Goal: Information Seeking & Learning: Learn about a topic

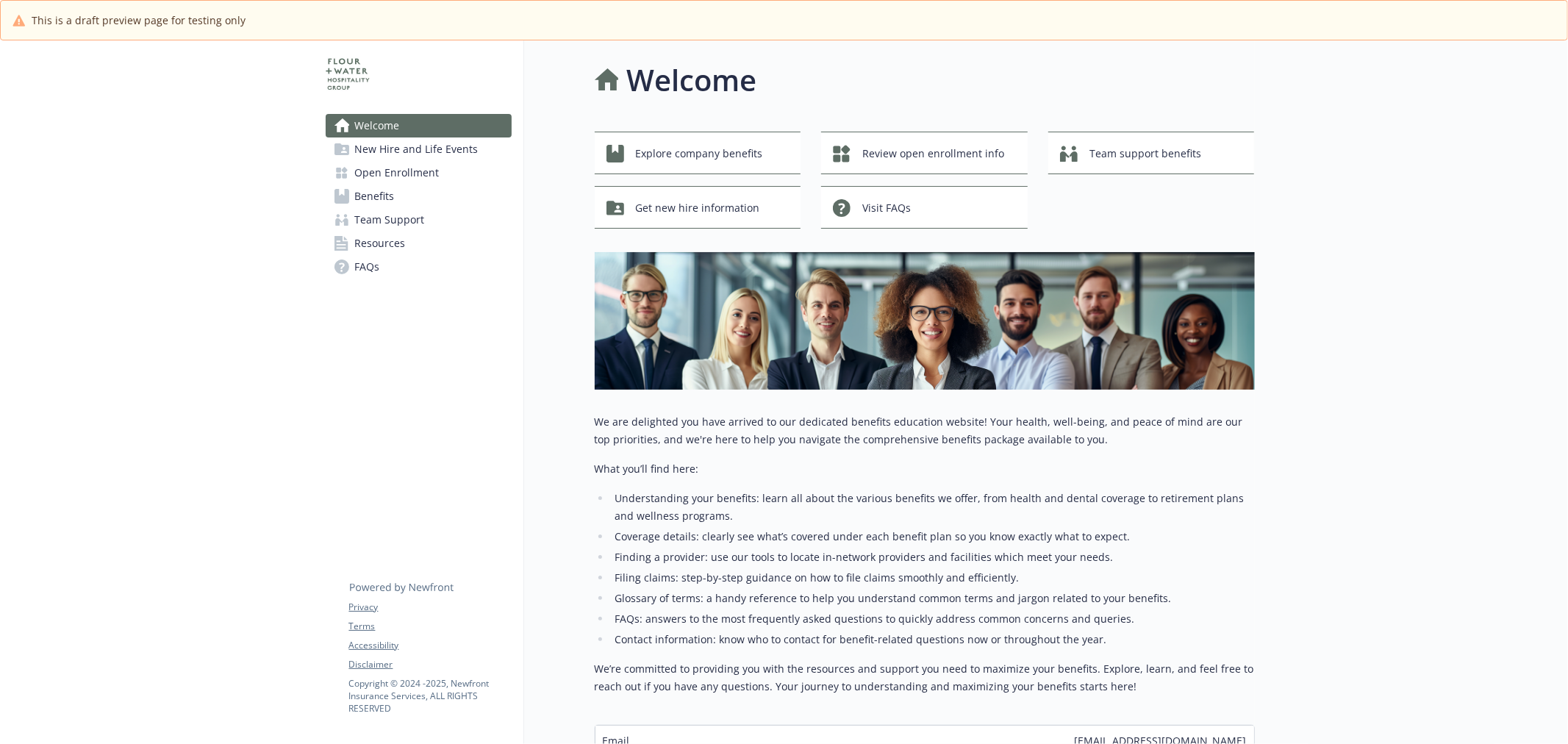
click at [407, 153] on span "New Hire and Life Events" at bounding box center [416, 149] width 124 height 23
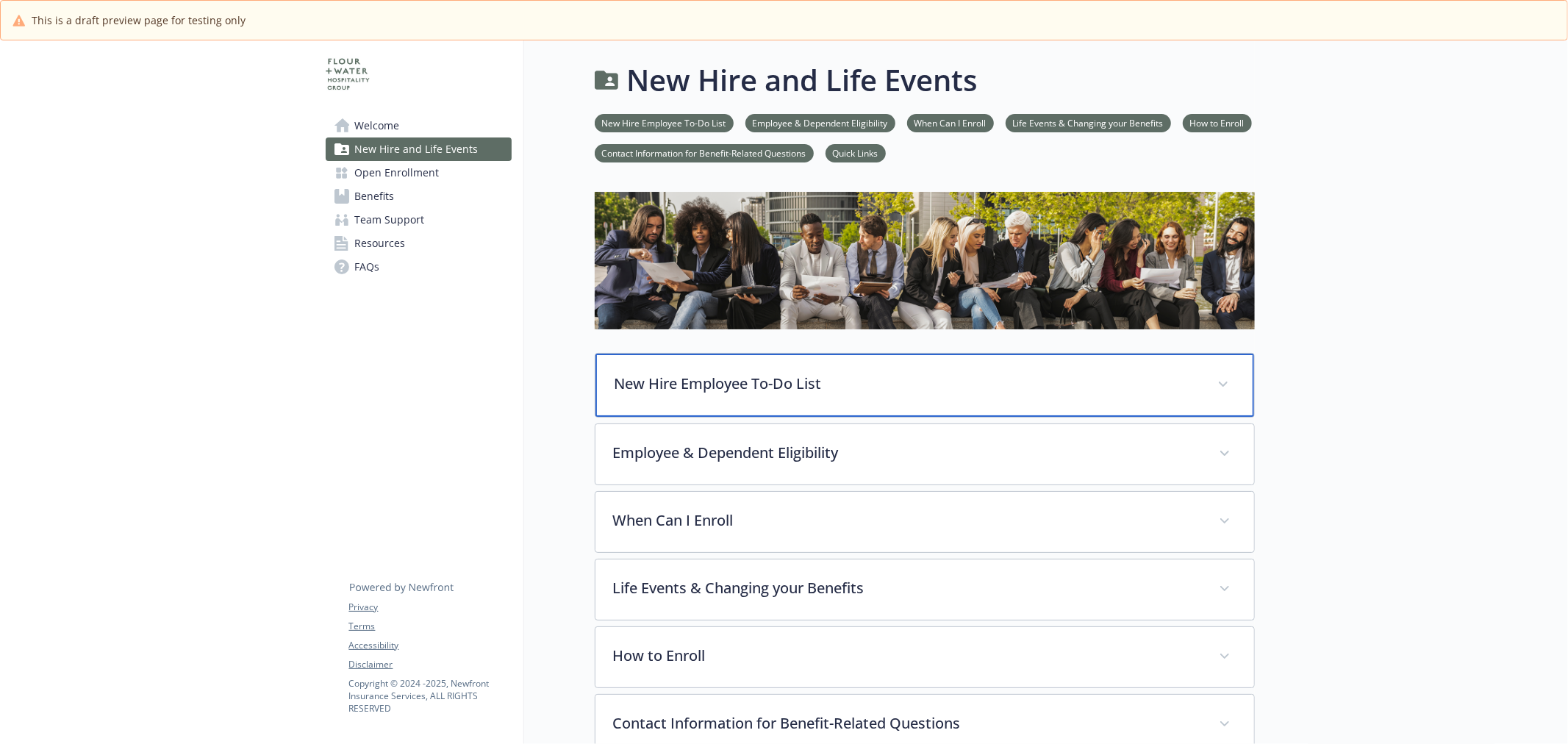
click at [784, 377] on p "New Hire Employee To-Do List" at bounding box center [907, 383] width 585 height 22
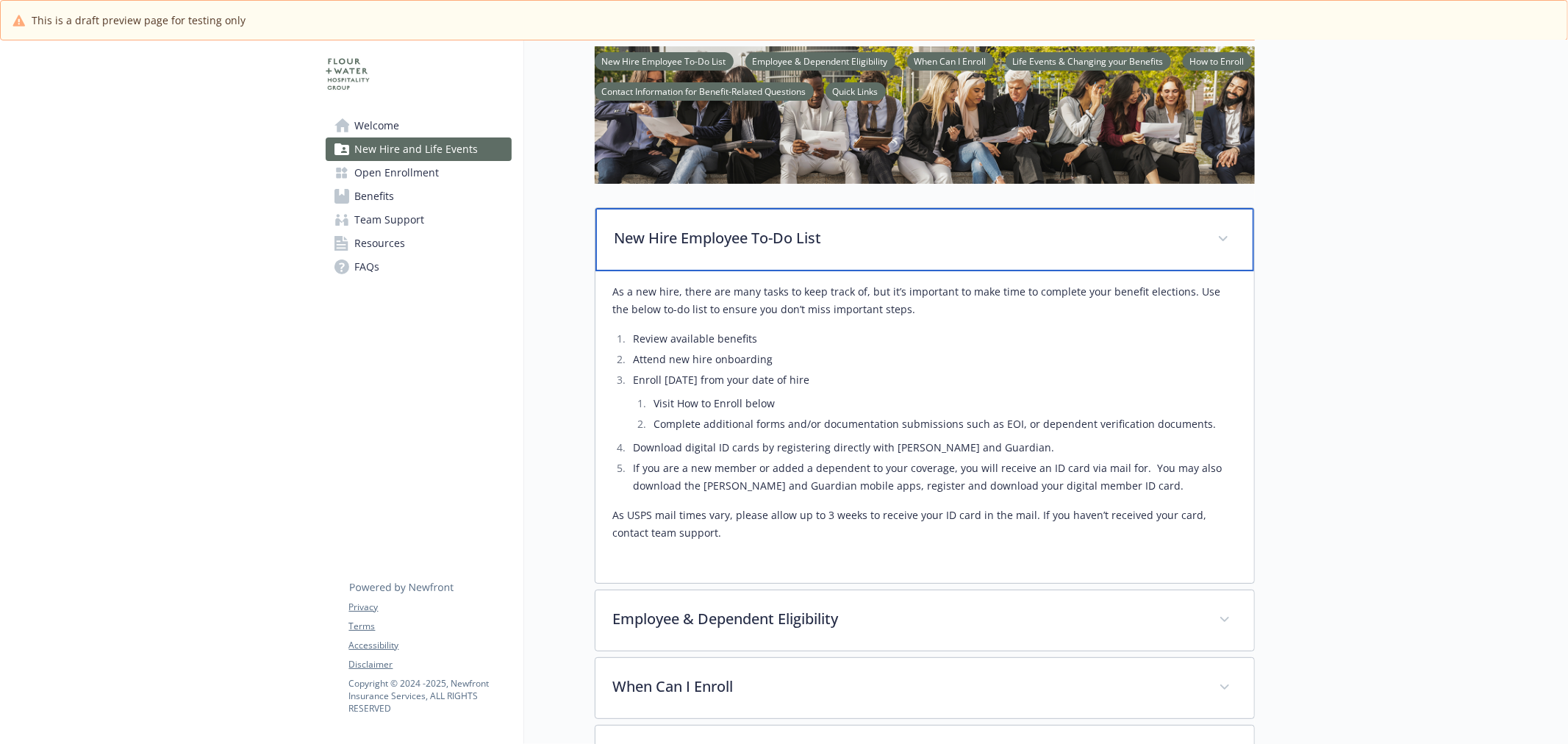
scroll to position [163, 0]
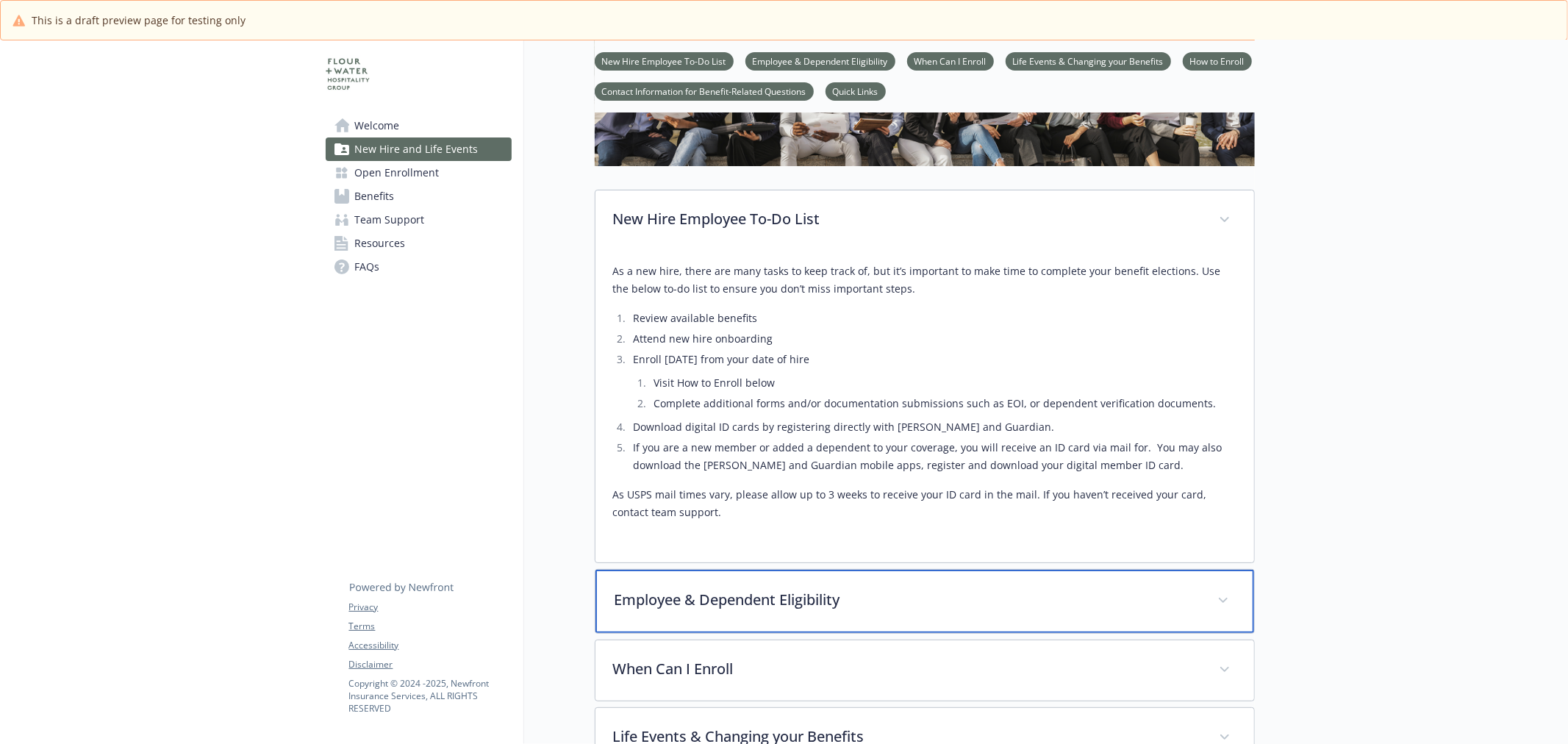
click at [831, 594] on p "Employee & Dependent Eligibility" at bounding box center [907, 599] width 585 height 22
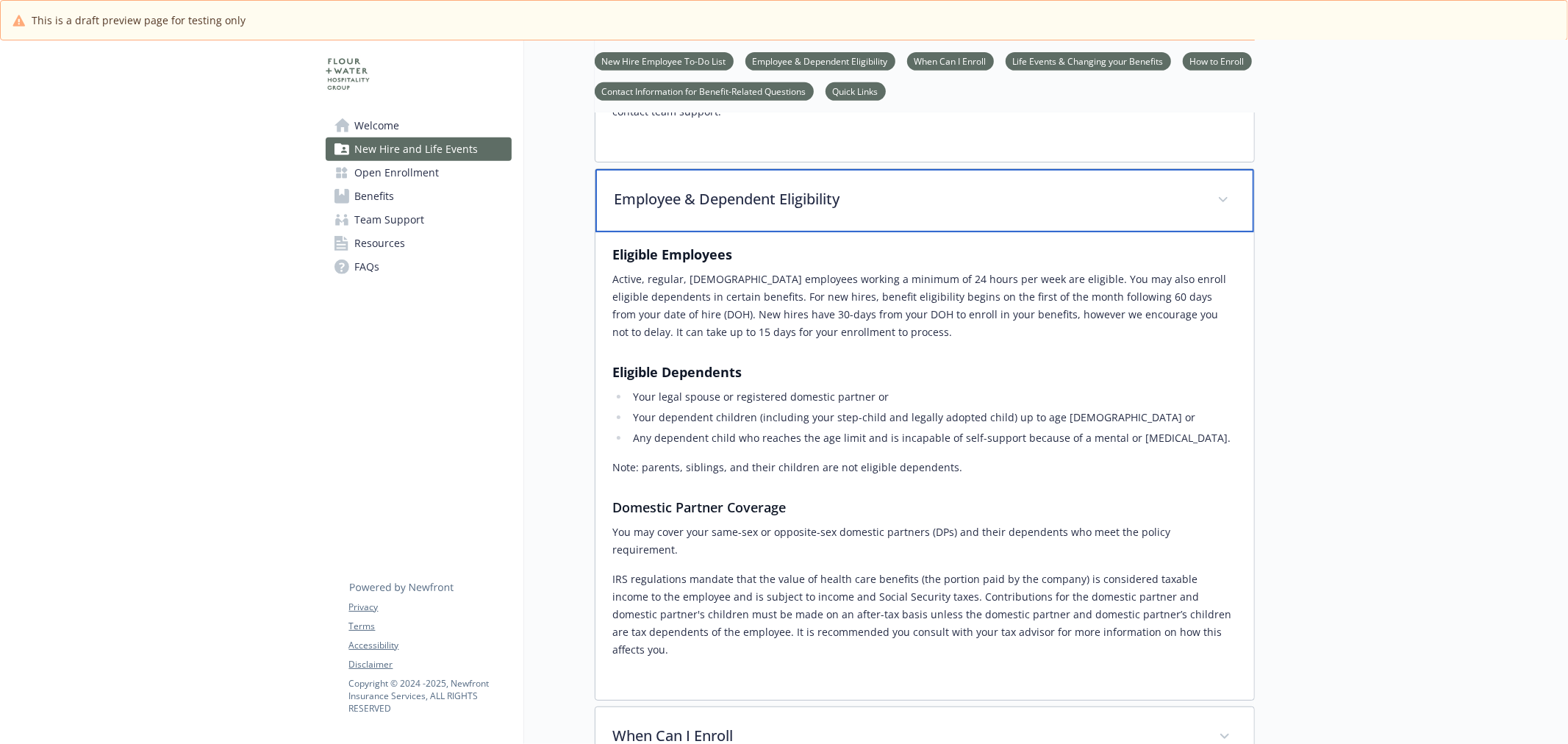
scroll to position [571, 0]
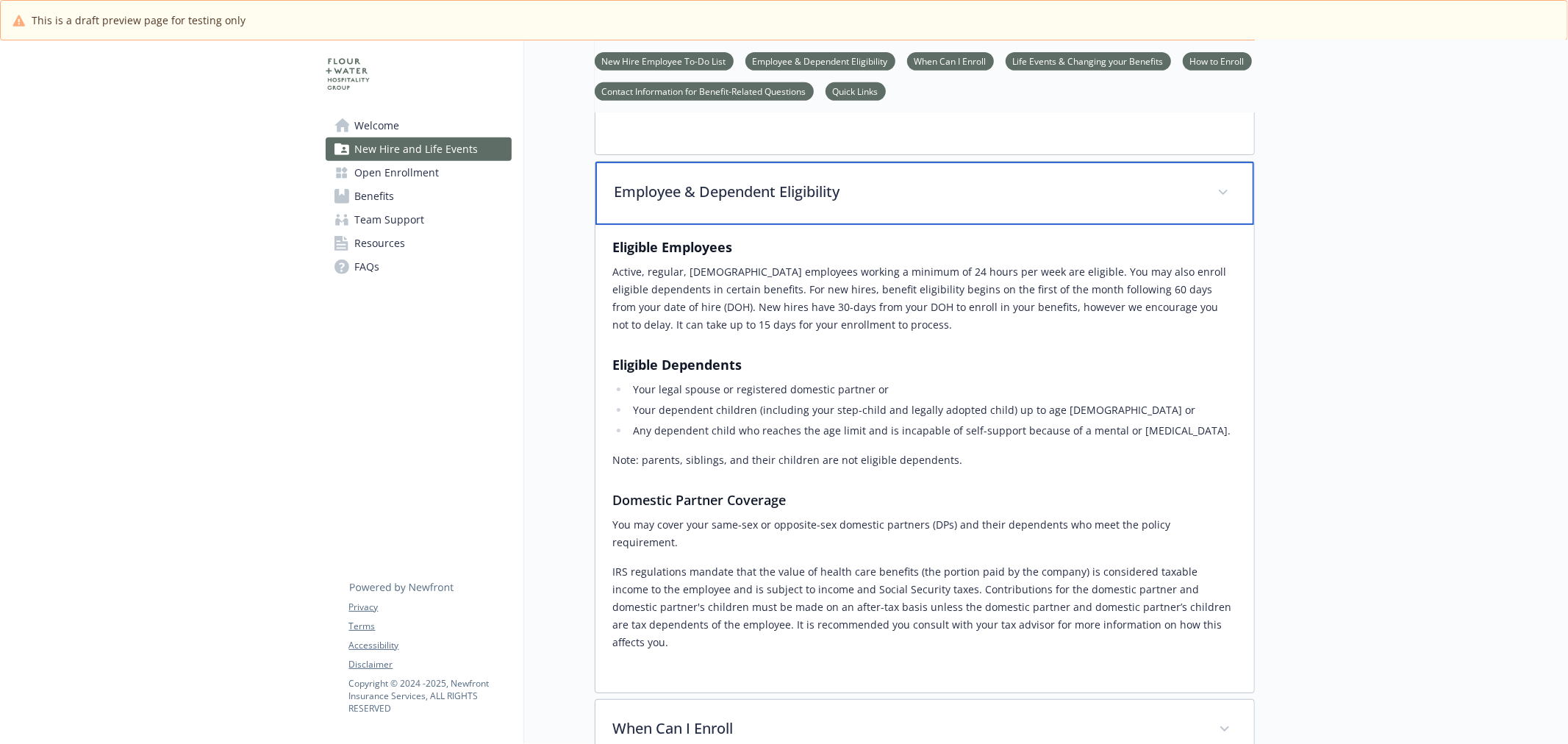
click at [737, 193] on p "Employee & Dependent Eligibility" at bounding box center [907, 192] width 585 height 22
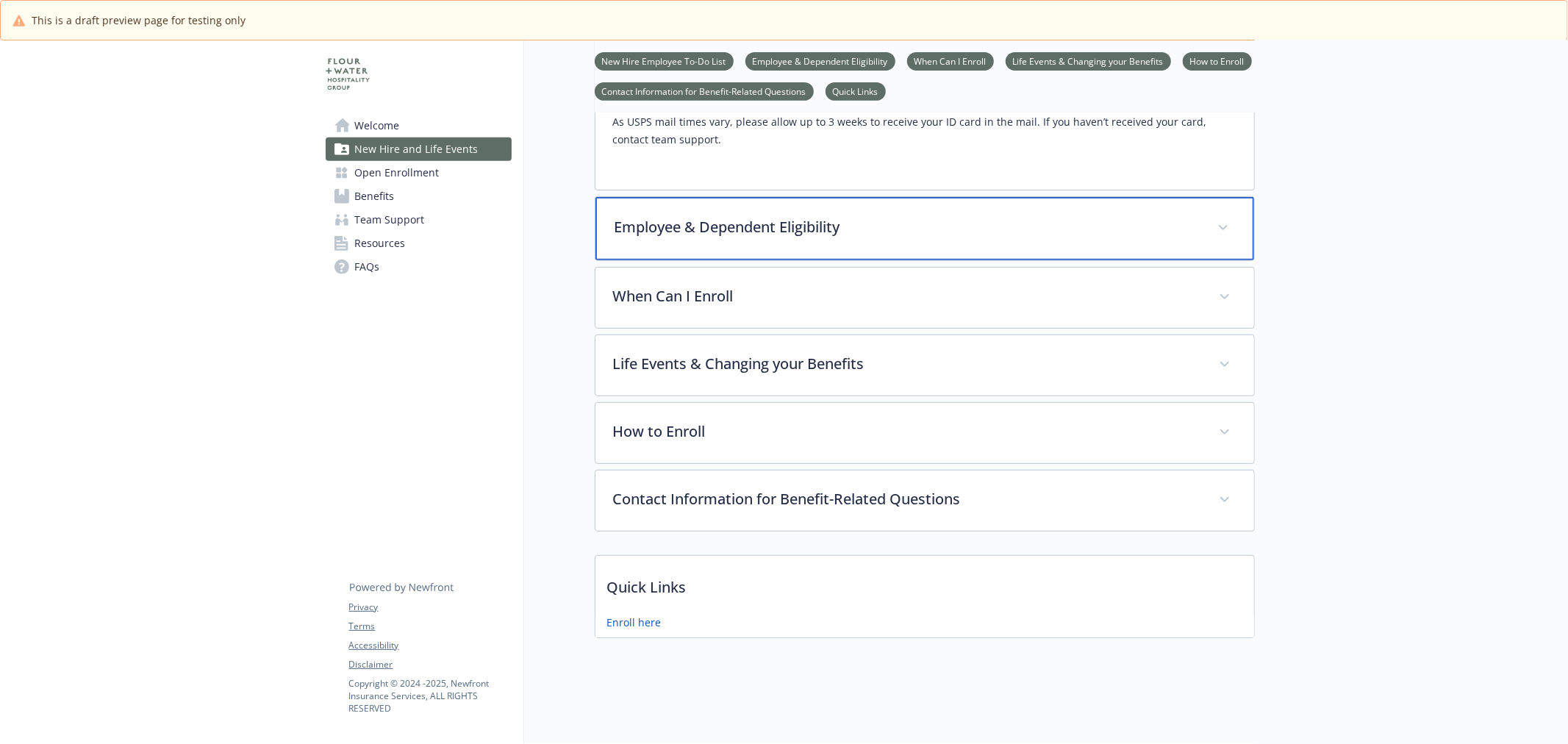
scroll to position [547, 0]
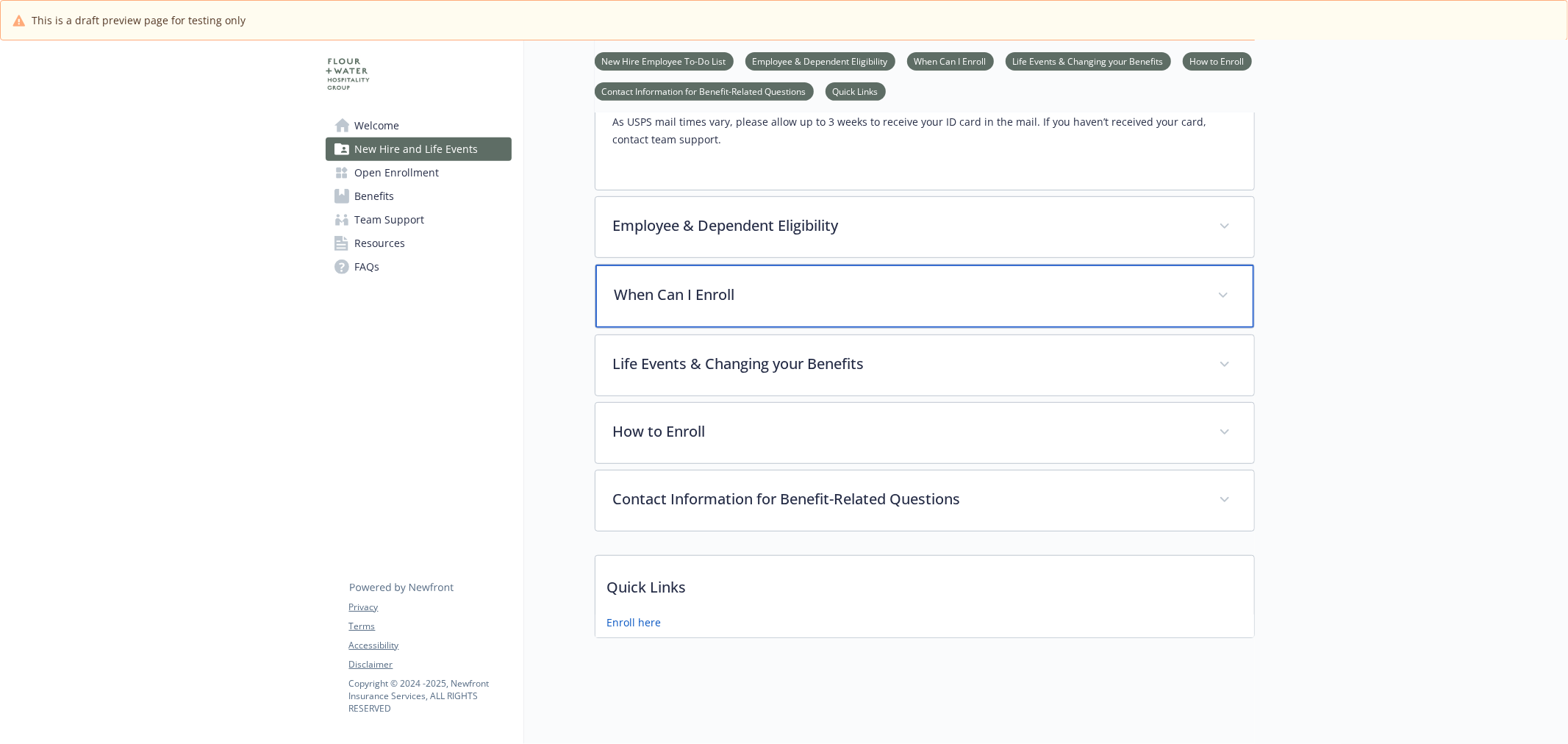
click at [703, 293] on p "When Can I Enroll" at bounding box center [907, 294] width 585 height 22
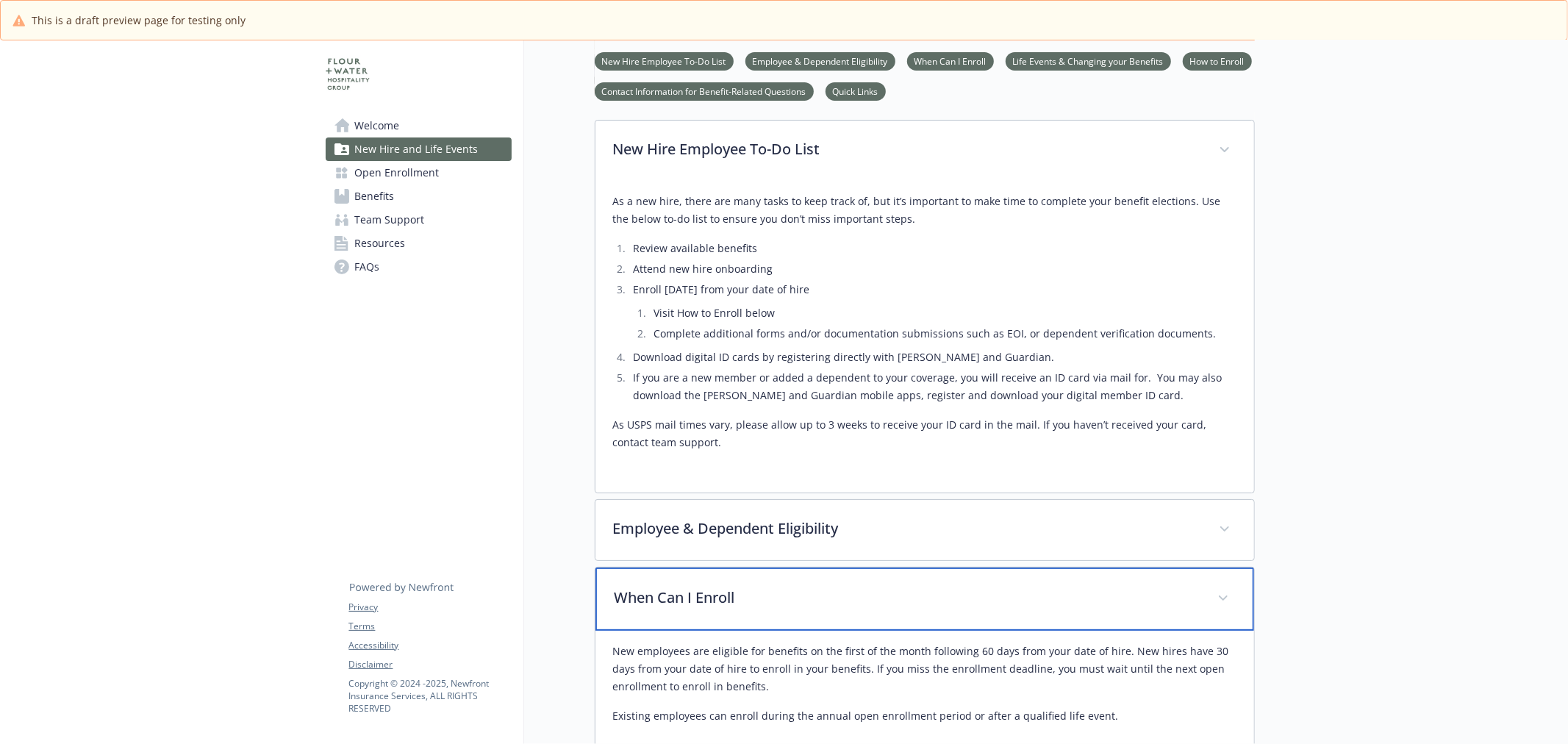
scroll to position [140, 0]
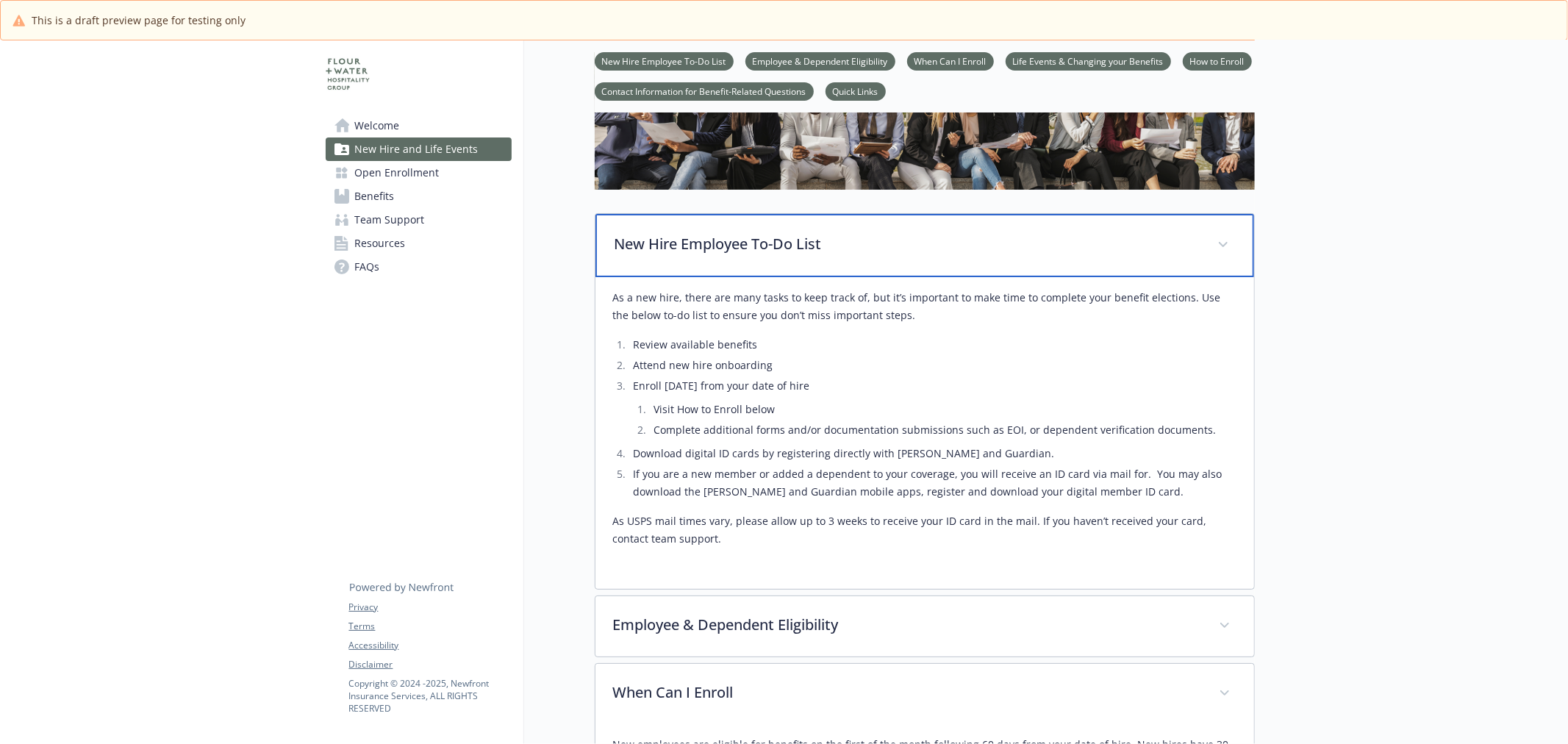
click at [746, 230] on div "New Hire Employee To-Do List" at bounding box center [924, 246] width 659 height 63
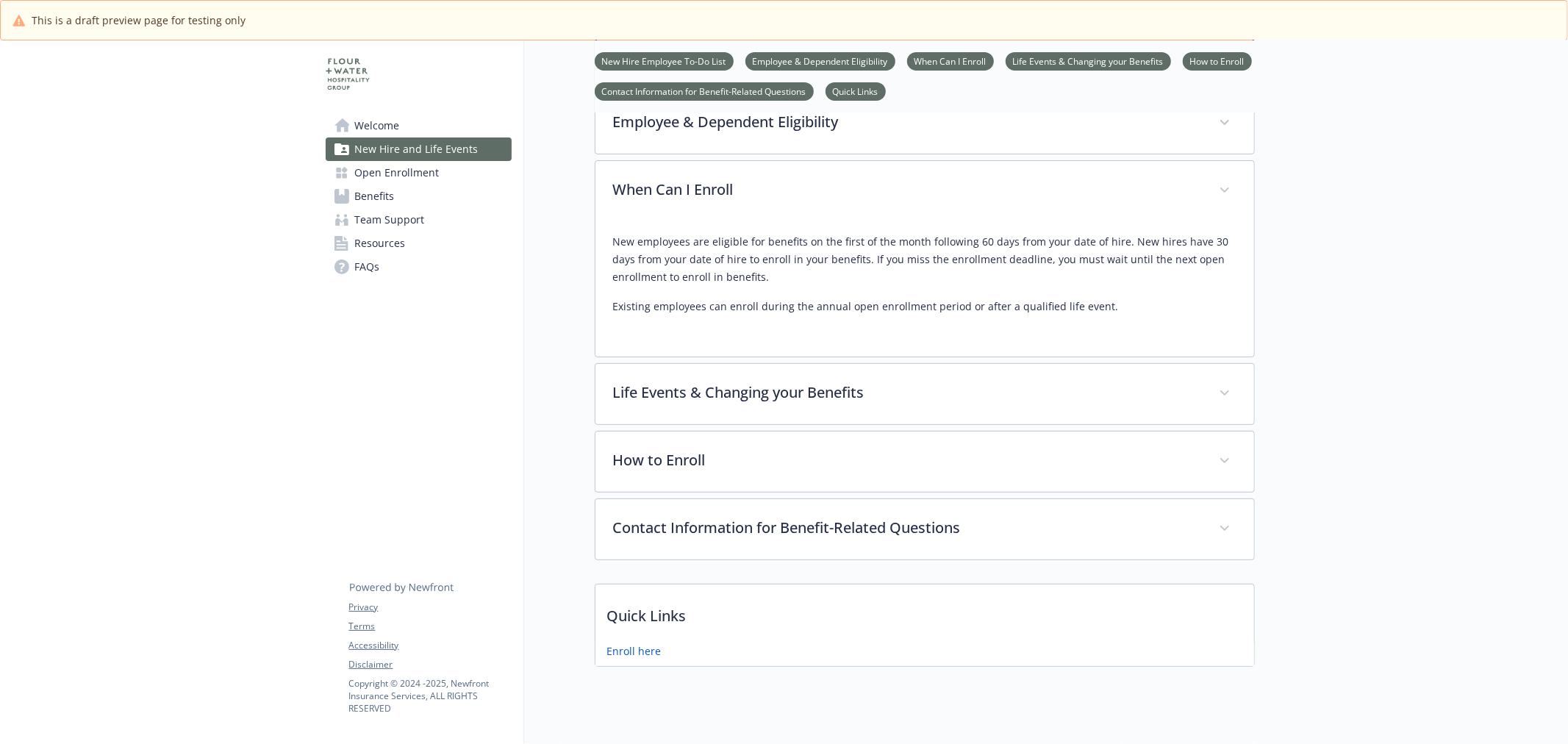
scroll to position [371, 0]
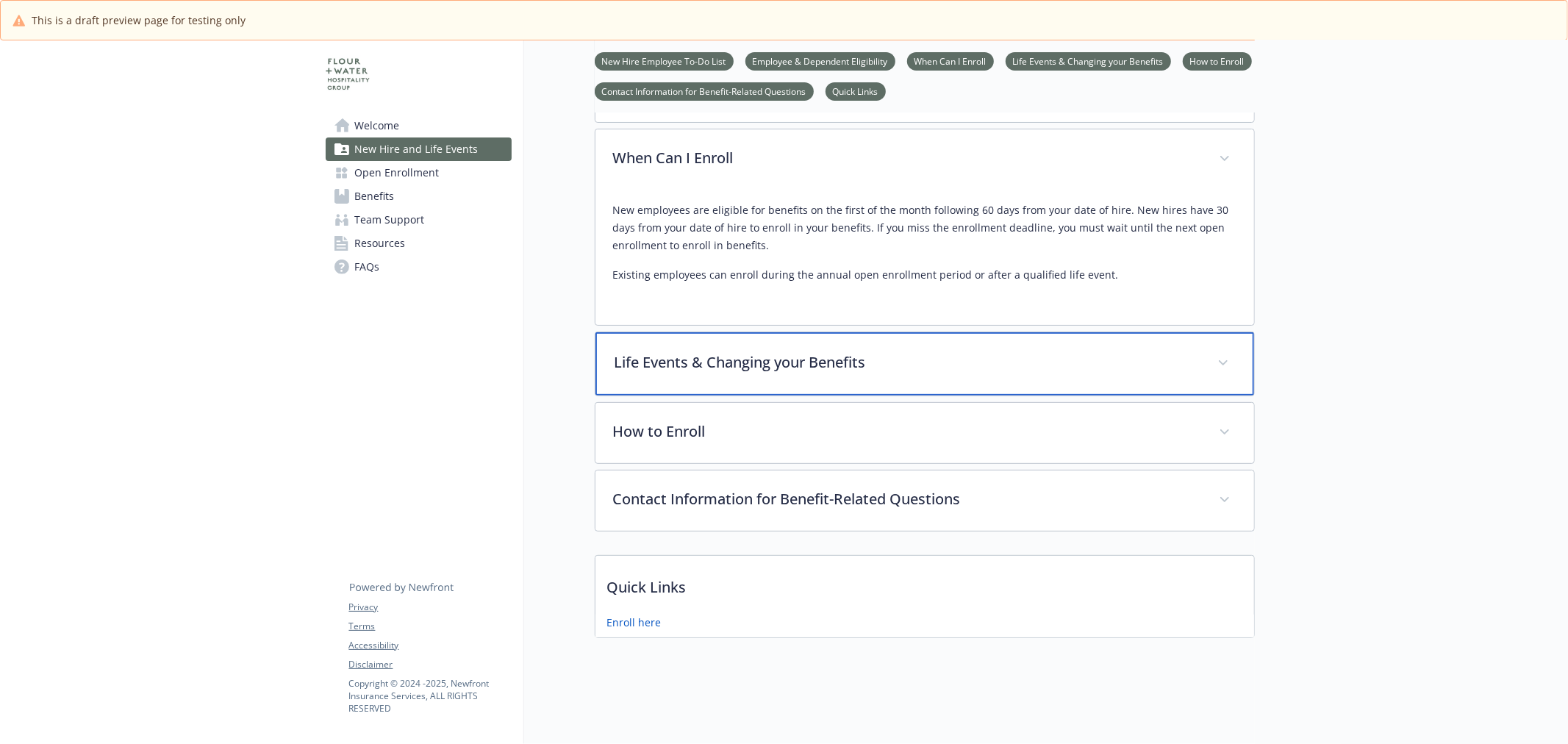
click at [904, 355] on p "Life Events & Changing your Benefits" at bounding box center [907, 362] width 585 height 22
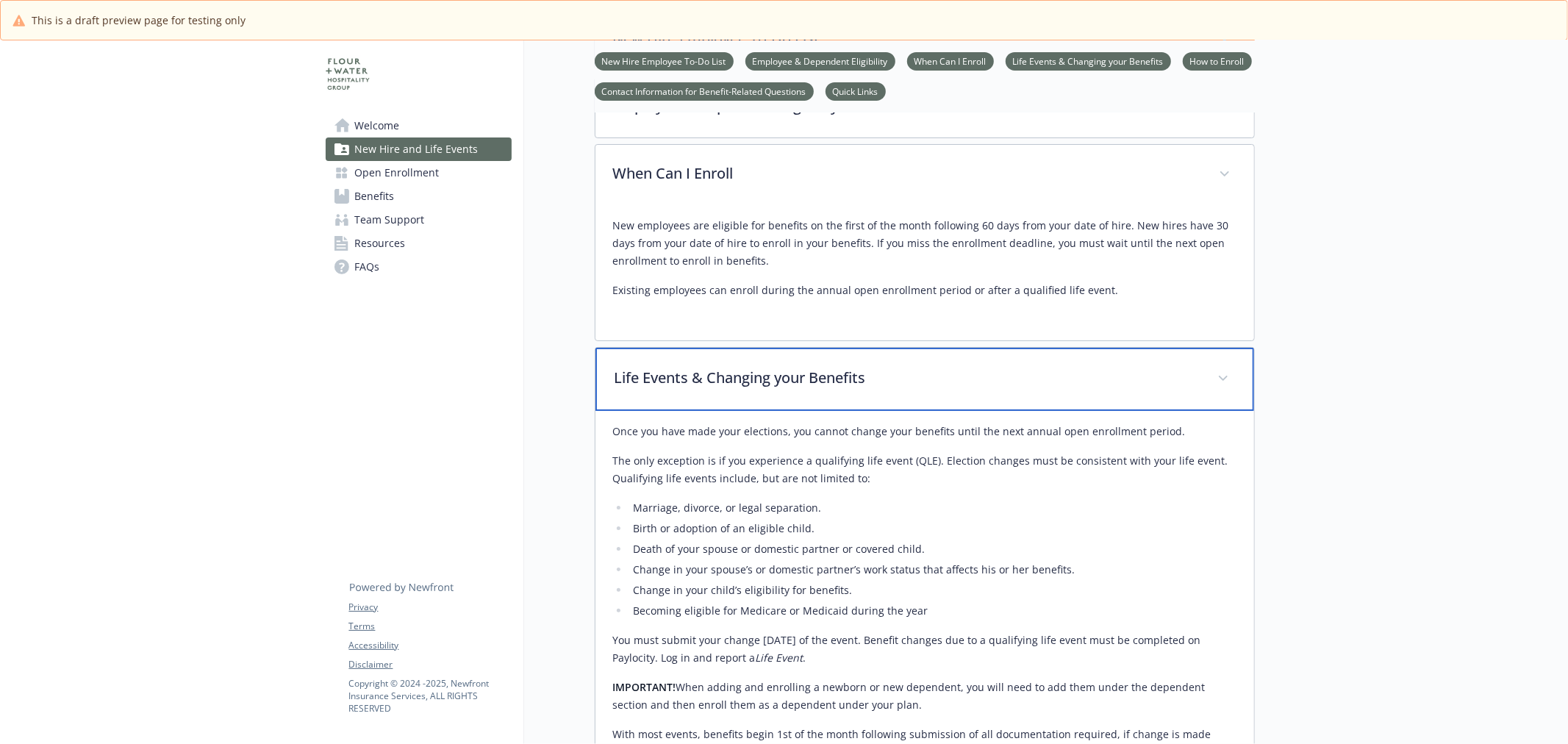
scroll to position [290, 0]
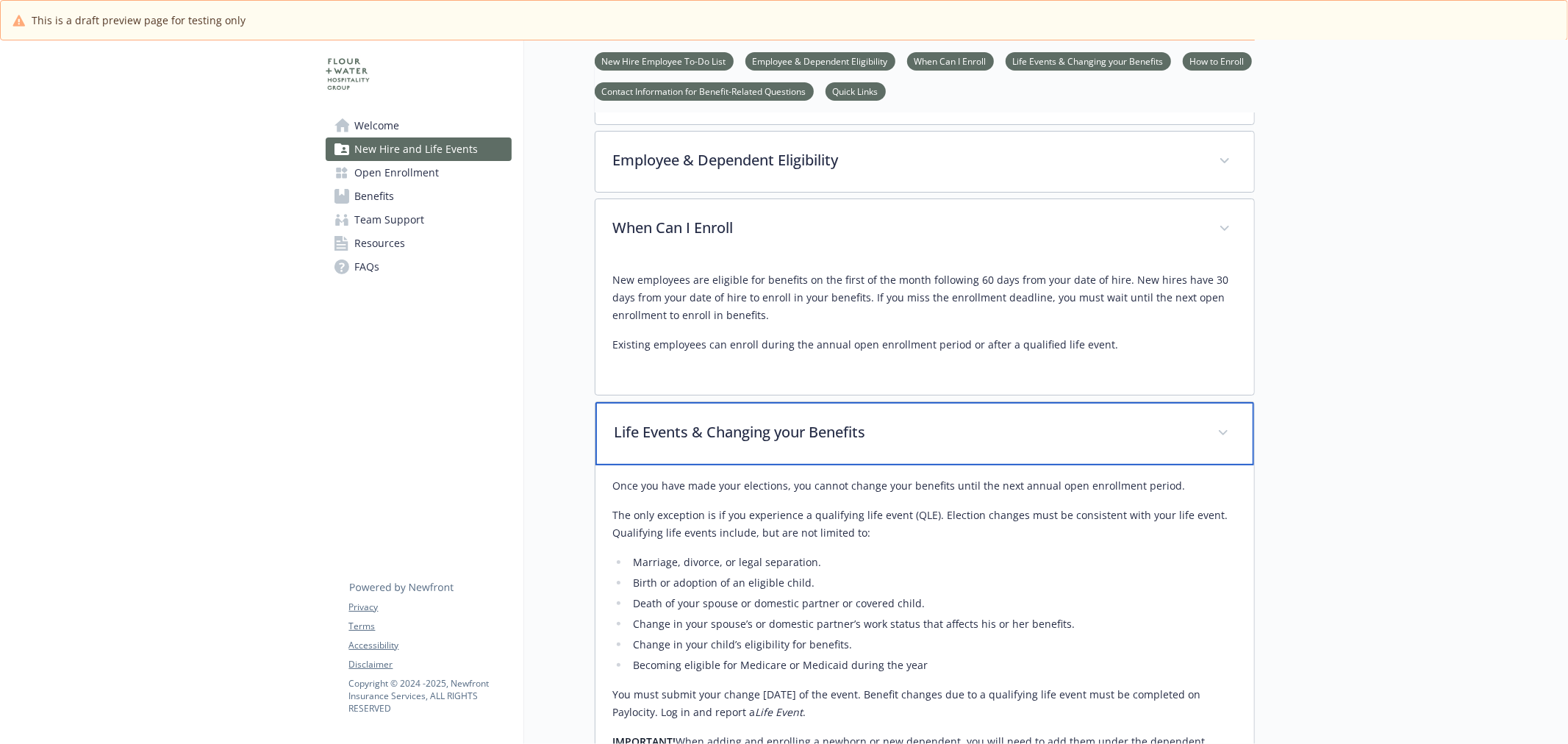
drag, startPoint x: 741, startPoint y: 416, endPoint x: 744, endPoint y: 393, distance: 23.2
click at [741, 416] on div "Life Events & Changing your Benefits" at bounding box center [924, 433] width 659 height 63
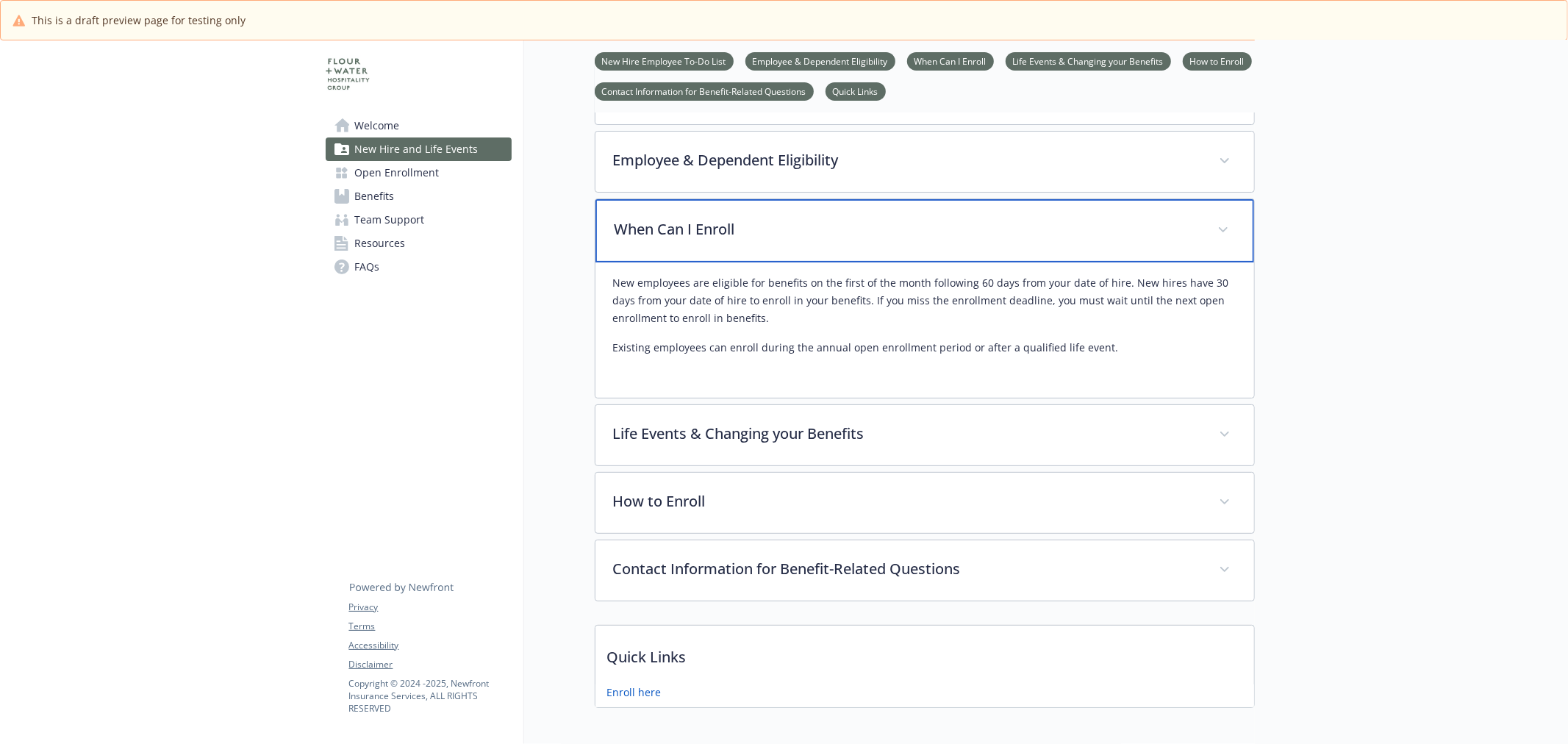
drag, startPoint x: 743, startPoint y: 239, endPoint x: 722, endPoint y: 311, distance: 75.0
click at [741, 235] on p "When Can I Enroll" at bounding box center [907, 229] width 585 height 22
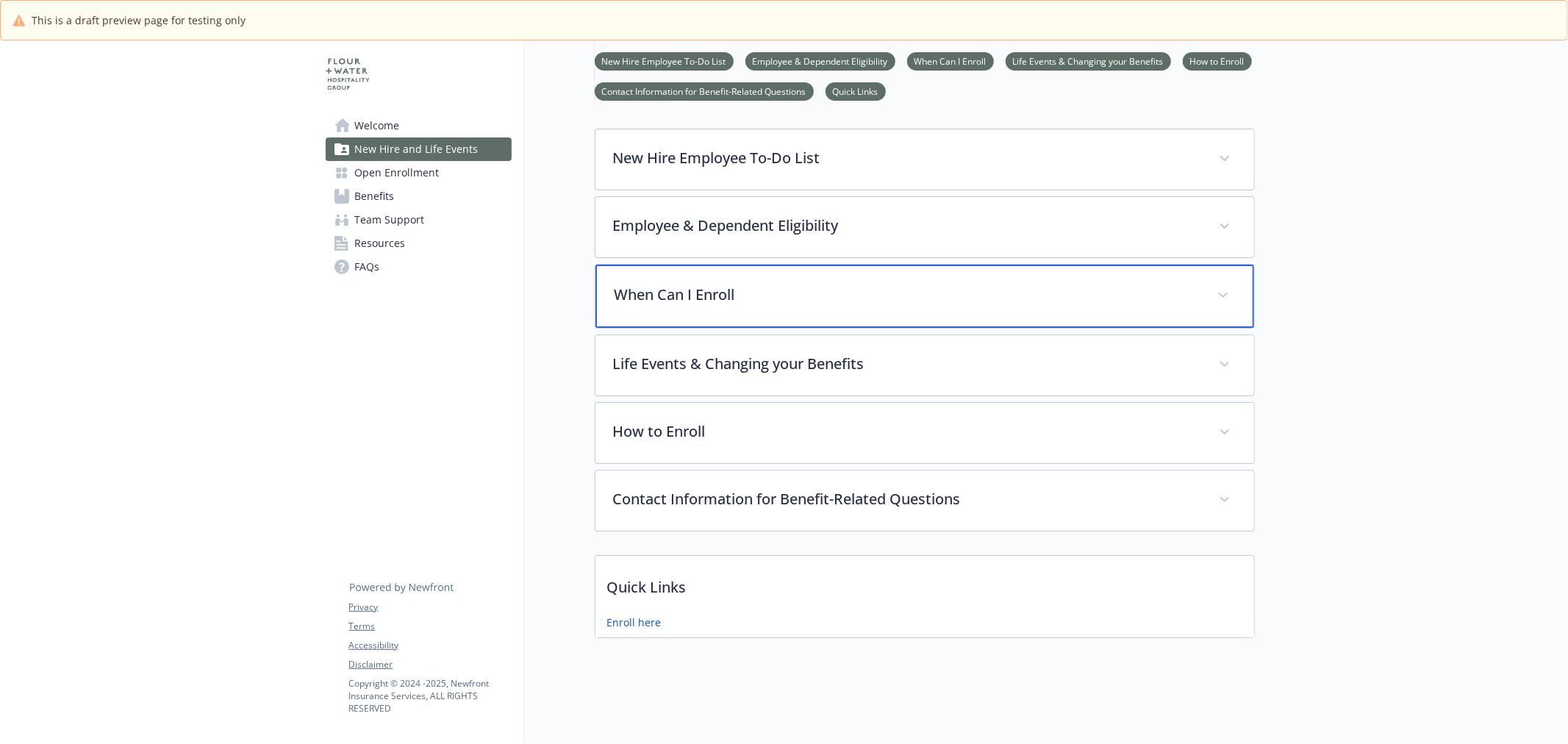
scroll to position [237, 0]
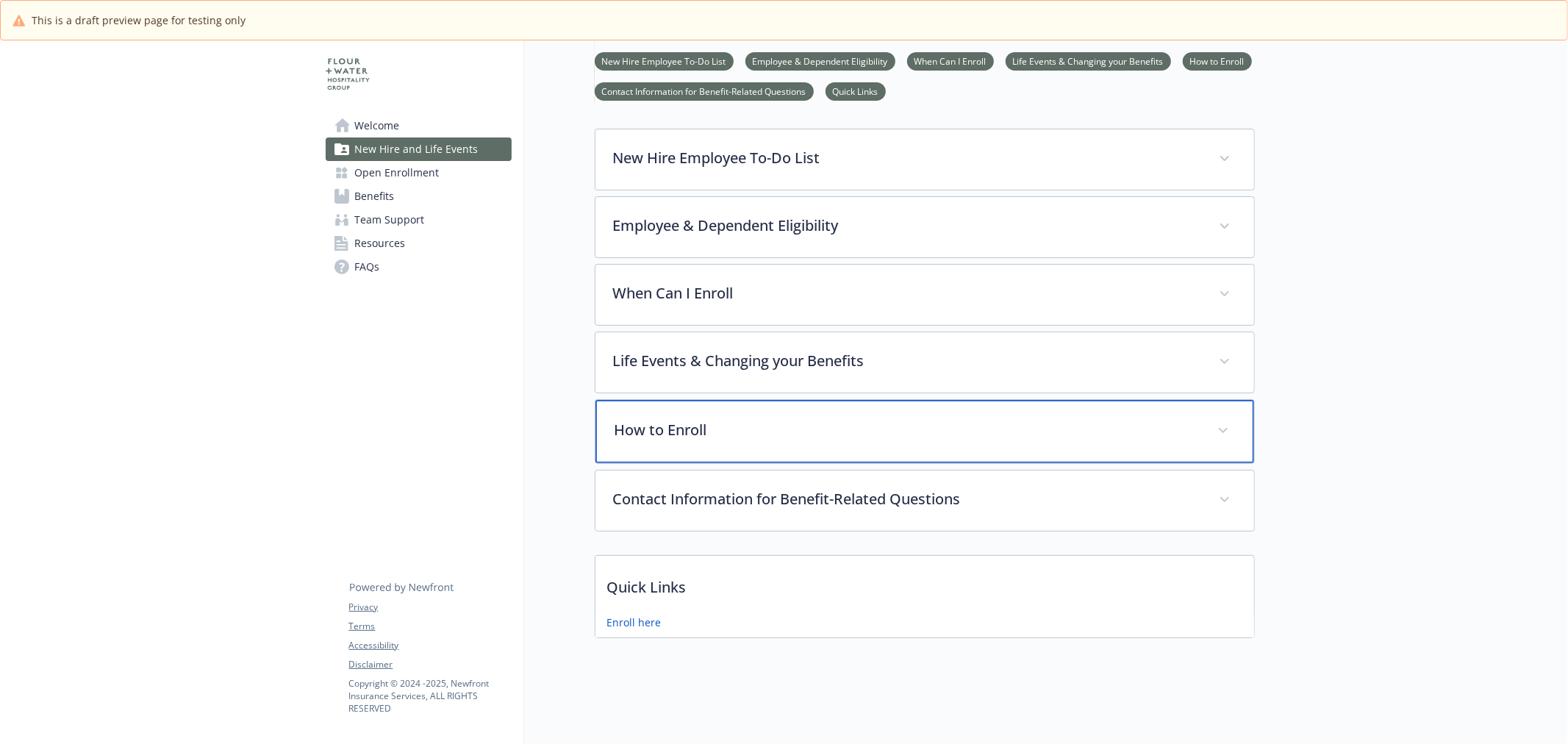
click at [733, 419] on p "How to Enroll" at bounding box center [907, 429] width 585 height 22
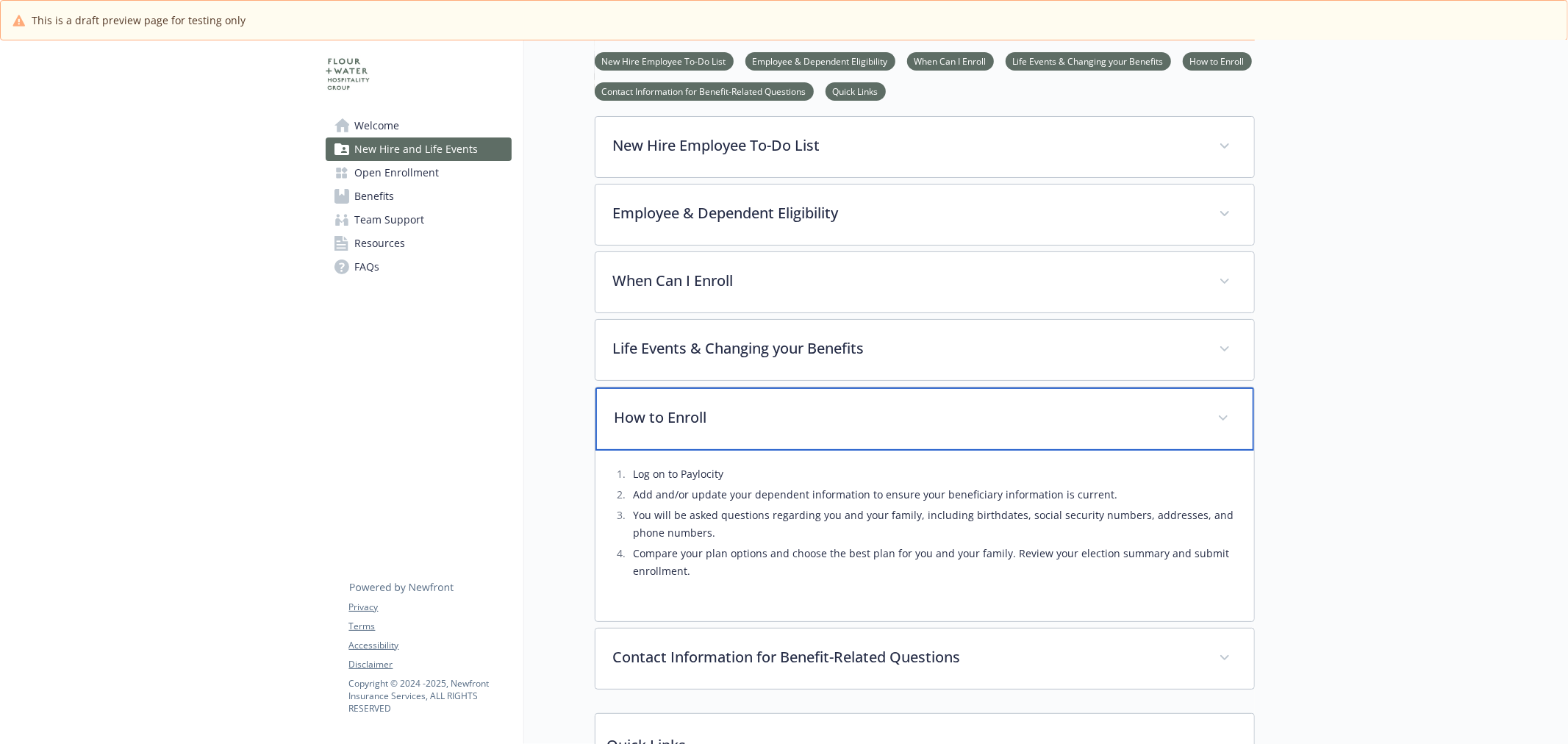
click at [733, 415] on p "How to Enroll" at bounding box center [907, 417] width 585 height 22
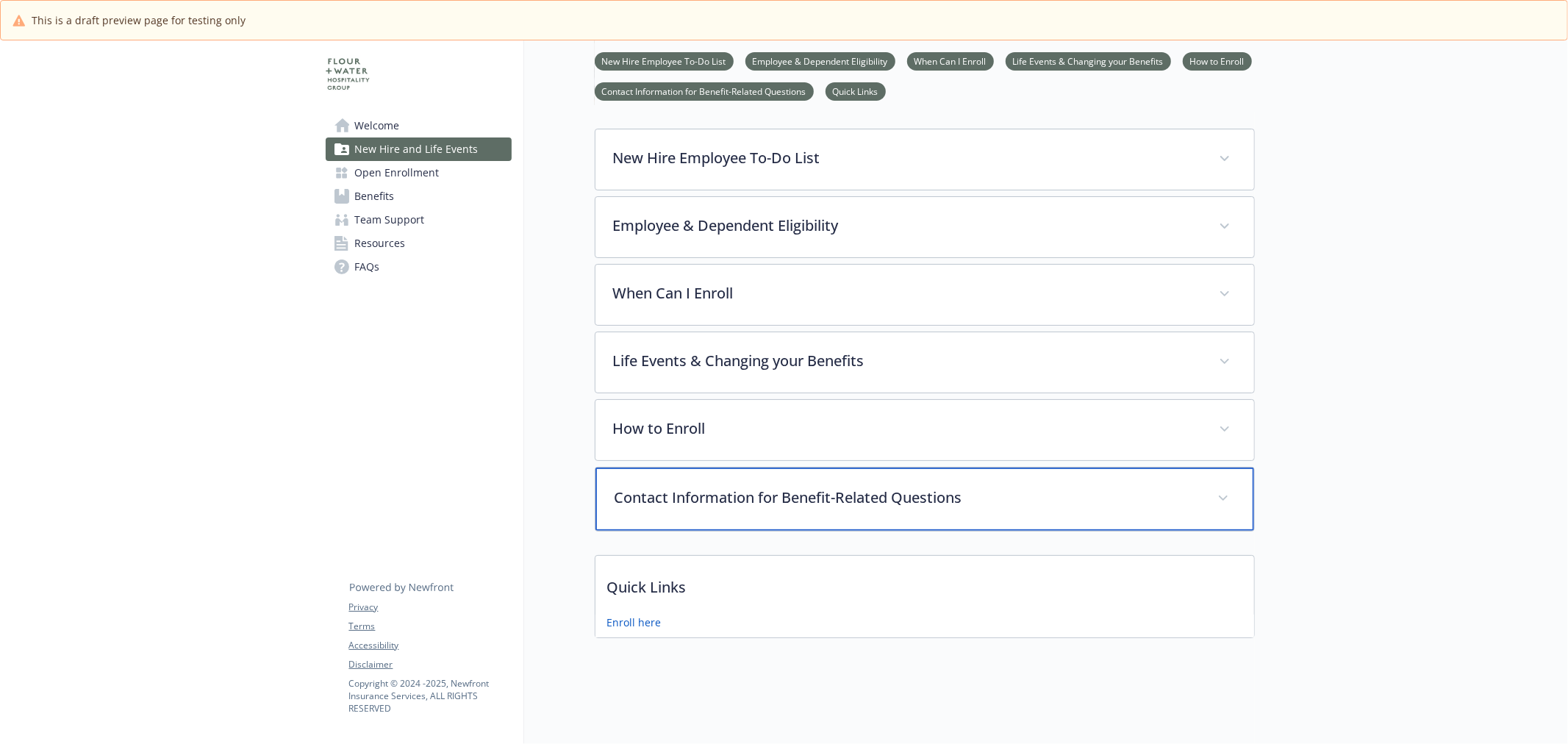
click at [738, 502] on div "Contact Information for Benefit-Related Questions" at bounding box center [924, 499] width 659 height 63
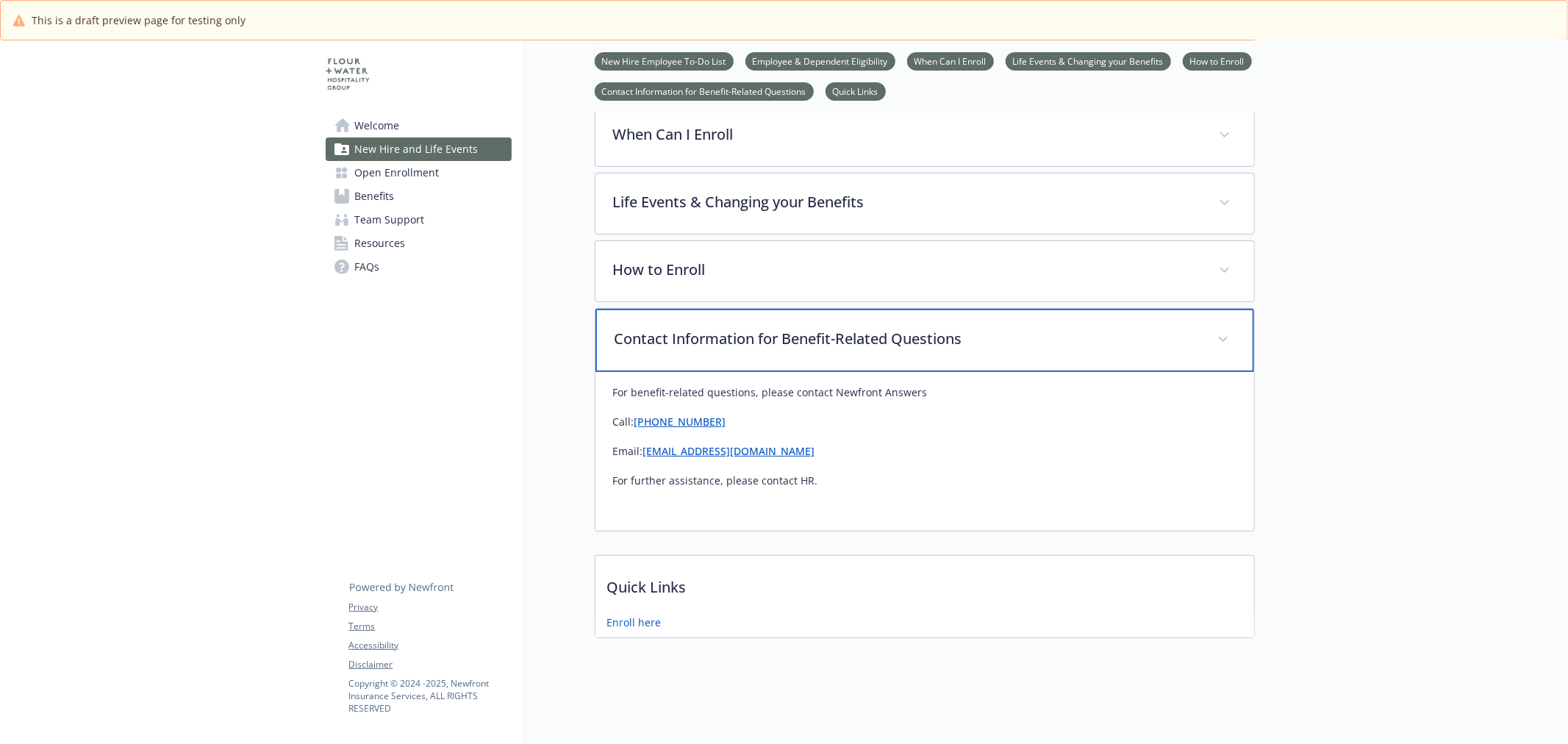
scroll to position [395, 0]
click at [732, 340] on div "Contact Information for Benefit-Related Questions" at bounding box center [924, 340] width 659 height 63
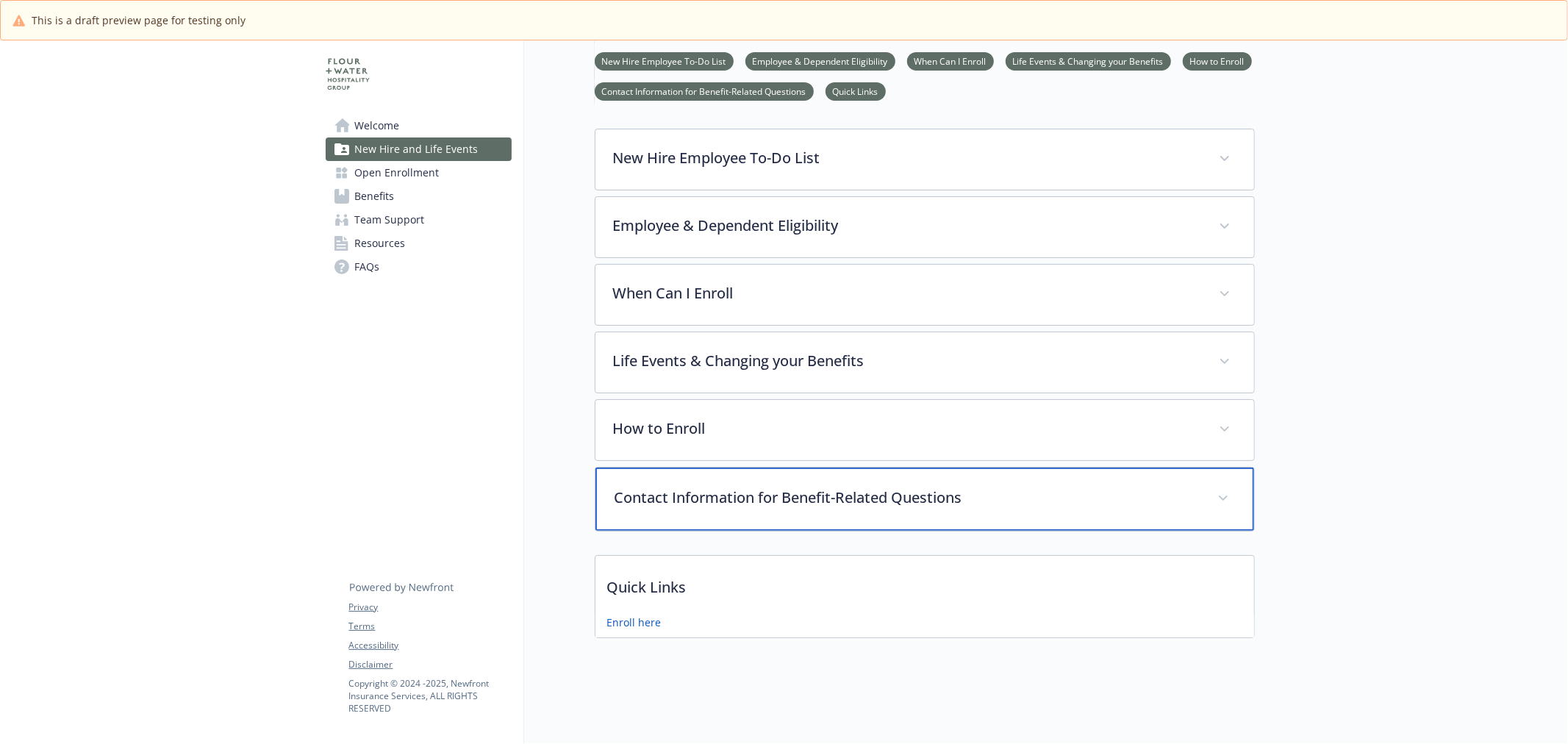
scroll to position [237, 0]
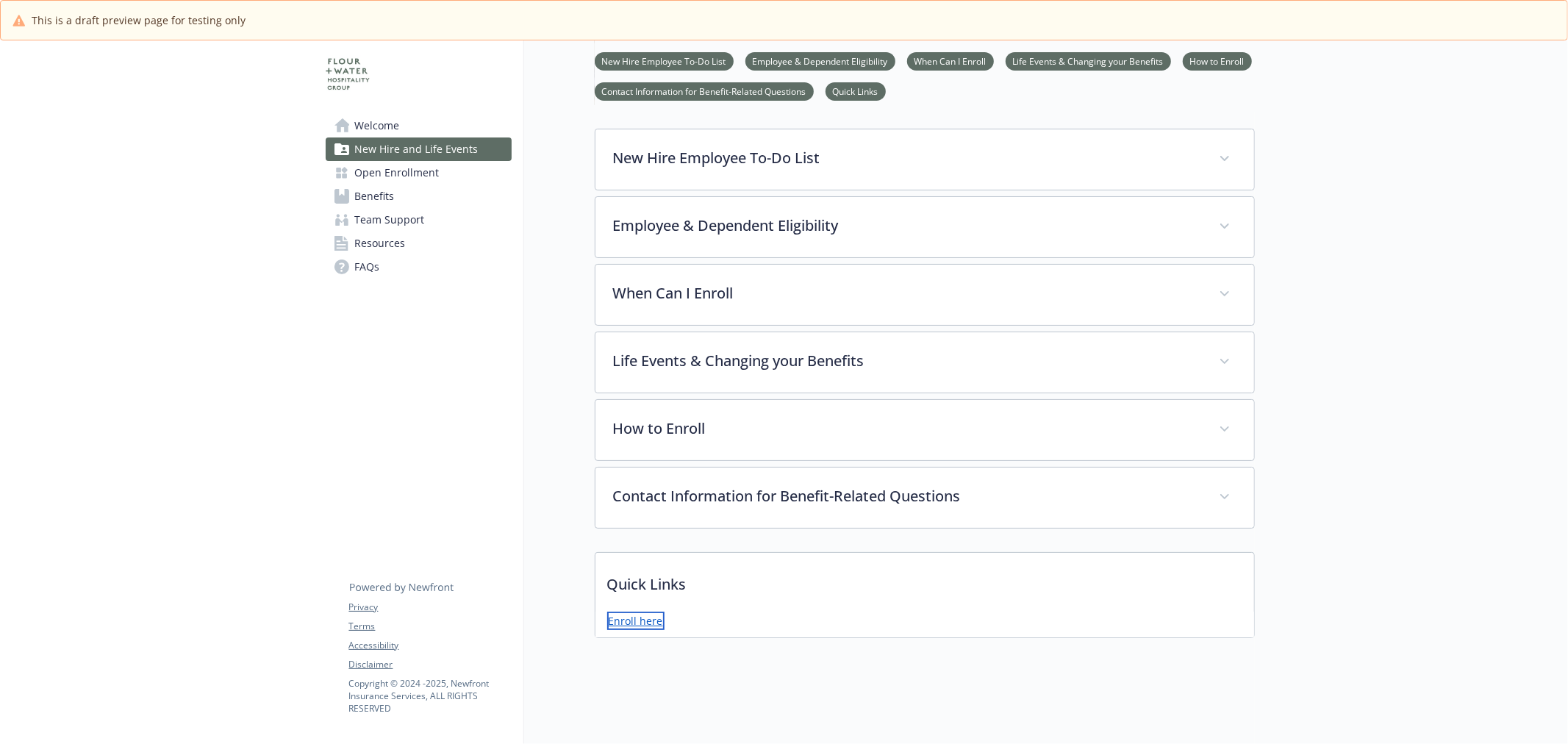
click at [634, 611] on link "Enroll here" at bounding box center [636, 620] width 57 height 19
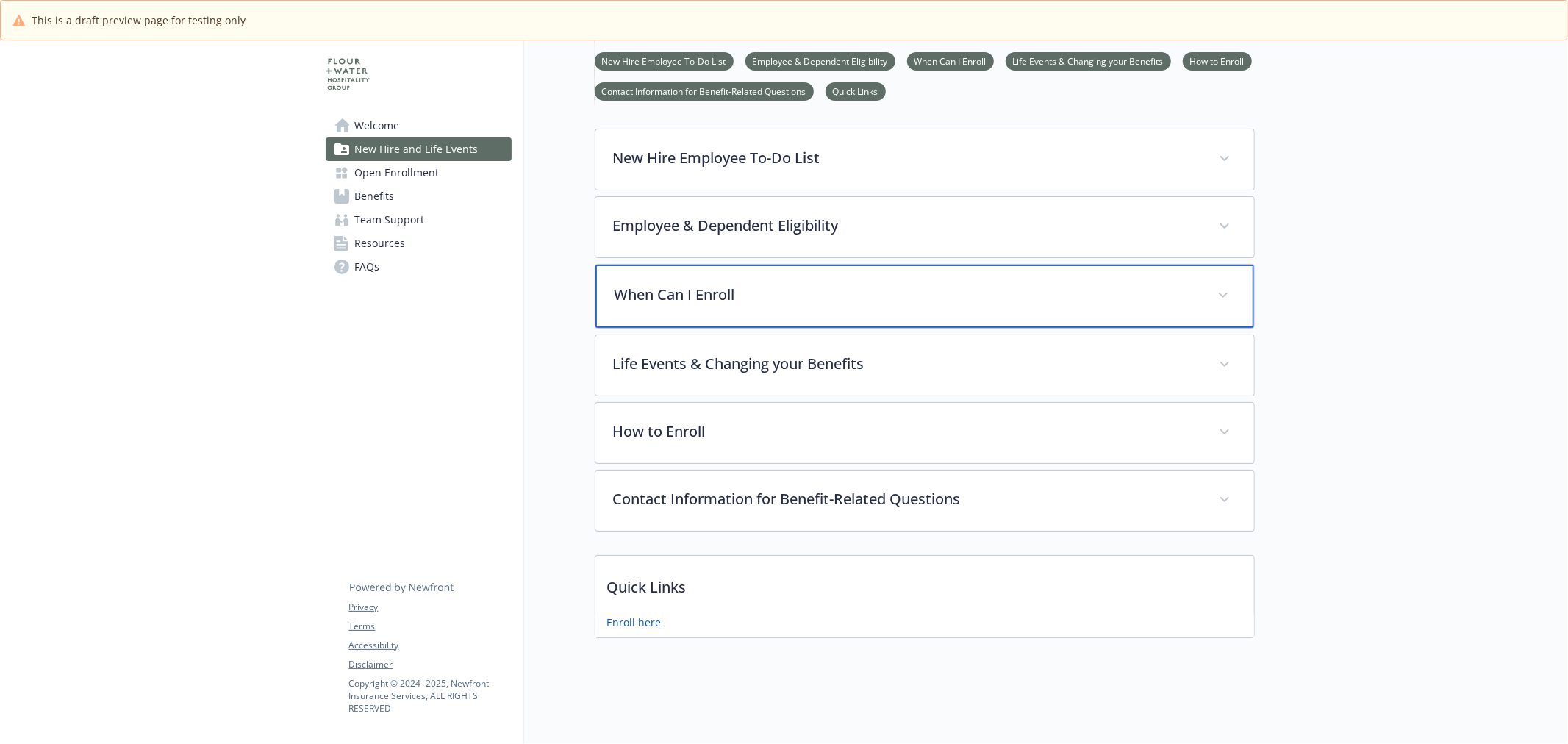
click at [712, 284] on p "When Can I Enroll" at bounding box center [907, 294] width 585 height 22
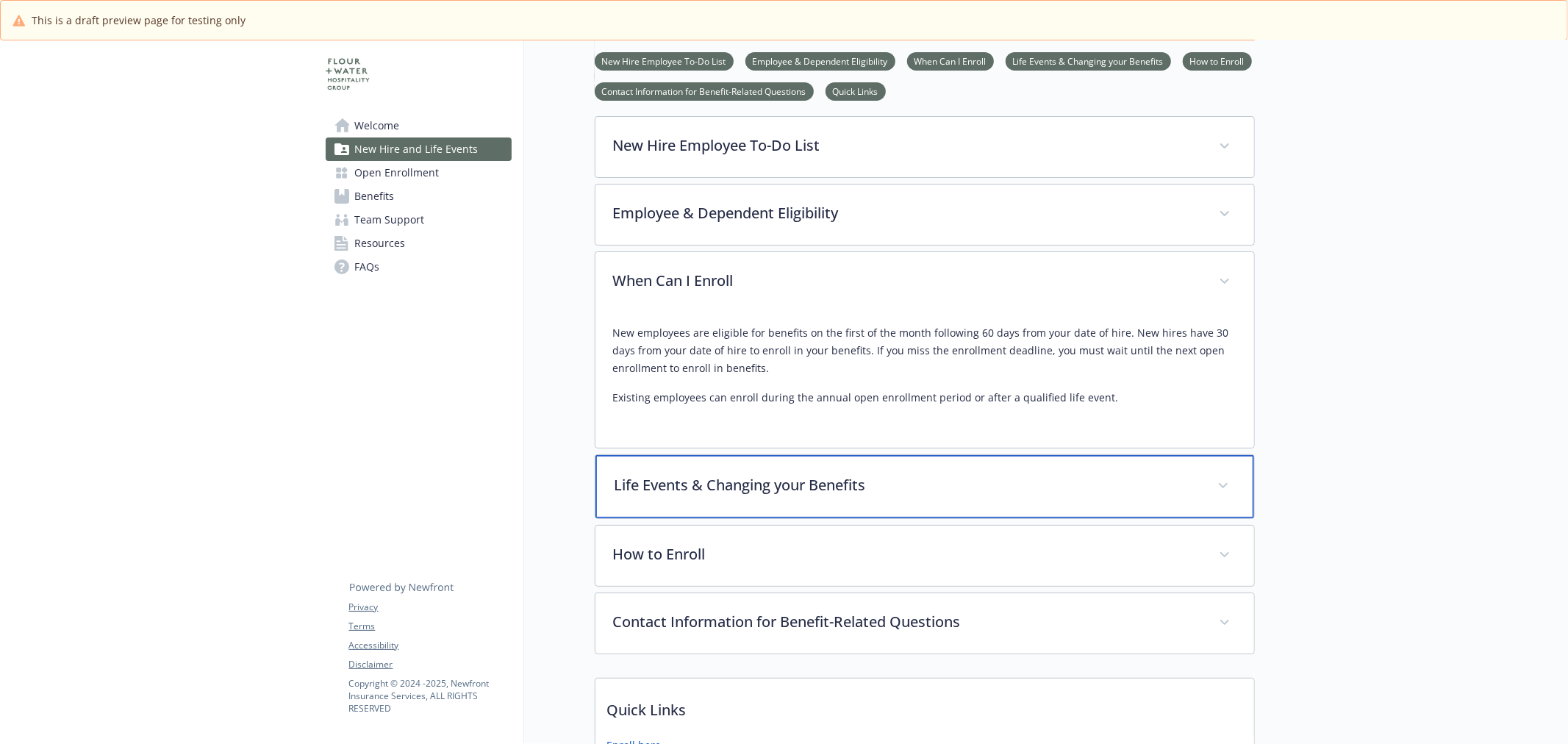
click at [721, 481] on p "Life Events & Changing your Benefits" at bounding box center [907, 484] width 585 height 22
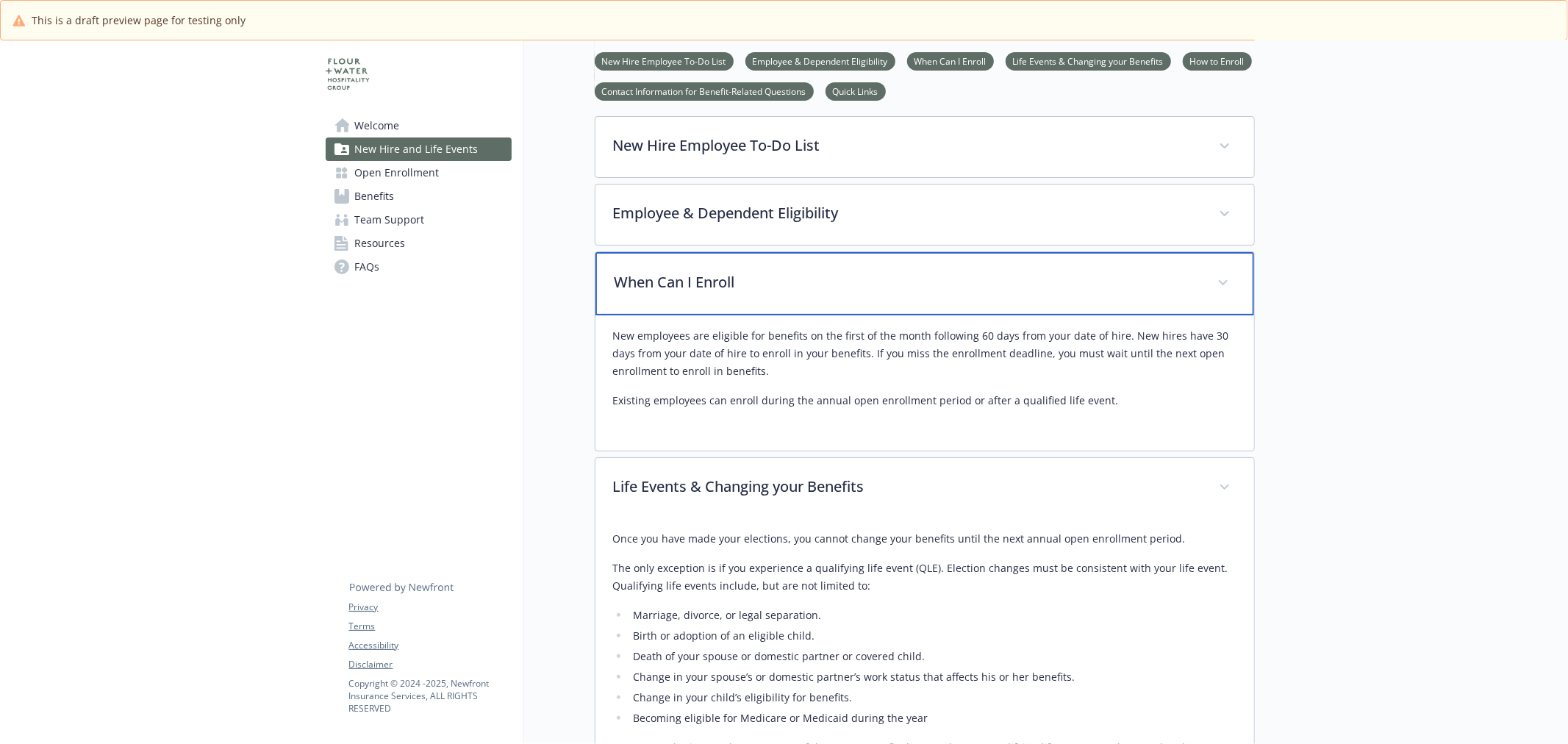
click at [702, 272] on p "When Can I Enroll" at bounding box center [907, 281] width 585 height 22
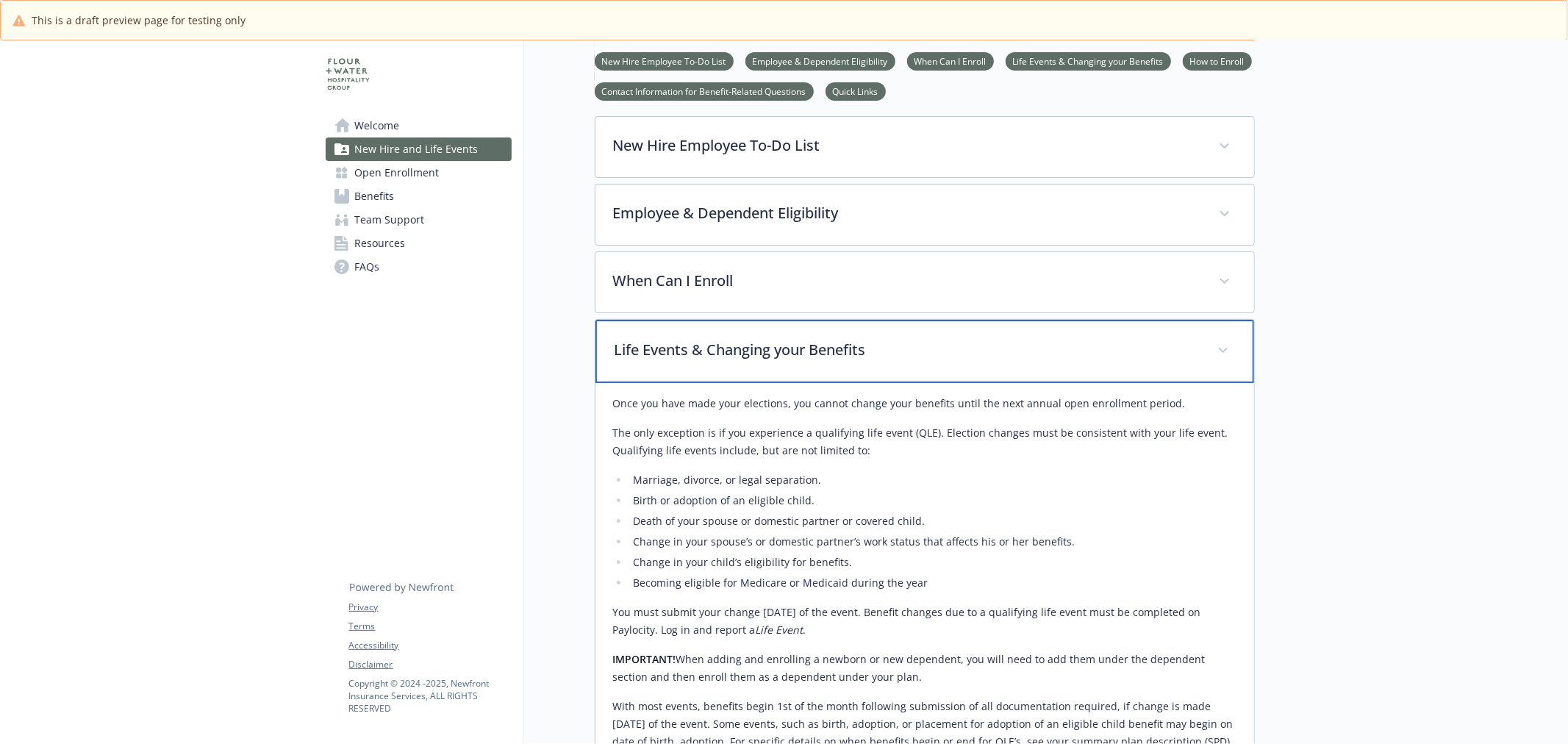
click at [688, 347] on p "Life Events & Changing your Benefits" at bounding box center [907, 349] width 585 height 22
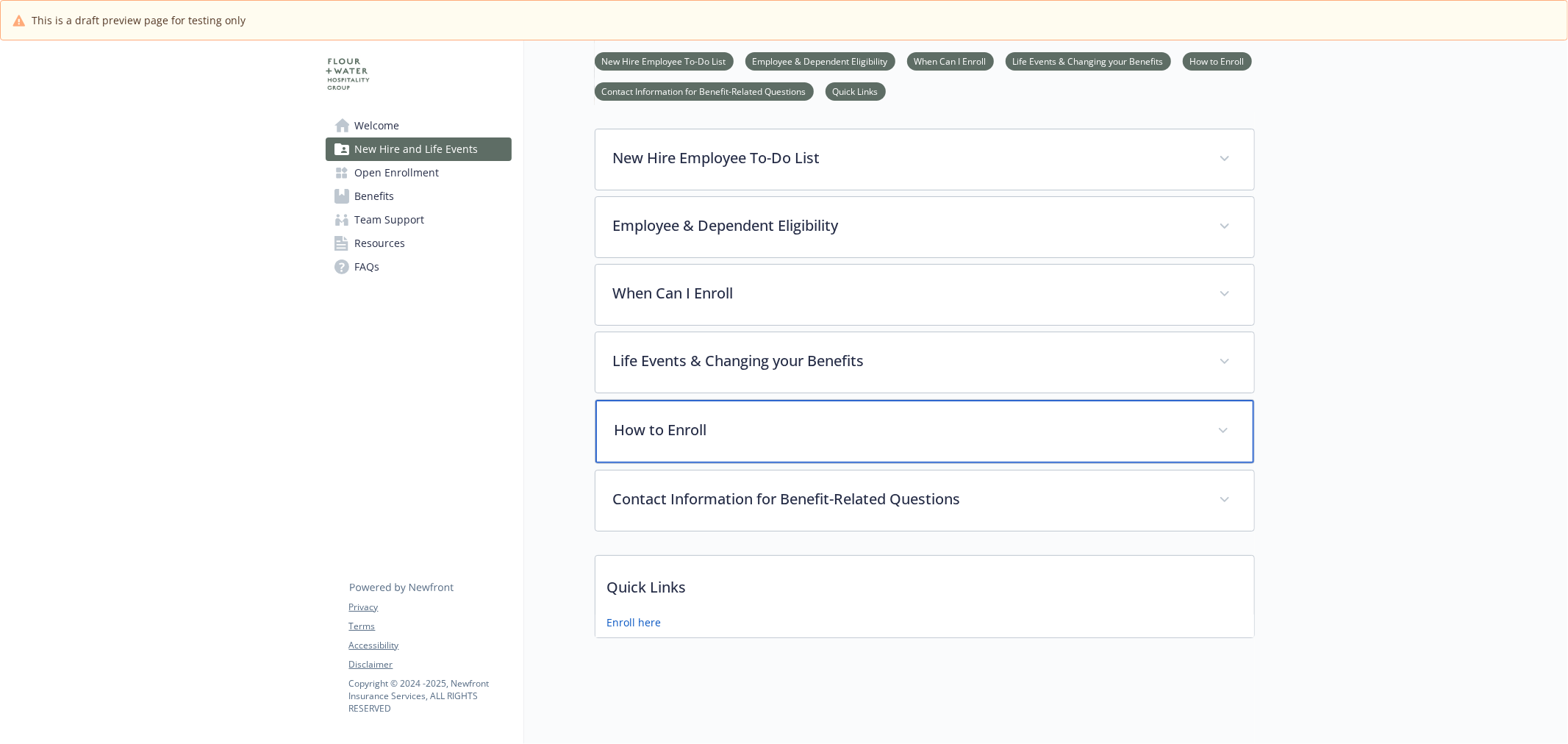
click at [694, 431] on div "How to Enroll" at bounding box center [924, 432] width 659 height 63
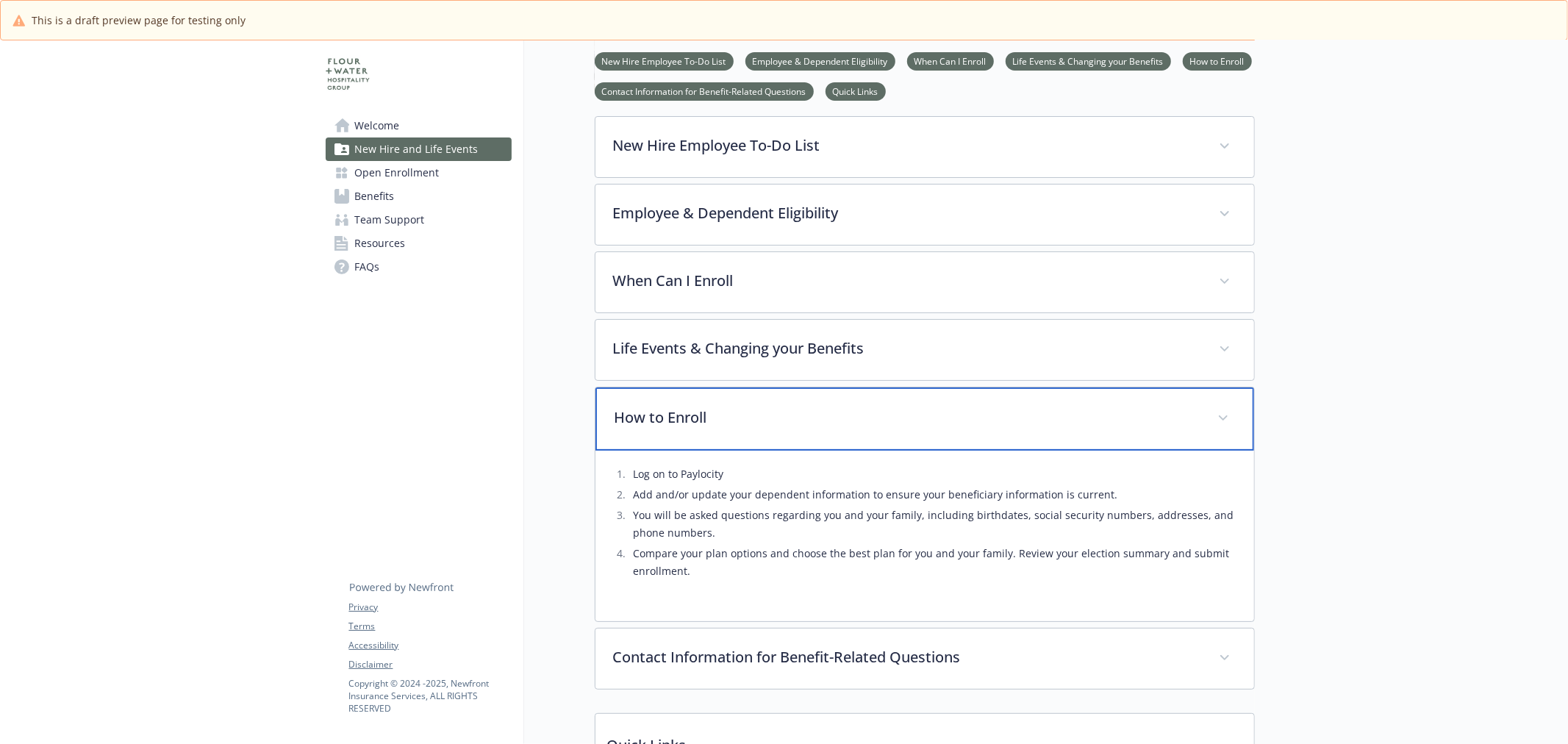
click at [699, 430] on div "How to Enroll" at bounding box center [924, 419] width 659 height 63
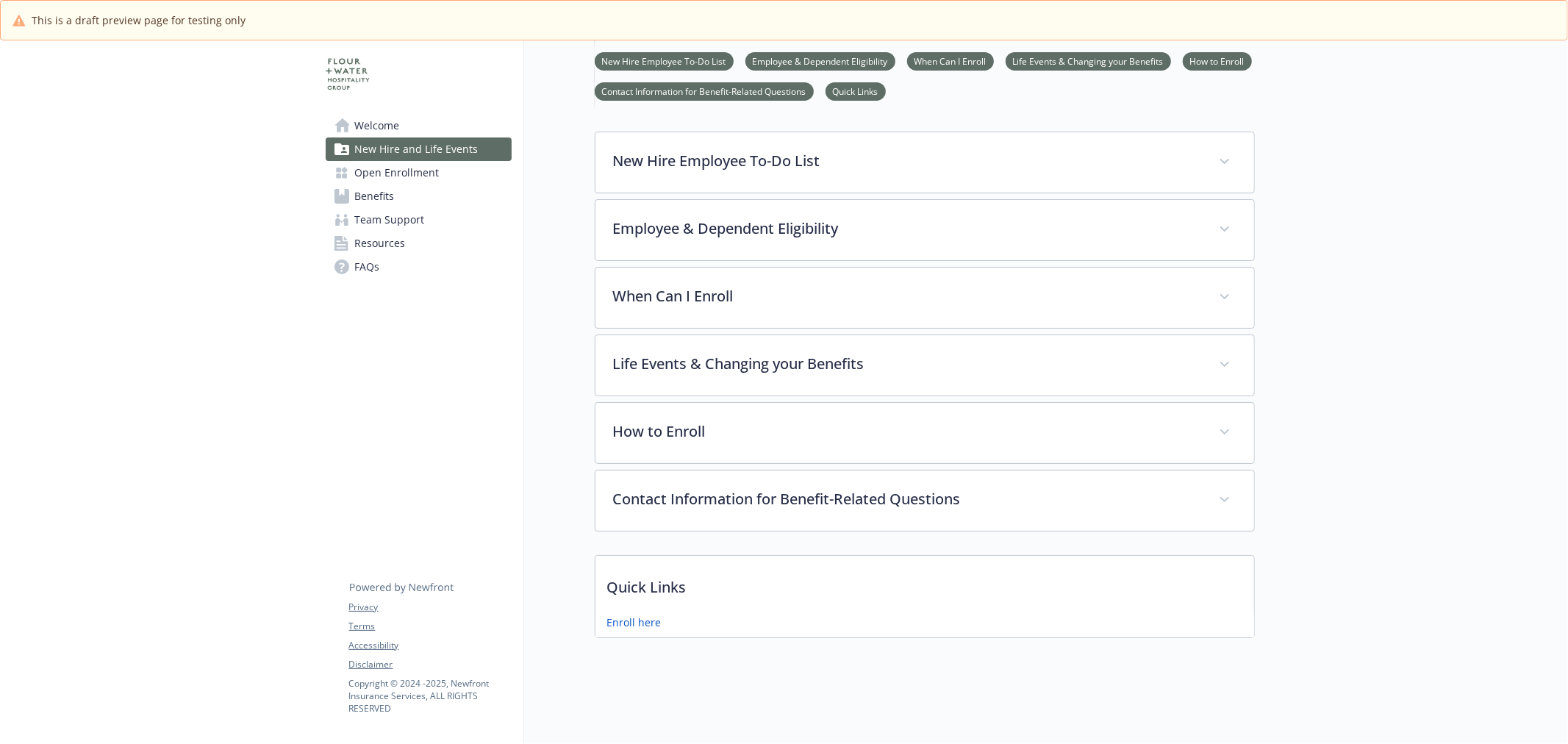
scroll to position [53, 0]
click at [426, 179] on span "Open Enrollment" at bounding box center [397, 172] width 85 height 23
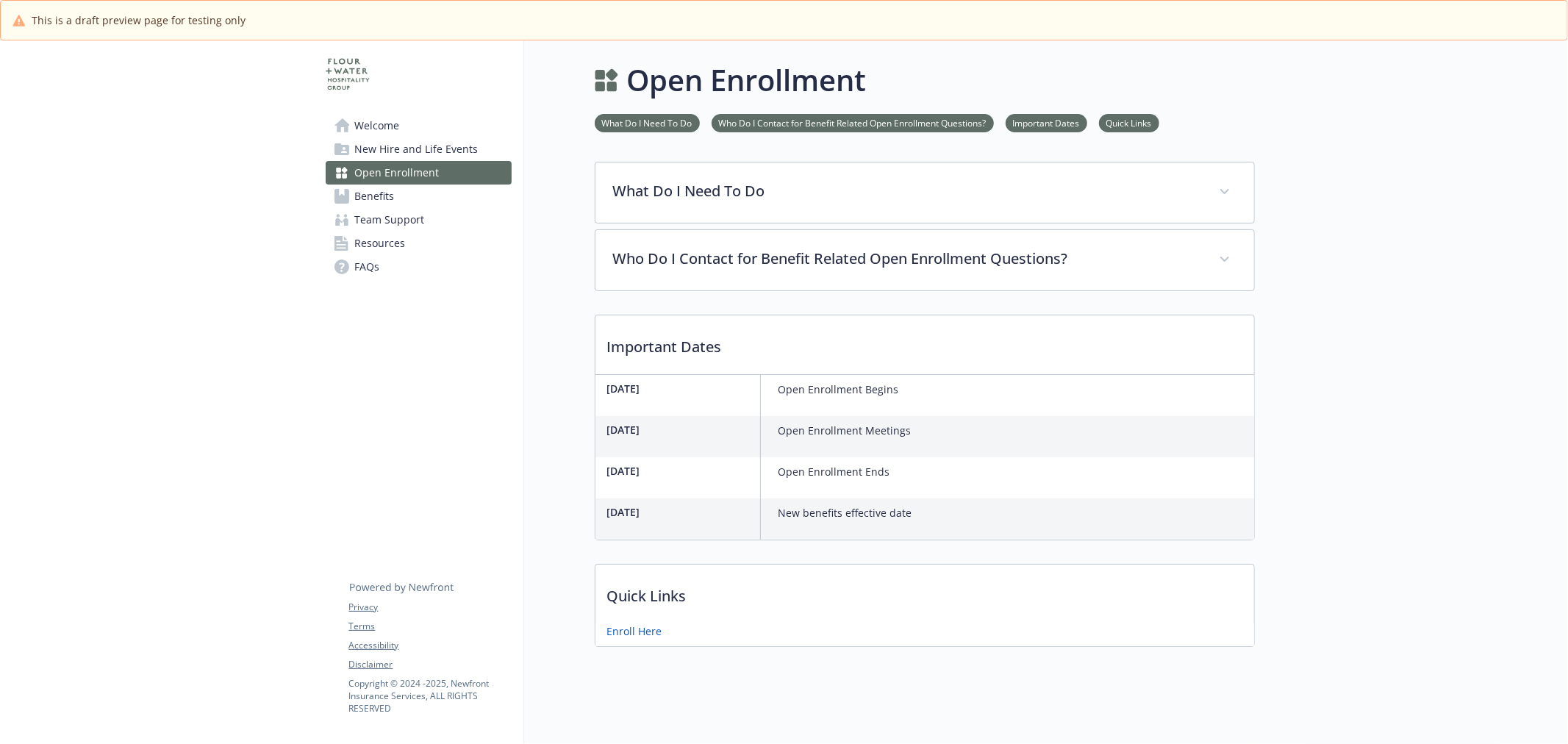
click at [784, 226] on div "What Do I Need To Do Open Enrollment will begin [DATE] and end [DATE]. Open Enr…" at bounding box center [925, 226] width 660 height 129
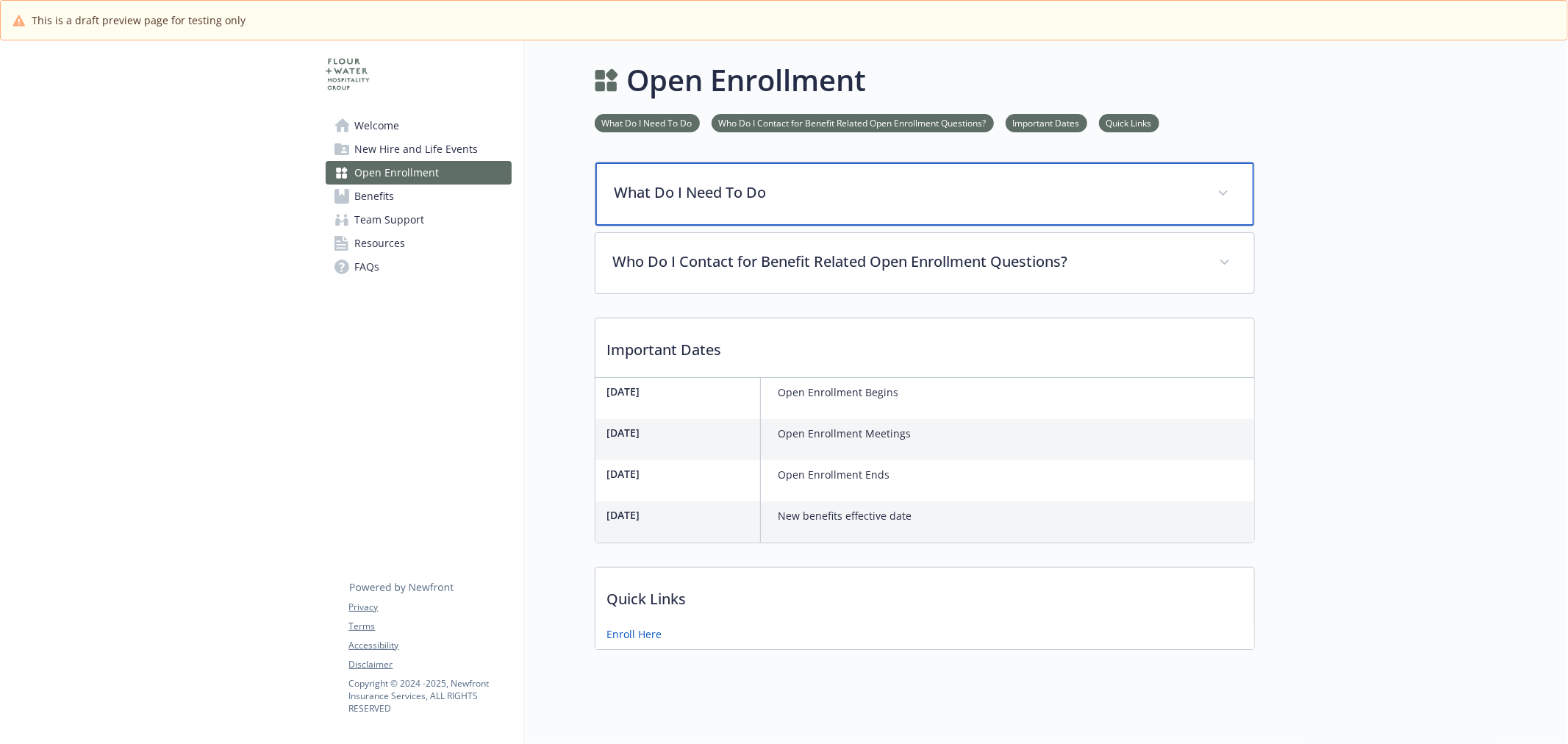
click at [777, 214] on div "What Do I Need To Do" at bounding box center [924, 194] width 659 height 63
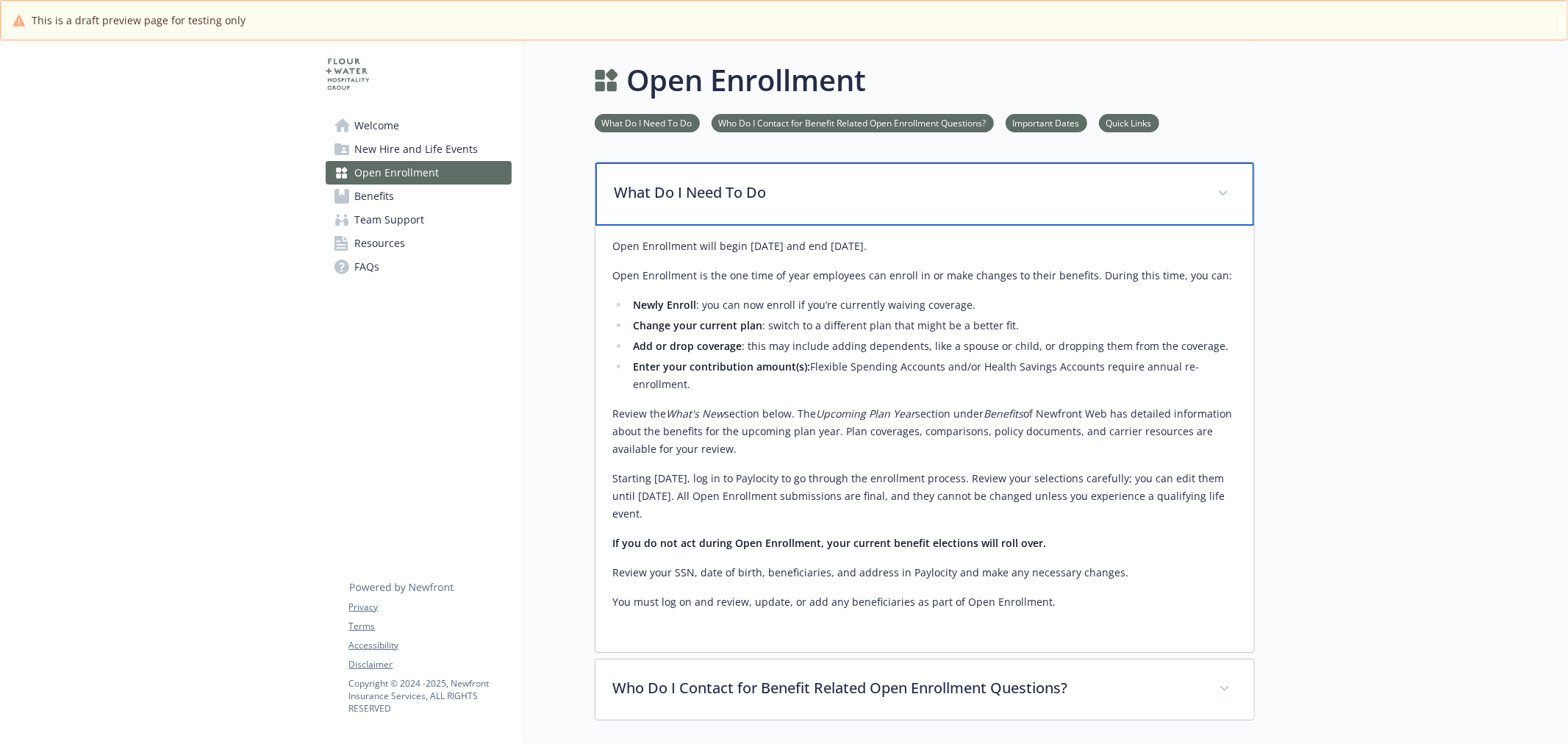
click at [886, 199] on p "What Do I Need To Do" at bounding box center [907, 192] width 585 height 22
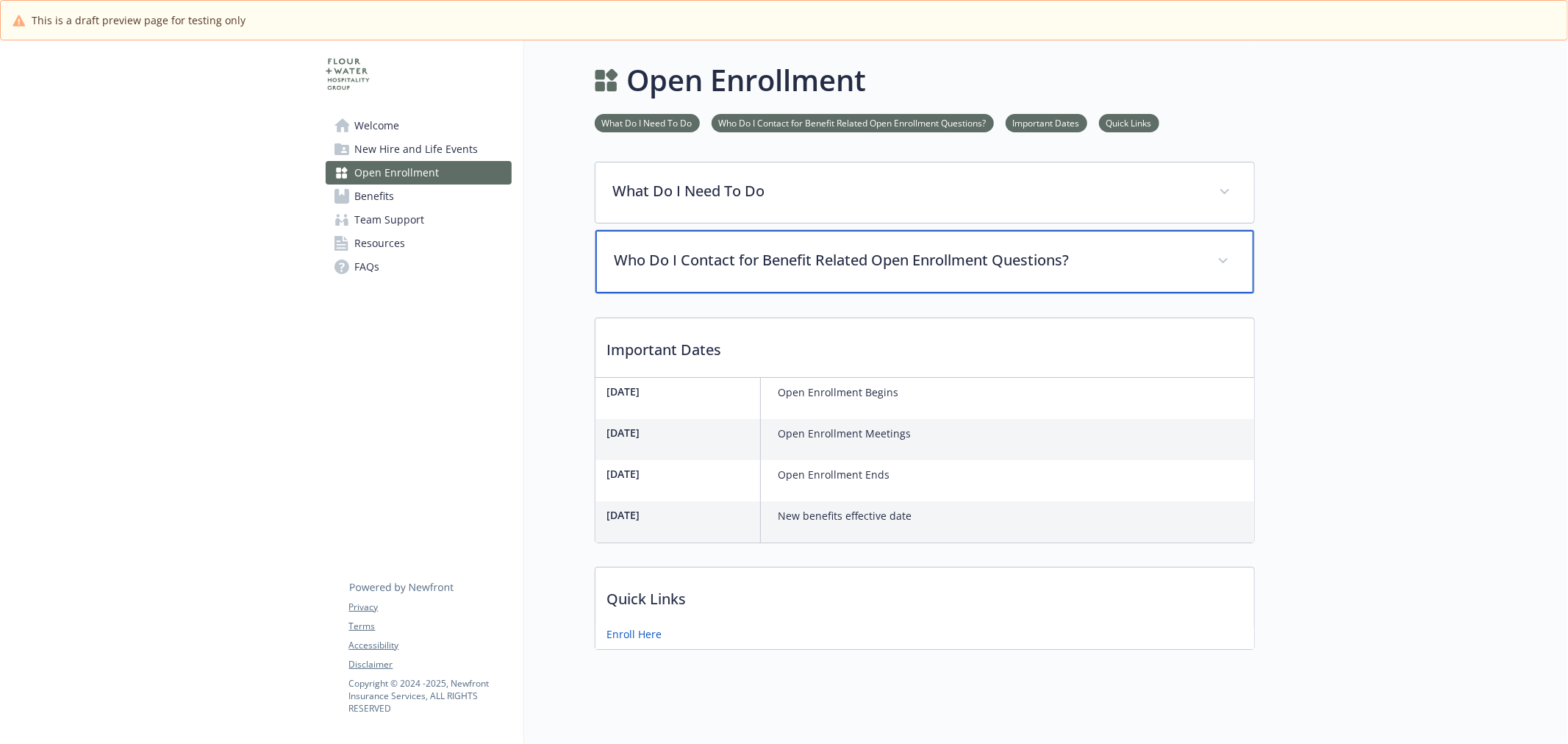
click at [773, 265] on p "Who Do I Contact for Benefit Related Open Enrollment Questions?" at bounding box center [907, 260] width 585 height 22
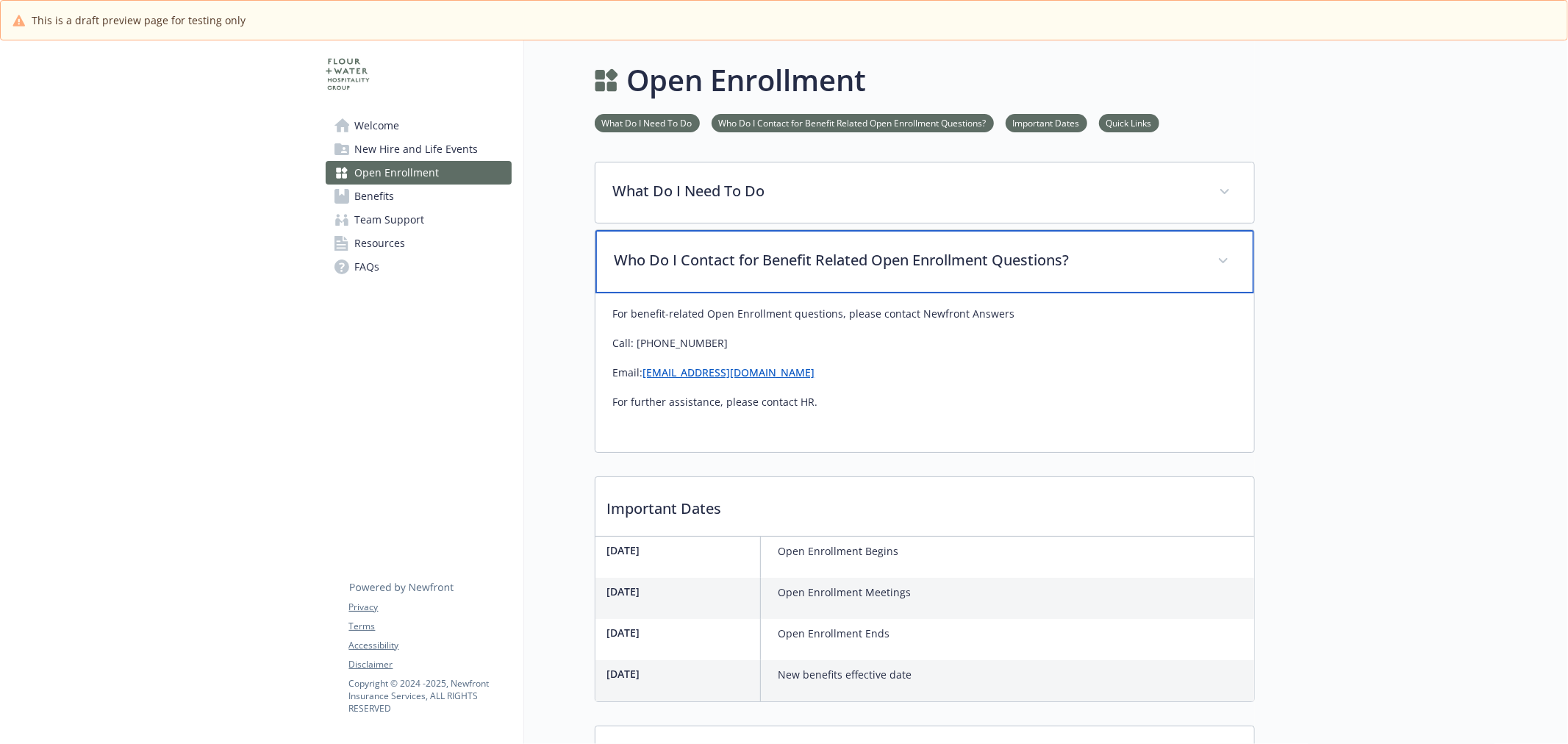
click at [773, 265] on p "Who Do I Contact for Benefit Related Open Enrollment Questions?" at bounding box center [907, 260] width 585 height 22
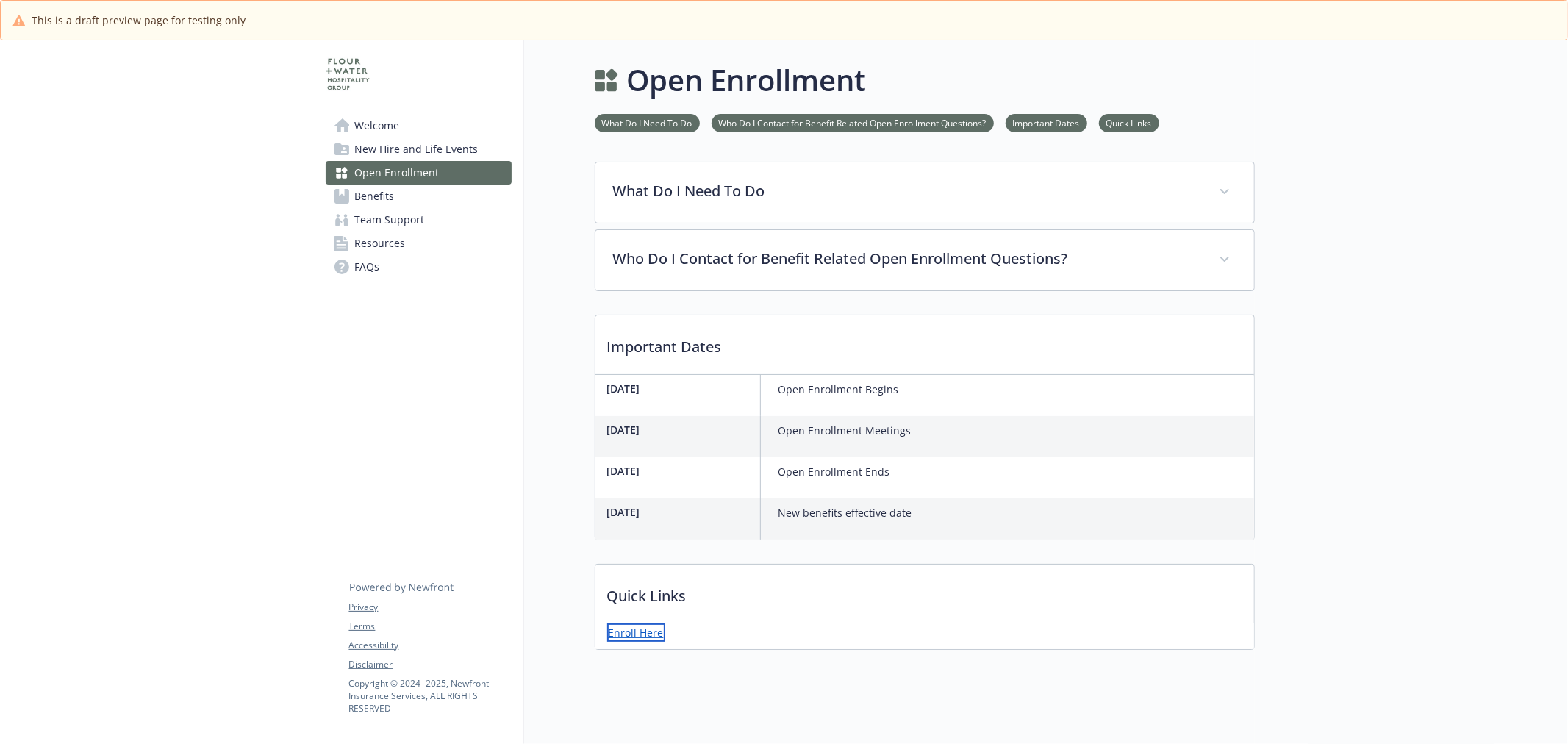
click at [640, 630] on link "Enroll Here" at bounding box center [636, 632] width 58 height 19
click at [384, 193] on span "Benefits" at bounding box center [374, 196] width 40 height 23
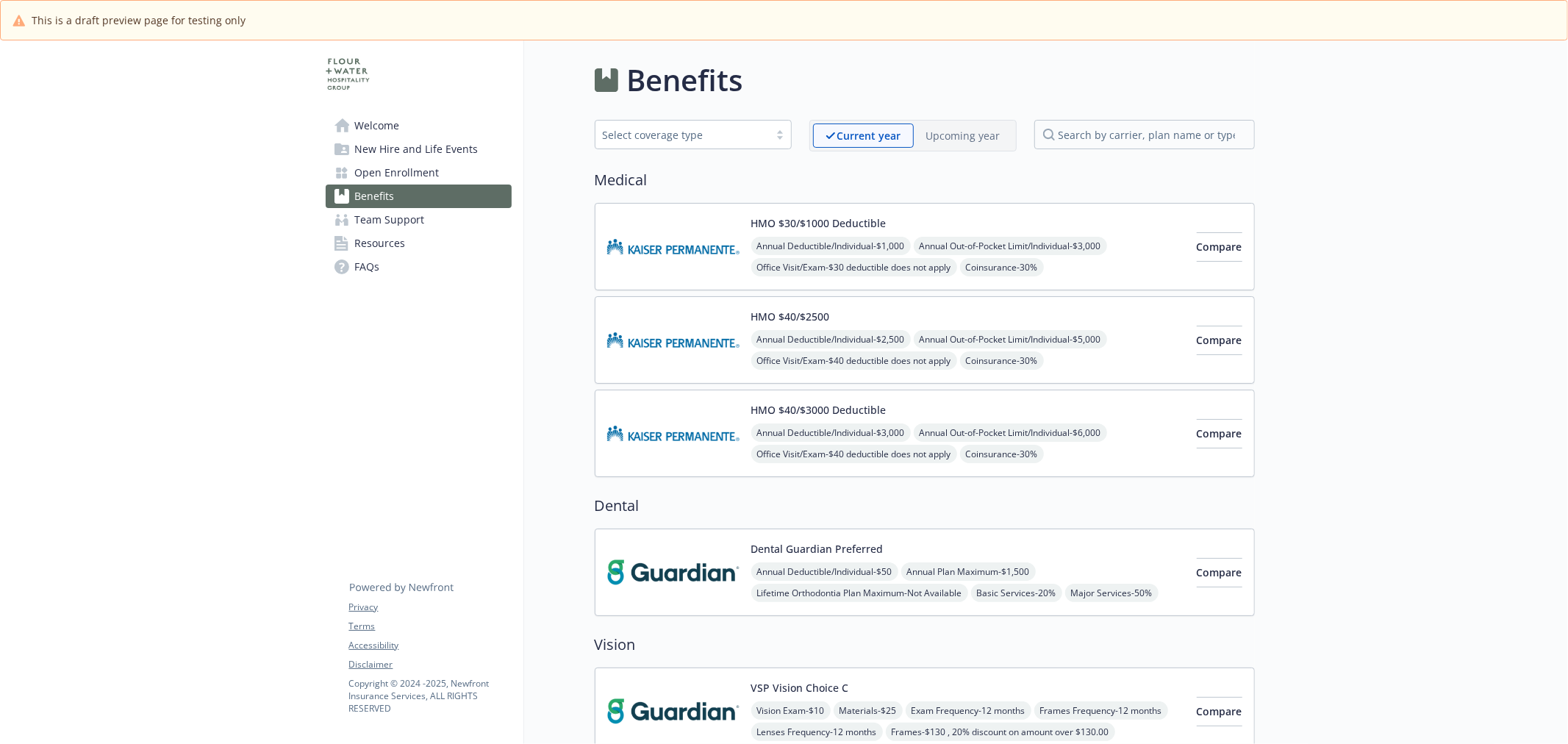
click at [957, 135] on p "Upcoming year" at bounding box center [964, 135] width 74 height 15
click at [861, 129] on p "Current year" at bounding box center [856, 135] width 62 height 15
click at [936, 133] on p "Upcoming year" at bounding box center [964, 135] width 74 height 15
click at [850, 133] on p "Current year" at bounding box center [856, 135] width 62 height 15
click at [657, 251] on img at bounding box center [674, 246] width 133 height 62
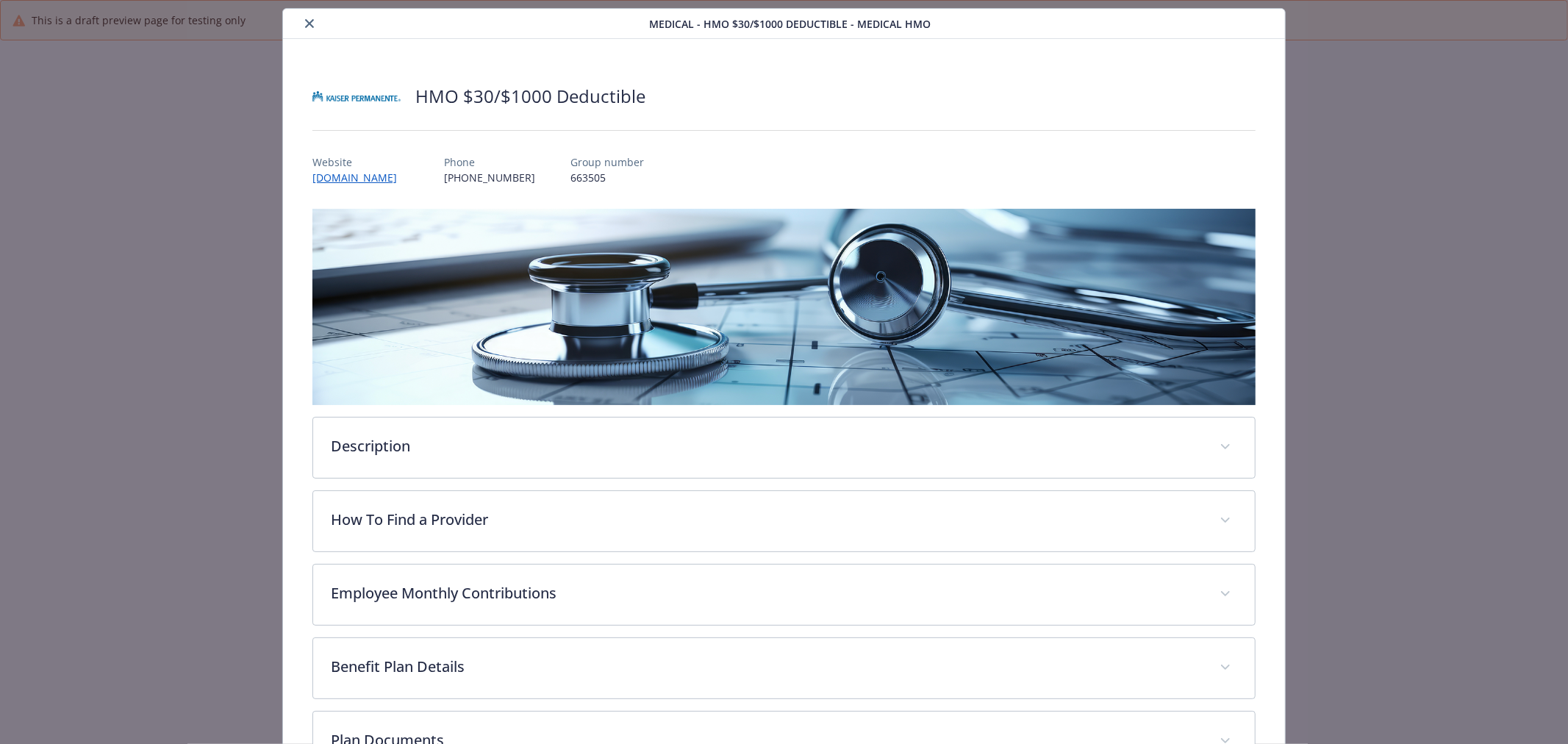
scroll to position [150, 0]
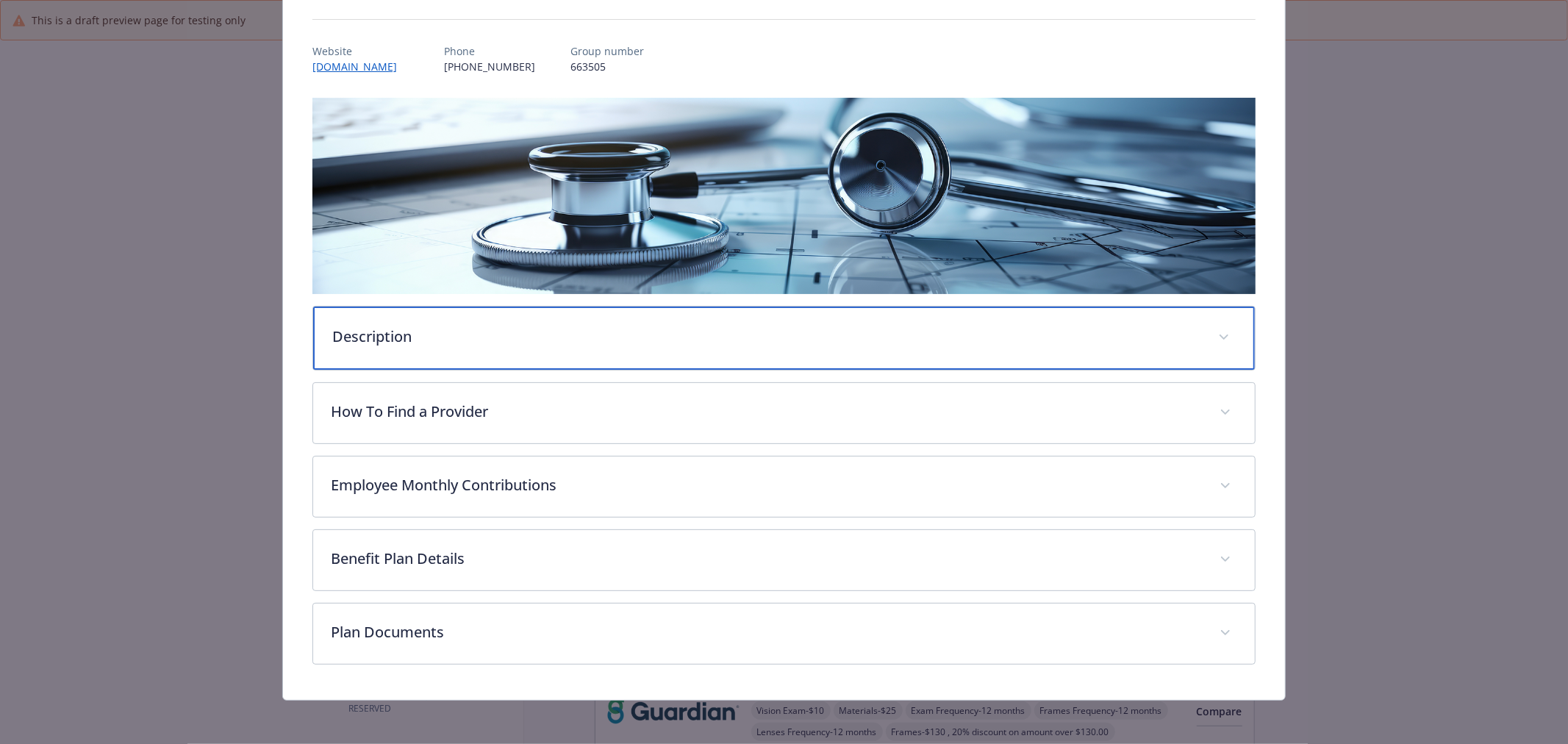
click at [581, 342] on p "Description" at bounding box center [767, 336] width 869 height 22
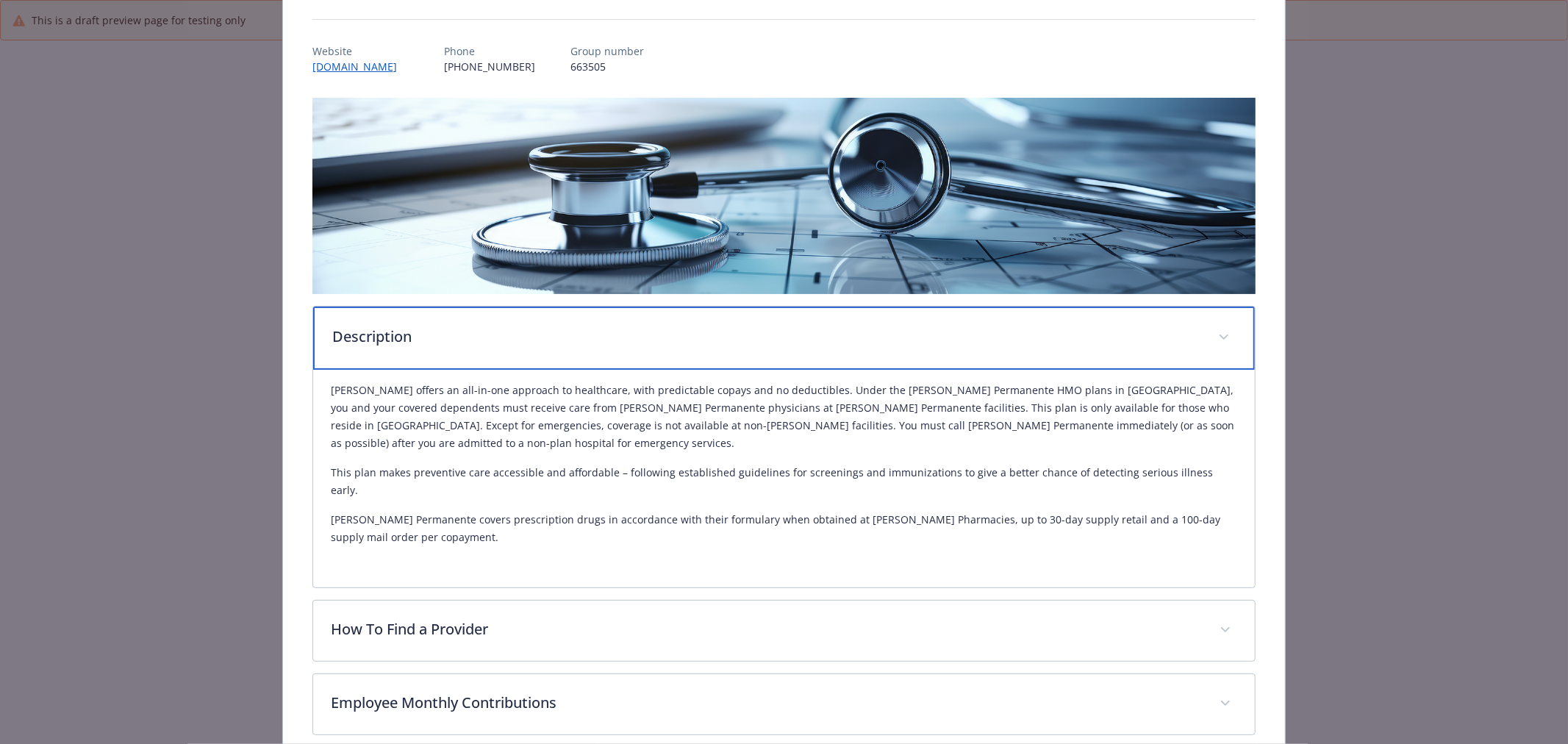
click at [581, 342] on p "Description" at bounding box center [767, 336] width 869 height 22
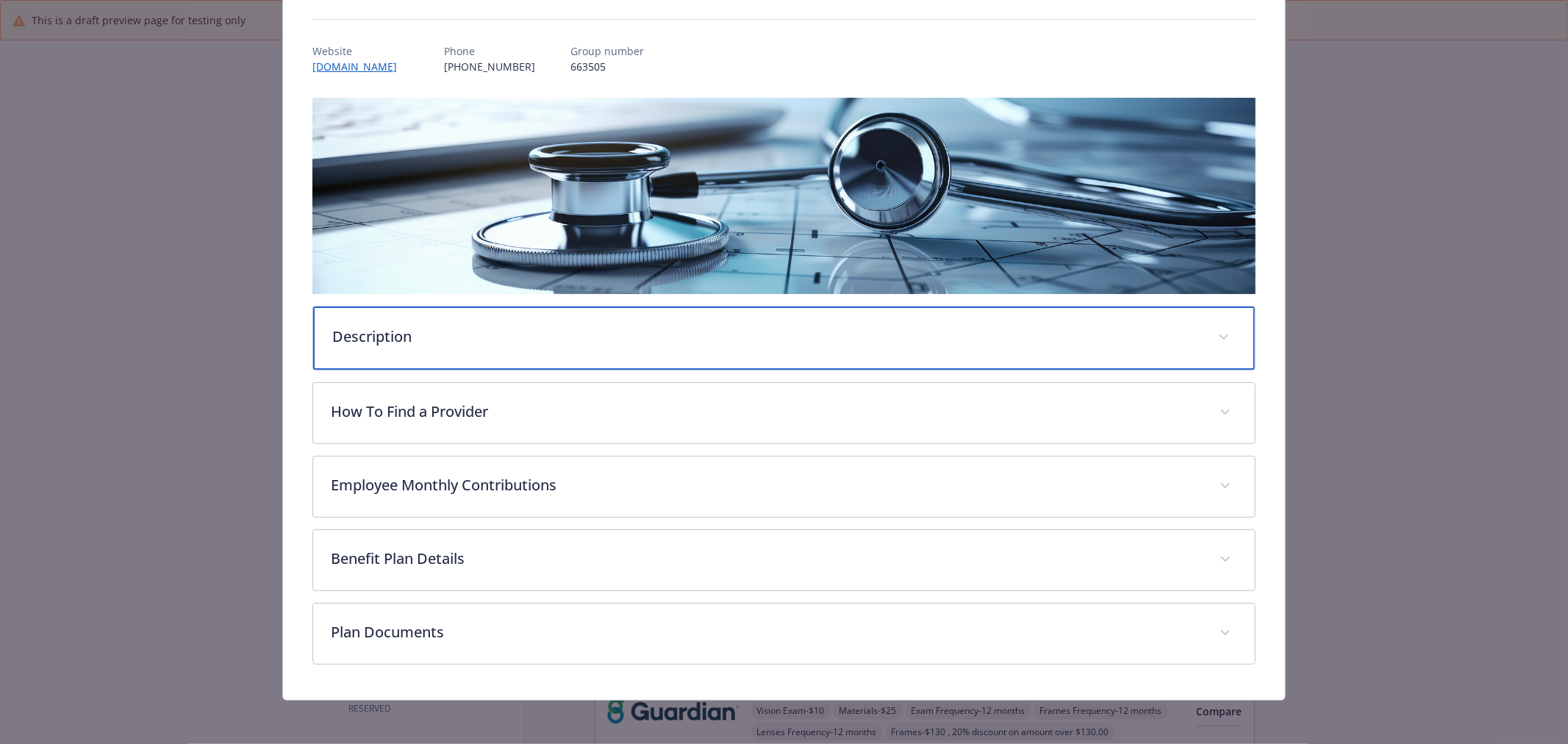
drag, startPoint x: 573, startPoint y: 360, endPoint x: 568, endPoint y: 370, distance: 11.2
click at [570, 364] on div "Description" at bounding box center [784, 338] width 942 height 63
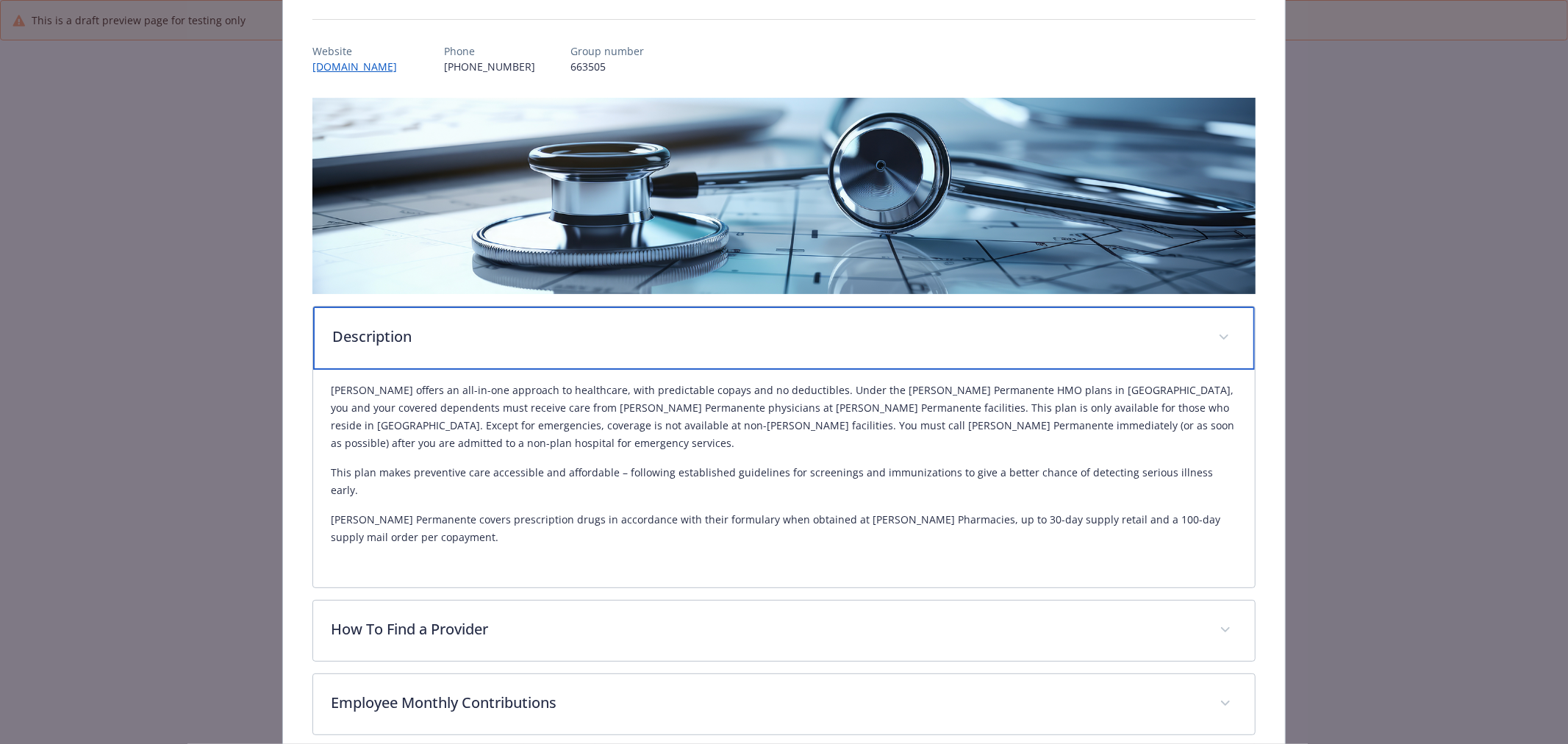
click at [528, 347] on div "Description" at bounding box center [784, 338] width 942 height 63
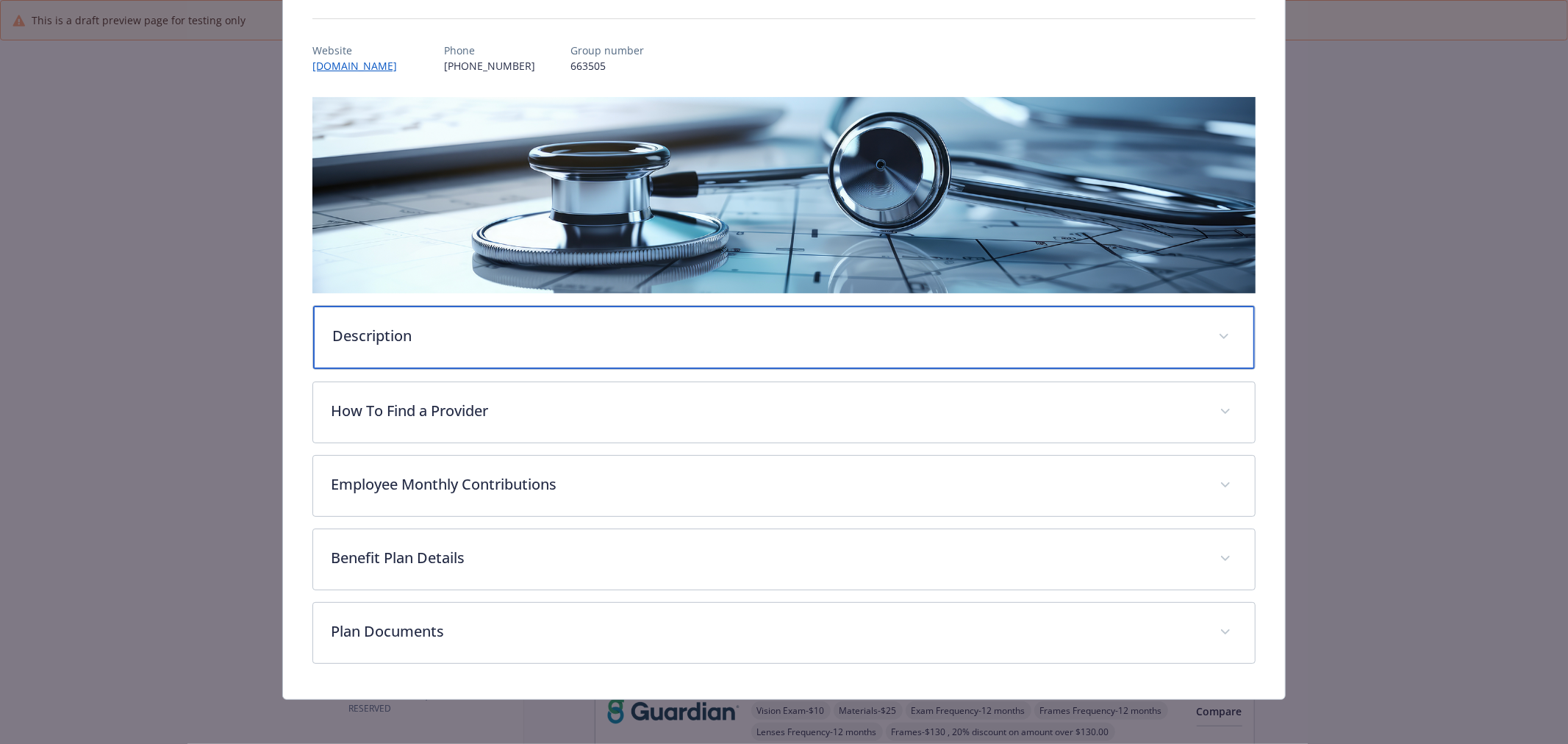
scroll to position [151, 0]
click at [532, 340] on p "Description" at bounding box center [767, 335] width 869 height 22
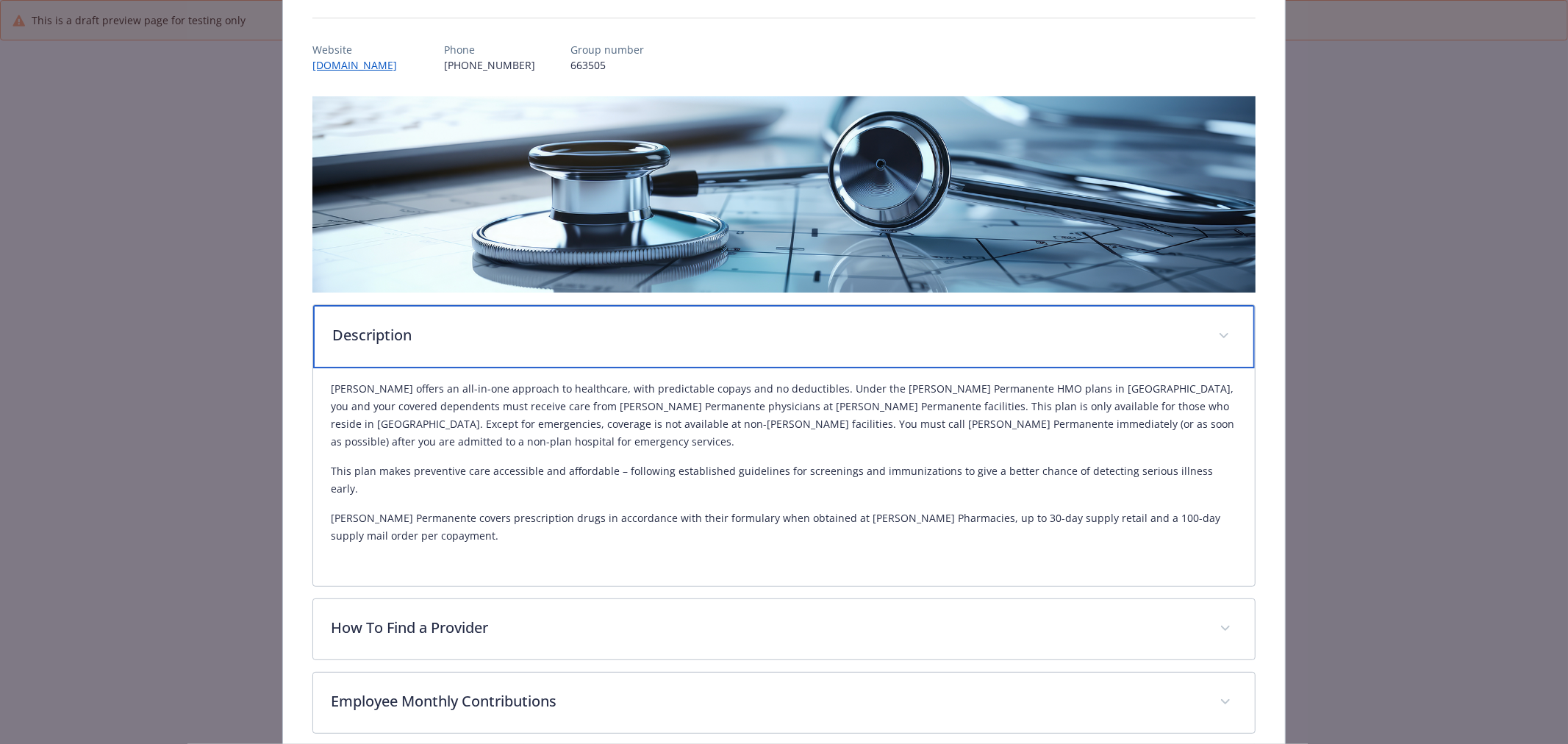
click at [531, 340] on p "Description" at bounding box center [767, 335] width 869 height 22
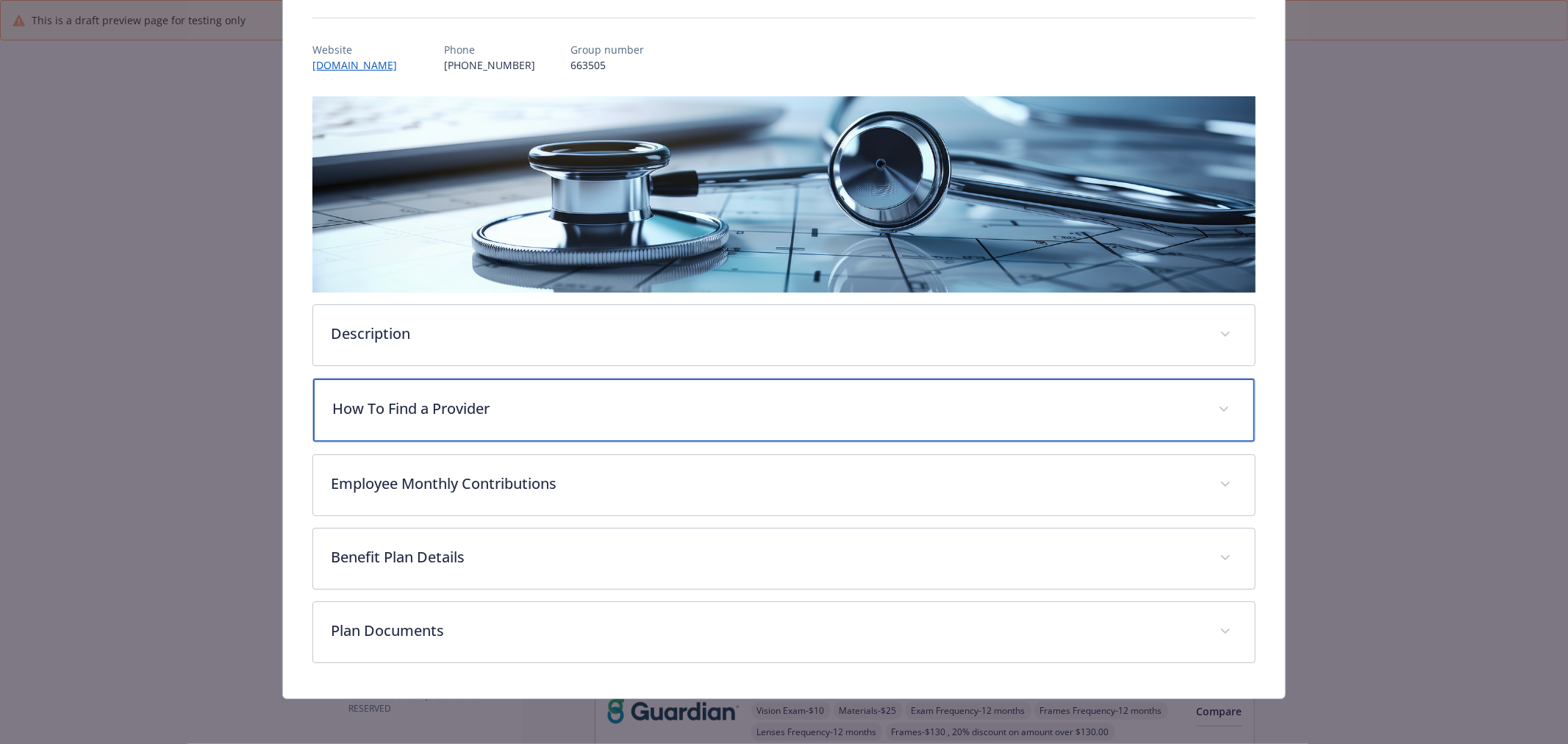
click at [592, 416] on p "How To Find a Provider" at bounding box center [767, 408] width 869 height 22
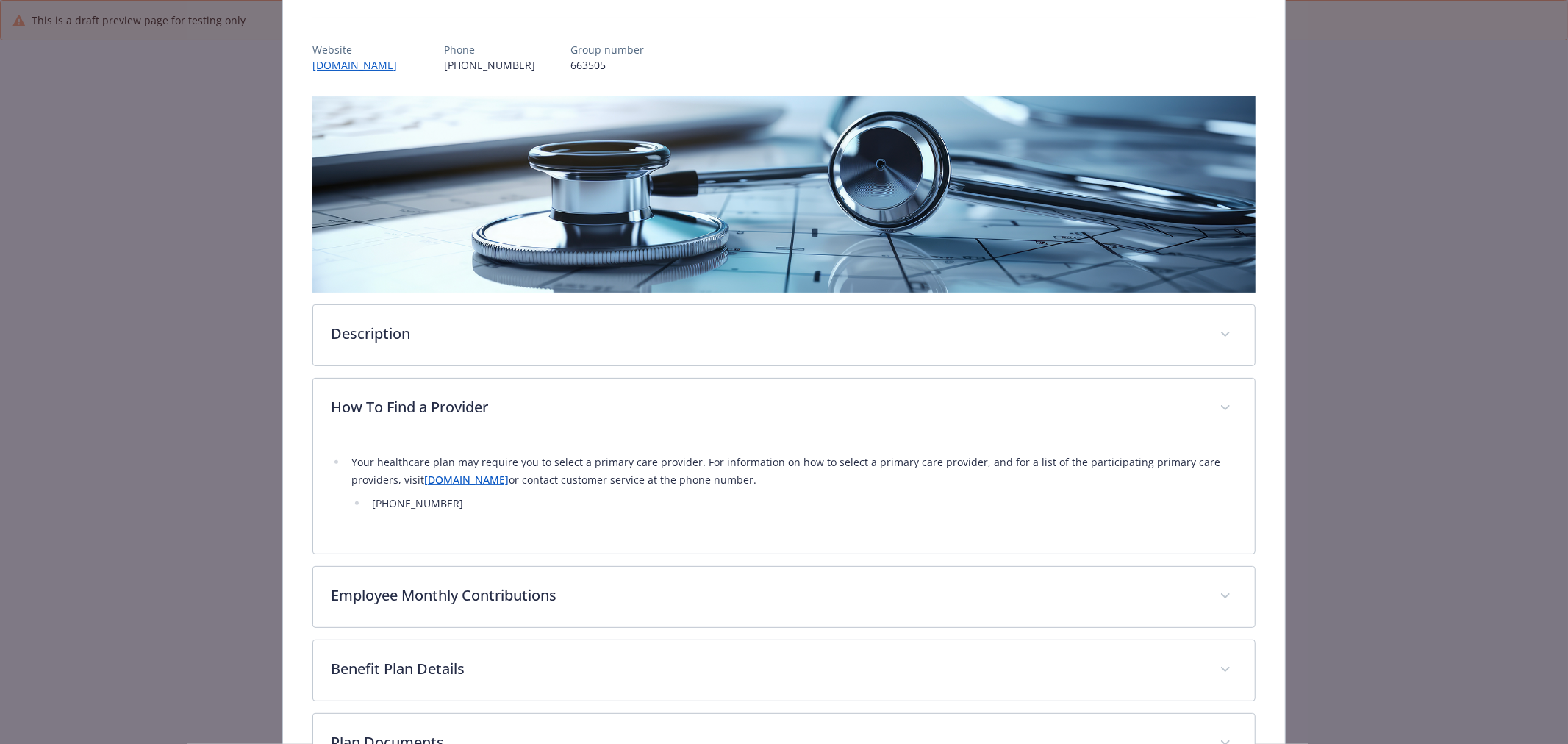
click at [450, 476] on link "[DOMAIN_NAME]" at bounding box center [467, 480] width 85 height 14
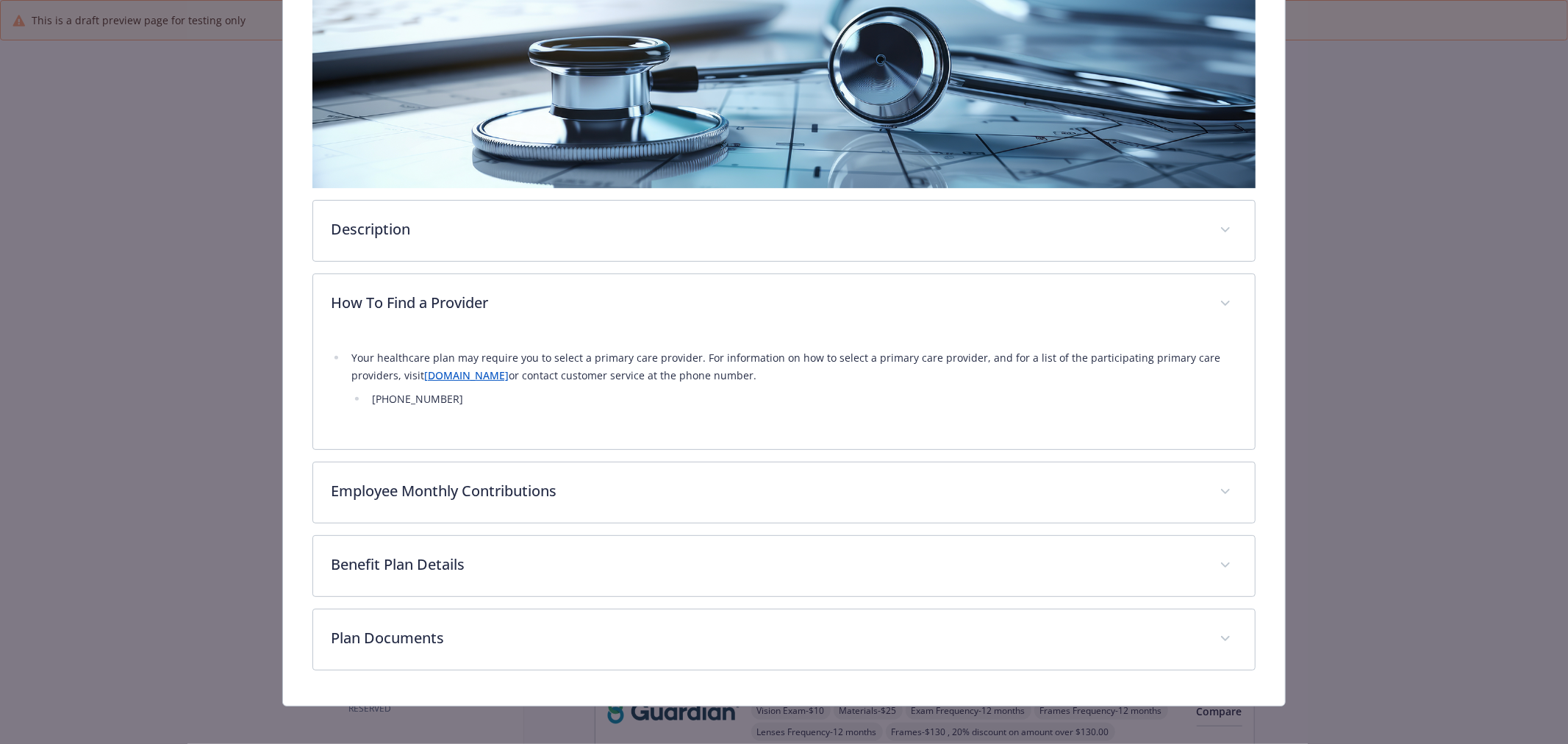
scroll to position [264, 0]
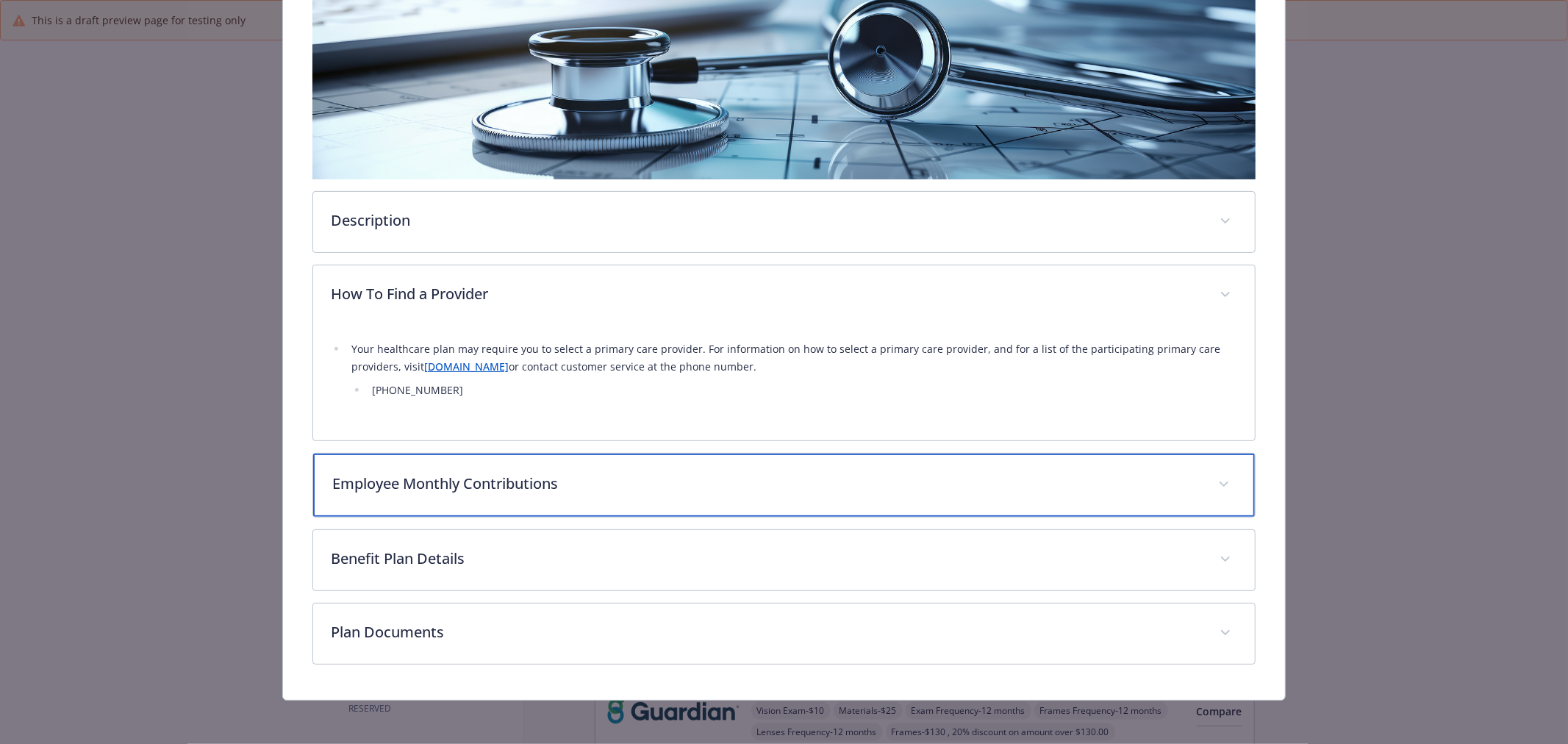
click at [415, 475] on p "Employee Monthly Contributions" at bounding box center [767, 484] width 869 height 22
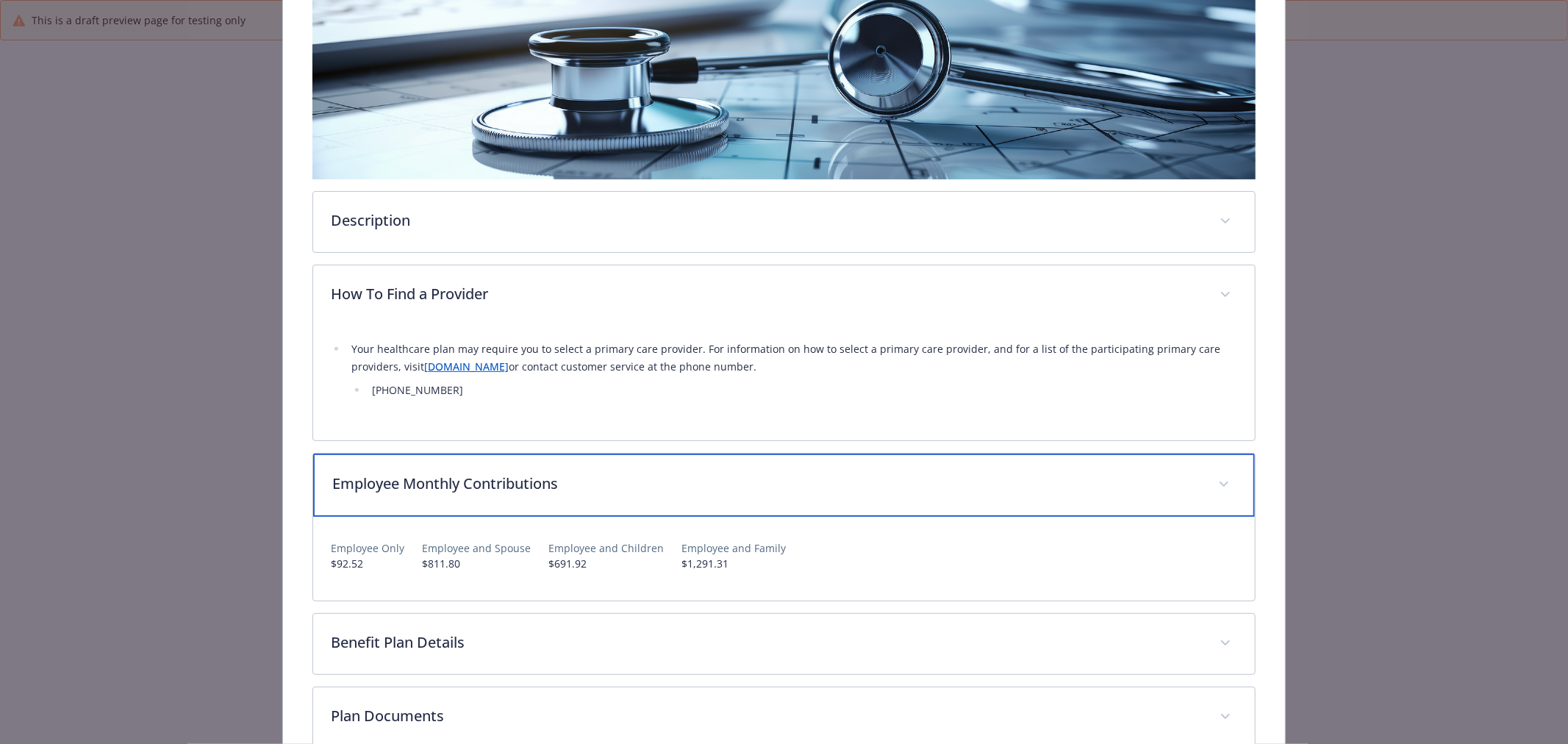
click at [415, 475] on p "Employee Monthly Contributions" at bounding box center [767, 484] width 869 height 22
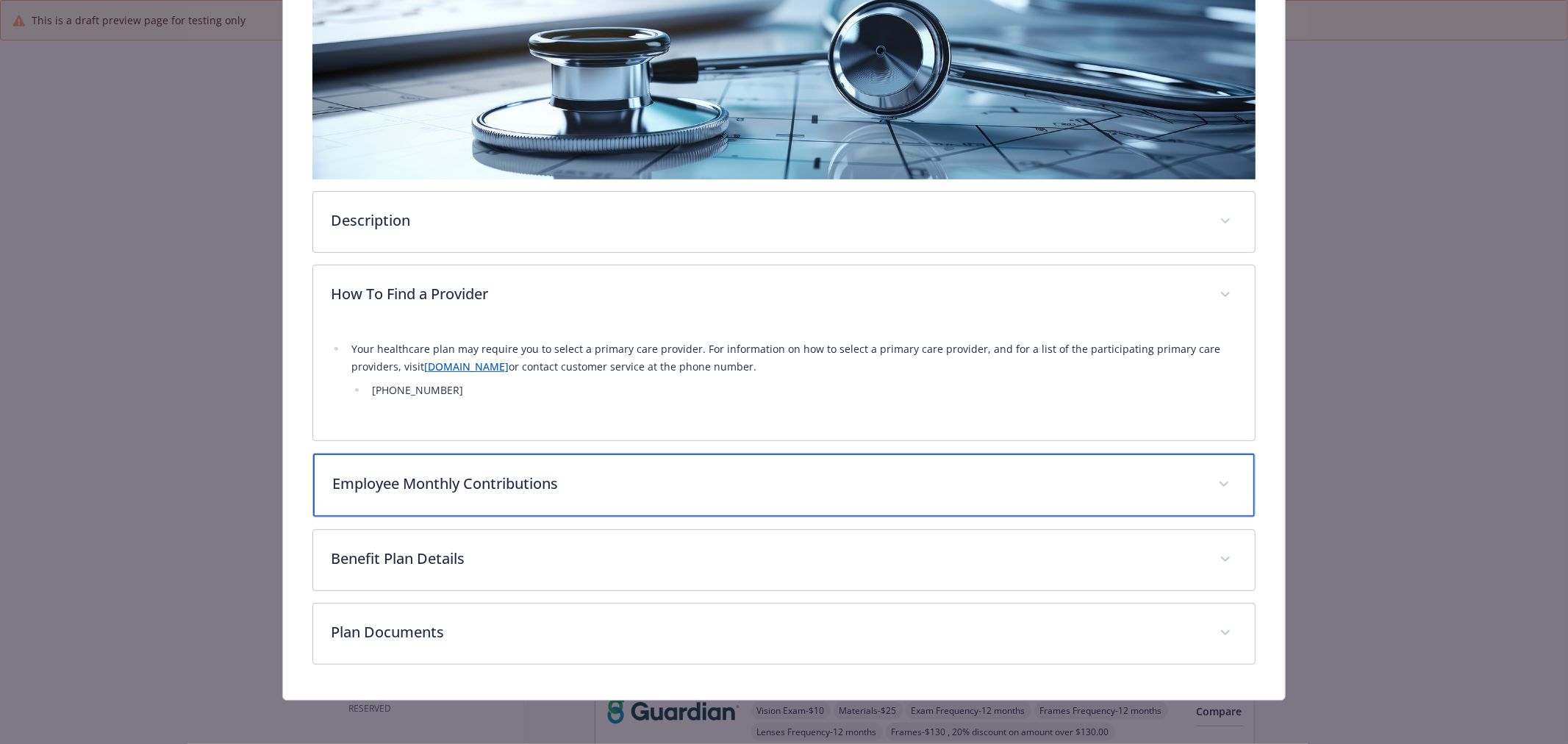
click at [449, 486] on p "Employee Monthly Contributions" at bounding box center [767, 484] width 869 height 22
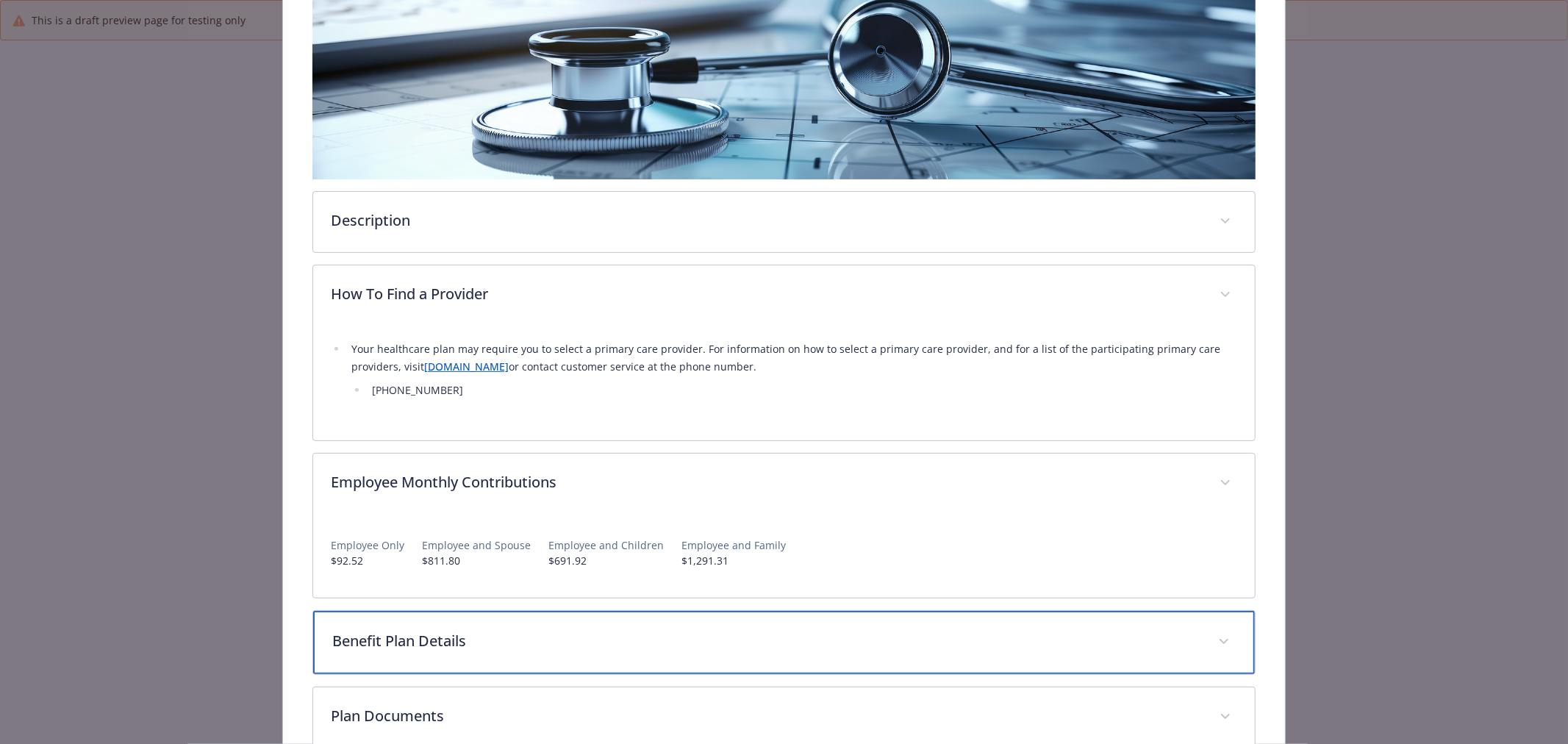
drag, startPoint x: 436, startPoint y: 620, endPoint x: 443, endPoint y: 597, distance: 24.0
click at [437, 619] on div "Benefit Plan Details" at bounding box center [784, 643] width 942 height 63
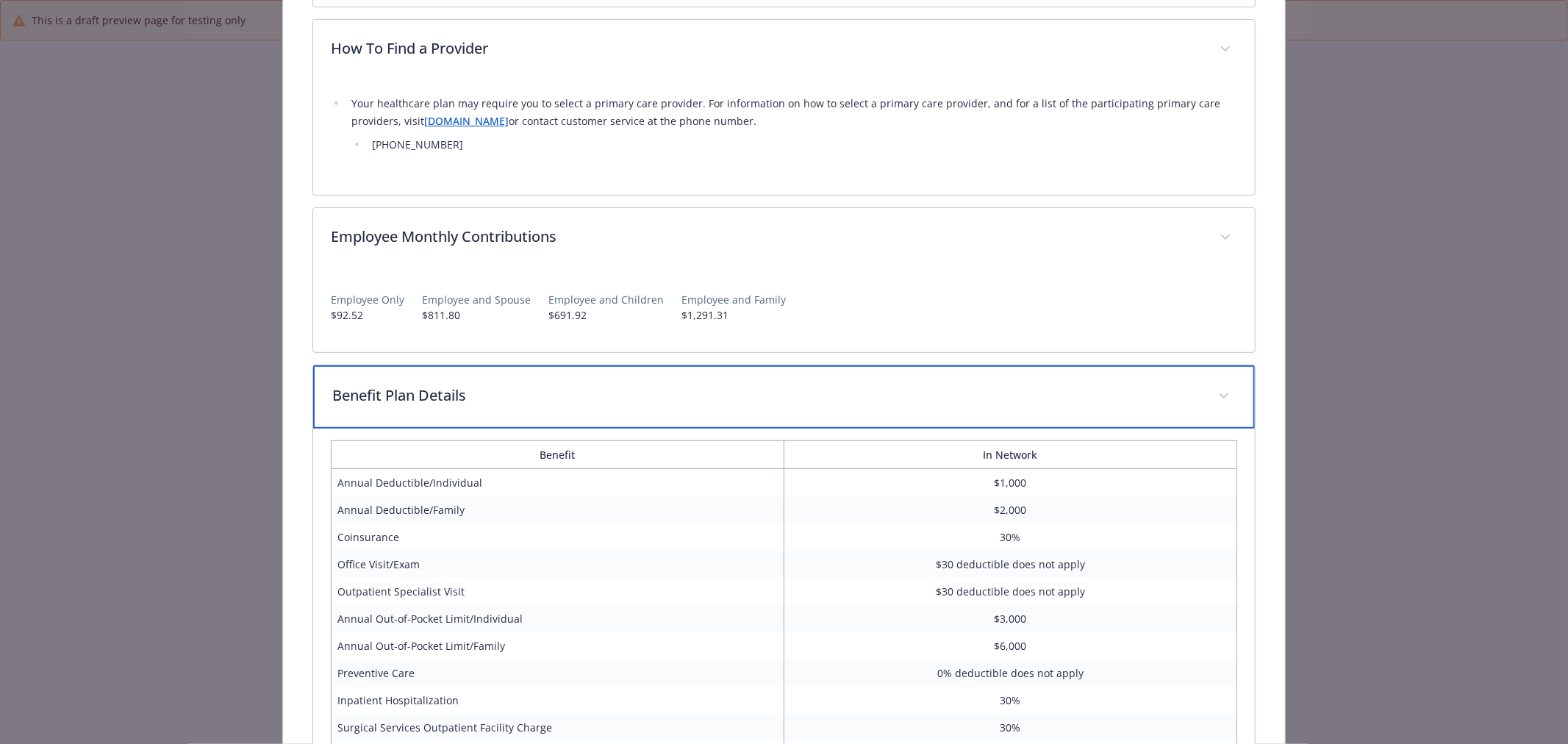
scroll to position [673, 0]
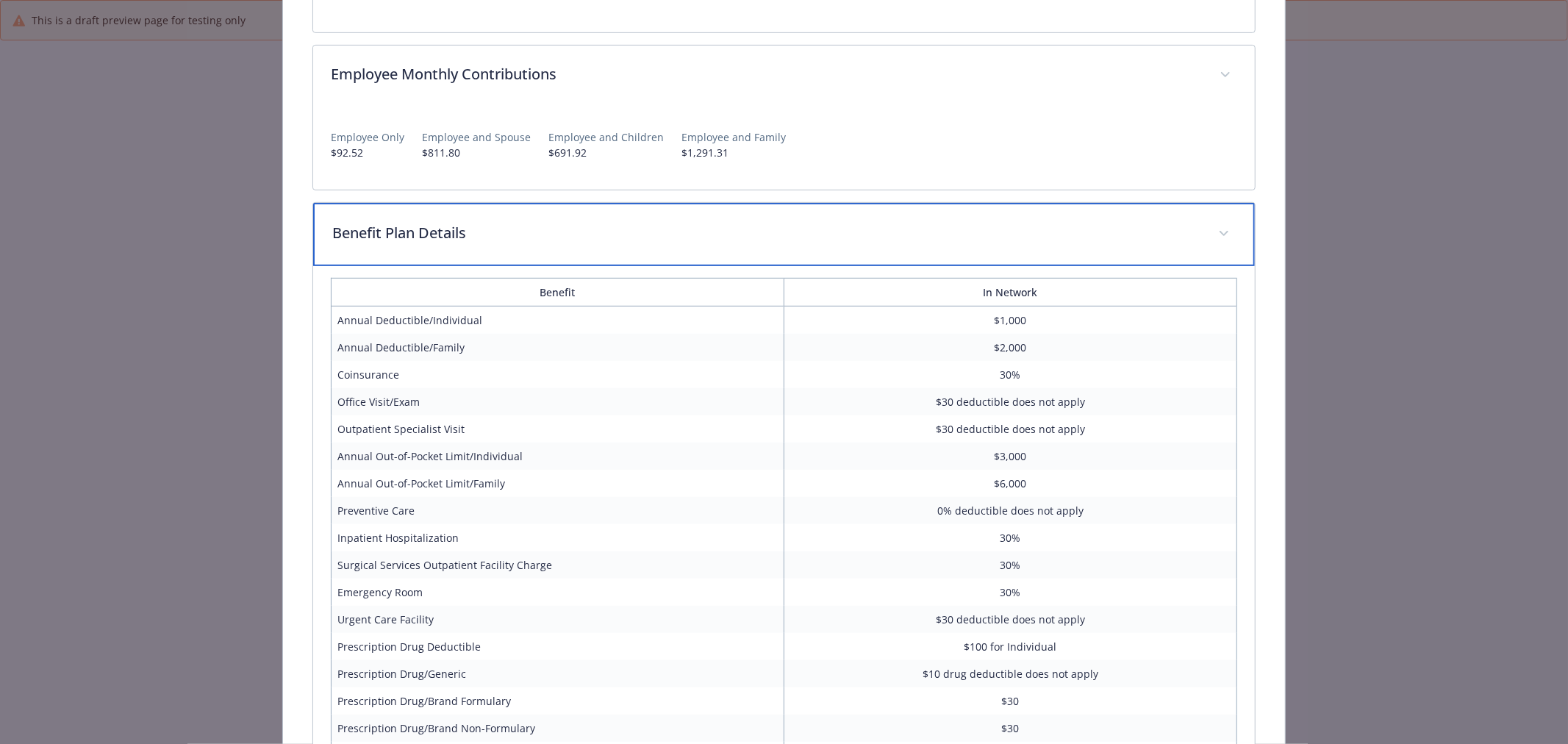
click at [590, 226] on p "Benefit Plan Details" at bounding box center [767, 233] width 869 height 22
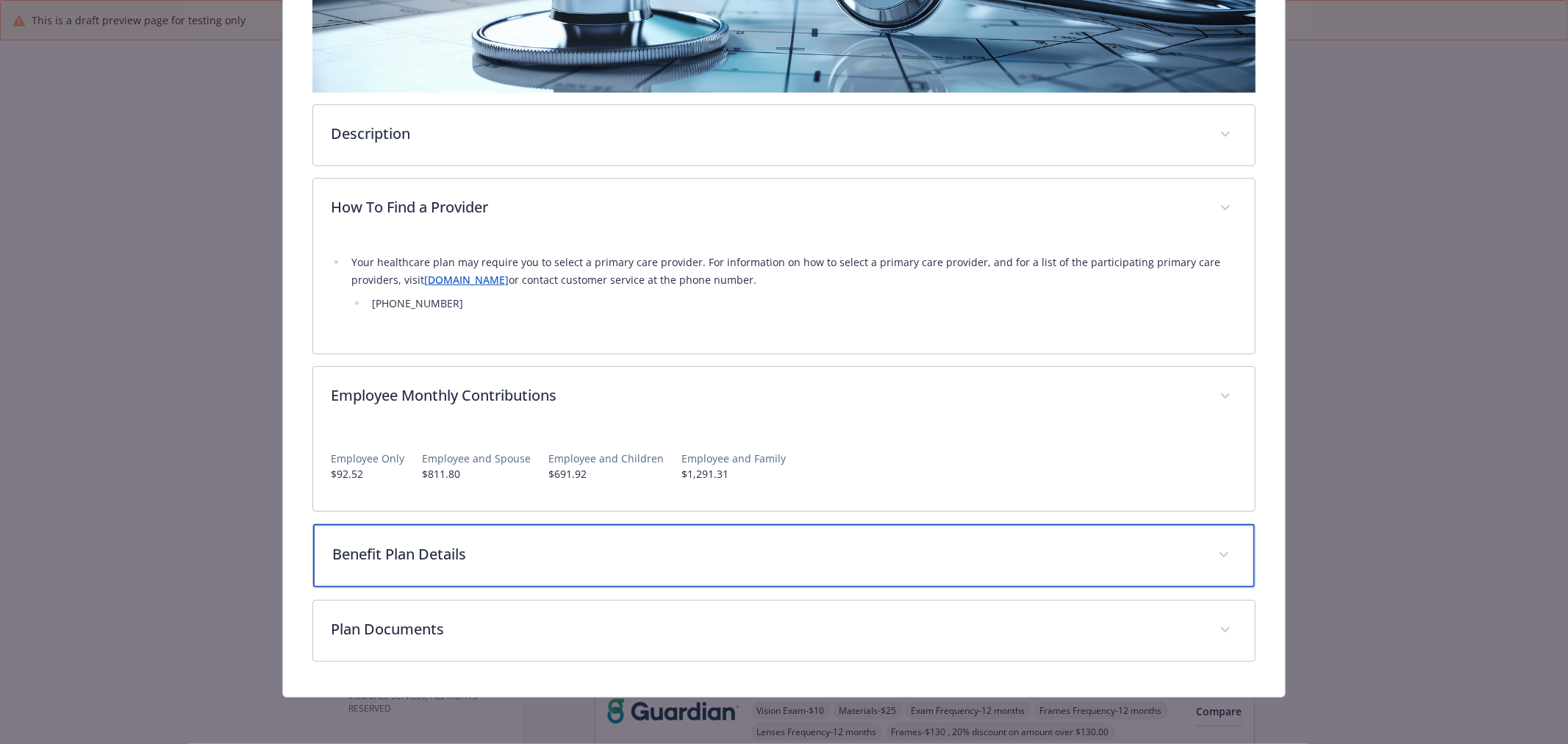
scroll to position [350, 0]
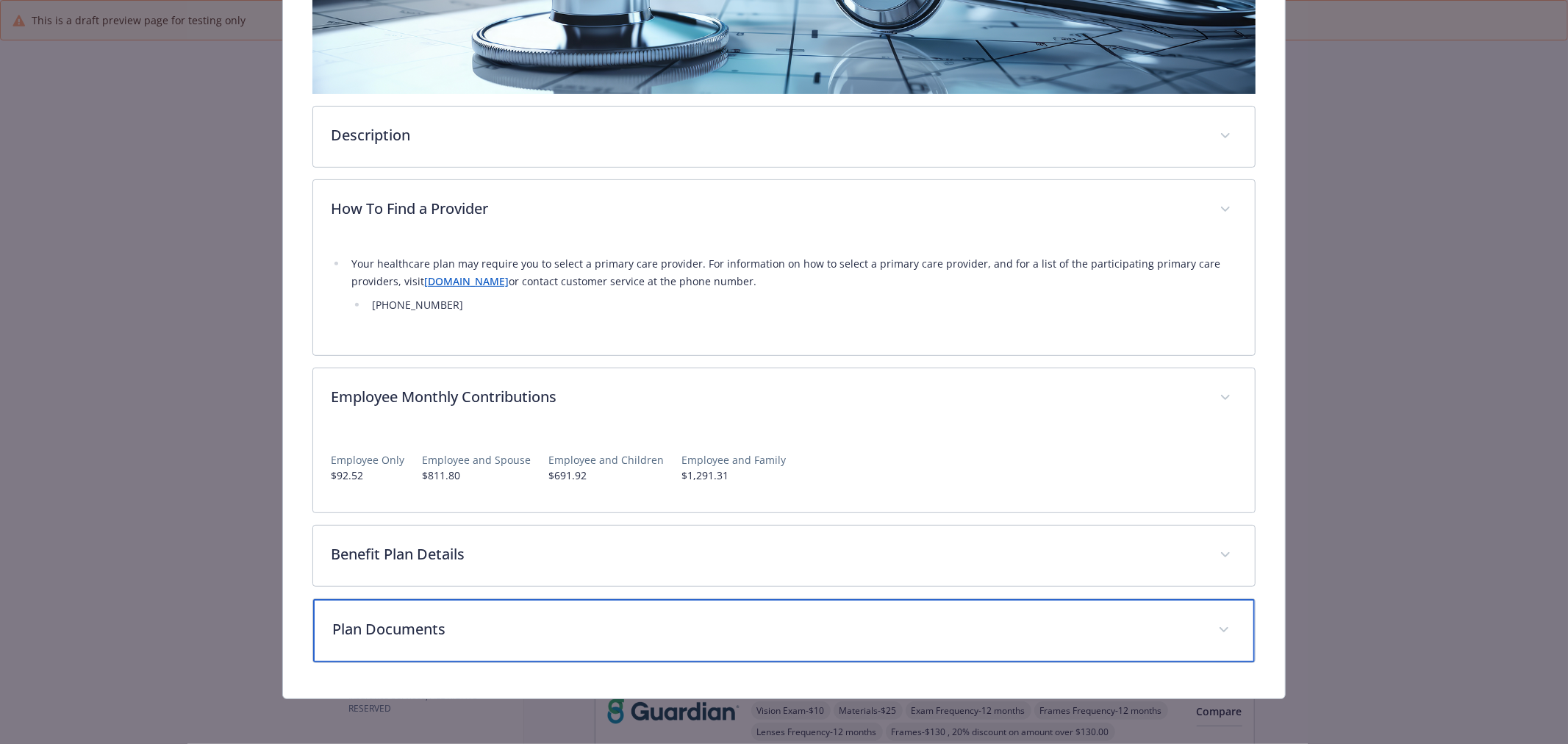
click at [427, 625] on p "Plan Documents" at bounding box center [767, 629] width 869 height 22
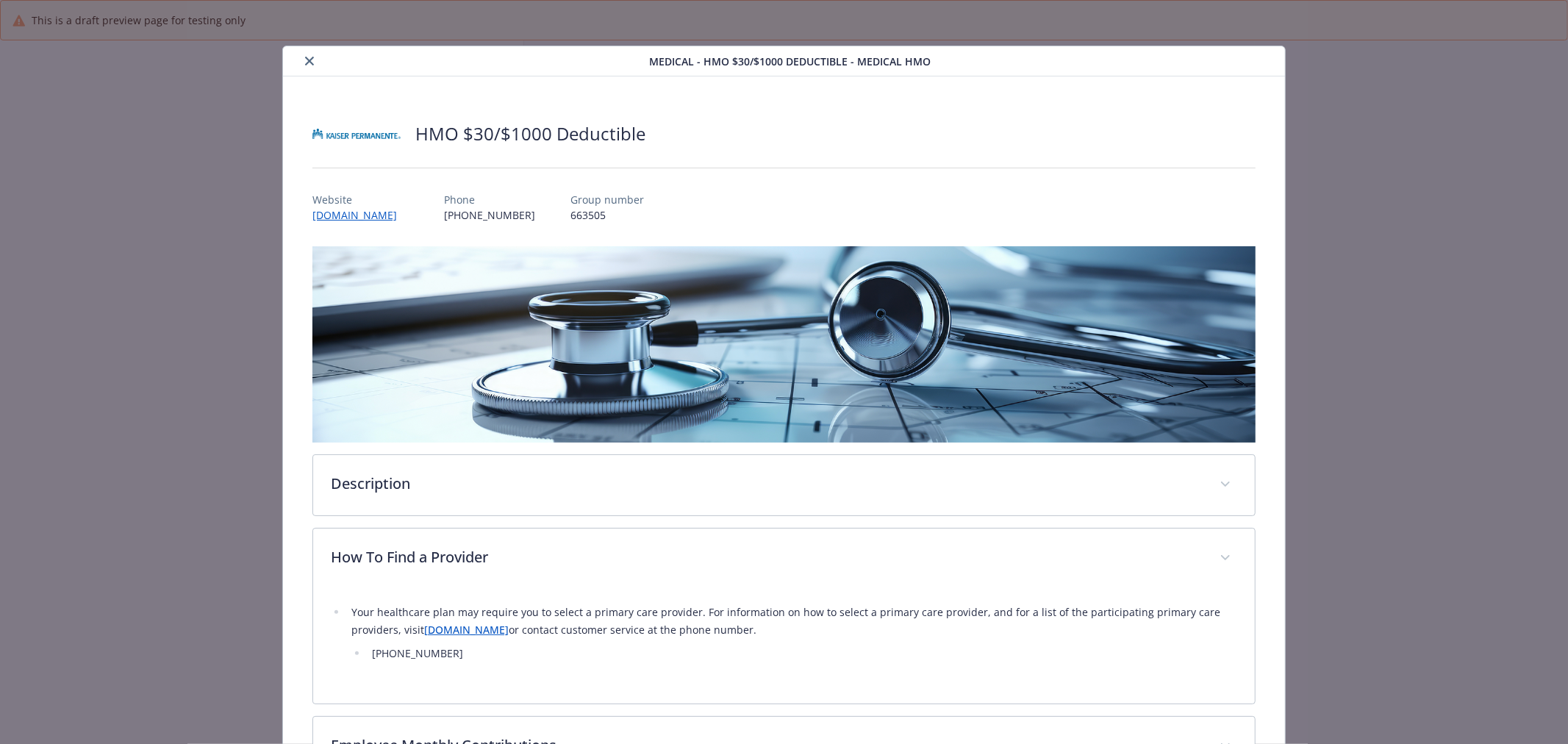
scroll to position [0, 0]
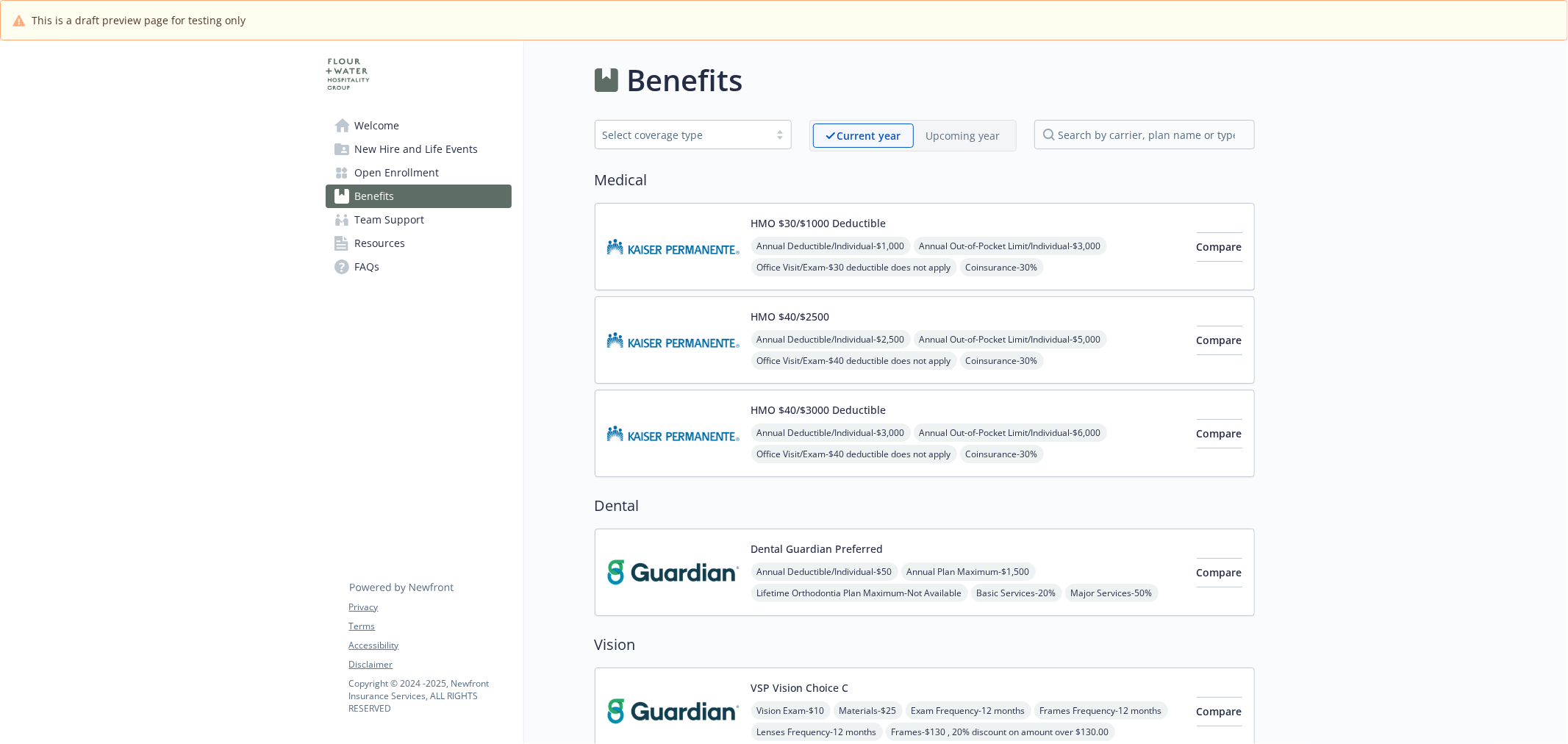
click at [700, 340] on img at bounding box center [674, 340] width 133 height 62
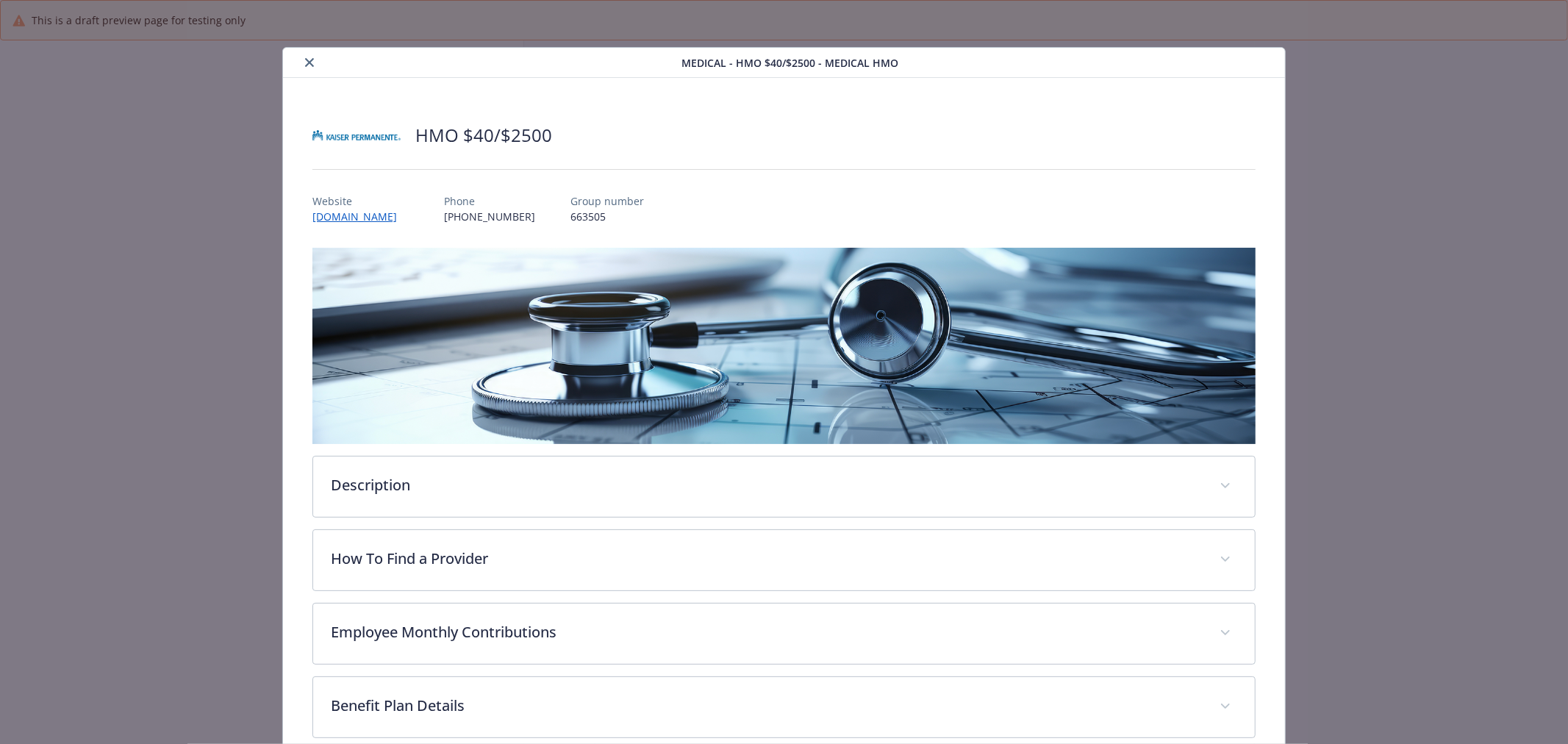
scroll to position [44, 0]
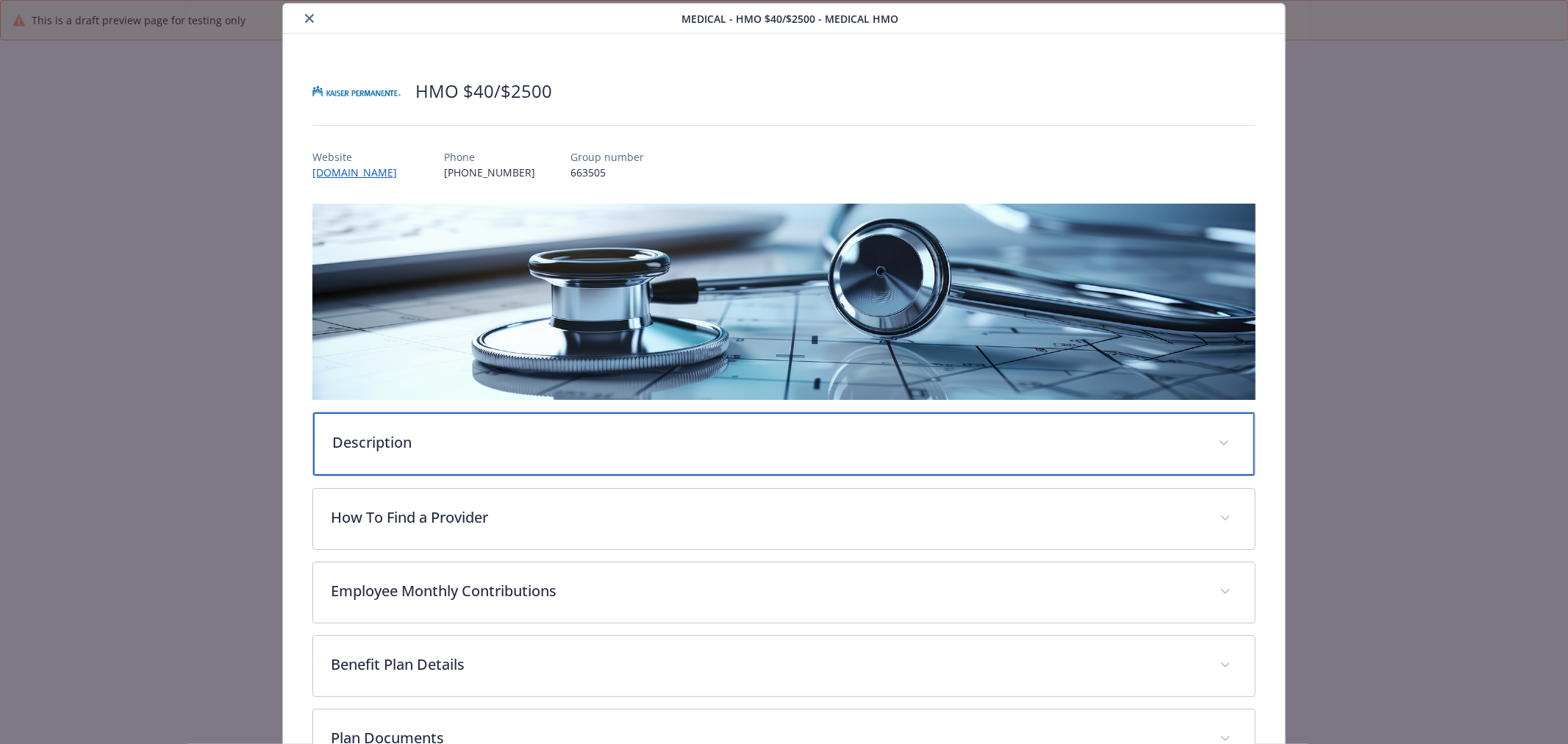
click at [435, 468] on div "Description" at bounding box center [784, 444] width 942 height 63
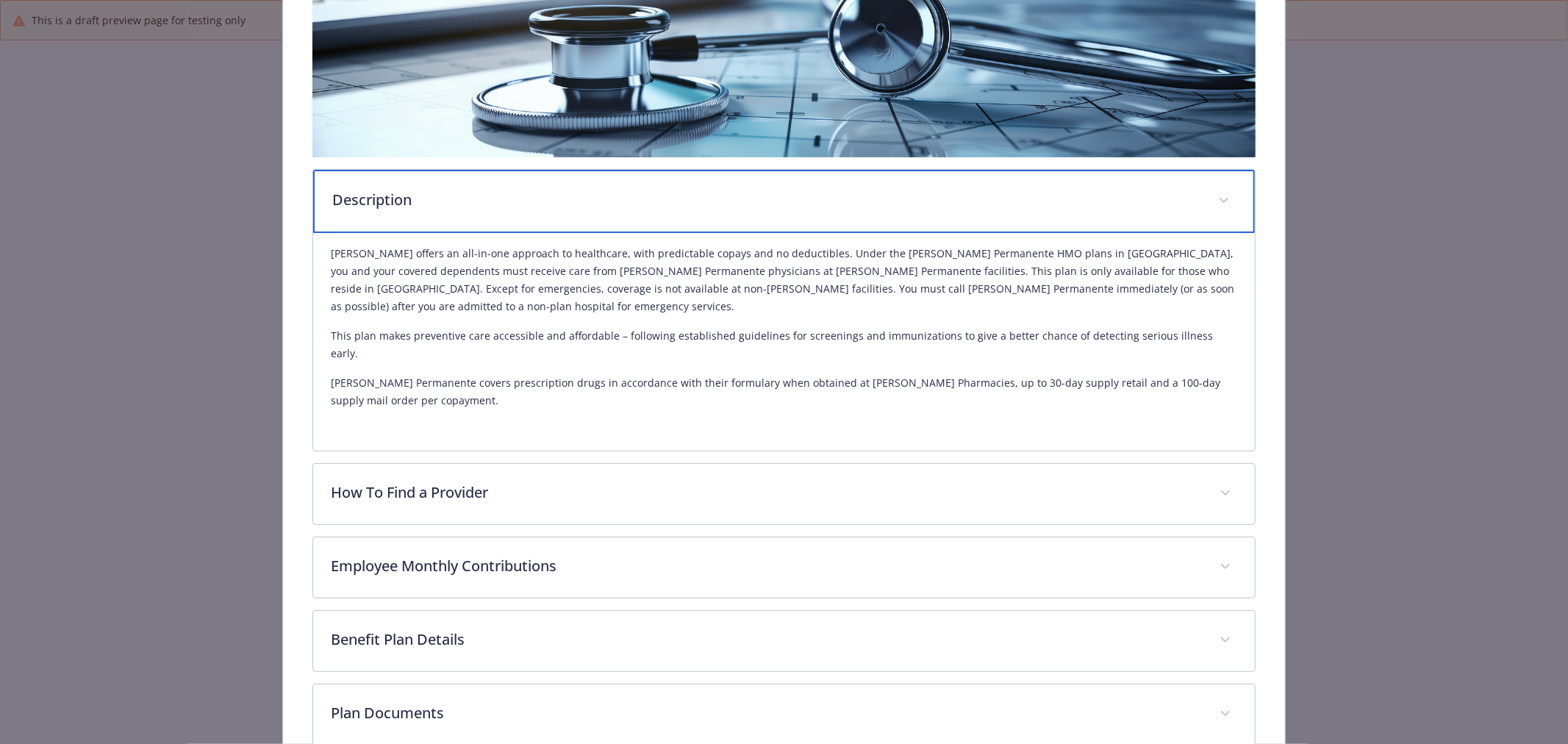
scroll to position [289, 0]
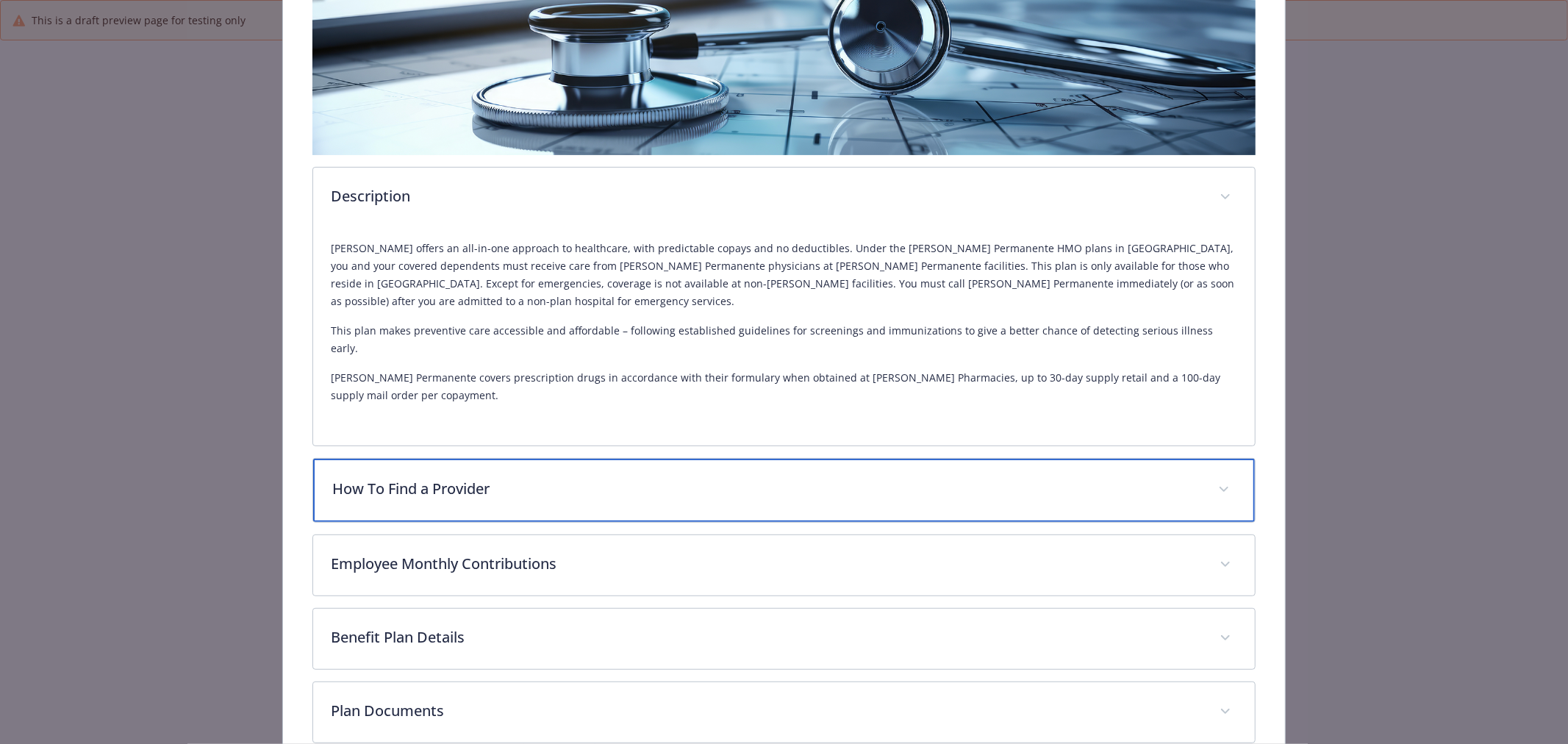
click at [628, 478] on p "How To Find a Provider" at bounding box center [767, 488] width 869 height 22
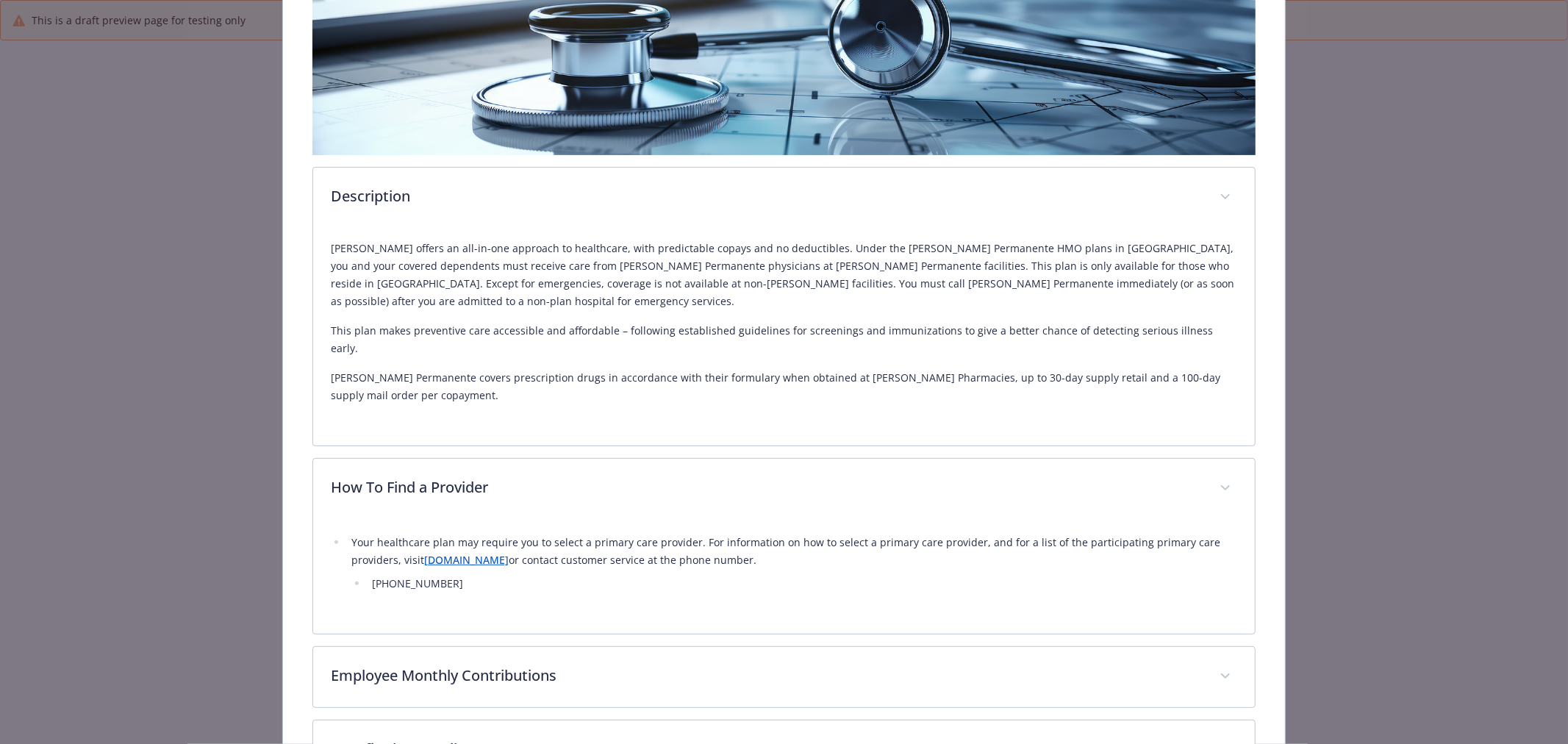
click at [459, 553] on link "[DOMAIN_NAME]" at bounding box center [467, 560] width 85 height 14
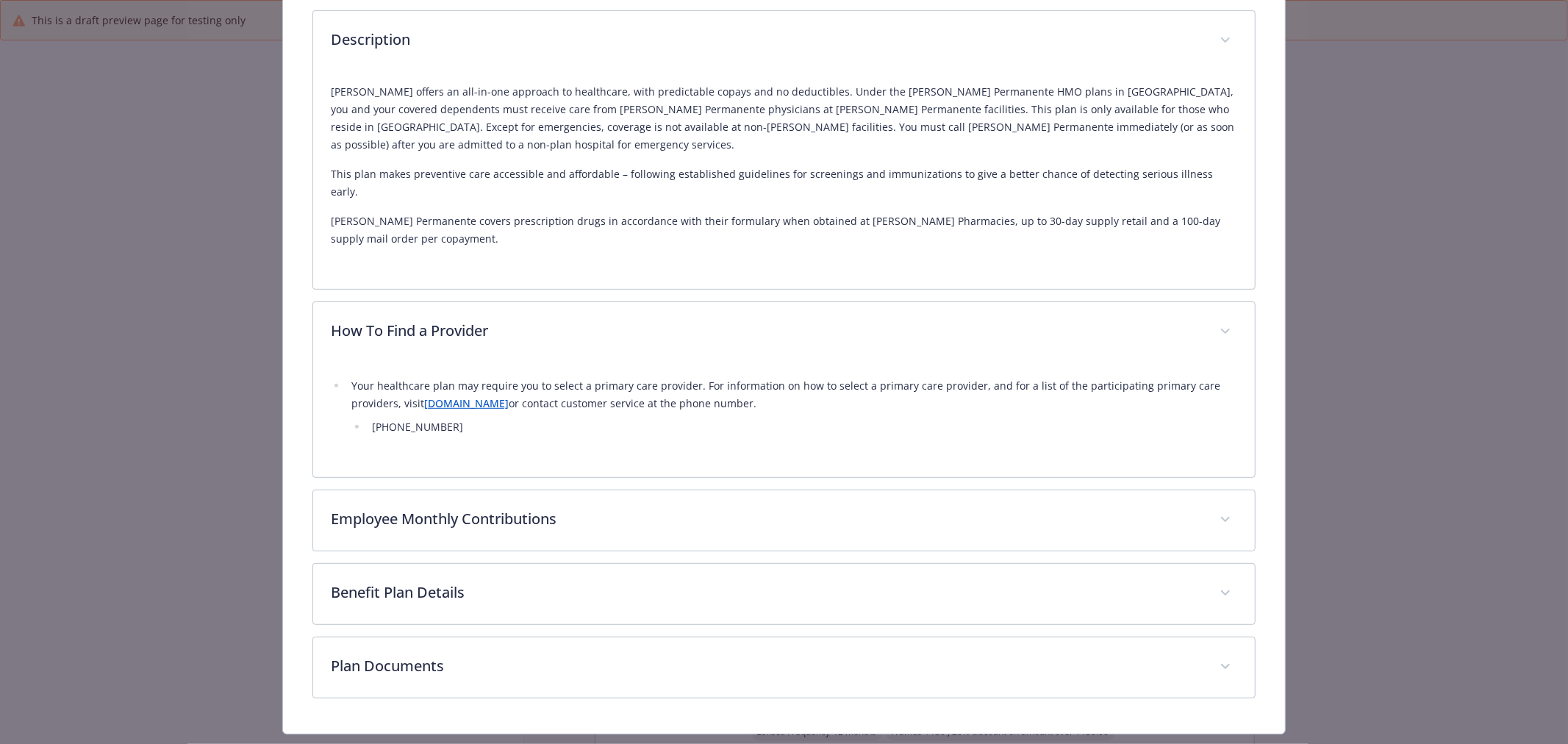
scroll to position [446, 0]
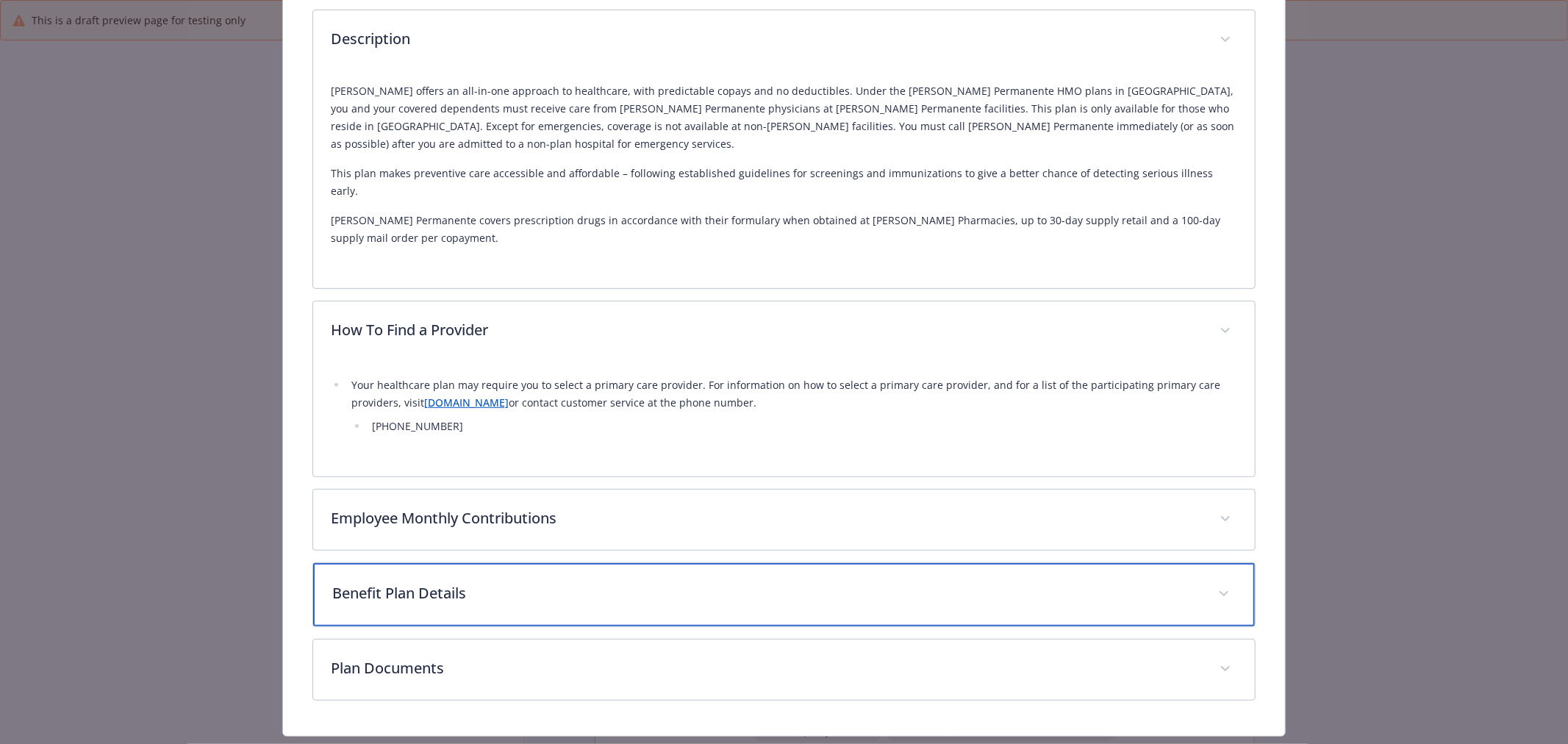
click at [518, 582] on p "Benefit Plan Details" at bounding box center [767, 593] width 869 height 22
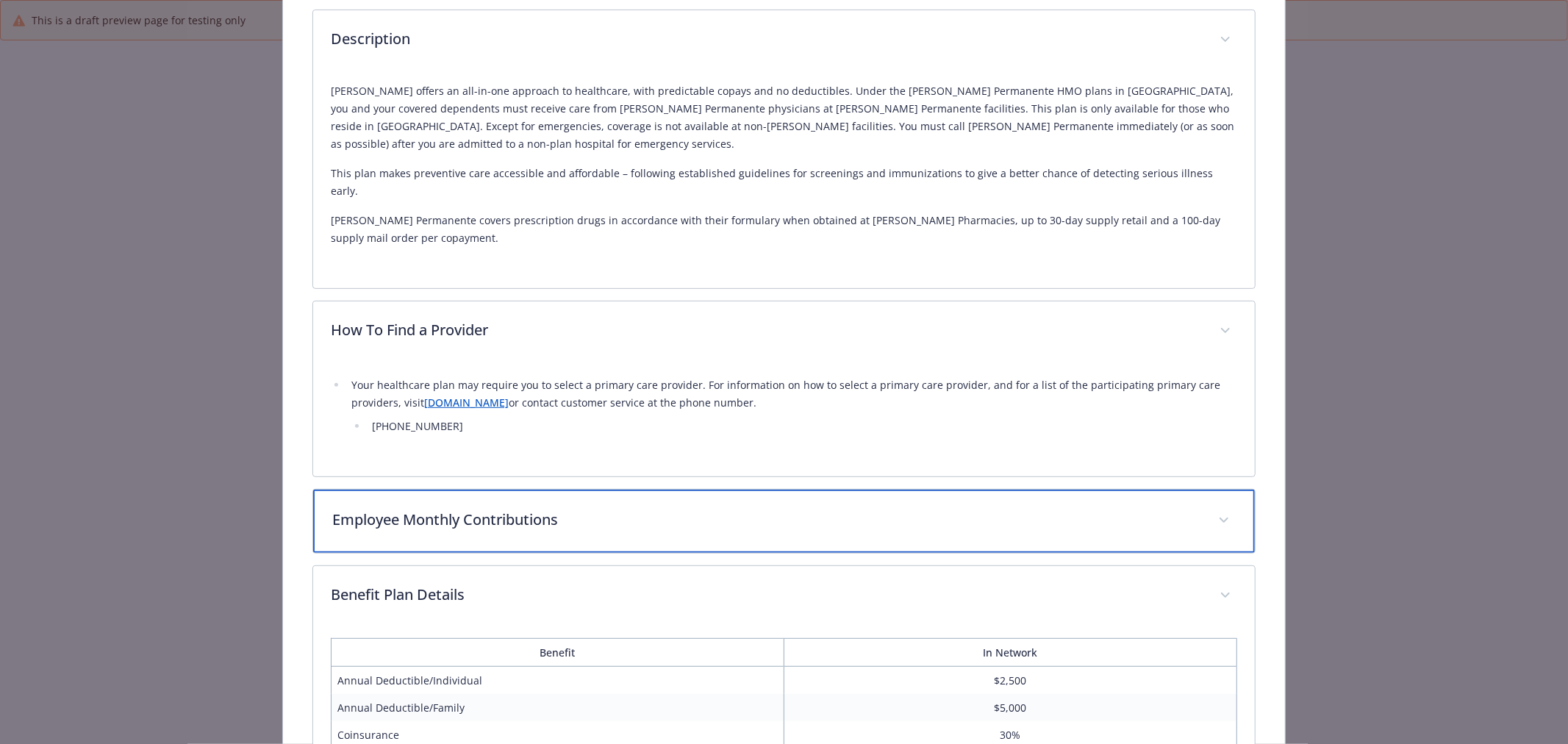
click at [557, 509] on p "Employee Monthly Contributions" at bounding box center [767, 519] width 869 height 22
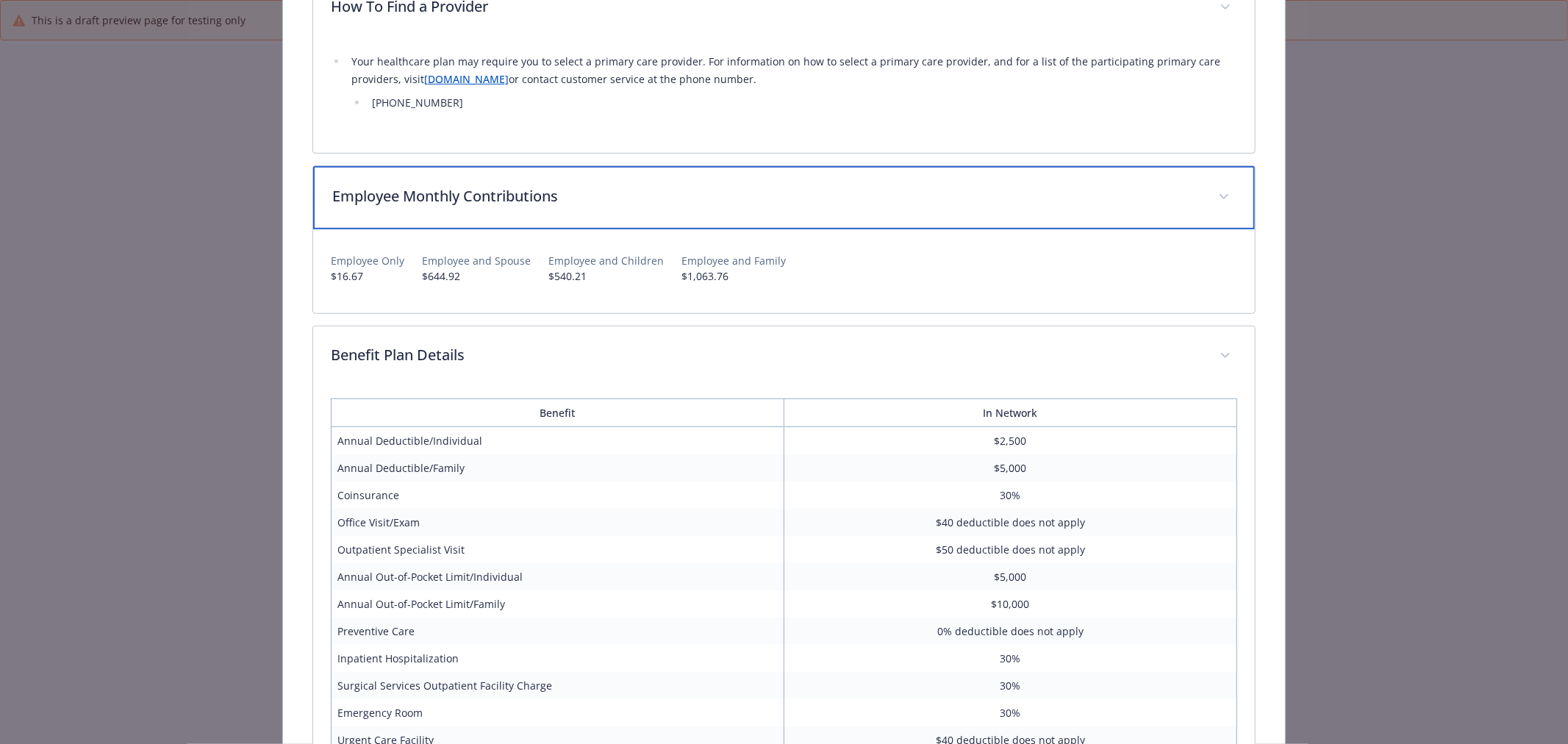
scroll to position [773, 0]
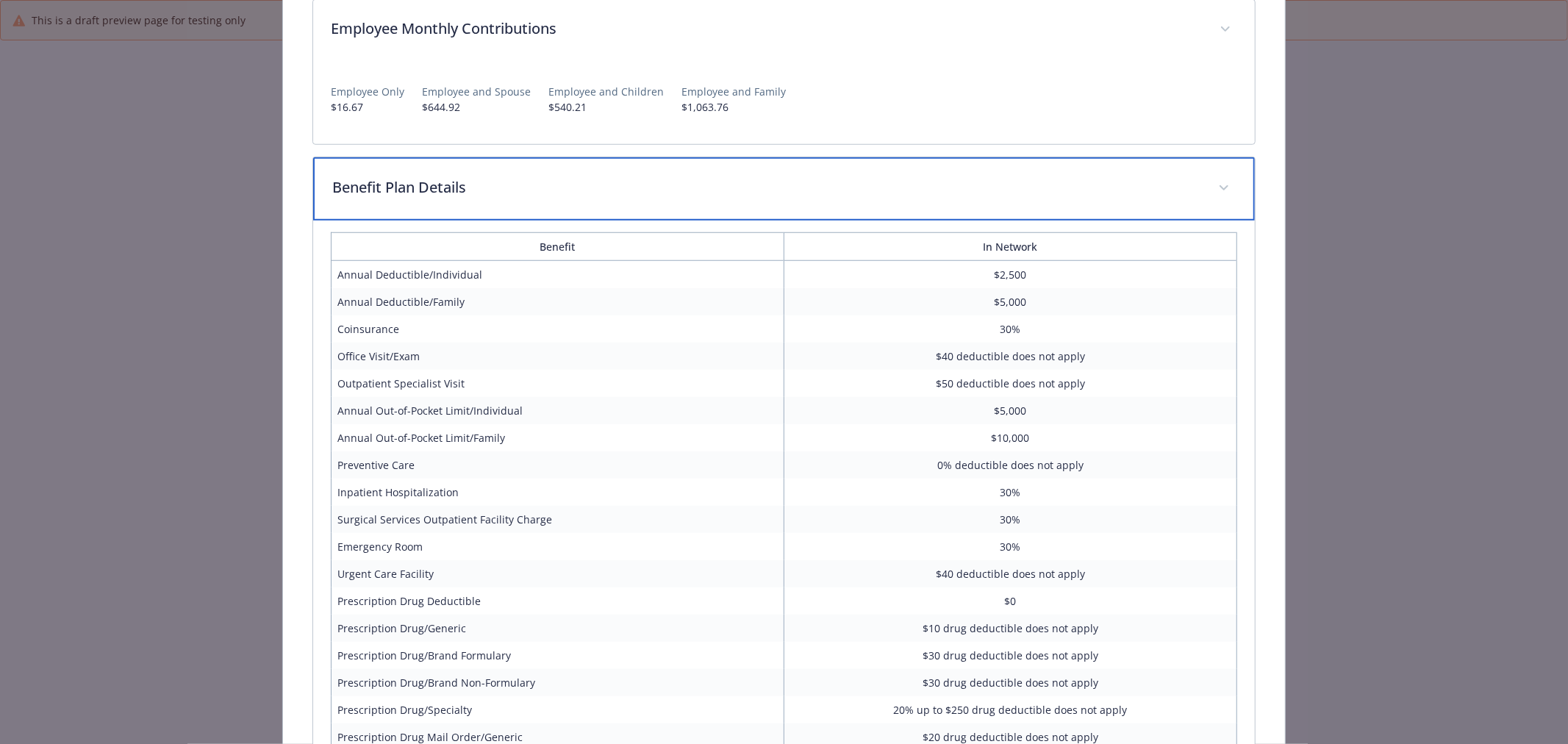
click at [515, 176] on p "Benefit Plan Details" at bounding box center [767, 187] width 869 height 22
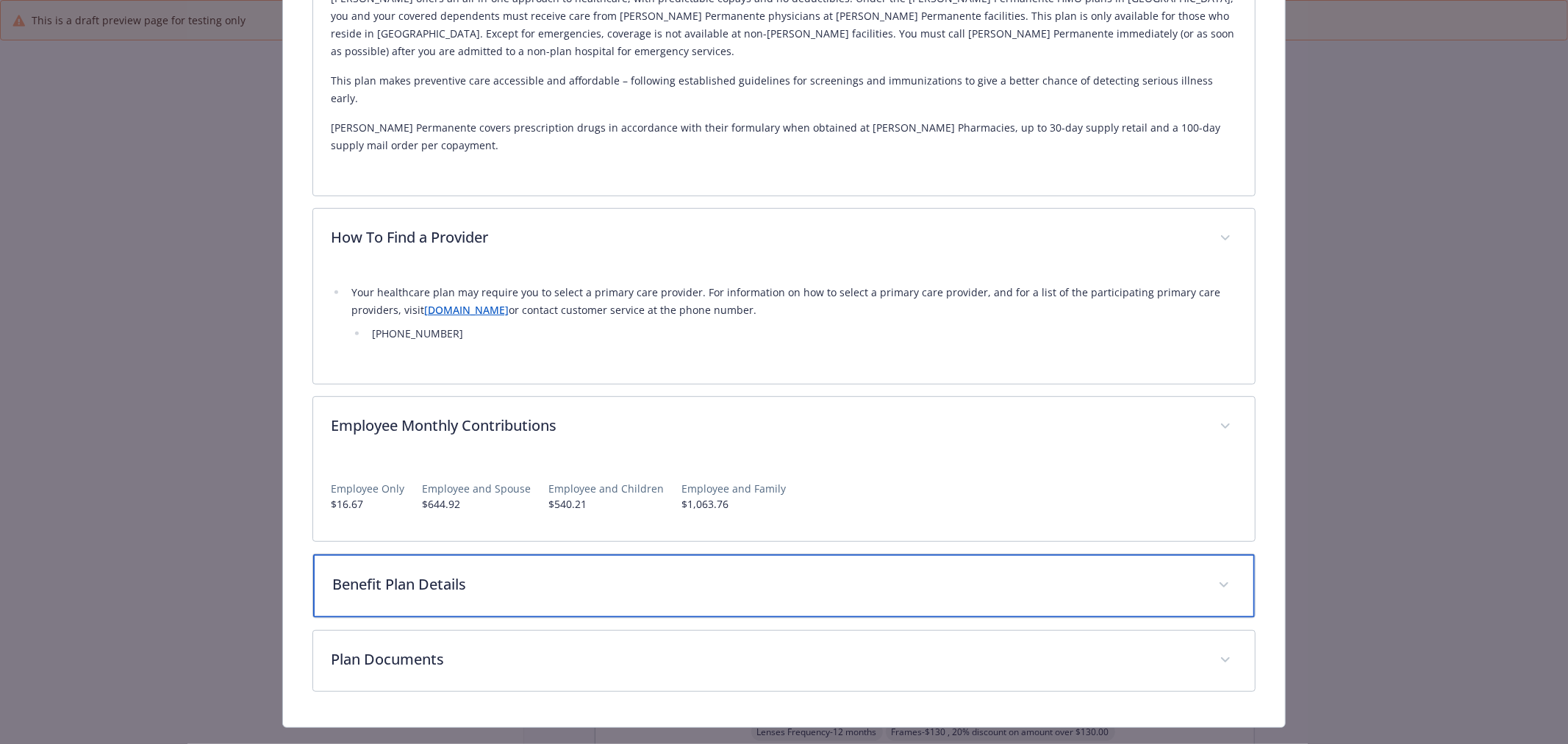
scroll to position [532, 0]
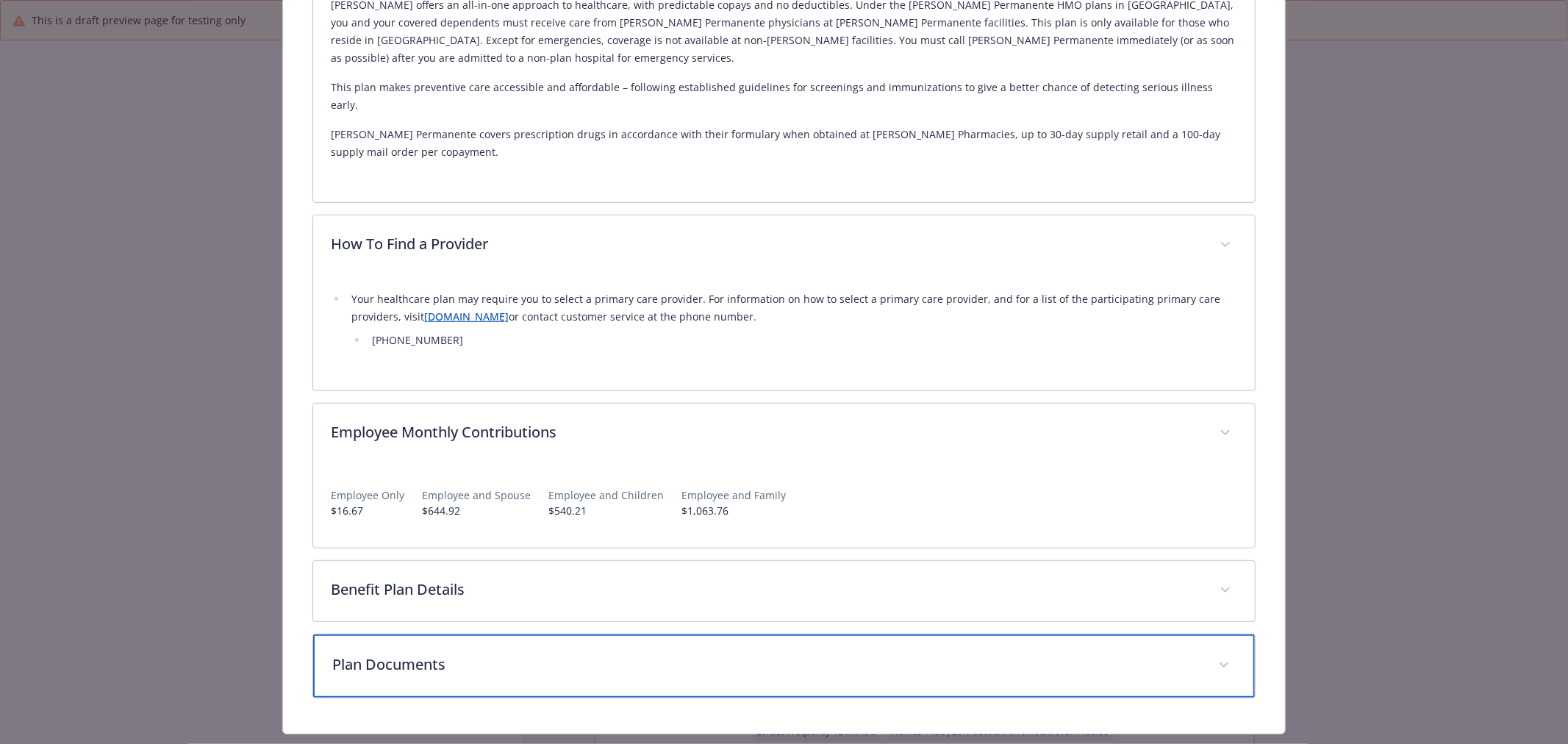
click at [471, 635] on div "Plan Documents" at bounding box center [784, 666] width 942 height 63
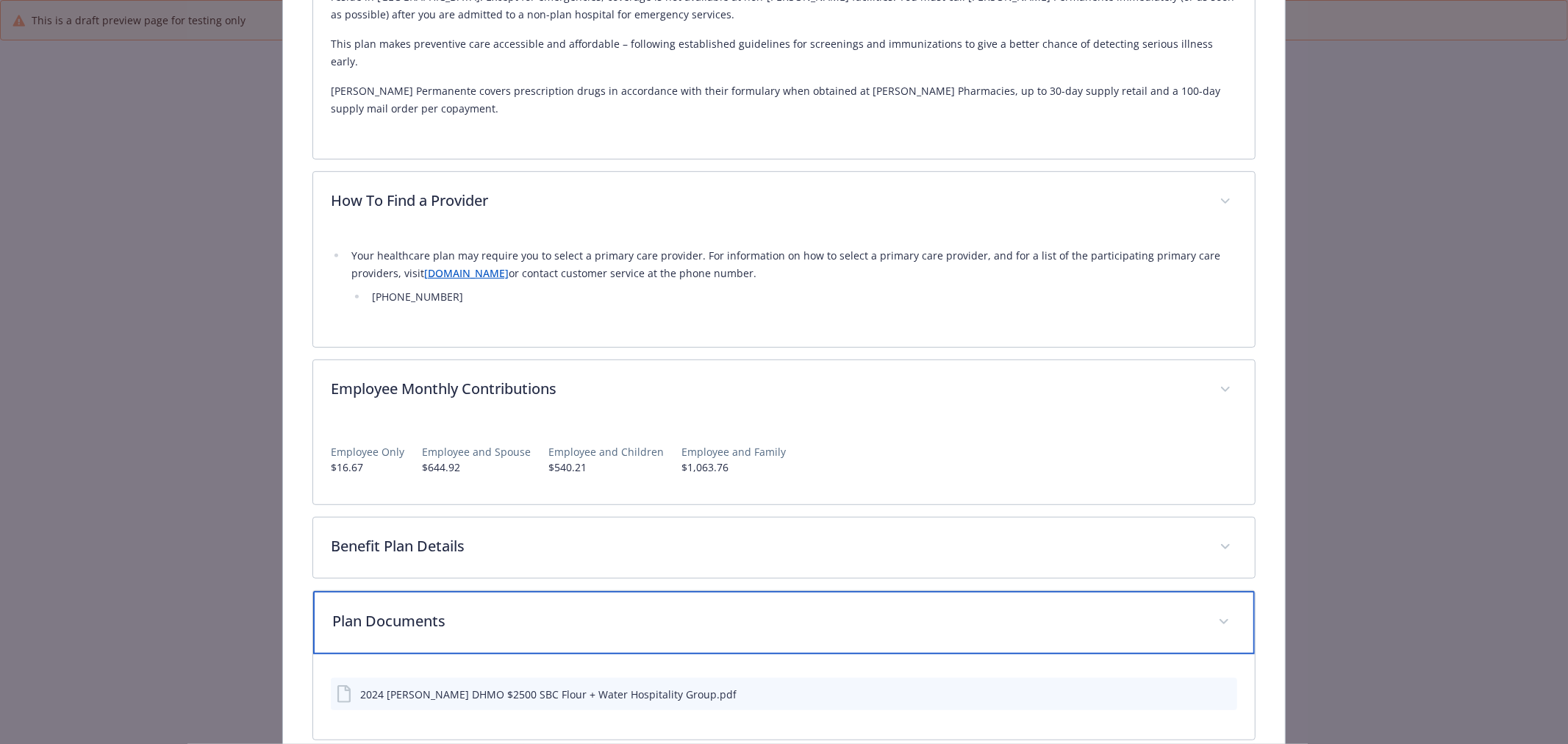
scroll to position [618, 0]
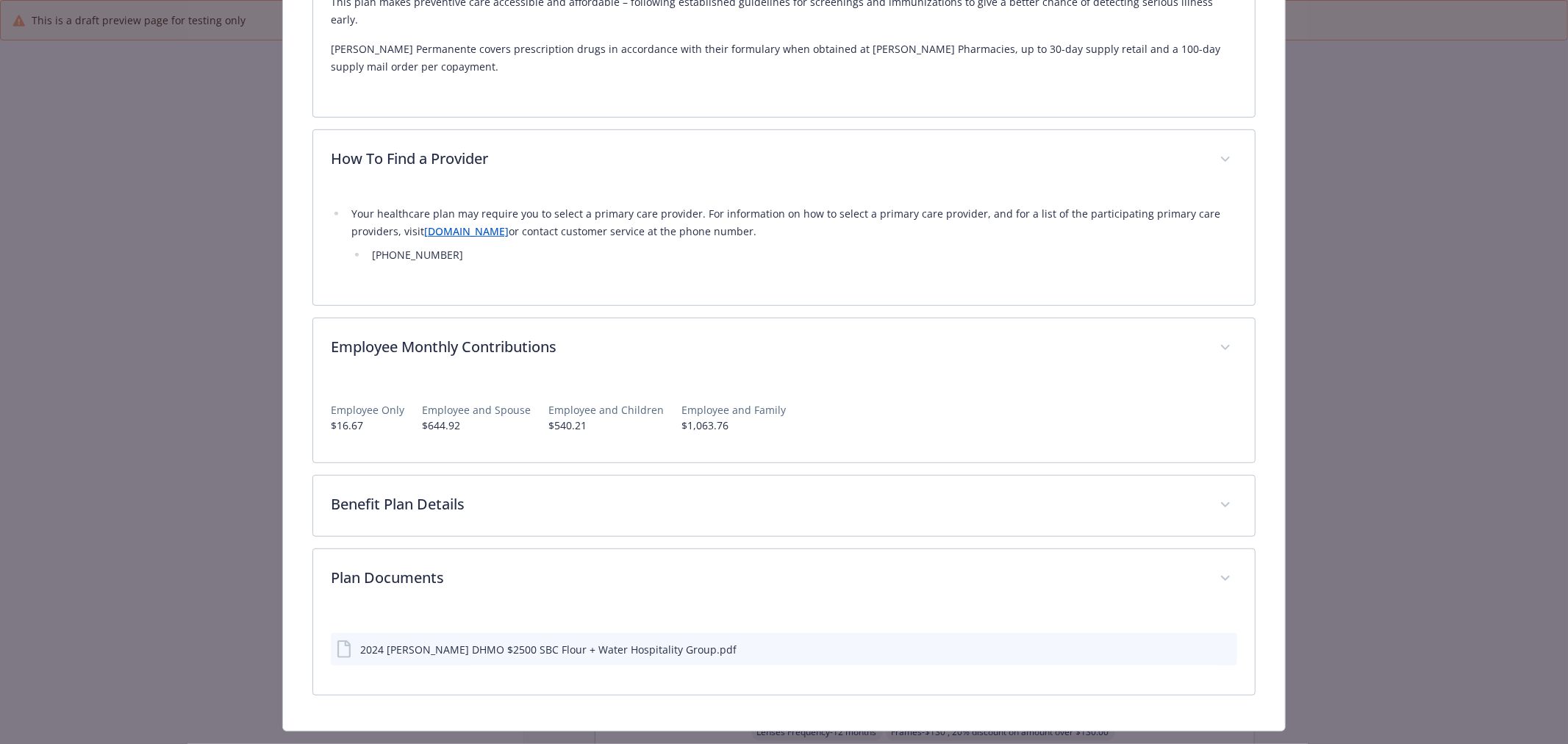
click at [1217, 644] on icon "preview file" at bounding box center [1224, 649] width 13 height 11
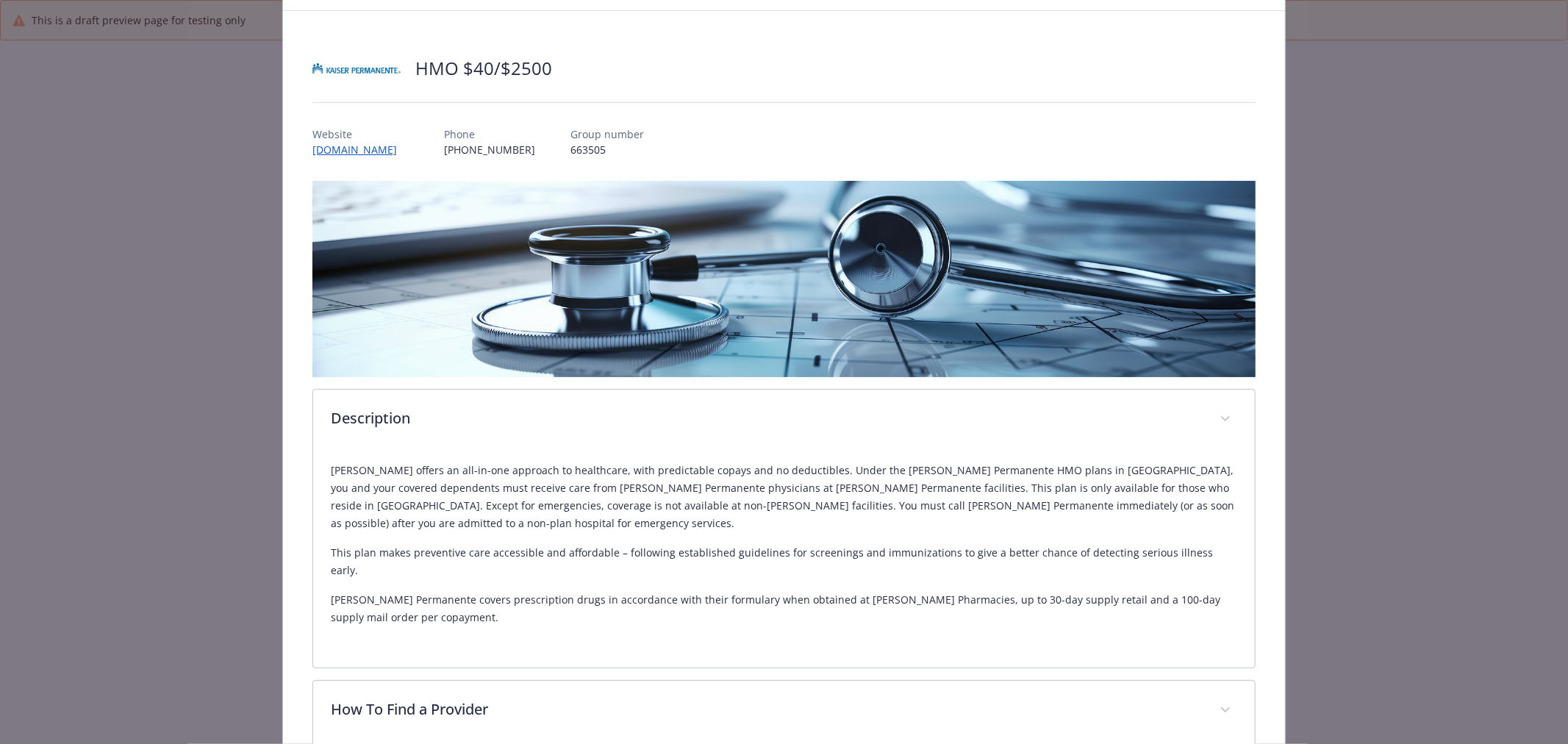
scroll to position [0, 0]
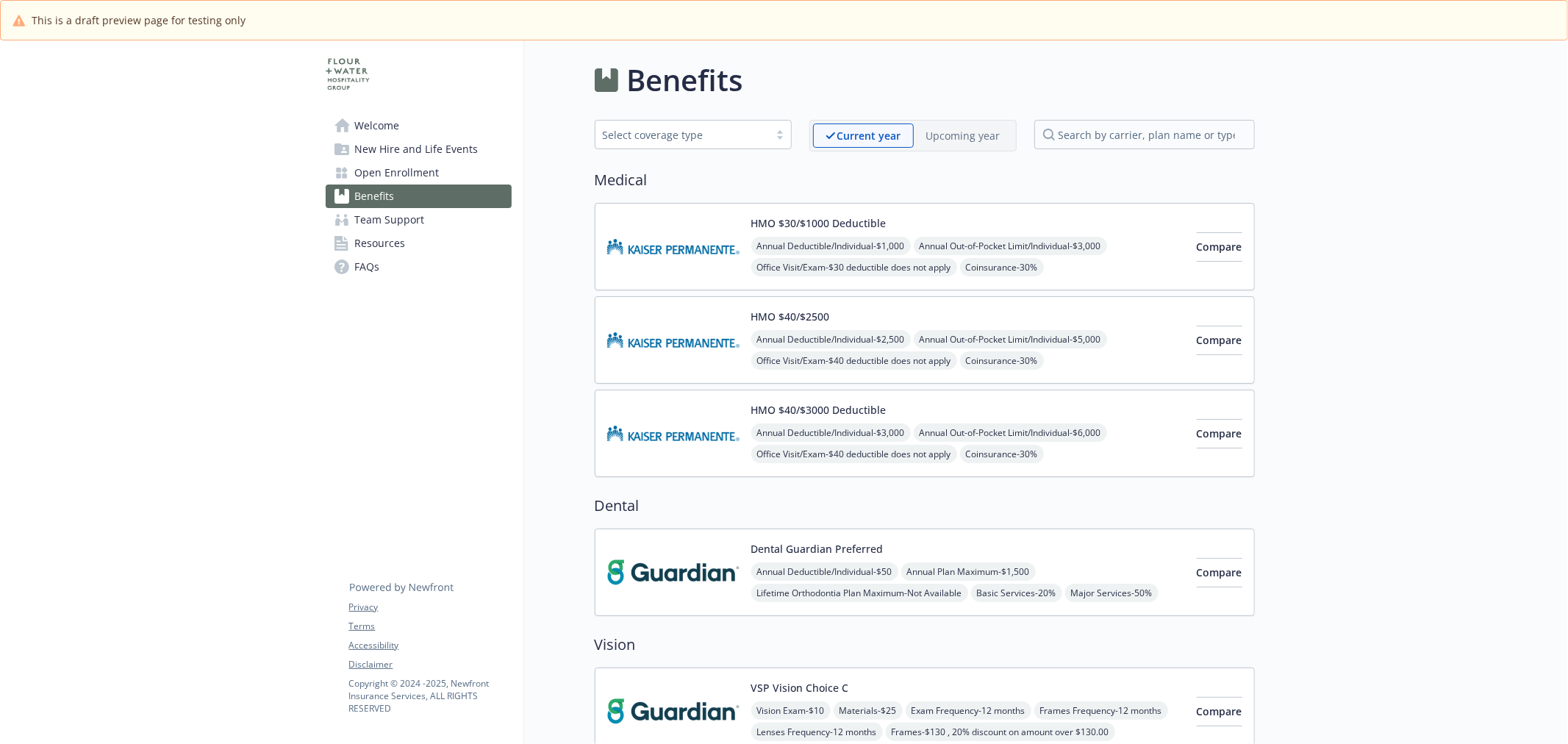
click at [718, 434] on img at bounding box center [674, 433] width 133 height 62
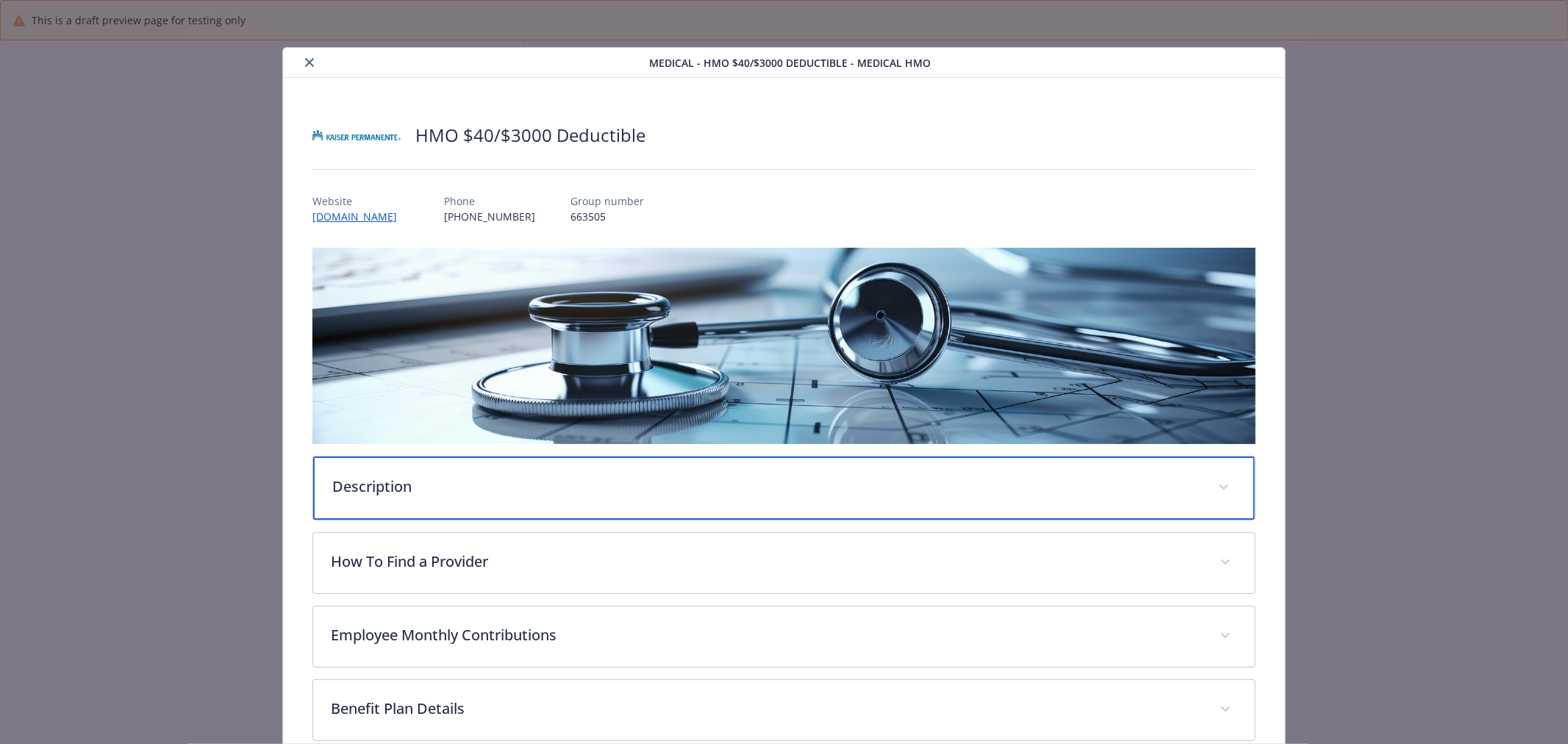
click at [510, 505] on div "Description" at bounding box center [784, 488] width 942 height 63
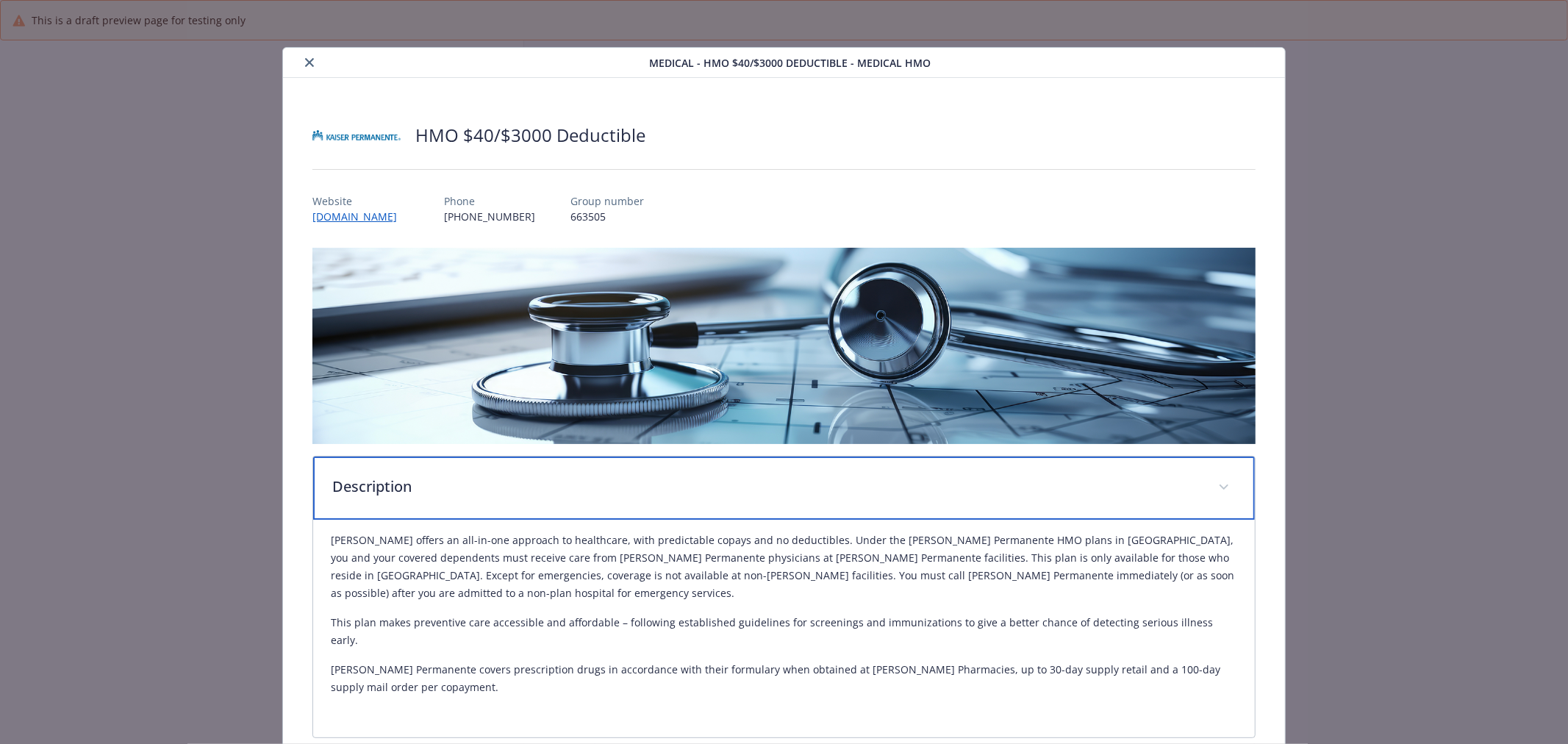
click at [510, 505] on div "Description" at bounding box center [784, 488] width 942 height 63
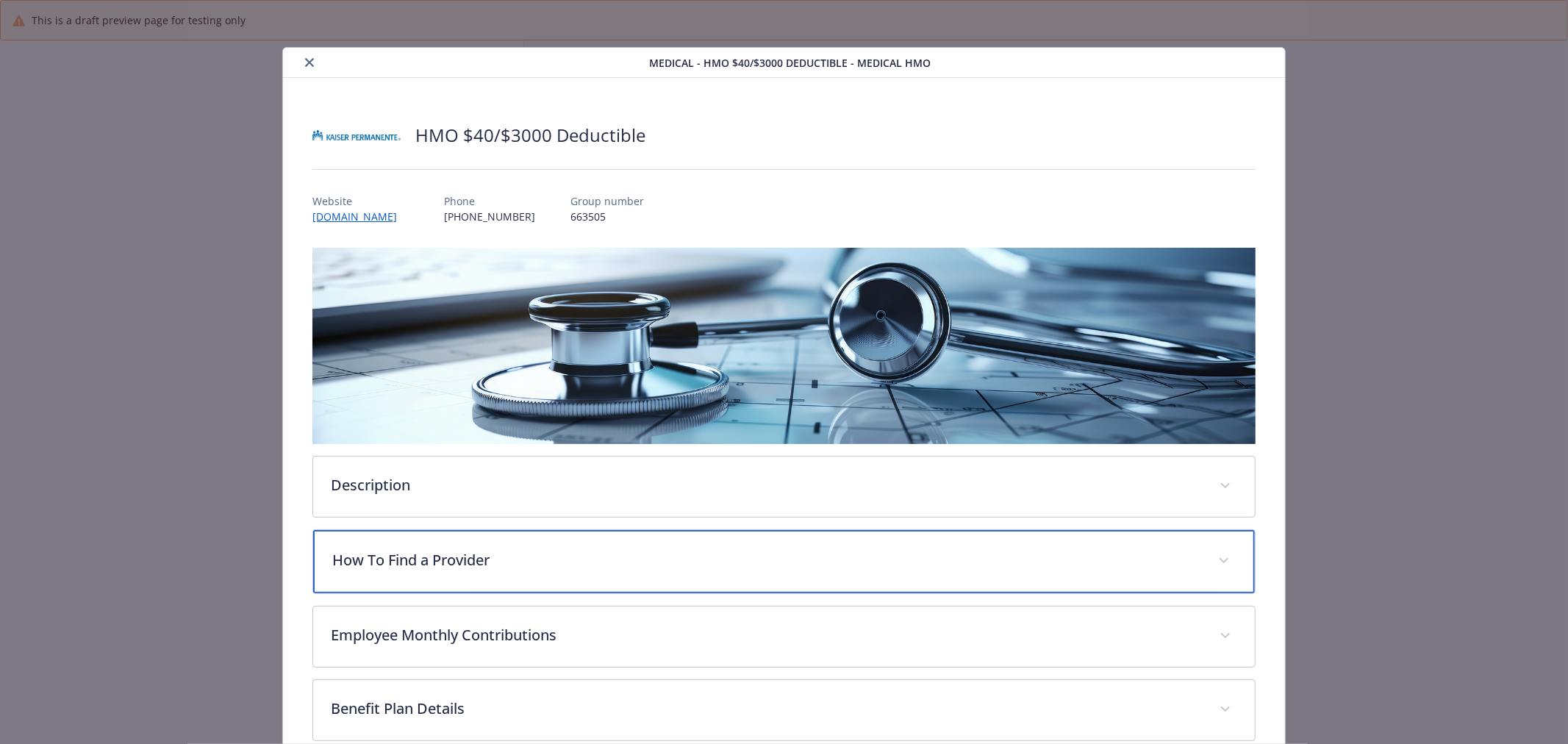
click at [511, 549] on p "How To Find a Provider" at bounding box center [767, 560] width 869 height 22
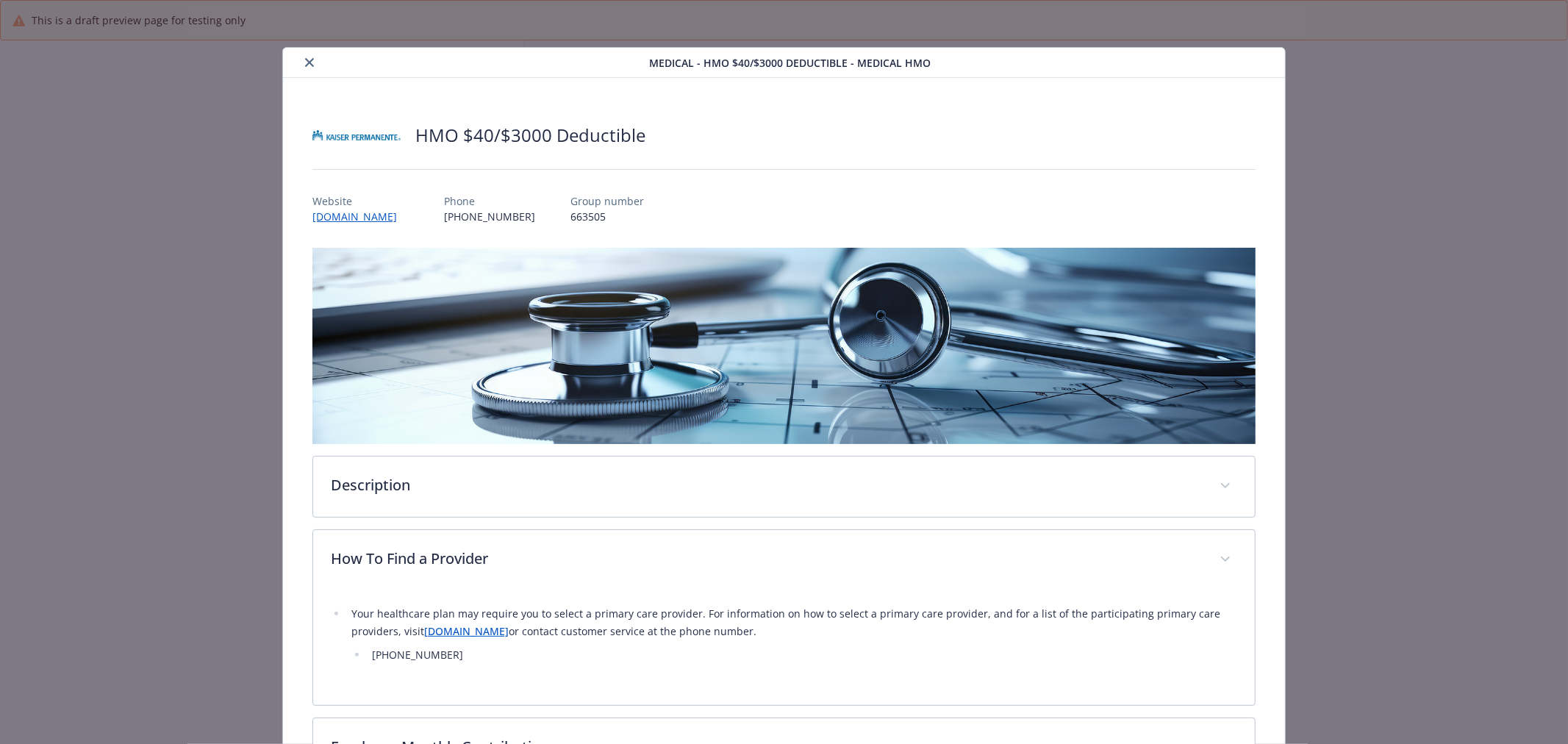
click at [449, 633] on link "[DOMAIN_NAME]" at bounding box center [467, 631] width 85 height 14
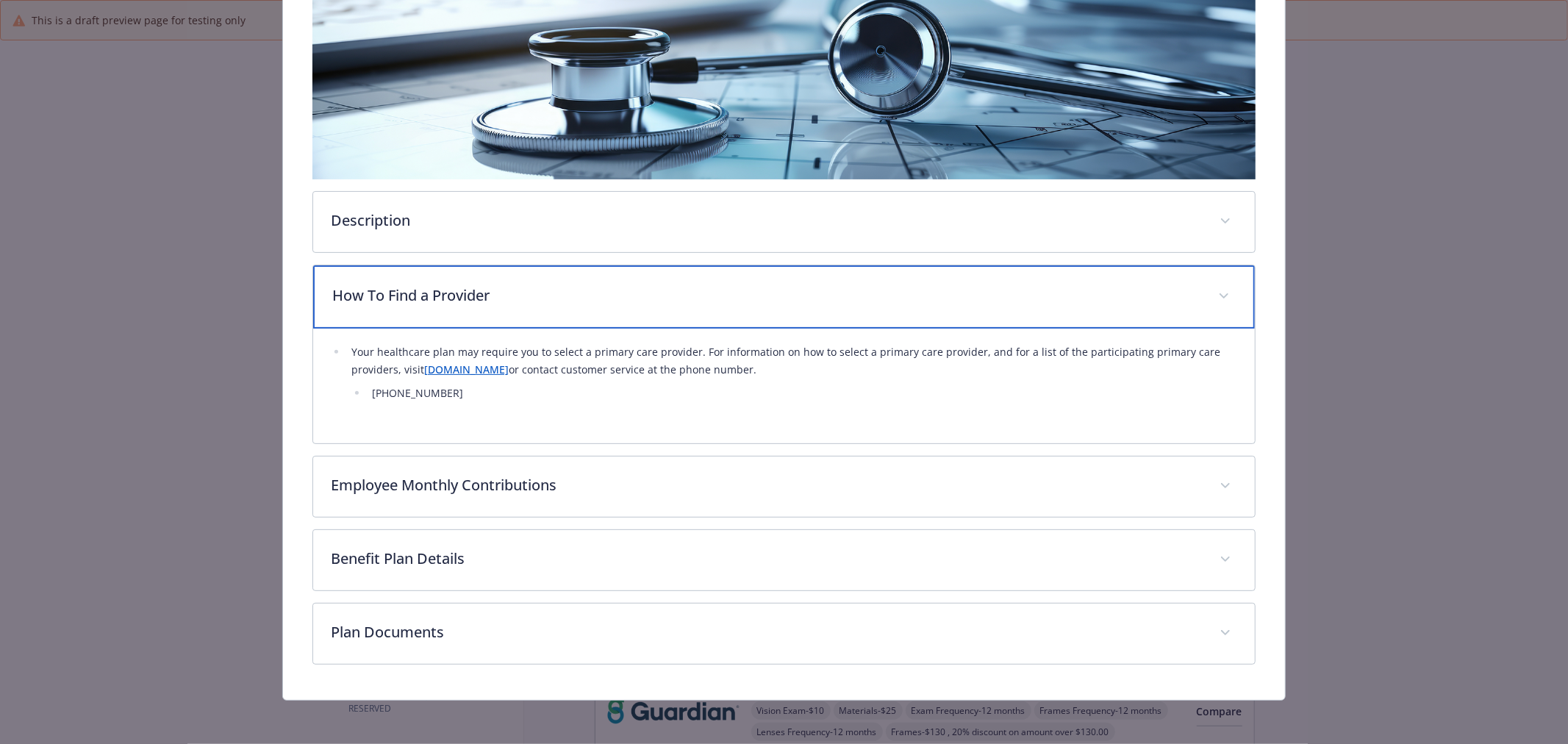
click at [635, 307] on div "How To Find a Provider" at bounding box center [784, 297] width 942 height 63
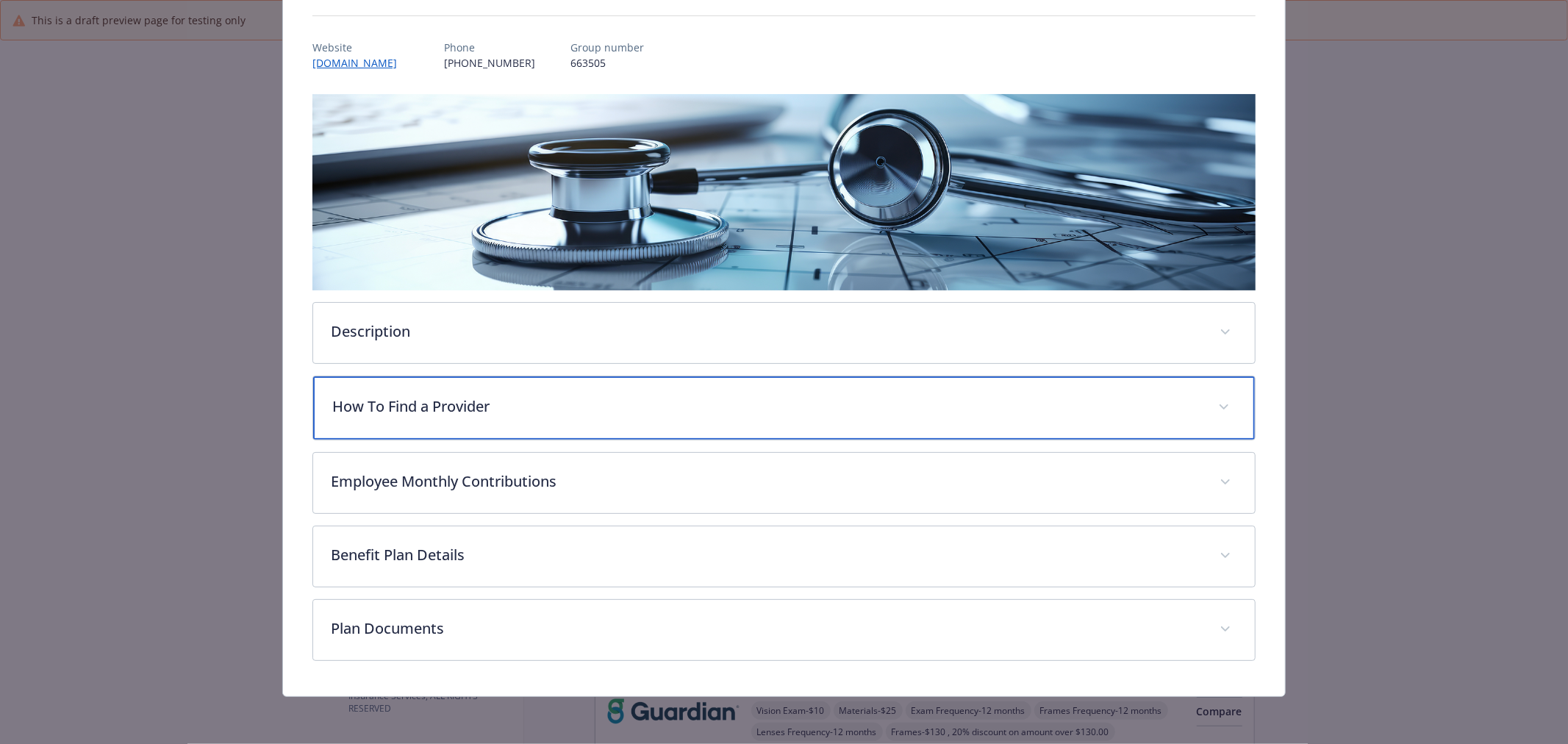
scroll to position [151, 0]
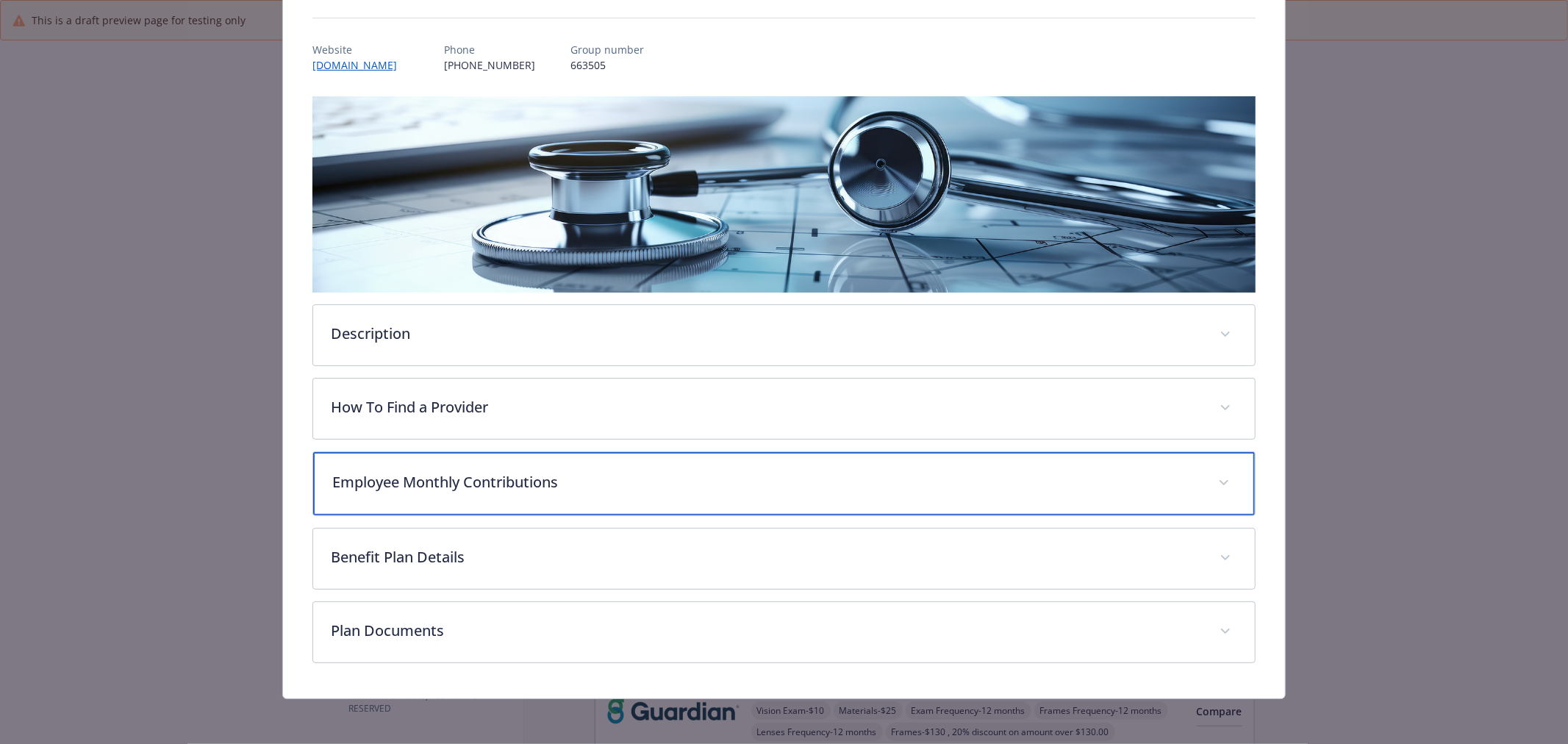
click at [608, 492] on div "Employee Monthly Contributions" at bounding box center [784, 484] width 942 height 63
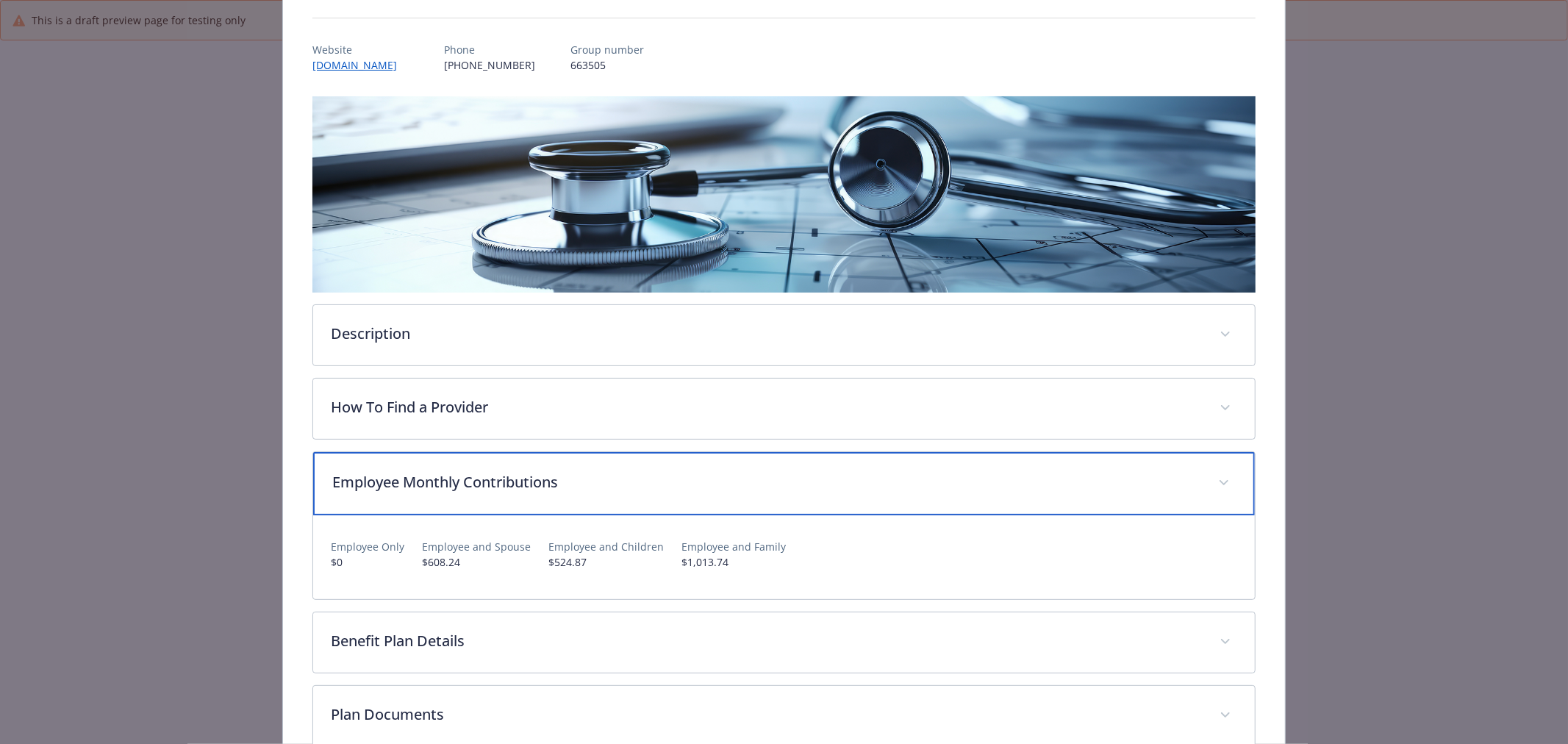
click at [608, 492] on div "Employee Monthly Contributions" at bounding box center [784, 484] width 942 height 63
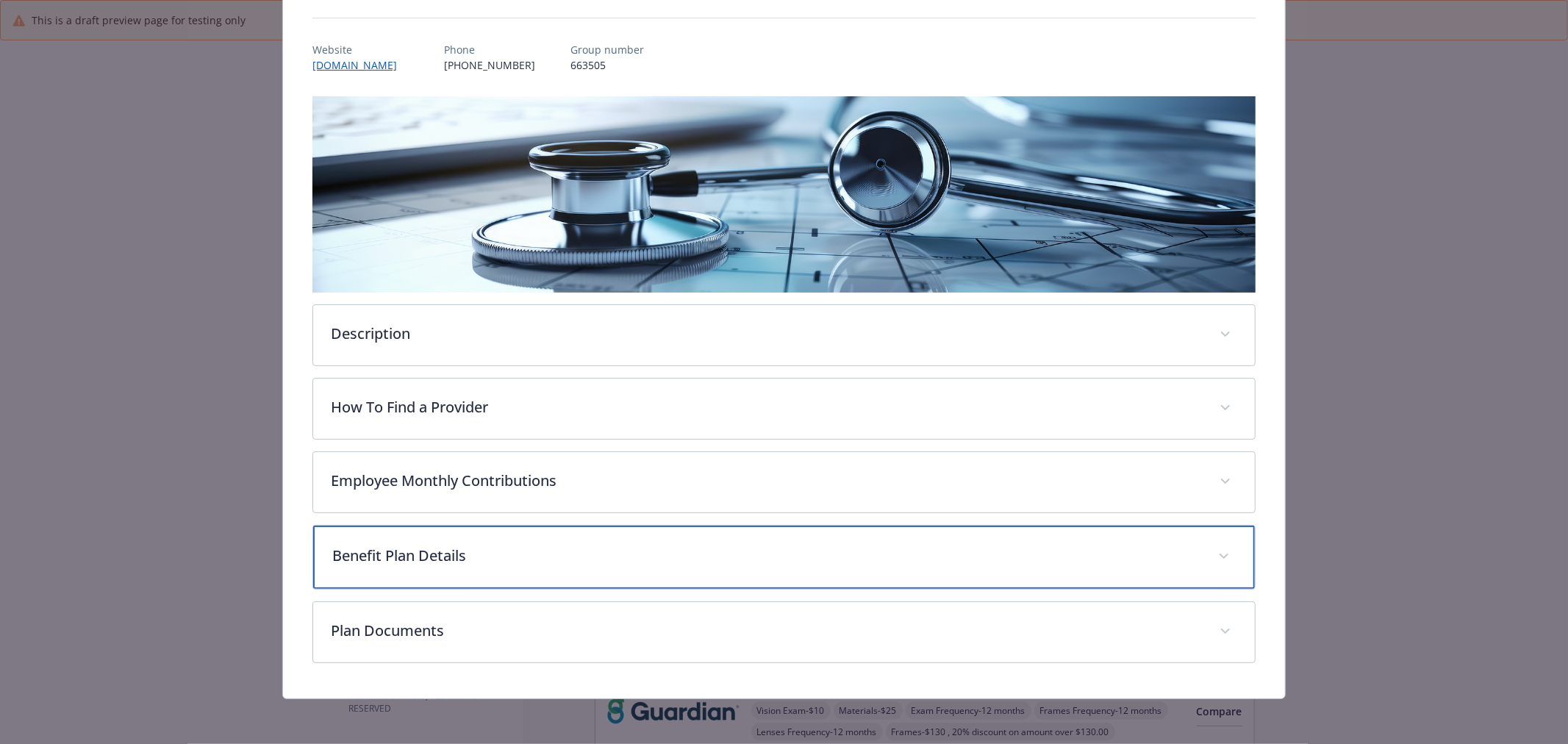
click at [603, 567] on div "Benefit Plan Details" at bounding box center [784, 557] width 942 height 63
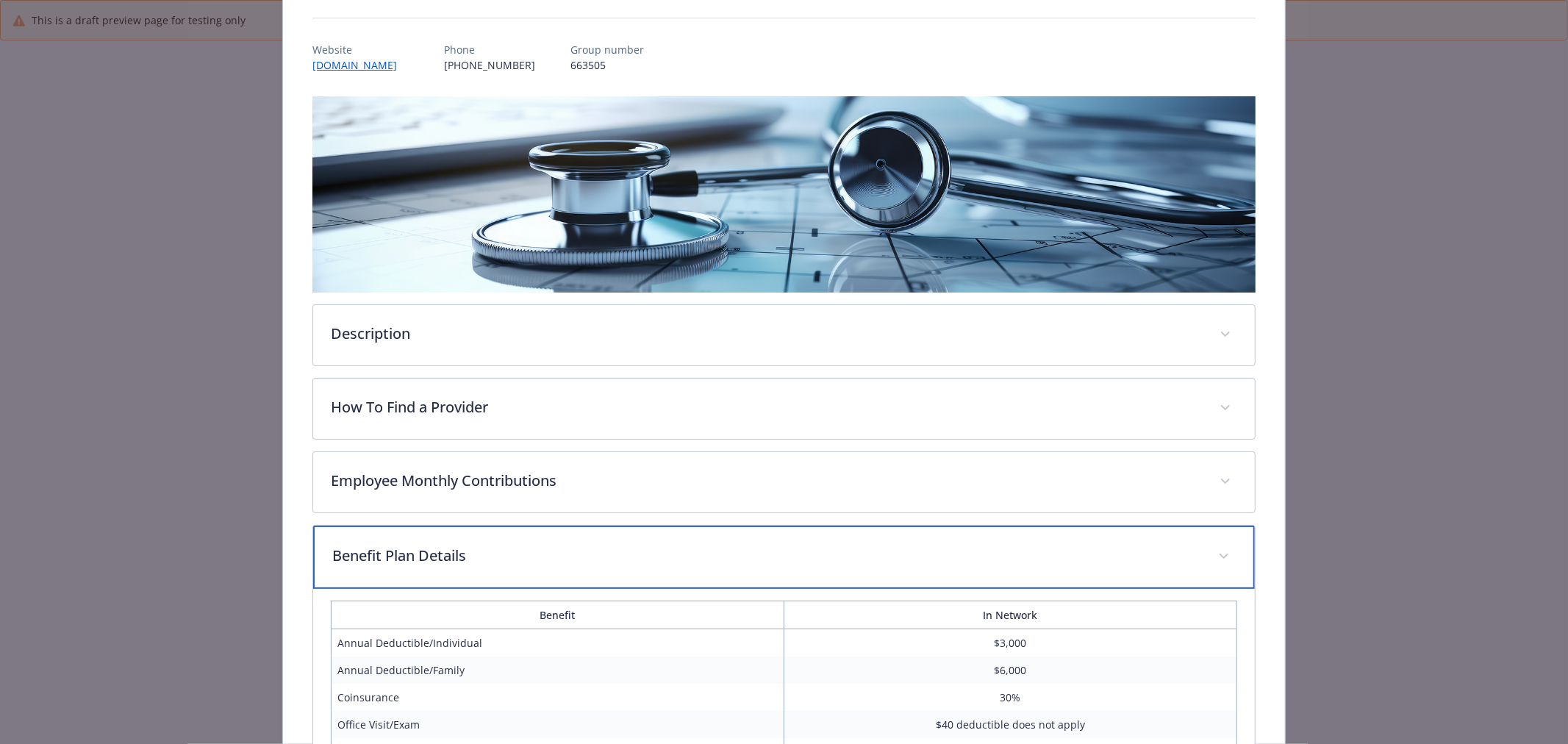
click at [603, 567] on div "Benefit Plan Details" at bounding box center [784, 557] width 942 height 63
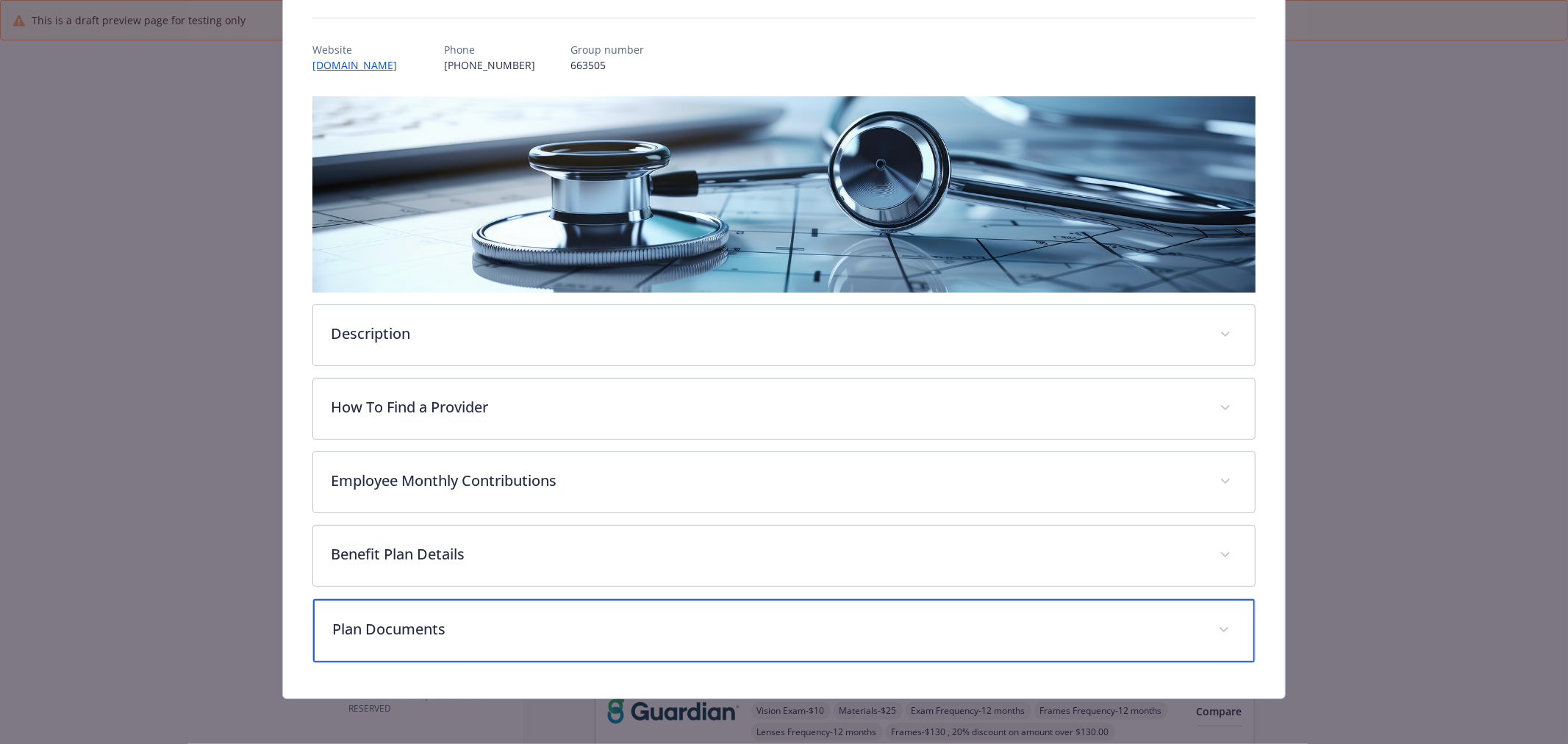
drag, startPoint x: 564, startPoint y: 651, endPoint x: 620, endPoint y: 629, distance: 60.2
click at [563, 651] on div "Plan Documents" at bounding box center [784, 631] width 942 height 63
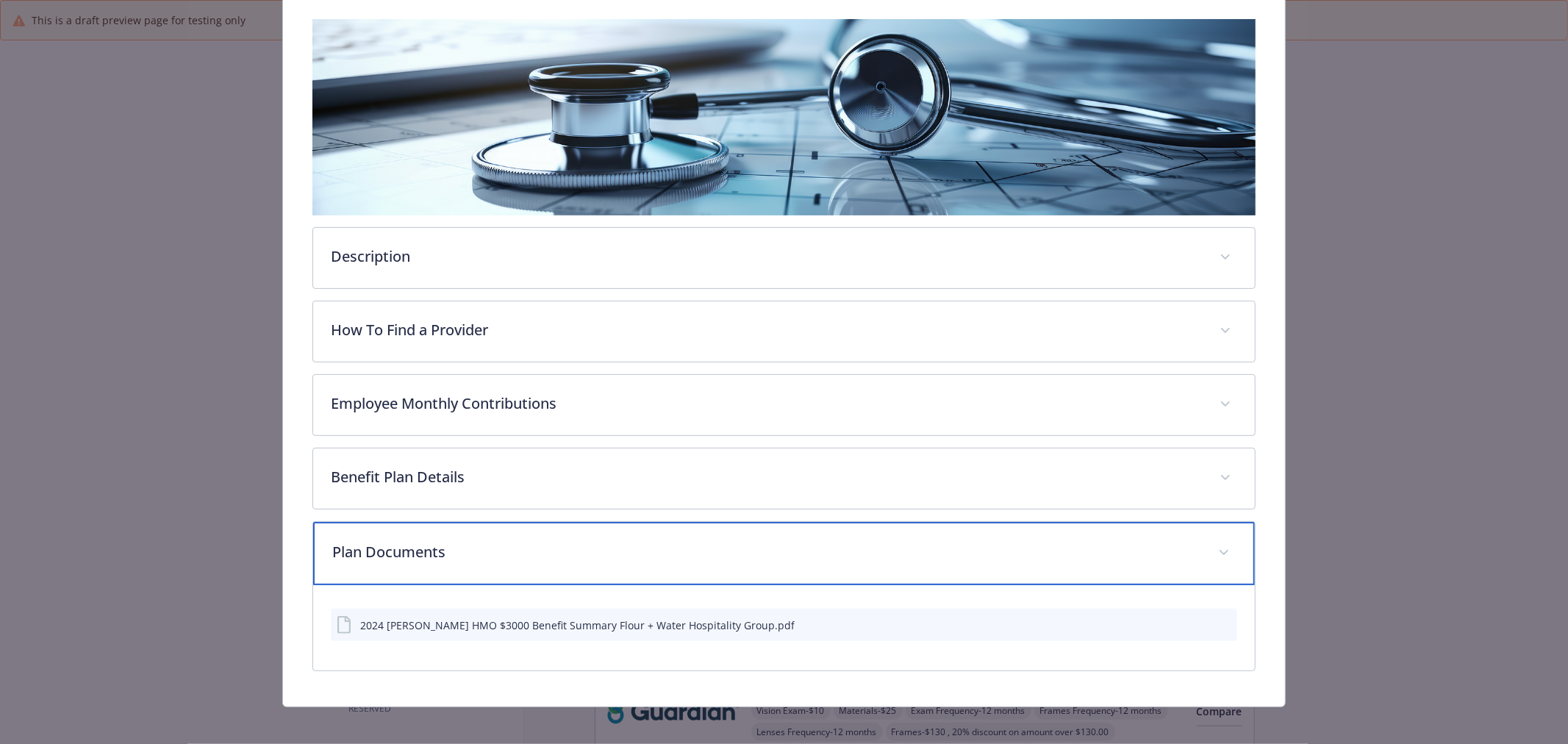
scroll to position [237, 0]
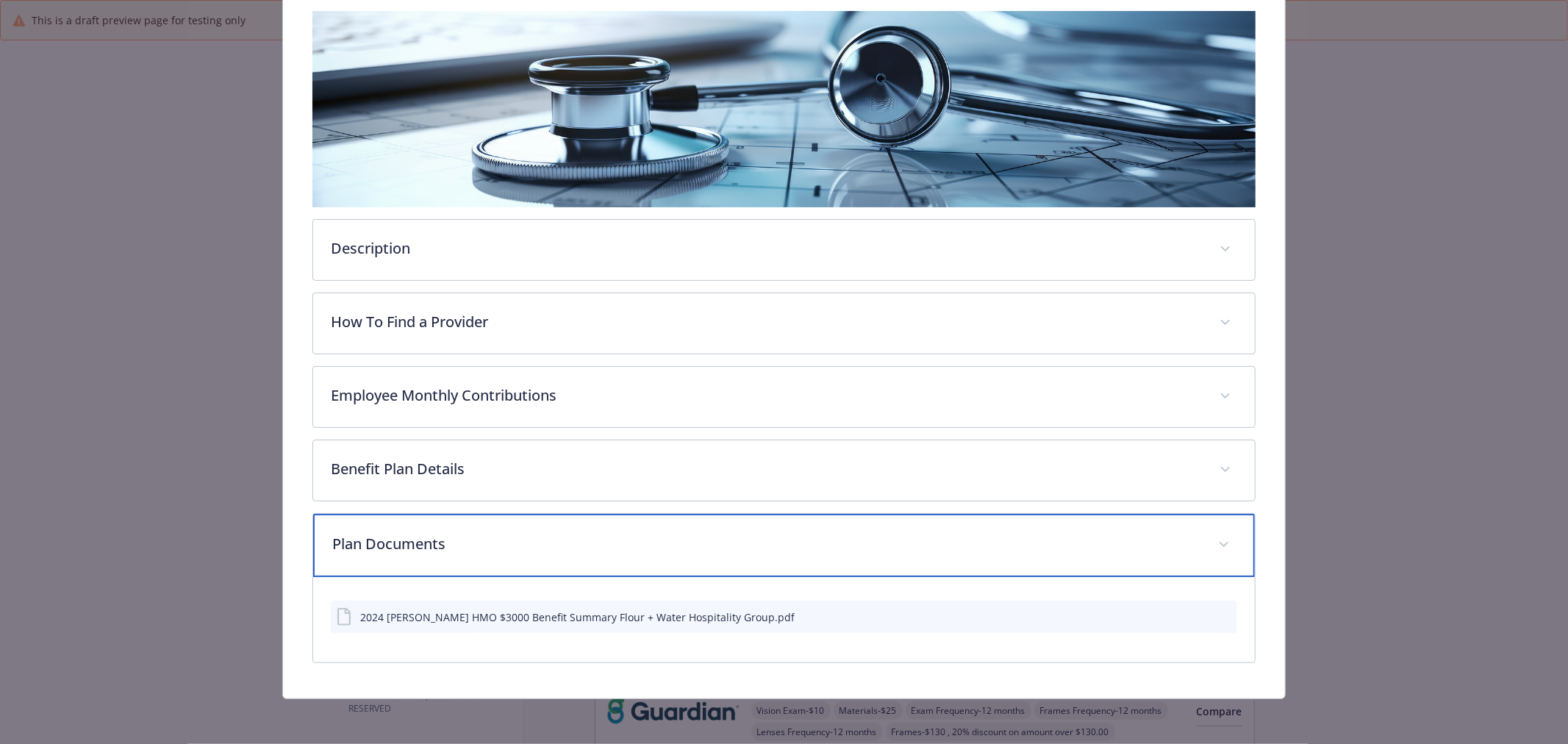
click at [822, 552] on p "Plan Documents" at bounding box center [767, 543] width 869 height 22
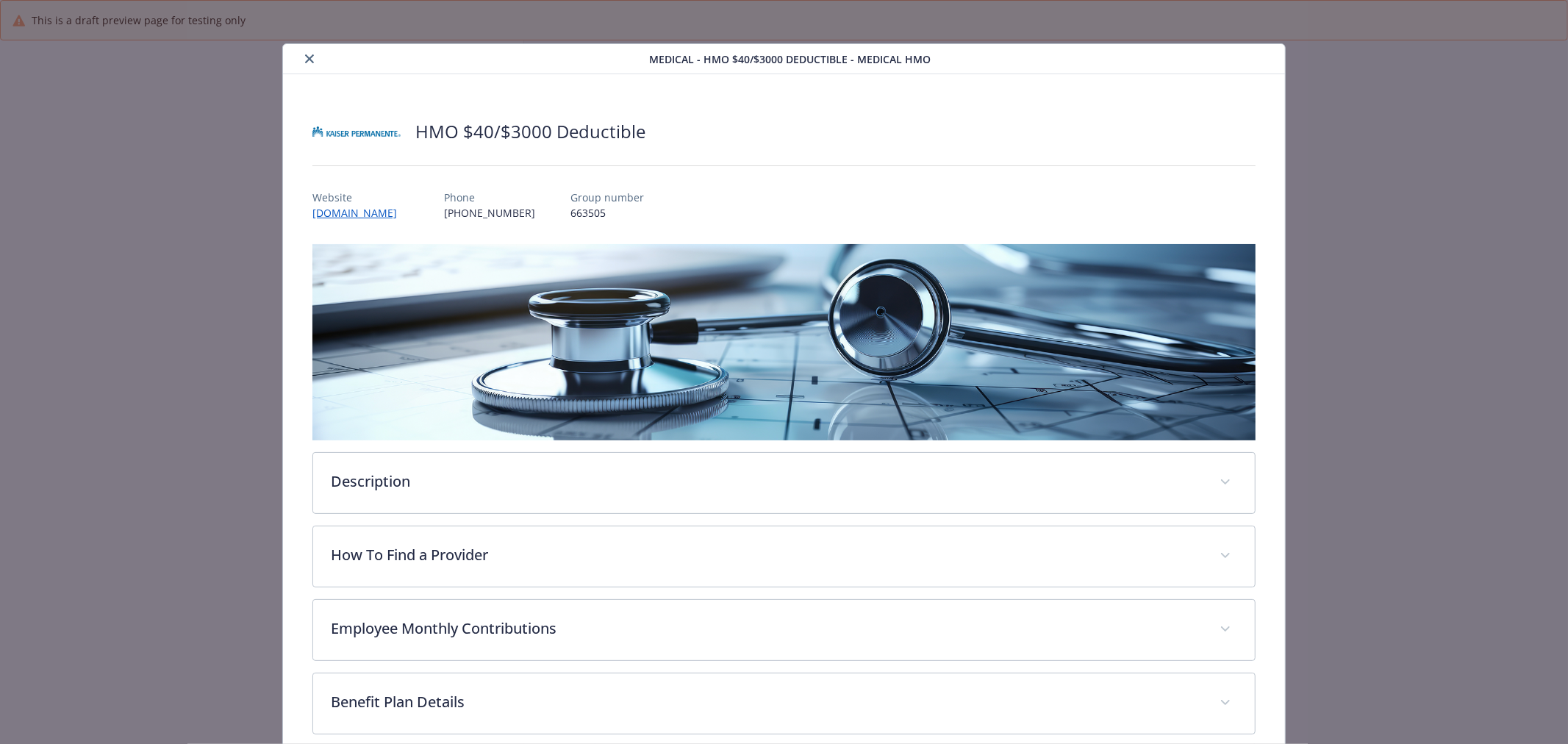
scroll to position [0, 0]
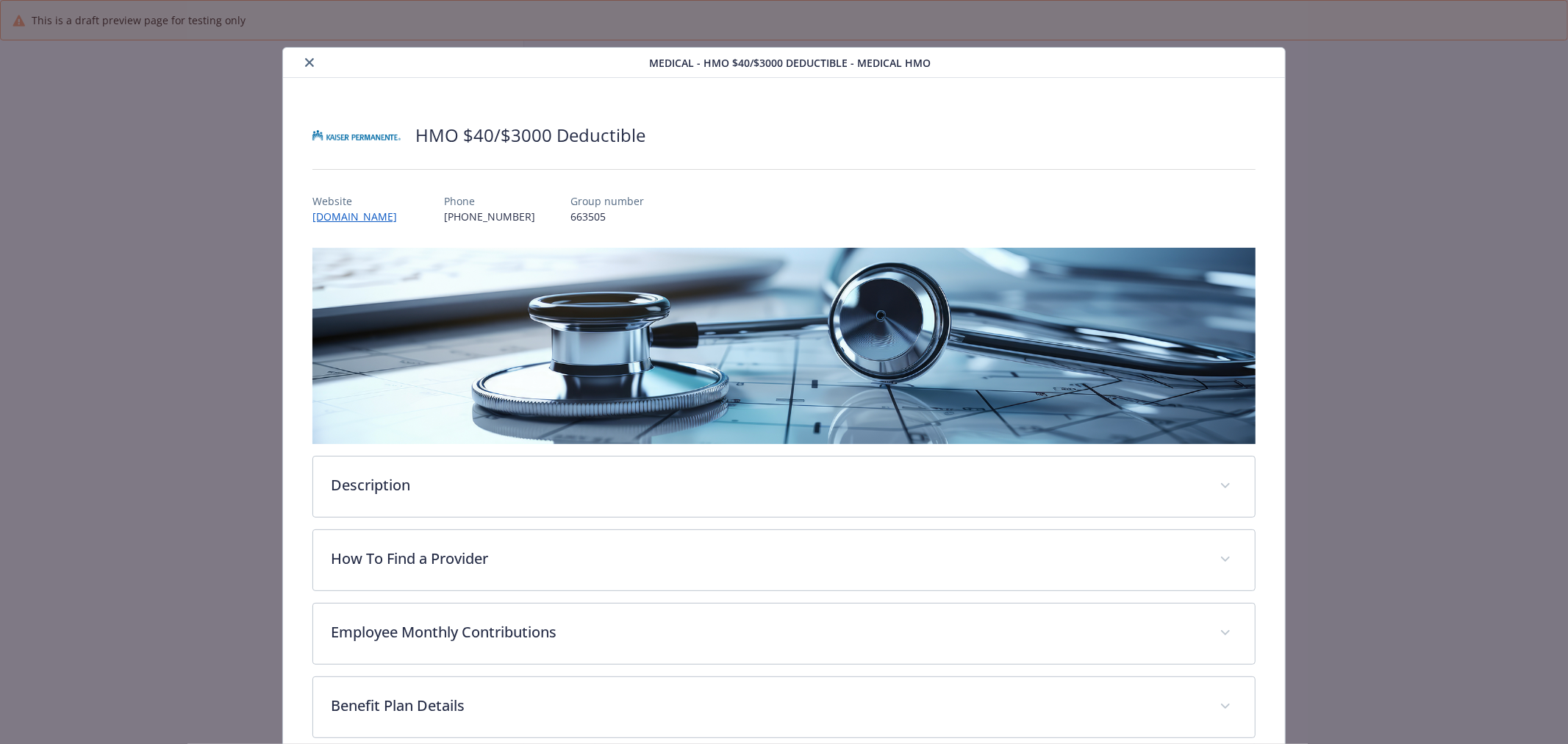
click at [310, 65] on icon "close" at bounding box center [309, 62] width 9 height 9
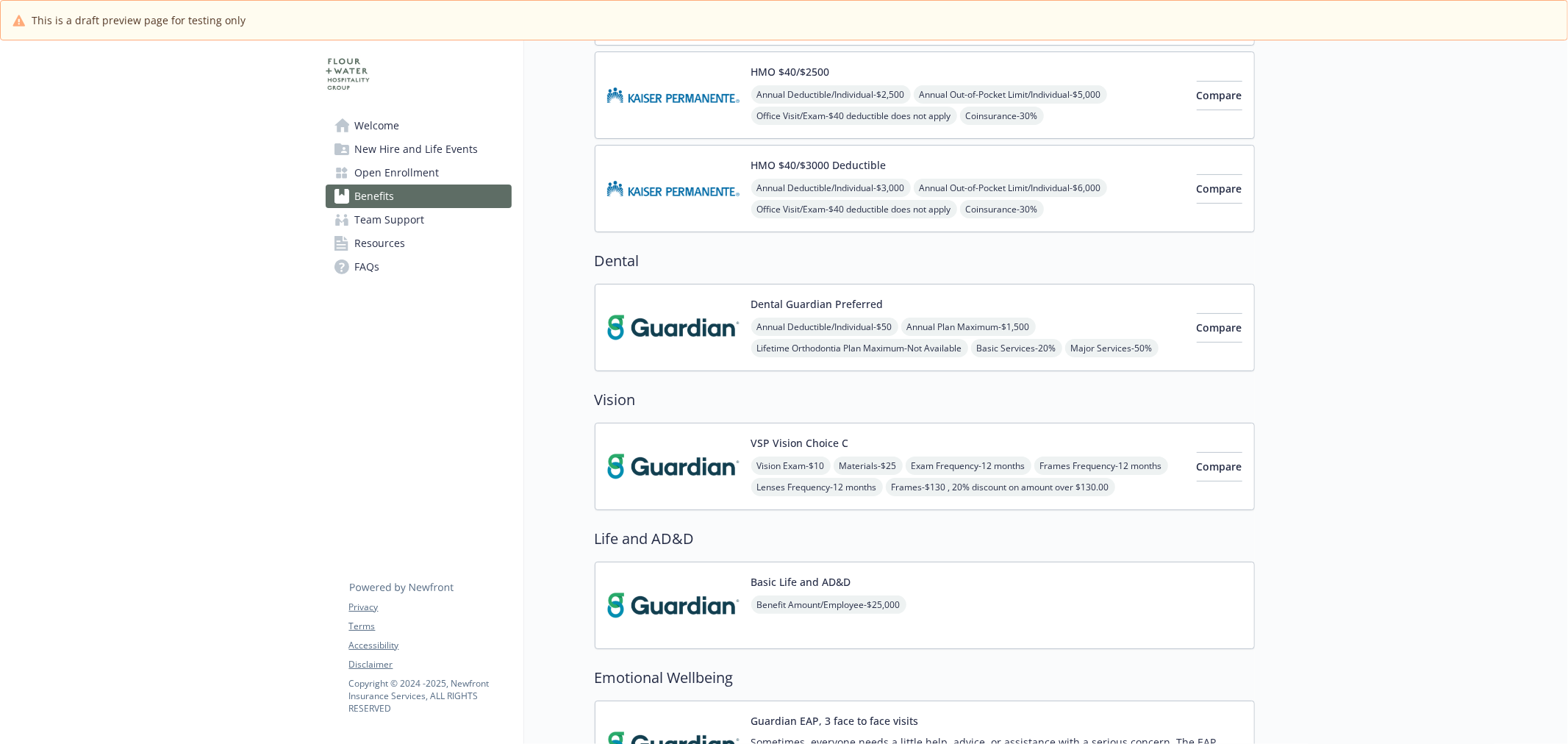
click at [692, 326] on img at bounding box center [674, 327] width 133 height 62
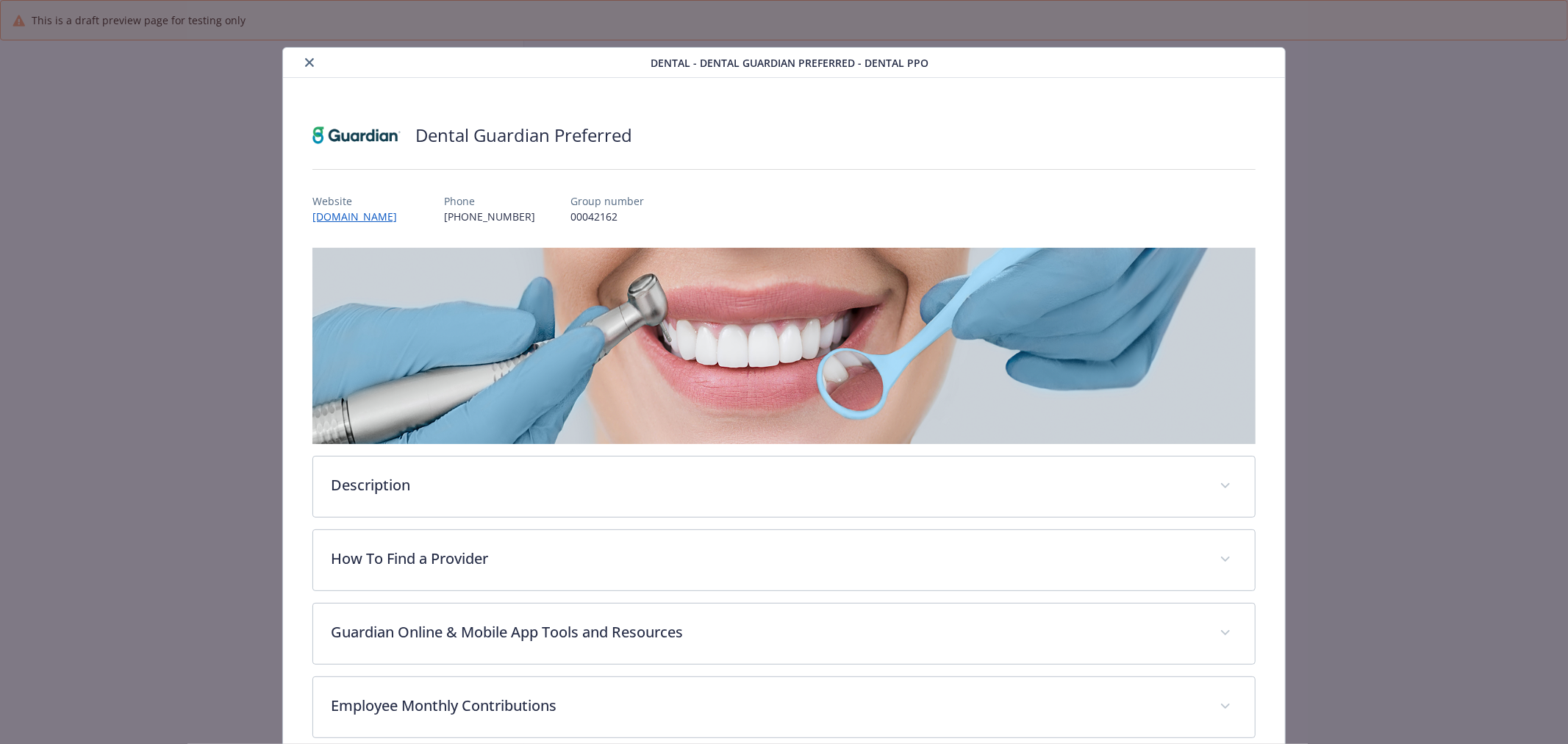
scroll to position [245, 0]
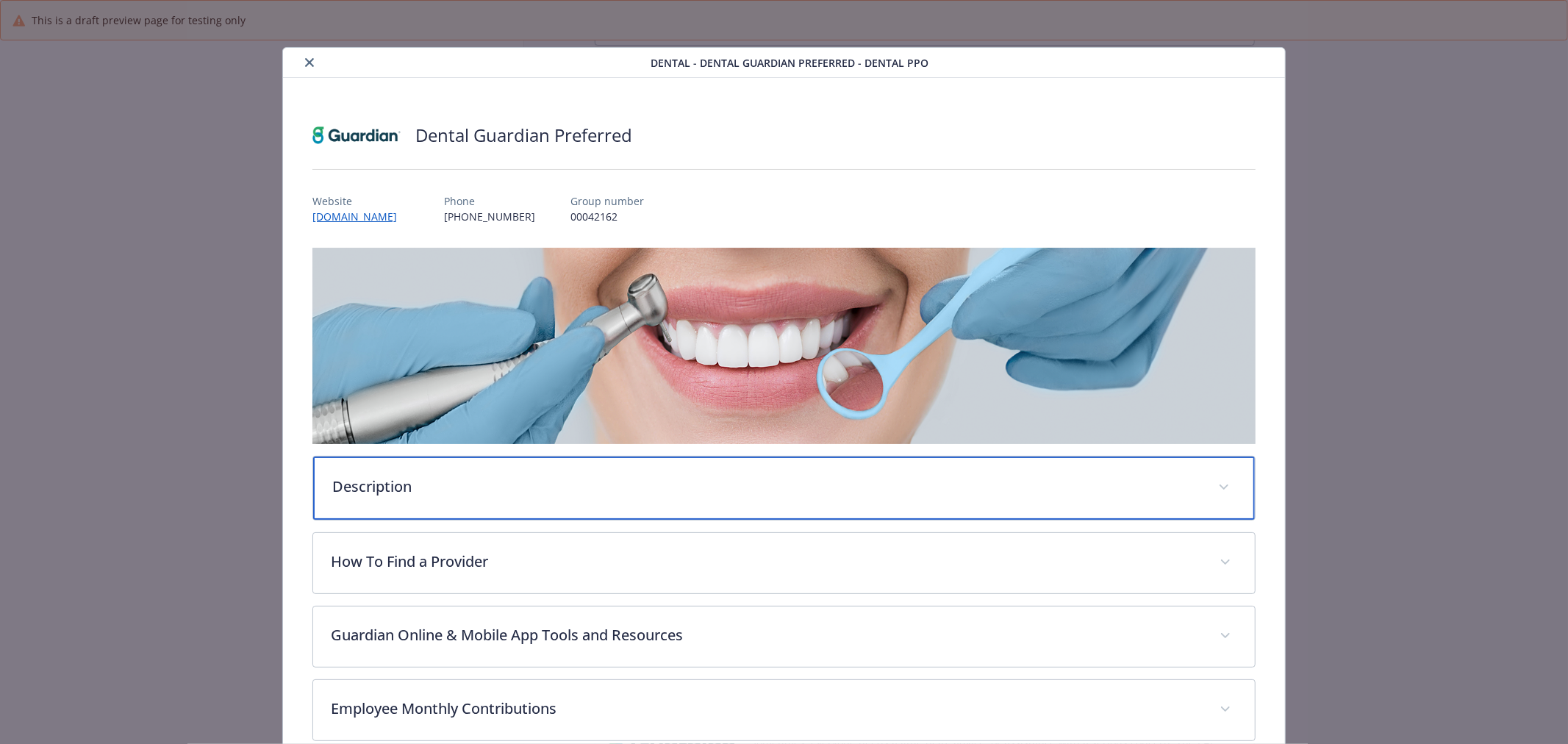
click at [473, 493] on p "Description" at bounding box center [767, 486] width 869 height 22
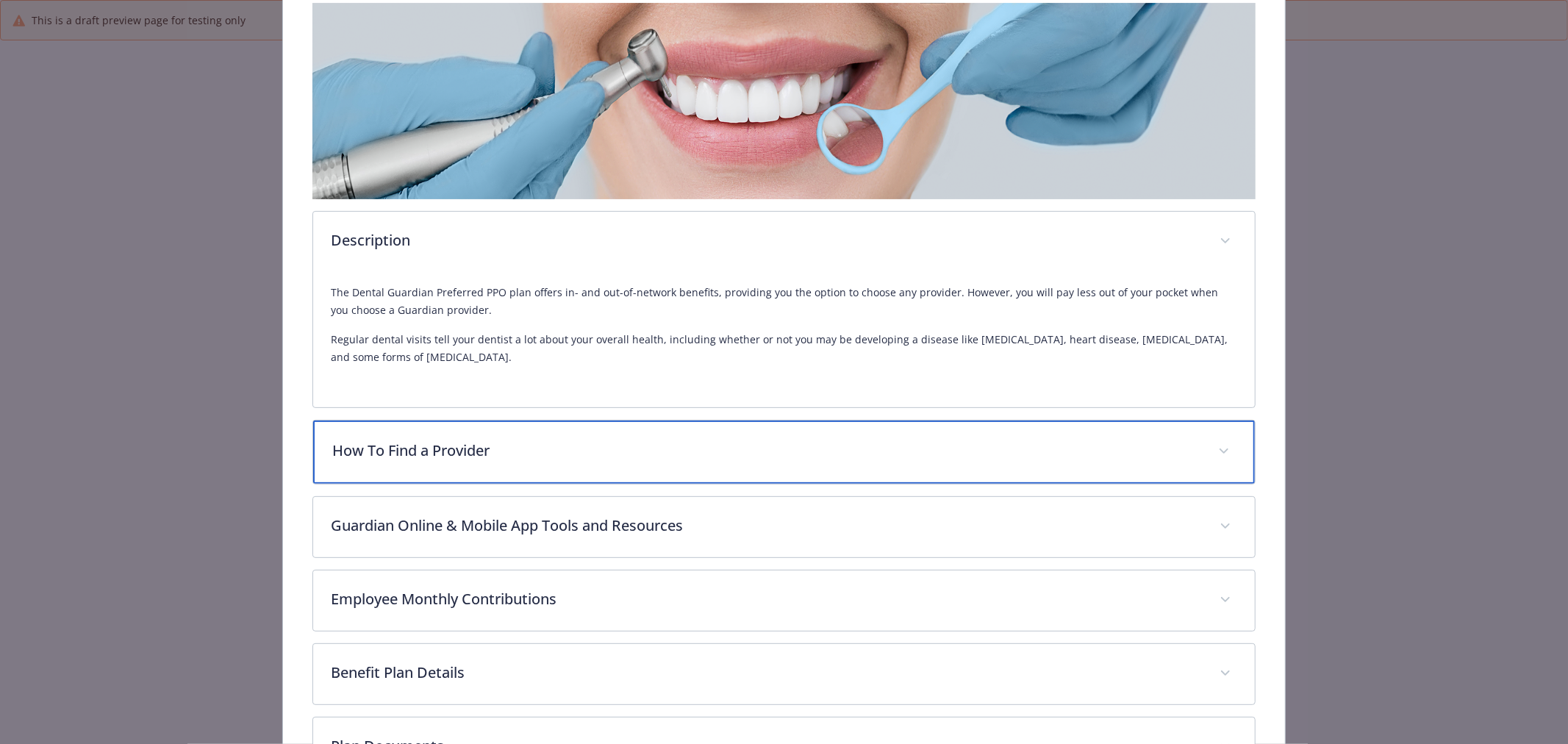
click at [564, 457] on p "How To Find a Provider" at bounding box center [767, 450] width 869 height 22
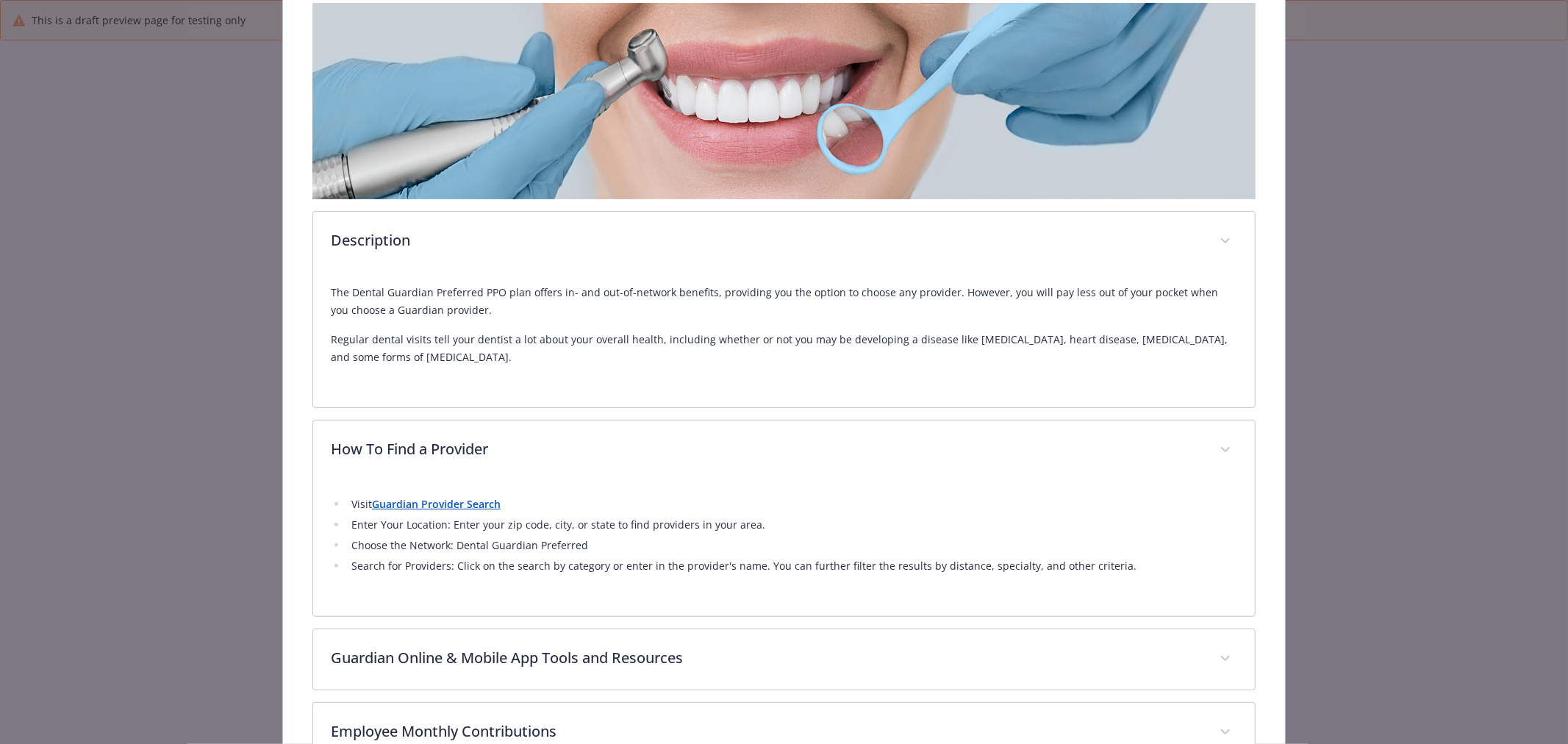
click at [468, 501] on strong "Guardian Provider Search" at bounding box center [436, 504] width 129 height 14
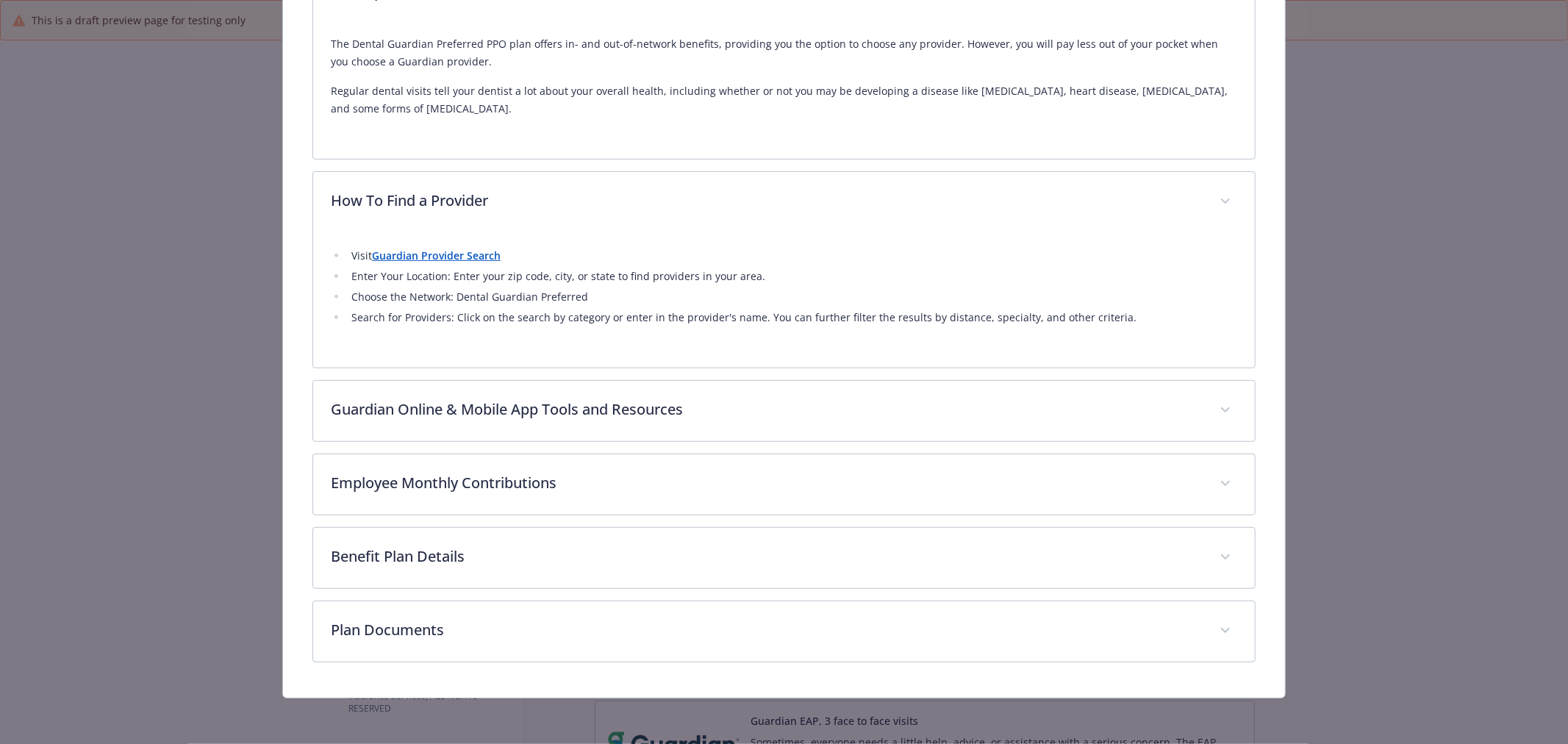
scroll to position [494, 0]
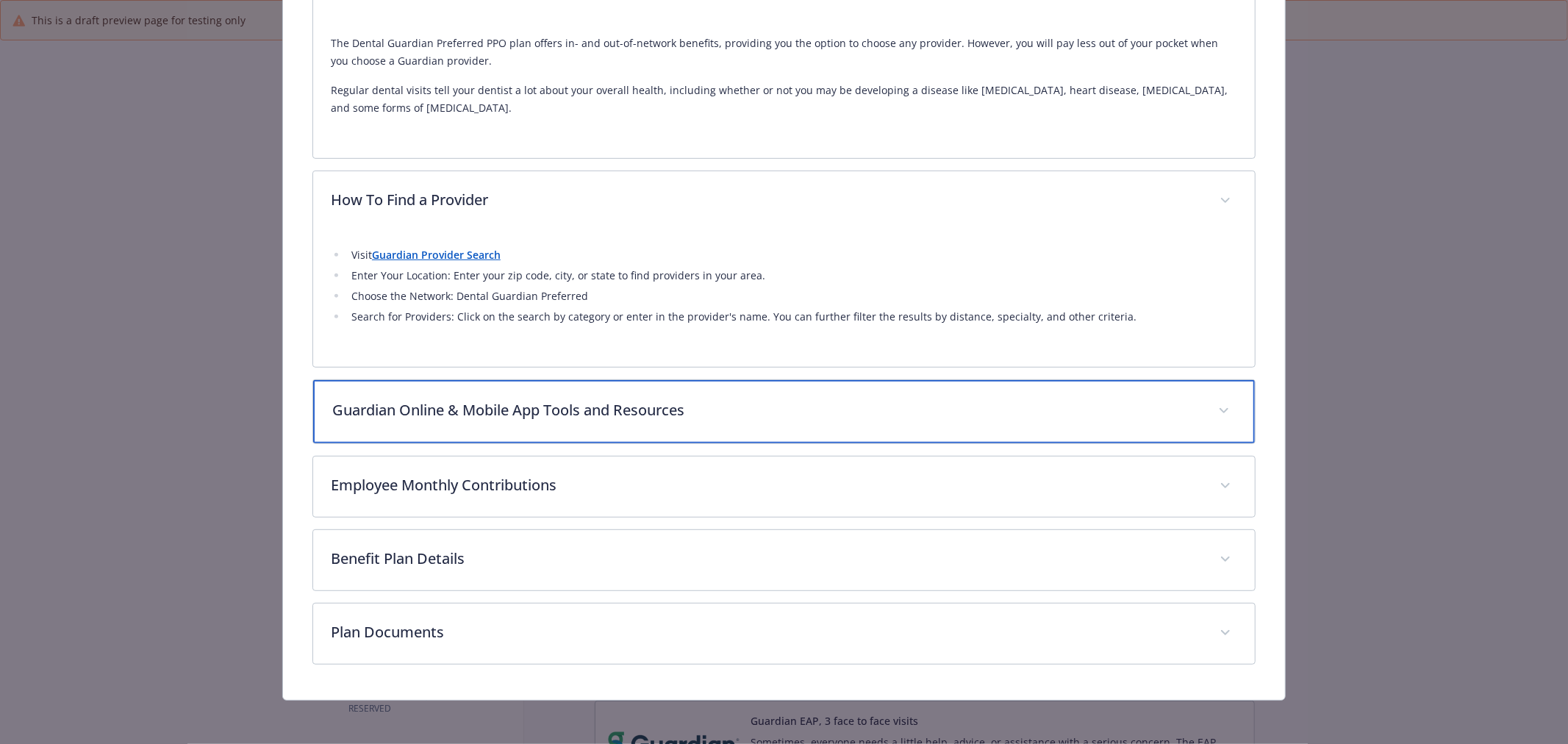
click at [521, 402] on p "Guardian Online & Mobile App Tools and Resources" at bounding box center [767, 410] width 869 height 22
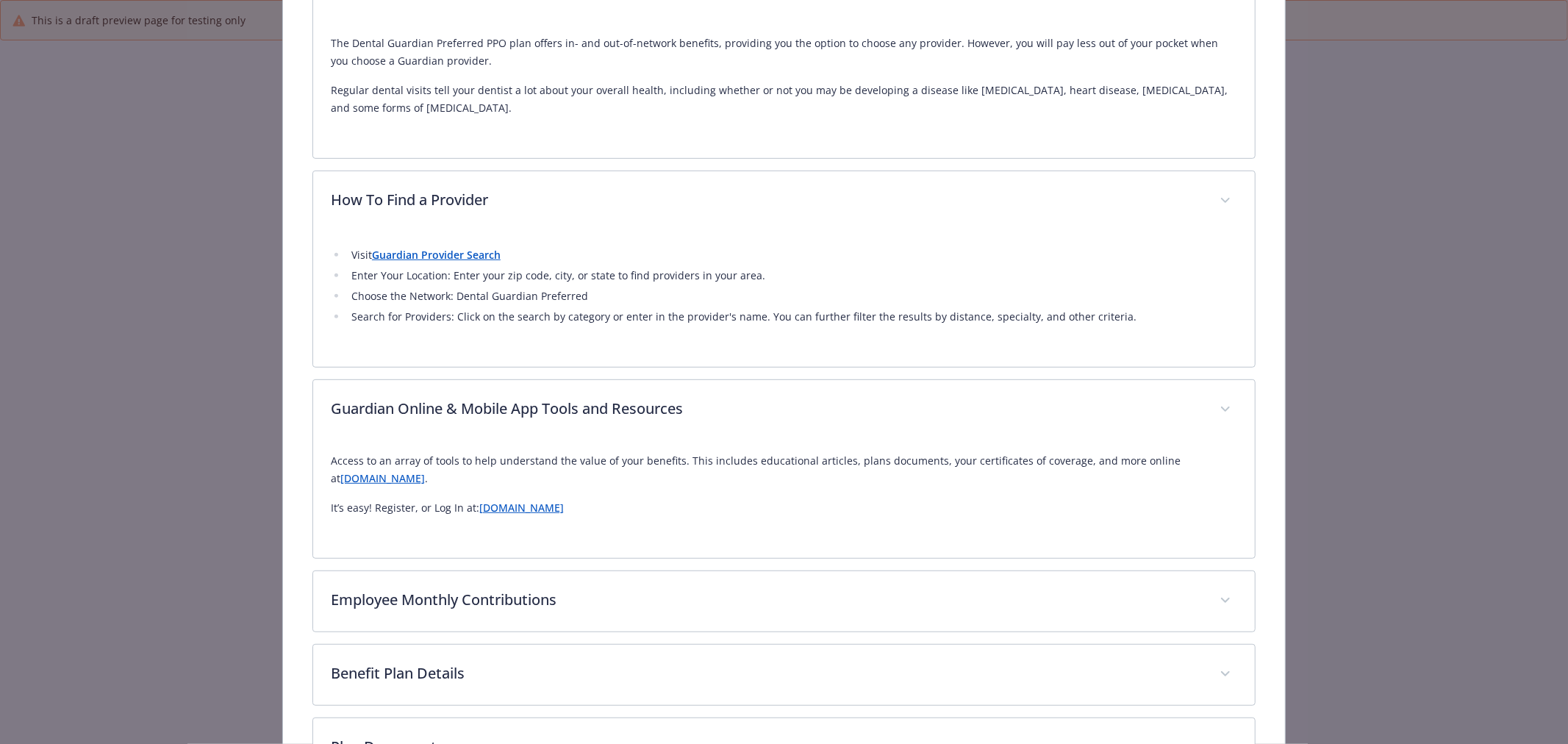
click at [425, 479] on link "[DOMAIN_NAME]" at bounding box center [382, 478] width 85 height 14
click at [542, 501] on link "[DOMAIN_NAME]" at bounding box center [522, 507] width 85 height 14
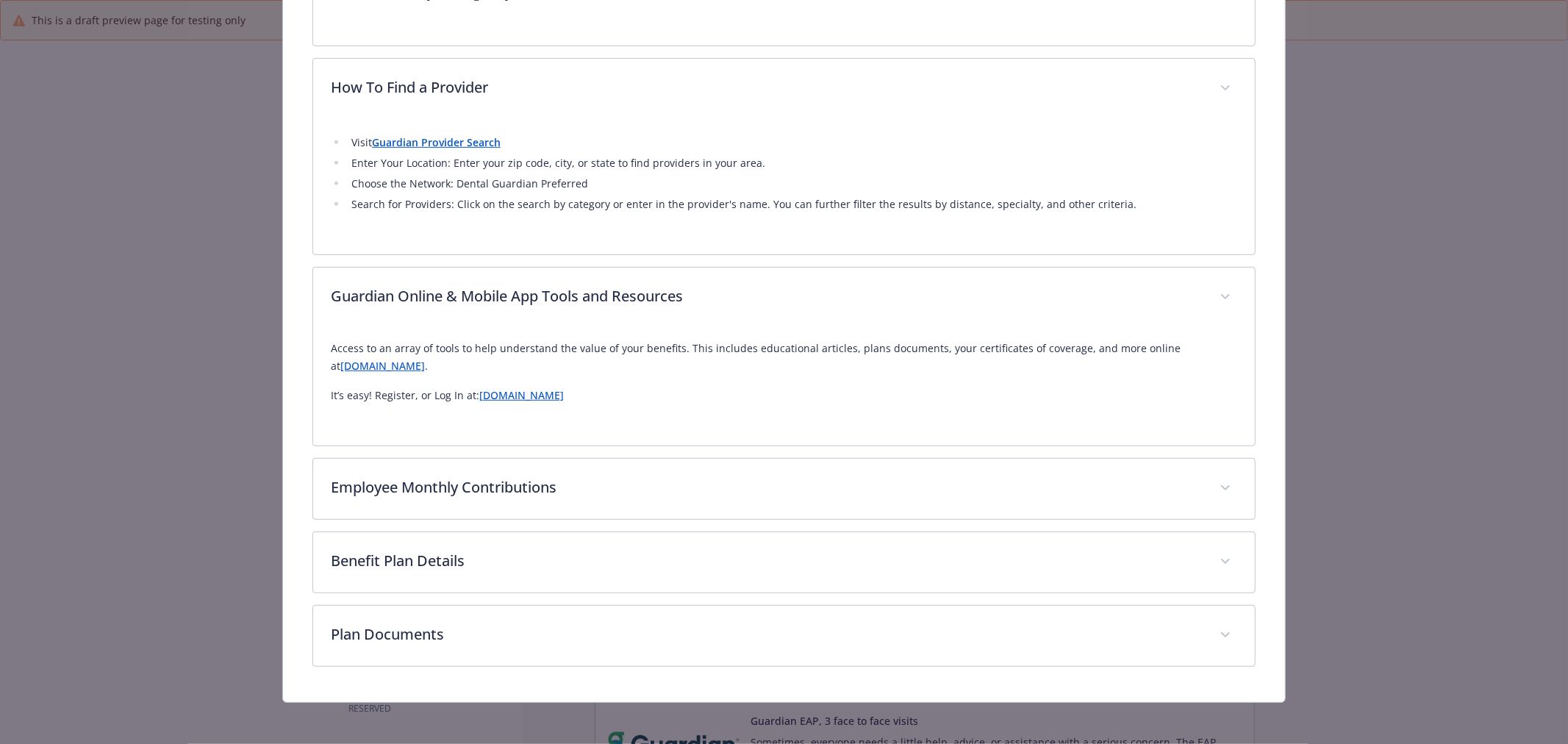
scroll to position [611, 0]
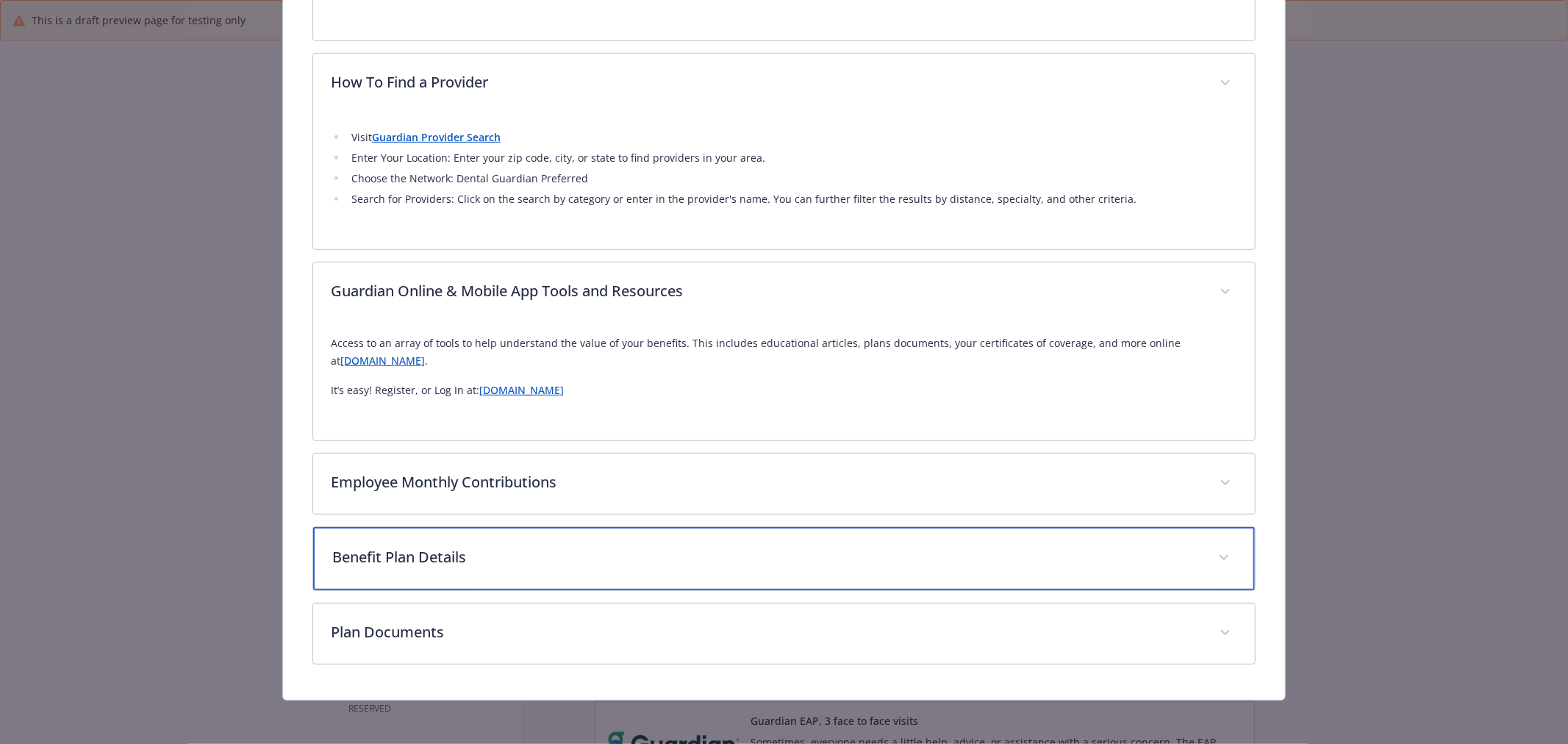
click at [581, 554] on p "Benefit Plan Details" at bounding box center [767, 556] width 869 height 22
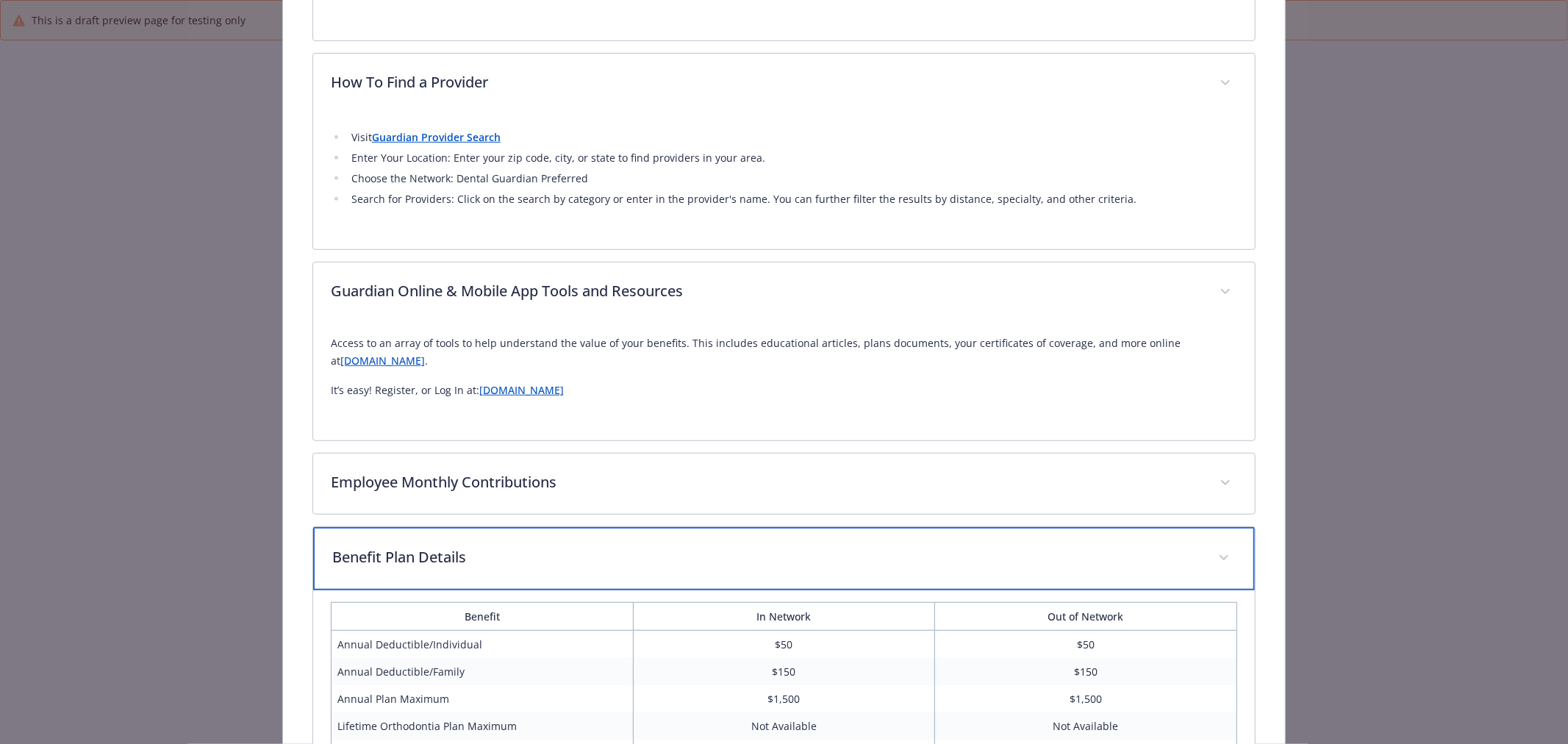
click at [577, 560] on p "Benefit Plan Details" at bounding box center [767, 556] width 869 height 22
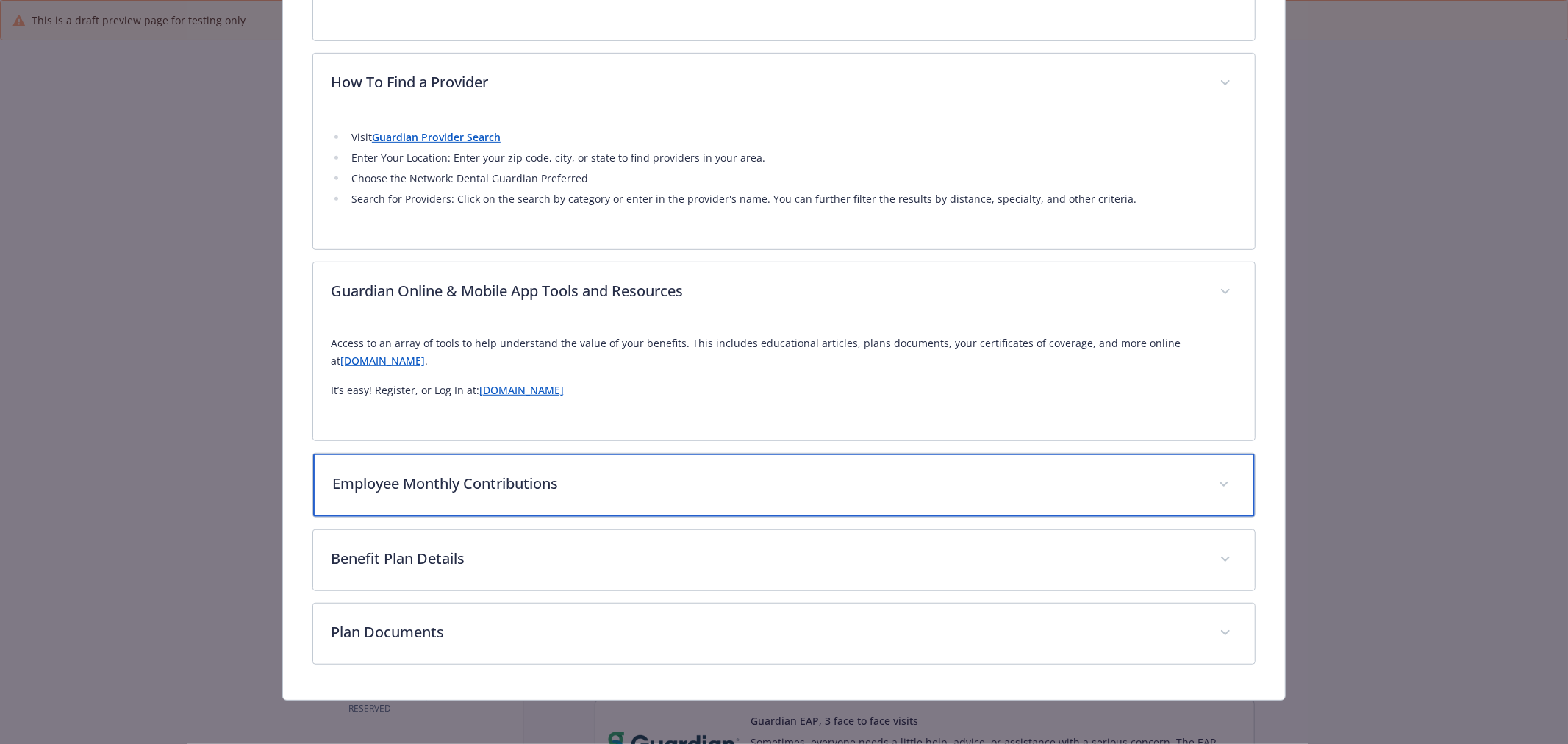
click at [561, 488] on p "Employee Monthly Contributions" at bounding box center [767, 484] width 869 height 22
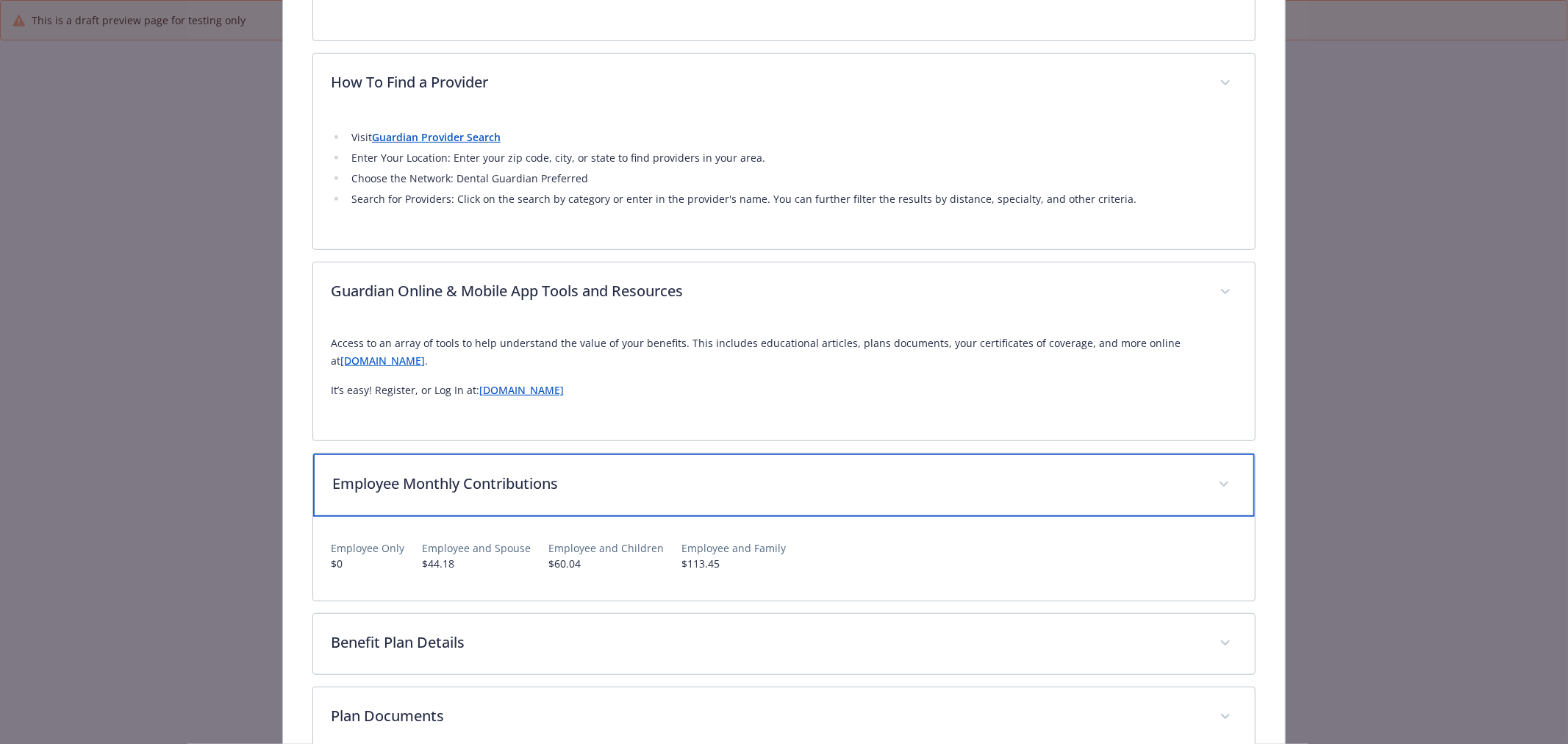
click at [561, 488] on p "Employee Monthly Contributions" at bounding box center [767, 484] width 869 height 22
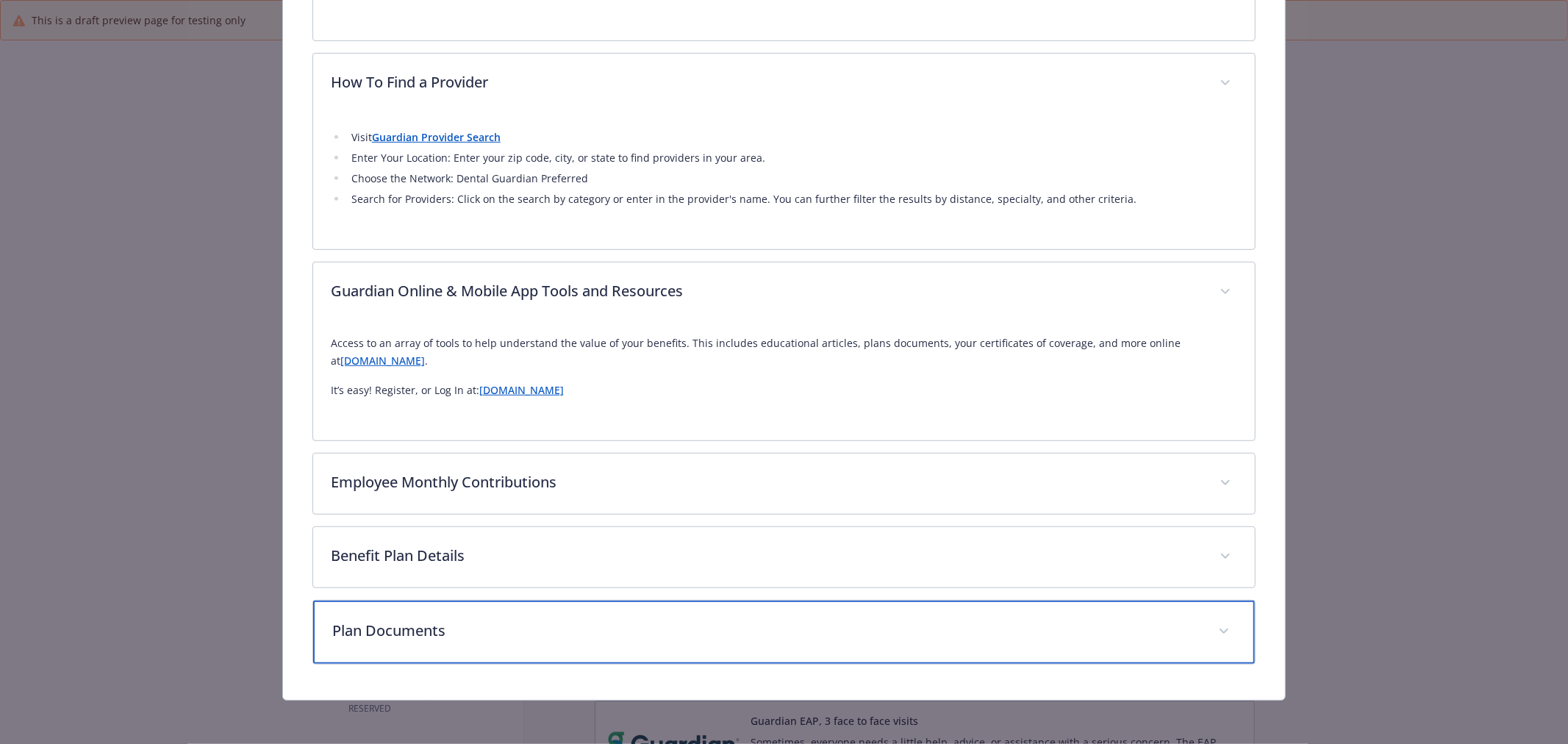
click at [563, 615] on div "Plan Documents" at bounding box center [784, 632] width 942 height 63
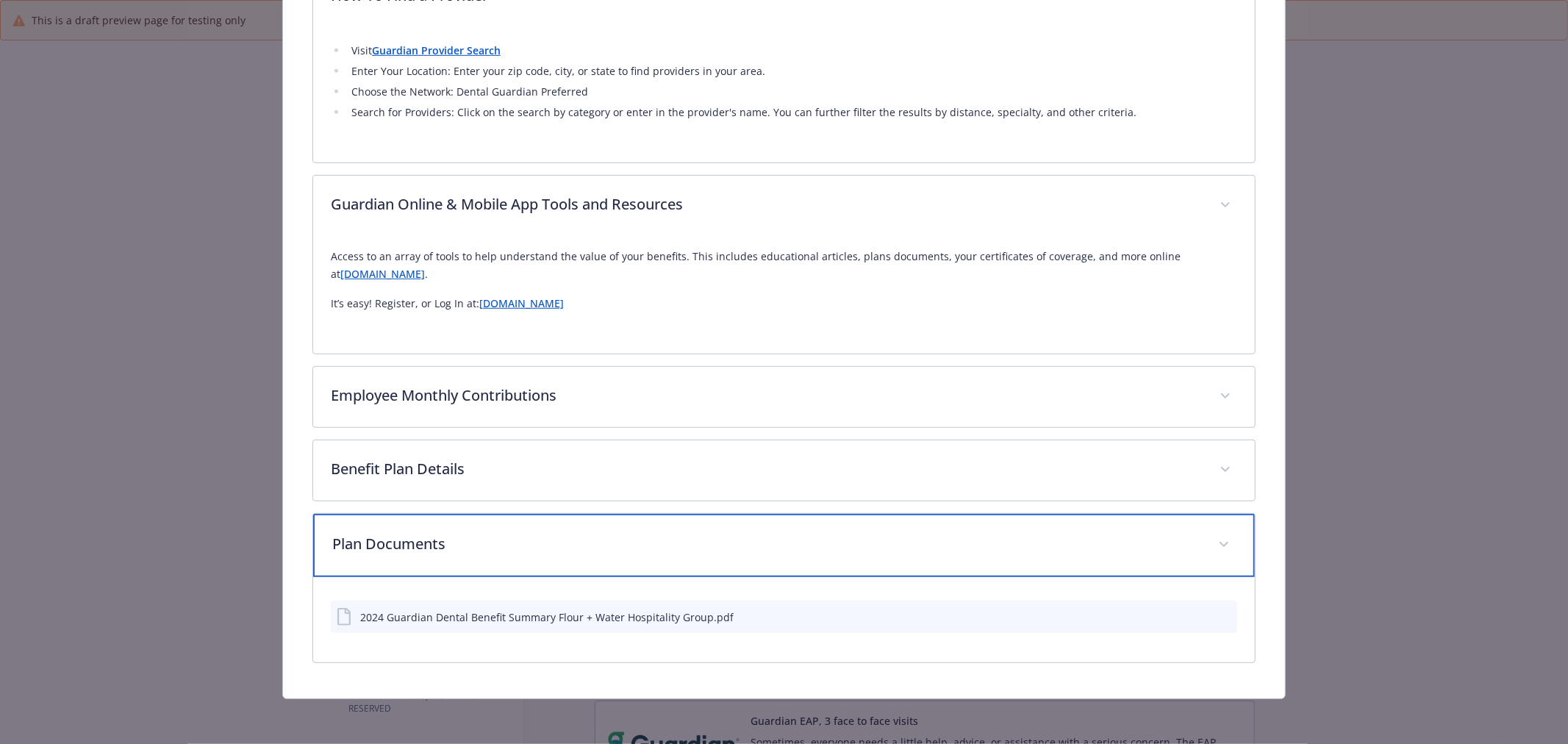
drag, startPoint x: 680, startPoint y: 546, endPoint x: 613, endPoint y: 489, distance: 88.0
click at [682, 546] on p "Plan Documents" at bounding box center [767, 543] width 869 height 22
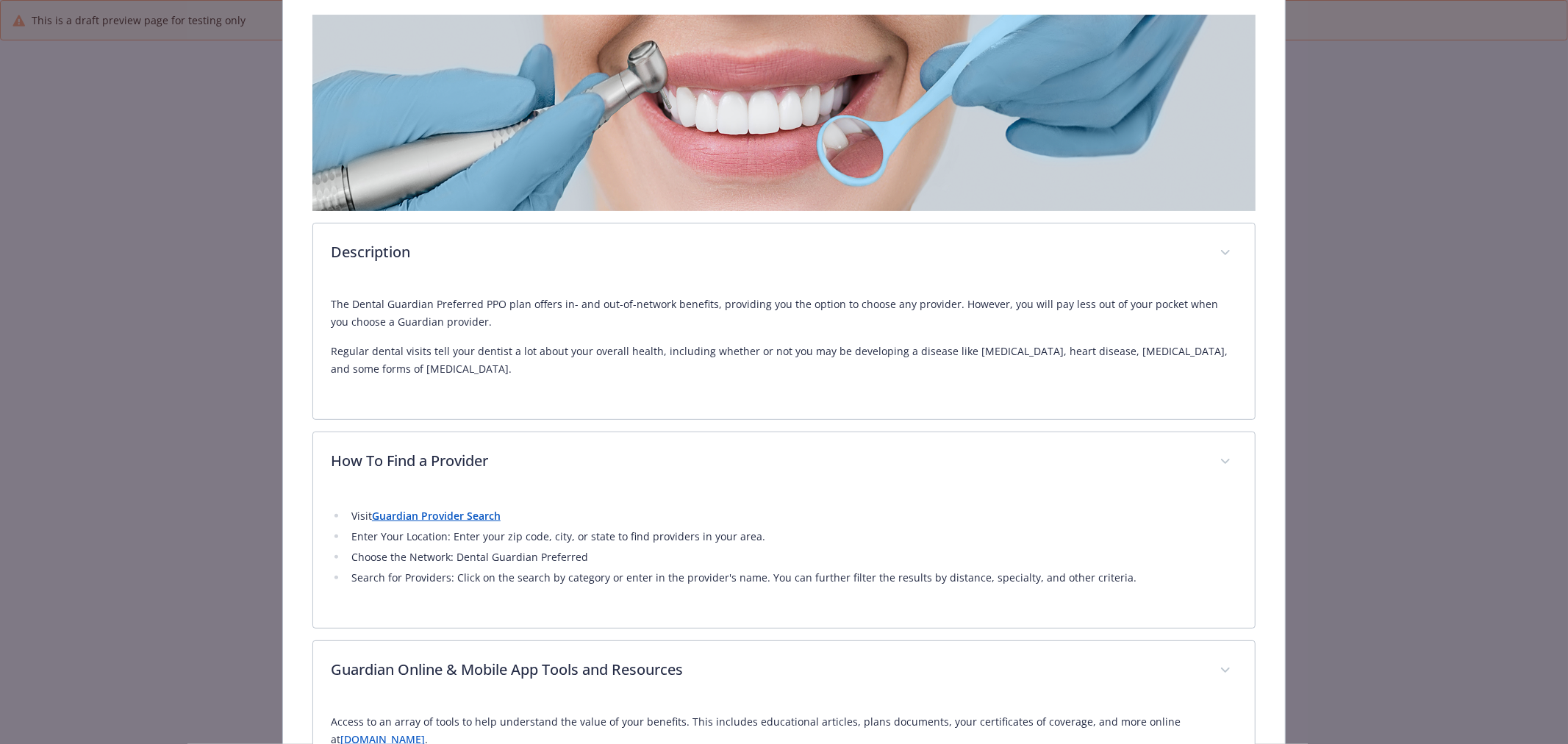
scroll to position [0, 0]
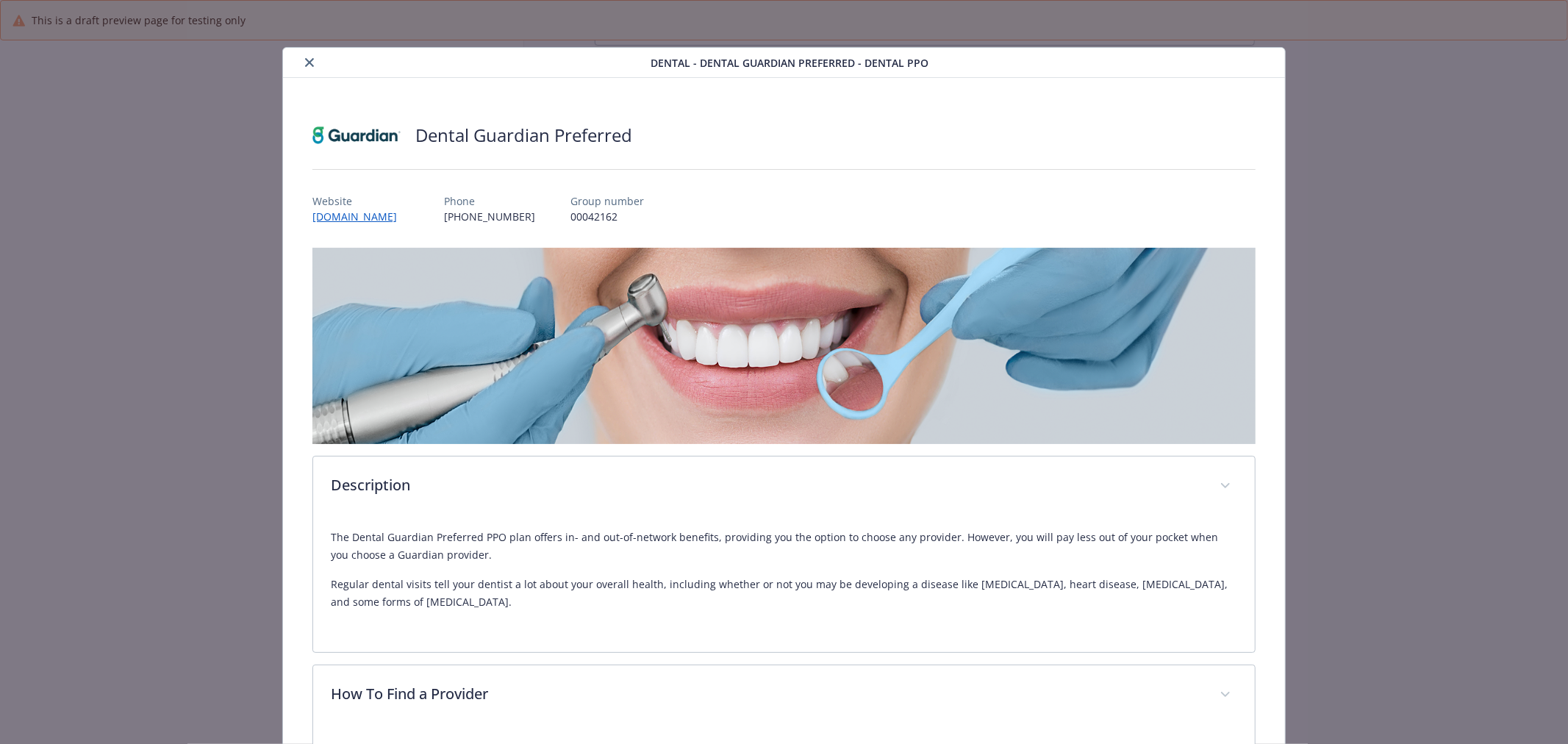
click at [302, 60] on button "close" at bounding box center [310, 62] width 18 height 18
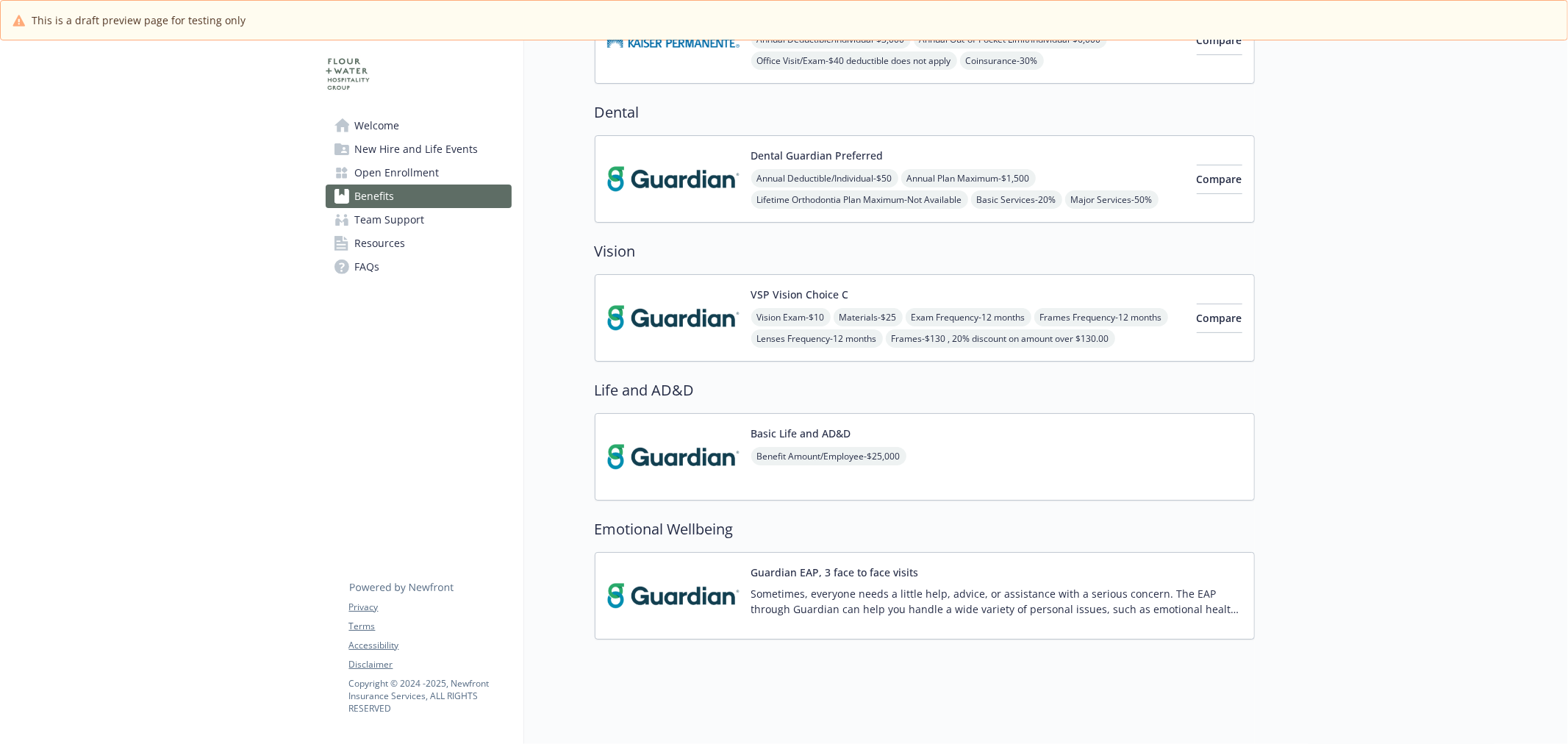
scroll to position [408, 0]
click at [693, 336] on div "VSP Vision Choice C Vision Exam - $10 Materials - $25 Exam Frequency - 12 month…" at bounding box center [925, 316] width 660 height 87
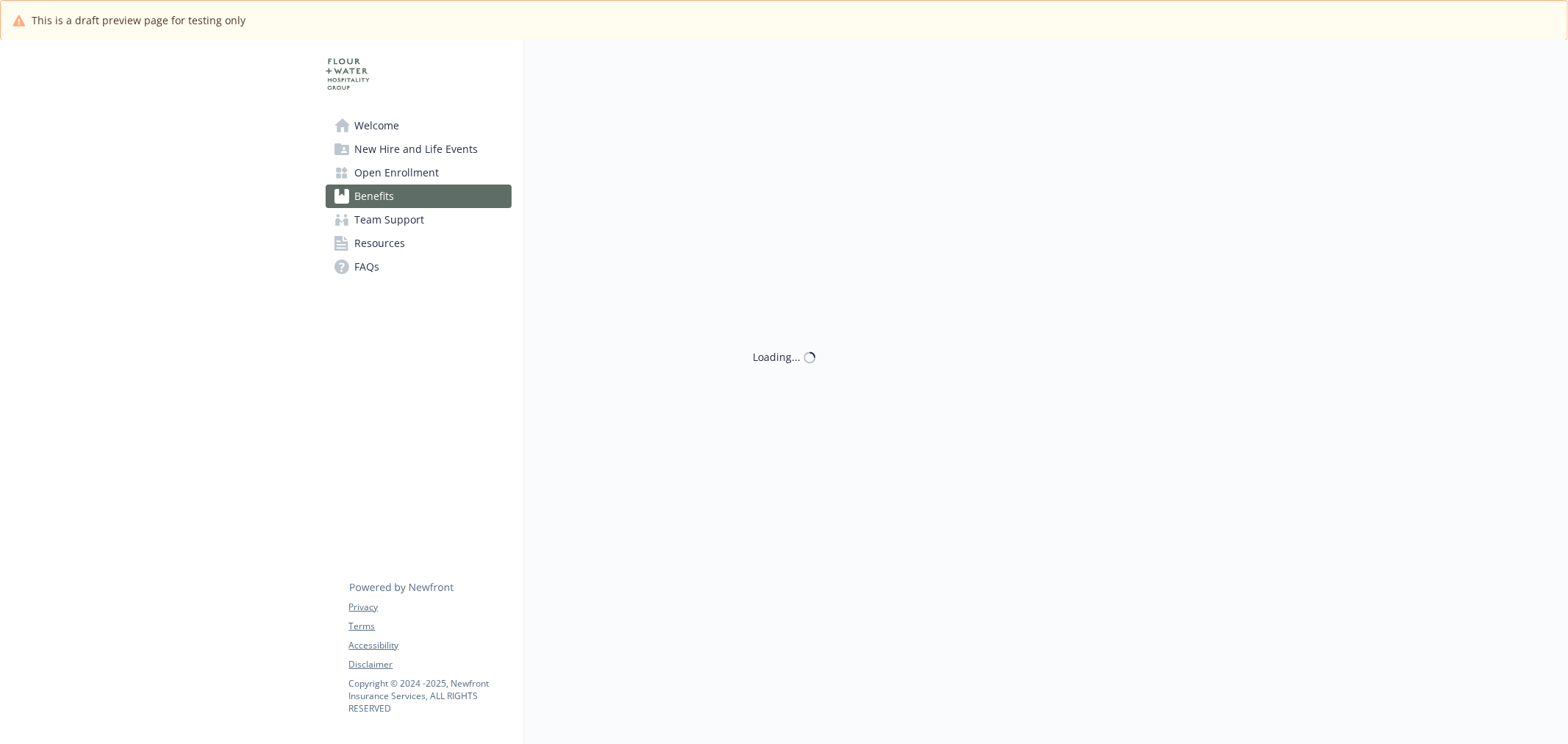
scroll to position [408, 0]
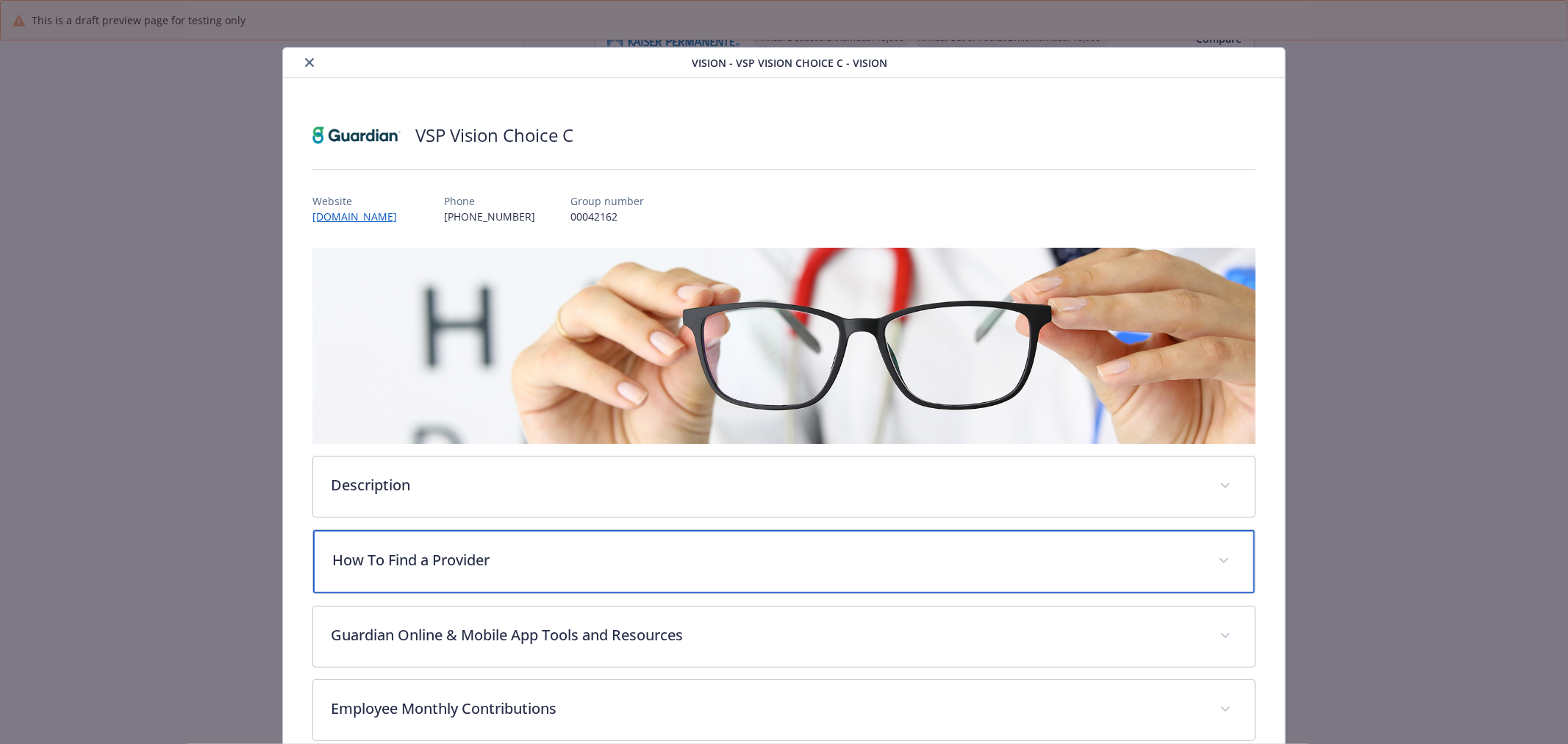
click at [465, 530] on div "How To Find a Provider" at bounding box center [784, 561] width 942 height 63
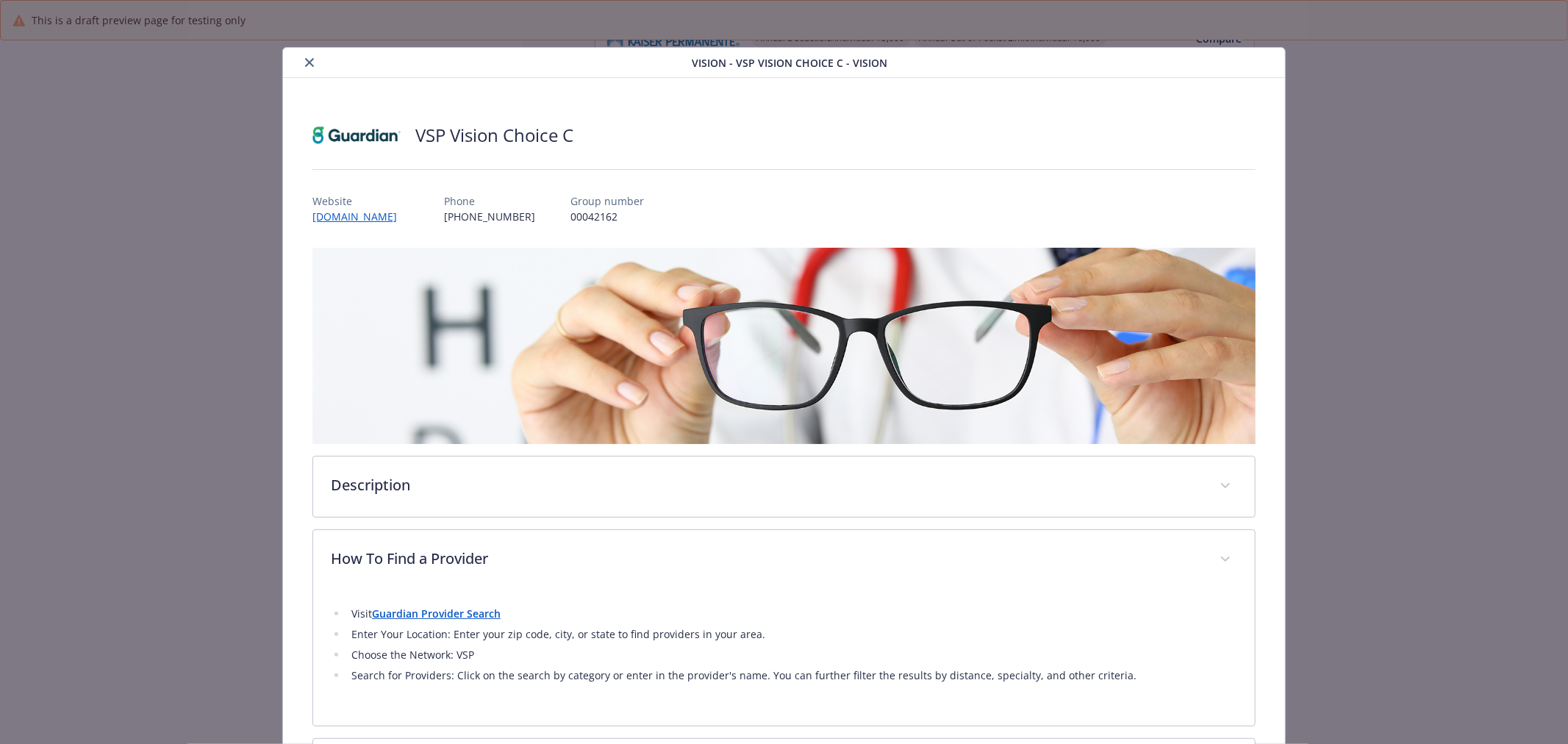
click at [449, 615] on strong "Guardian Provider Search" at bounding box center [436, 613] width 129 height 14
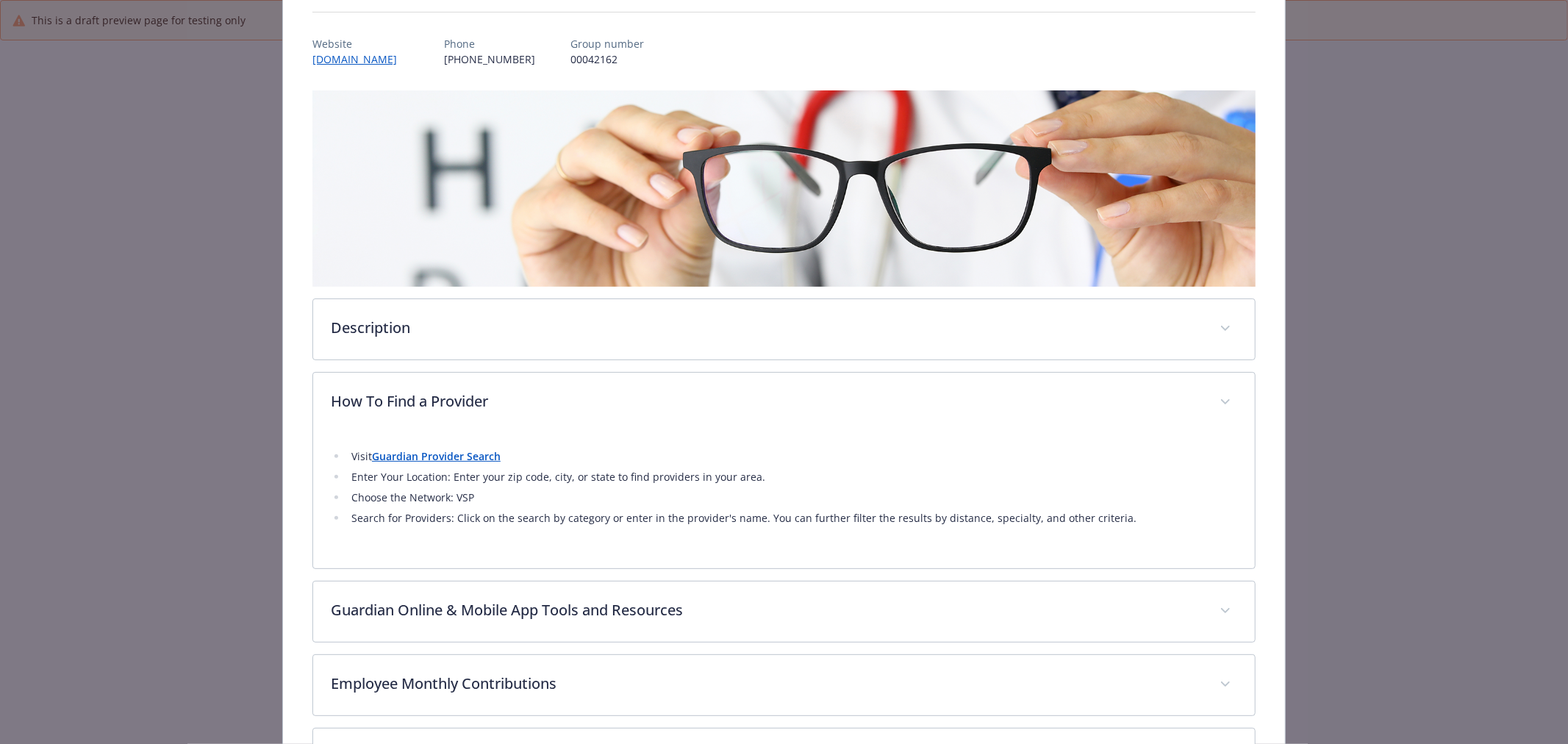
scroll to position [163, 0]
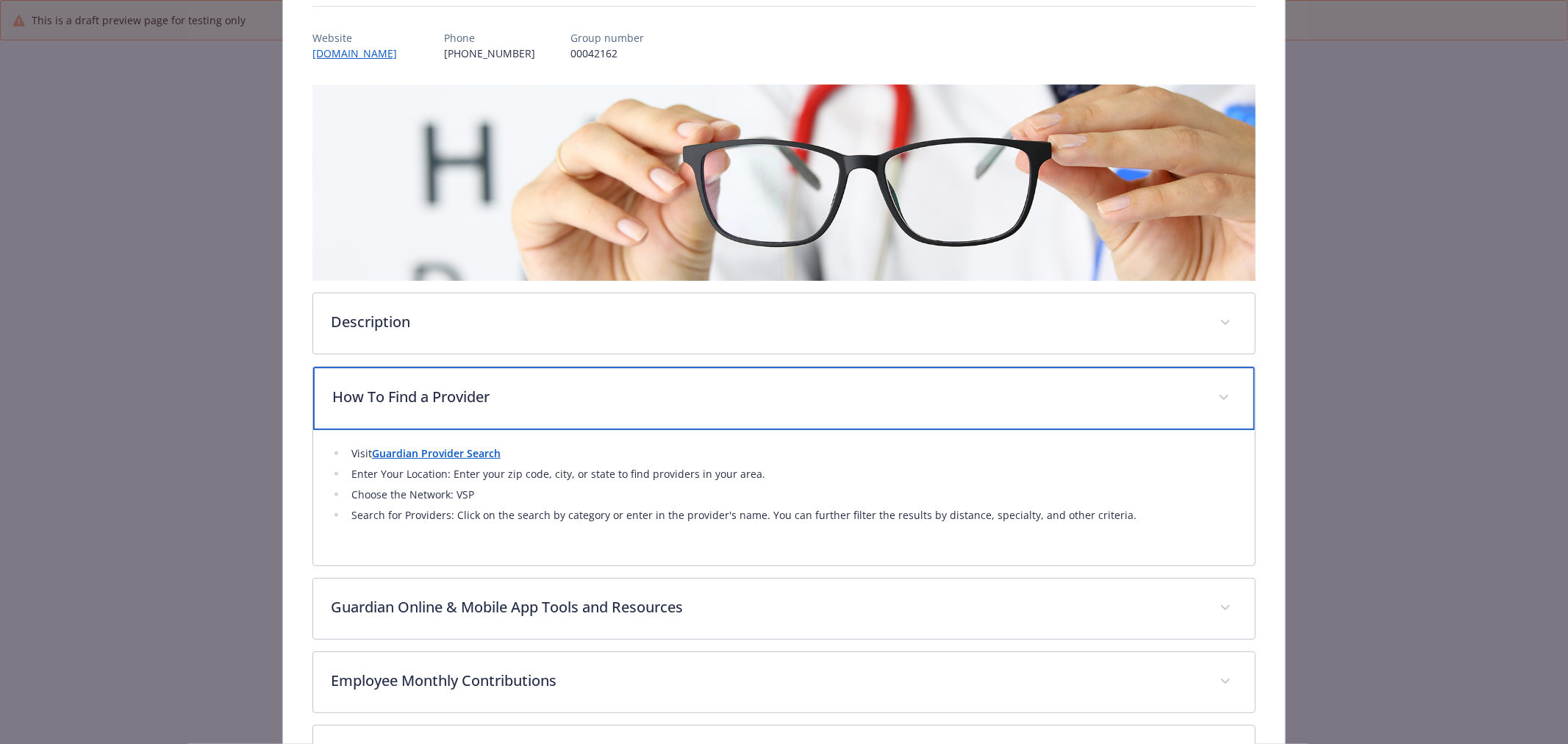
click at [592, 400] on p "How To Find a Provider" at bounding box center [767, 396] width 869 height 22
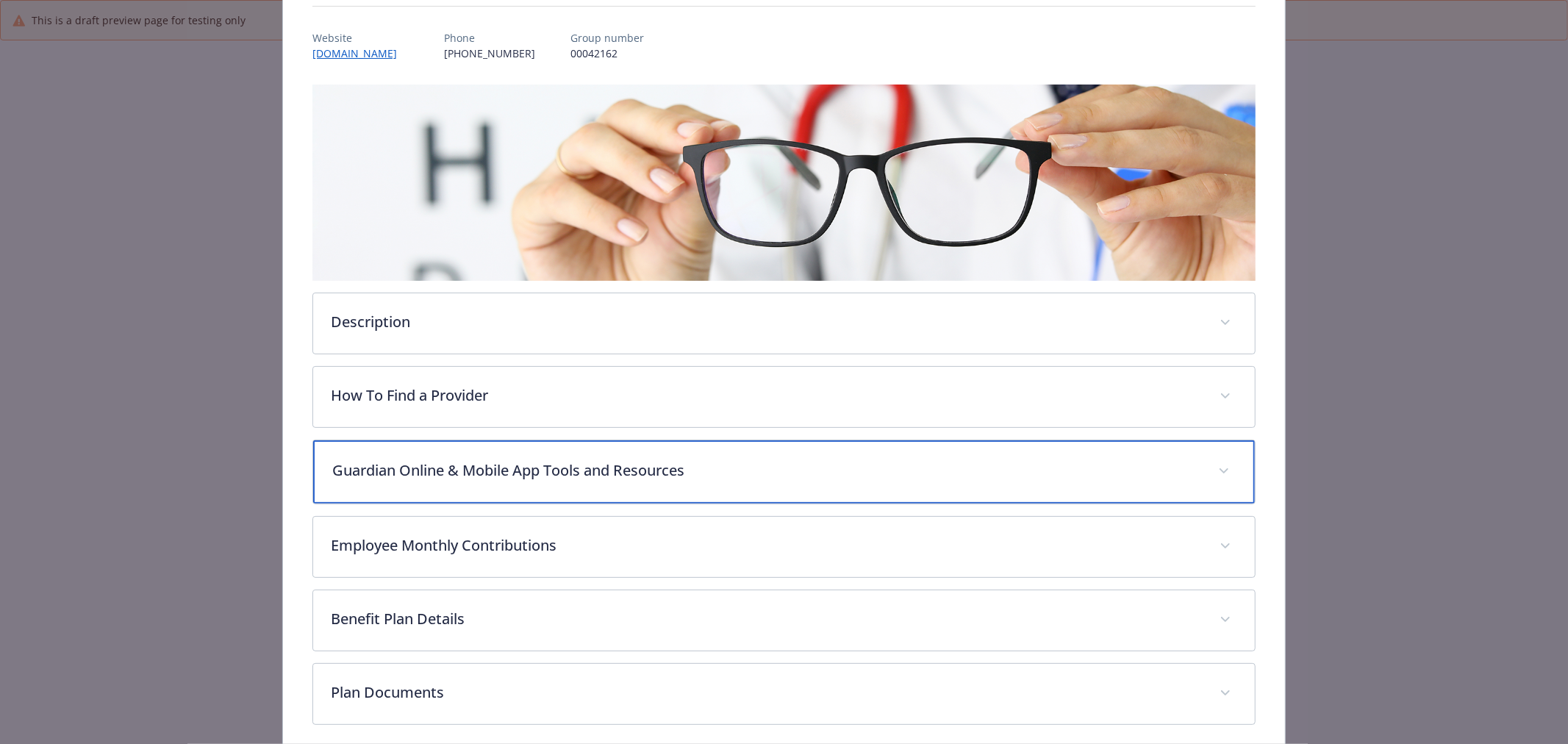
click at [579, 490] on div "Guardian Online & Mobile App Tools and Resources" at bounding box center [784, 472] width 942 height 63
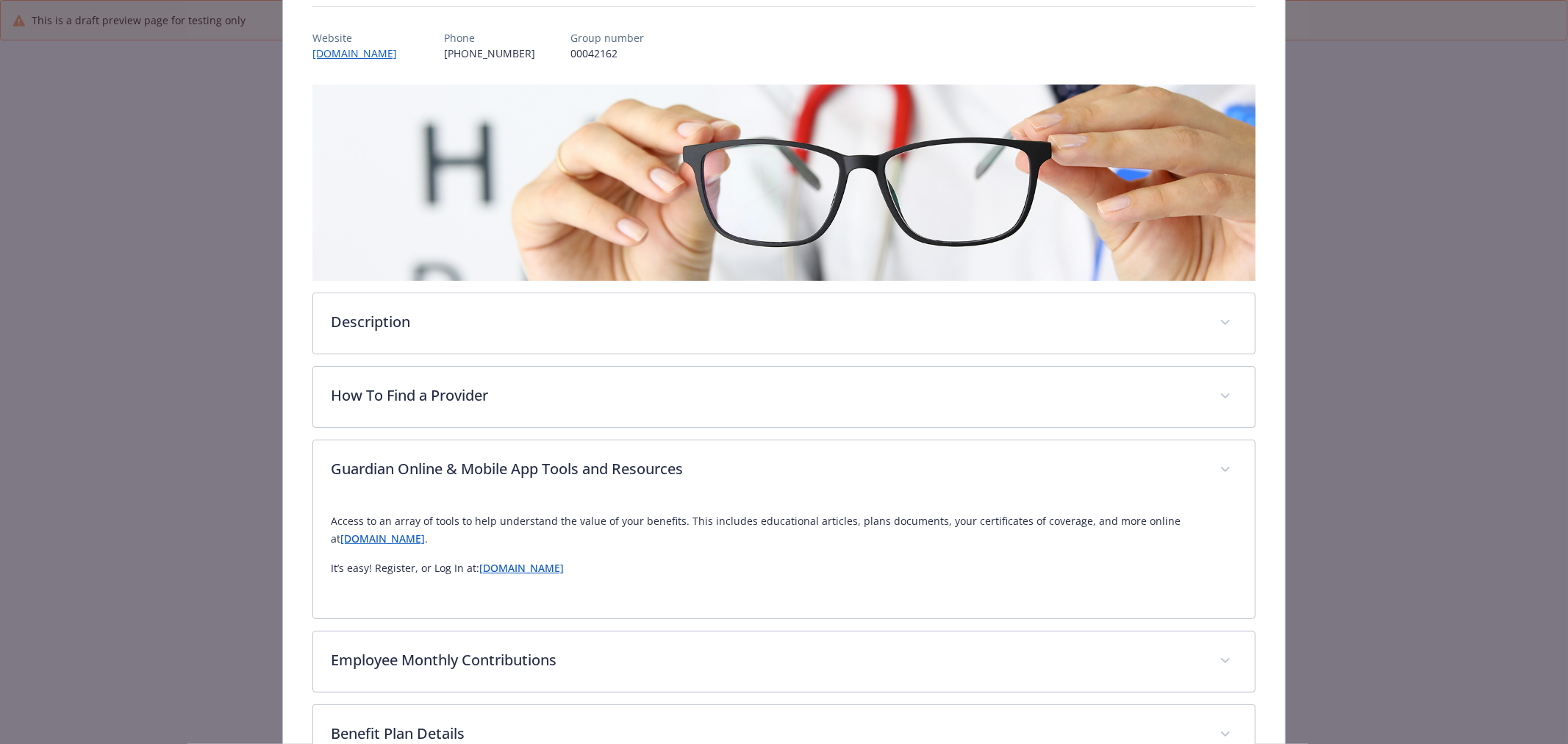
click at [424, 541] on link "[DOMAIN_NAME]" at bounding box center [382, 538] width 85 height 14
click at [563, 564] on link "[DOMAIN_NAME]" at bounding box center [522, 568] width 85 height 14
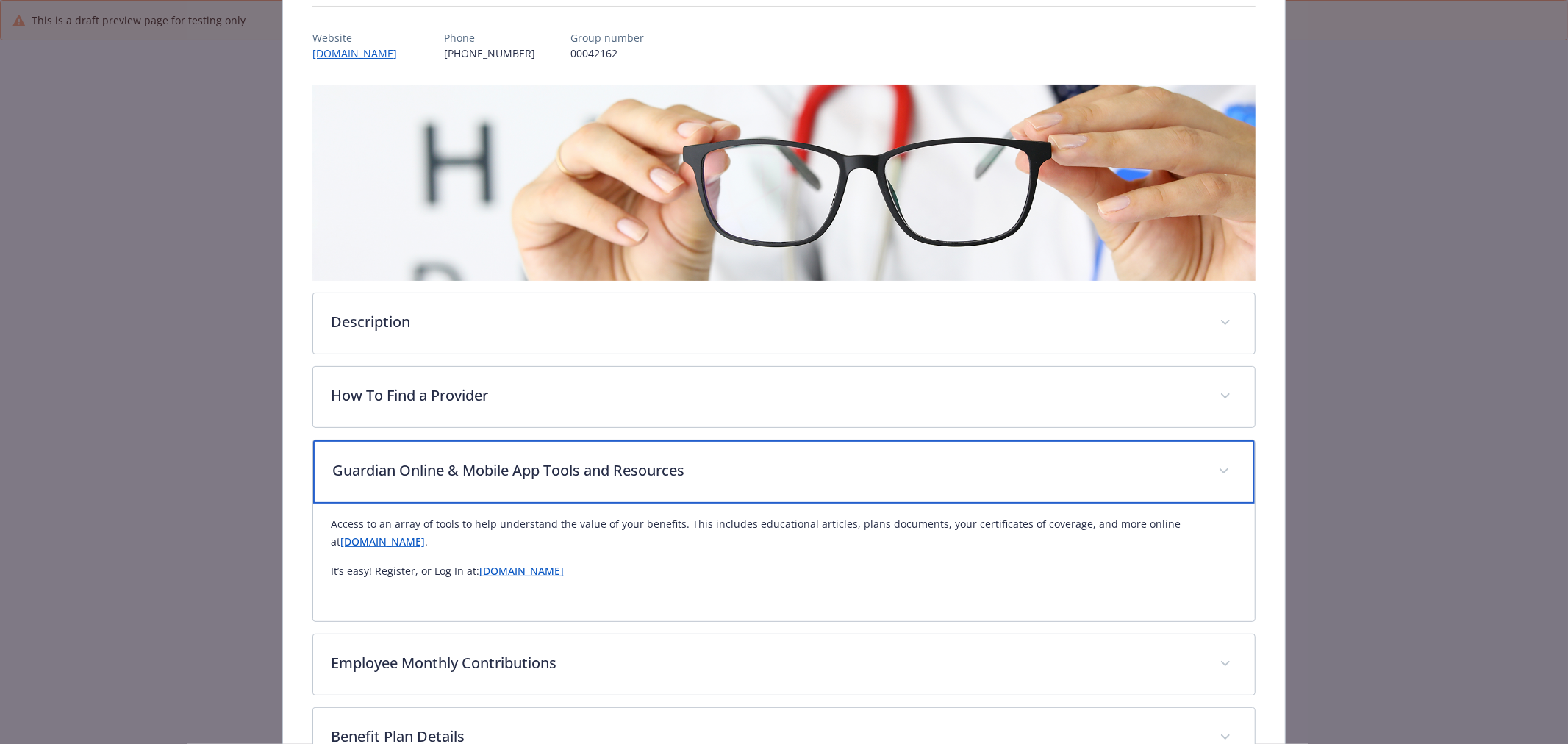
click at [636, 454] on div "Guardian Online & Mobile App Tools and Resources" at bounding box center [784, 472] width 942 height 63
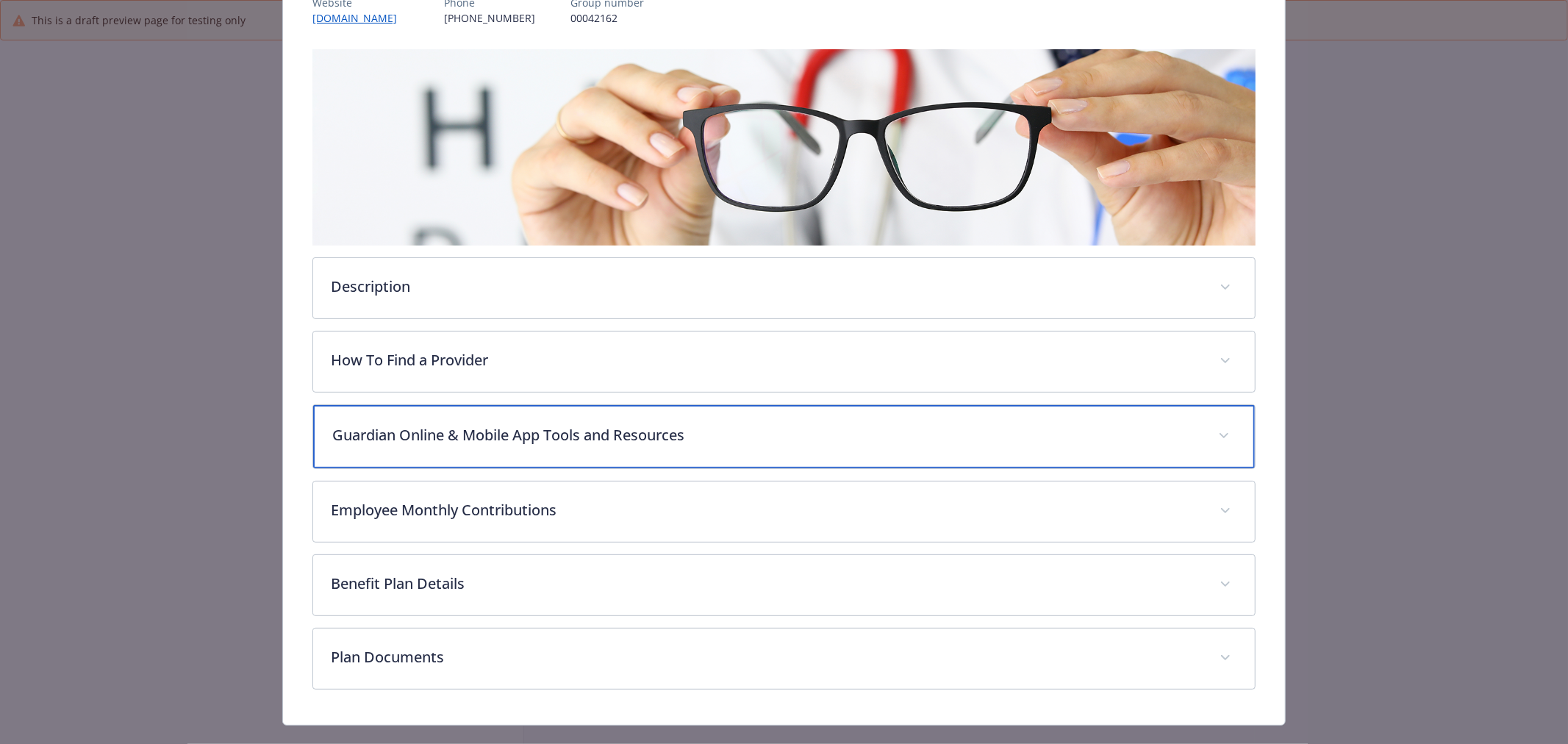
scroll to position [225, 0]
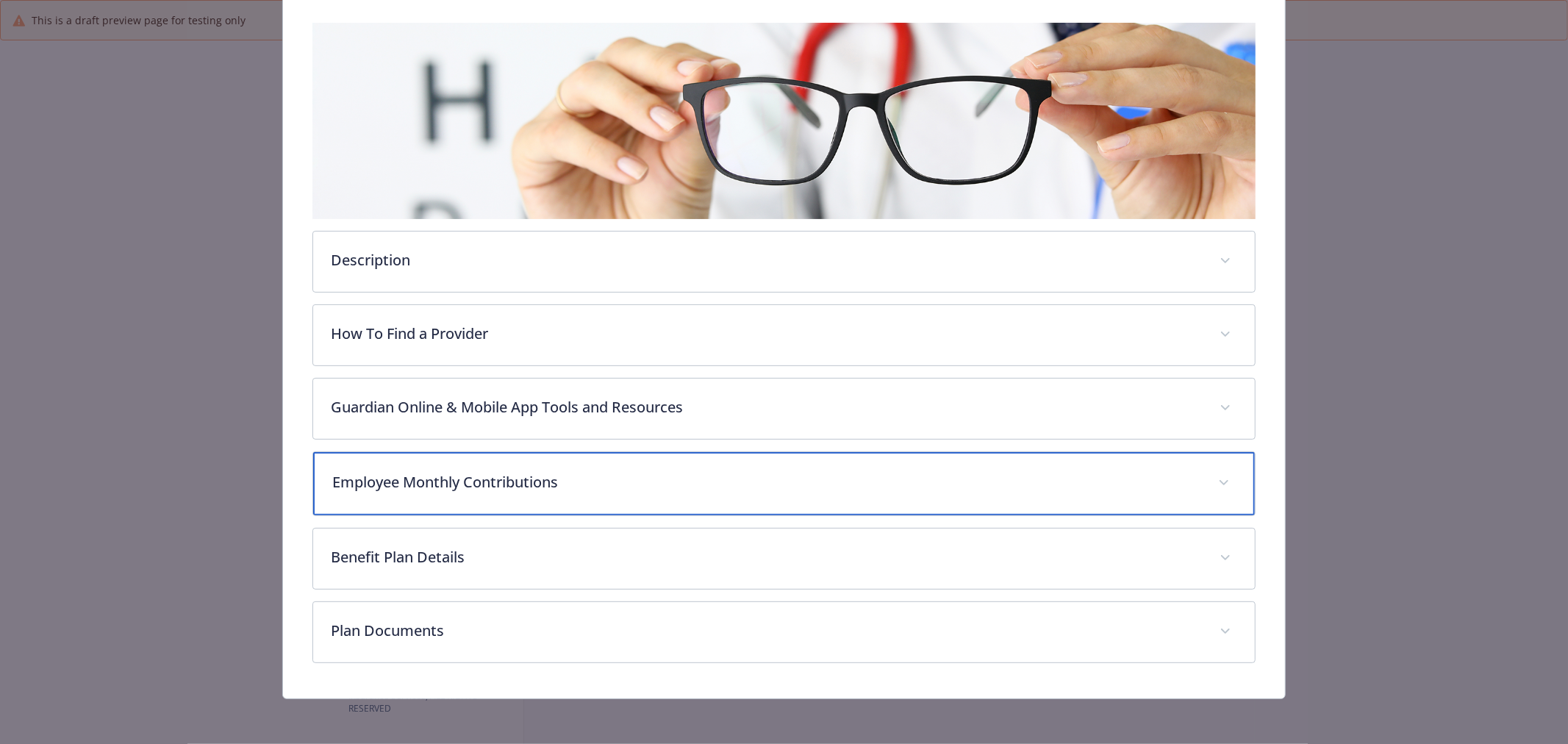
click at [604, 483] on p "Employee Monthly Contributions" at bounding box center [767, 482] width 869 height 22
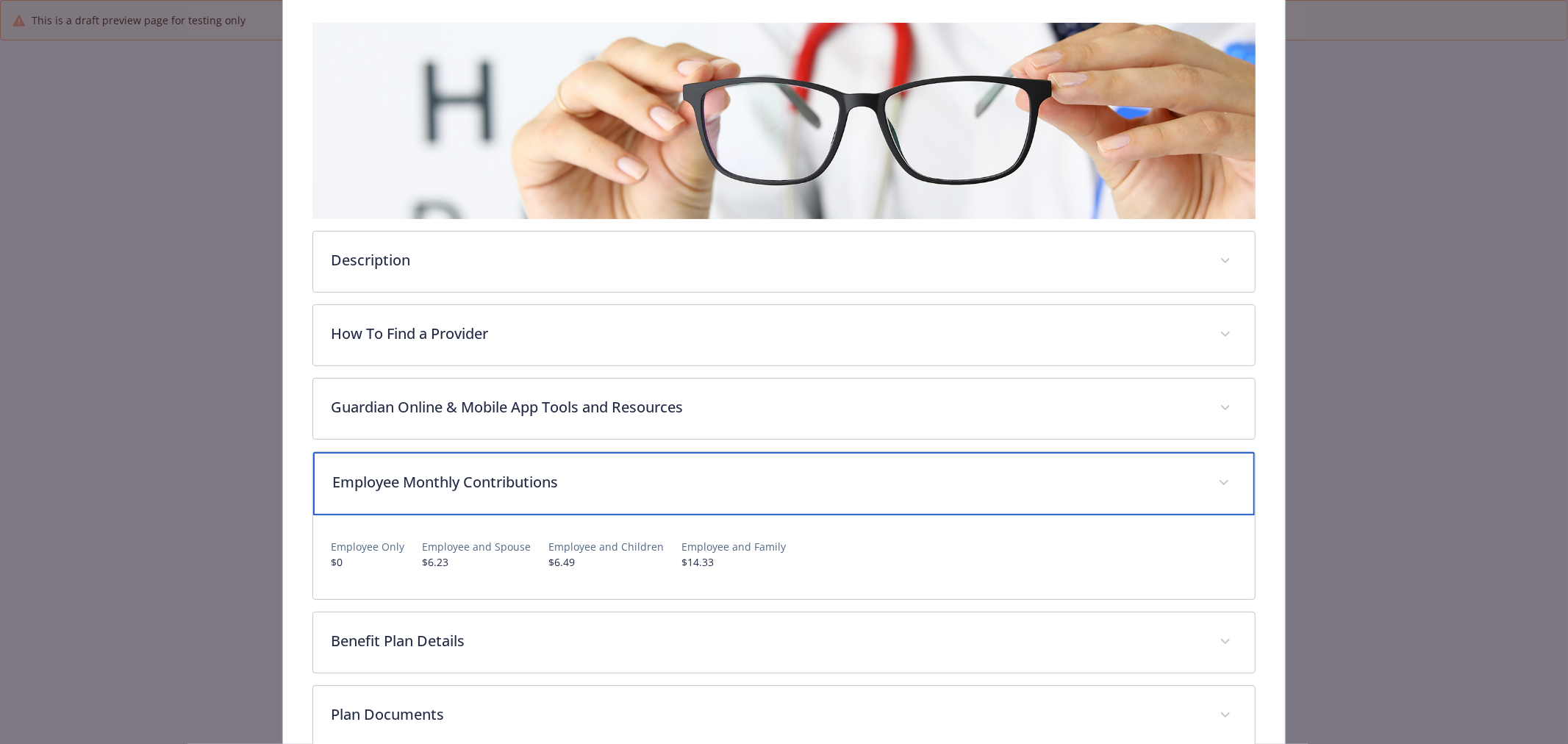
click at [604, 483] on p "Employee Monthly Contributions" at bounding box center [767, 482] width 869 height 22
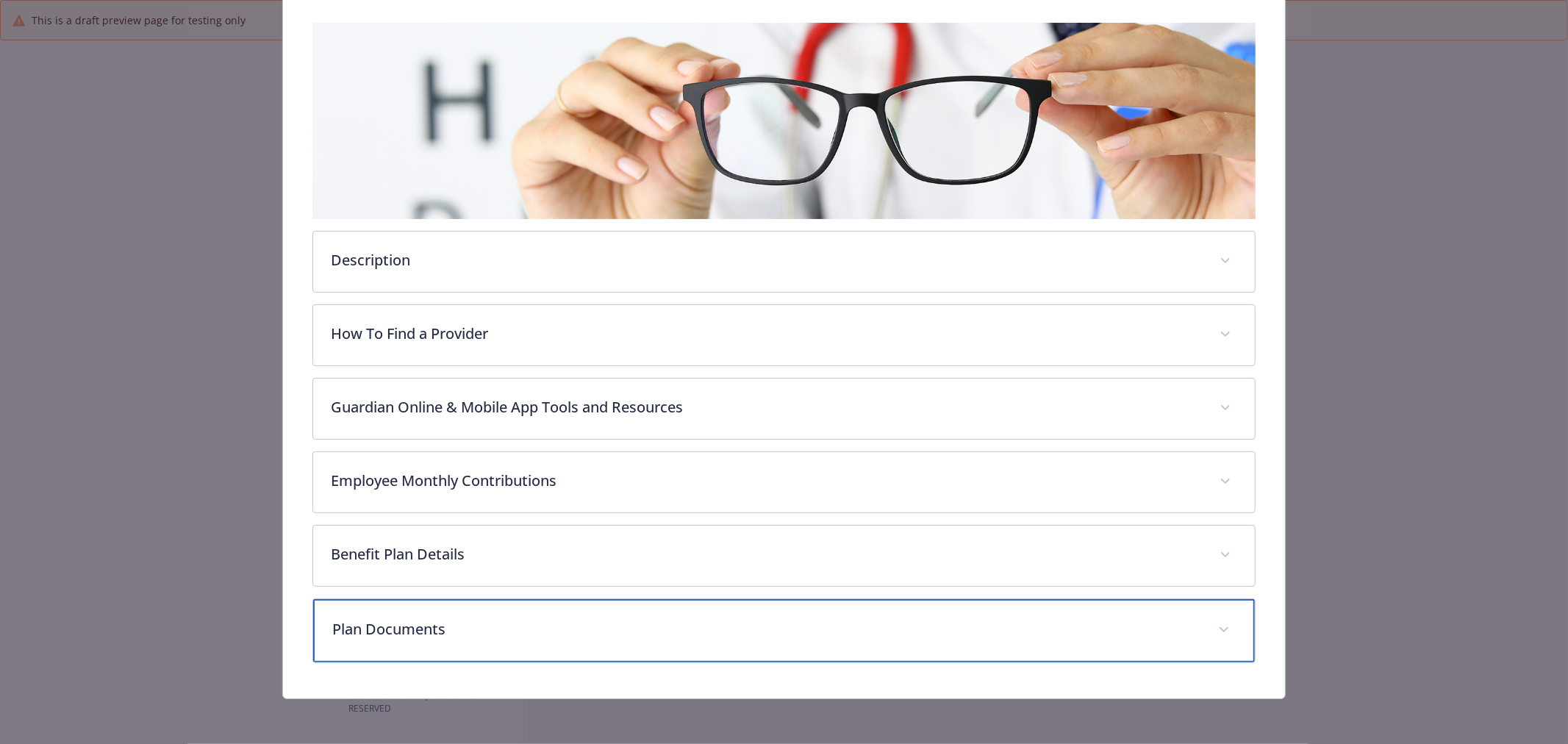
click at [570, 649] on div "Plan Documents" at bounding box center [784, 631] width 942 height 63
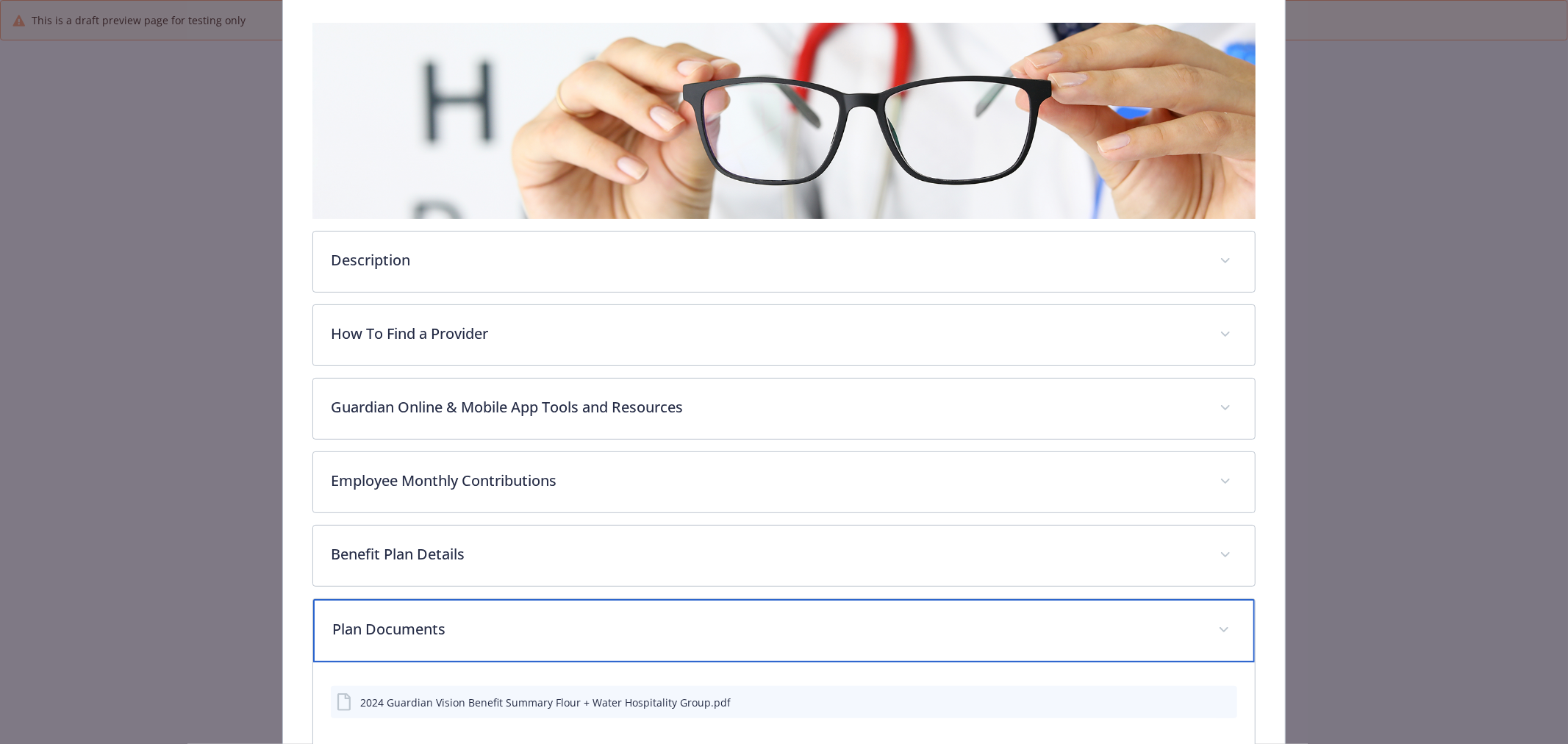
click at [557, 635] on p "Plan Documents" at bounding box center [767, 629] width 869 height 22
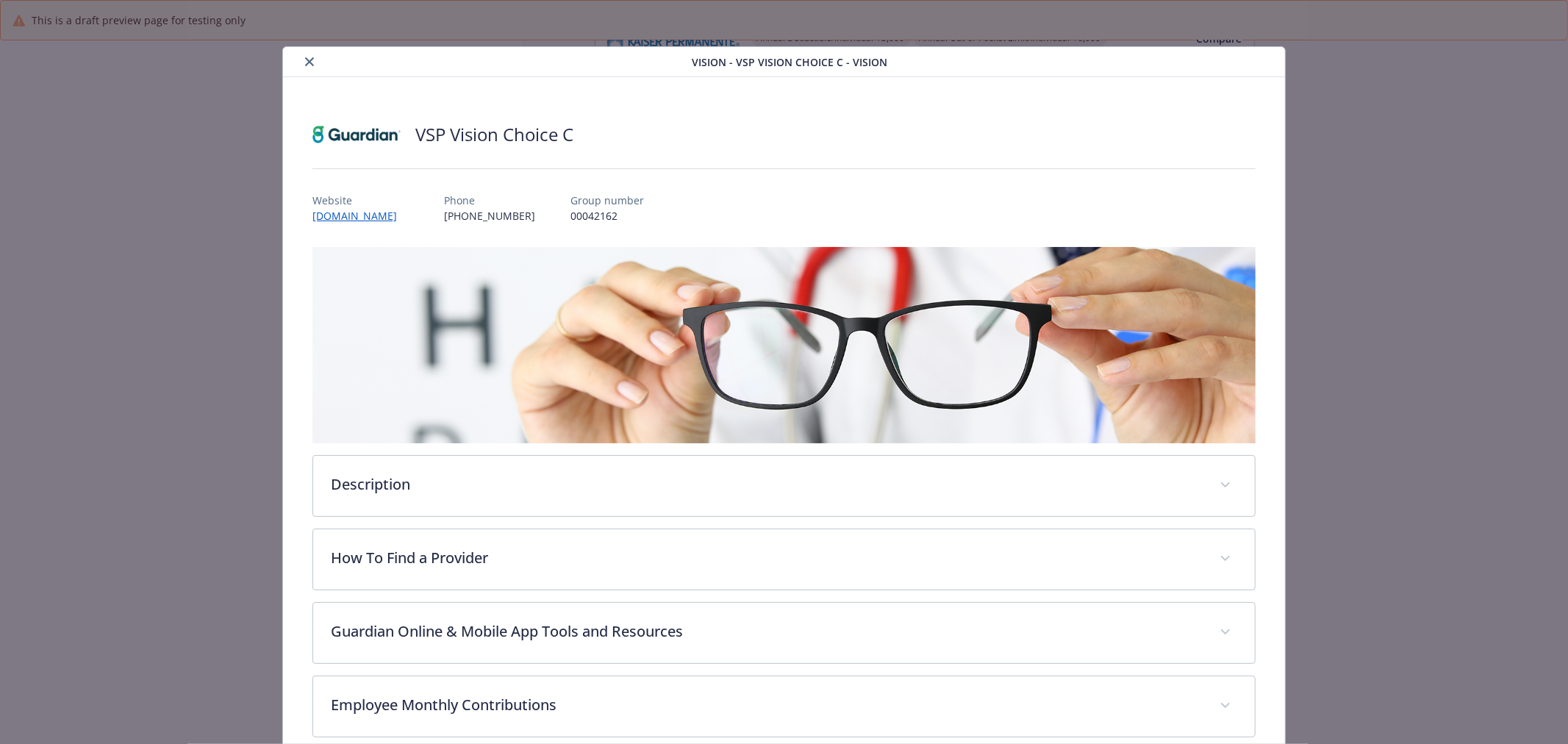
scroll to position [0, 0]
click at [305, 61] on icon "close" at bounding box center [309, 62] width 9 height 9
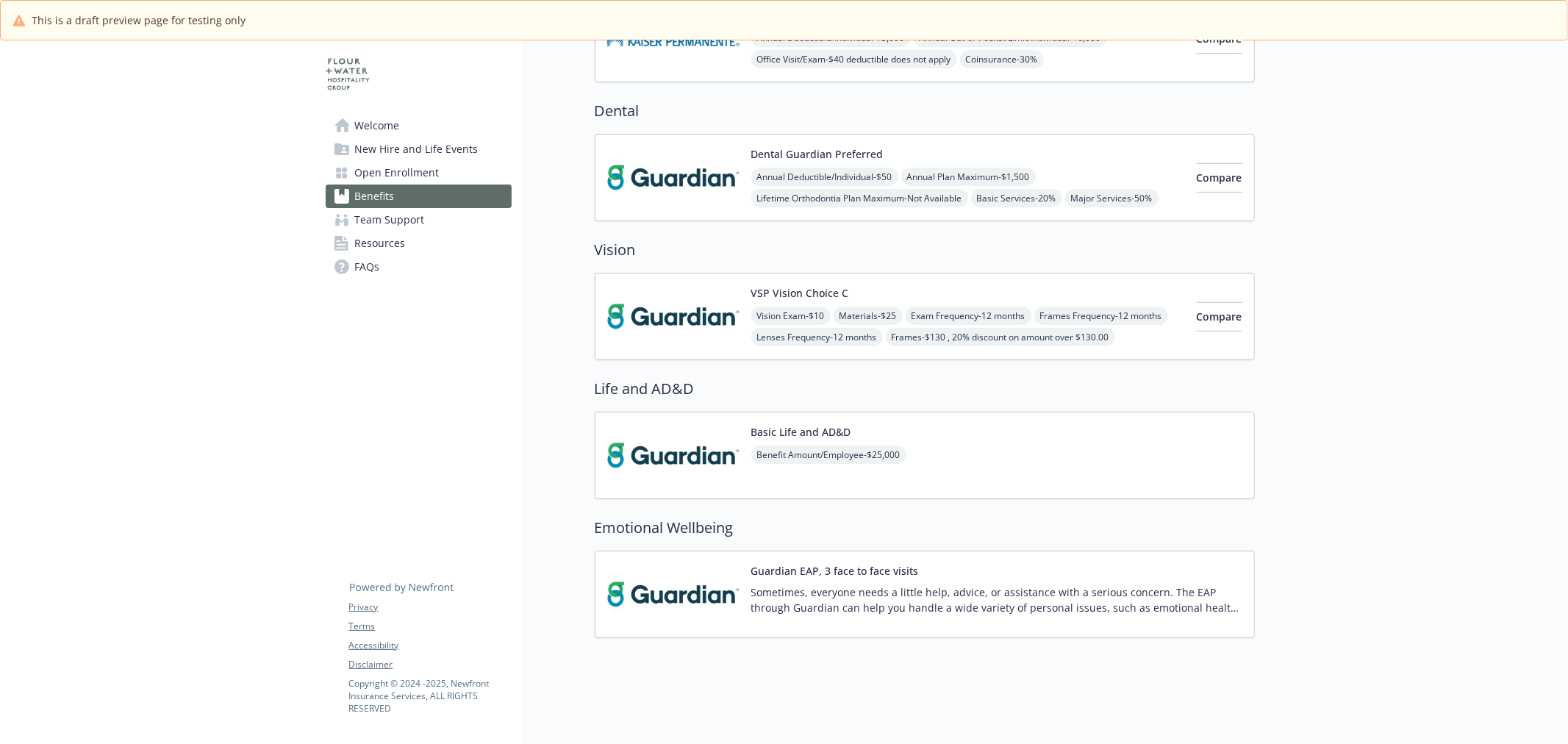
click at [673, 452] on img at bounding box center [674, 455] width 133 height 62
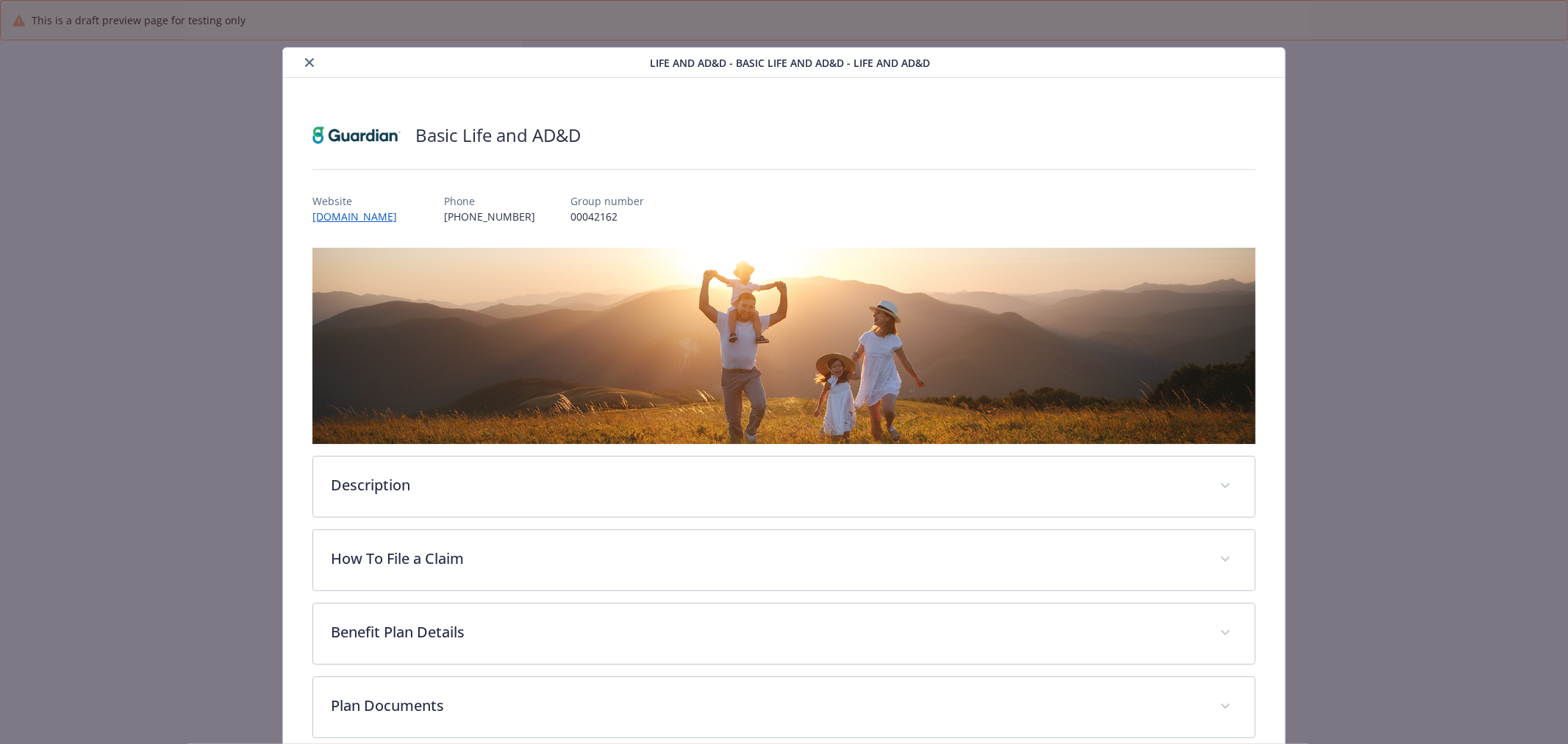
scroll to position [408, 0]
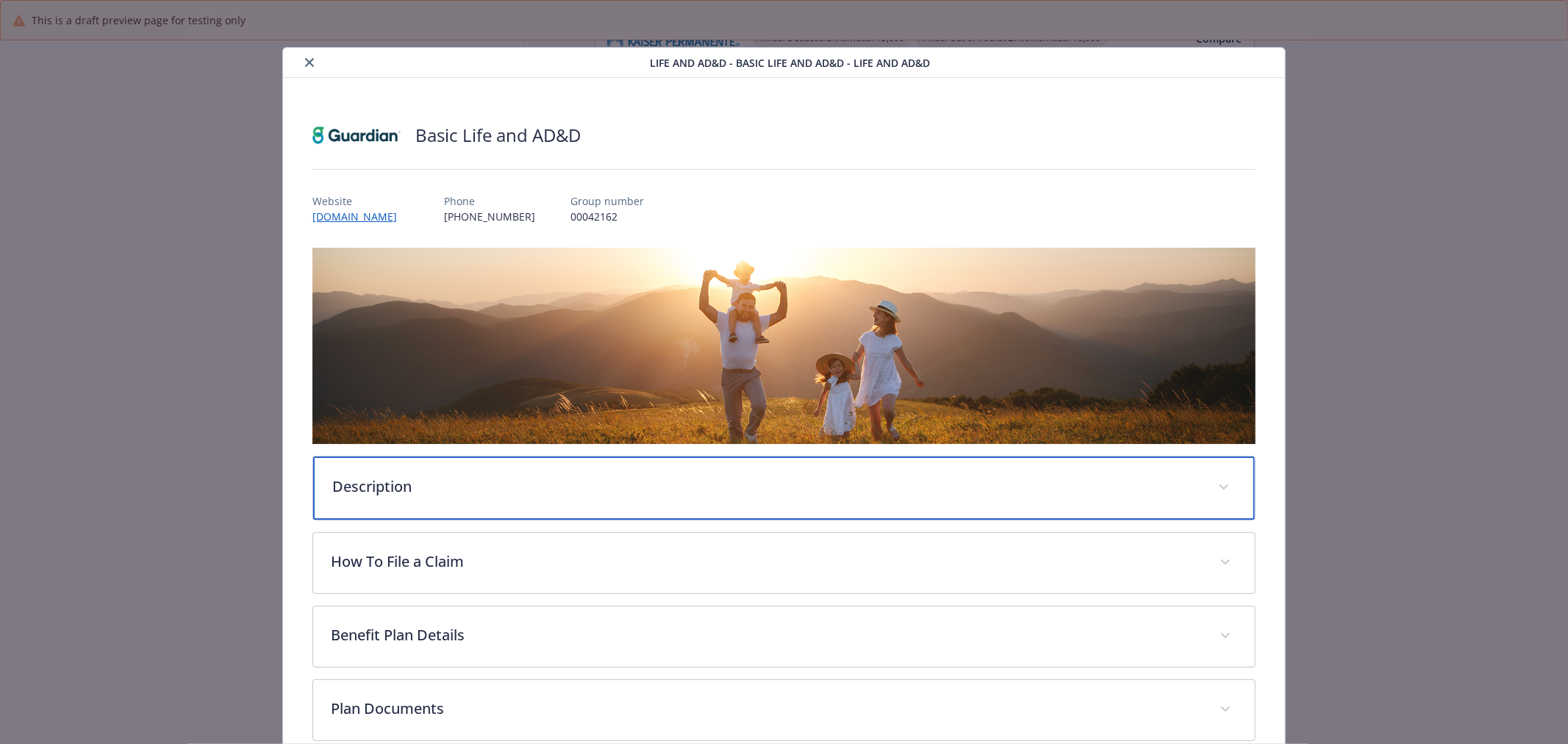
click at [643, 492] on p "Description" at bounding box center [767, 486] width 869 height 22
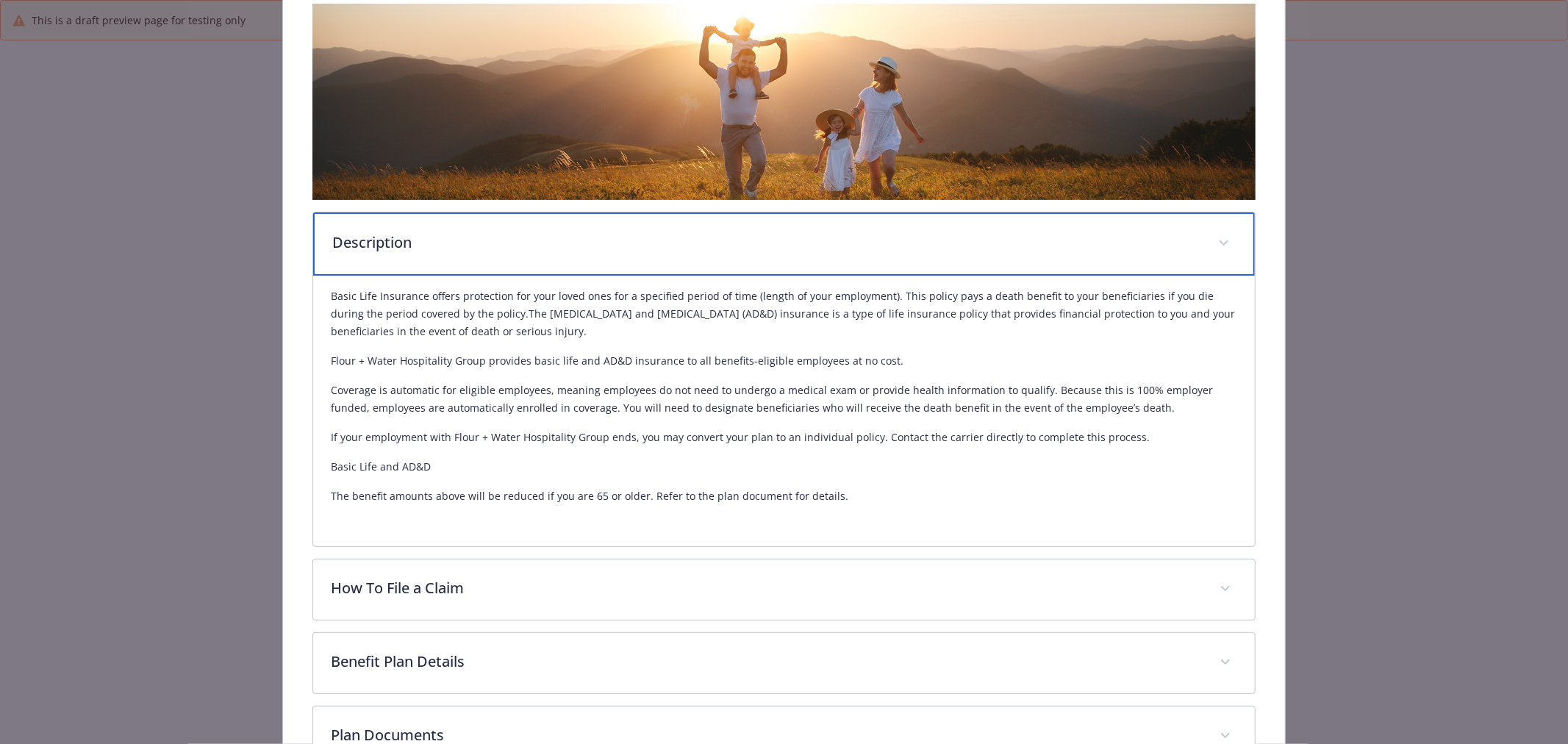
scroll to position [245, 0]
click at [567, 246] on p "Description" at bounding box center [767, 241] width 869 height 22
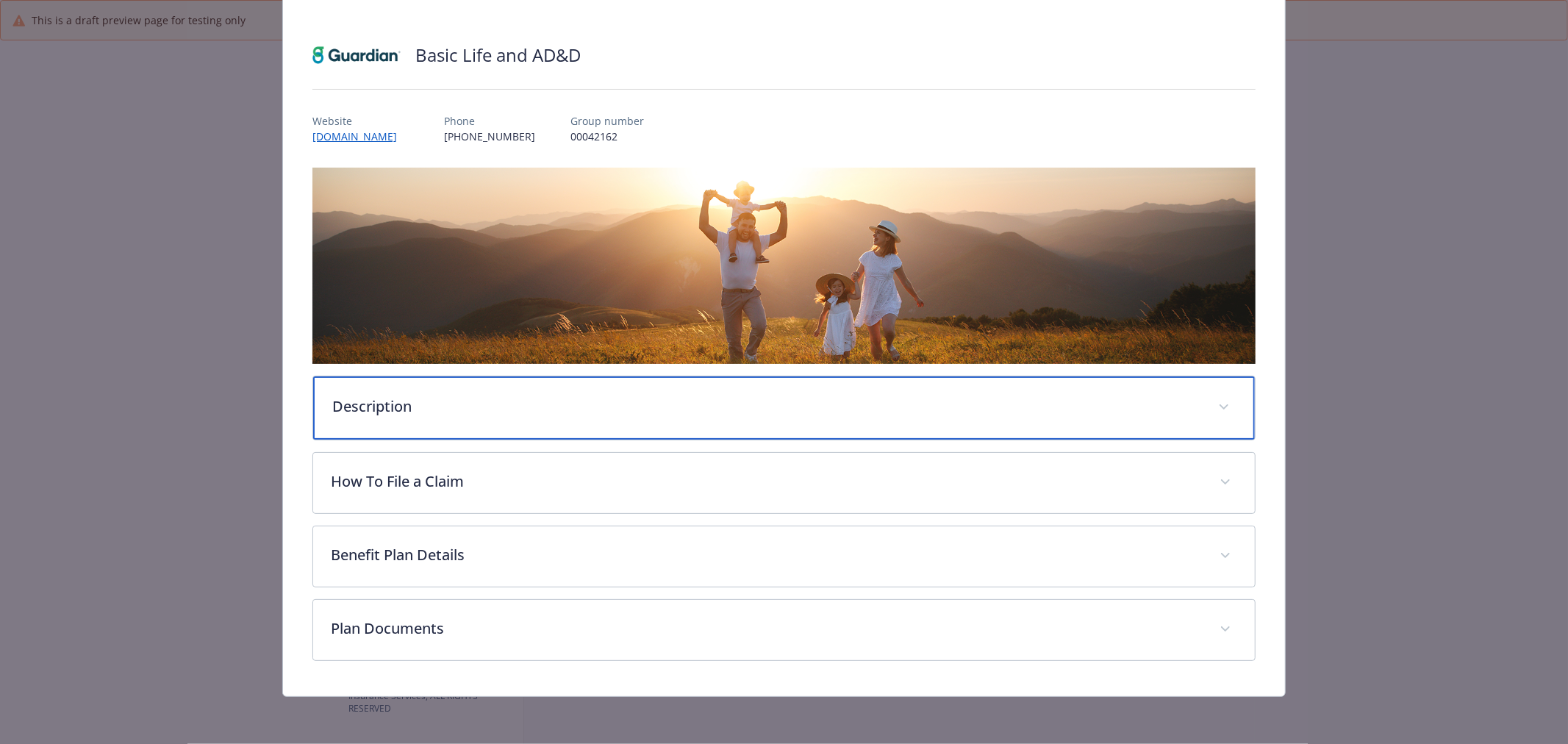
scroll to position [78, 0]
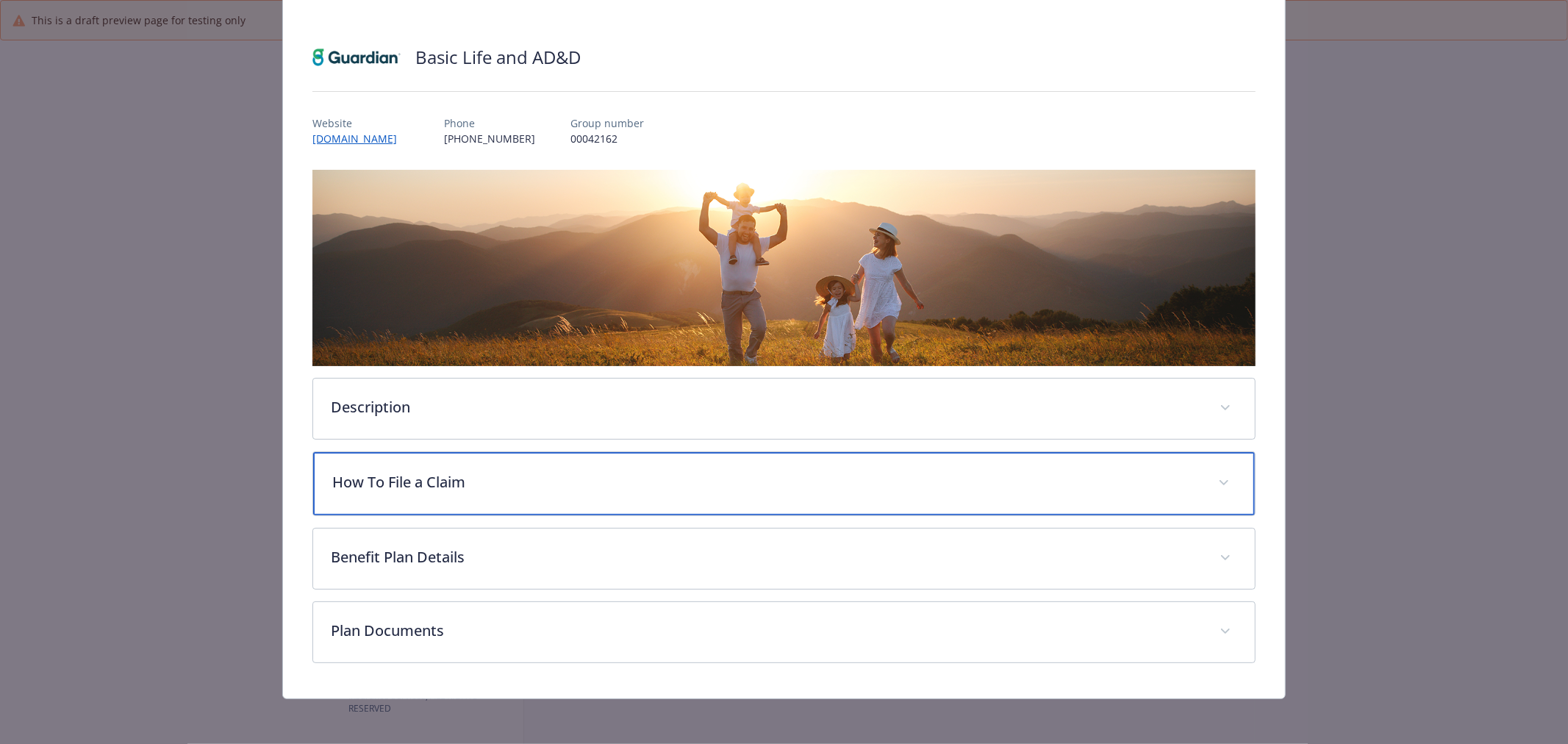
click at [535, 501] on div "How To File a Claim" at bounding box center [784, 484] width 942 height 63
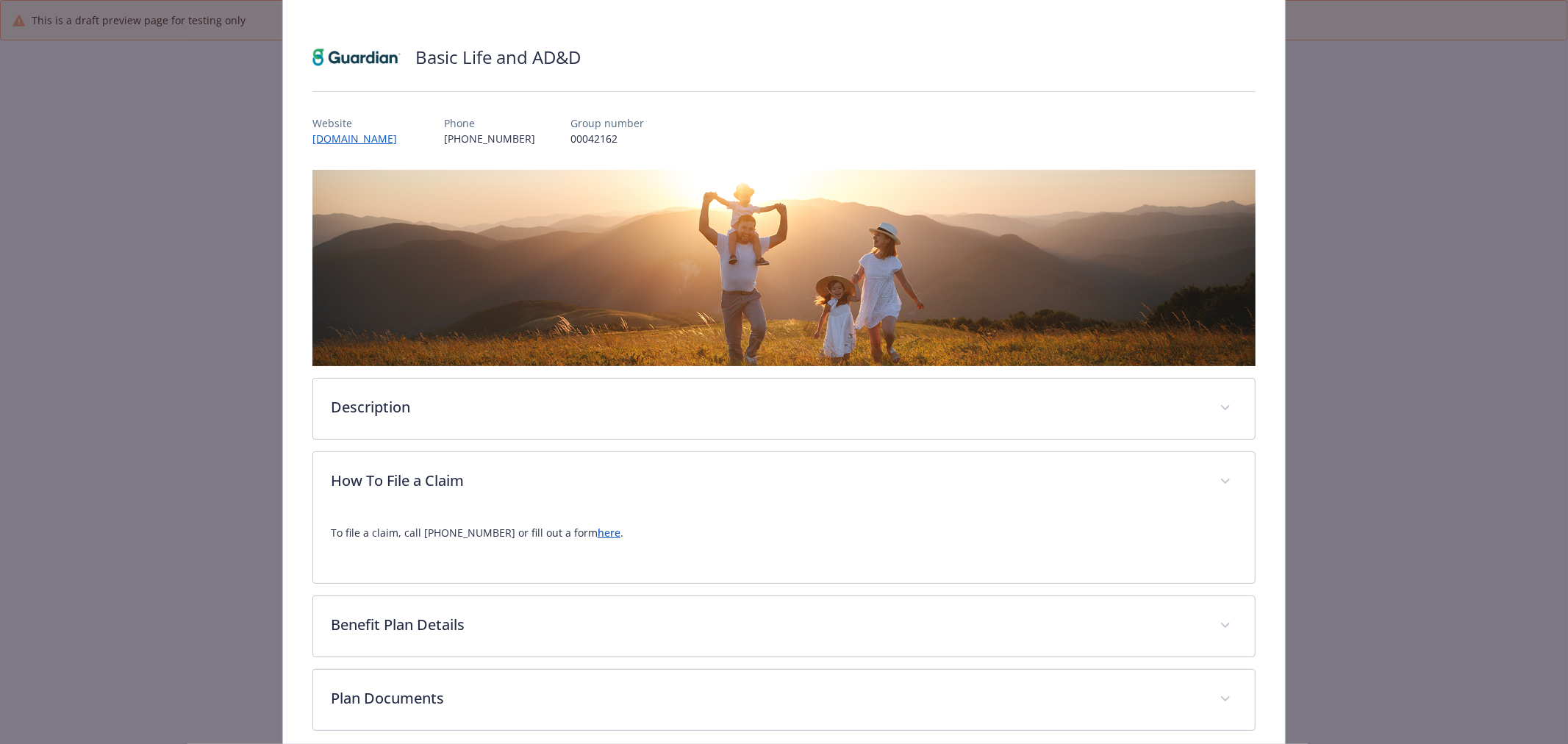
click at [598, 527] on link "here" at bounding box center [609, 532] width 23 height 14
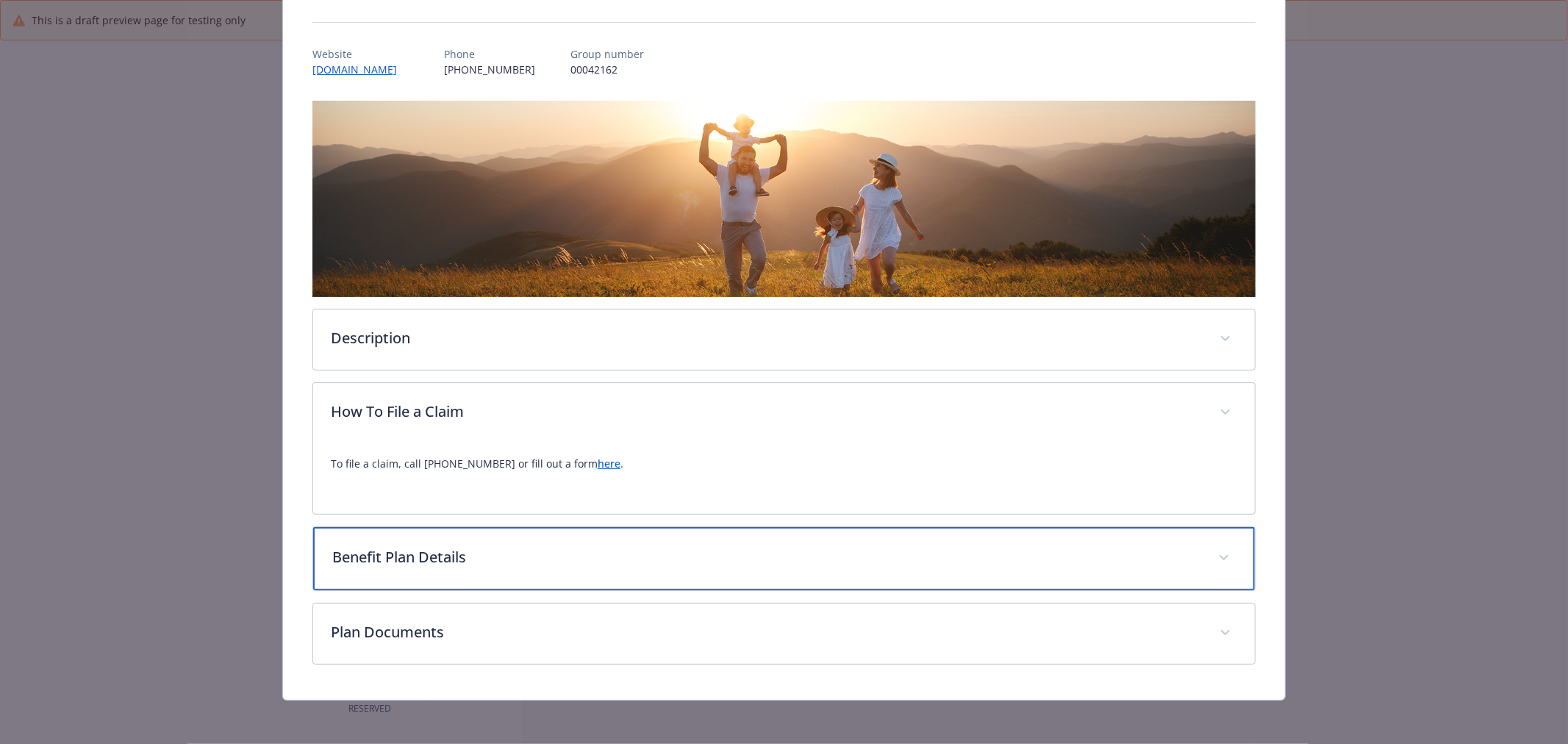
click at [568, 573] on div "Benefit Plan Details" at bounding box center [784, 559] width 942 height 63
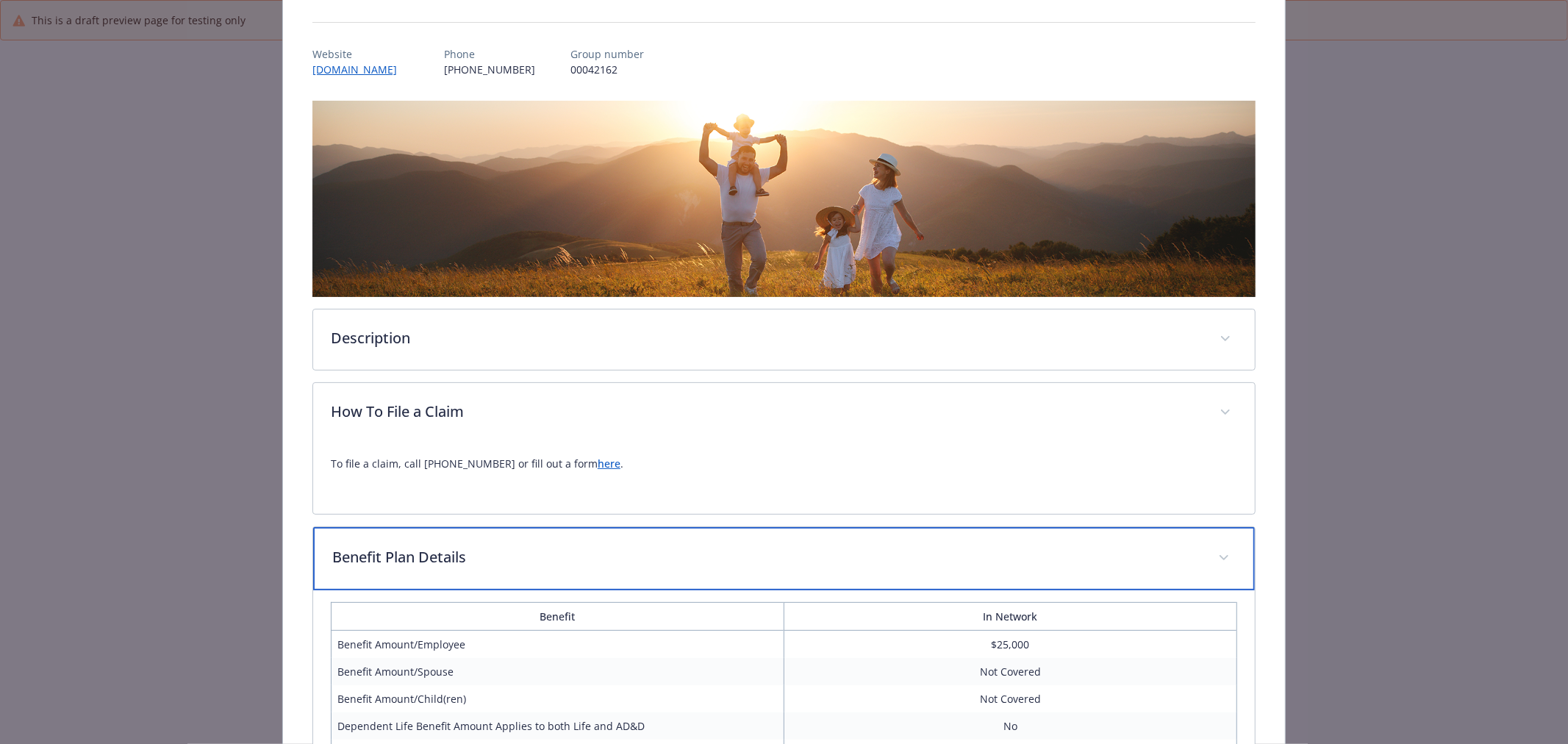
click at [564, 570] on div "Benefit Plan Details" at bounding box center [784, 559] width 942 height 63
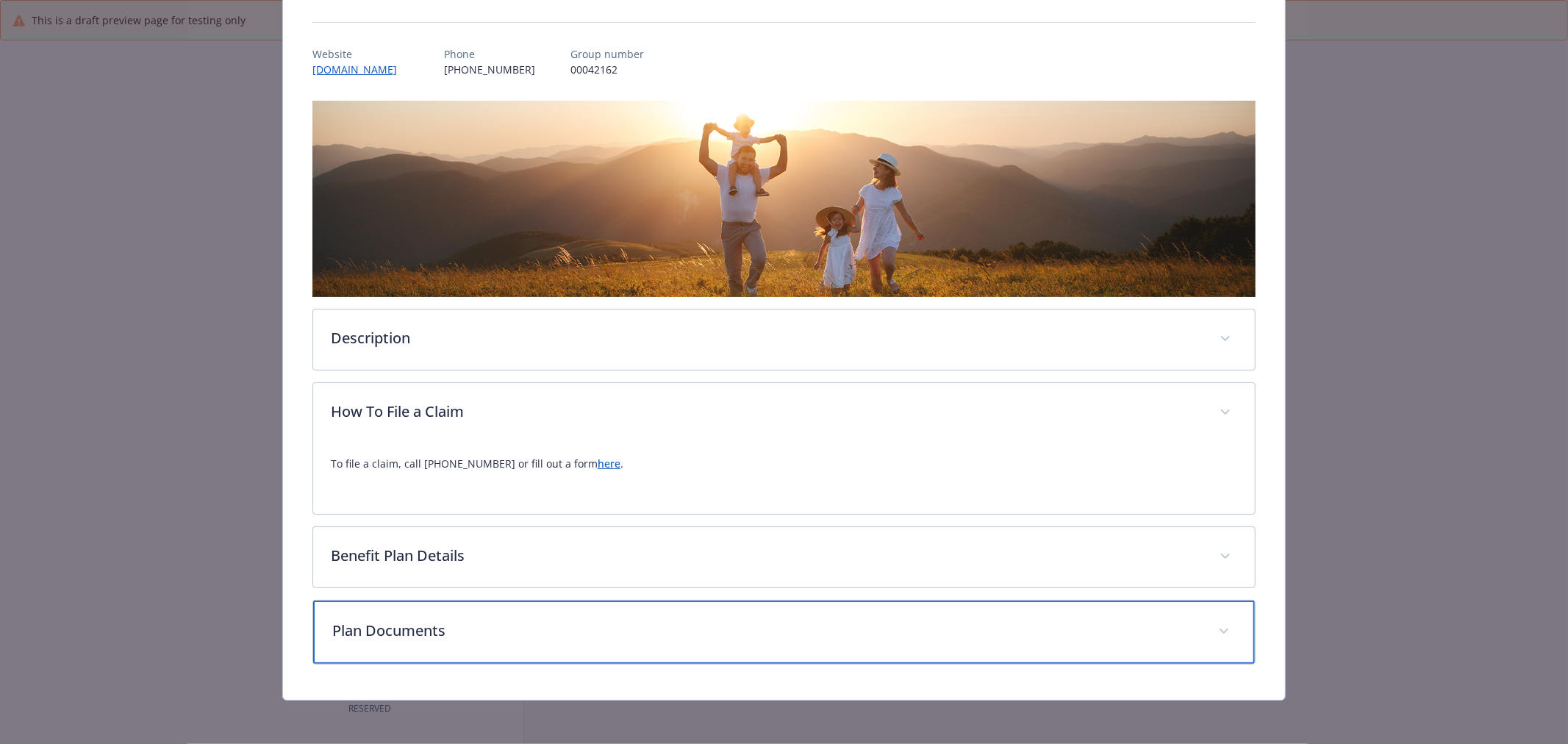
click at [578, 651] on div "Plan Documents" at bounding box center [784, 632] width 942 height 63
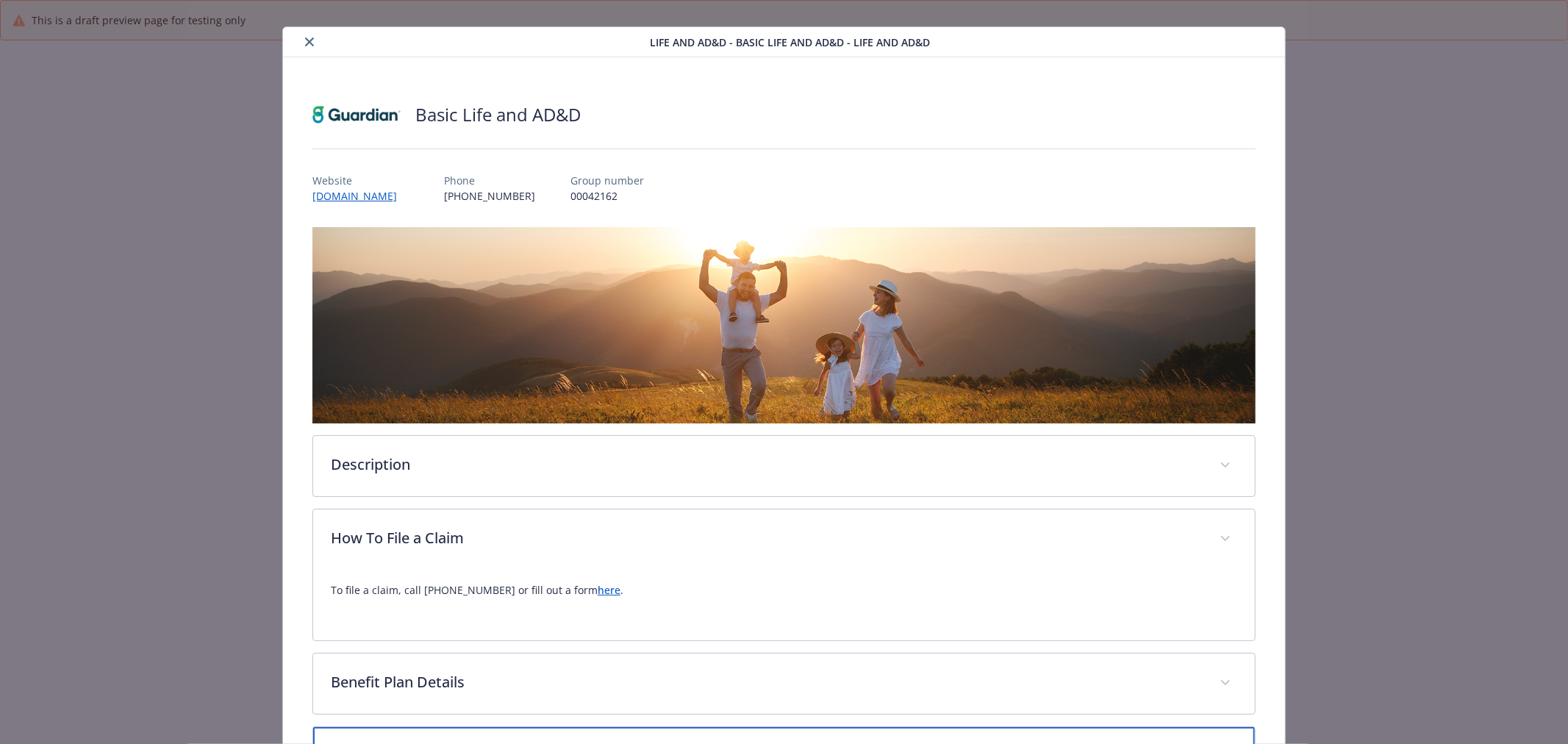
scroll to position [0, 0]
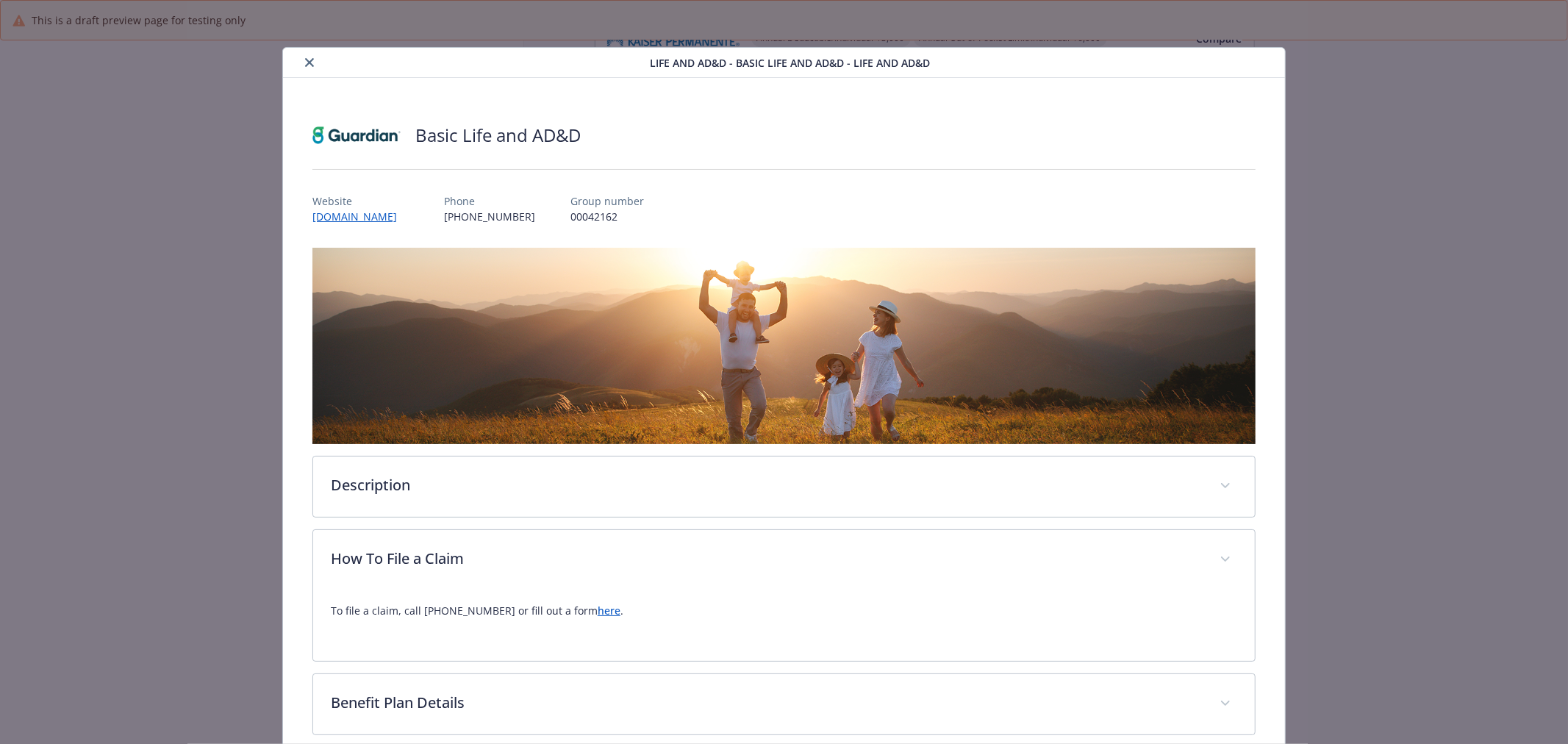
click at [306, 61] on icon "close" at bounding box center [309, 62] width 9 height 9
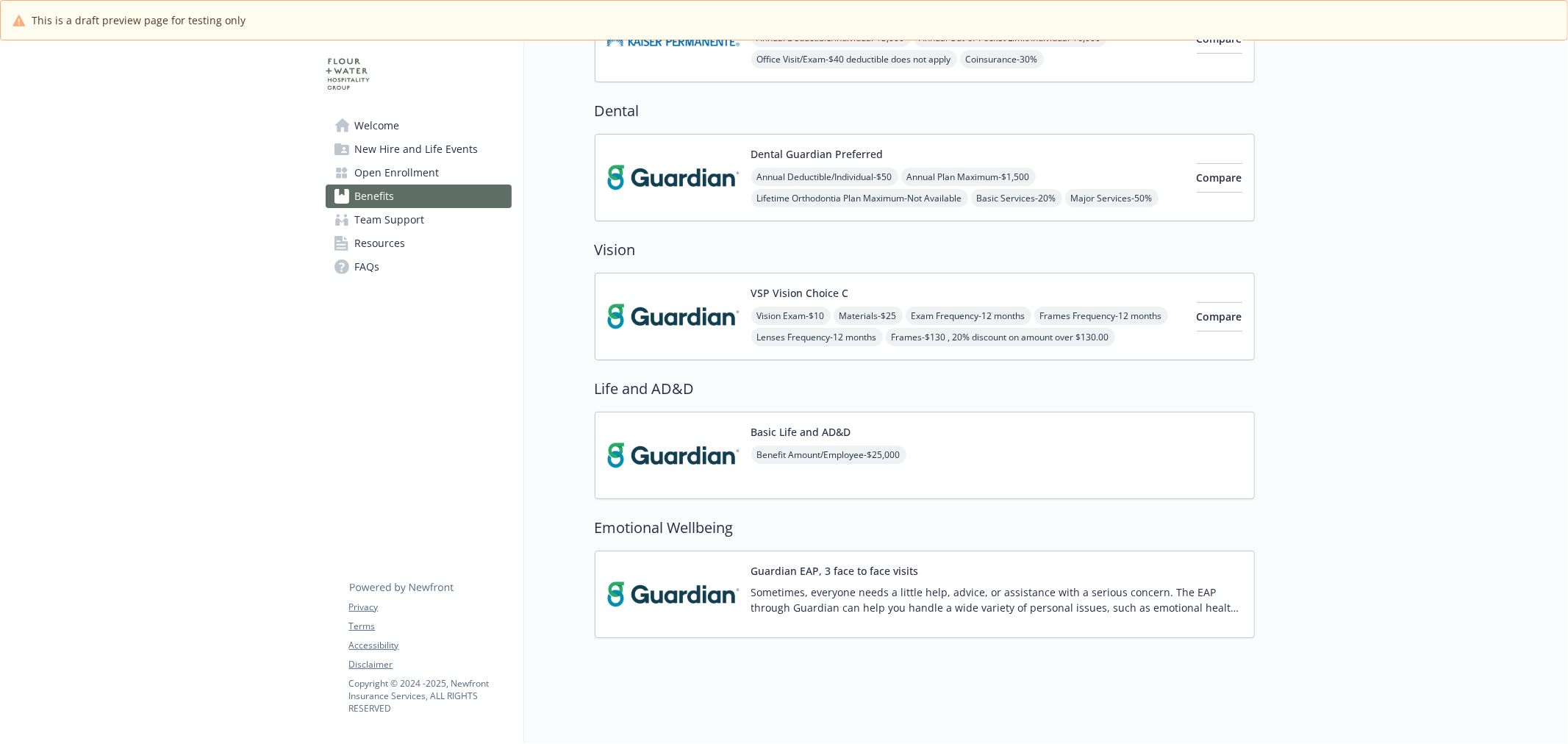
click at [700, 585] on img at bounding box center [674, 594] width 133 height 62
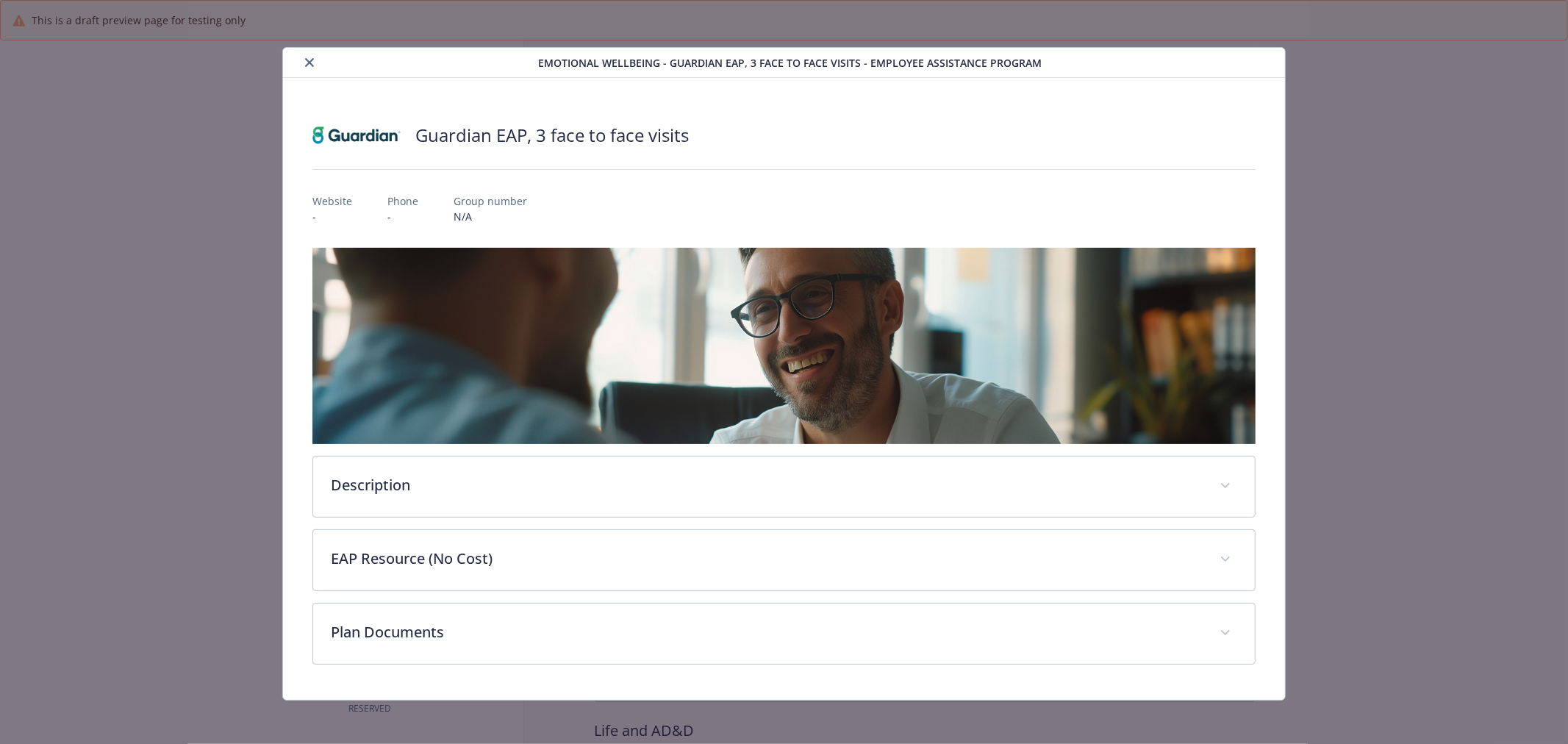
scroll to position [408, 0]
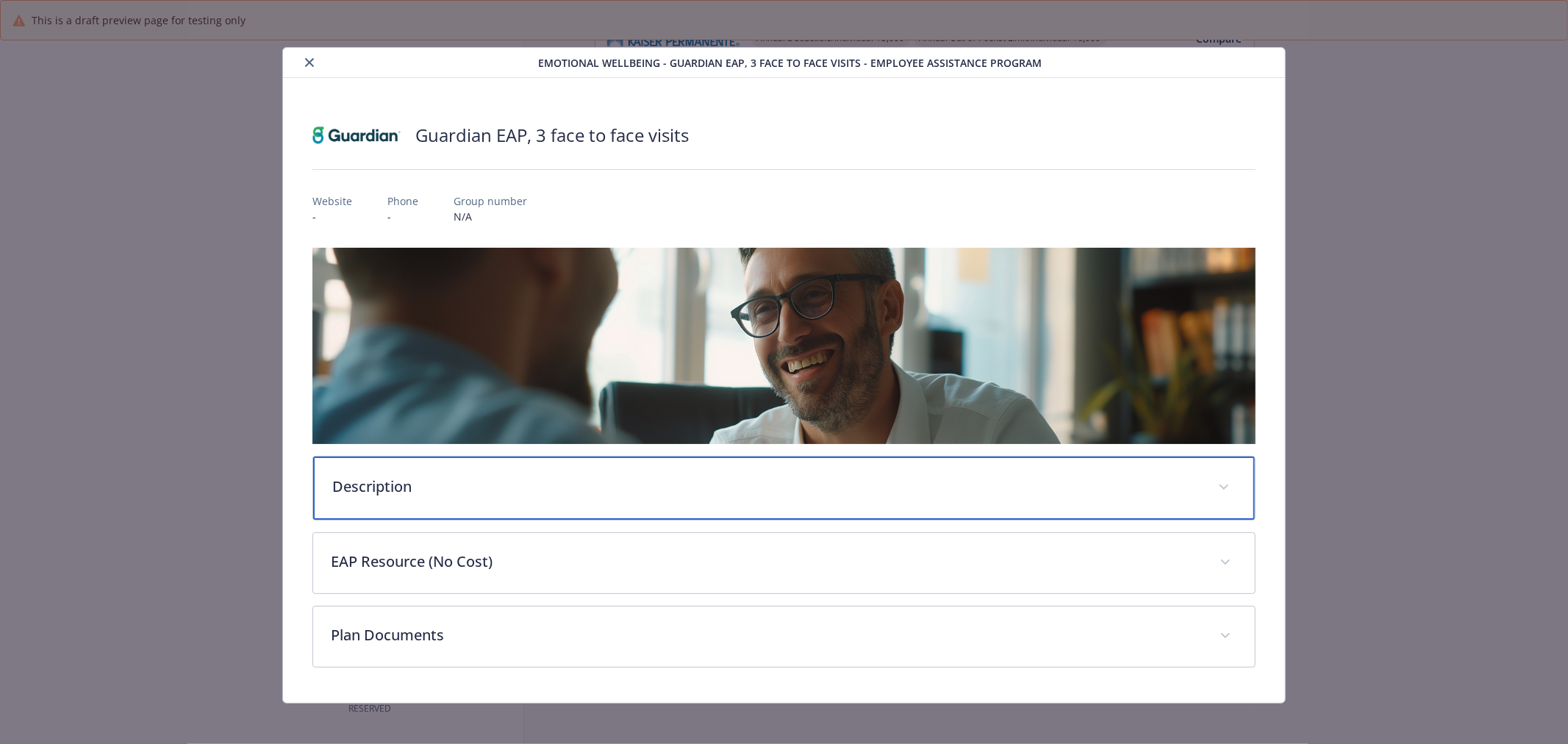
click at [518, 490] on p "Description" at bounding box center [767, 486] width 869 height 22
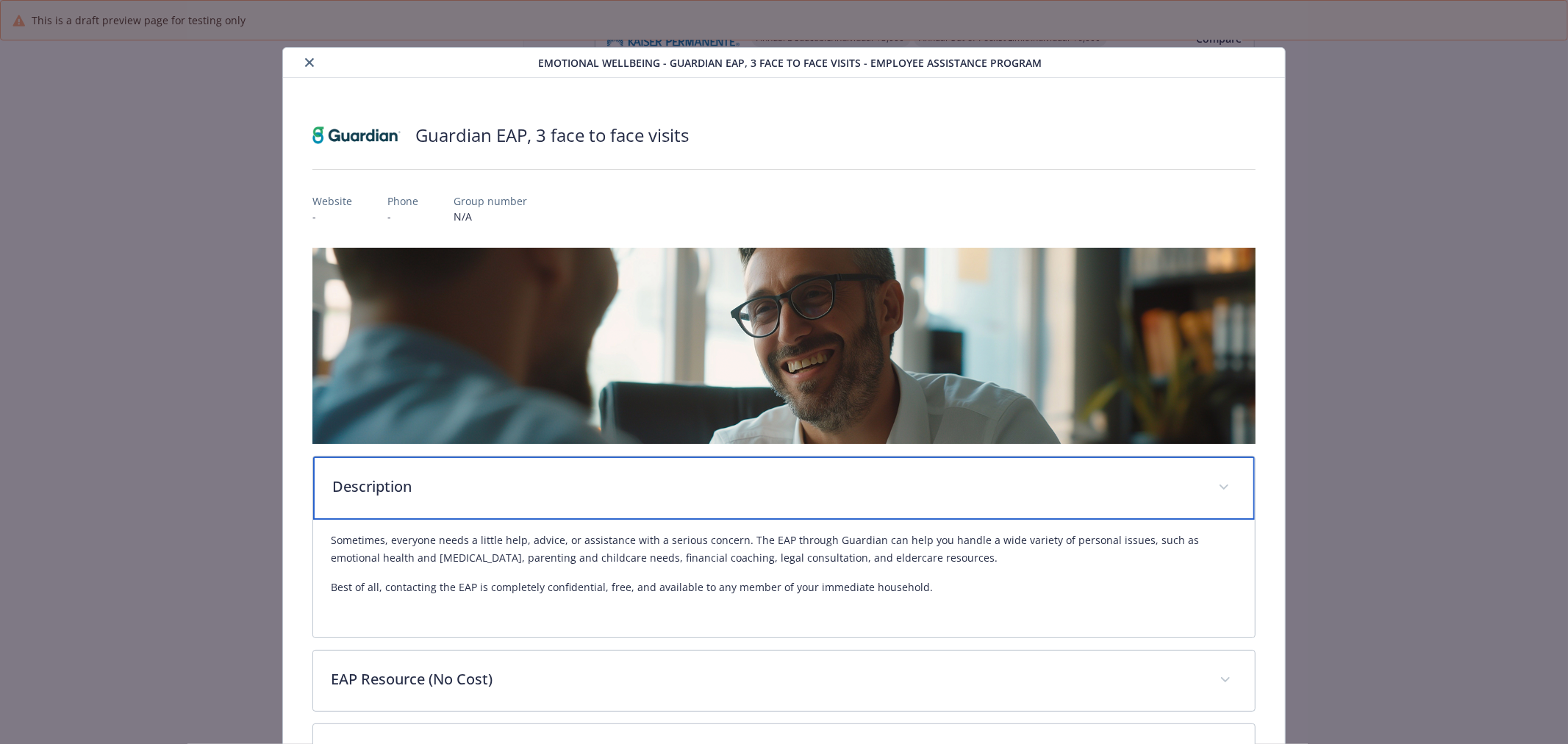
click at [518, 490] on p "Description" at bounding box center [767, 486] width 869 height 22
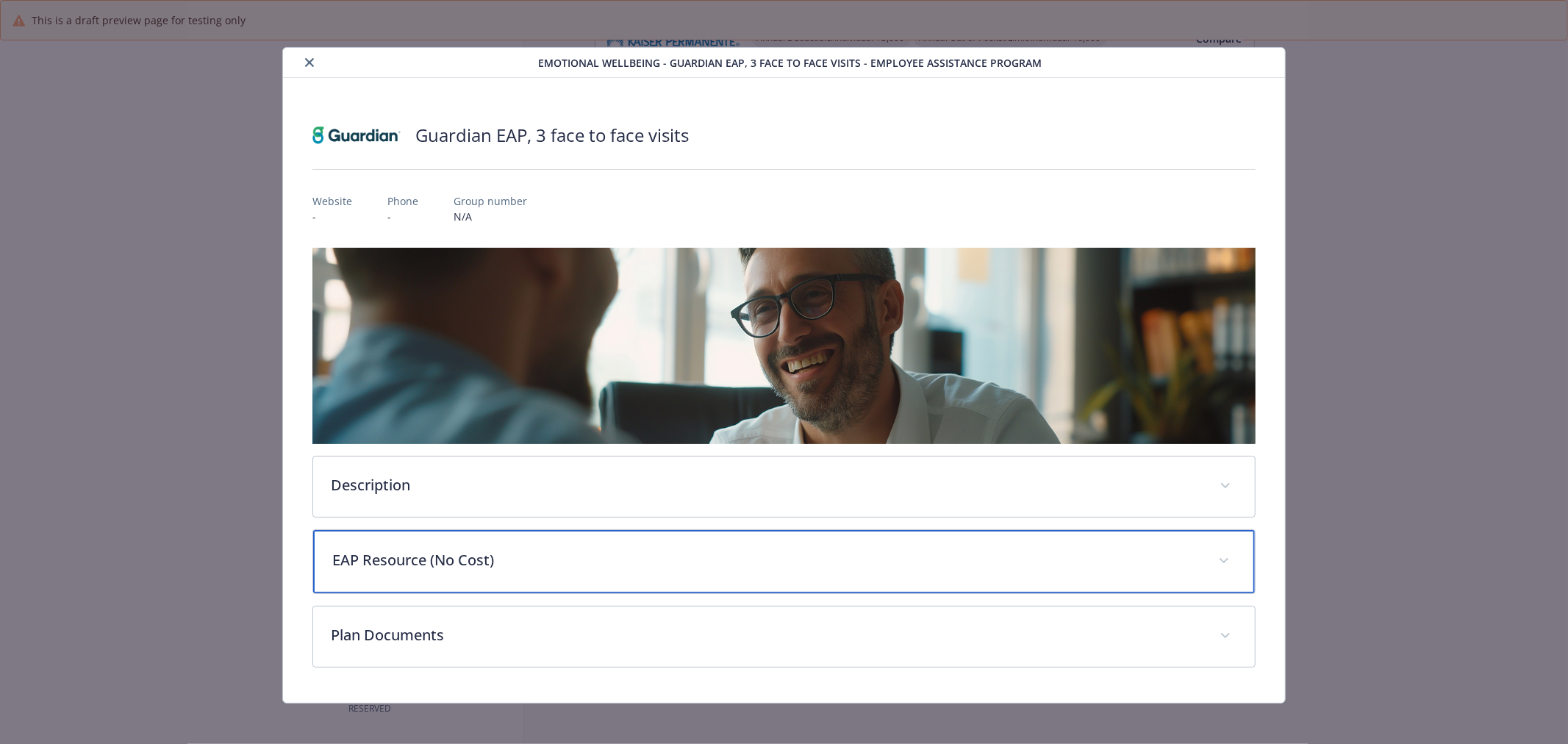
click at [561, 543] on div "EAP Resource (No Cost)" at bounding box center [784, 561] width 942 height 63
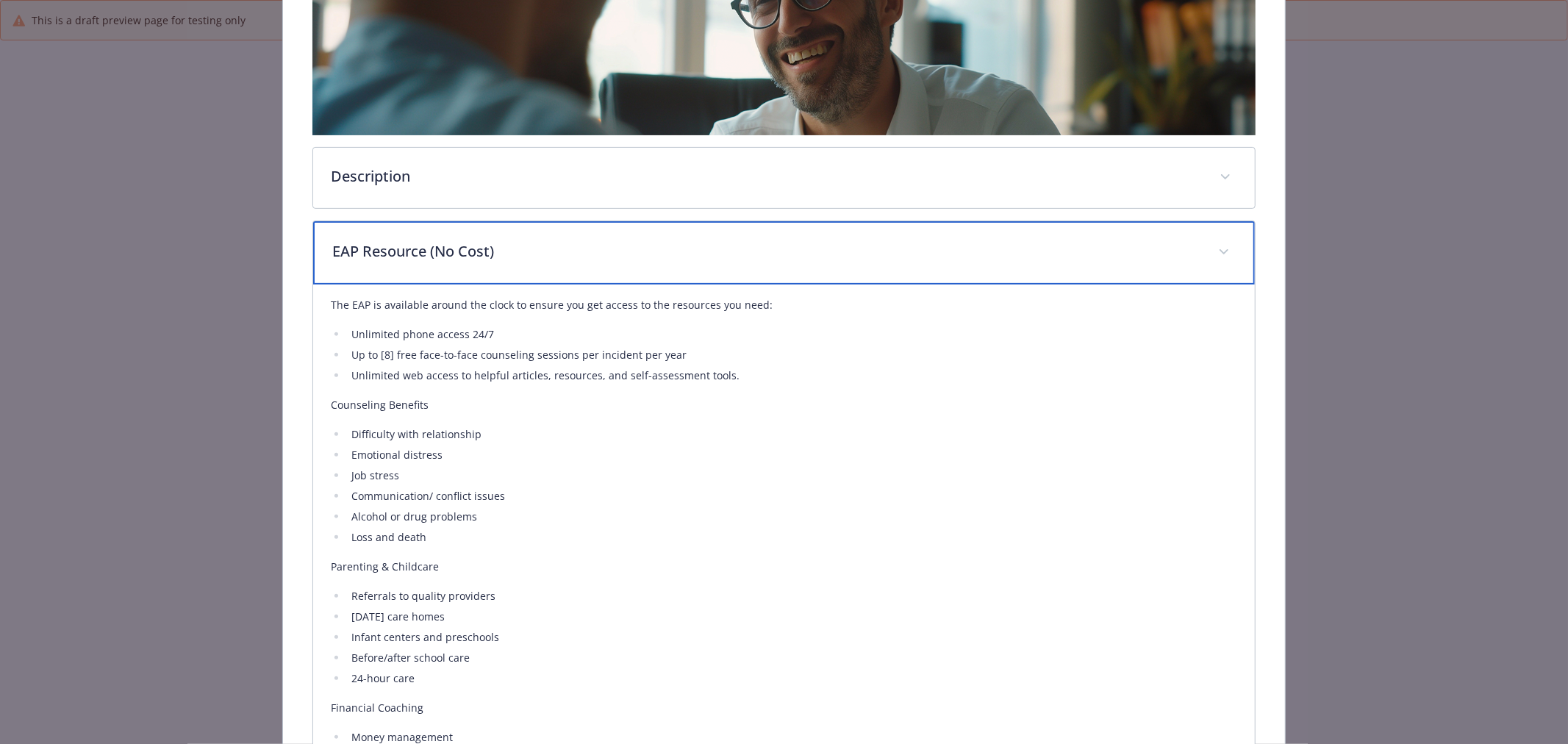
scroll to position [327, 0]
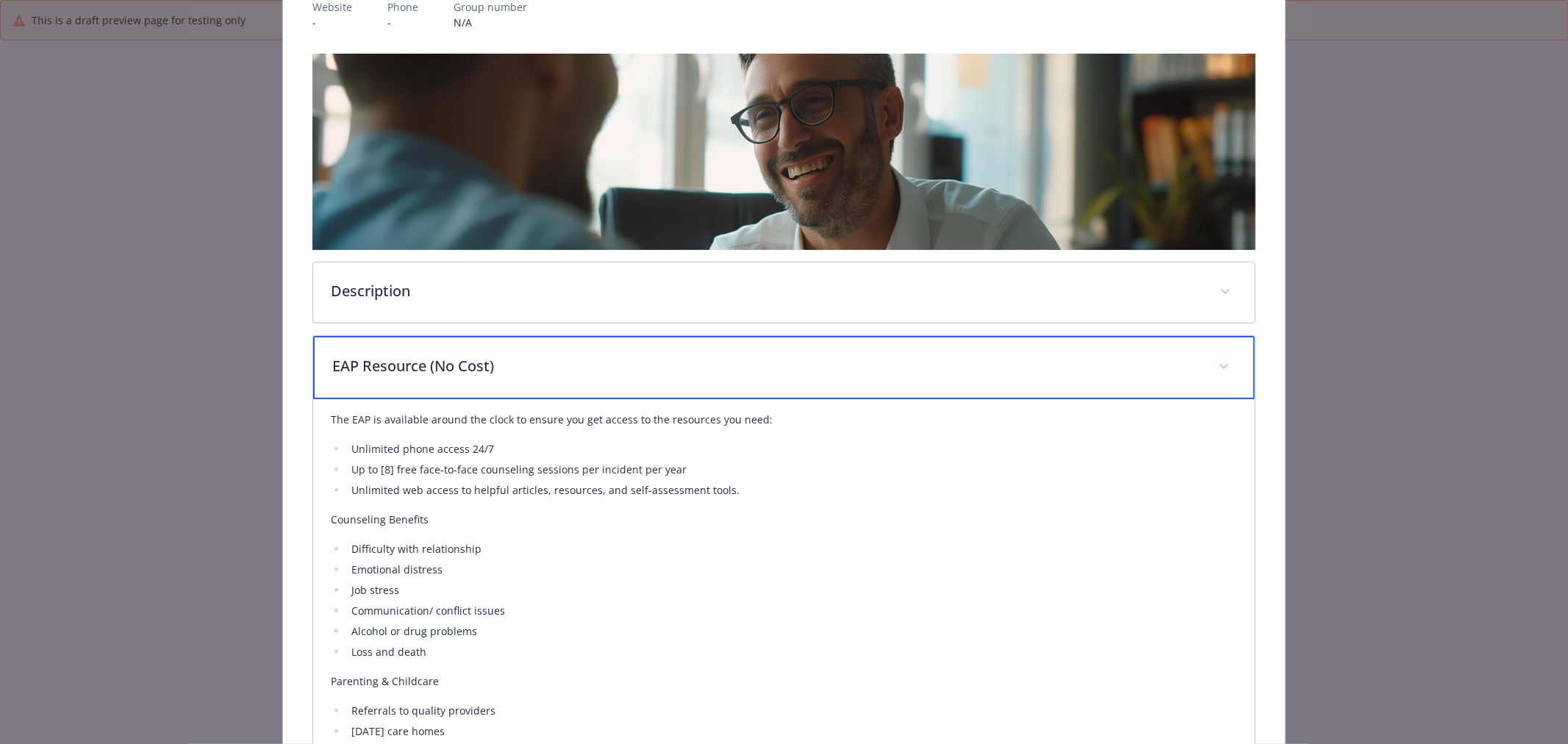
click at [497, 365] on p "EAP Resource (No Cost)" at bounding box center [767, 366] width 869 height 22
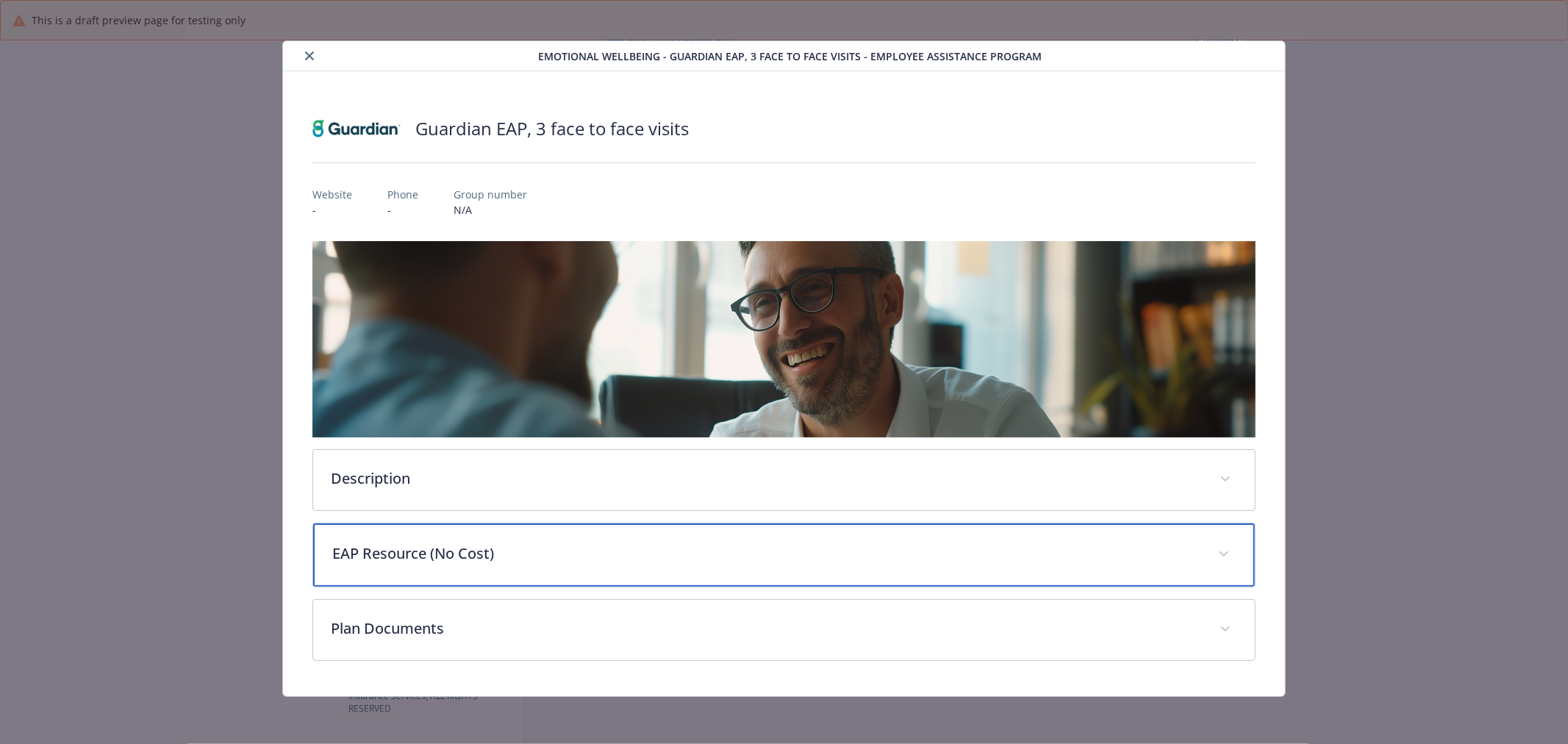
scroll to position [4, 0]
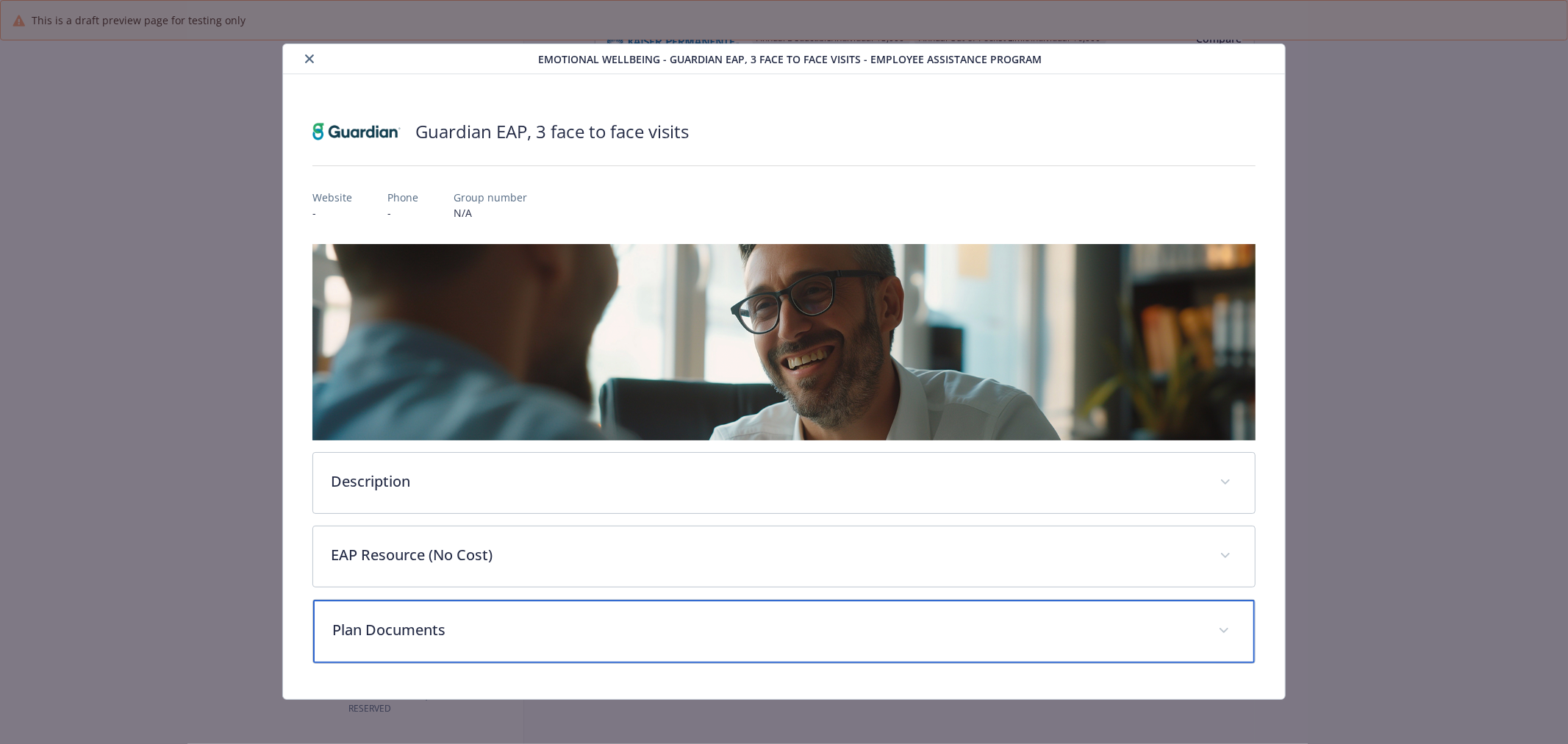
click at [446, 635] on p "Plan Documents" at bounding box center [767, 630] width 869 height 22
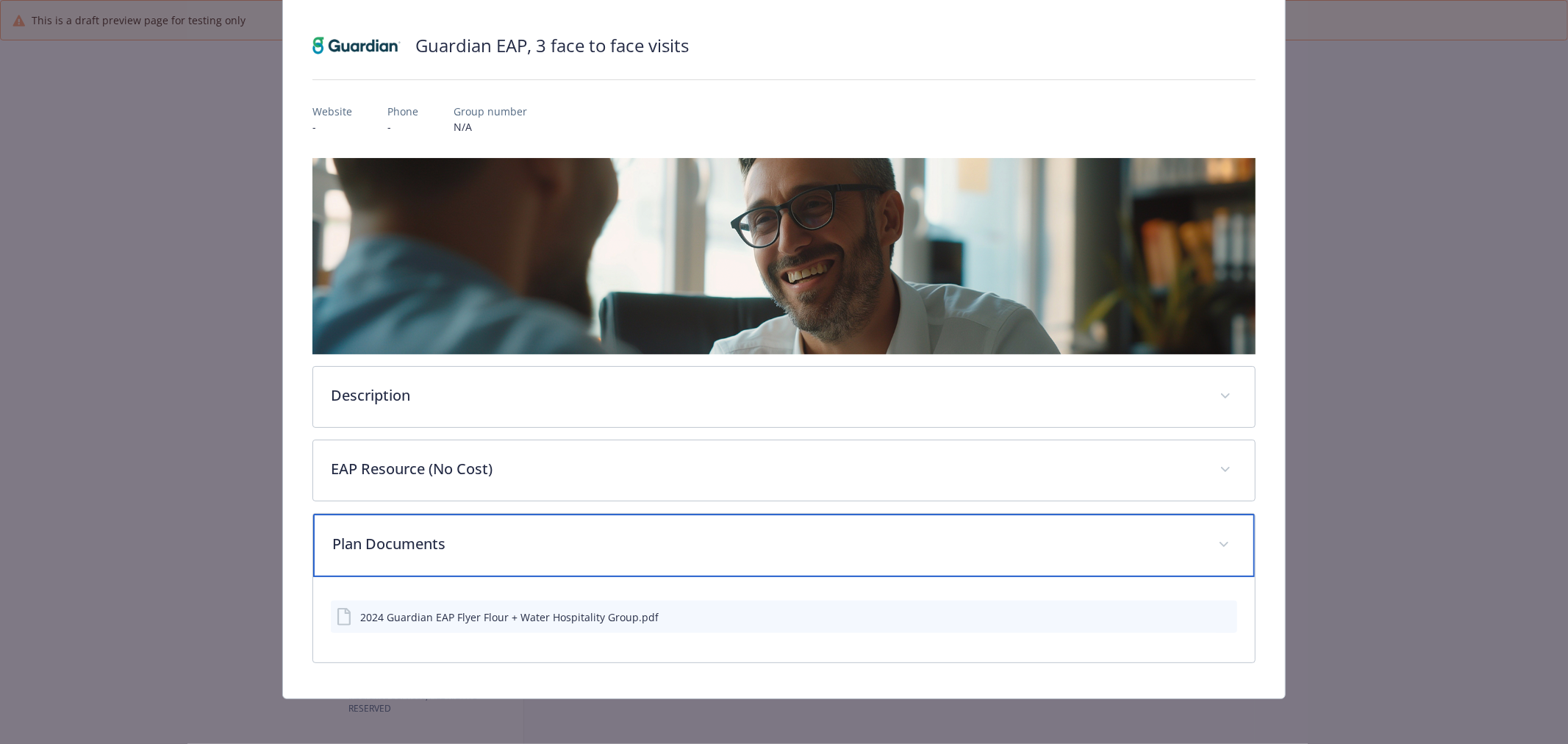
click at [511, 564] on div "Plan Documents" at bounding box center [784, 545] width 942 height 63
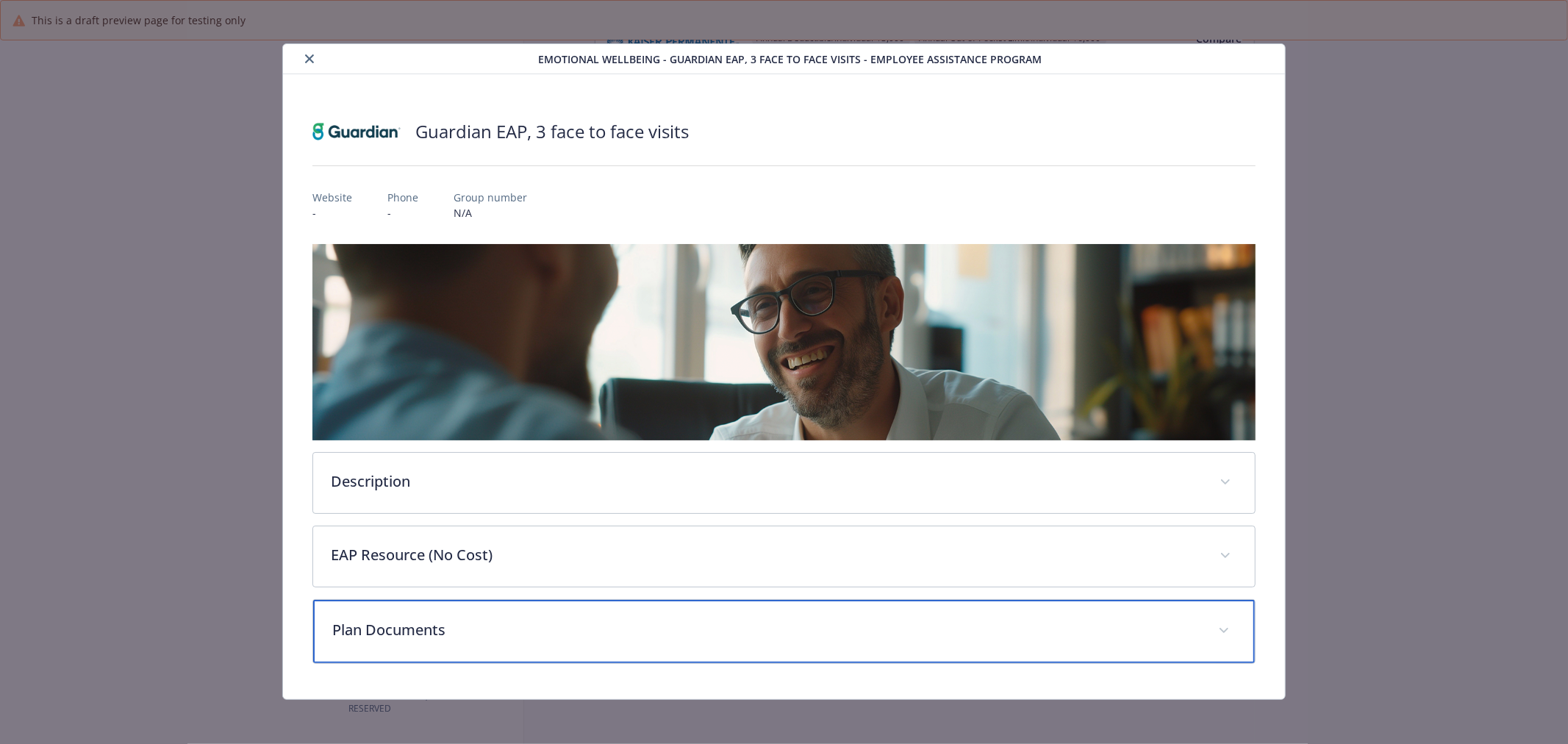
scroll to position [0, 0]
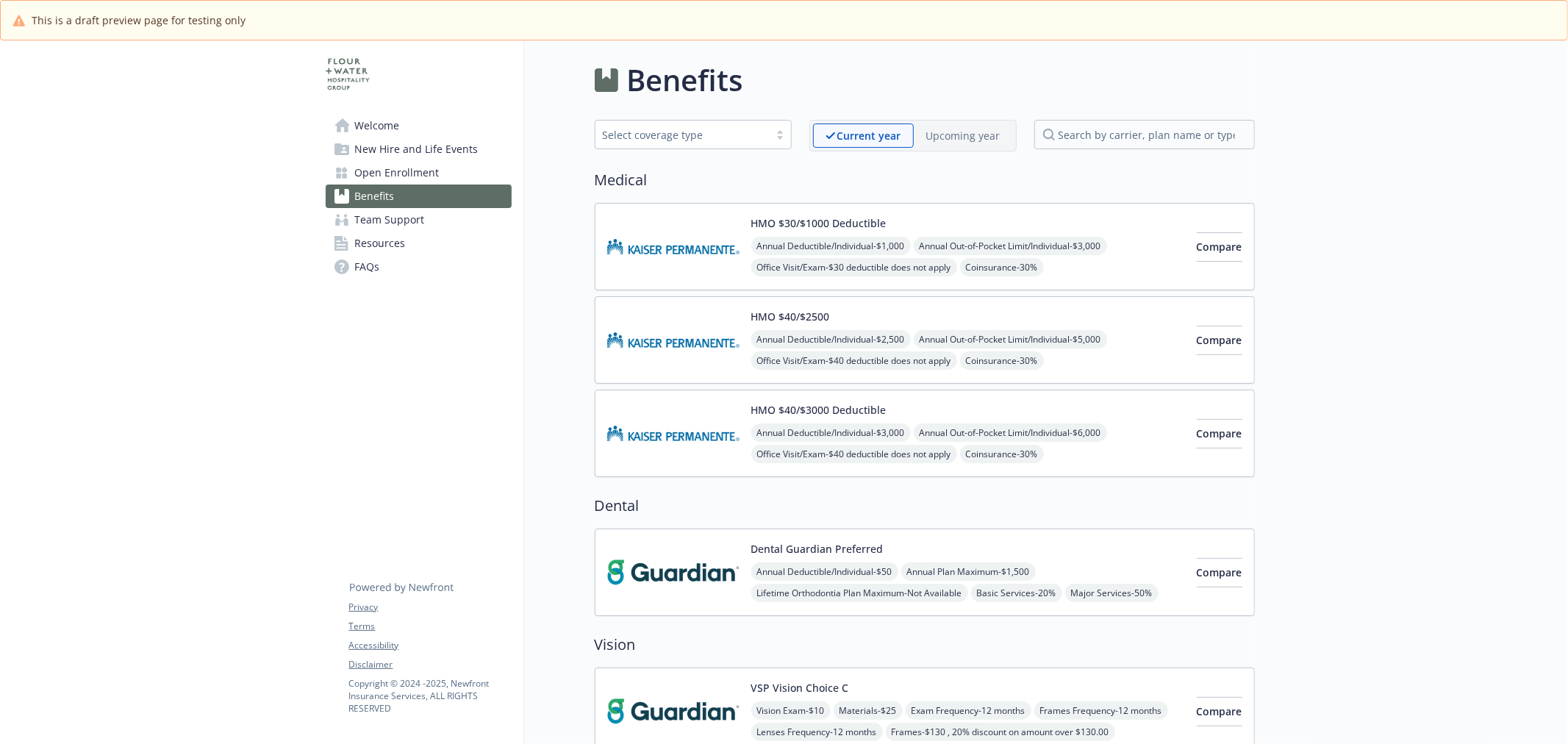
click at [966, 133] on p "Upcoming year" at bounding box center [964, 135] width 74 height 15
click at [649, 268] on img at bounding box center [674, 246] width 133 height 62
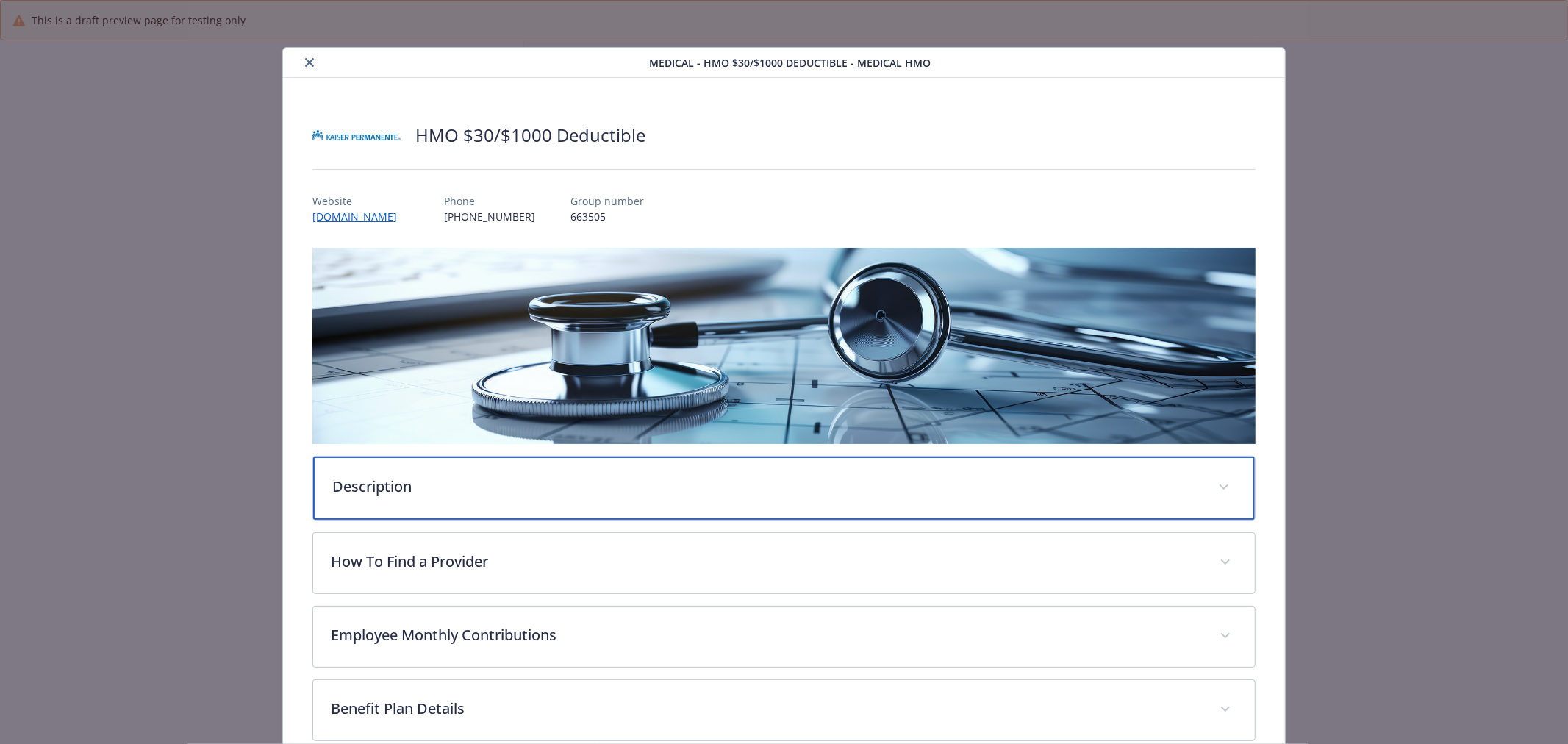
click at [547, 488] on p "Description" at bounding box center [767, 486] width 869 height 22
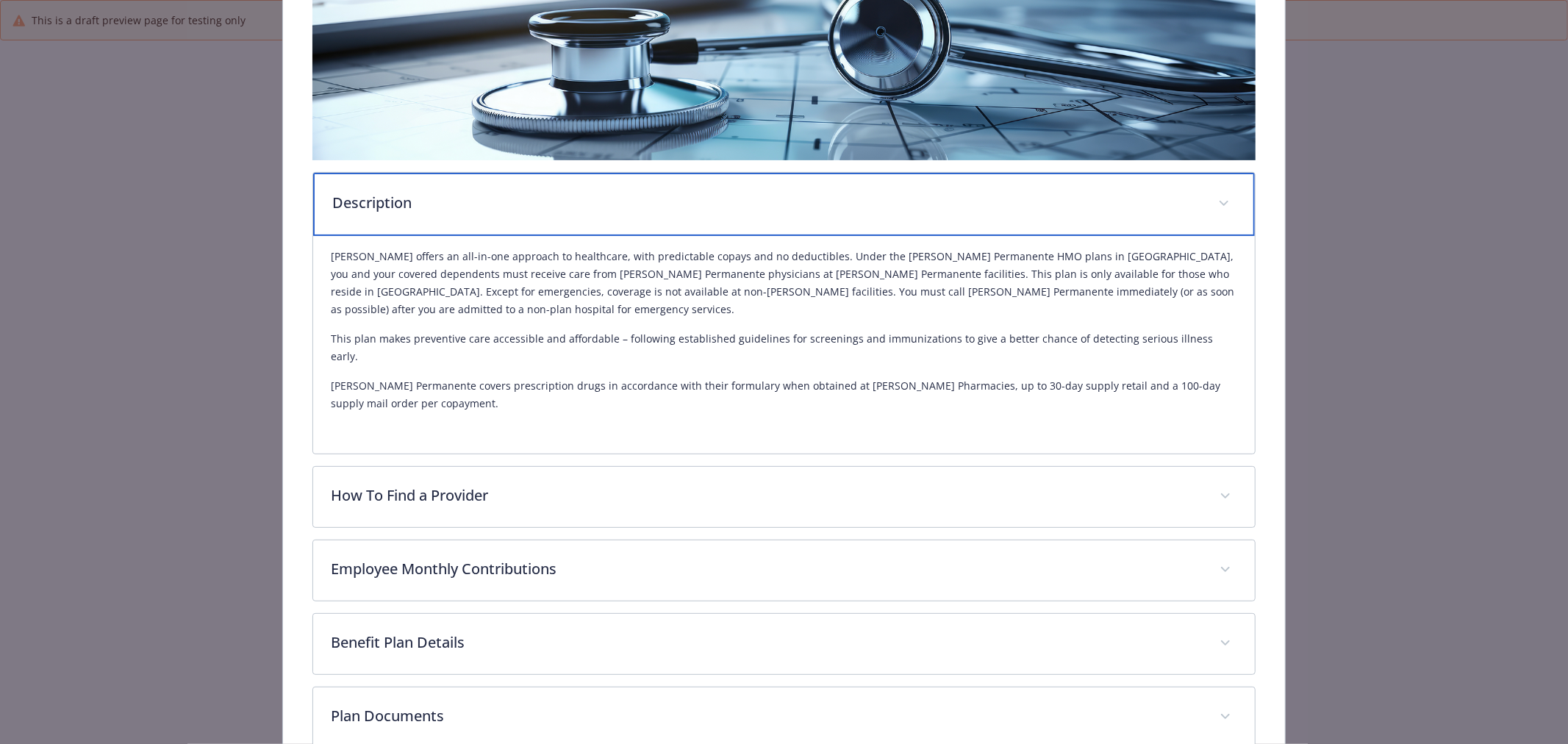
scroll to position [327, 0]
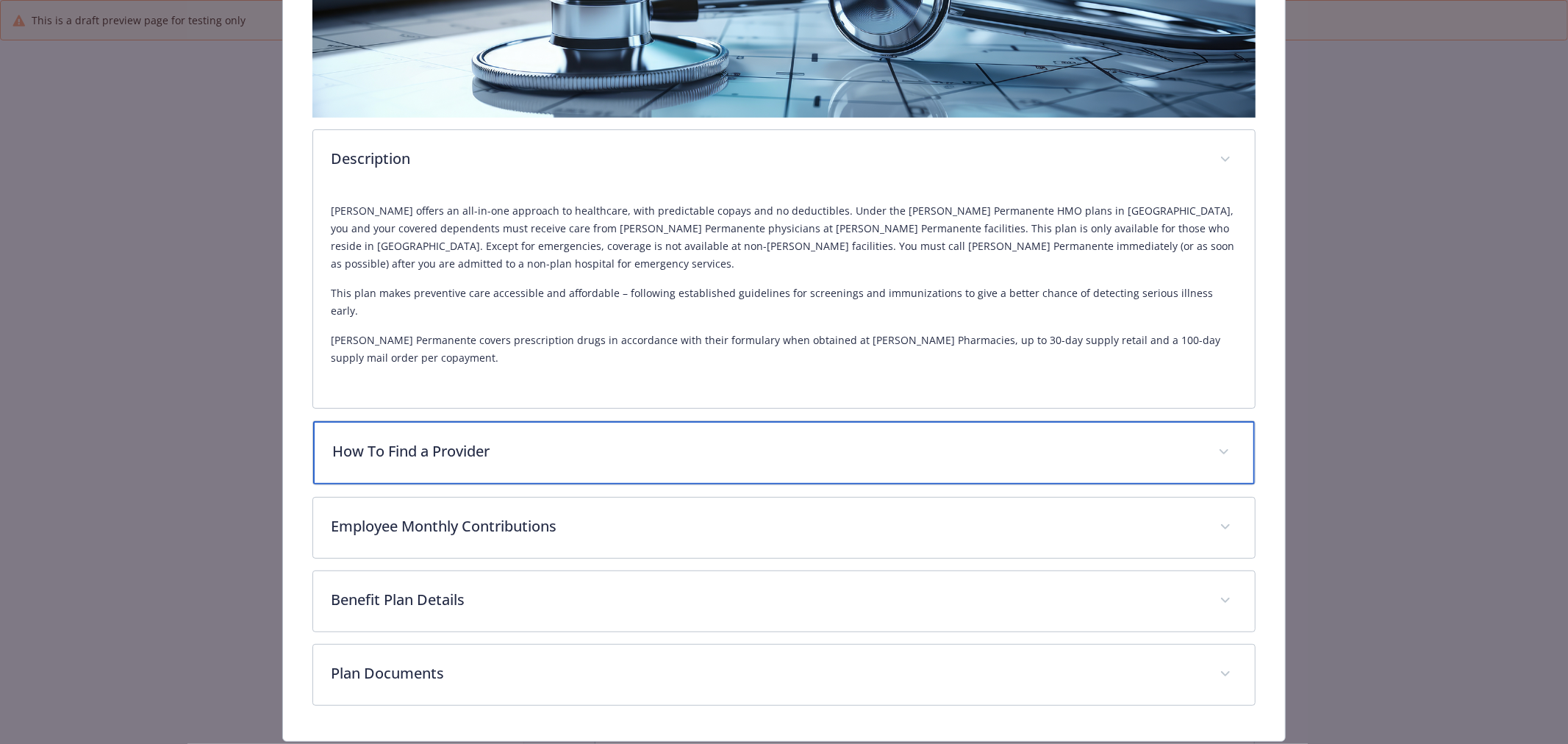
click at [586, 441] on p "How To Find a Provider" at bounding box center [767, 451] width 869 height 22
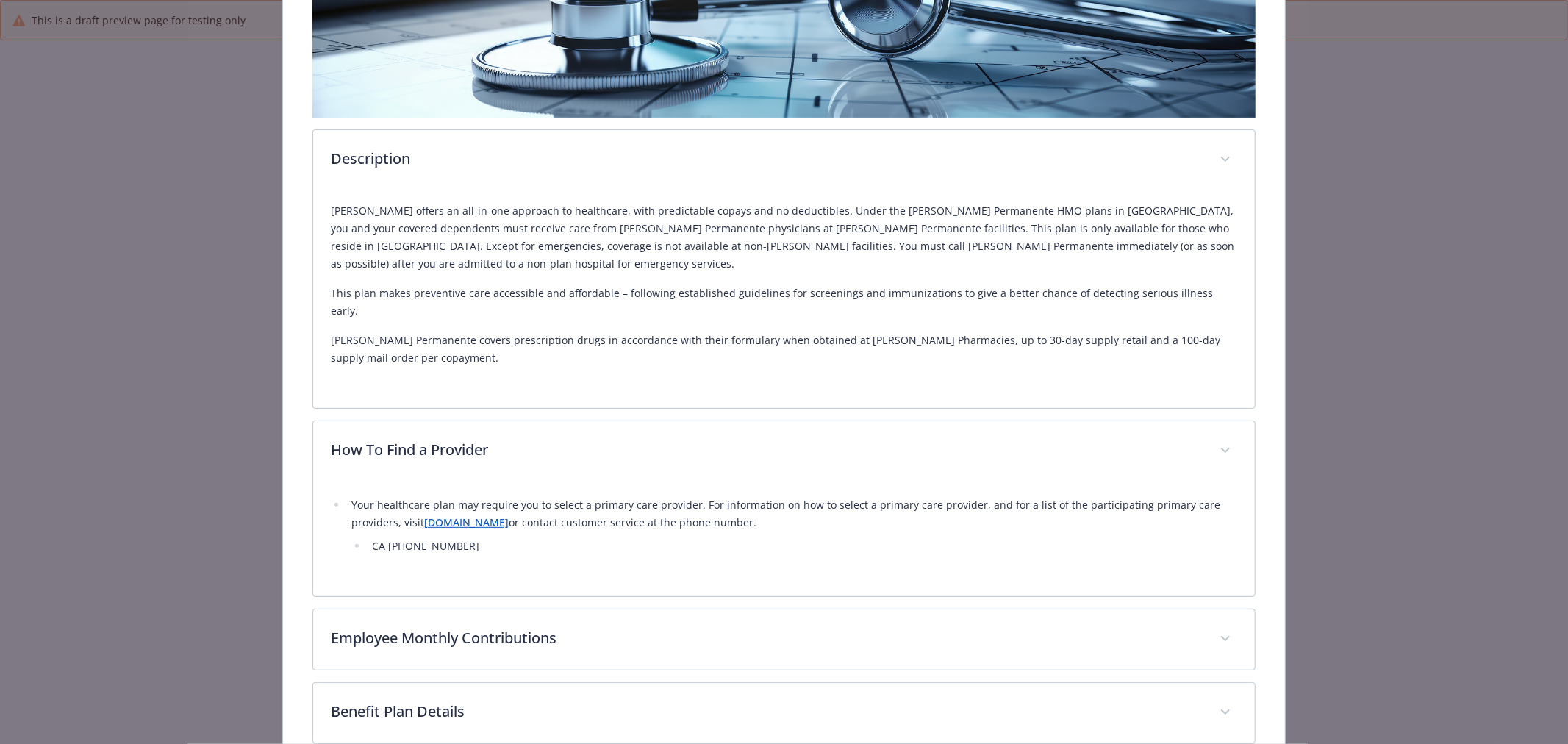
click at [454, 515] on link "[DOMAIN_NAME]" at bounding box center [467, 522] width 85 height 14
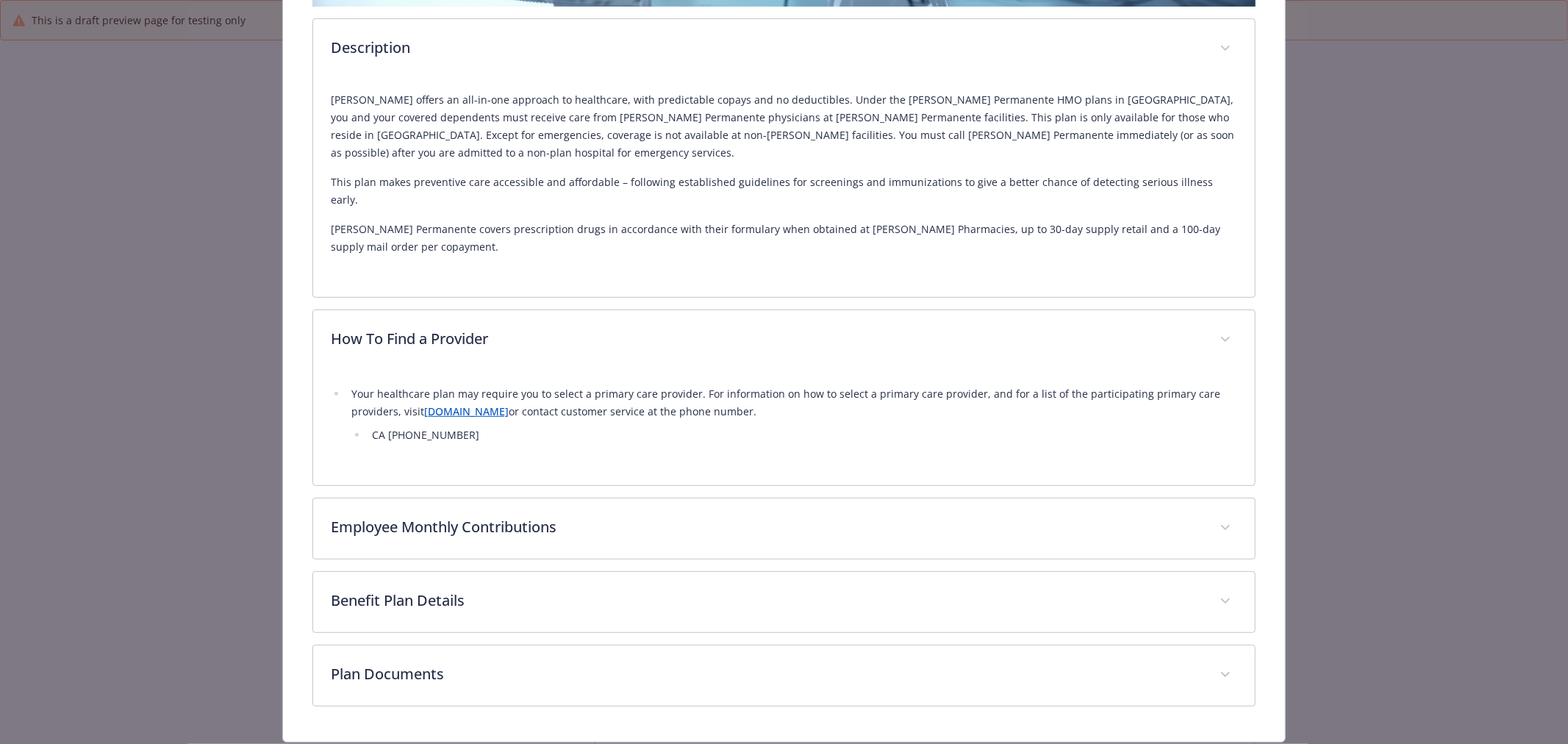
scroll to position [446, 0]
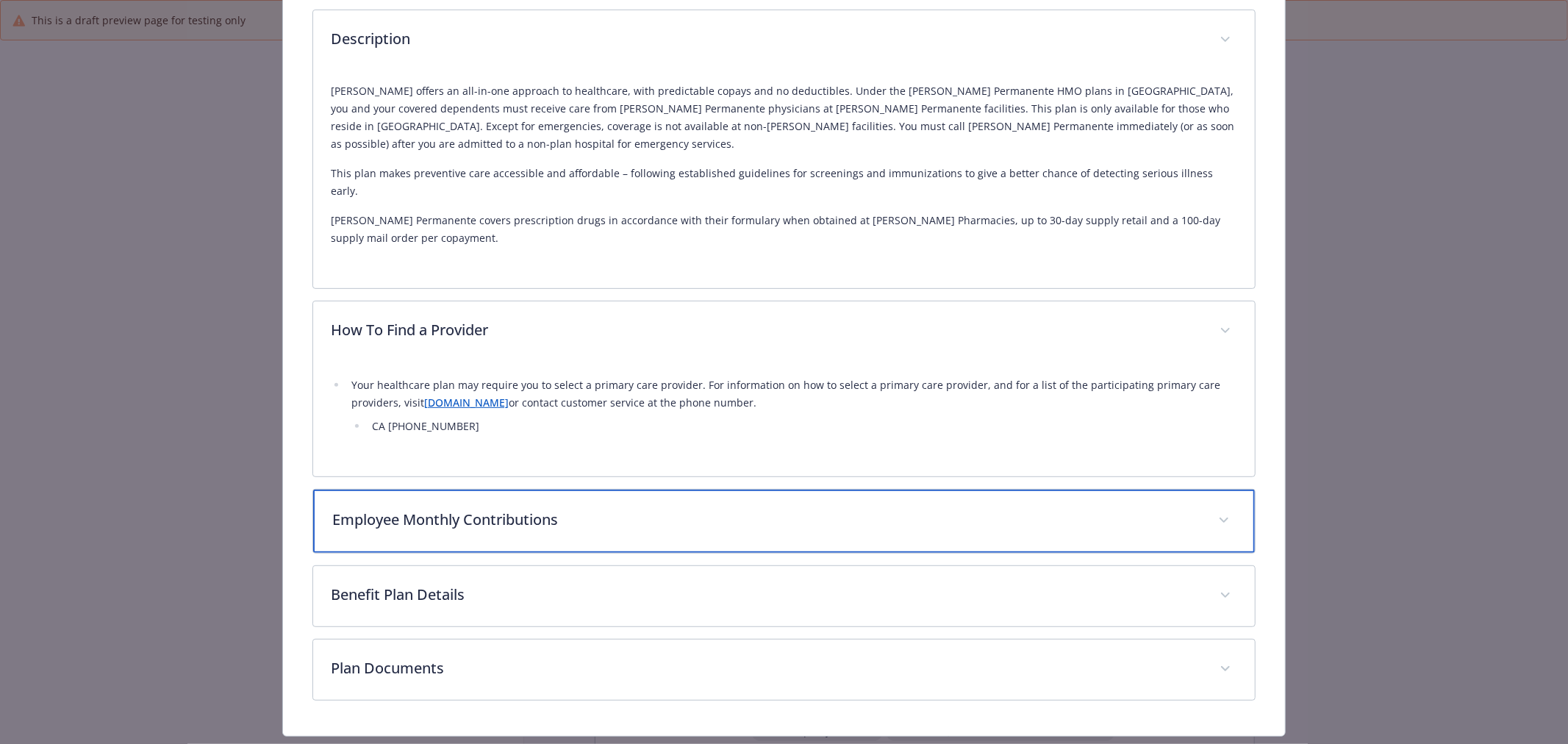
click at [623, 505] on div "Employee Monthly Contributions" at bounding box center [784, 521] width 942 height 63
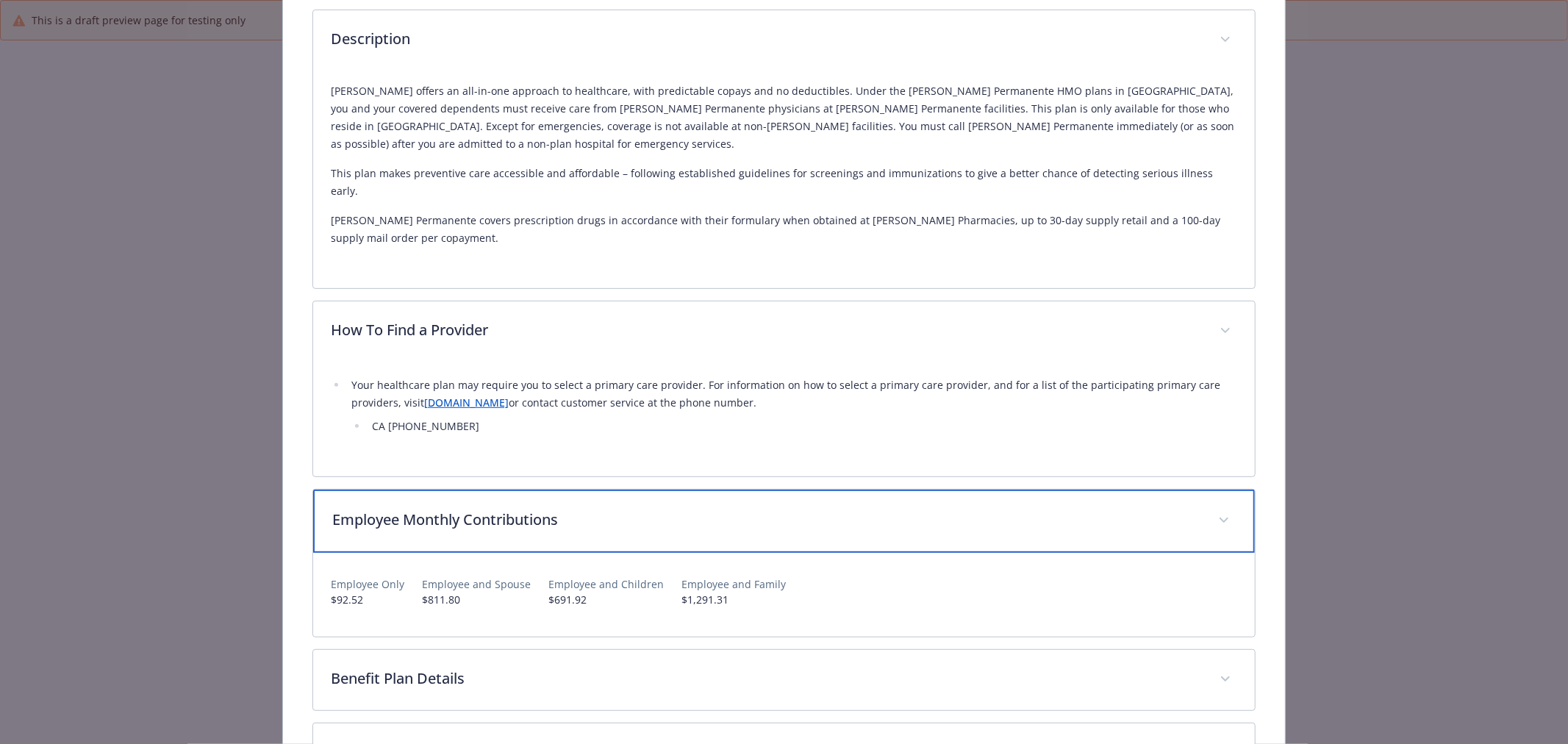
click at [623, 505] on div "Employee Monthly Contributions" at bounding box center [784, 521] width 942 height 63
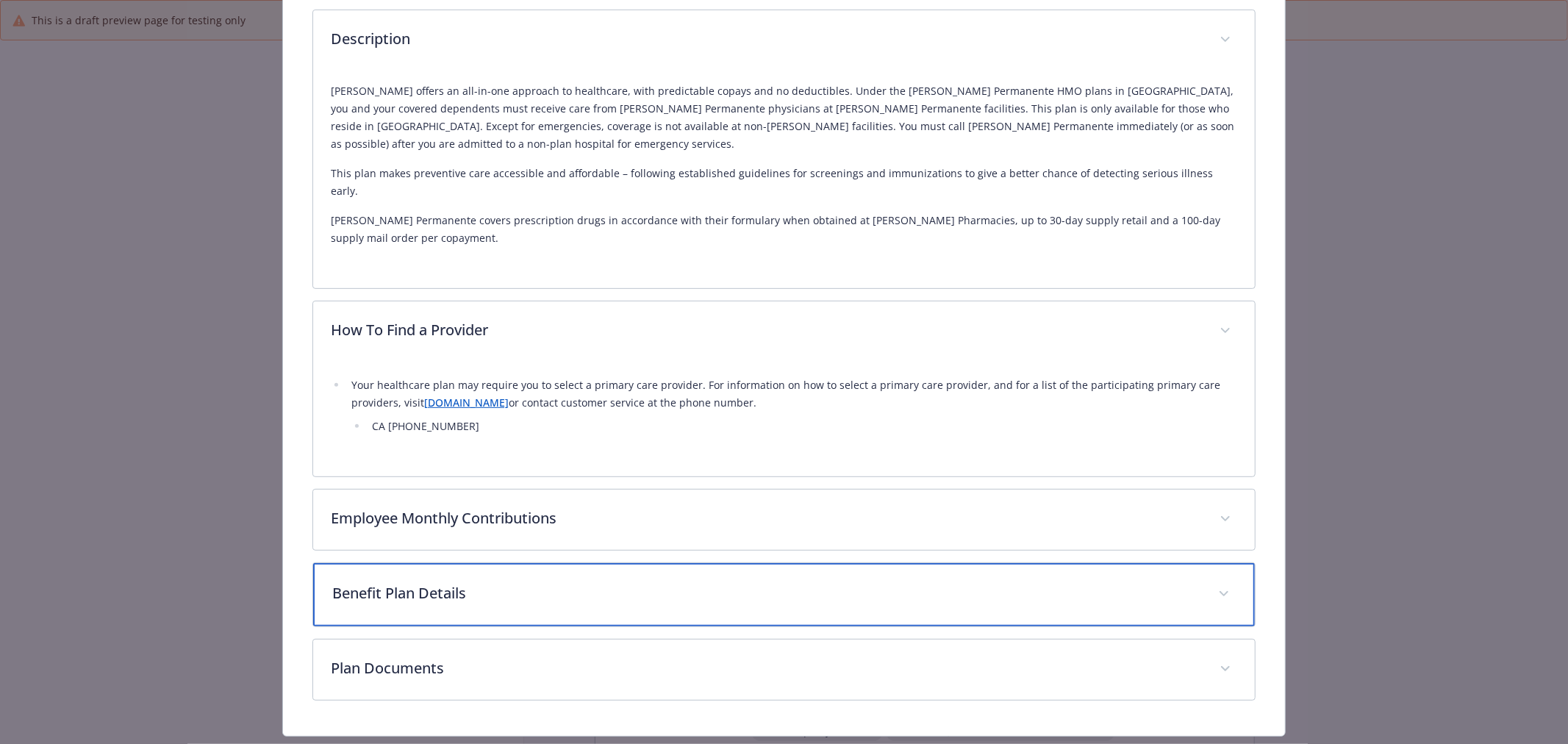
click at [585, 577] on div "Benefit Plan Details" at bounding box center [784, 594] width 942 height 63
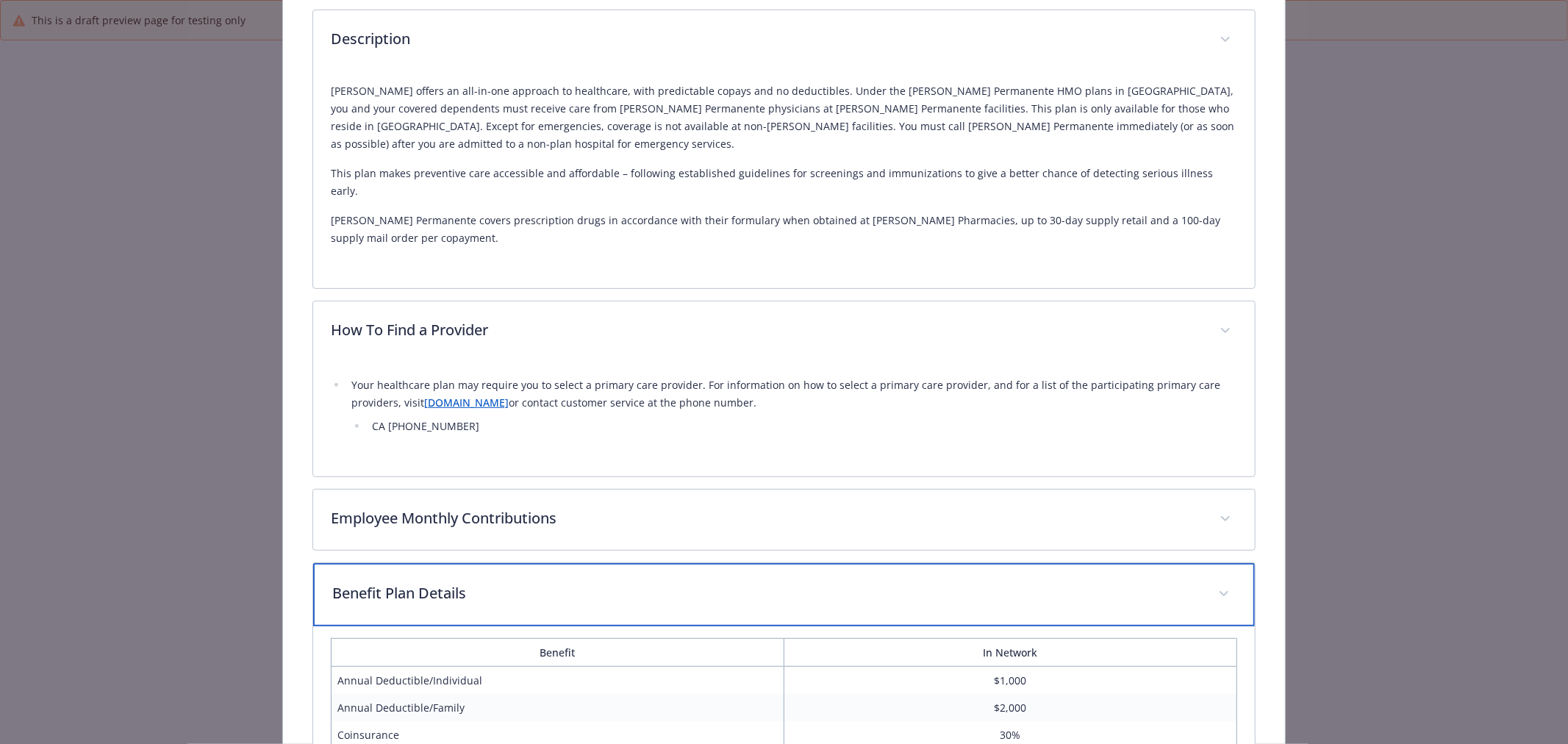
click at [585, 577] on div "Benefit Plan Details" at bounding box center [784, 594] width 942 height 63
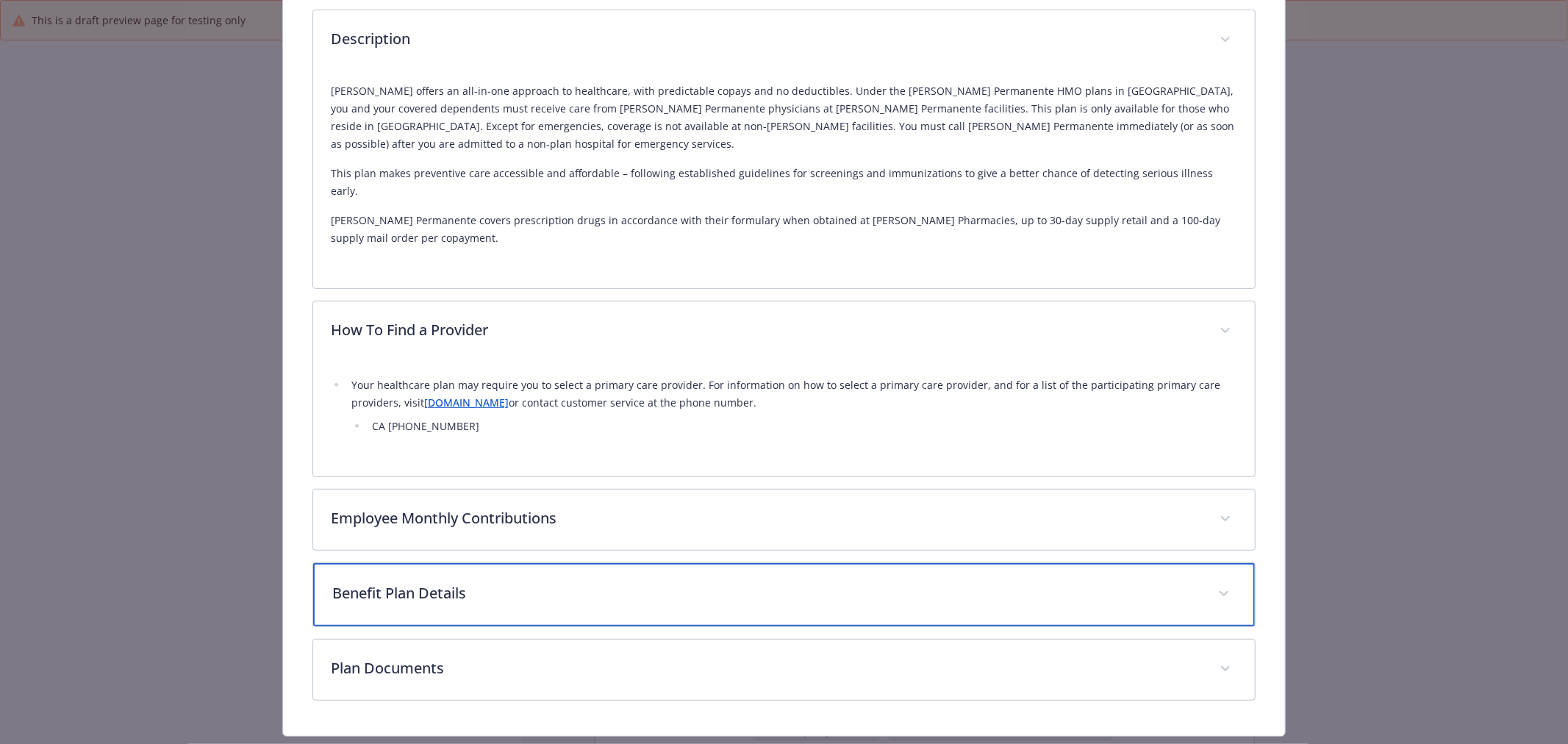
scroll to position [449, 0]
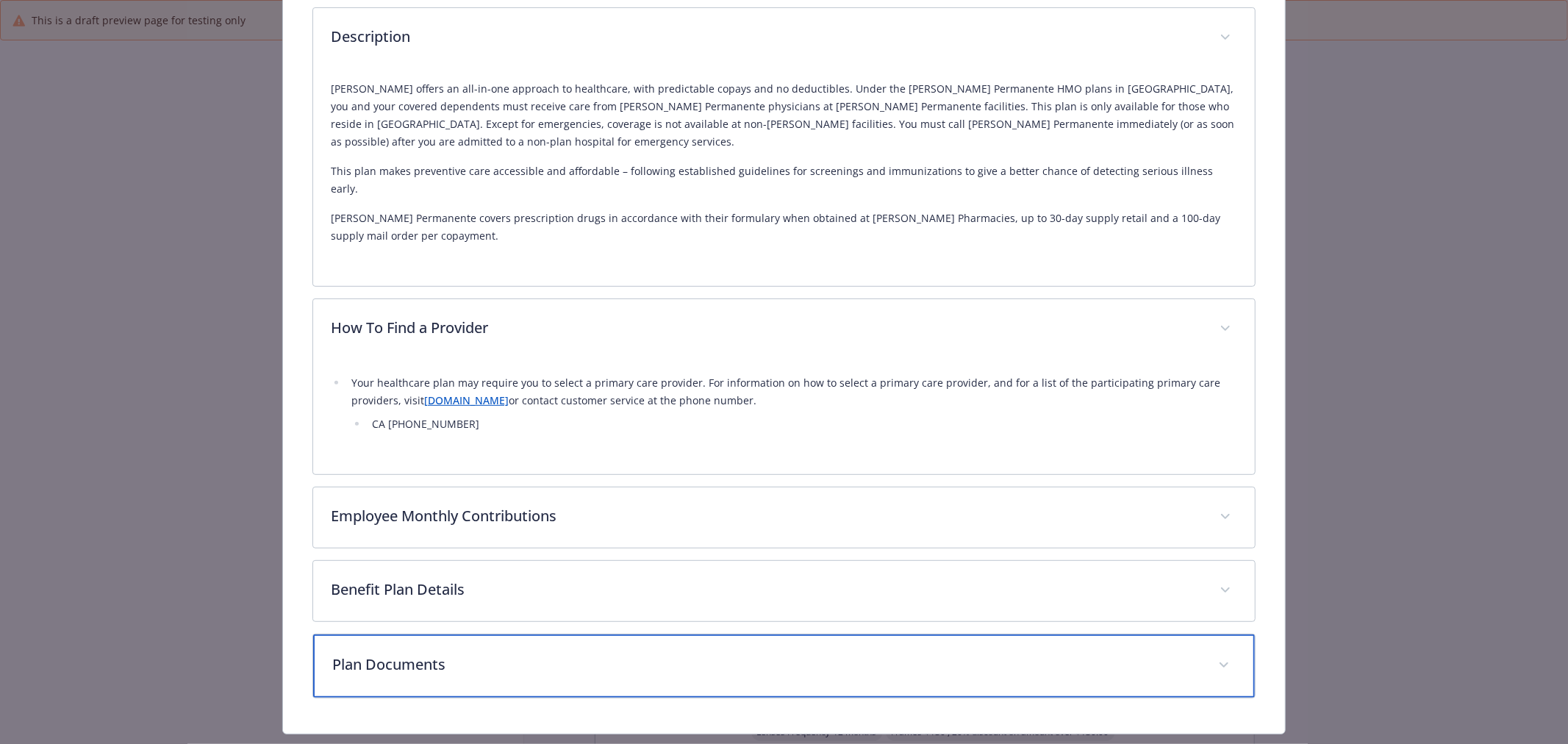
click at [535, 653] on p "Plan Documents" at bounding box center [767, 664] width 869 height 22
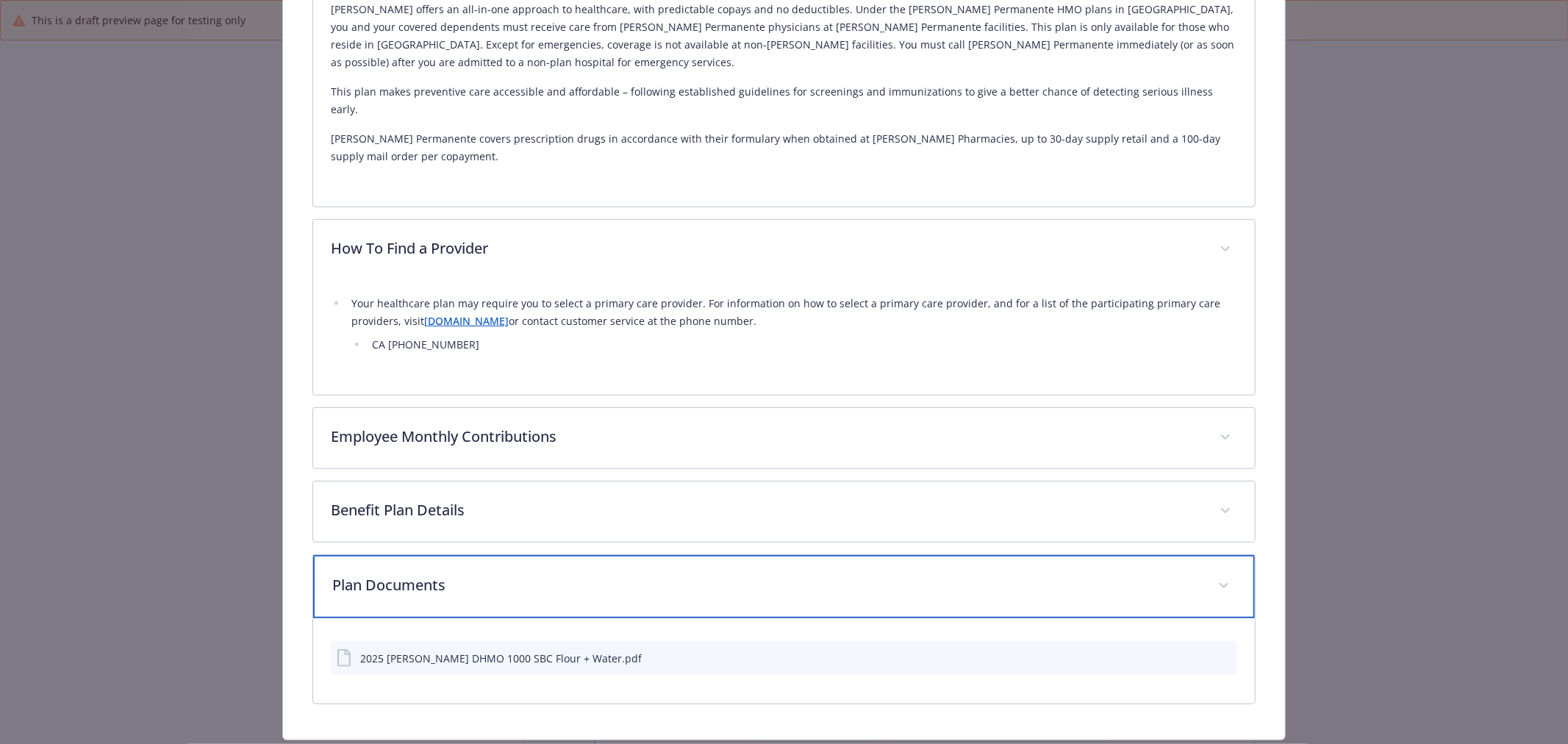
scroll to position [533, 0]
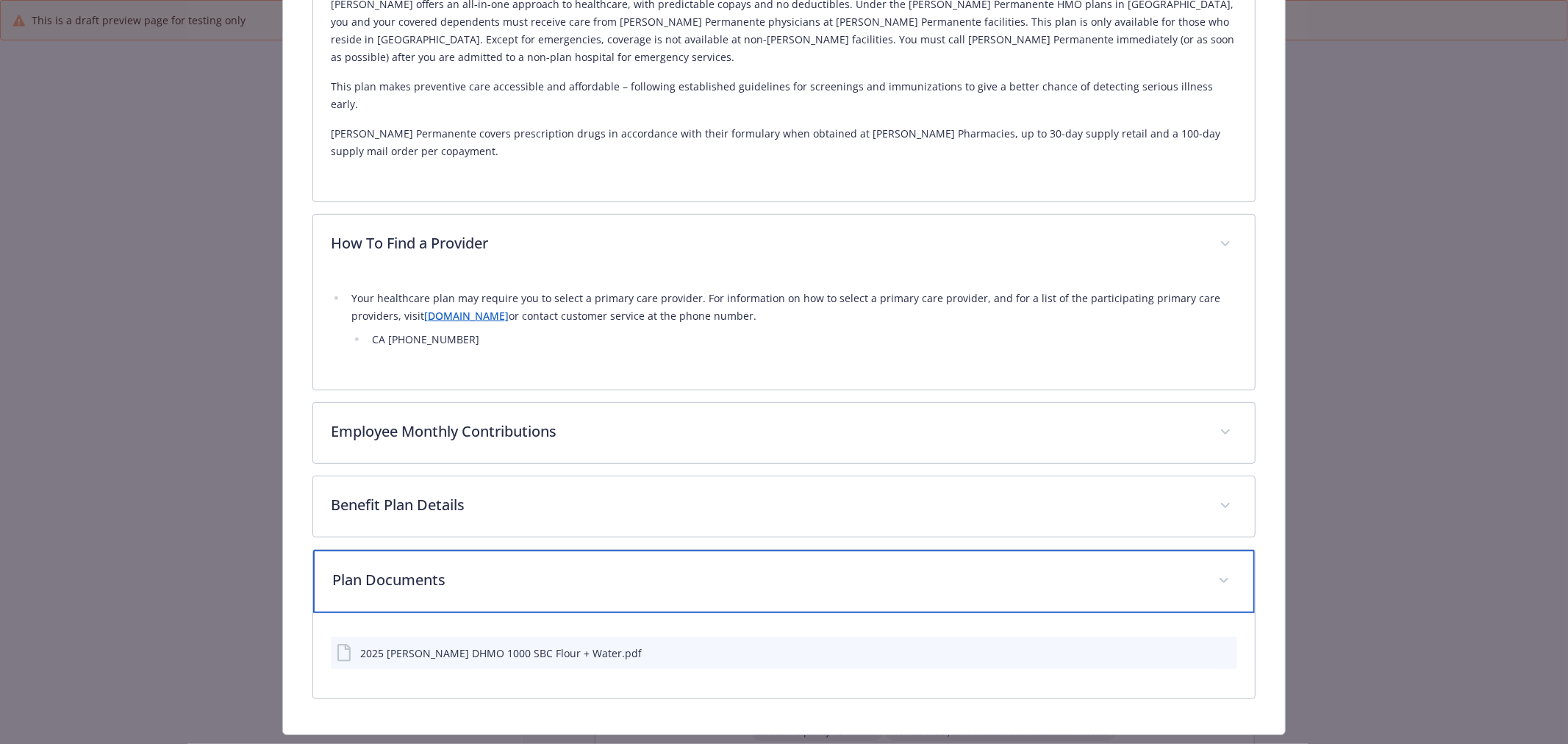
click at [566, 569] on p "Plan Documents" at bounding box center [767, 580] width 869 height 22
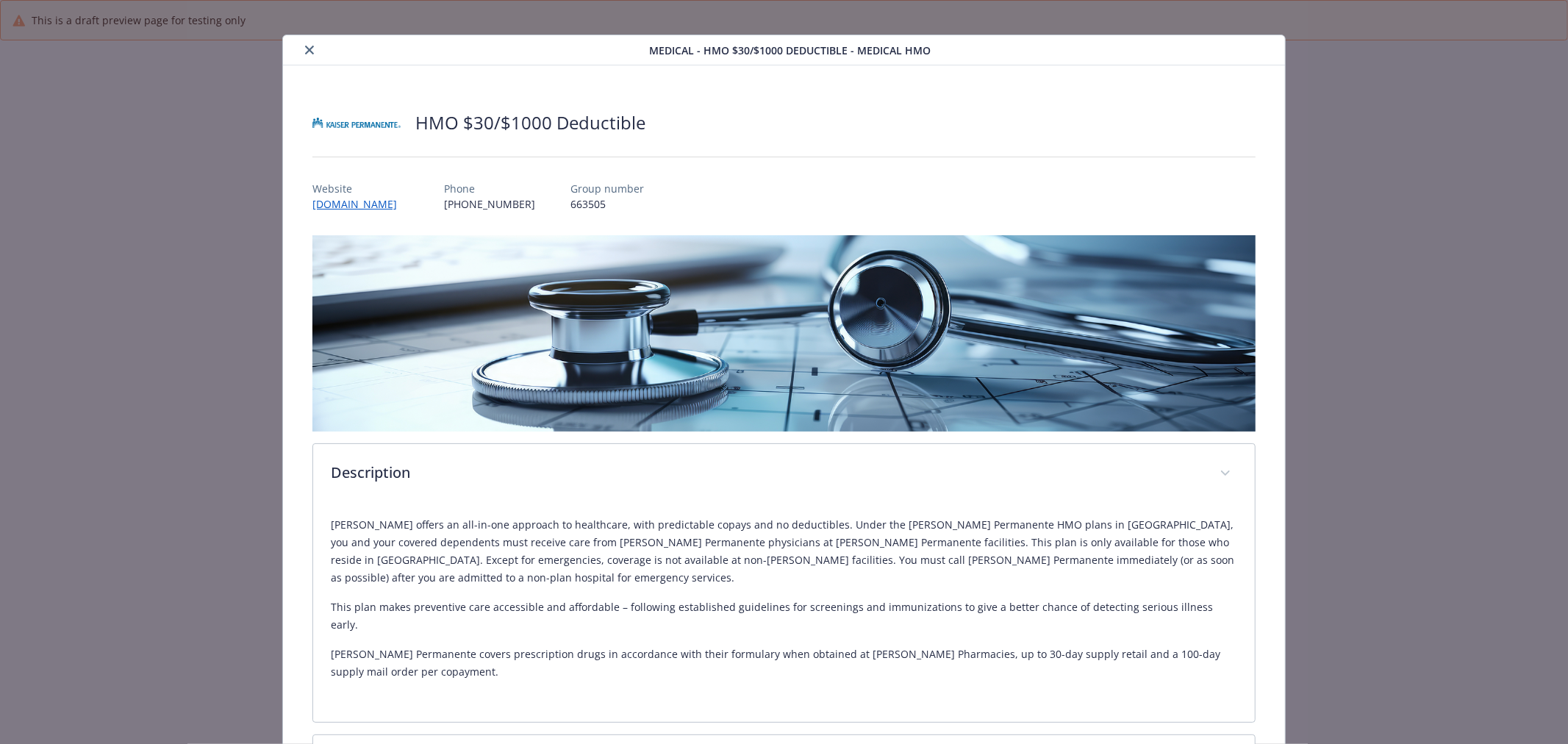
scroll to position [0, 0]
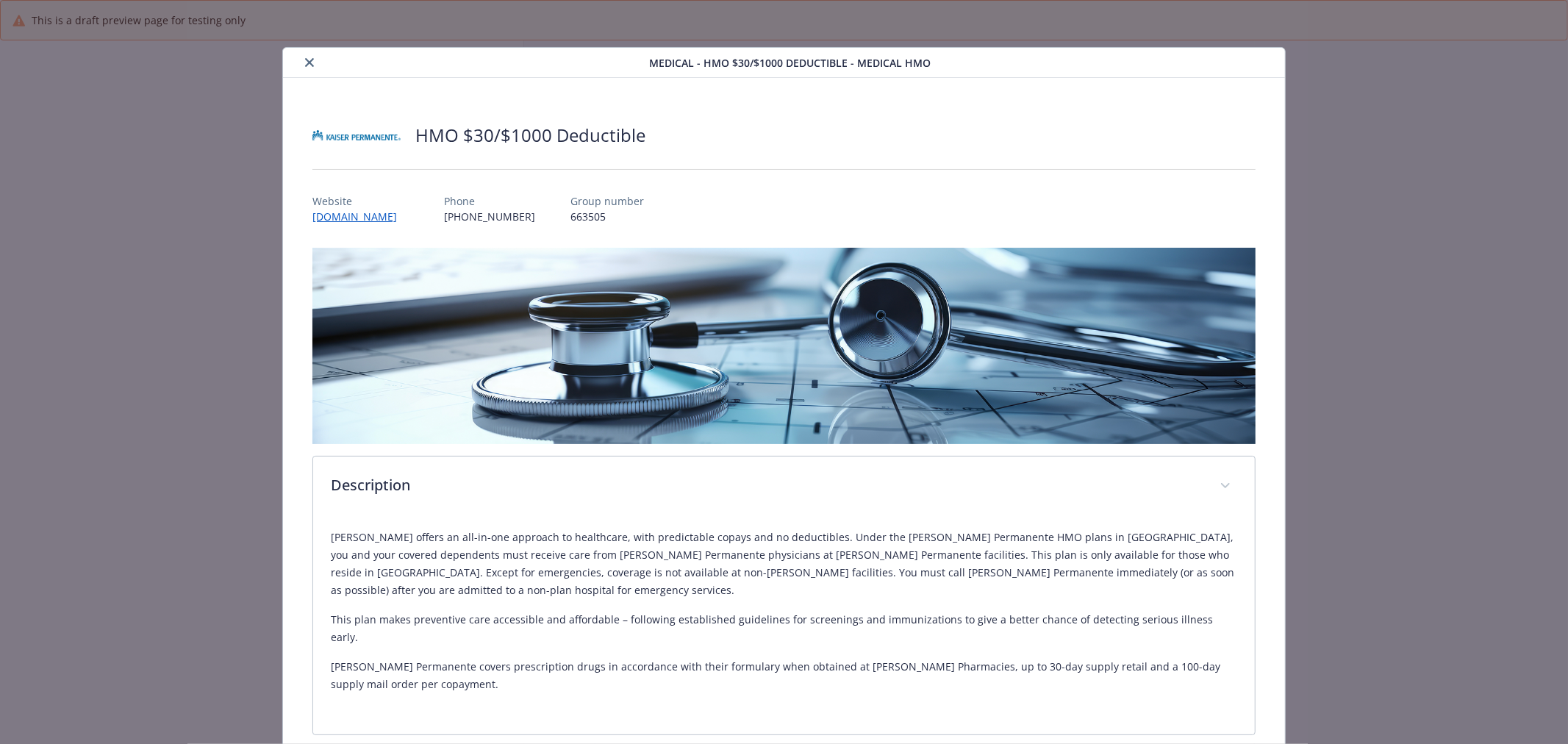
click at [309, 61] on icon "close" at bounding box center [309, 62] width 9 height 9
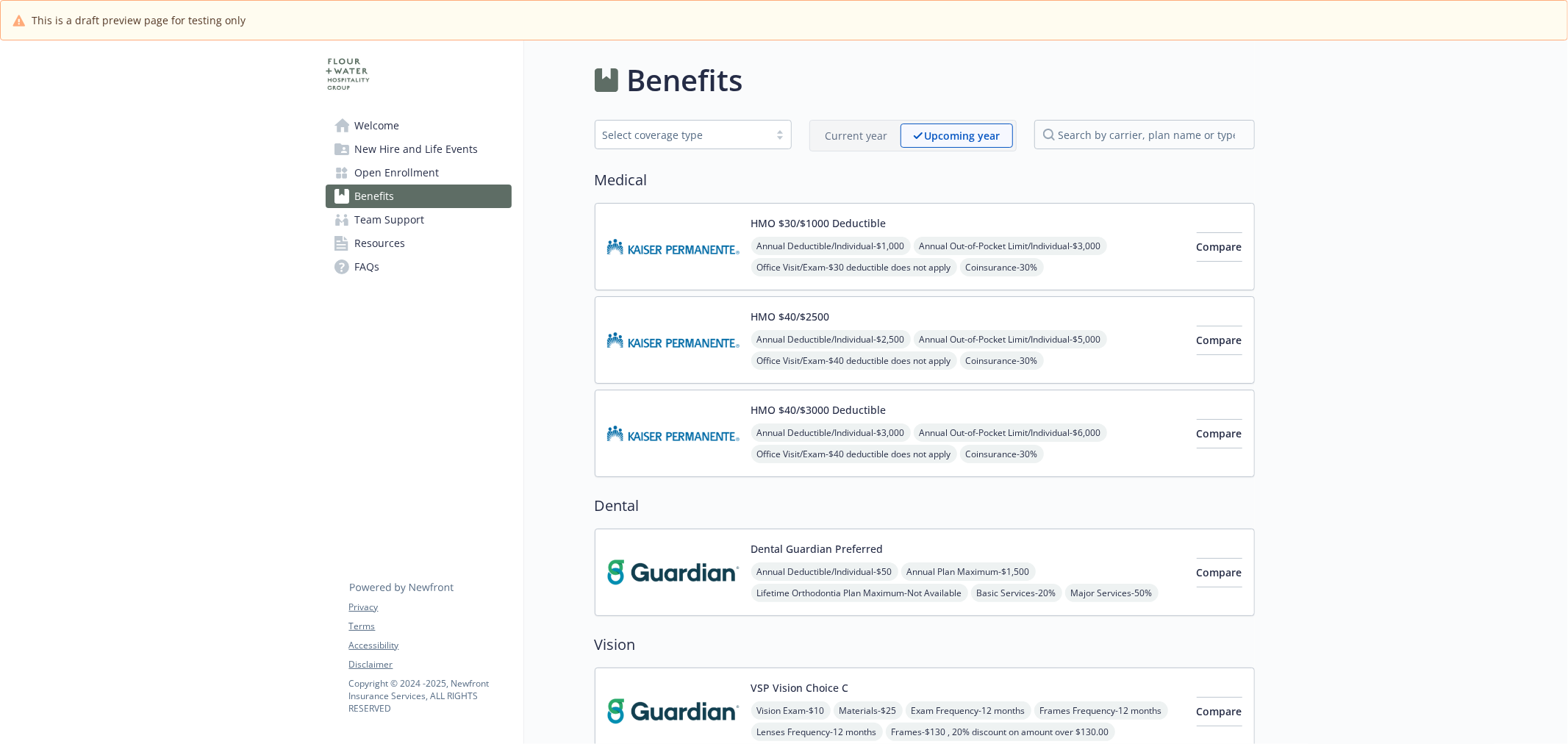
click at [680, 334] on img at bounding box center [674, 340] width 133 height 62
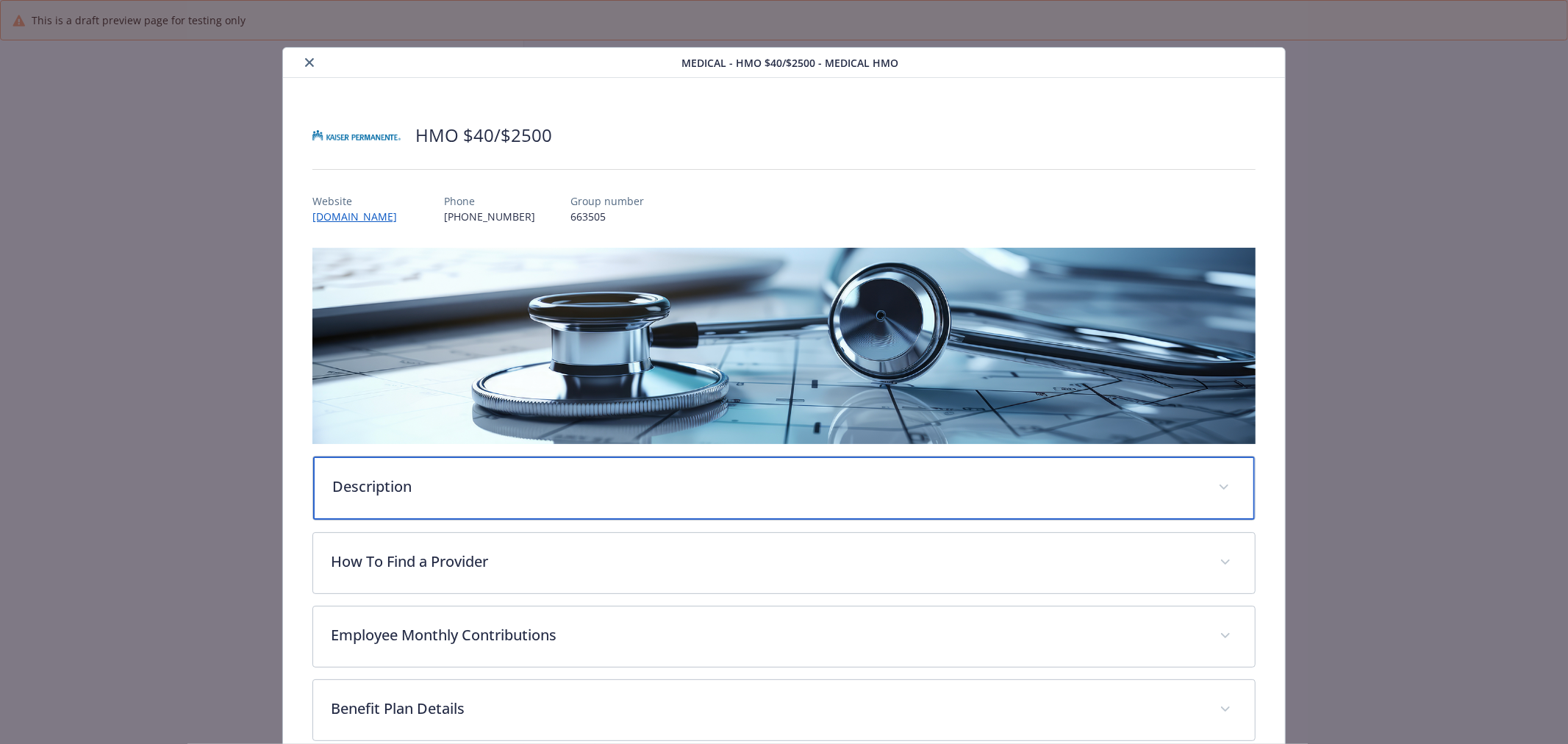
click at [601, 497] on div "Description" at bounding box center [784, 488] width 942 height 63
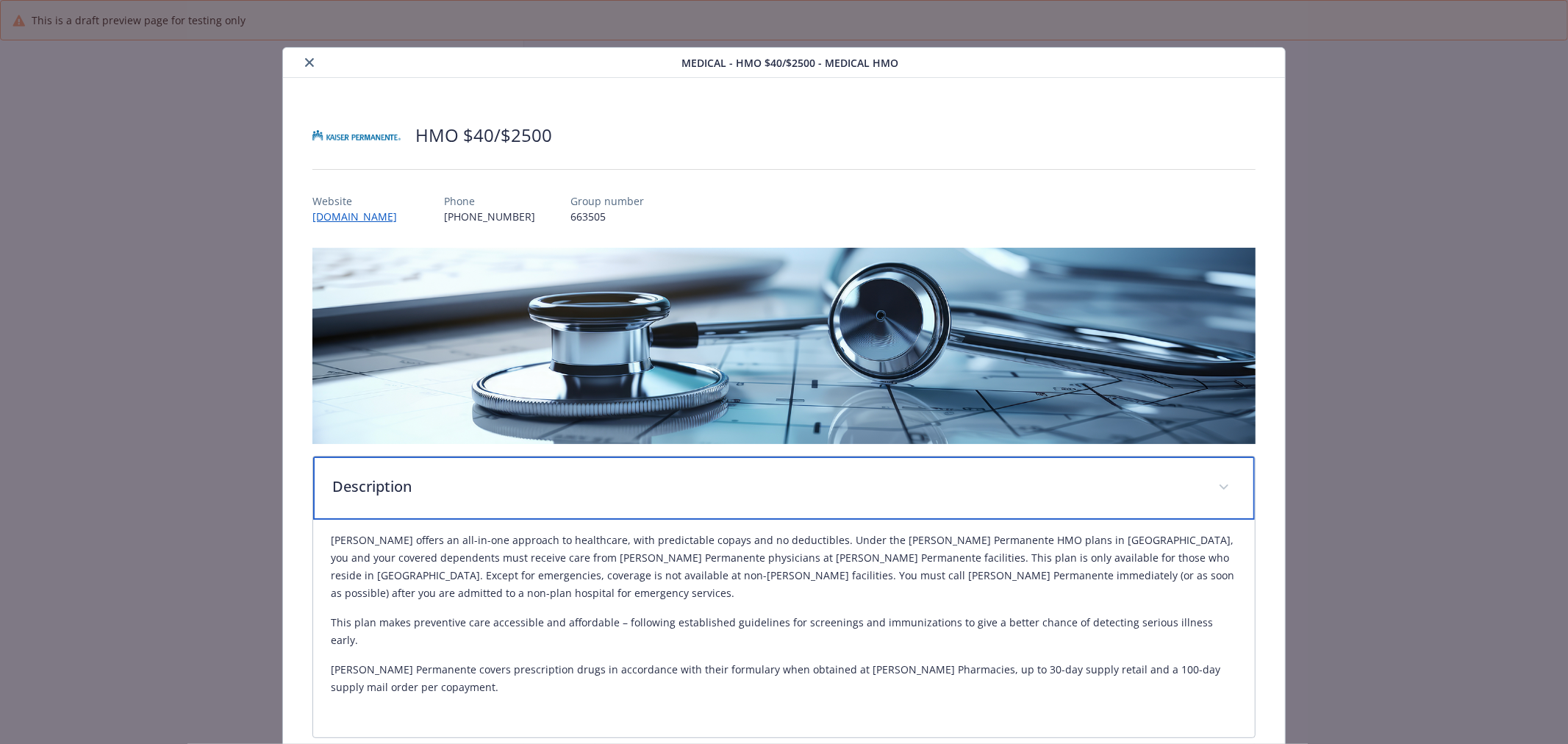
scroll to position [82, 0]
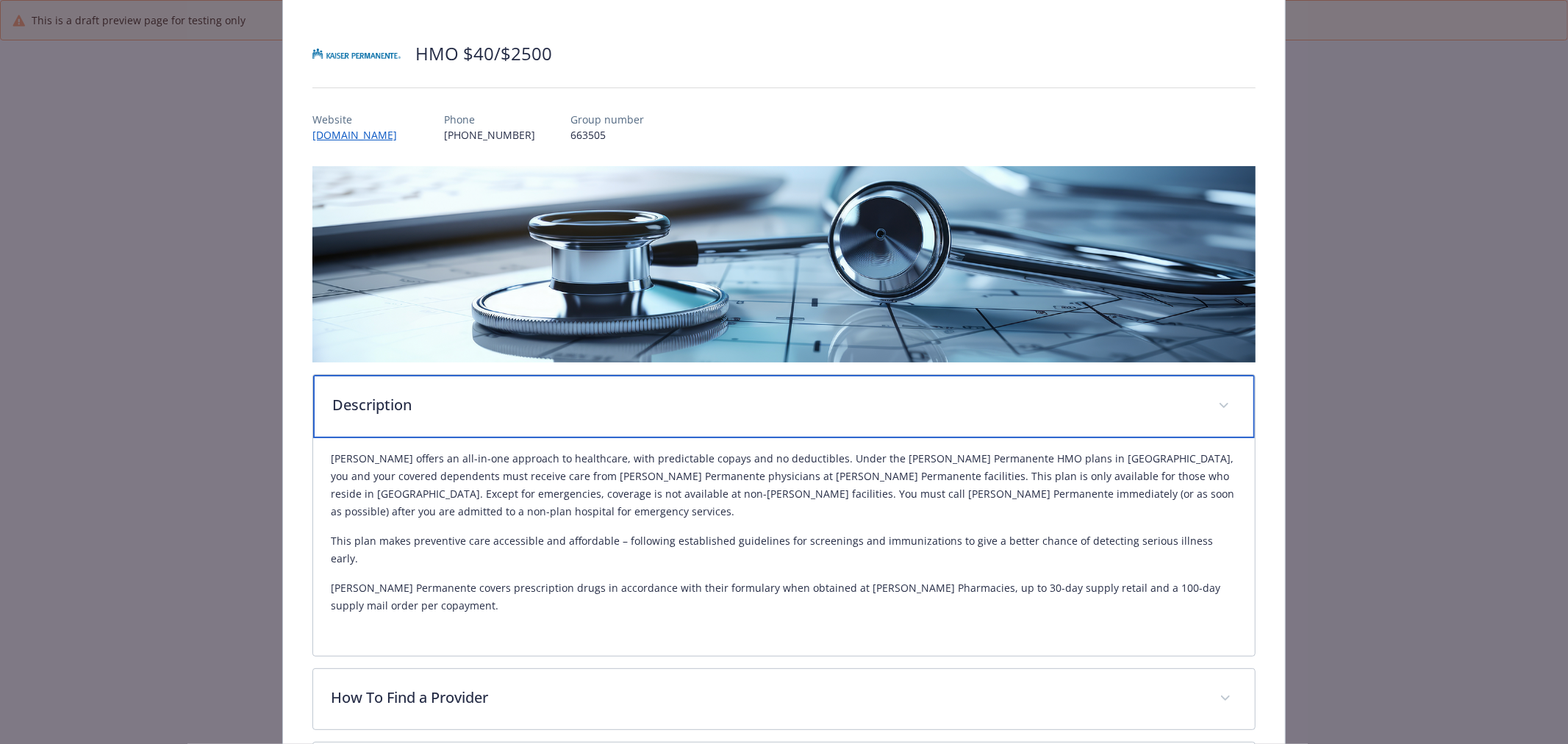
click at [736, 412] on p "Description" at bounding box center [767, 404] width 869 height 22
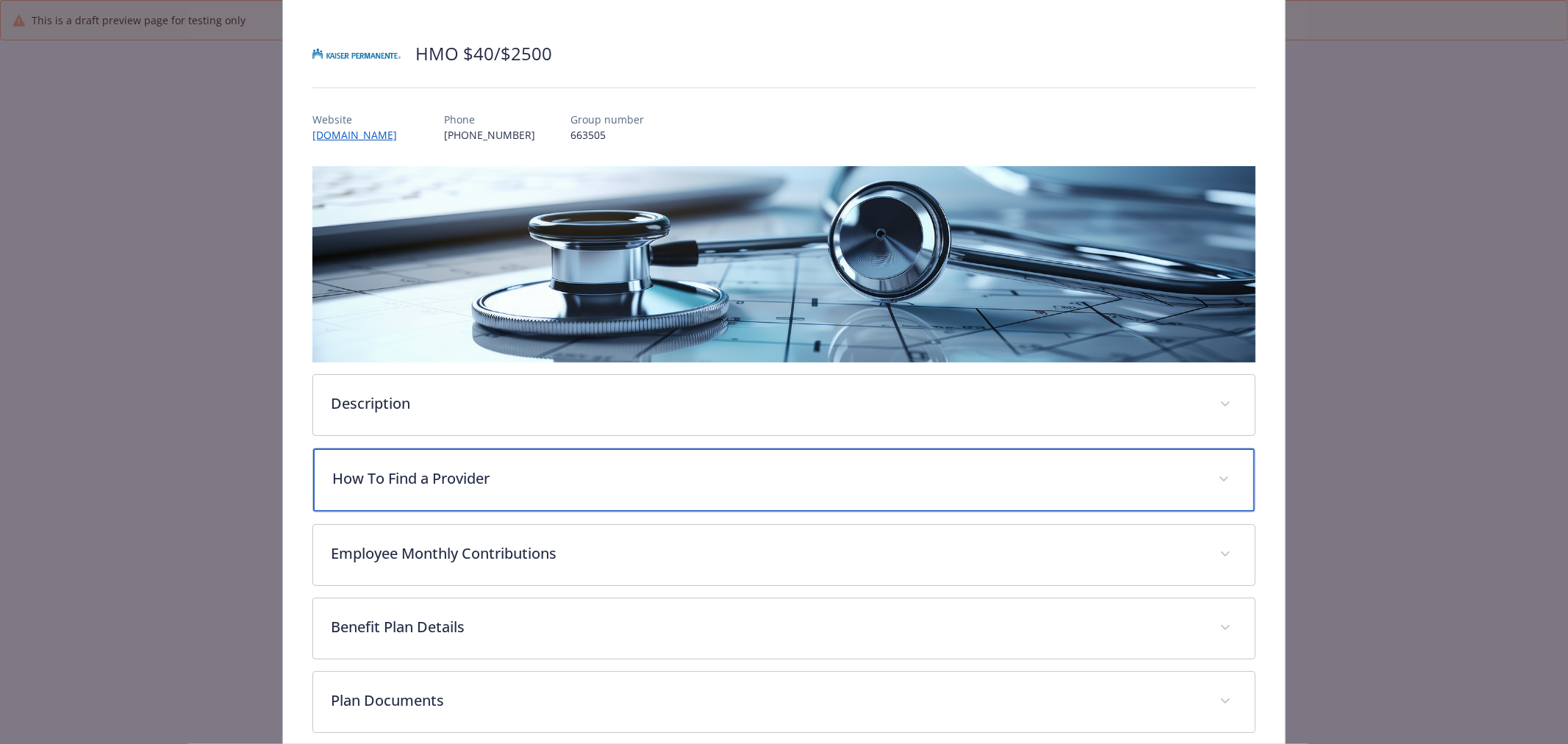
click at [592, 488] on div "How To Find a Provider" at bounding box center [784, 480] width 942 height 63
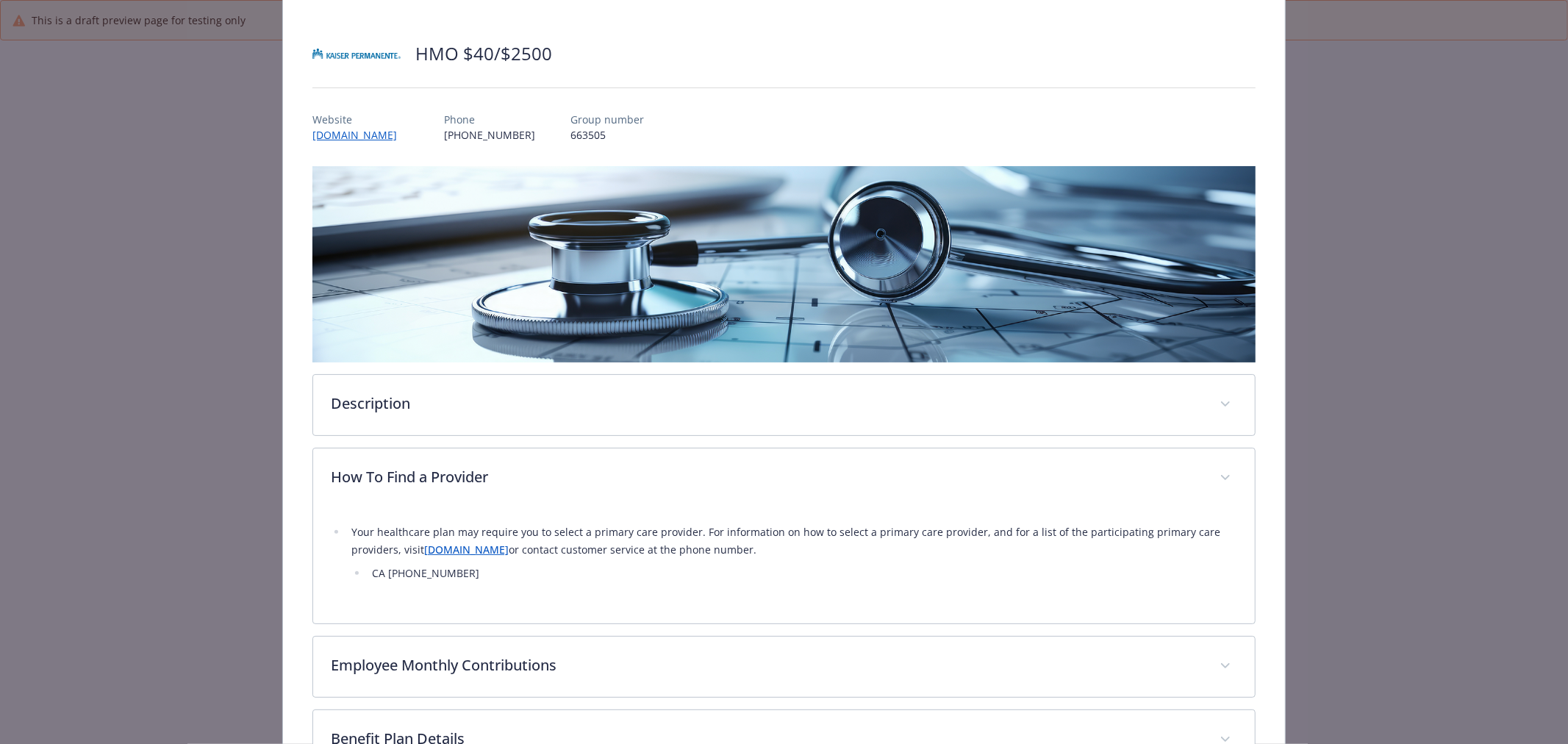
click at [475, 548] on link "[DOMAIN_NAME]" at bounding box center [467, 549] width 85 height 14
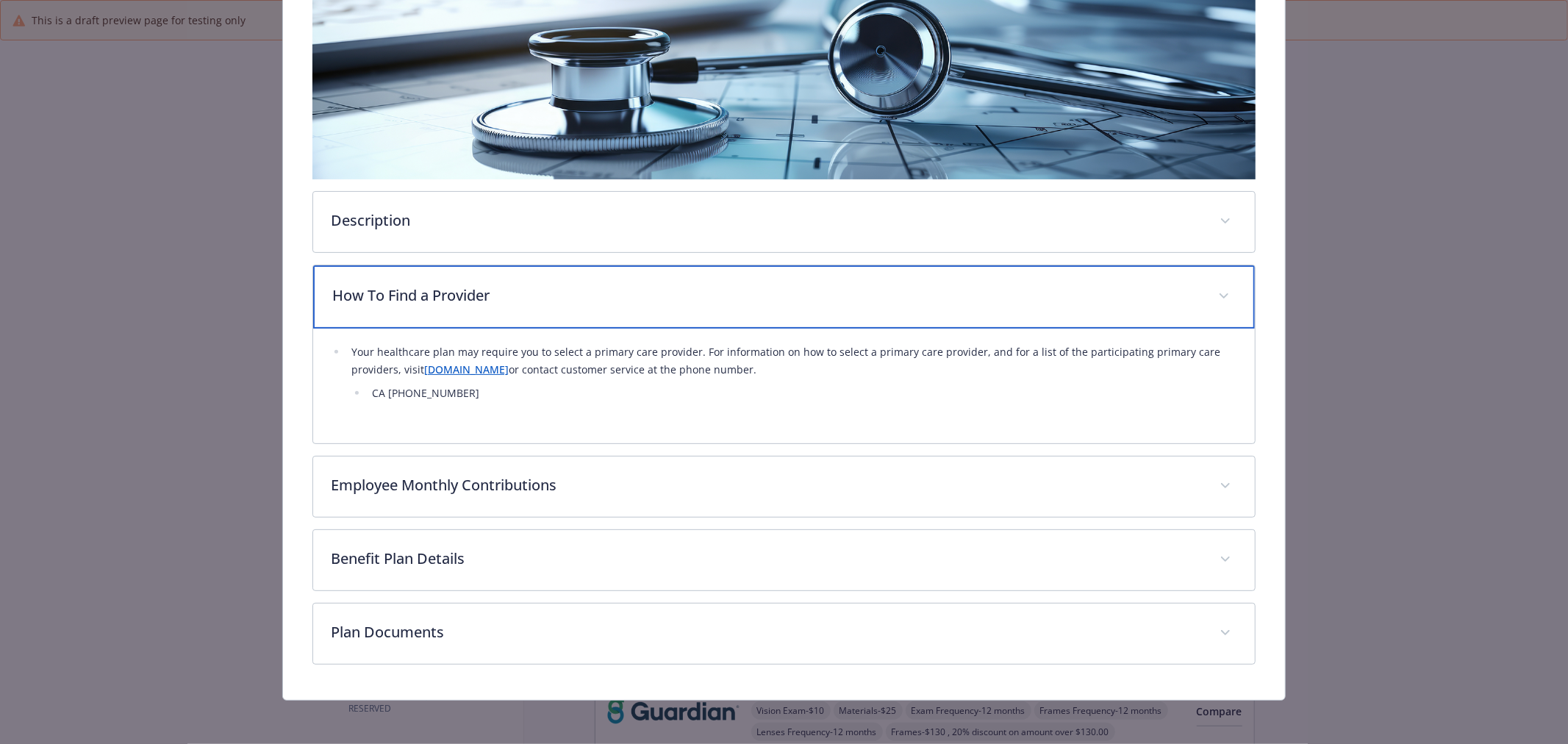
click at [596, 279] on div "How To Find a Provider" at bounding box center [784, 297] width 942 height 63
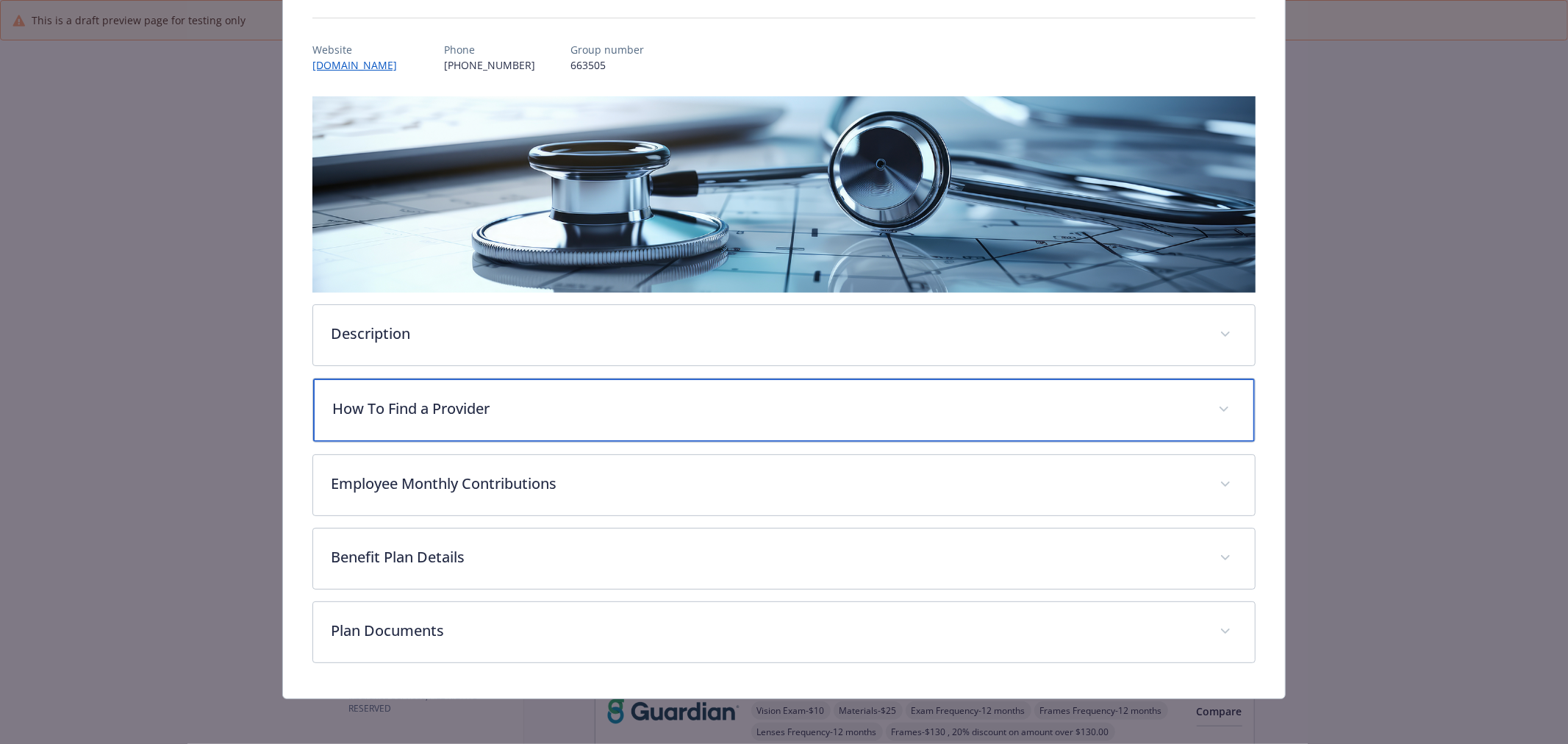
scroll to position [151, 0]
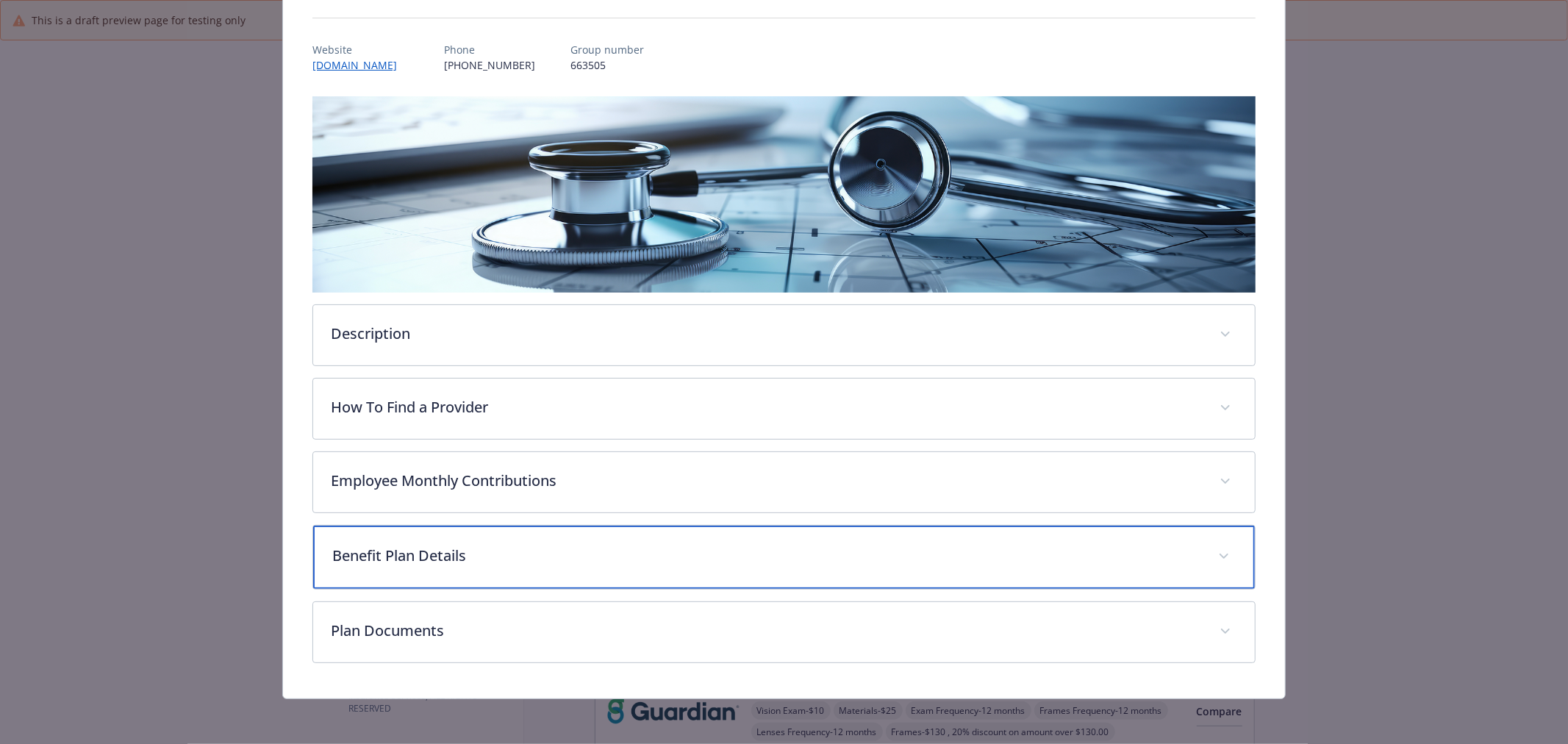
click at [614, 564] on p "Benefit Plan Details" at bounding box center [767, 556] width 869 height 22
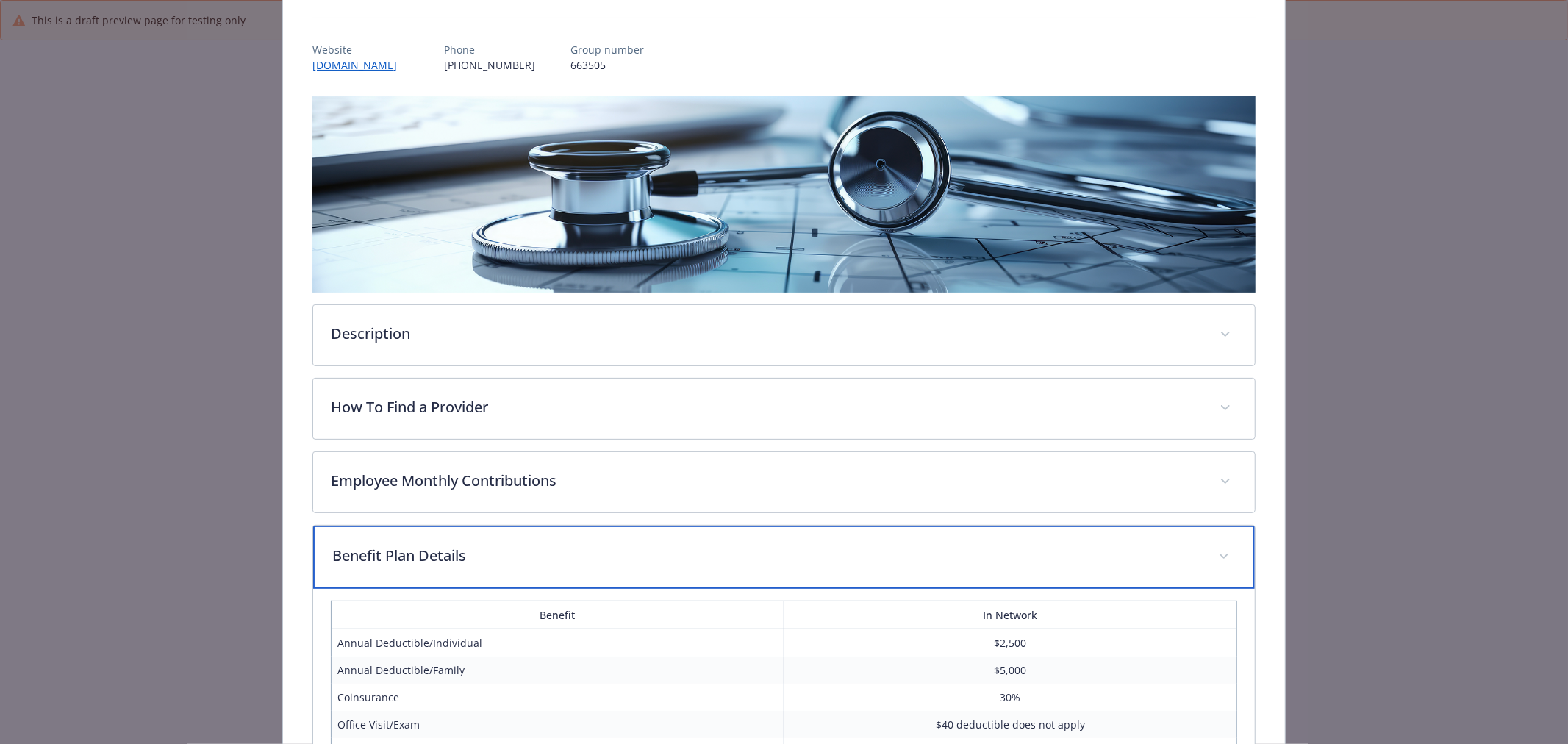
click at [614, 564] on p "Benefit Plan Details" at bounding box center [767, 556] width 869 height 22
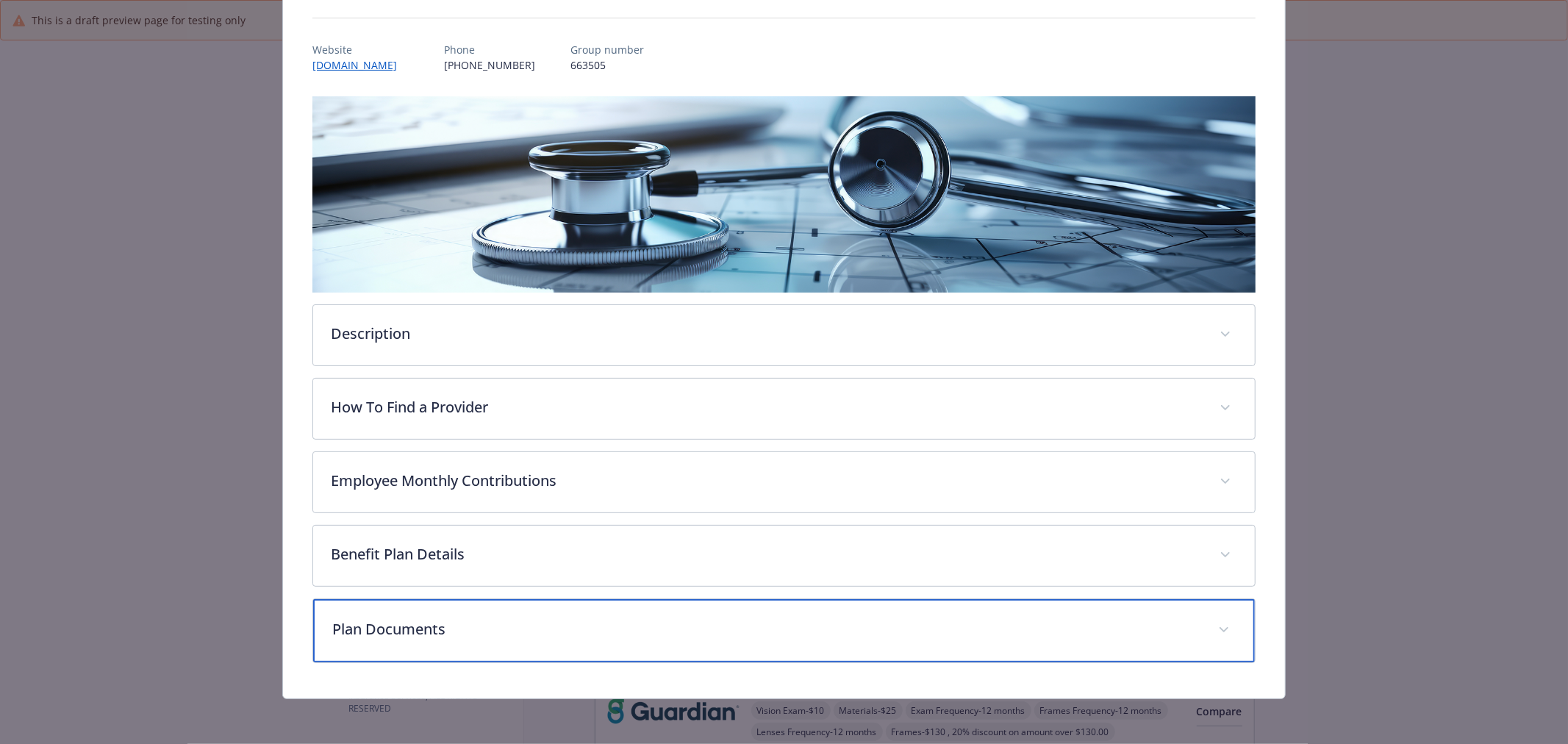
click at [554, 633] on p "Plan Documents" at bounding box center [767, 629] width 869 height 22
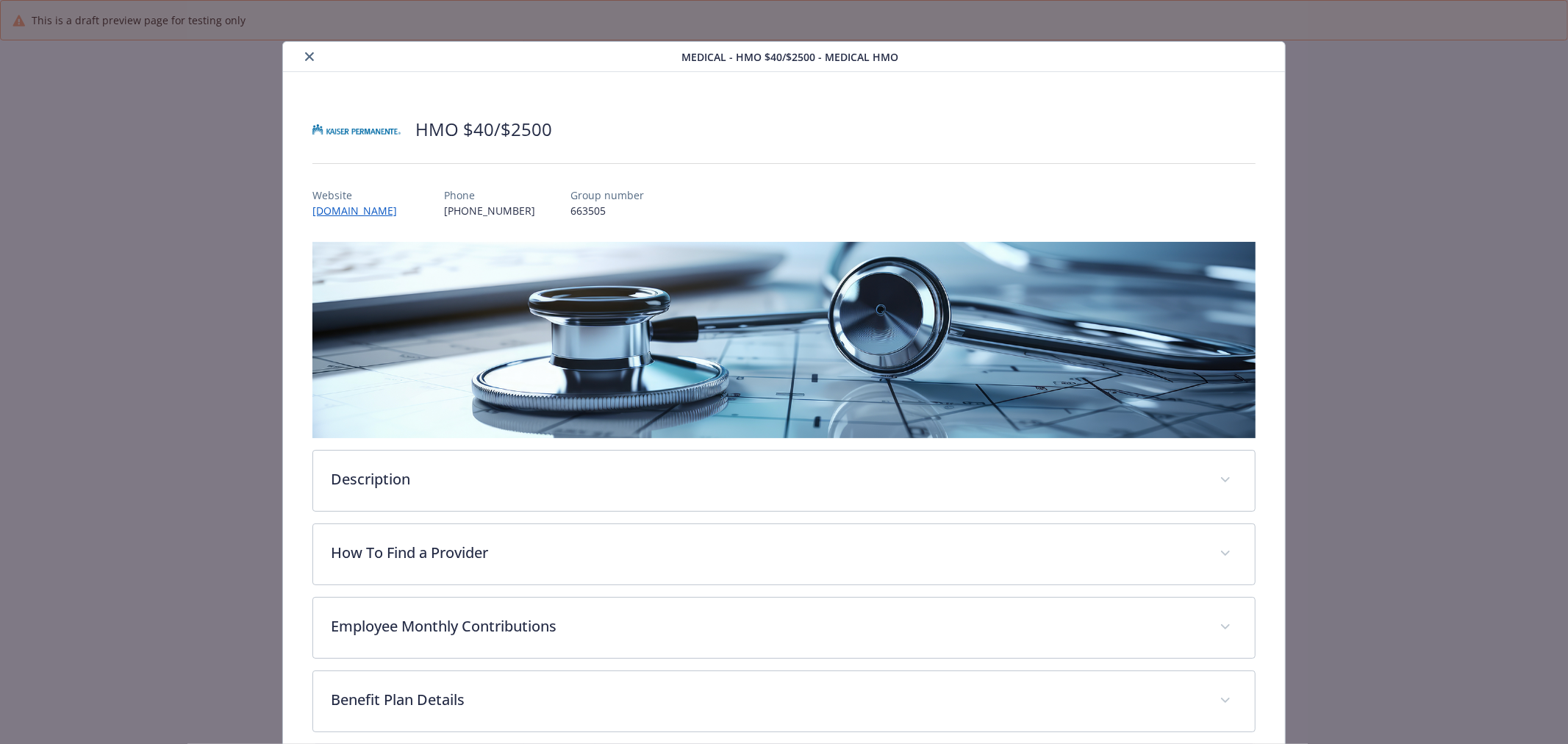
scroll to position [0, 0]
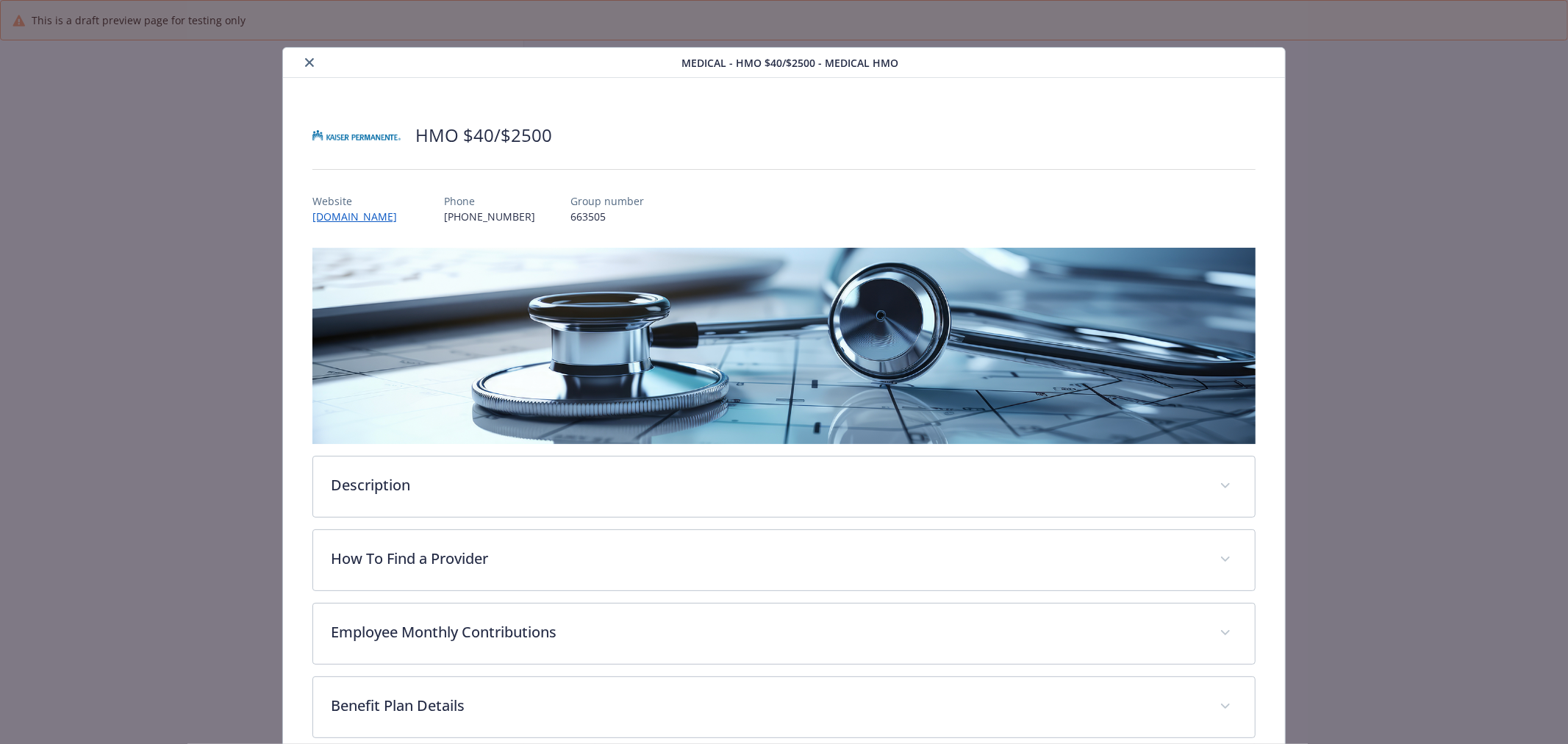
click at [311, 61] on icon "close" at bounding box center [309, 62] width 9 height 9
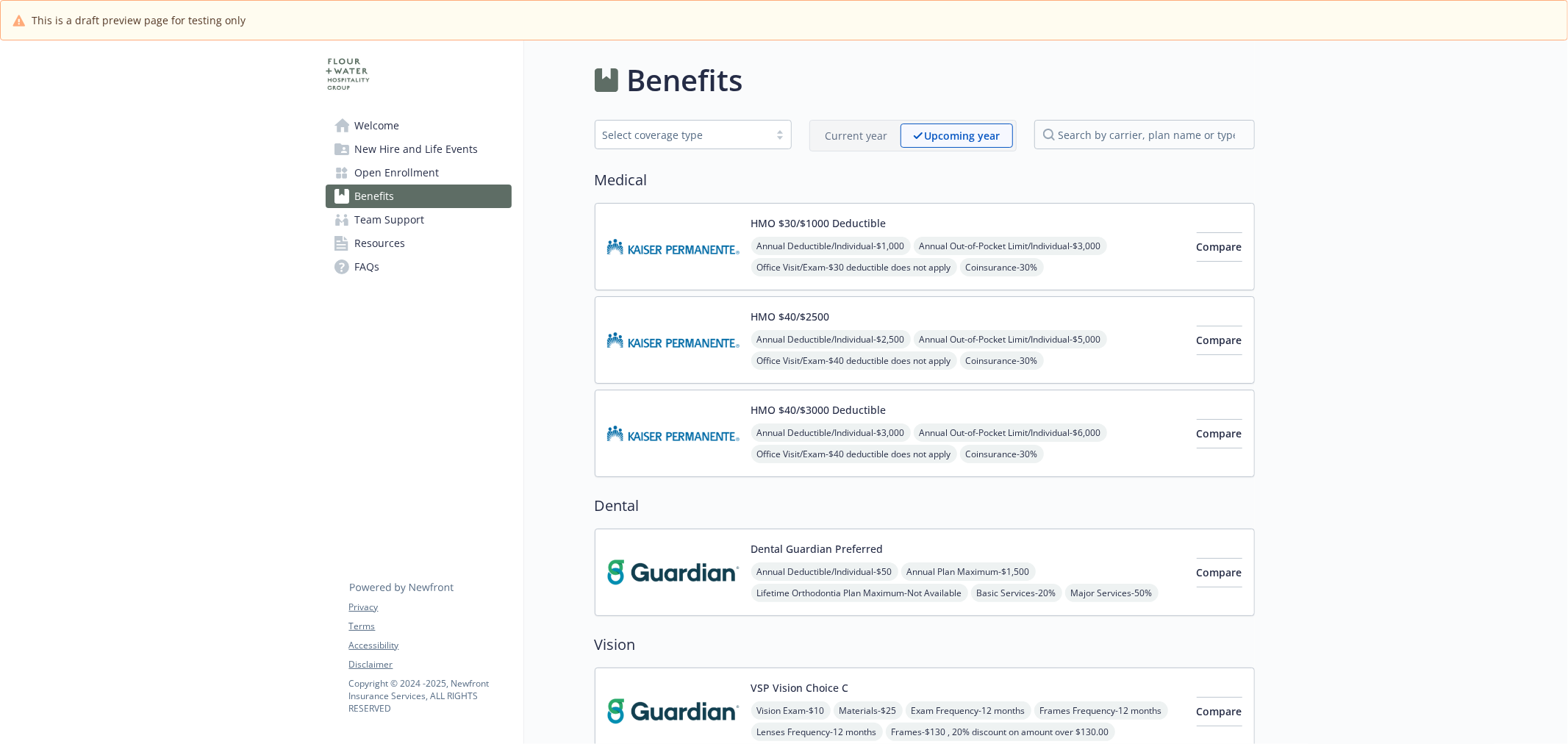
click at [724, 446] on img at bounding box center [674, 433] width 133 height 62
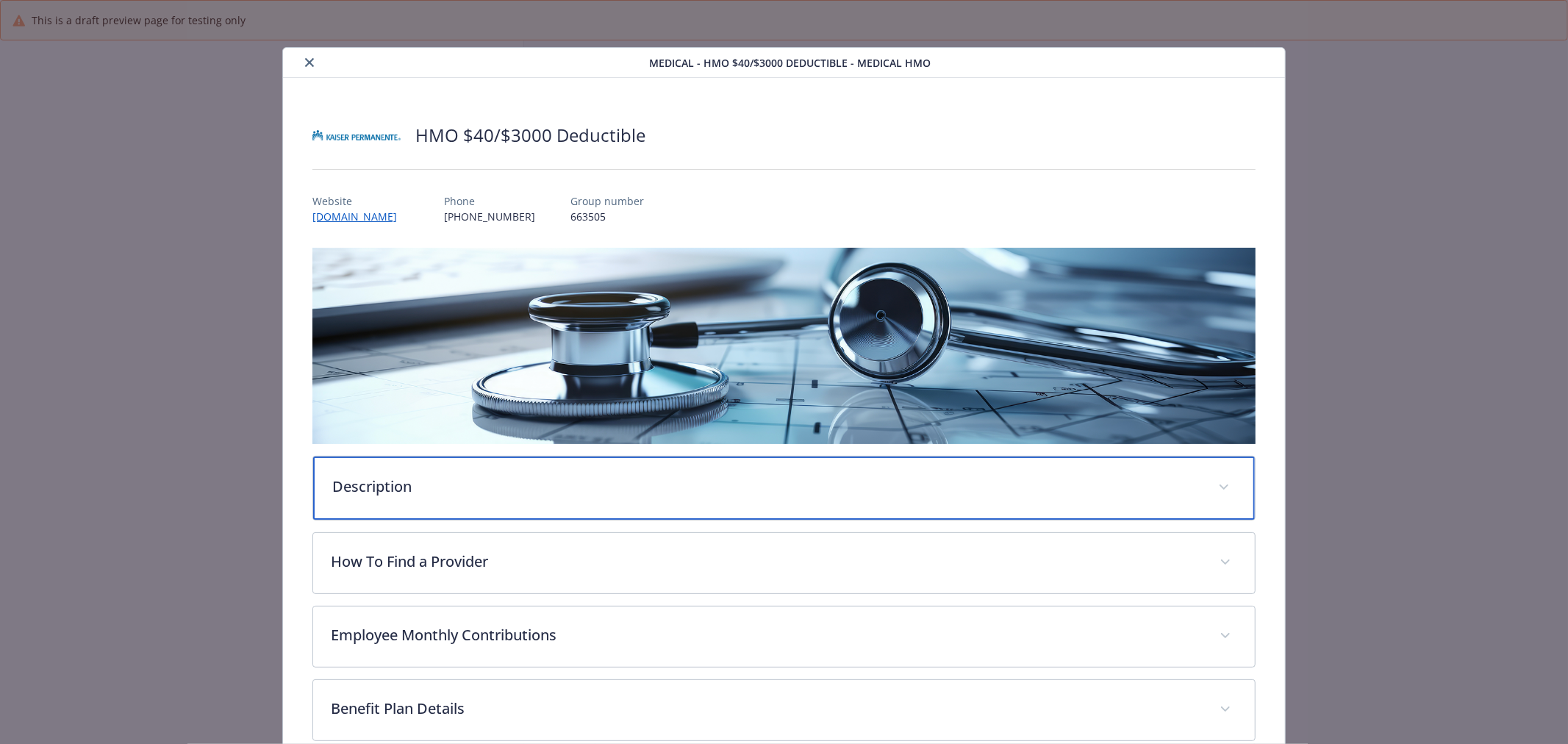
click at [664, 465] on div "Description" at bounding box center [784, 488] width 942 height 63
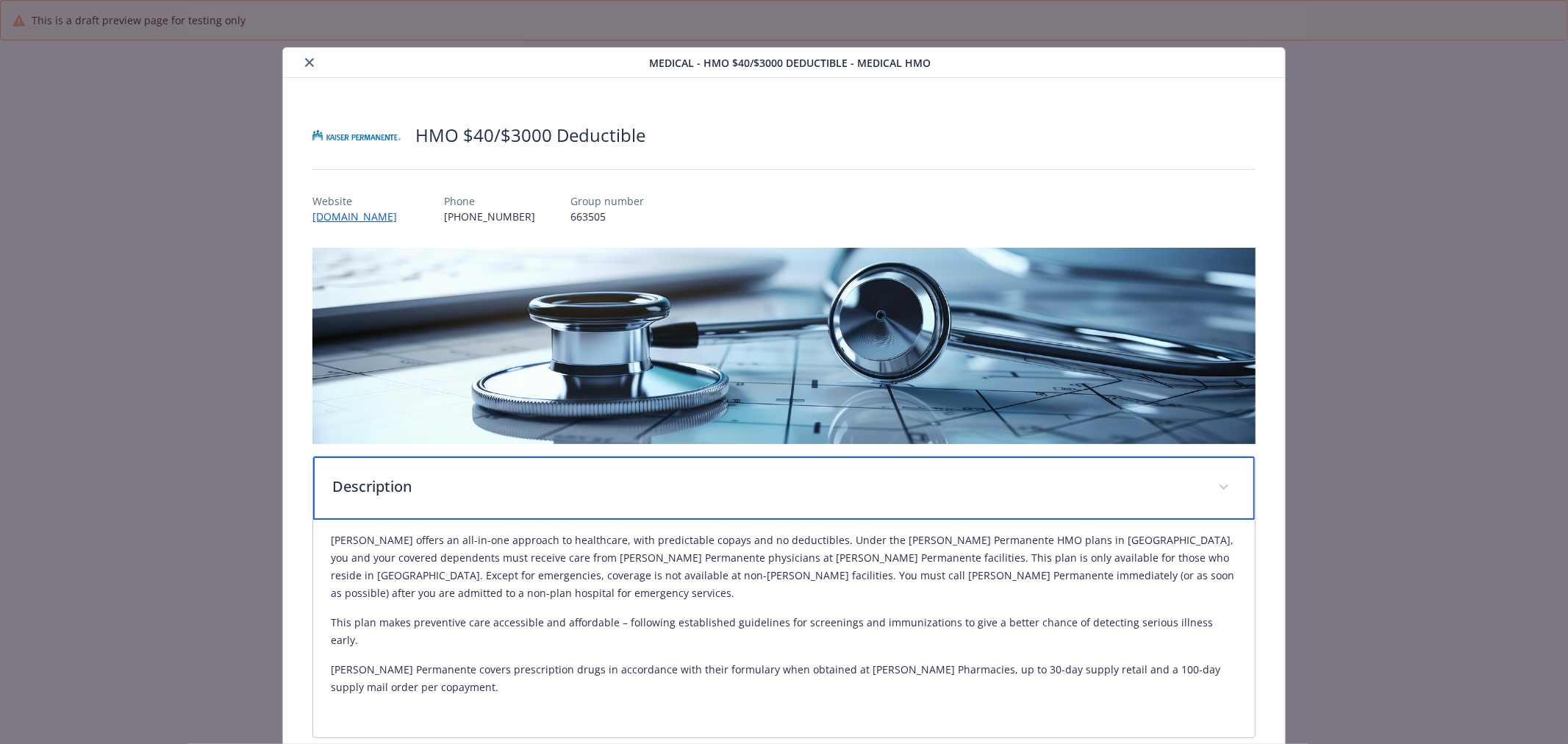
click at [664, 468] on div "Description" at bounding box center [784, 488] width 942 height 63
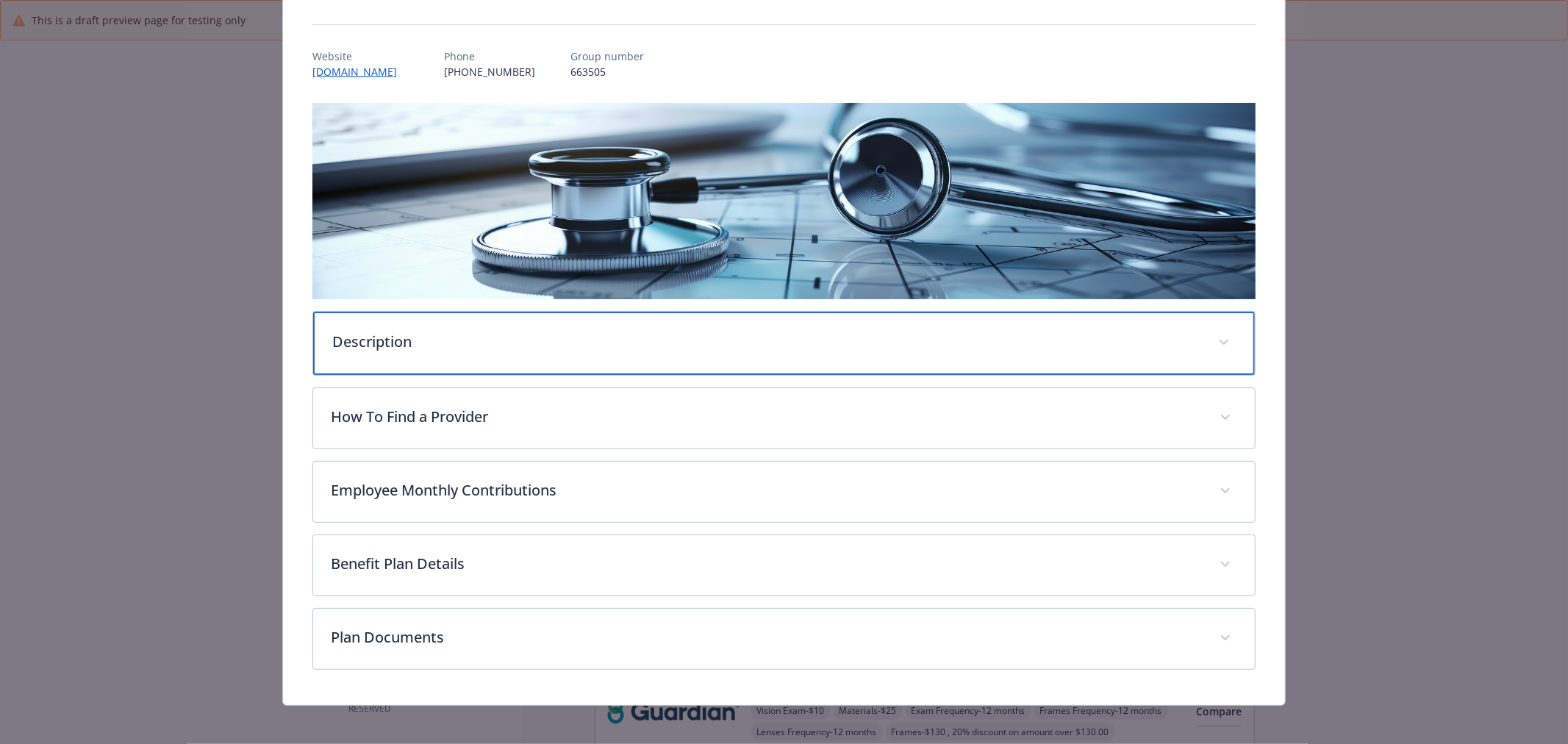
scroll to position [151, 0]
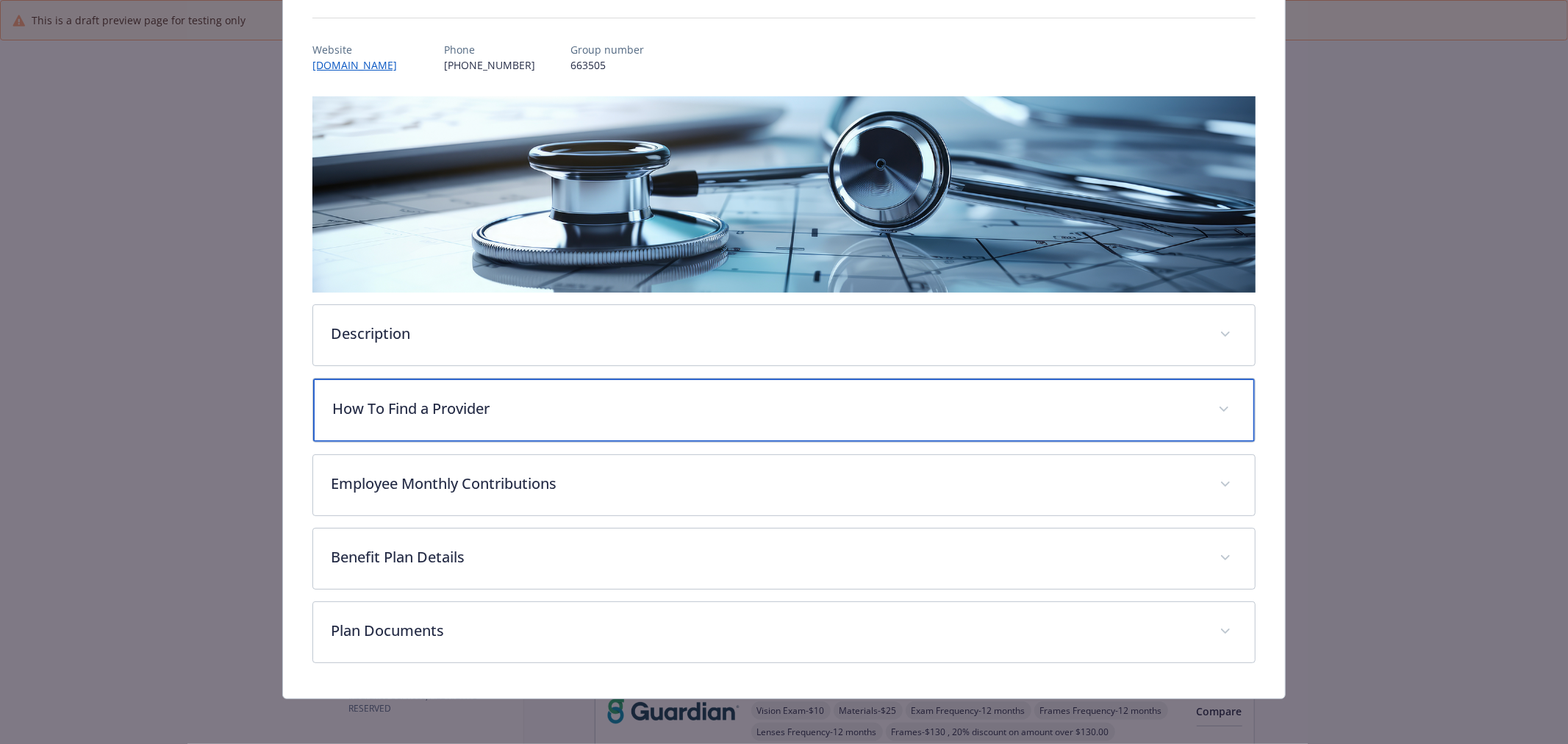
click at [609, 412] on p "How To Find a Provider" at bounding box center [767, 408] width 869 height 22
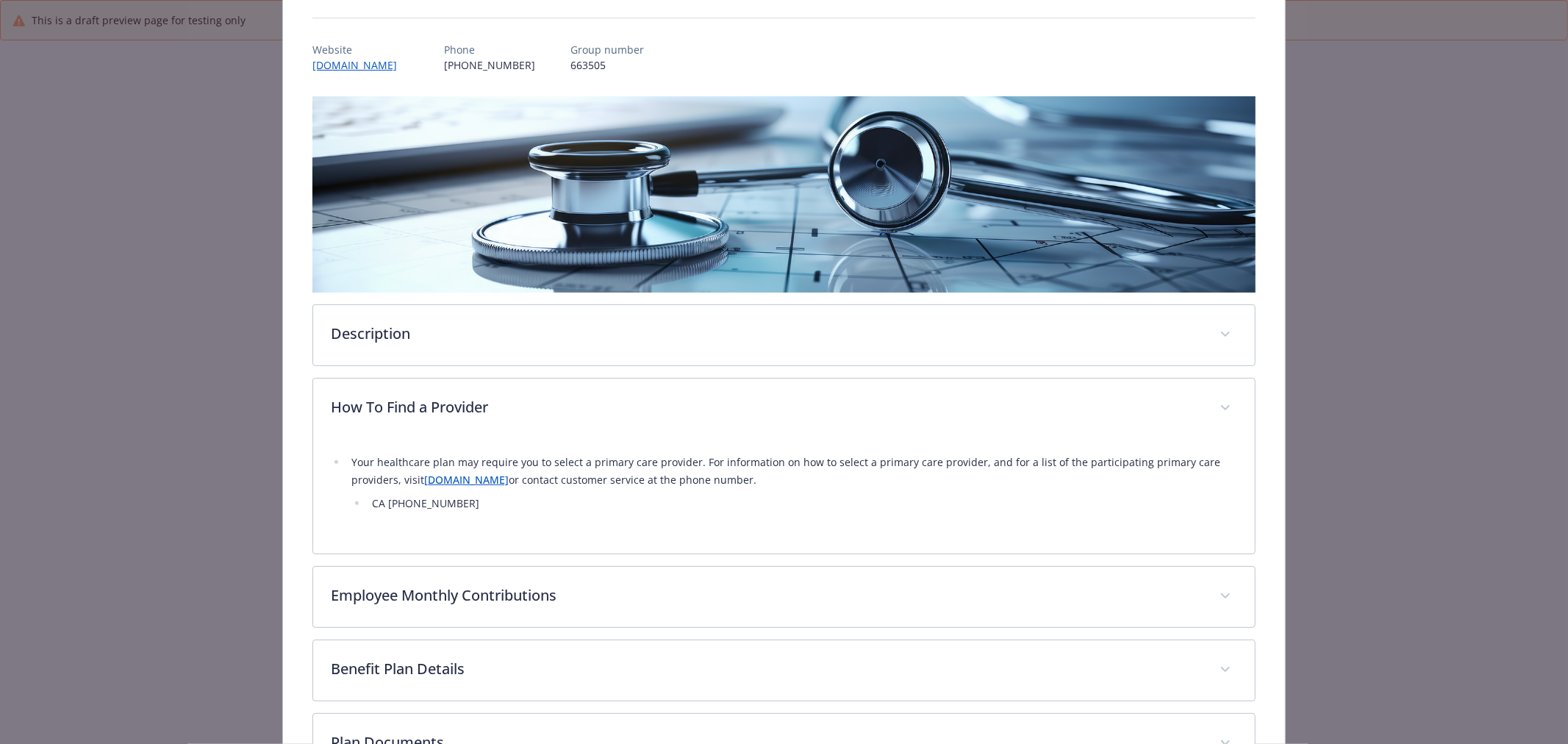
click at [463, 483] on link "[DOMAIN_NAME]" at bounding box center [467, 480] width 85 height 14
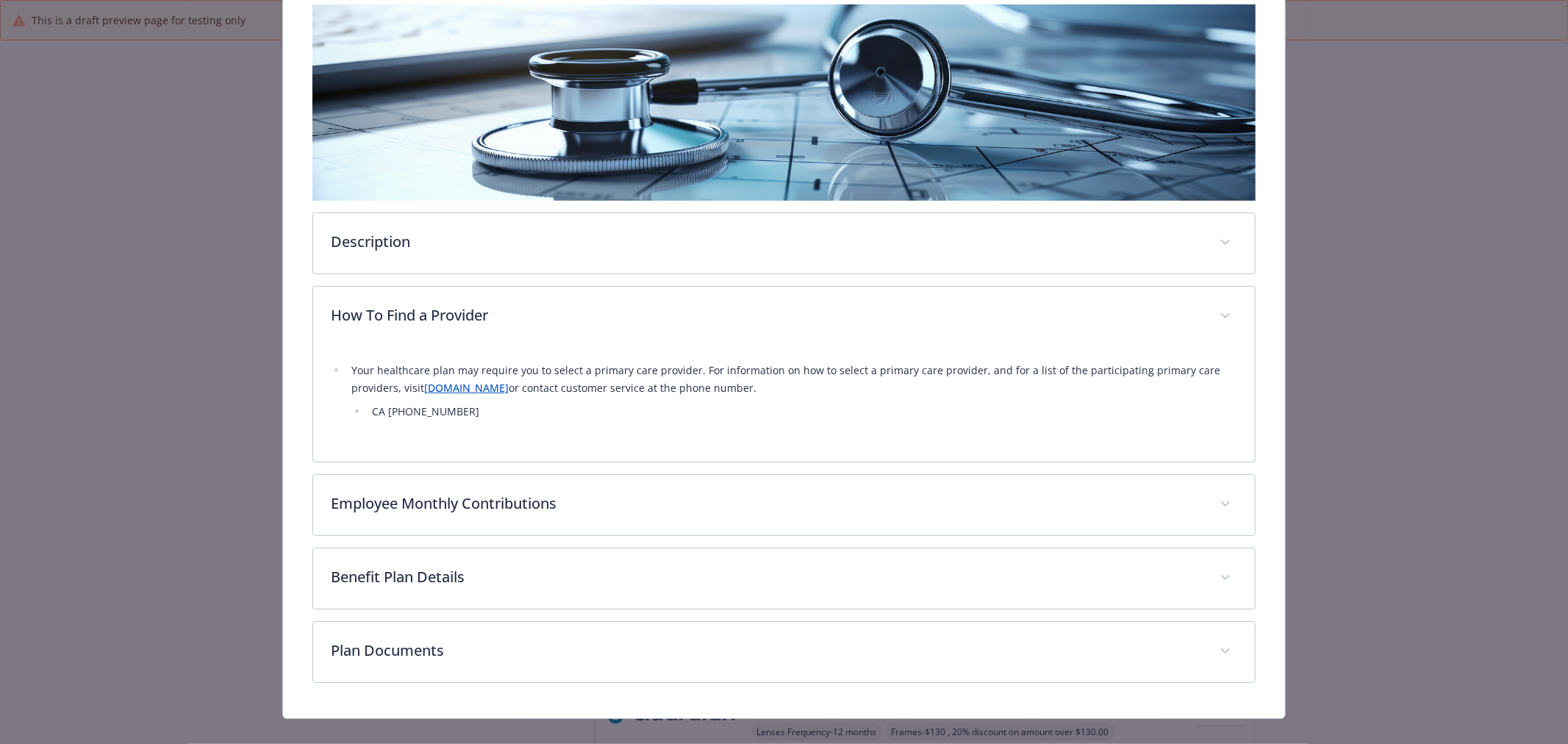
scroll to position [264, 0]
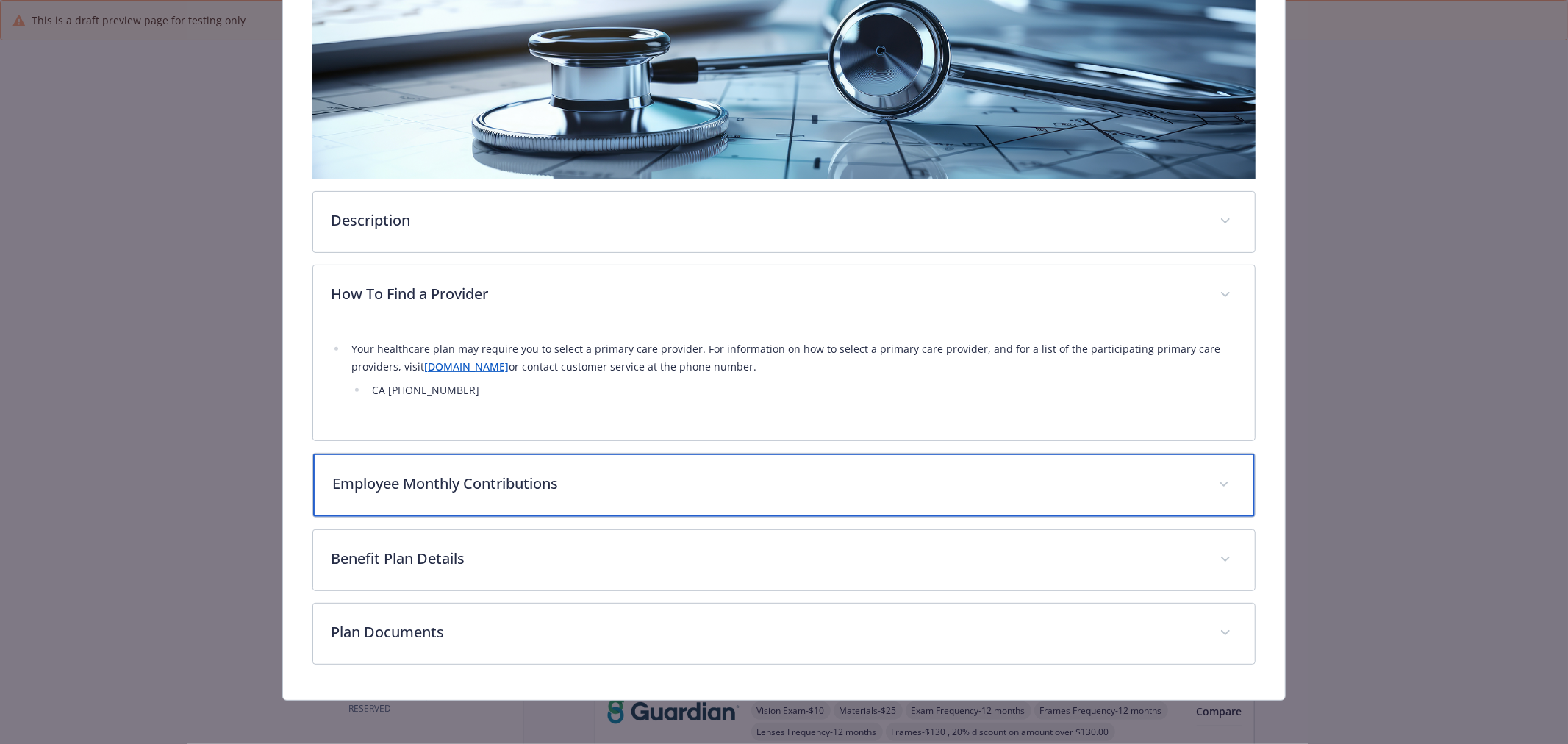
click at [638, 504] on div "Employee Monthly Contributions" at bounding box center [784, 485] width 942 height 63
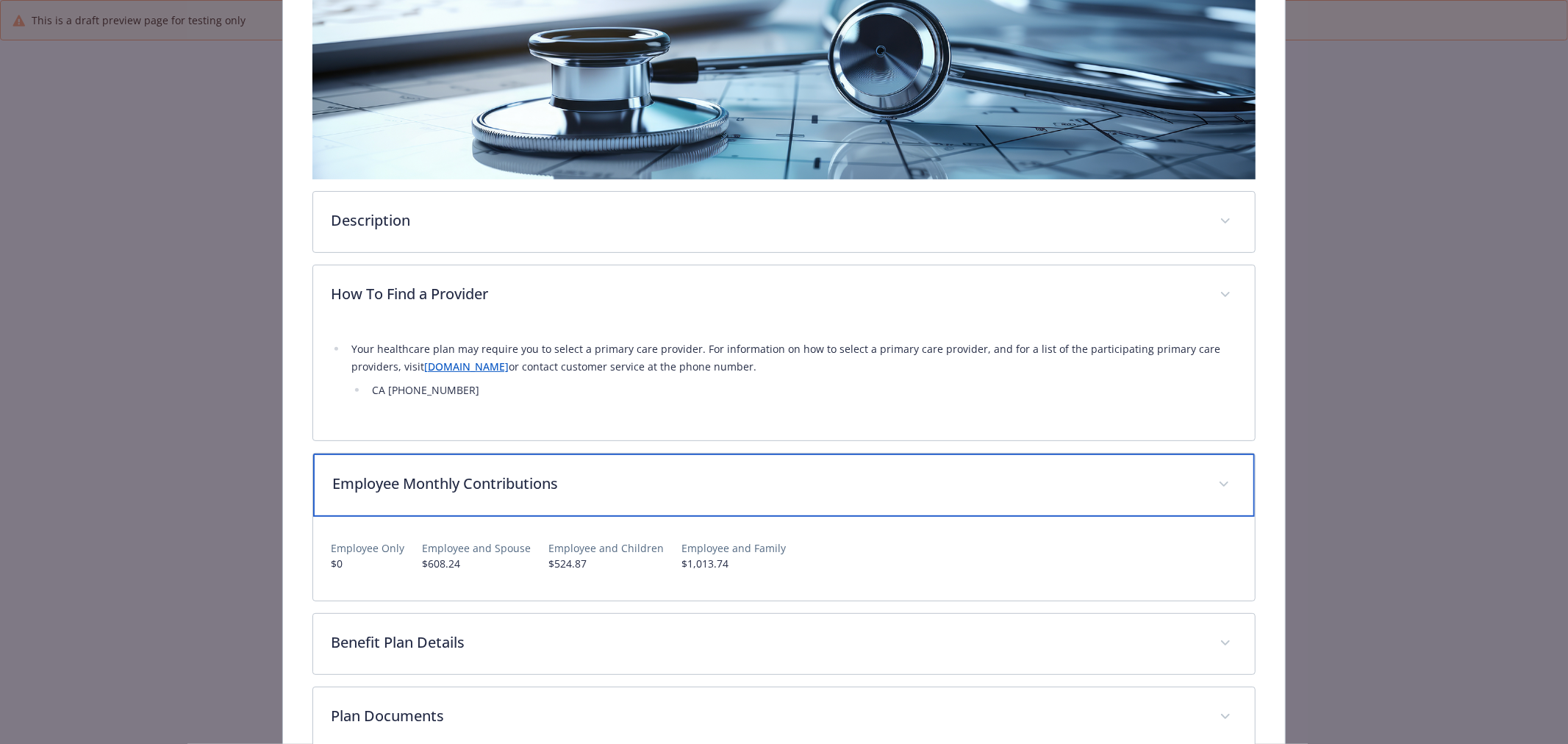
click at [638, 504] on div "Employee Monthly Contributions" at bounding box center [784, 485] width 942 height 63
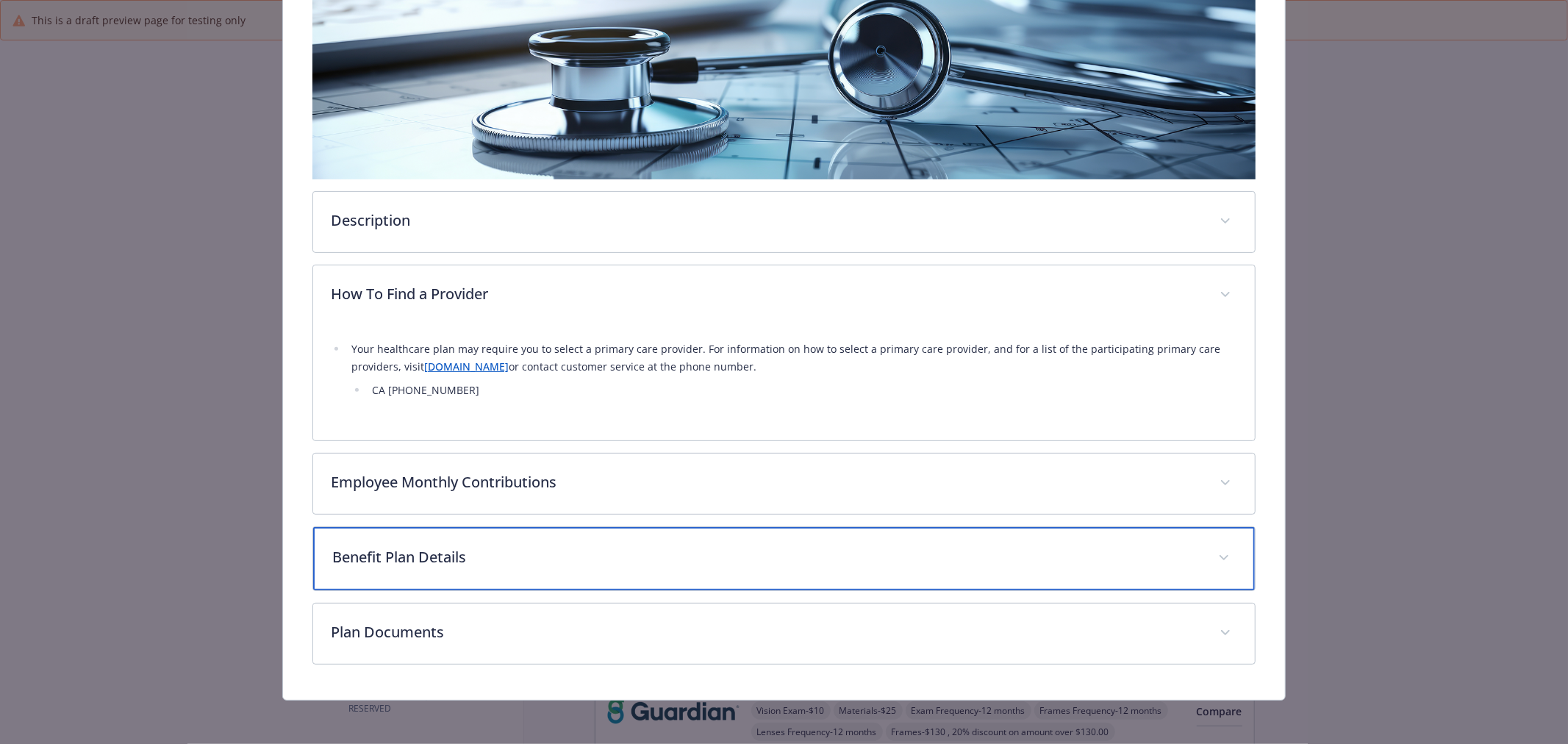
click at [622, 547] on p "Benefit Plan Details" at bounding box center [767, 556] width 869 height 22
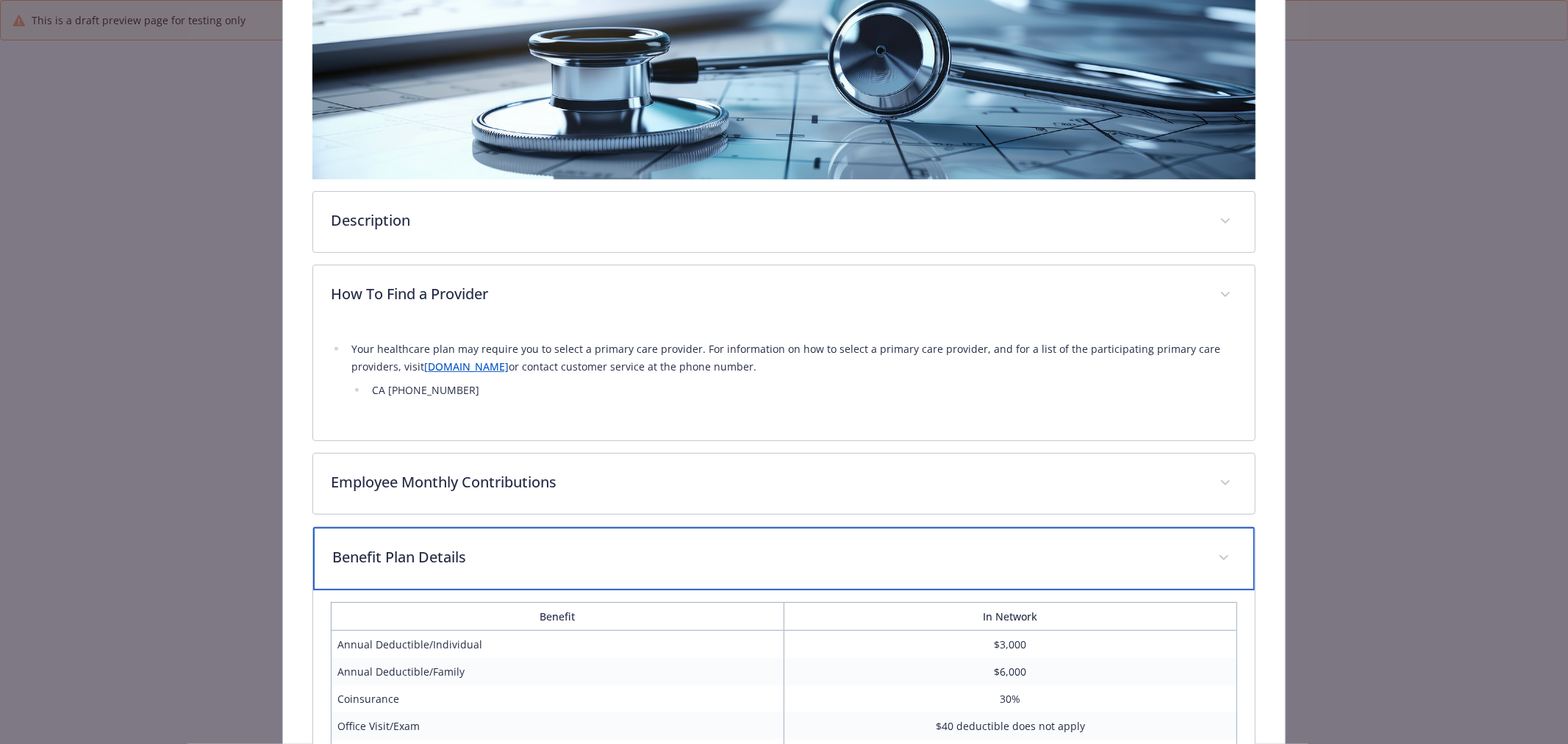
click at [622, 547] on p "Benefit Plan Details" at bounding box center [767, 556] width 869 height 22
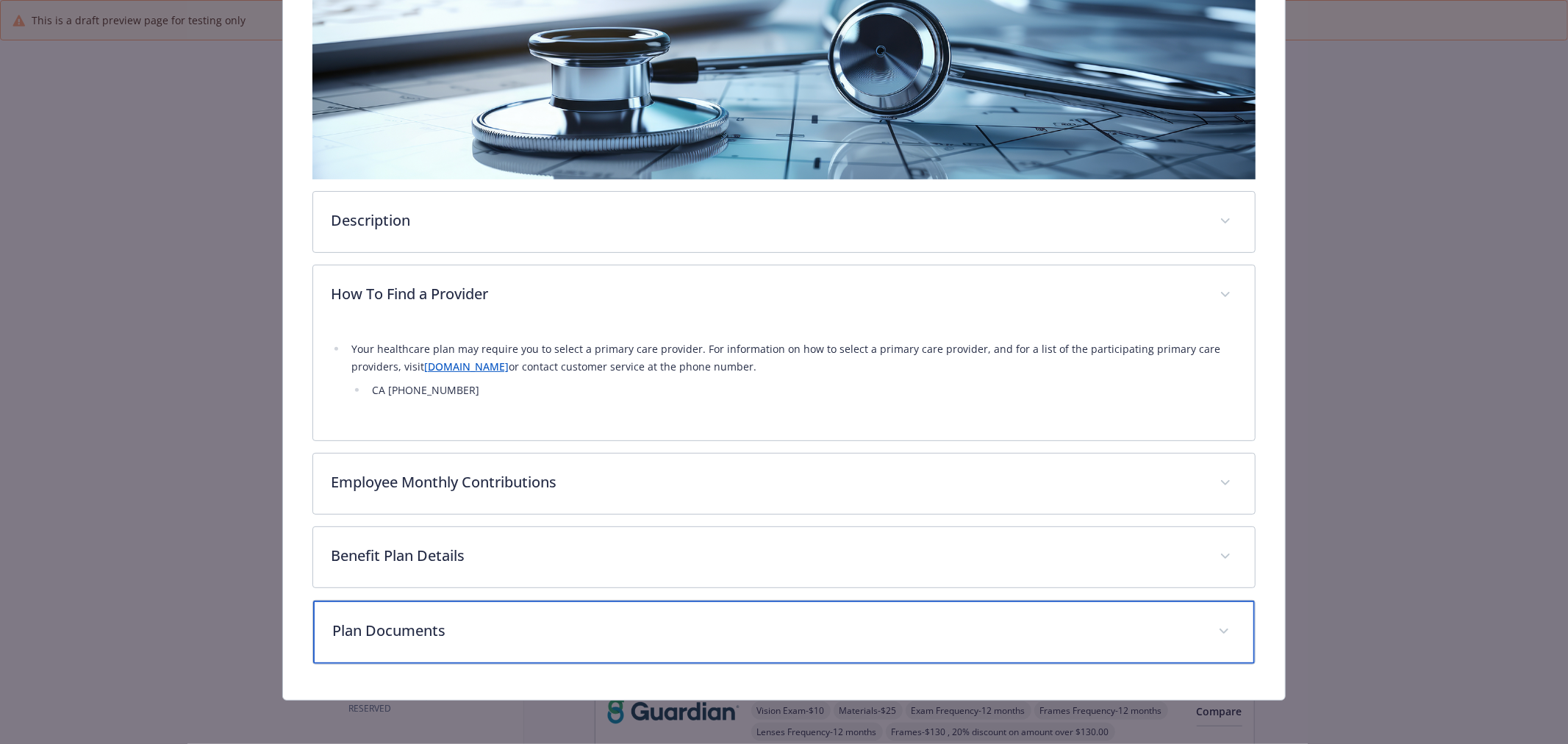
click at [586, 662] on div "Plan Documents" at bounding box center [784, 632] width 942 height 63
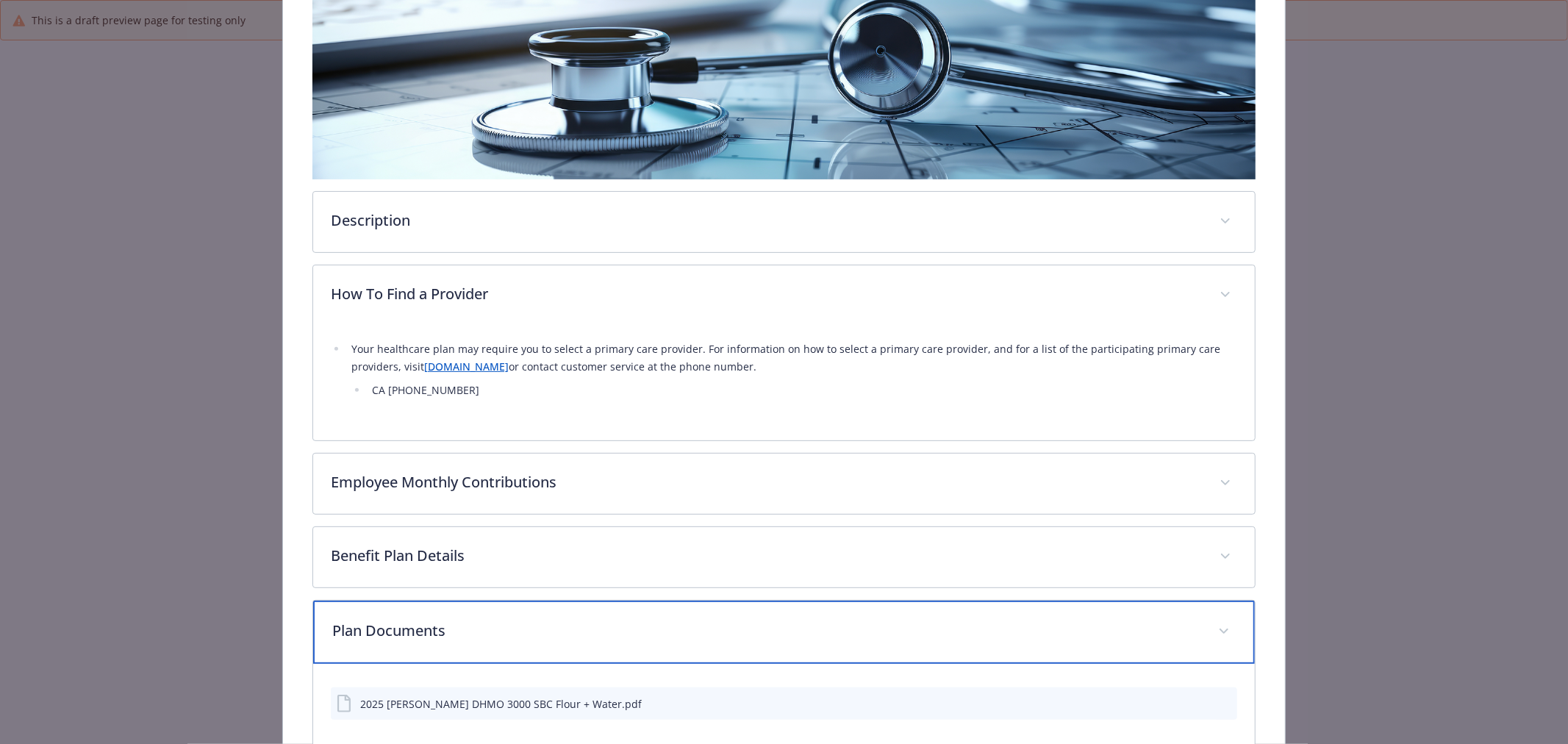
click at [586, 647] on div "Plan Documents" at bounding box center [784, 632] width 942 height 63
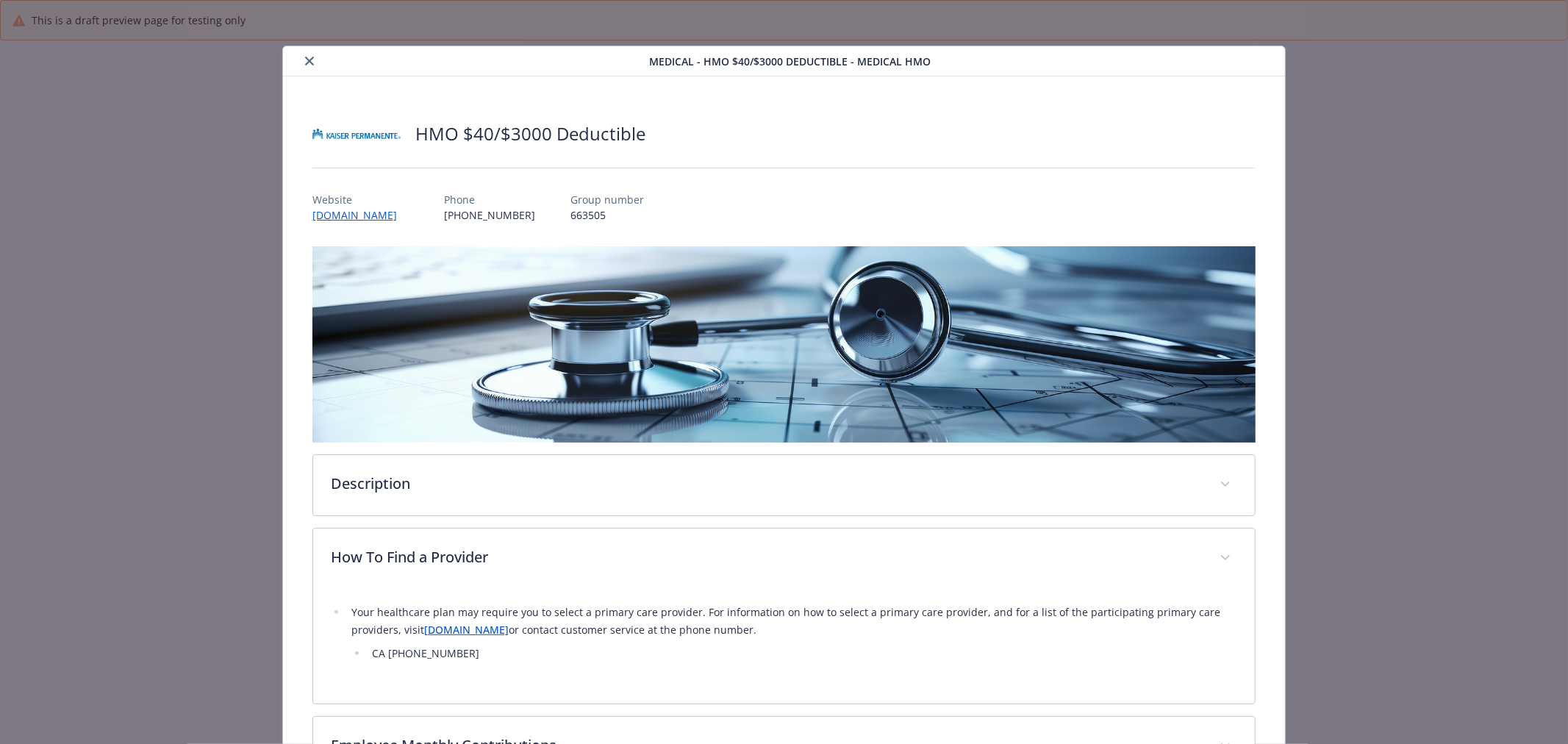
scroll to position [0, 0]
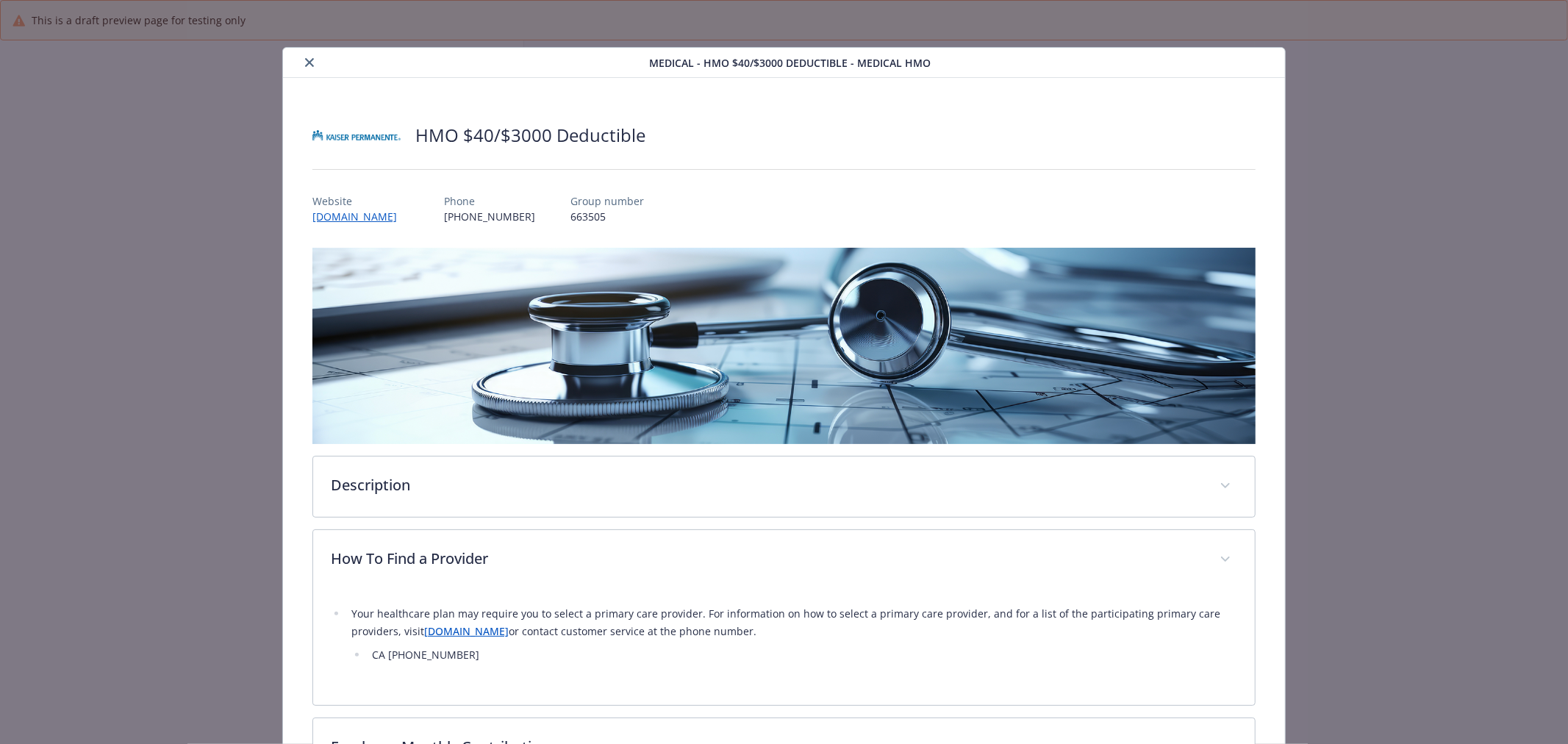
click at [305, 59] on icon "close" at bounding box center [309, 62] width 9 height 9
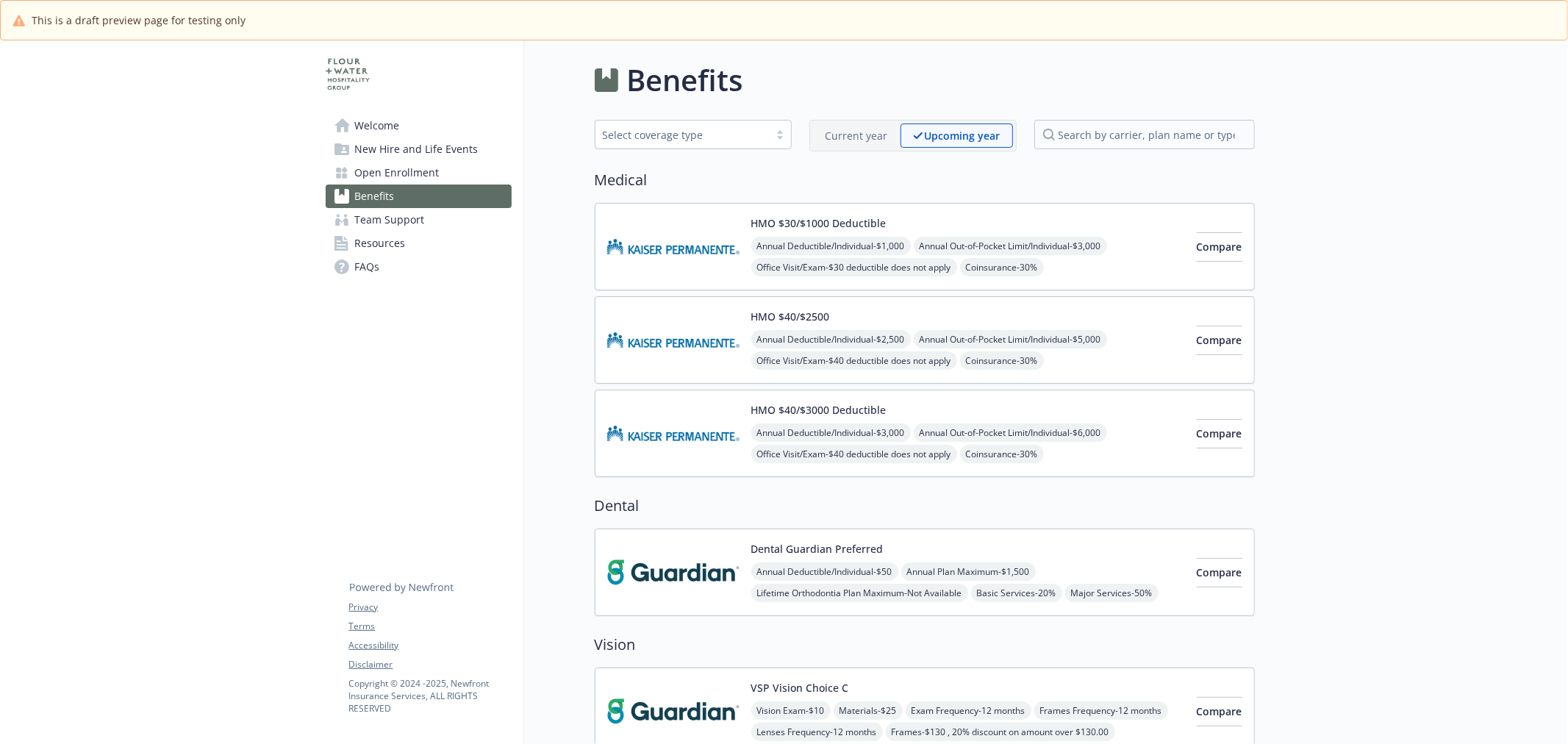
click at [696, 559] on img at bounding box center [674, 572] width 133 height 62
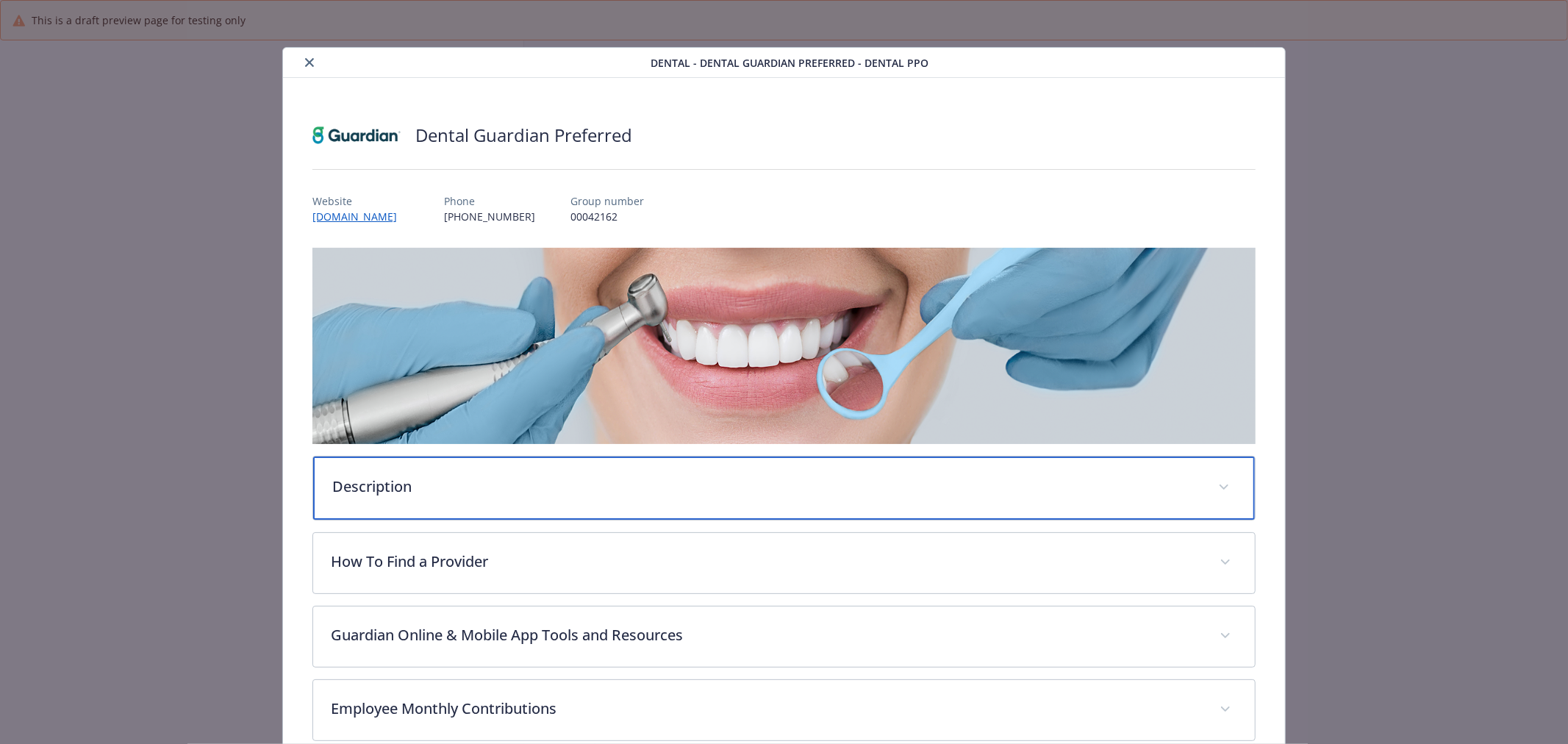
click at [555, 472] on div "Description" at bounding box center [784, 488] width 942 height 63
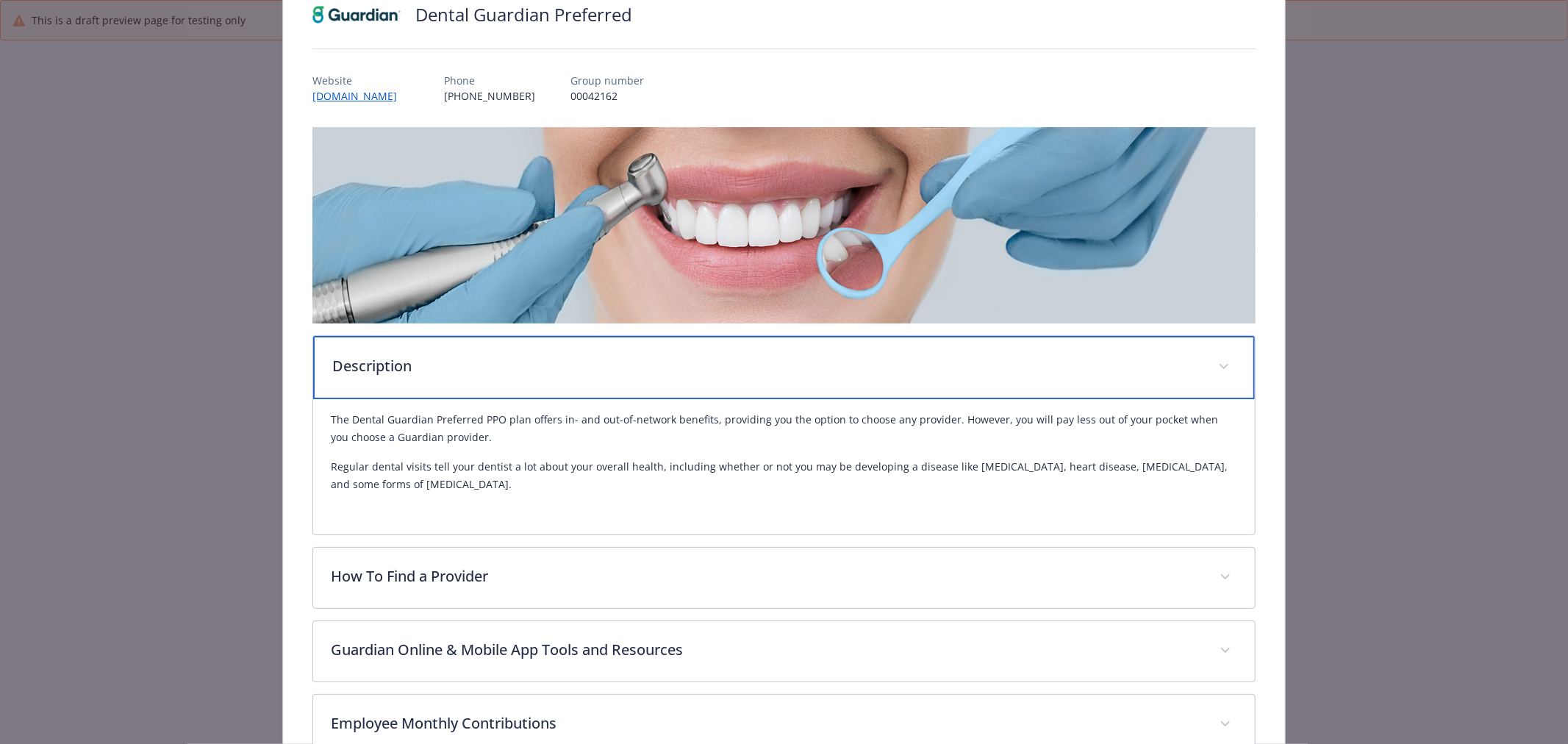
scroll to position [163, 0]
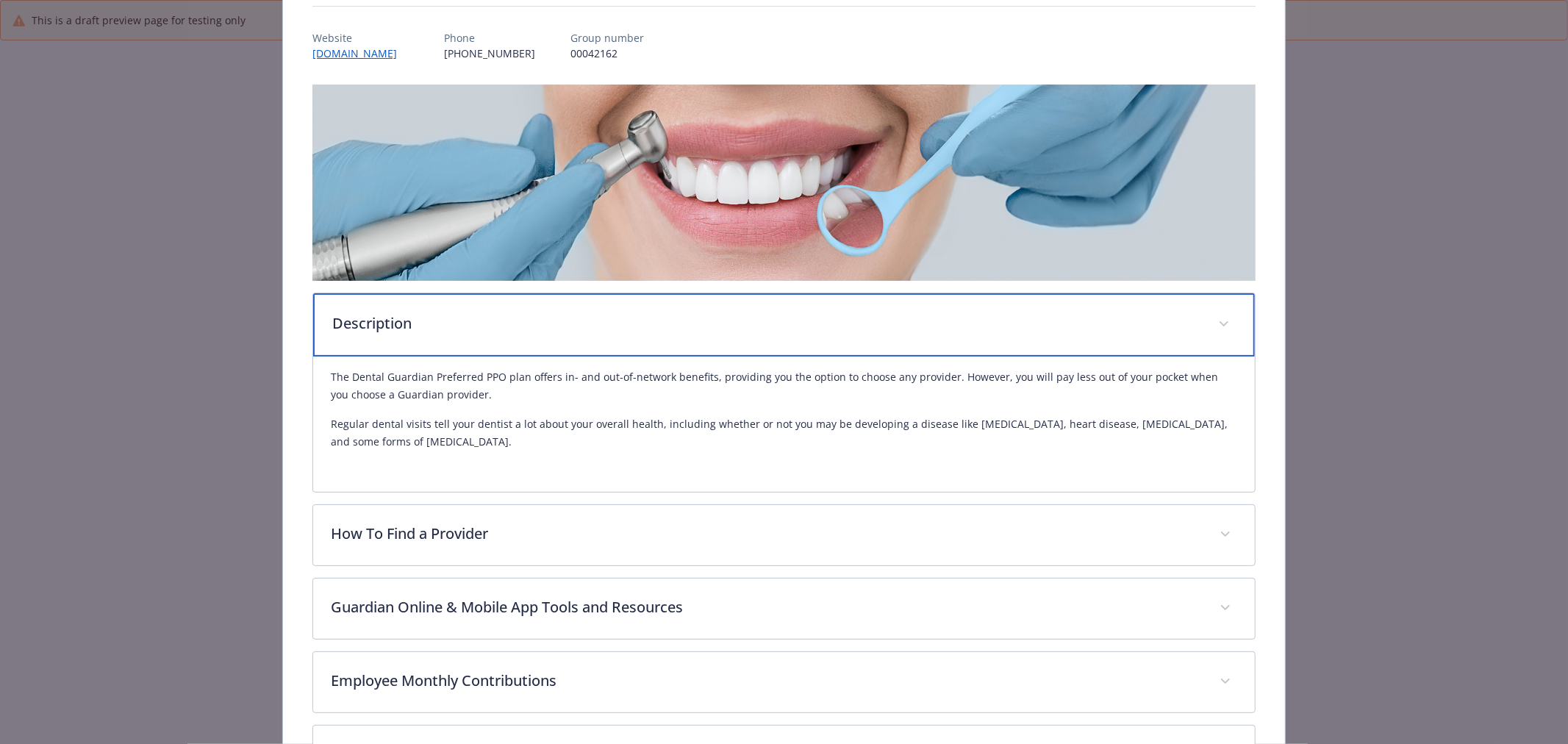
click at [769, 335] on div "Description" at bounding box center [784, 325] width 942 height 63
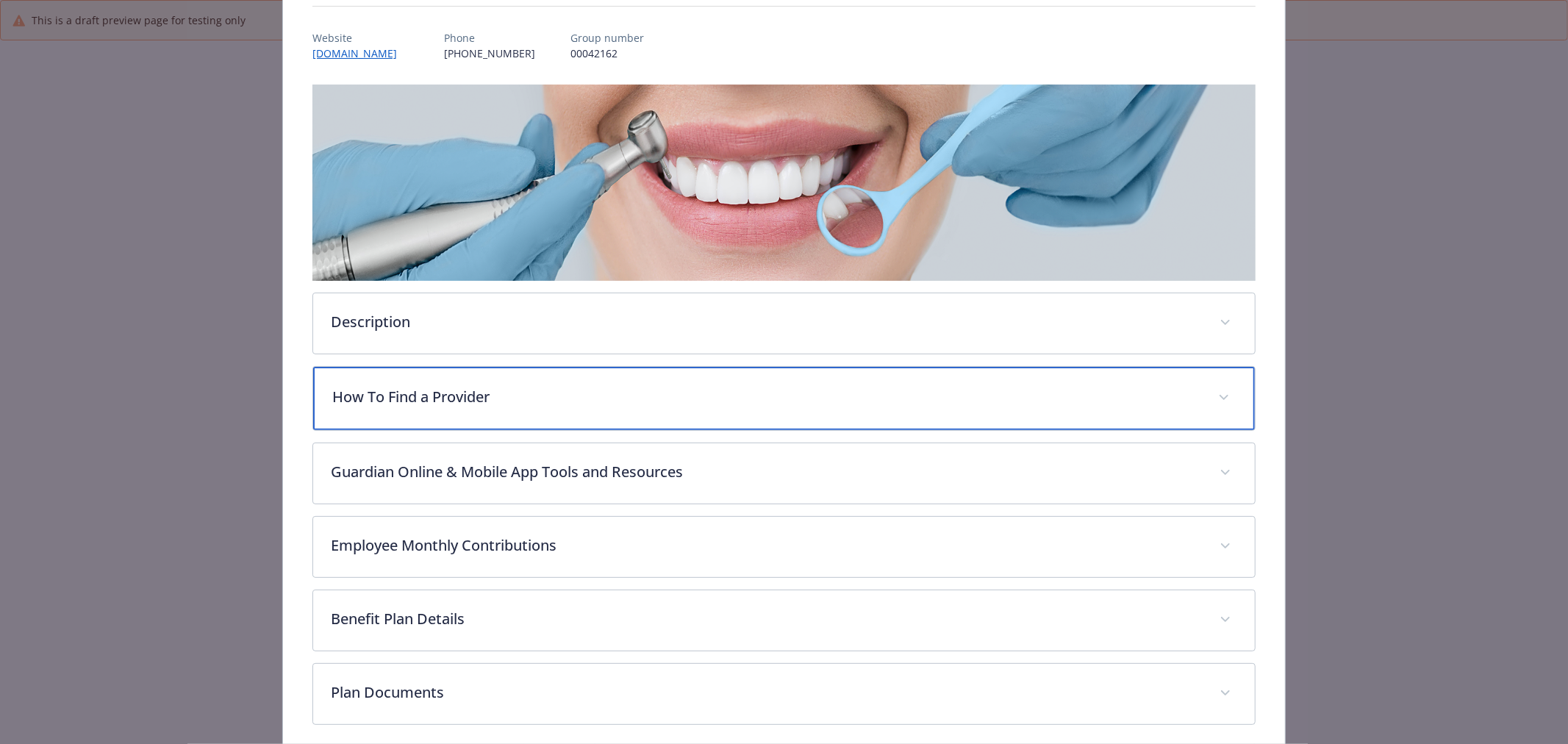
click at [670, 378] on div "How To Find a Provider" at bounding box center [784, 399] width 942 height 63
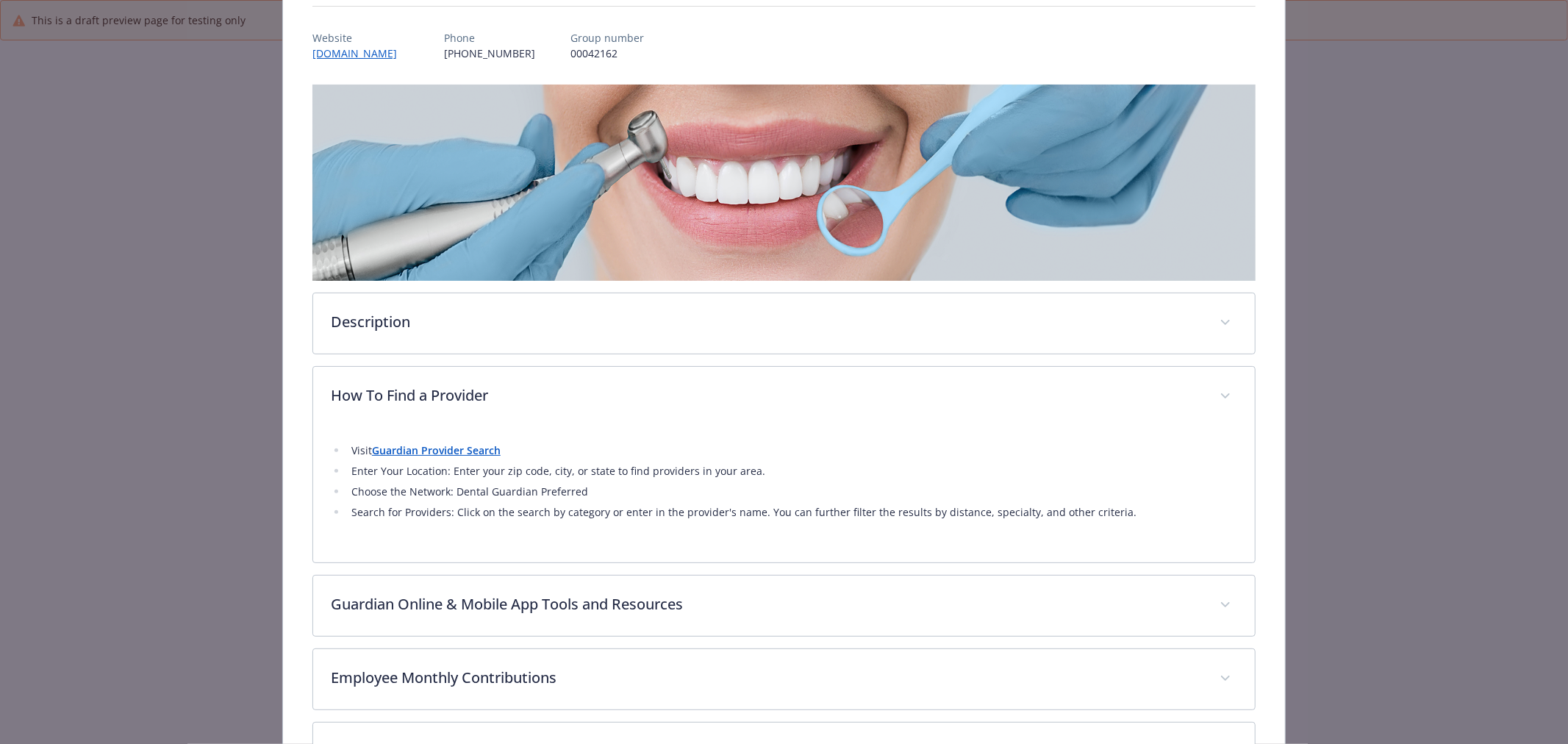
click at [484, 453] on strong "Guardian Provider Search" at bounding box center [436, 450] width 129 height 14
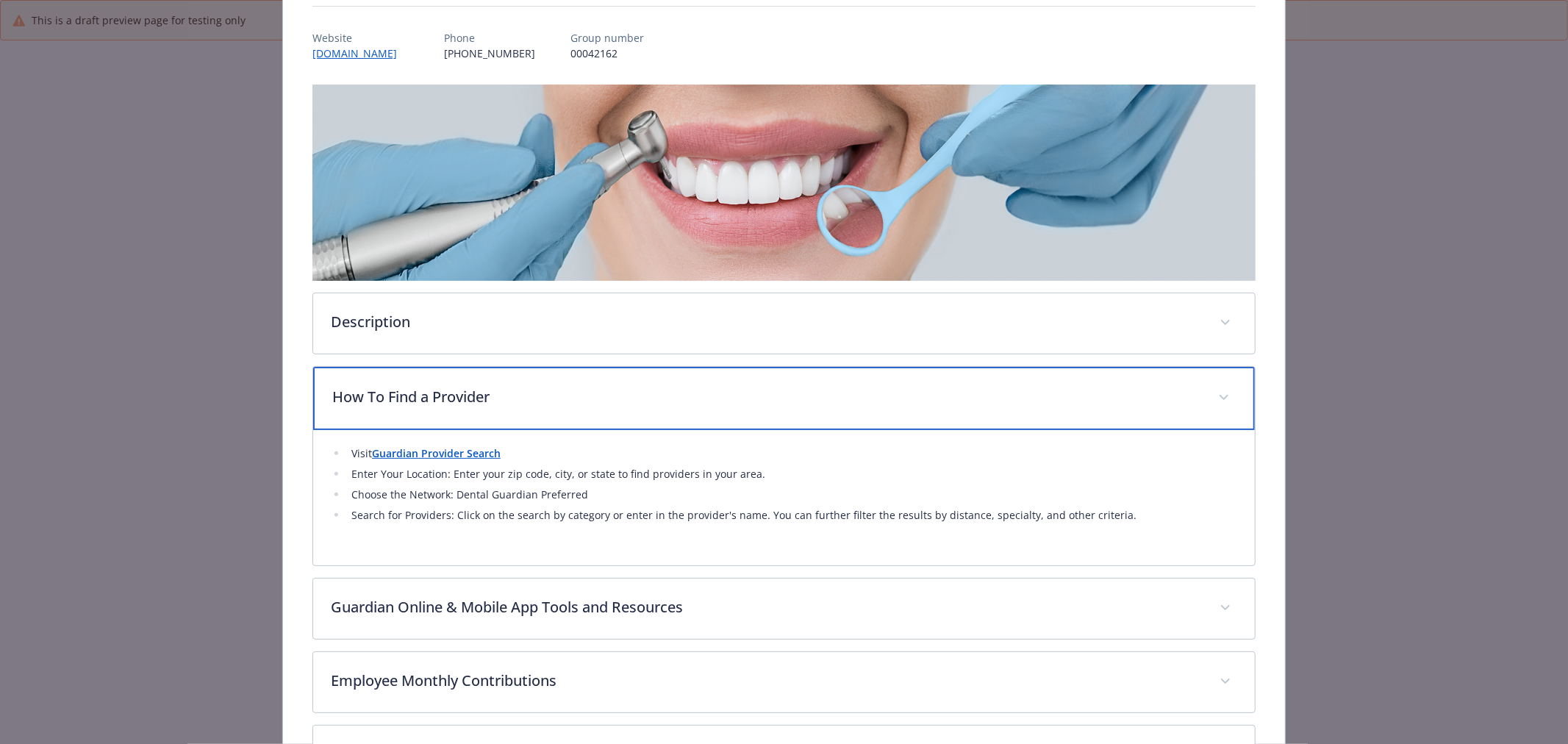
click at [623, 387] on p "How To Find a Provider" at bounding box center [767, 396] width 869 height 22
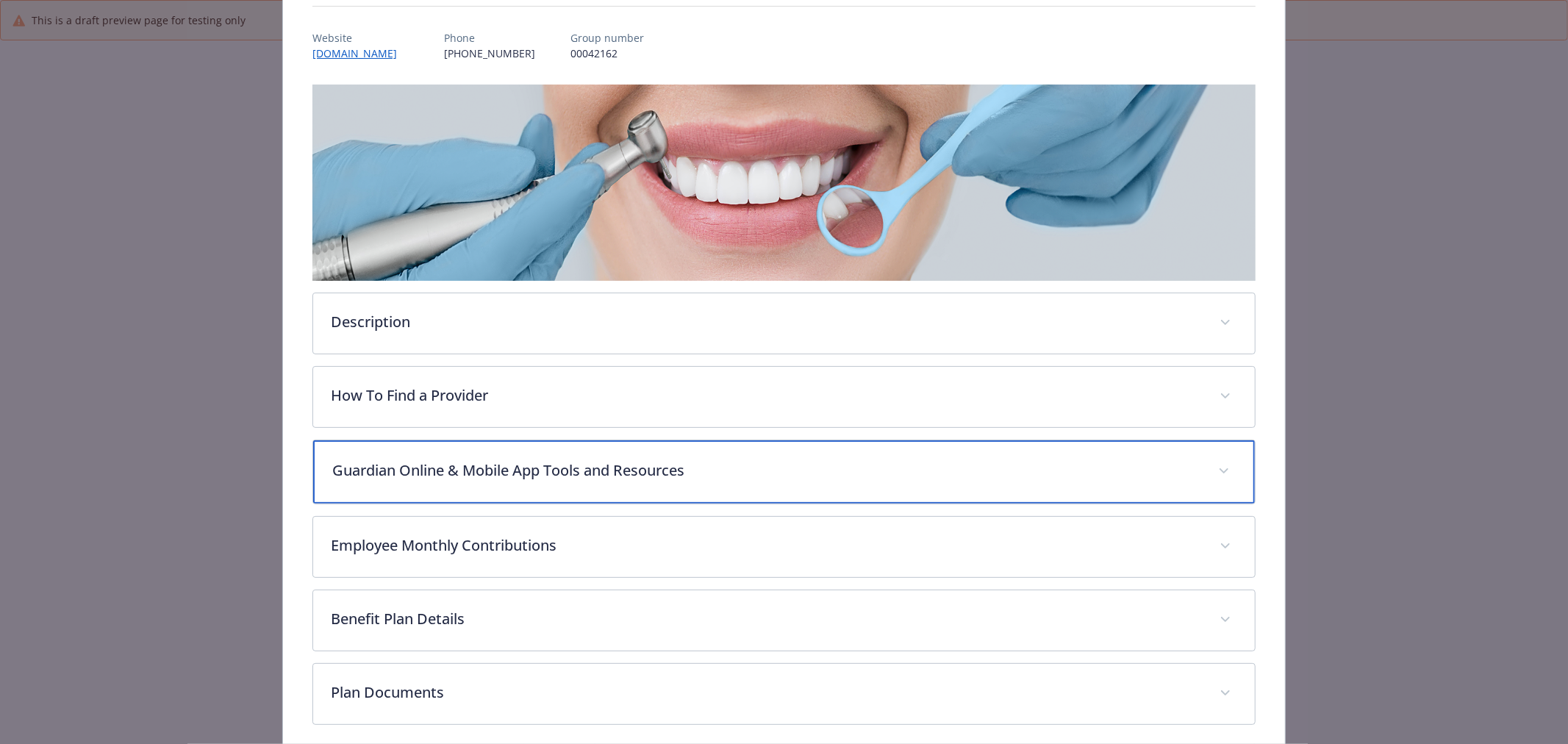
click at [619, 489] on div "Guardian Online & Mobile App Tools and Resources" at bounding box center [784, 472] width 942 height 63
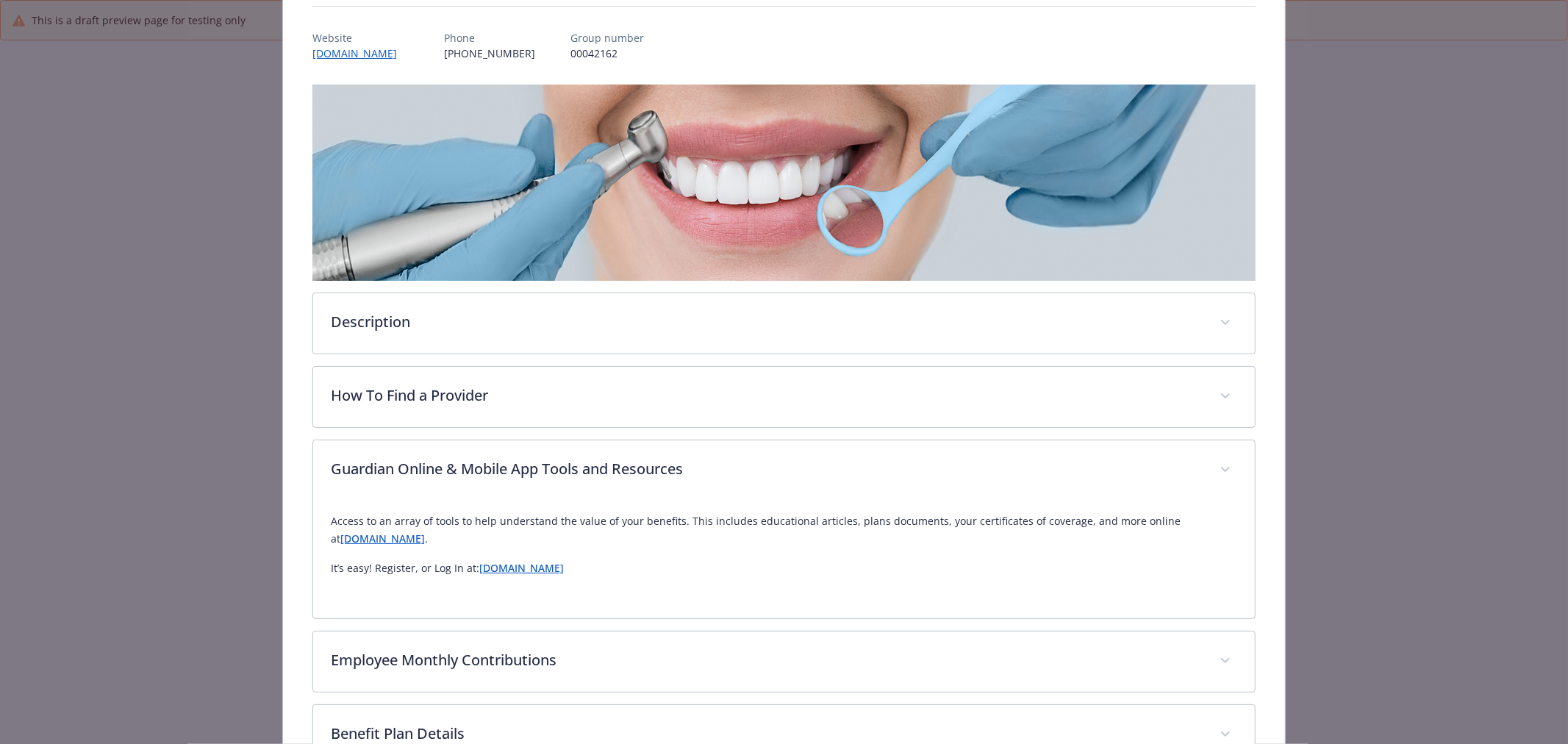
click at [425, 539] on link "[DOMAIN_NAME]" at bounding box center [382, 538] width 85 height 14
click at [553, 562] on link "[DOMAIN_NAME]" at bounding box center [522, 568] width 85 height 14
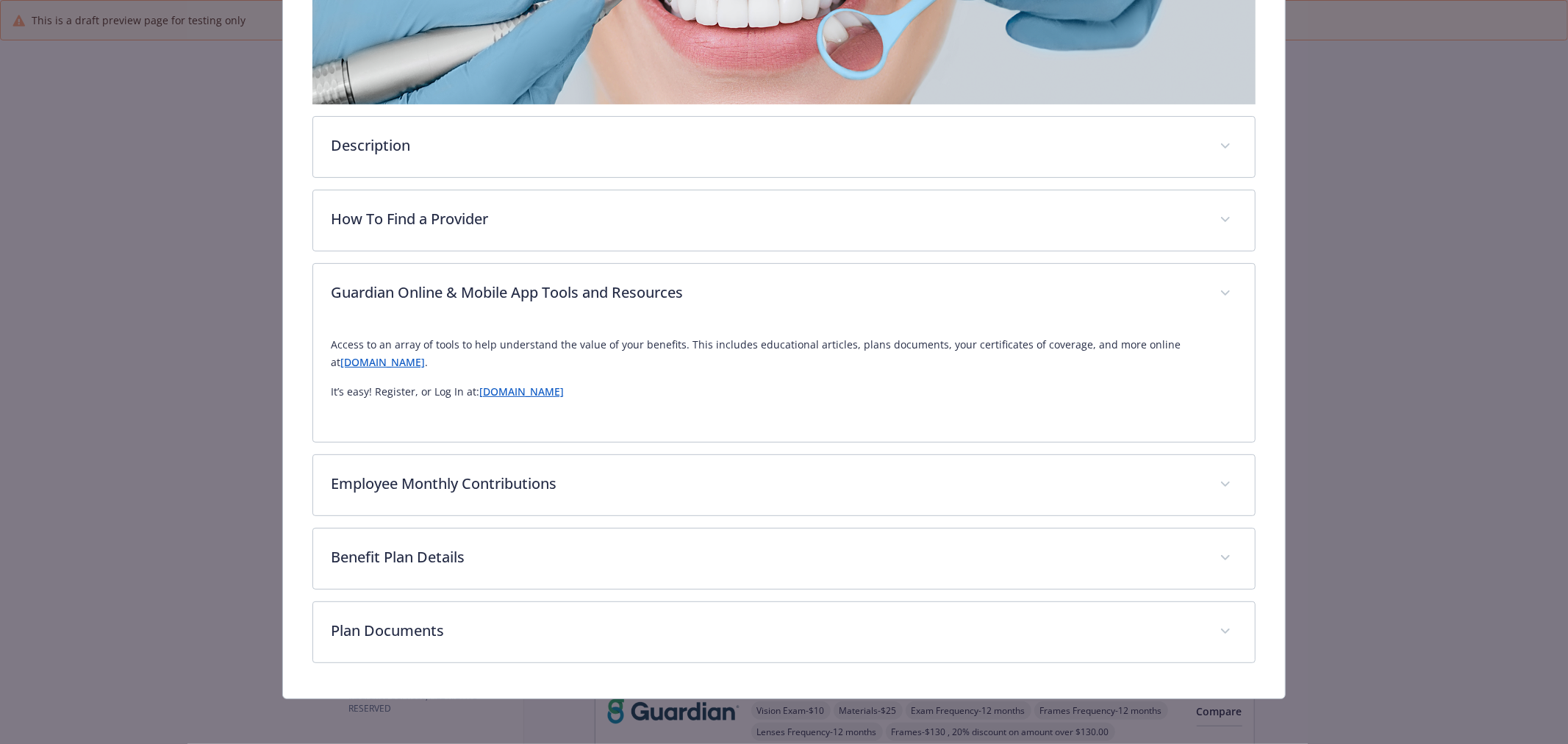
scroll to position [341, 0]
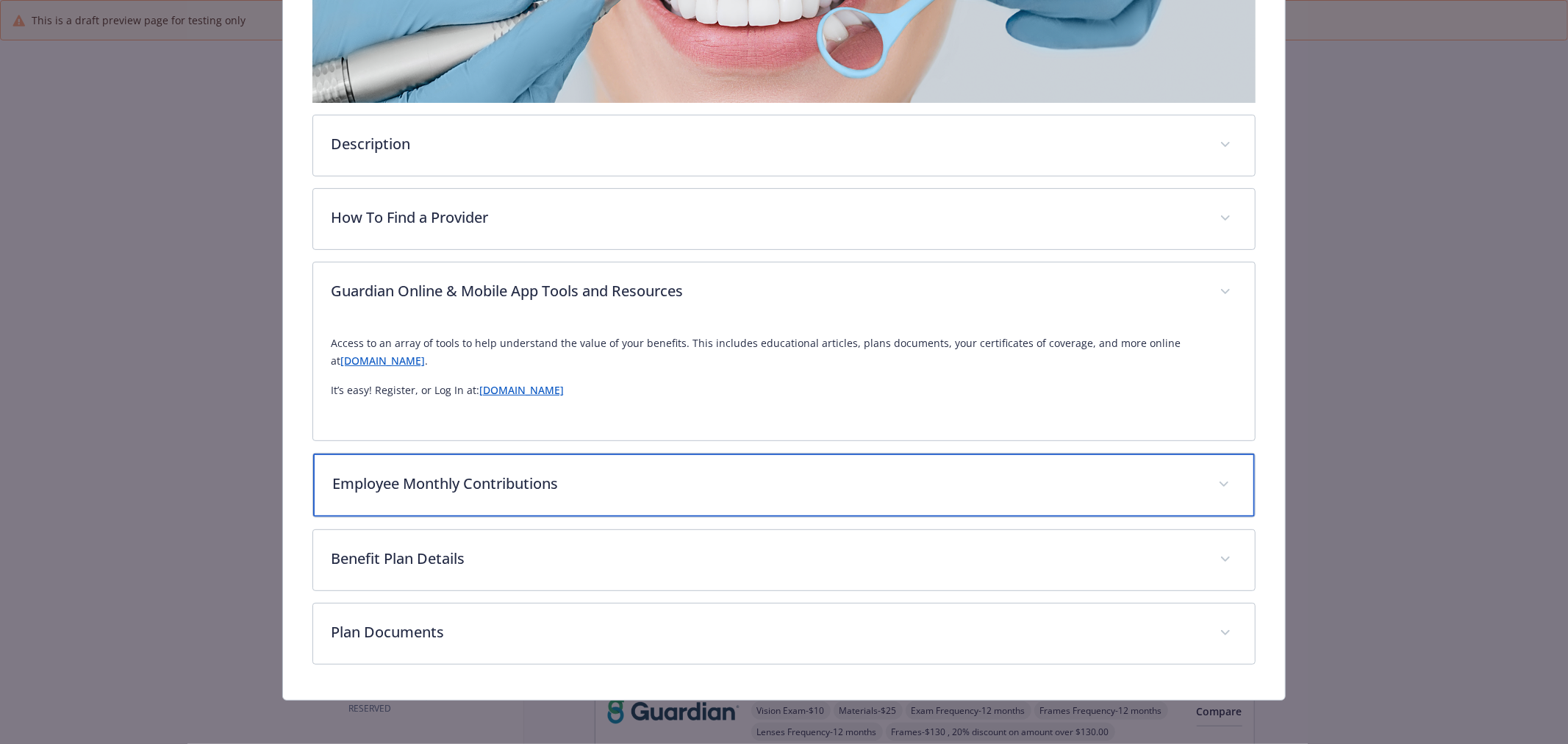
click at [704, 494] on div "Employee Monthly Contributions" at bounding box center [784, 485] width 942 height 63
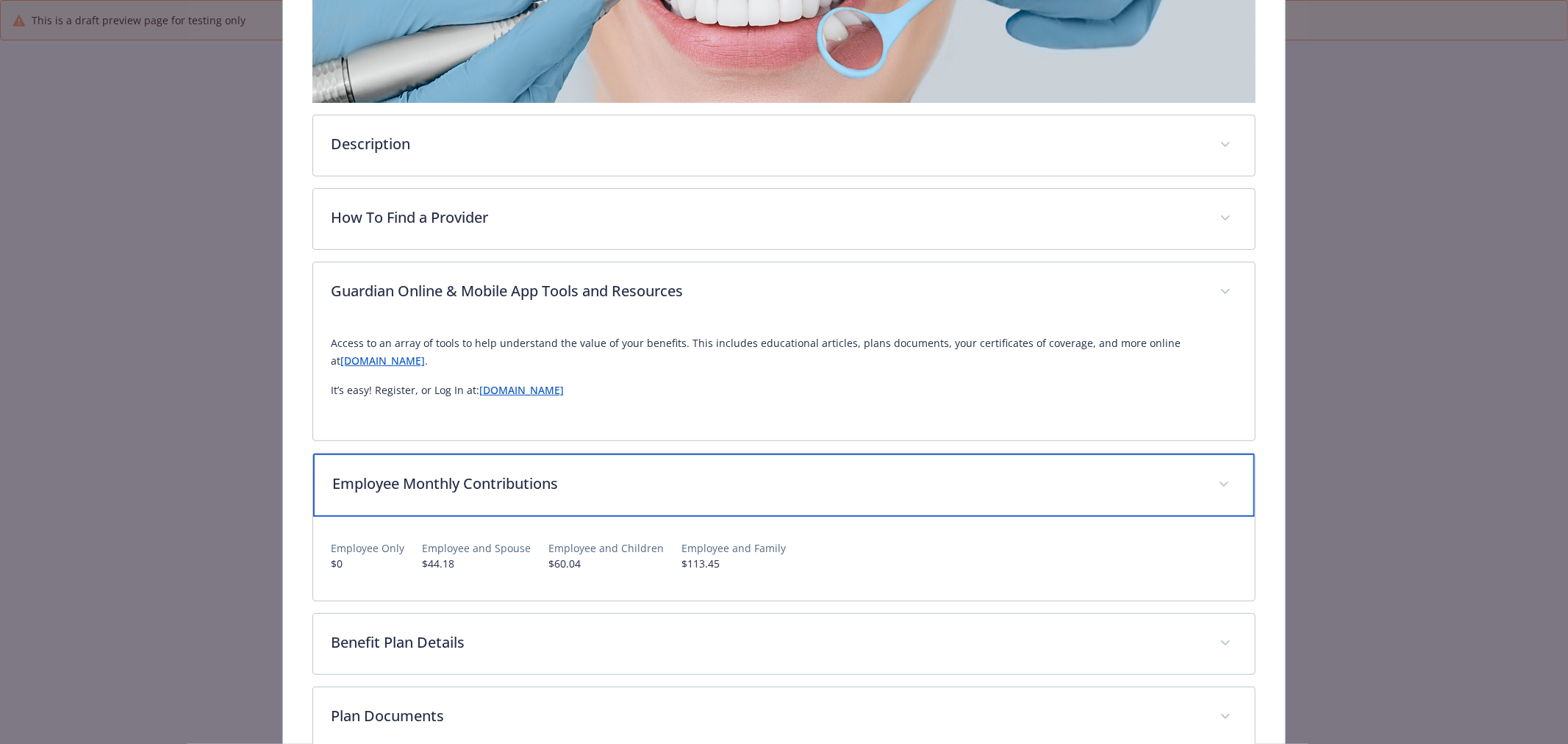
click at [704, 494] on div "Employee Monthly Contributions" at bounding box center [784, 485] width 942 height 63
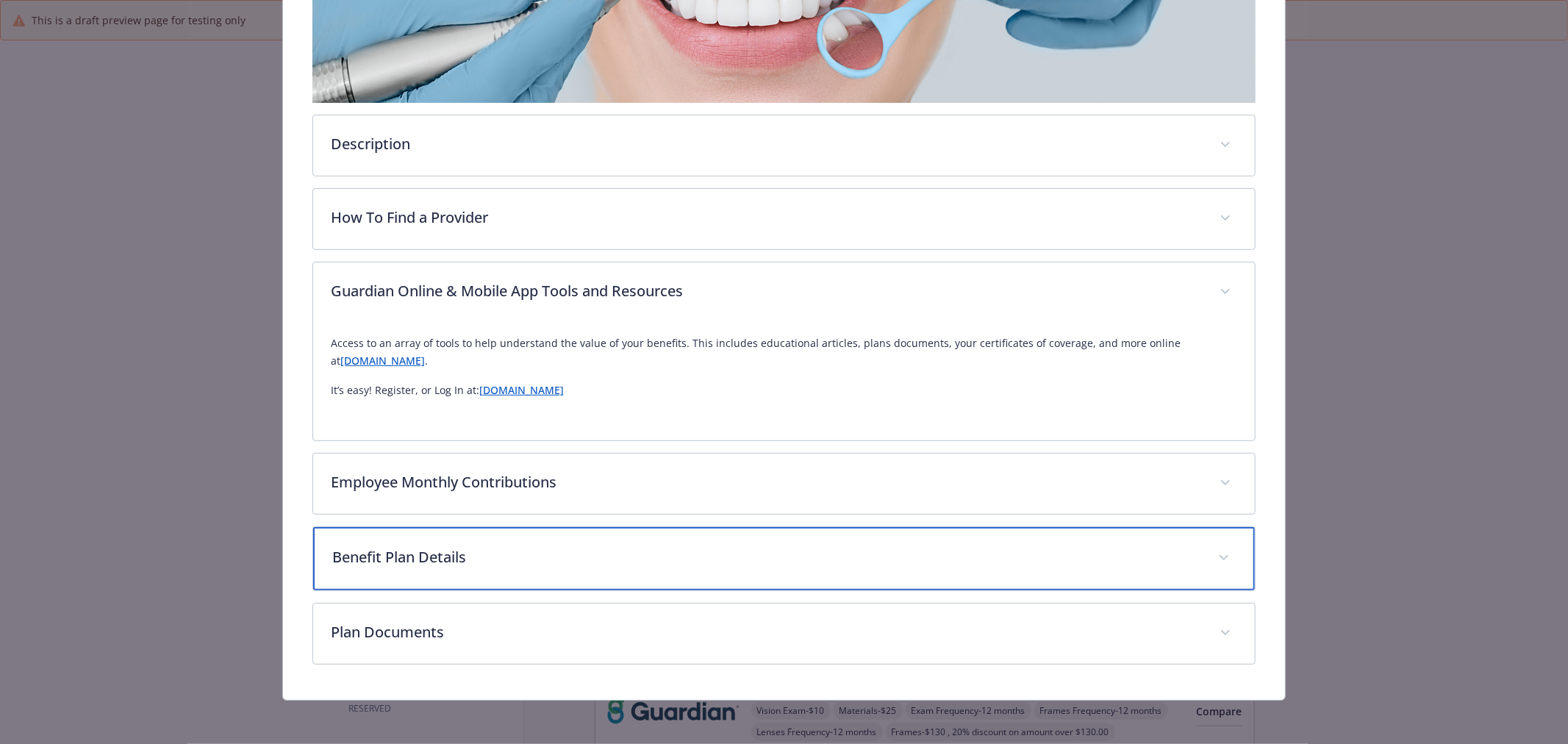
click at [678, 546] on p "Benefit Plan Details" at bounding box center [767, 556] width 869 height 22
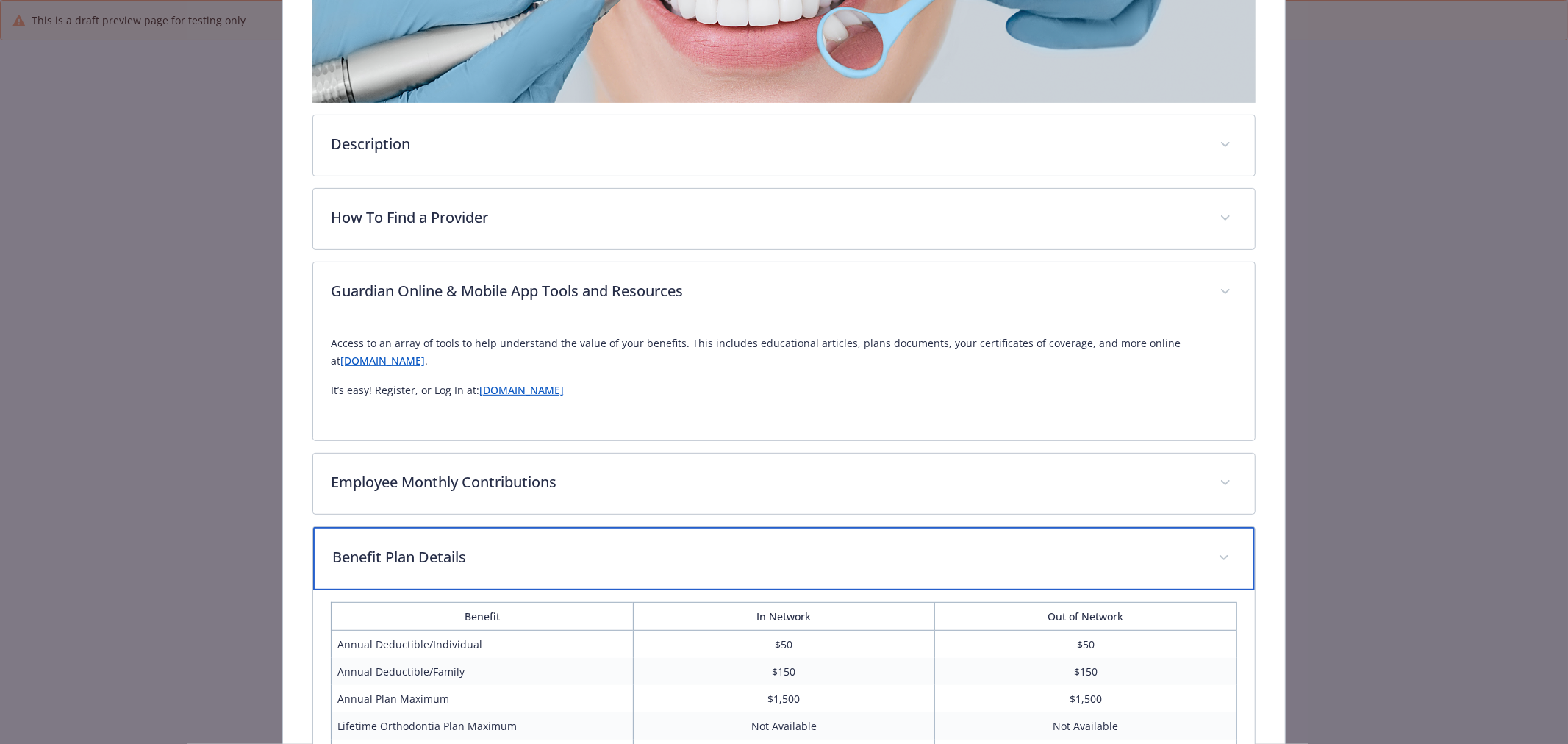
click at [678, 546] on p "Benefit Plan Details" at bounding box center [767, 556] width 869 height 22
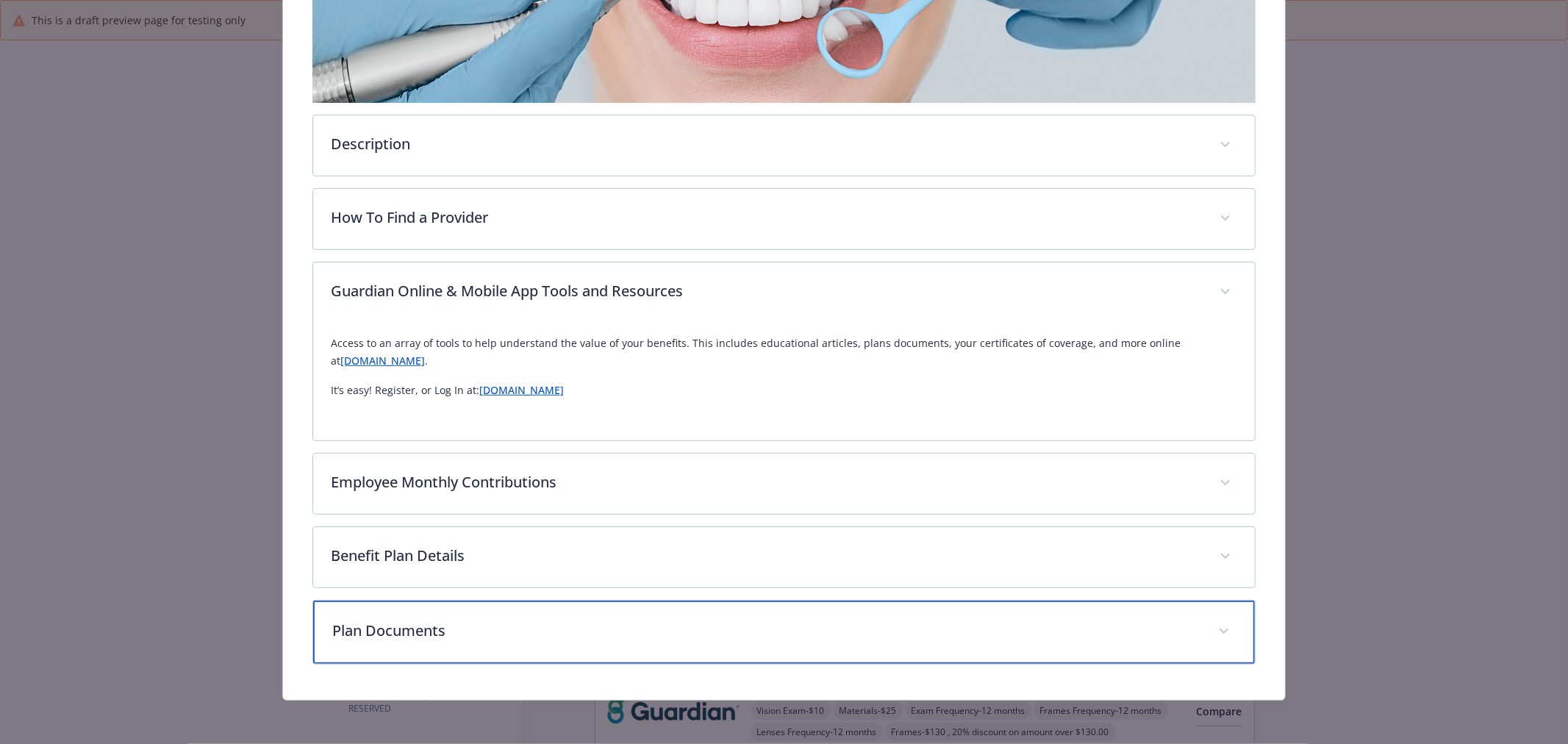
click at [652, 634] on p "Plan Documents" at bounding box center [767, 630] width 869 height 22
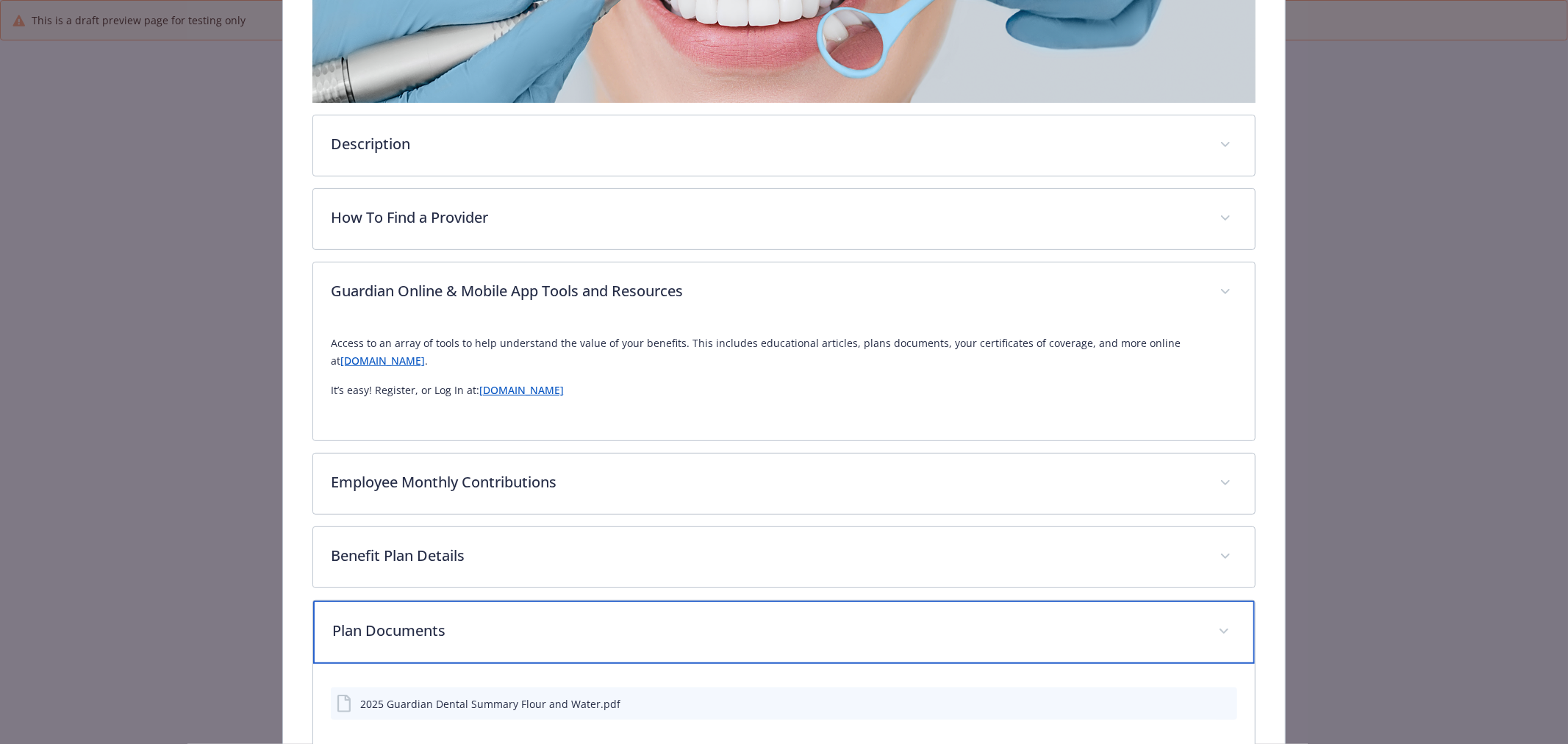
click at [652, 634] on p "Plan Documents" at bounding box center [767, 630] width 869 height 22
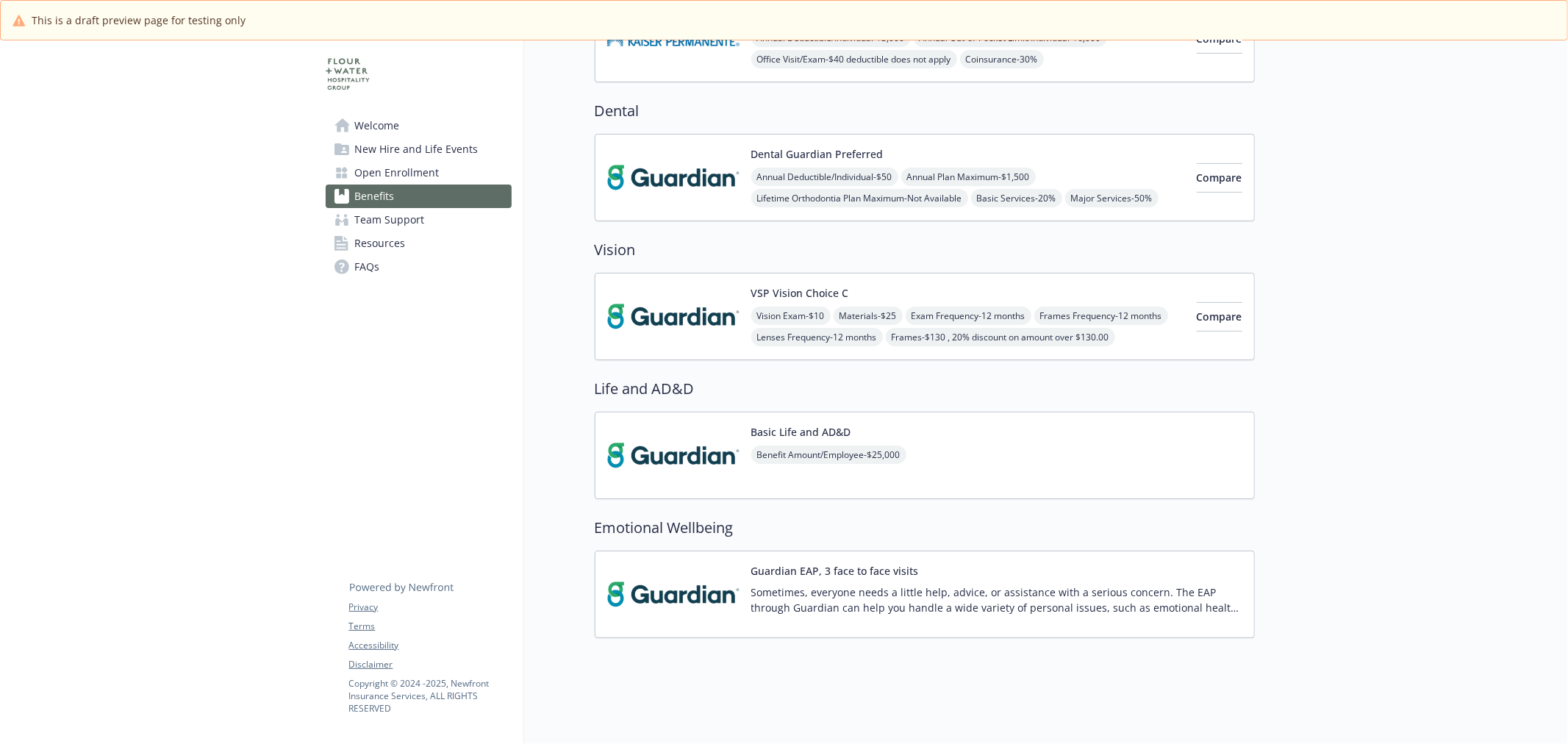
click at [662, 328] on img at bounding box center [674, 316] width 133 height 62
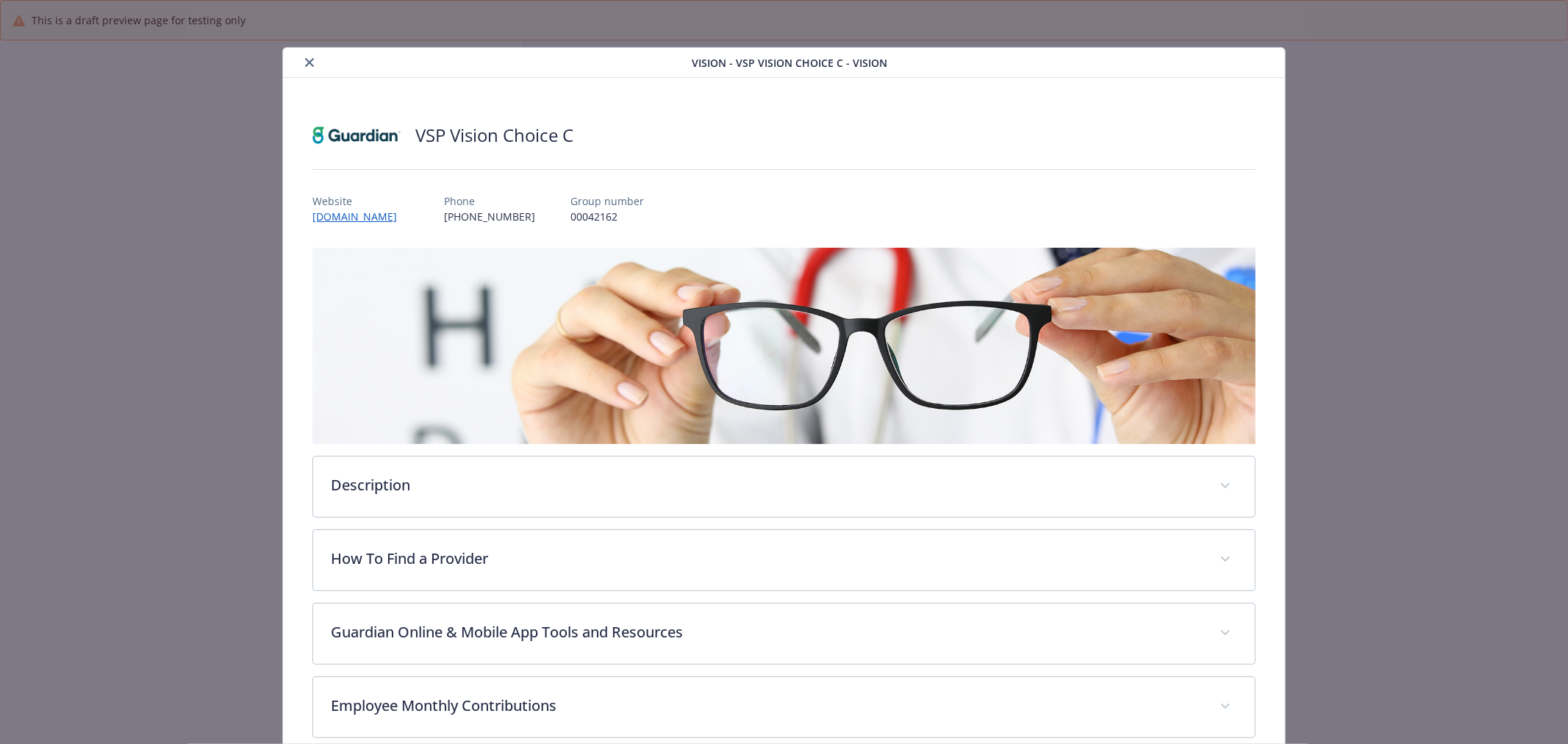
scroll to position [408, 0]
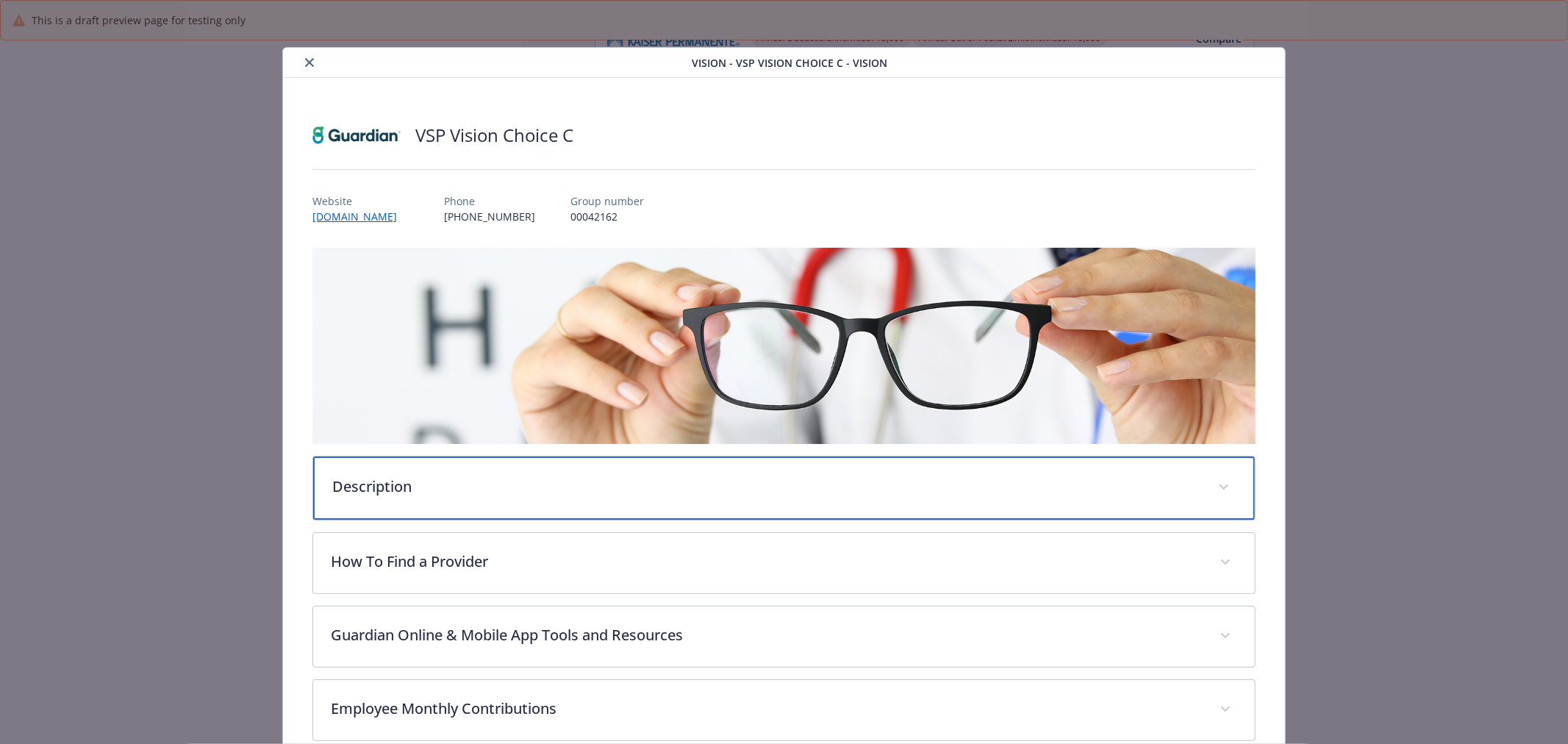
click at [492, 494] on p "Description" at bounding box center [767, 486] width 869 height 22
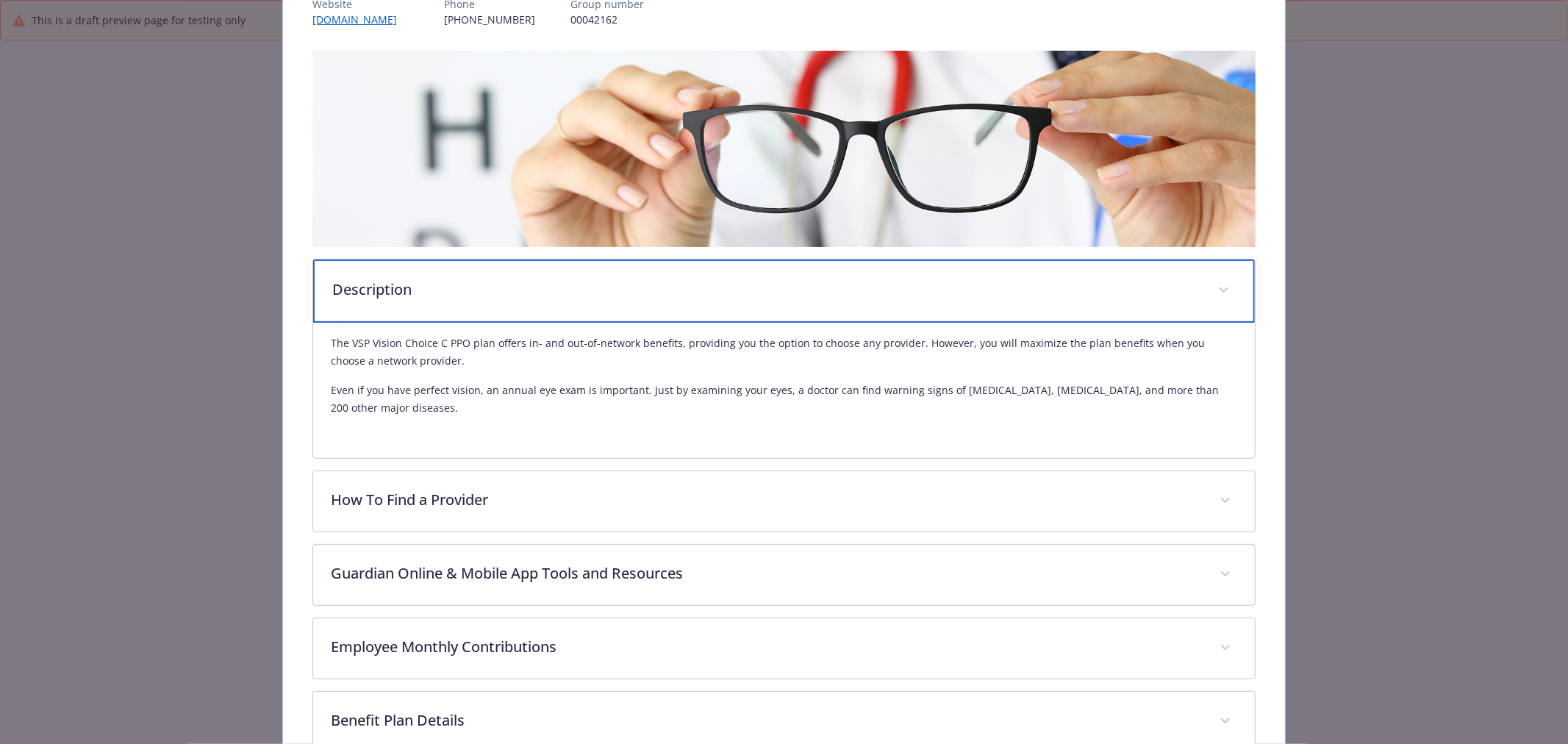
scroll to position [245, 0]
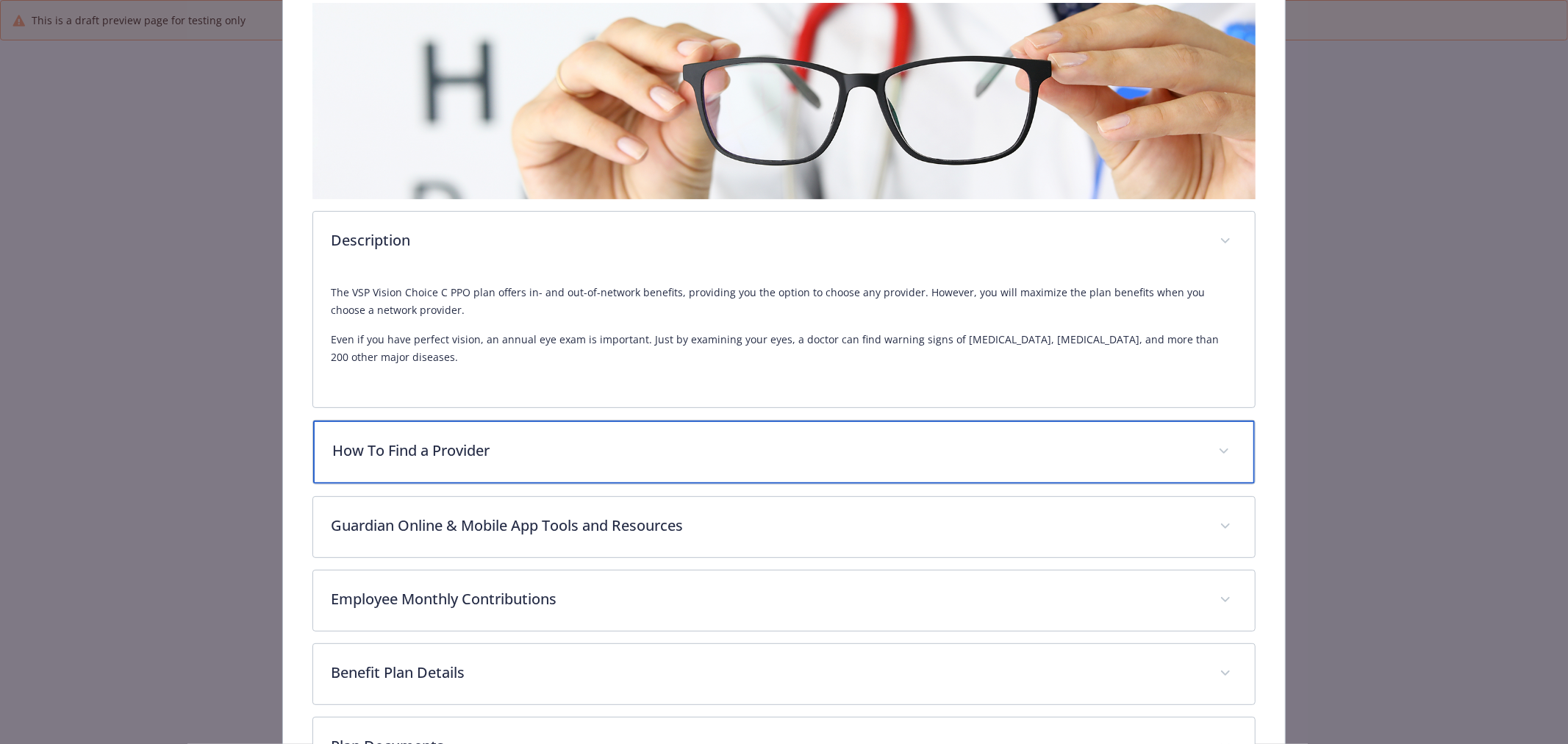
click at [505, 451] on p "How To Find a Provider" at bounding box center [767, 450] width 869 height 22
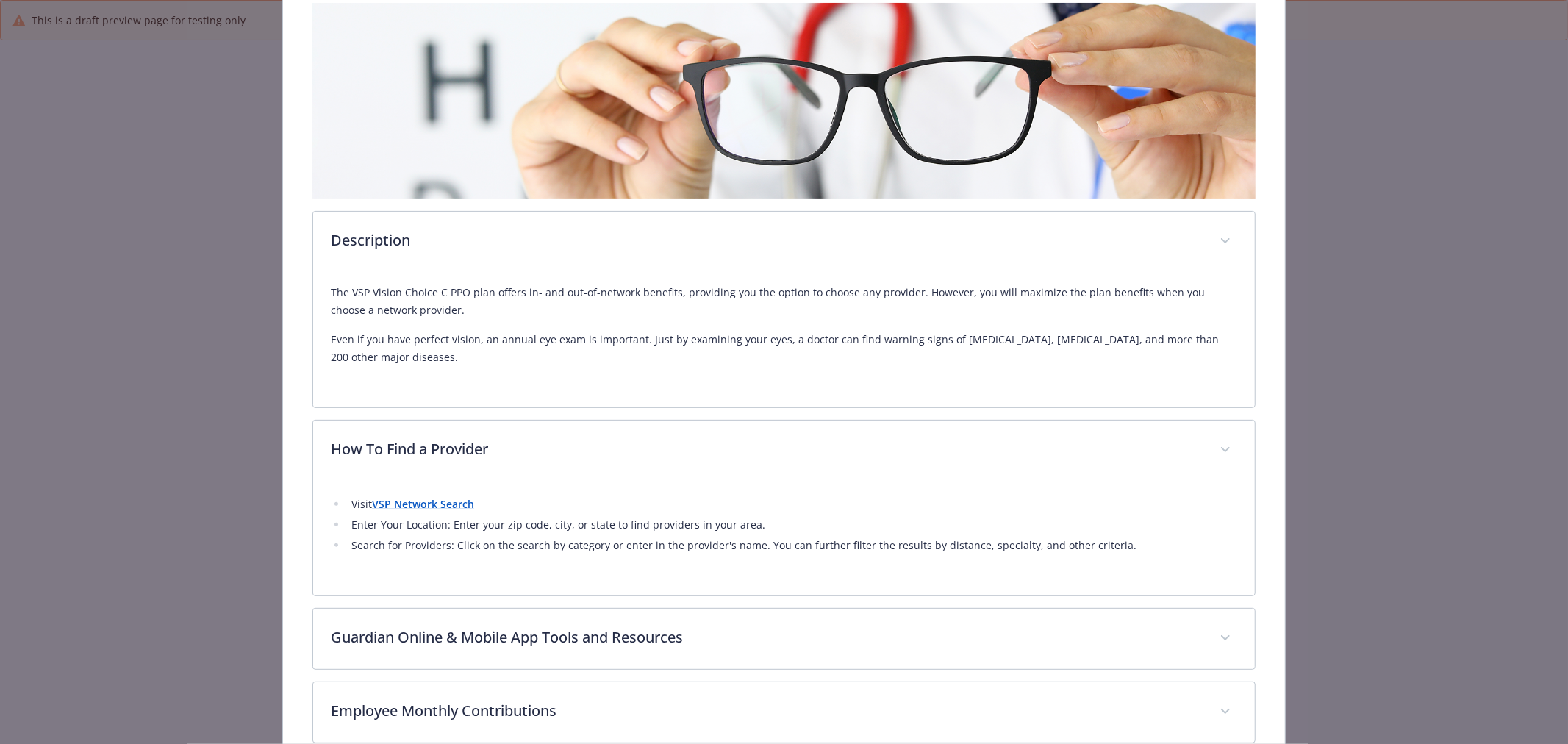
click at [450, 497] on strong "VSP Network Search" at bounding box center [423, 504] width 102 height 14
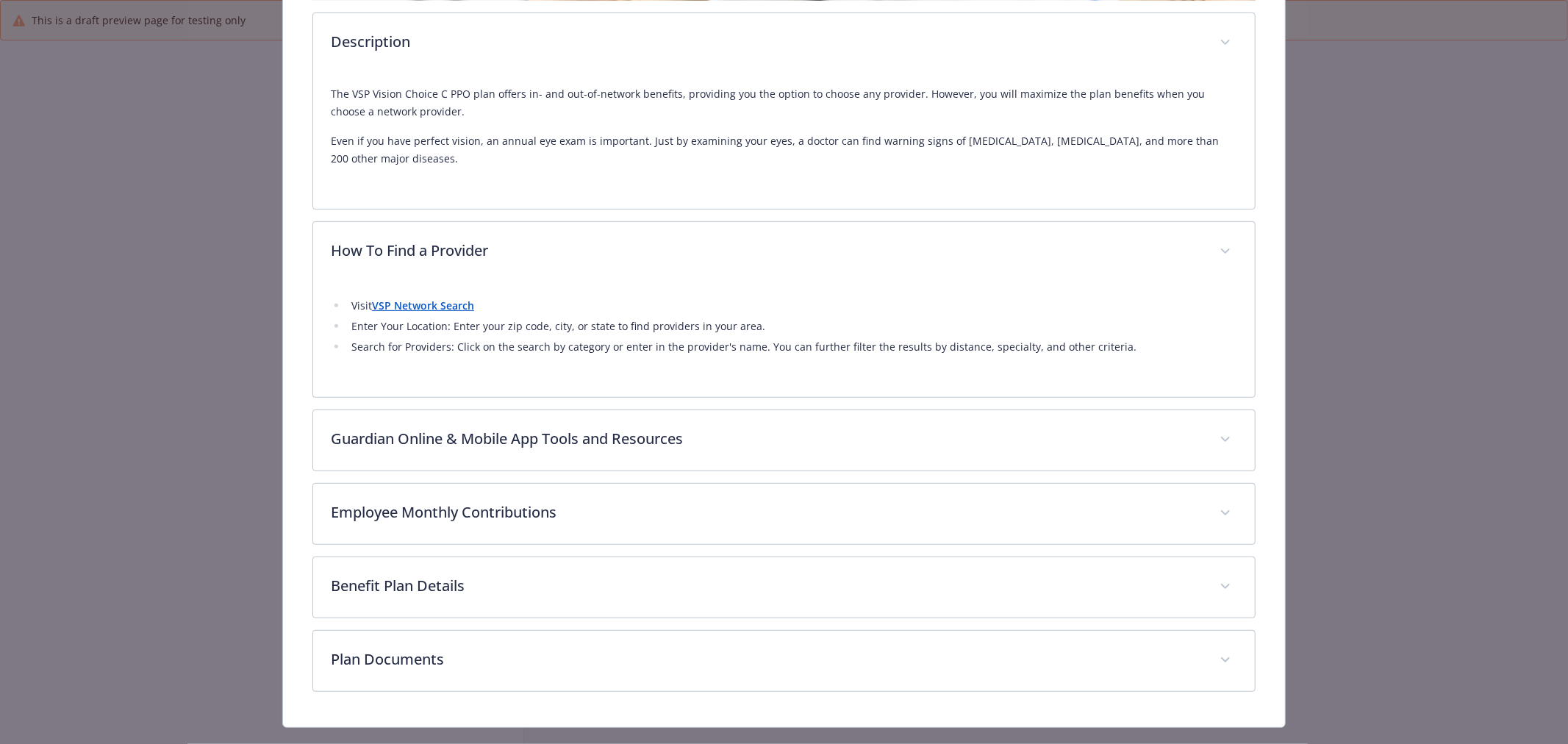
scroll to position [473, 0]
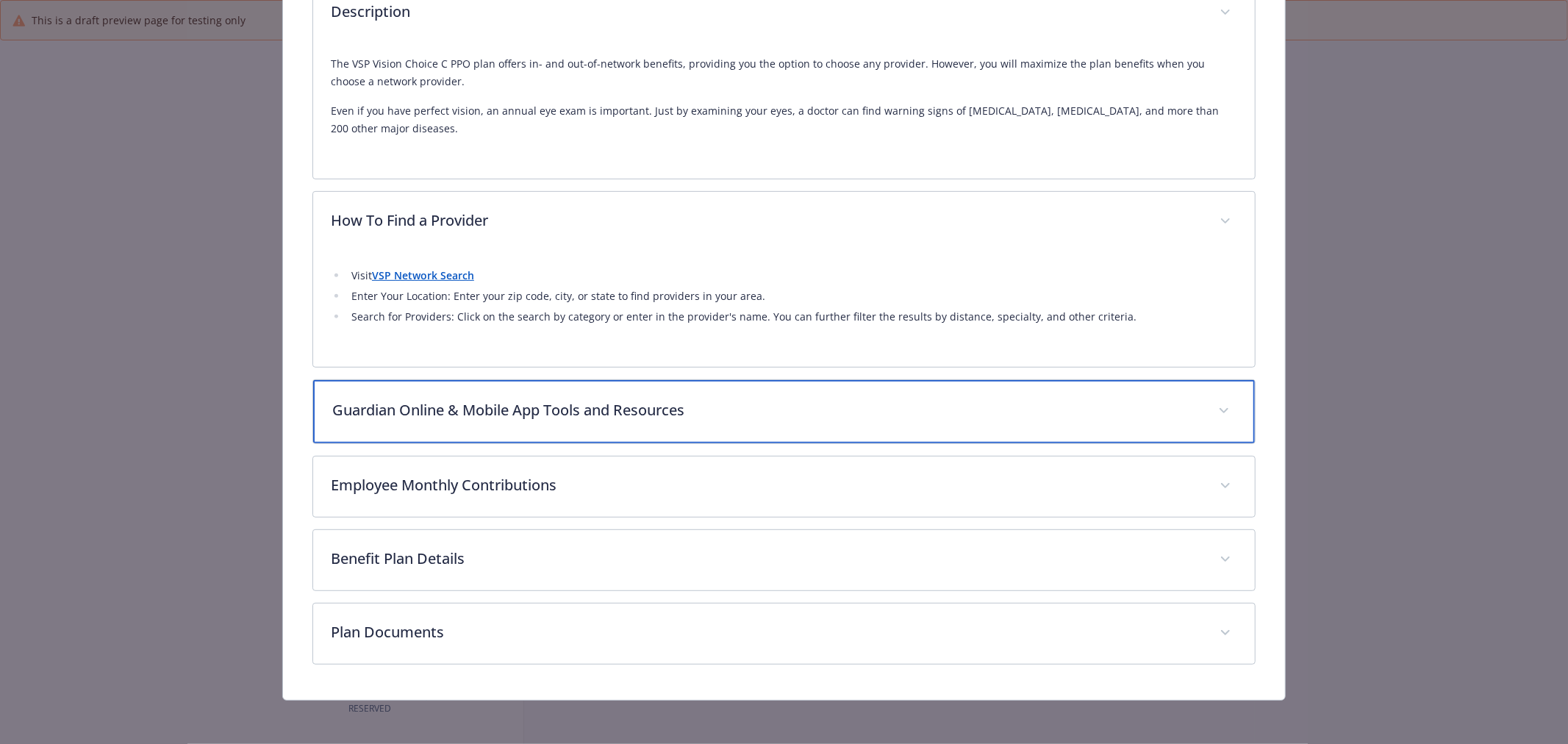
click at [485, 408] on p "Guardian Online & Mobile App Tools and Resources" at bounding box center [767, 410] width 869 height 22
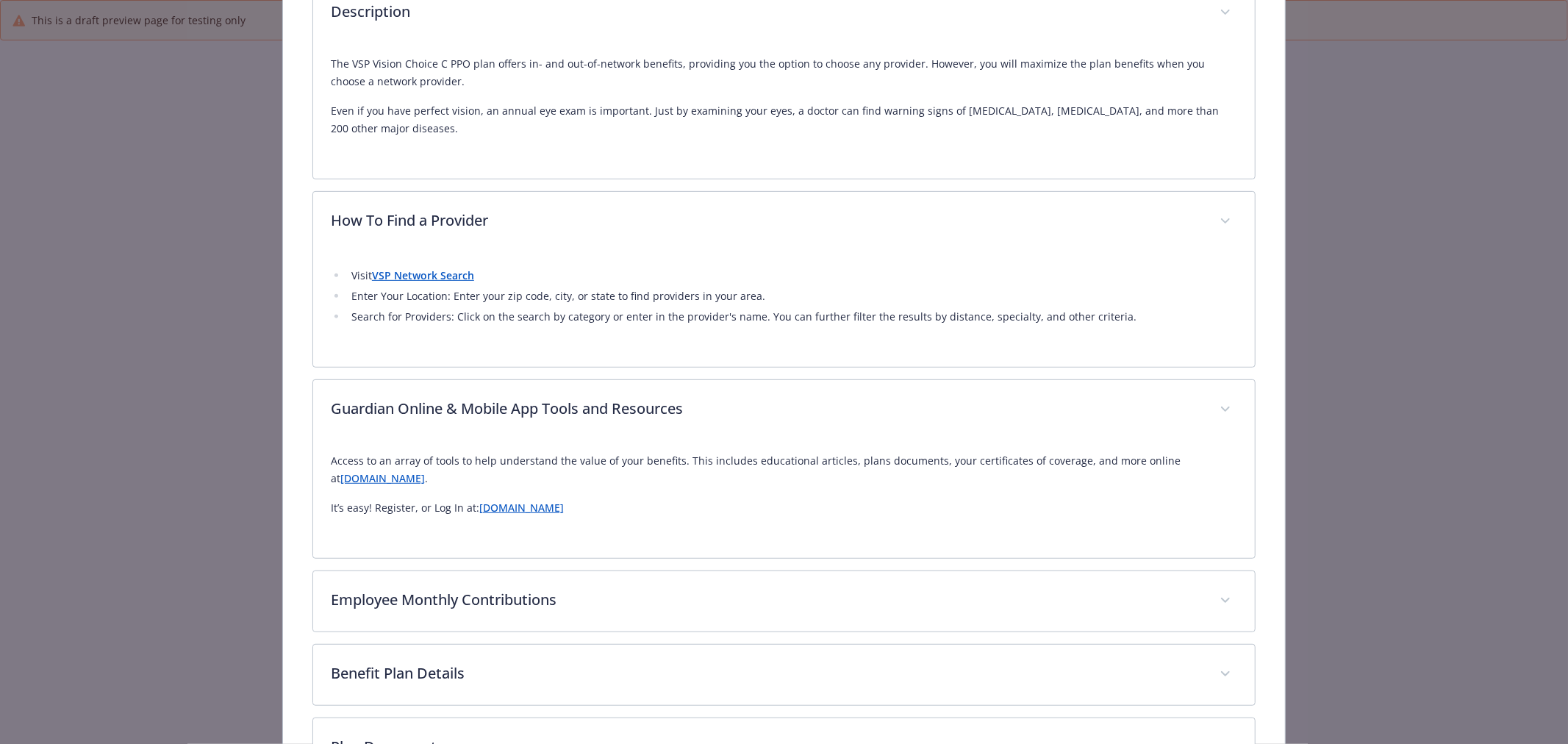
click at [417, 479] on link "[DOMAIN_NAME]" at bounding box center [382, 478] width 85 height 14
click at [528, 505] on link "[DOMAIN_NAME]" at bounding box center [522, 507] width 85 height 14
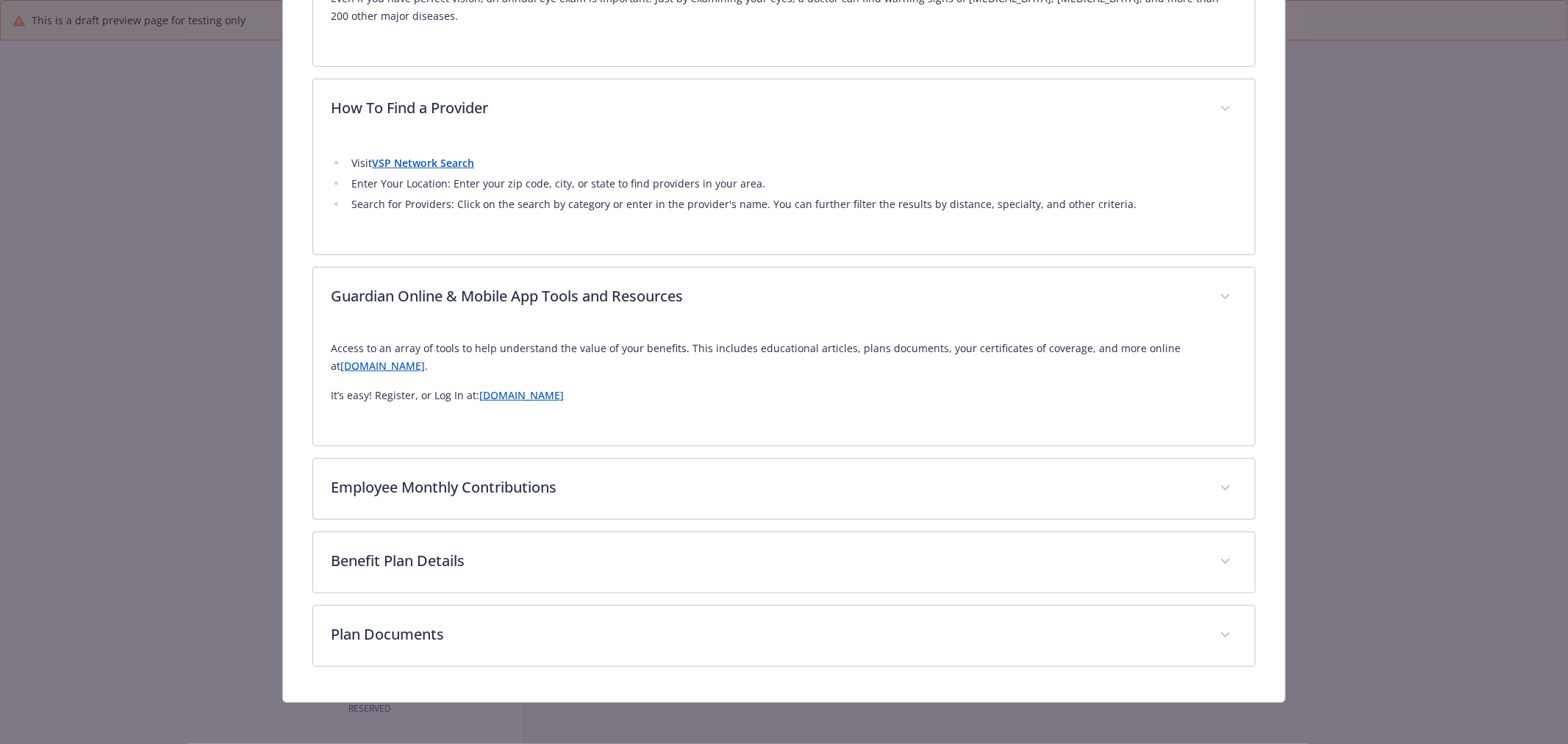
scroll to position [591, 0]
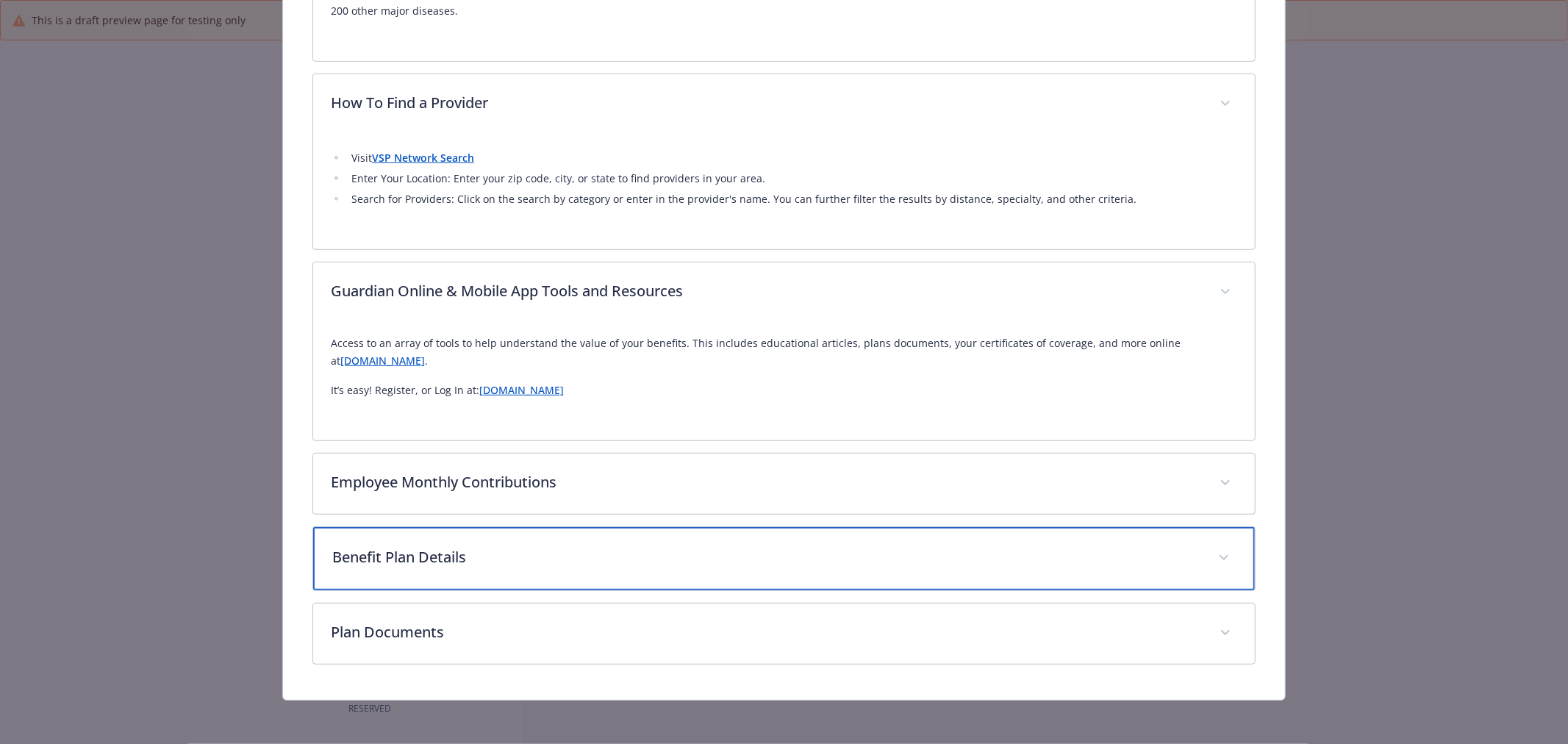
click at [500, 539] on div "Benefit Plan Details" at bounding box center [784, 559] width 942 height 63
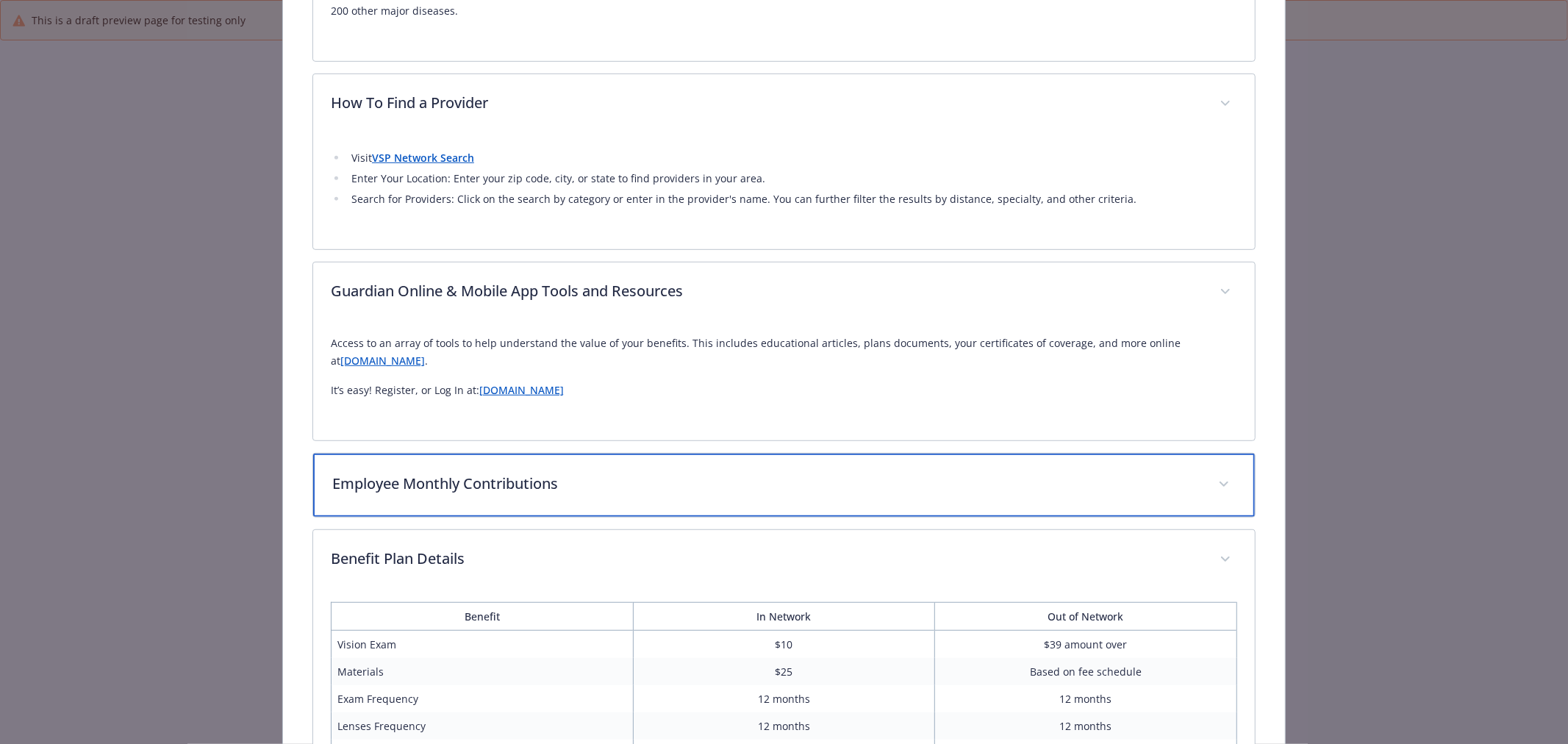
click at [497, 484] on p "Employee Monthly Contributions" at bounding box center [767, 484] width 869 height 22
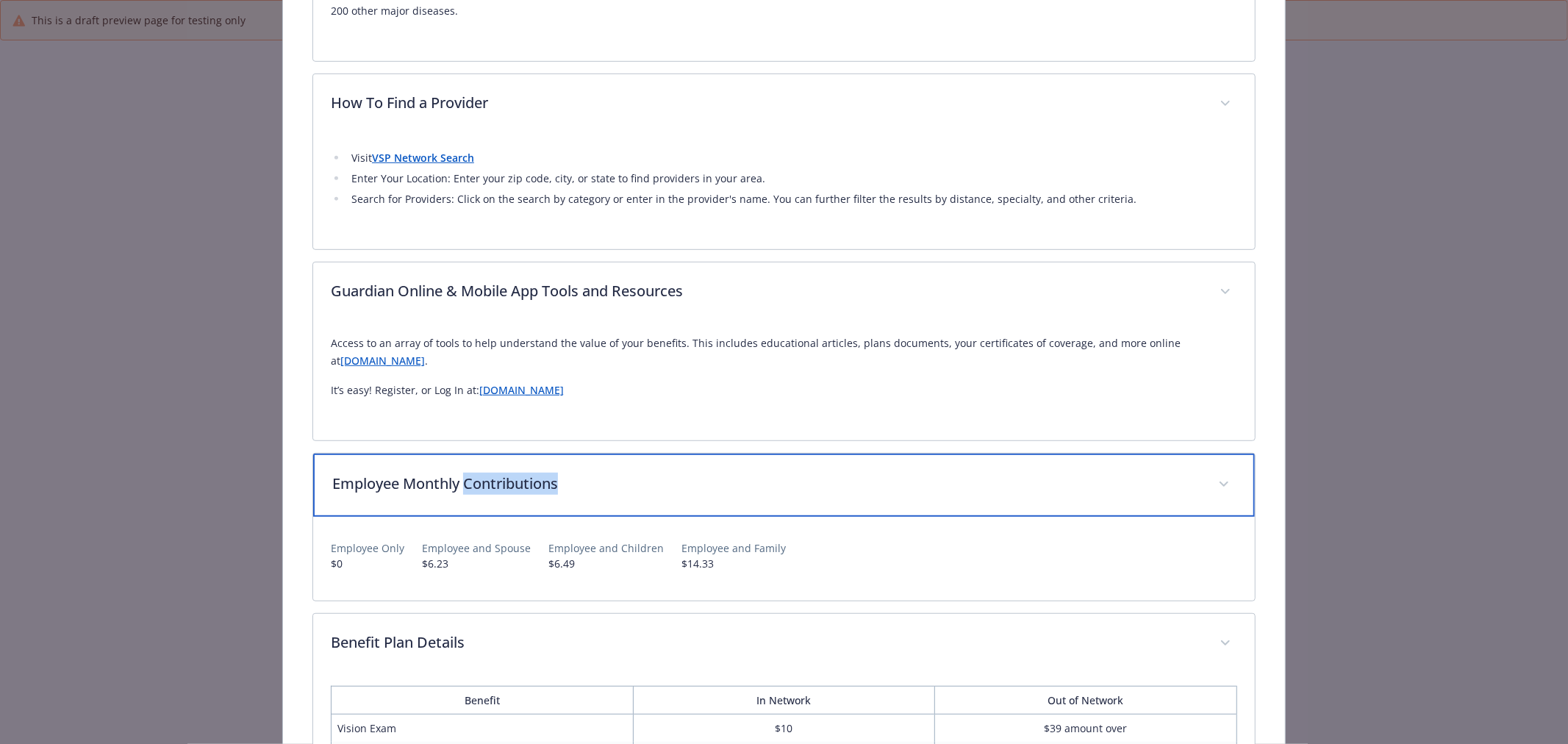
click at [497, 484] on p "Employee Monthly Contributions" at bounding box center [767, 484] width 869 height 22
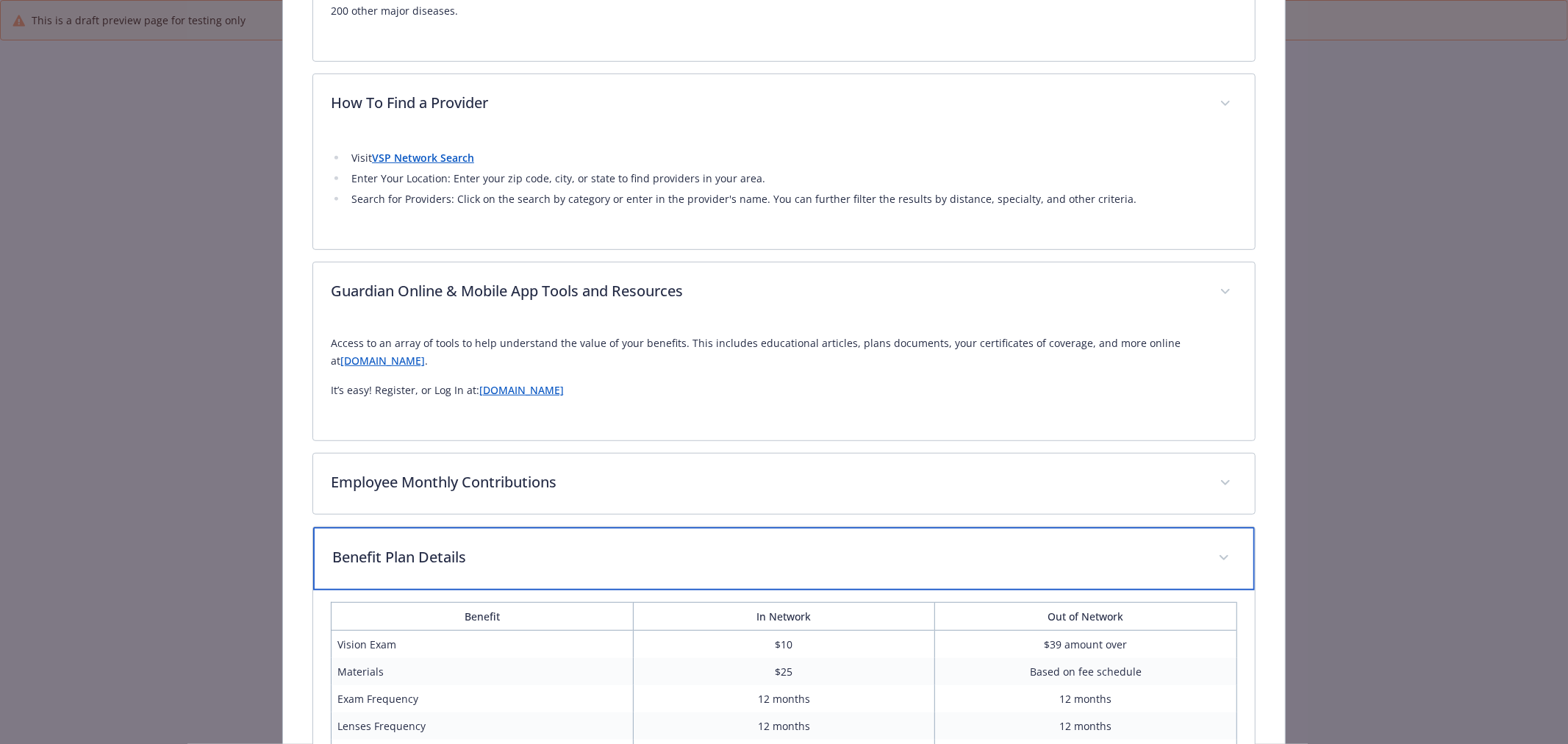
click at [514, 547] on p "Benefit Plan Details" at bounding box center [767, 556] width 869 height 22
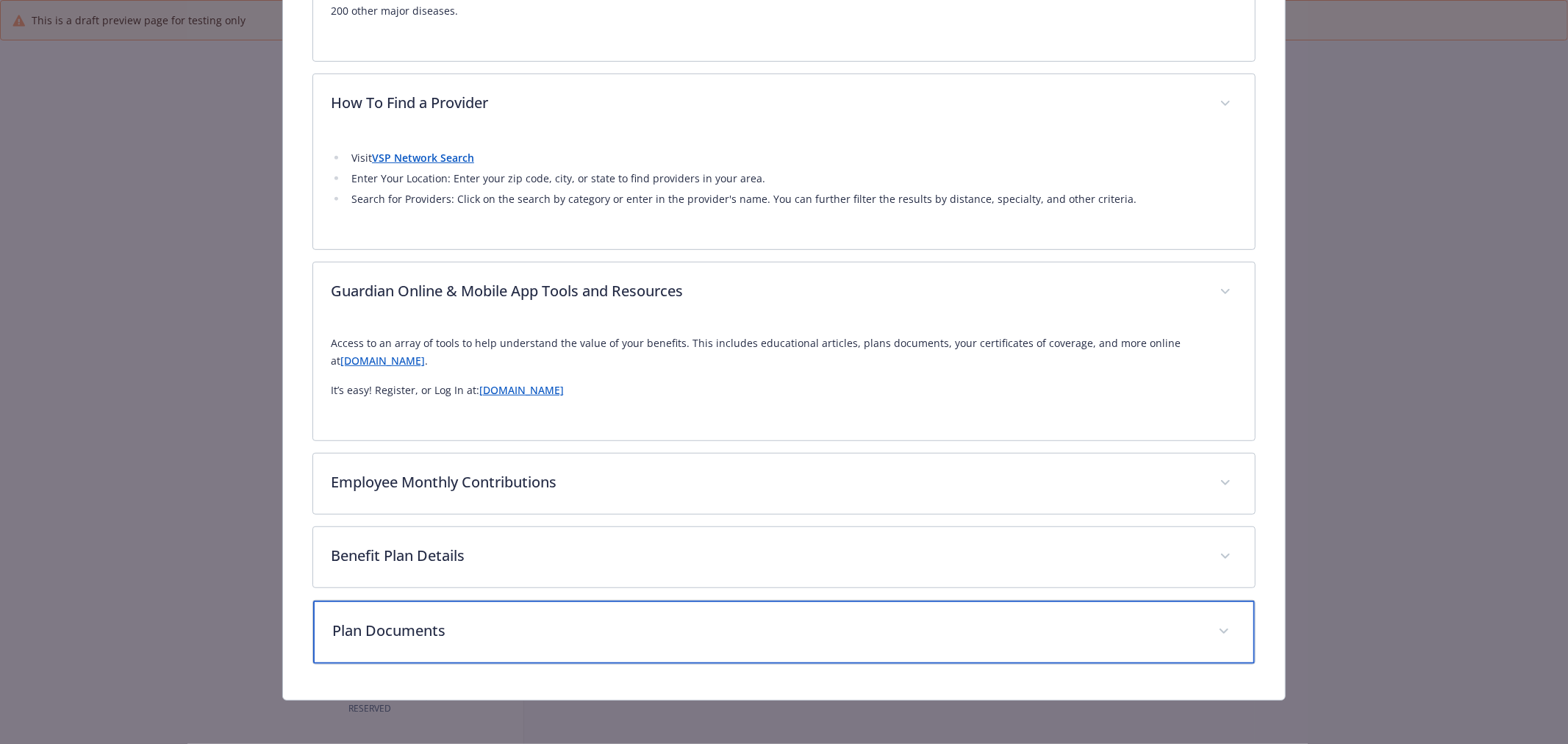
click at [510, 630] on p "Plan Documents" at bounding box center [767, 630] width 869 height 22
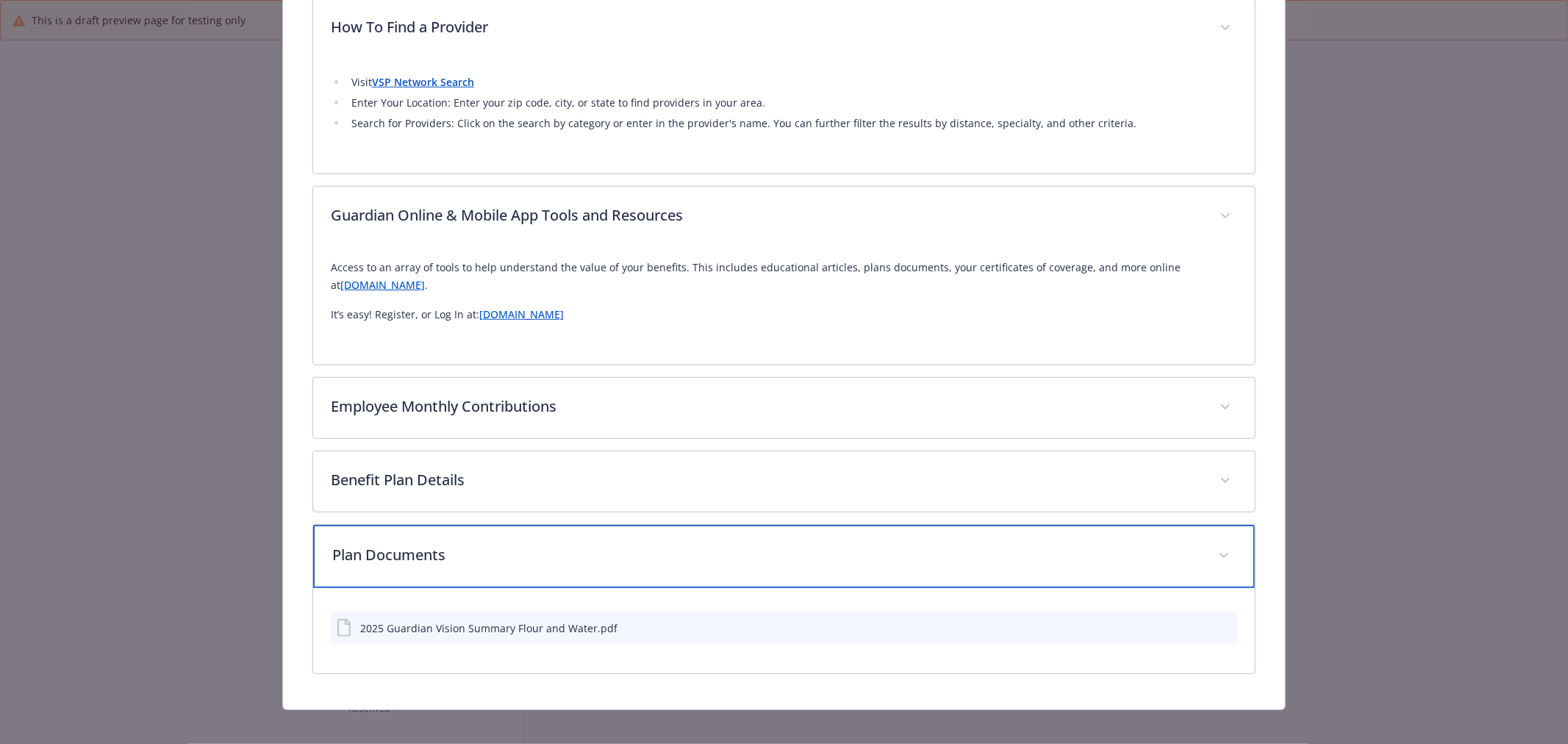
scroll to position [678, 0]
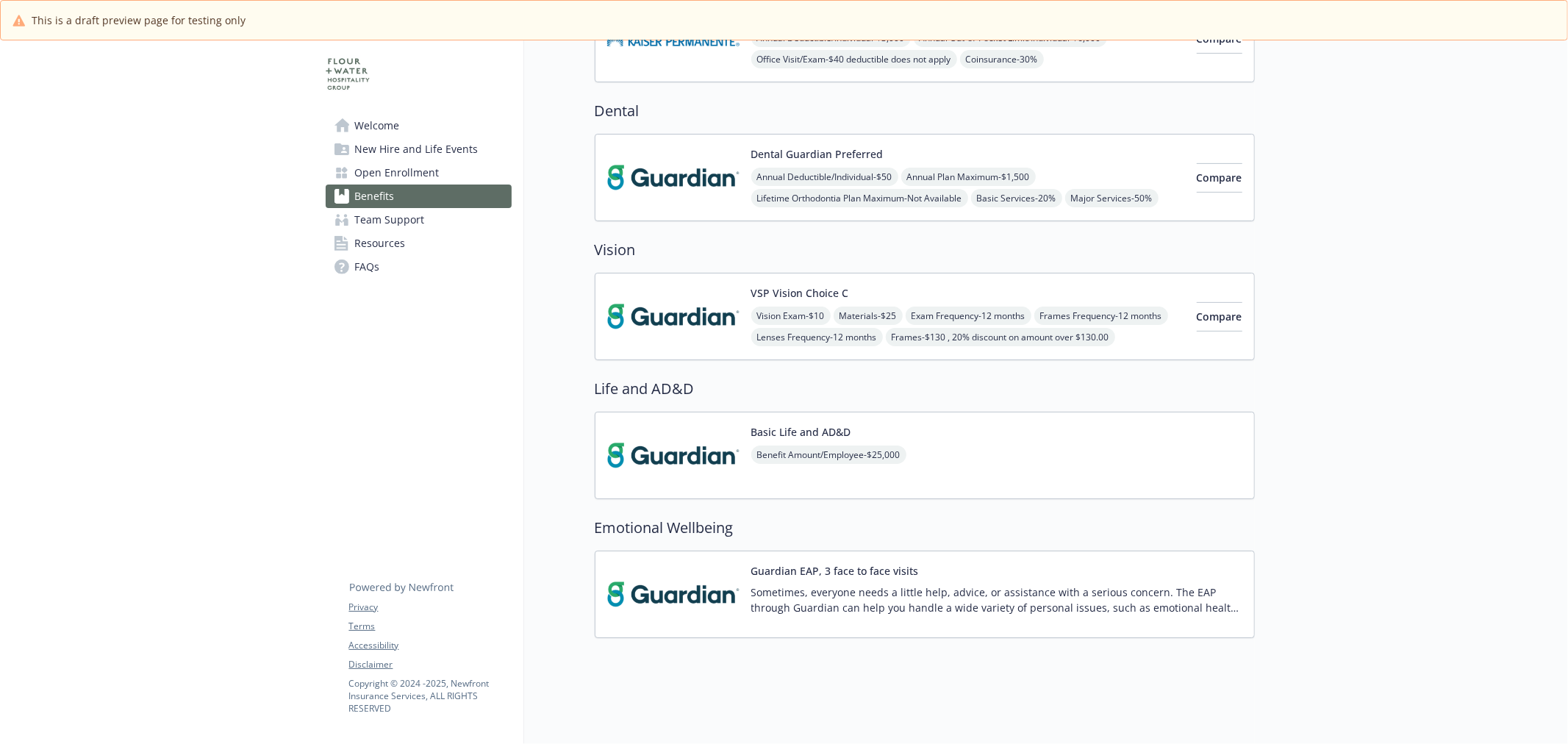
click at [690, 412] on div "Basic Life and AD&D Benefit Amount/Employee - $25,000" at bounding box center [925, 455] width 660 height 87
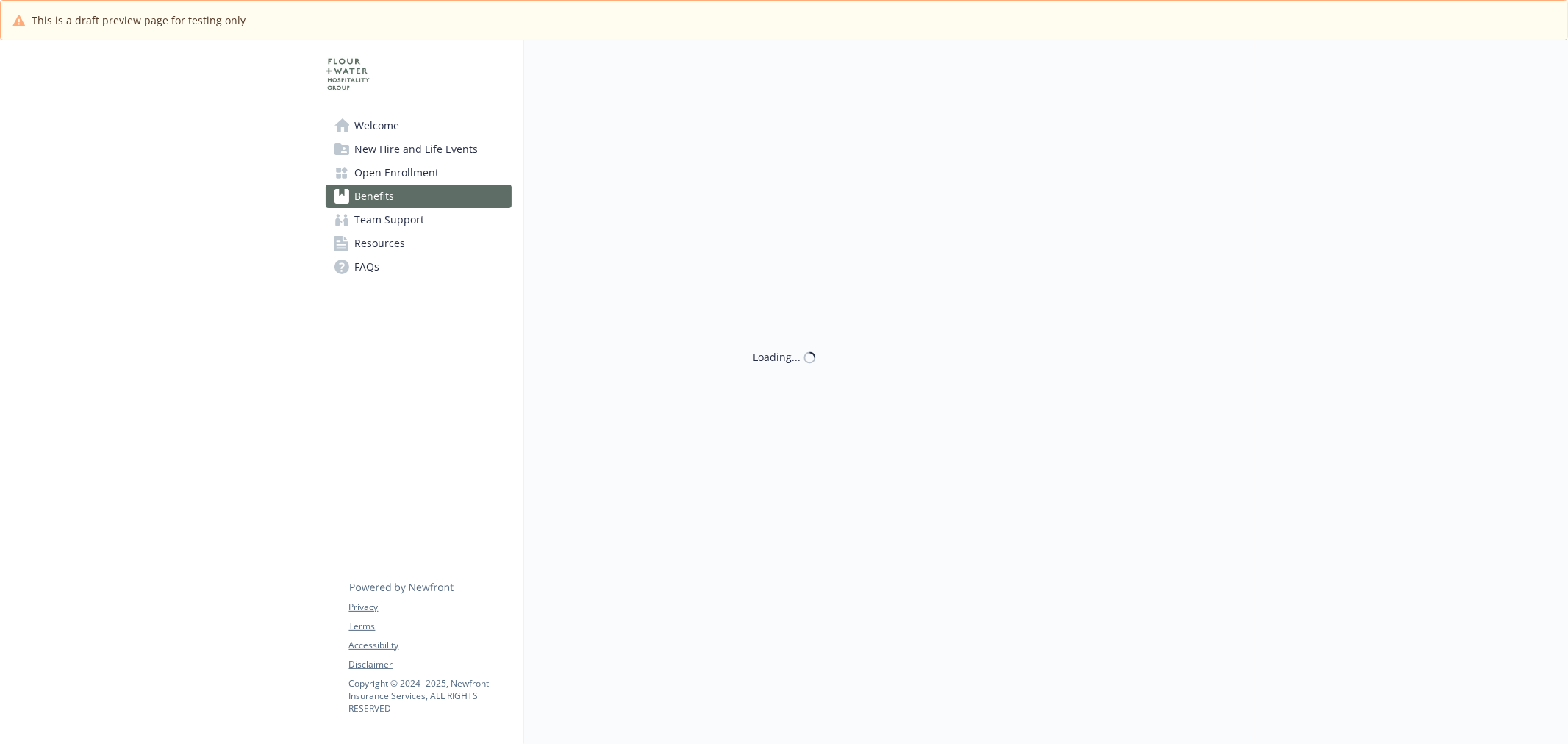
scroll to position [408, 0]
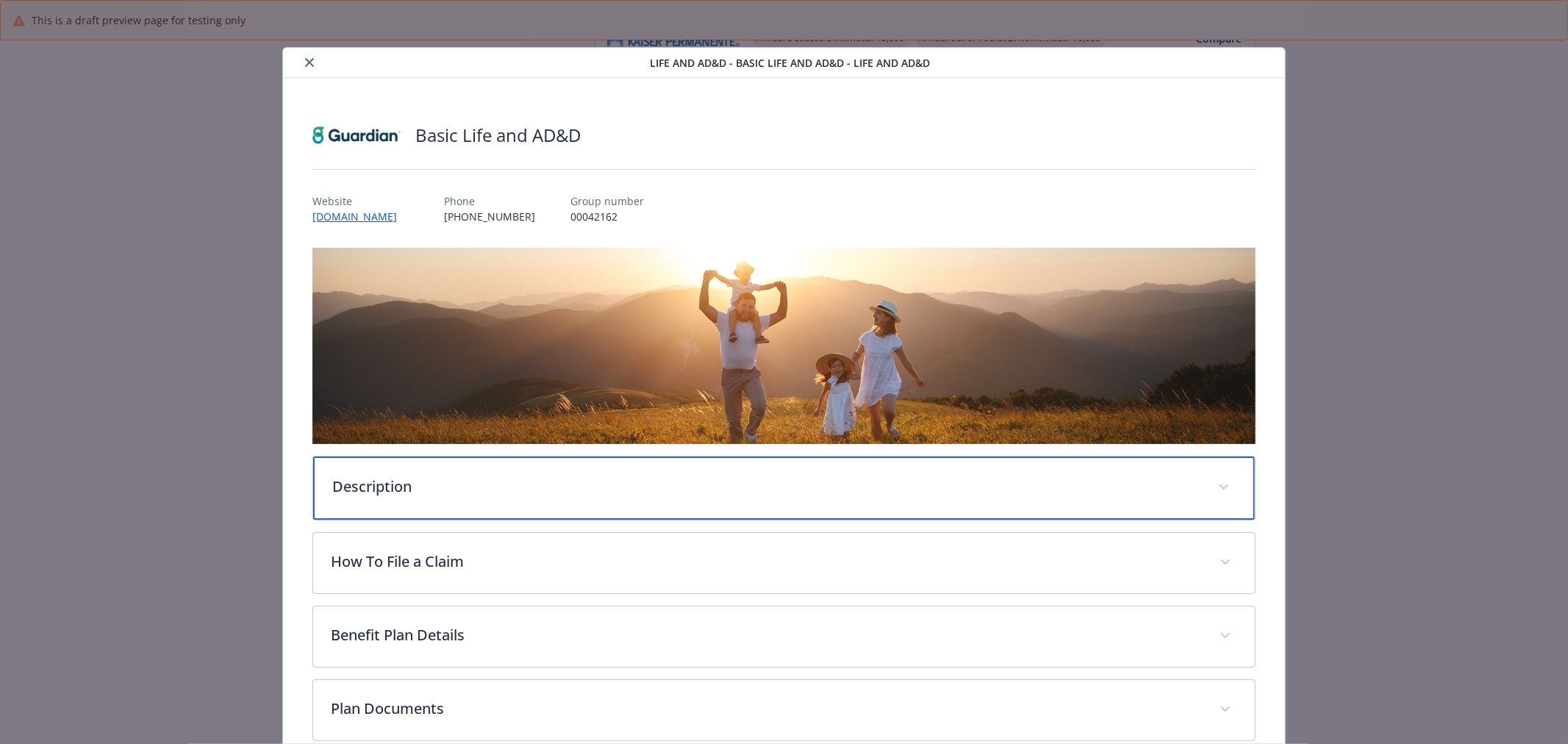
click at [392, 505] on div "Description" at bounding box center [784, 488] width 942 height 63
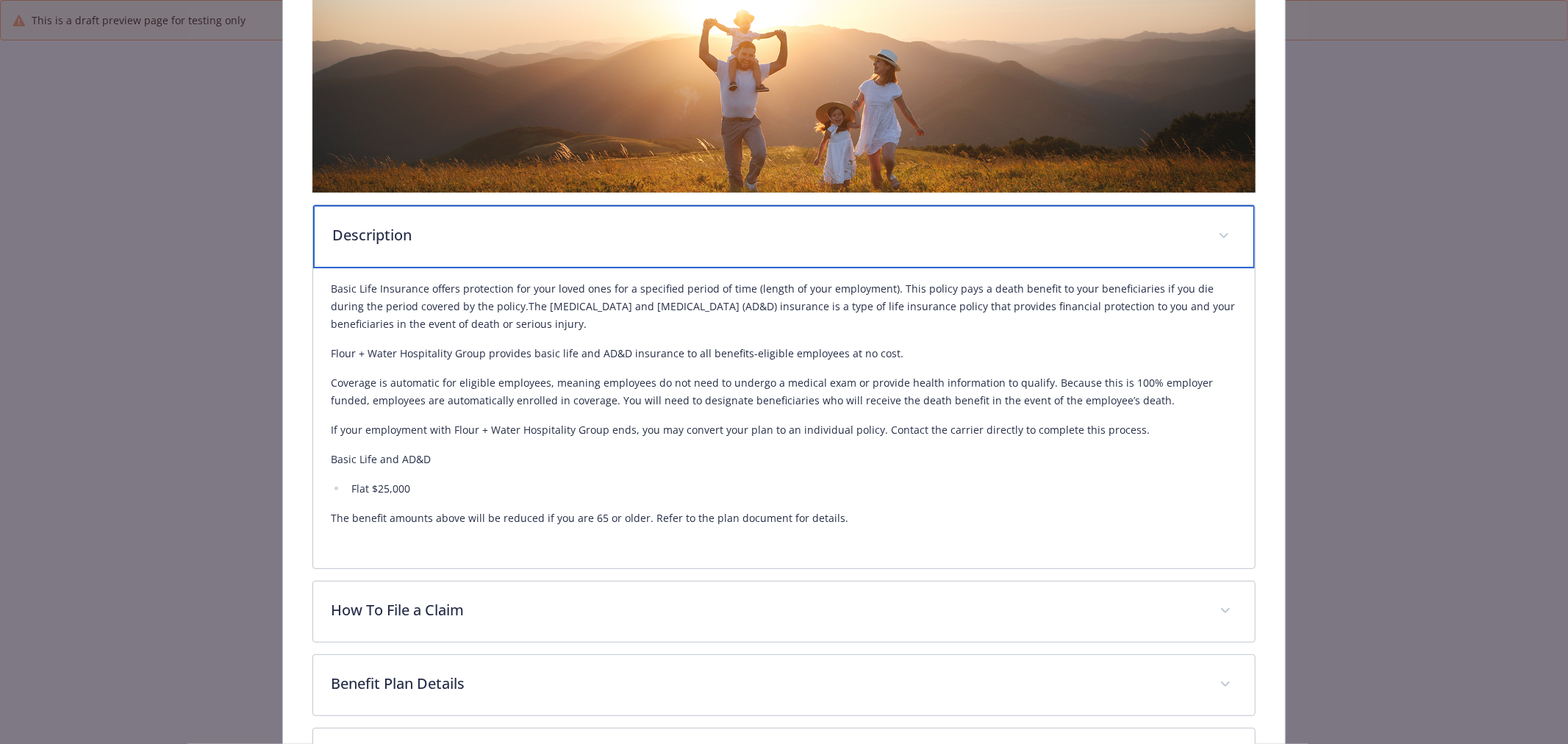
scroll to position [327, 0]
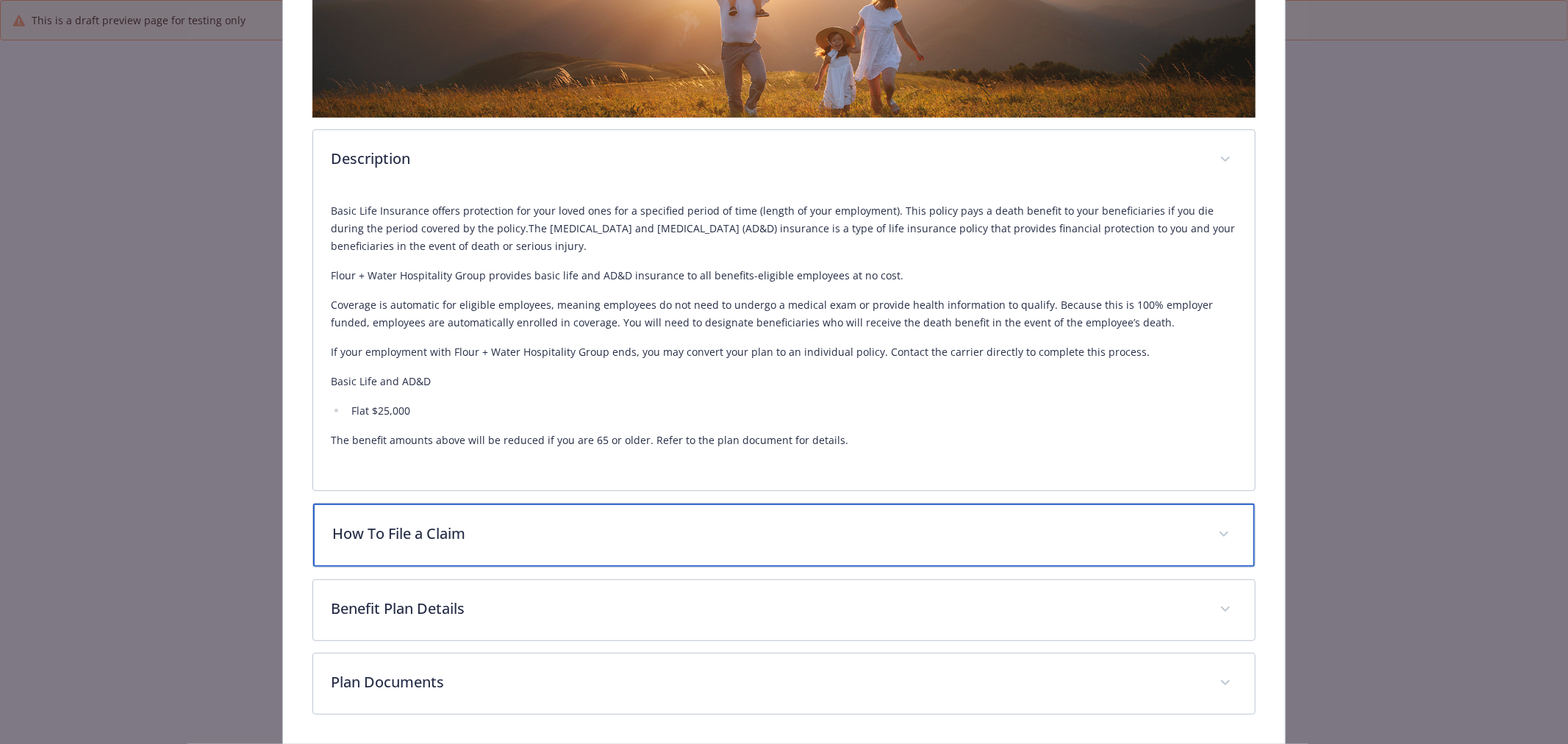
click at [562, 531] on p "How To File a Claim" at bounding box center [767, 533] width 869 height 22
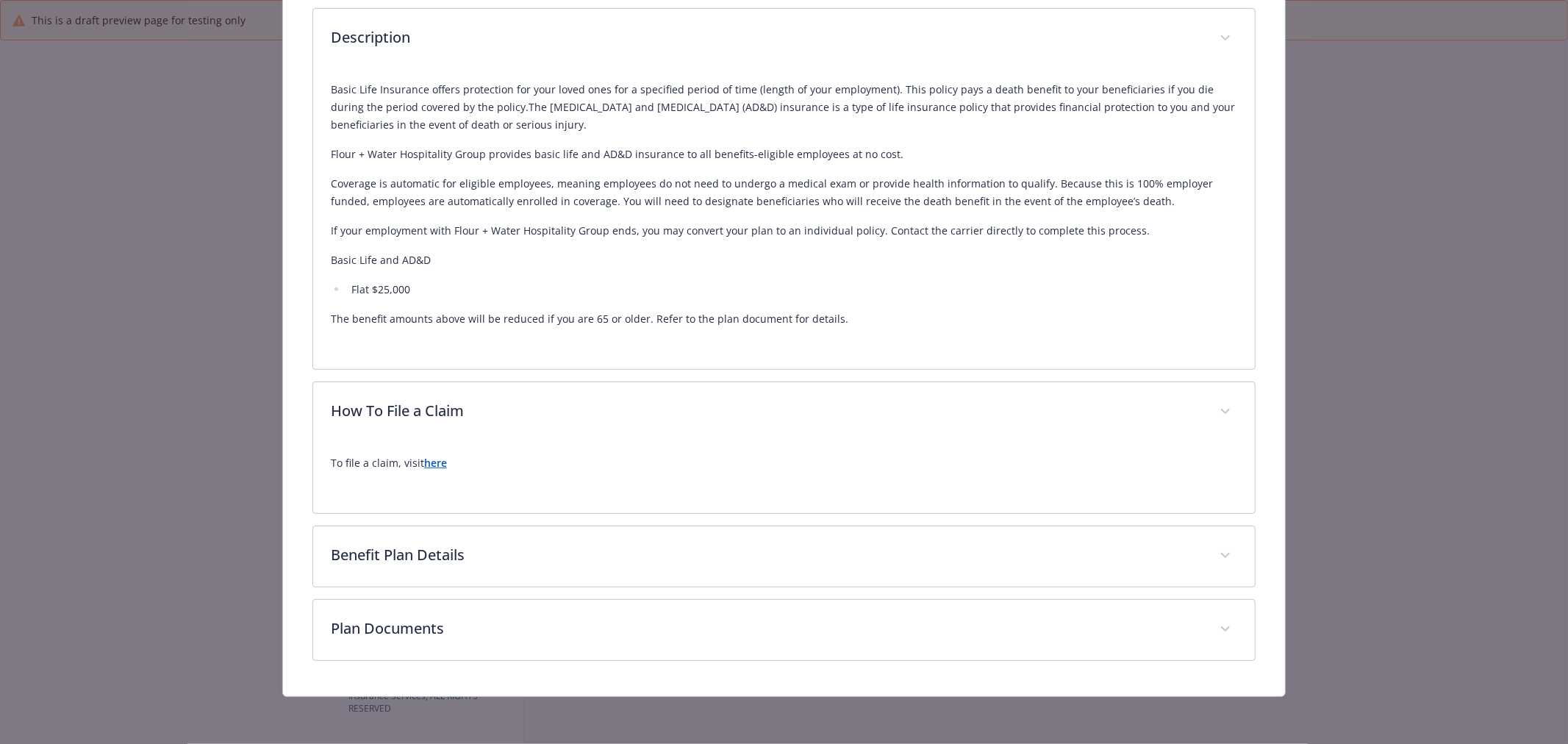
scroll to position [446, 0]
click at [431, 459] on strong "here" at bounding box center [436, 463] width 23 height 14
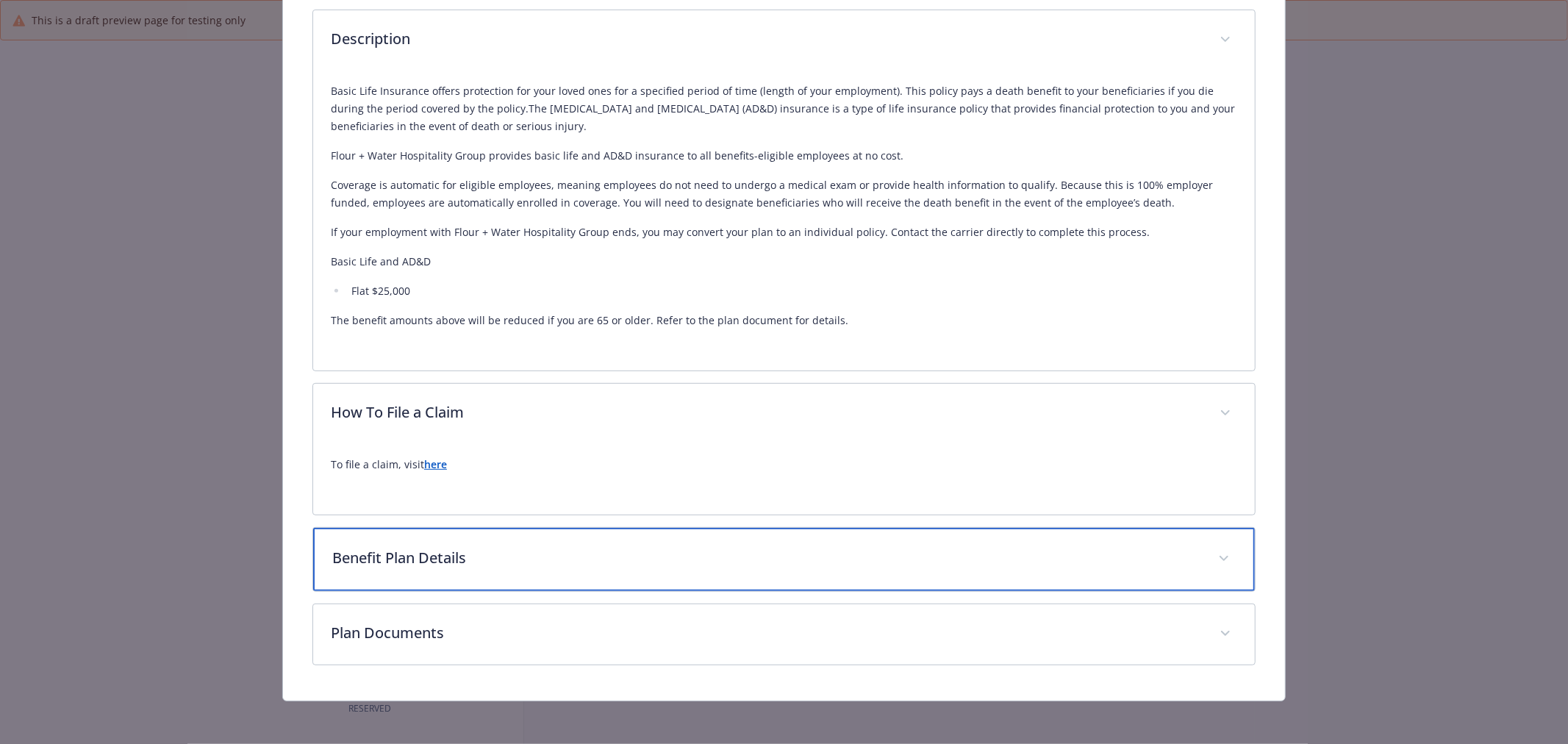
click at [497, 554] on p "Benefit Plan Details" at bounding box center [767, 557] width 869 height 22
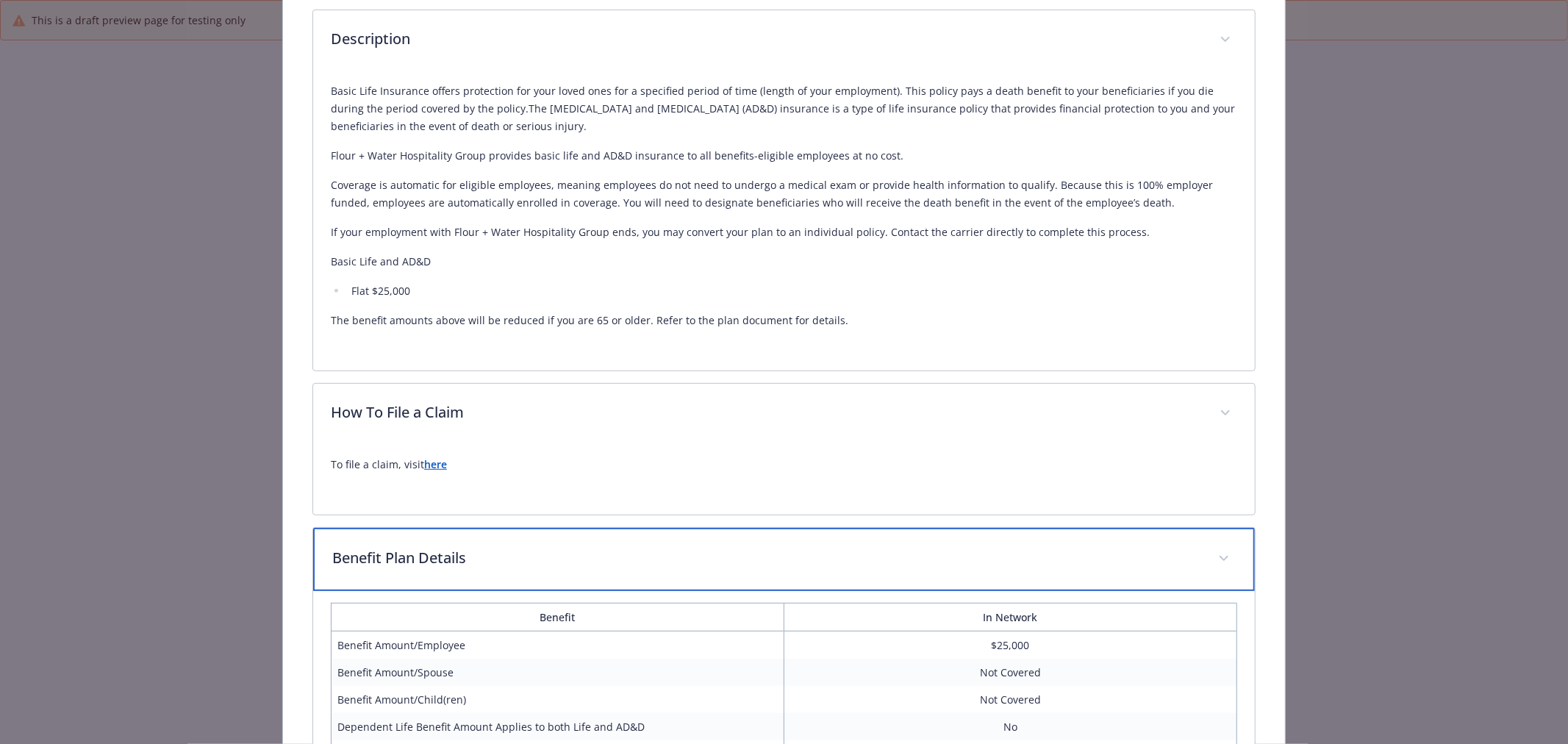
click at [497, 554] on p "Benefit Plan Details" at bounding box center [767, 557] width 869 height 22
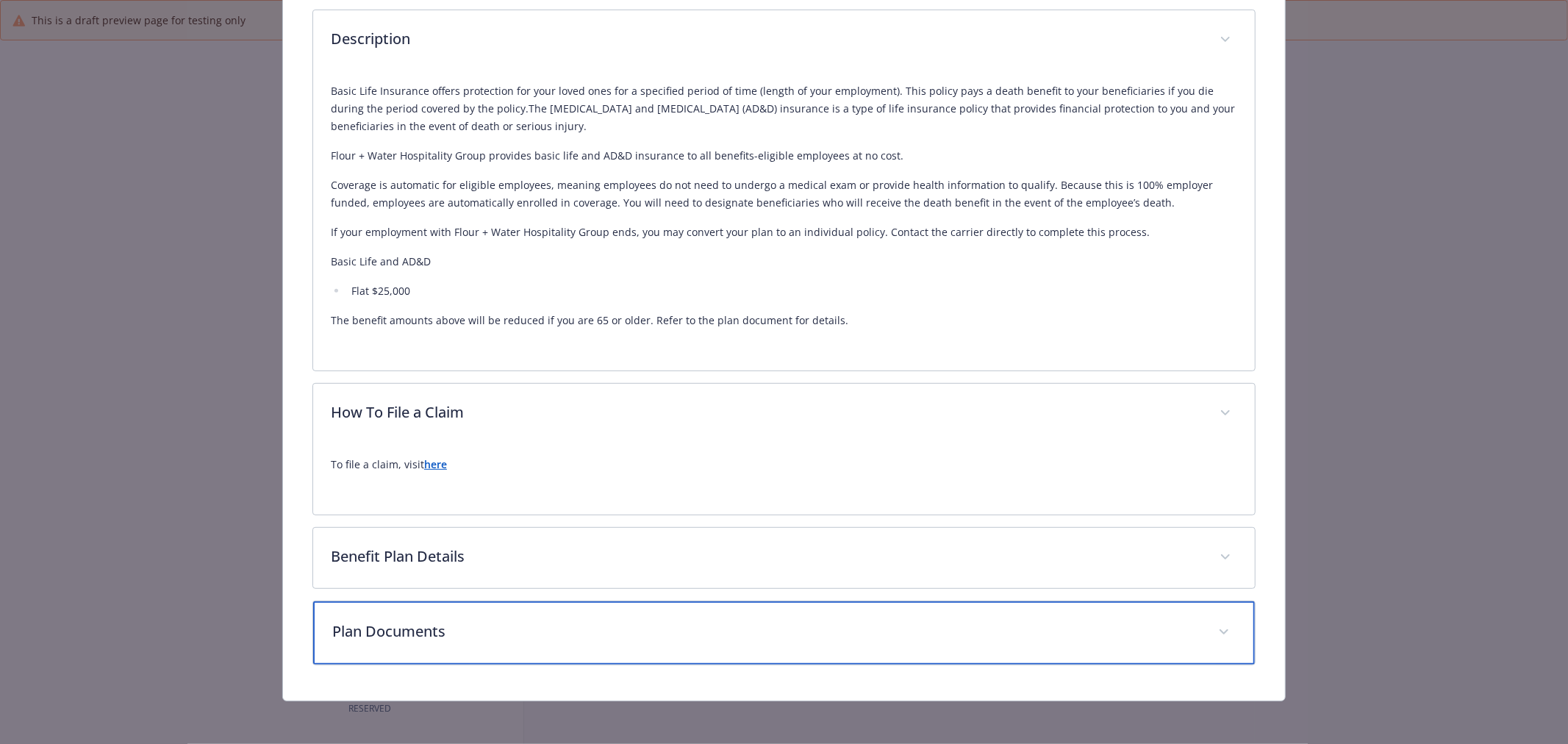
click at [486, 644] on div "Plan Documents" at bounding box center [784, 633] width 942 height 63
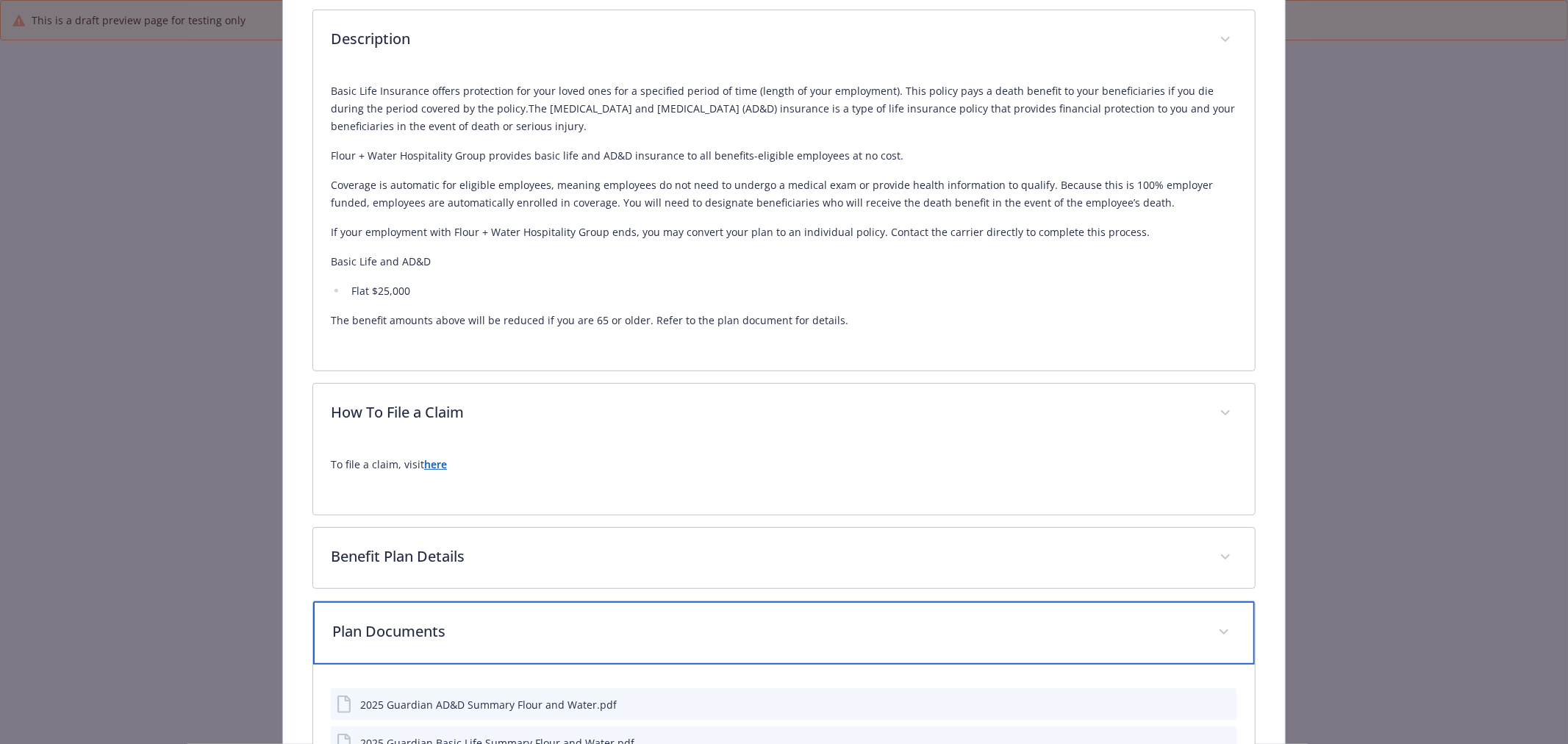
click at [486, 644] on div "Plan Documents" at bounding box center [784, 633] width 942 height 63
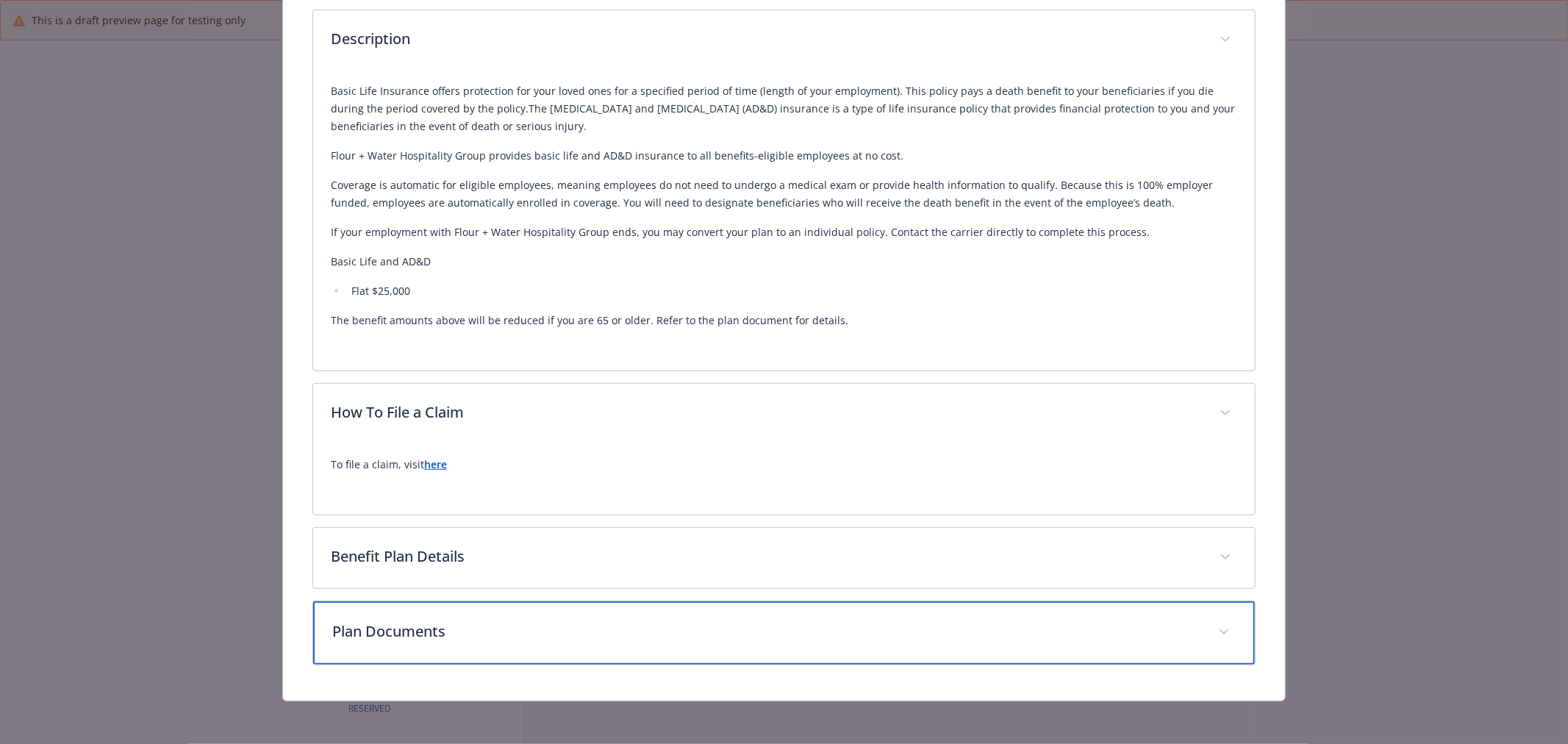
click at [486, 644] on div "Plan Documents" at bounding box center [784, 633] width 942 height 63
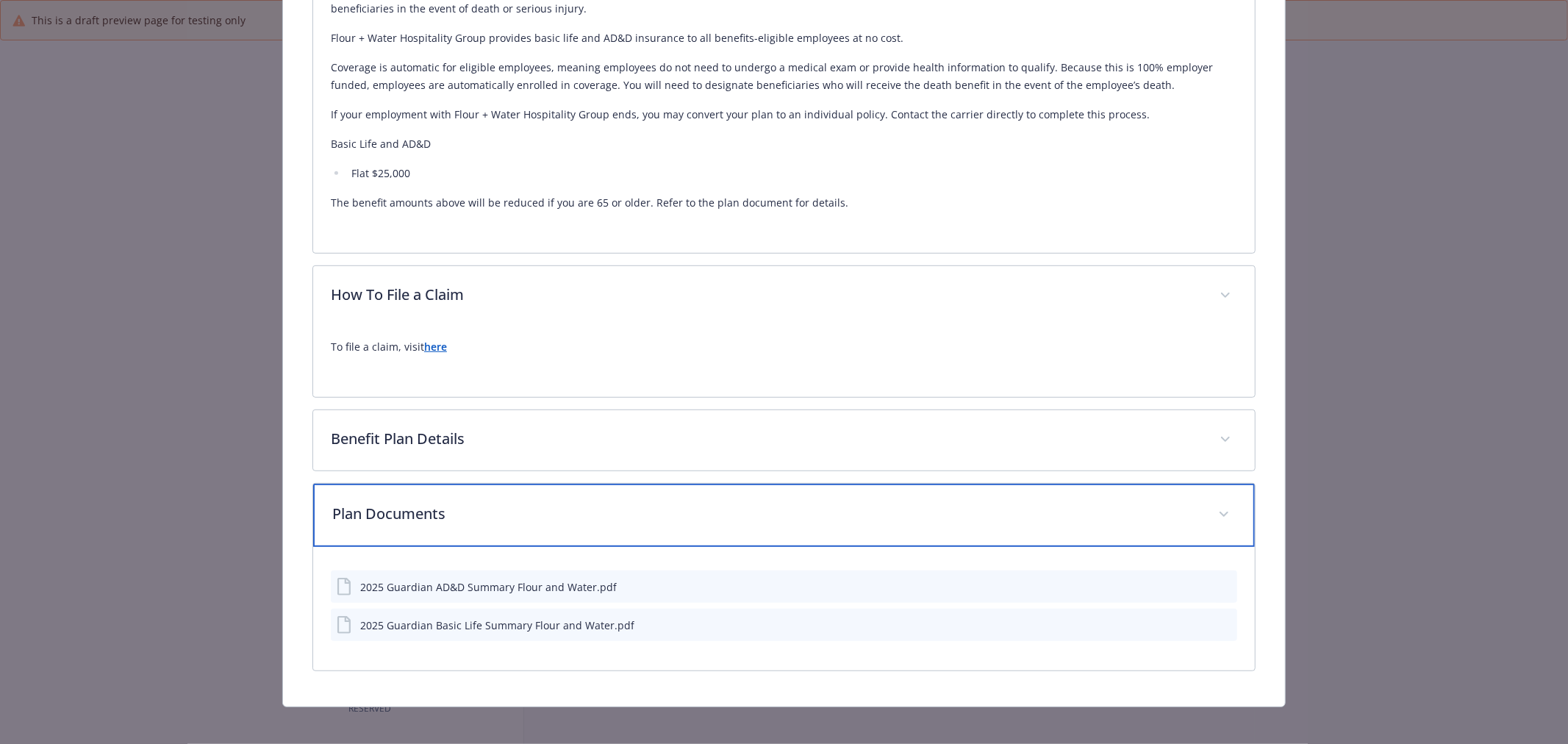
scroll to position [571, 0]
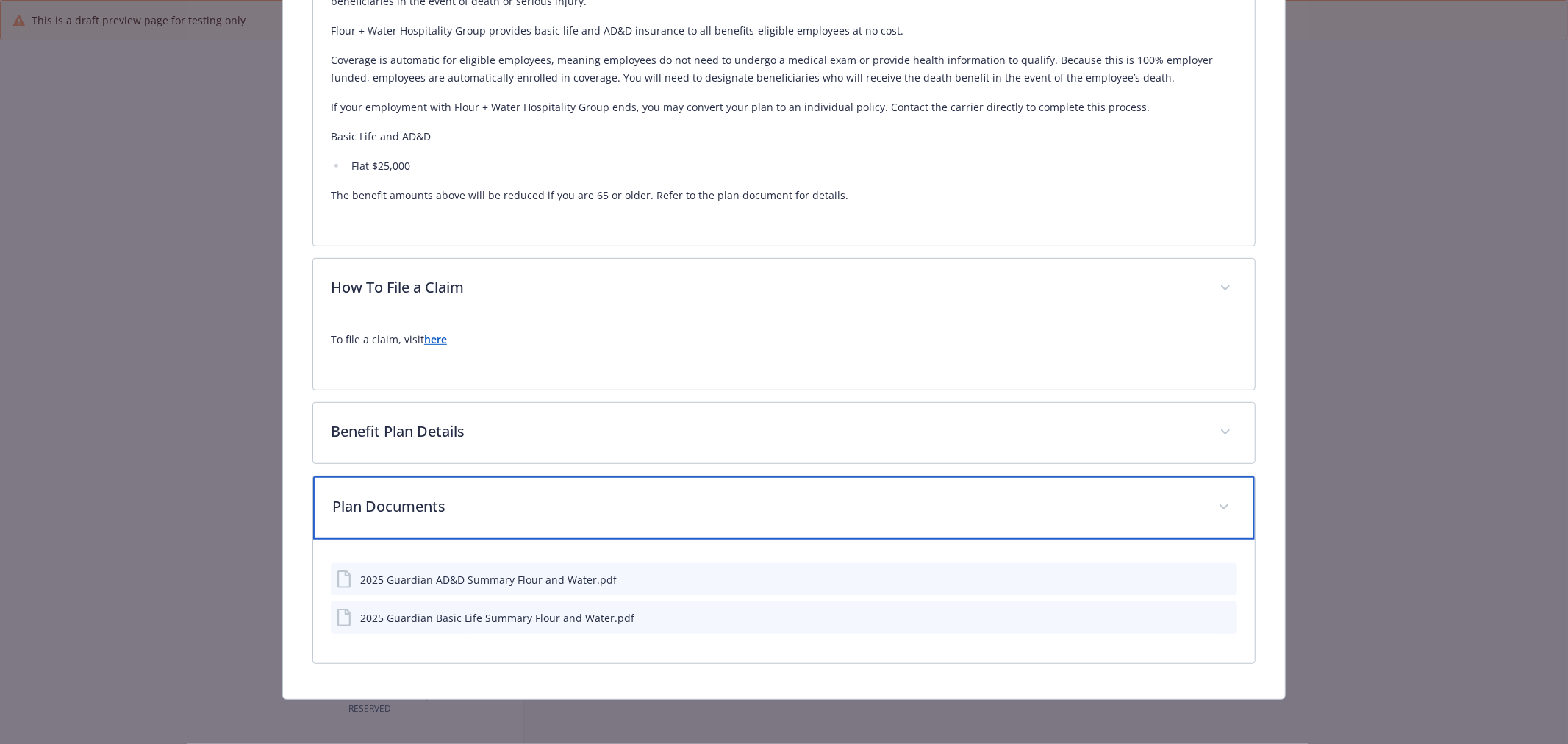
click at [562, 512] on p "Plan Documents" at bounding box center [767, 506] width 869 height 22
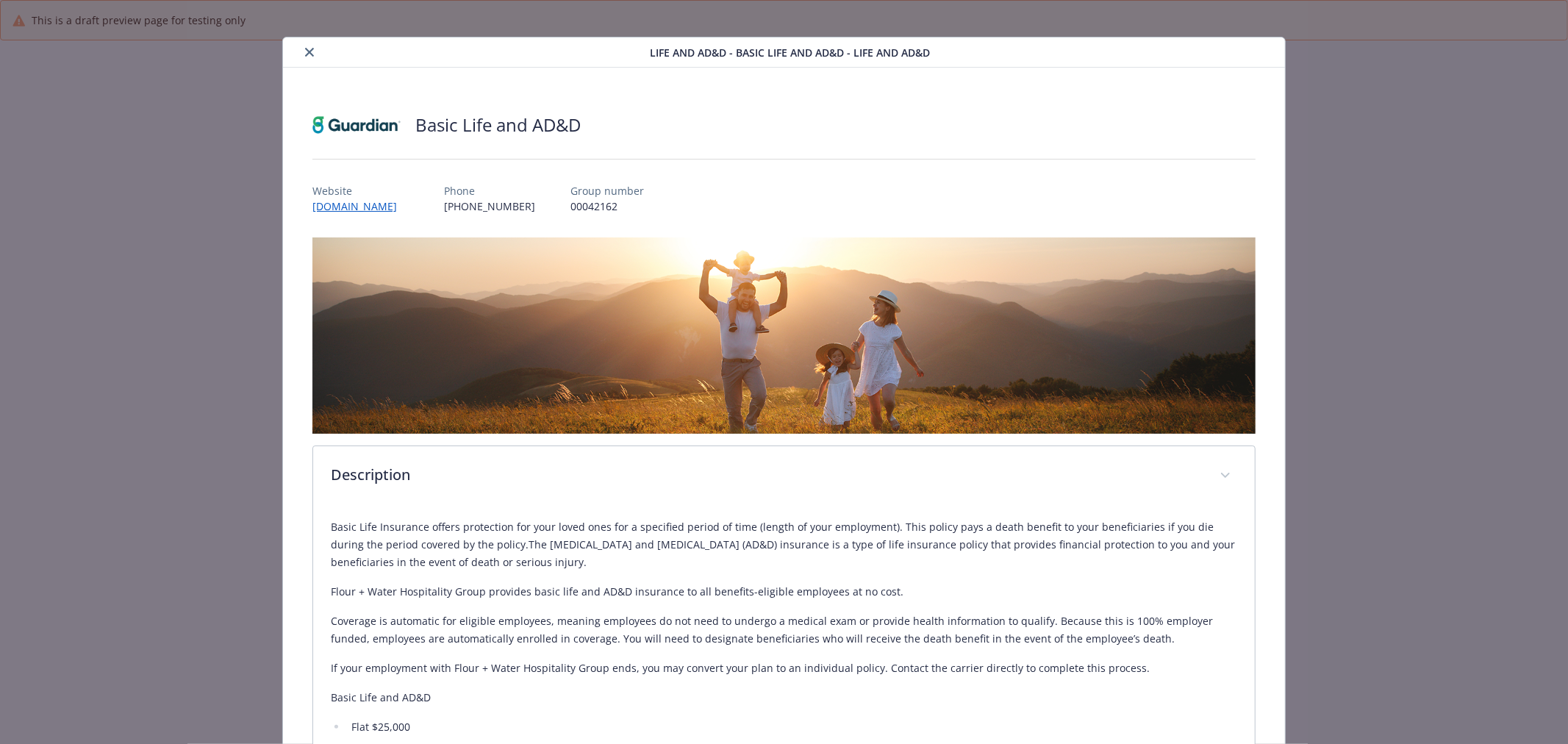
scroll to position [0, 0]
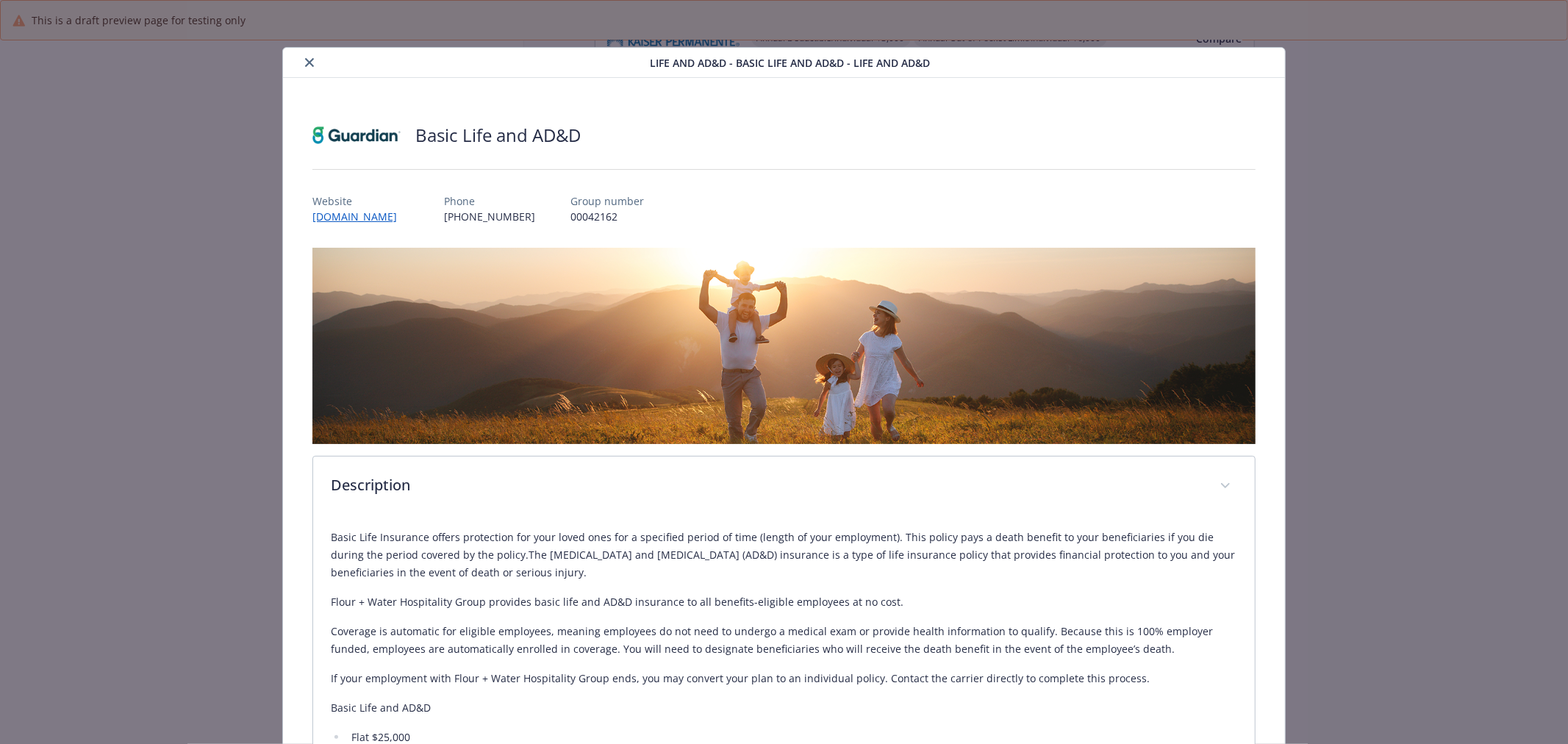
click at [301, 60] on button "close" at bounding box center [310, 62] width 18 height 18
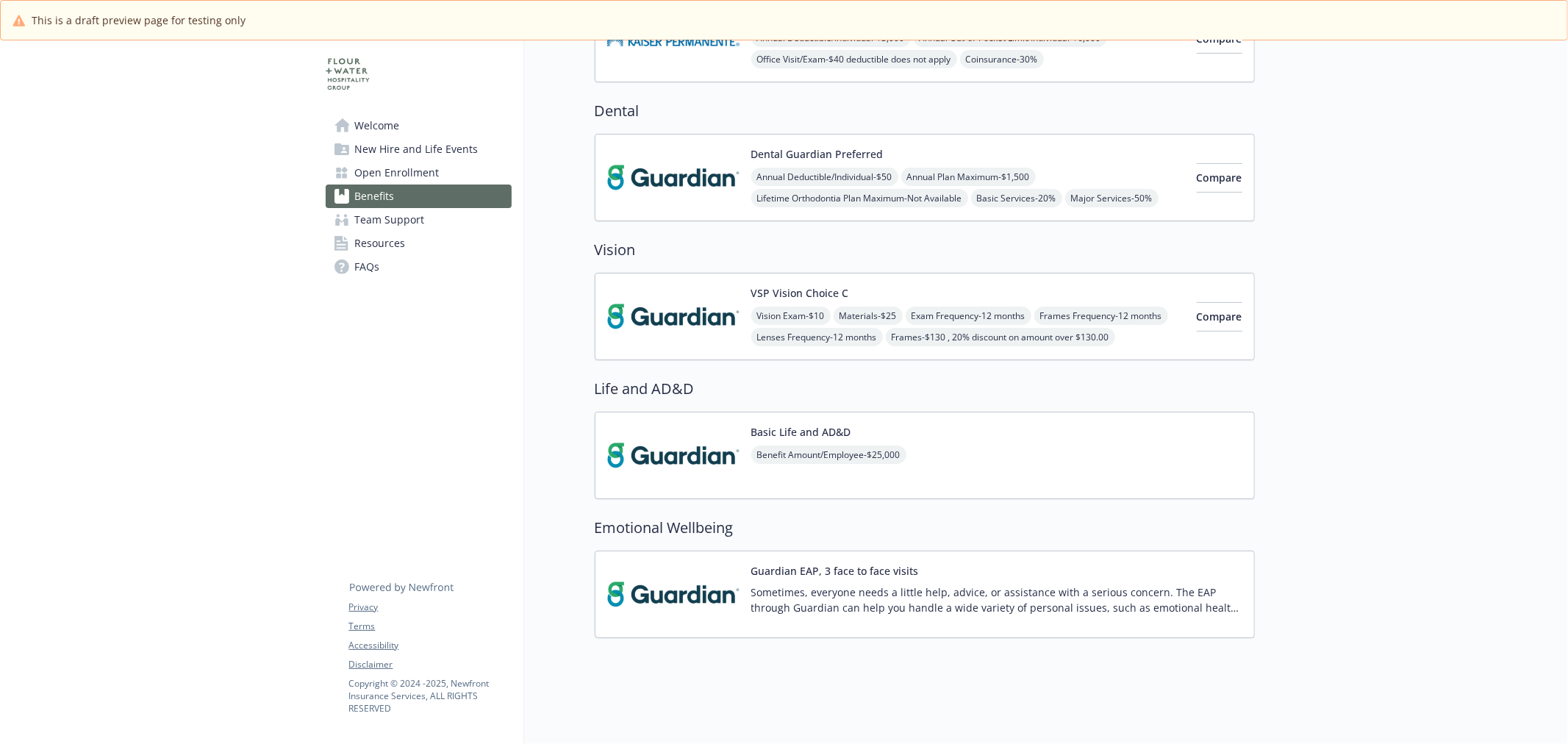
click at [659, 578] on img at bounding box center [674, 594] width 133 height 62
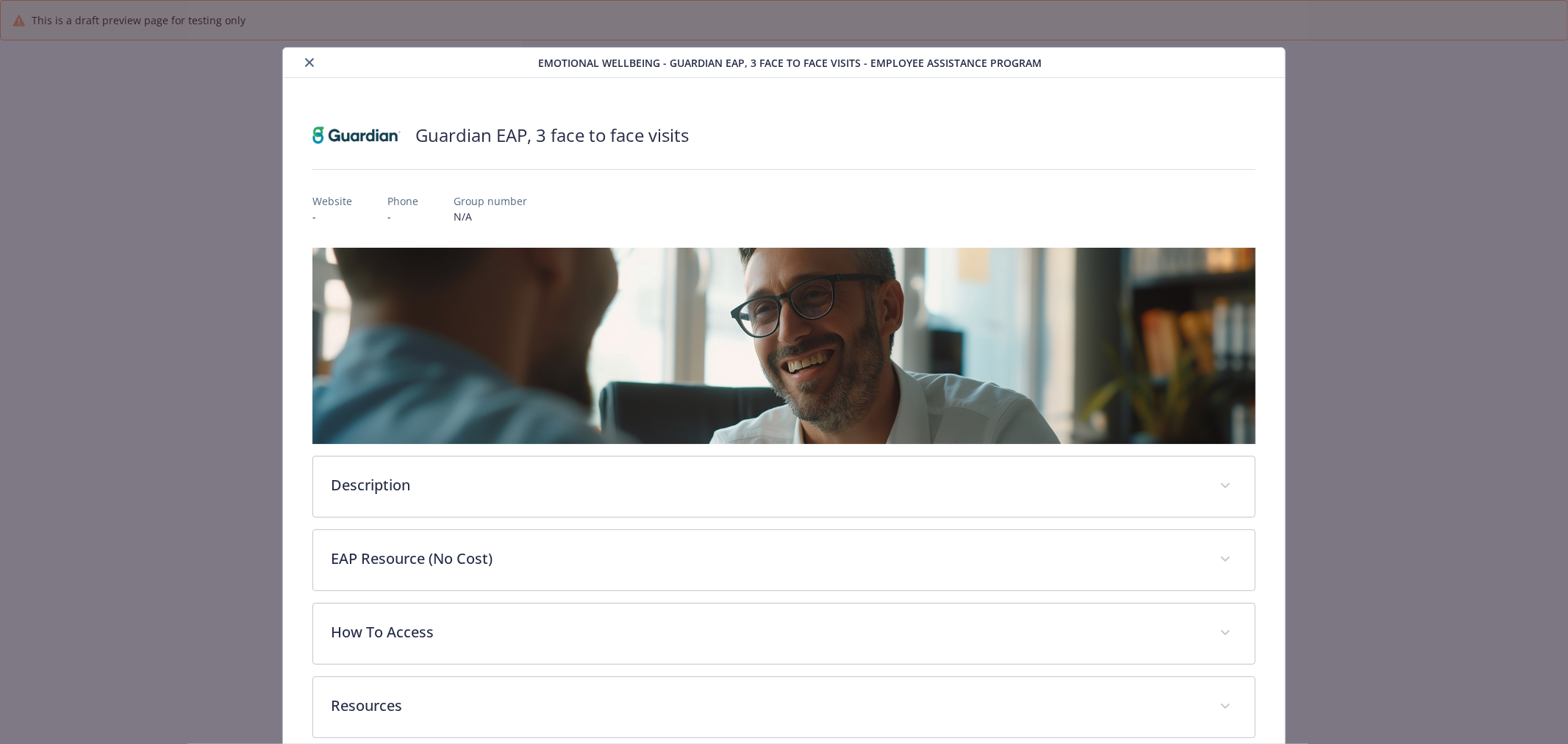
scroll to position [408, 0]
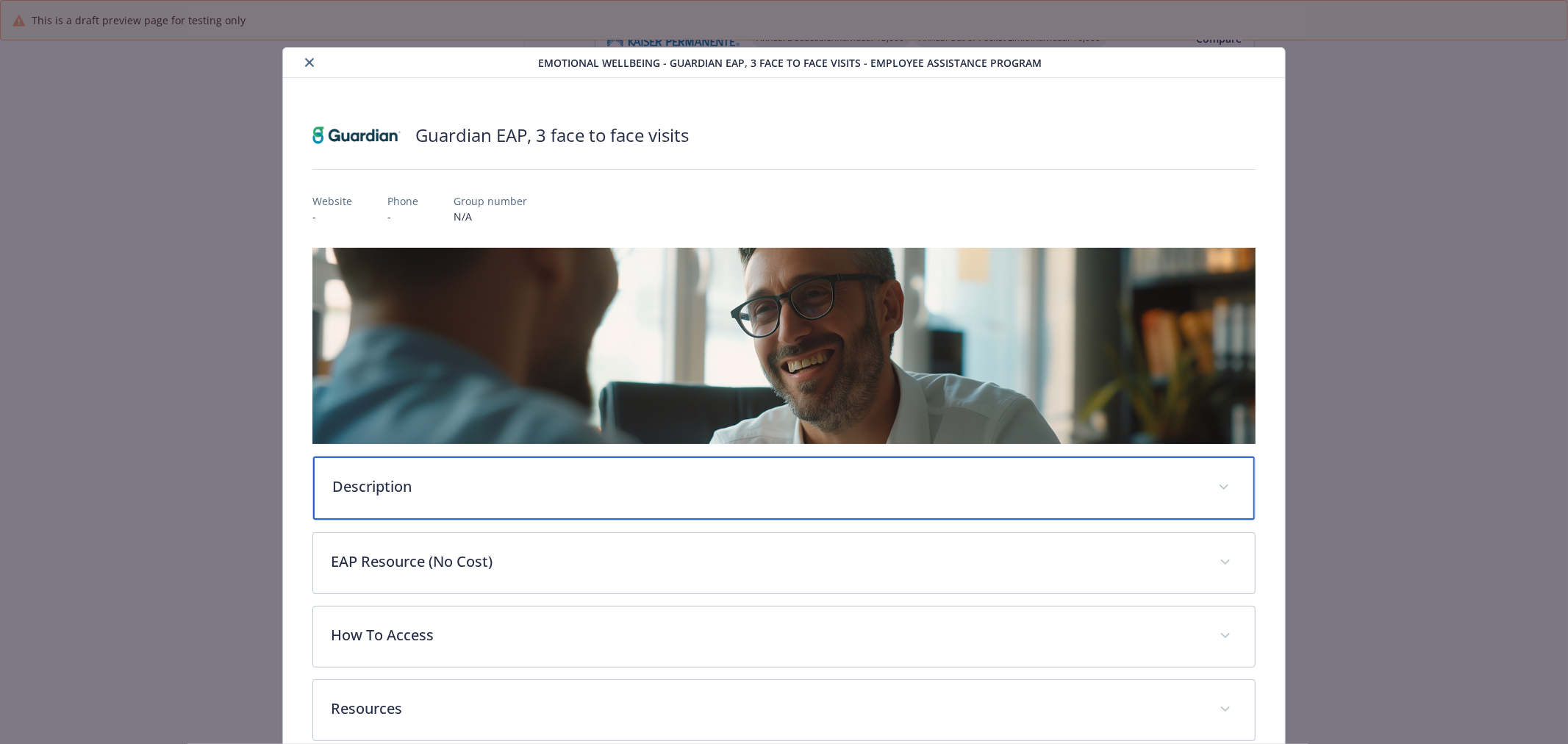
click at [459, 485] on p "Description" at bounding box center [767, 486] width 869 height 22
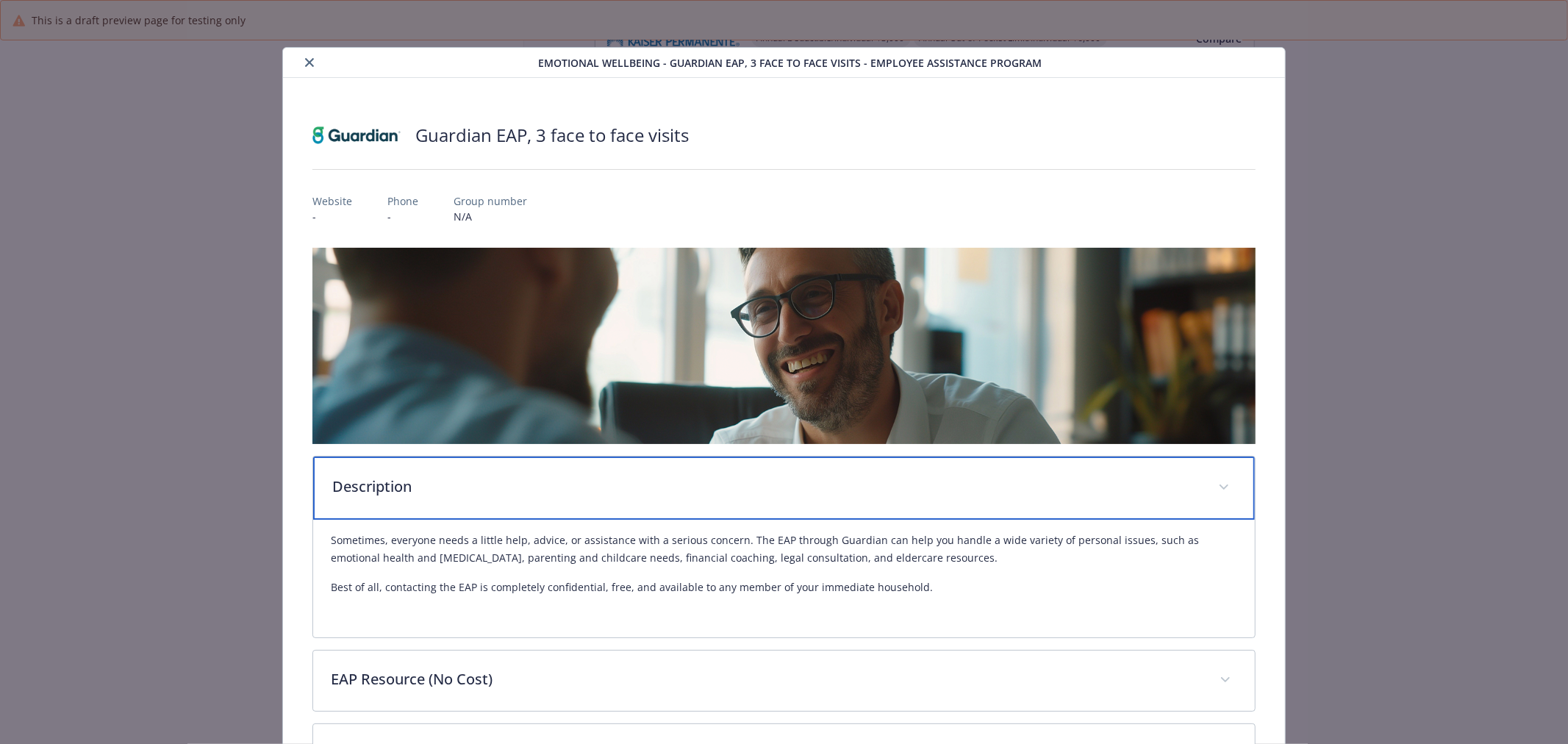
scroll to position [82, 0]
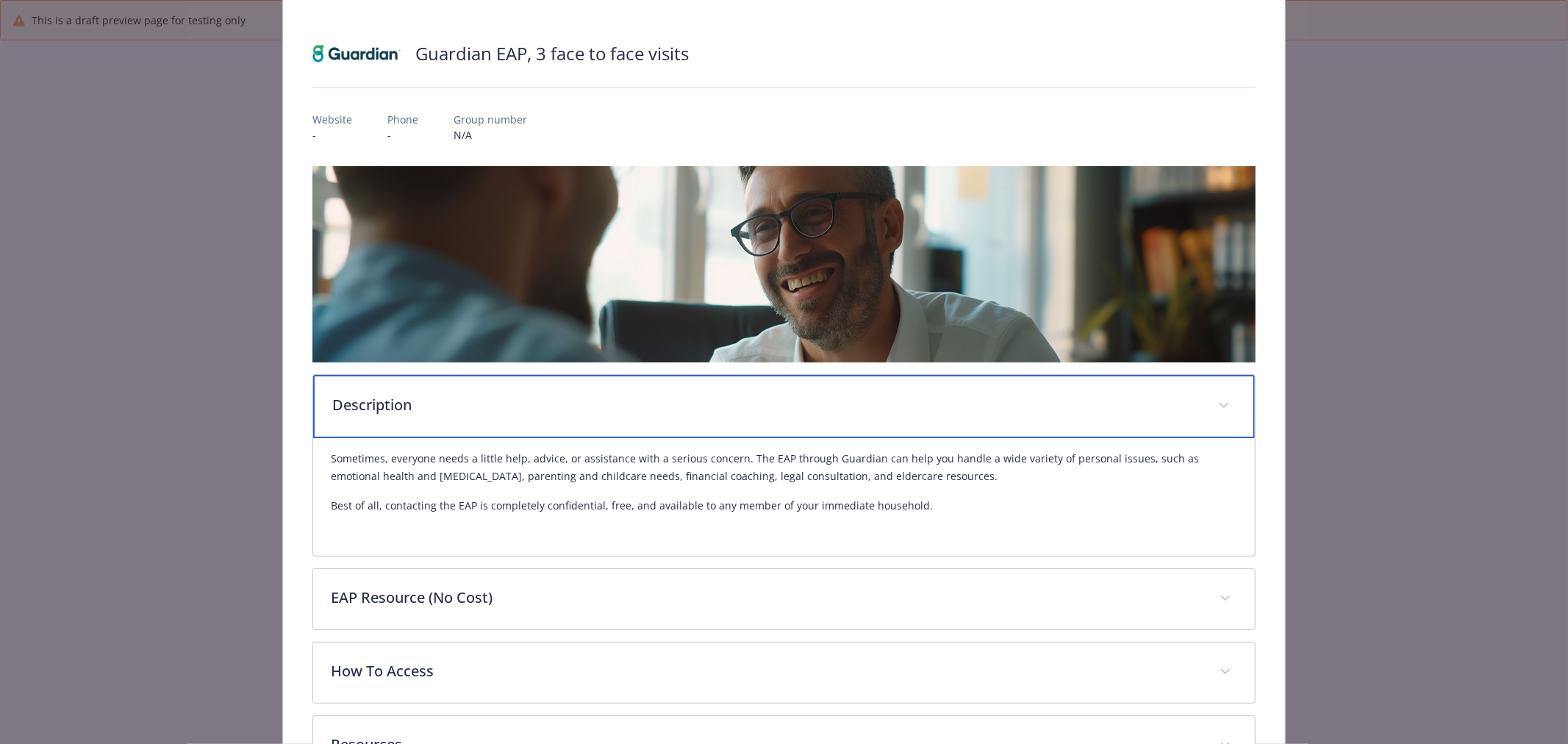
click at [699, 406] on p "Description" at bounding box center [767, 404] width 869 height 22
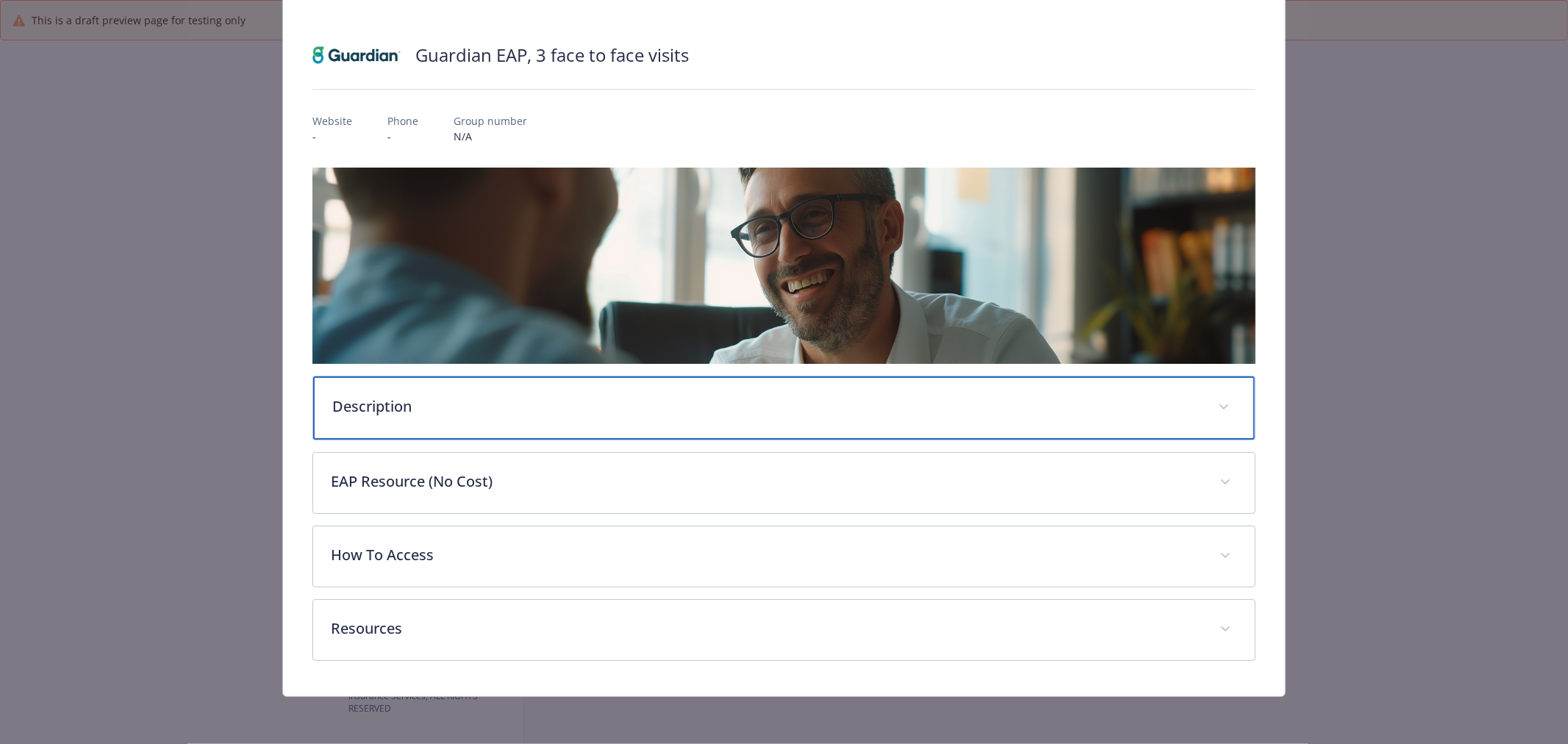
scroll to position [78, 0]
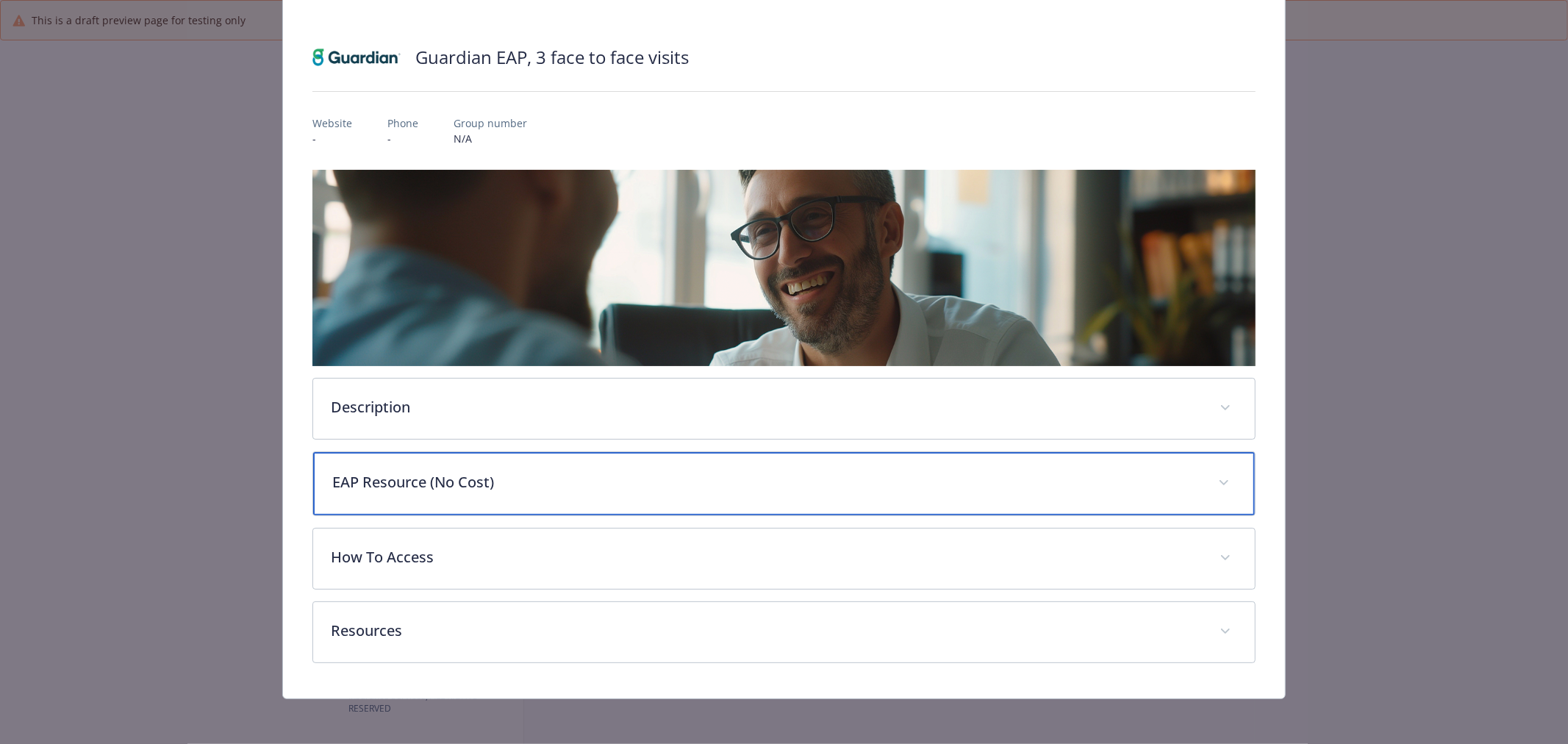
click at [552, 490] on p "EAP Resource (No Cost)" at bounding box center [767, 482] width 869 height 22
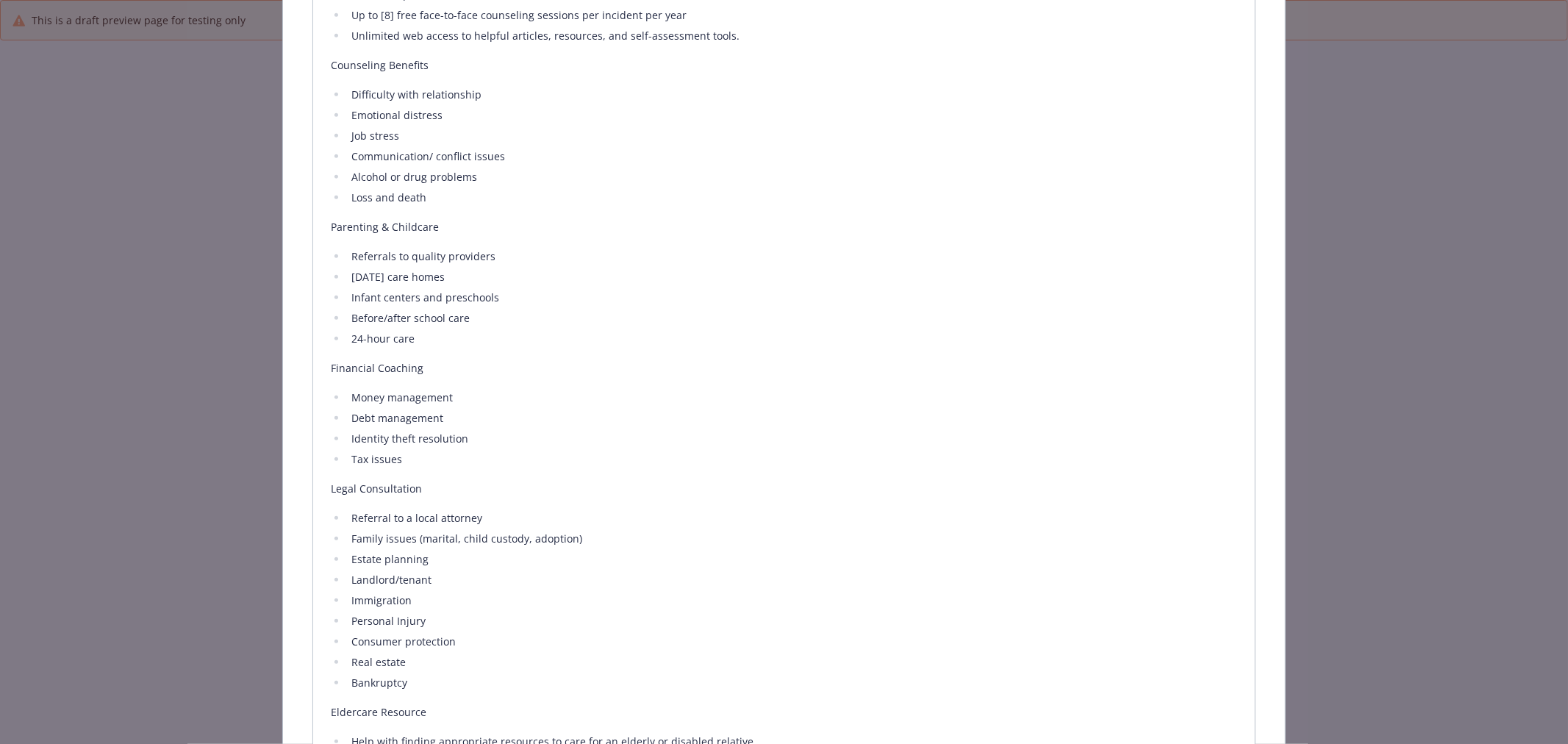
scroll to position [650, 0]
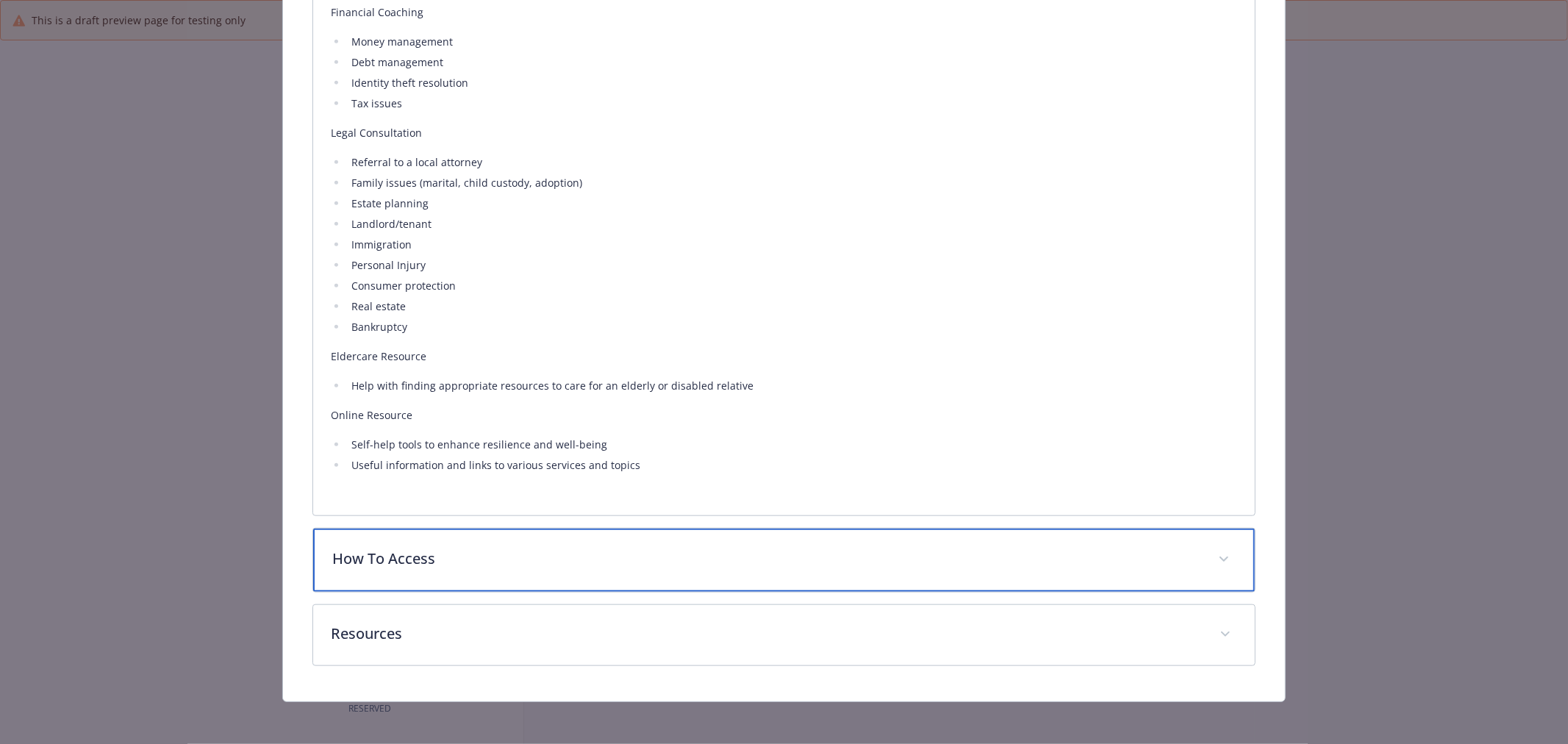
click at [483, 540] on div "How To Access" at bounding box center [784, 560] width 942 height 63
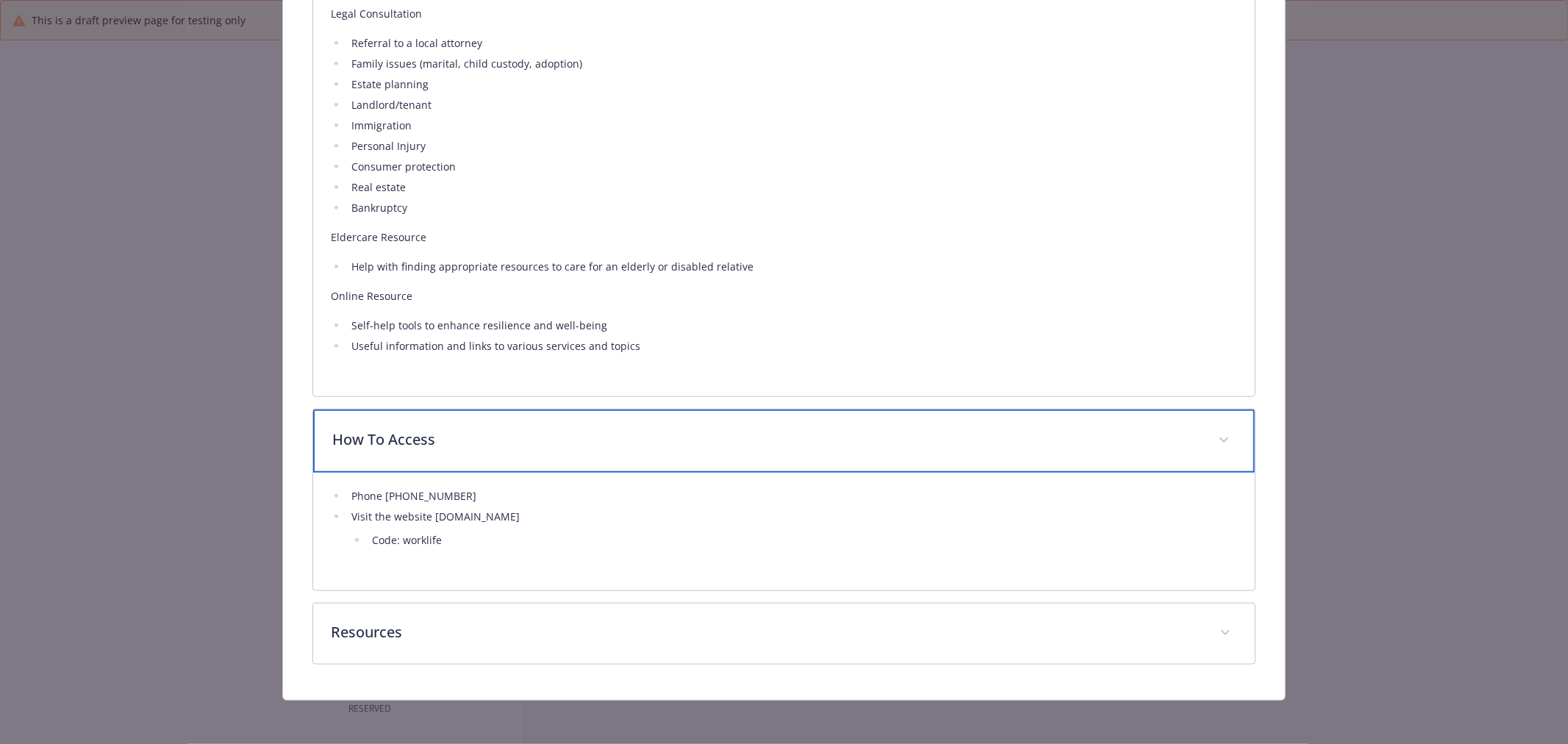
click at [467, 450] on div "How To Access" at bounding box center [784, 441] width 942 height 63
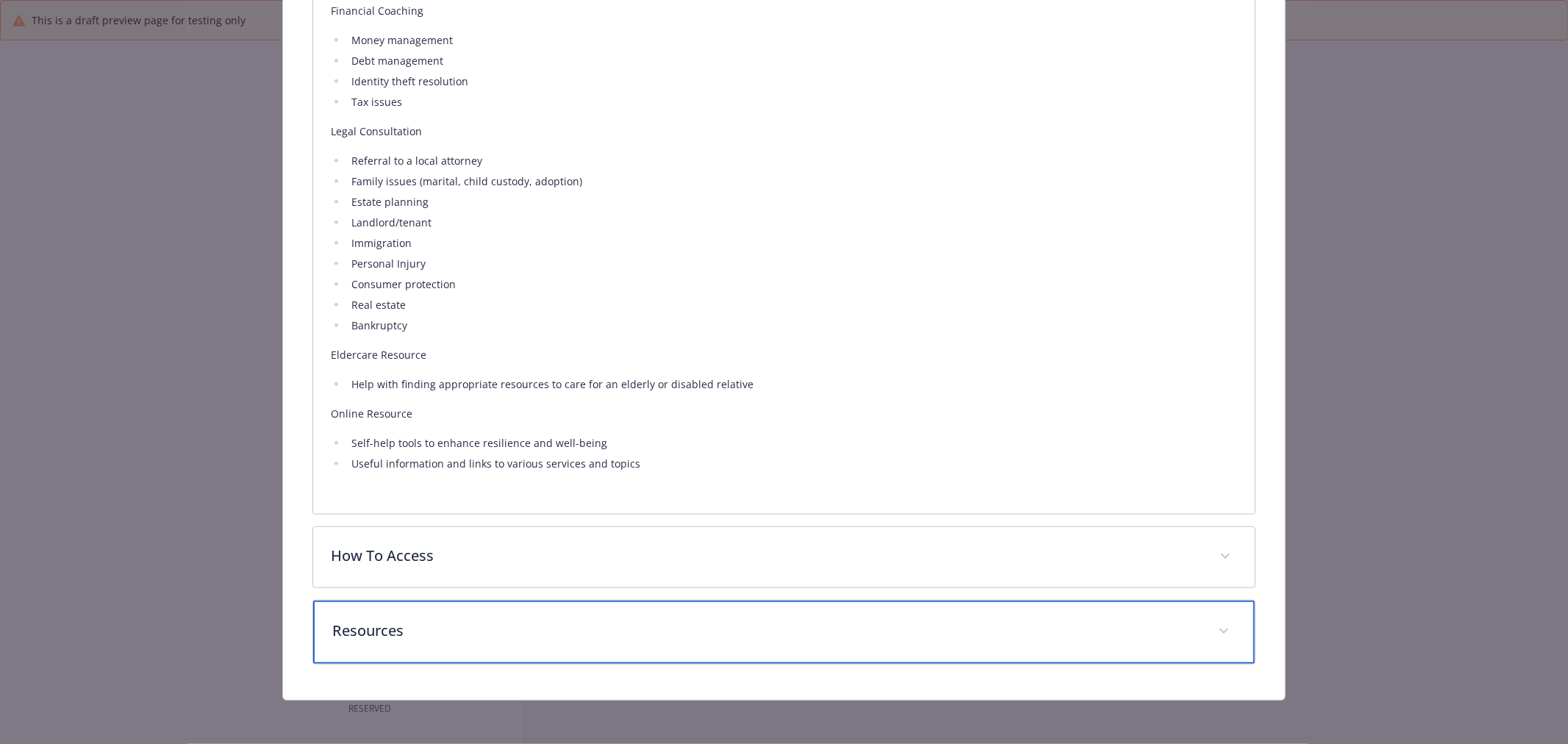
drag, startPoint x: 456, startPoint y: 628, endPoint x: 459, endPoint y: 611, distance: 17.3
click at [456, 628] on p "Resources" at bounding box center [767, 630] width 869 height 22
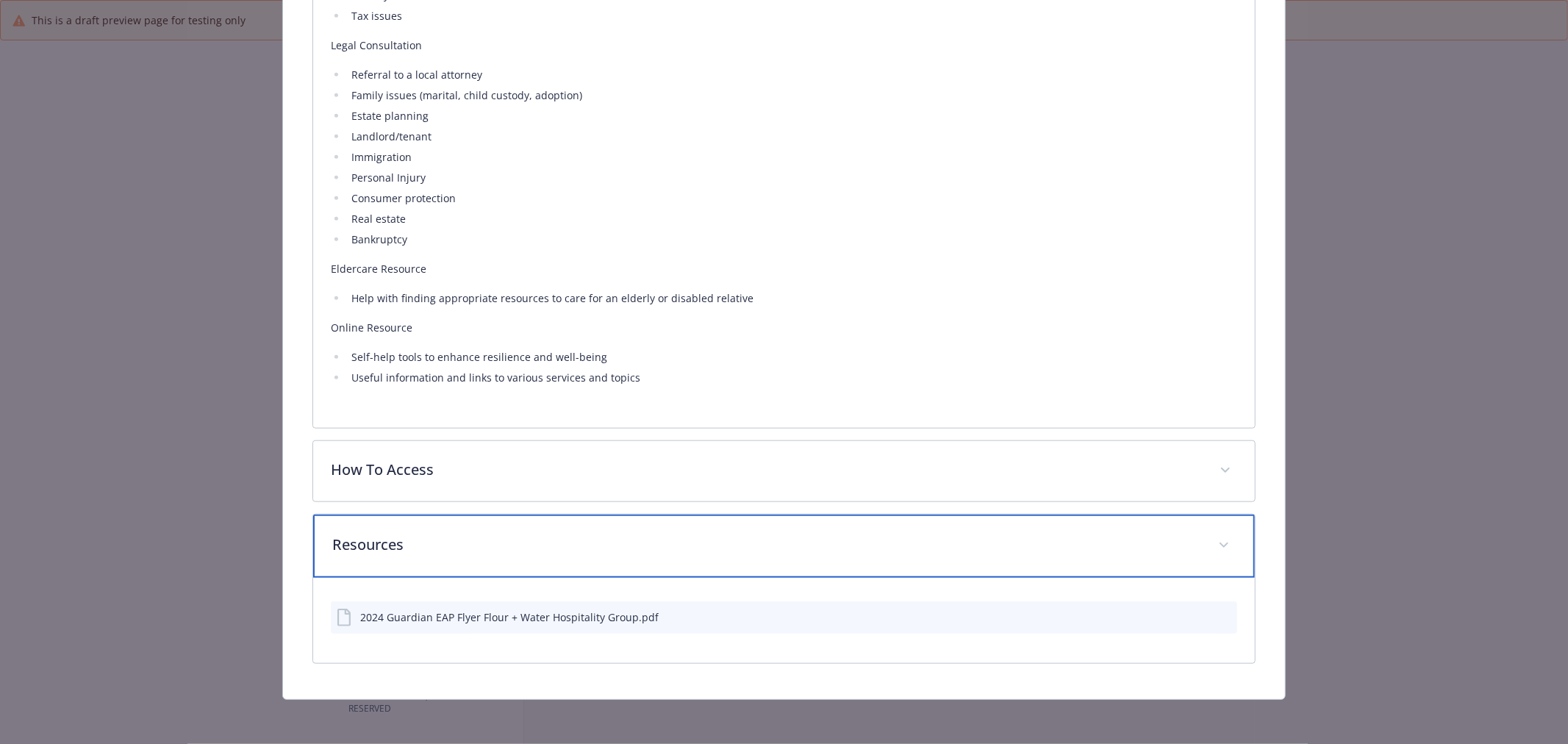
click at [501, 560] on div "Resources" at bounding box center [784, 546] width 942 height 63
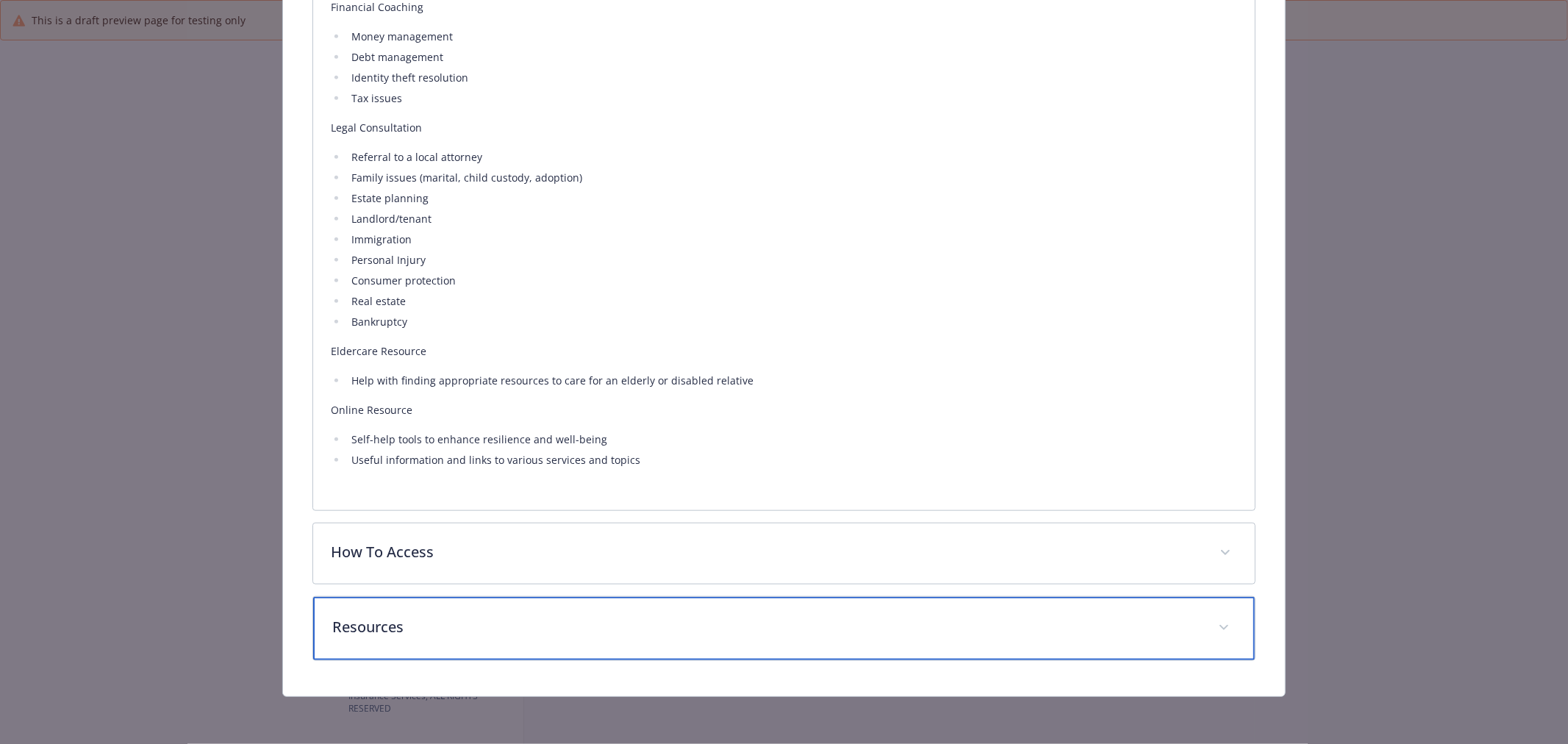
scroll to position [1003, 0]
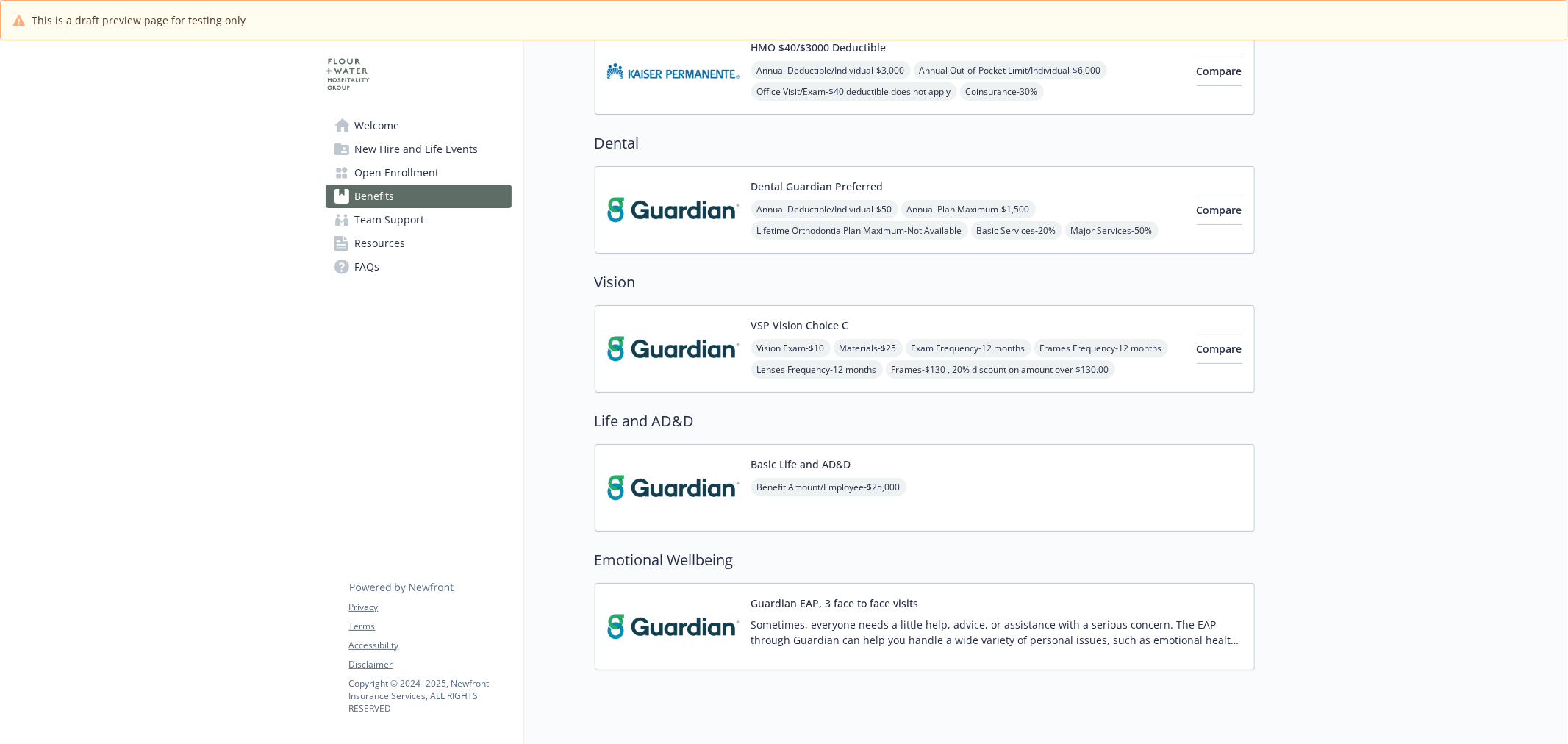
scroll to position [408, 0]
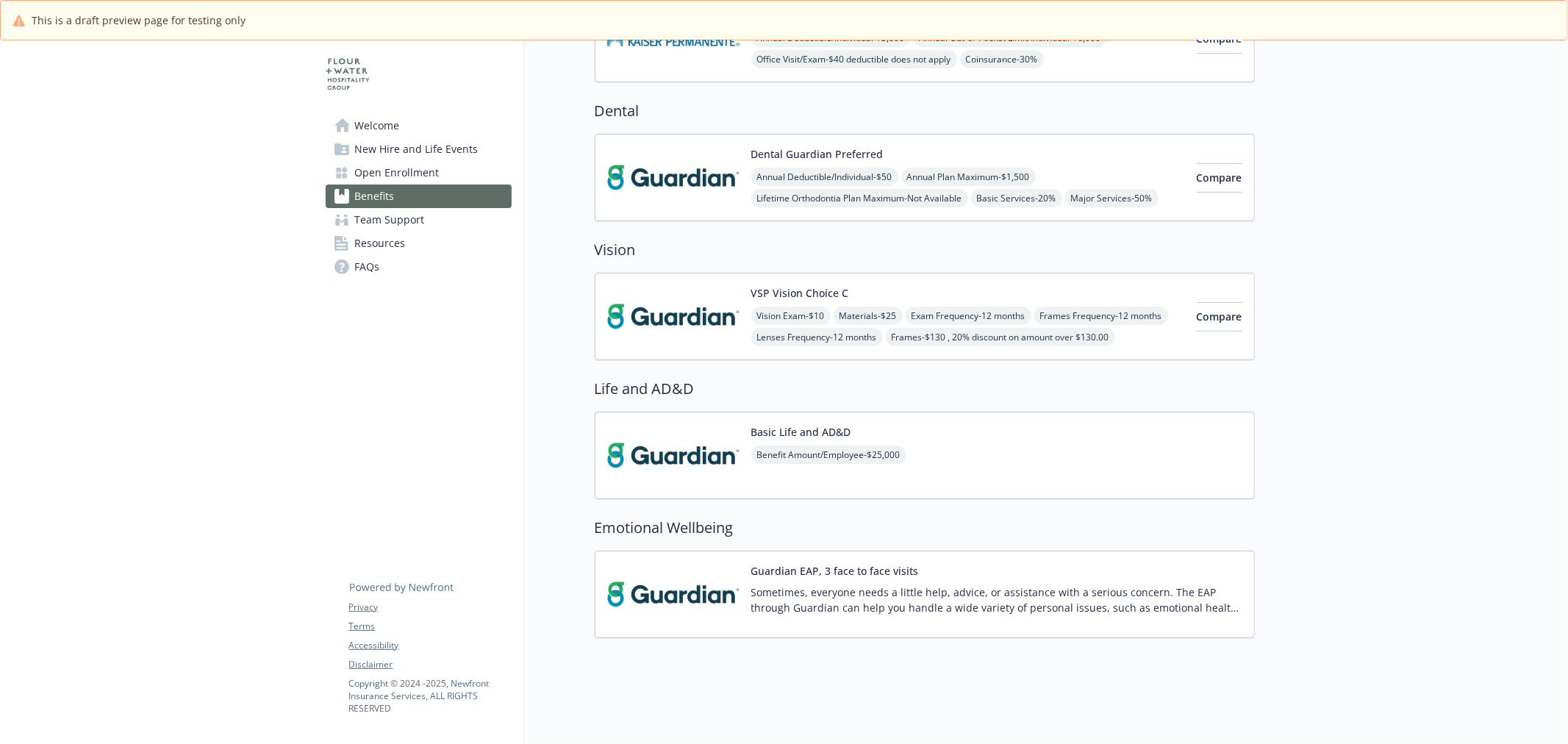
click at [707, 586] on img at bounding box center [674, 594] width 133 height 62
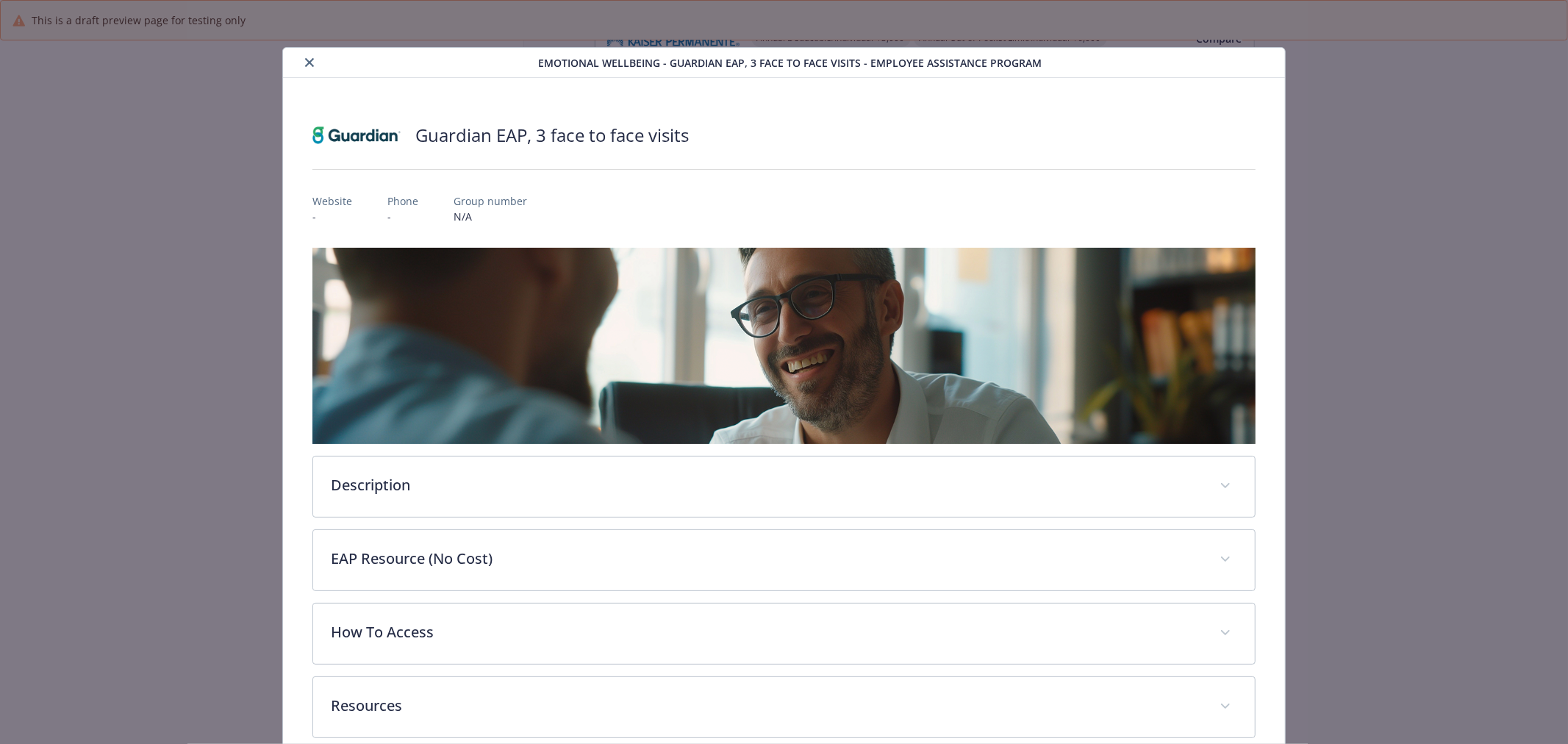
scroll to position [24, 0]
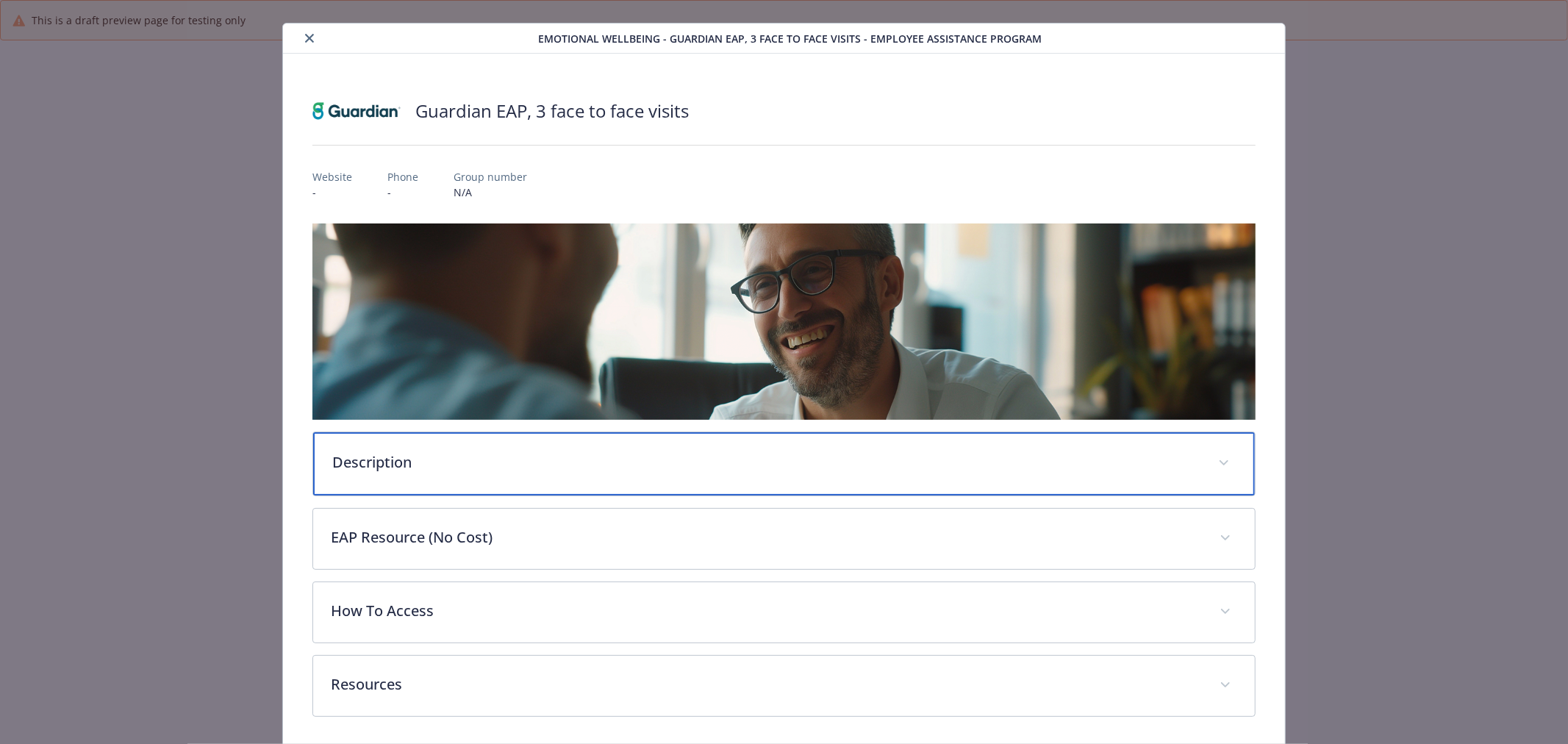
click at [507, 439] on div "Description" at bounding box center [784, 464] width 942 height 63
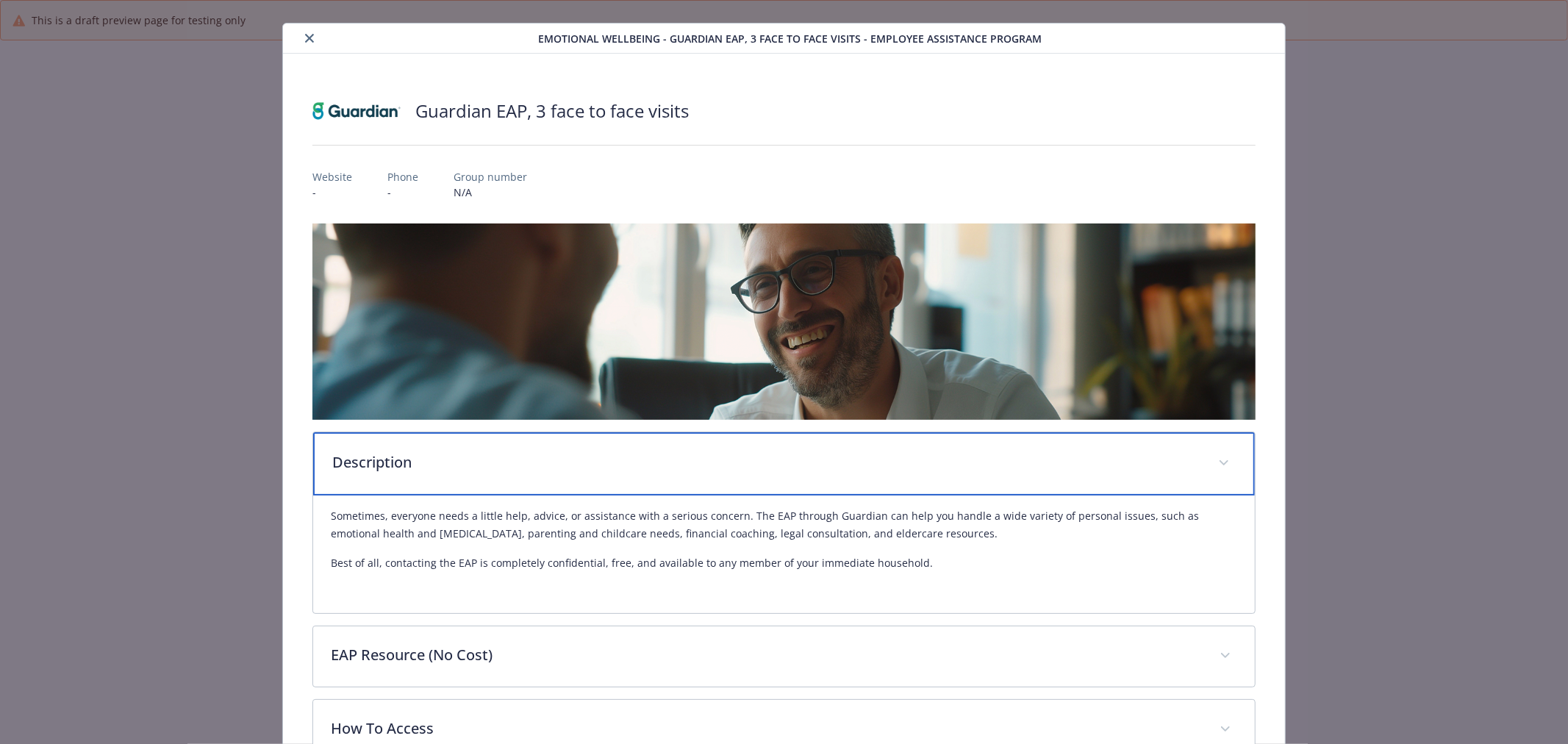
click at [505, 457] on p "Description" at bounding box center [767, 462] width 869 height 22
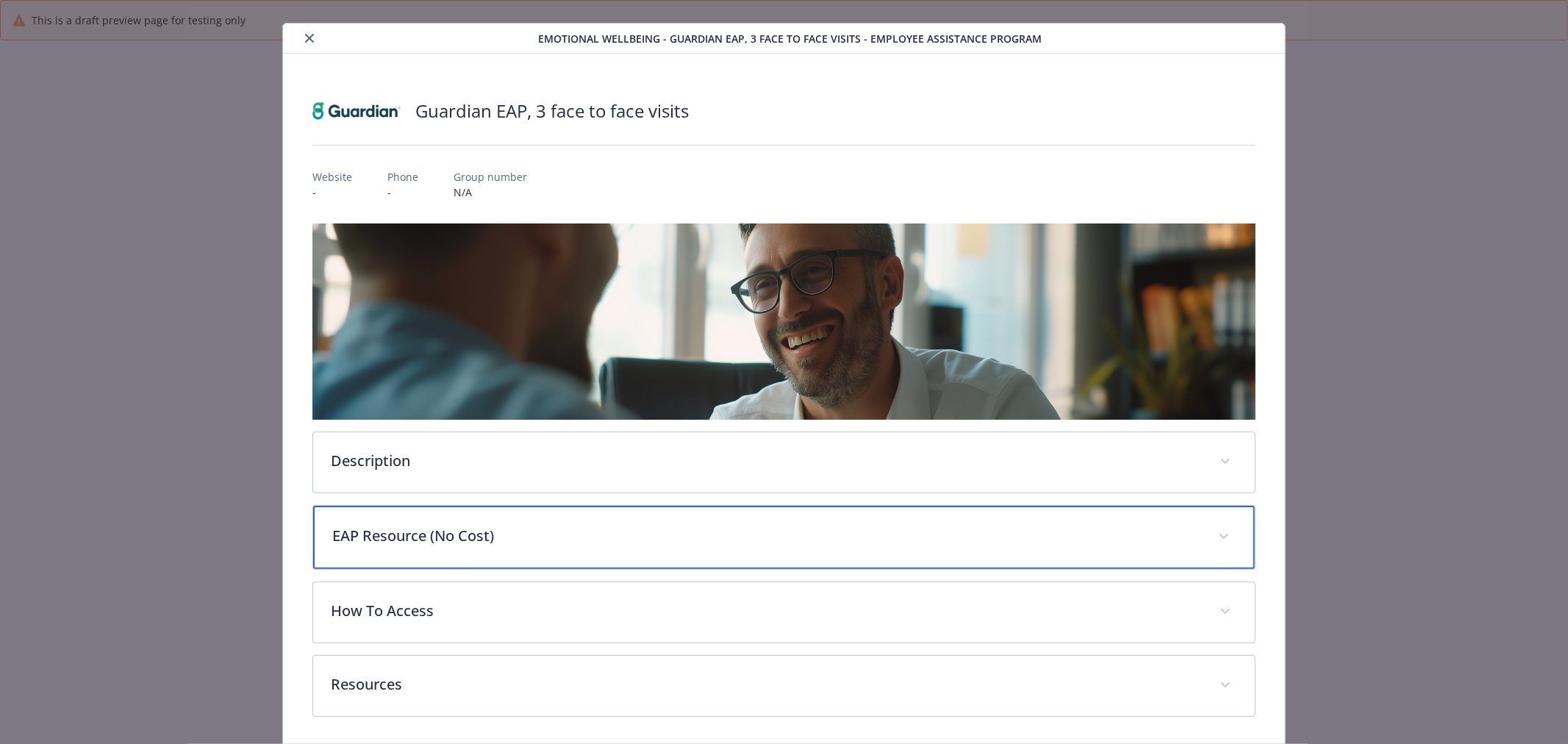
click at [414, 537] on p "EAP Resource (No Cost)" at bounding box center [767, 535] width 869 height 22
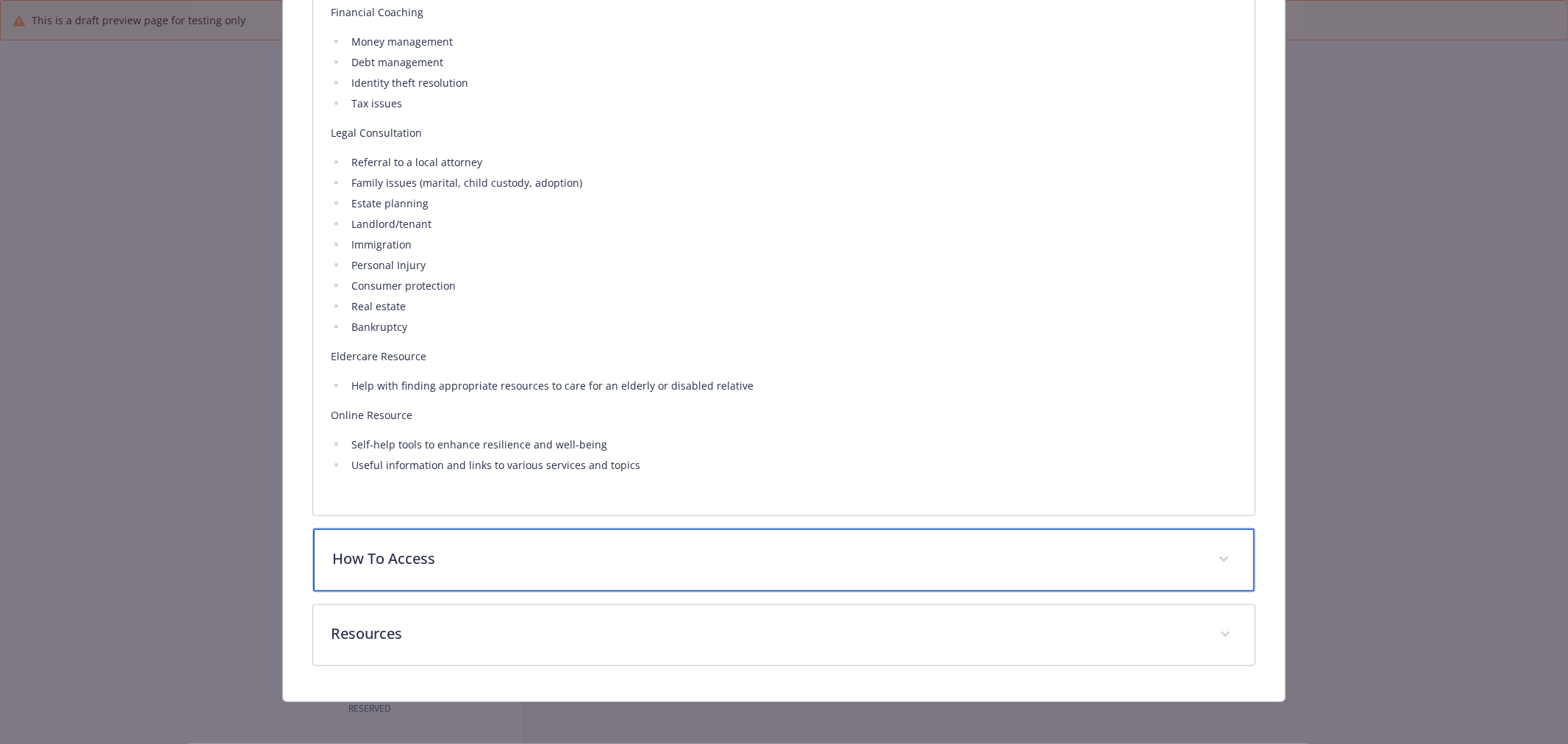
click at [425, 569] on div "How To Access" at bounding box center [784, 560] width 942 height 63
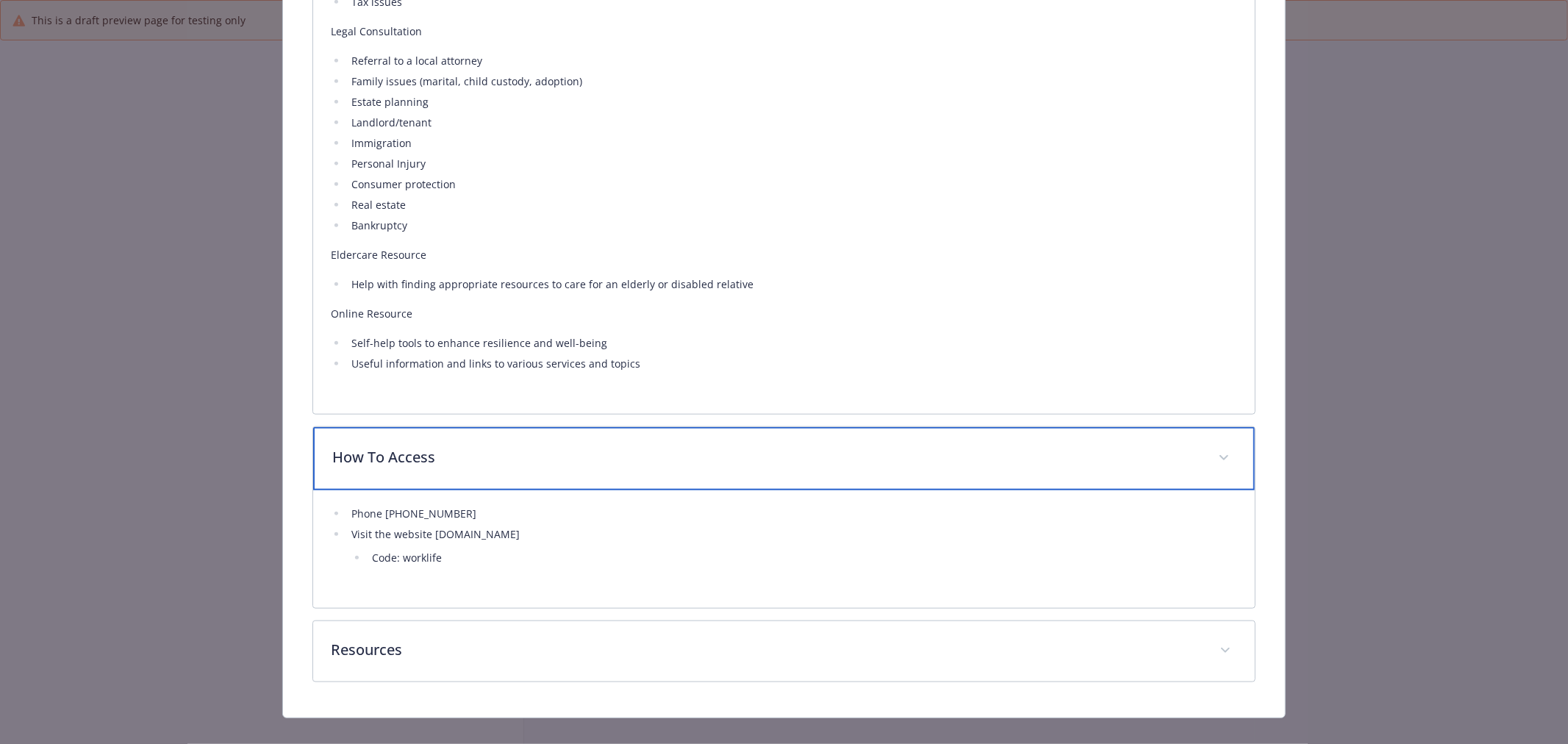
scroll to position [1121, 0]
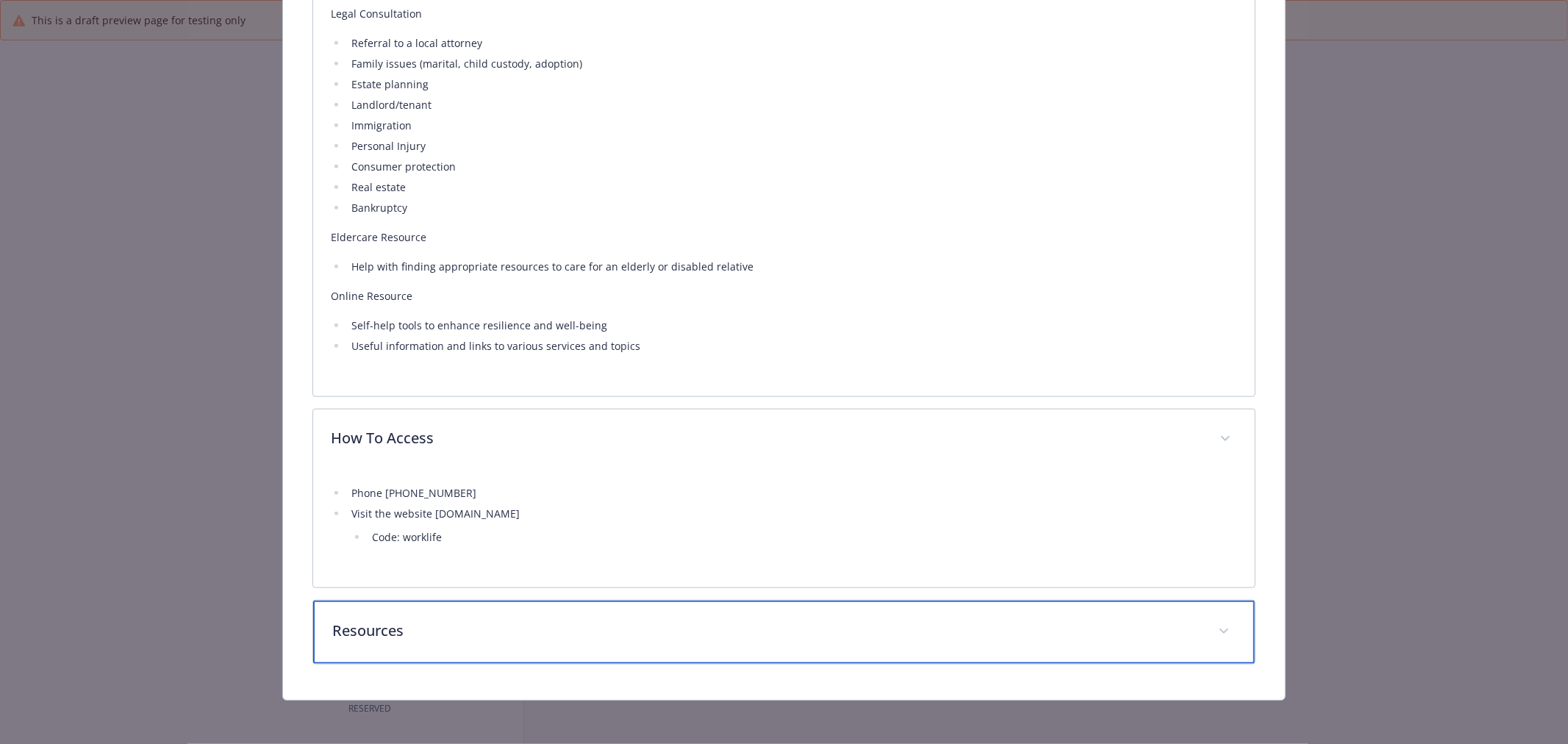
click at [503, 633] on p "Resources" at bounding box center [767, 630] width 869 height 22
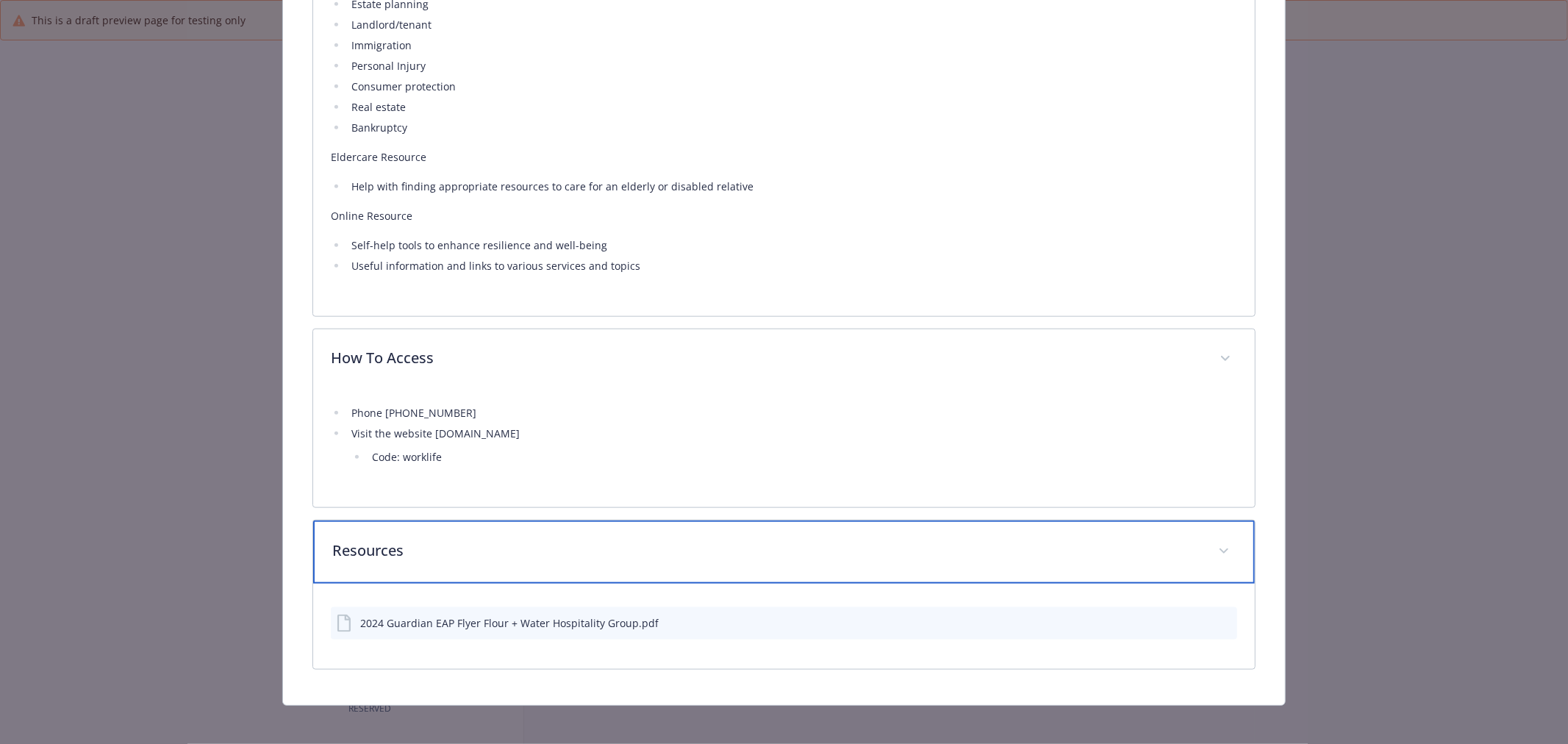
scroll to position [1207, 0]
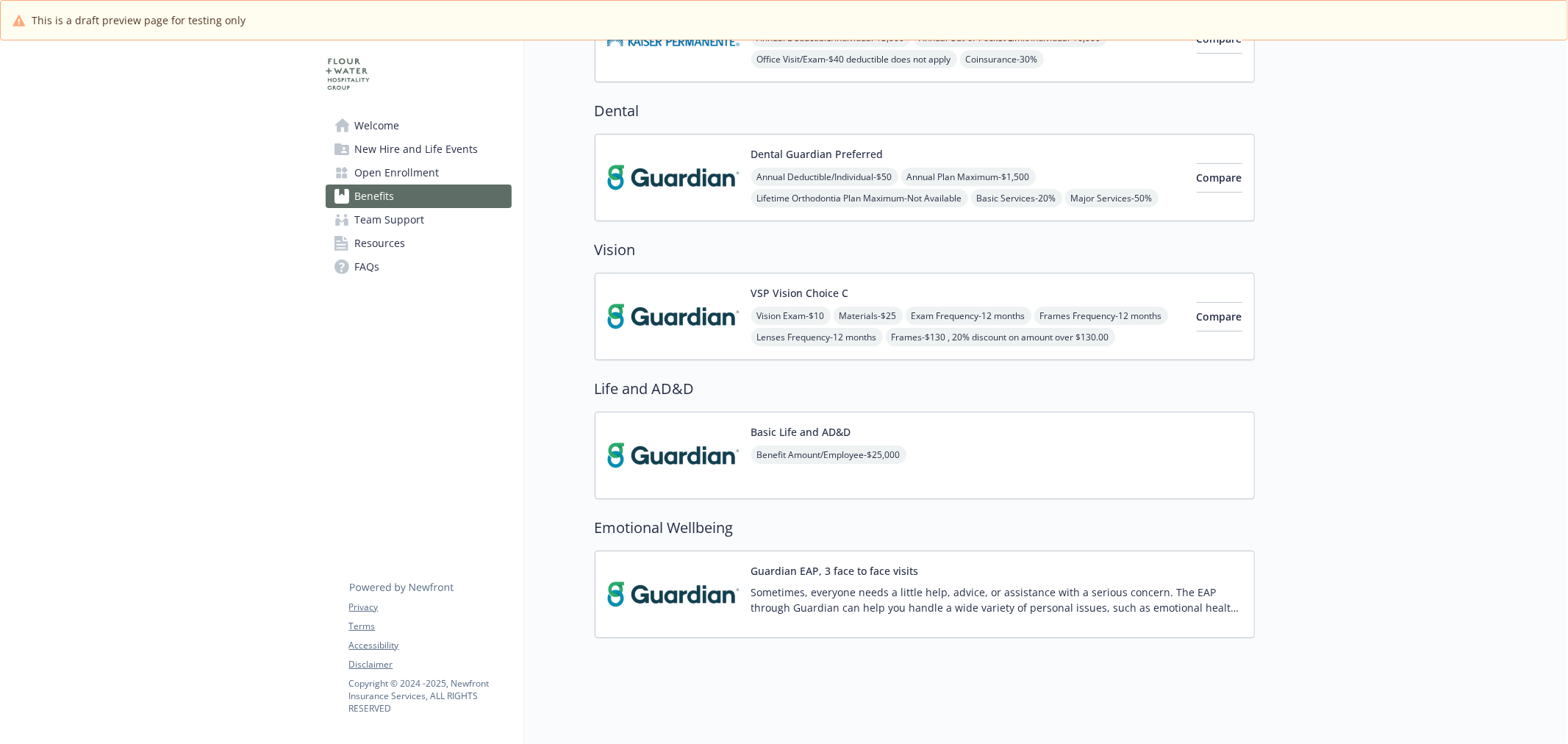
click at [424, 216] on link "Team Support" at bounding box center [419, 219] width 186 height 23
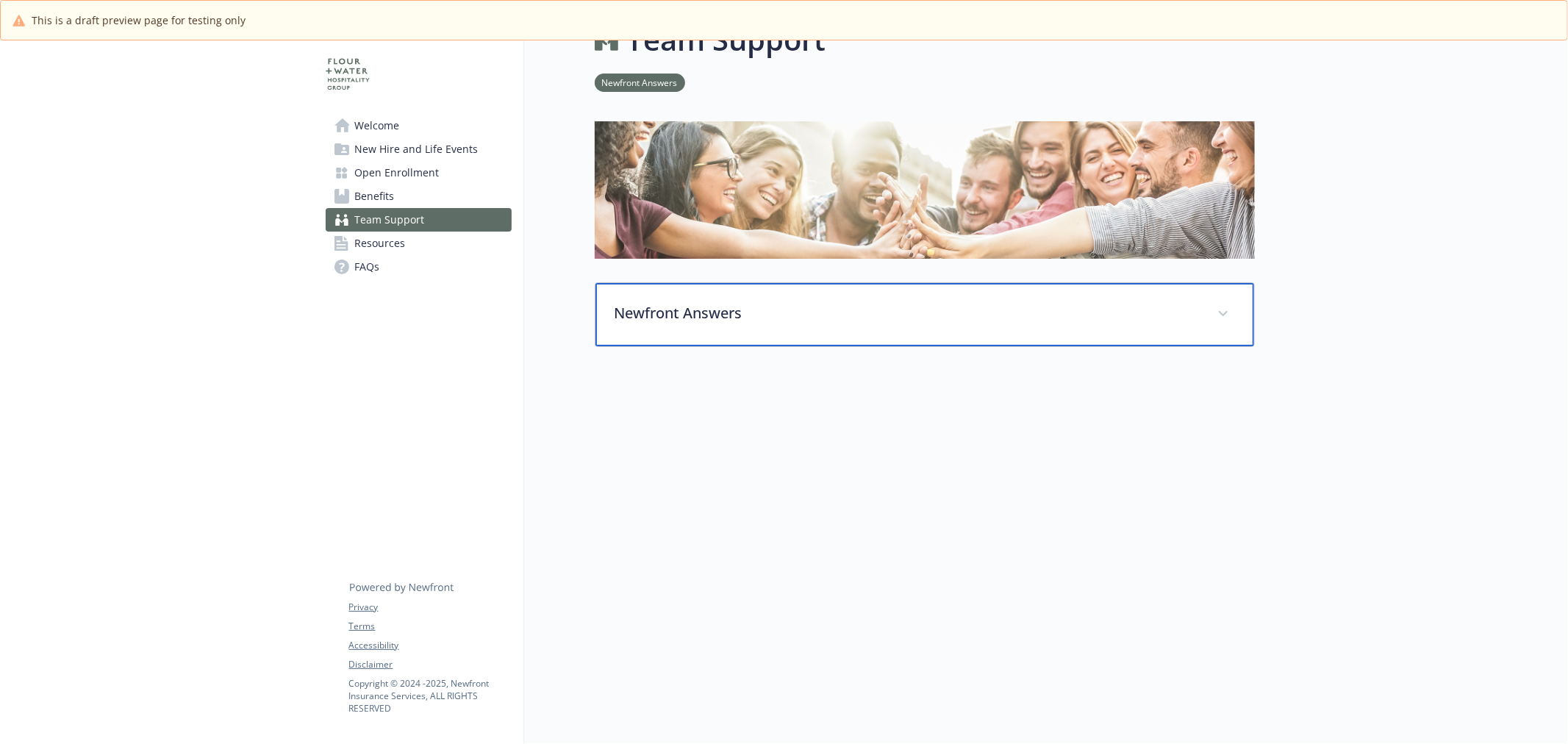
click at [796, 314] on div "Newfront Answers" at bounding box center [924, 315] width 659 height 63
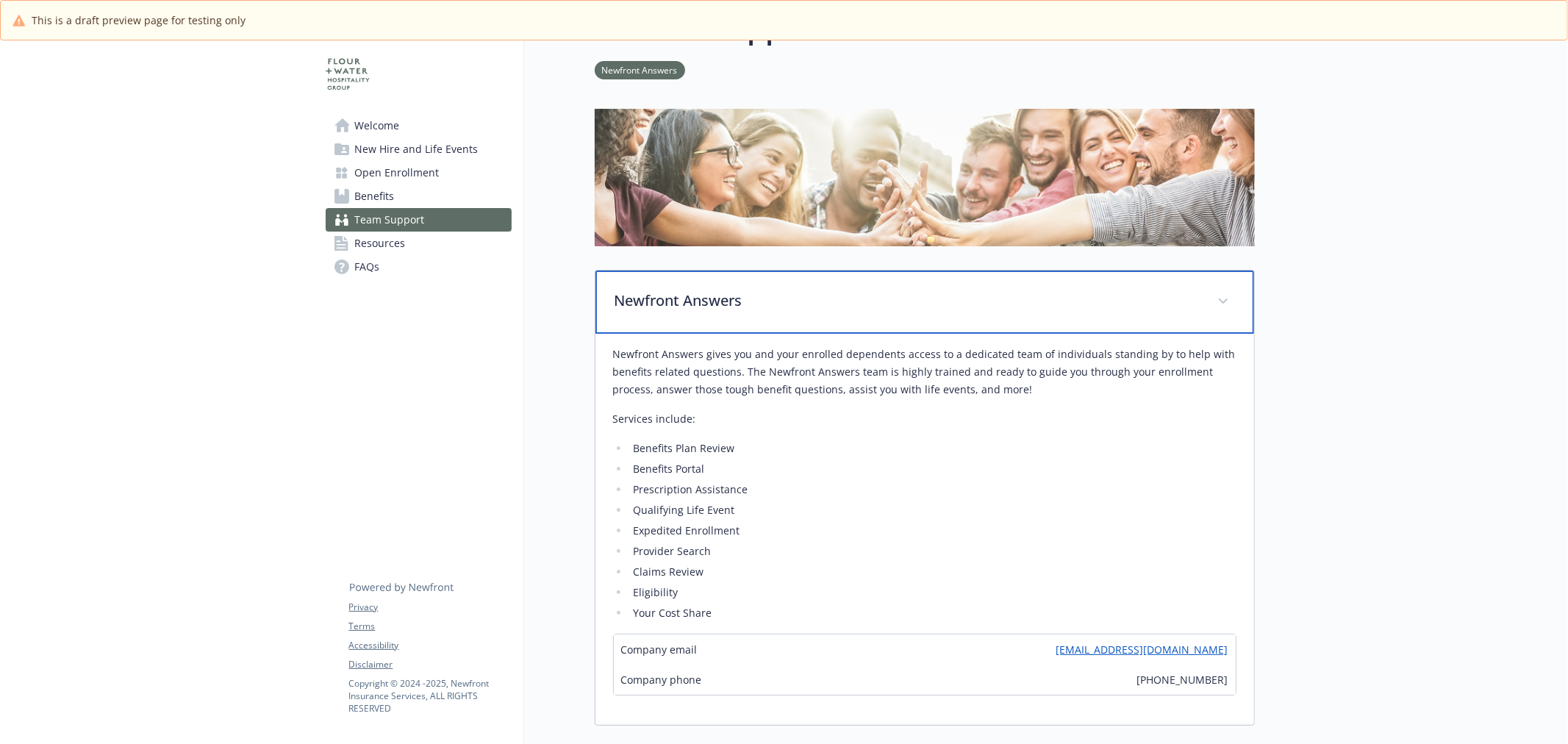
click at [850, 314] on div "Newfront Answers" at bounding box center [924, 302] width 659 height 63
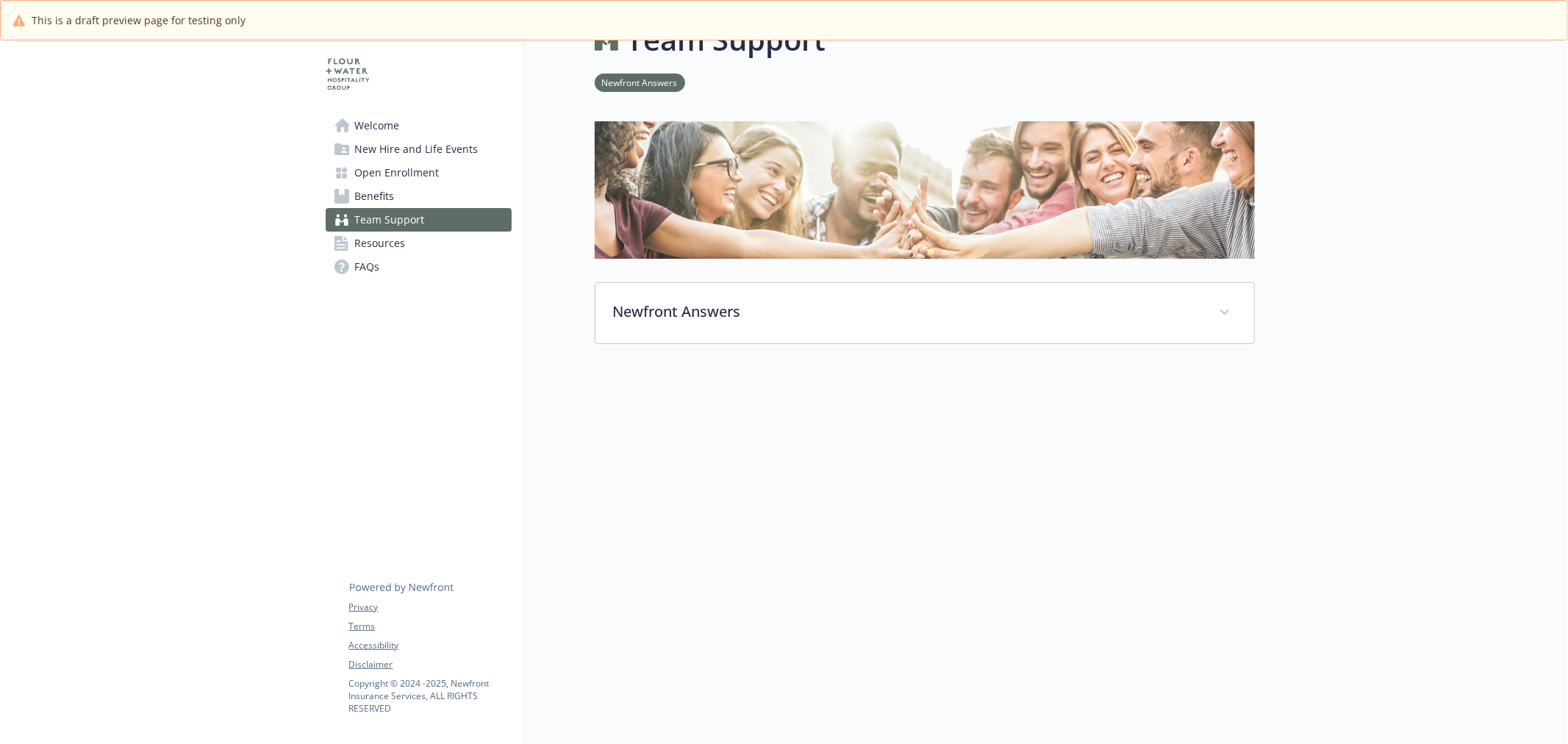
click at [442, 244] on link "Resources" at bounding box center [419, 243] width 186 height 23
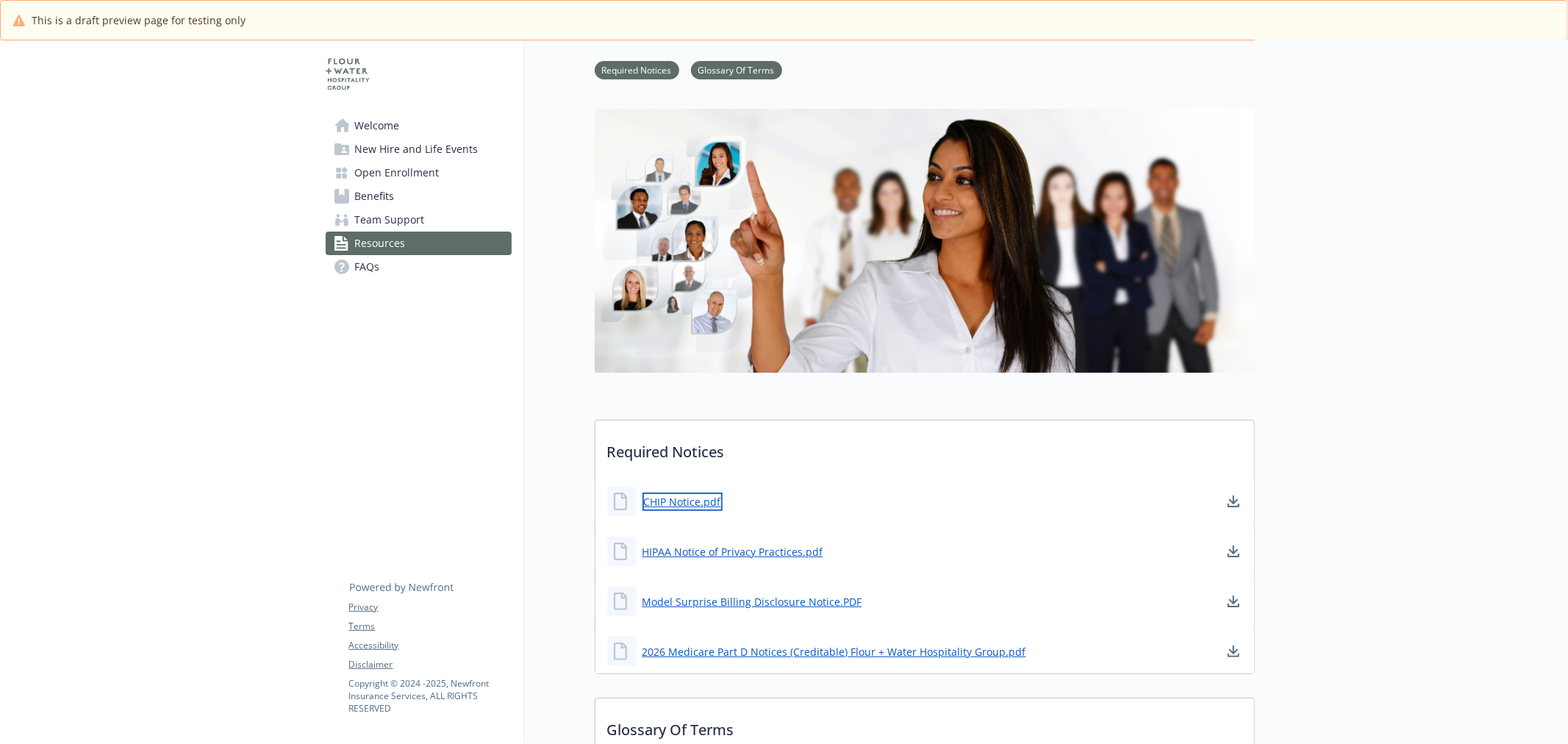
click at [685, 501] on link "CHIP Notice.pdf" at bounding box center [683, 501] width 80 height 19
click at [757, 553] on link "HIPAA Notice of Privacy Practices.pdf" at bounding box center [734, 552] width 184 height 19
click at [748, 611] on div "Model Surprise Billing Disclosure Notice.PDF" at bounding box center [734, 601] width 255 height 29
click at [748, 598] on link "Model Surprise Billing Disclosure Notice.PDF" at bounding box center [754, 602] width 222 height 19
click at [765, 648] on link "2026 Medicare Part D Notices (Creditable) Flour + Water Hospitality Group.pdf" at bounding box center [836, 652] width 387 height 19
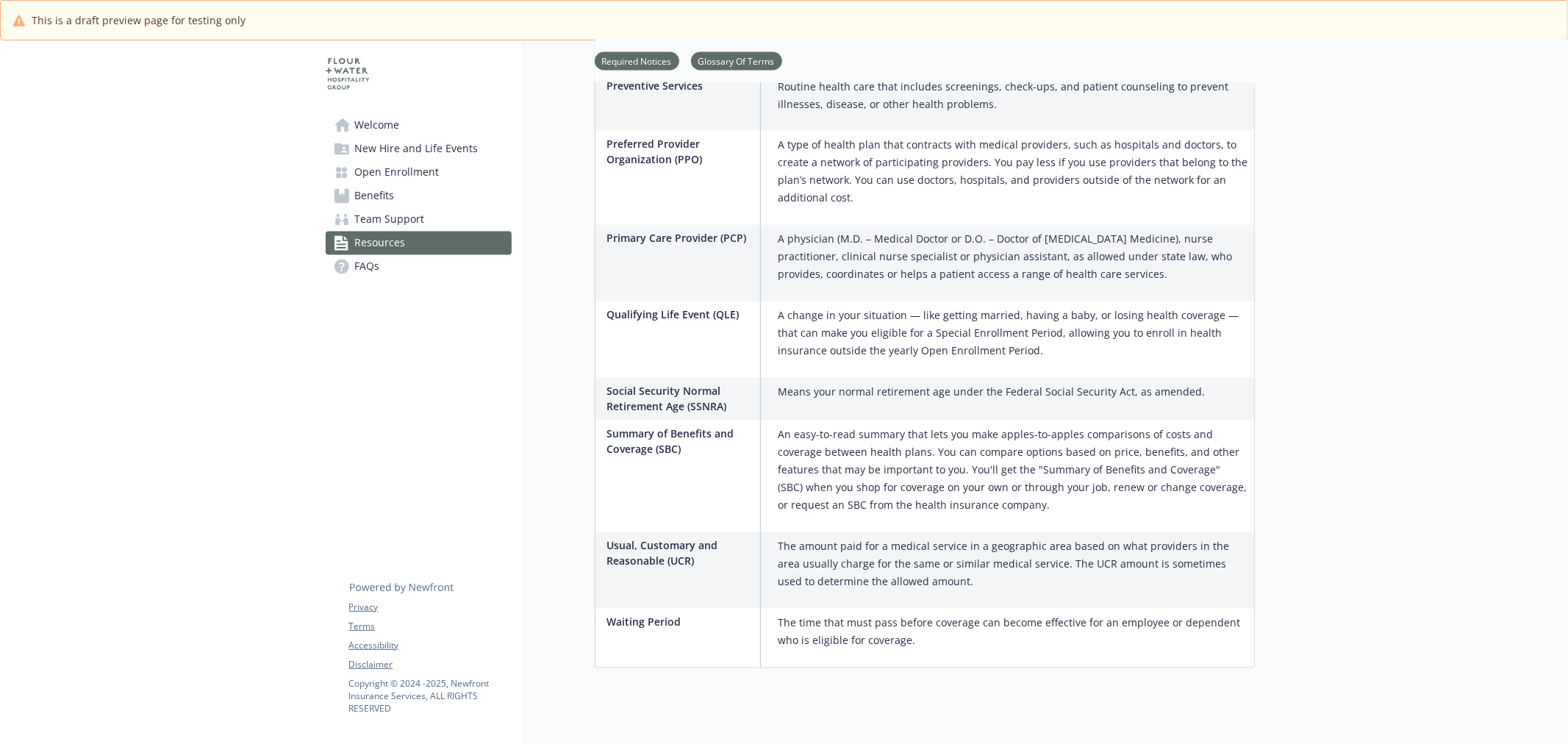
scroll to position [2279, 0]
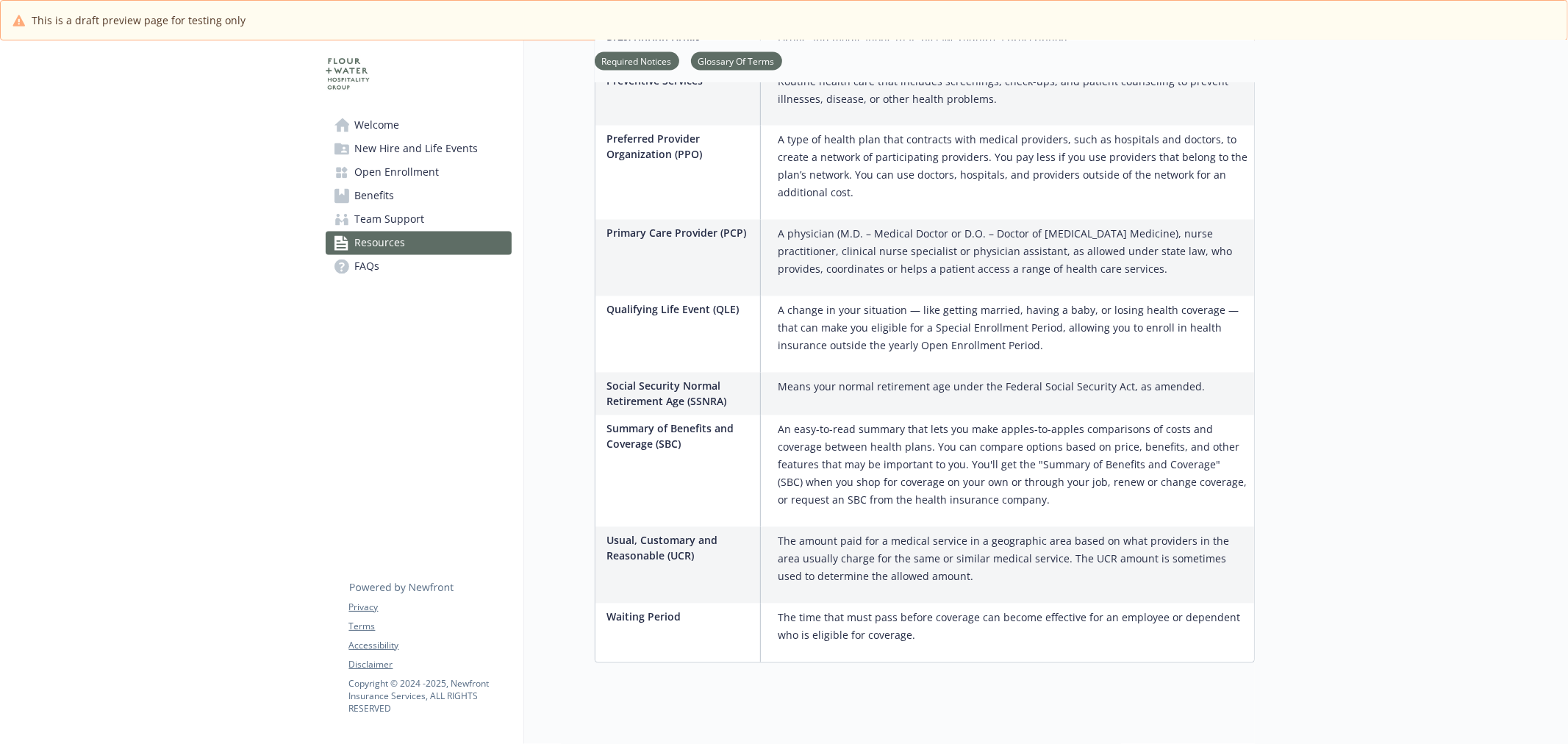
click at [429, 275] on link "FAQs" at bounding box center [419, 266] width 186 height 23
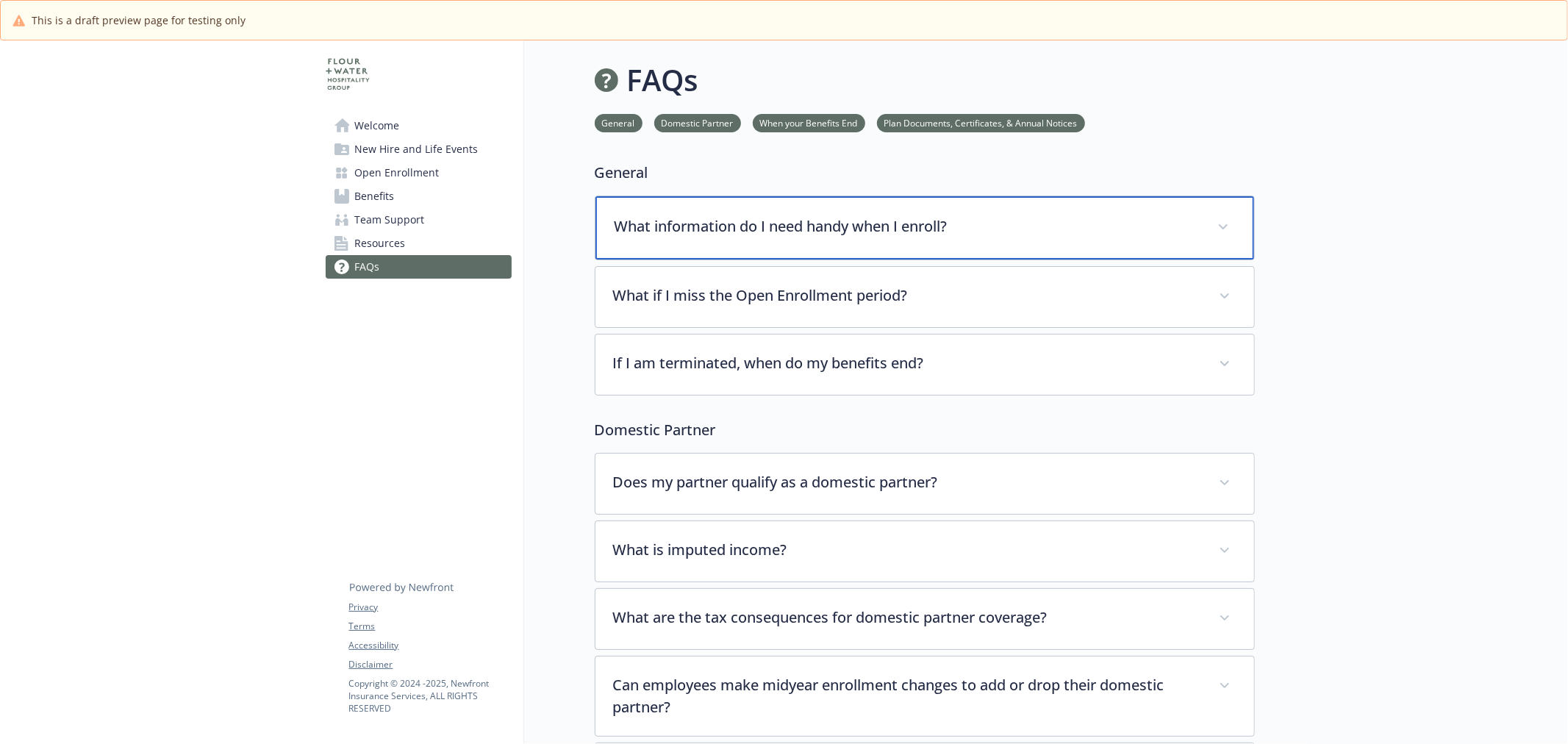
click at [725, 252] on div "What information do I need handy when I enroll?" at bounding box center [924, 228] width 659 height 63
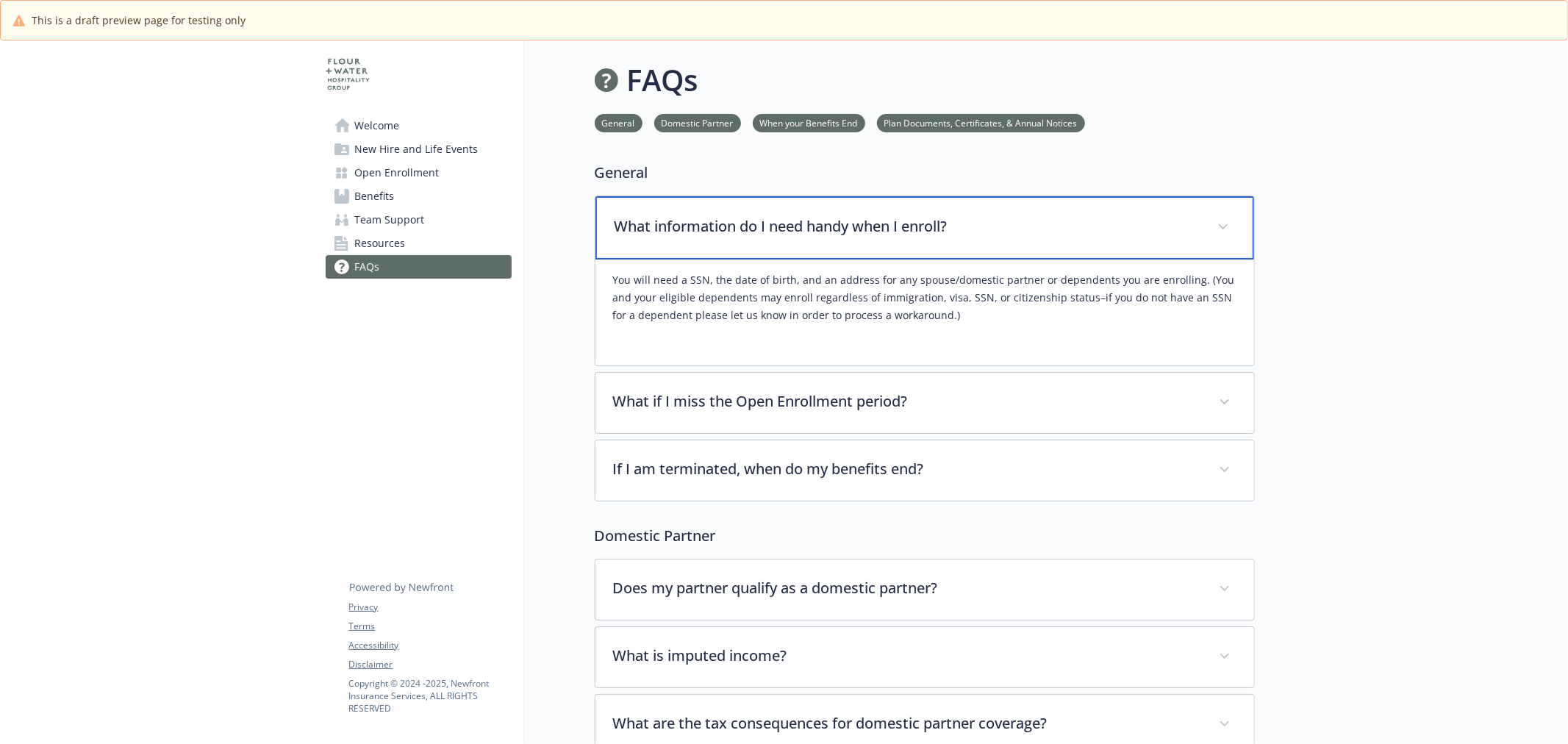
click at [725, 247] on div "What information do I need handy when I enroll?" at bounding box center [924, 228] width 659 height 63
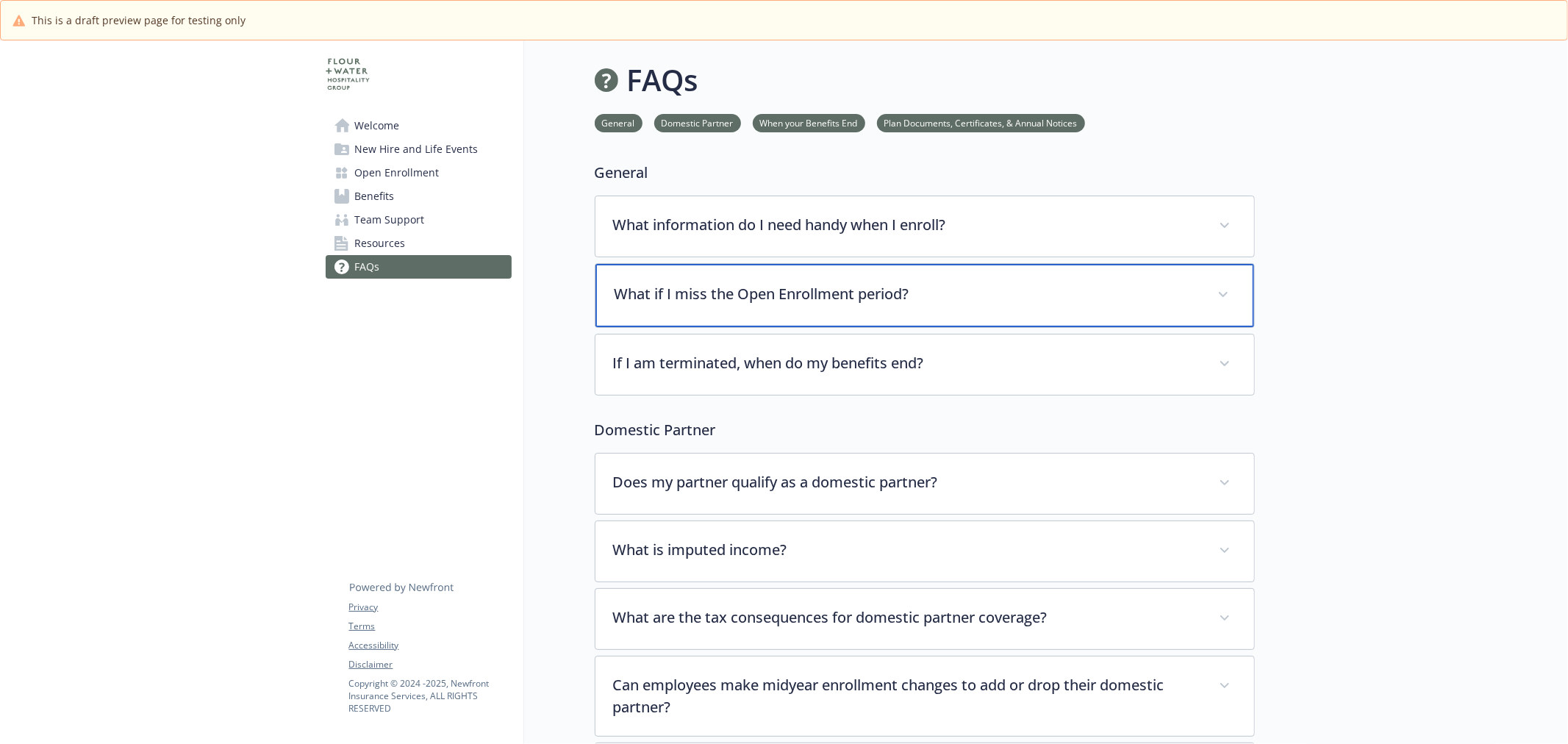
click at [716, 302] on p "What if I miss the Open Enrollment period?" at bounding box center [907, 294] width 585 height 22
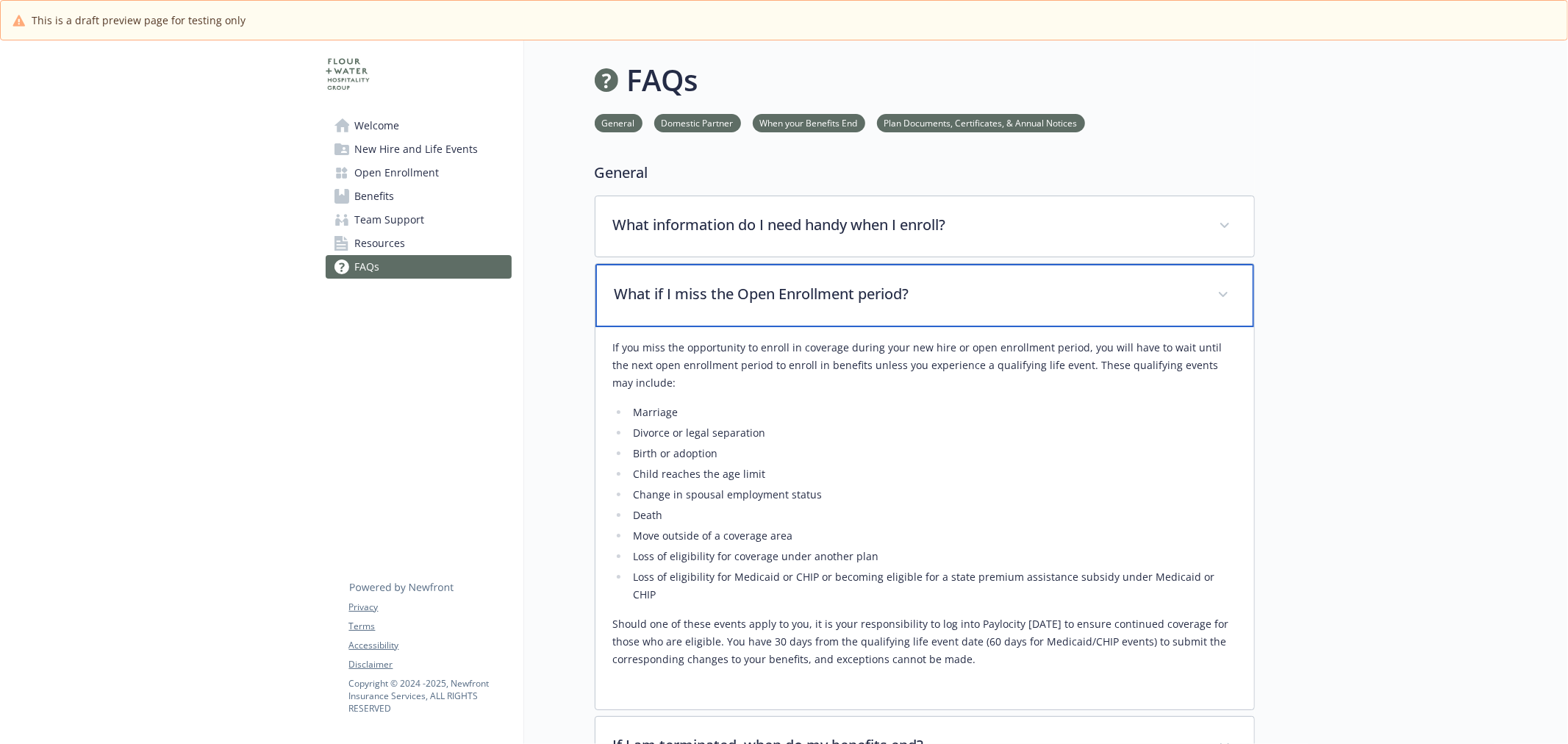
click at [716, 302] on p "What if I miss the Open Enrollment period?" at bounding box center [907, 294] width 585 height 22
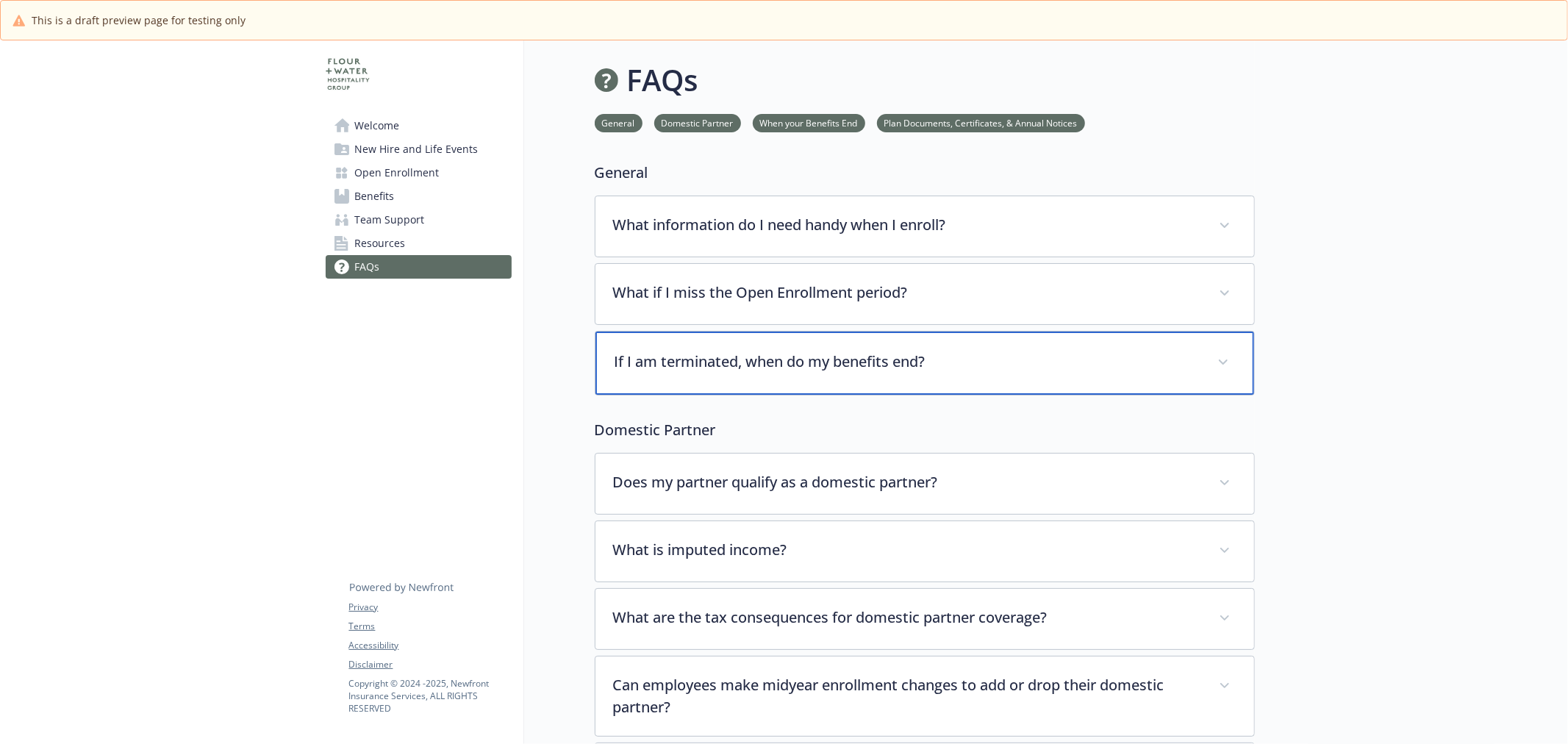
click at [701, 364] on p "If I am terminated, when do my benefits end?" at bounding box center [907, 361] width 585 height 22
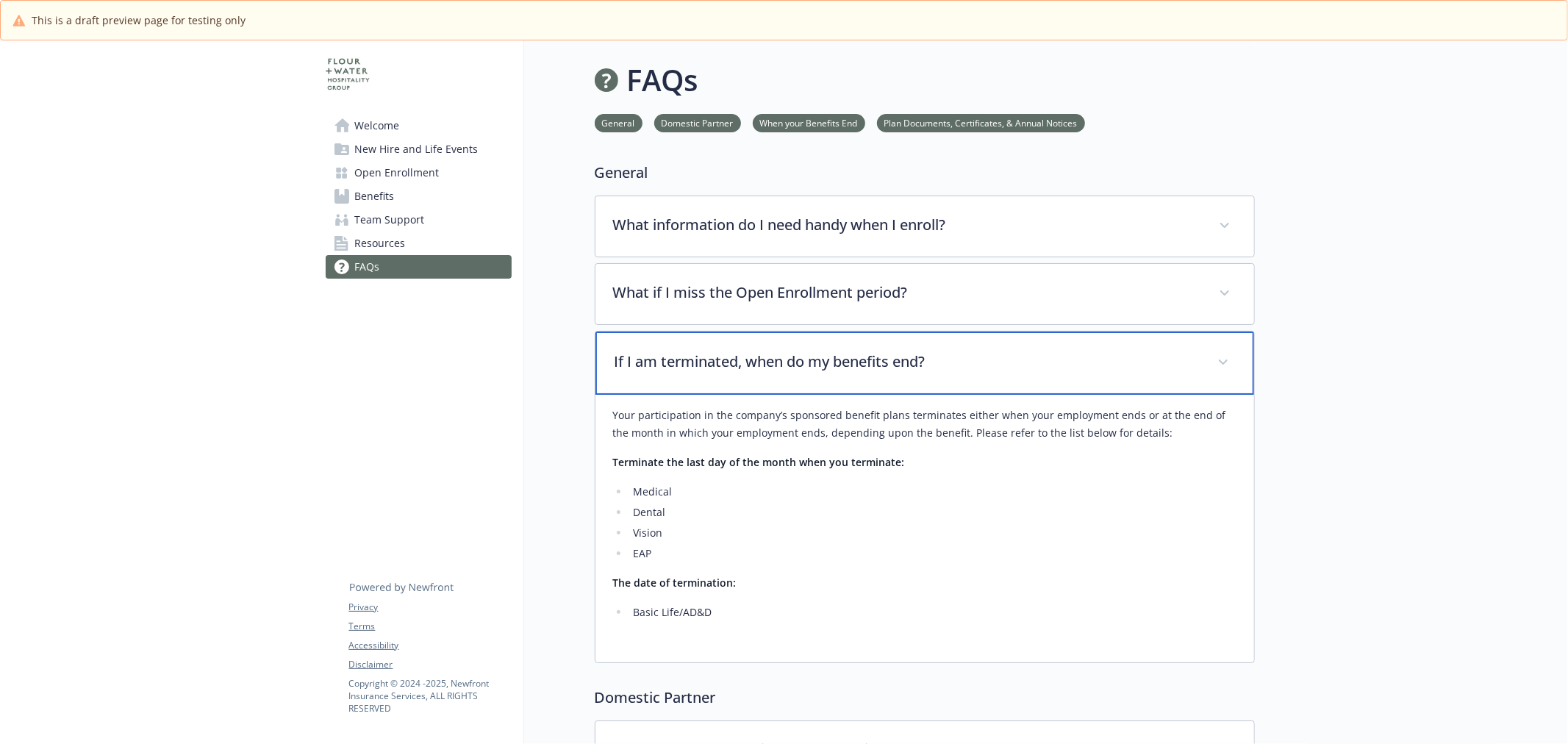
click at [701, 364] on p "If I am terminated, when do my benefits end?" at bounding box center [907, 361] width 585 height 22
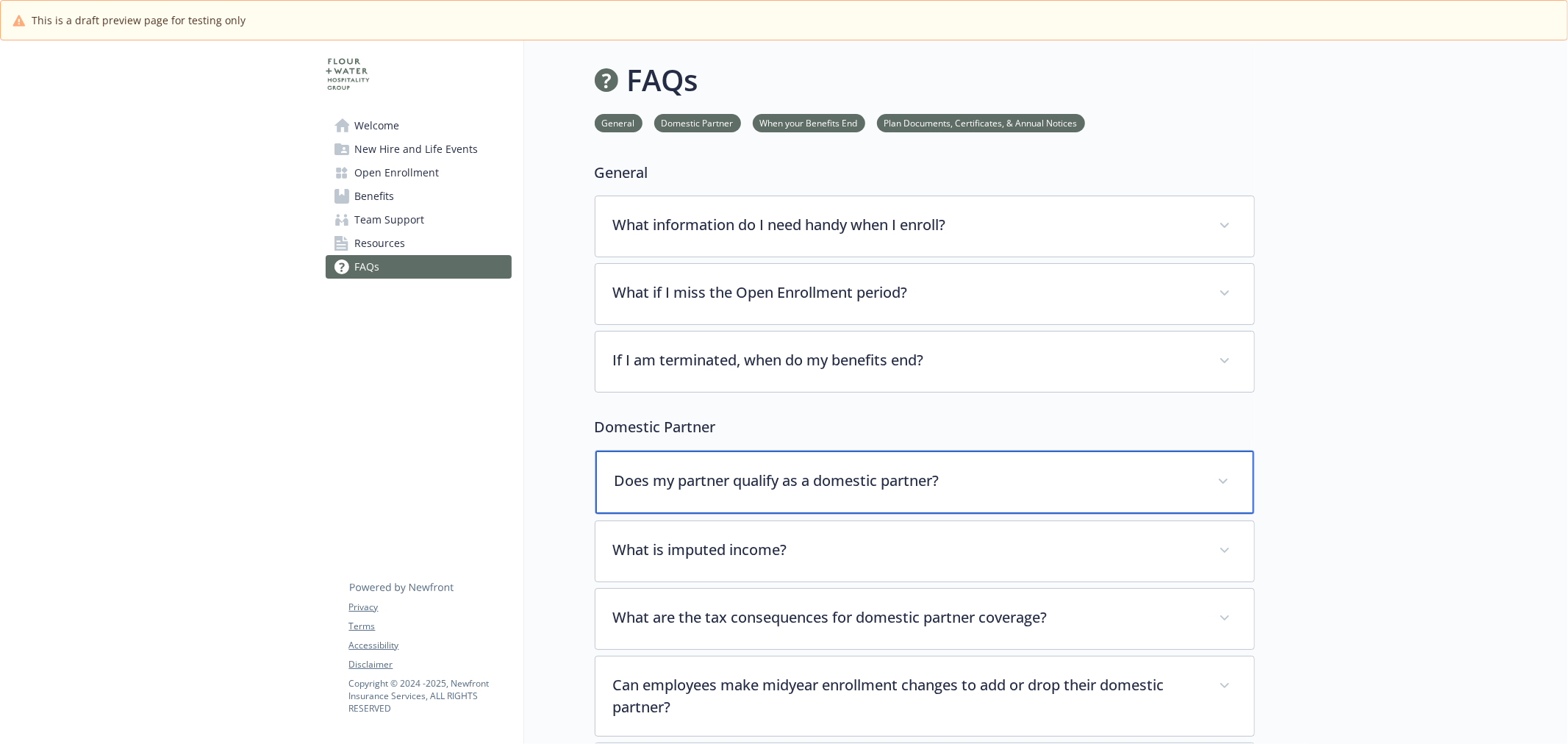
click at [708, 460] on div "Does my partner qualify as a domestic partner?" at bounding box center [924, 482] width 659 height 63
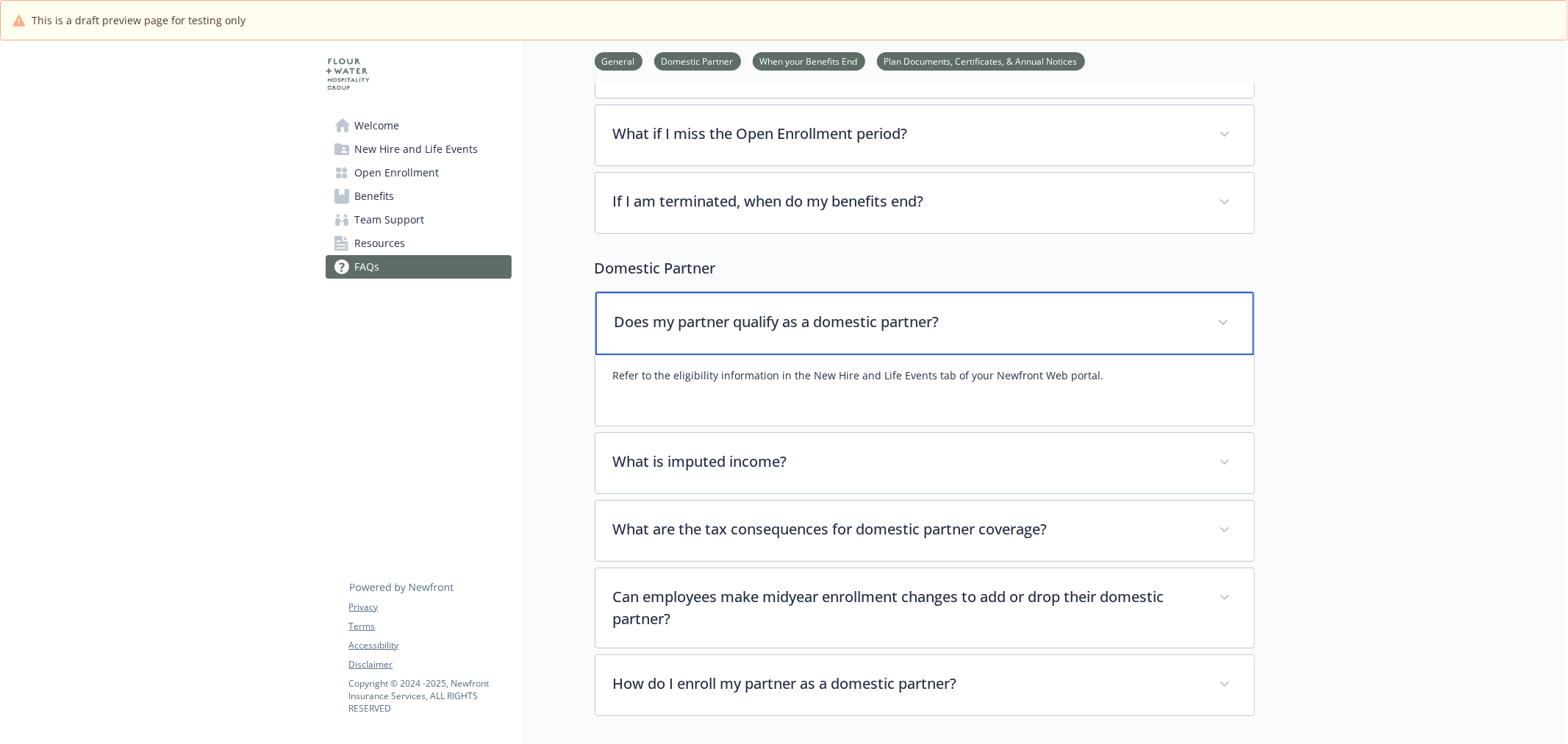
scroll to position [245, 0]
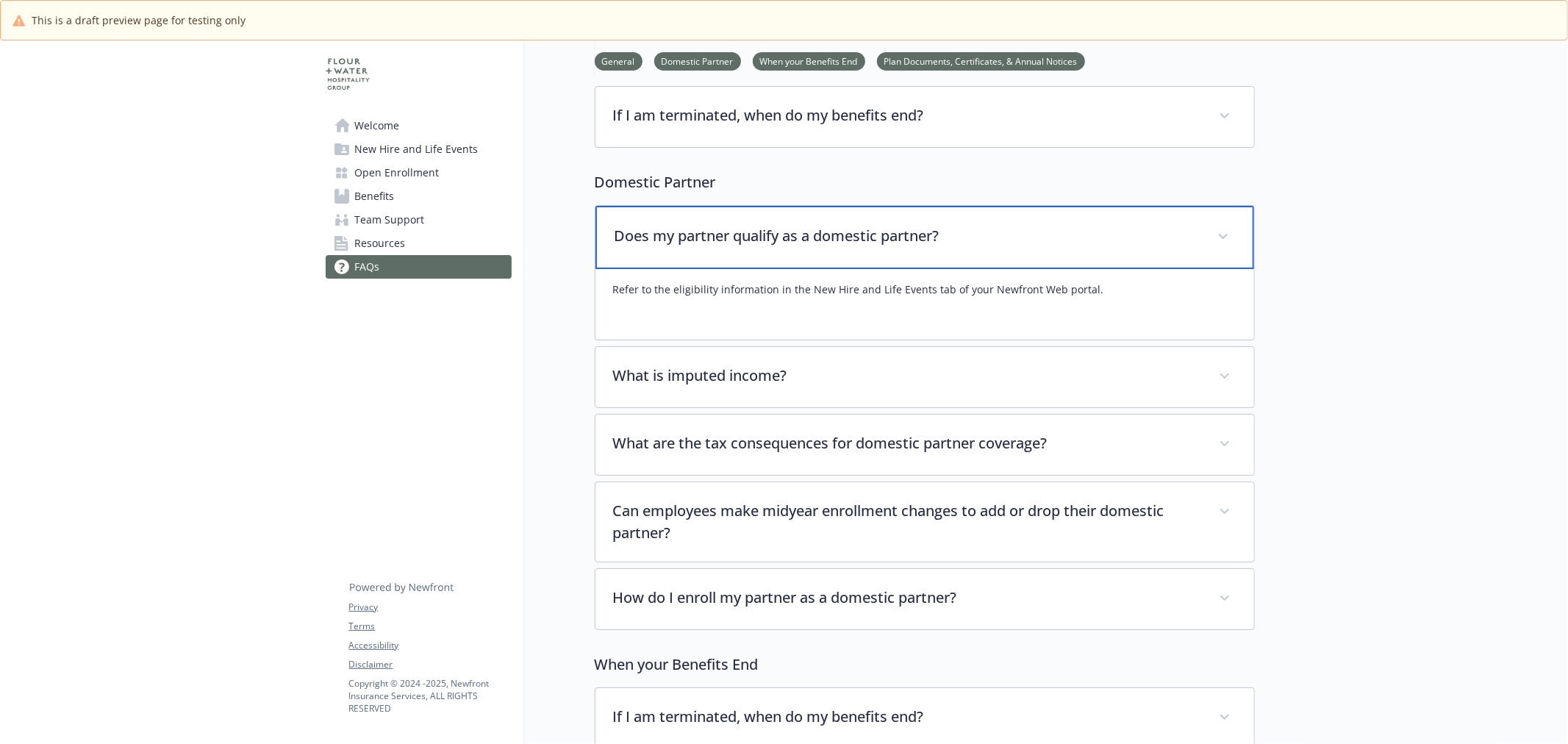
click at [729, 245] on p "Does my partner qualify as a domestic partner?" at bounding box center [907, 235] width 585 height 22
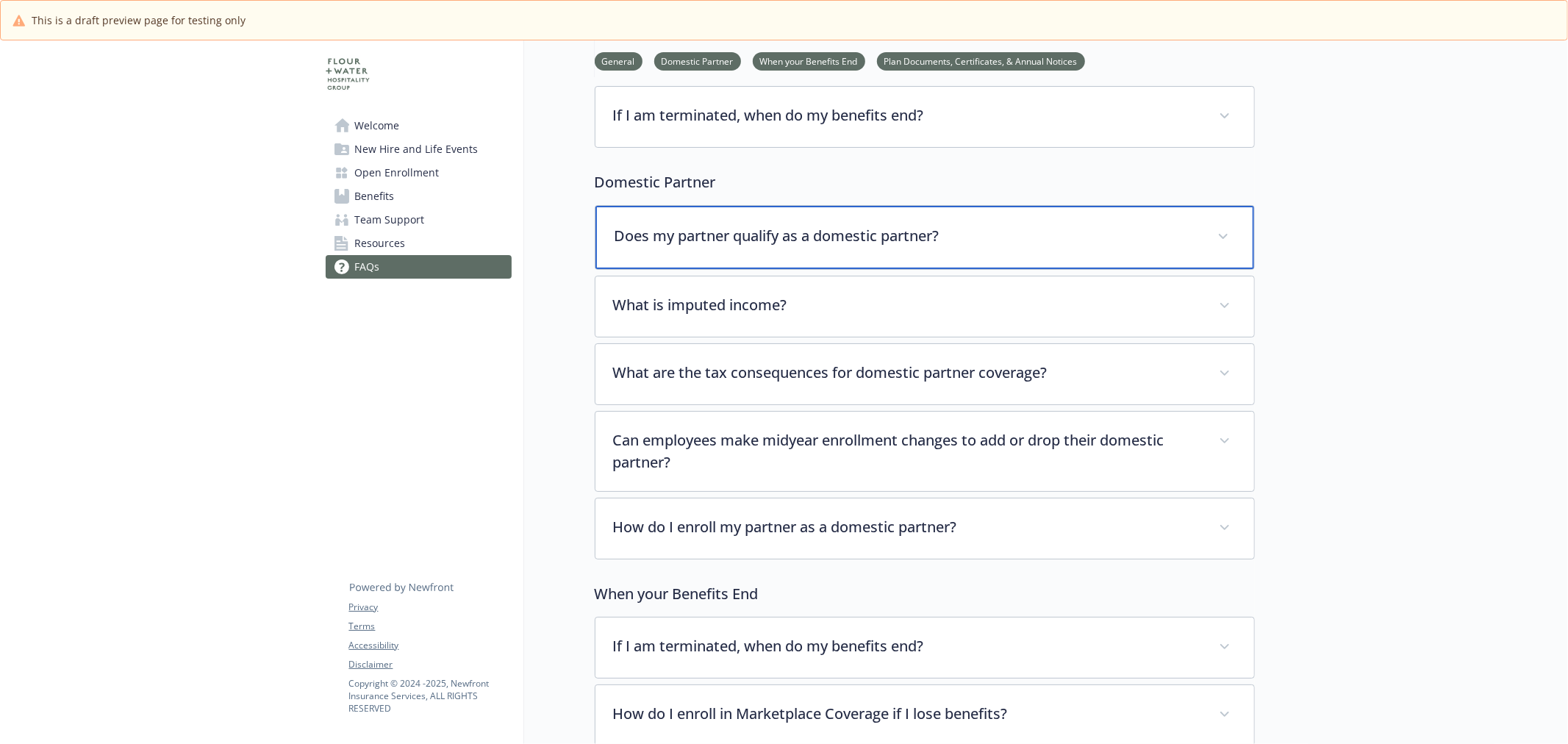
click at [760, 238] on p "Does my partner qualify as a domestic partner?" at bounding box center [907, 235] width 585 height 22
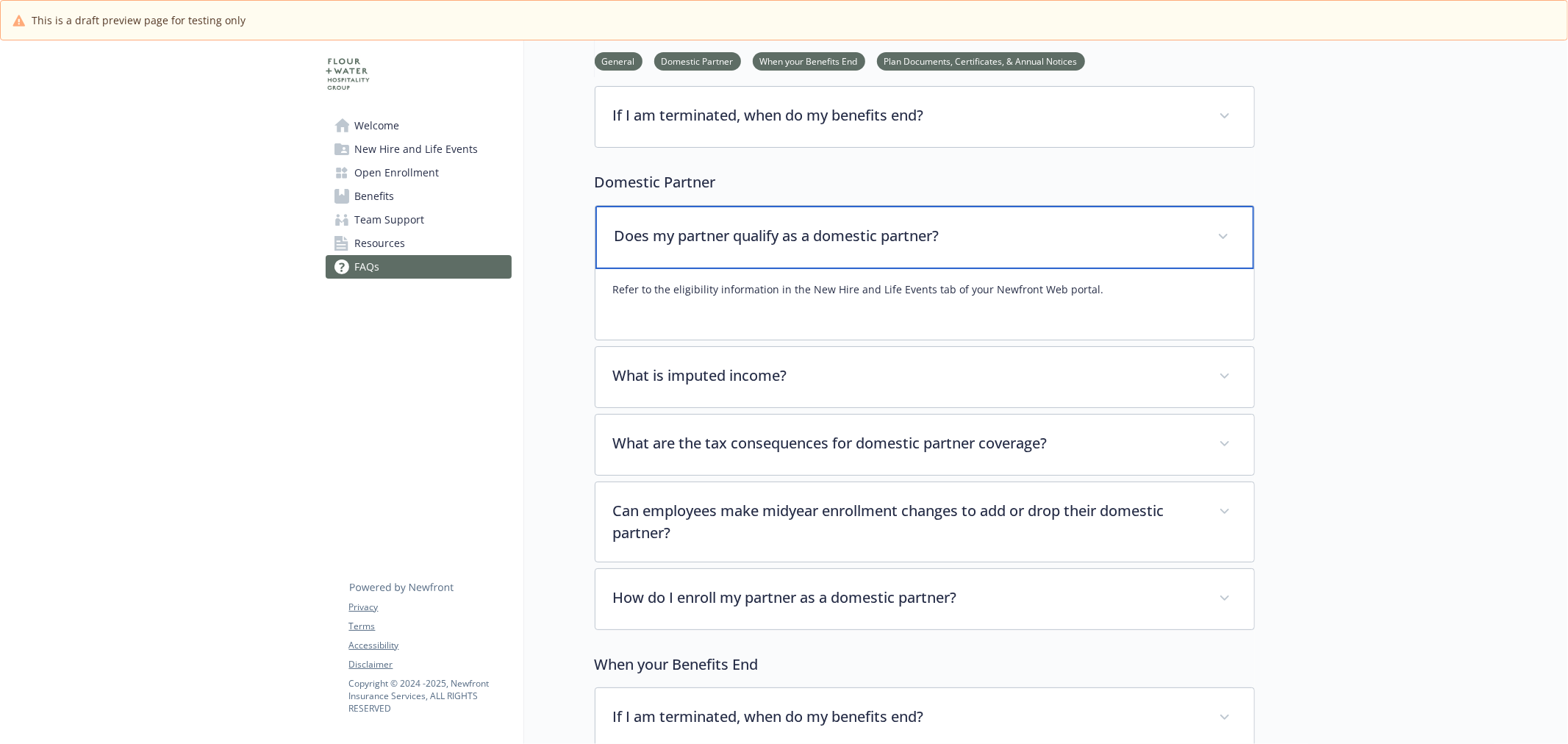
click at [760, 238] on p "Does my partner qualify as a domestic partner?" at bounding box center [907, 235] width 585 height 22
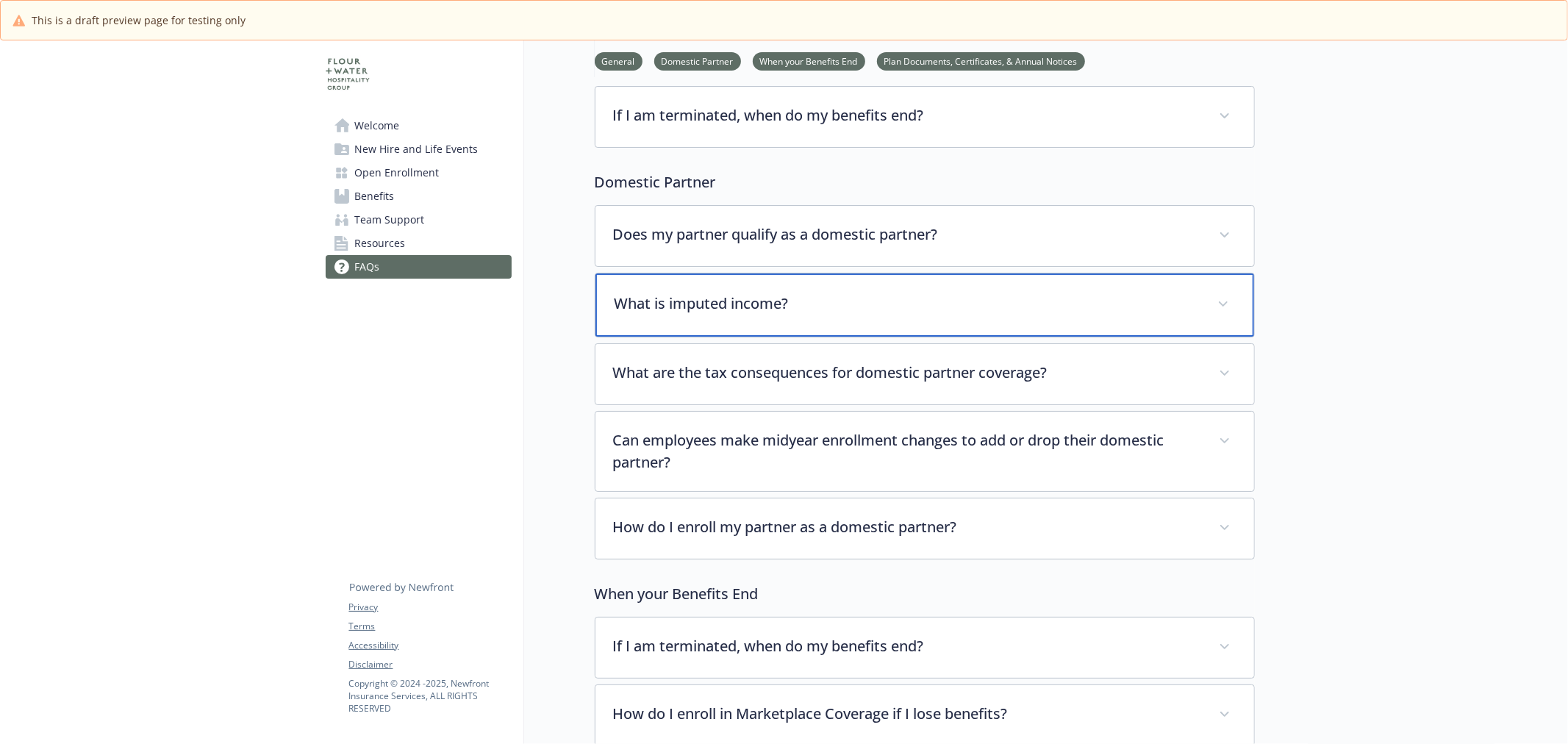
click at [760, 291] on div "What is imputed income?" at bounding box center [924, 305] width 659 height 63
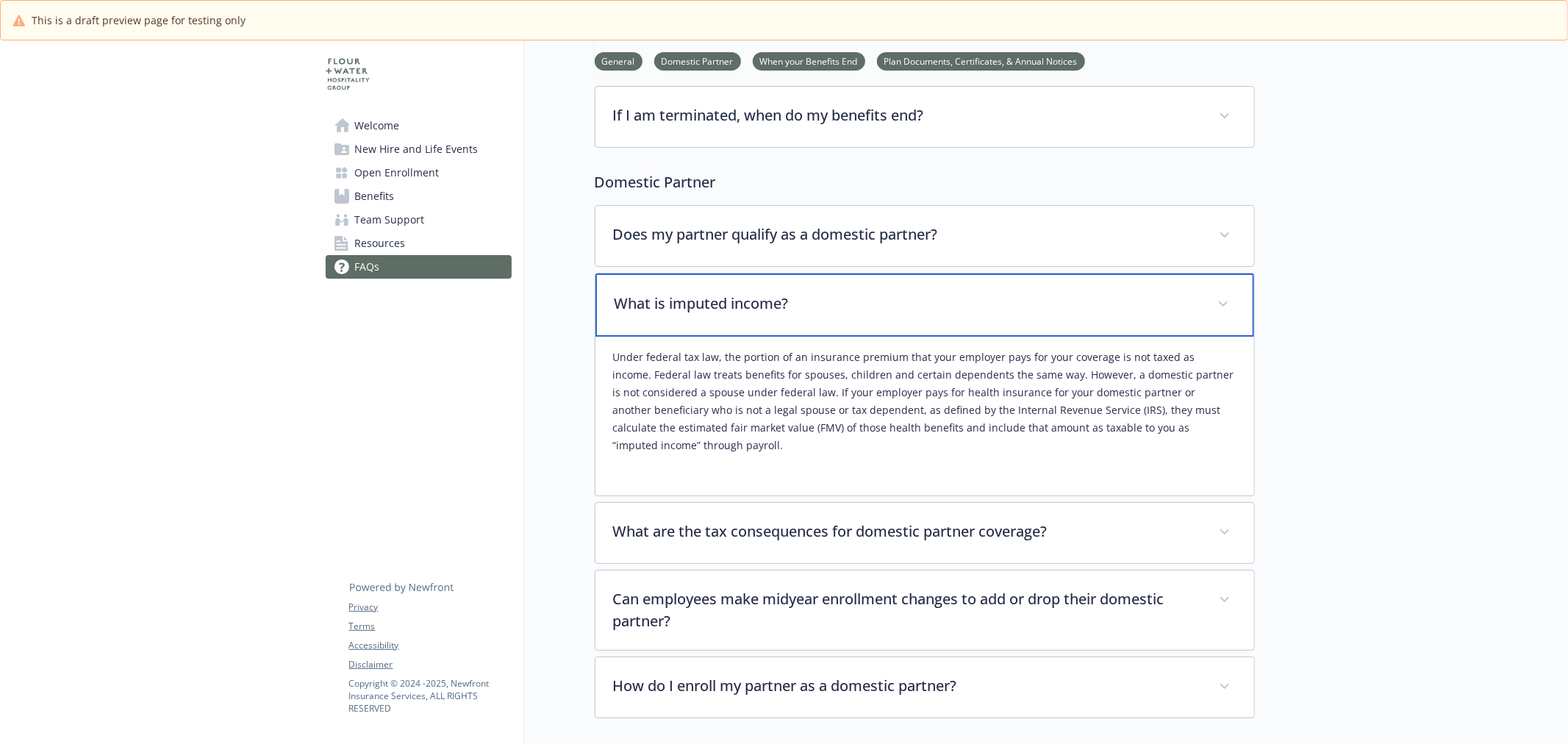
click at [760, 291] on div "What is imputed income?" at bounding box center [924, 305] width 659 height 63
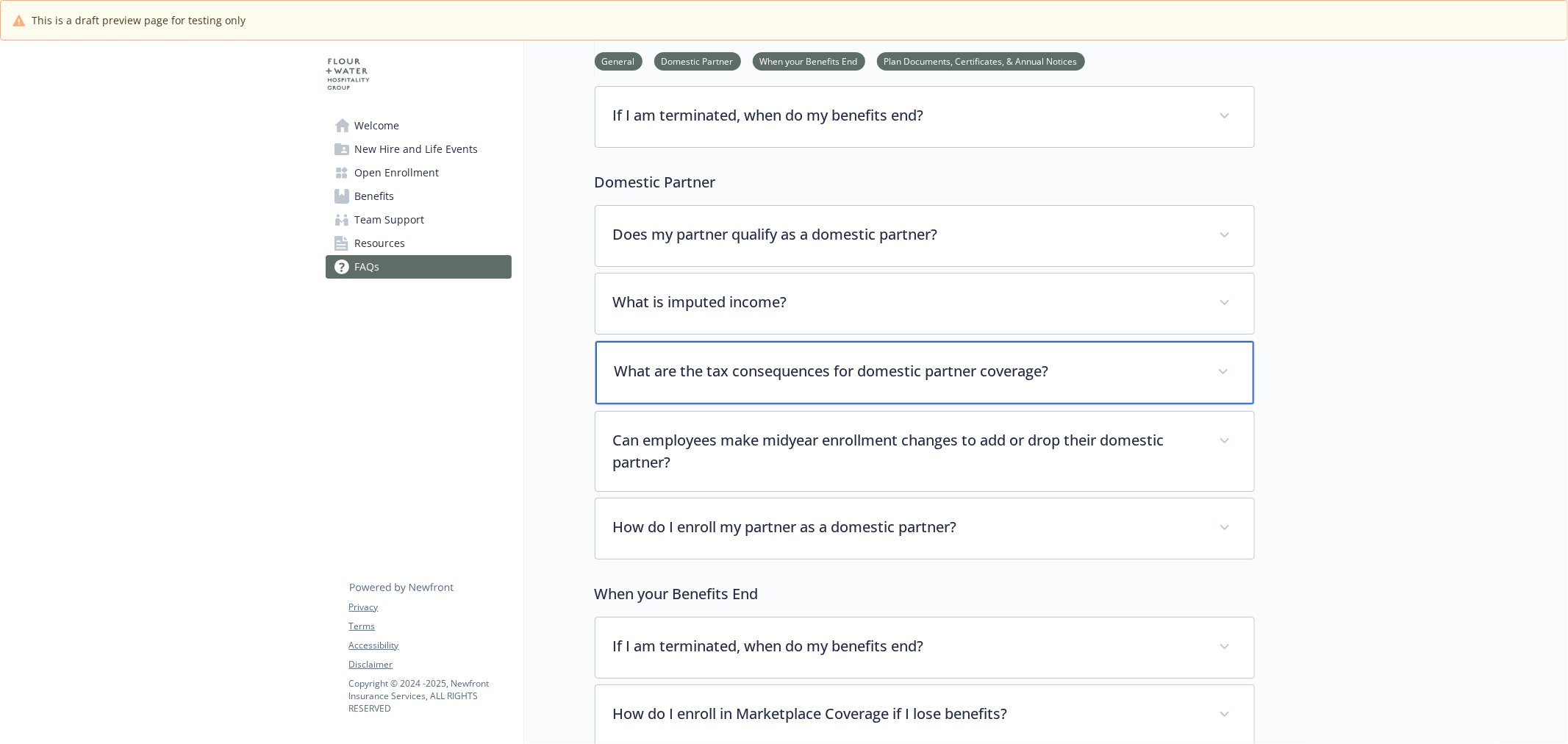
click at [758, 376] on p "What are the tax consequences for domestic partner coverage?" at bounding box center [907, 370] width 585 height 22
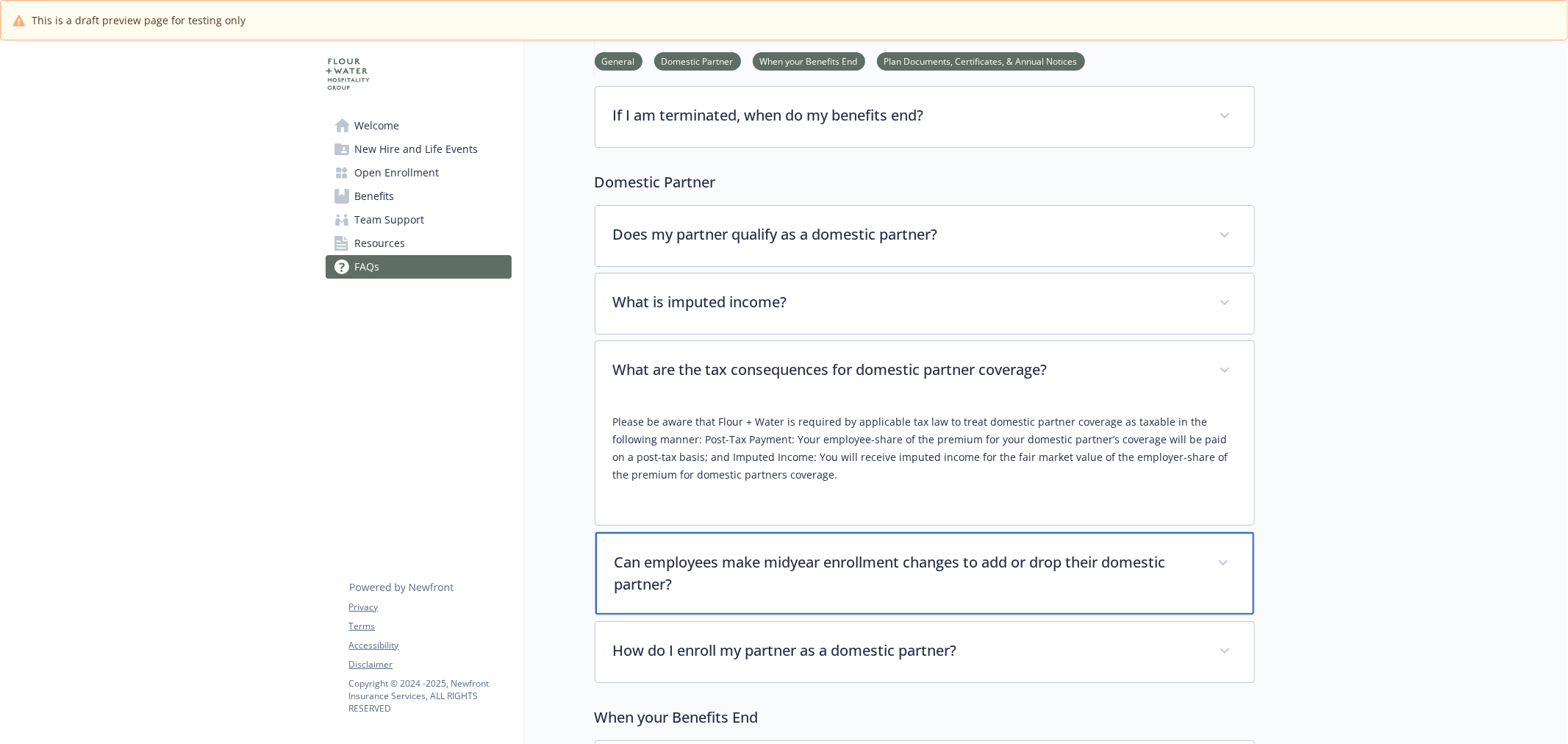
click at [773, 581] on p "Can employees make midyear enrollment changes to add or drop their domestic par…" at bounding box center [907, 573] width 585 height 44
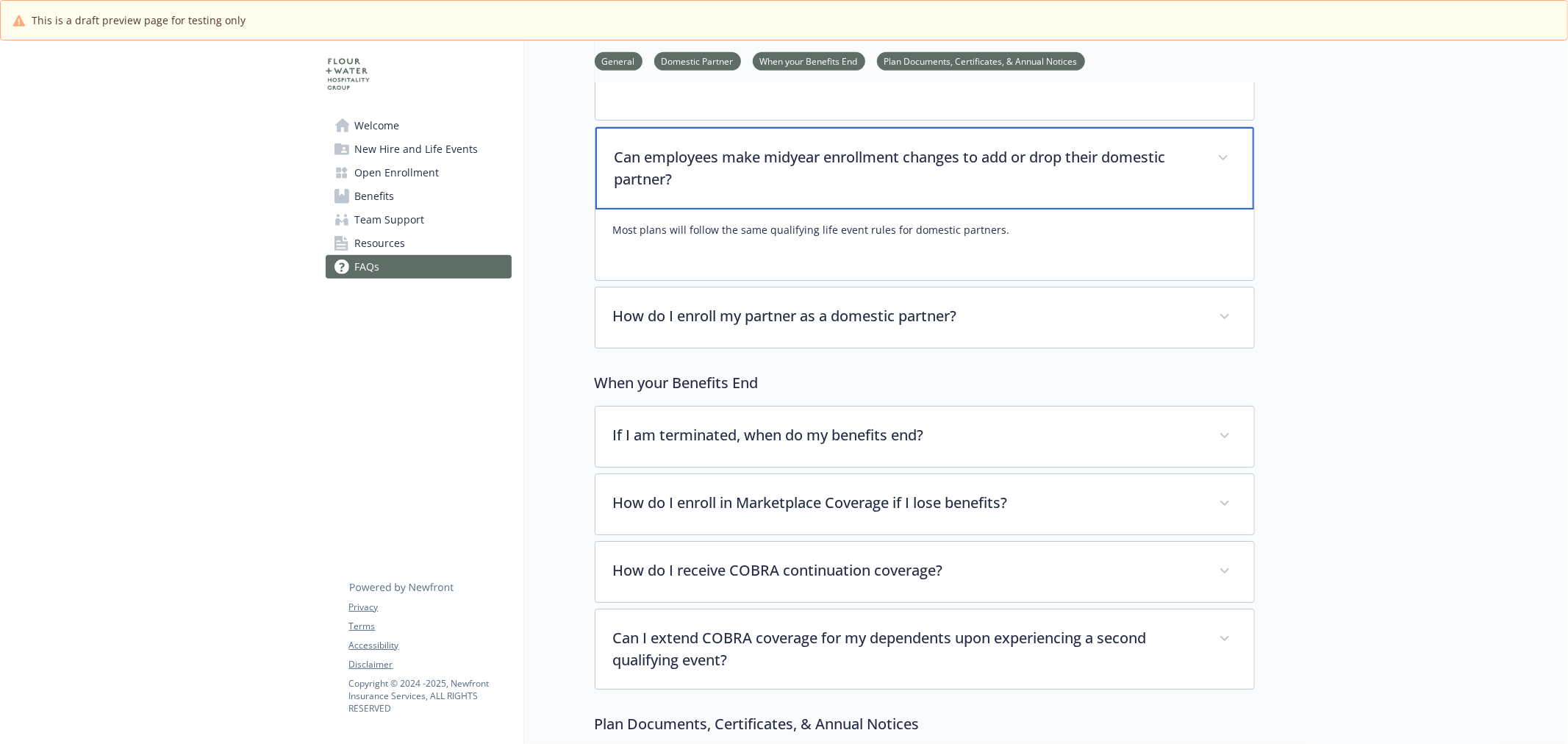
scroll to position [653, 0]
click at [784, 167] on p "Can employees make midyear enrollment changes to add or drop their domestic par…" at bounding box center [907, 165] width 585 height 44
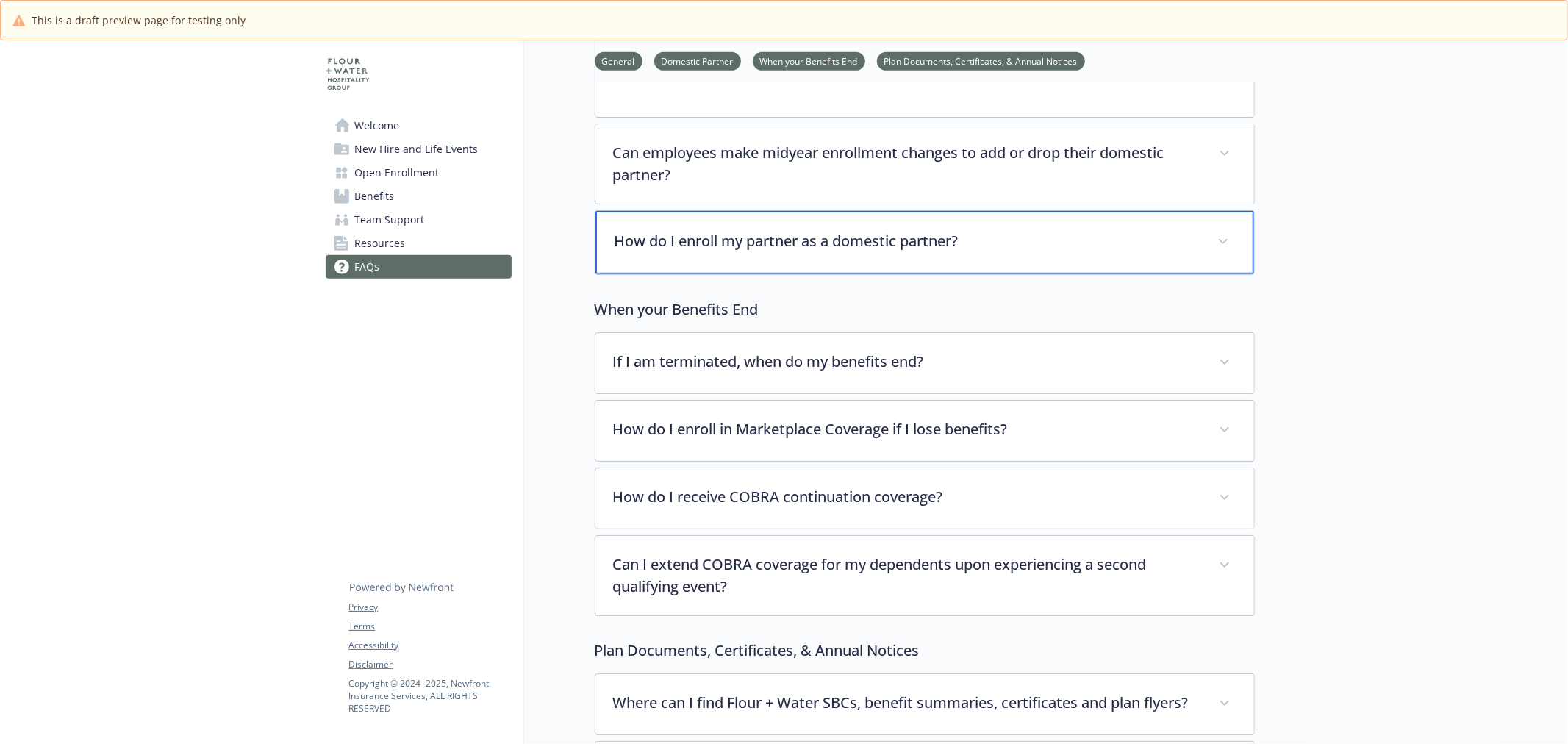
click at [798, 234] on p "How do I enroll my partner as a domestic partner?" at bounding box center [907, 241] width 585 height 22
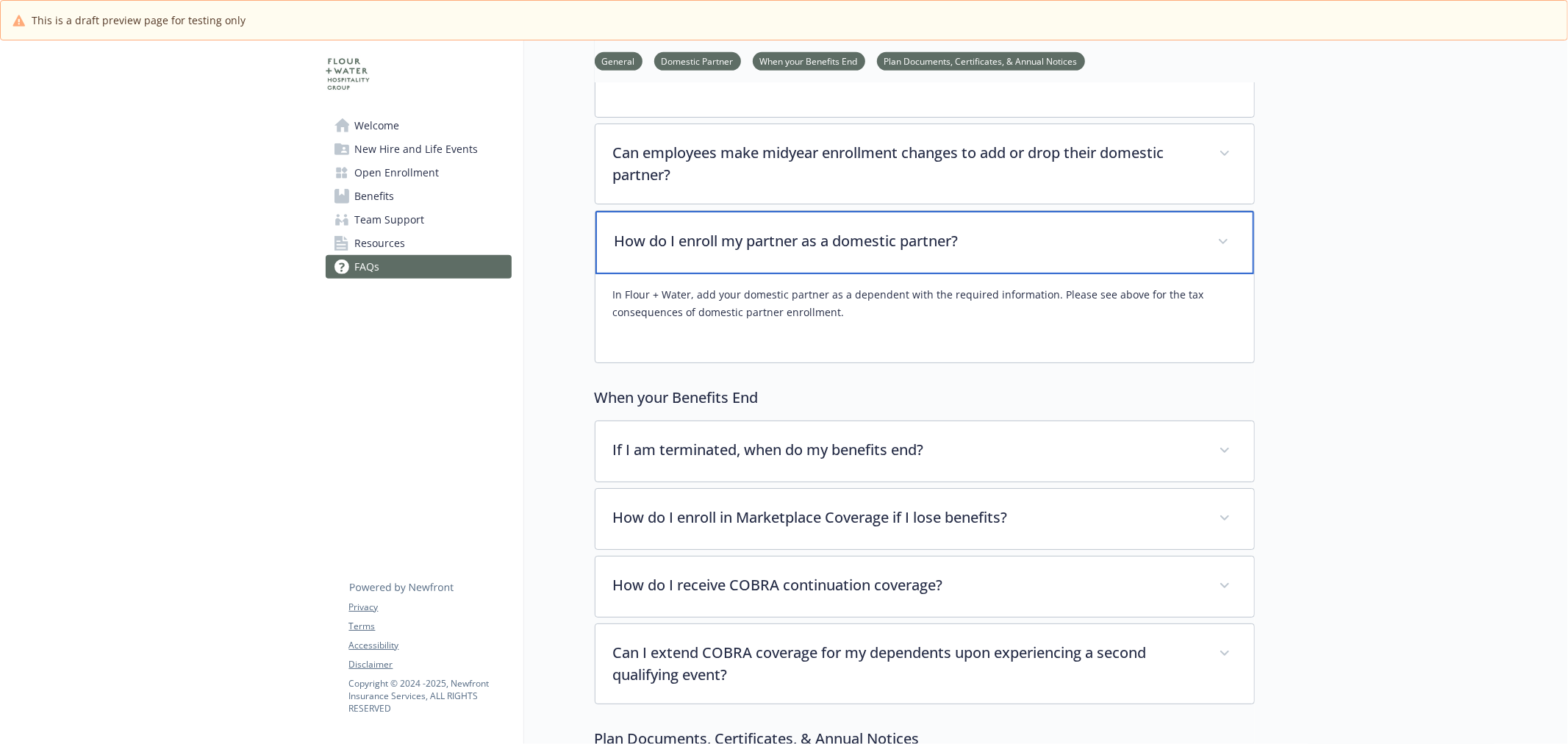
click at [798, 234] on p "How do I enroll my partner as a domestic partner?" at bounding box center [907, 241] width 585 height 22
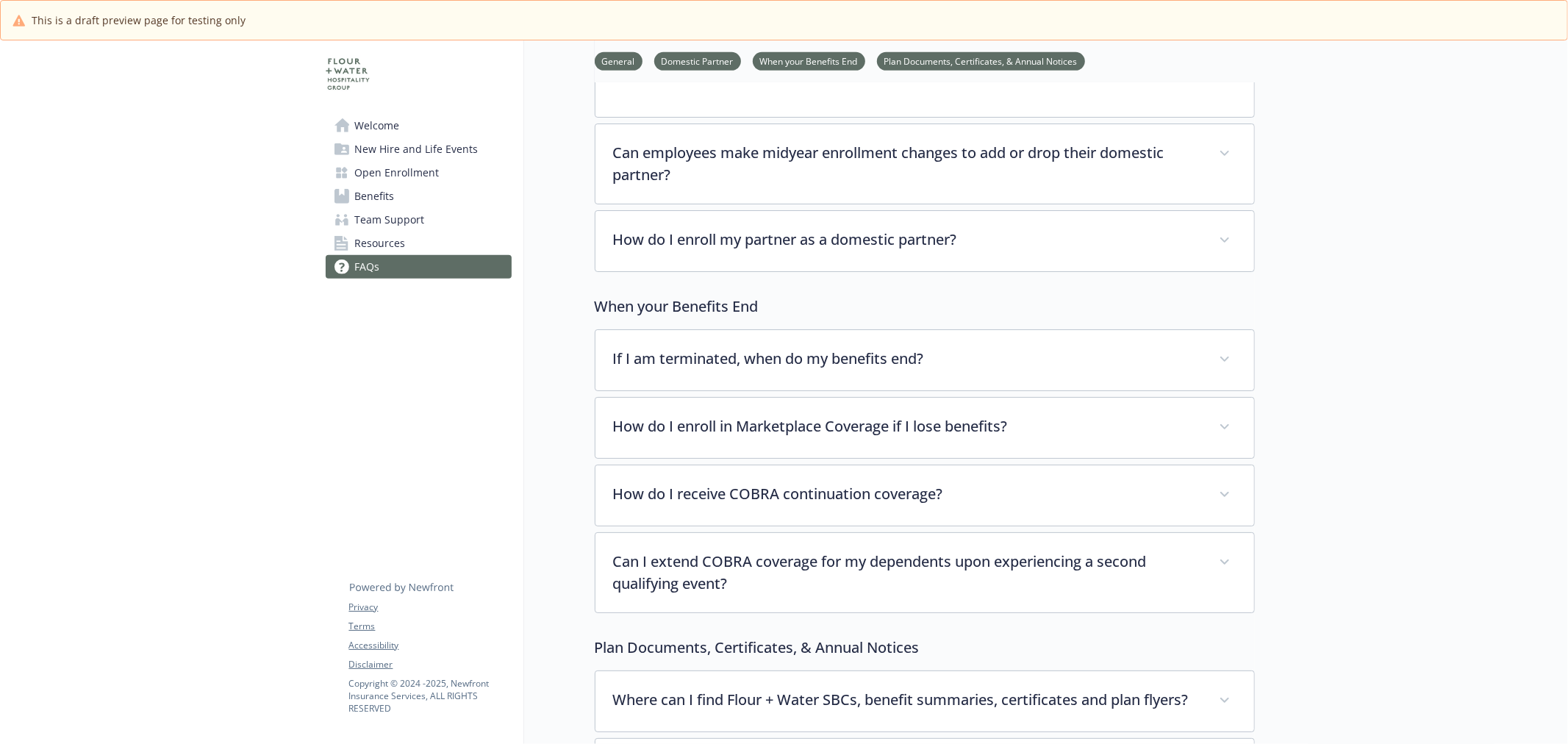
click at [772, 328] on div "When your Benefits End If I am terminated, when do my benefits end? Your partic…" at bounding box center [925, 454] width 660 height 318
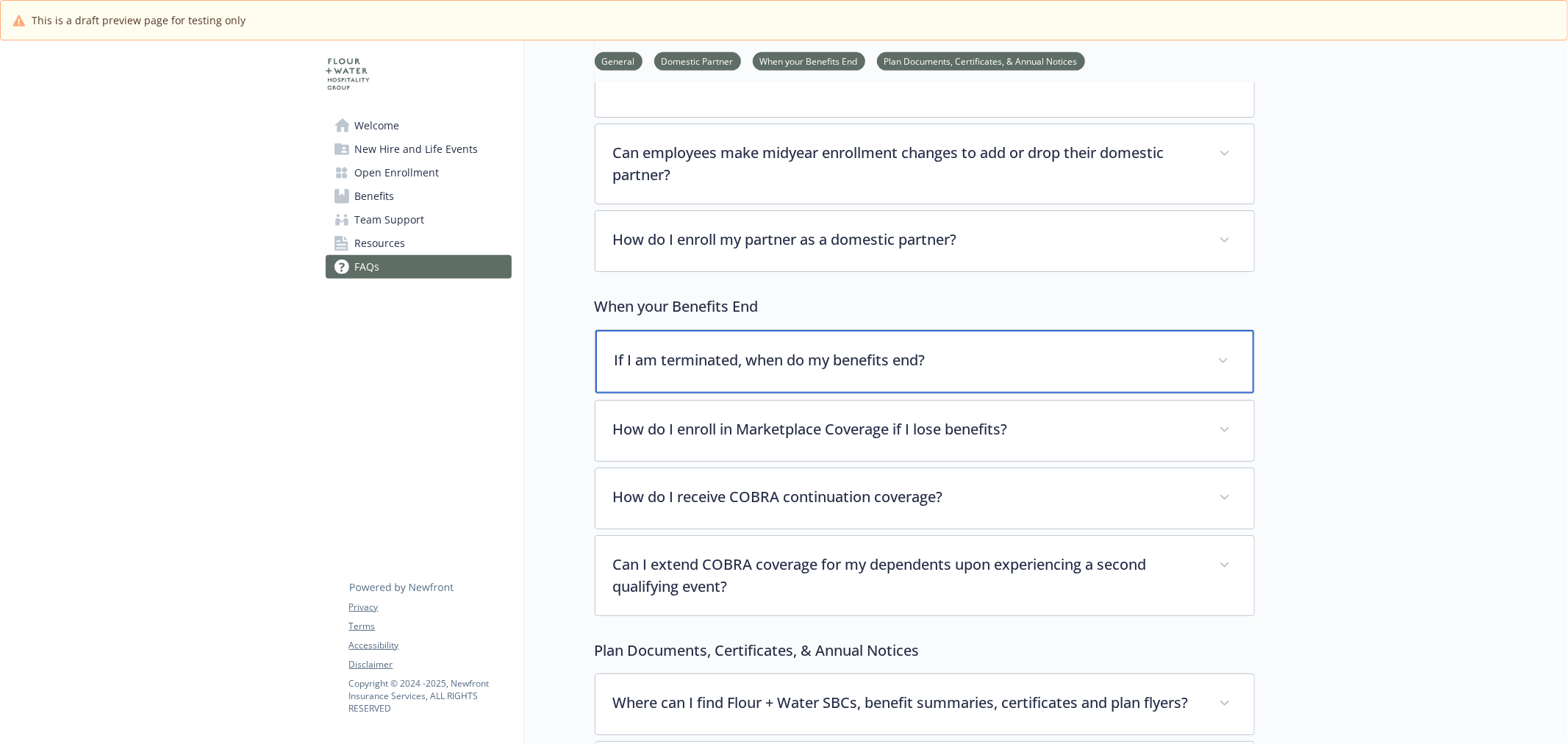
click at [765, 362] on p "If I am terminated, when do my benefits end?" at bounding box center [907, 360] width 585 height 22
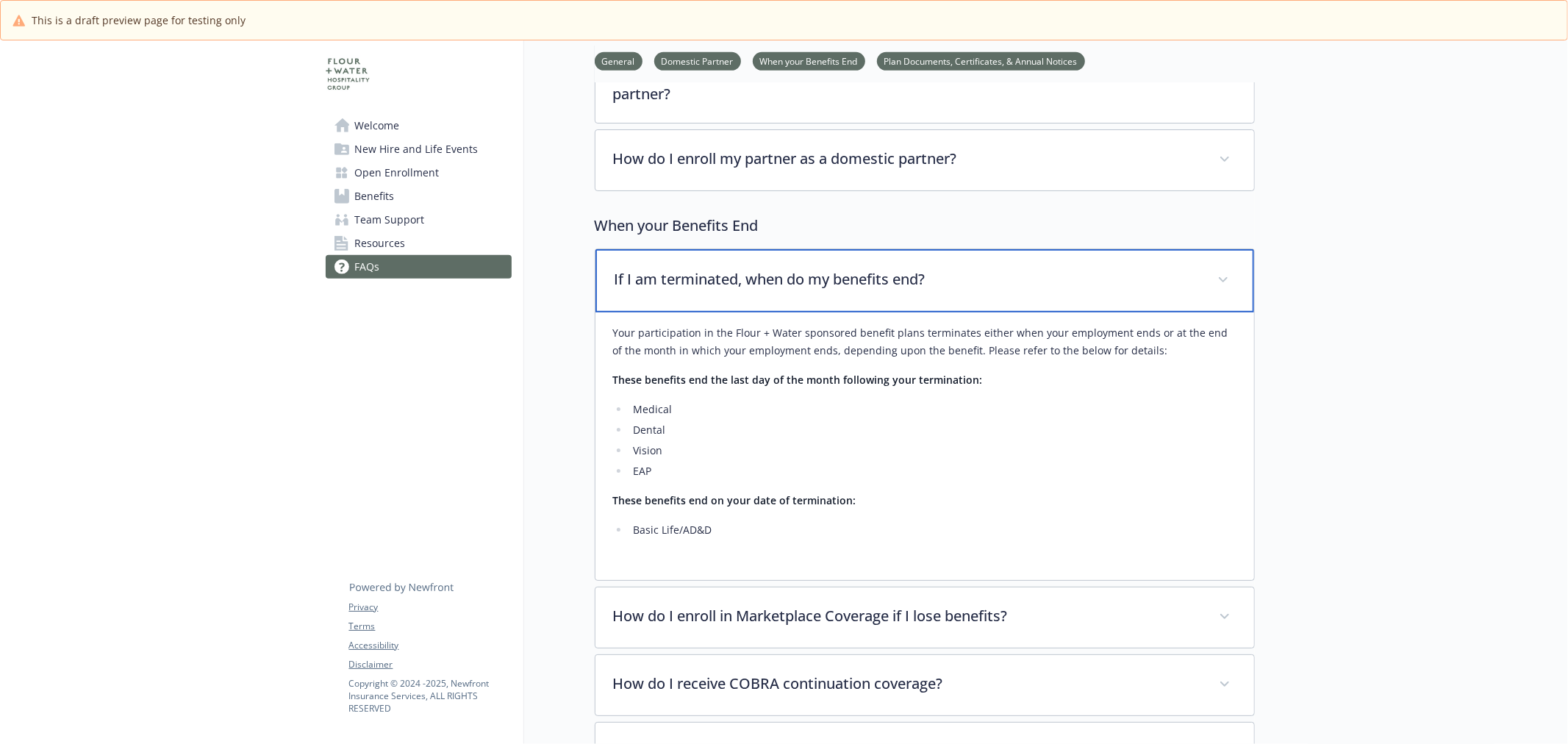
scroll to position [735, 0]
click at [768, 296] on div "If I am terminated, when do my benefits end?" at bounding box center [924, 279] width 659 height 63
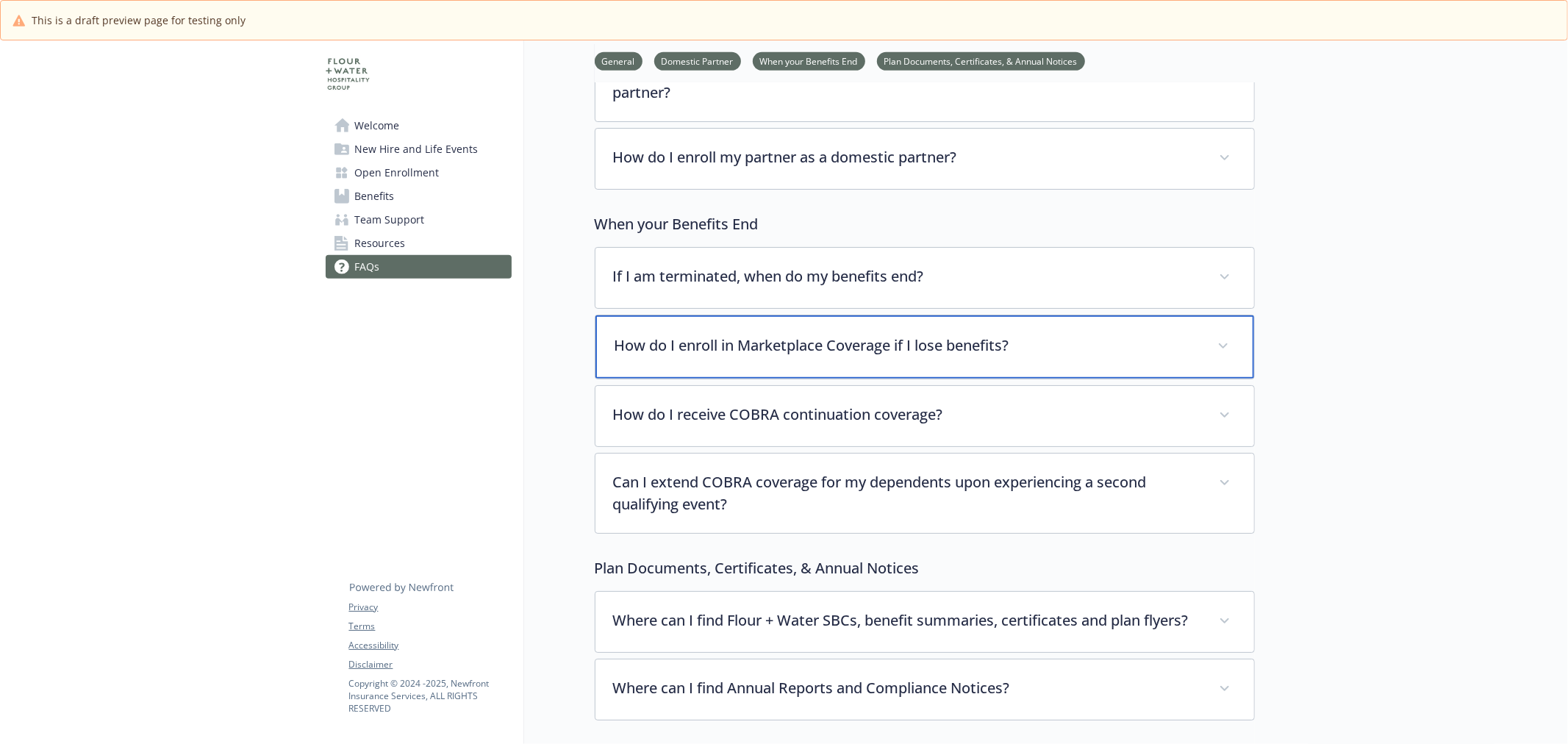
click at [748, 353] on p "How do I enroll in Marketplace Coverage if I lose benefits?" at bounding box center [907, 345] width 585 height 22
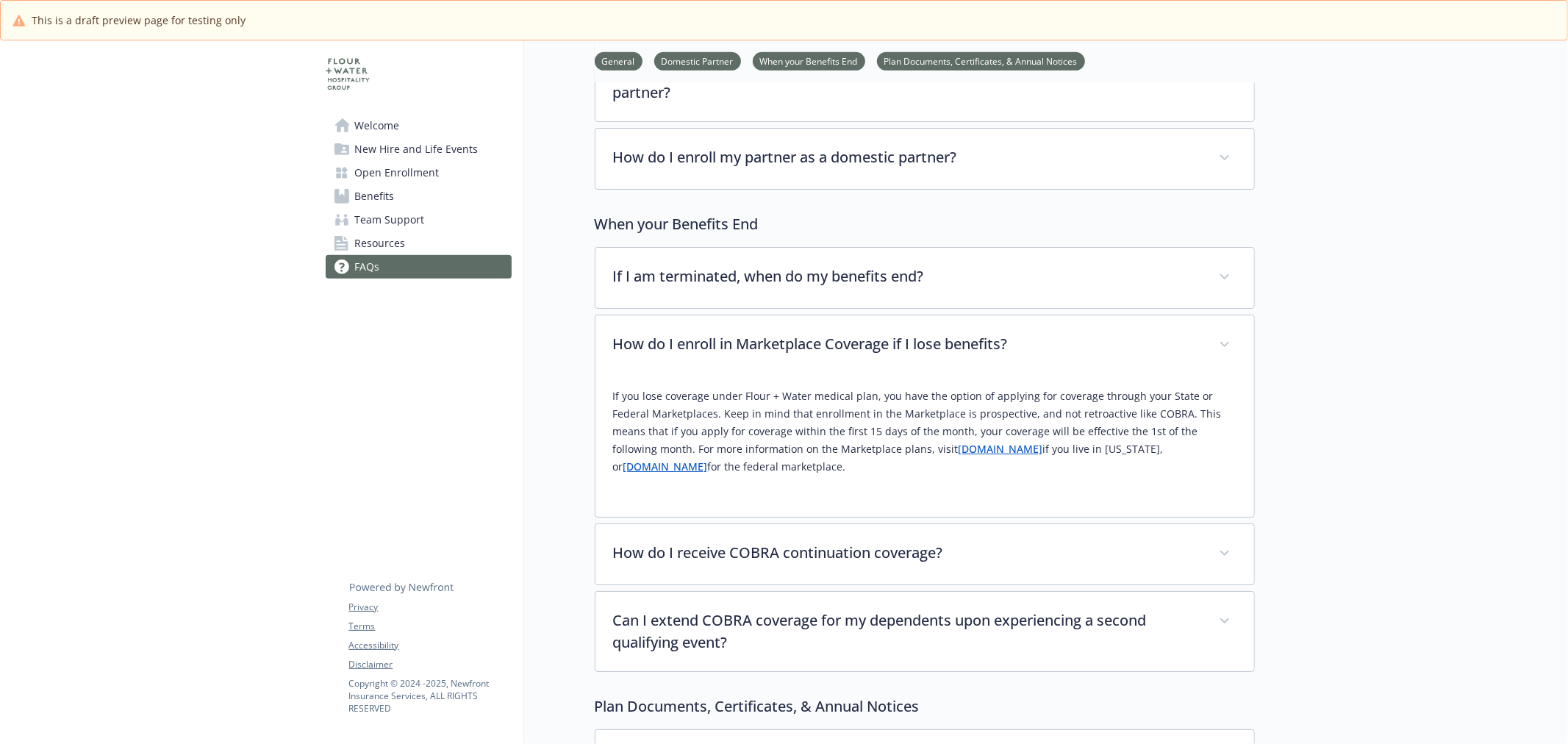
click at [959, 450] on link "[DOMAIN_NAME]" at bounding box center [1001, 448] width 85 height 14
click at [708, 459] on link "[DOMAIN_NAME]" at bounding box center [666, 466] width 85 height 14
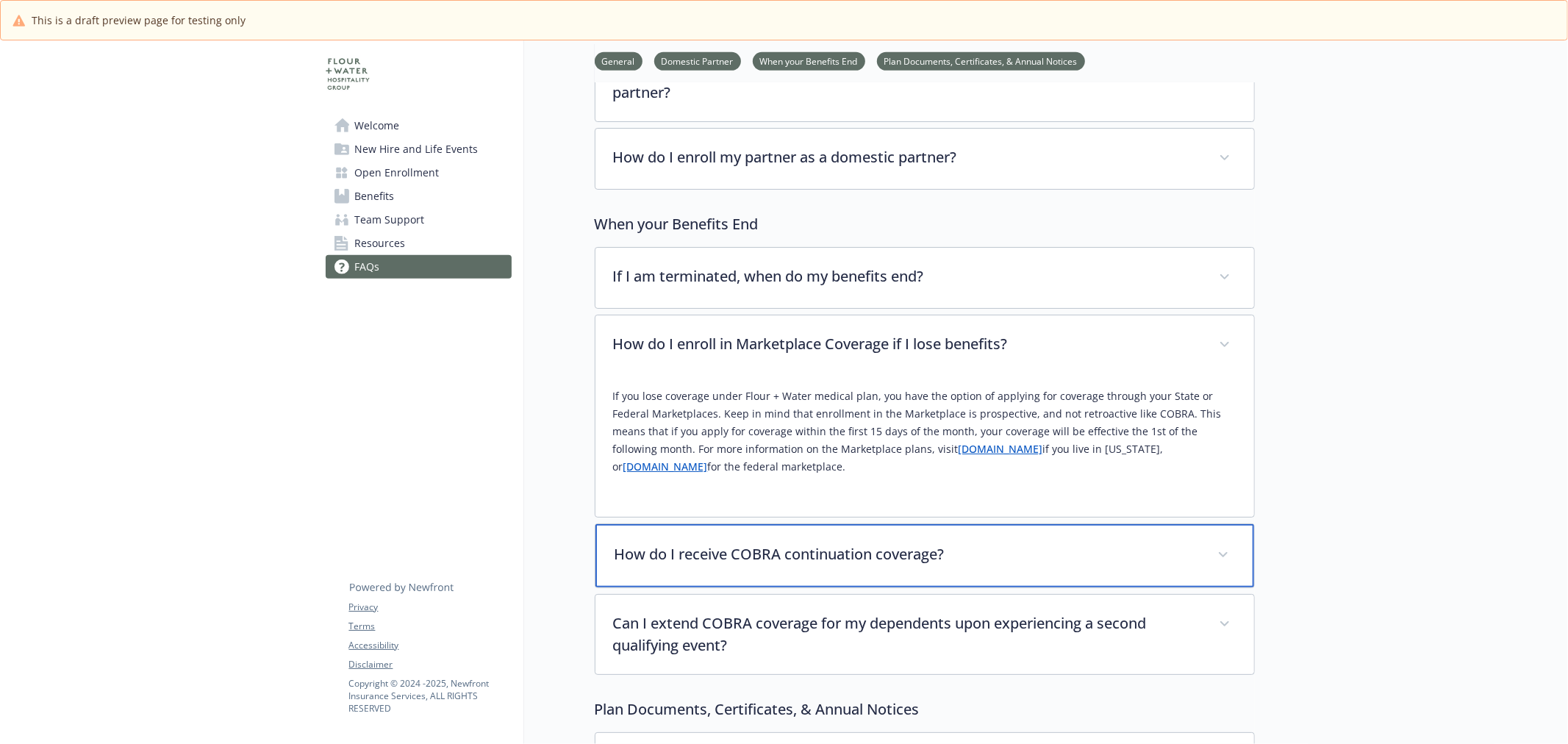
click at [861, 564] on p "How do I receive COBRA continuation coverage?" at bounding box center [907, 554] width 585 height 22
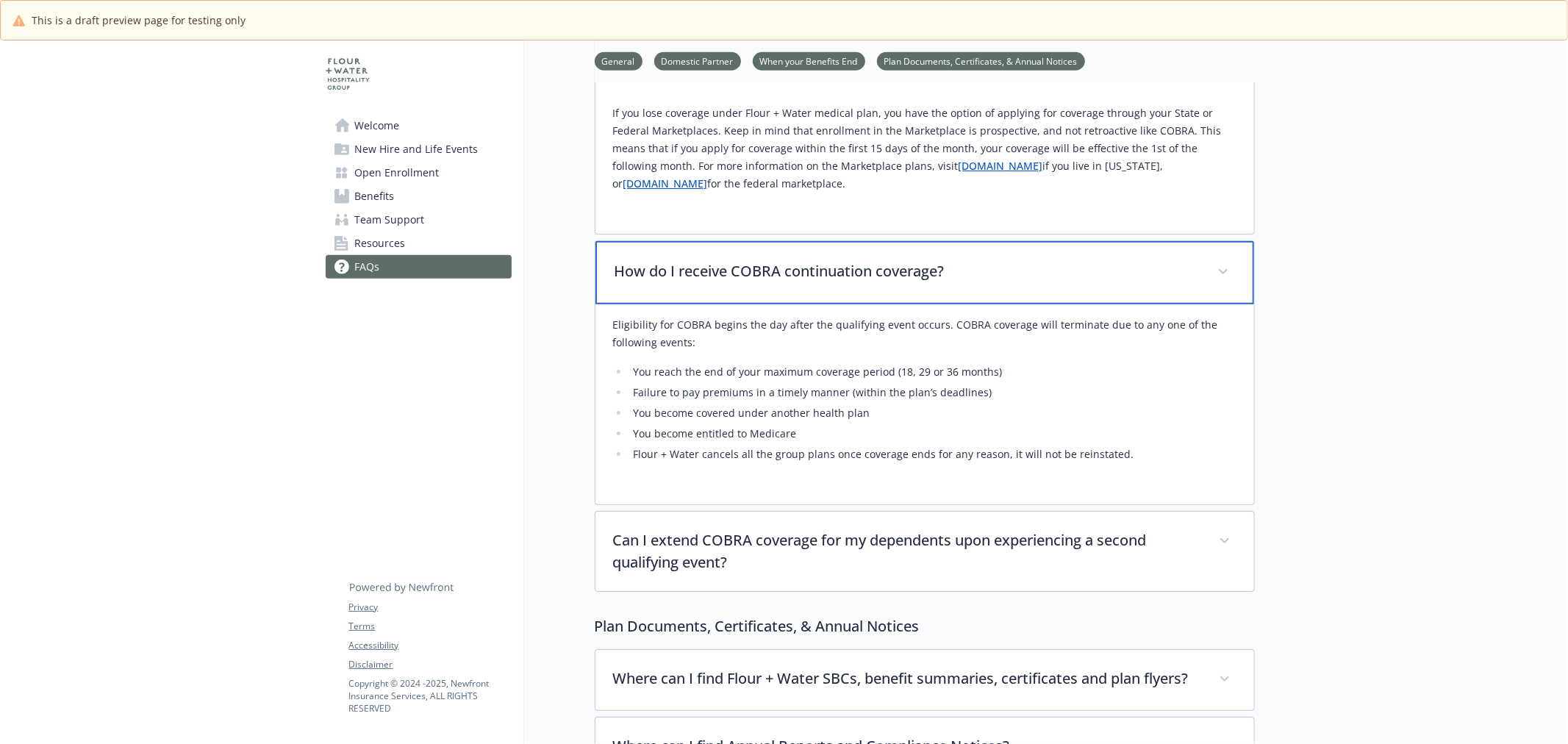
scroll to position [1062, 0]
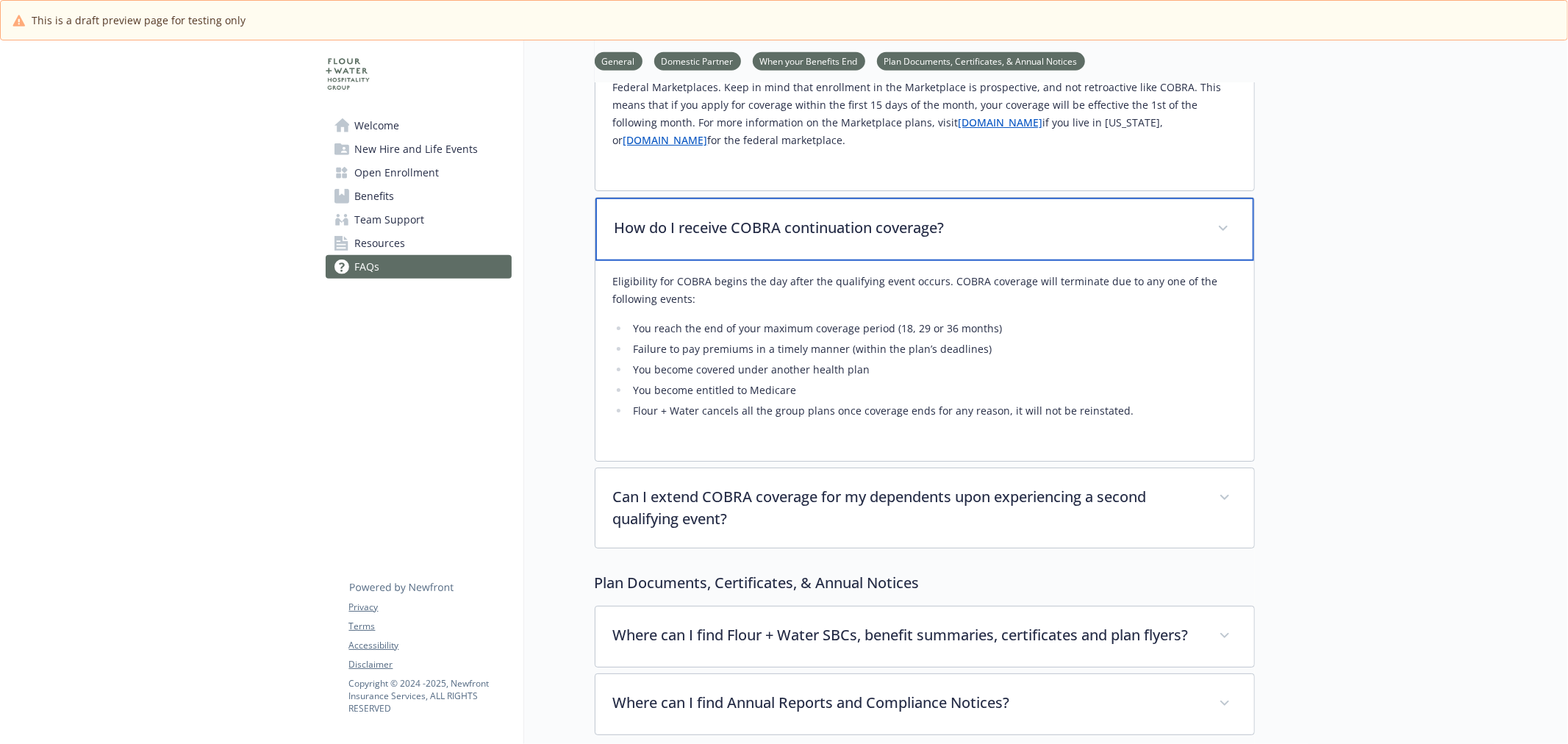
click at [780, 243] on div "How do I receive COBRA continuation coverage?" at bounding box center [924, 230] width 659 height 63
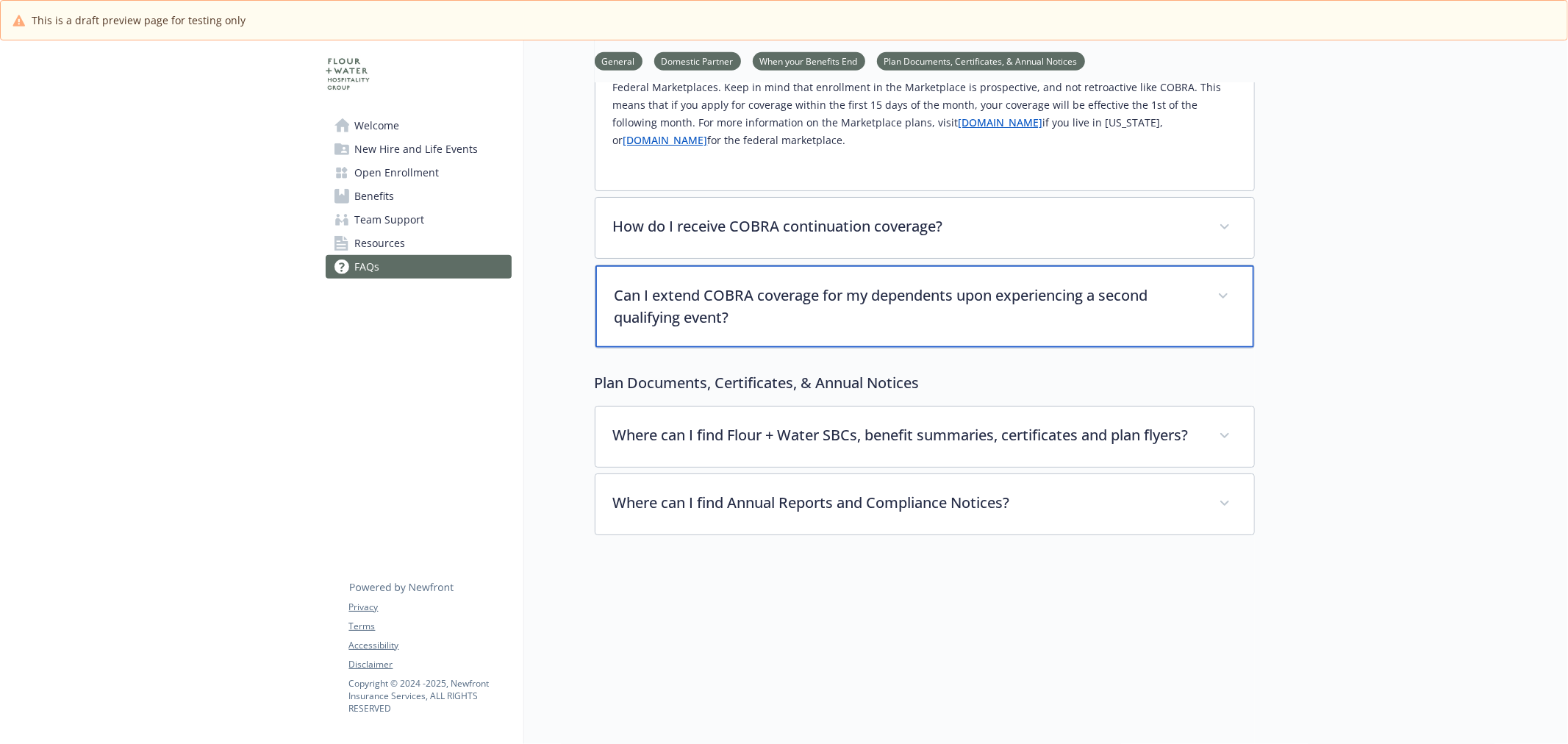
click at [796, 307] on p "Can I extend COBRA coverage for my dependents upon experiencing a second qualif…" at bounding box center [907, 306] width 585 height 44
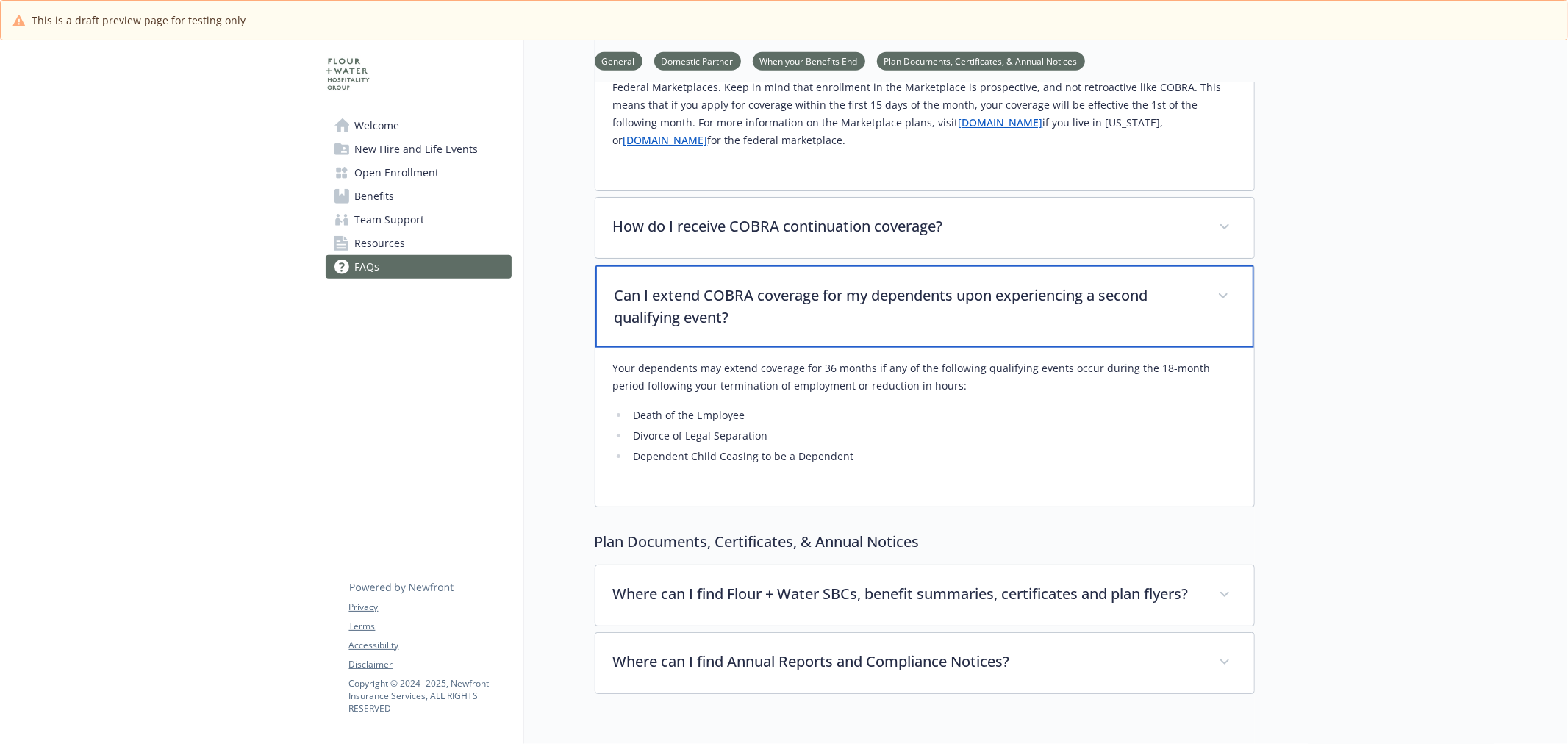
click at [796, 307] on p "Can I extend COBRA coverage for my dependents upon experiencing a second qualif…" at bounding box center [907, 306] width 585 height 44
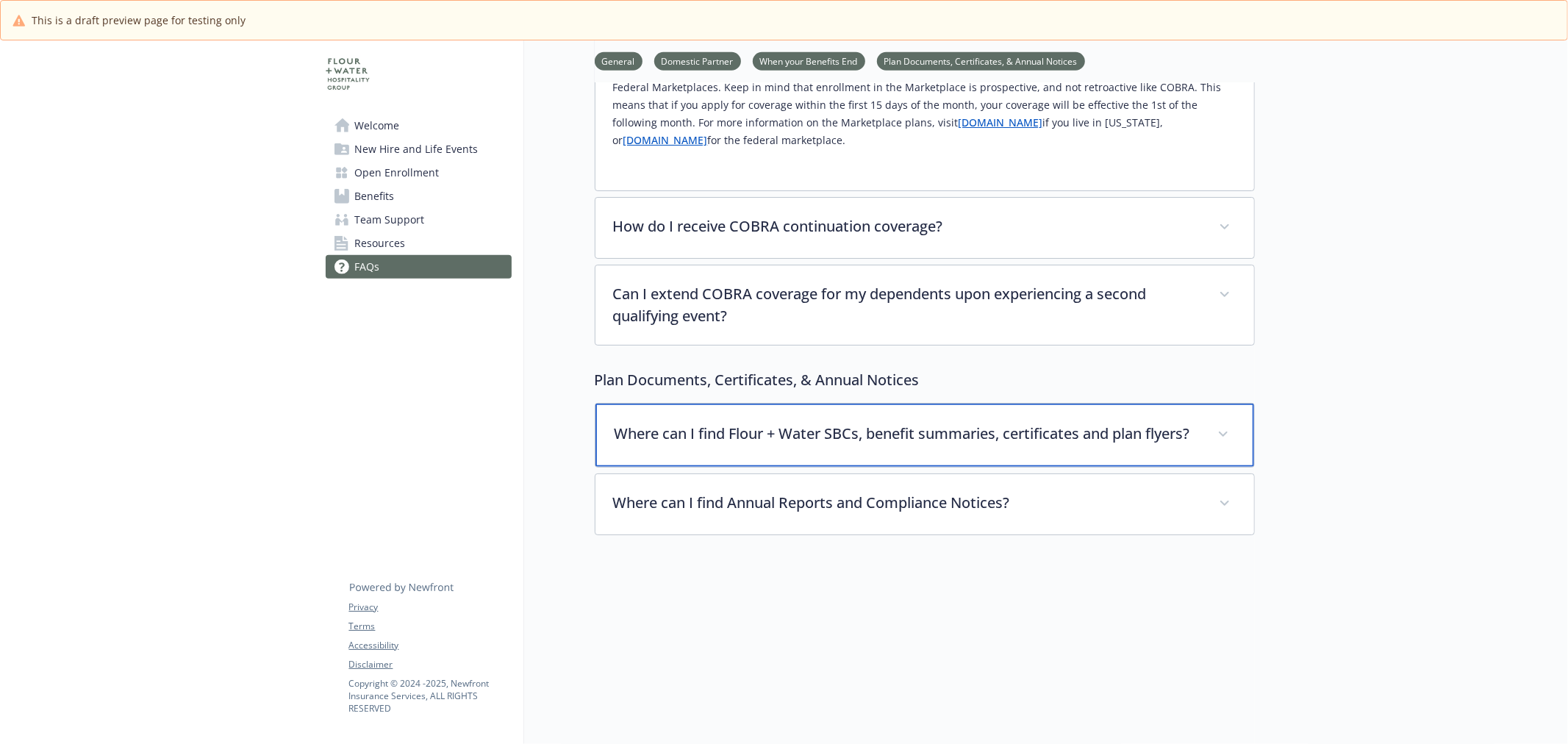
click at [818, 439] on p "Where can I find Flour + Water SBCs, benefit summaries, certificates and plan f…" at bounding box center [907, 433] width 585 height 22
click at [818, 439] on p "Where can I find Flour + Water SBCs, benefit summaries, certificates and plan f…" at bounding box center [907, 433] width 585 height 22
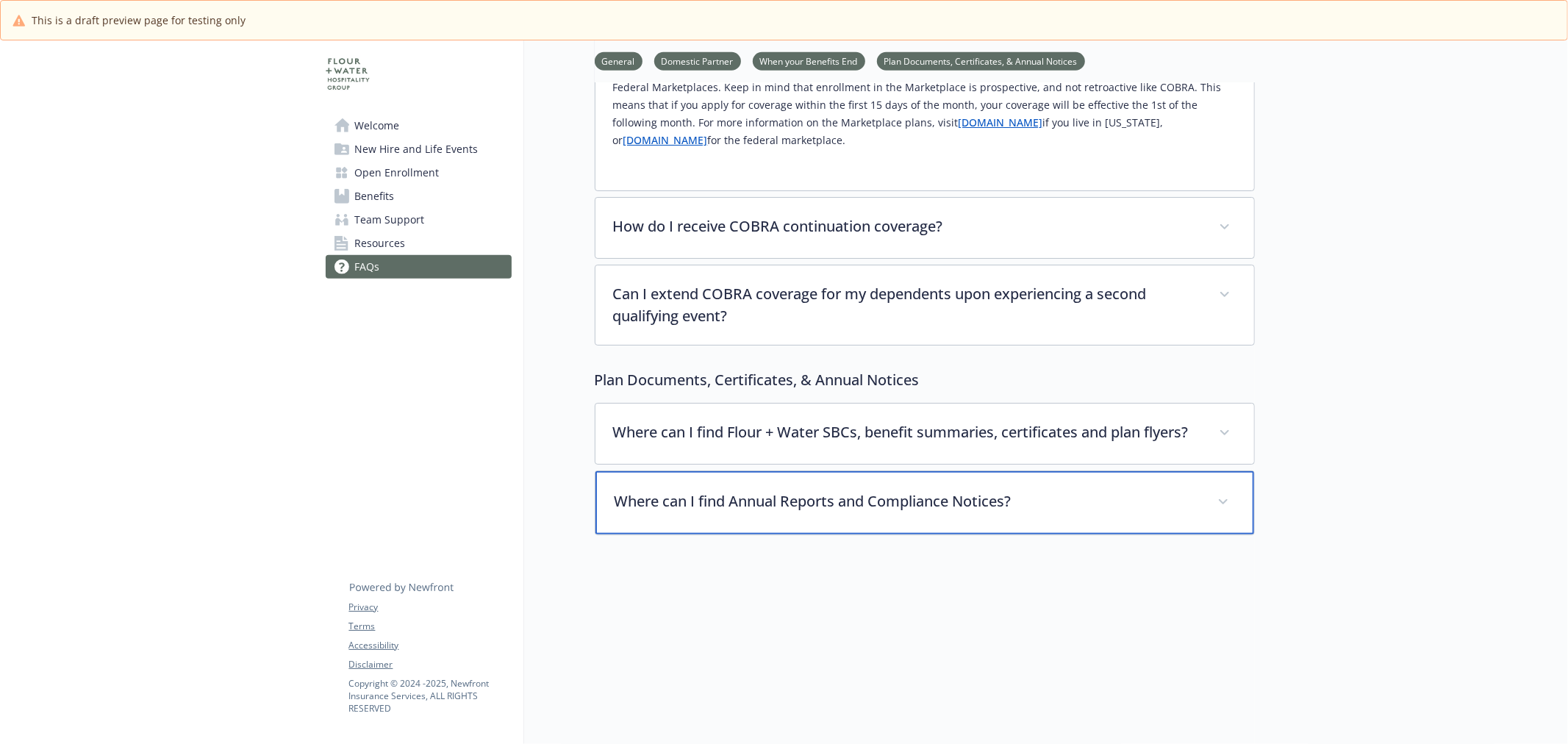
click at [825, 531] on div "Where can I find Annual Reports and Compliance Notices?" at bounding box center [924, 503] width 659 height 63
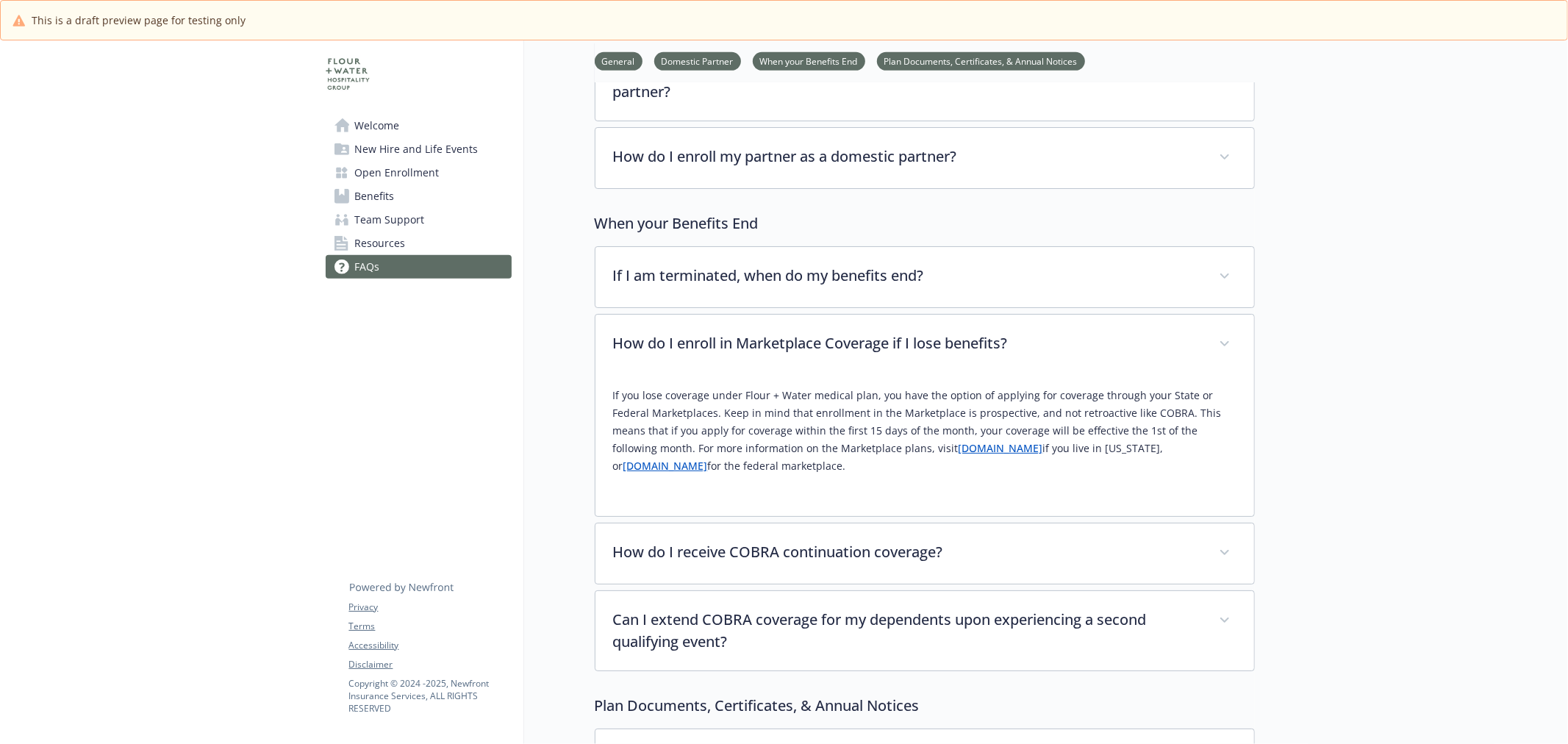
scroll to position [735, 0]
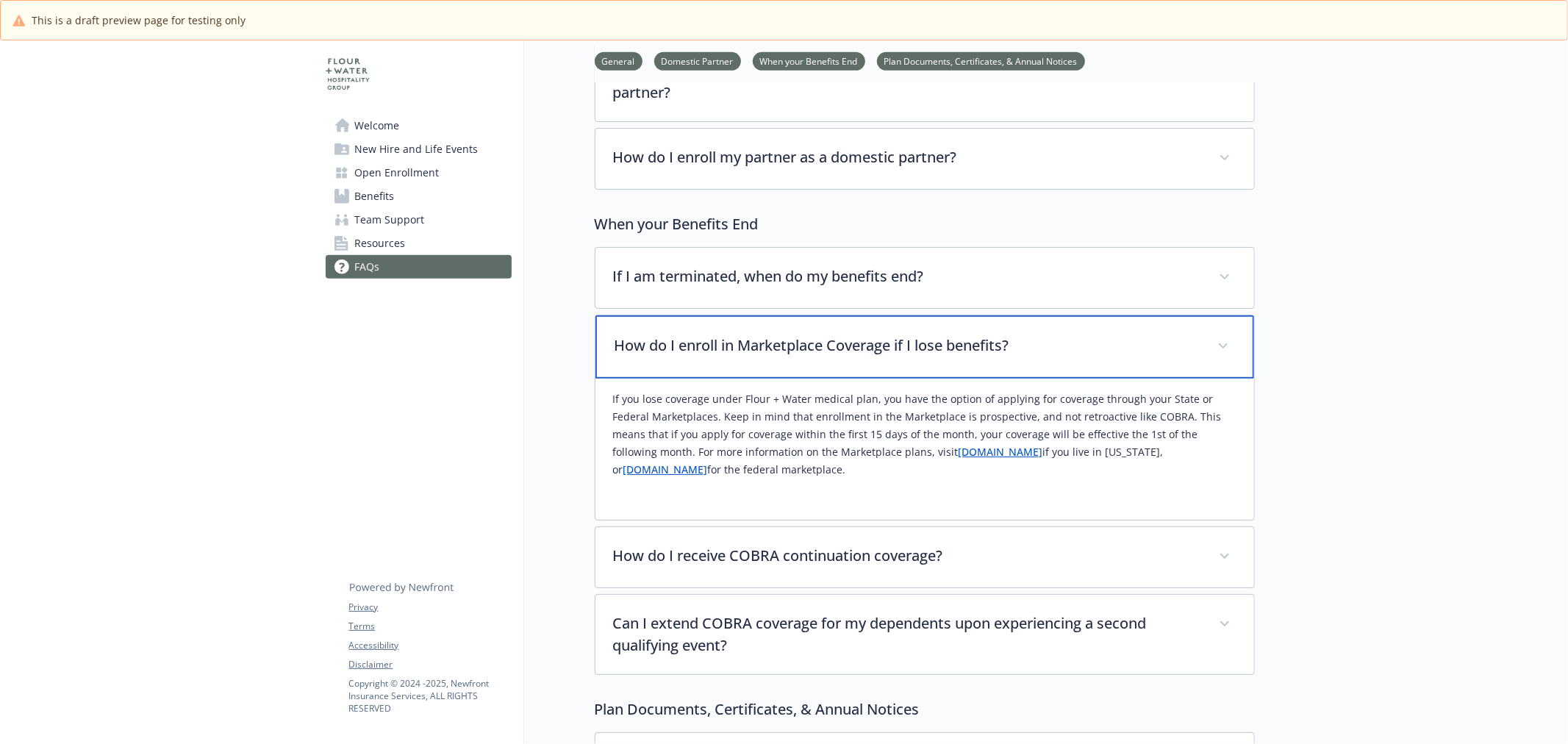
click at [702, 353] on p "How do I enroll in Marketplace Coverage if I lose benefits?" at bounding box center [907, 345] width 585 height 22
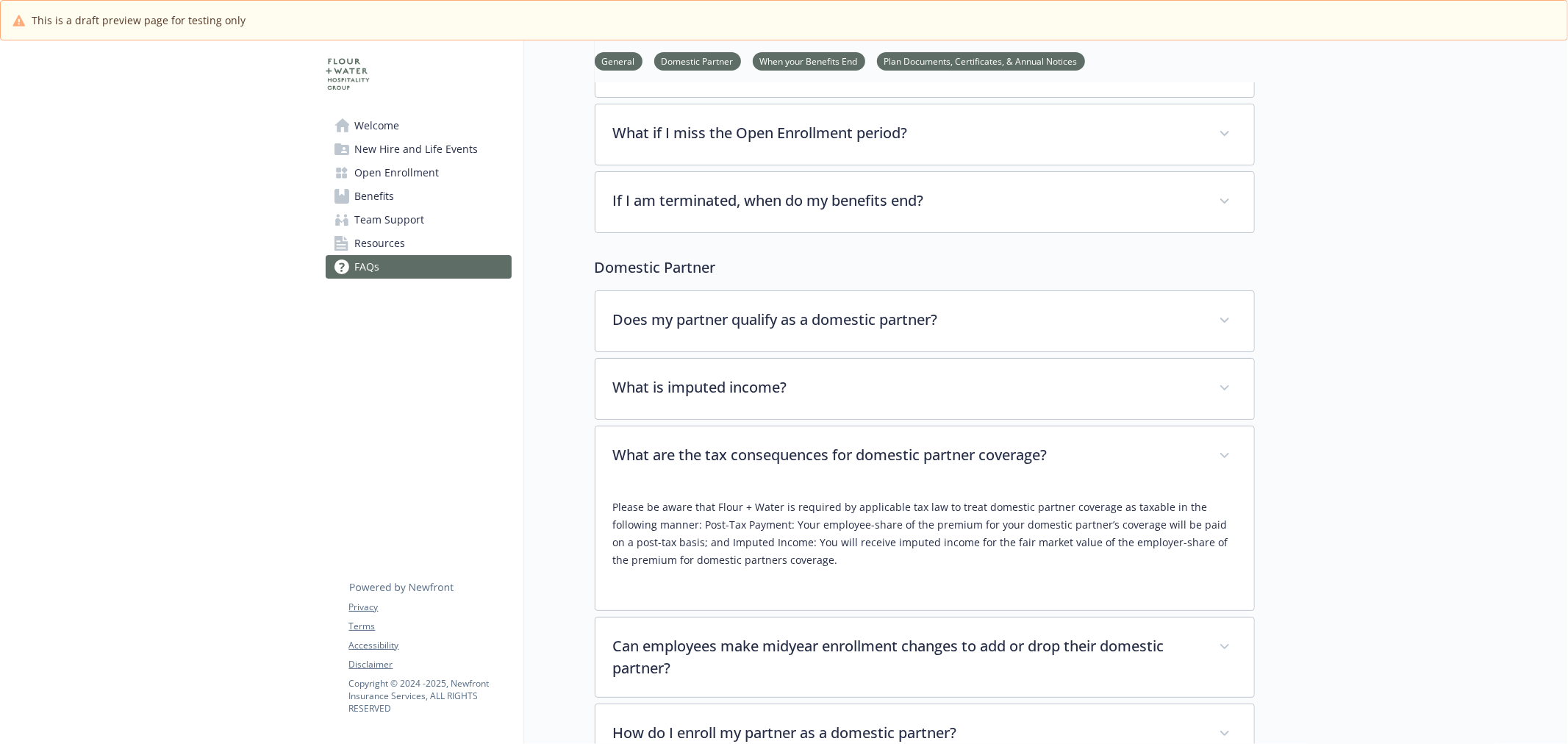
scroll to position [163, 0]
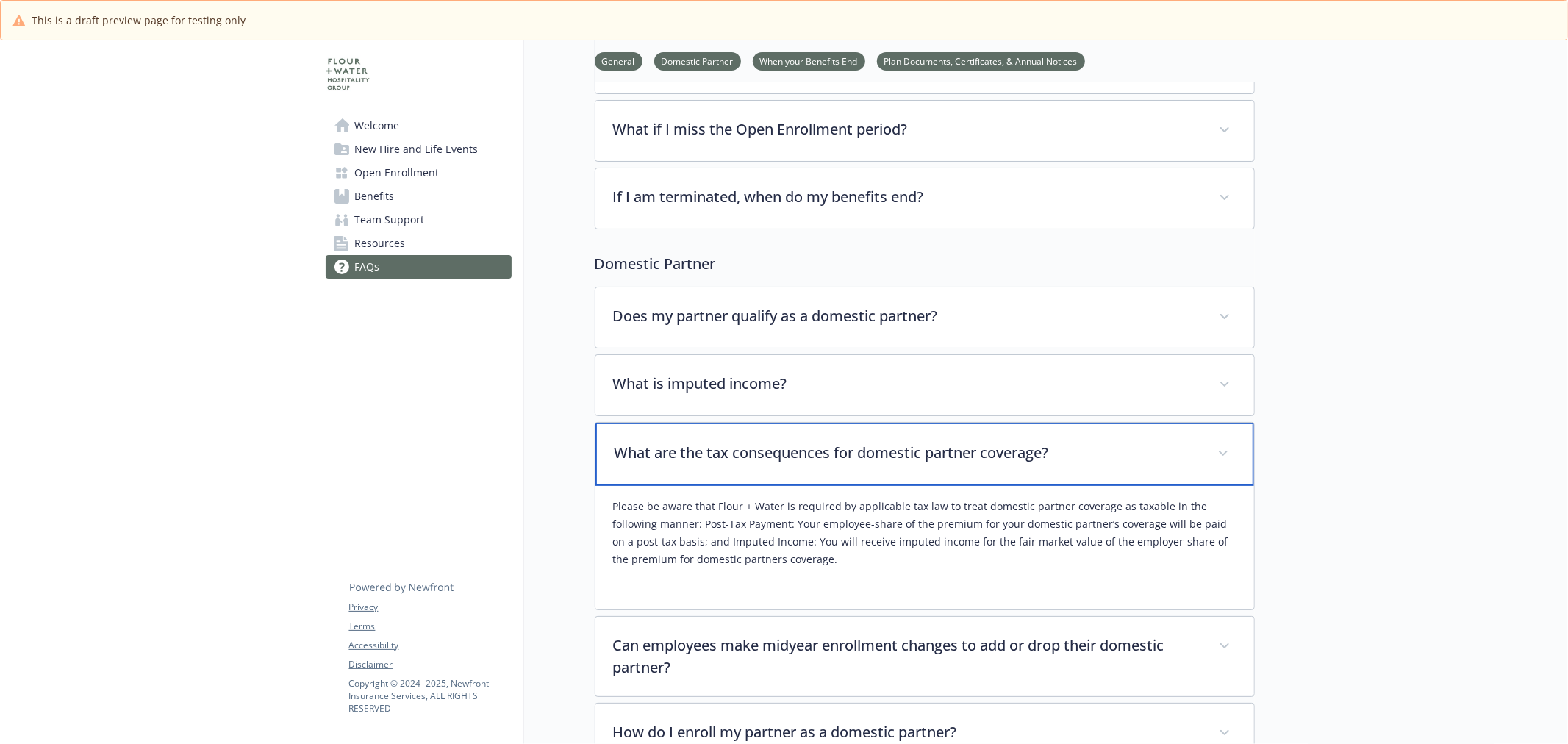
click at [719, 438] on div "What are the tax consequences for domestic partner coverage?" at bounding box center [924, 454] width 659 height 63
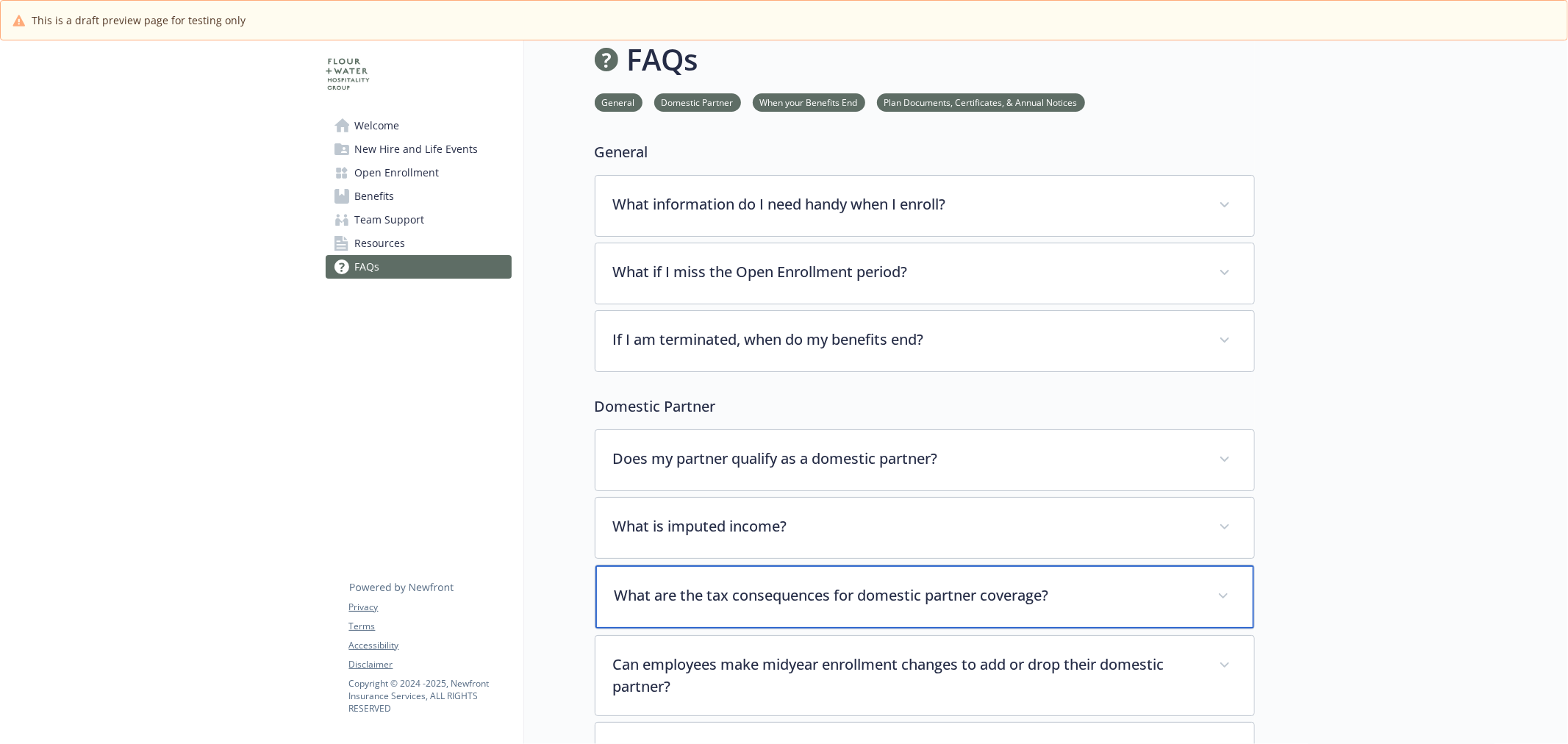
scroll to position [0, 0]
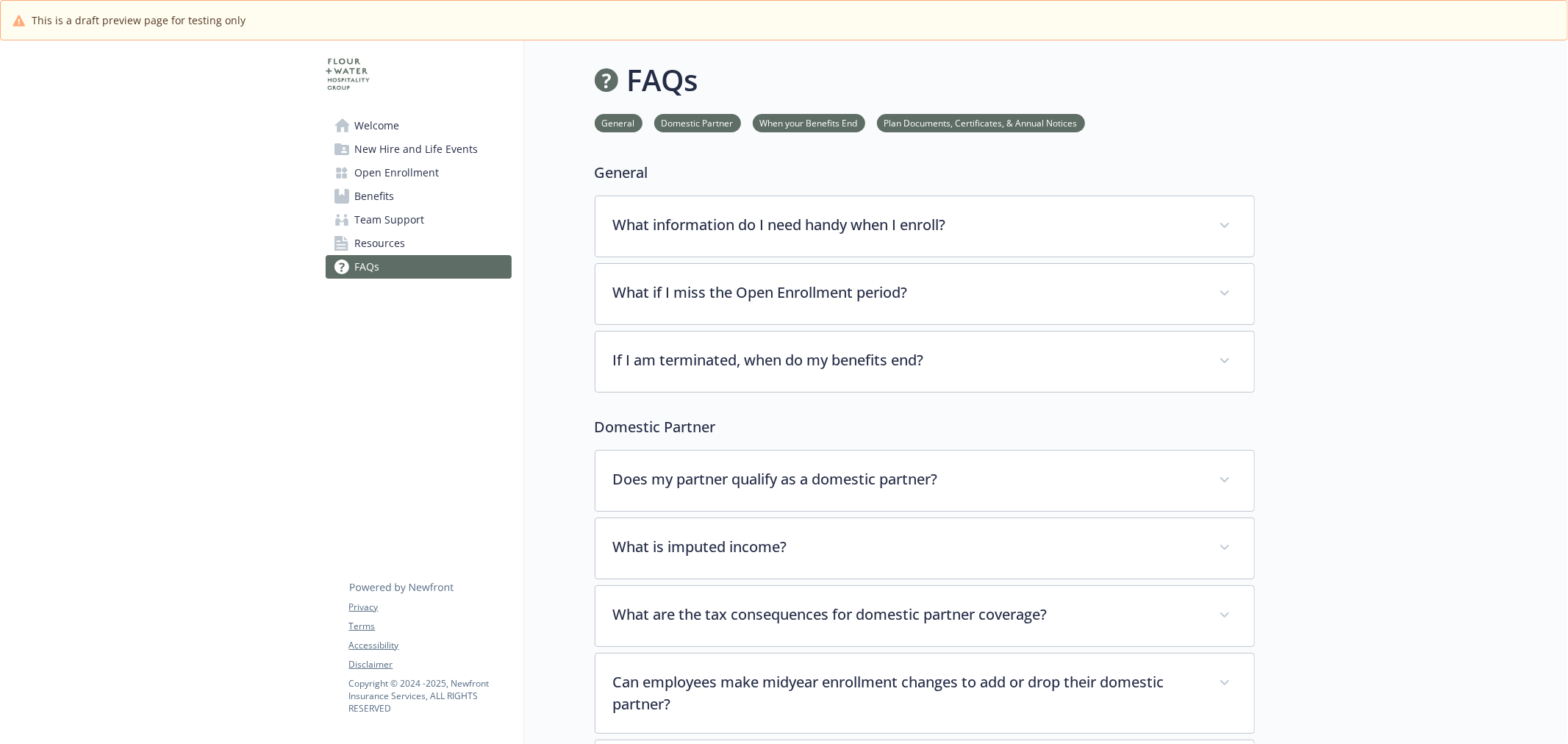
click at [387, 120] on span "Welcome" at bounding box center [377, 125] width 44 height 23
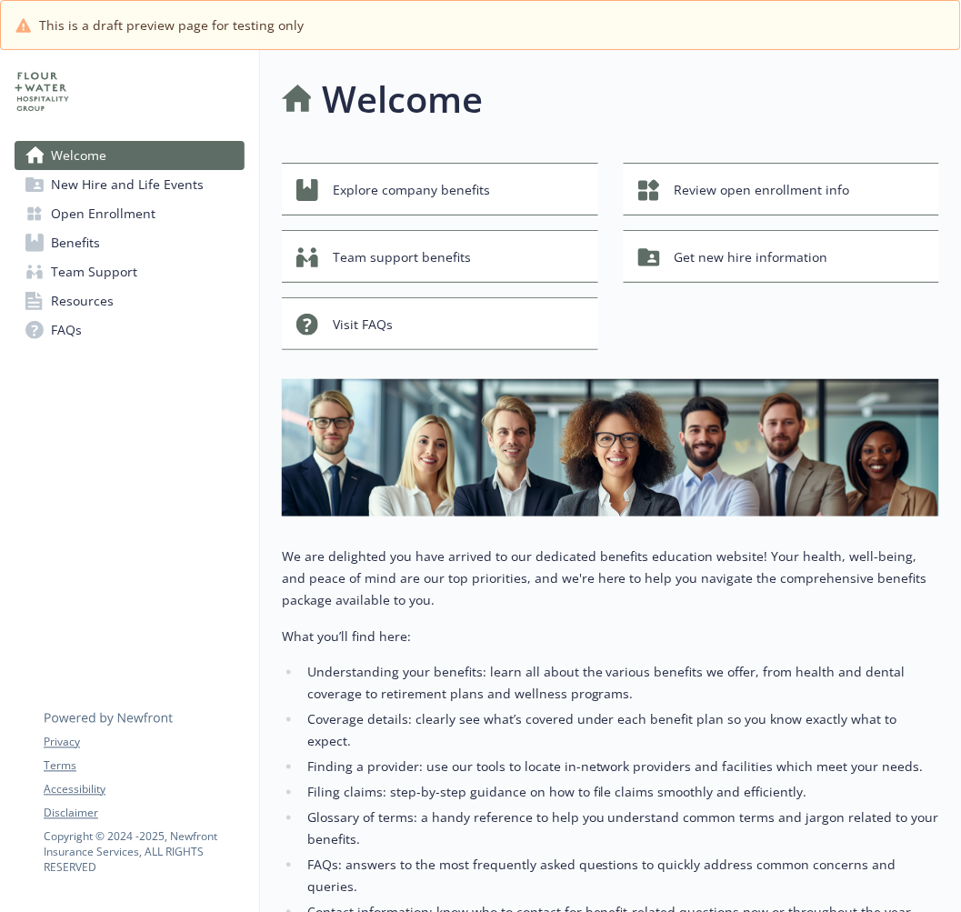
click at [120, 248] on link "Benefits" at bounding box center [130, 242] width 230 height 29
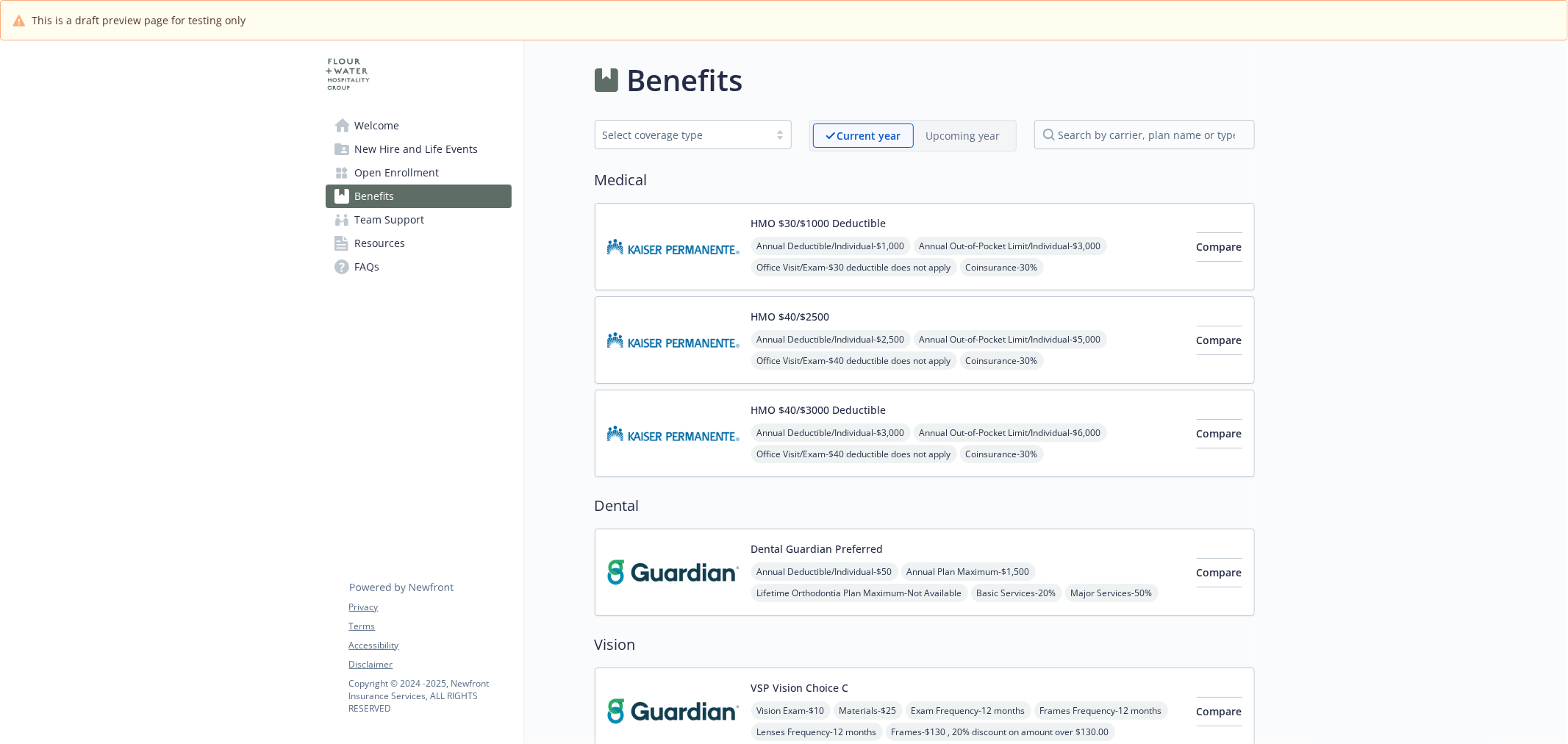
click at [683, 256] on img at bounding box center [674, 246] width 133 height 62
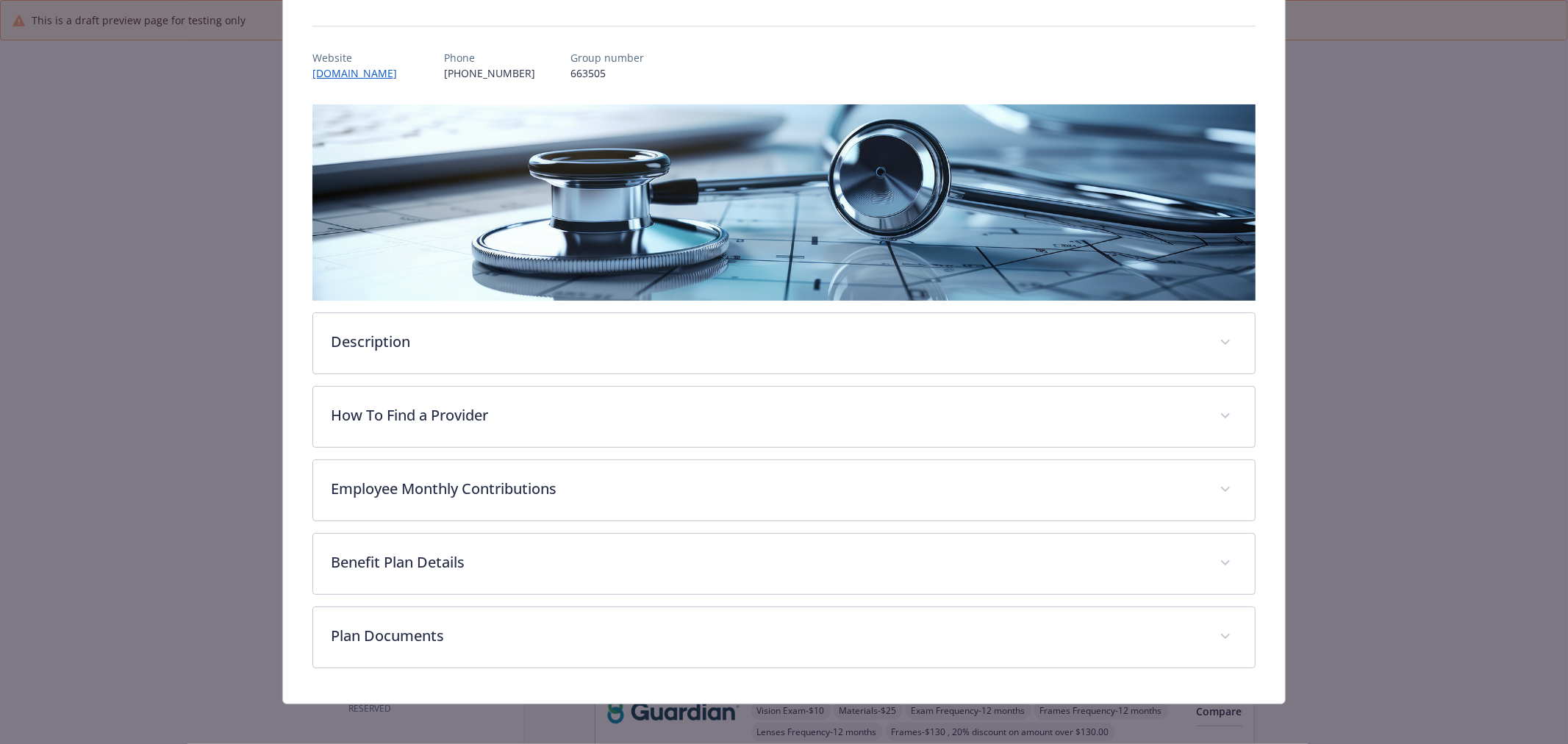
scroll to position [150, 0]
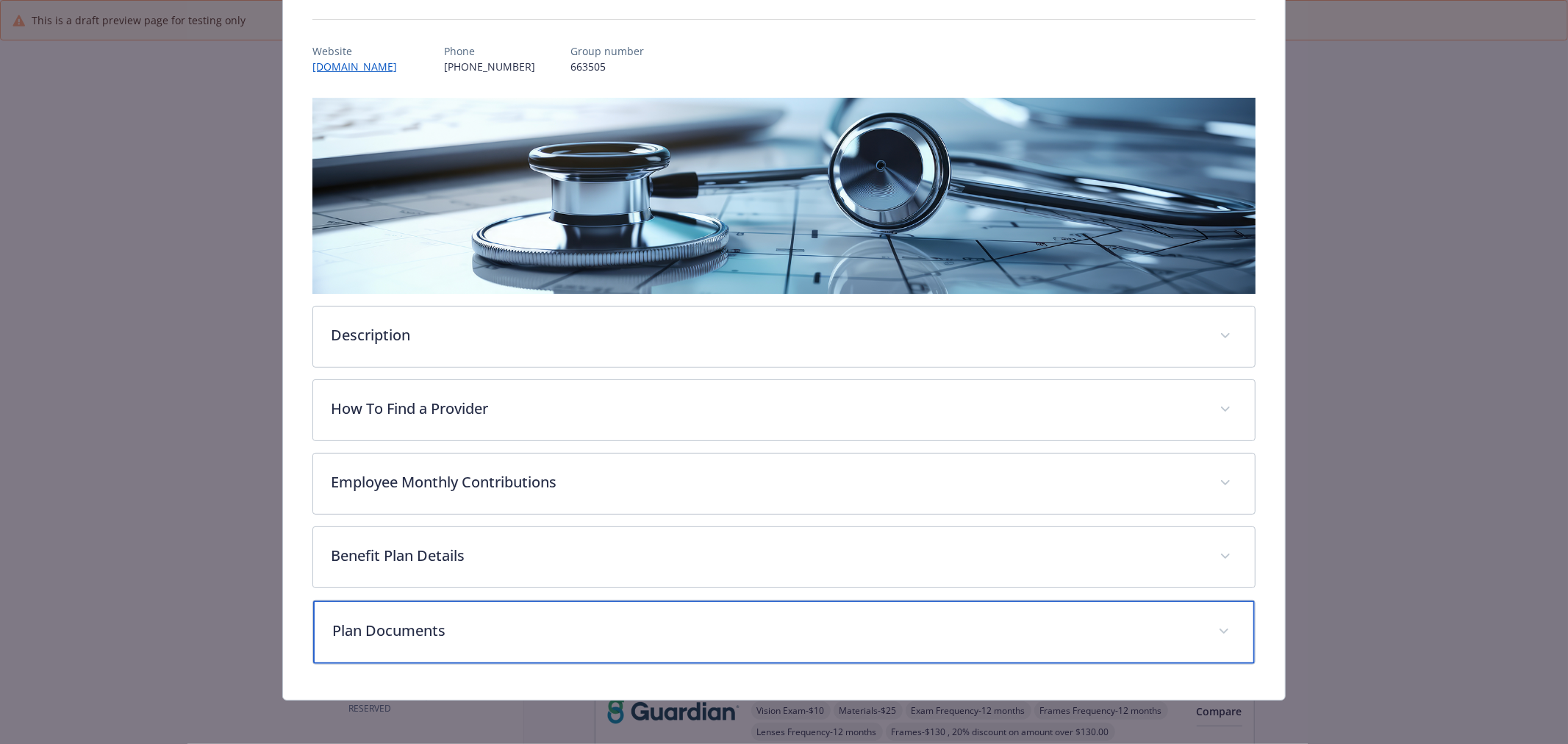
click at [380, 659] on div "Plan Documents" at bounding box center [784, 632] width 942 height 63
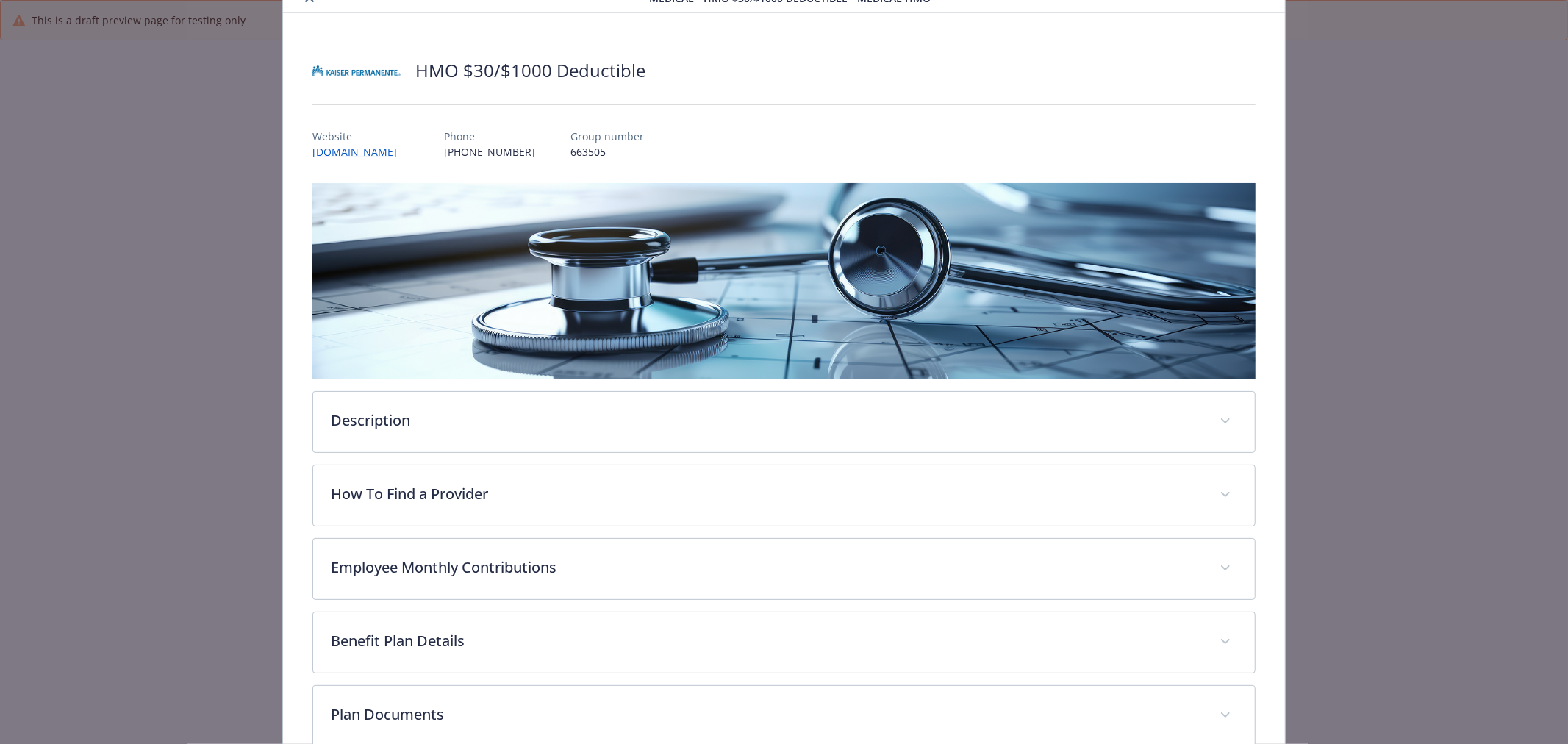
scroll to position [0, 0]
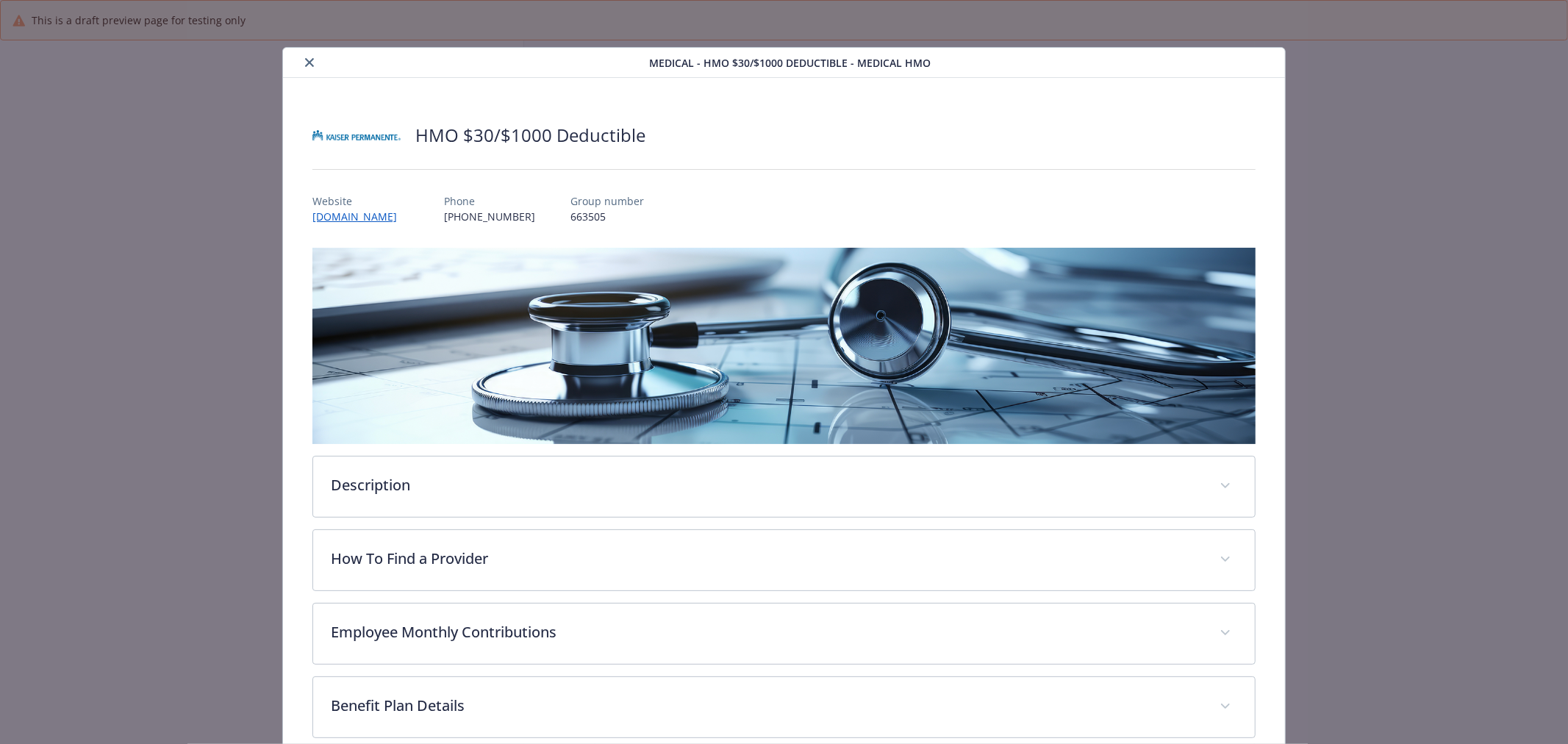
click at [305, 59] on icon "close" at bounding box center [309, 62] width 9 height 9
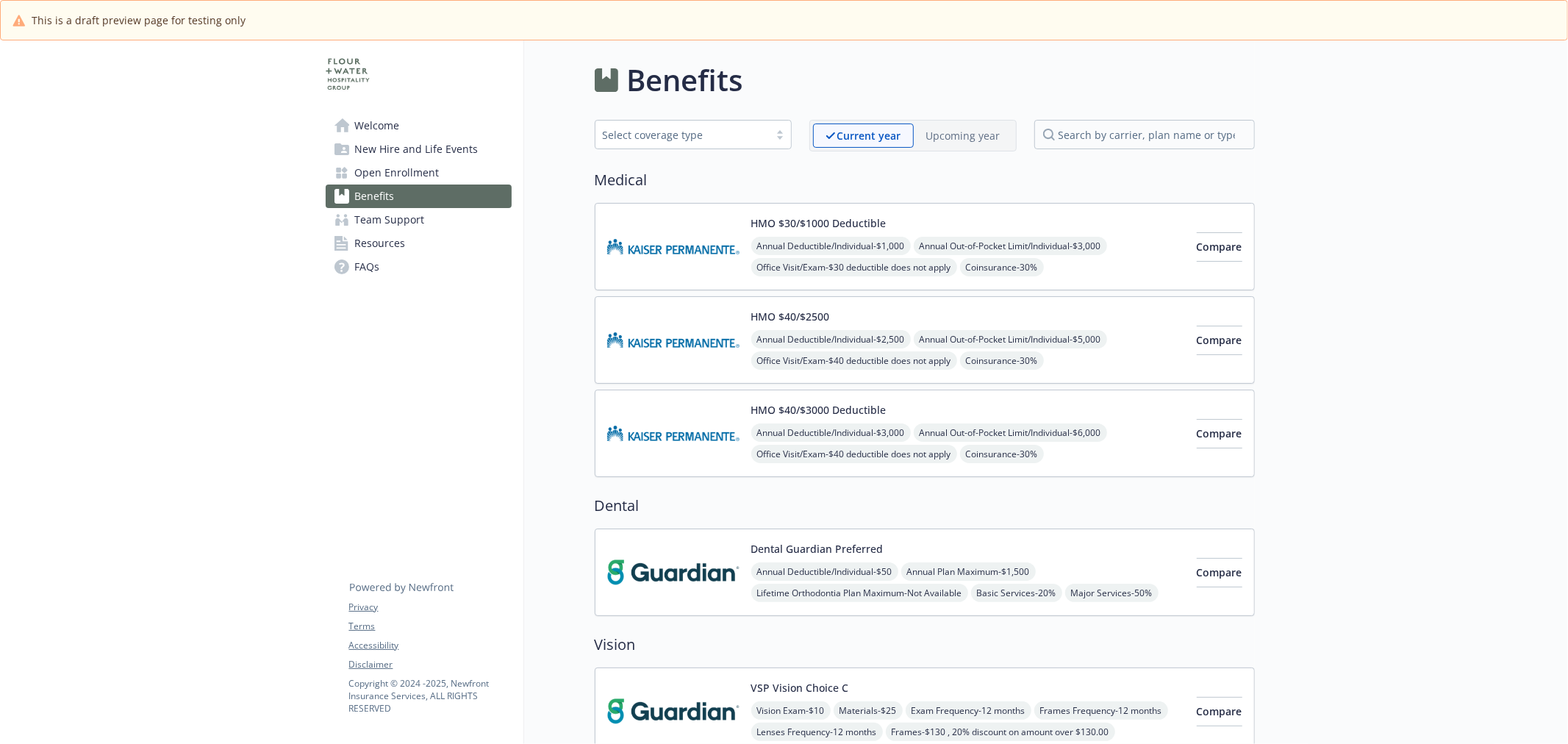
click at [645, 255] on img at bounding box center [674, 246] width 133 height 62
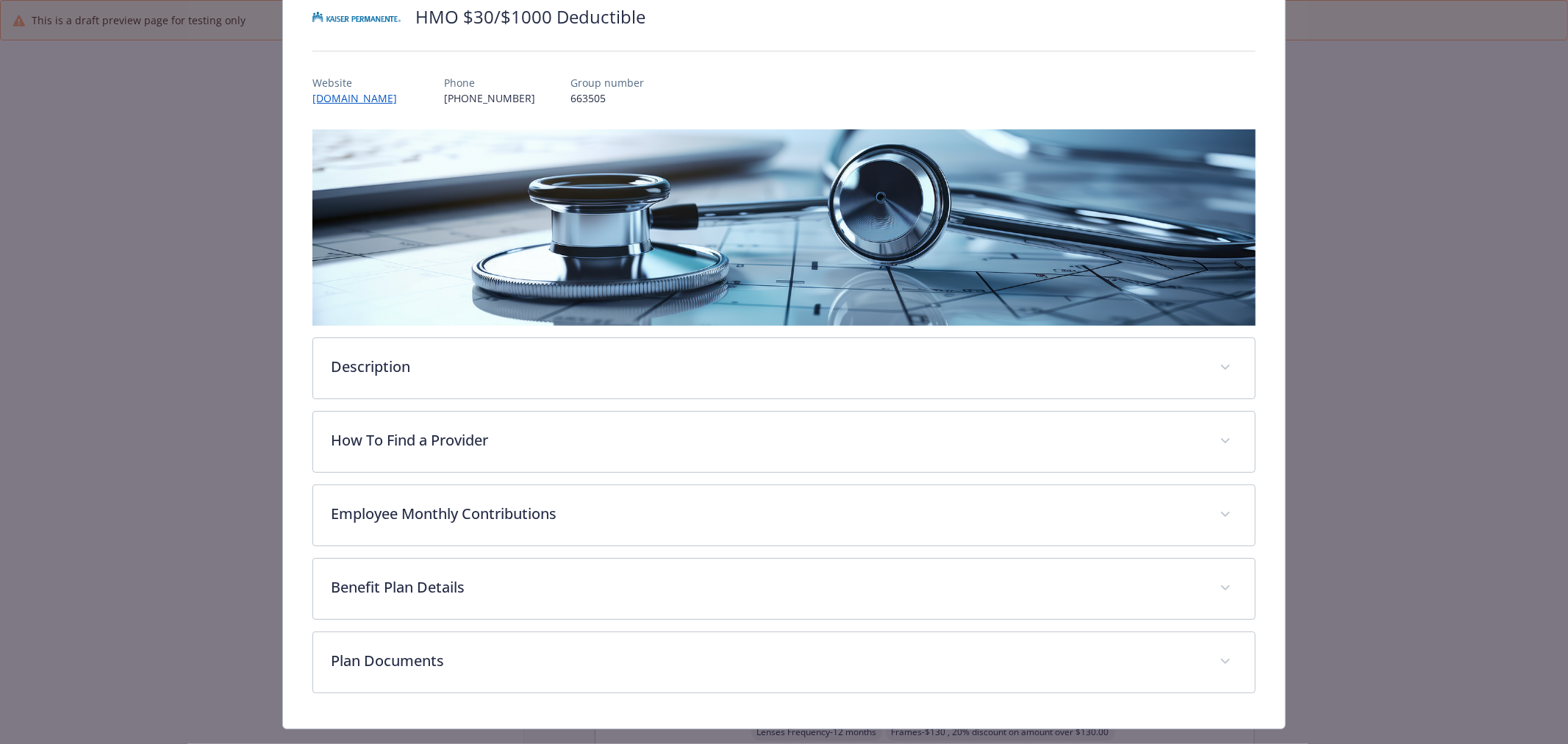
scroll to position [150, 0]
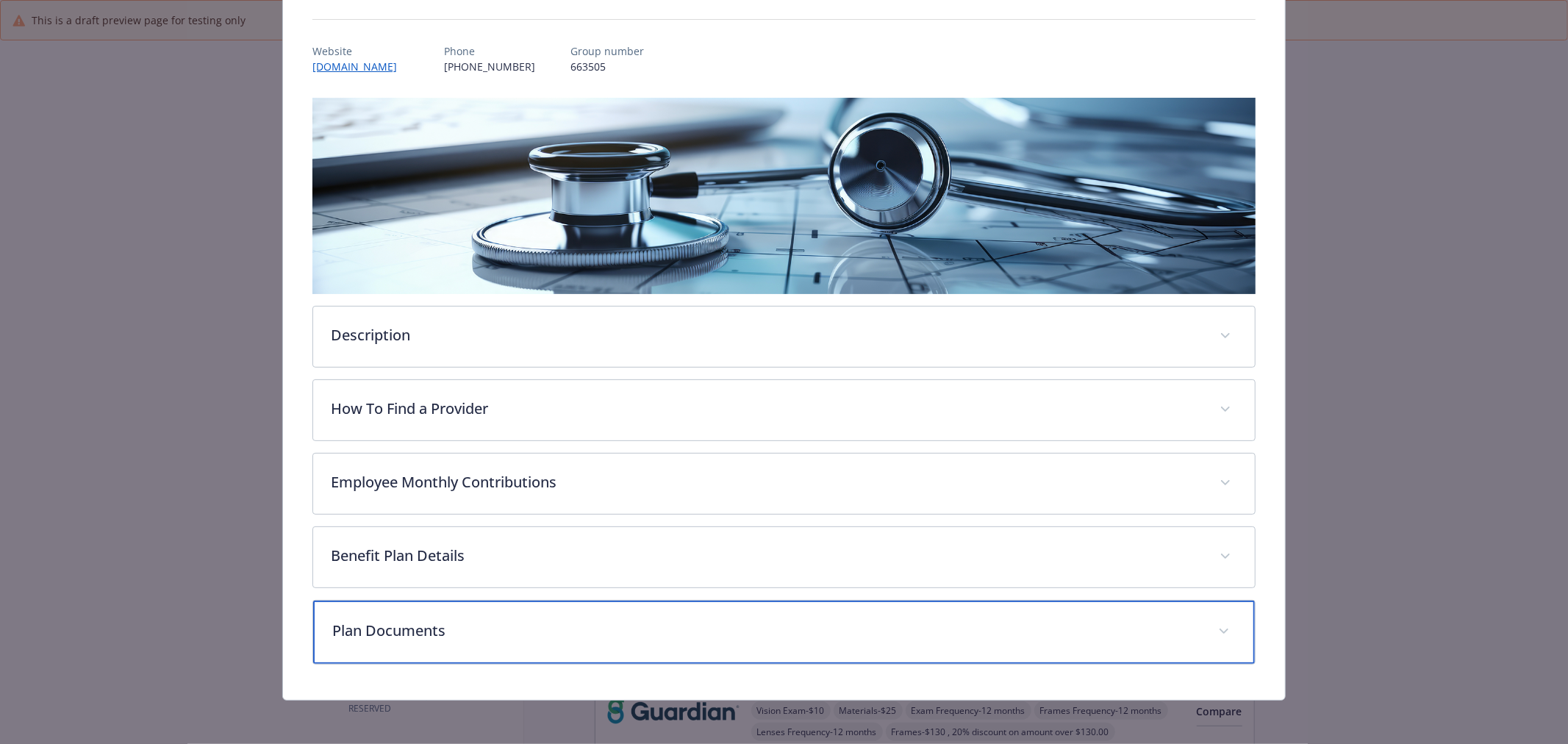
click at [509, 615] on div "Plan Documents" at bounding box center [784, 632] width 942 height 63
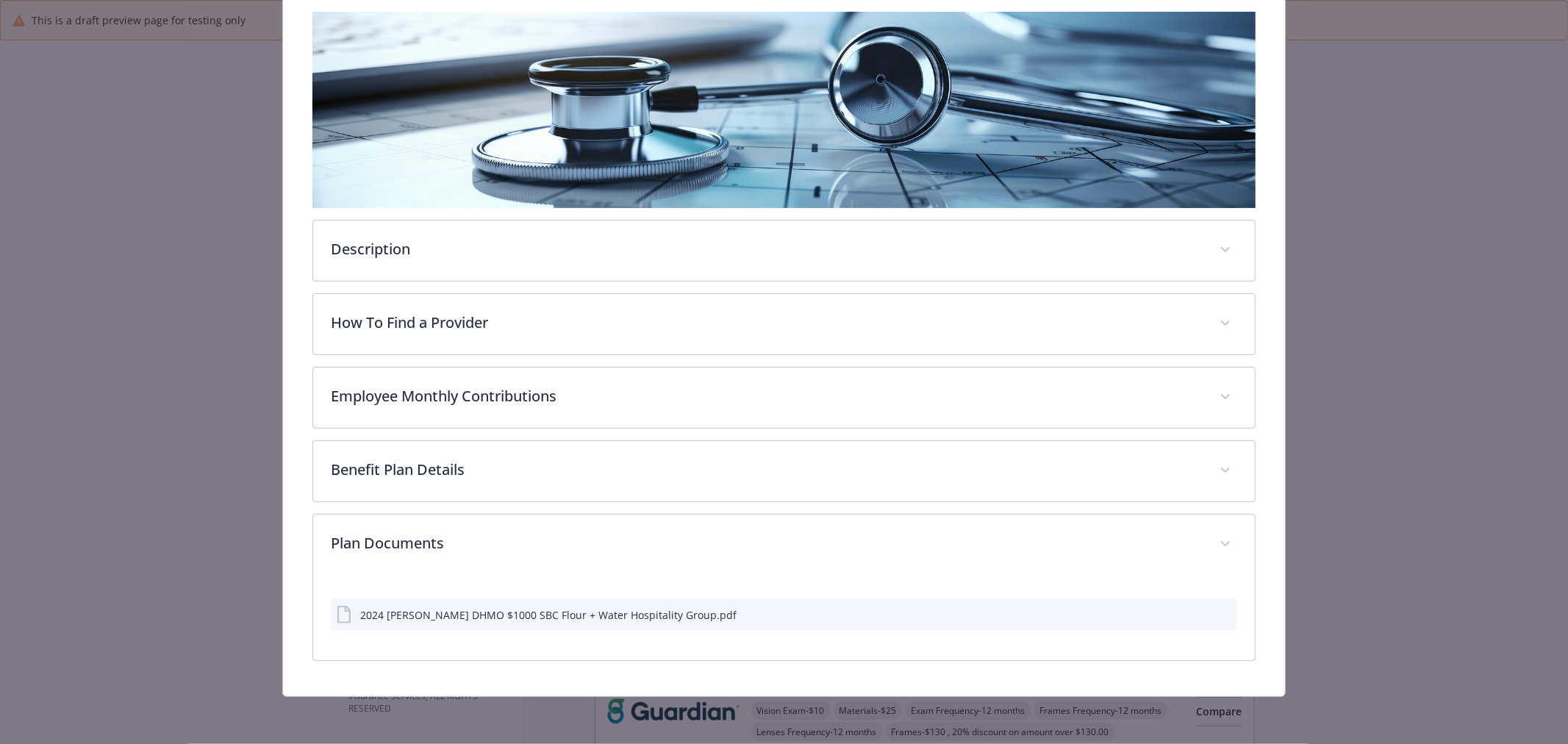
scroll to position [235, 0]
click at [1217, 610] on icon "preview file" at bounding box center [1224, 615] width 13 height 11
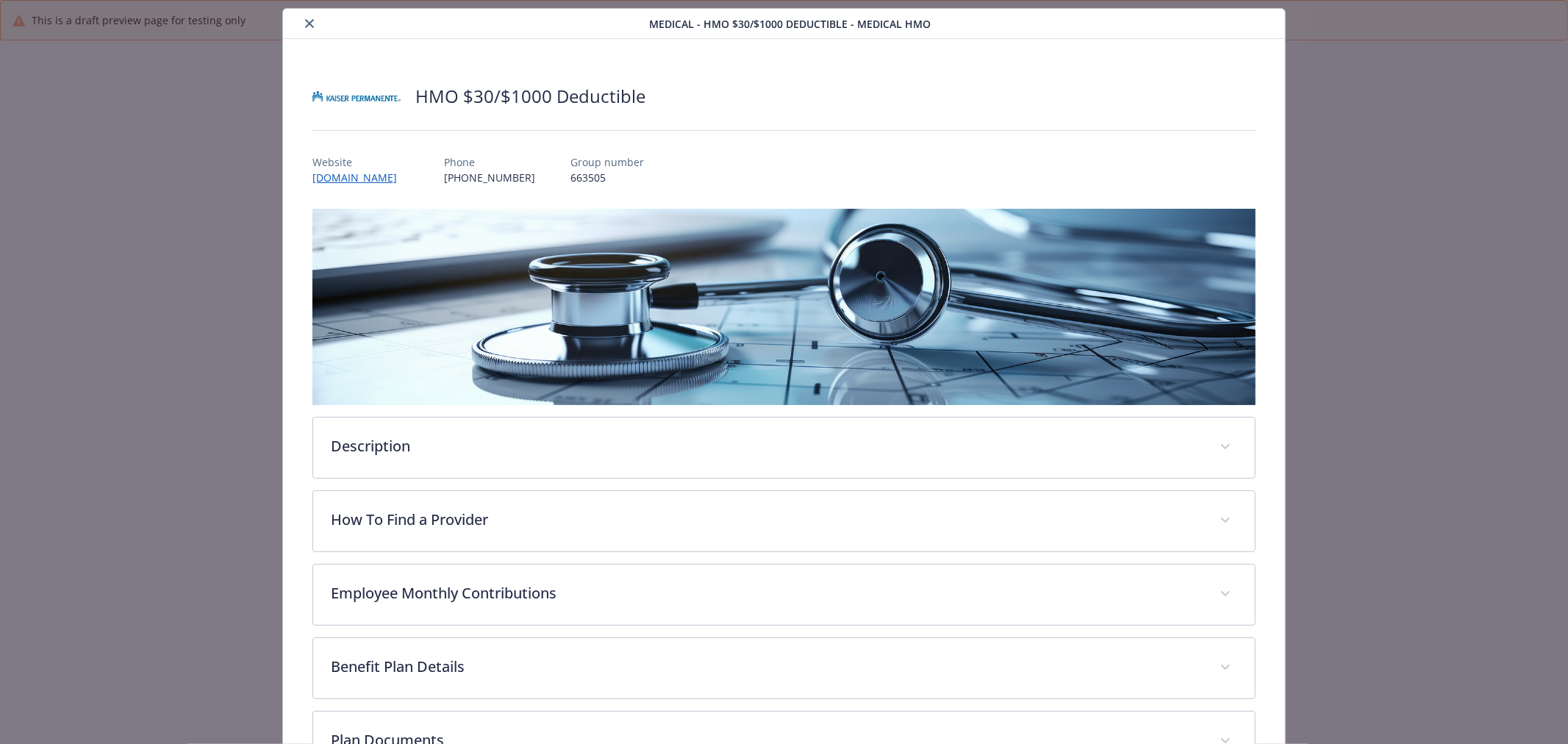
scroll to position [0, 0]
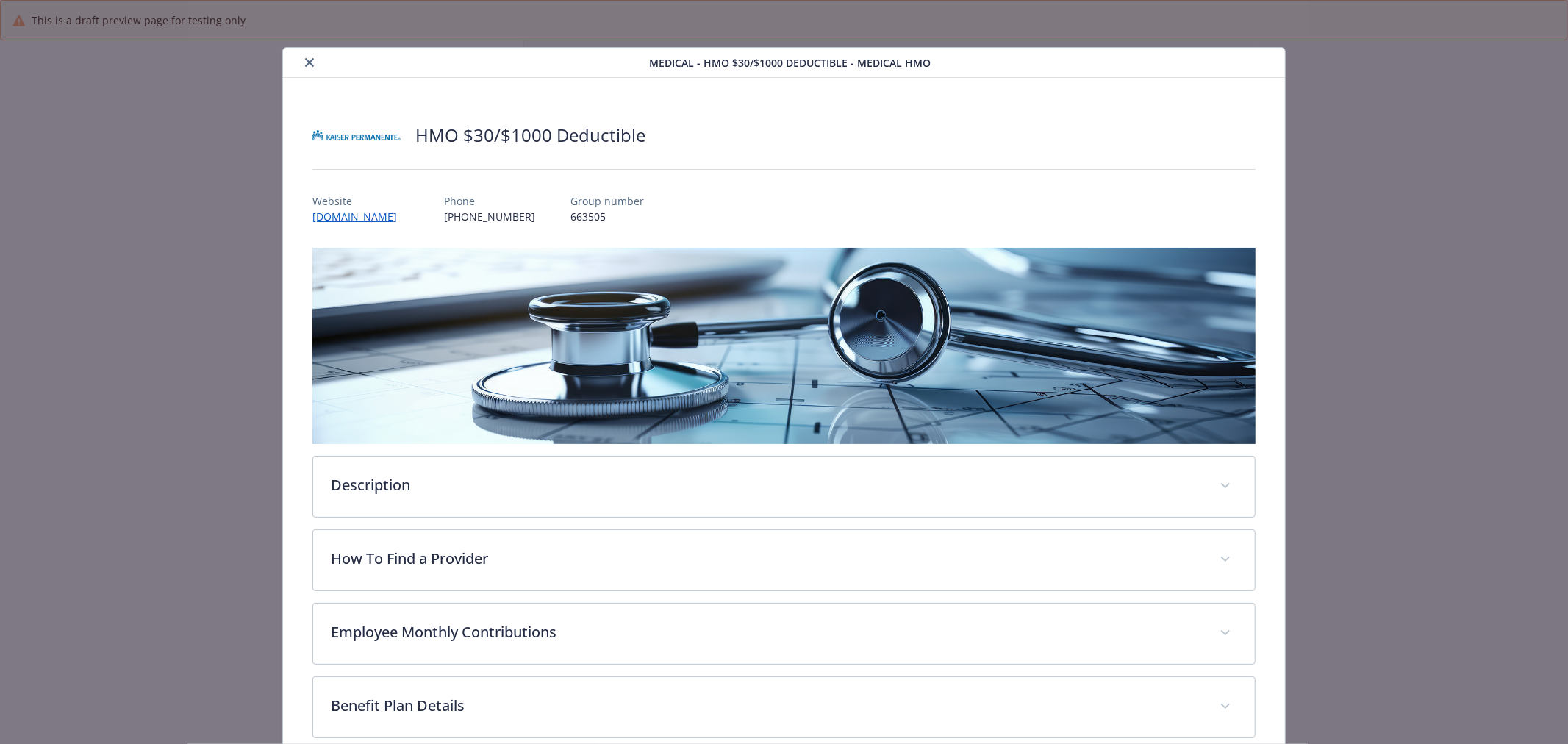
click at [315, 57] on div "details for plan Medical - HMO $30/$1000 Deductible - Medical HMO" at bounding box center [468, 62] width 360 height 18
click at [312, 59] on button "close" at bounding box center [310, 62] width 18 height 18
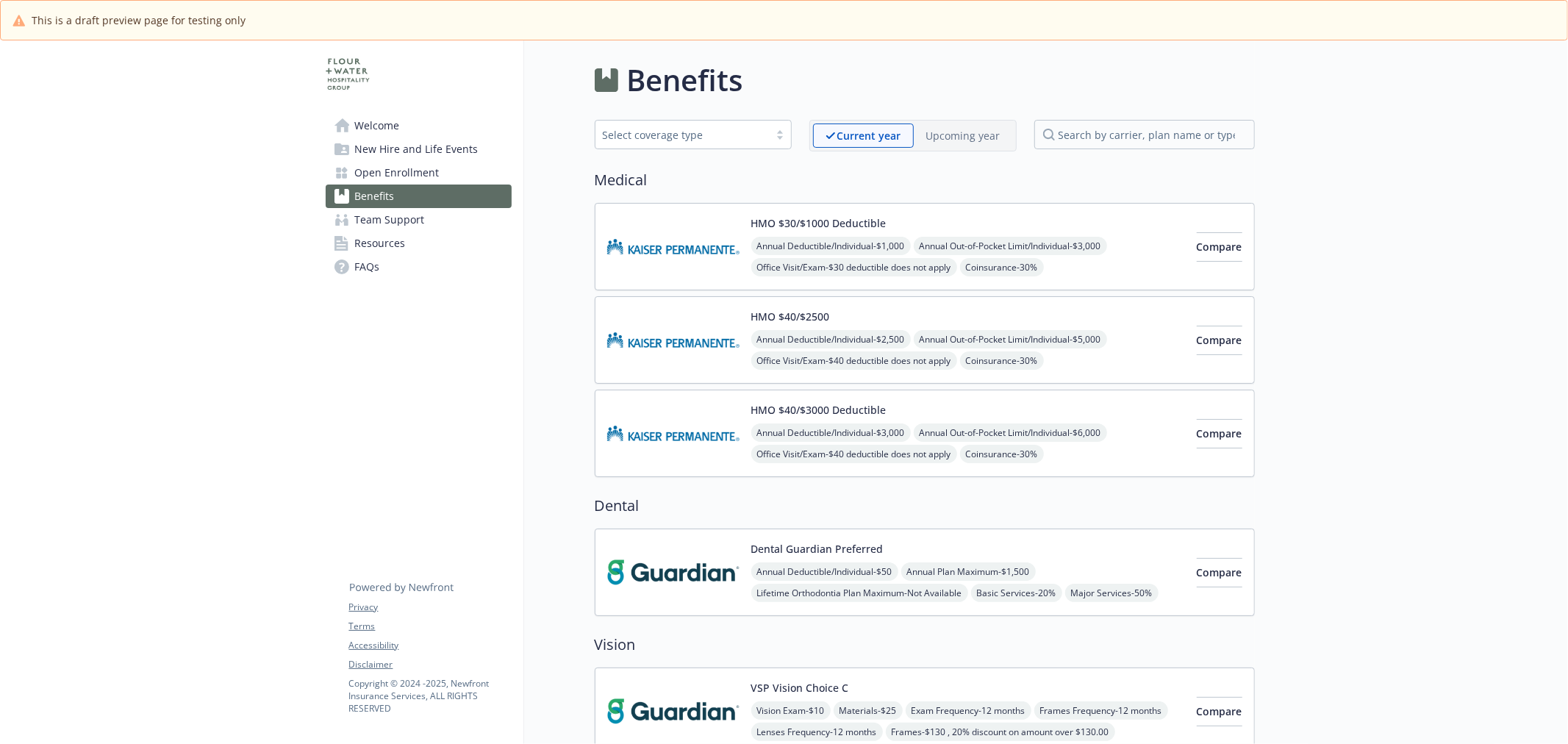
click at [699, 353] on img at bounding box center [674, 340] width 133 height 62
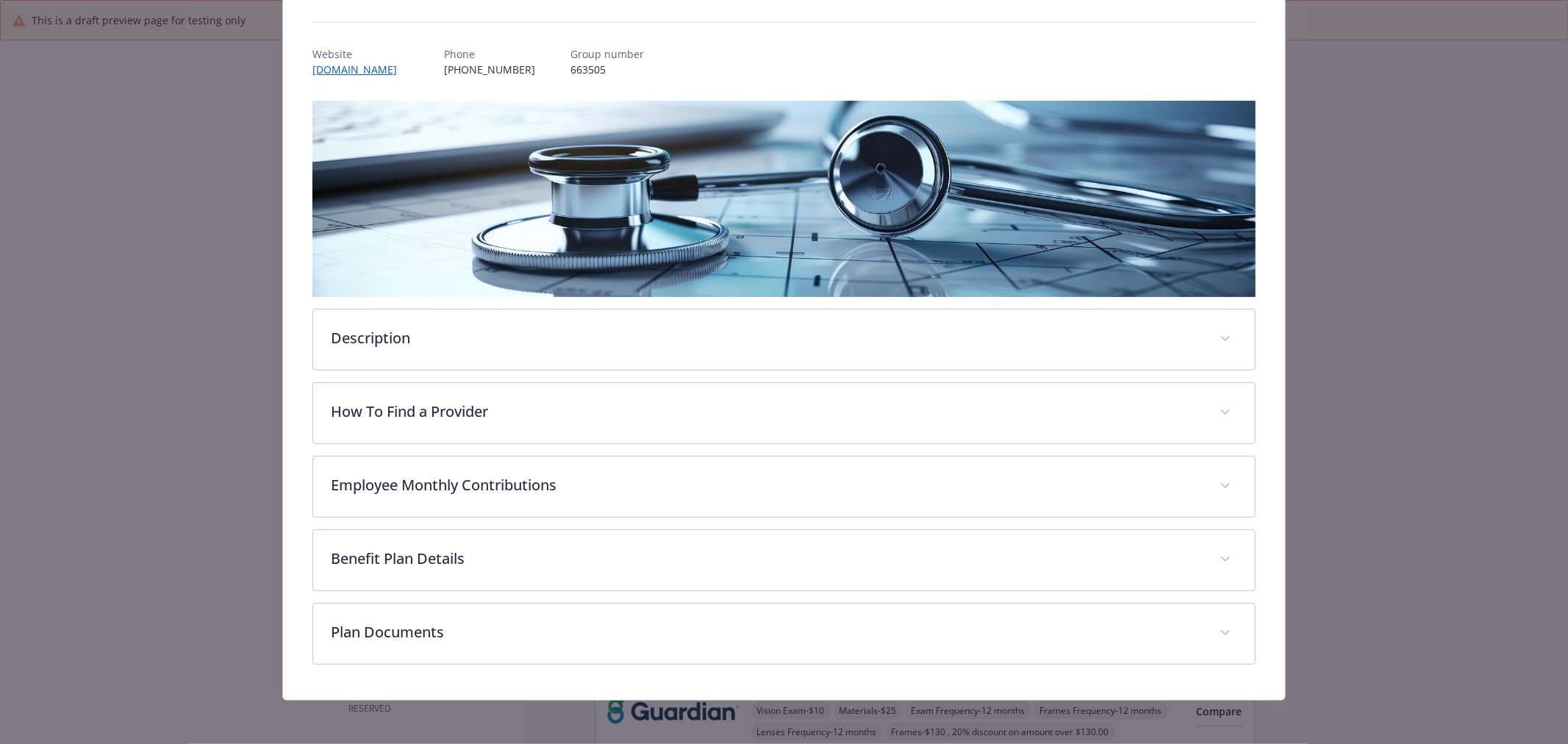
scroll to position [150, 0]
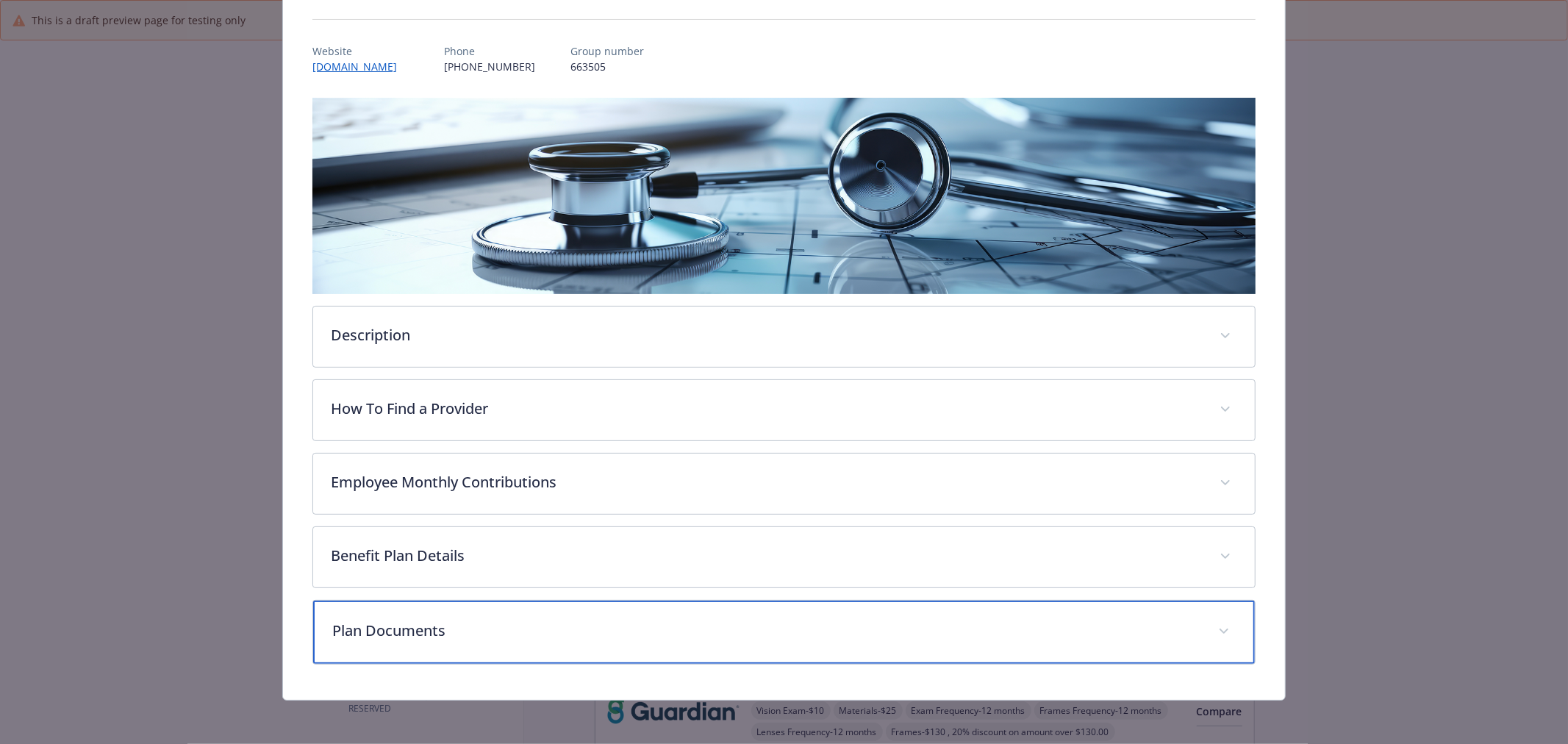
click at [1228, 619] on div "Plan Documents" at bounding box center [784, 632] width 942 height 63
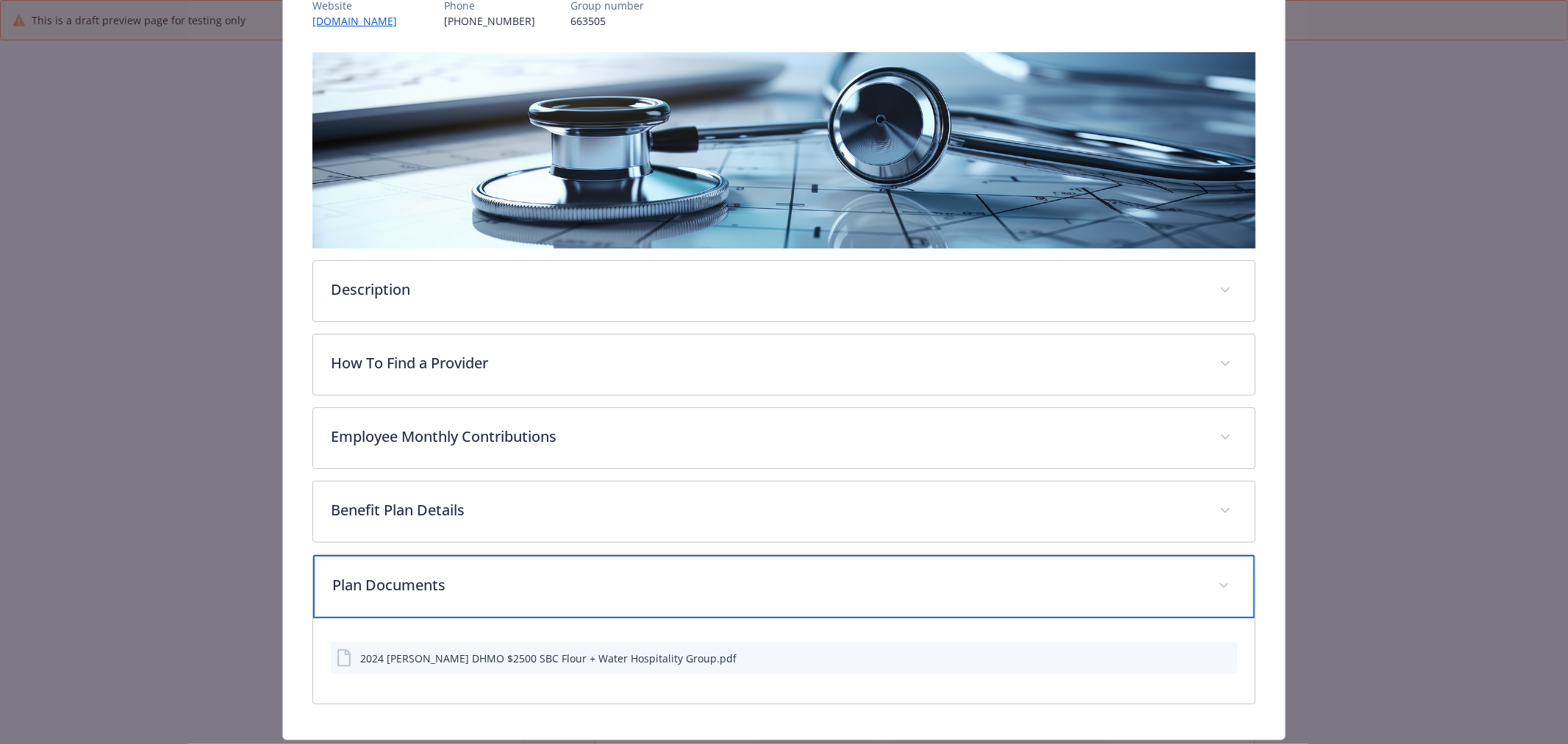
scroll to position [231, 0]
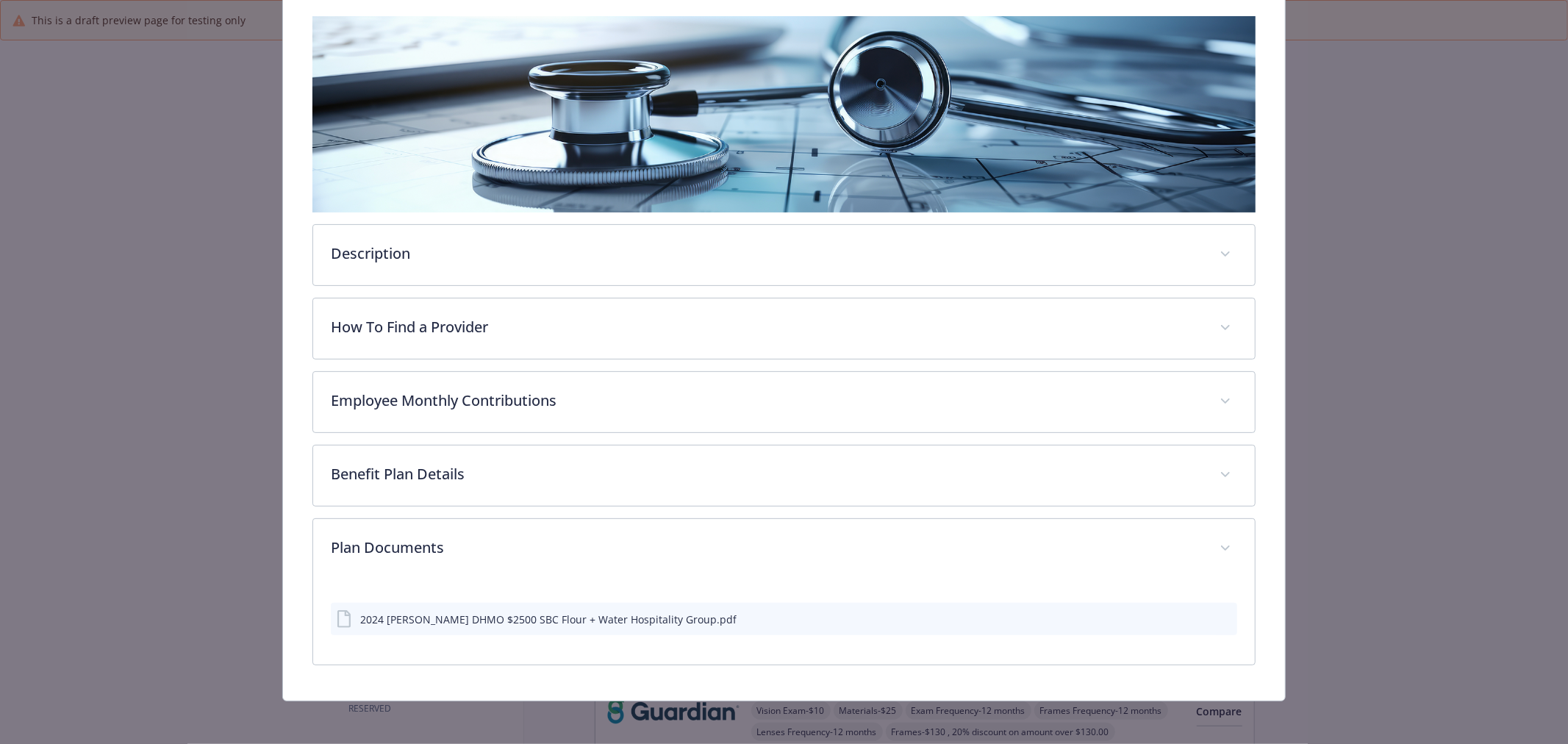
click at [1217, 613] on icon "preview file" at bounding box center [1224, 618] width 13 height 11
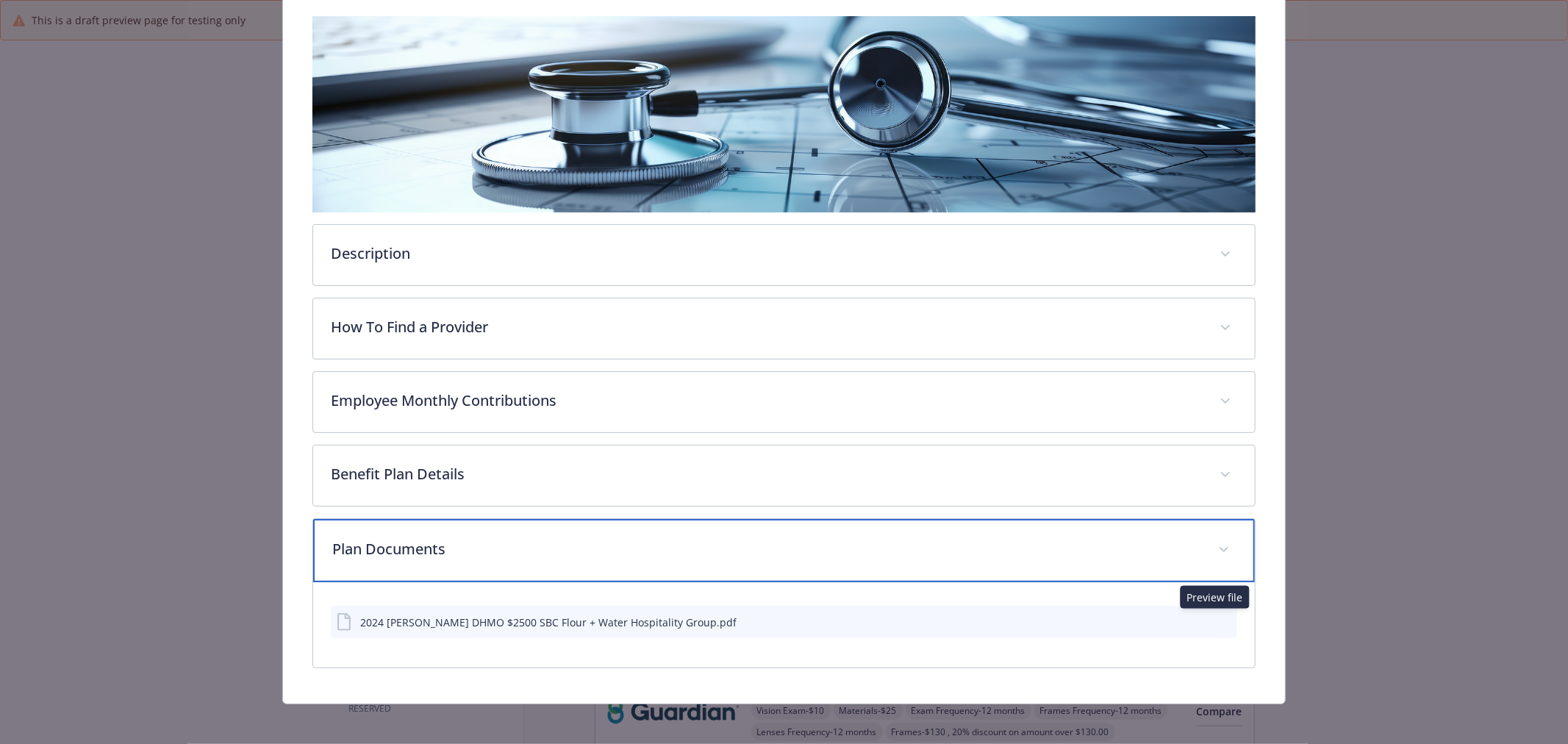
click at [512, 543] on p "Plan Documents" at bounding box center [767, 548] width 869 height 22
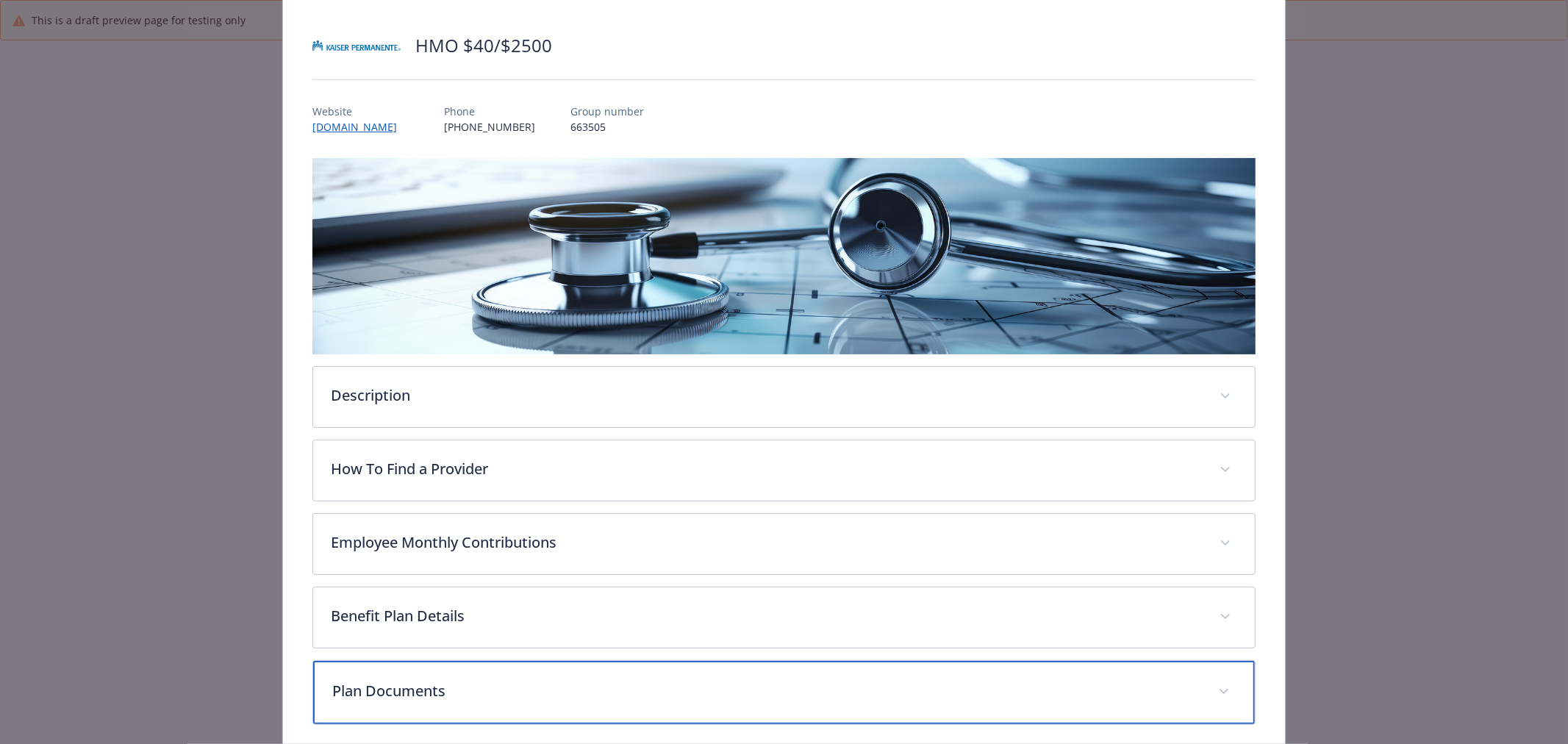
scroll to position [0, 0]
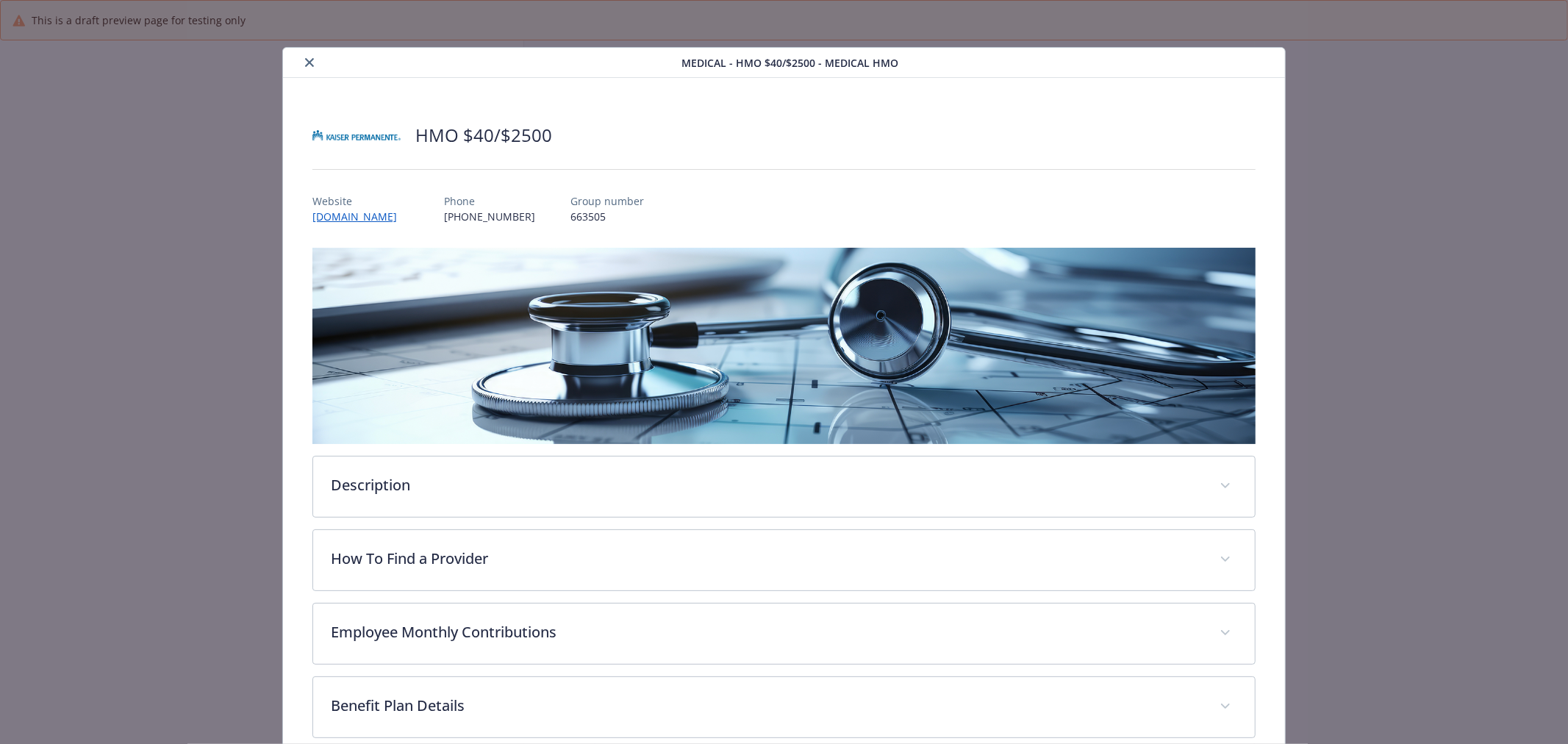
click at [311, 62] on icon "close" at bounding box center [309, 62] width 9 height 9
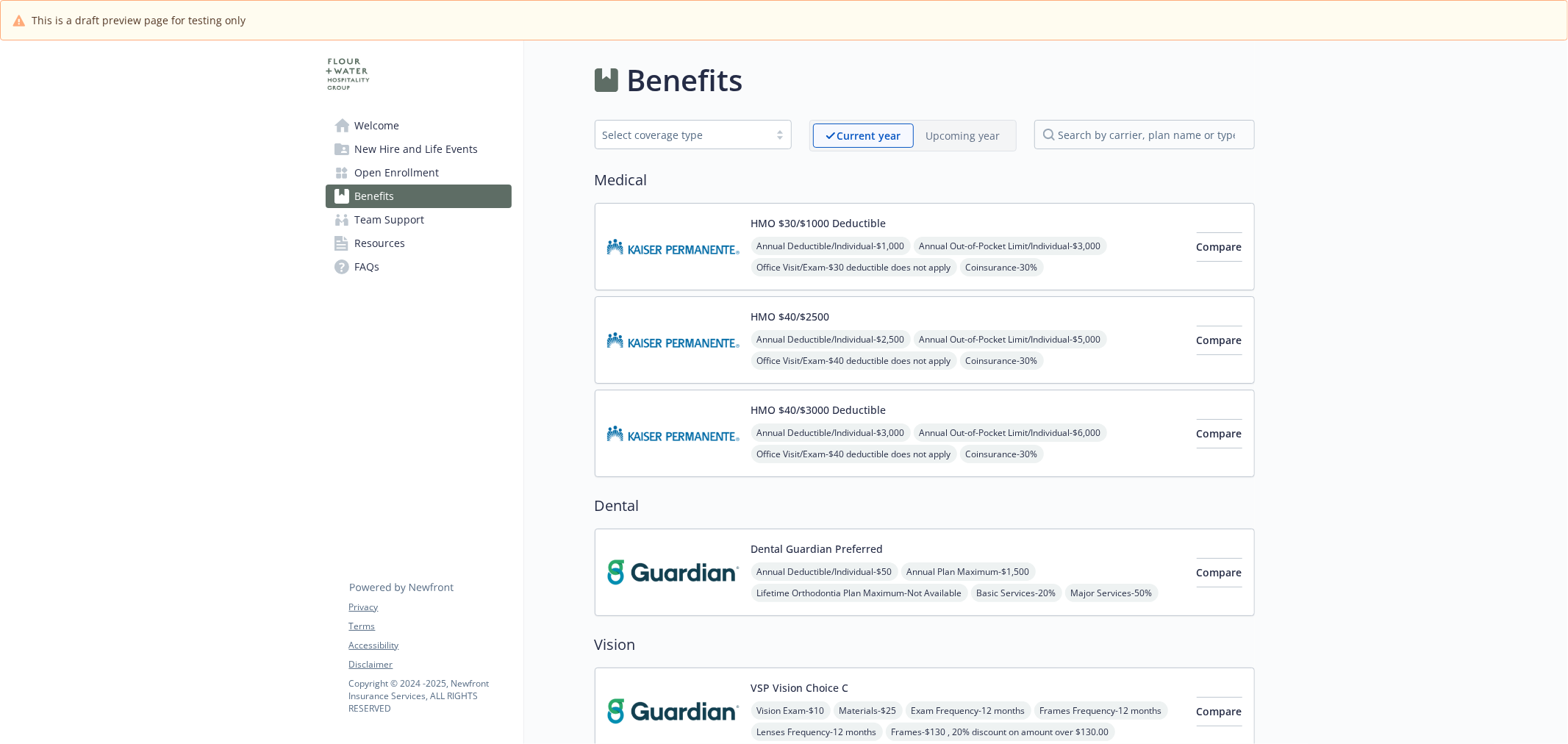
click at [645, 429] on img at bounding box center [674, 433] width 133 height 62
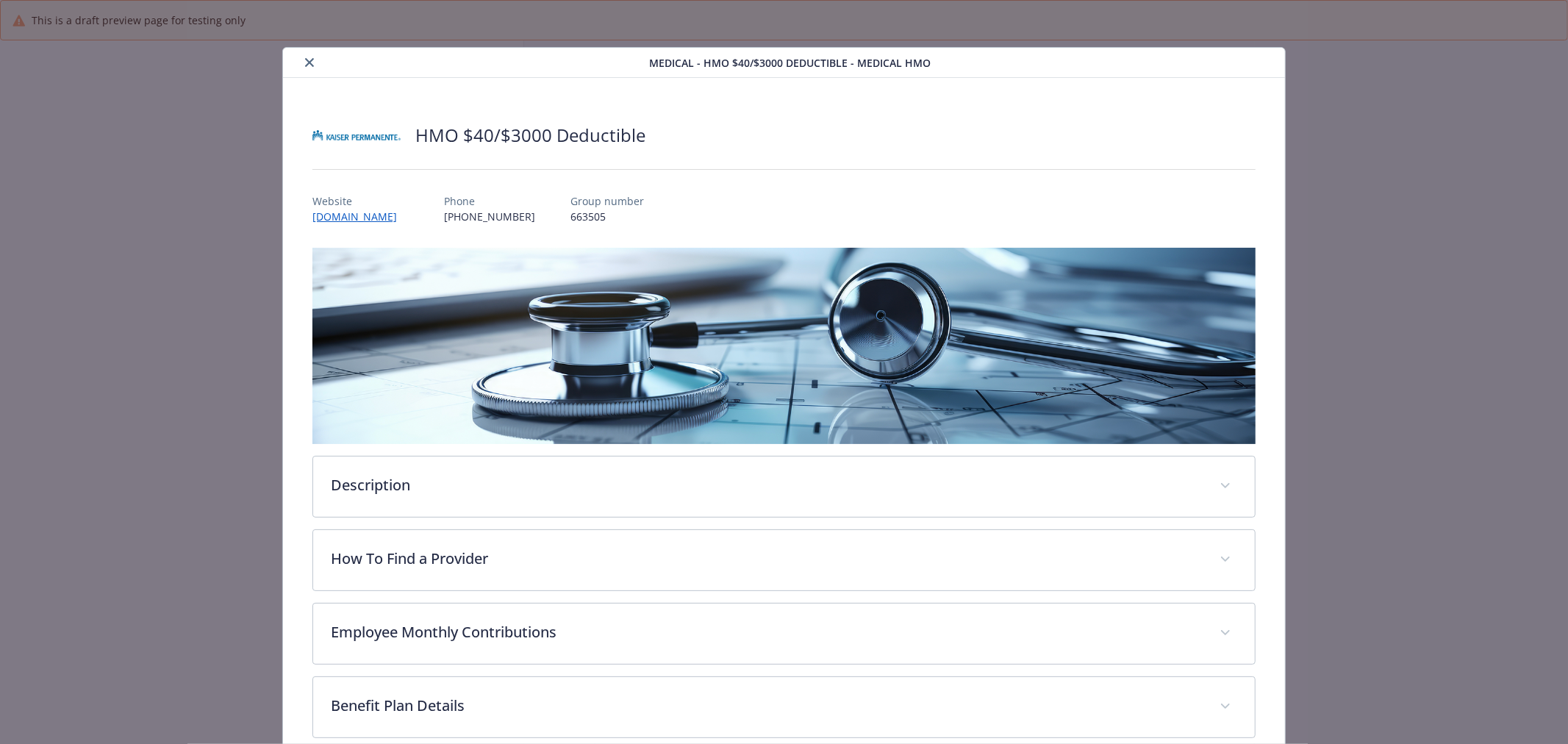
scroll to position [44, 0]
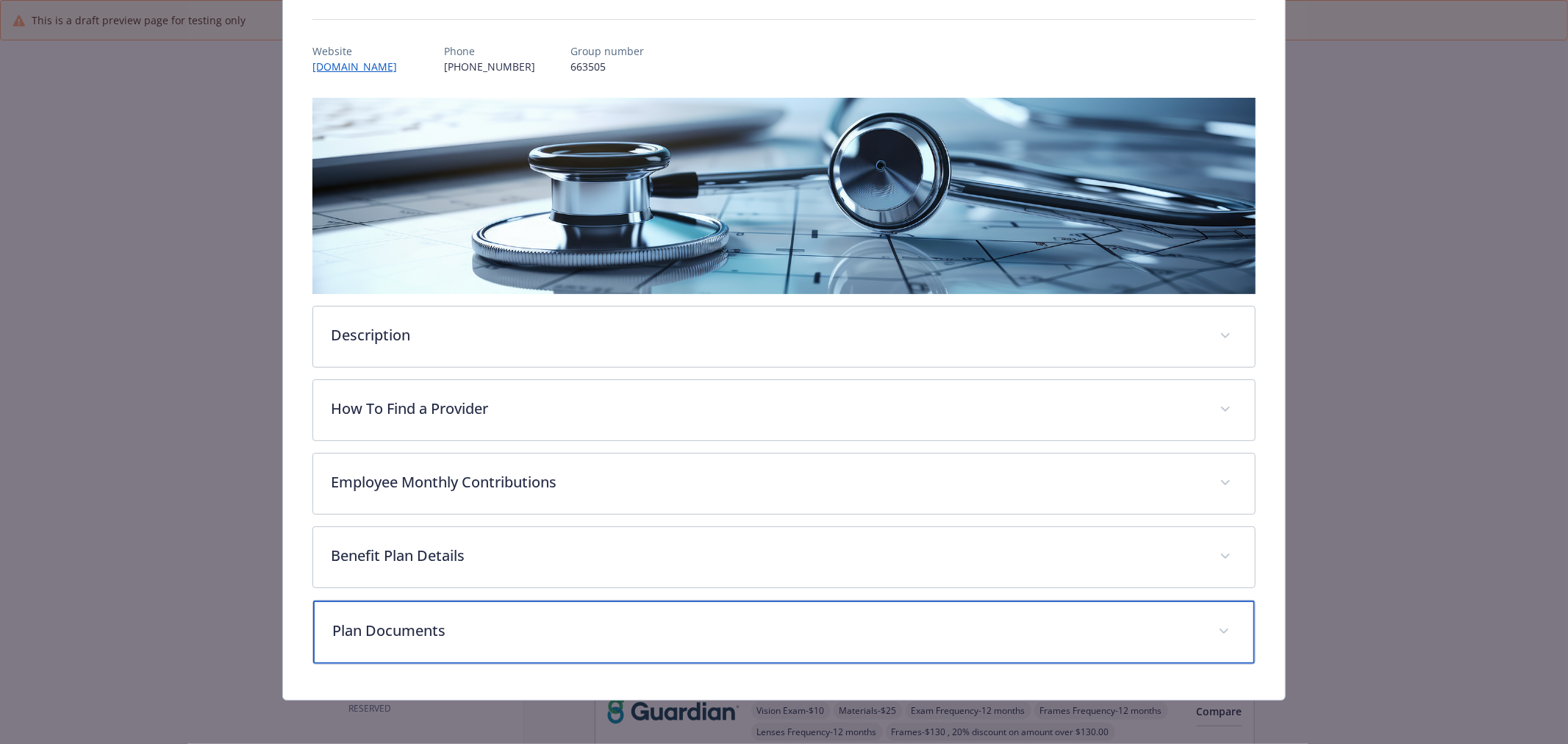
click at [427, 640] on div "Plan Documents" at bounding box center [784, 632] width 942 height 63
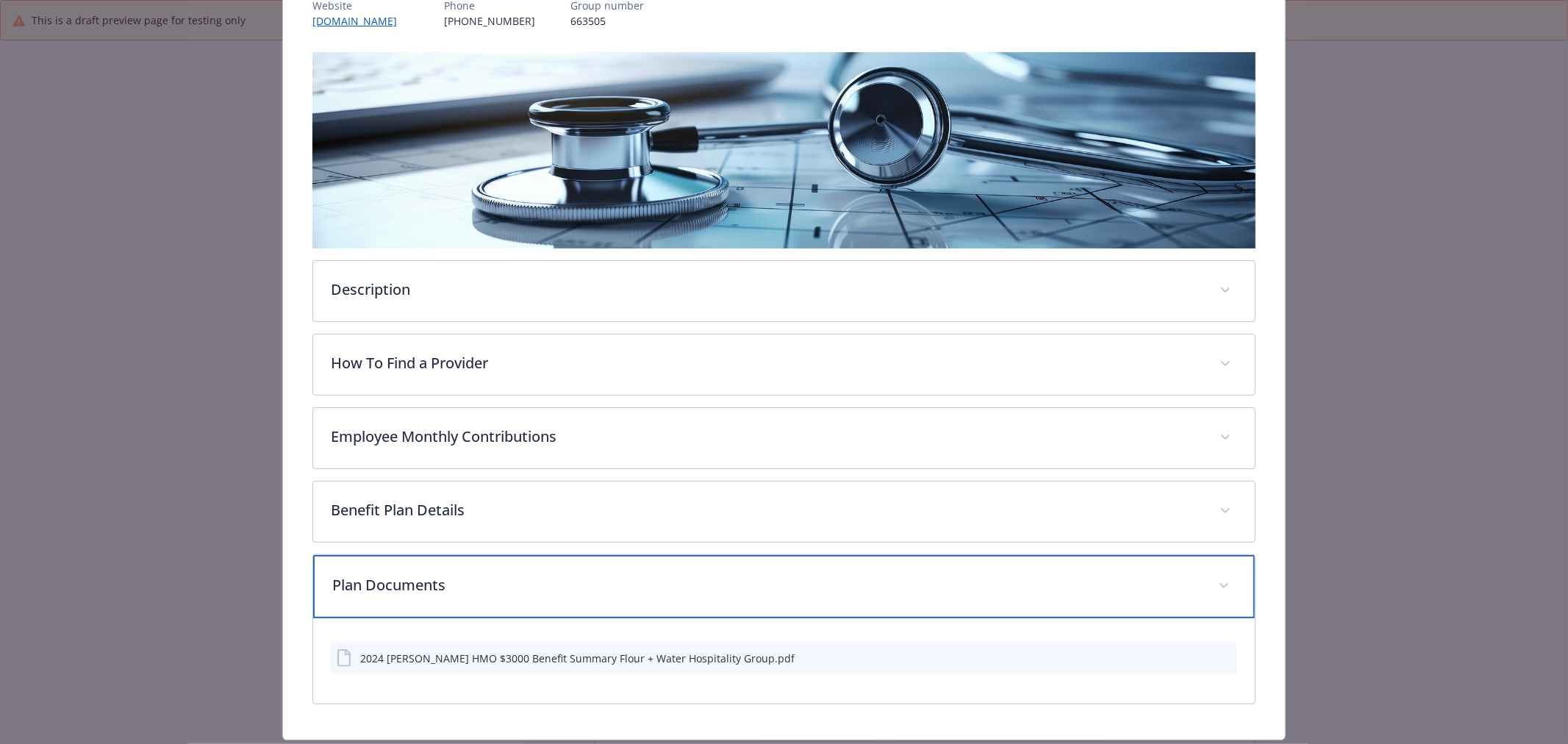
scroll to position [231, 0]
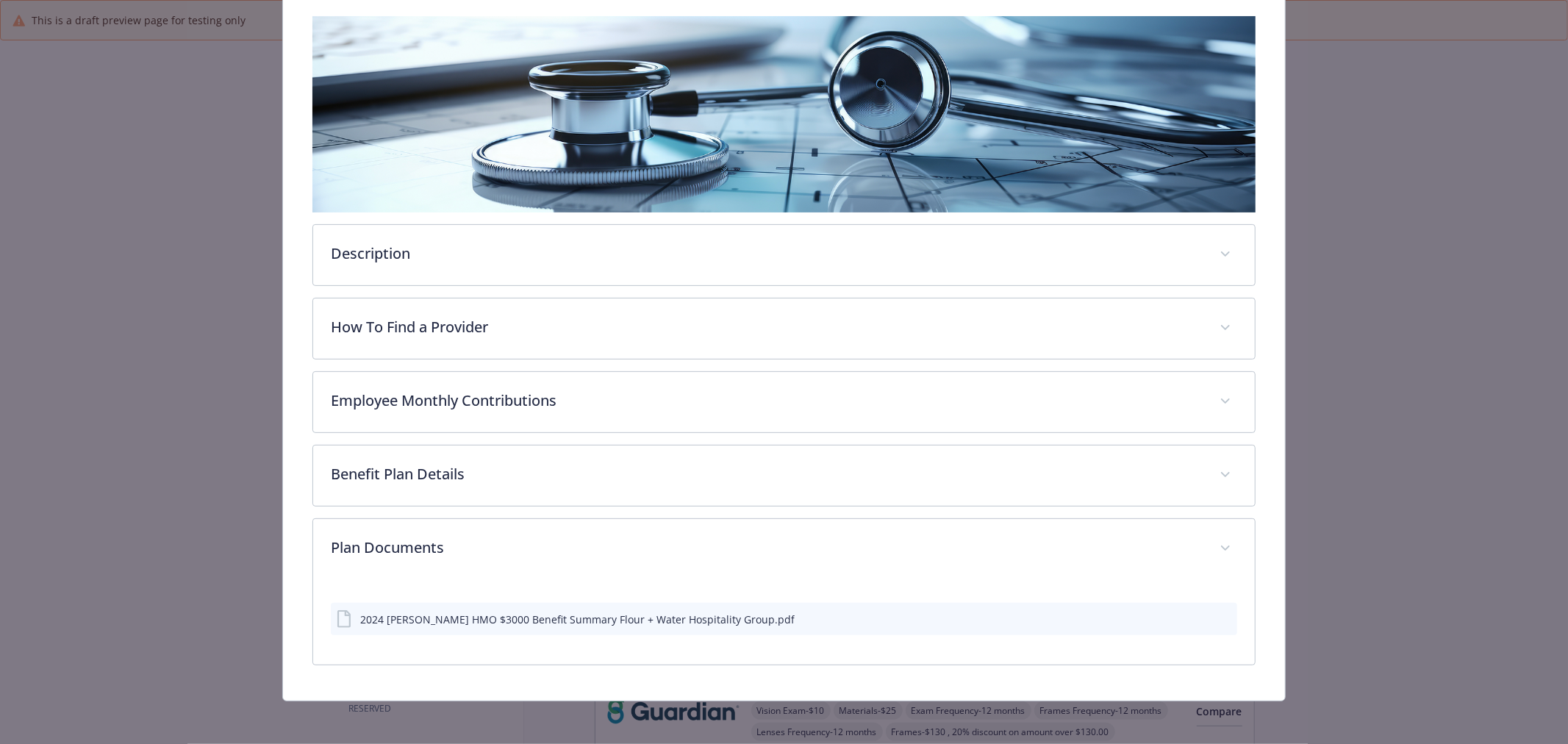
click at [1217, 619] on icon "preview file" at bounding box center [1224, 618] width 13 height 11
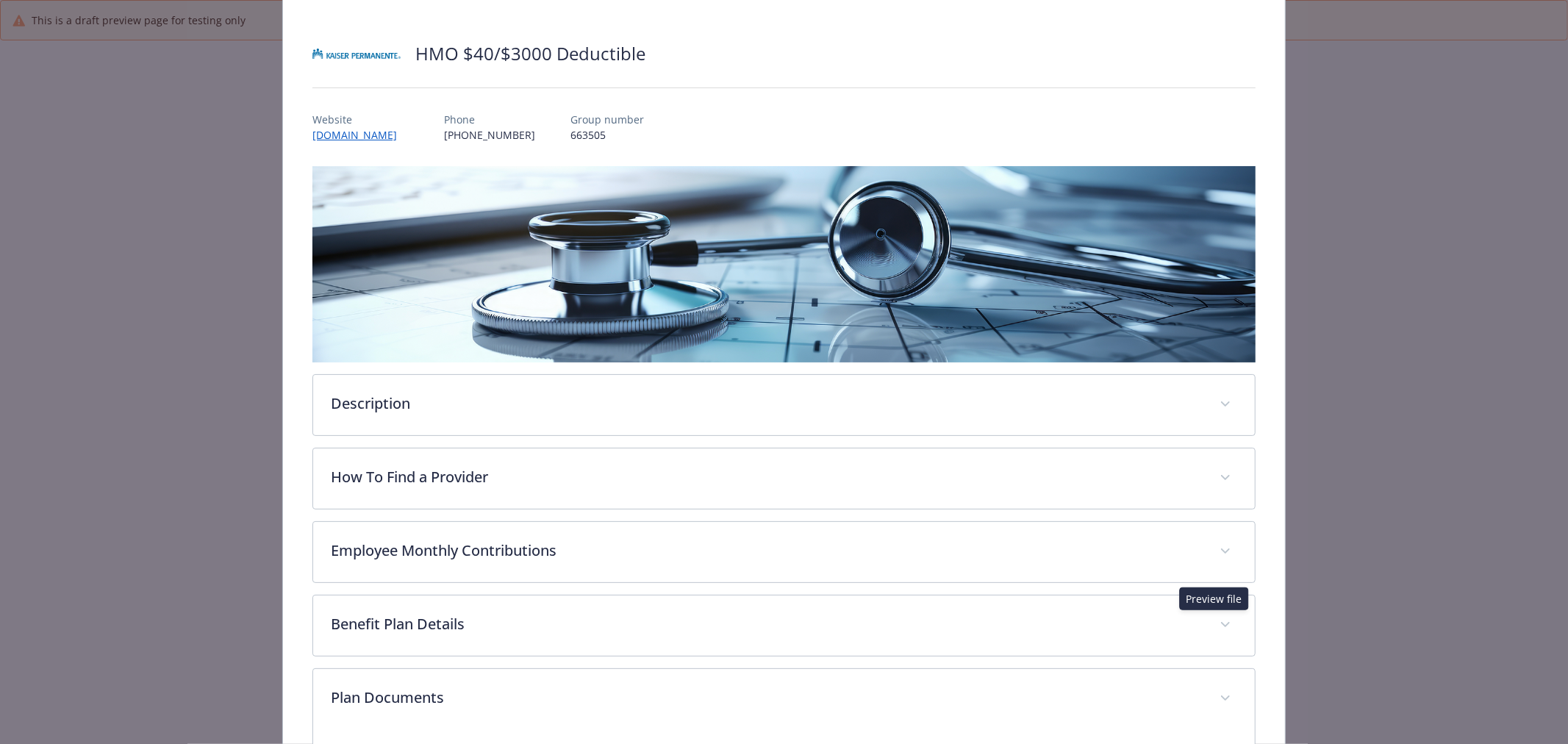
scroll to position [0, 0]
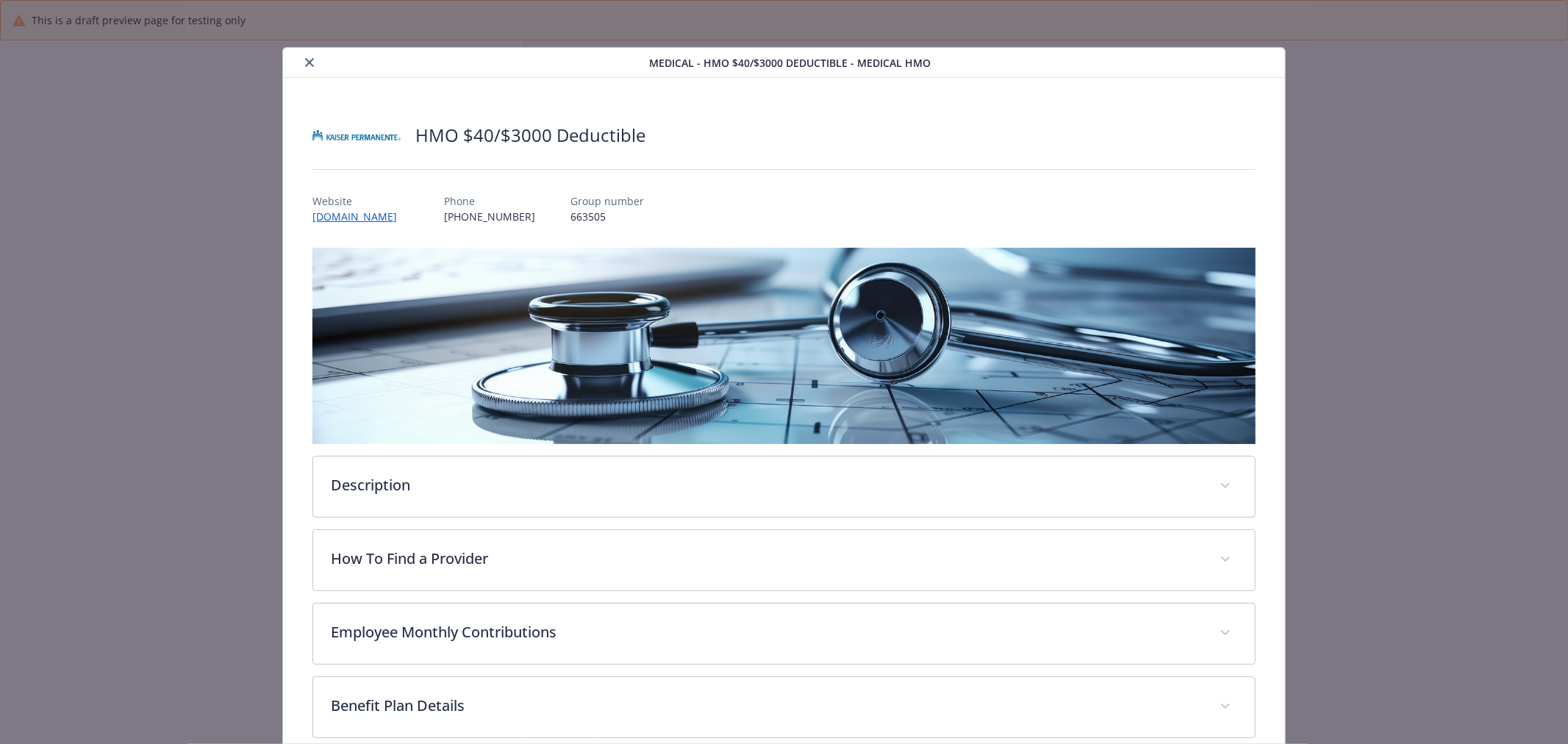
click at [314, 69] on div "details for plan Medical - HMO $40/$3000 Deductible - Medical HMO" at bounding box center [468, 62] width 360 height 18
click at [305, 63] on icon "close" at bounding box center [309, 62] width 9 height 9
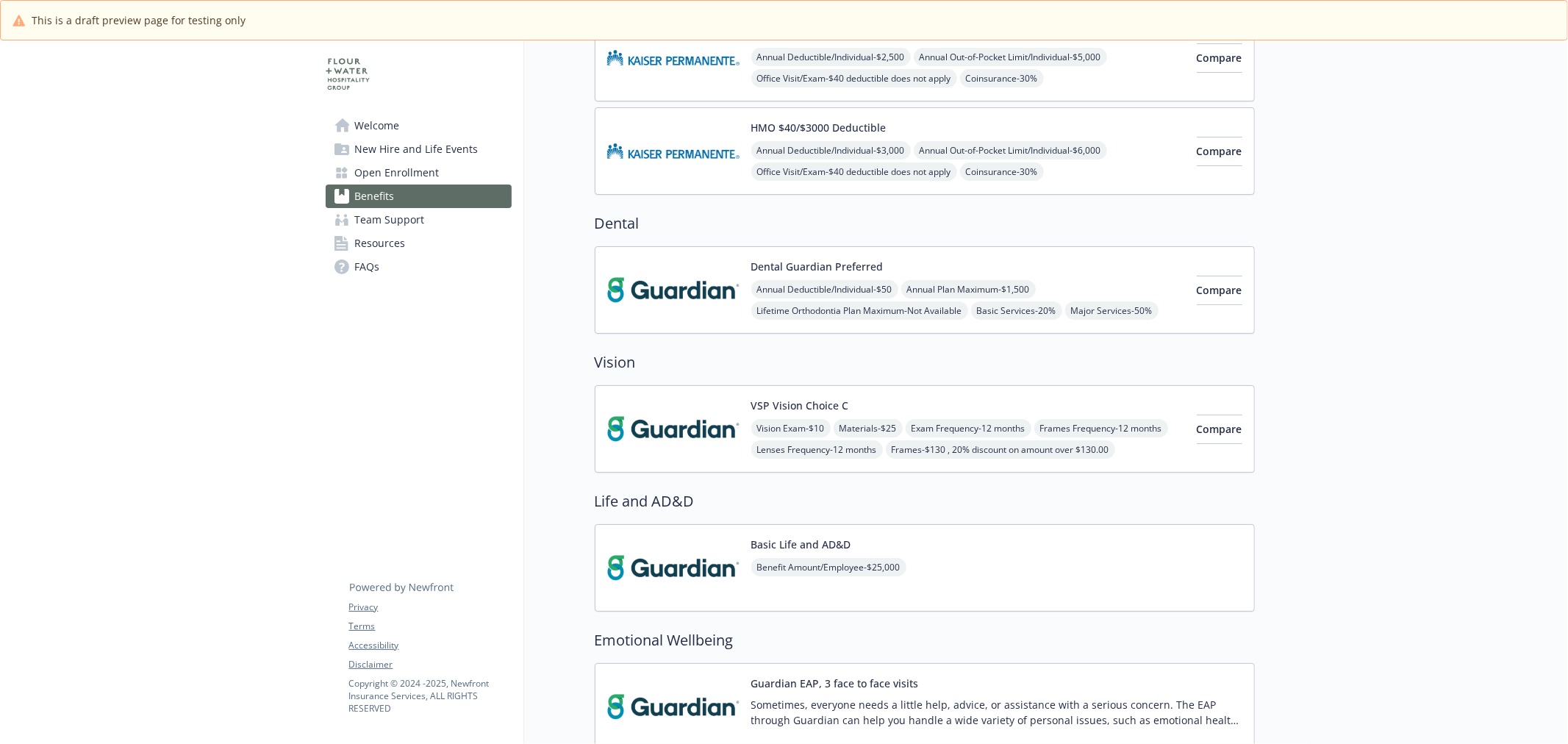
scroll to position [327, 0]
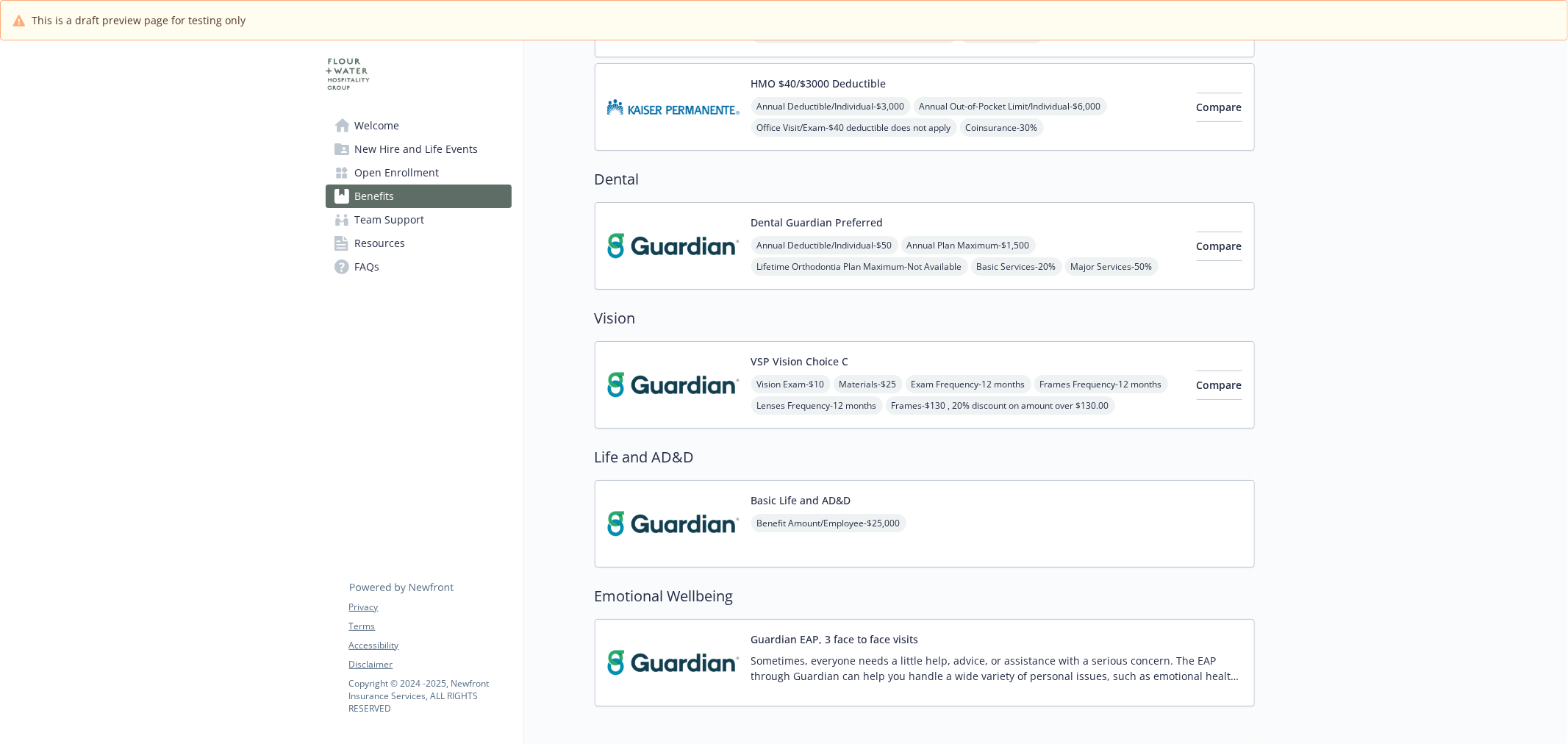
click at [681, 239] on img at bounding box center [674, 245] width 133 height 62
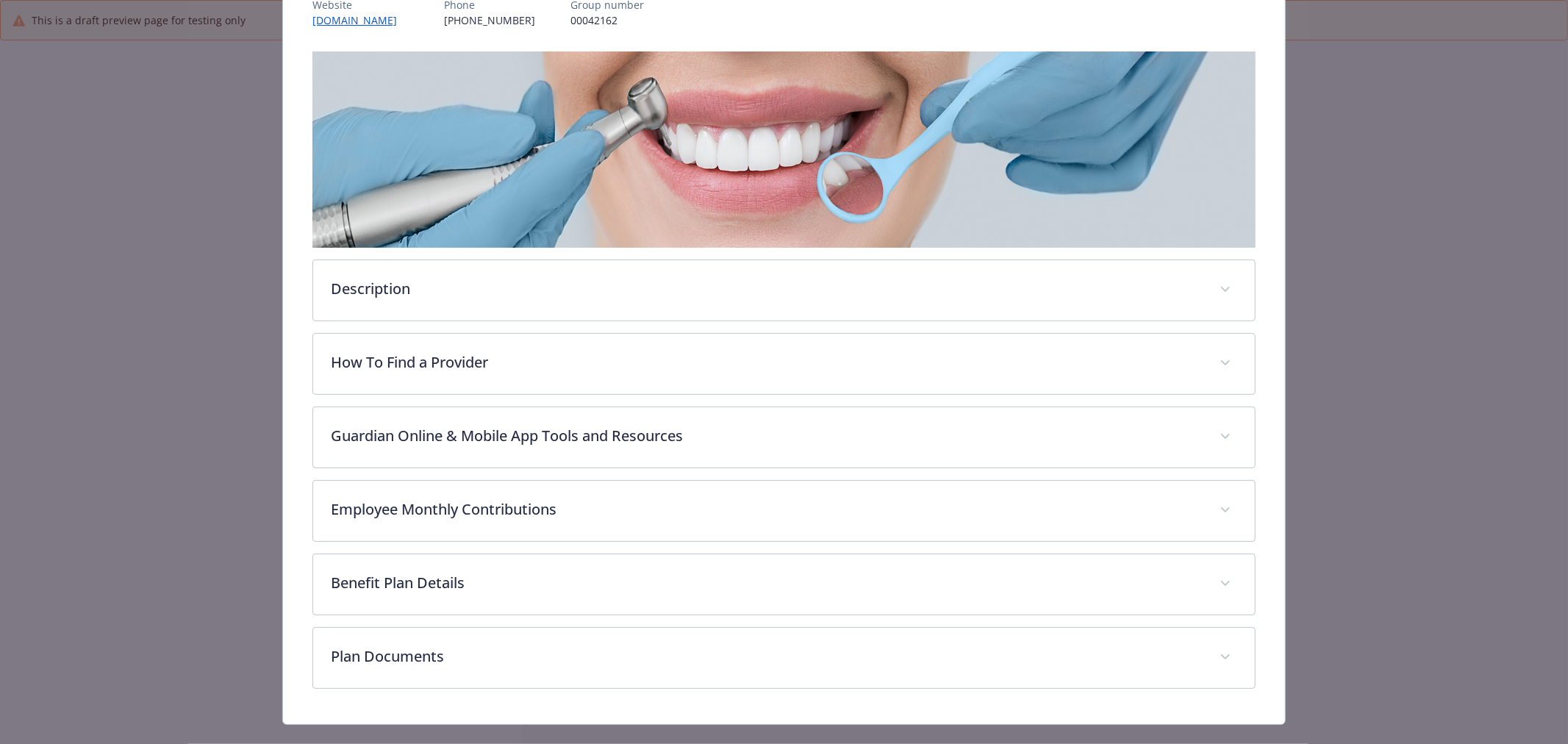
scroll to position [223, 0]
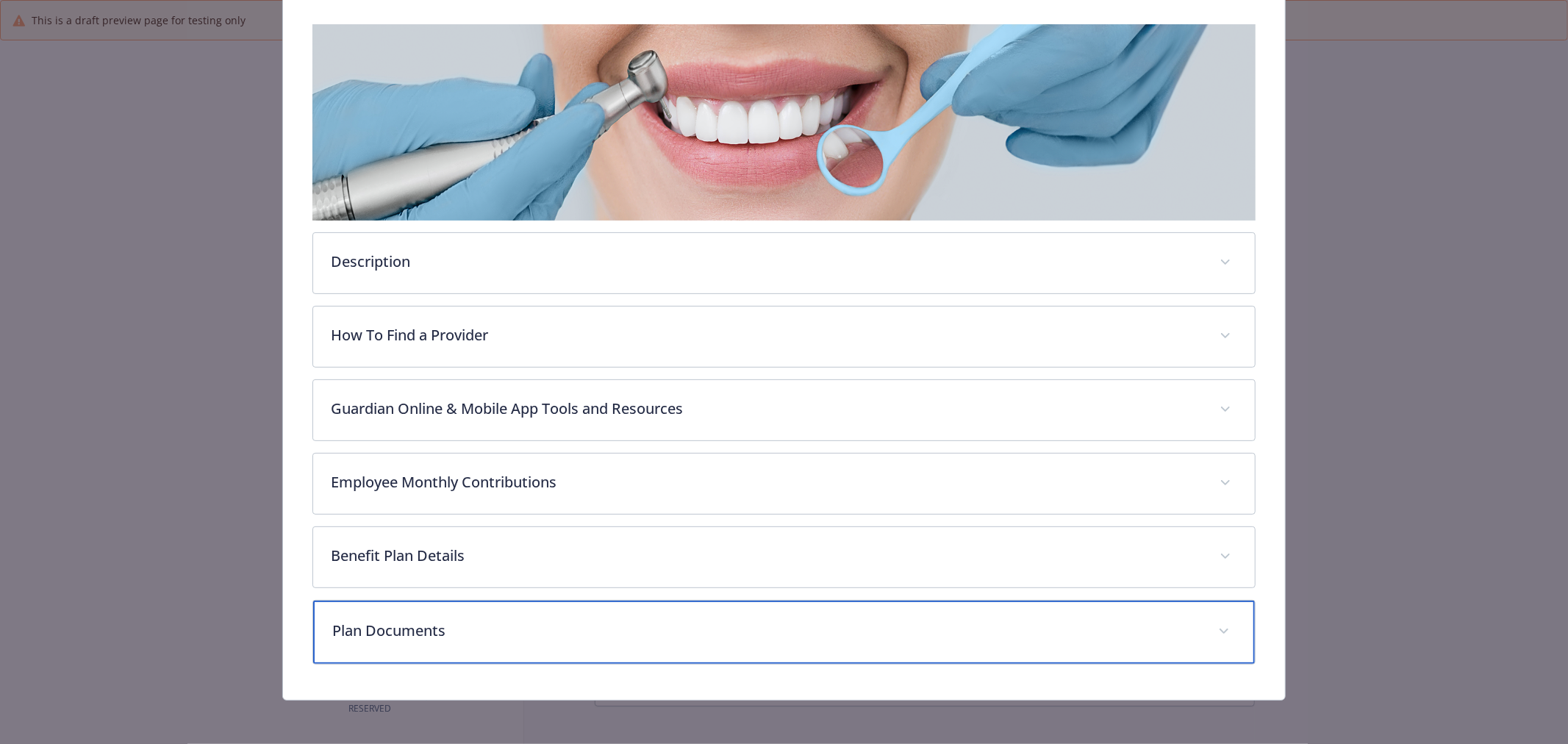
click at [546, 620] on p "Plan Documents" at bounding box center [767, 630] width 869 height 22
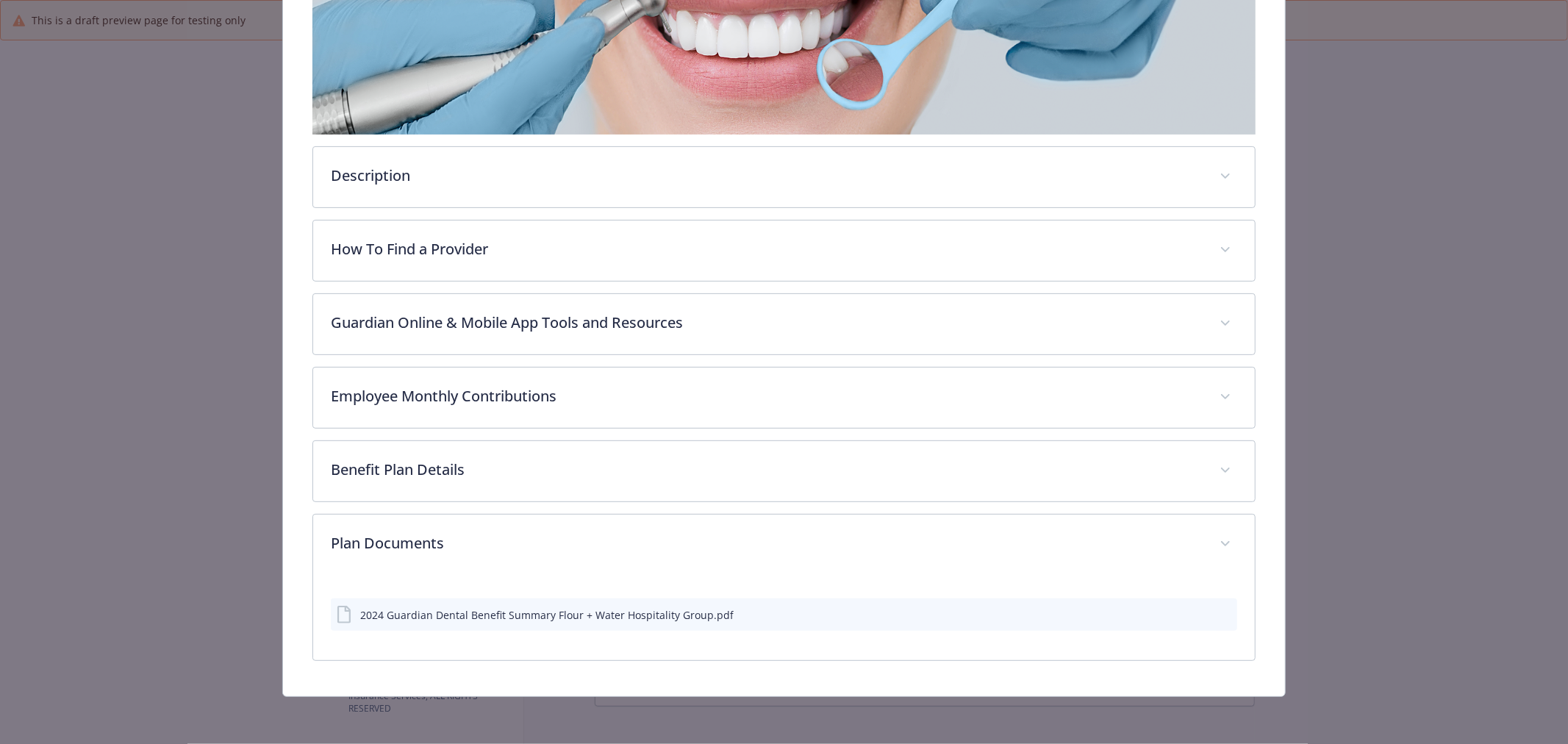
scroll to position [309, 0]
click at [1217, 613] on icon "preview file" at bounding box center [1224, 615] width 13 height 11
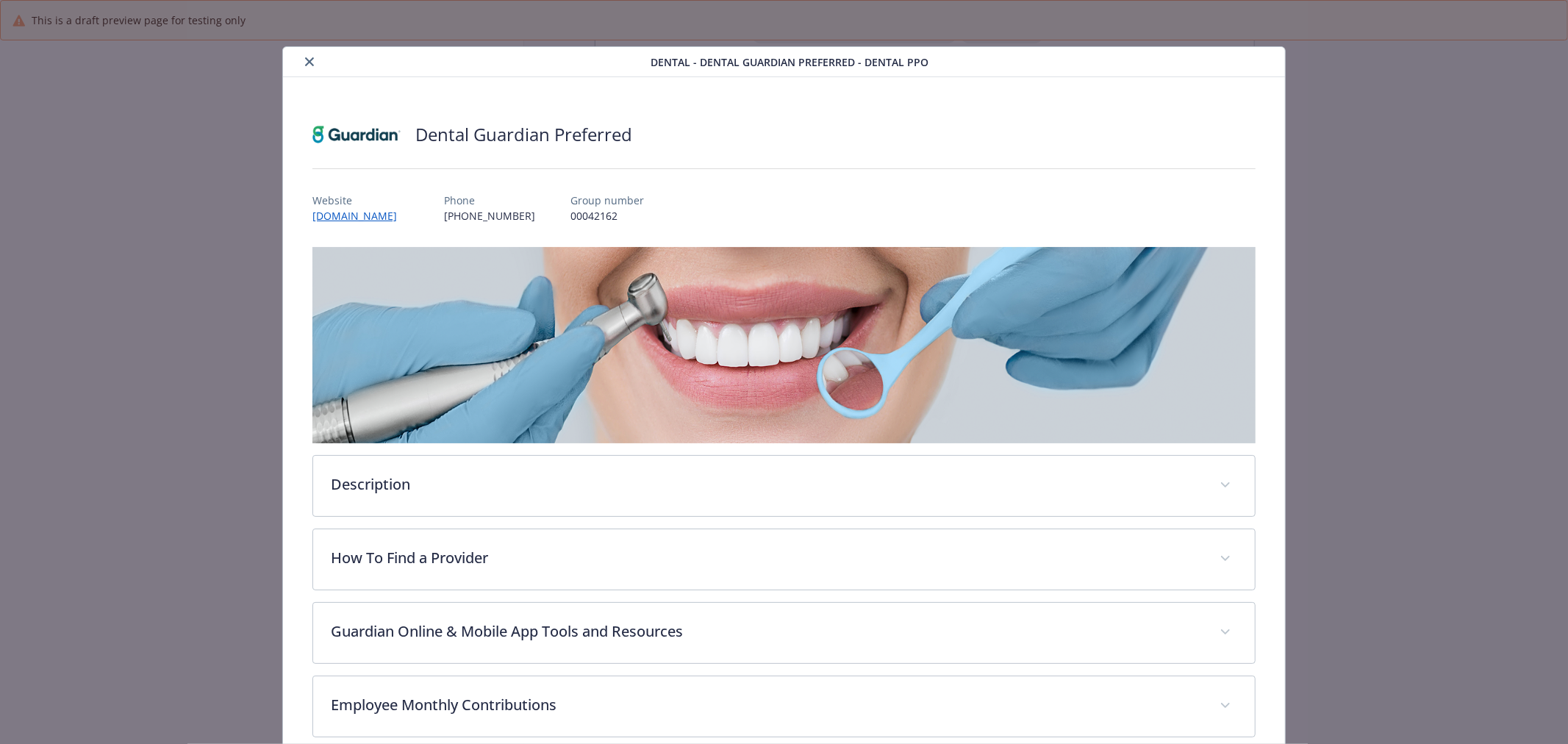
scroll to position [0, 0]
click at [306, 59] on icon "close" at bounding box center [309, 62] width 9 height 9
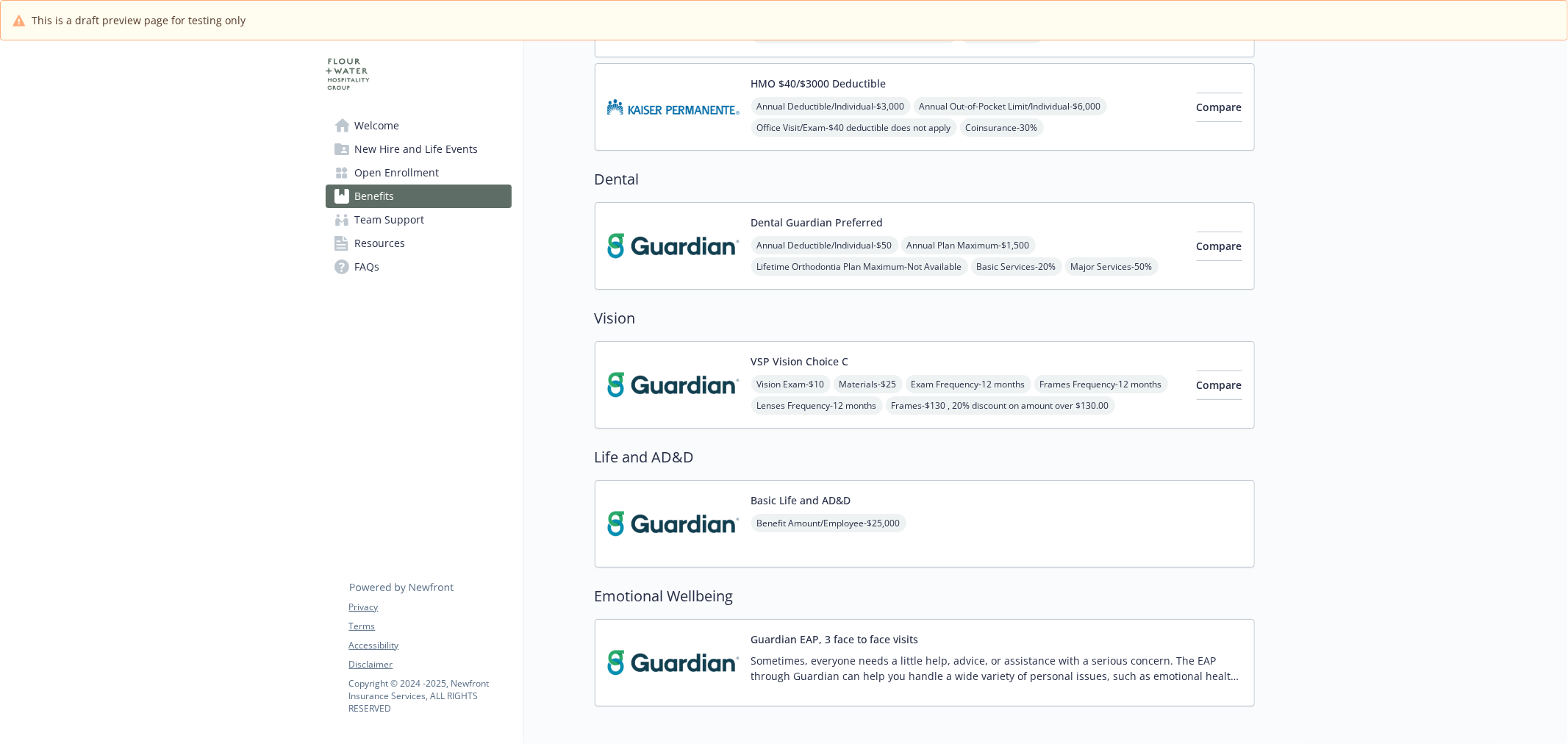
click at [692, 377] on img at bounding box center [674, 384] width 133 height 62
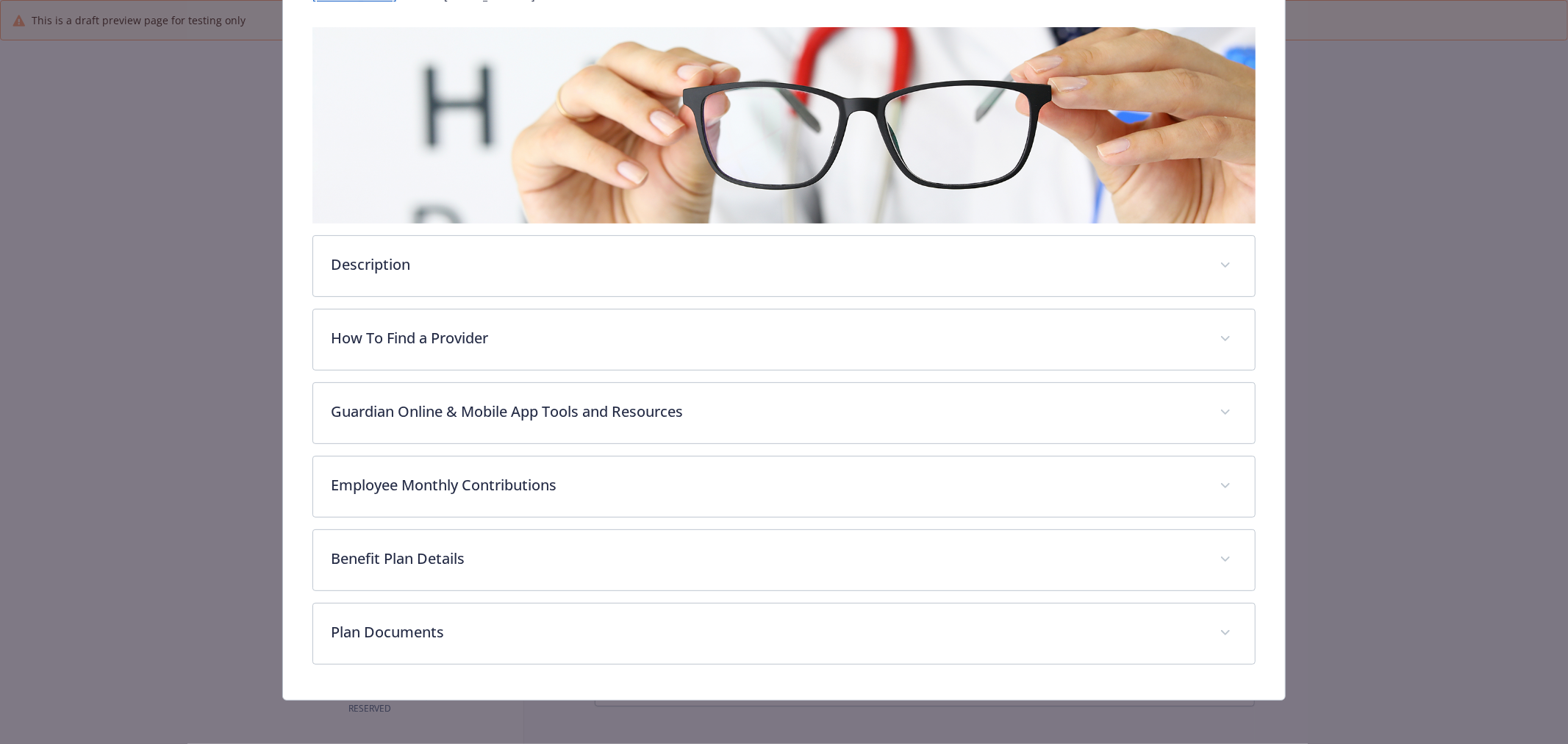
scroll to position [223, 0]
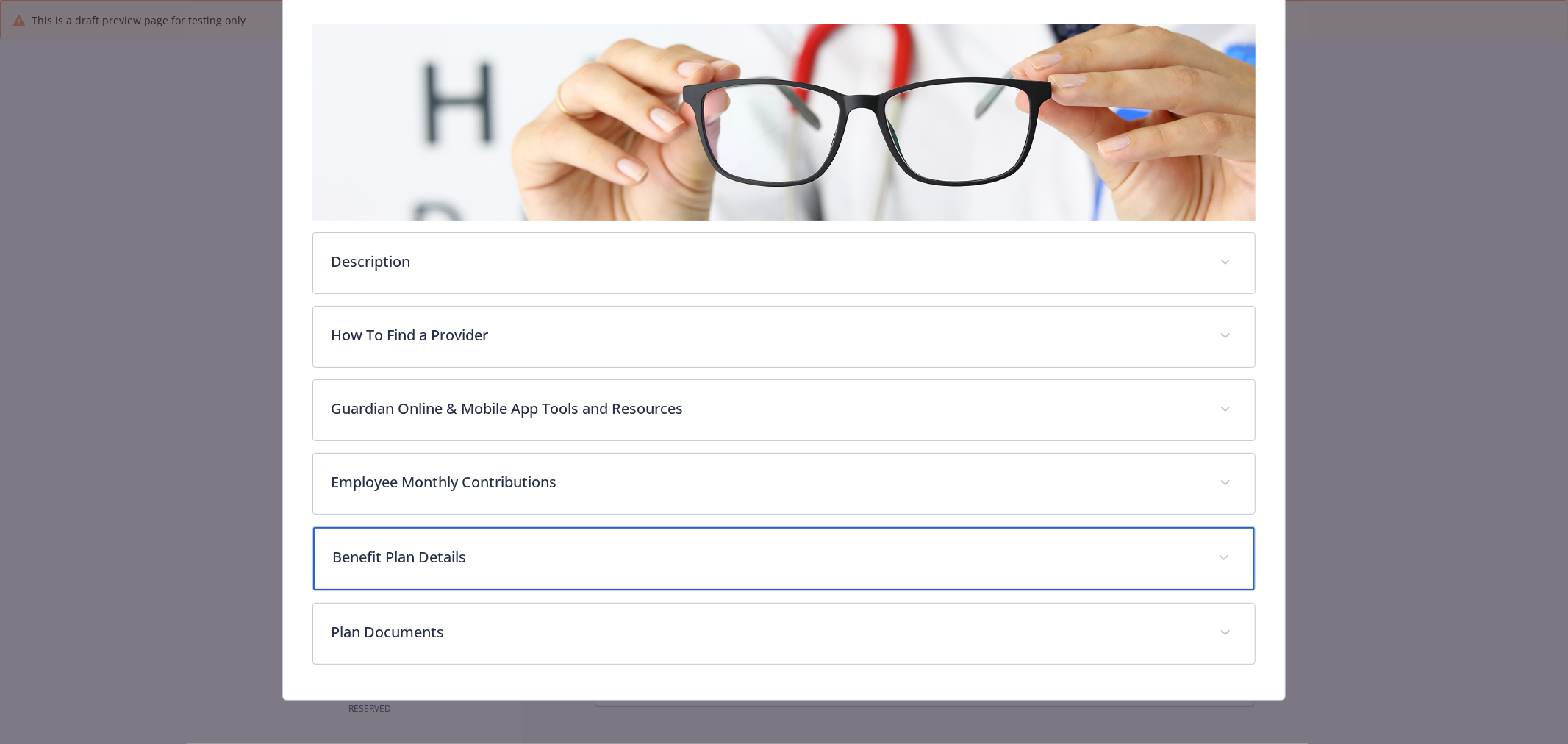
click at [426, 557] on p "Benefit Plan Details" at bounding box center [767, 556] width 869 height 22
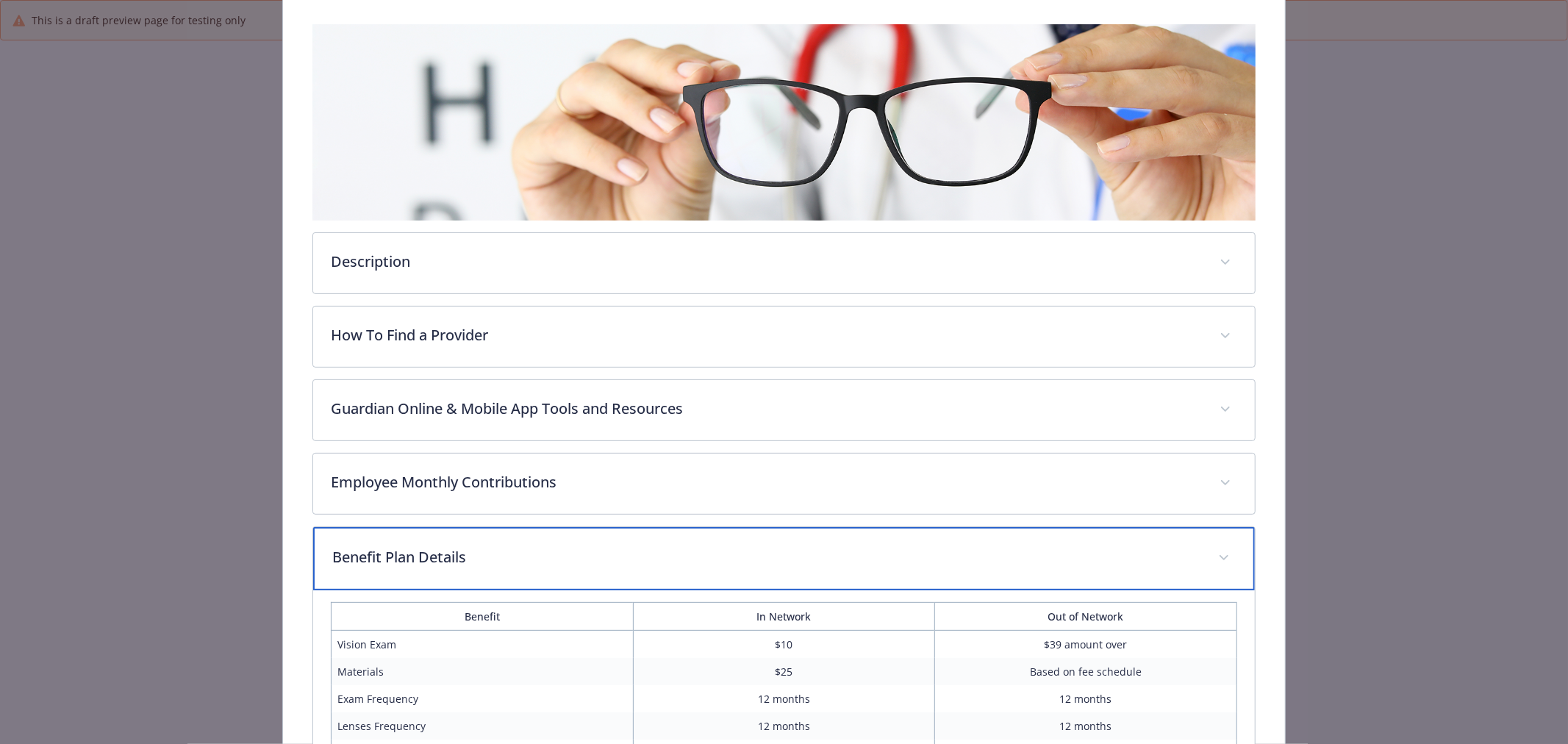
click at [426, 557] on p "Benefit Plan Details" at bounding box center [767, 556] width 869 height 22
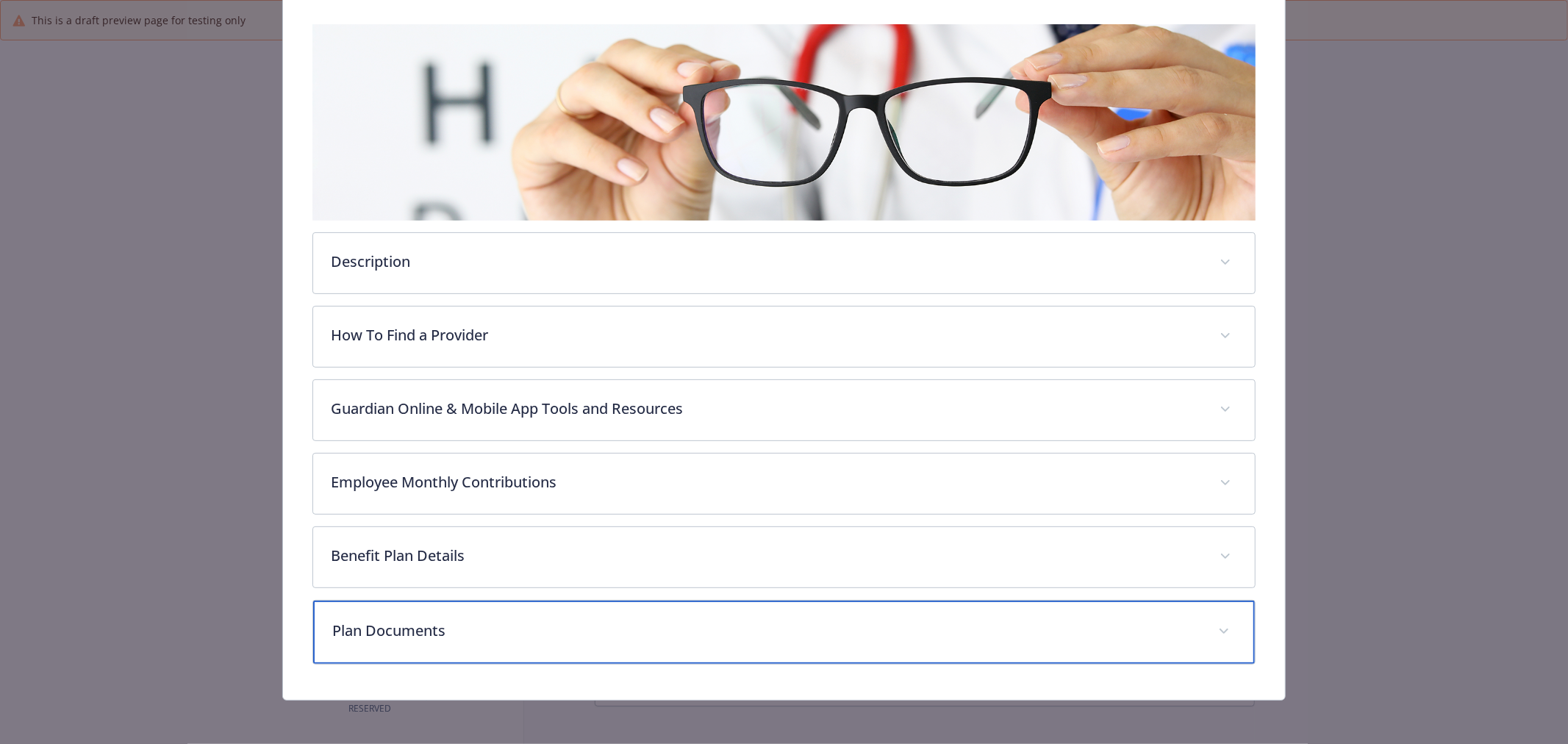
click at [399, 613] on div "Plan Documents" at bounding box center [784, 632] width 942 height 63
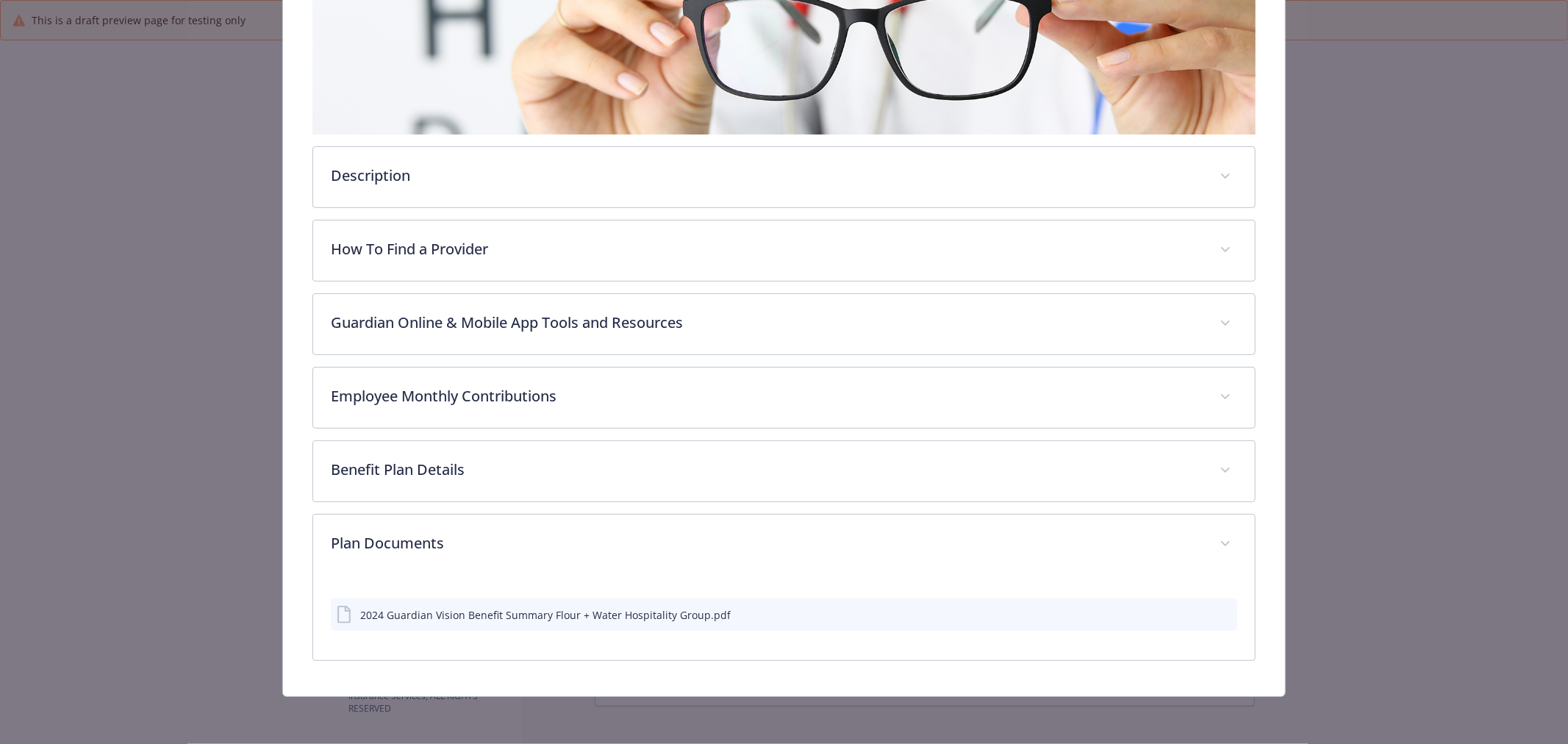
scroll to position [309, 0]
click at [1217, 610] on icon "preview file" at bounding box center [1224, 615] width 13 height 11
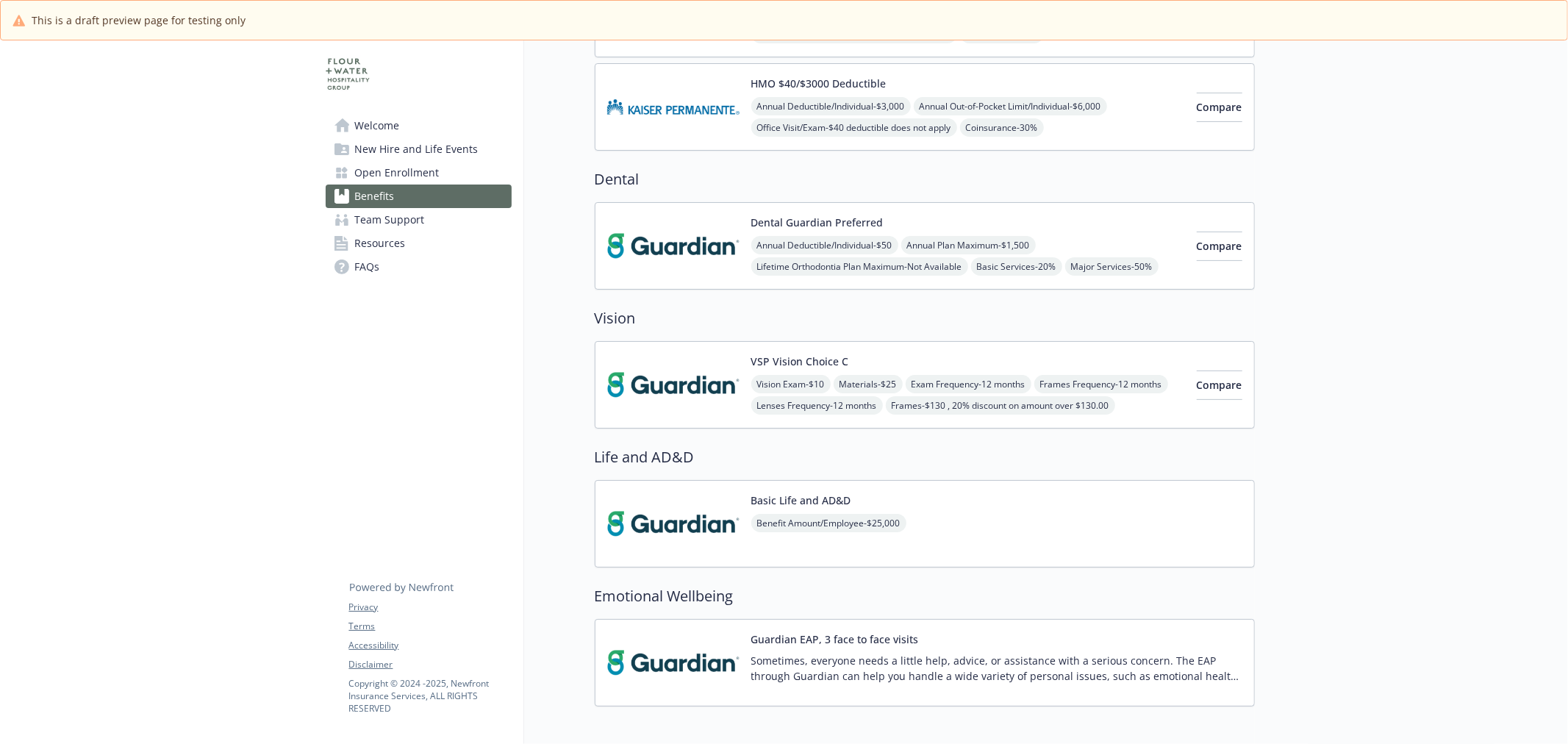
click at [674, 540] on img at bounding box center [674, 523] width 133 height 62
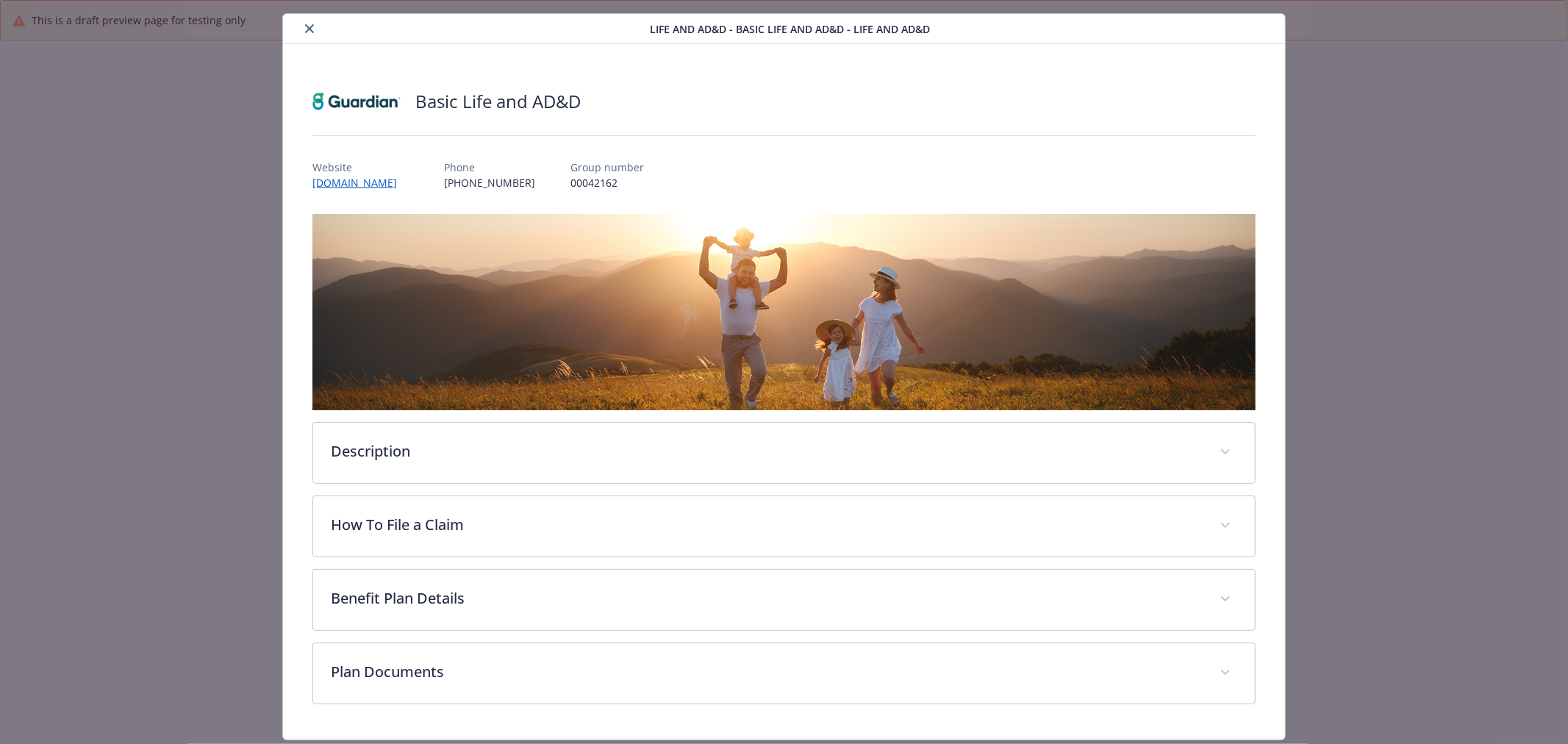
scroll to position [77, 0]
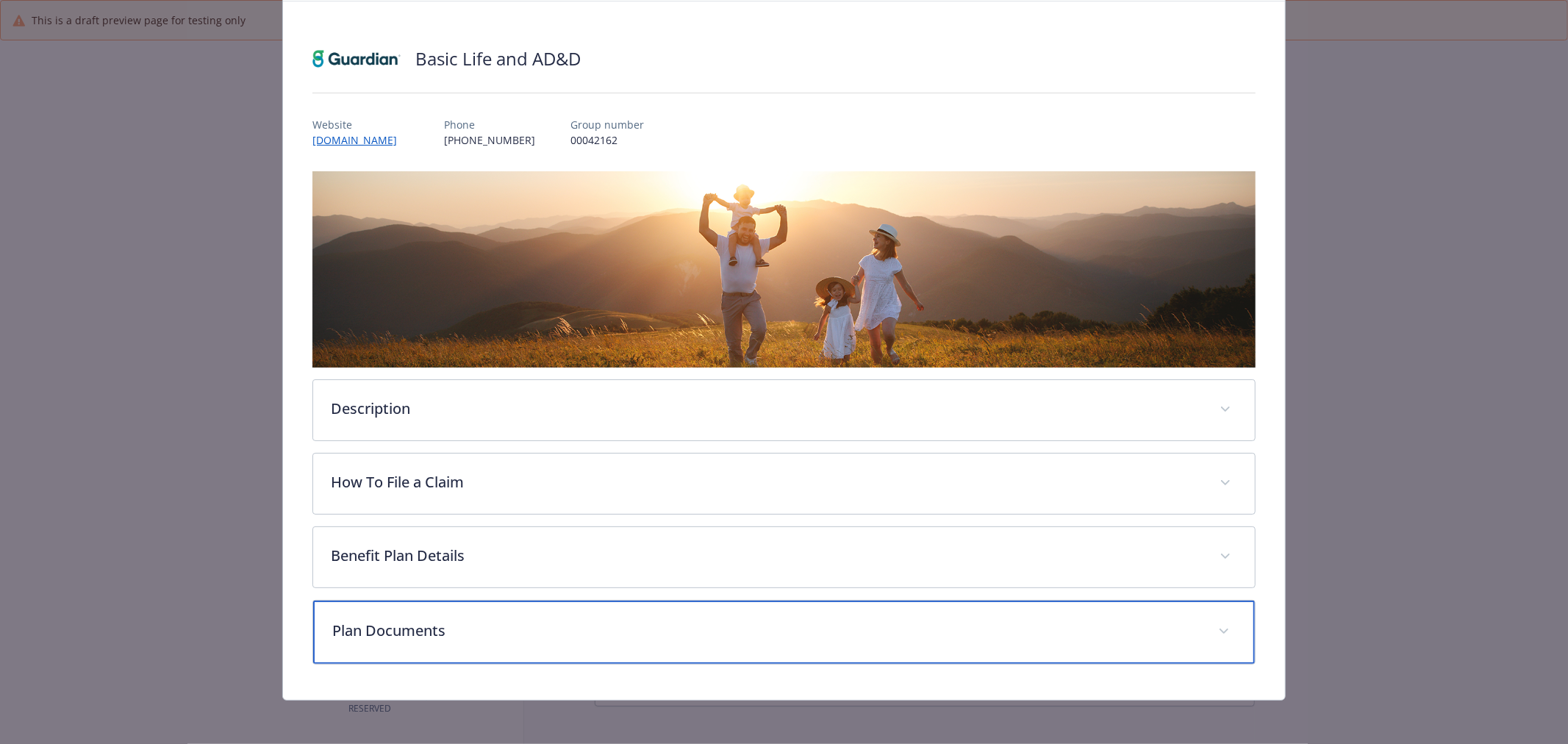
click at [478, 630] on p "Plan Documents" at bounding box center [767, 630] width 869 height 22
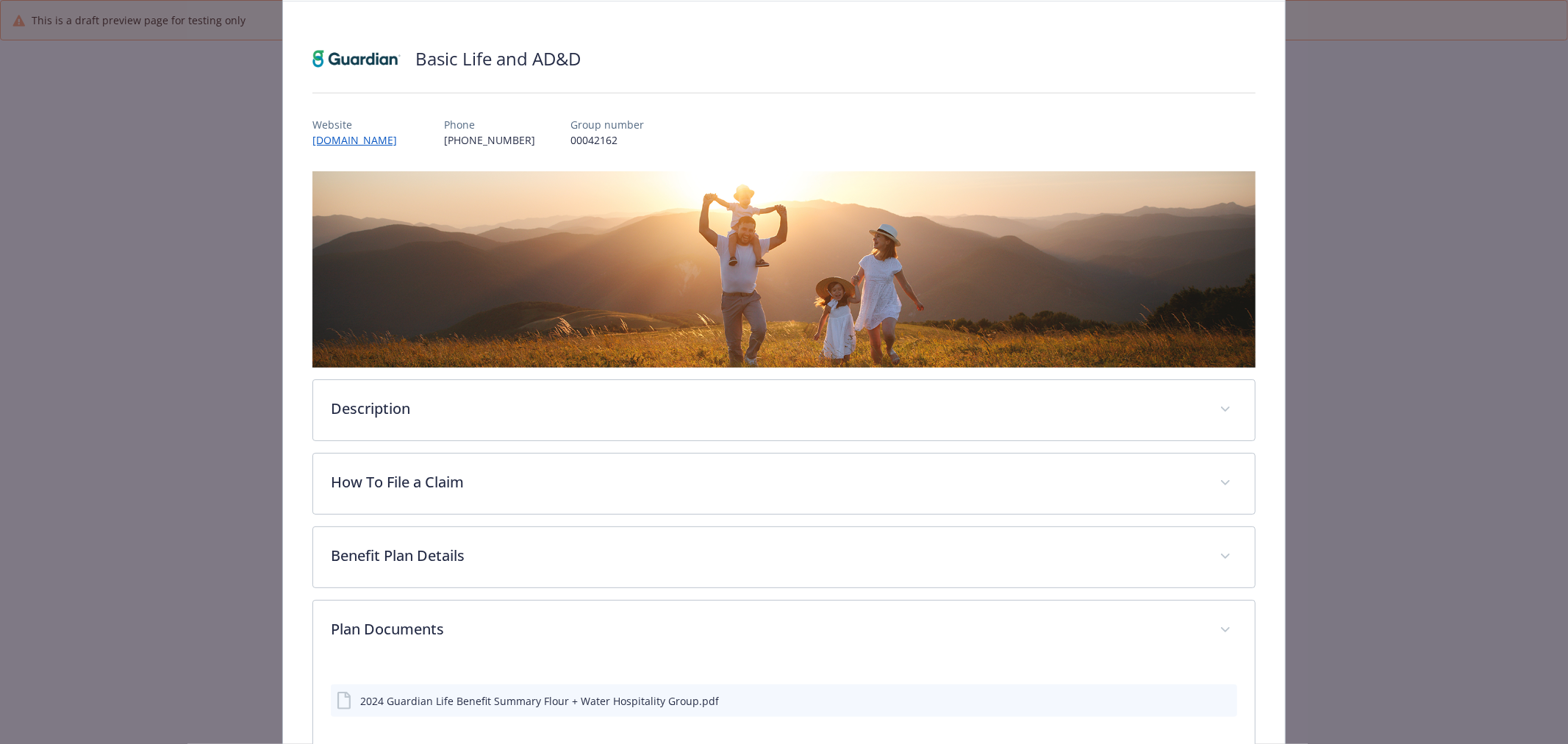
click at [1217, 700] on icon "preview file" at bounding box center [1224, 700] width 13 height 11
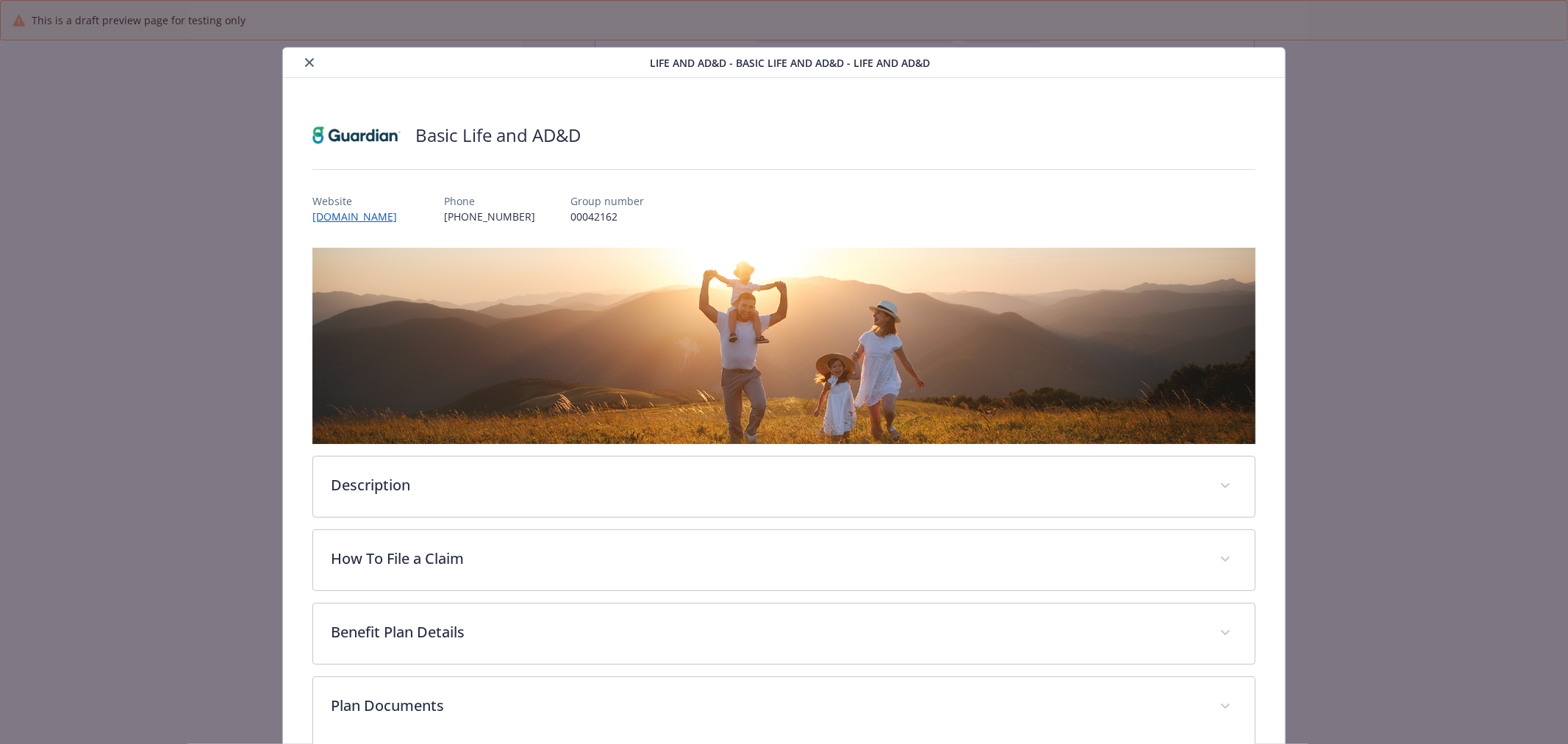
click at [307, 61] on icon "close" at bounding box center [309, 62] width 9 height 9
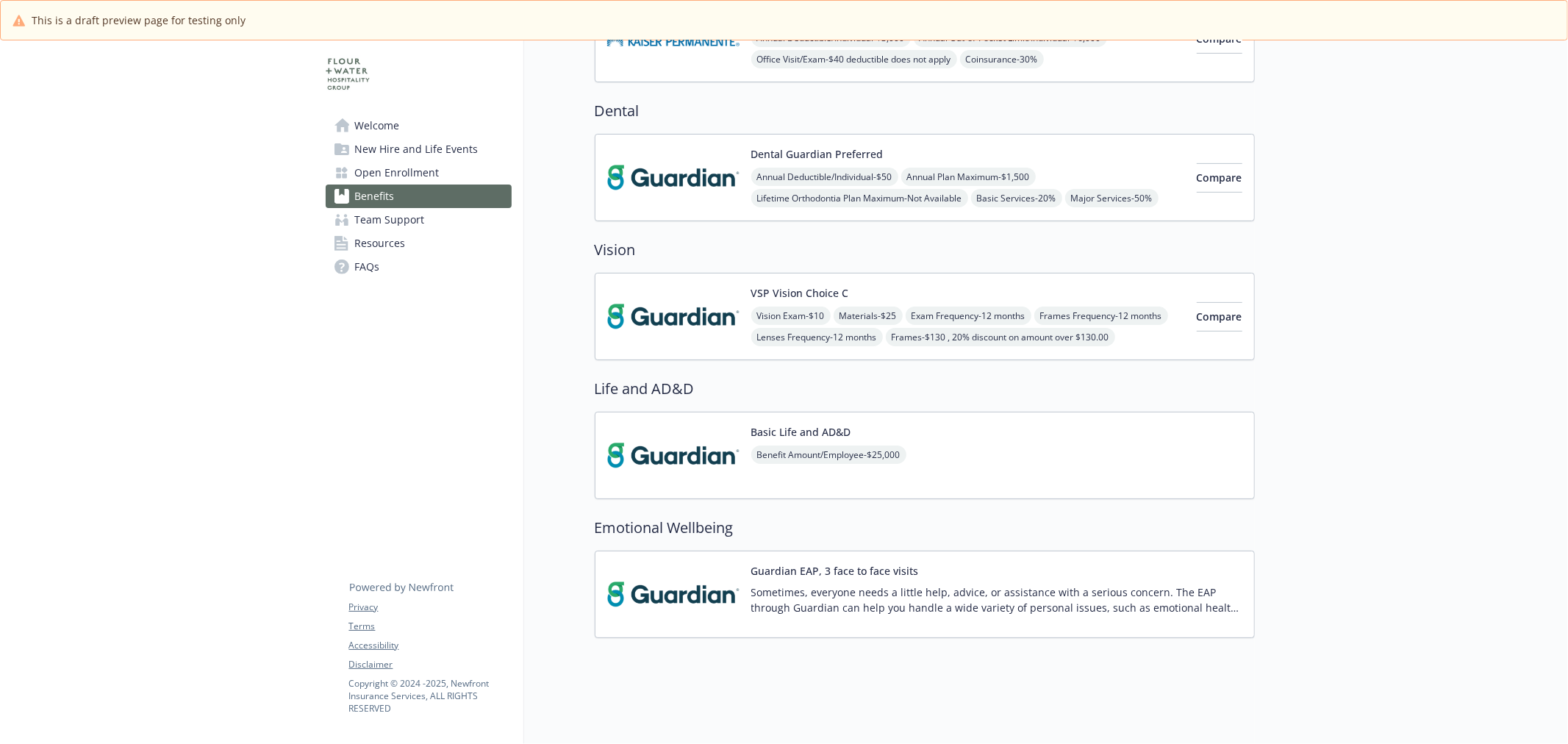
drag, startPoint x: 704, startPoint y: 577, endPoint x: 194, endPoint y: 549, distance: 510.8
click at [704, 577] on img at bounding box center [674, 594] width 133 height 62
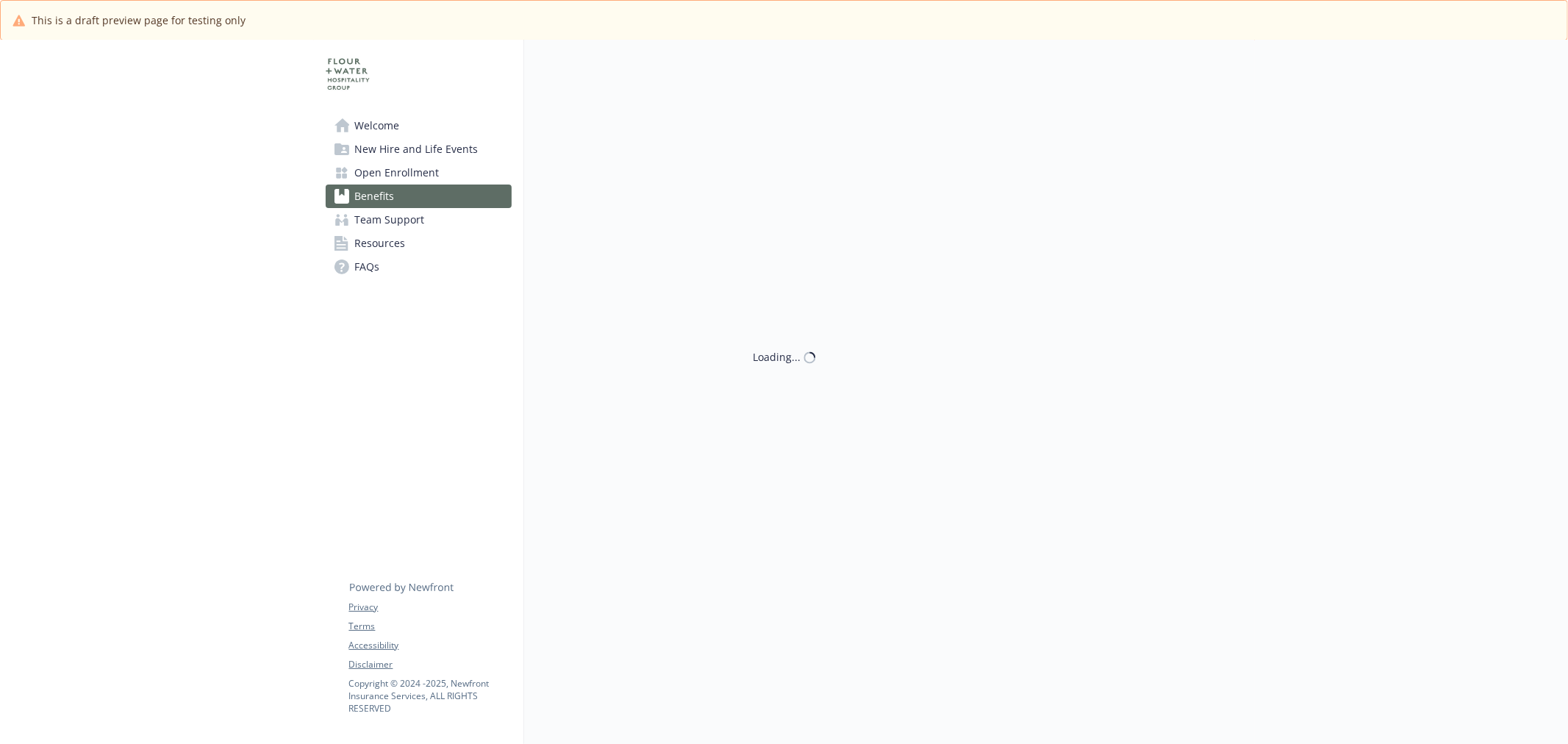
scroll to position [408, 0]
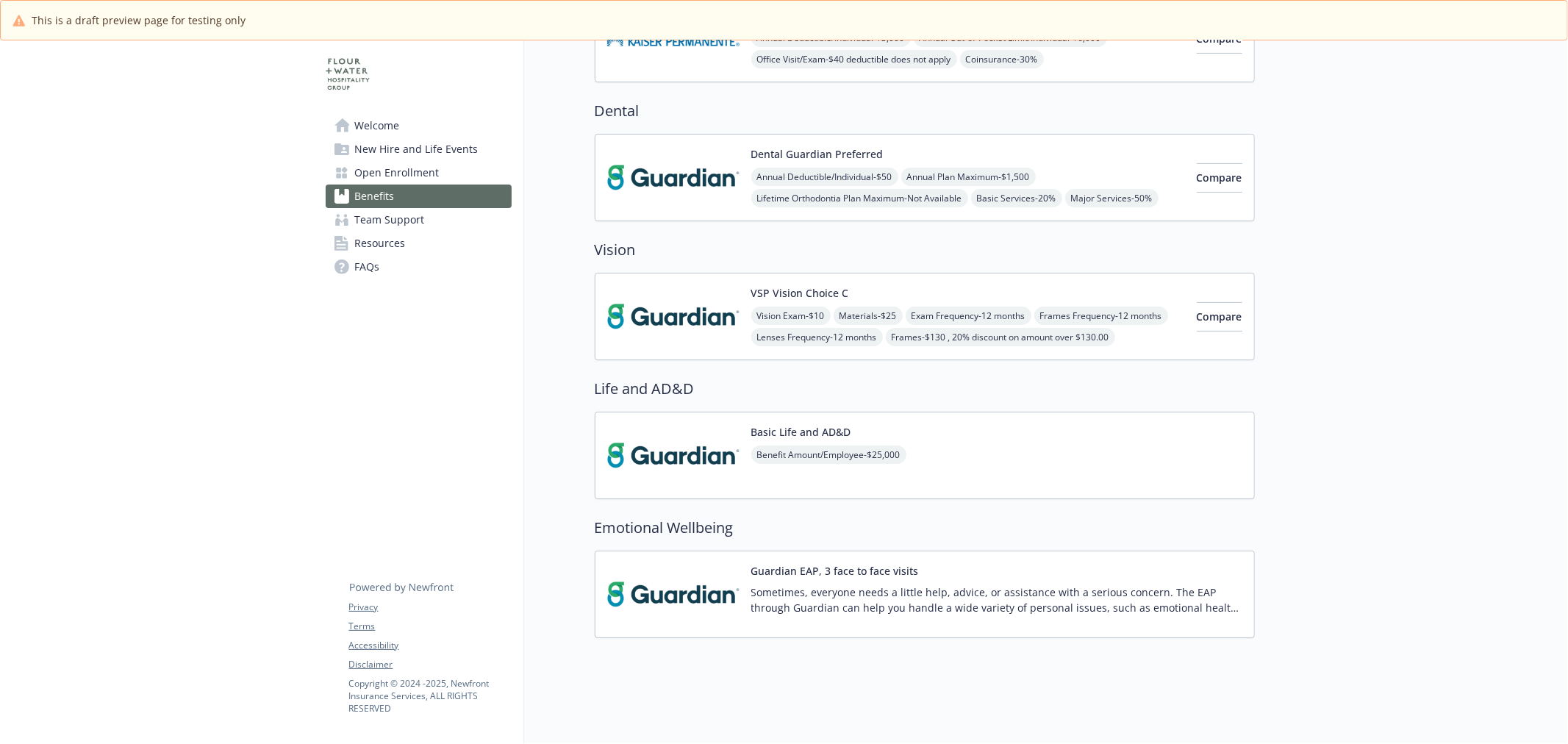
click at [681, 454] on img at bounding box center [674, 455] width 133 height 62
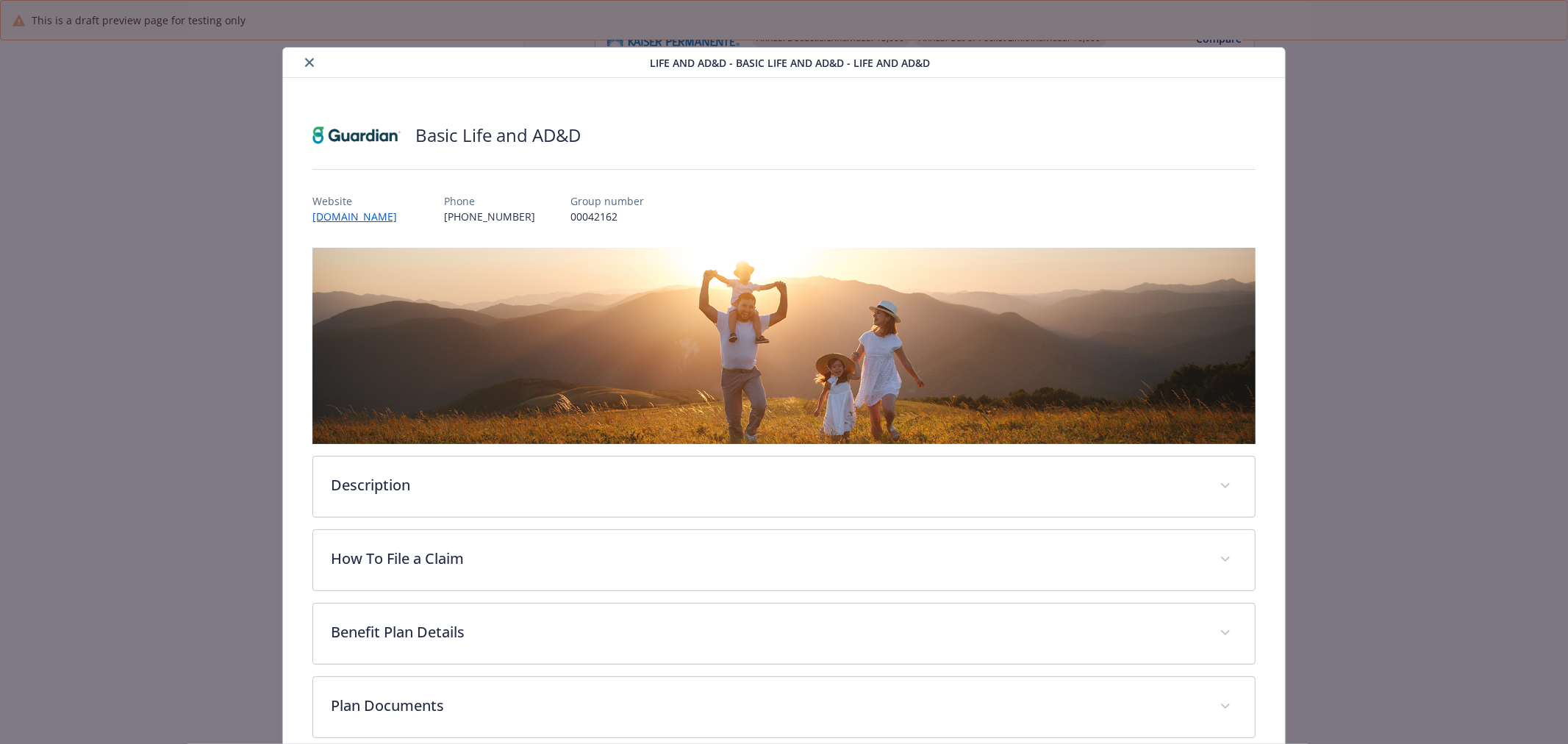
scroll to position [24, 0]
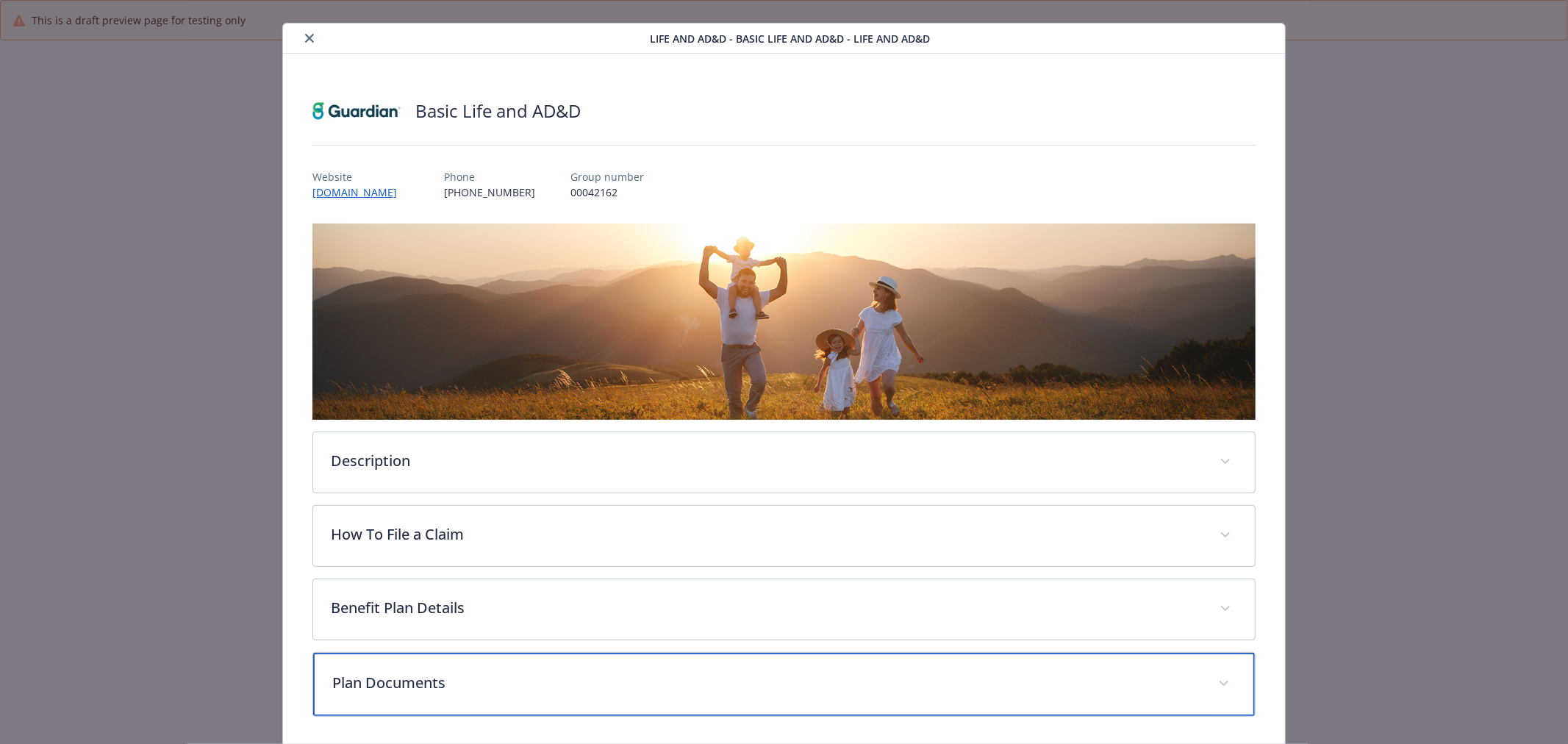
click at [457, 694] on div "Plan Documents" at bounding box center [784, 684] width 942 height 63
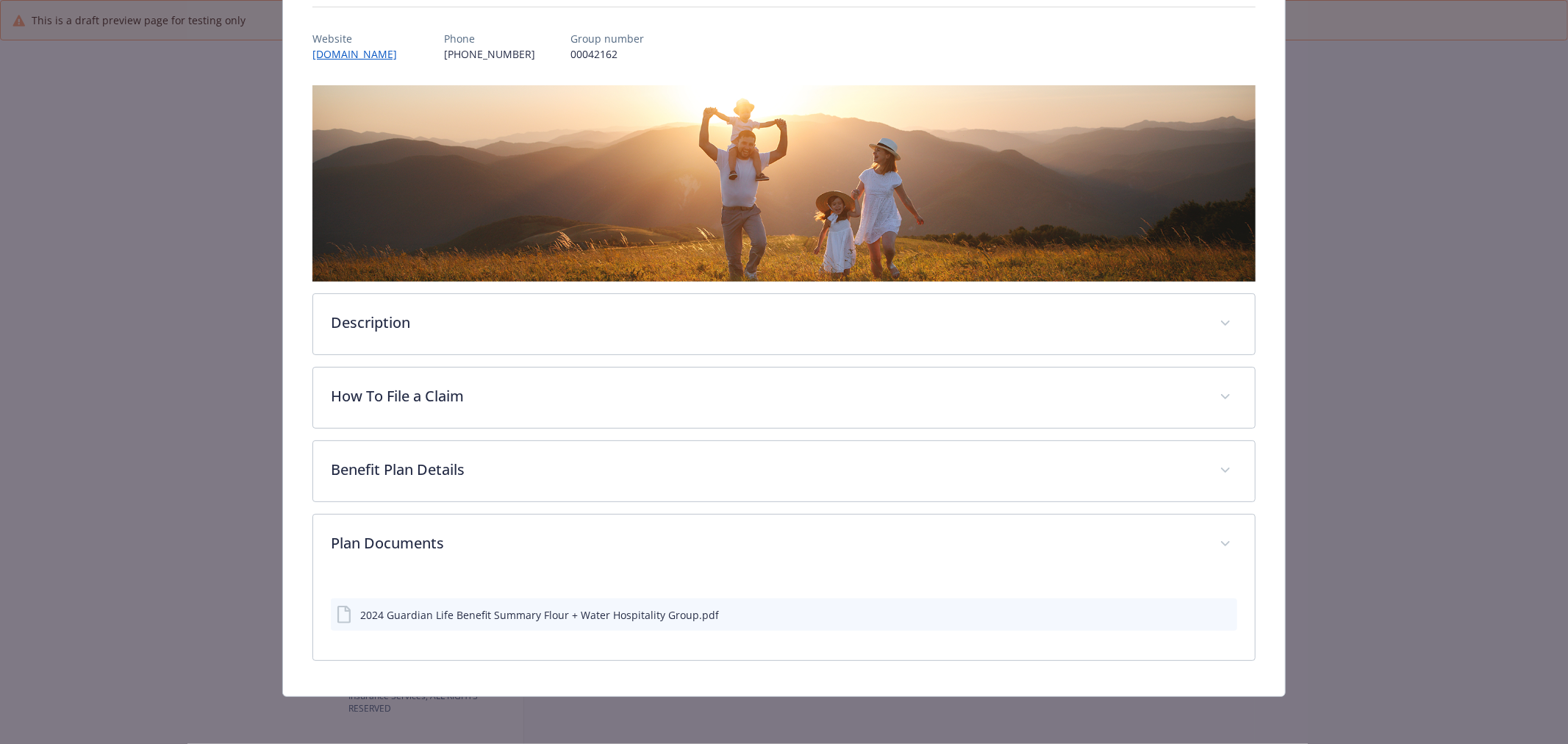
scroll to position [162, 0]
click at [449, 608] on div "2024 Guardian Life Benefit Summary Flour + Water Hospitality Group.pdf" at bounding box center [539, 615] width 359 height 15
click at [1217, 615] on icon "preview file" at bounding box center [1224, 615] width 13 height 11
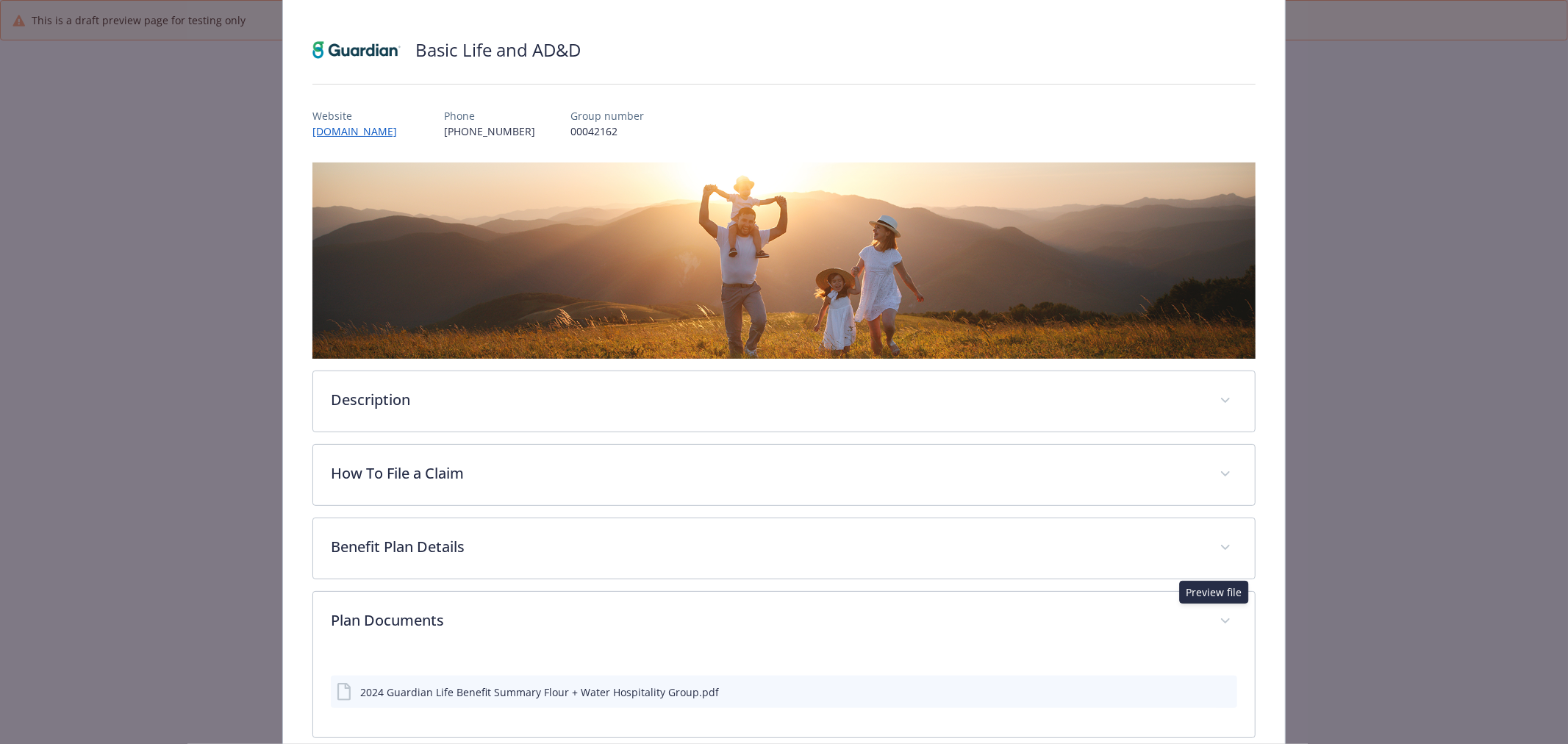
scroll to position [0, 0]
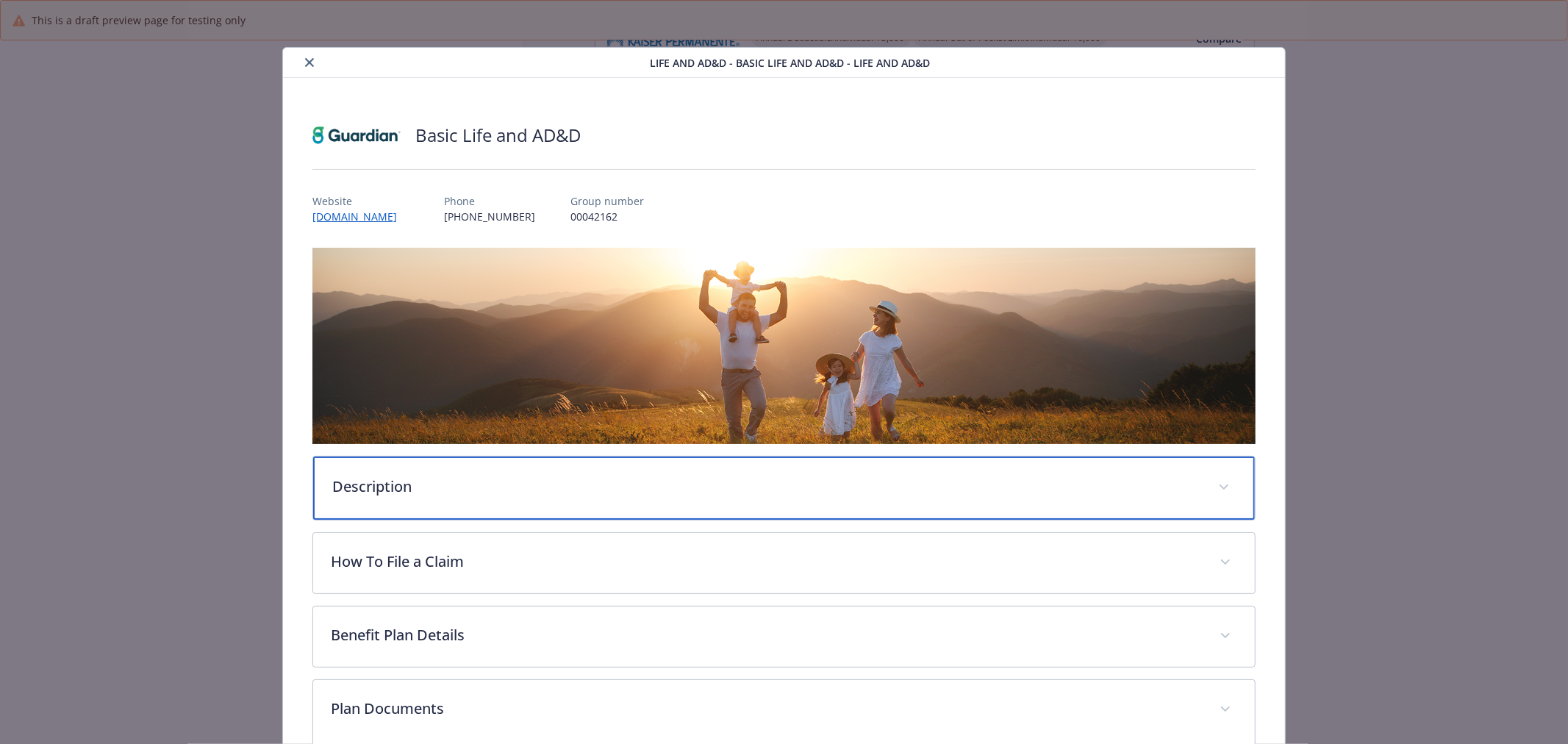
click at [446, 497] on div "Description" at bounding box center [784, 488] width 942 height 63
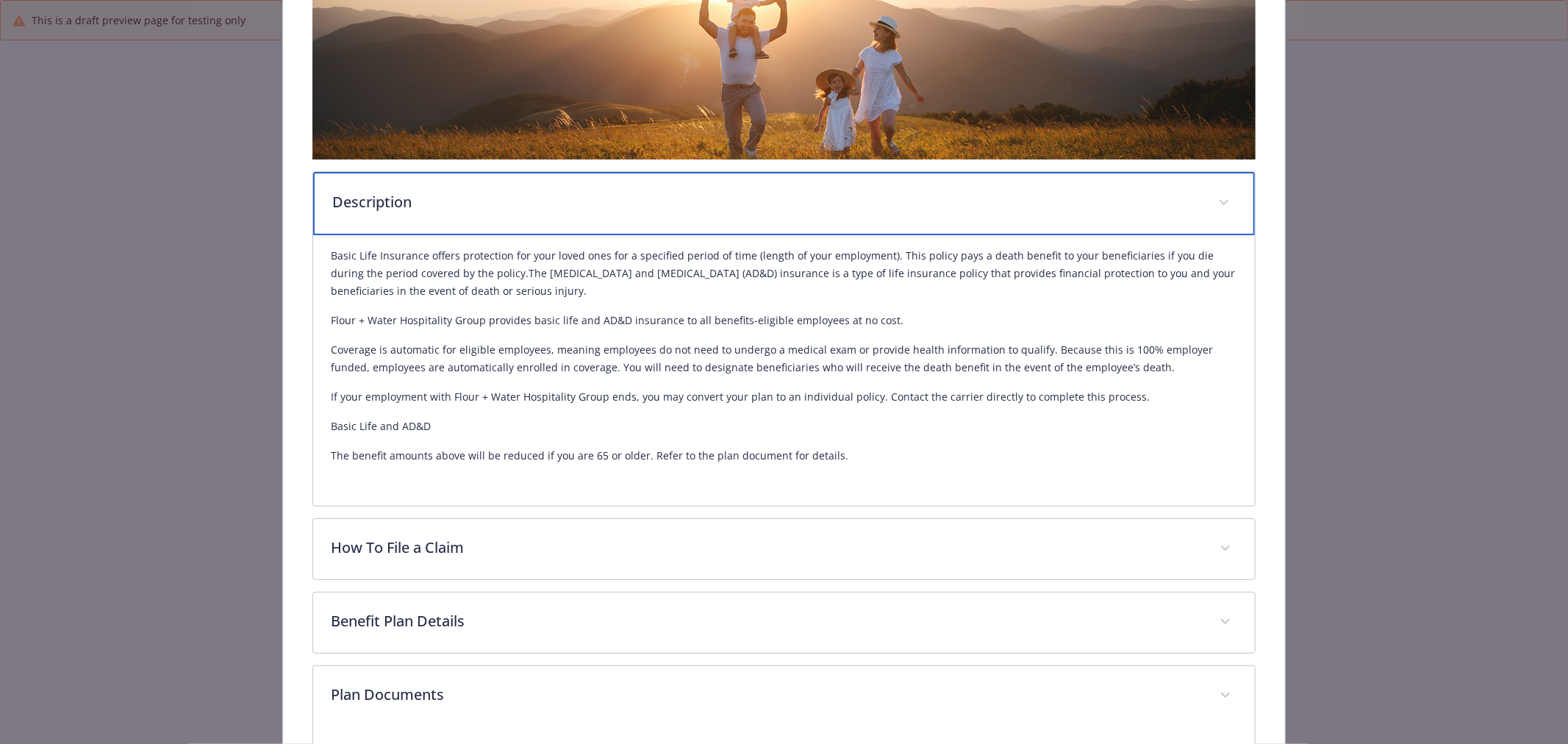
scroll to position [327, 0]
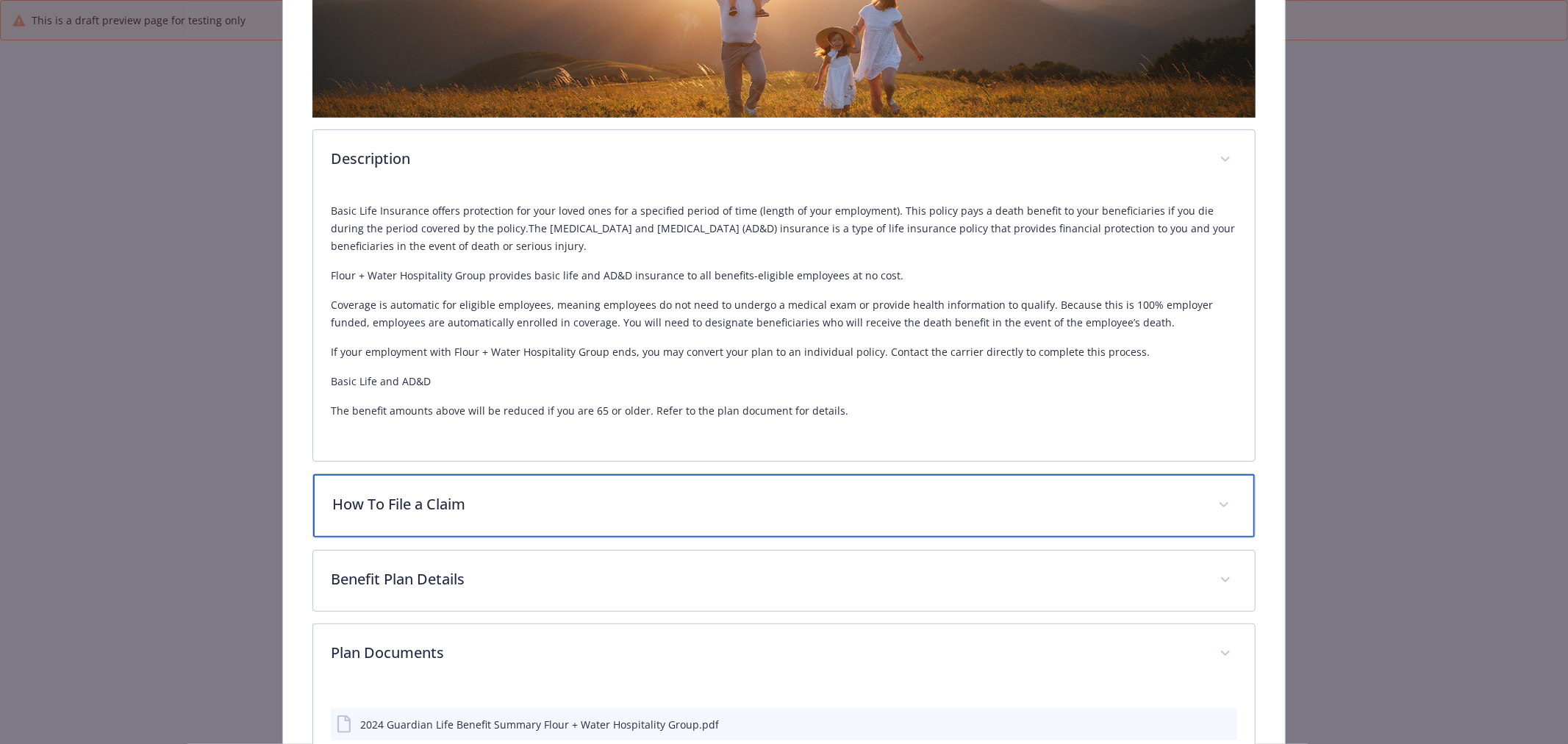
click at [446, 496] on p "How To File a Claim" at bounding box center [767, 504] width 869 height 22
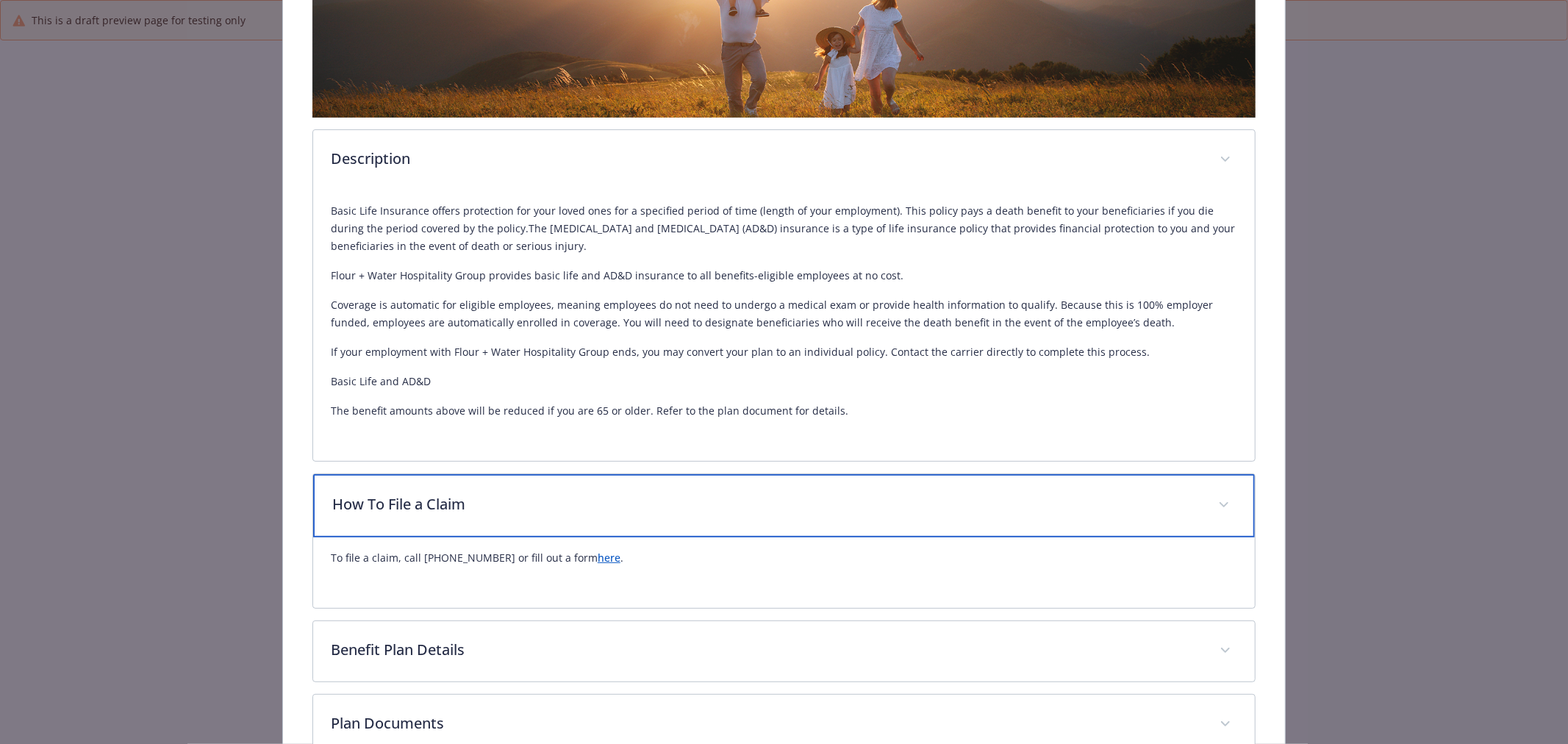
click at [446, 496] on p "How To File a Claim" at bounding box center [767, 504] width 869 height 22
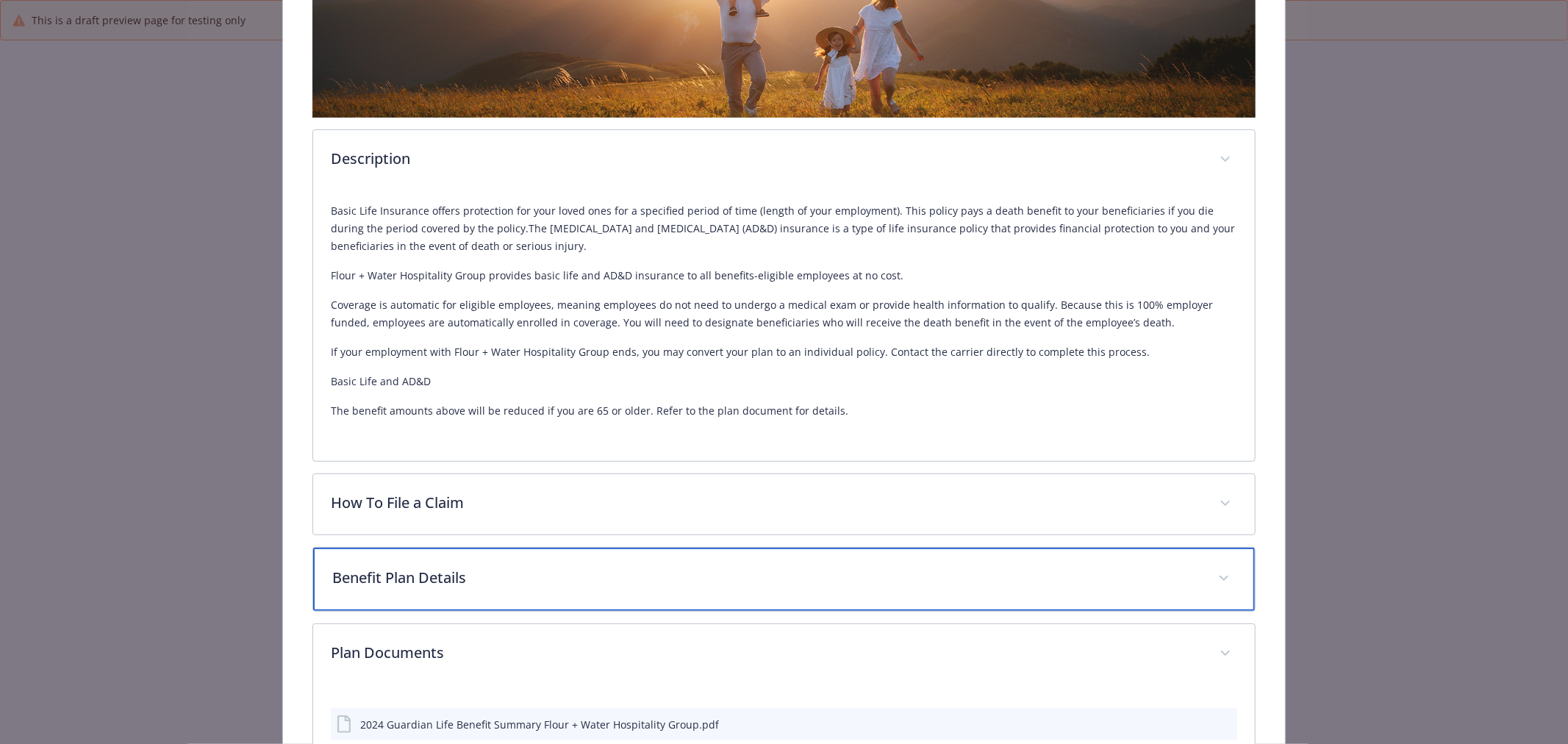
click at [416, 577] on p "Benefit Plan Details" at bounding box center [767, 577] width 869 height 22
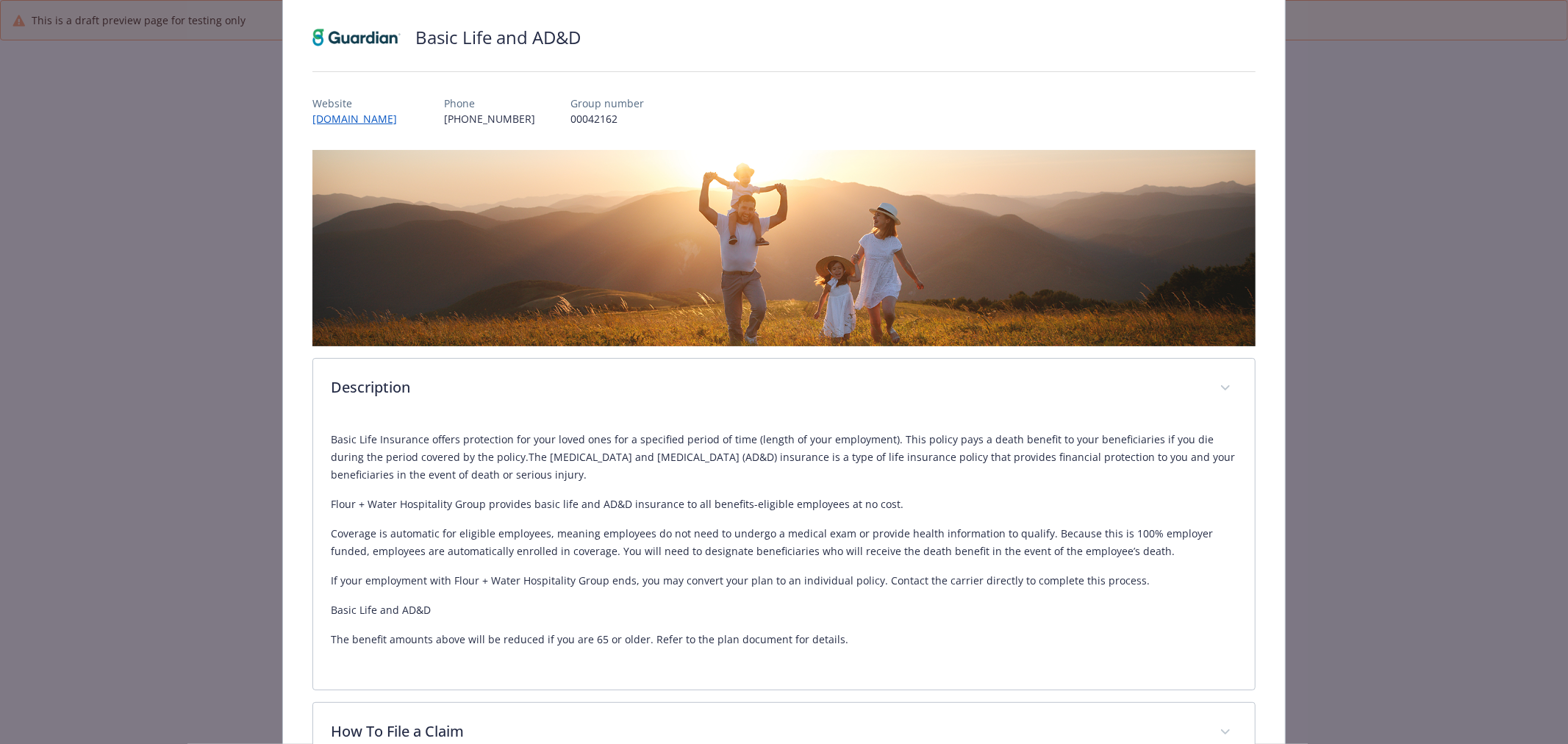
scroll to position [0, 0]
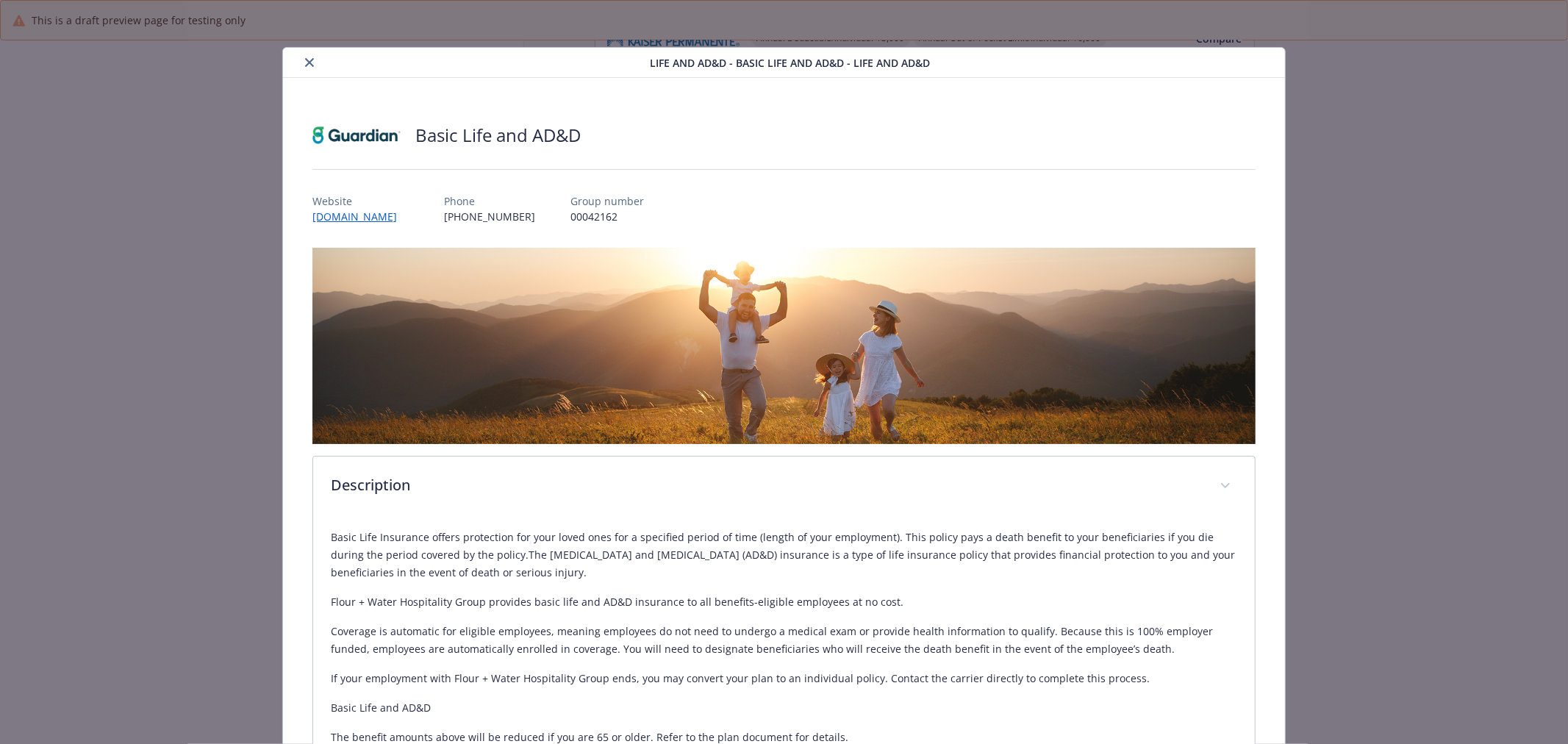
click at [305, 63] on icon "close" at bounding box center [309, 62] width 9 height 9
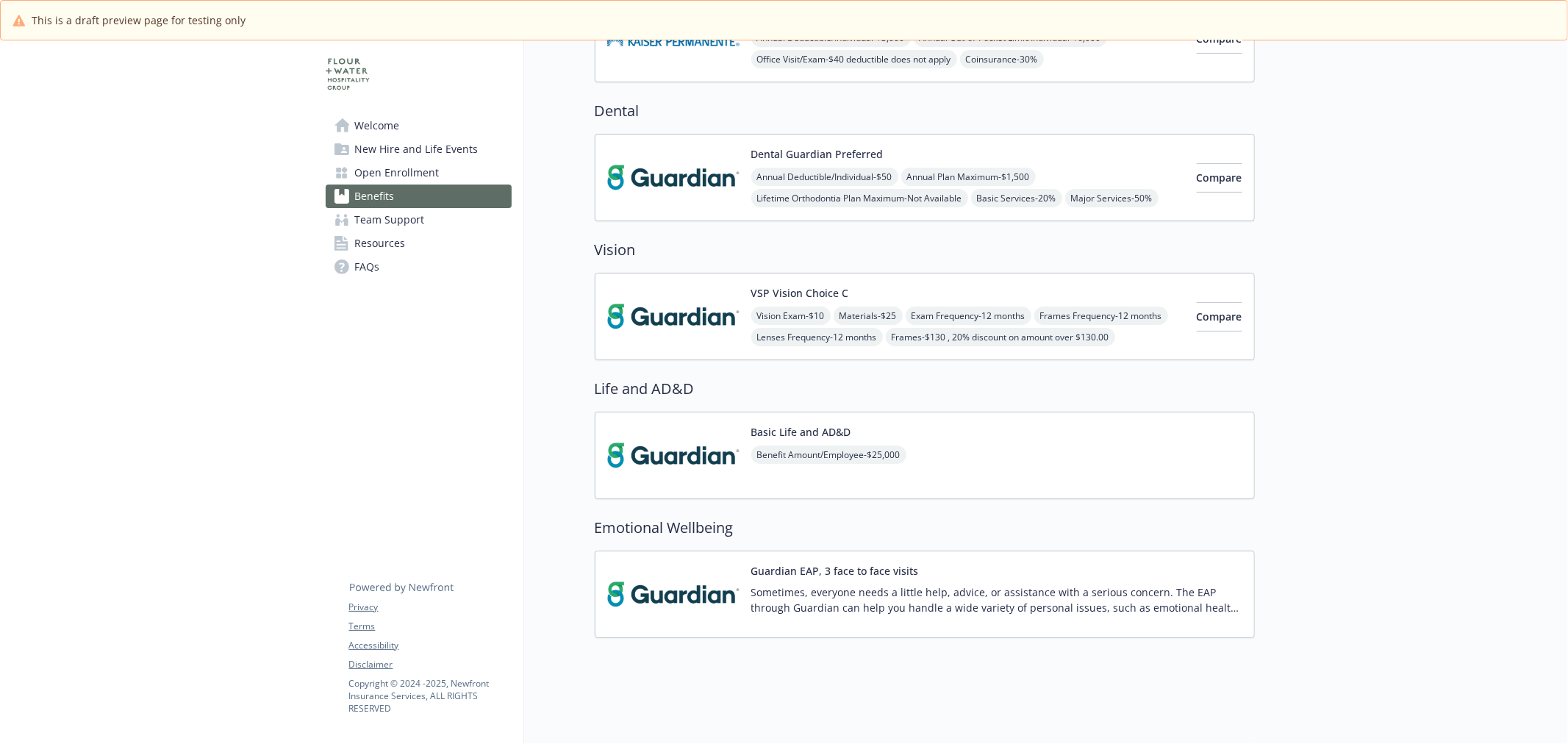
click at [361, 364] on div "Welcome New Hire and Life Events Open Enrollment Benefits Team Support Resource…" at bounding box center [419, 195] width 210 height 1098
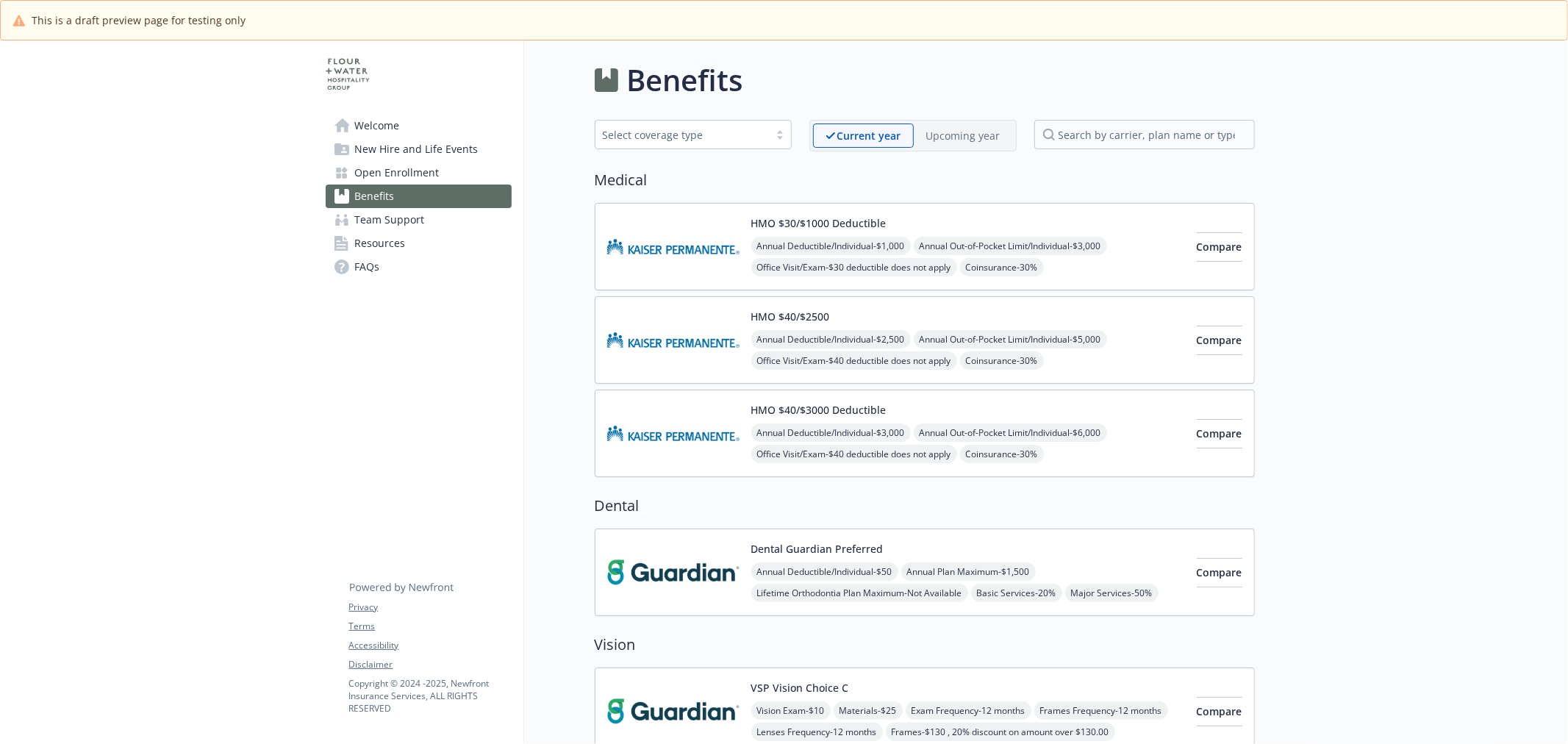
click at [960, 137] on p "Upcoming year" at bounding box center [964, 135] width 74 height 15
click at [709, 260] on img at bounding box center [674, 246] width 133 height 62
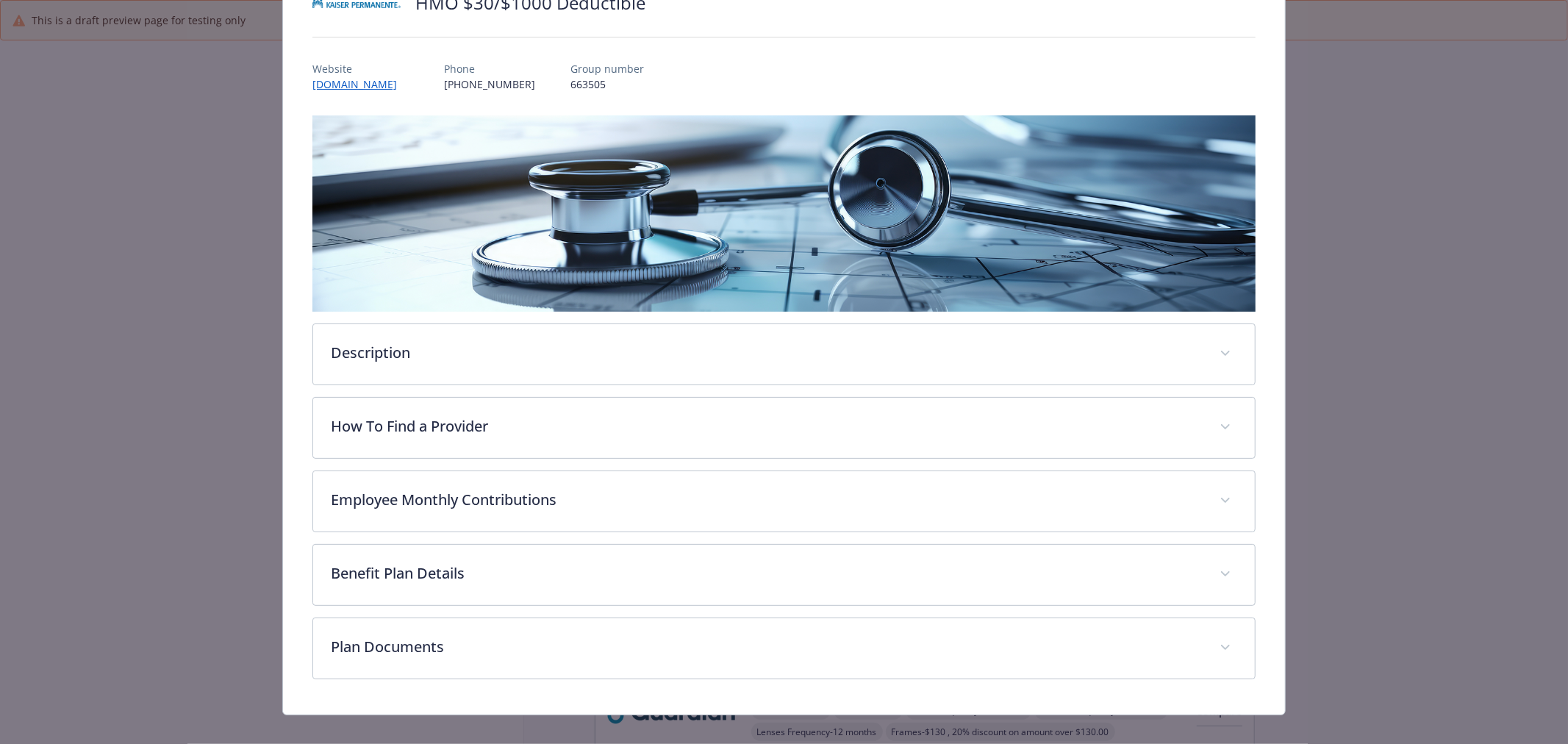
scroll to position [150, 0]
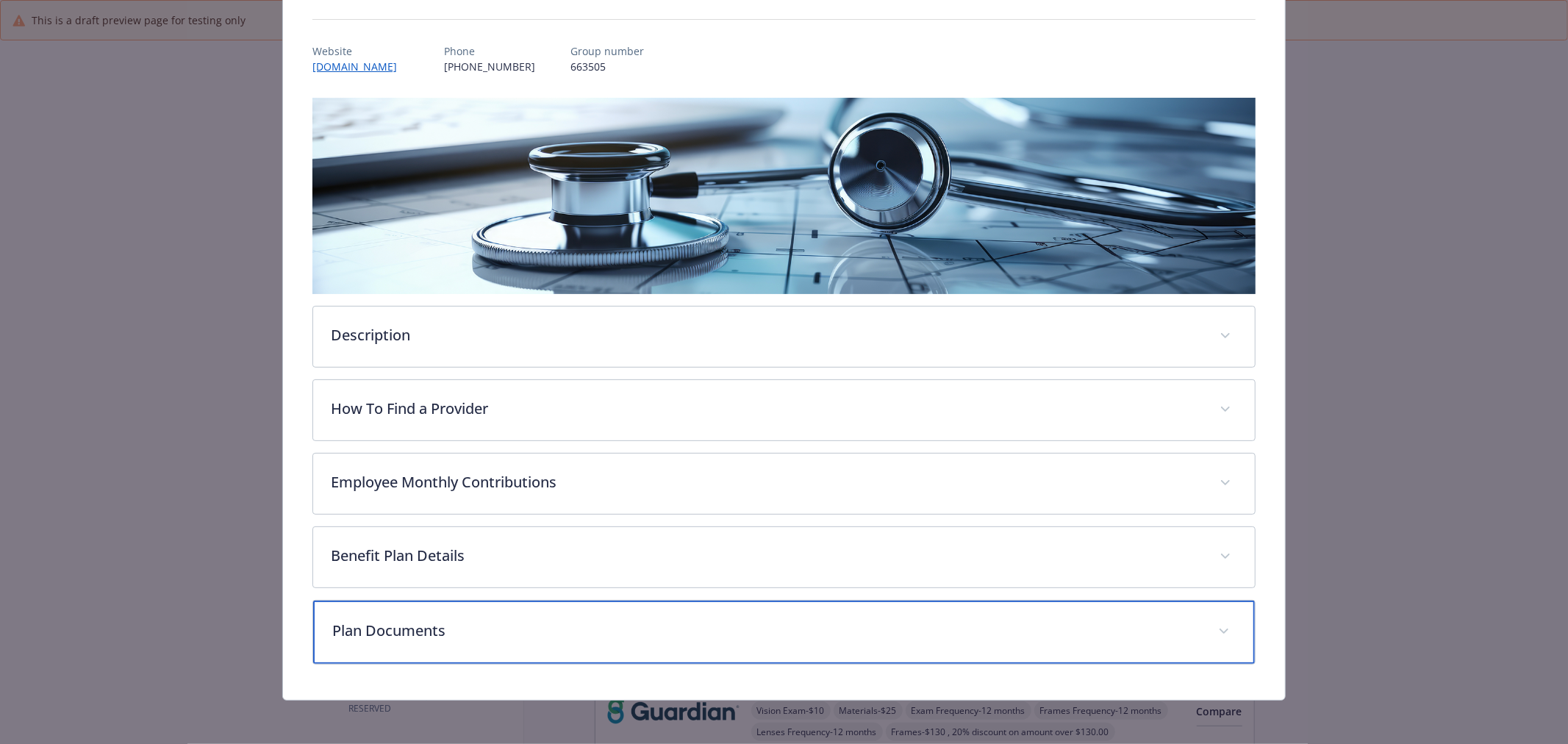
click at [417, 625] on p "Plan Documents" at bounding box center [767, 630] width 869 height 22
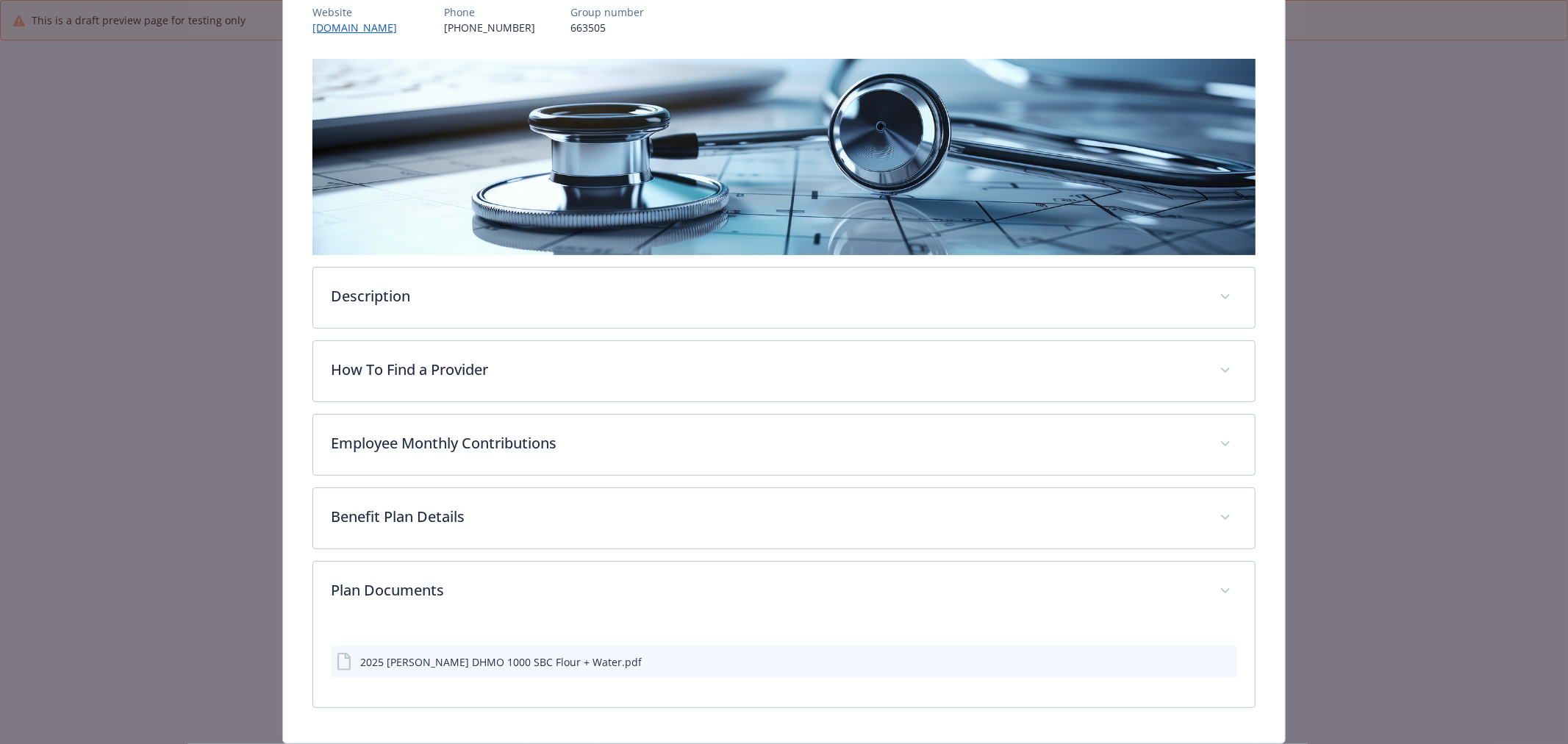
scroll to position [231, 0]
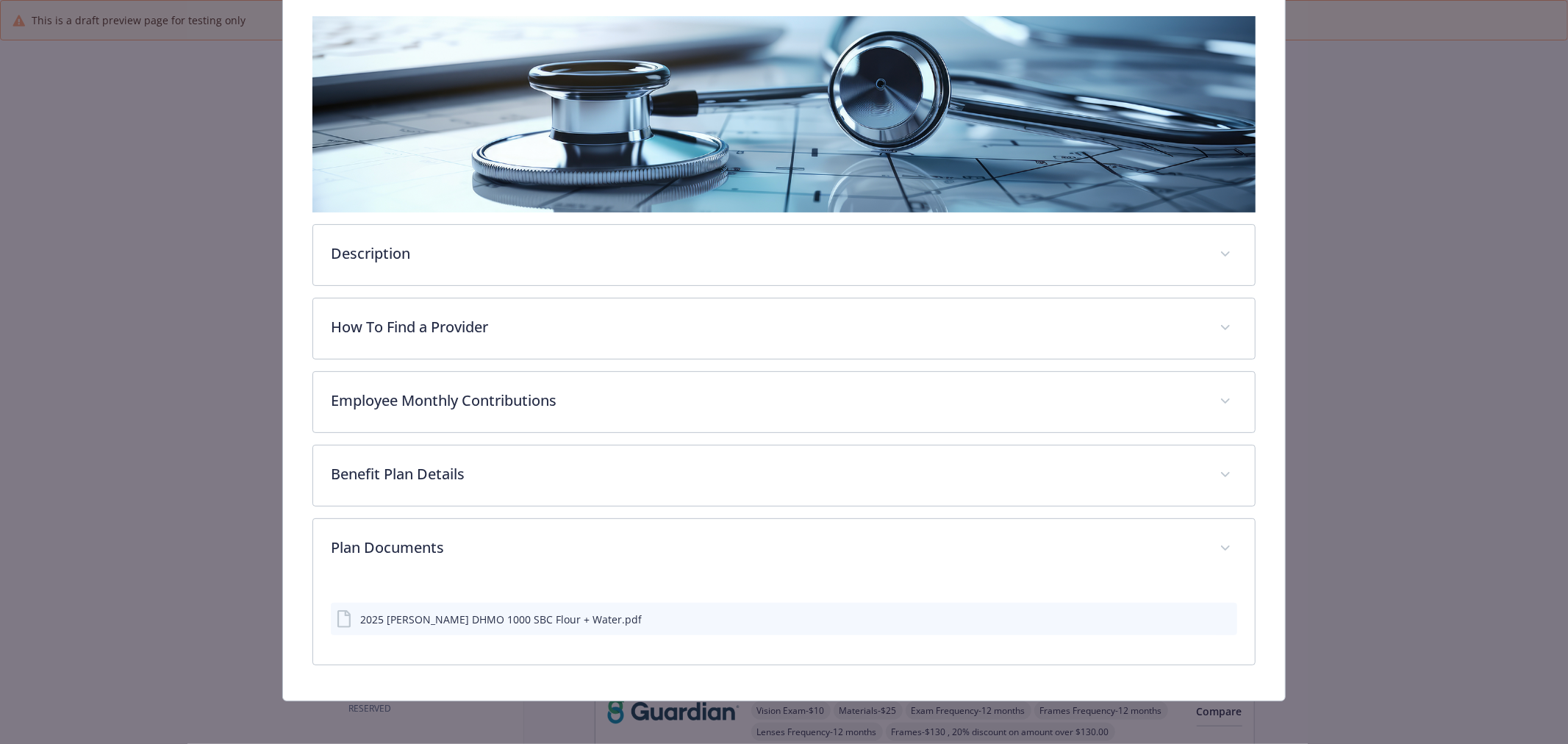
click at [1217, 614] on icon "preview file" at bounding box center [1224, 618] width 13 height 11
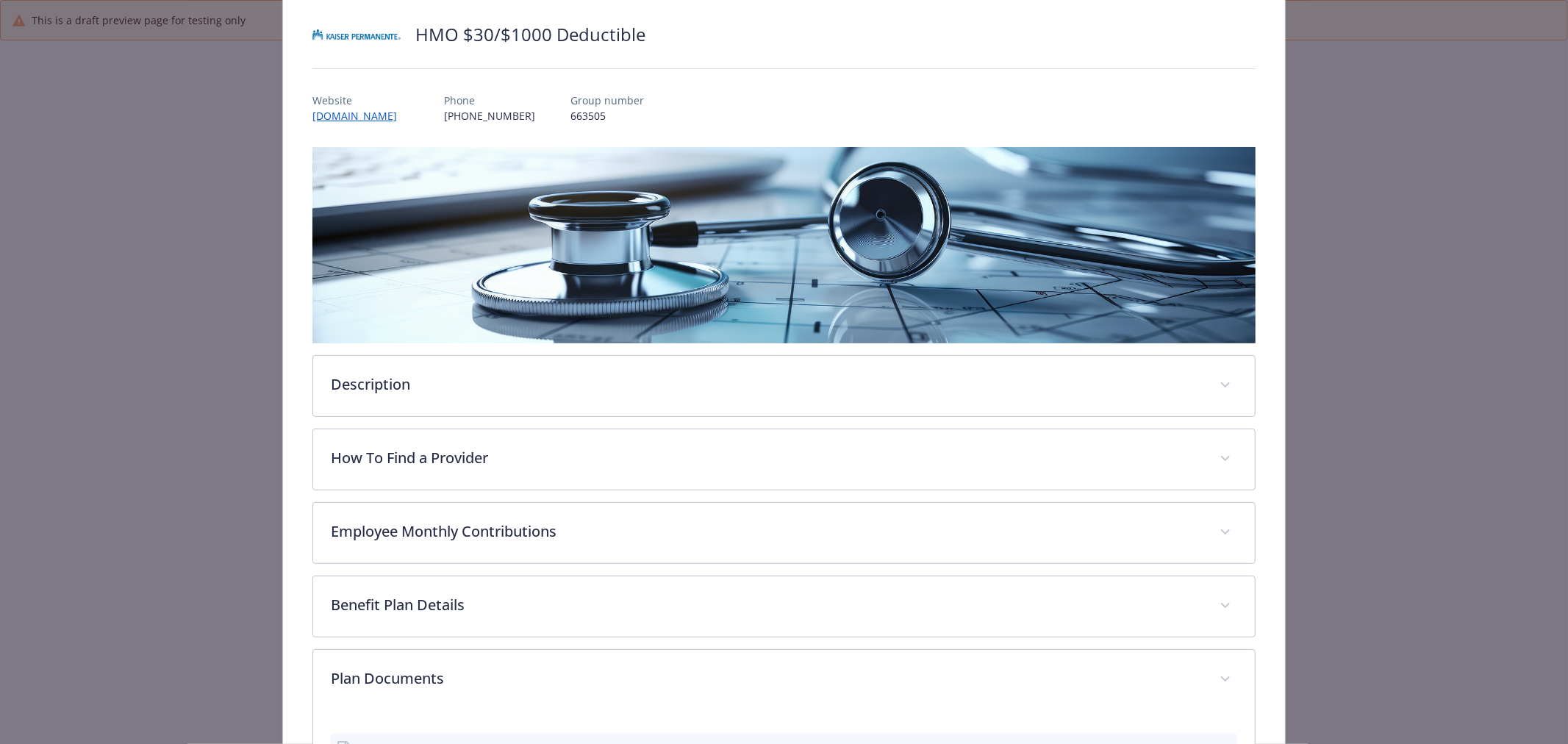
scroll to position [0, 0]
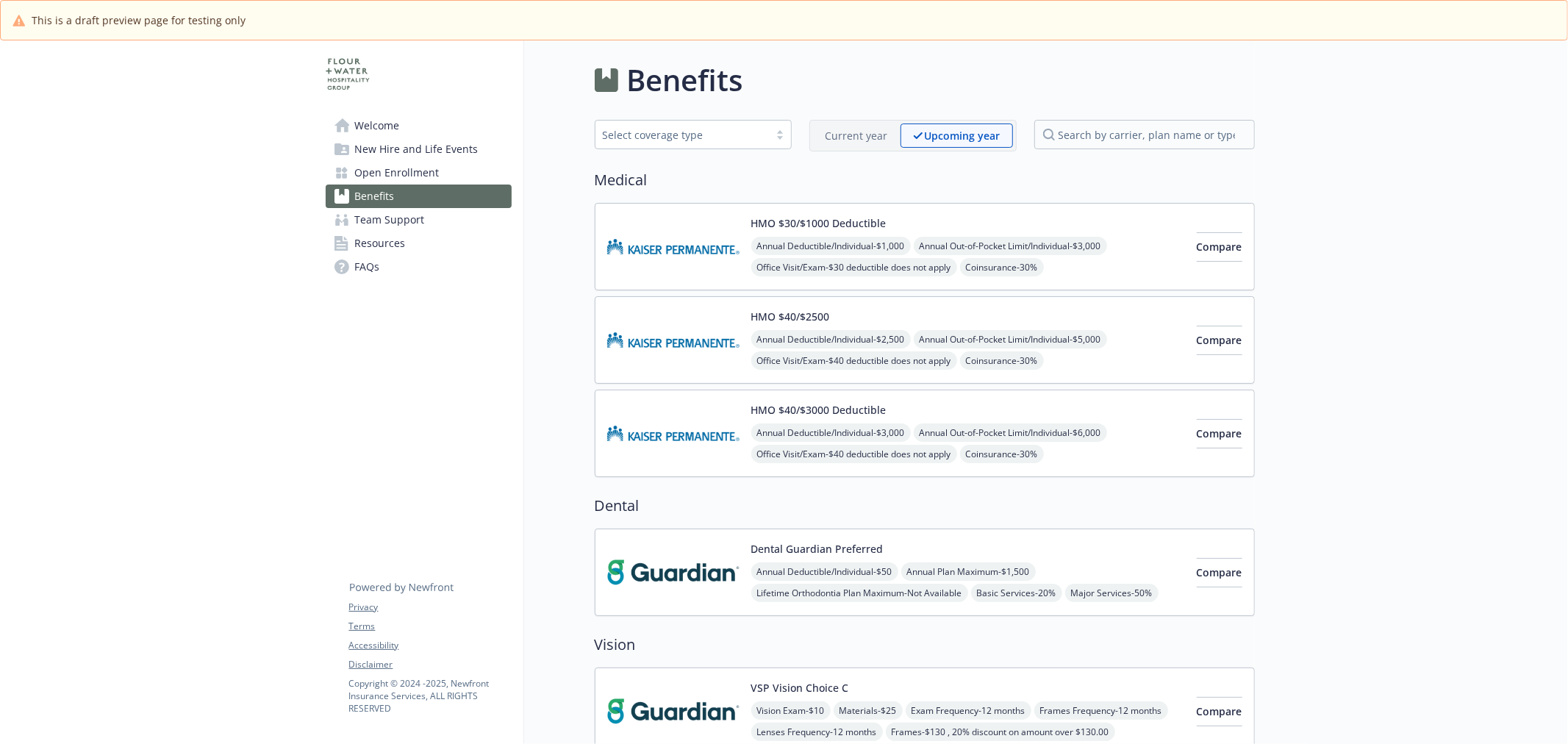
click at [667, 338] on img at bounding box center [674, 340] width 133 height 62
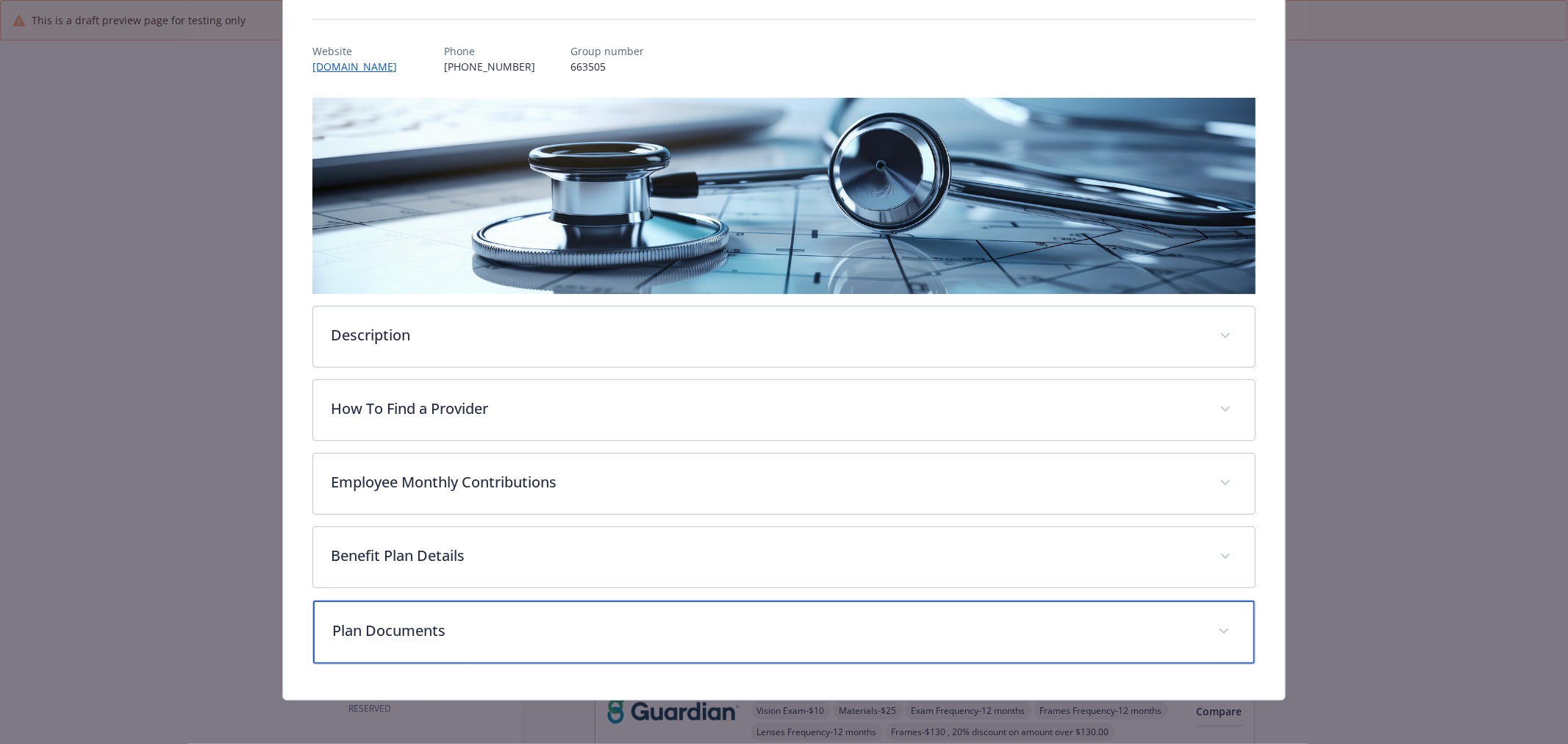
click at [438, 645] on div "Plan Documents" at bounding box center [784, 632] width 942 height 63
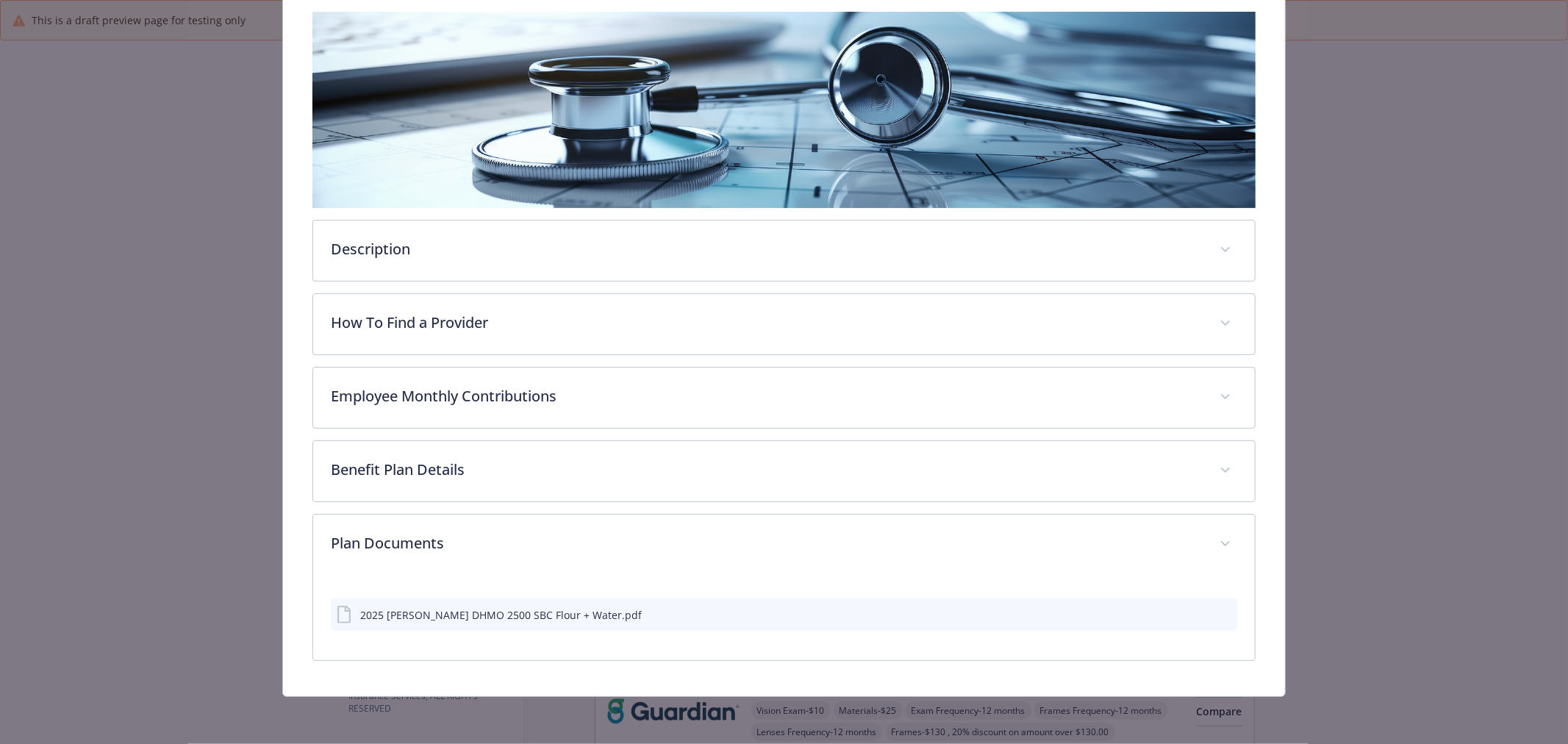
scroll to position [235, 0]
click at [1217, 611] on icon "preview file" at bounding box center [1224, 615] width 13 height 11
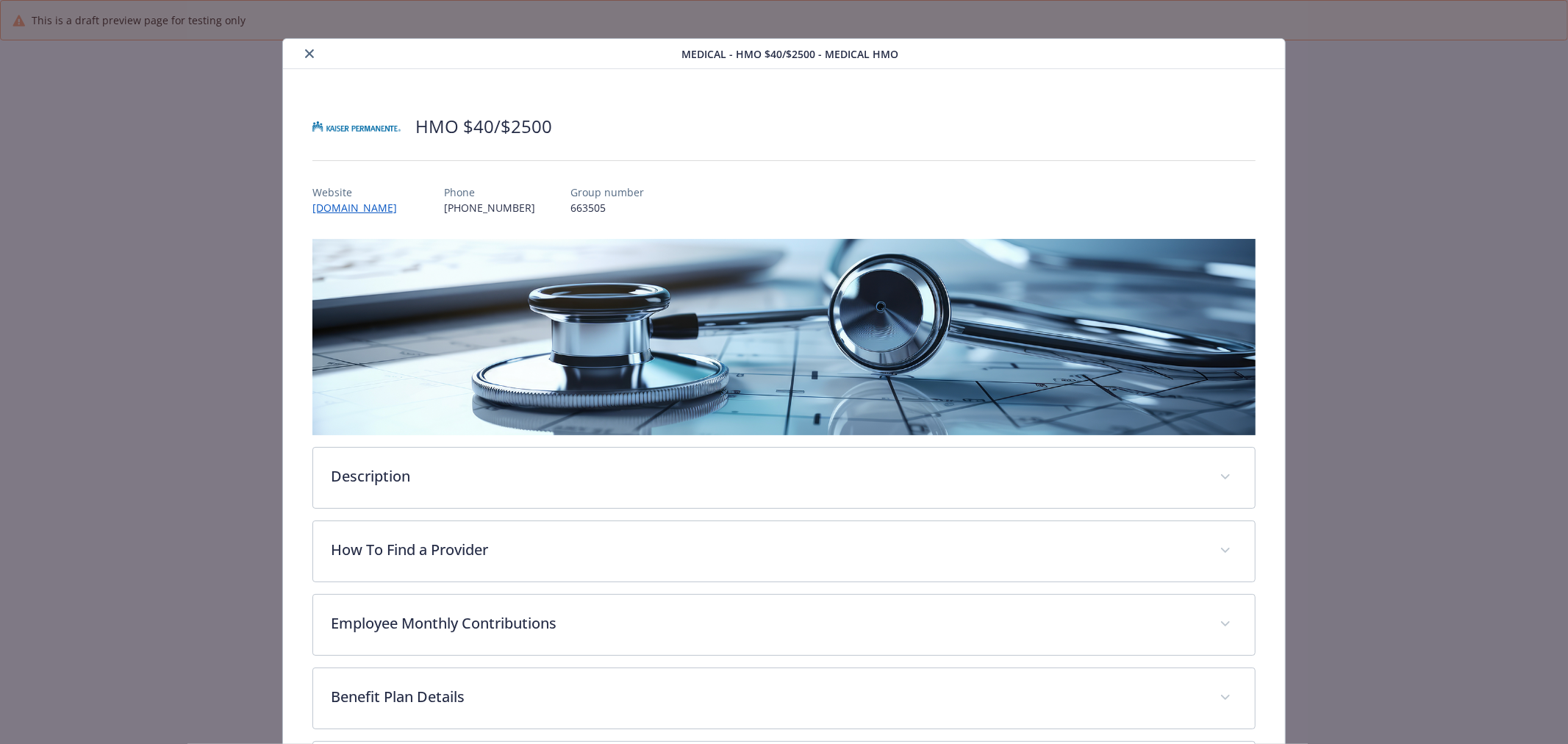
scroll to position [0, 0]
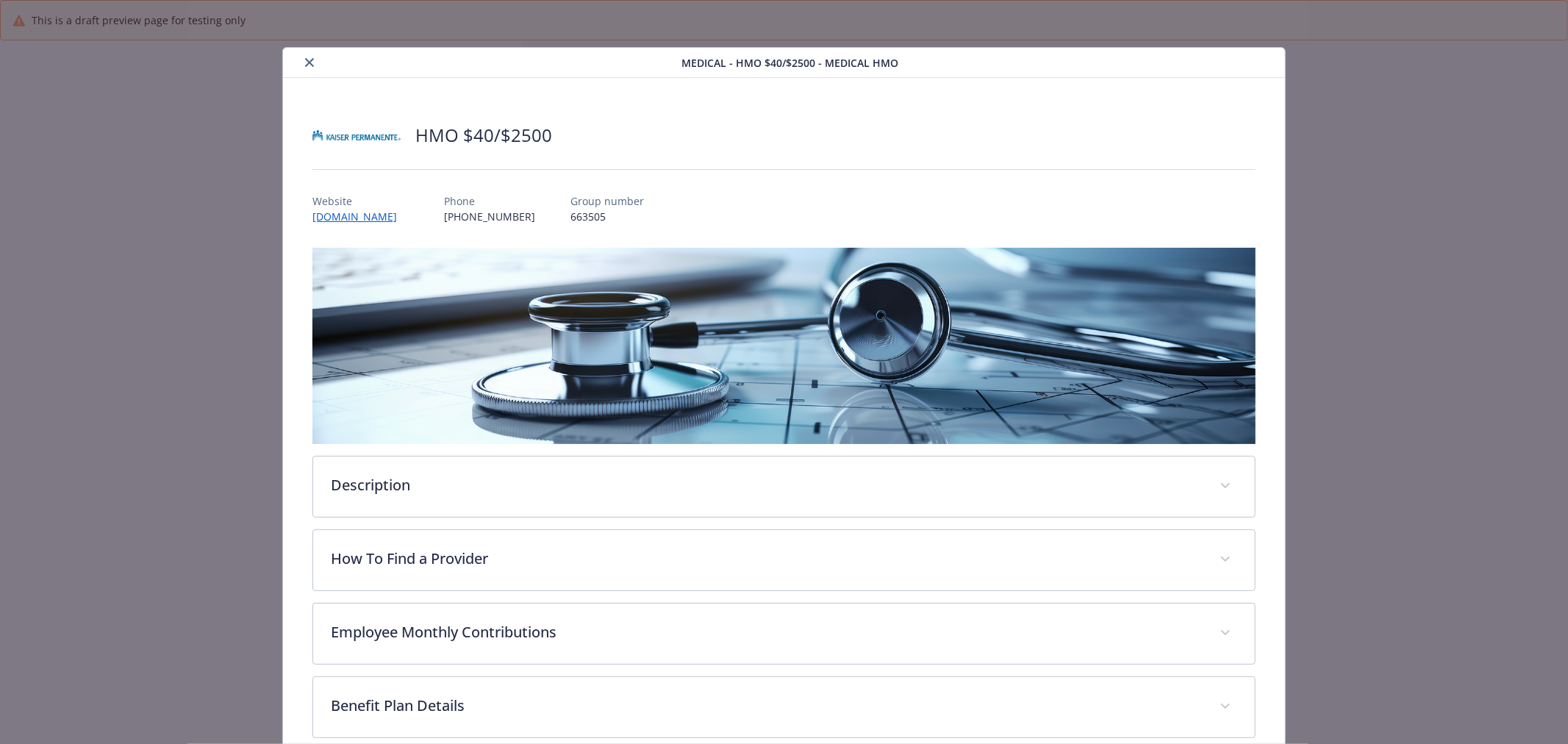
click at [304, 71] on div "Medical - HMO $40/$2500 - Medical HMO" at bounding box center [784, 62] width 1002 height 30
click at [304, 69] on button "close" at bounding box center [310, 62] width 18 height 18
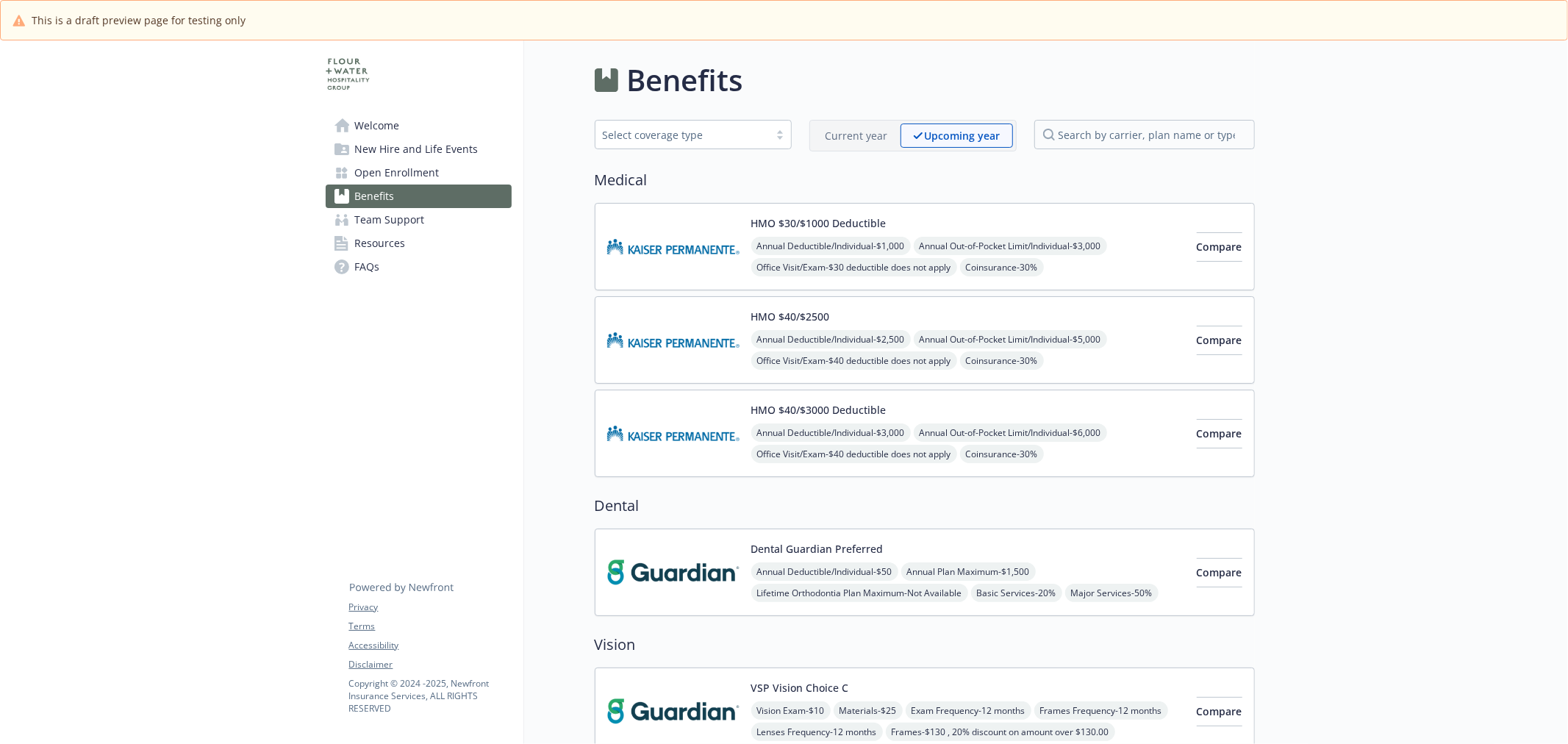
click at [680, 443] on img at bounding box center [674, 433] width 133 height 62
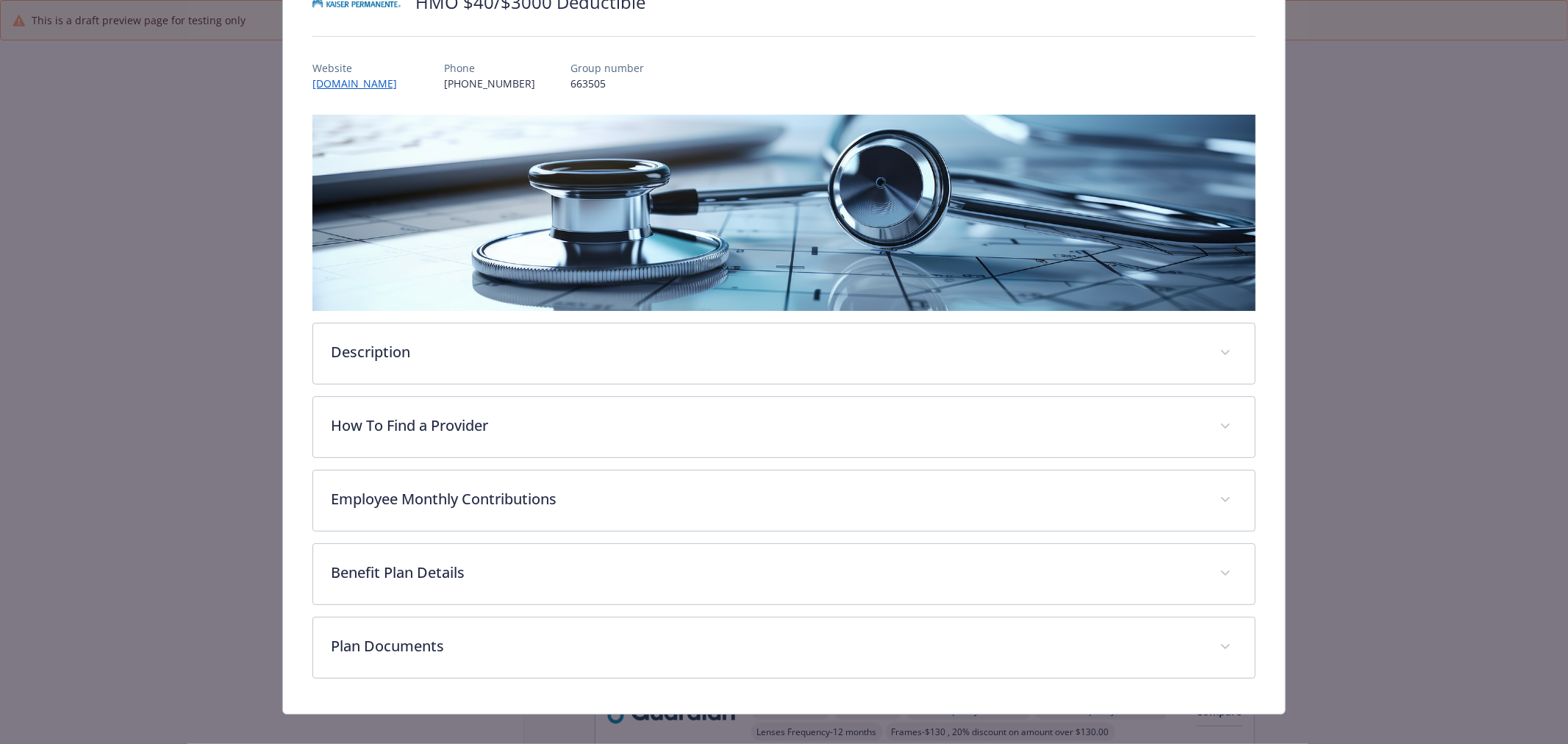
scroll to position [150, 0]
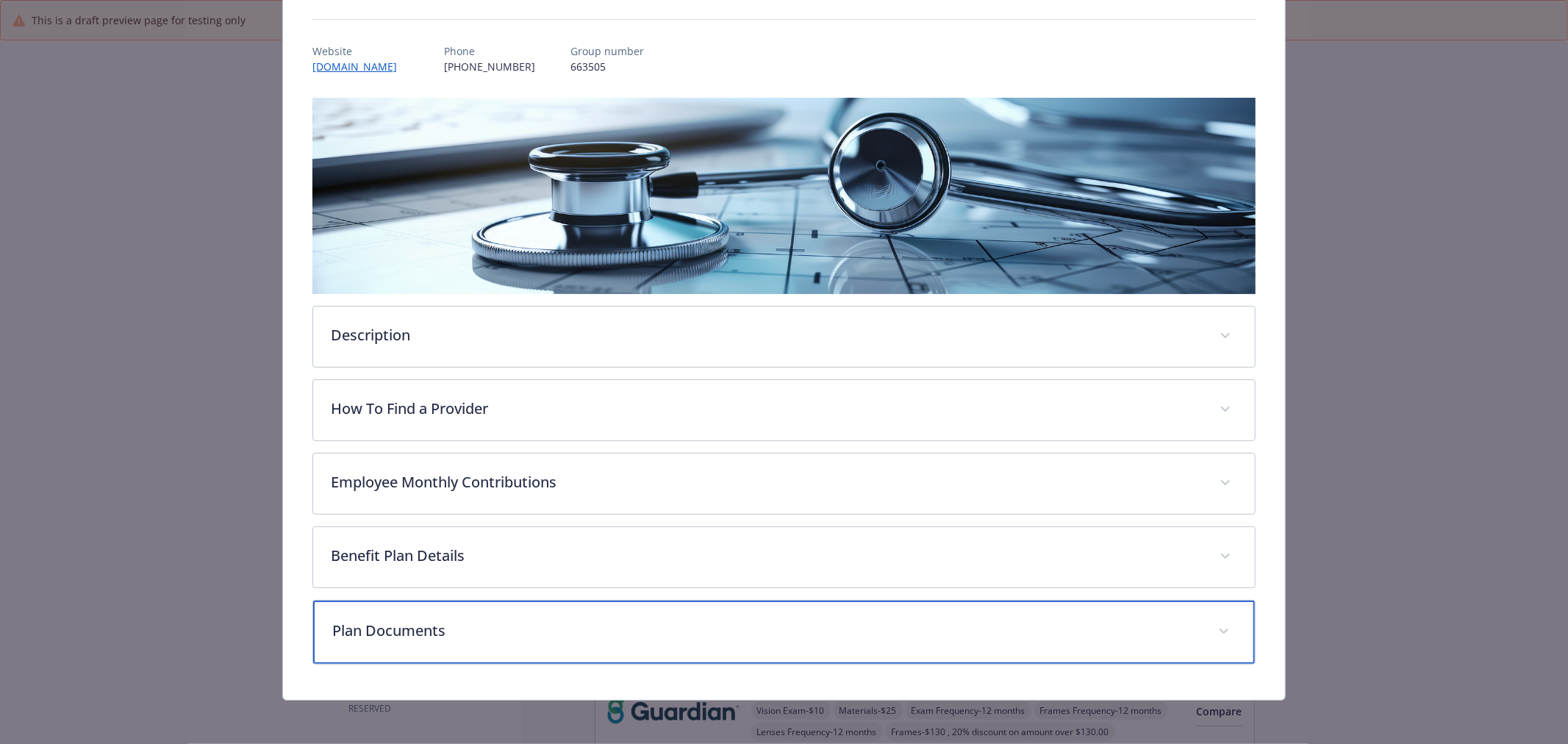
click at [516, 655] on div "Plan Documents" at bounding box center [784, 632] width 942 height 63
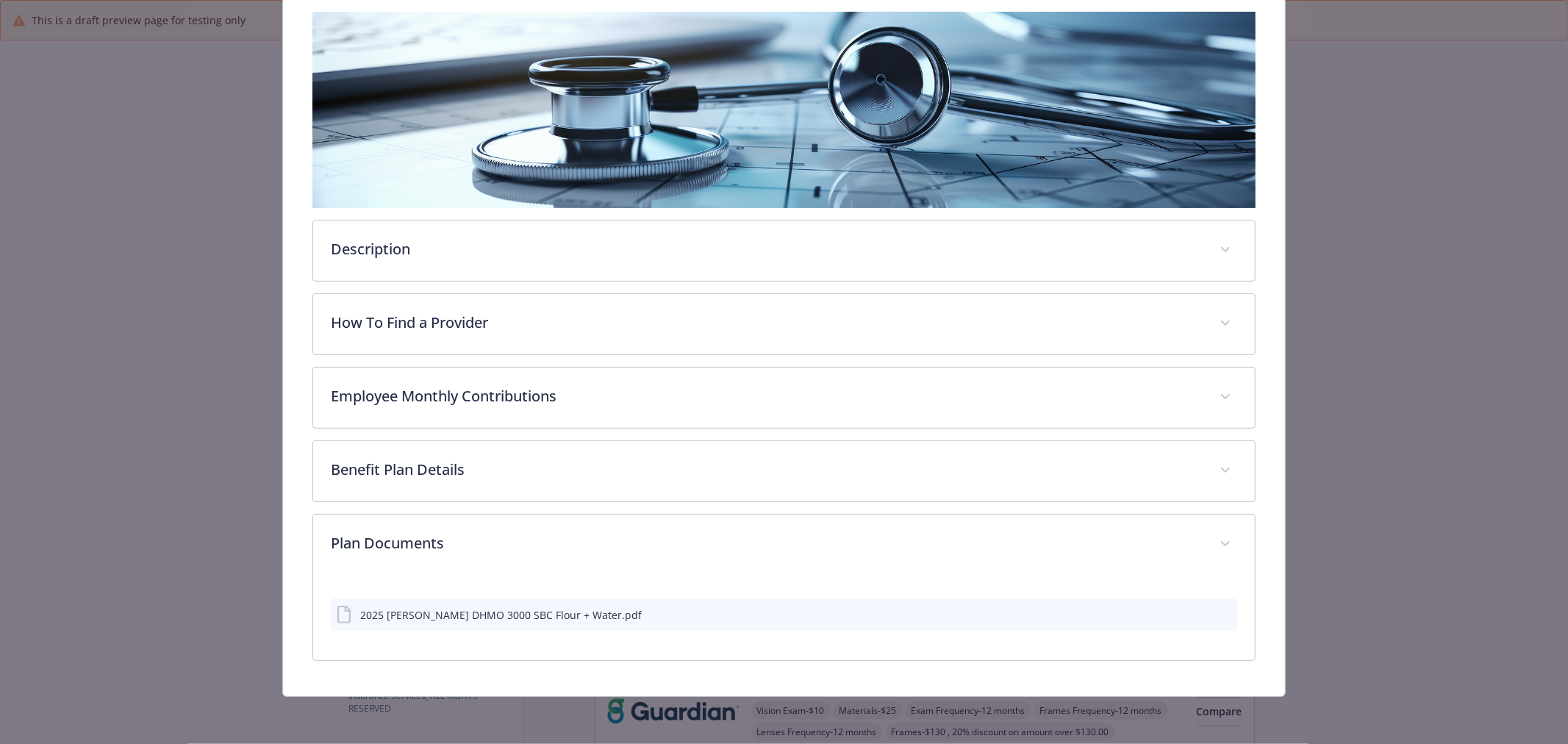
scroll to position [235, 0]
click at [1217, 612] on icon "preview file" at bounding box center [1224, 615] width 13 height 11
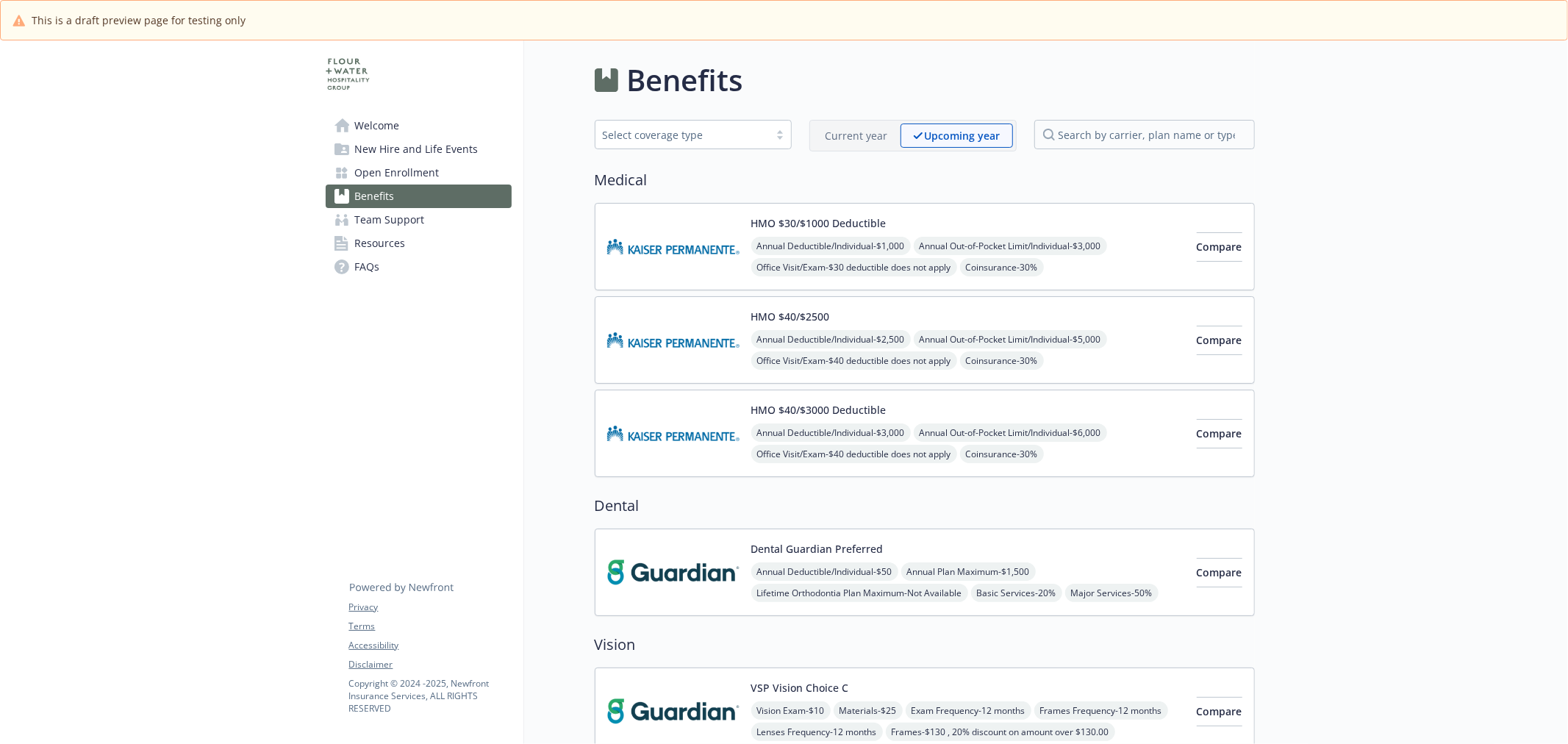
click at [693, 581] on img at bounding box center [674, 572] width 133 height 62
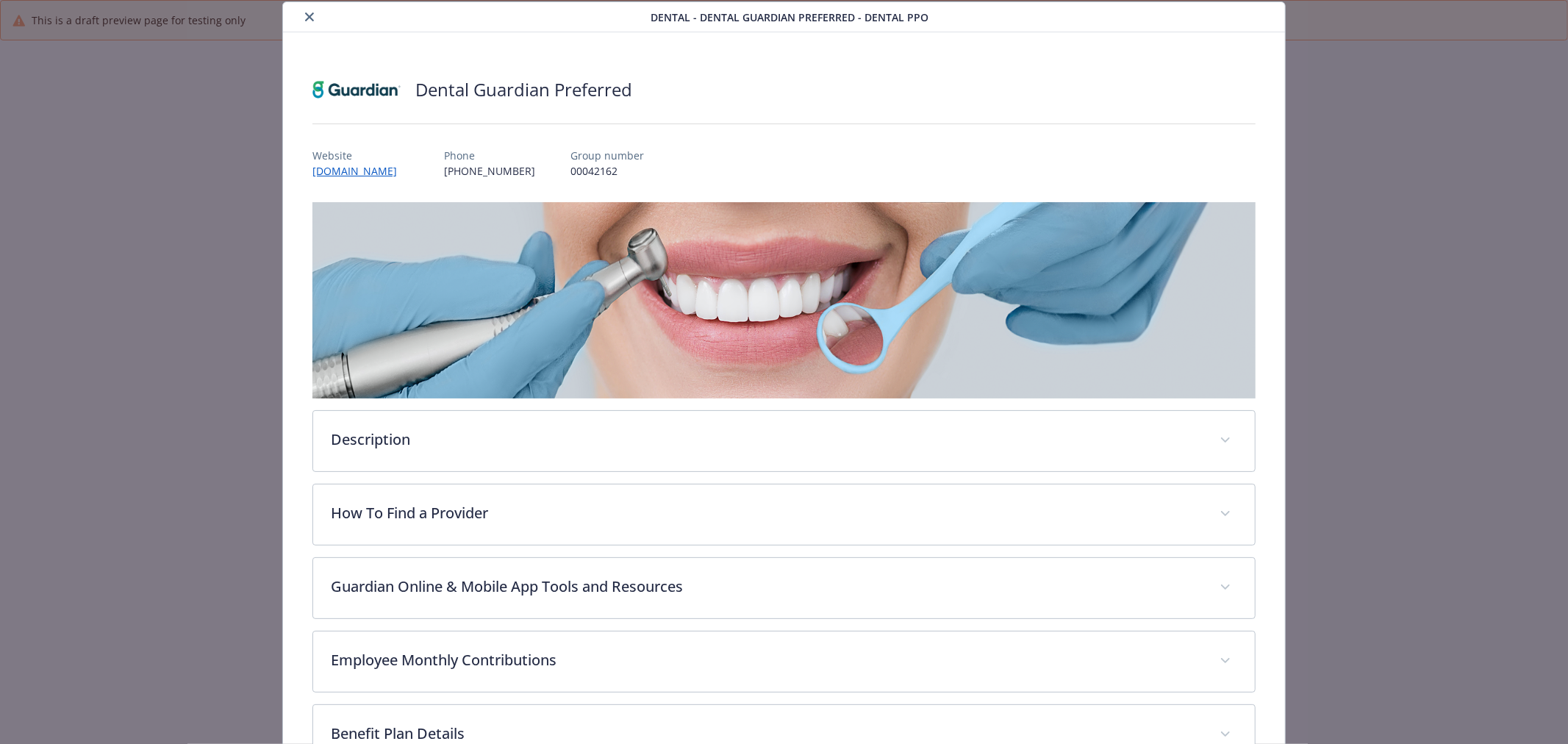
scroll to position [223, 0]
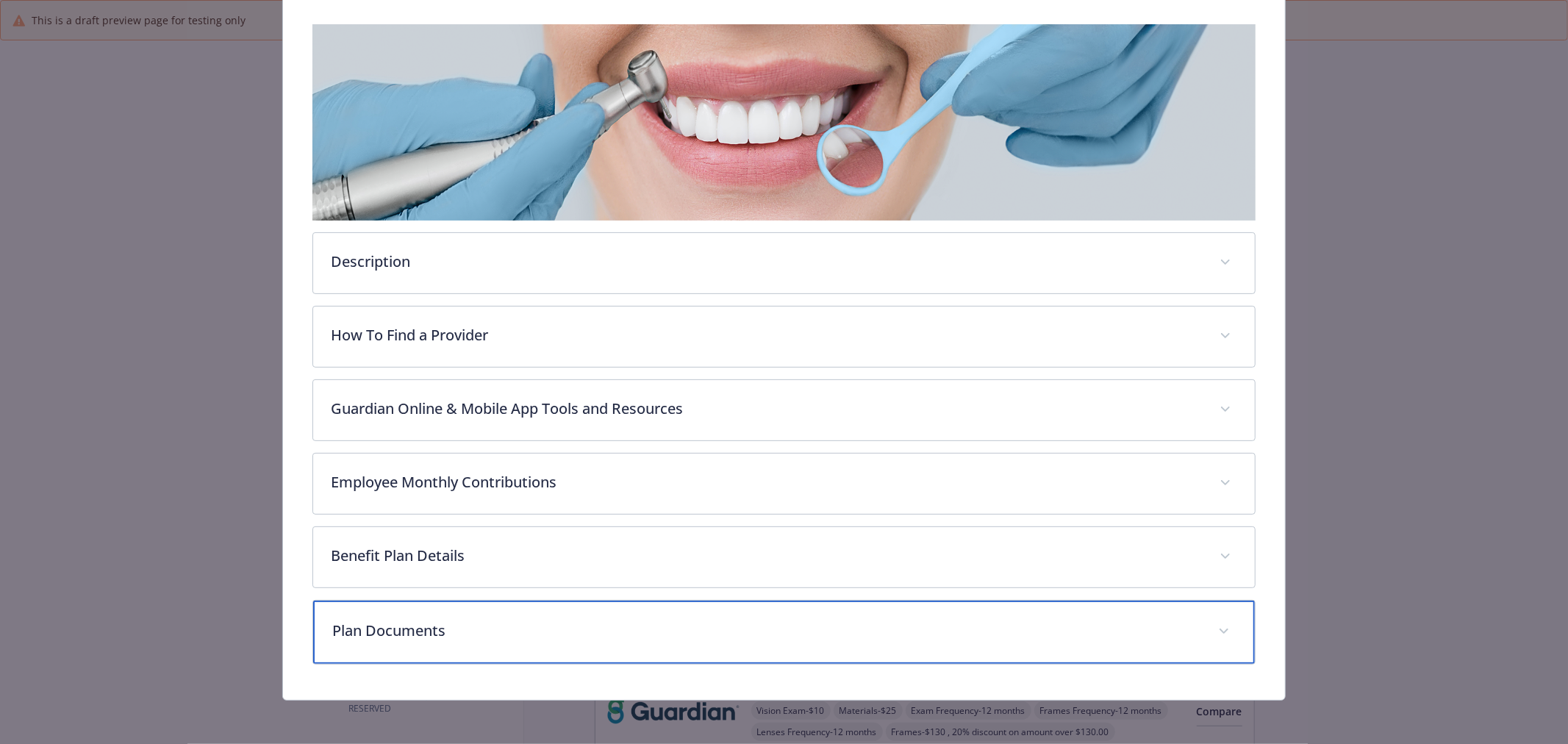
click at [368, 635] on p "Plan Documents" at bounding box center [767, 630] width 869 height 22
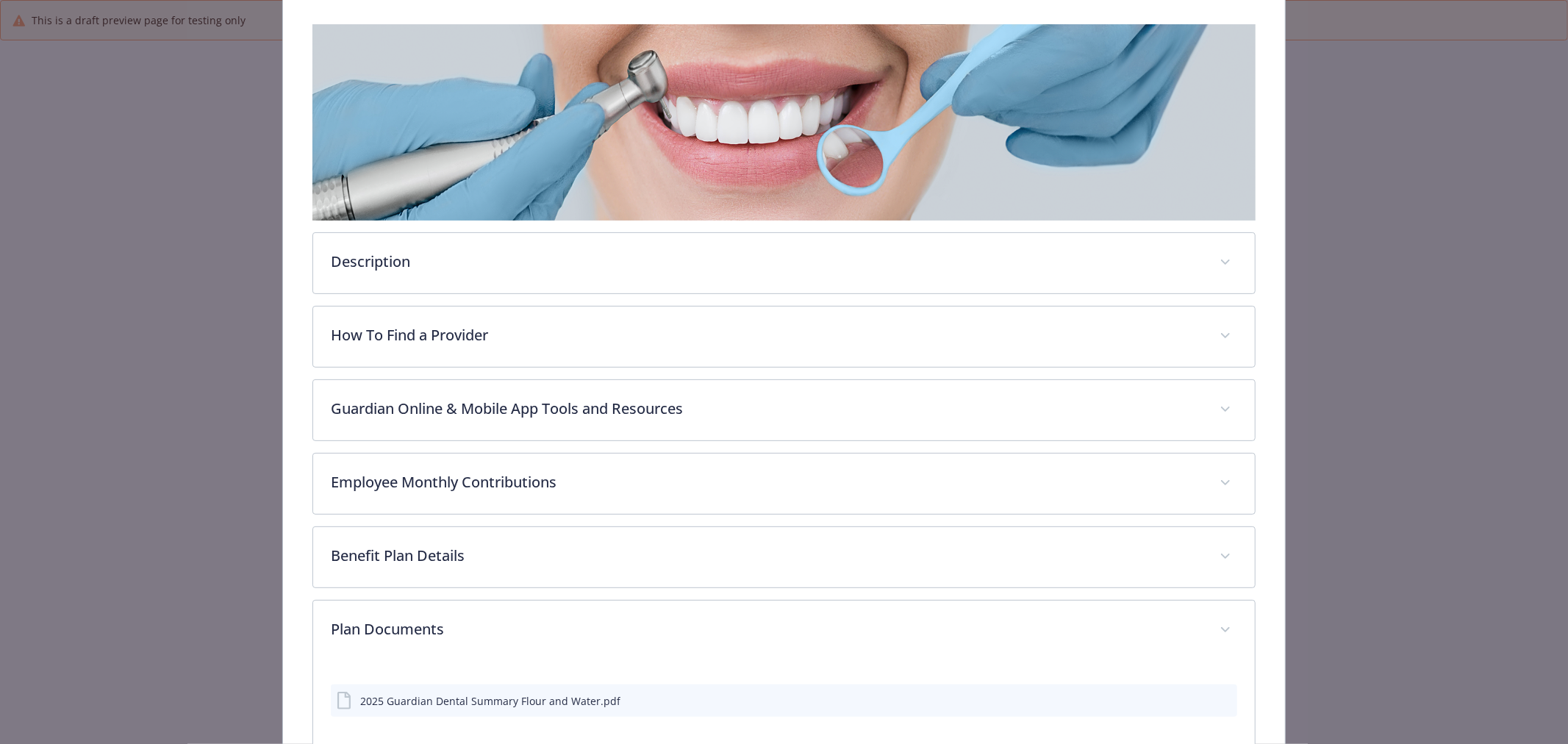
click at [409, 706] on div "2025 Guardian Dental Summary Flour and Water.pdf" at bounding box center [490, 700] width 260 height 15
click at [1217, 697] on icon "preview file" at bounding box center [1224, 700] width 13 height 11
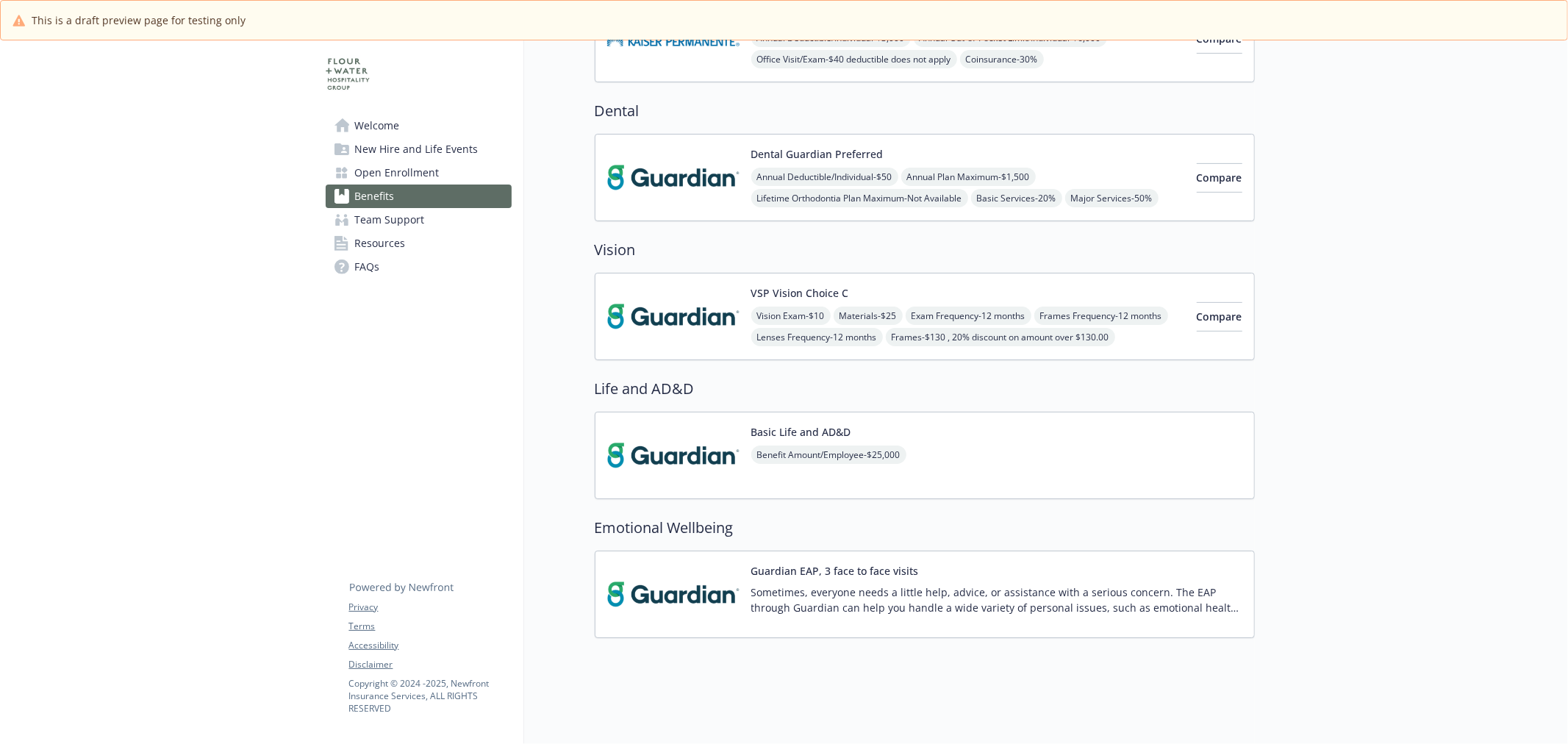
click at [633, 332] on img at bounding box center [674, 316] width 133 height 62
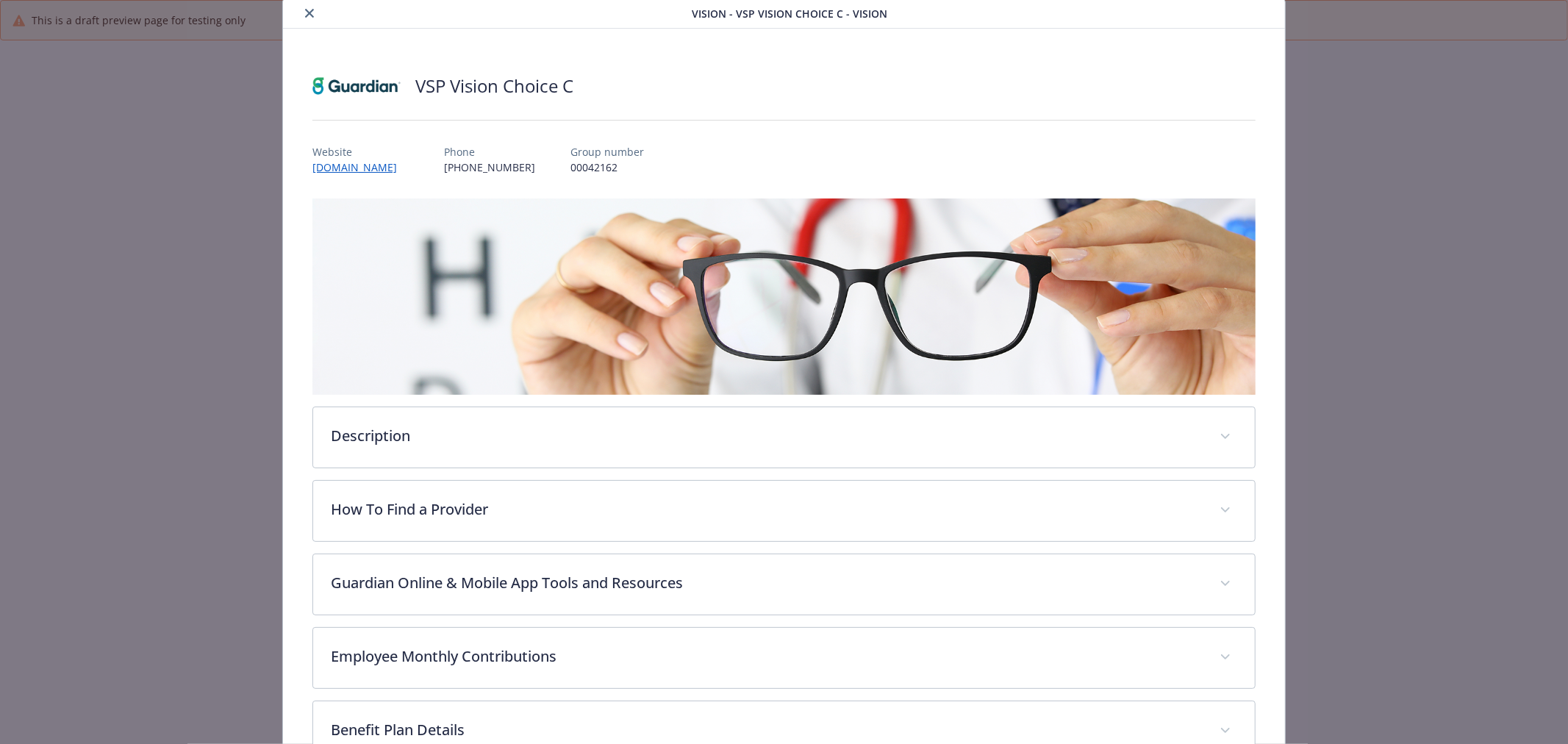
scroll to position [223, 0]
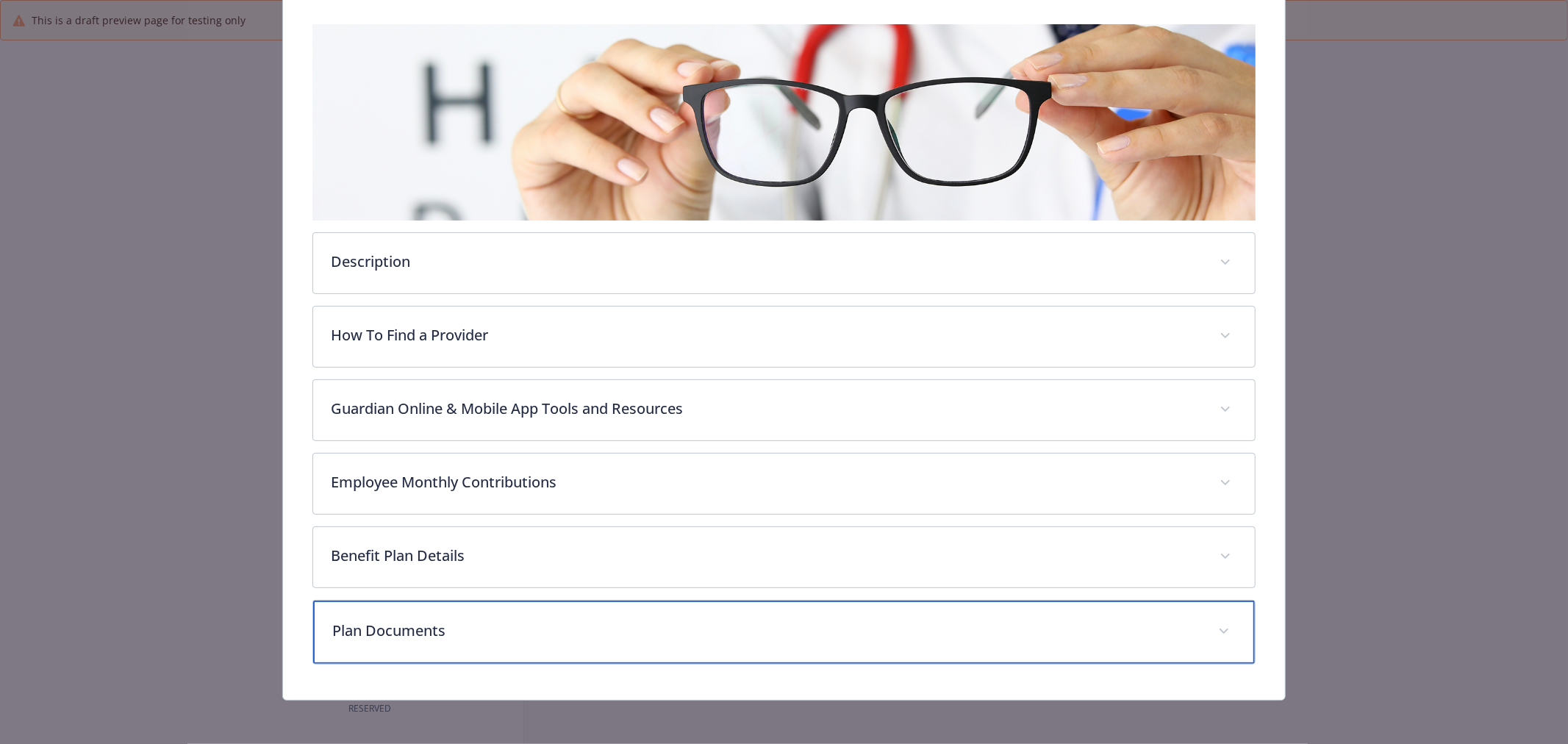
click at [375, 640] on div "Plan Documents" at bounding box center [784, 632] width 942 height 63
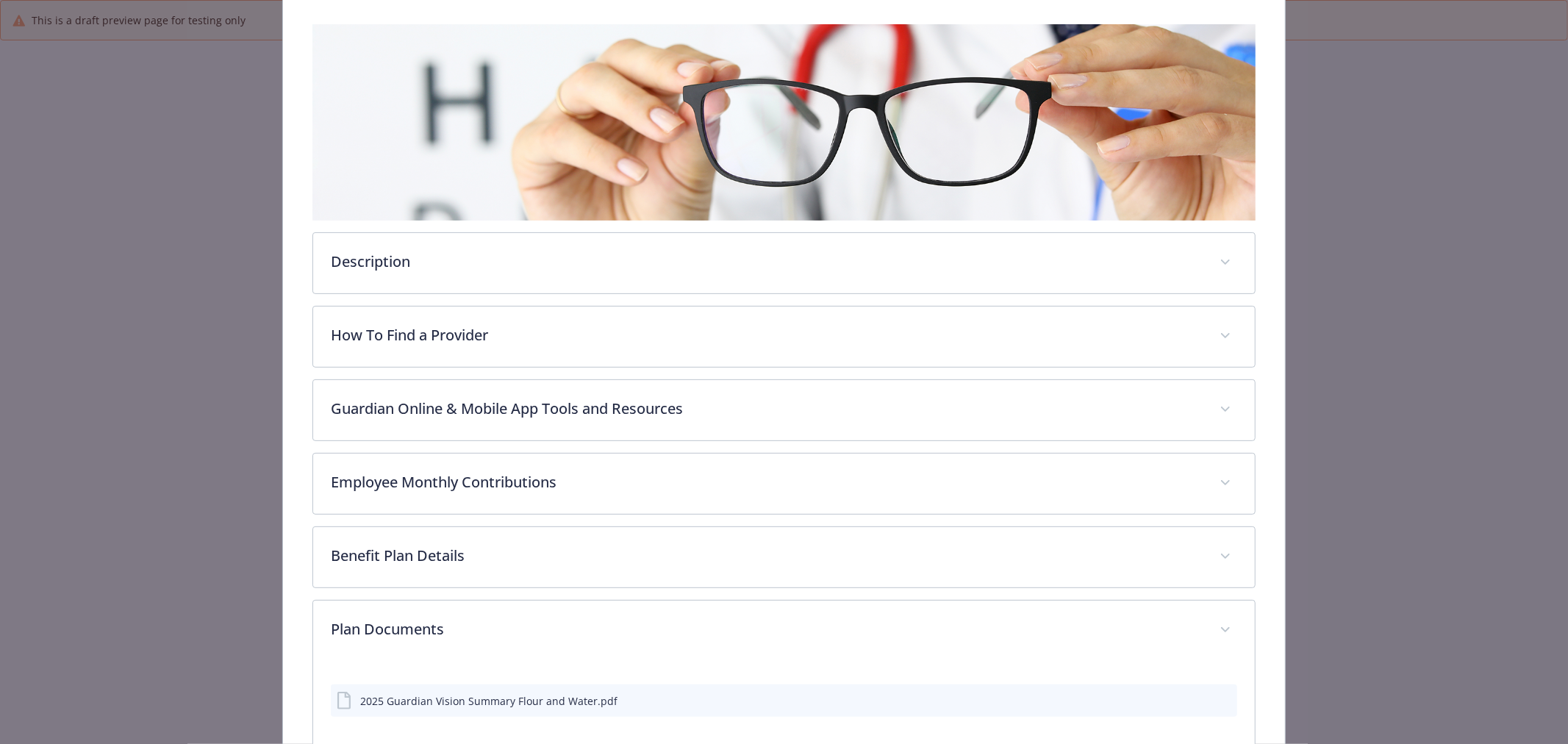
click at [1217, 703] on button "preview file" at bounding box center [1224, 700] width 16 height 13
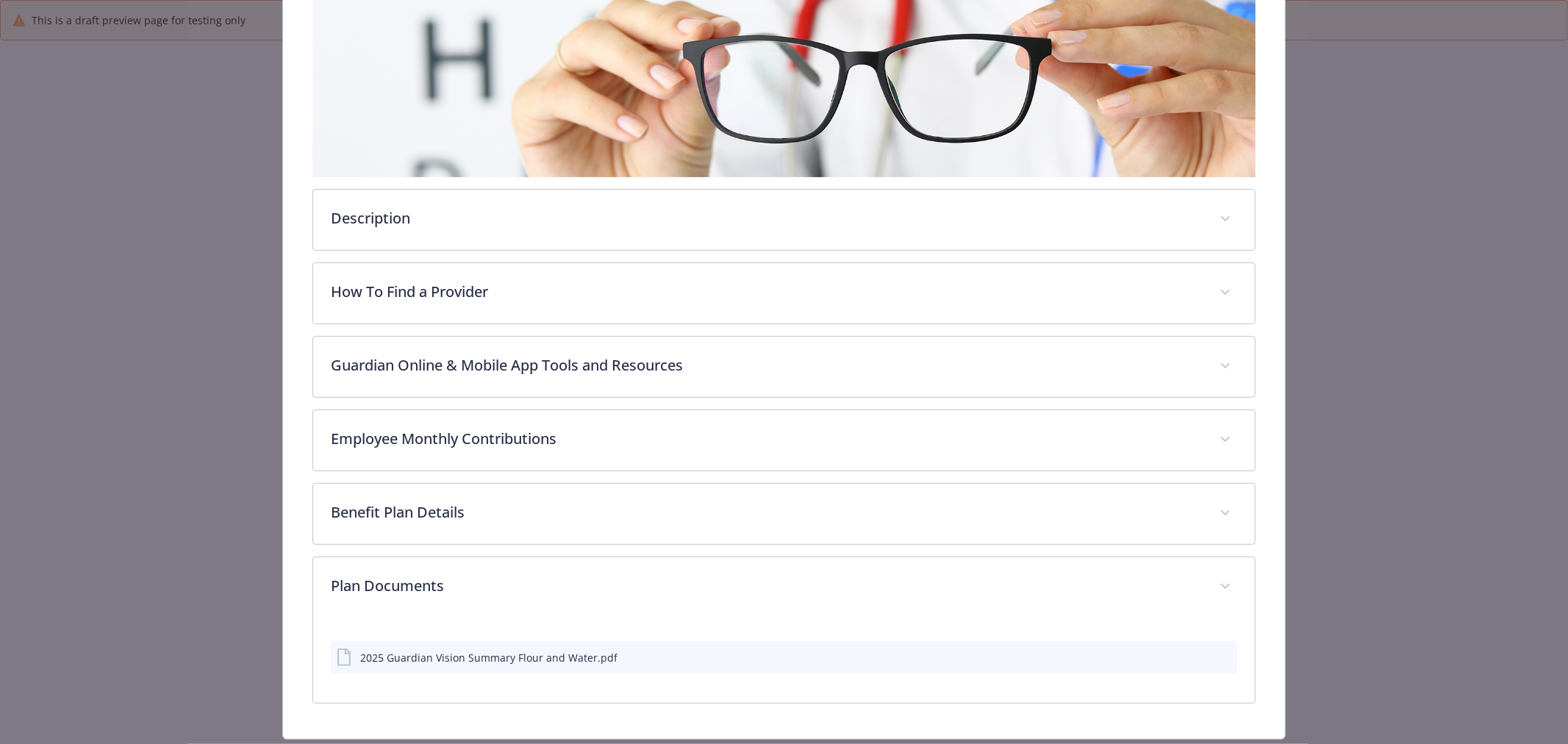
scroll to position [0, 0]
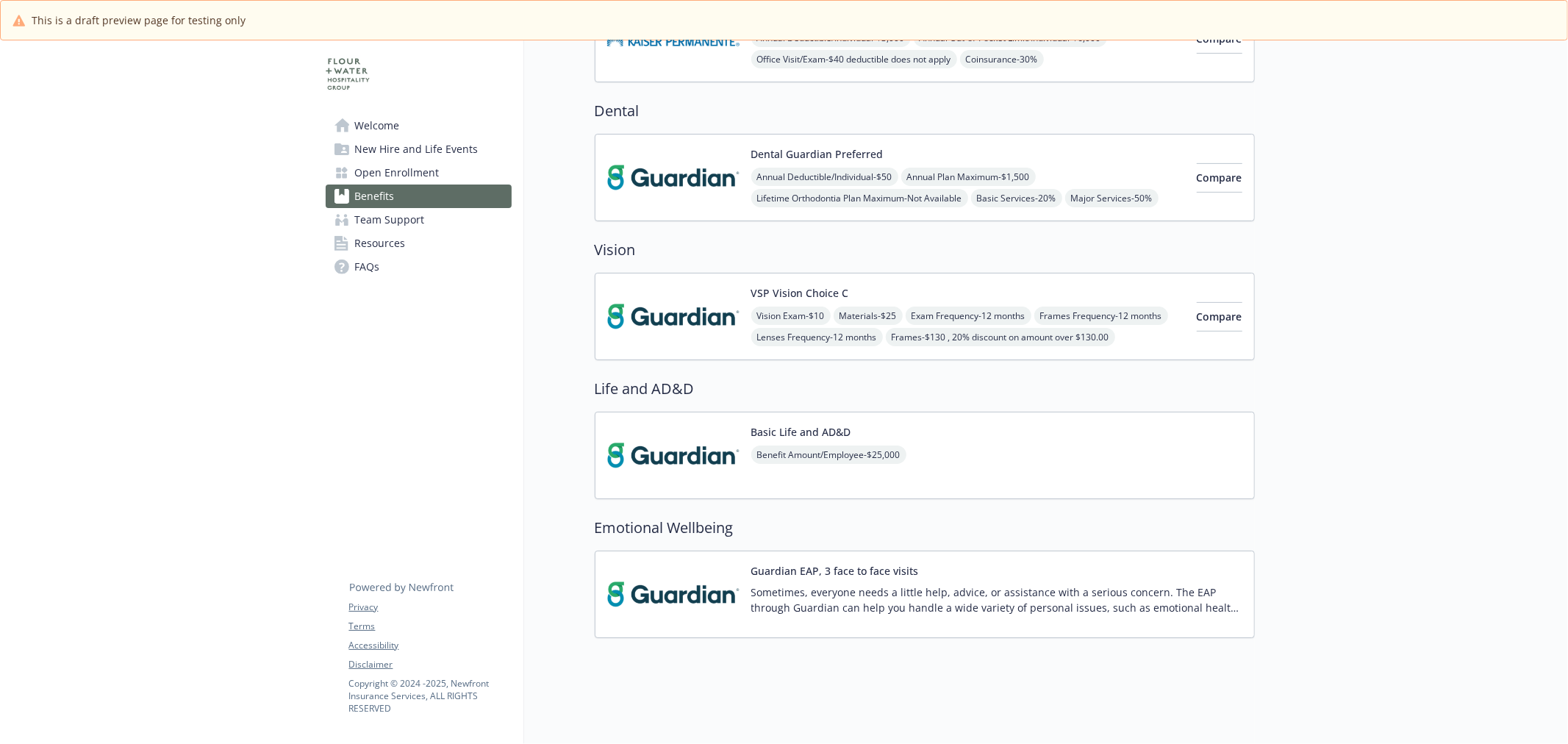
click at [658, 432] on img at bounding box center [674, 455] width 133 height 62
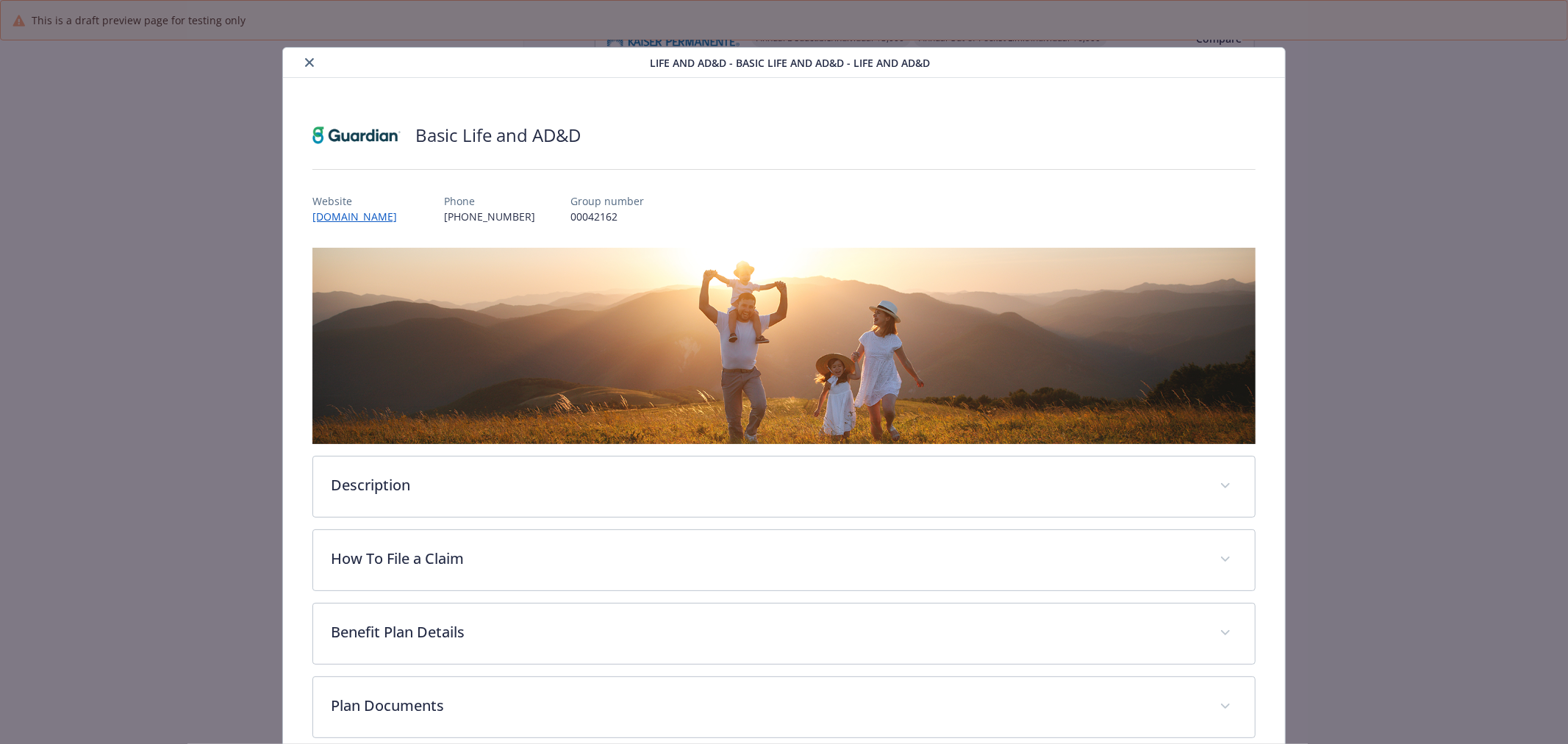
scroll to position [77, 0]
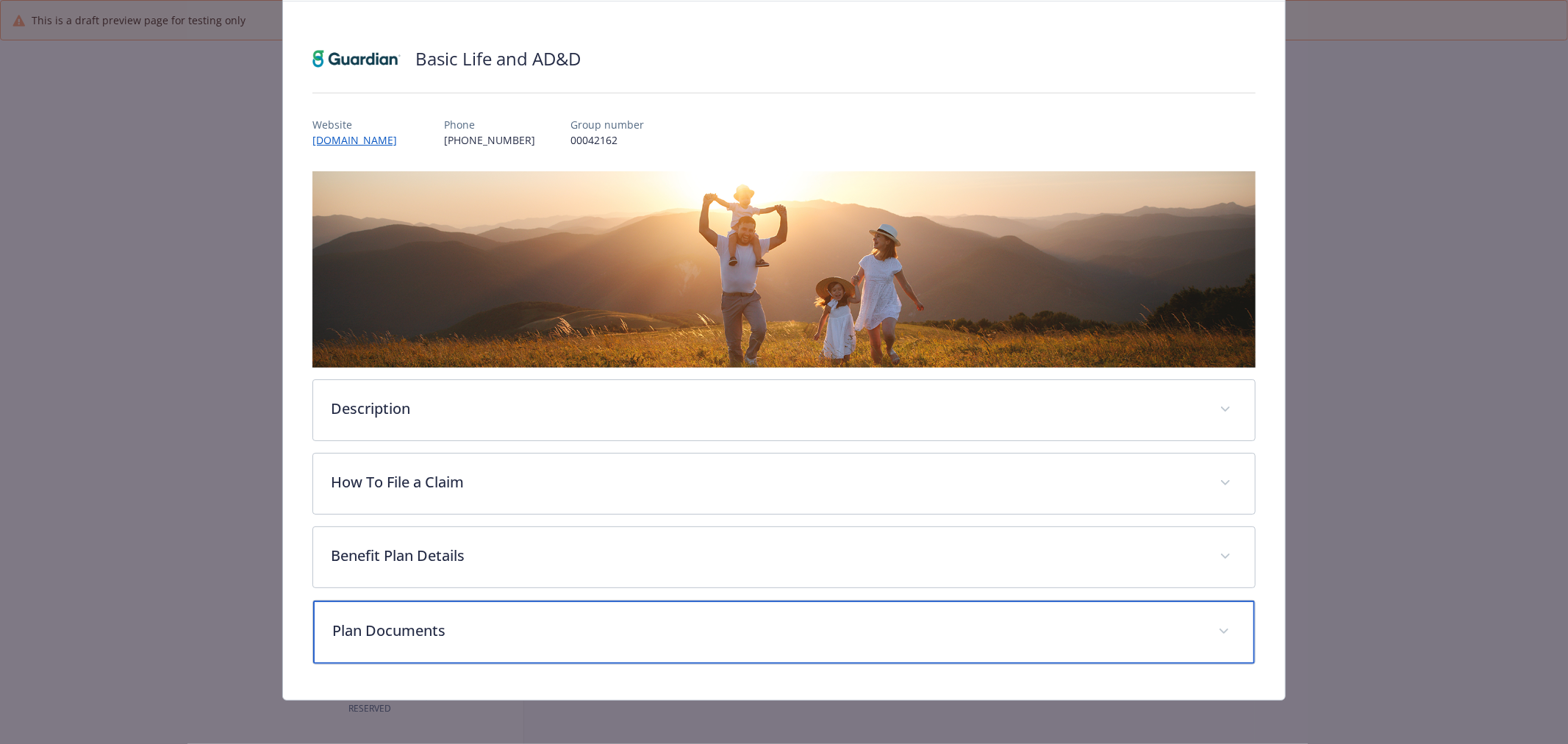
click at [452, 642] on div "Plan Documents" at bounding box center [784, 632] width 942 height 63
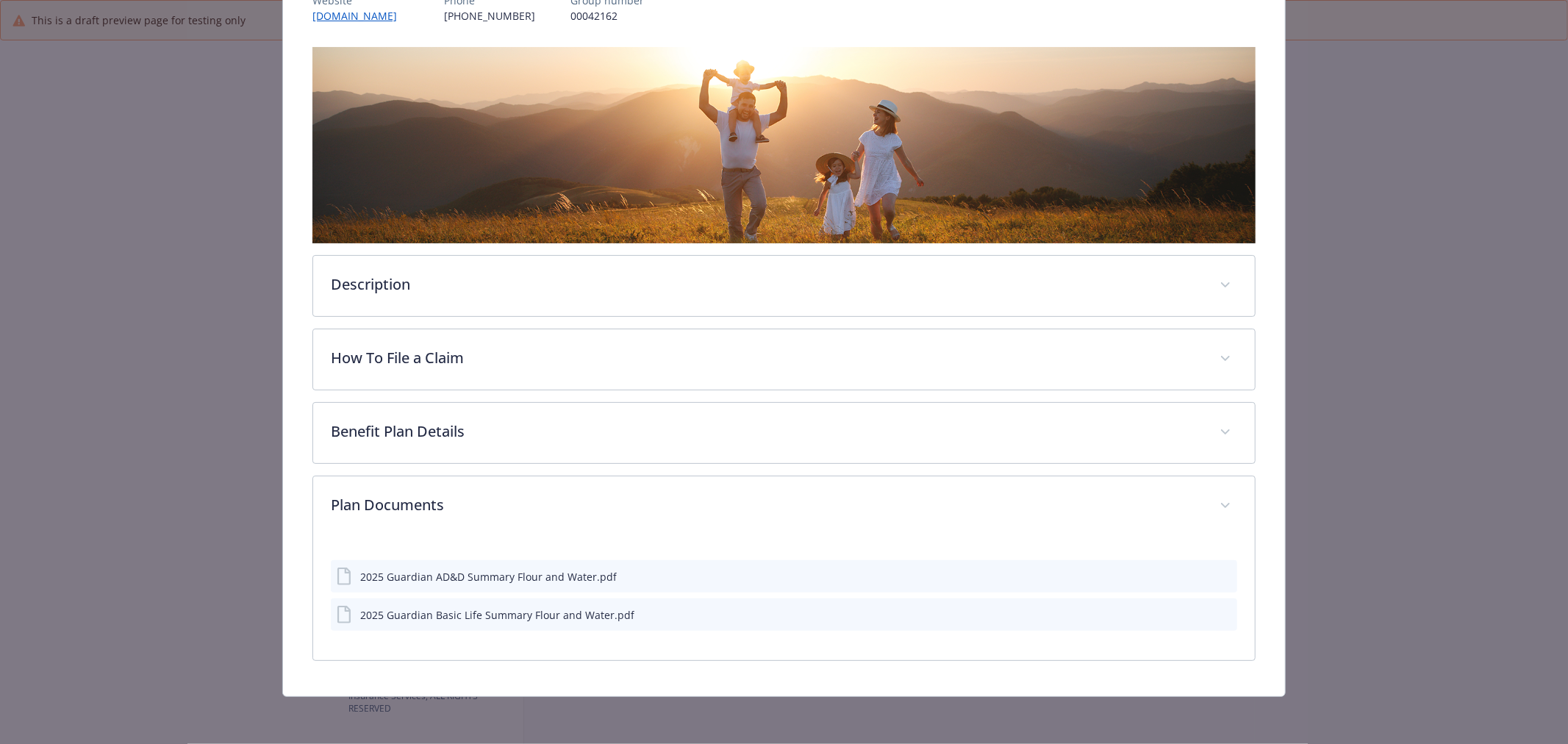
scroll to position [200, 0]
click at [1207, 615] on div "details for plan Life and AD&D - Basic Life and AD&D - Life and AD&D" at bounding box center [1212, 615] width 36 height 15
click at [1217, 611] on icon "preview file" at bounding box center [1224, 615] width 13 height 11
click at [1217, 577] on icon "preview file" at bounding box center [1224, 576] width 13 height 11
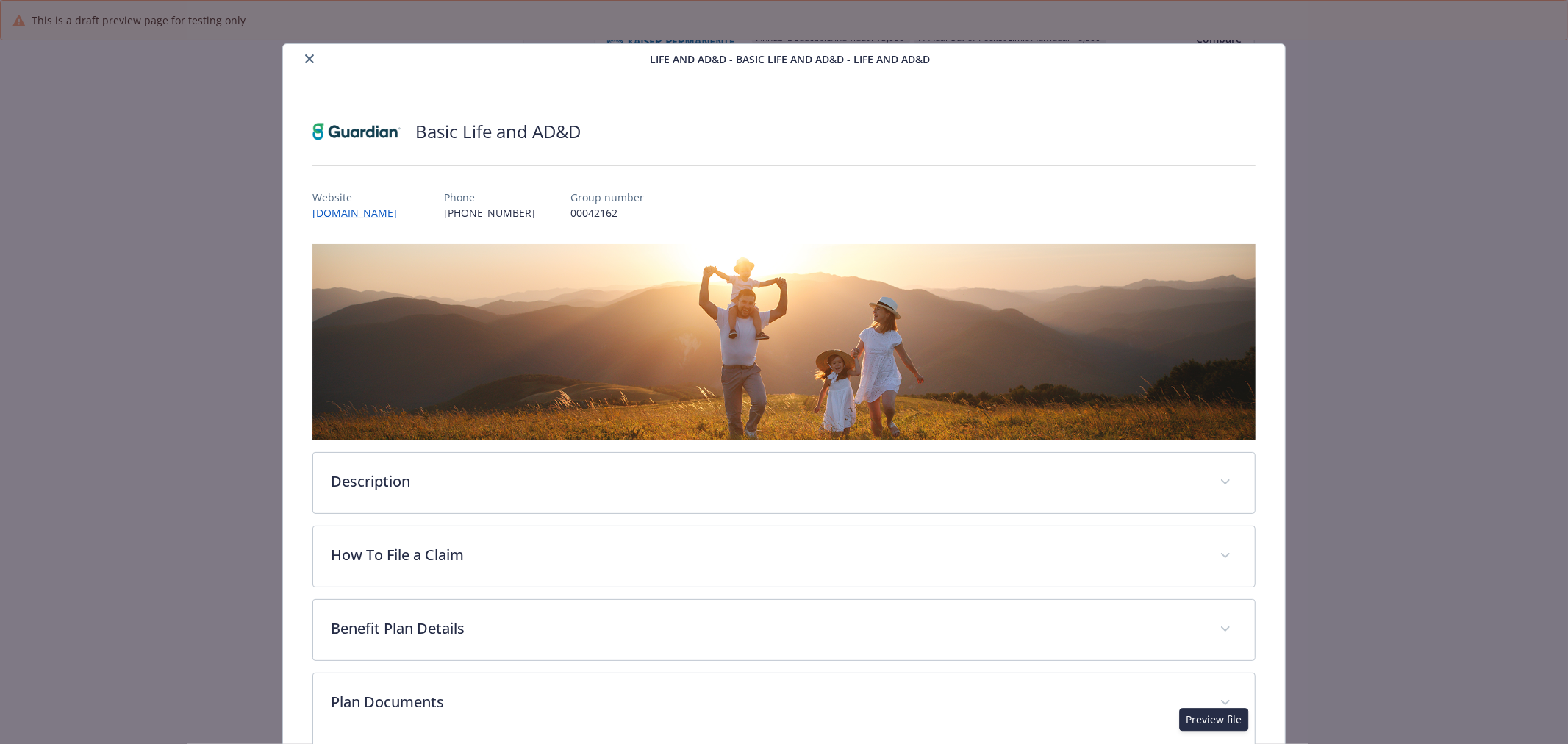
scroll to position [0, 0]
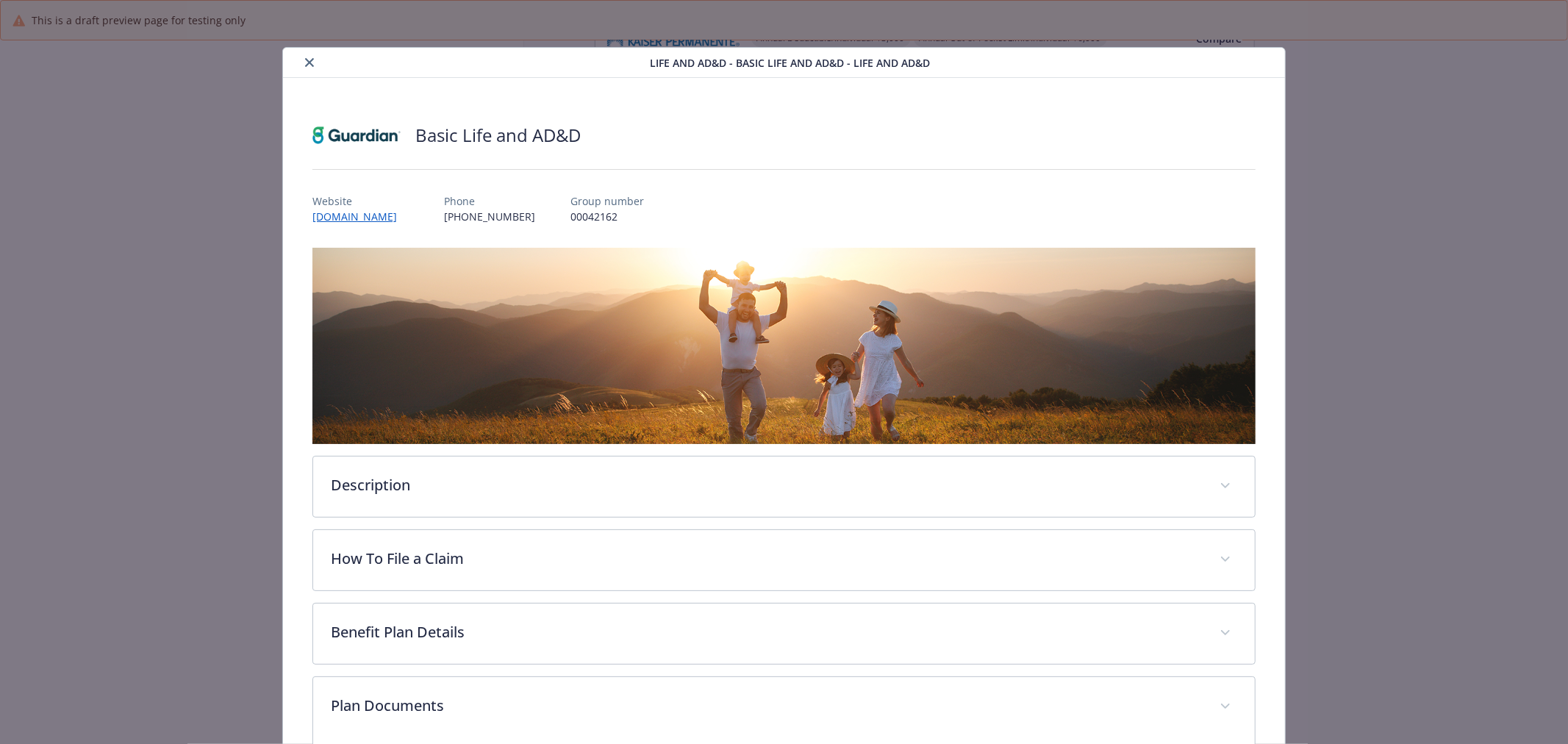
click at [305, 64] on icon "close" at bounding box center [309, 62] width 9 height 9
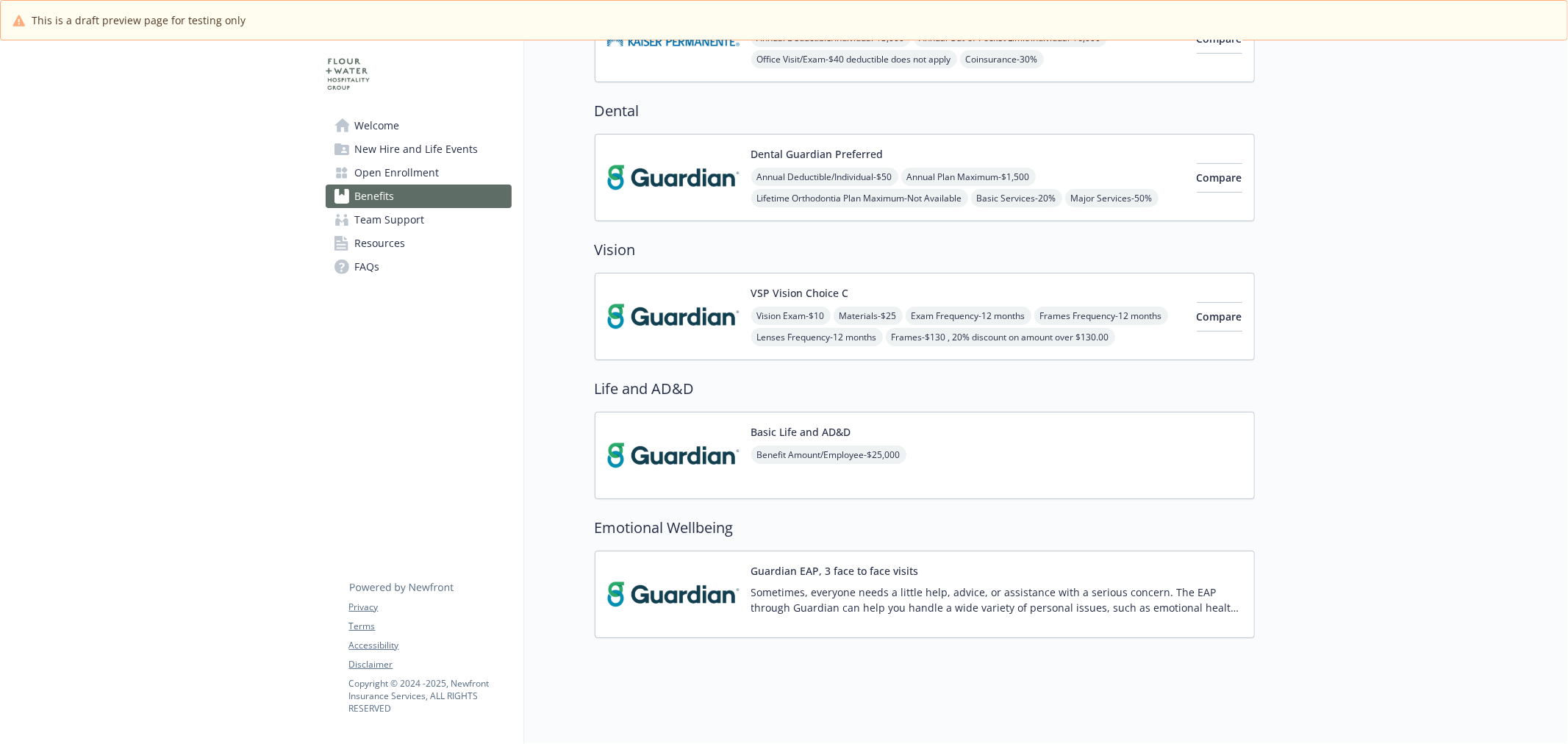
click at [679, 564] on img at bounding box center [674, 594] width 133 height 62
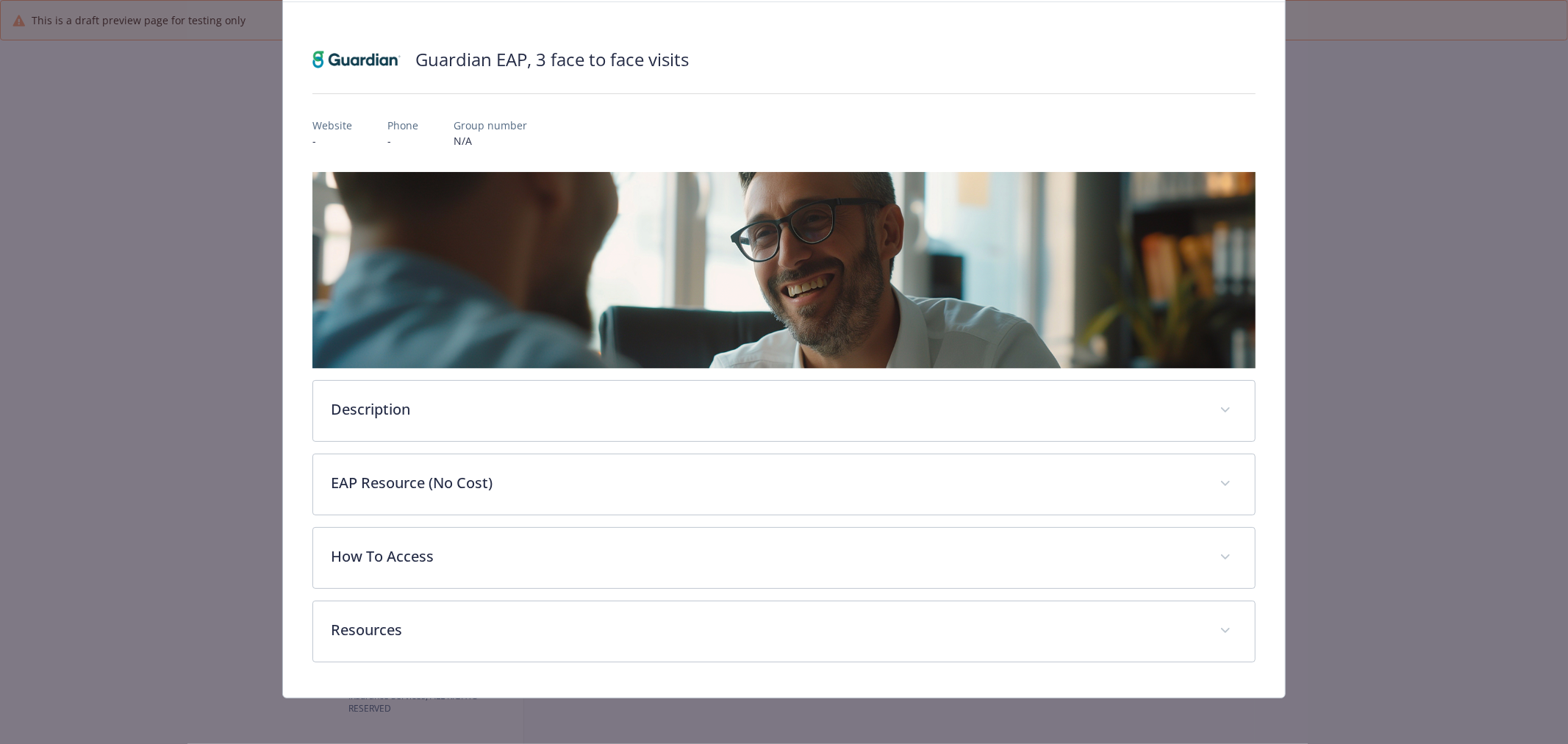
scroll to position [77, 0]
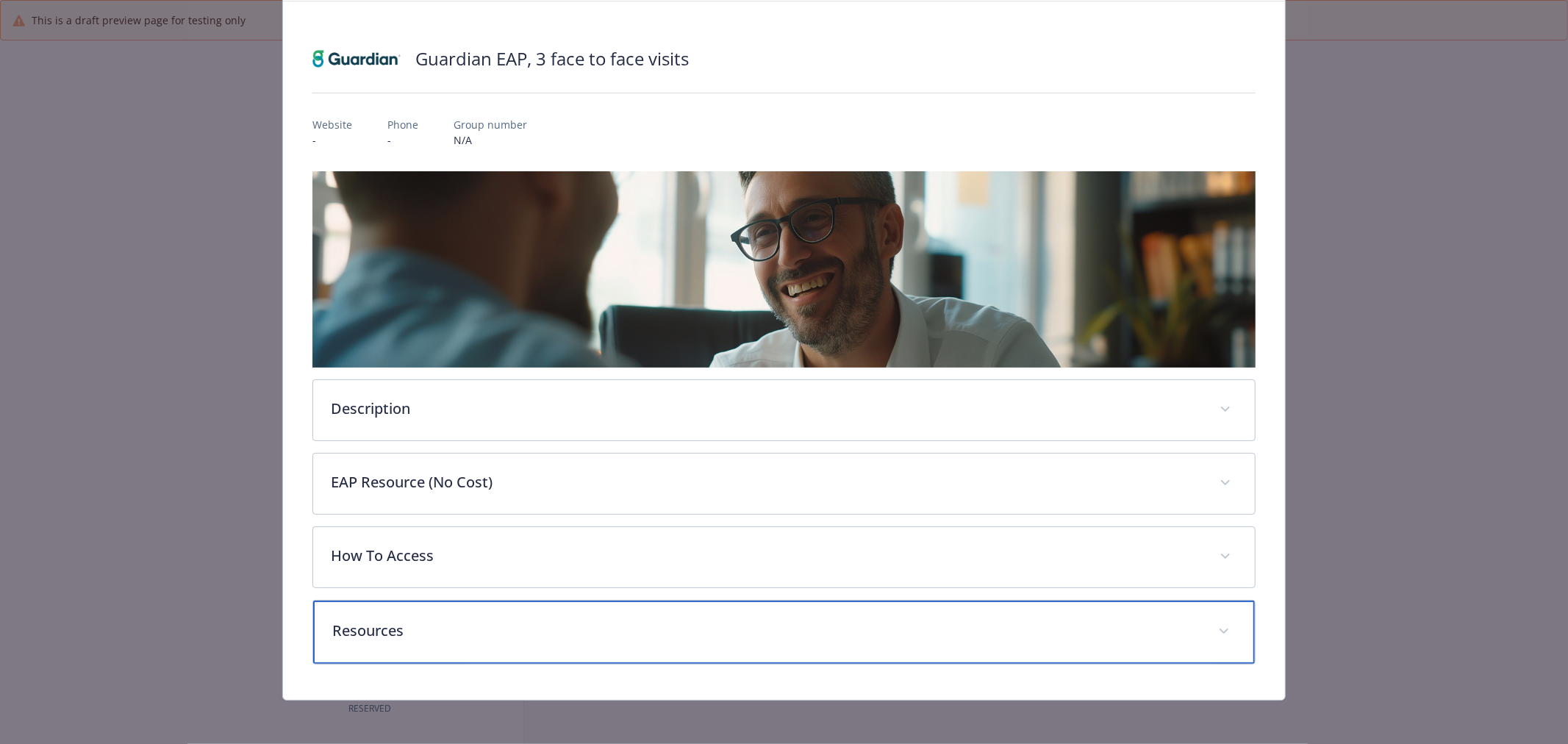
click at [429, 636] on p "Resources" at bounding box center [767, 630] width 869 height 22
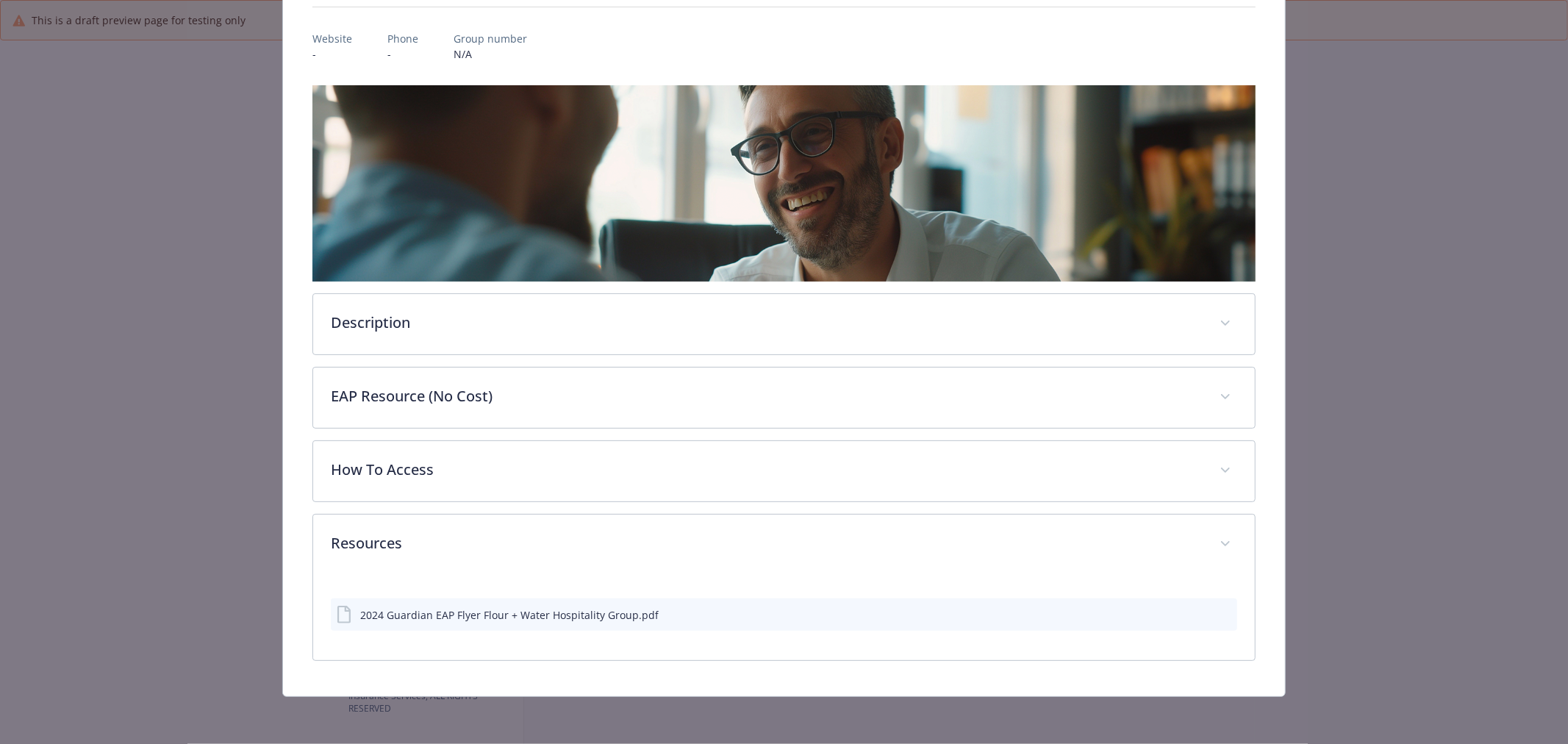
scroll to position [162, 0]
click at [1217, 612] on icon "preview file" at bounding box center [1224, 615] width 13 height 11
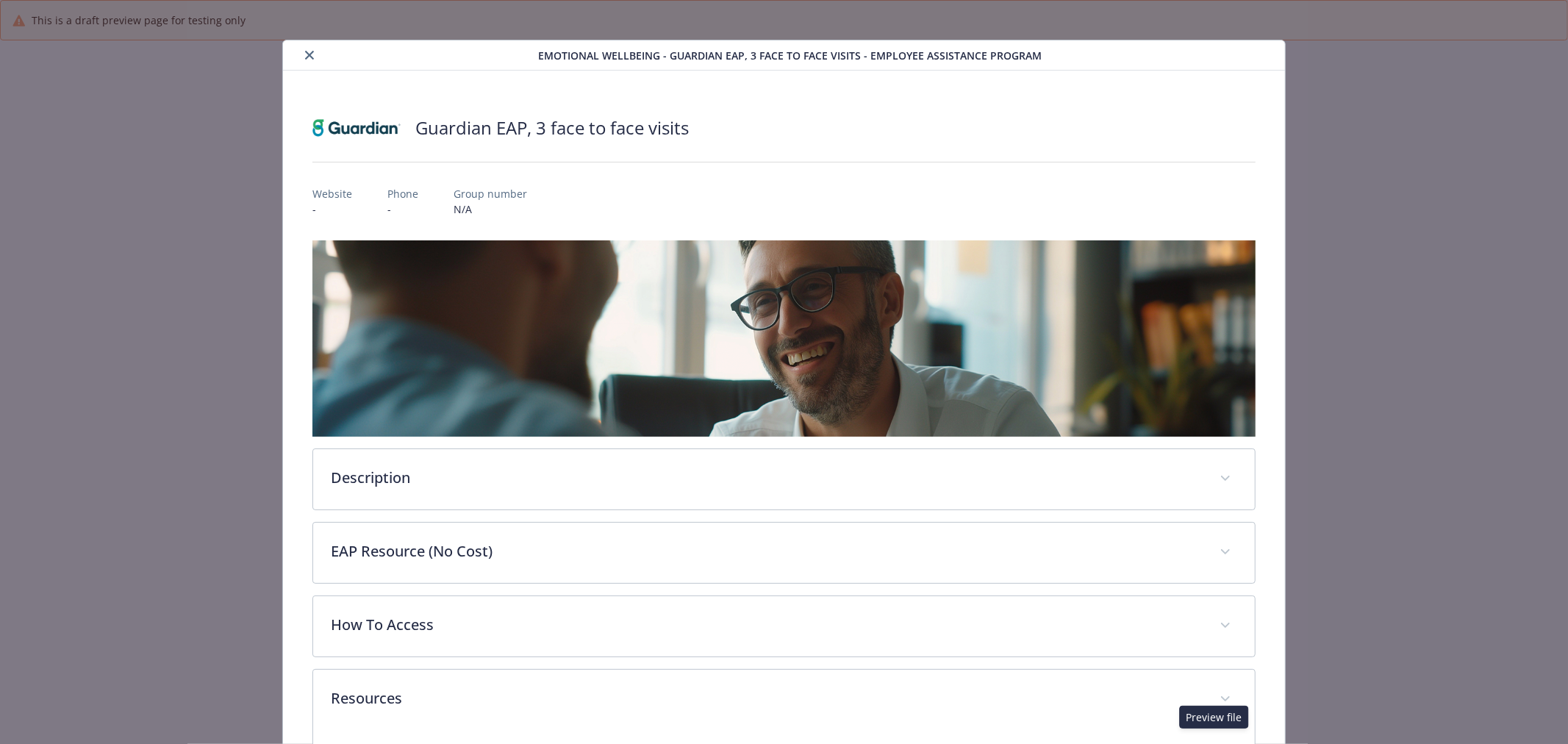
scroll to position [0, 0]
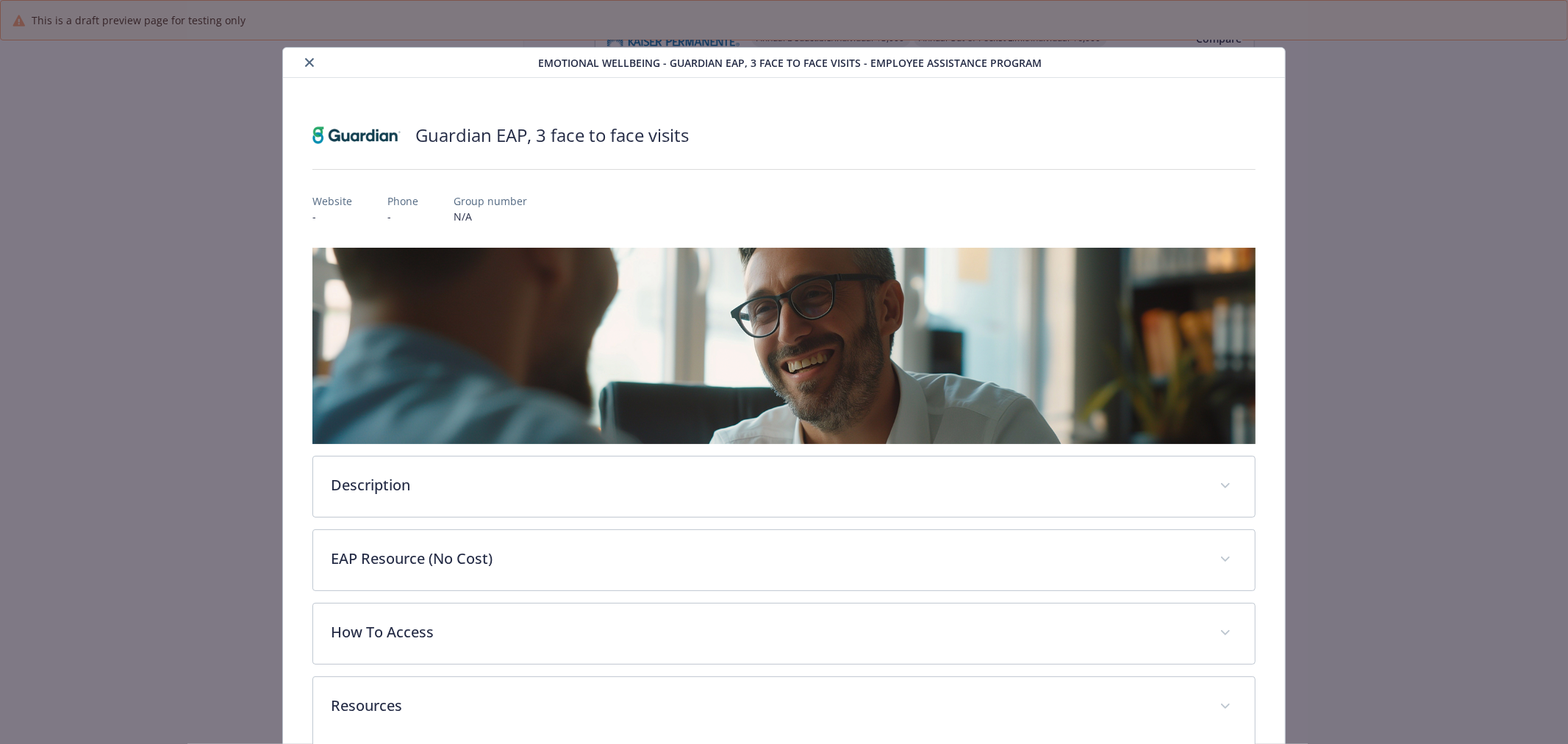
drag, startPoint x: 310, startPoint y: 61, endPoint x: 229, endPoint y: 5, distance: 98.5
click at [309, 61] on icon "close" at bounding box center [309, 62] width 9 height 9
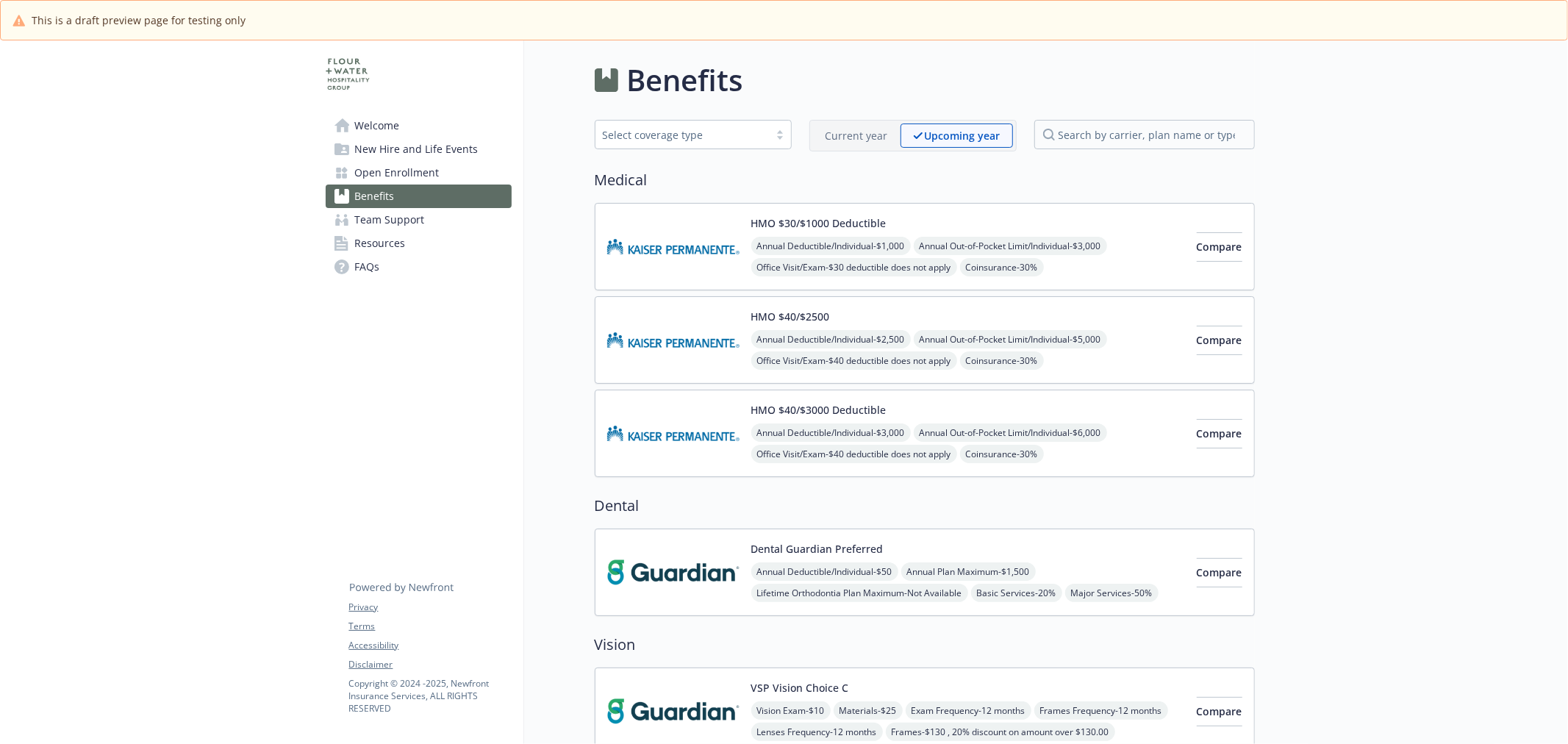
click at [719, 235] on img at bounding box center [674, 246] width 133 height 62
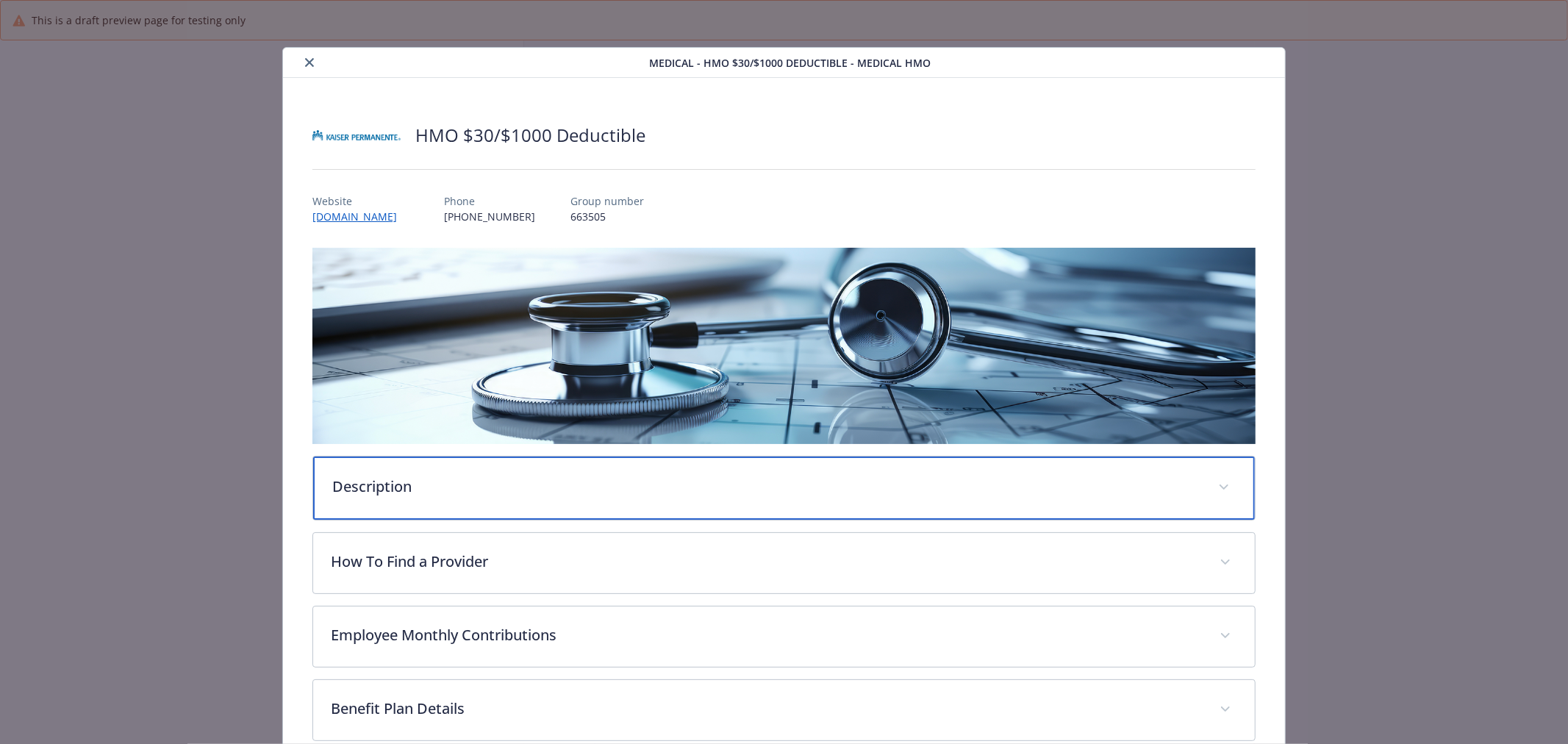
click at [575, 489] on p "Description" at bounding box center [767, 486] width 869 height 22
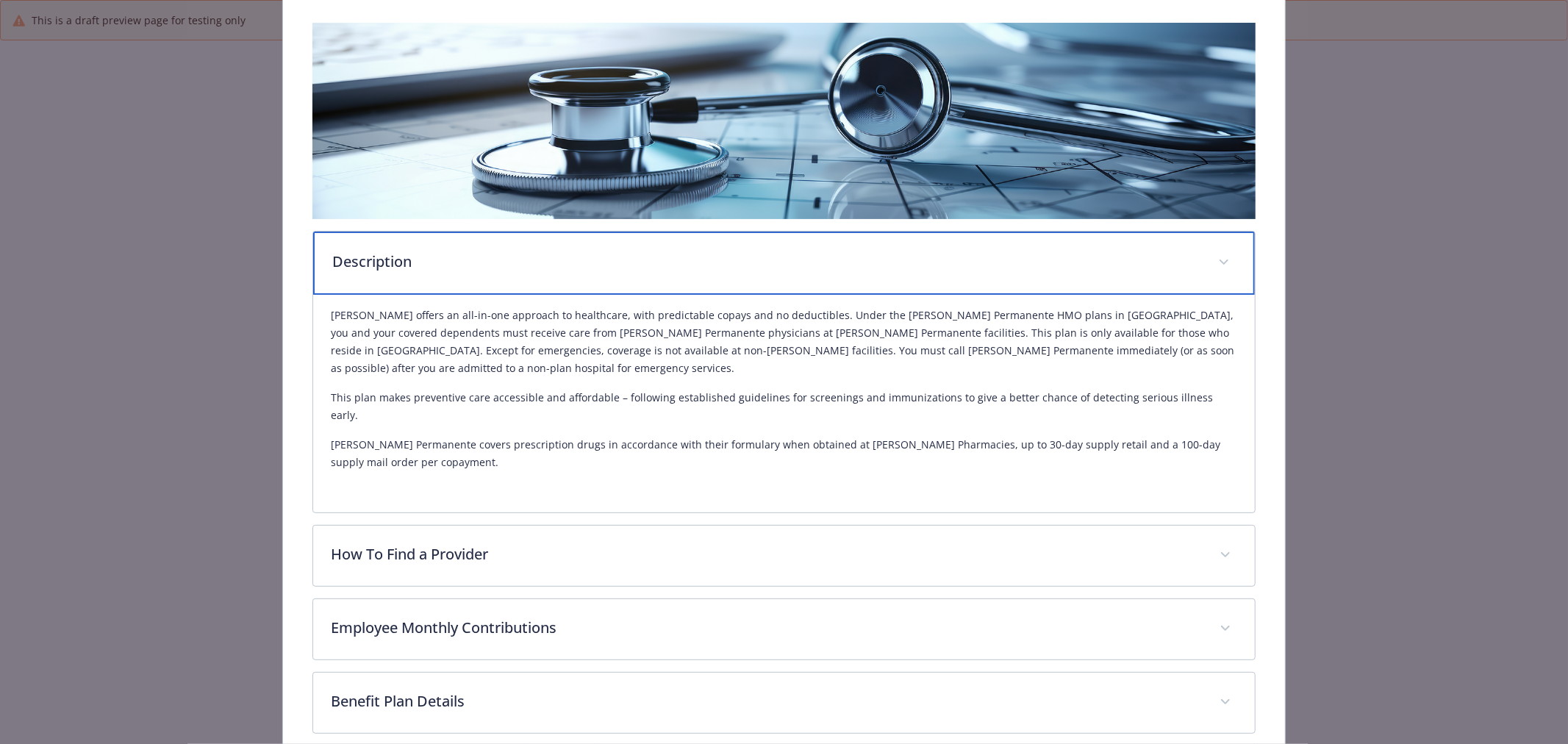
scroll to position [245, 0]
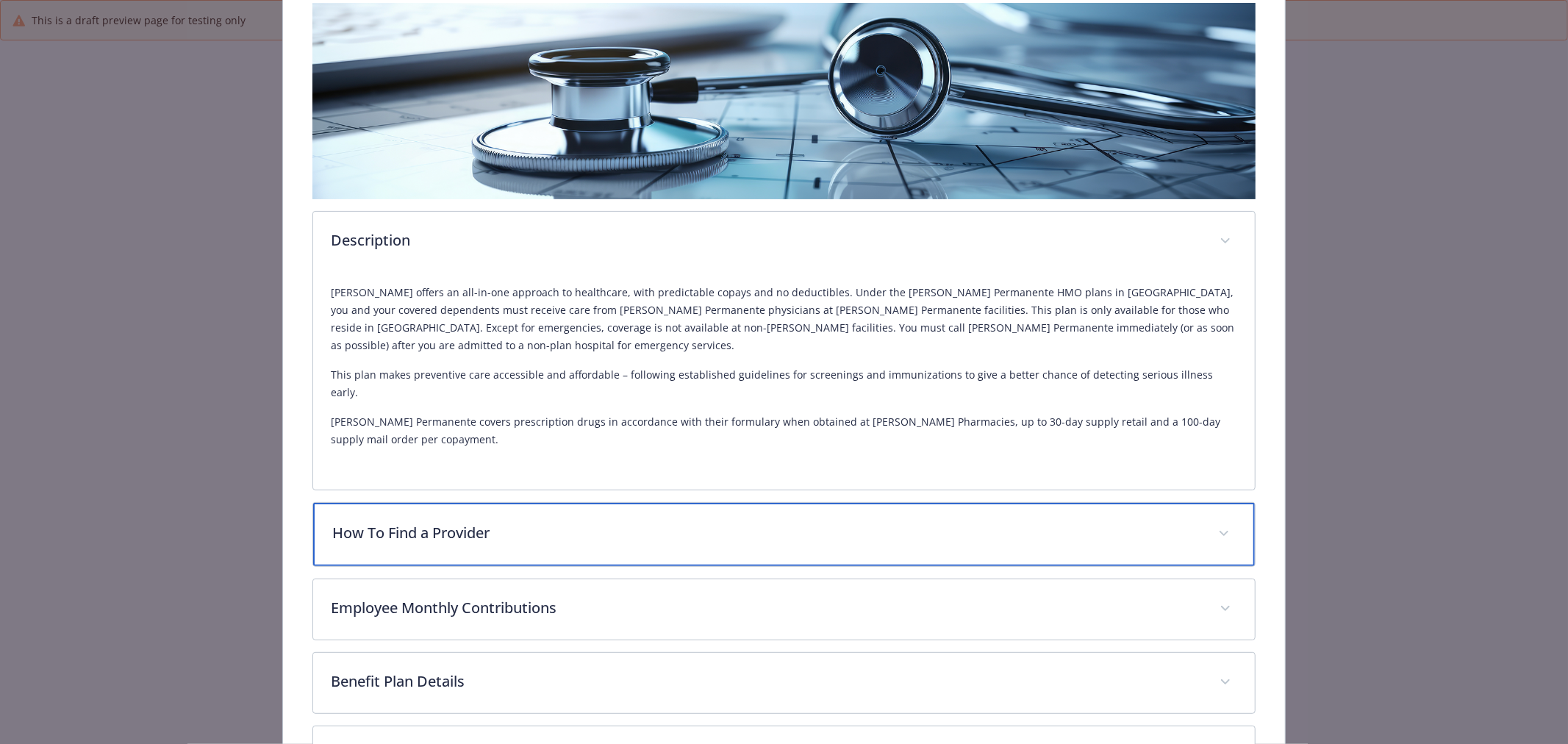
click at [573, 503] on div "How To Find a Provider" at bounding box center [784, 535] width 942 height 63
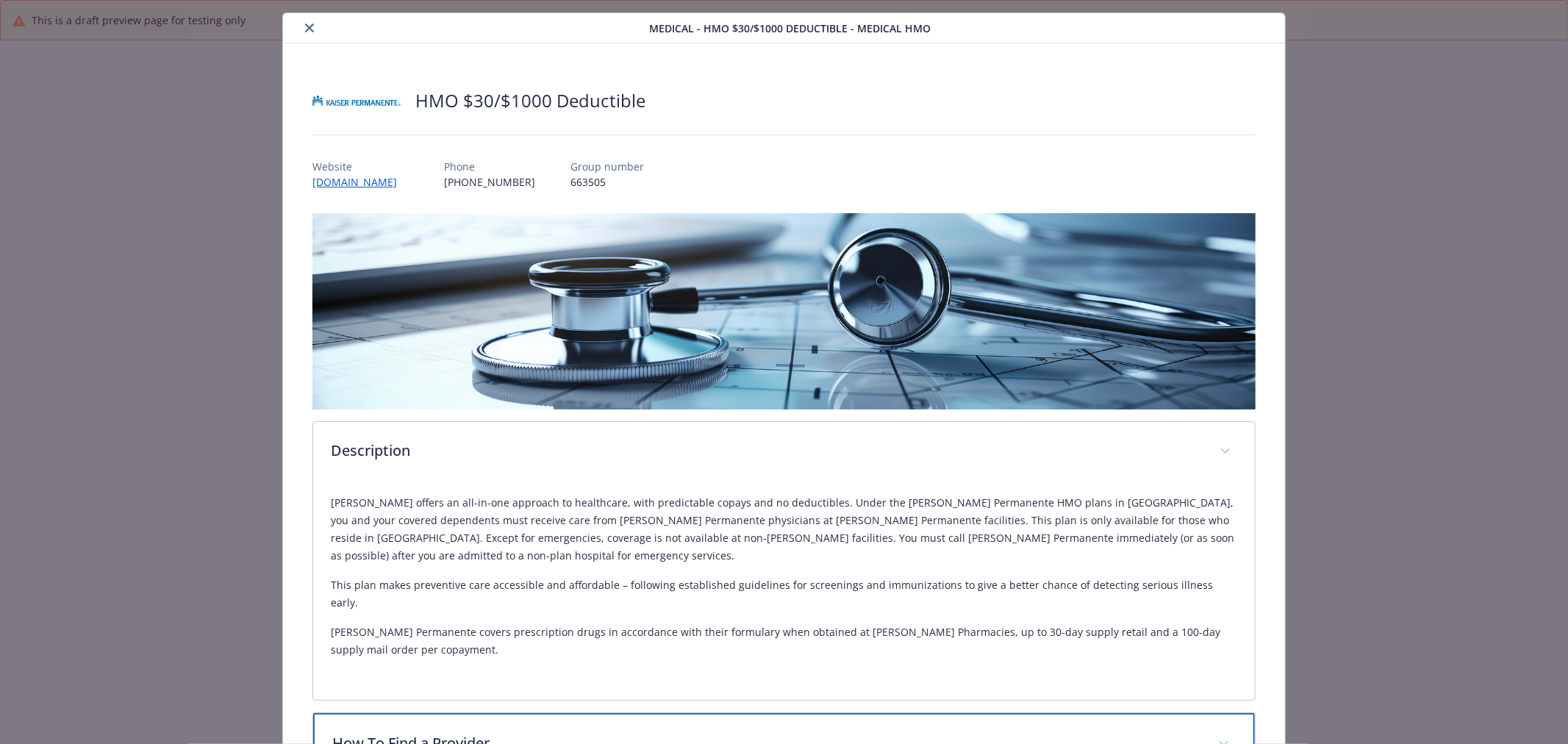
scroll to position [0, 0]
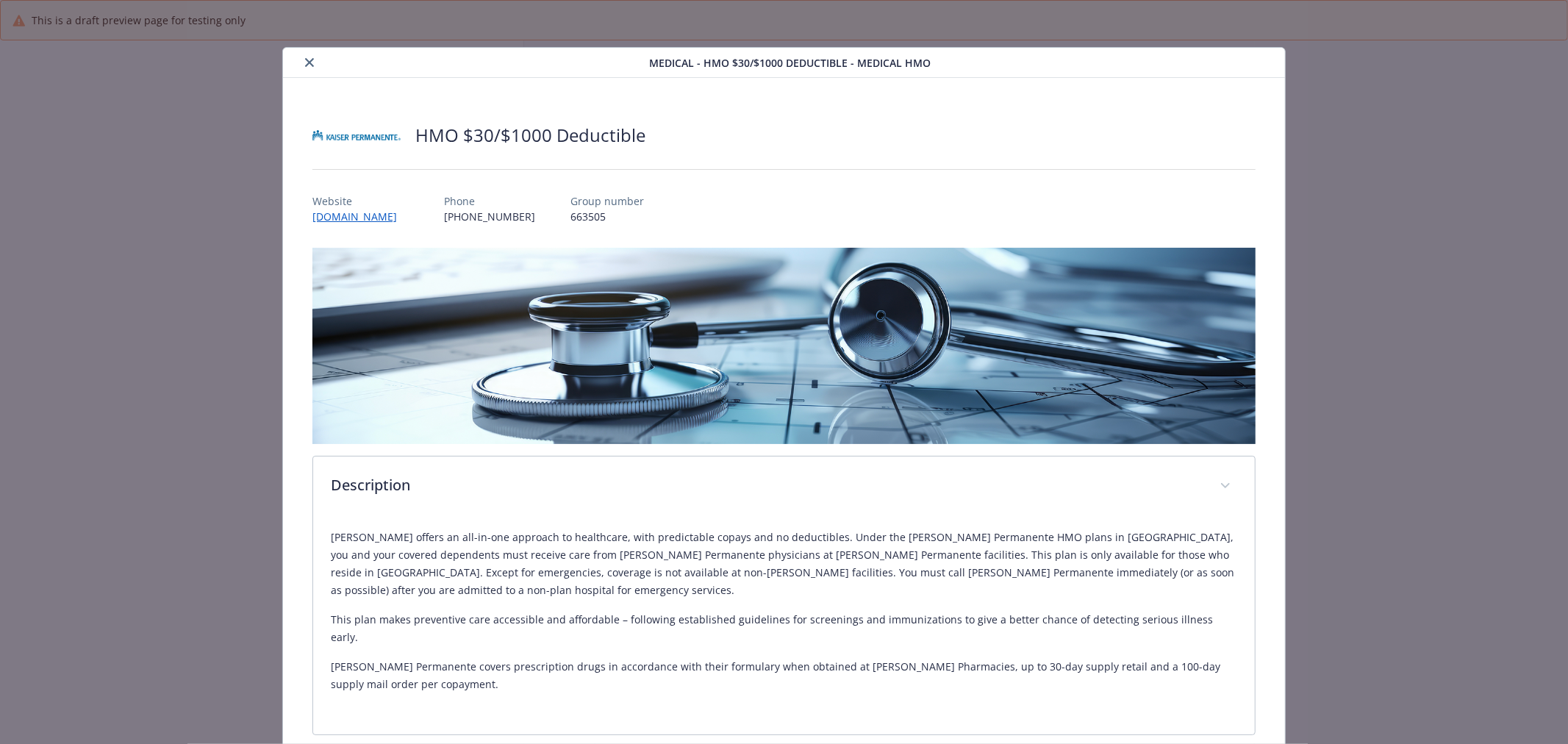
click at [307, 60] on icon "close" at bounding box center [309, 62] width 9 height 9
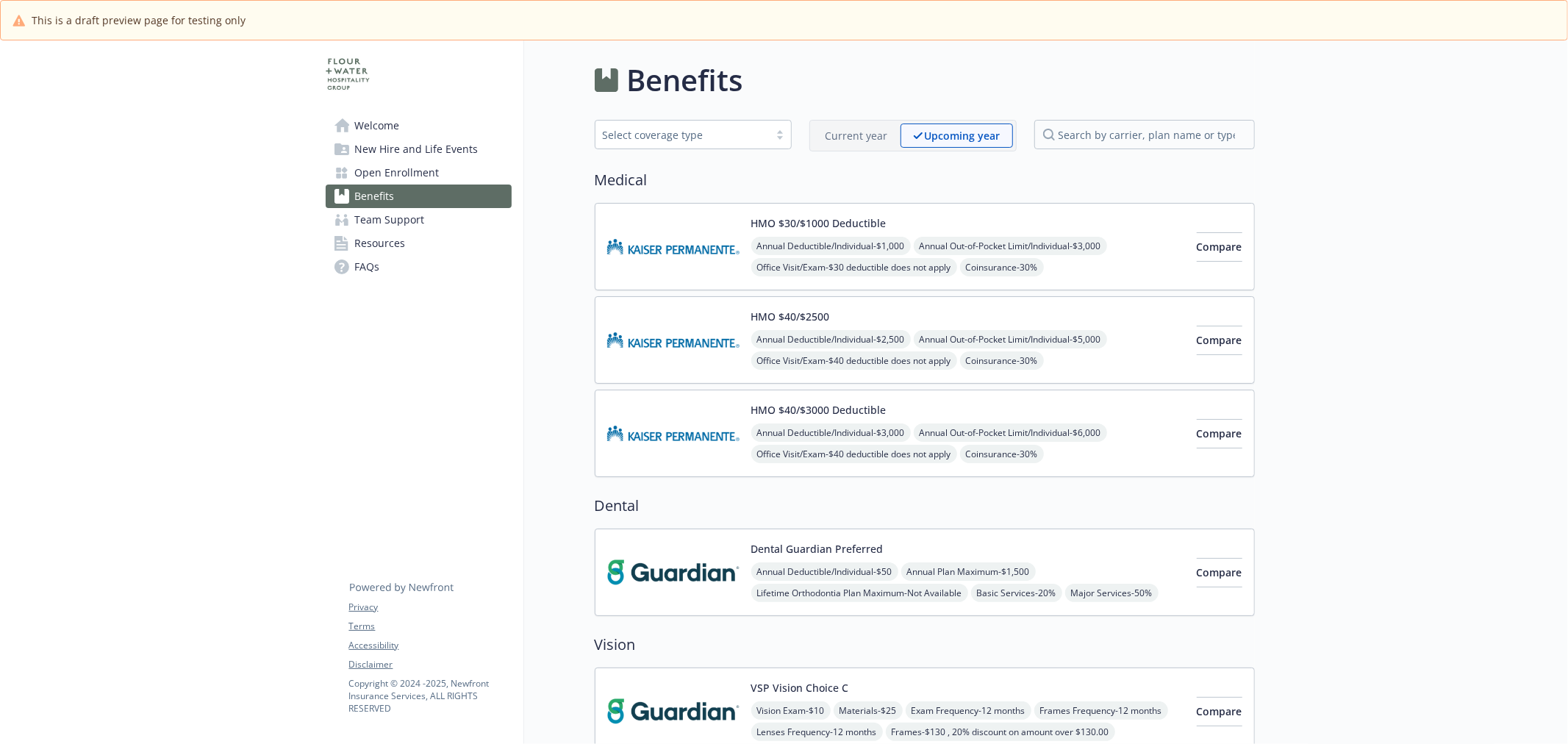
click at [385, 131] on span "Welcome" at bounding box center [377, 125] width 44 height 23
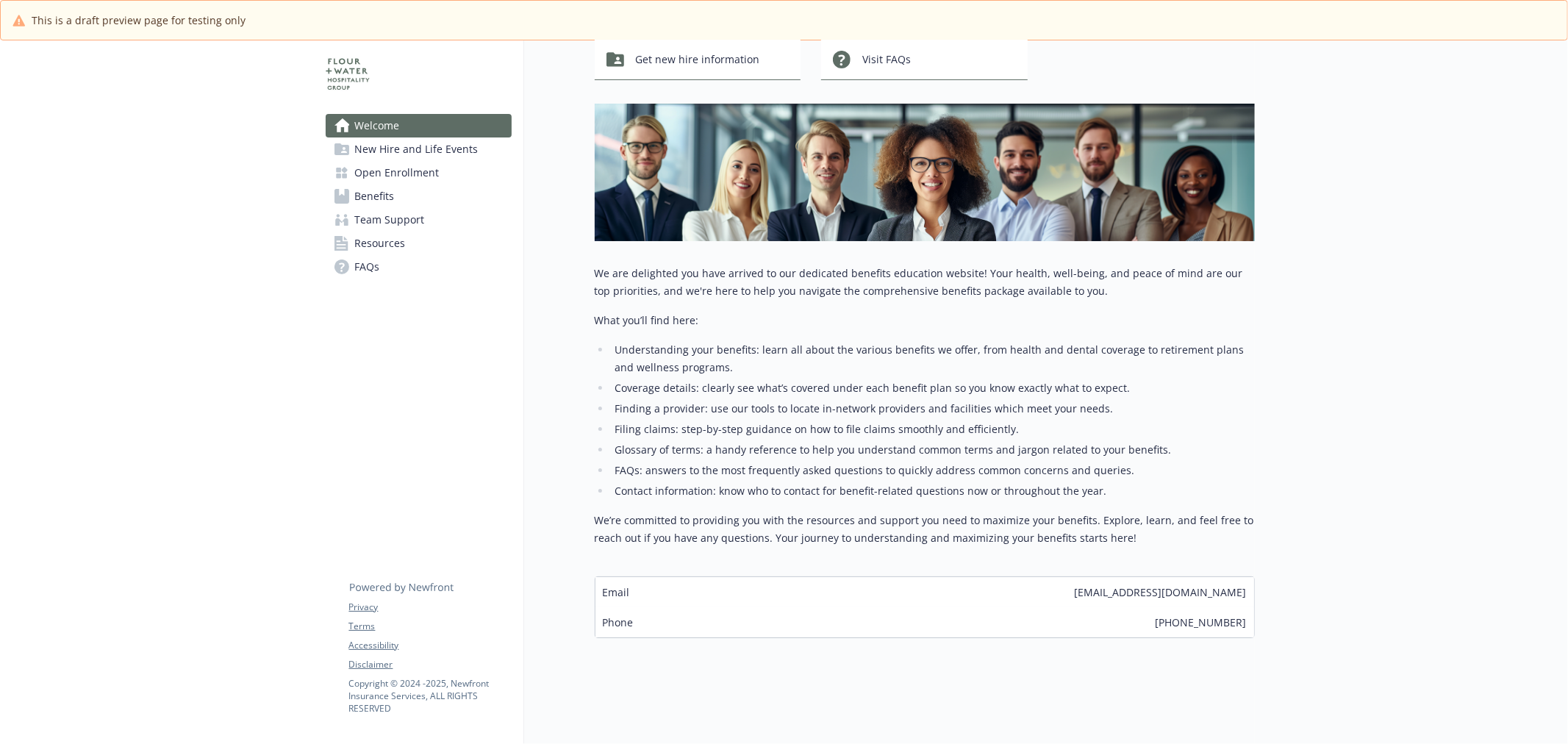
scroll to position [160, 0]
click at [388, 136] on span "Welcome" at bounding box center [377, 125] width 44 height 23
click at [384, 147] on span "New Hire and Life Events" at bounding box center [416, 149] width 124 height 23
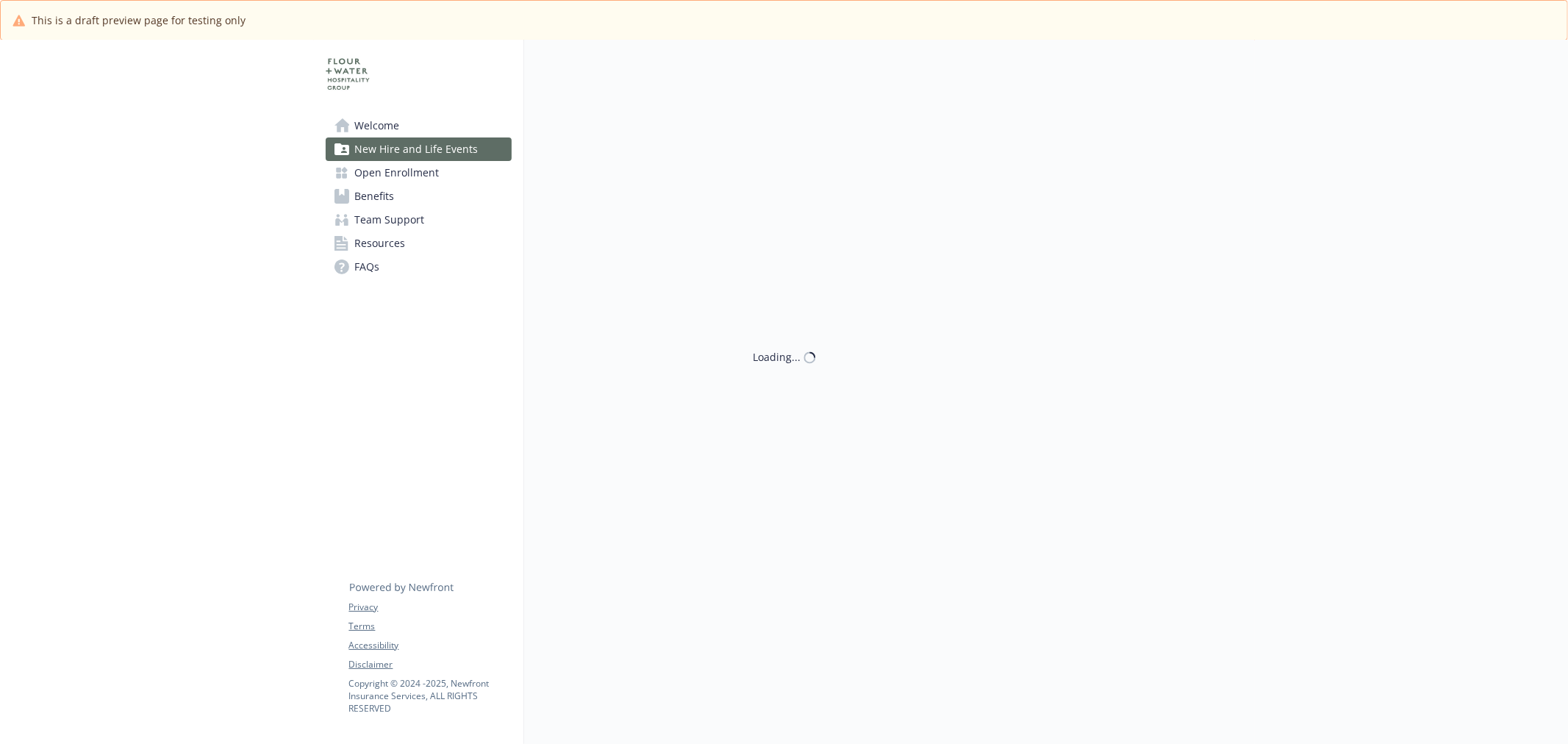
scroll to position [160, 0]
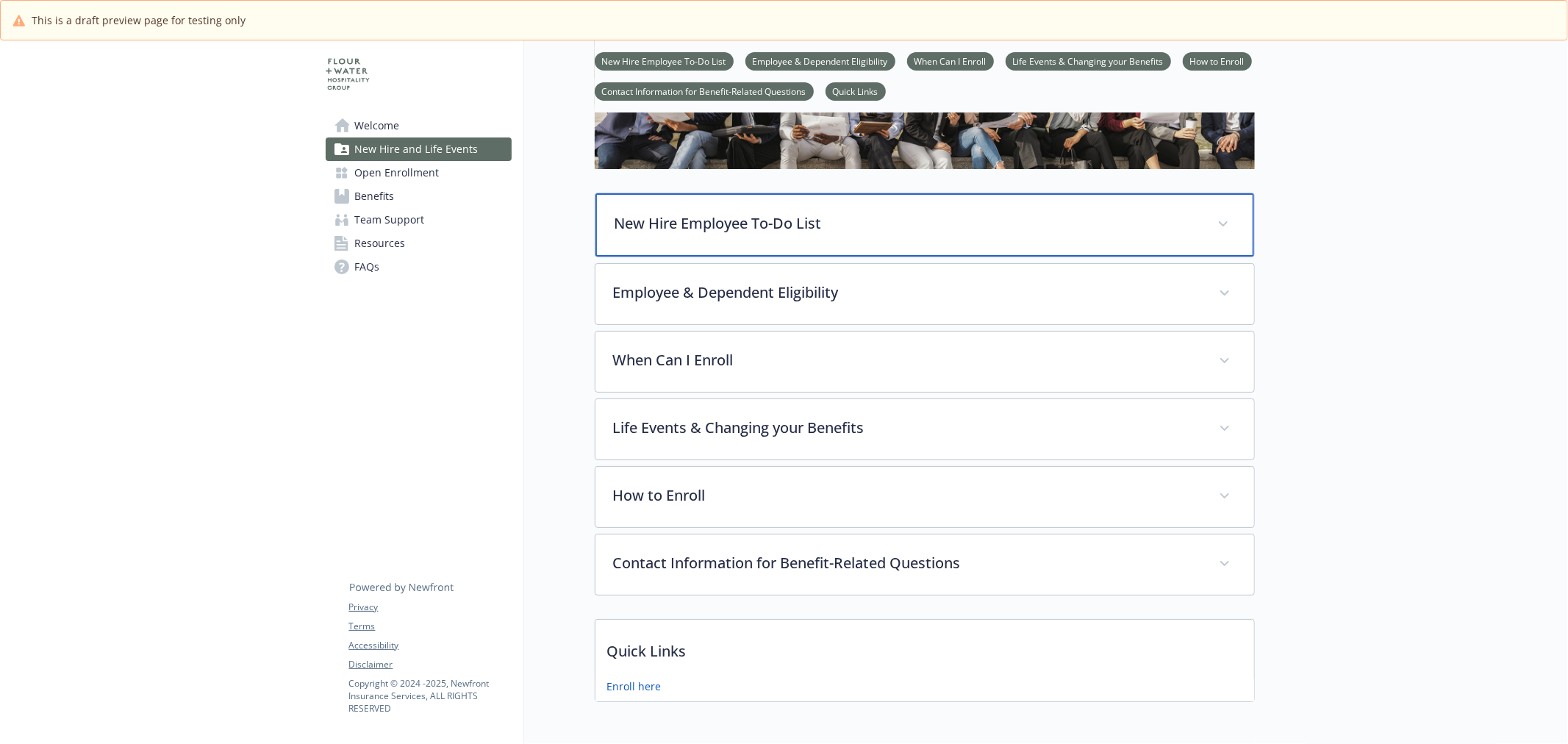
click at [692, 231] on p "New Hire Employee To-Do List" at bounding box center [907, 223] width 585 height 22
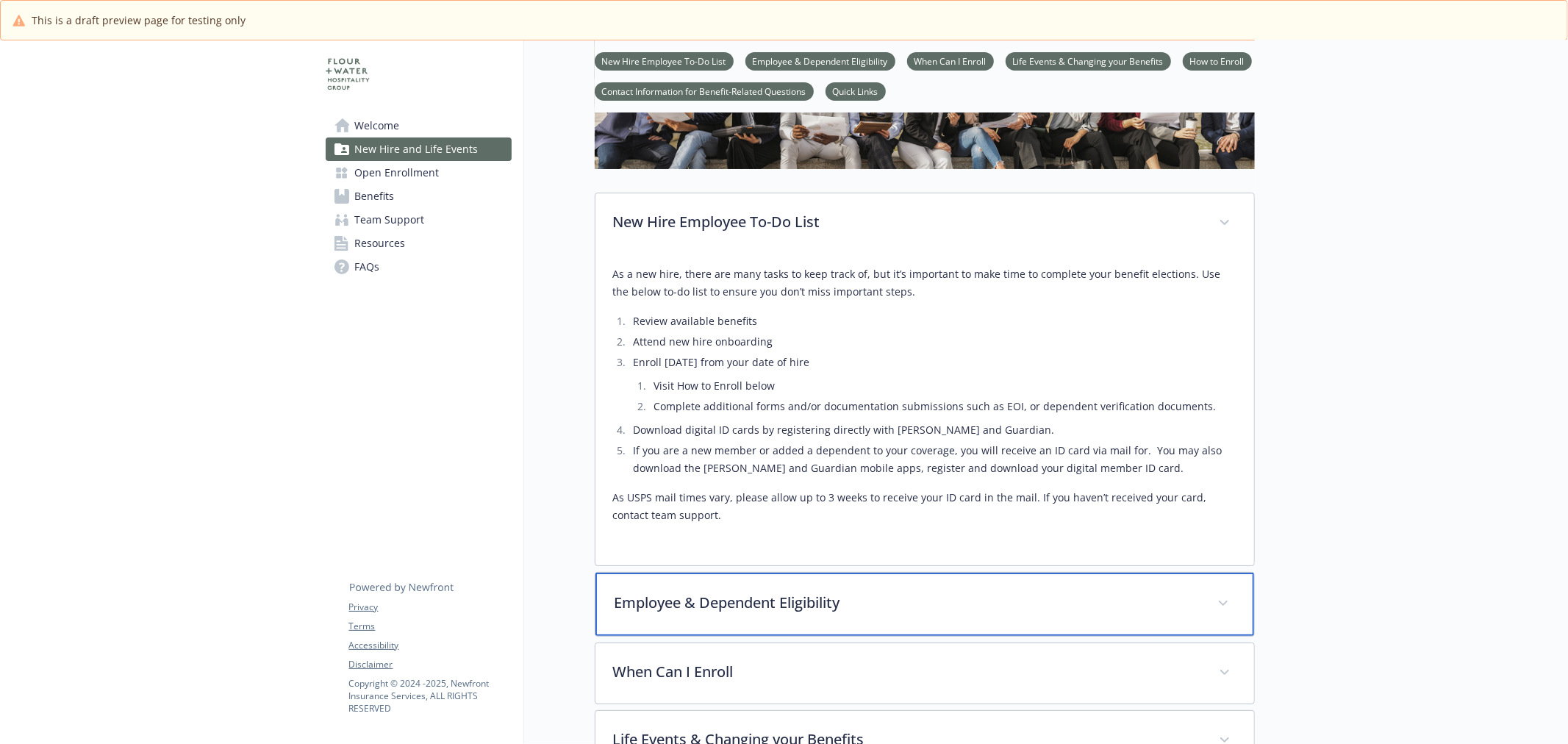
click at [854, 605] on p "Employee & Dependent Eligibility" at bounding box center [907, 602] width 585 height 22
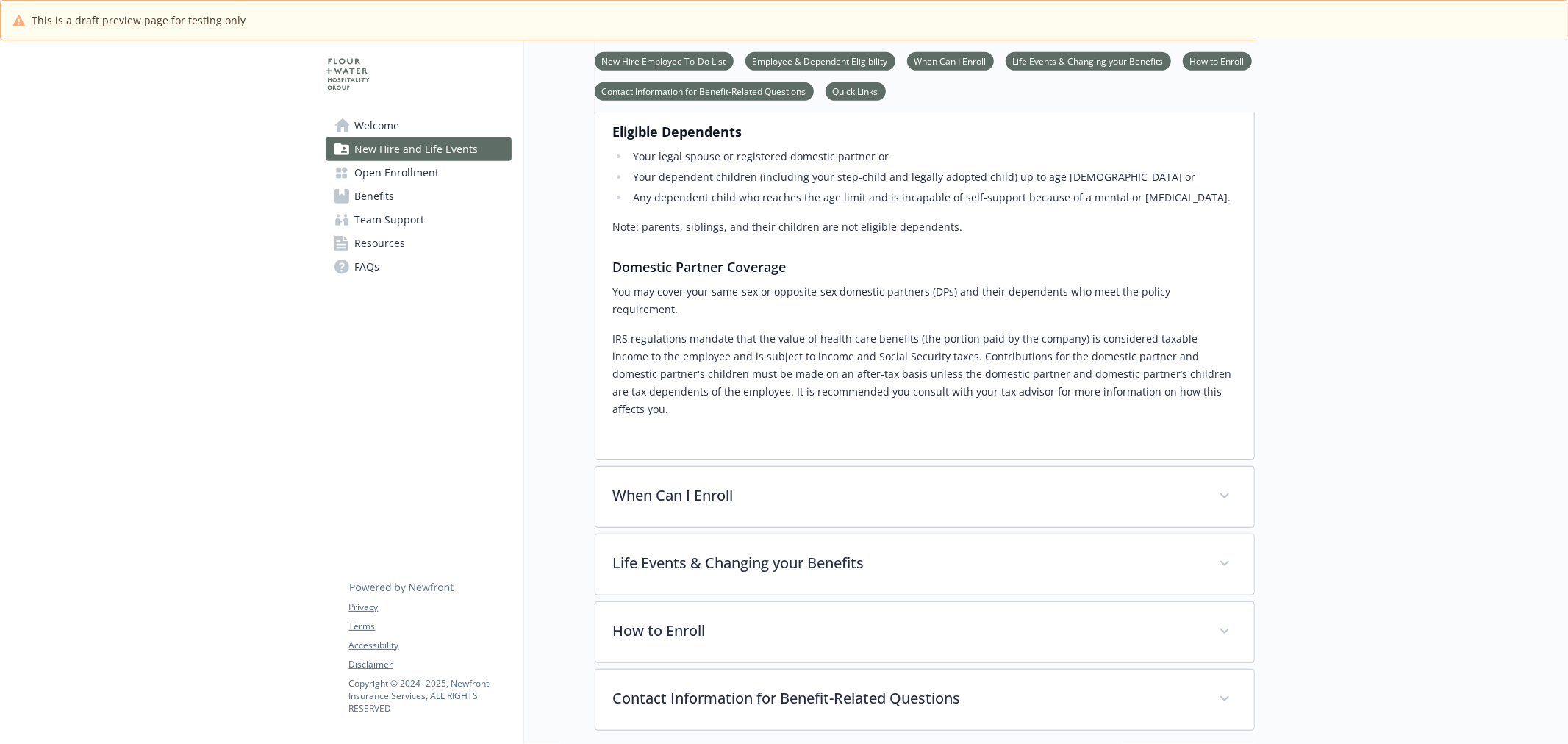
scroll to position [814, 0]
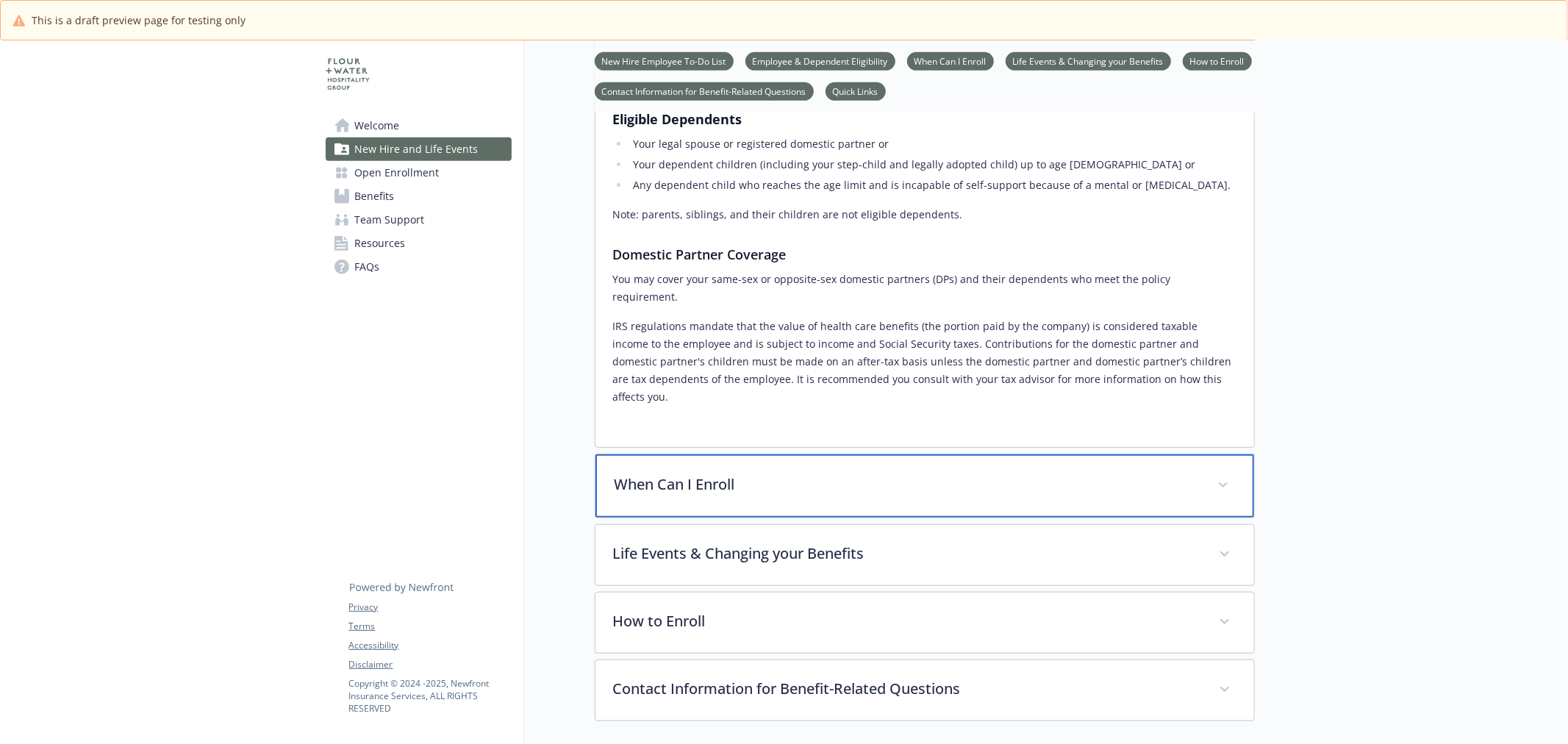
click at [835, 473] on div "When Can I Enroll" at bounding box center [924, 486] width 659 height 63
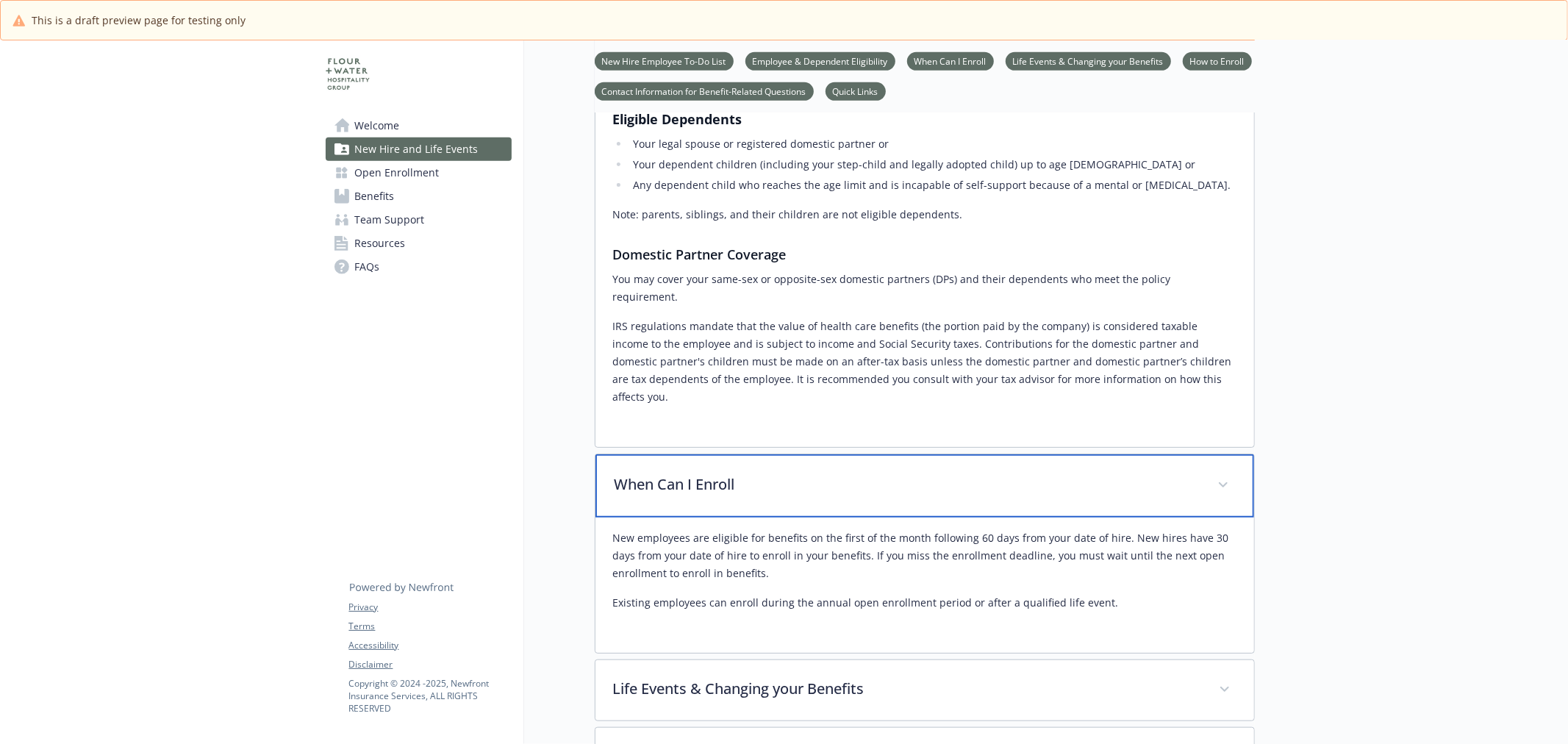
click at [835, 467] on div "When Can I Enroll" at bounding box center [924, 486] width 659 height 63
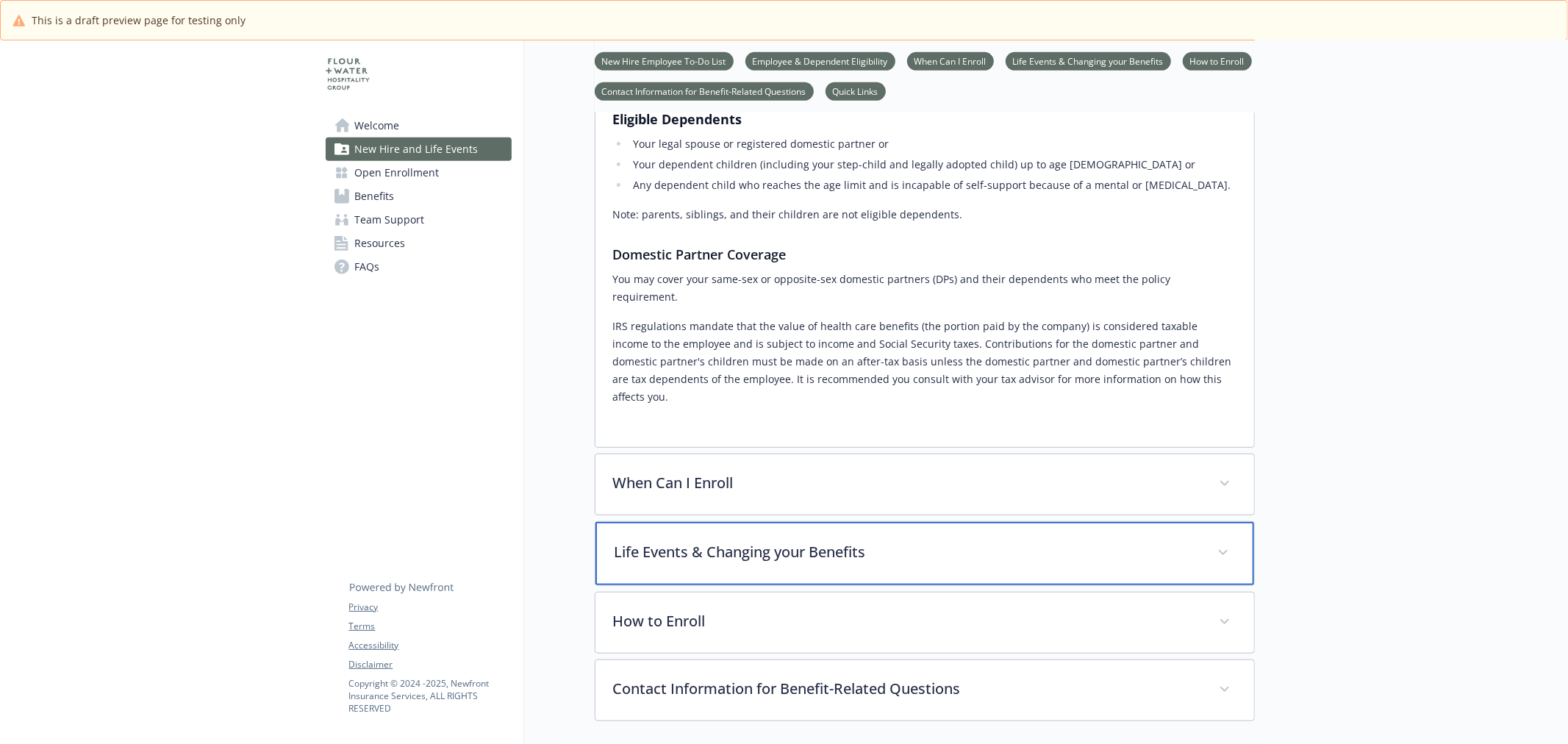
click at [830, 522] on div "Life Events & Changing your Benefits" at bounding box center [924, 553] width 659 height 63
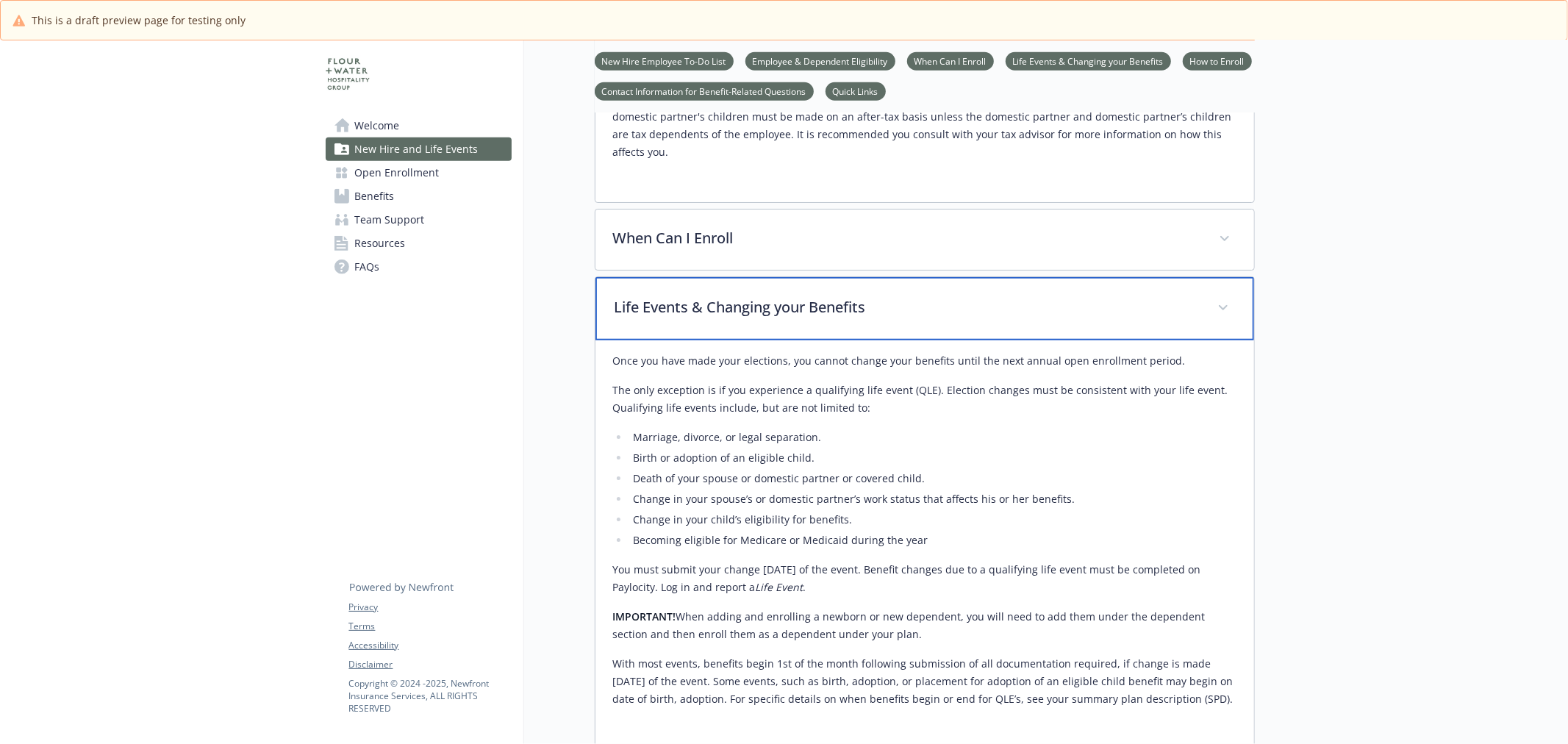
scroll to position [1059, 0]
click at [852, 281] on div "Life Events & Changing your Benefits" at bounding box center [924, 308] width 659 height 63
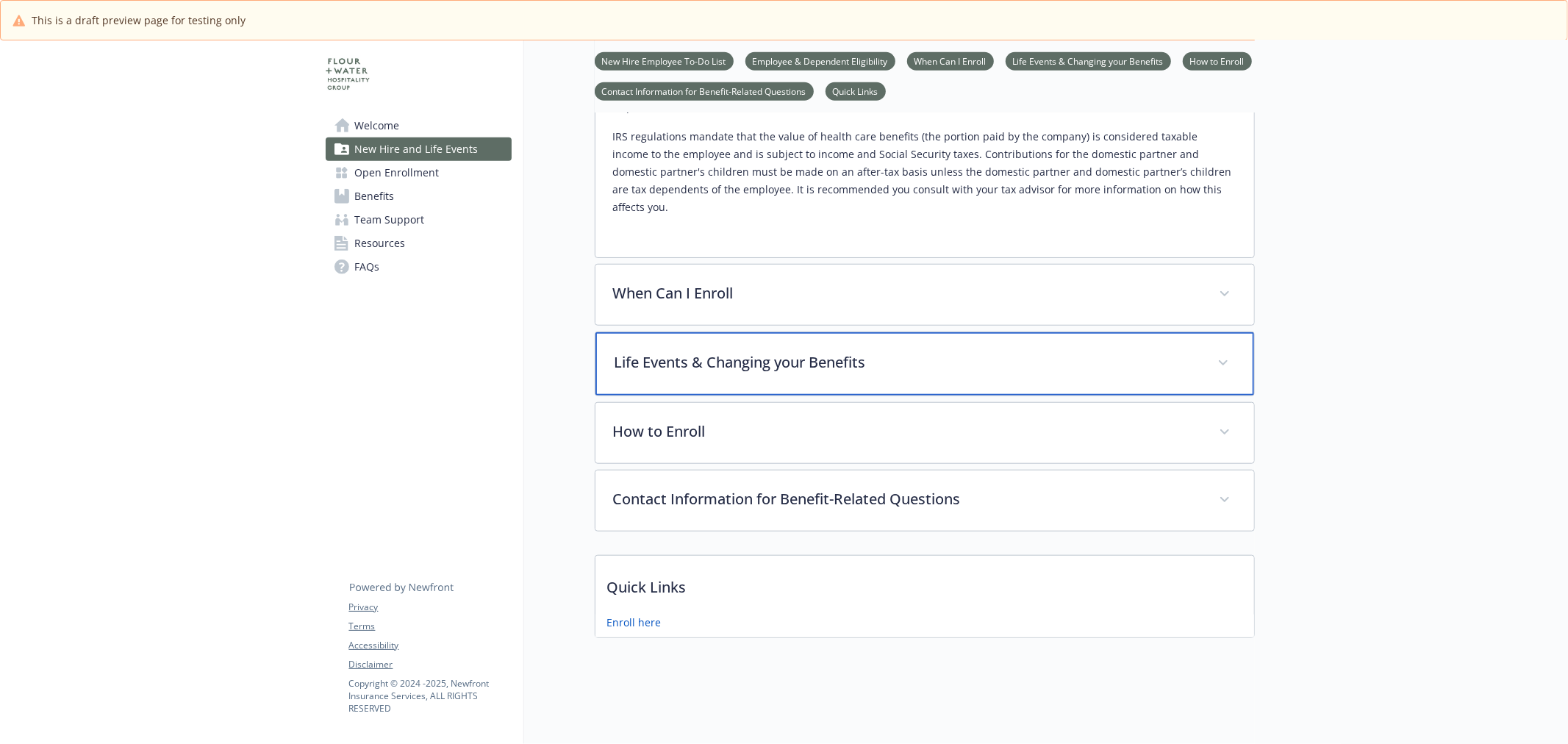
scroll to position [980, 0]
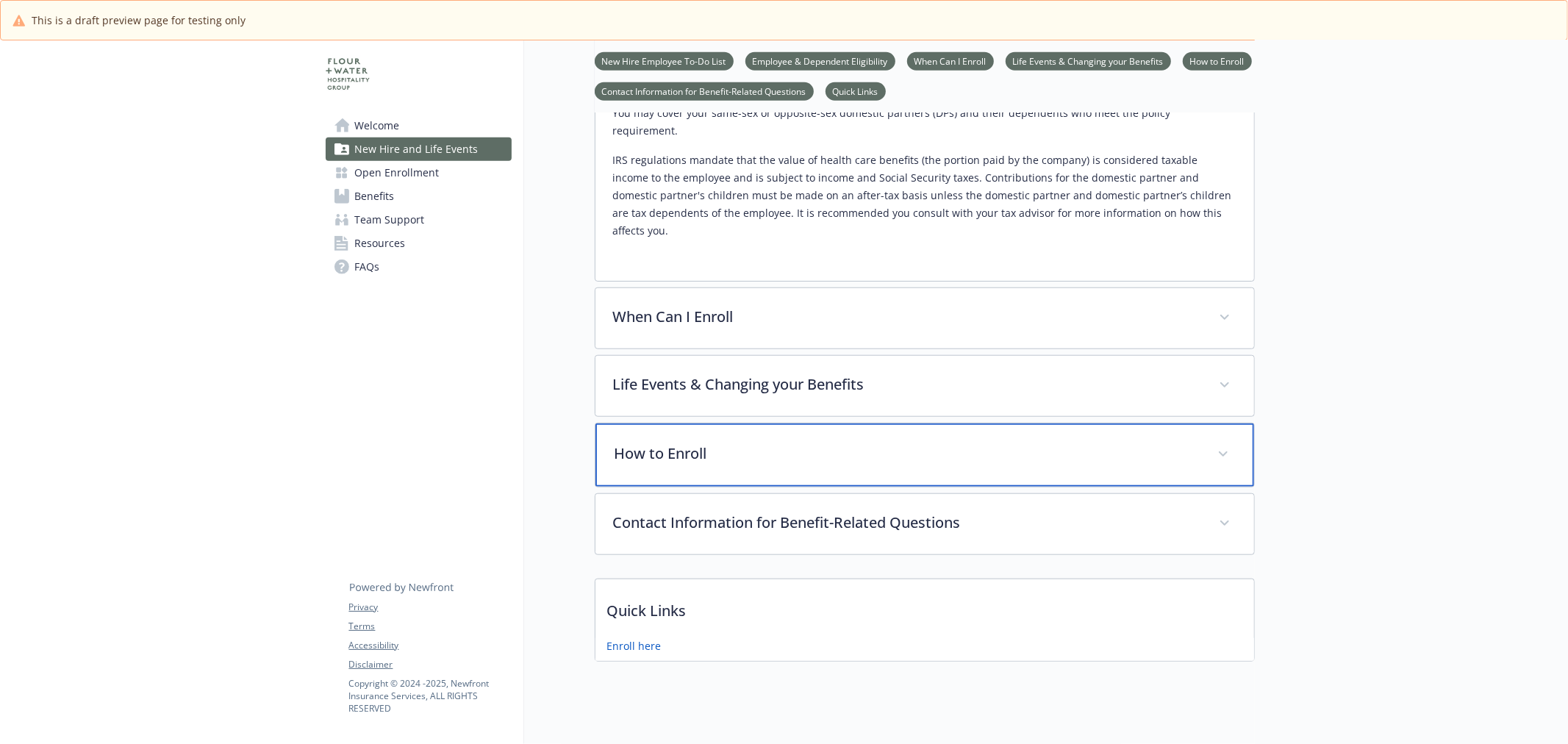
click at [741, 442] on p "How to Enroll" at bounding box center [907, 453] width 585 height 22
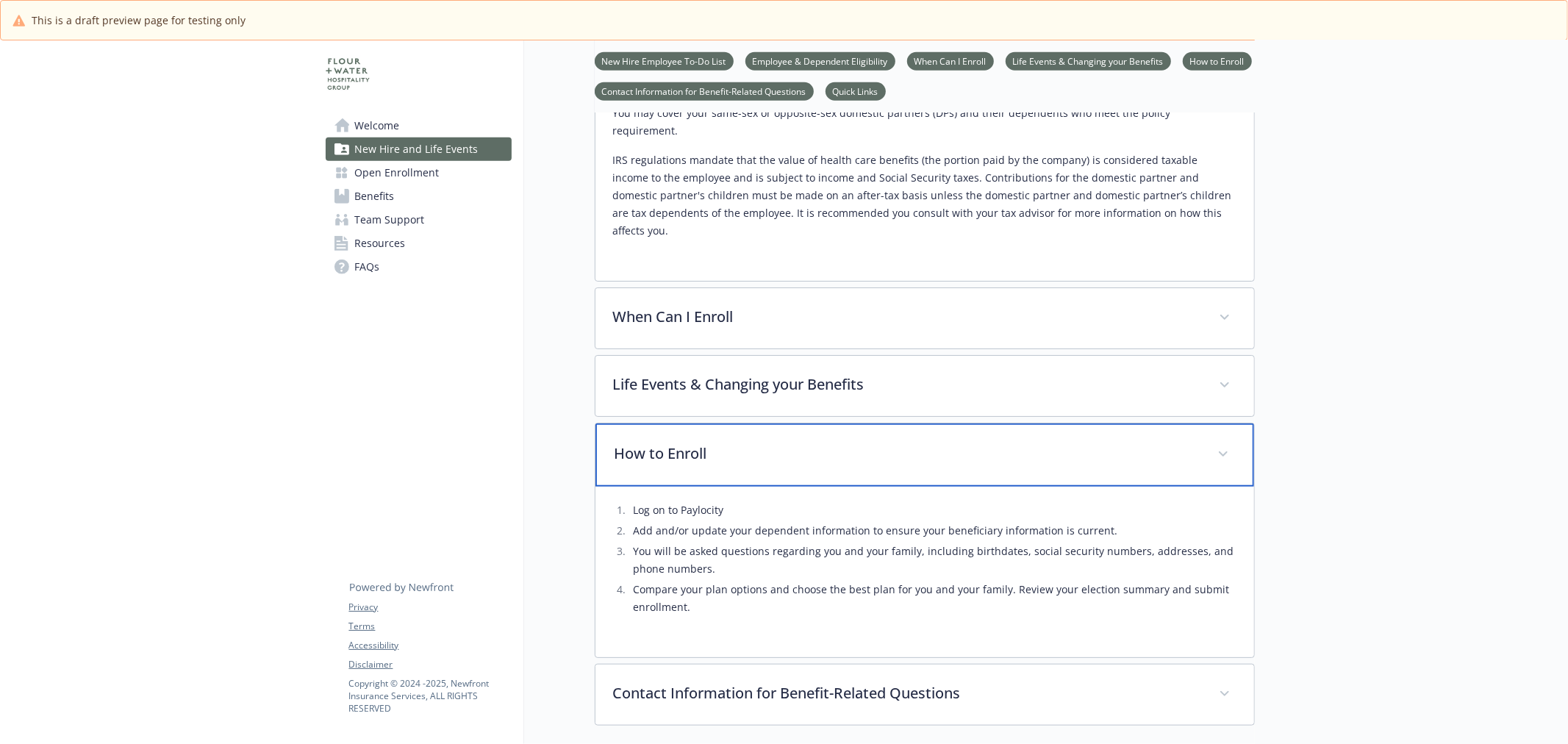
click at [741, 442] on p "How to Enroll" at bounding box center [907, 453] width 585 height 22
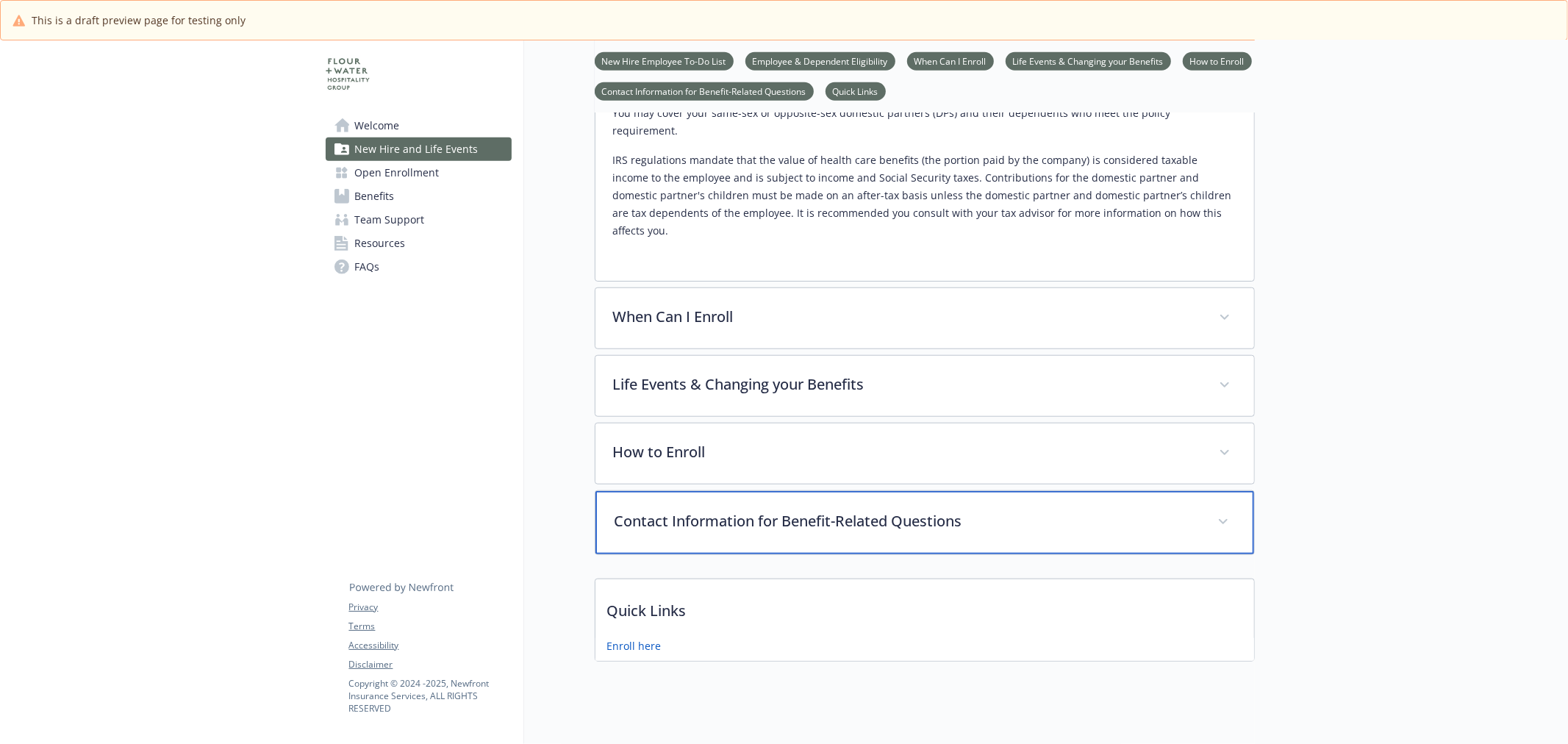
click at [750, 510] on p "Contact Information for Benefit-Related Questions" at bounding box center [907, 521] width 585 height 22
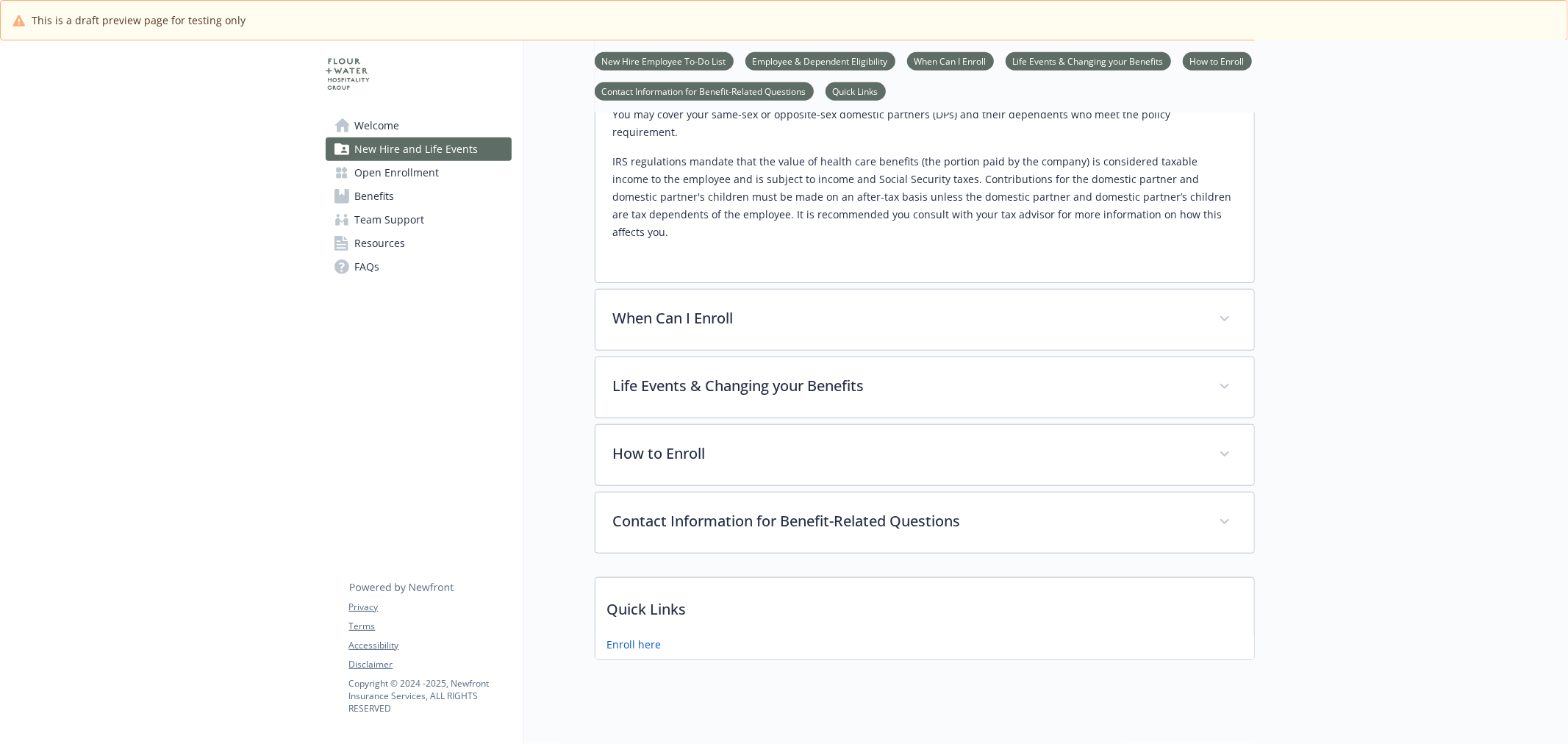
click at [394, 174] on span "Open Enrollment" at bounding box center [397, 172] width 85 height 23
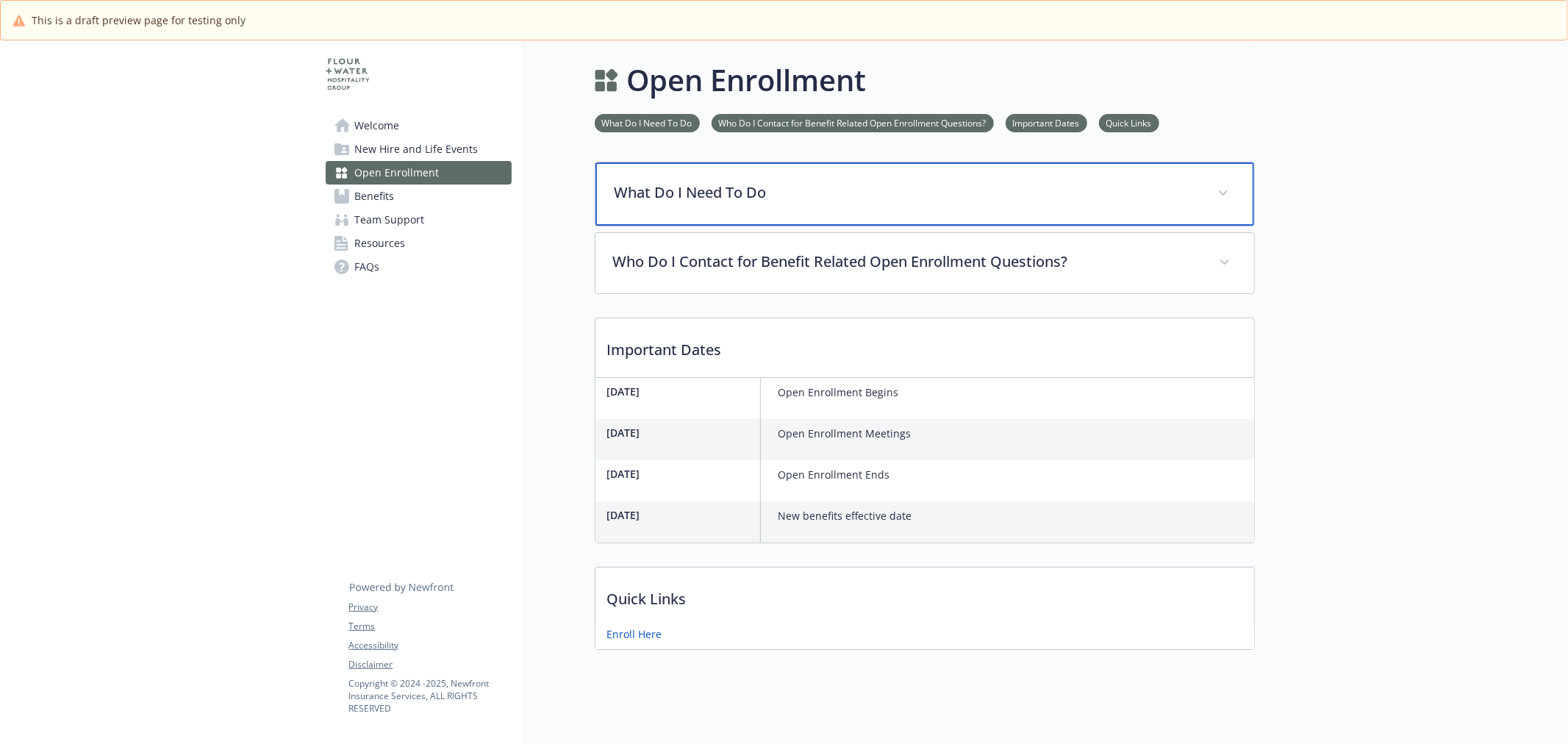
click at [730, 206] on div "What Do I Need To Do" at bounding box center [924, 194] width 659 height 63
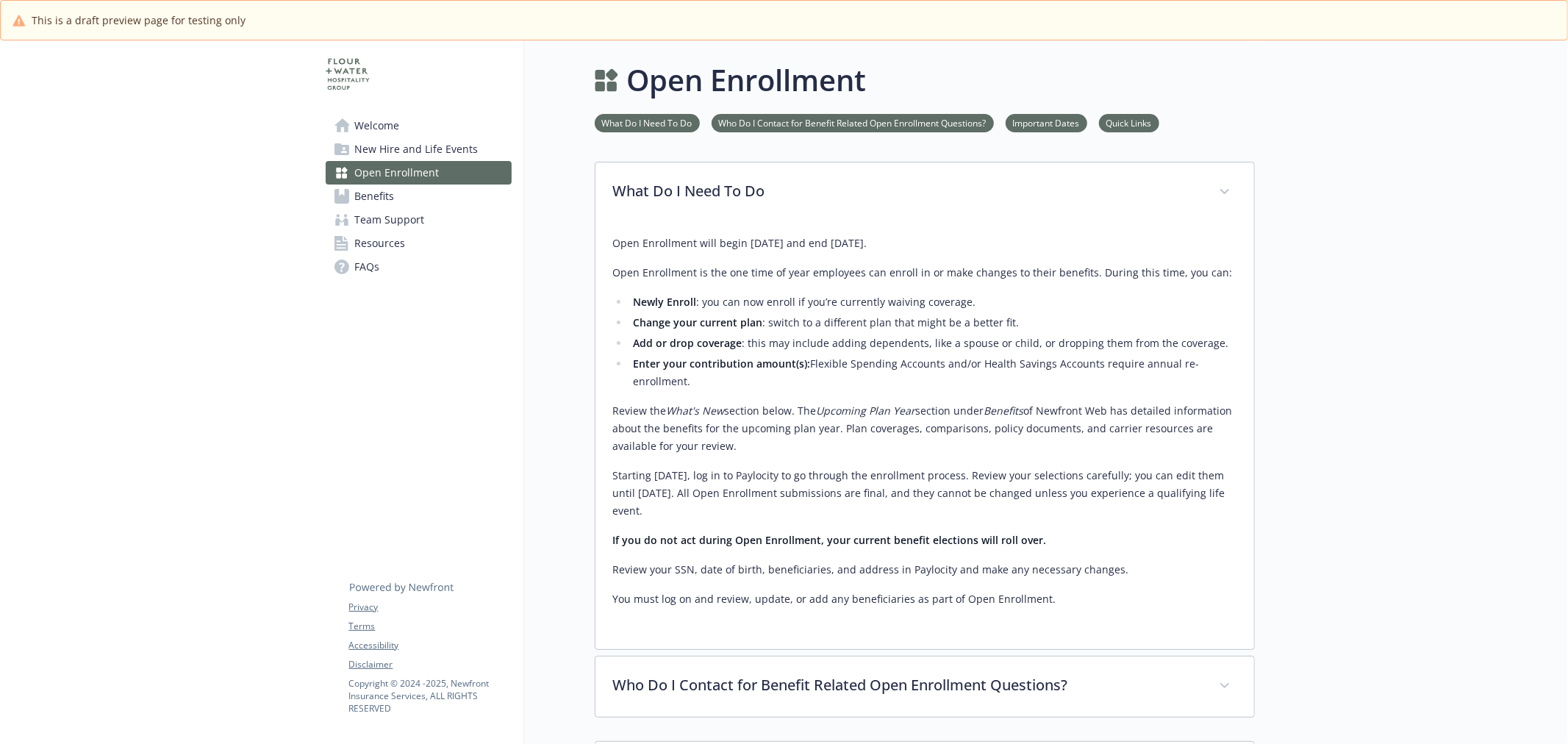
click at [381, 131] on span "Welcome" at bounding box center [377, 125] width 44 height 23
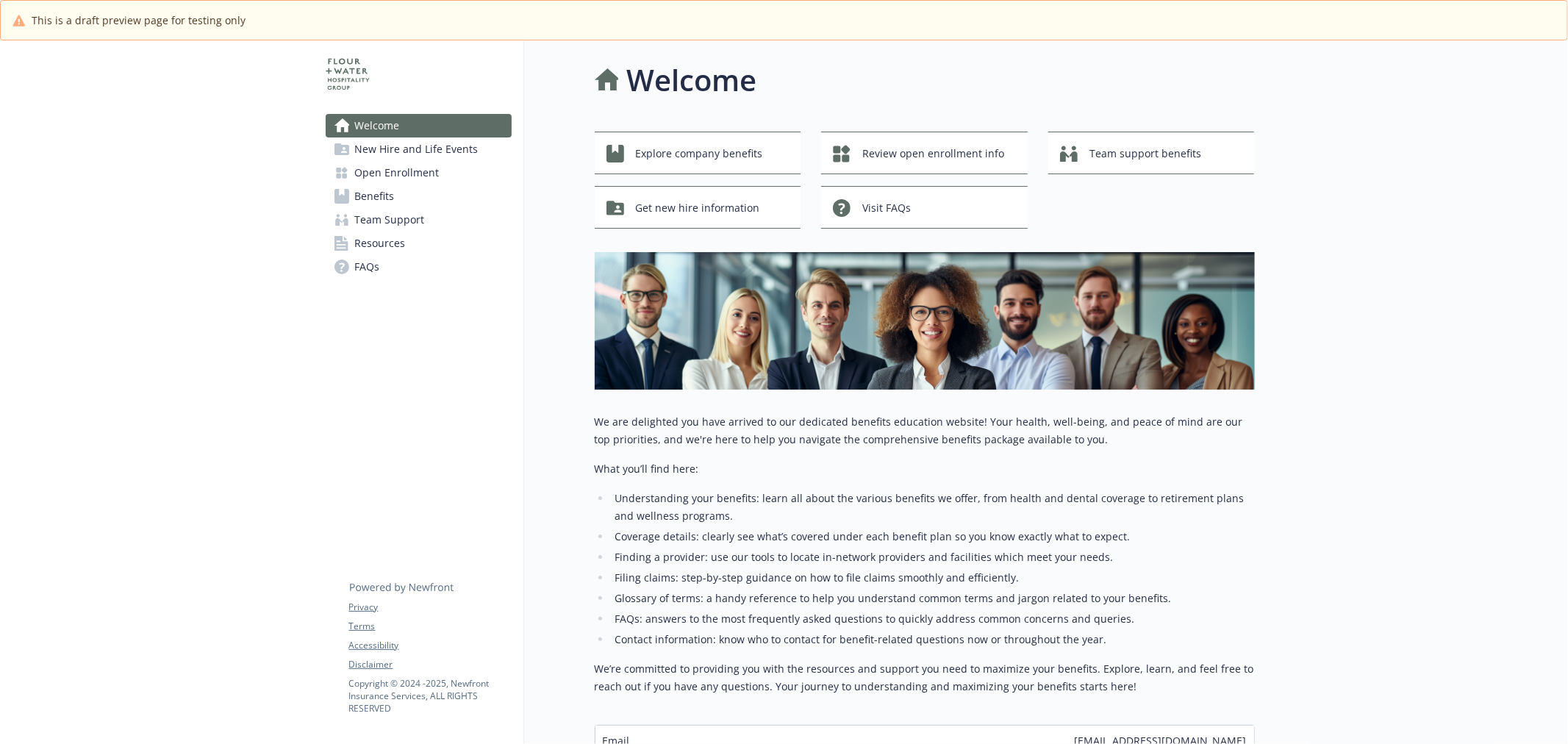
click at [391, 147] on span "New Hire and Life Events" at bounding box center [416, 149] width 124 height 23
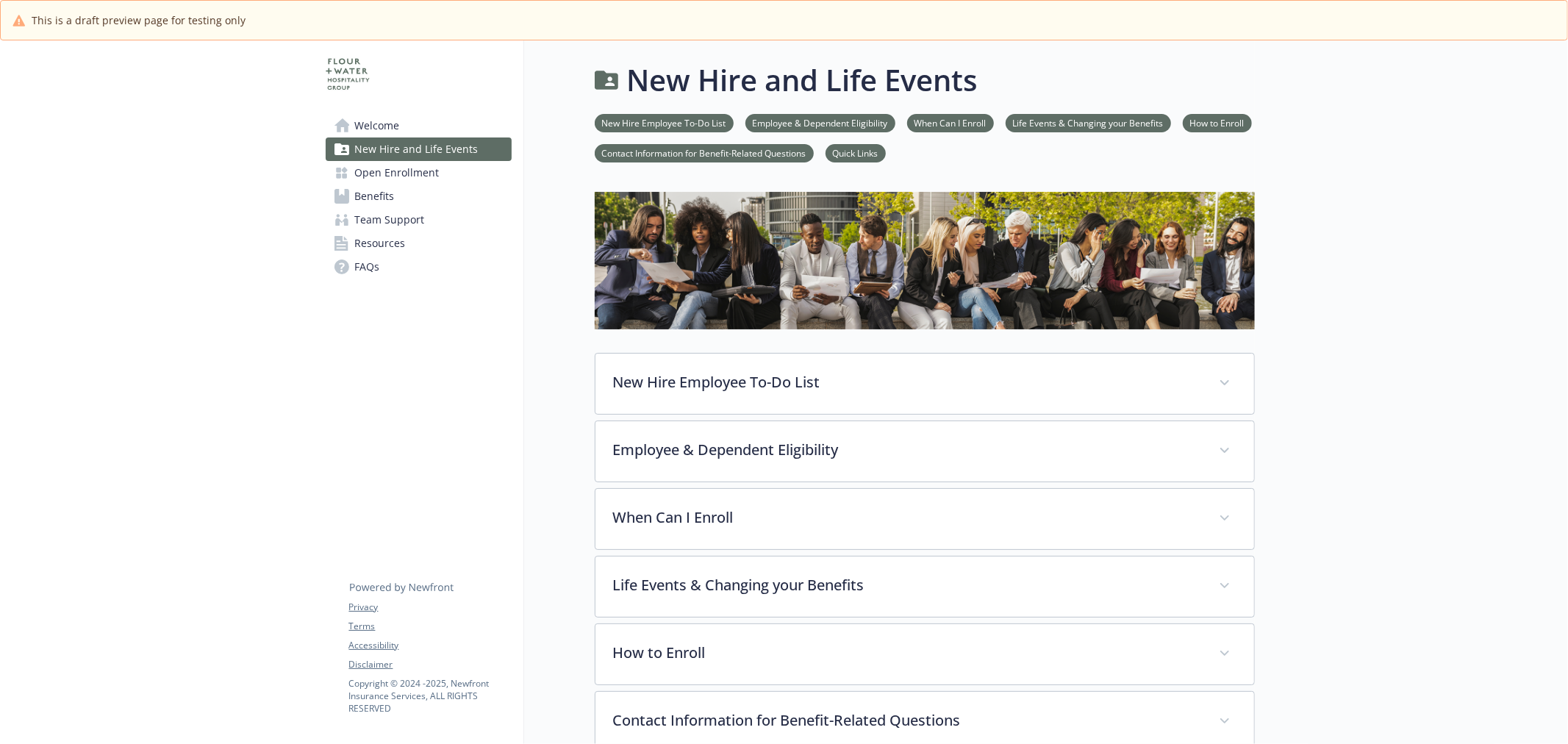
click at [399, 169] on span "Open Enrollment" at bounding box center [397, 172] width 85 height 23
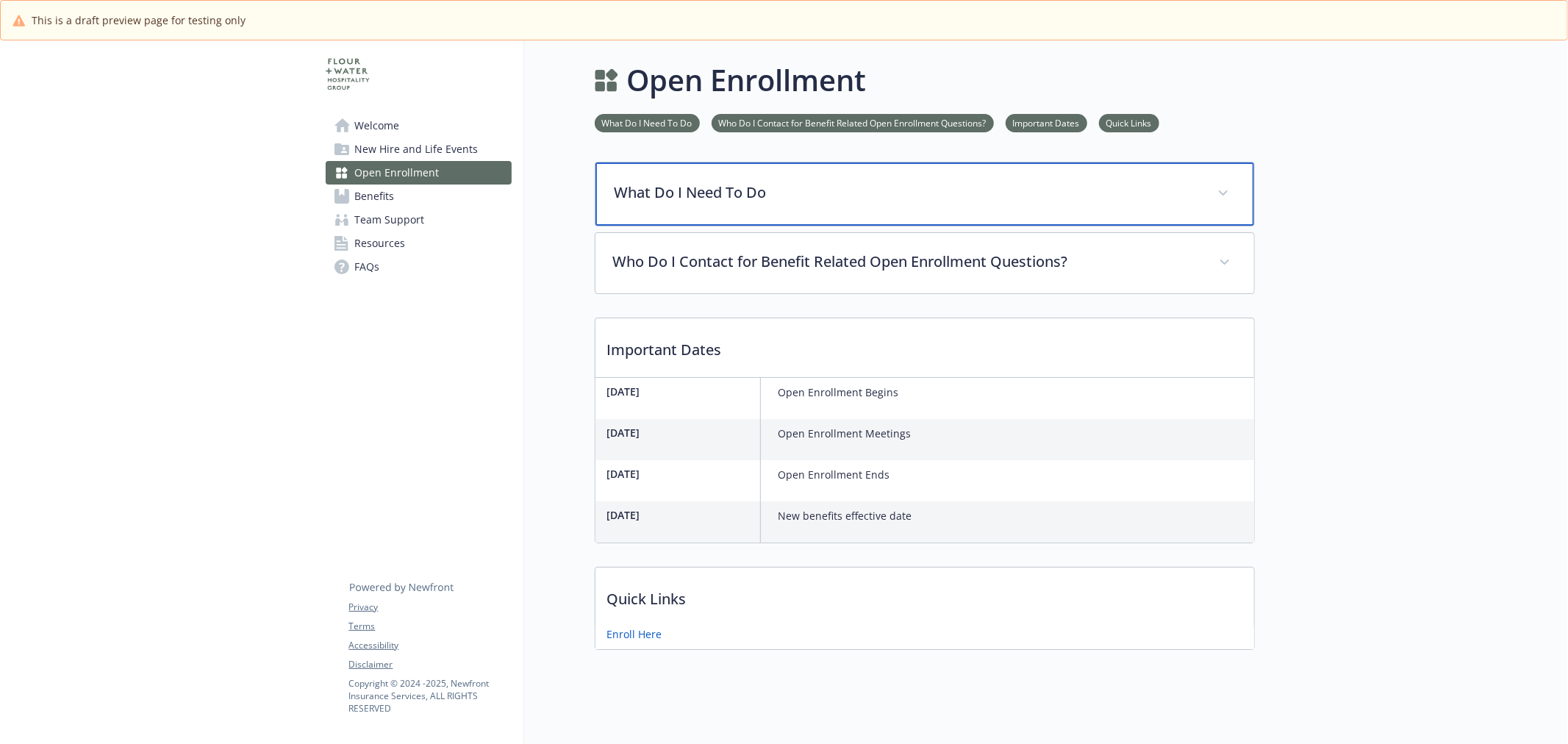
click at [803, 206] on div "What Do I Need To Do" at bounding box center [924, 194] width 659 height 63
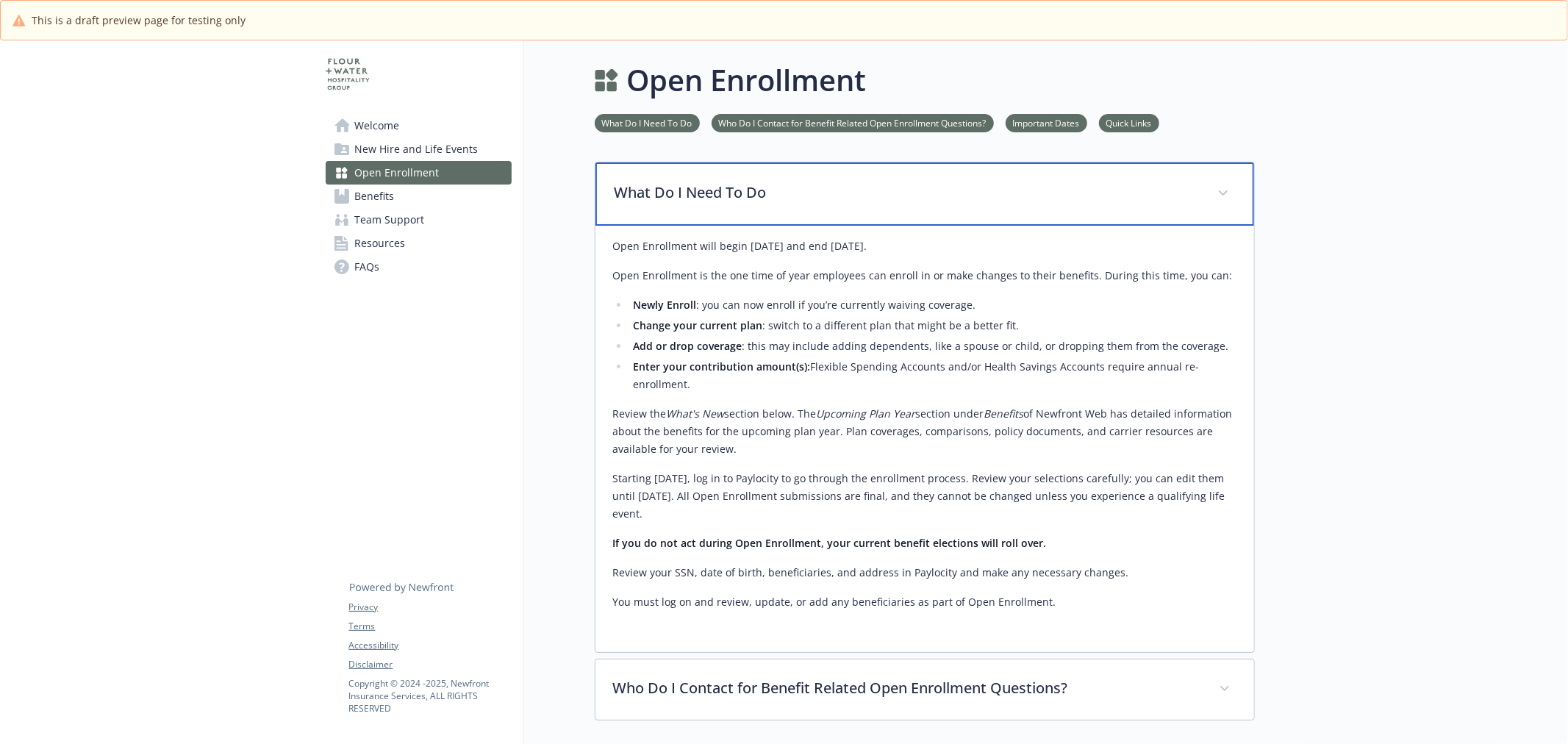
click at [803, 206] on div "What Do I Need To Do" at bounding box center [924, 194] width 659 height 63
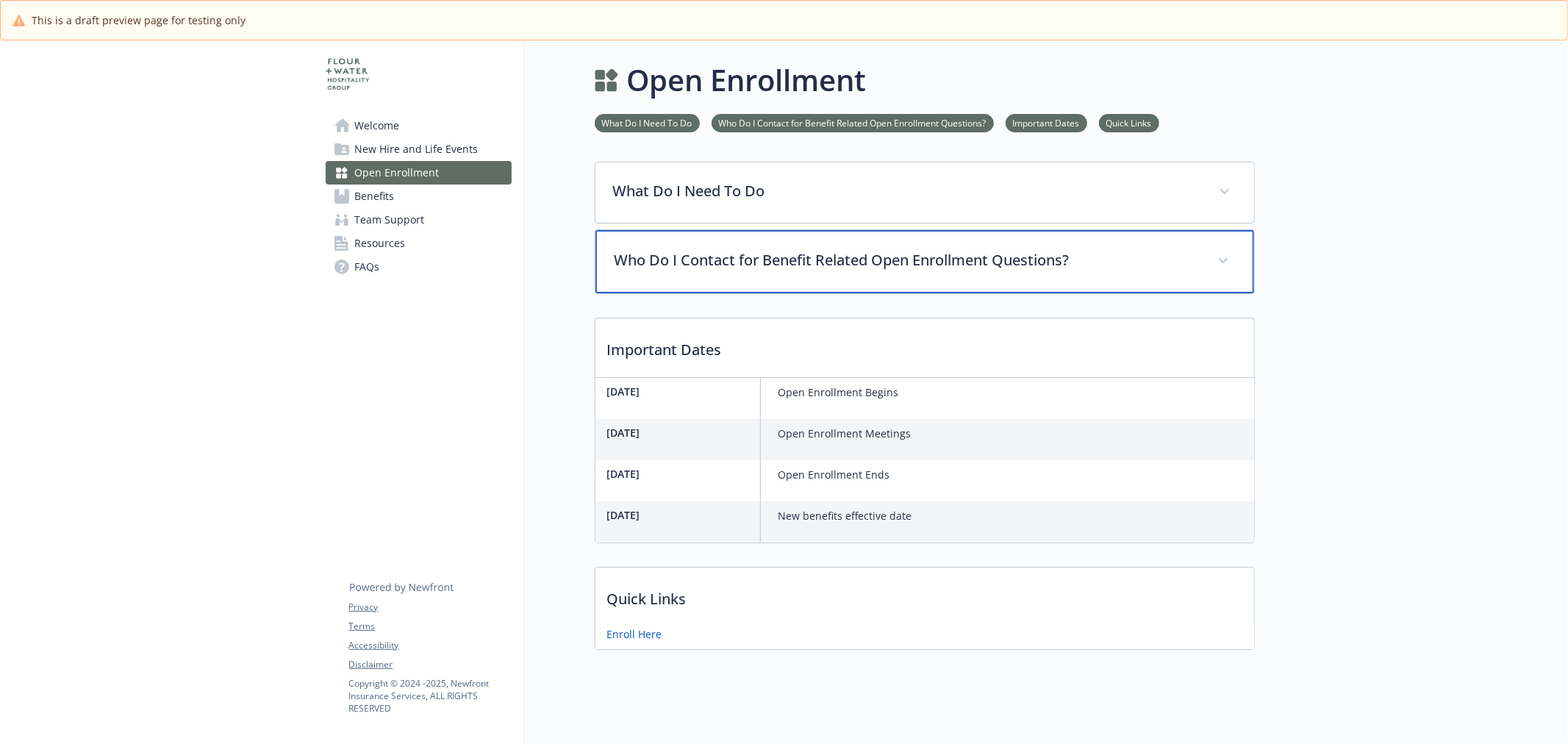
click at [755, 265] on p "Who Do I Contact for Benefit Related Open Enrollment Questions?" at bounding box center [907, 260] width 585 height 22
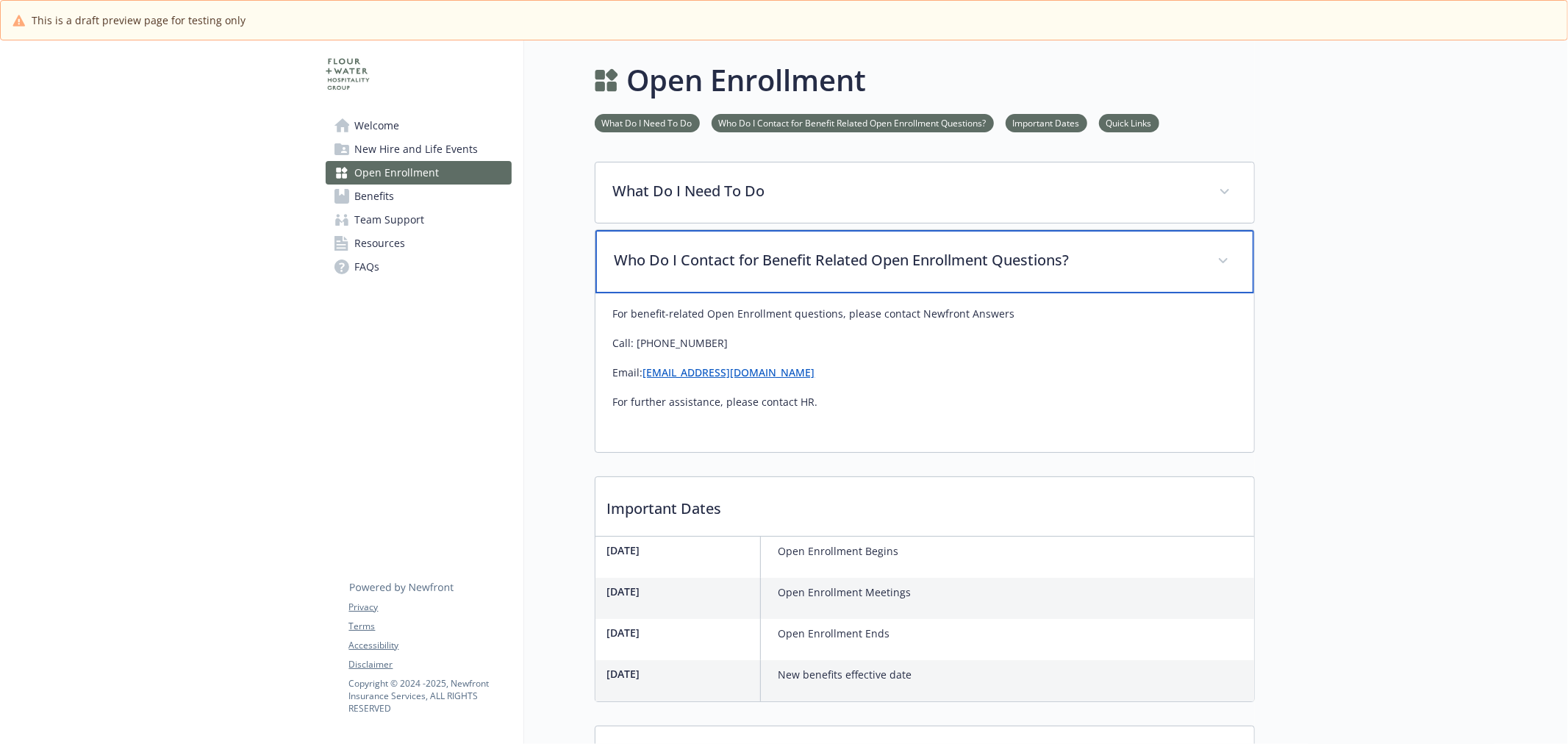
click at [749, 256] on p "Who Do I Contact for Benefit Related Open Enrollment Questions?" at bounding box center [907, 260] width 585 height 22
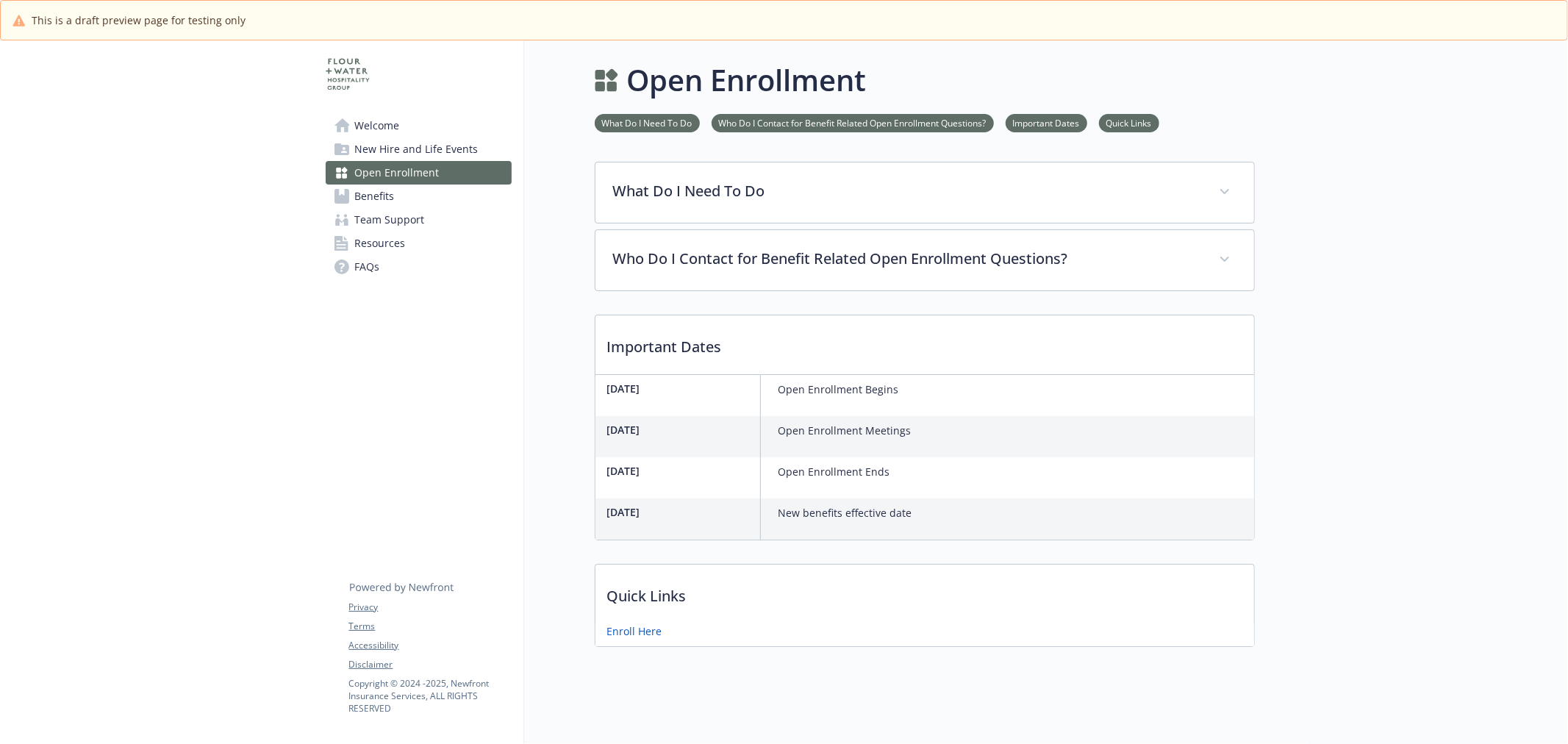
click at [416, 194] on link "Benefits" at bounding box center [419, 196] width 186 height 23
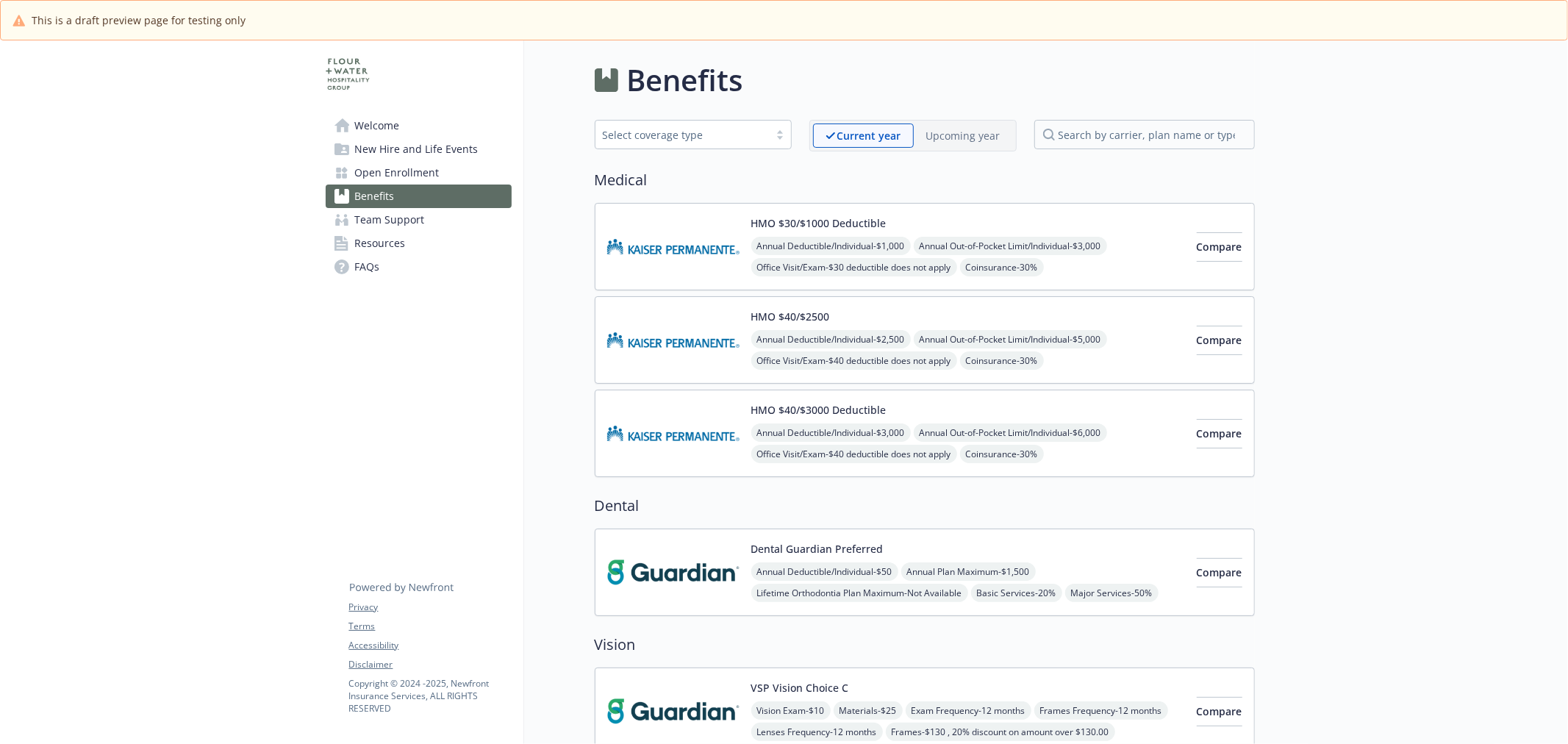
click at [420, 219] on span "Team Support" at bounding box center [390, 219] width 70 height 23
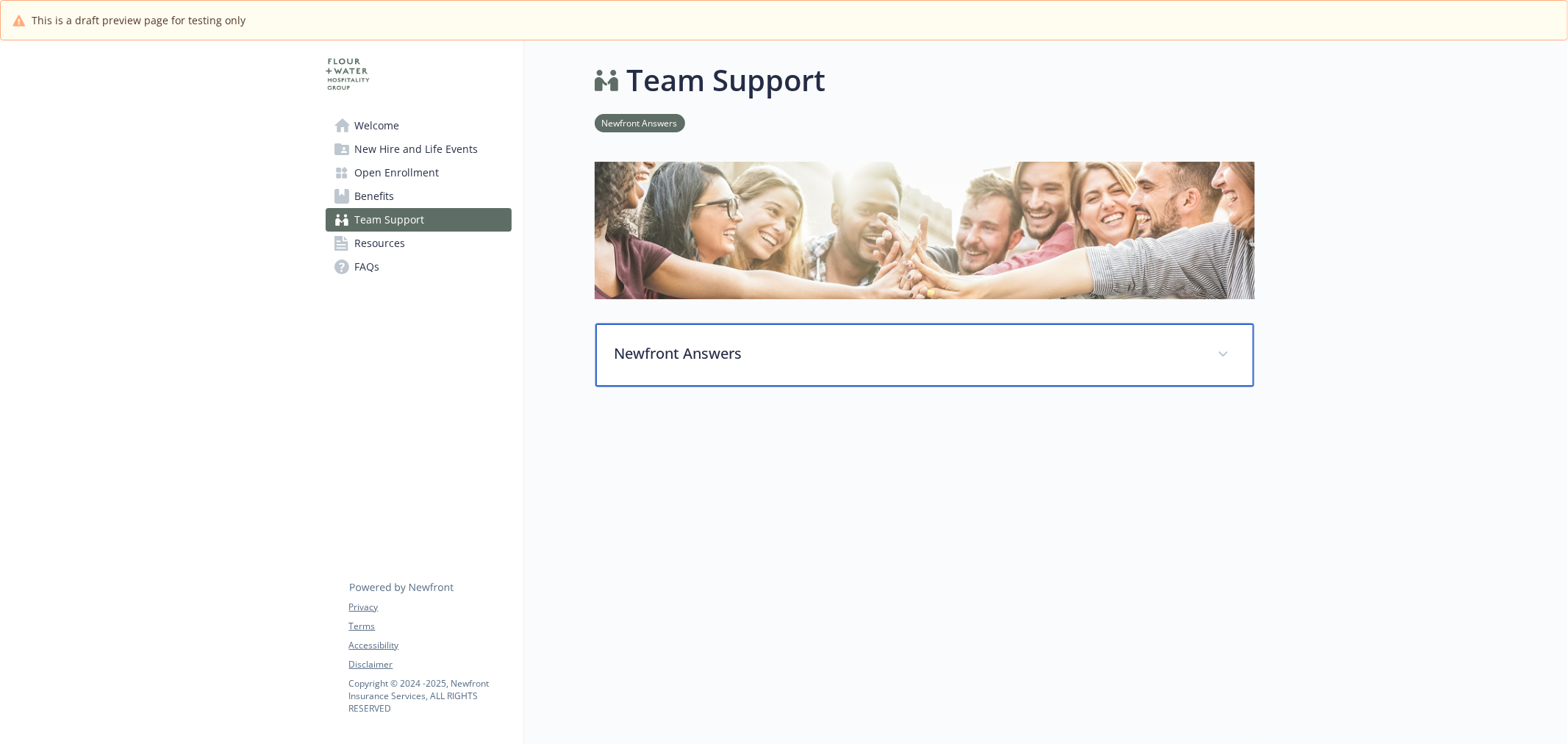
click at [621, 336] on div "Newfront Answers" at bounding box center [924, 355] width 659 height 63
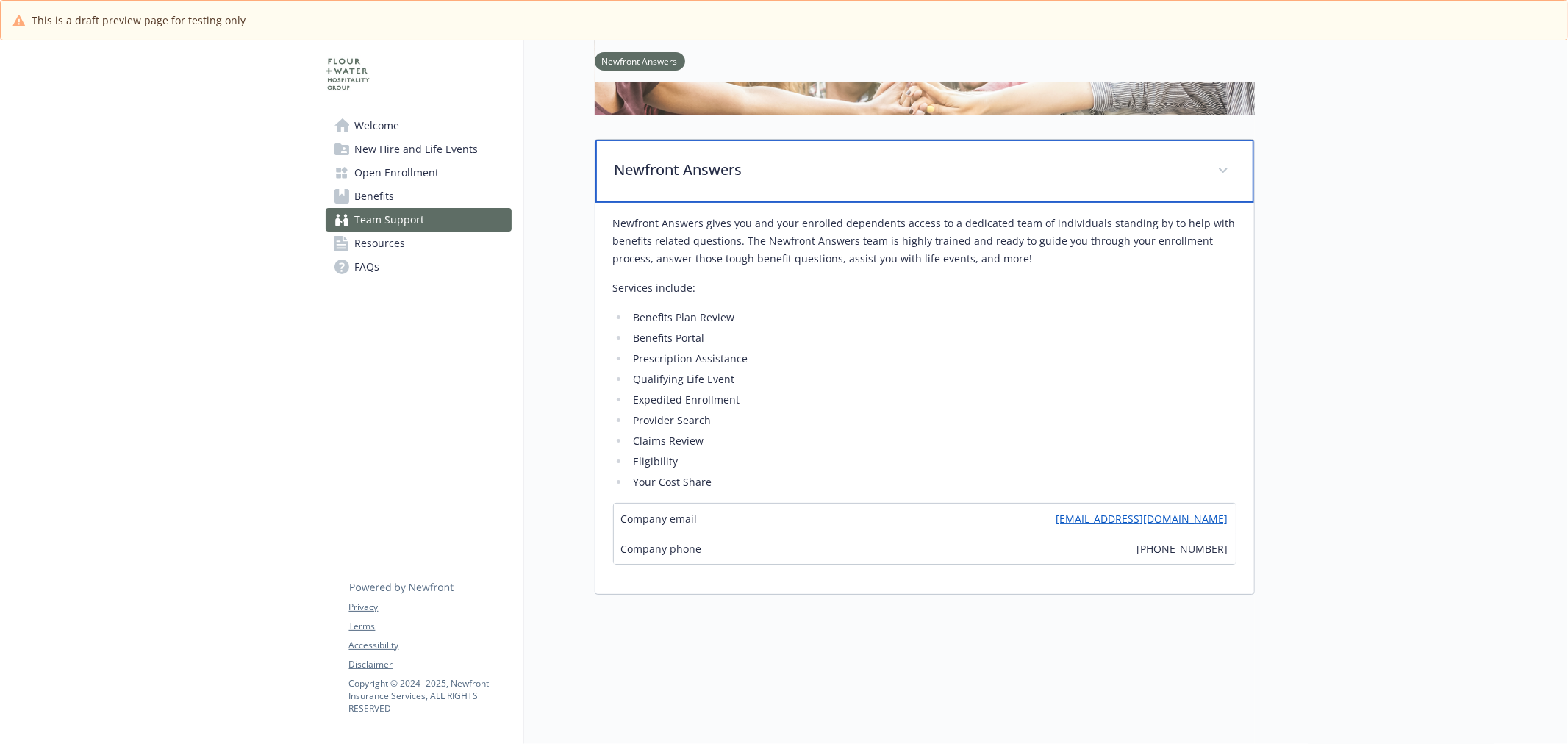
scroll to position [245, 0]
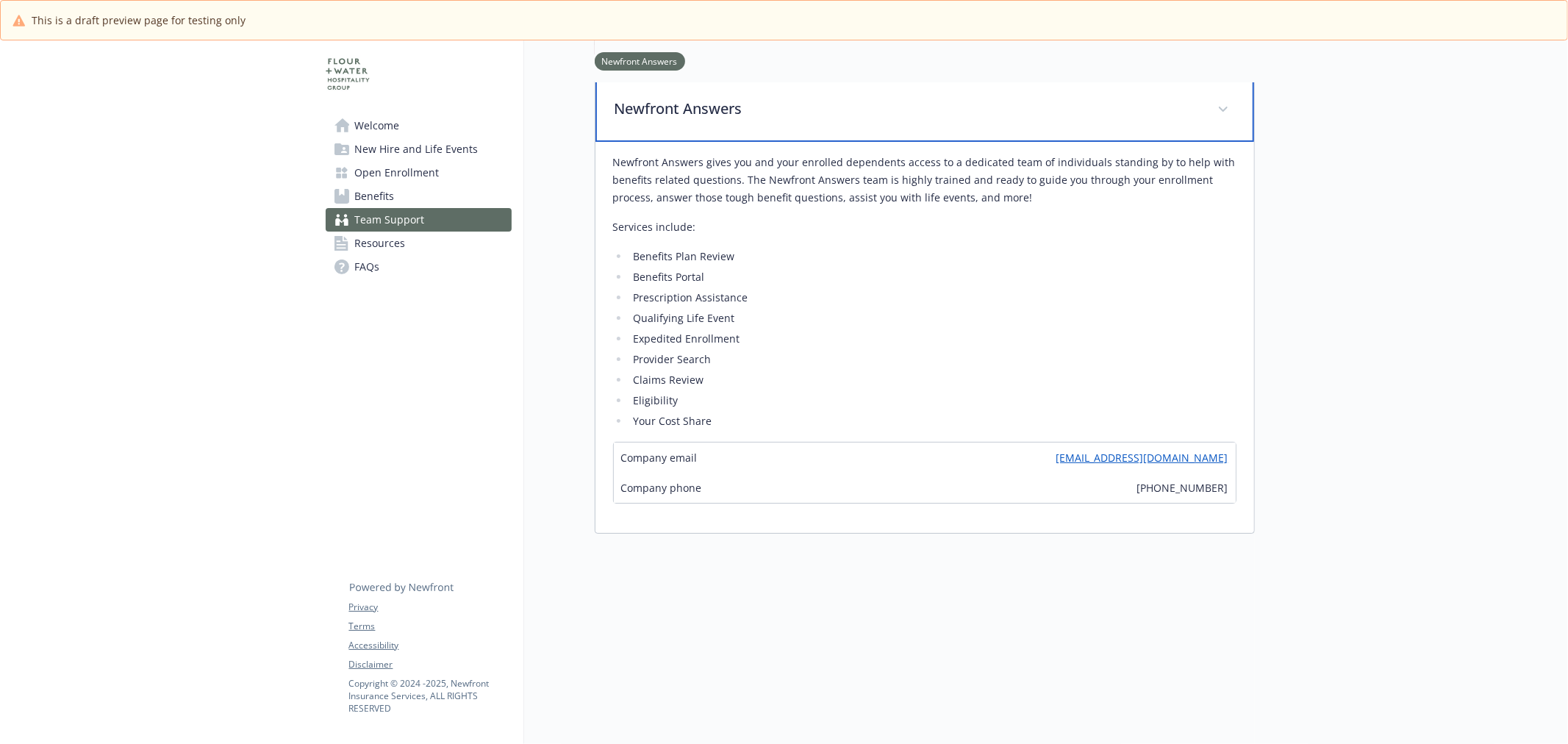
click at [671, 110] on p "Newfront Answers" at bounding box center [907, 108] width 585 height 22
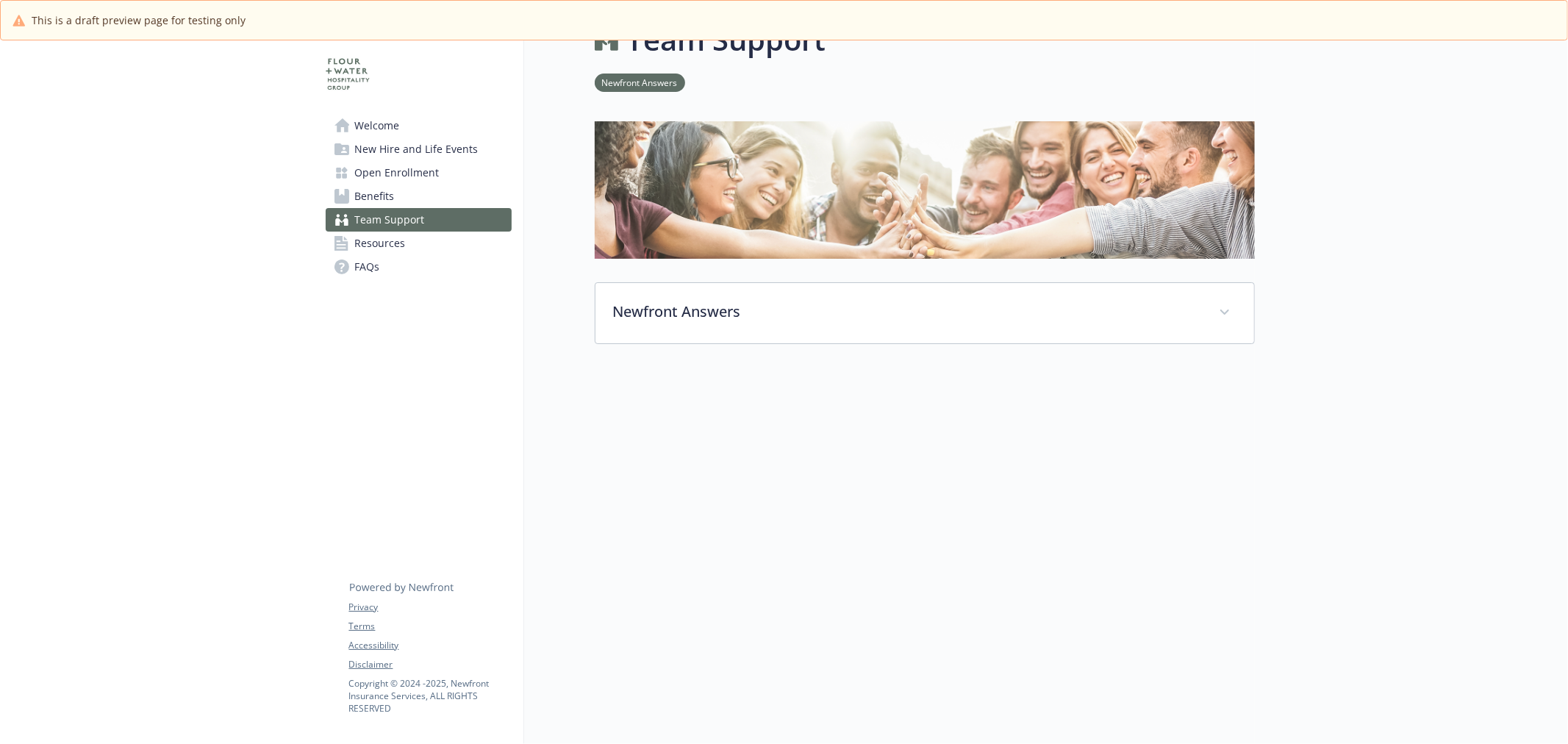
click at [437, 241] on link "Resources" at bounding box center [419, 243] width 186 height 23
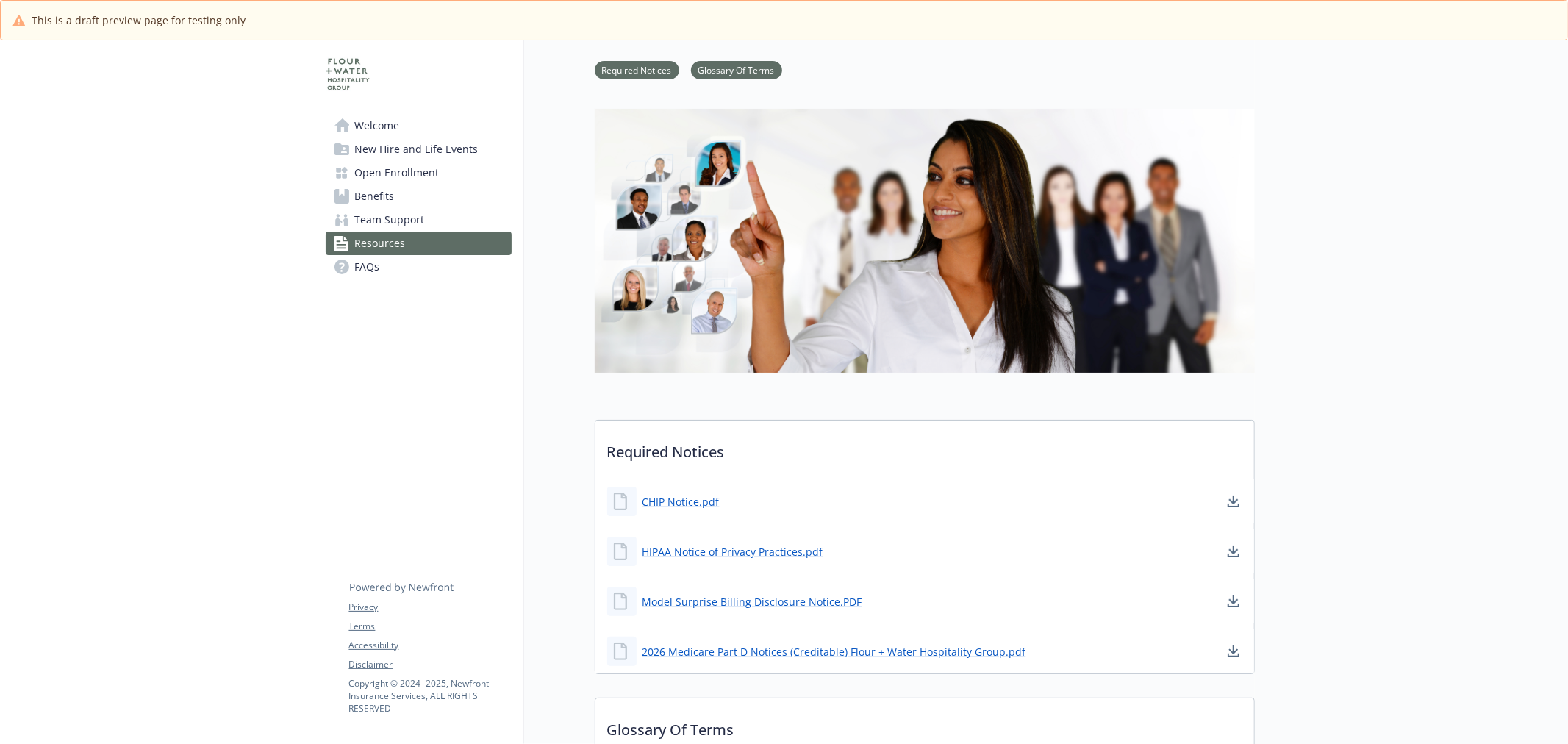
scroll to position [216, 0]
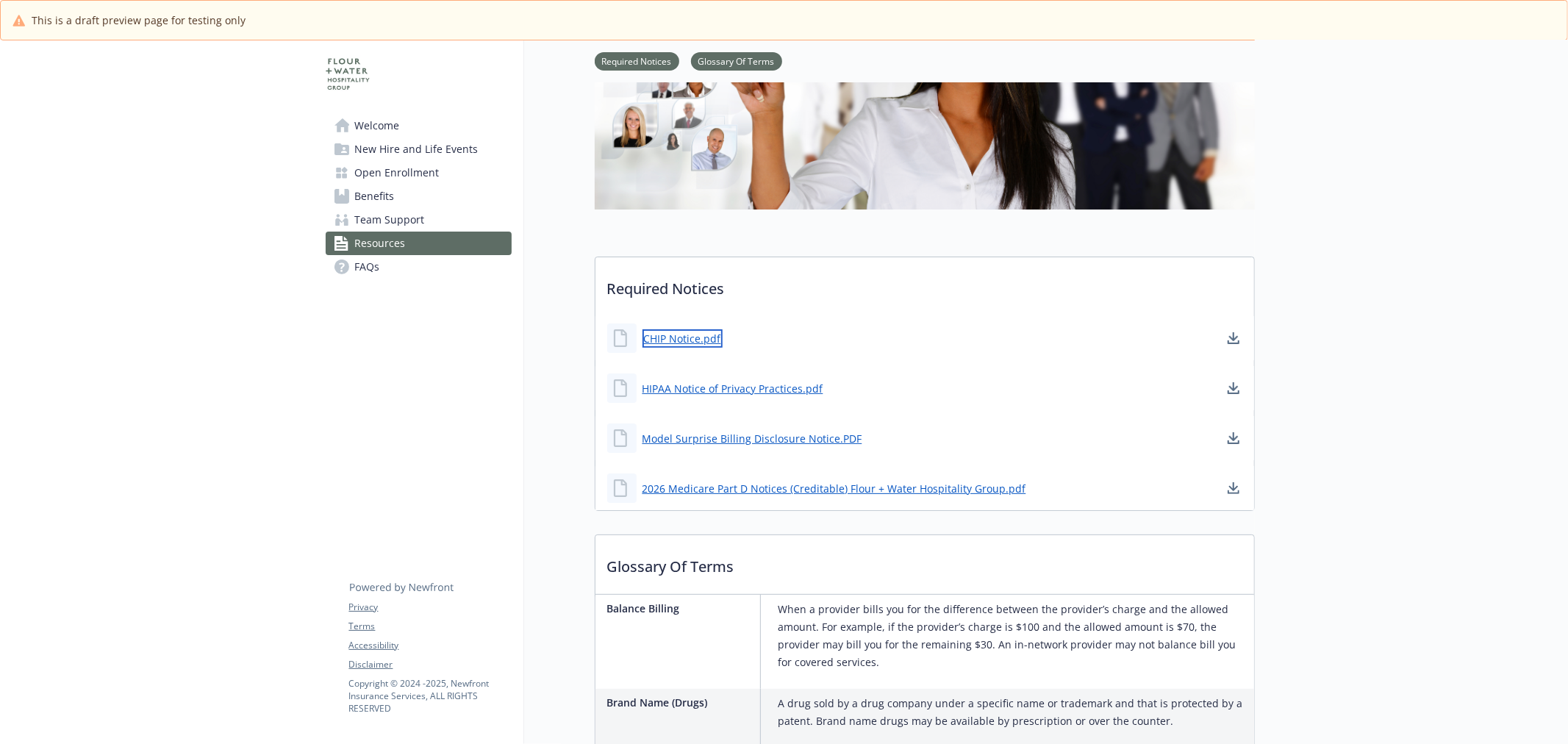
click at [700, 340] on link "CHIP Notice.pdf" at bounding box center [683, 338] width 80 height 19
click at [782, 384] on link "HIPAA Notice of Privacy Practices.pdf" at bounding box center [734, 388] width 184 height 19
click at [718, 434] on link "Model Surprise Billing Disclosure Notice.PDF" at bounding box center [754, 438] width 222 height 19
click at [839, 491] on link "2026 Medicare Part D Notices (Creditable) Flour + Water Hospitality Group.pdf" at bounding box center [836, 488] width 387 height 19
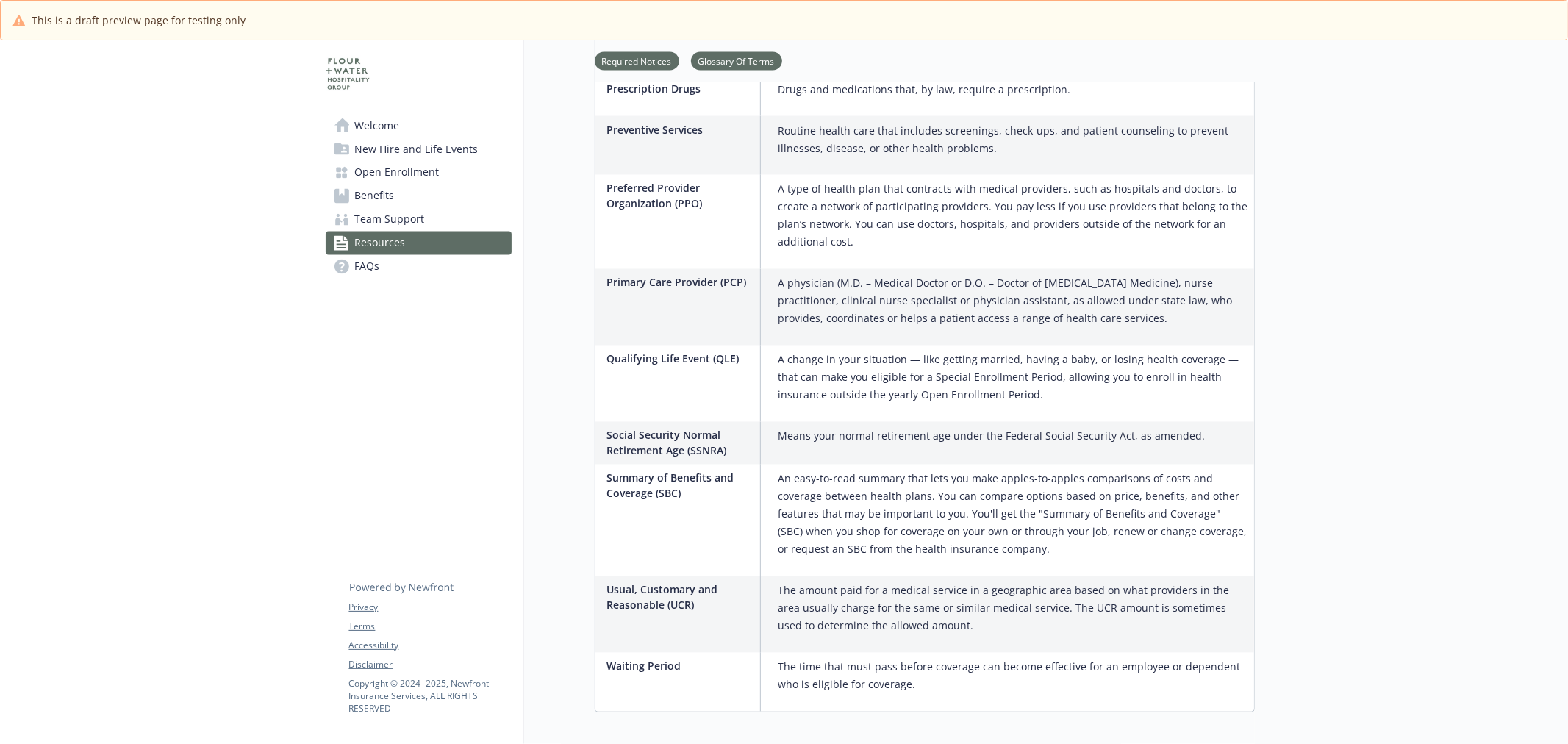
scroll to position [2279, 0]
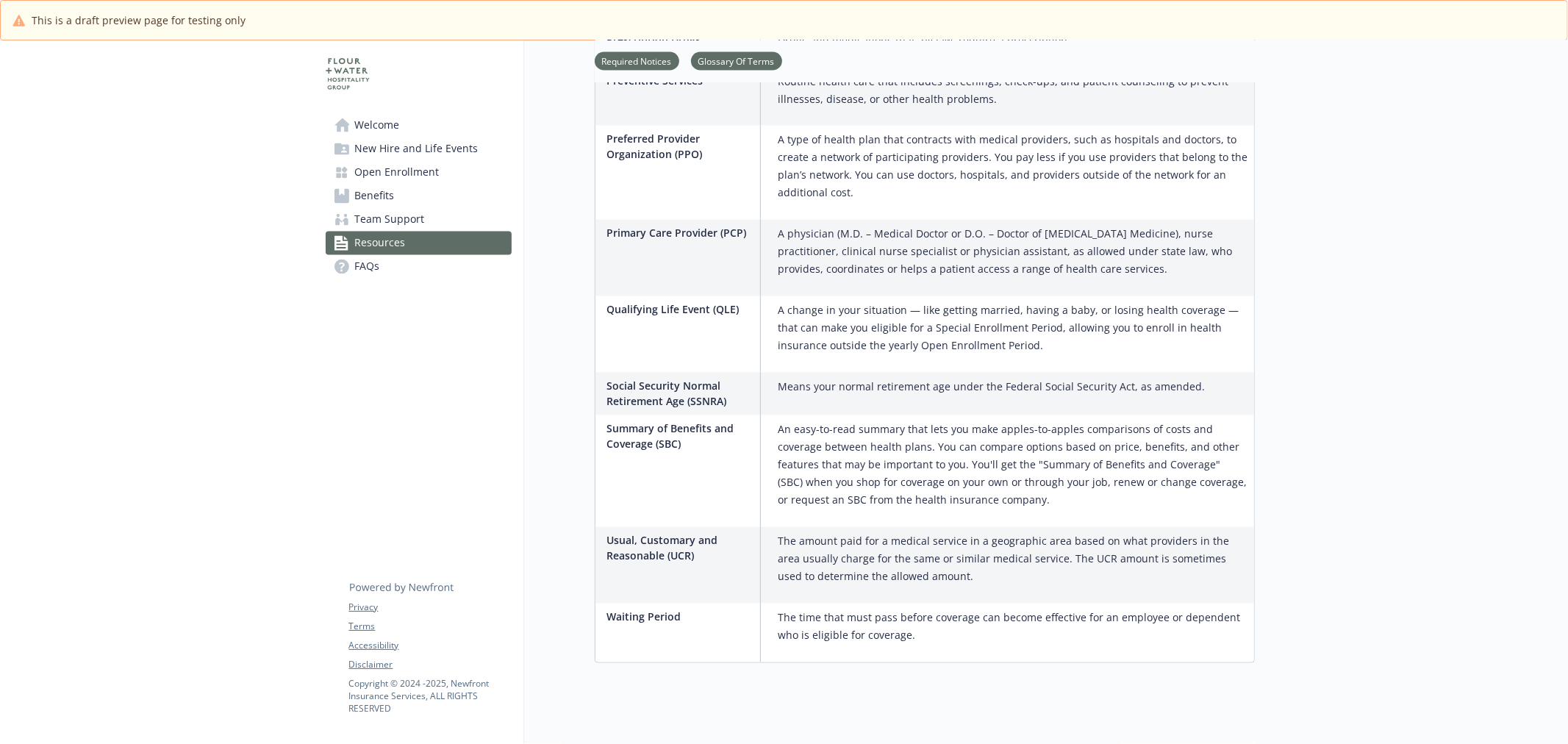
click at [404, 267] on link "FAQs" at bounding box center [419, 266] width 186 height 23
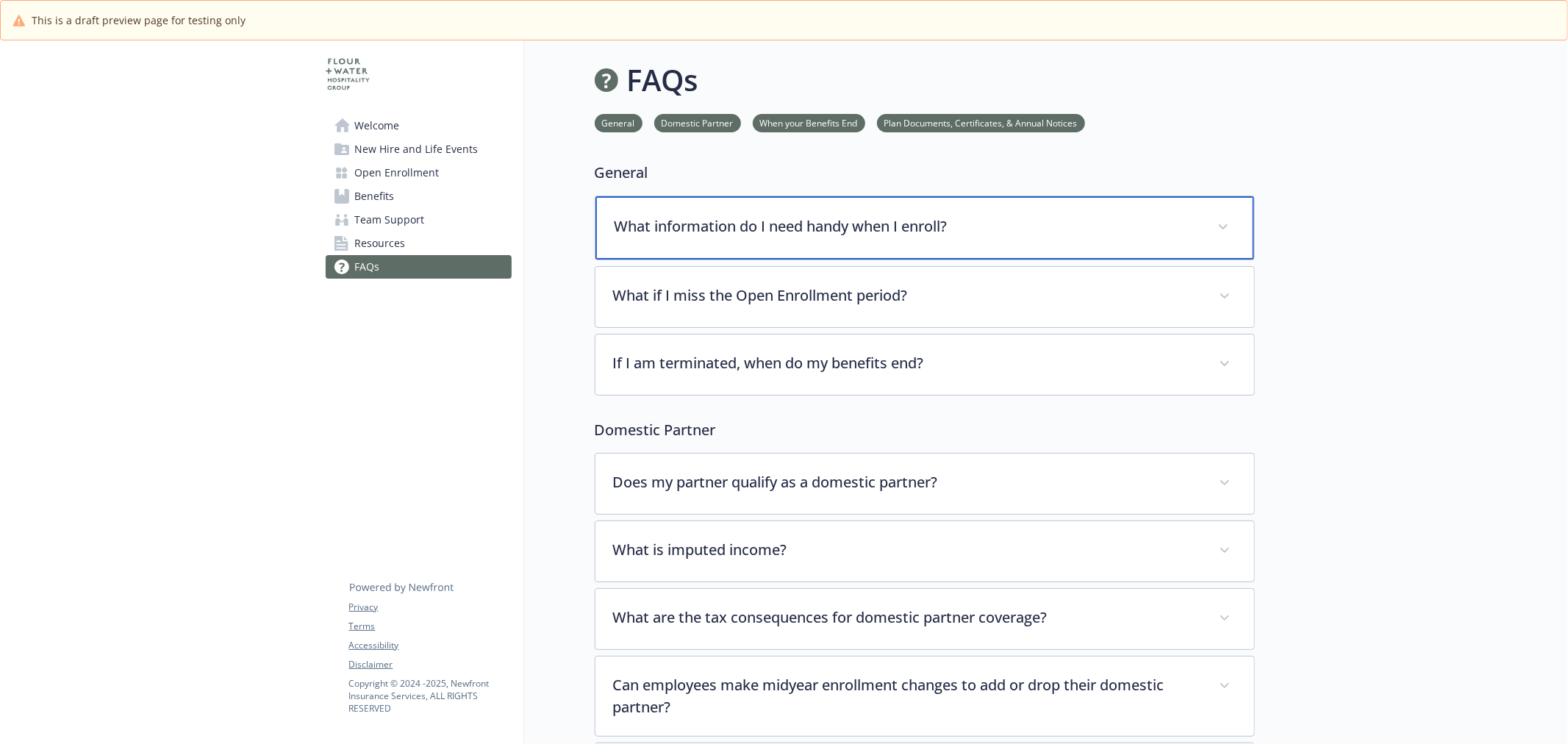
click at [672, 230] on p "What information do I need handy when I enroll?" at bounding box center [907, 226] width 585 height 22
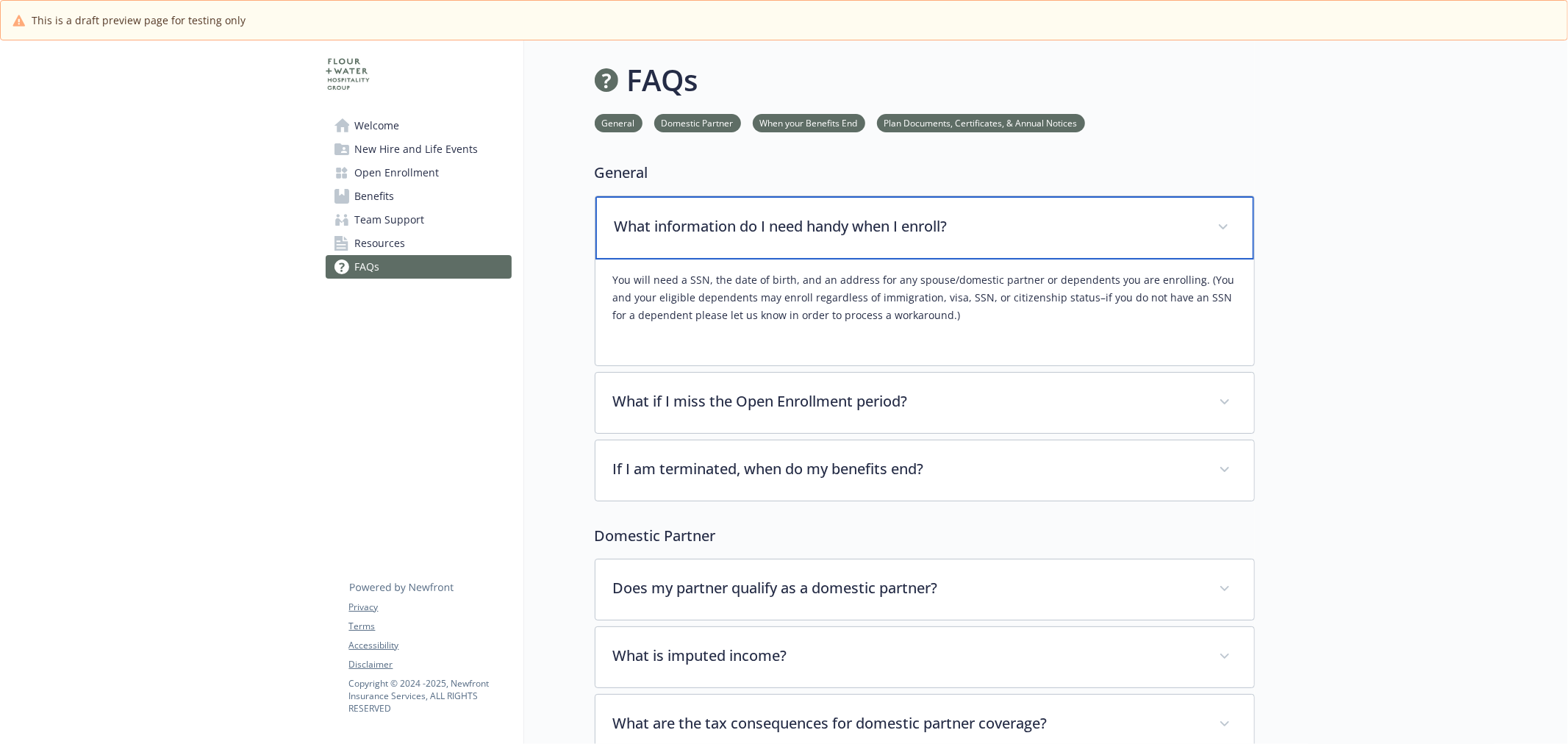
click at [672, 230] on p "What information do I need handy when I enroll?" at bounding box center [907, 226] width 585 height 22
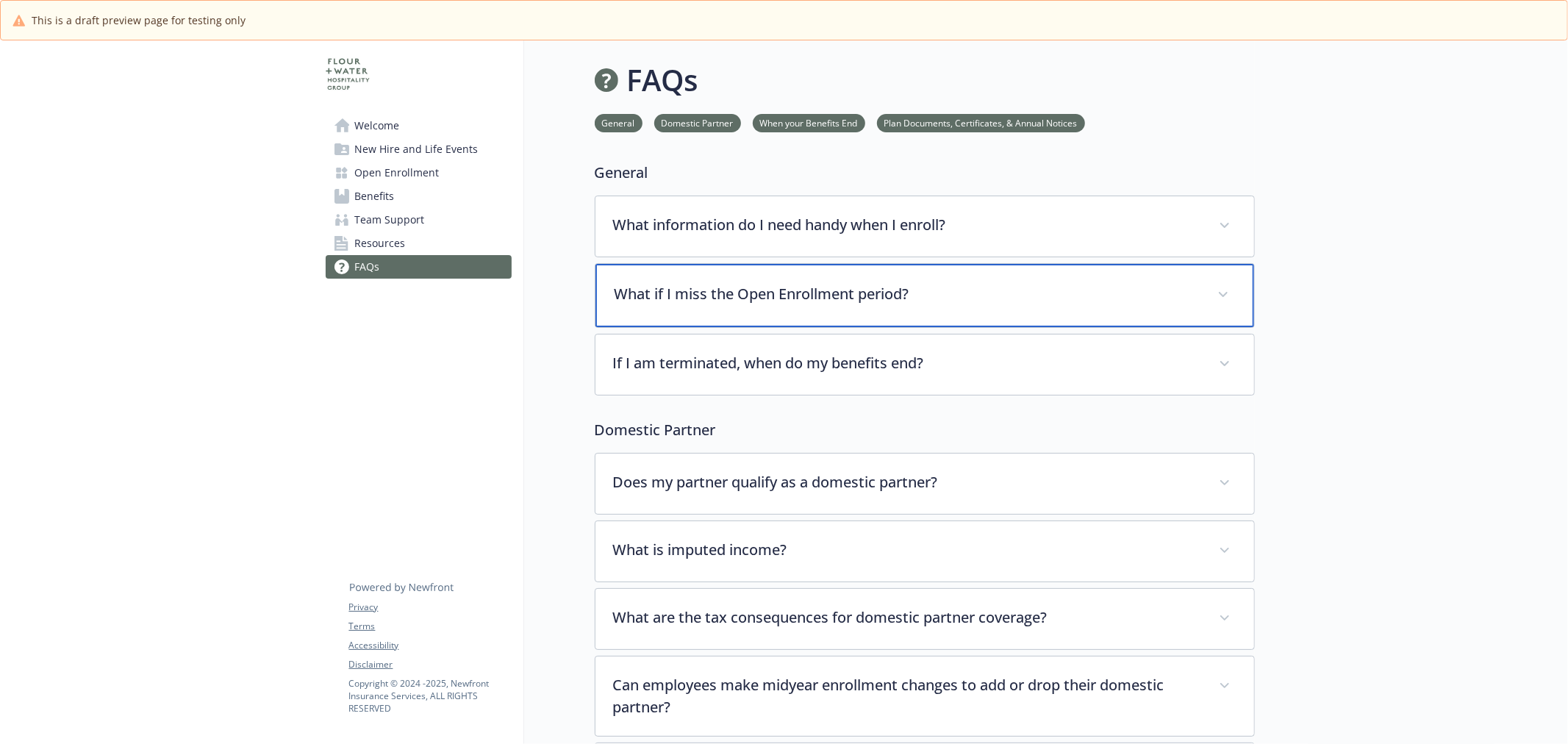
click at [673, 297] on p "What if I miss the Open Enrollment period?" at bounding box center [907, 294] width 585 height 22
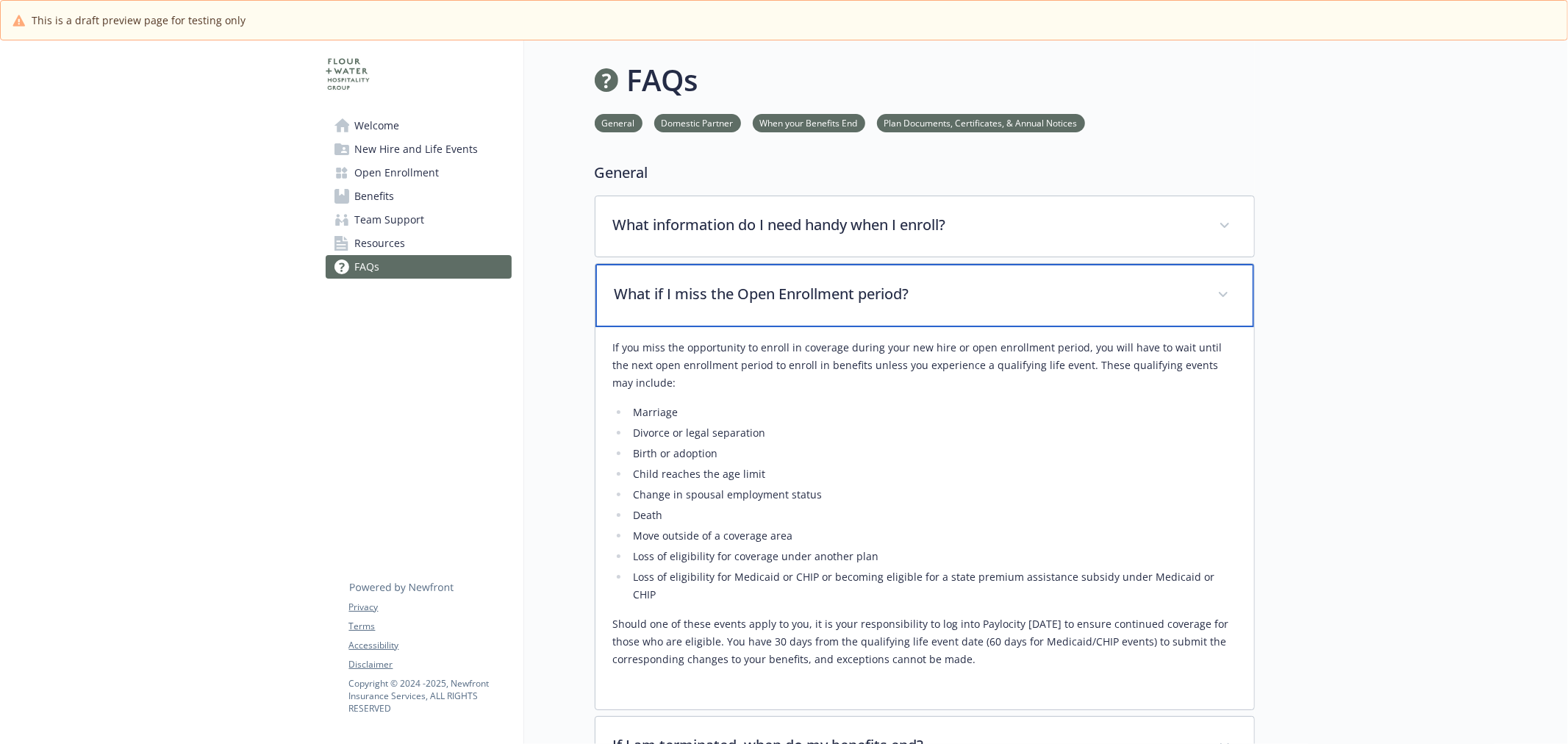
click at [673, 297] on p "What if I miss the Open Enrollment period?" at bounding box center [907, 294] width 585 height 22
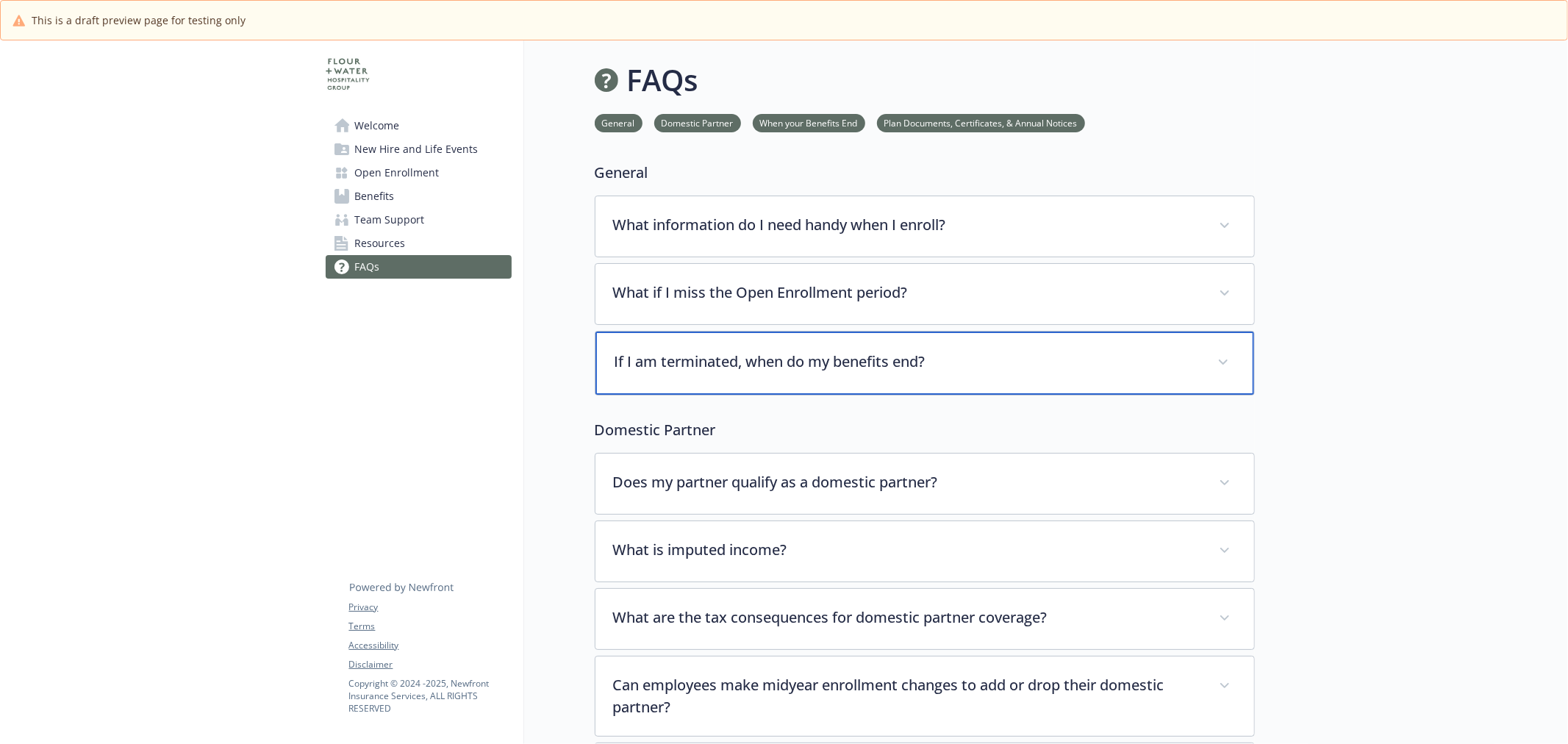
click at [671, 364] on p "If I am terminated, when do my benefits end?" at bounding box center [907, 361] width 585 height 22
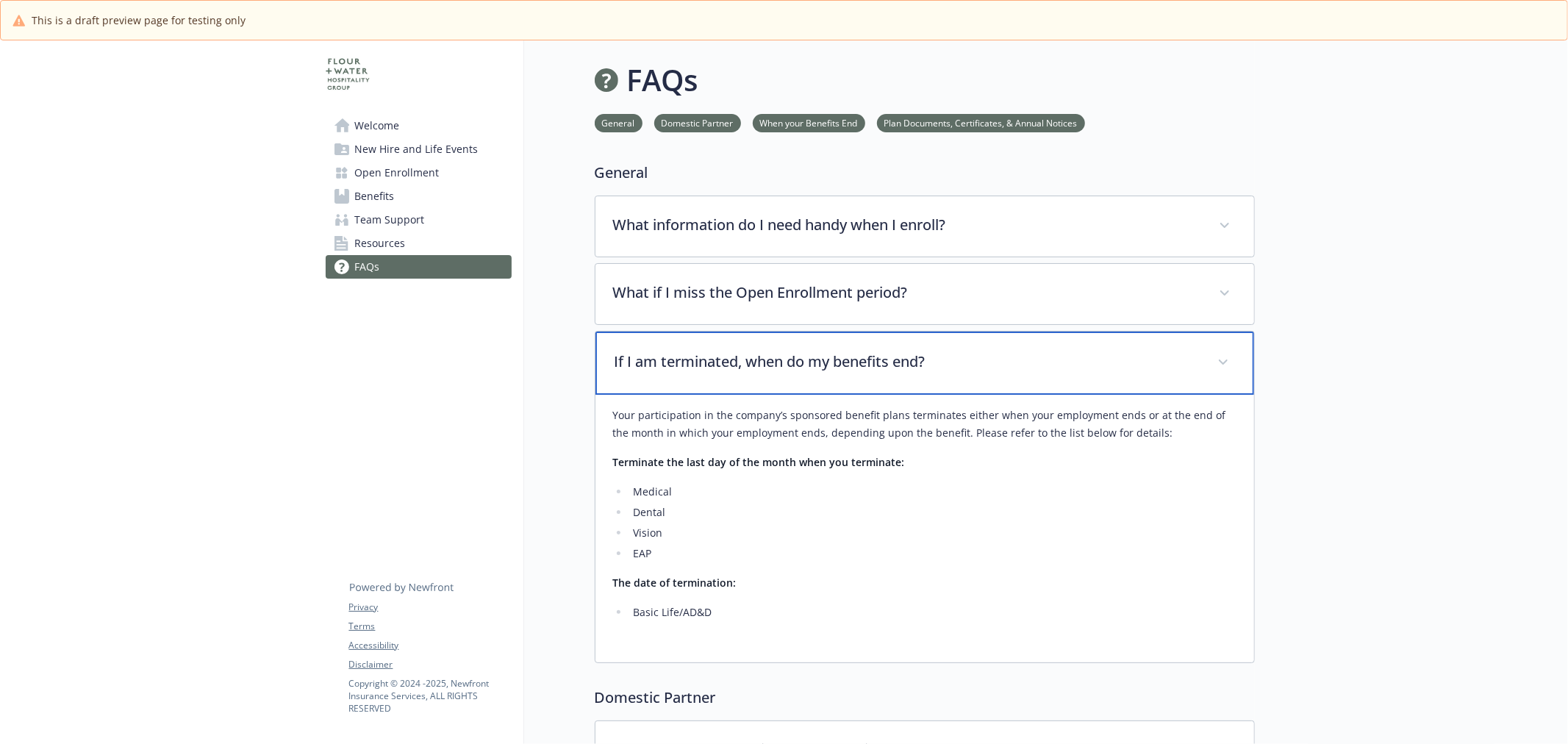
click at [671, 364] on p "If I am terminated, when do my benefits end?" at bounding box center [907, 361] width 585 height 22
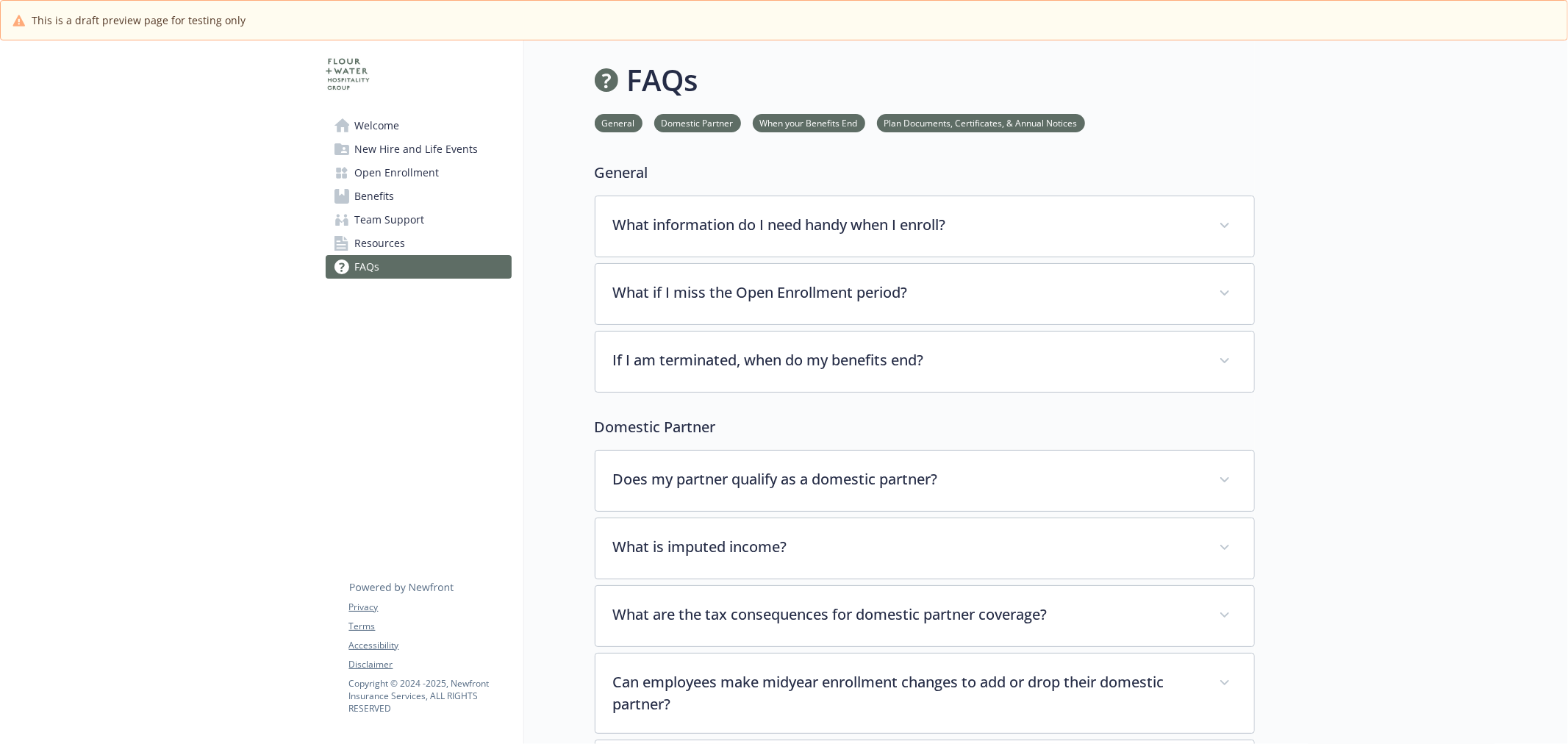
click at [674, 433] on p "Domestic Partner" at bounding box center [925, 427] width 660 height 22
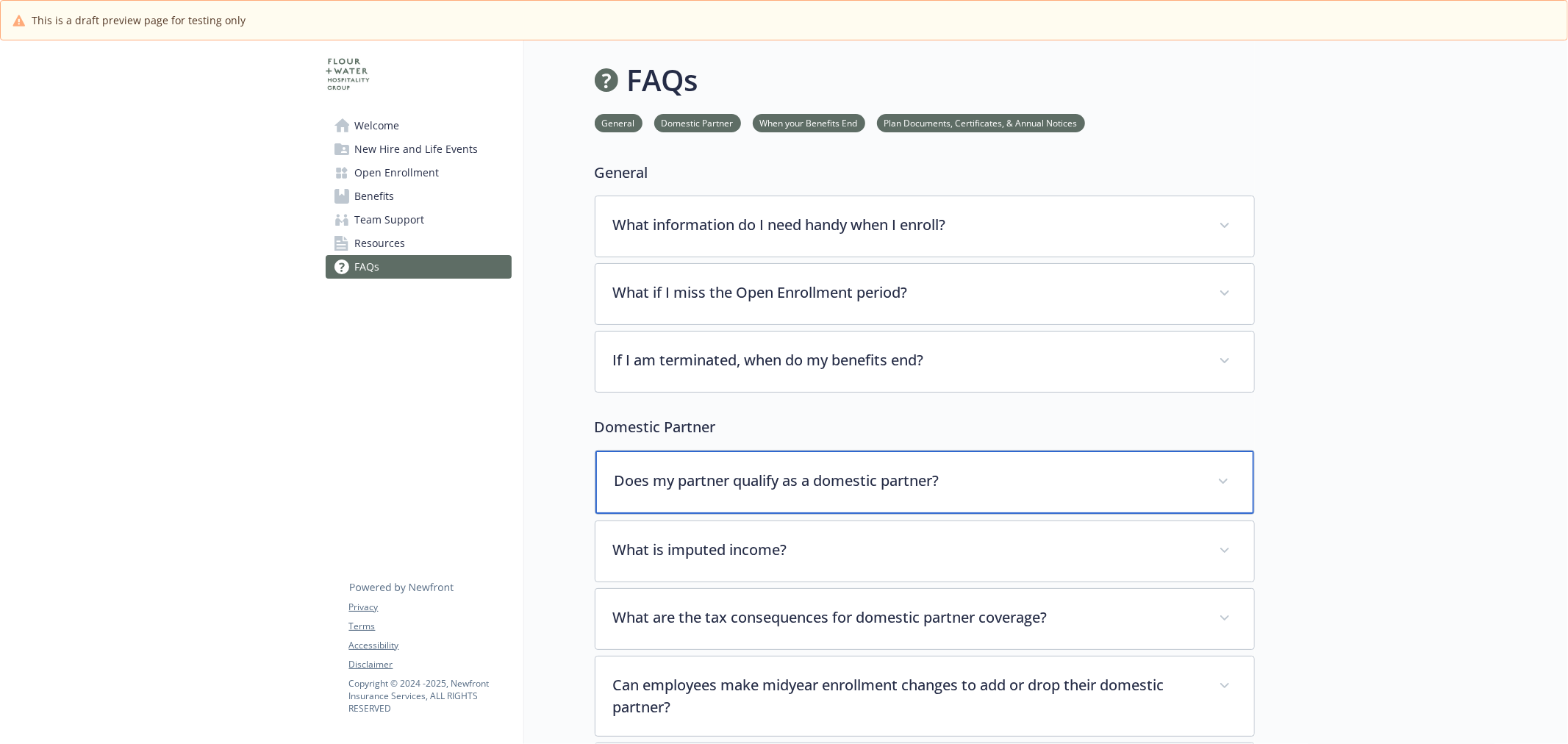
click at [677, 489] on p "Does my partner qualify as a domestic partner?" at bounding box center [907, 480] width 585 height 22
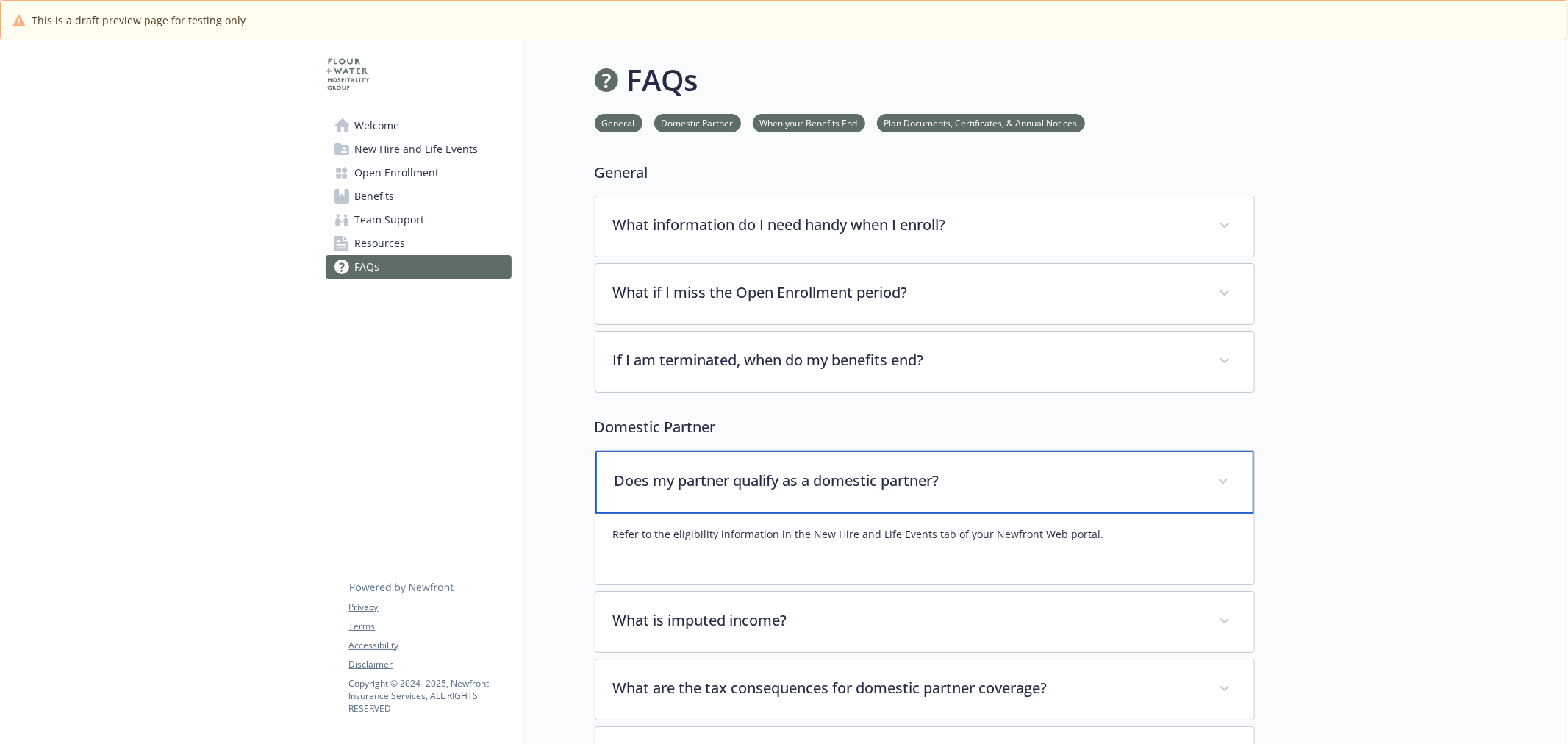
click at [677, 489] on p "Does my partner qualify as a domestic partner?" at bounding box center [907, 480] width 585 height 22
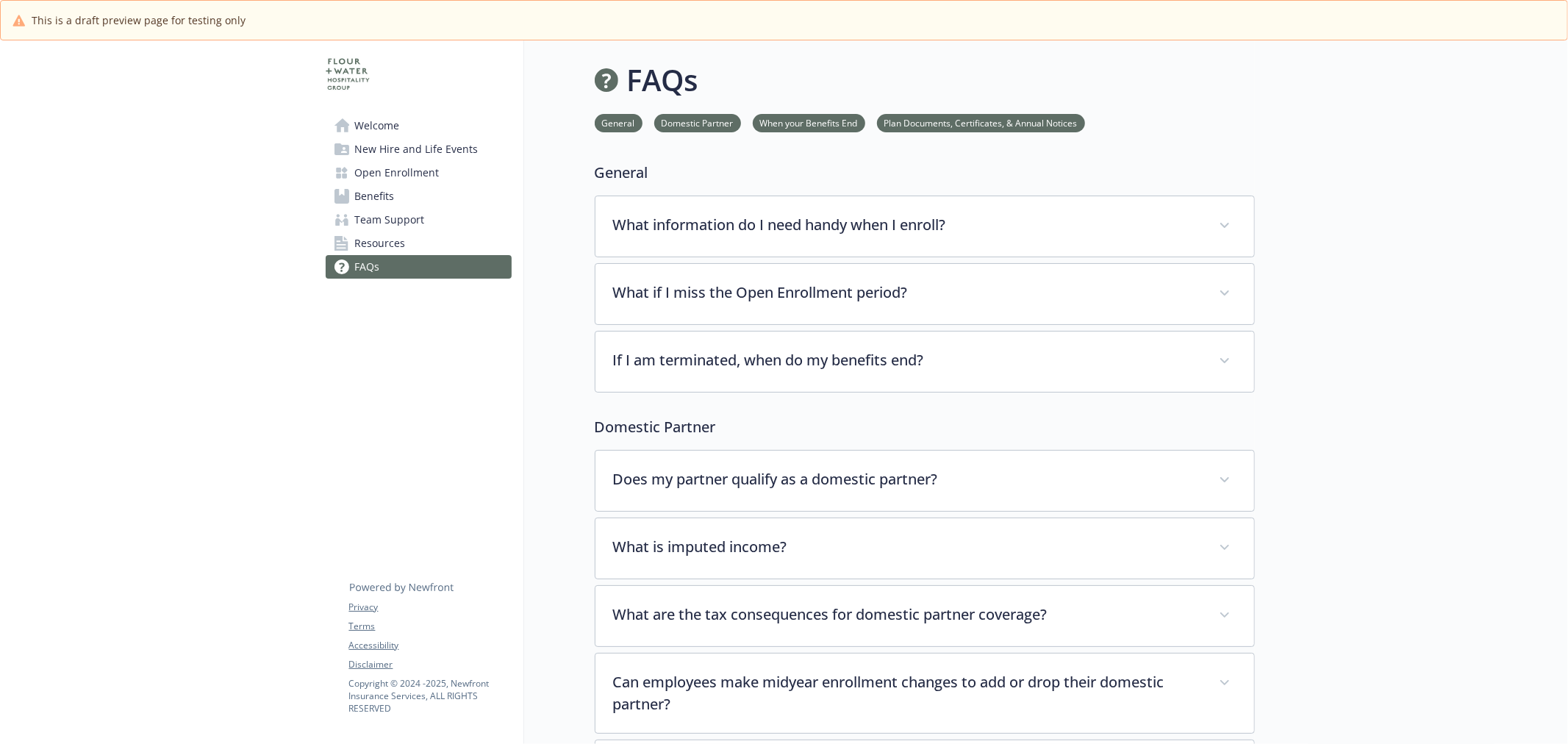
click at [399, 204] on link "Benefits" at bounding box center [419, 196] width 186 height 23
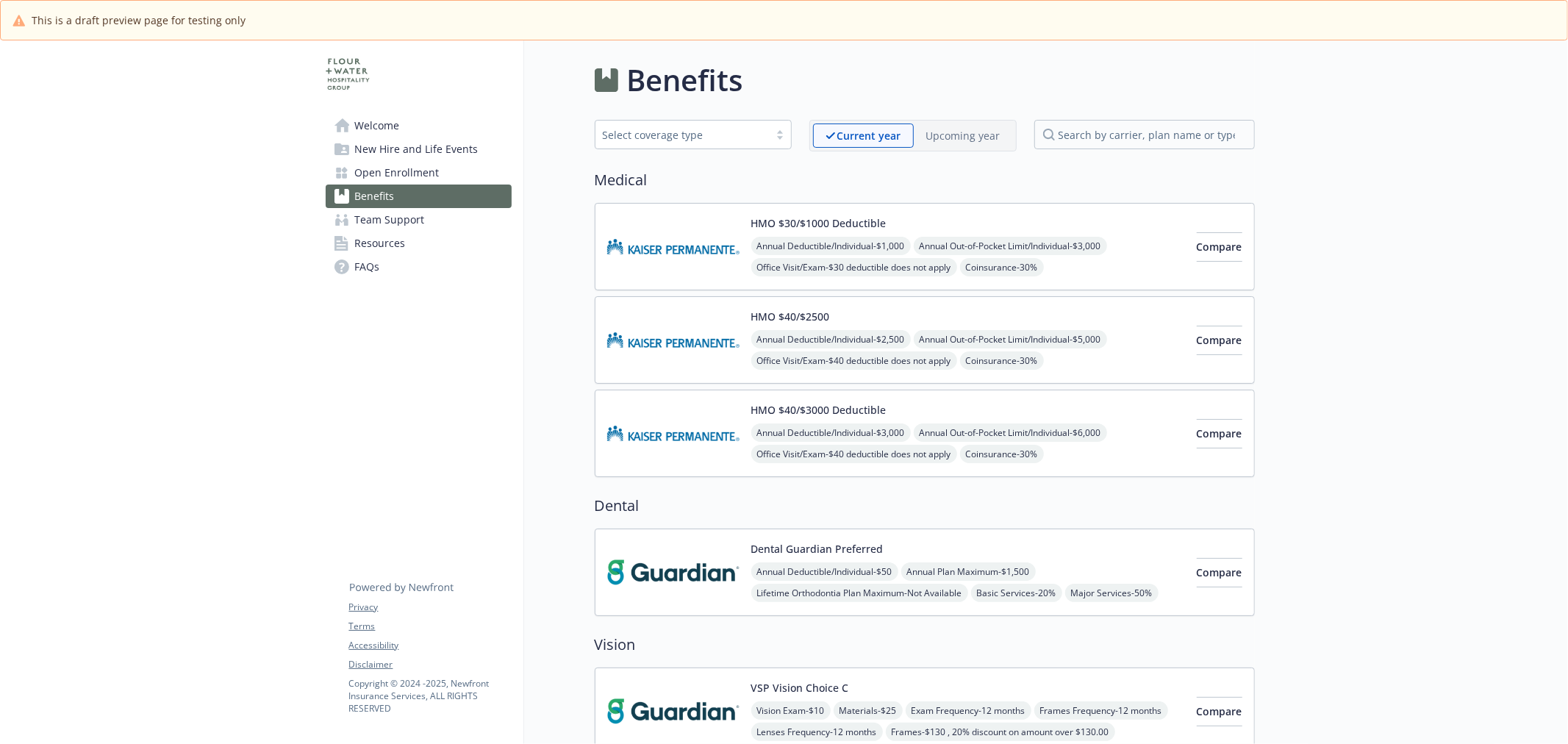
click at [814, 218] on button "HMO $30/$1000 Deductible" at bounding box center [818, 222] width 135 height 15
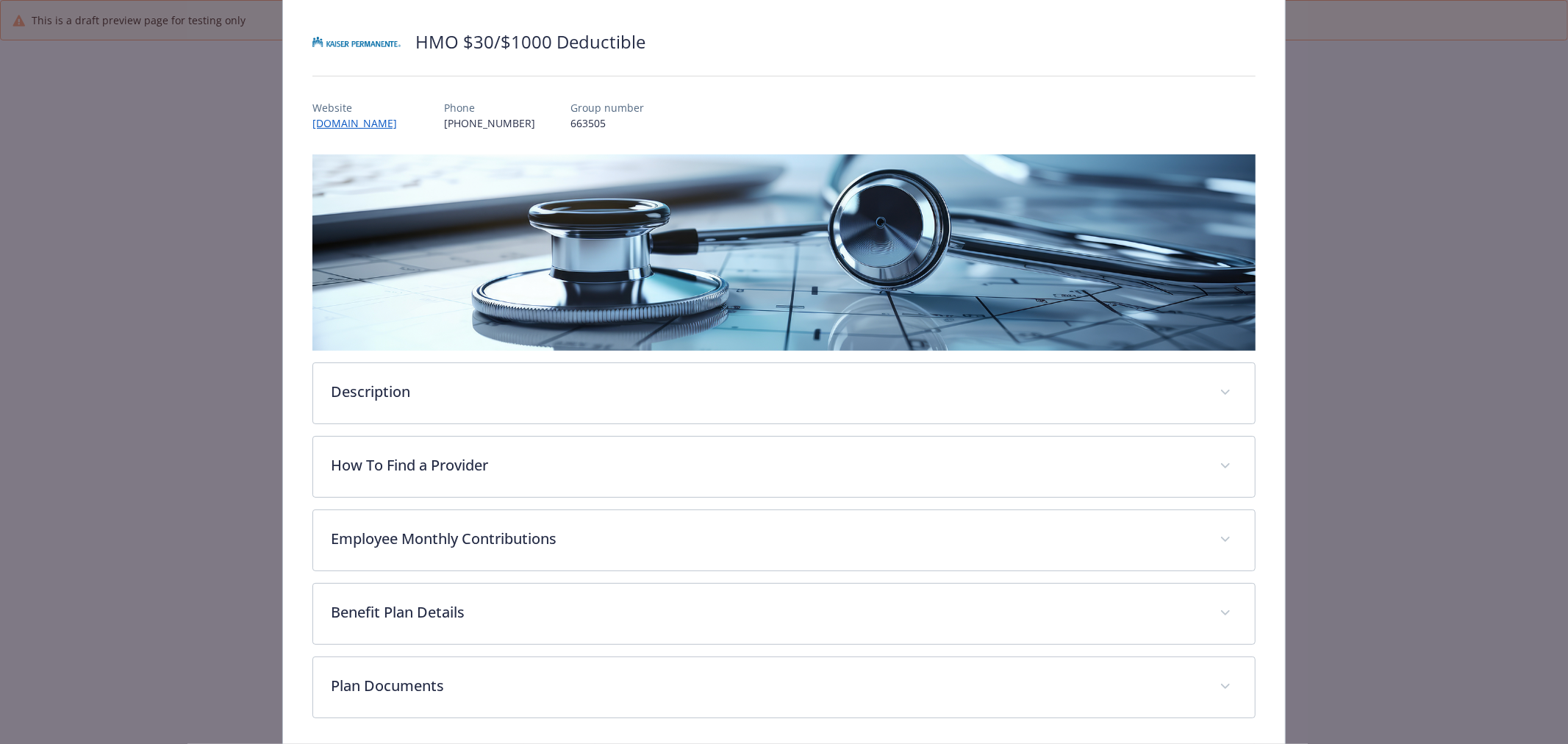
scroll to position [150, 0]
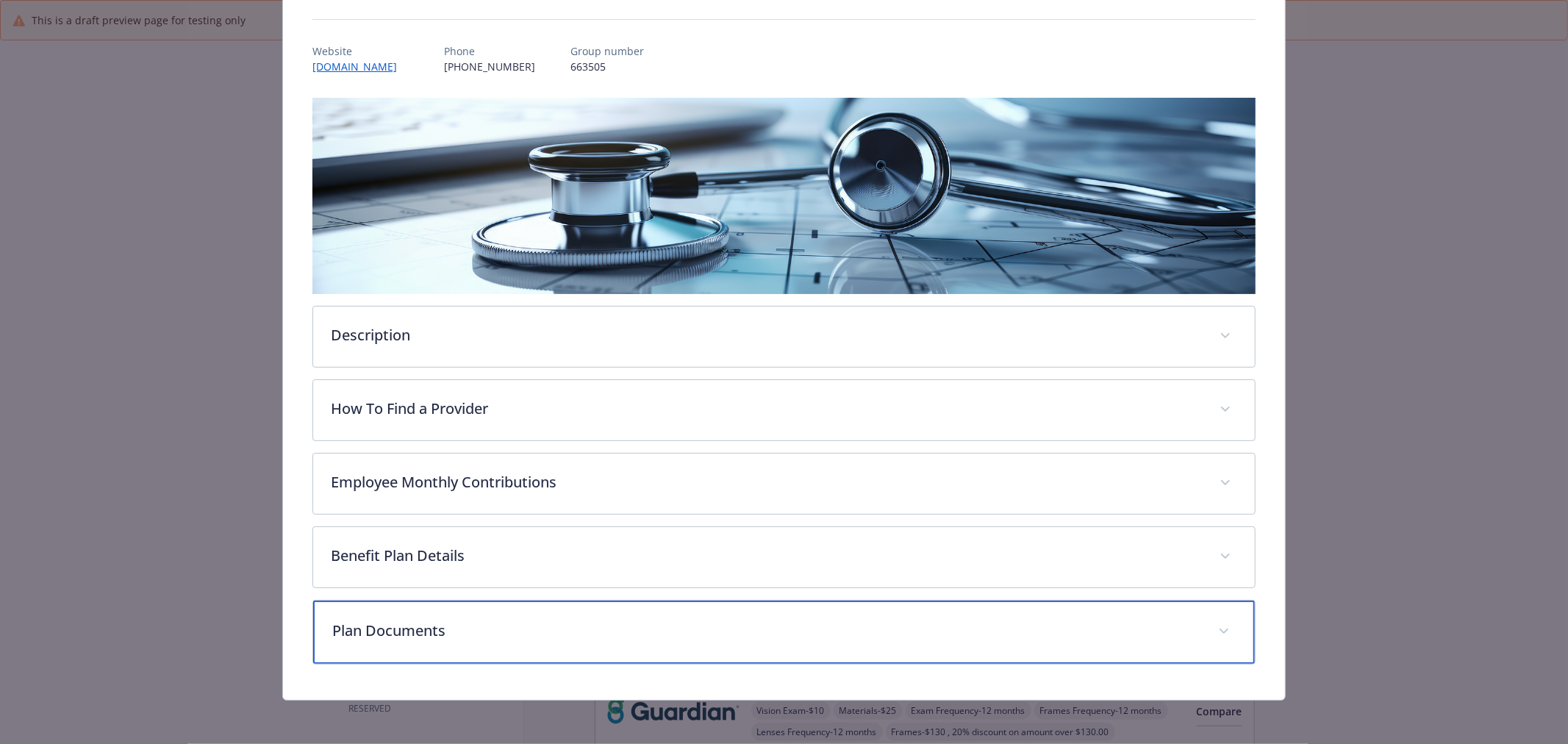
click at [597, 635] on p "Plan Documents" at bounding box center [767, 630] width 869 height 22
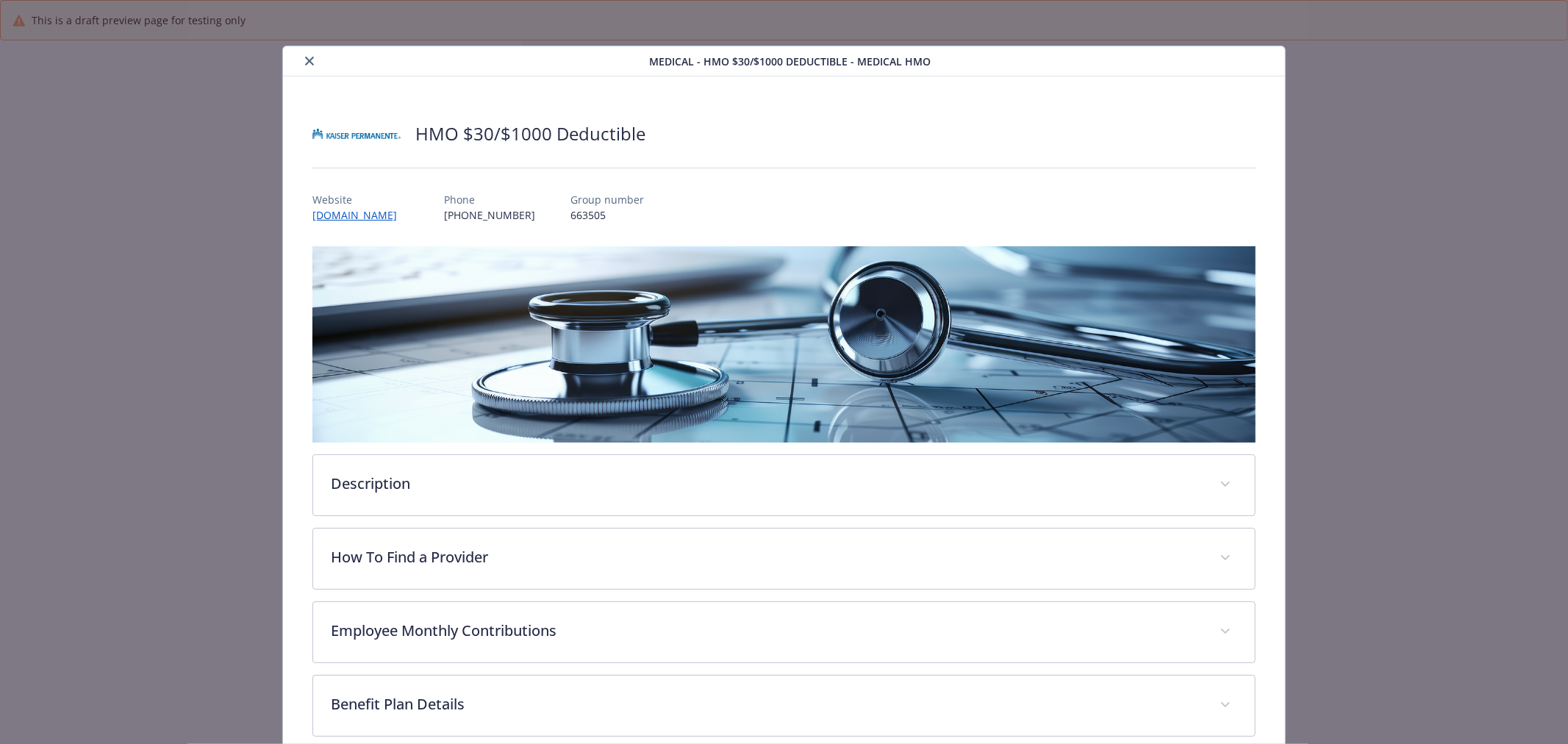
scroll to position [0, 0]
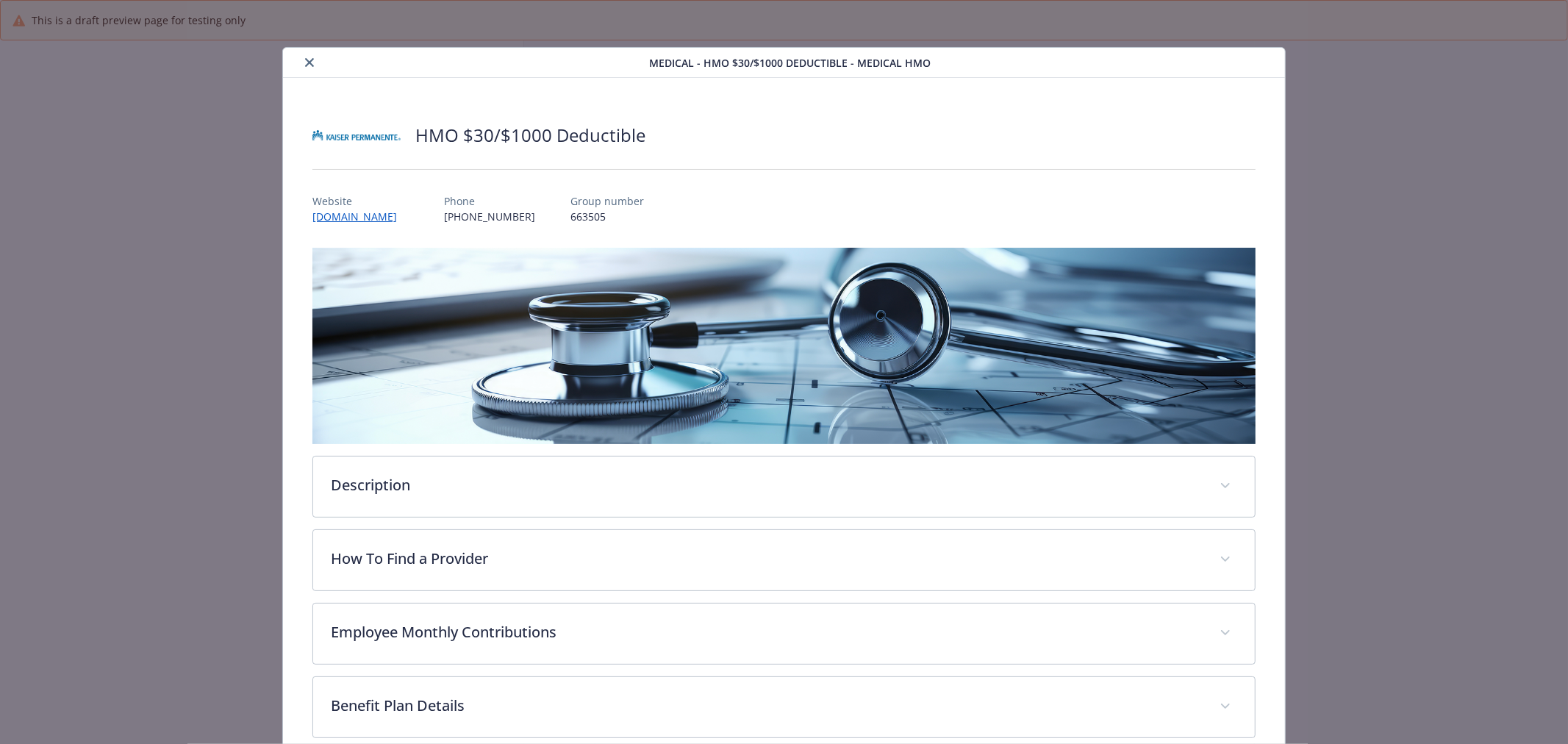
click at [310, 64] on icon "close" at bounding box center [309, 62] width 9 height 9
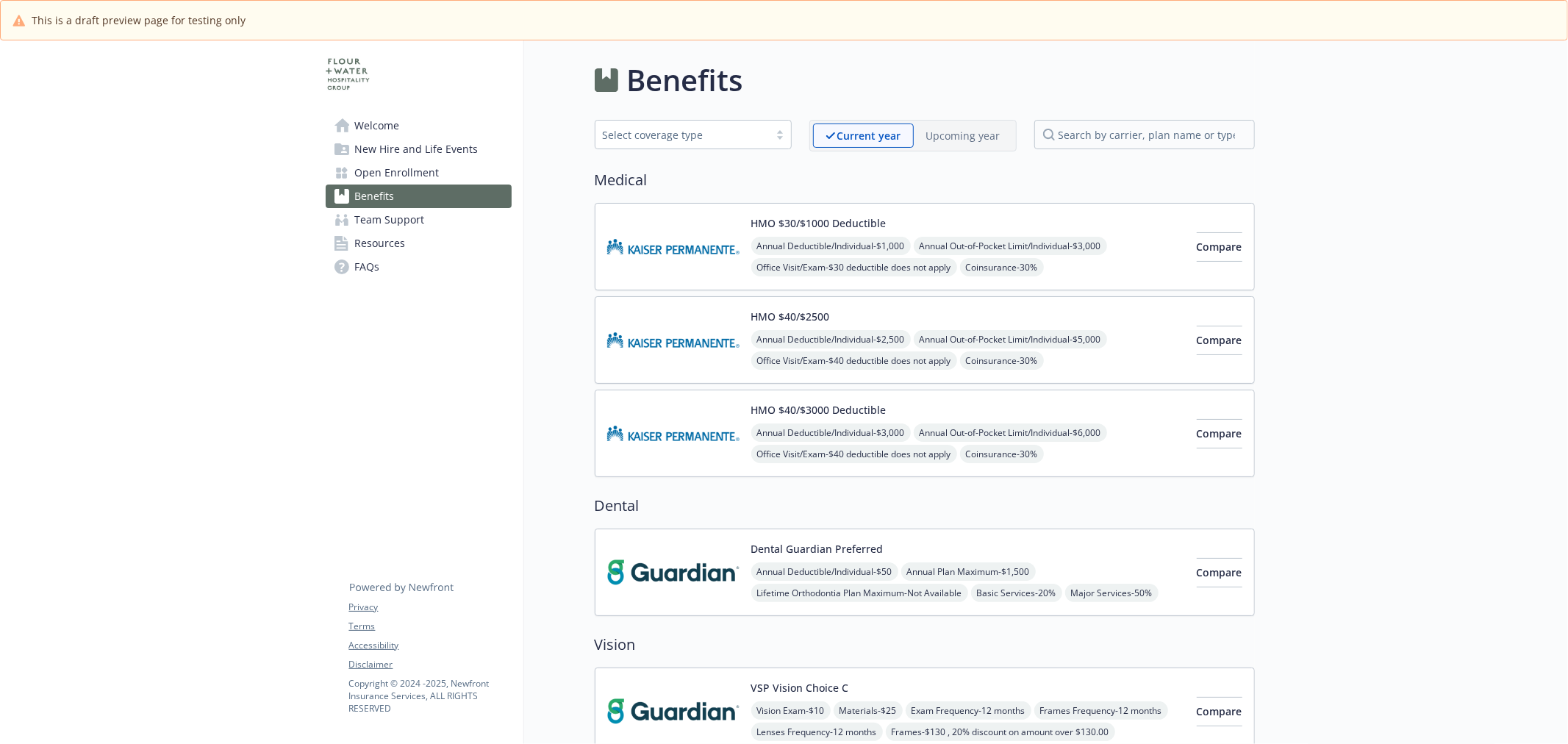
click at [963, 128] on p "Upcoming year" at bounding box center [964, 135] width 74 height 15
click at [838, 150] on div "Current year Upcoming year" at bounding box center [913, 135] width 207 height 32
click at [838, 142] on p "Current year" at bounding box center [856, 135] width 62 height 15
click at [665, 240] on img at bounding box center [674, 246] width 133 height 62
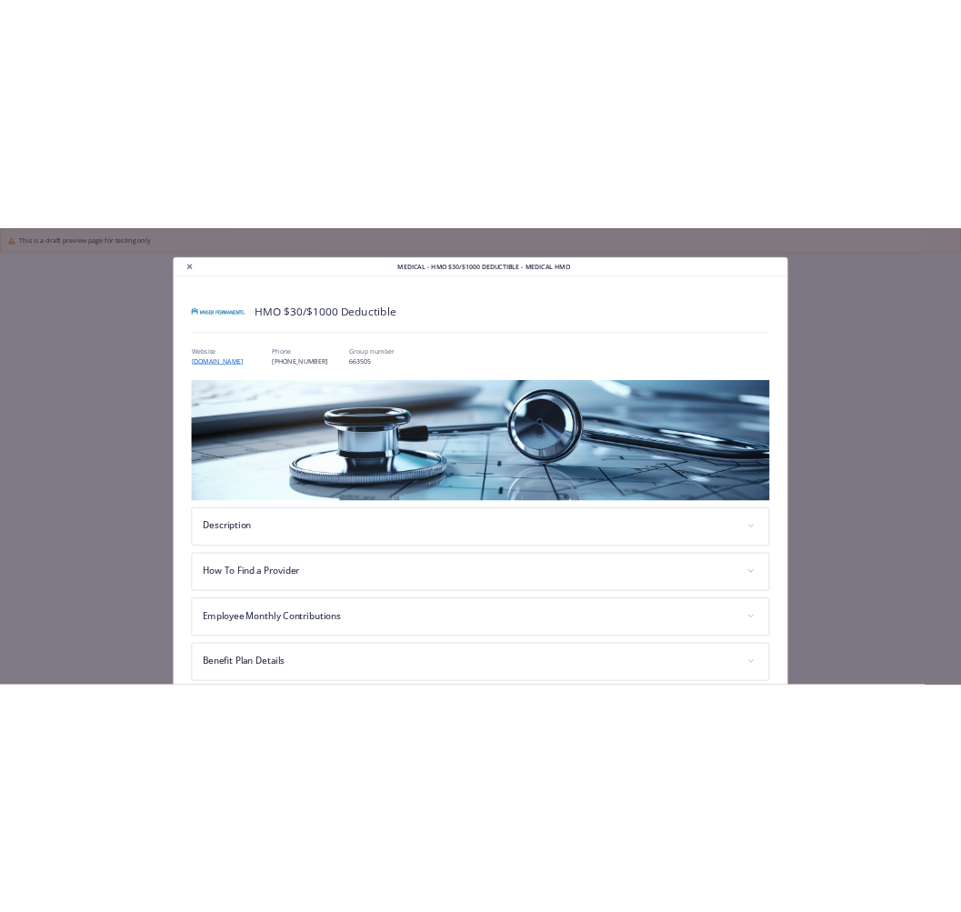
scroll to position [55, 0]
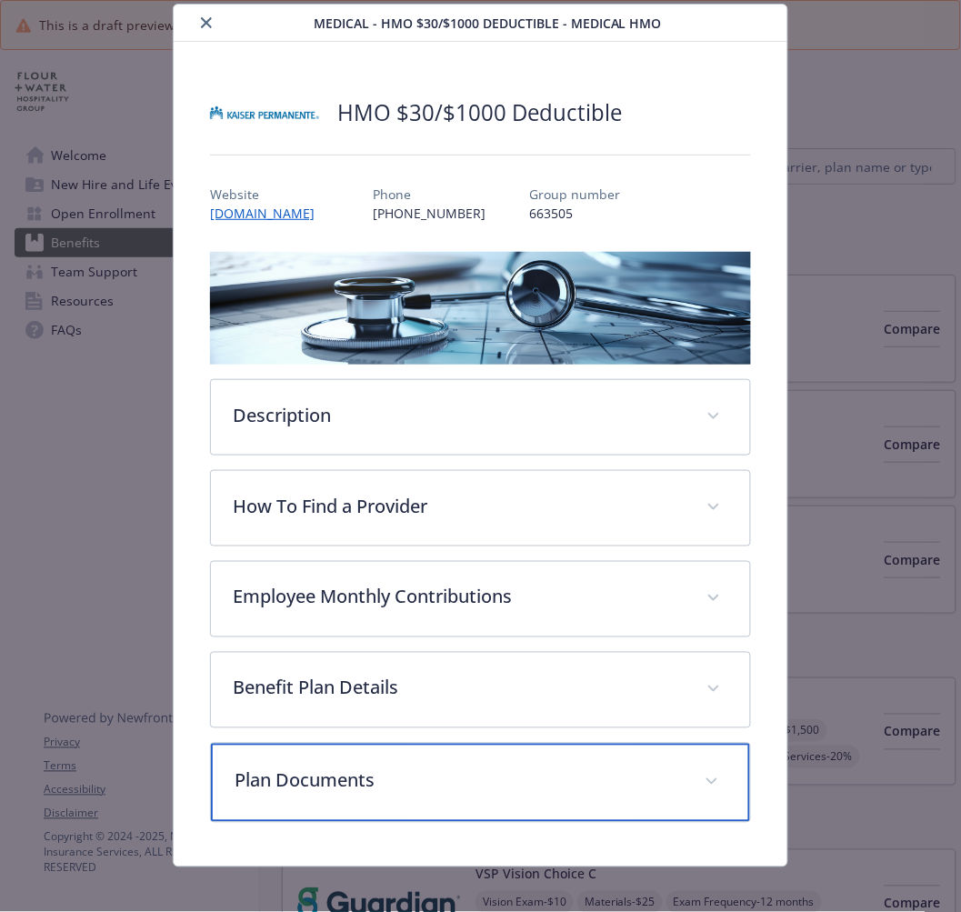
click at [318, 767] on p "Plan Documents" at bounding box center [458, 780] width 447 height 27
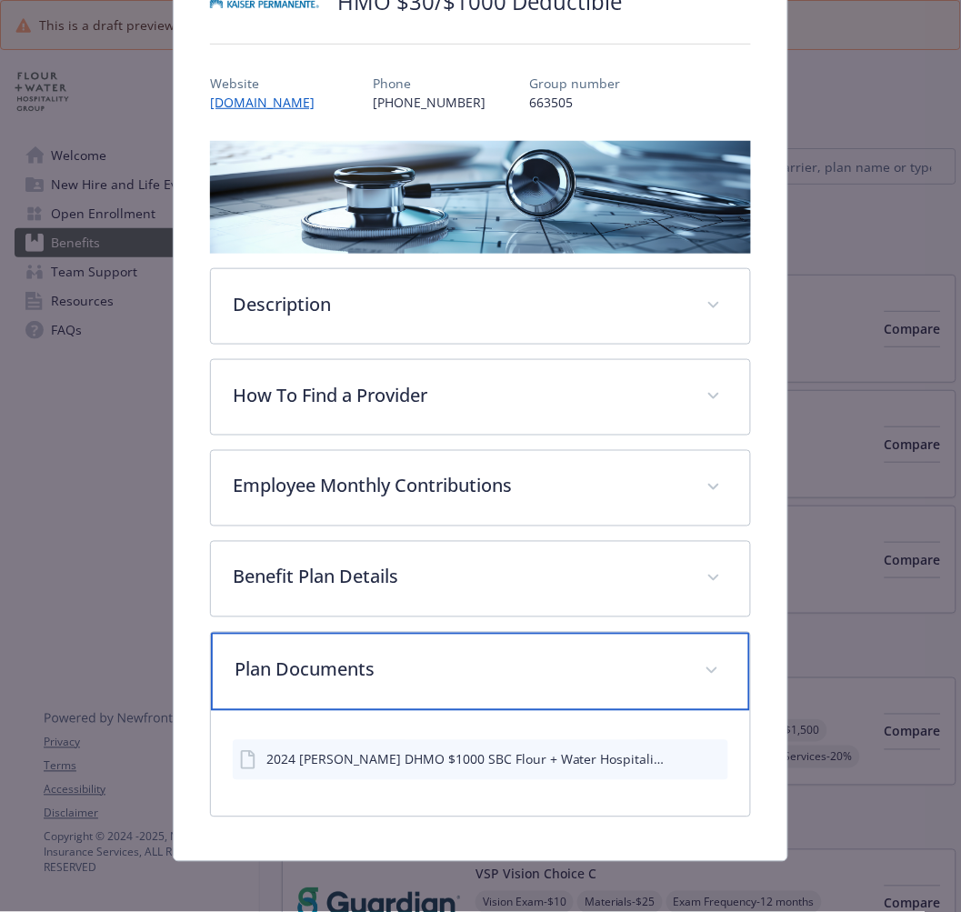
scroll to position [170, 0]
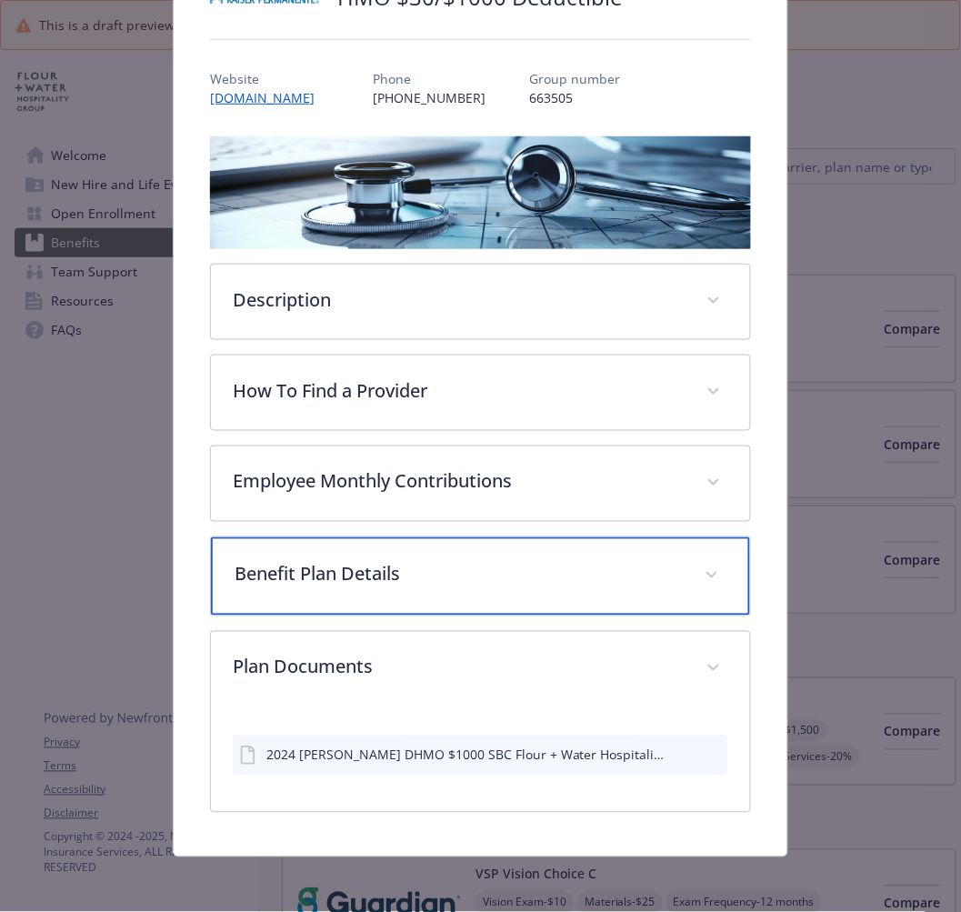
click at [307, 552] on div "Benefit Plan Details" at bounding box center [480, 576] width 538 height 78
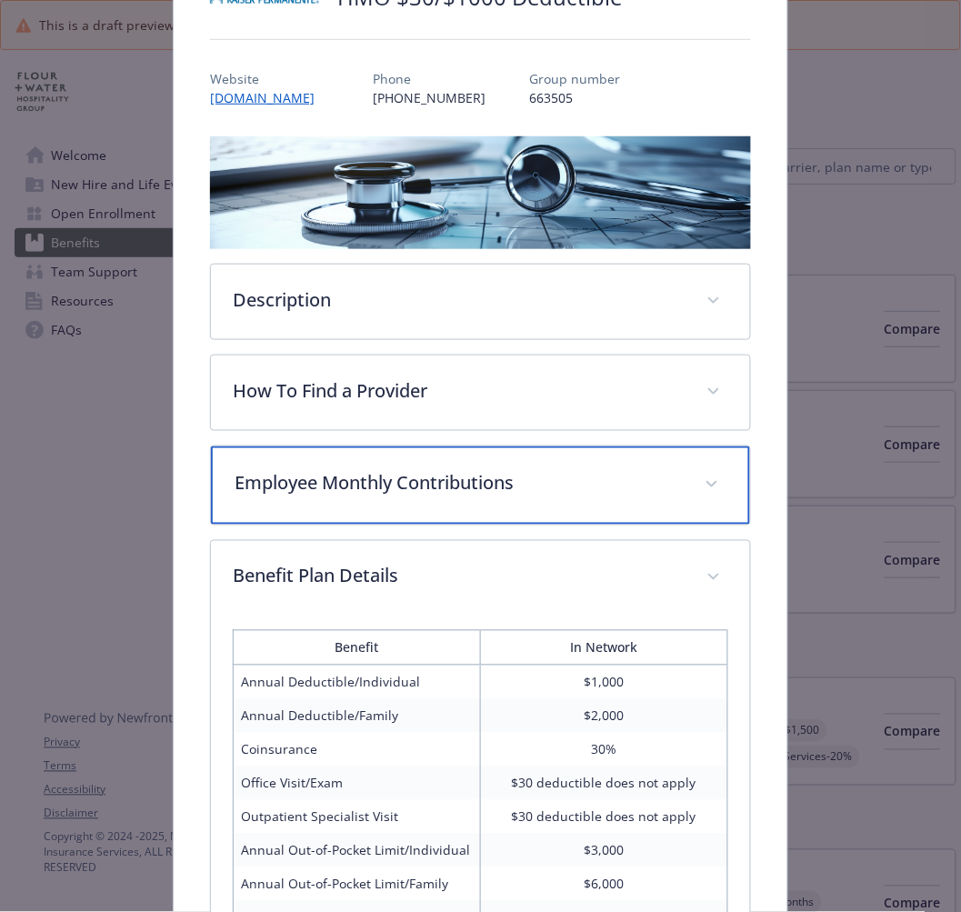
click at [304, 500] on div "Employee Monthly Contributions" at bounding box center [480, 485] width 538 height 78
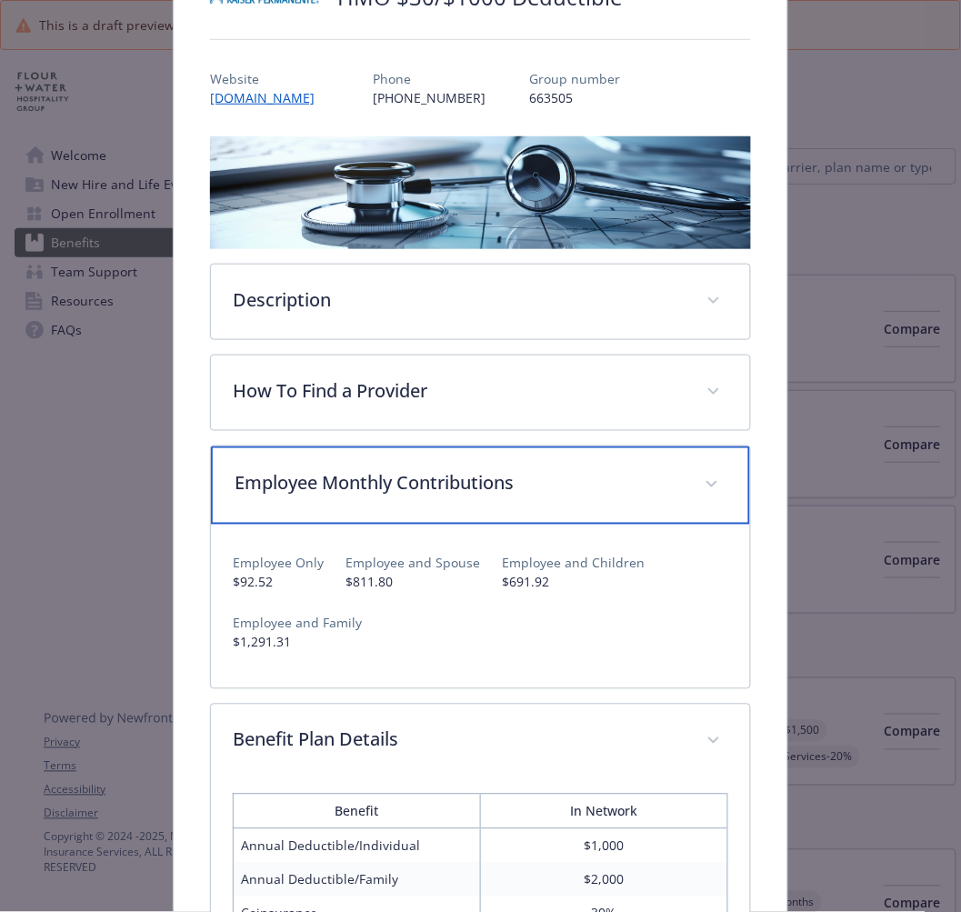
click at [304, 500] on div "Employee Monthly Contributions" at bounding box center [480, 485] width 538 height 78
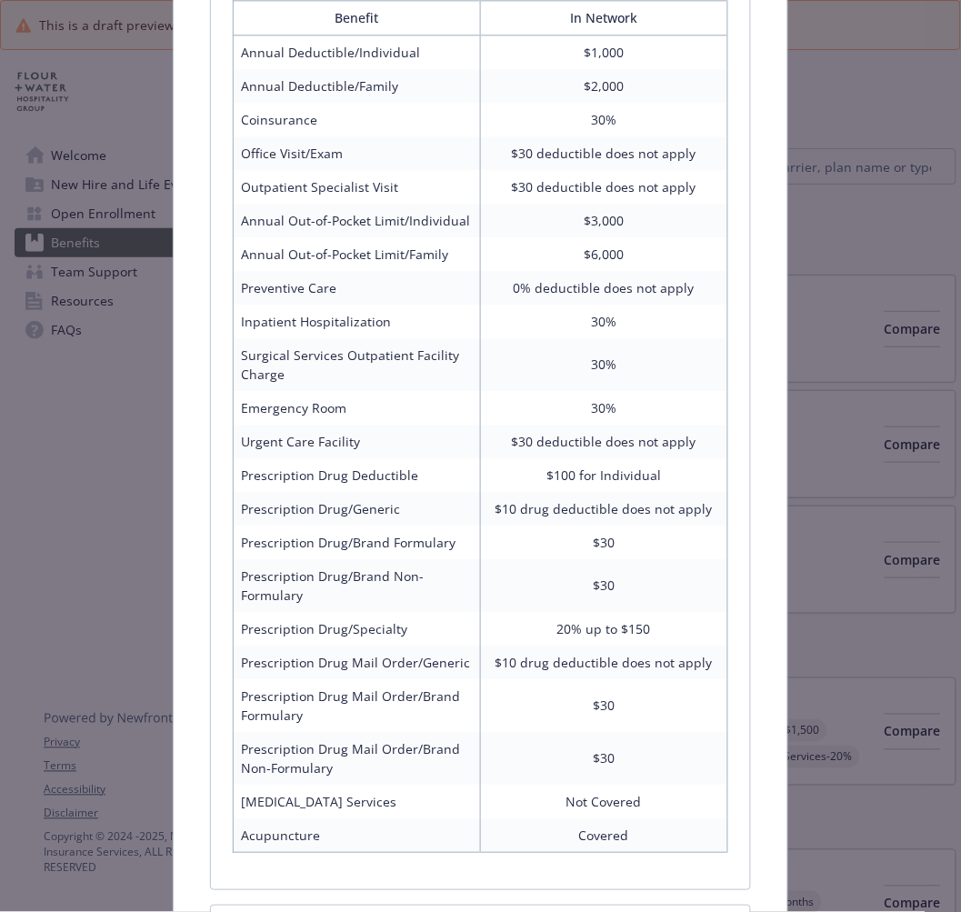
scroll to position [909, 0]
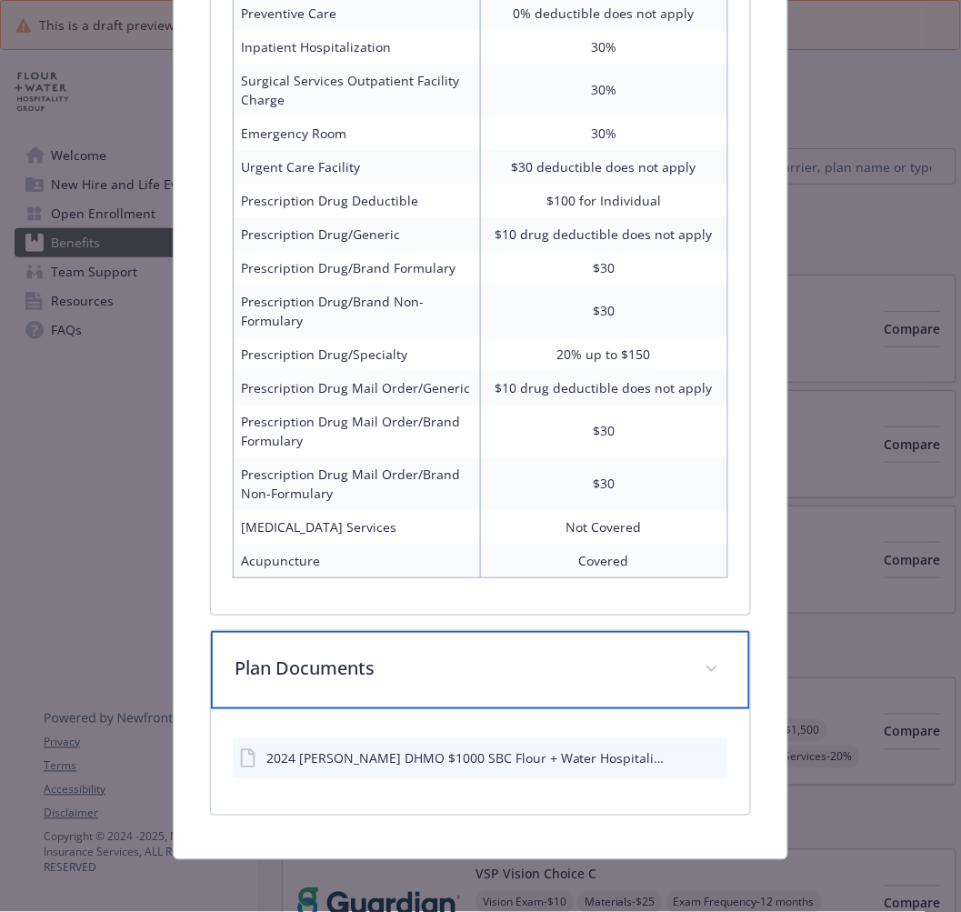
click at [394, 659] on p "Plan Documents" at bounding box center [458, 668] width 447 height 27
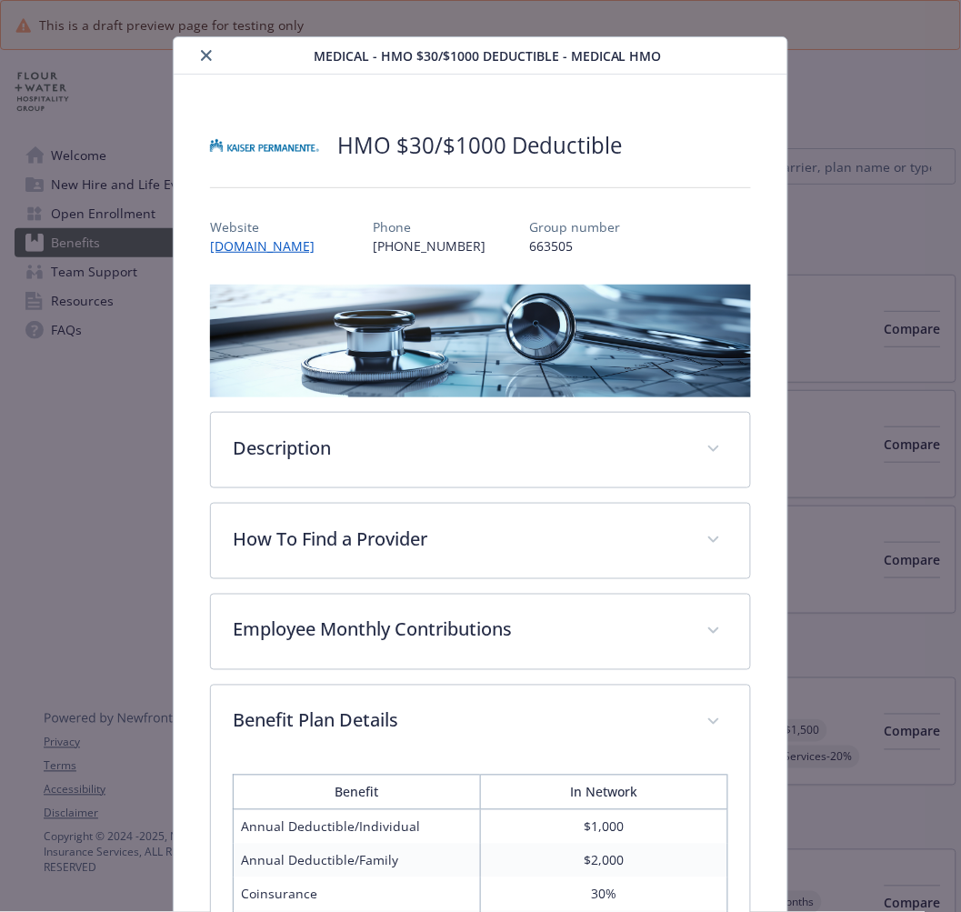
scroll to position [0, 0]
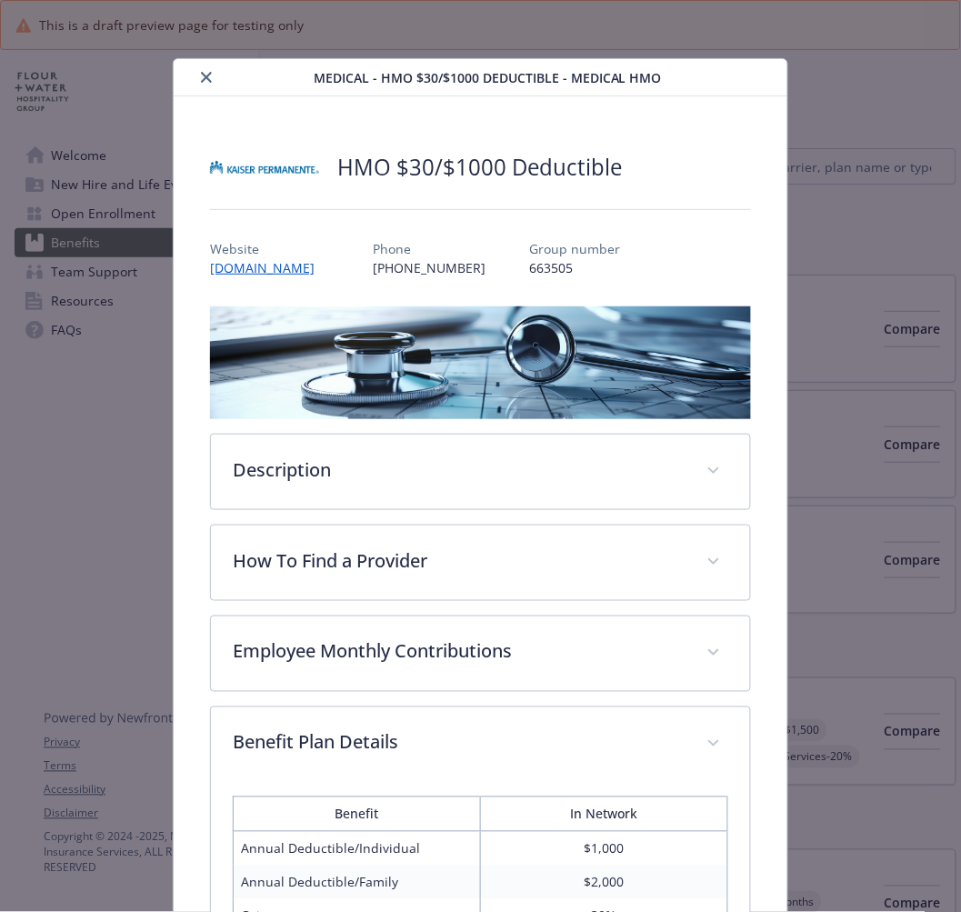
click at [205, 69] on button "close" at bounding box center [206, 77] width 22 height 22
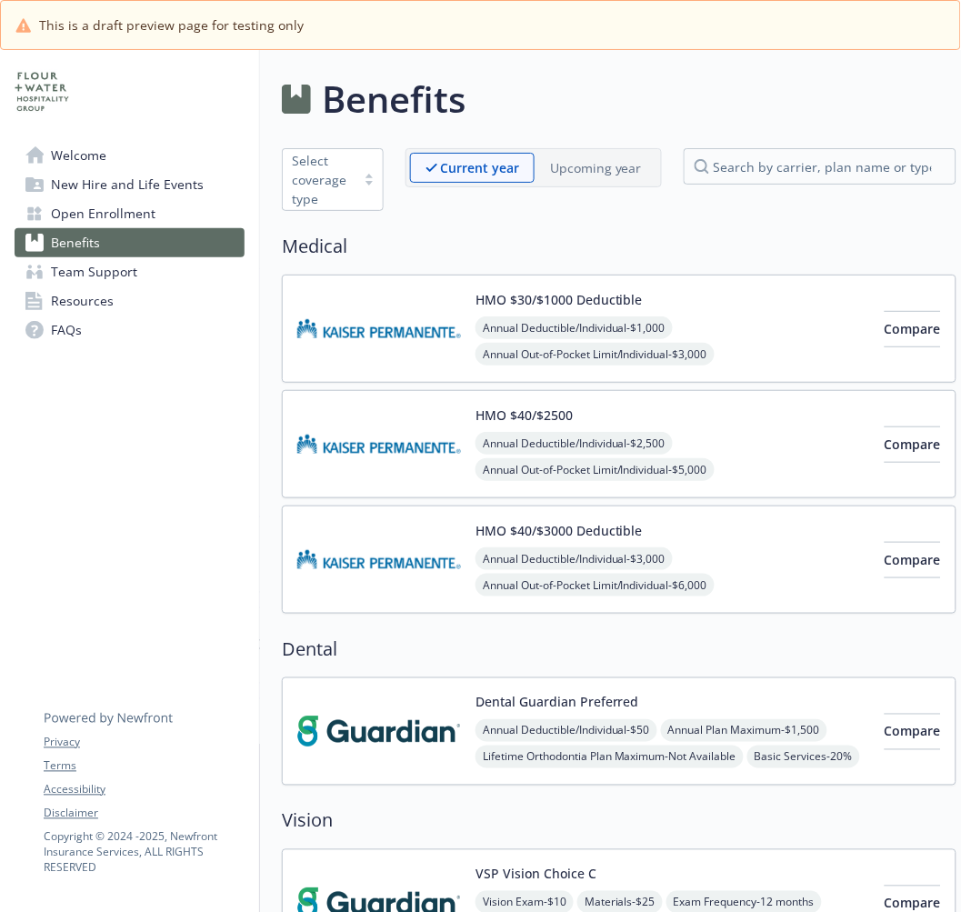
click at [328, 459] on img at bounding box center [379, 443] width 164 height 77
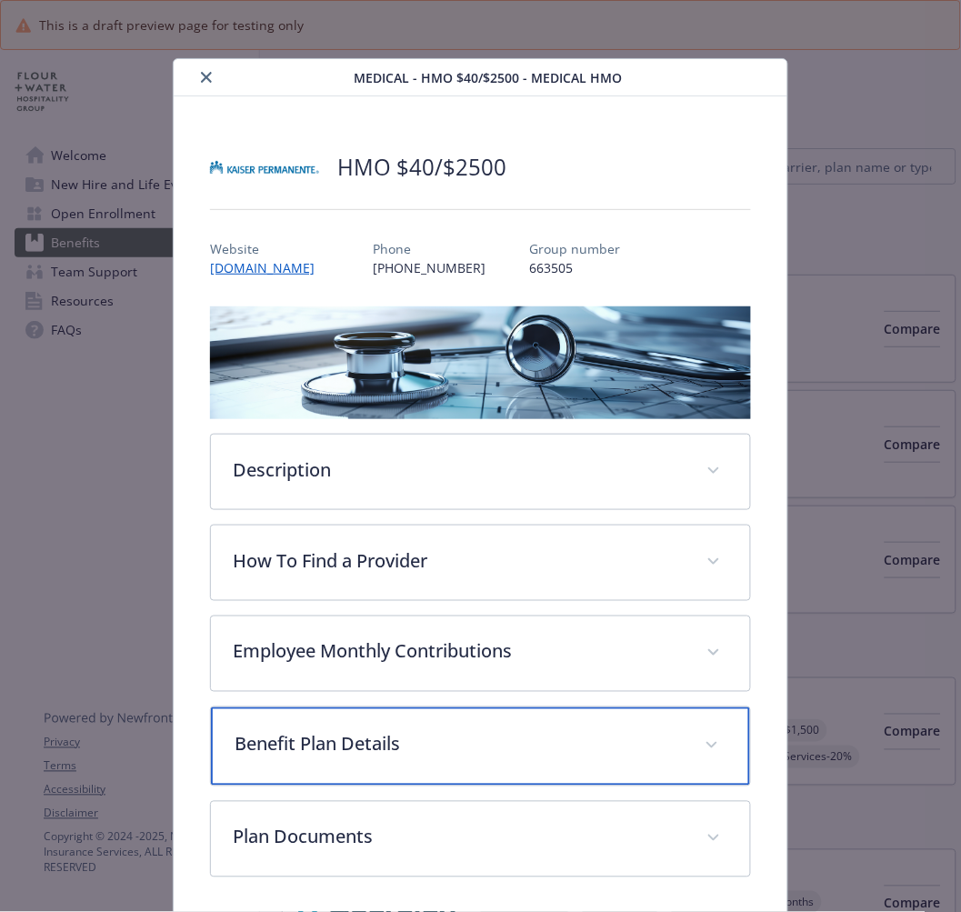
click at [336, 743] on p "Benefit Plan Details" at bounding box center [458, 744] width 447 height 27
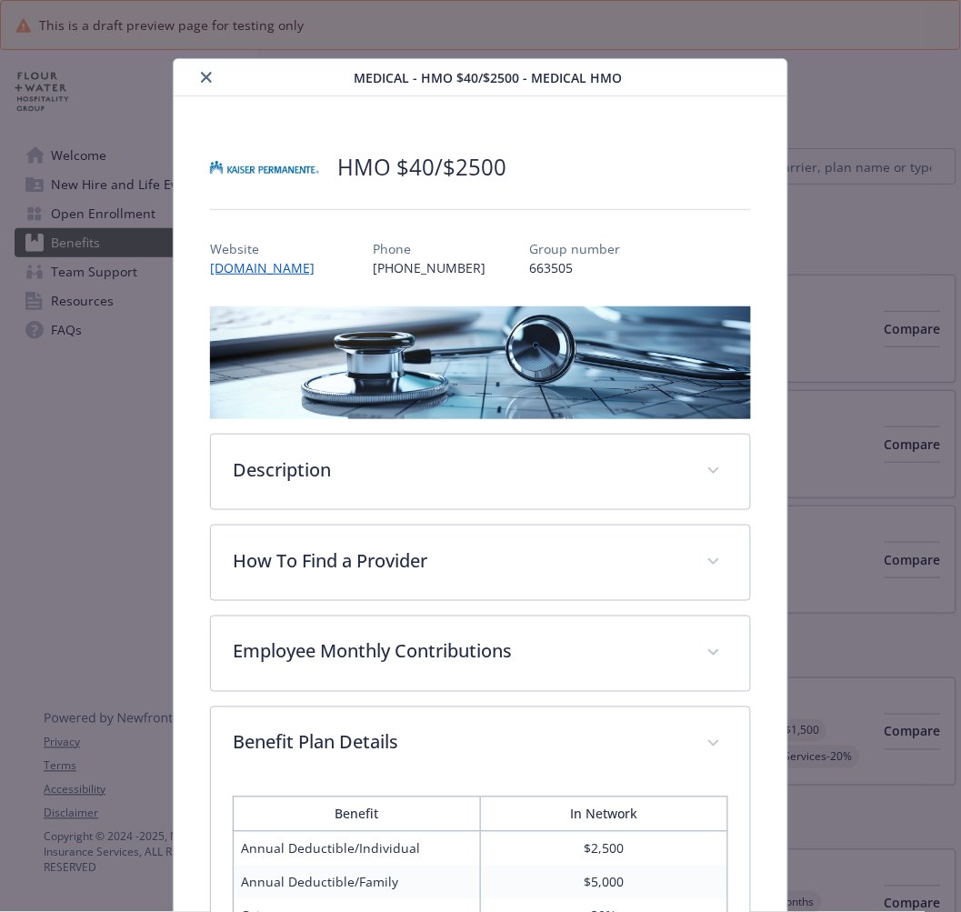
click at [212, 76] on button "close" at bounding box center [206, 77] width 22 height 22
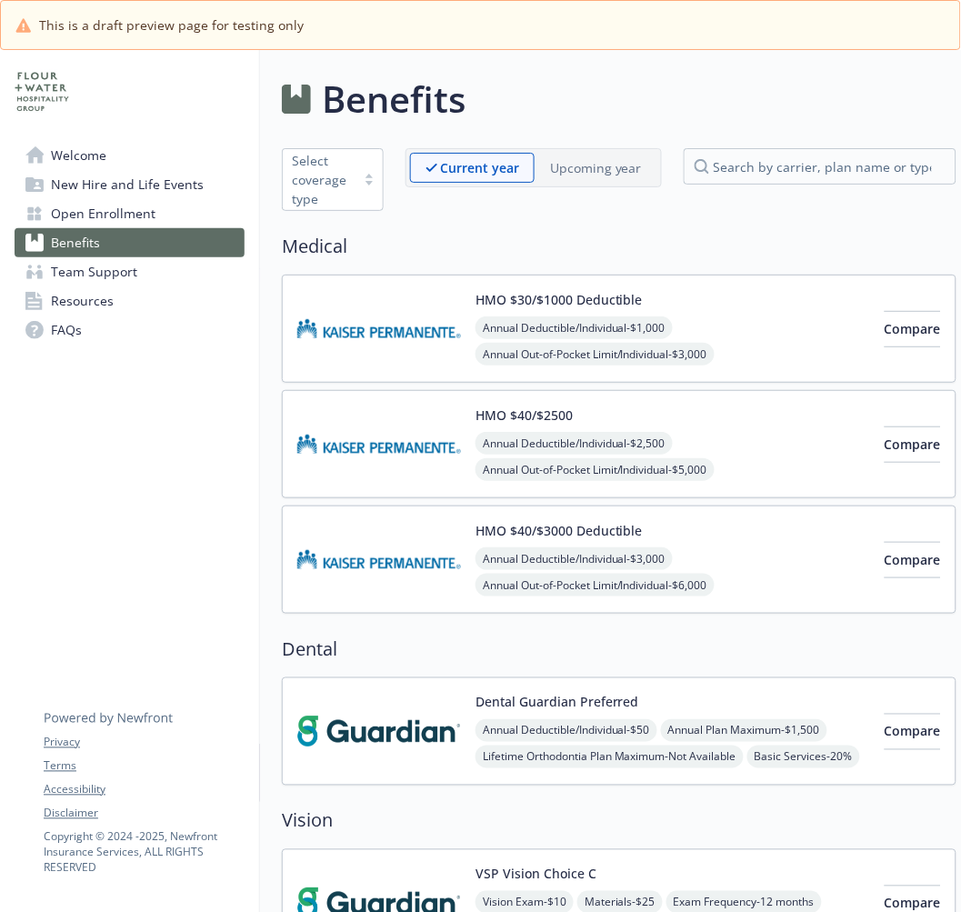
click at [380, 542] on img at bounding box center [379, 559] width 164 height 77
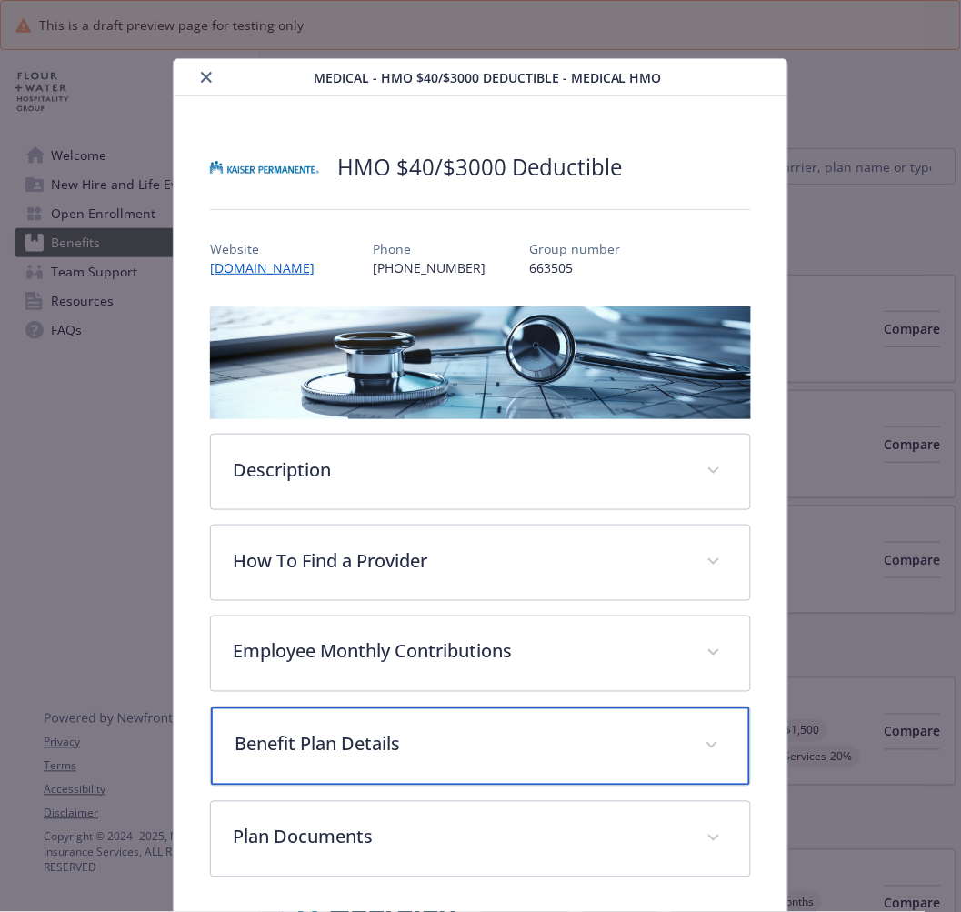
click at [279, 774] on div "Benefit Plan Details" at bounding box center [480, 746] width 538 height 78
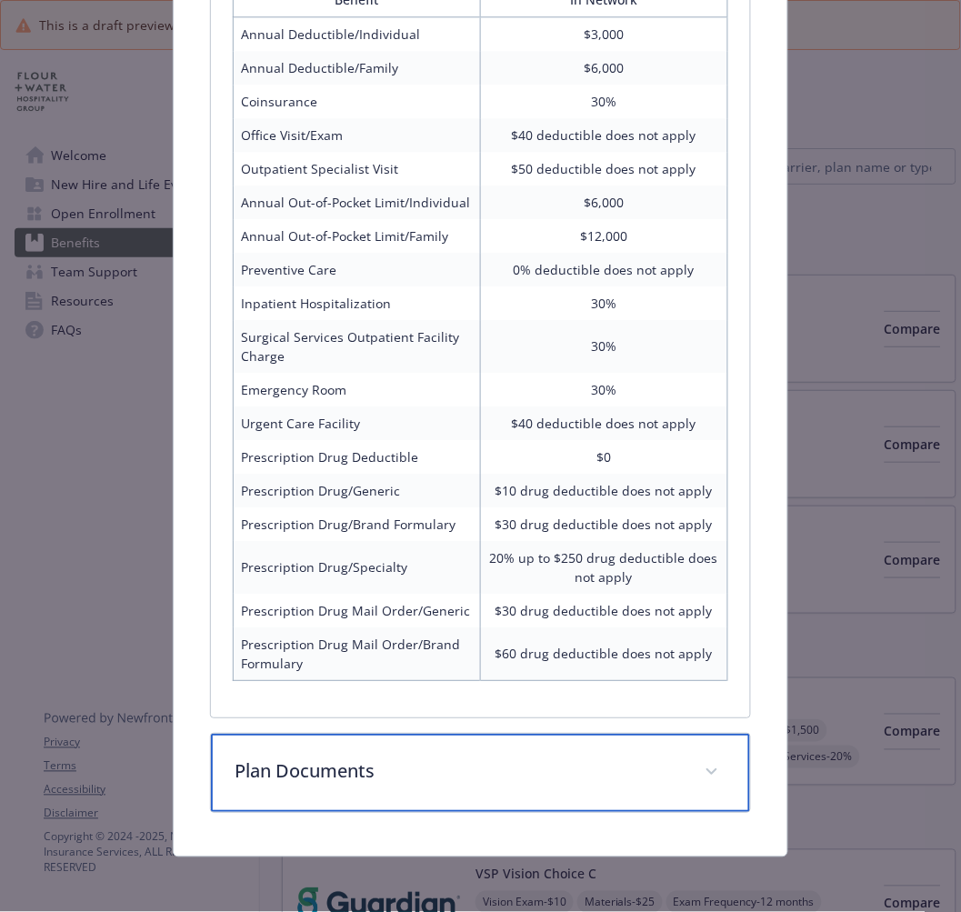
scroll to position [813, 0]
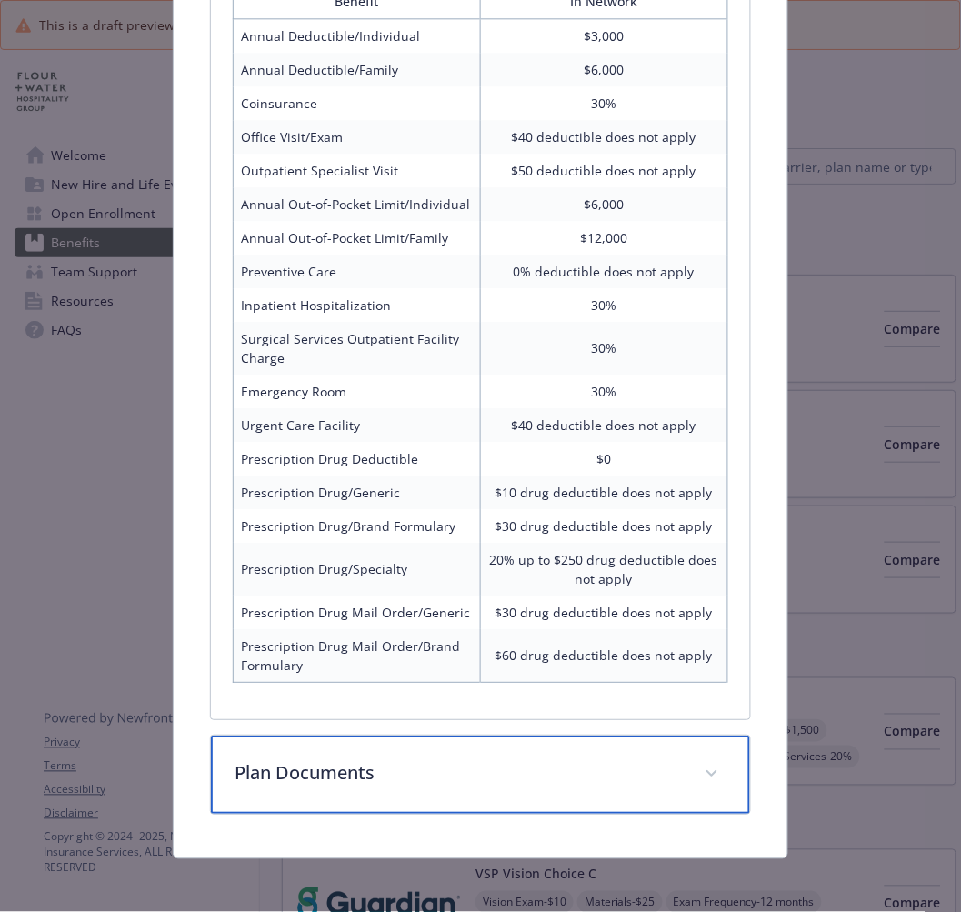
click at [341, 764] on p "Plan Documents" at bounding box center [458, 772] width 447 height 27
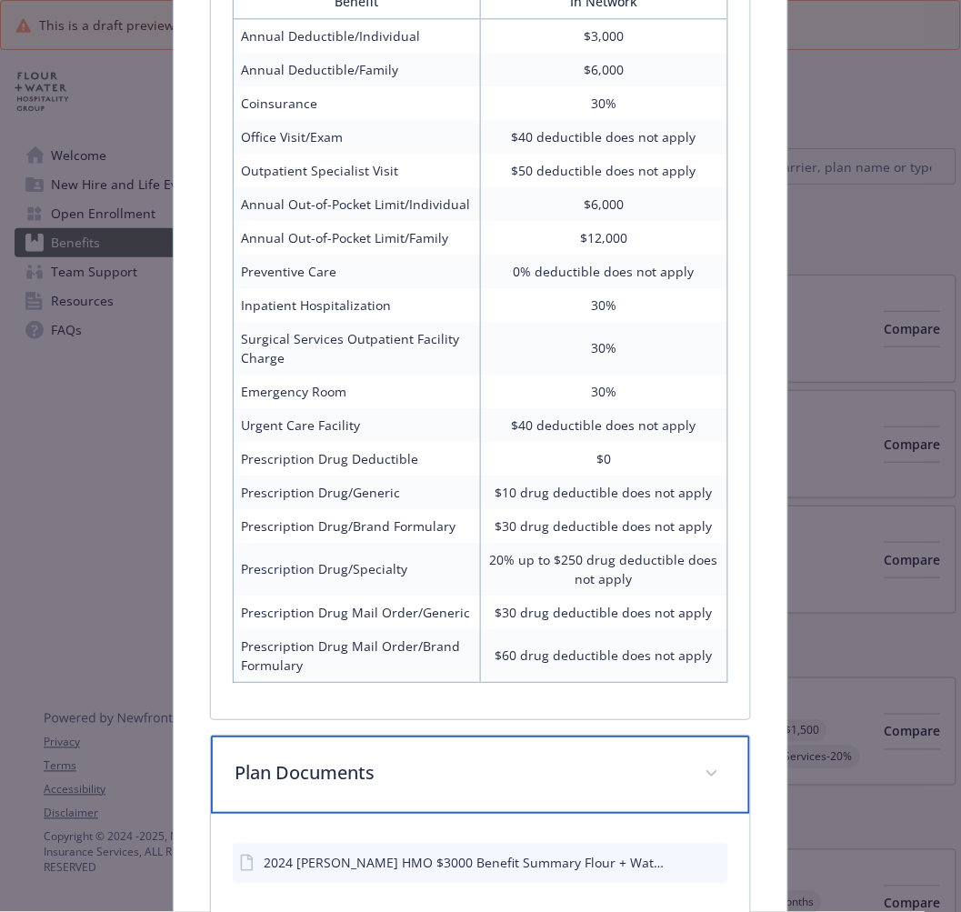
click at [341, 764] on p "Plan Documents" at bounding box center [458, 772] width 447 height 27
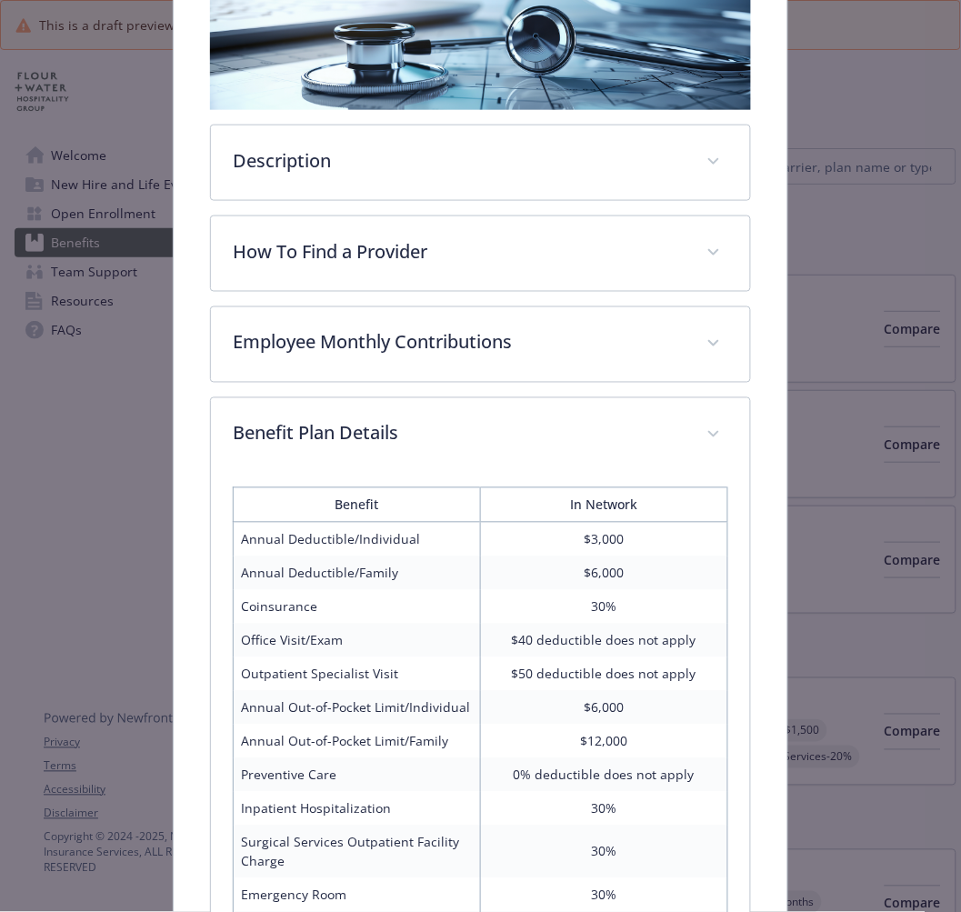
scroll to position [307, 0]
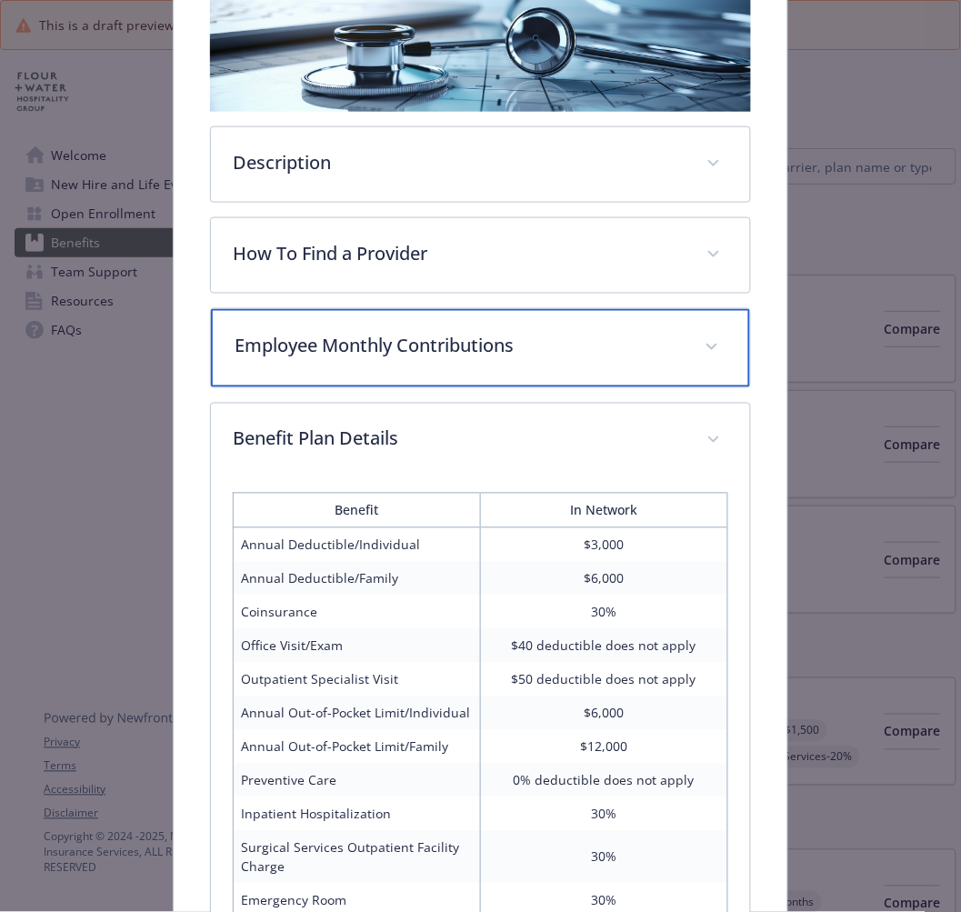
click at [305, 360] on div "Employee Monthly Contributions" at bounding box center [480, 348] width 538 height 78
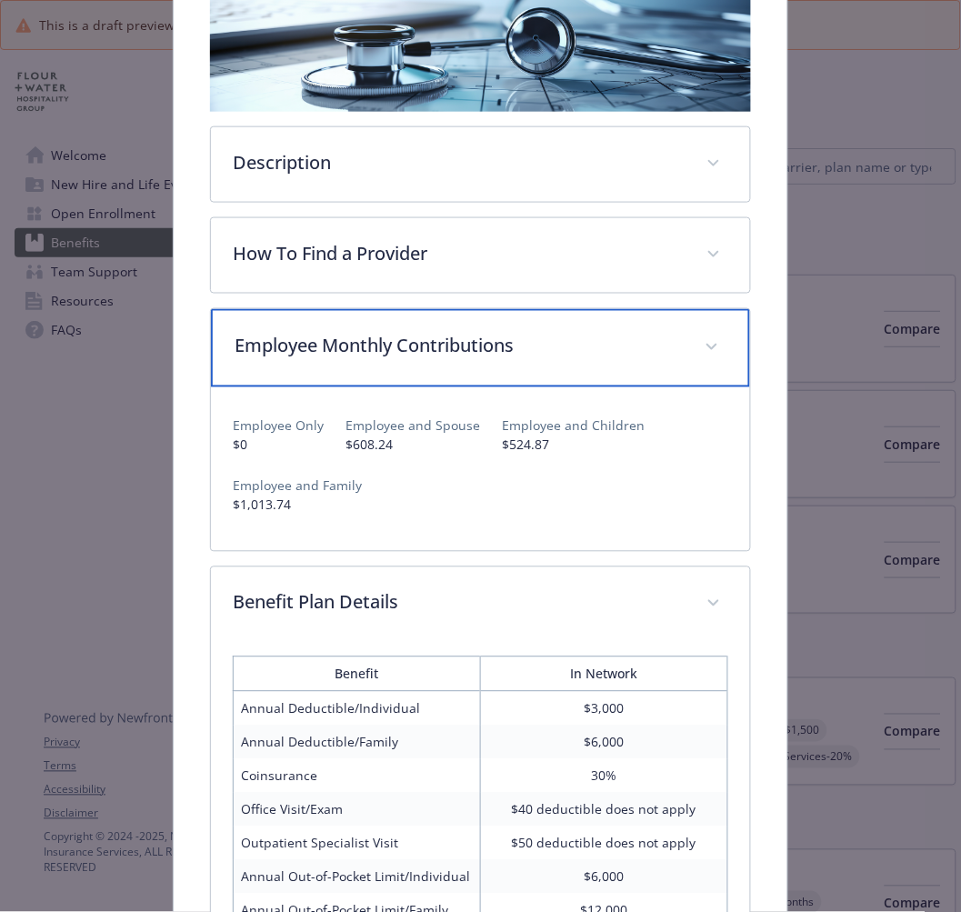
click at [305, 359] on div "Employee Monthly Contributions" at bounding box center [480, 348] width 538 height 78
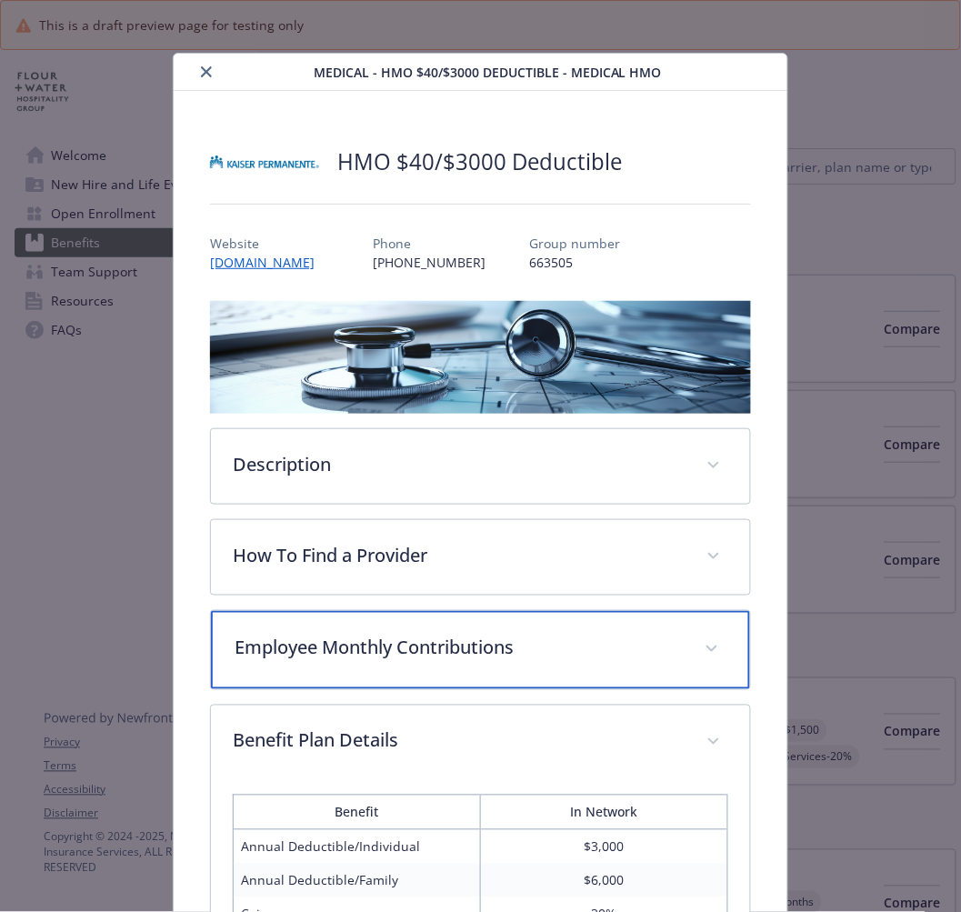
scroll to position [0, 0]
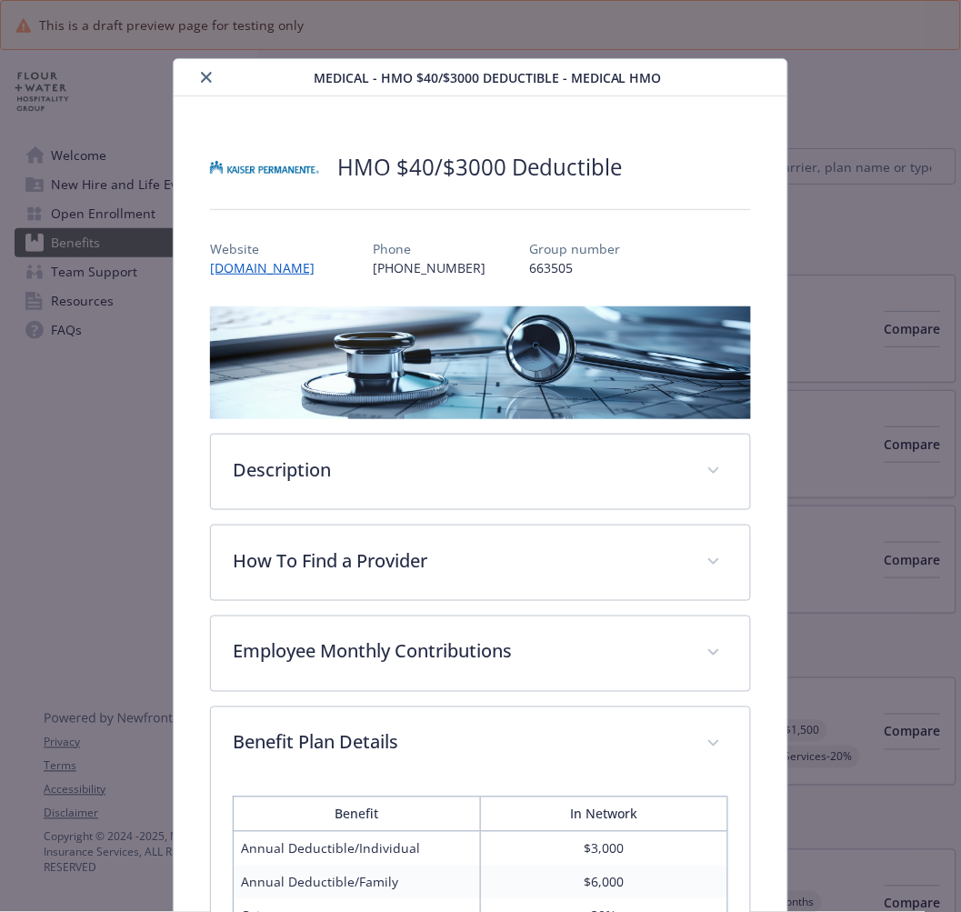
click at [210, 76] on button "close" at bounding box center [206, 77] width 22 height 22
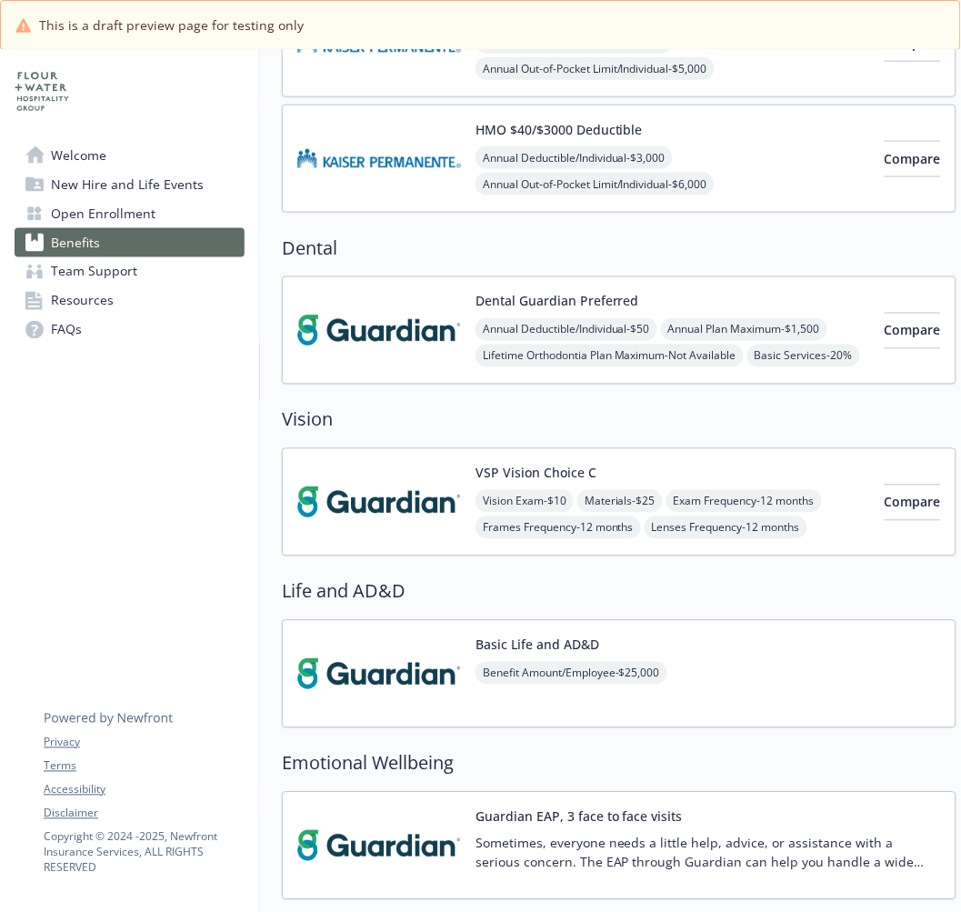
scroll to position [404, 0]
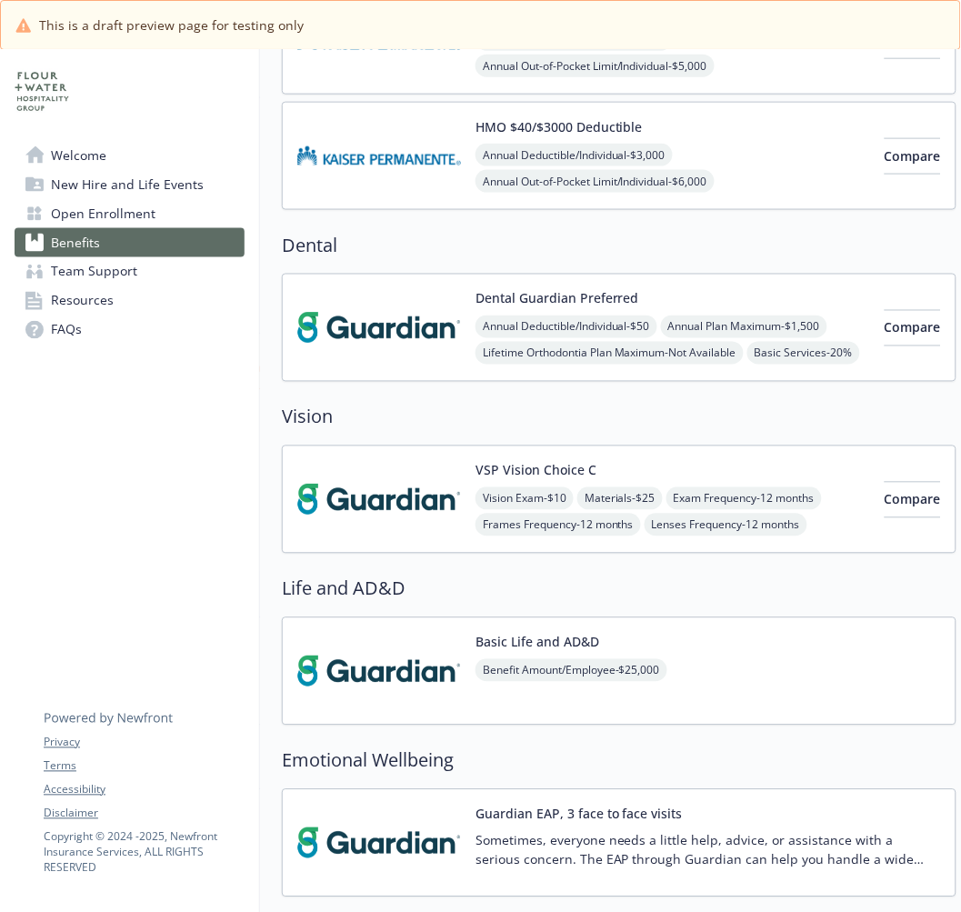
click at [353, 335] on img at bounding box center [379, 327] width 164 height 77
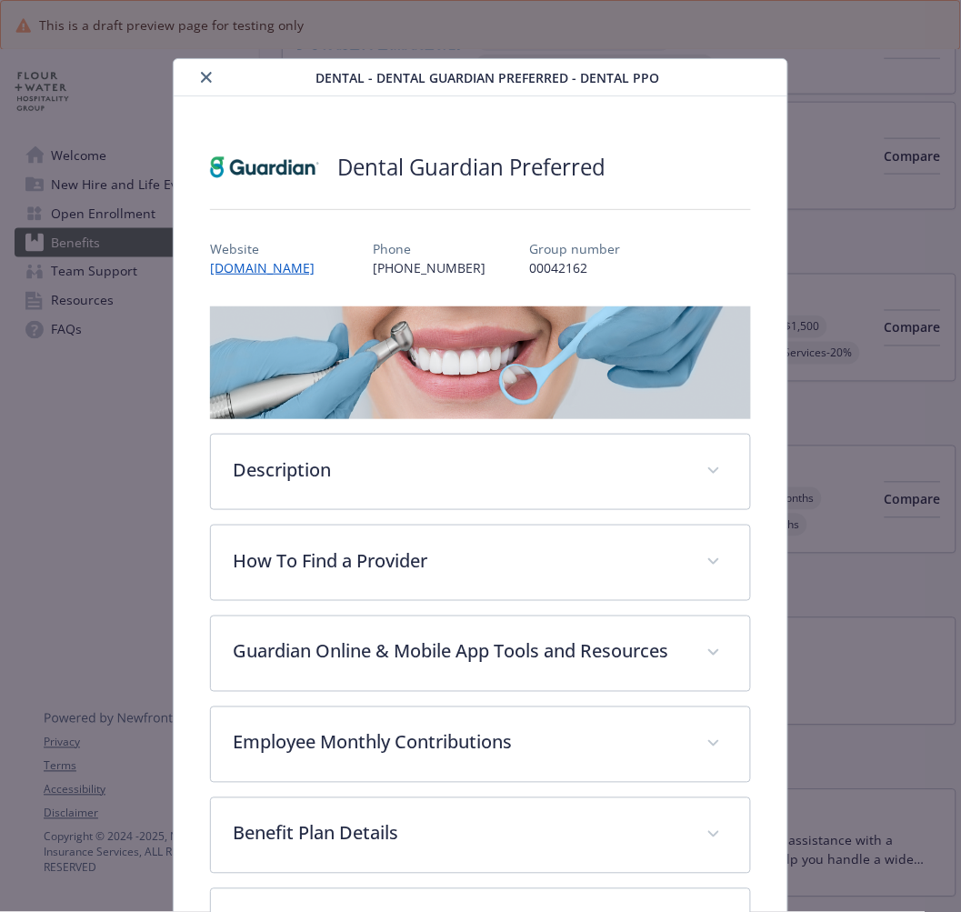
scroll to position [4, 0]
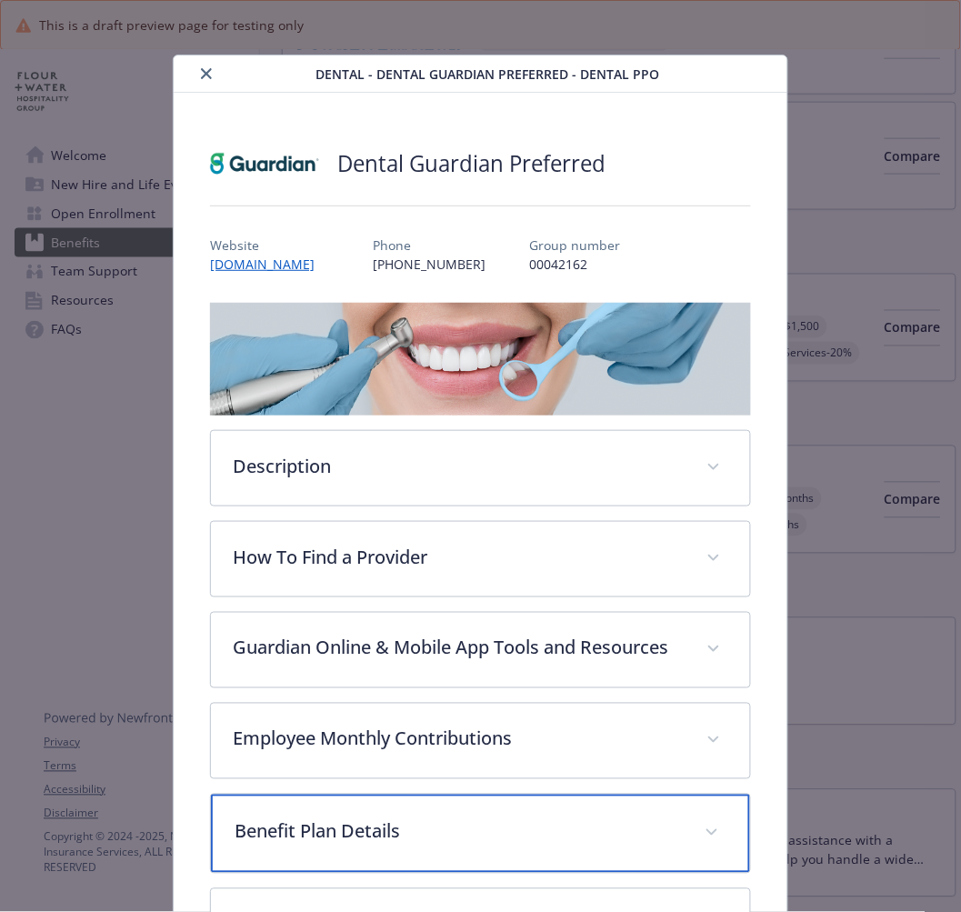
click at [322, 831] on div "Benefit Plan Details" at bounding box center [480, 834] width 538 height 78
click at [320, 825] on div "Benefit Plan Details" at bounding box center [480, 834] width 538 height 78
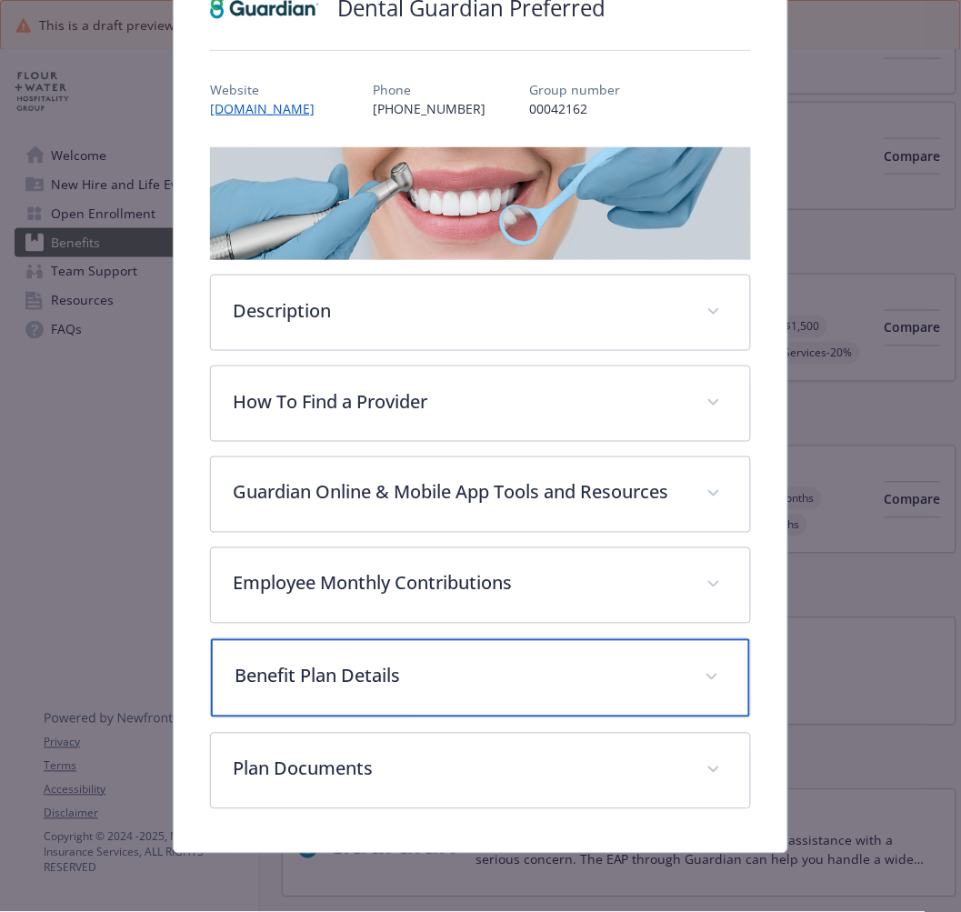
scroll to position [179, 0]
click at [318, 683] on p "Benefit Plan Details" at bounding box center [458, 676] width 447 height 27
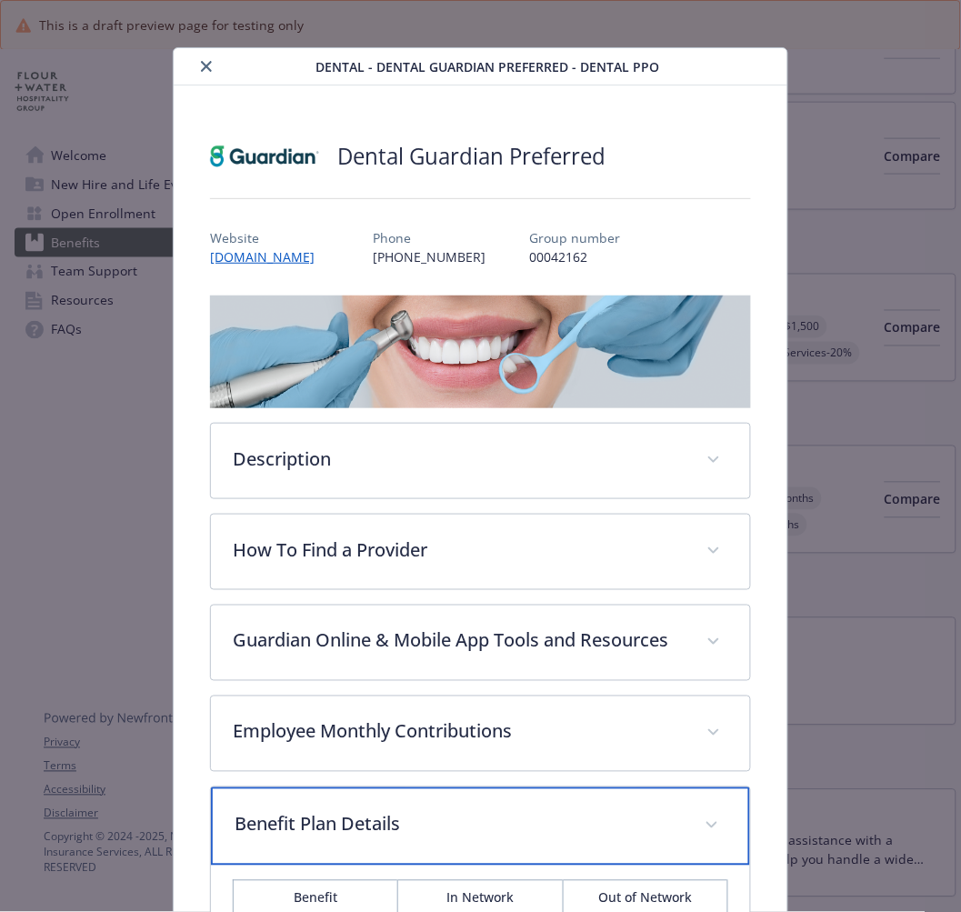
scroll to position [0, 0]
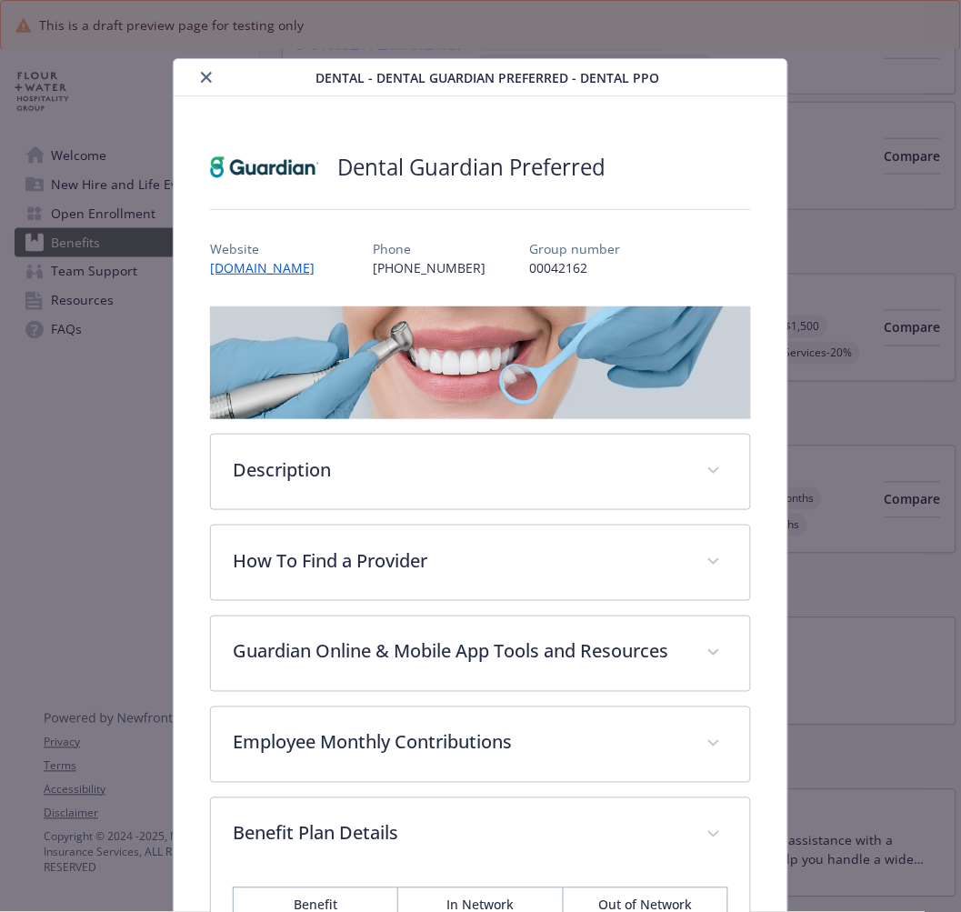
click at [205, 66] on button "close" at bounding box center [206, 77] width 22 height 22
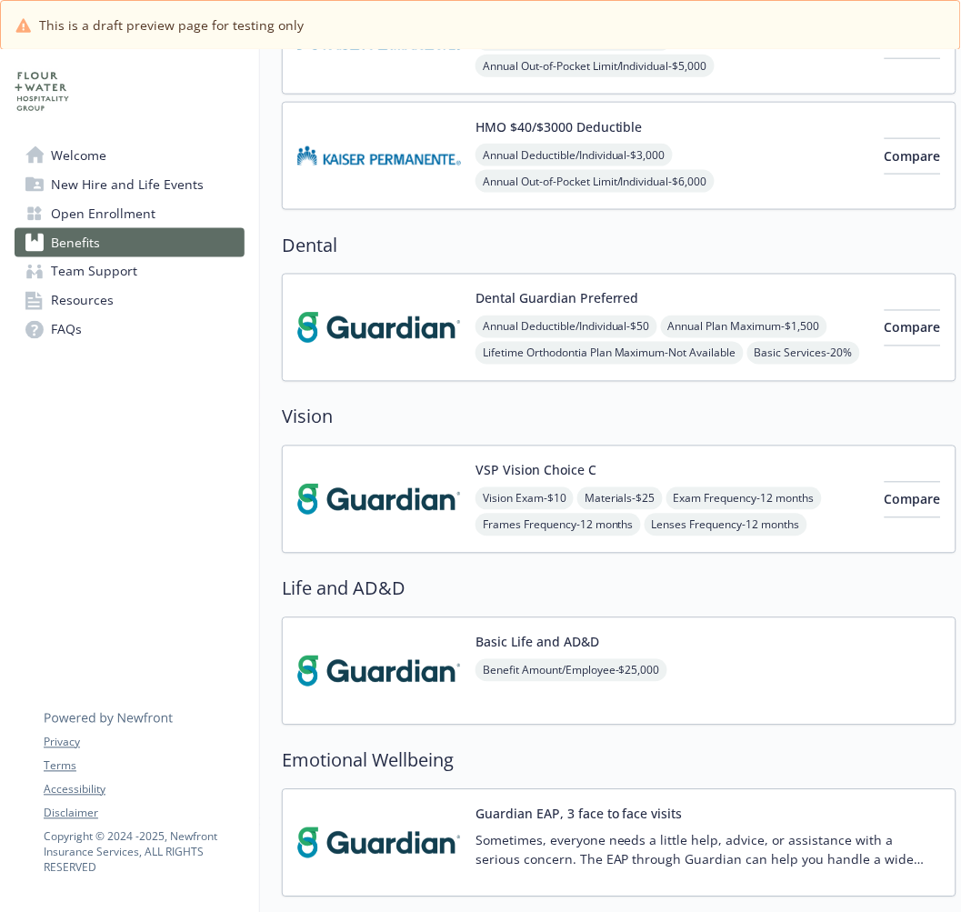
click at [344, 503] on img at bounding box center [379, 499] width 164 height 77
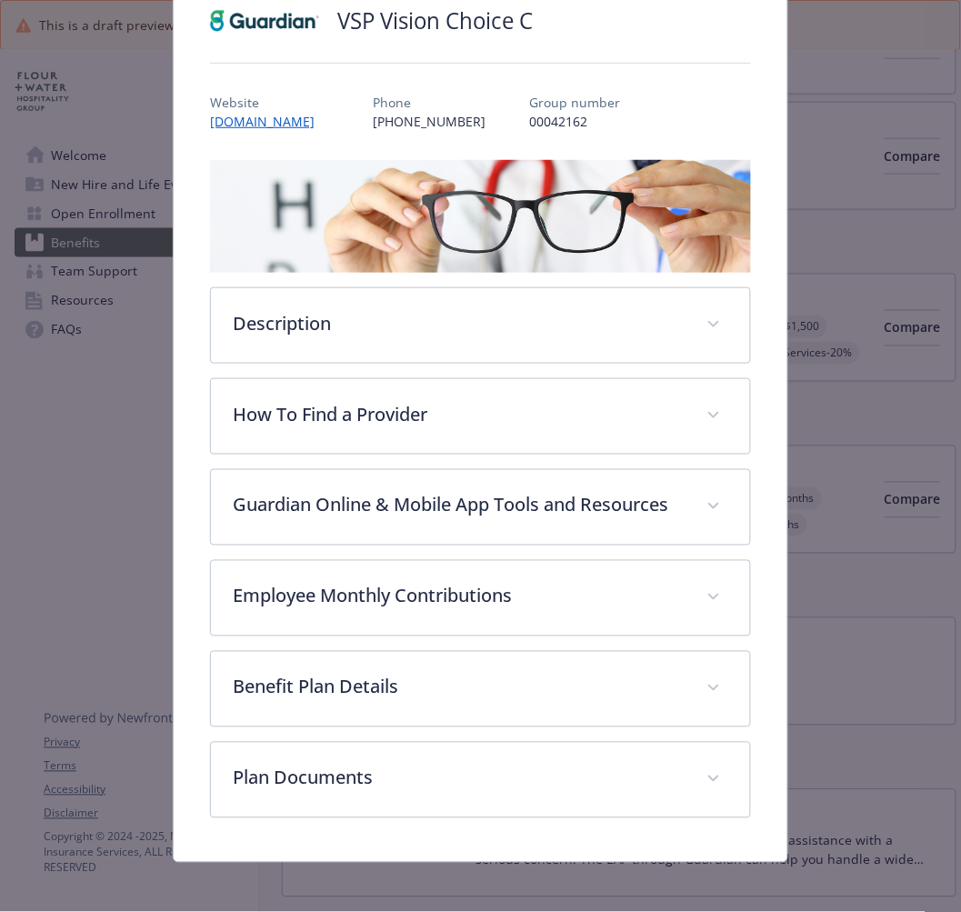
scroll to position [177, 0]
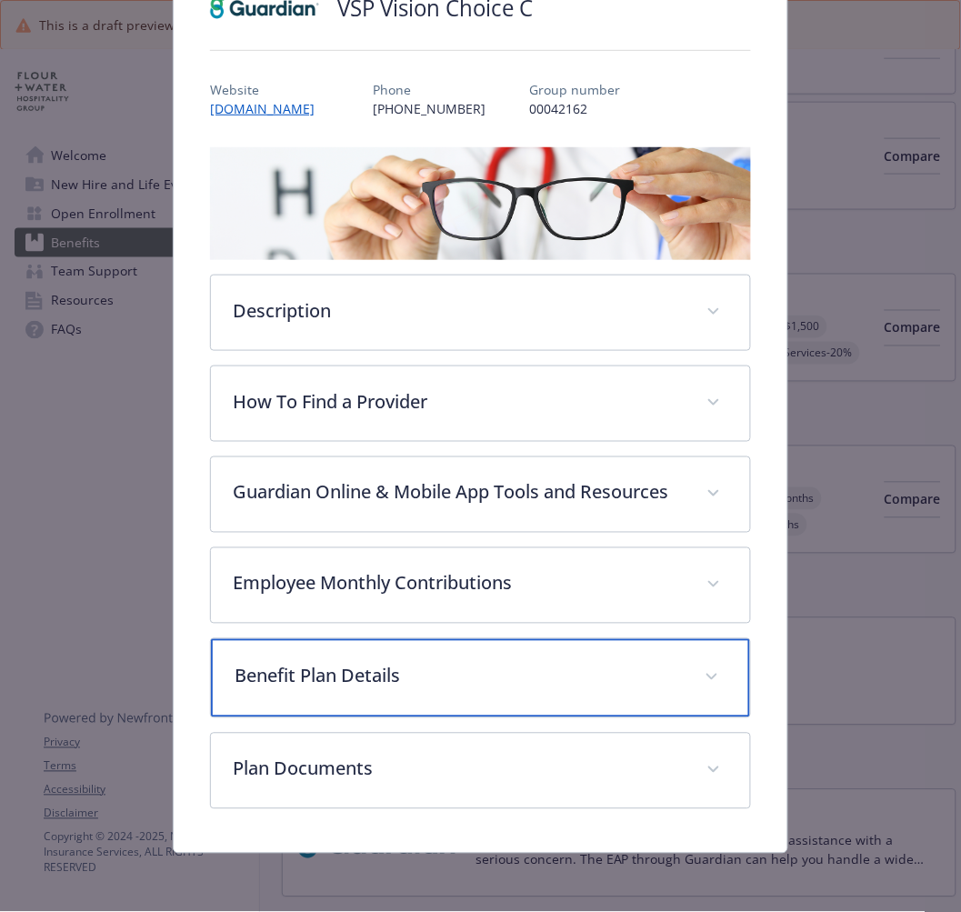
click at [295, 685] on p "Benefit Plan Details" at bounding box center [458, 676] width 447 height 27
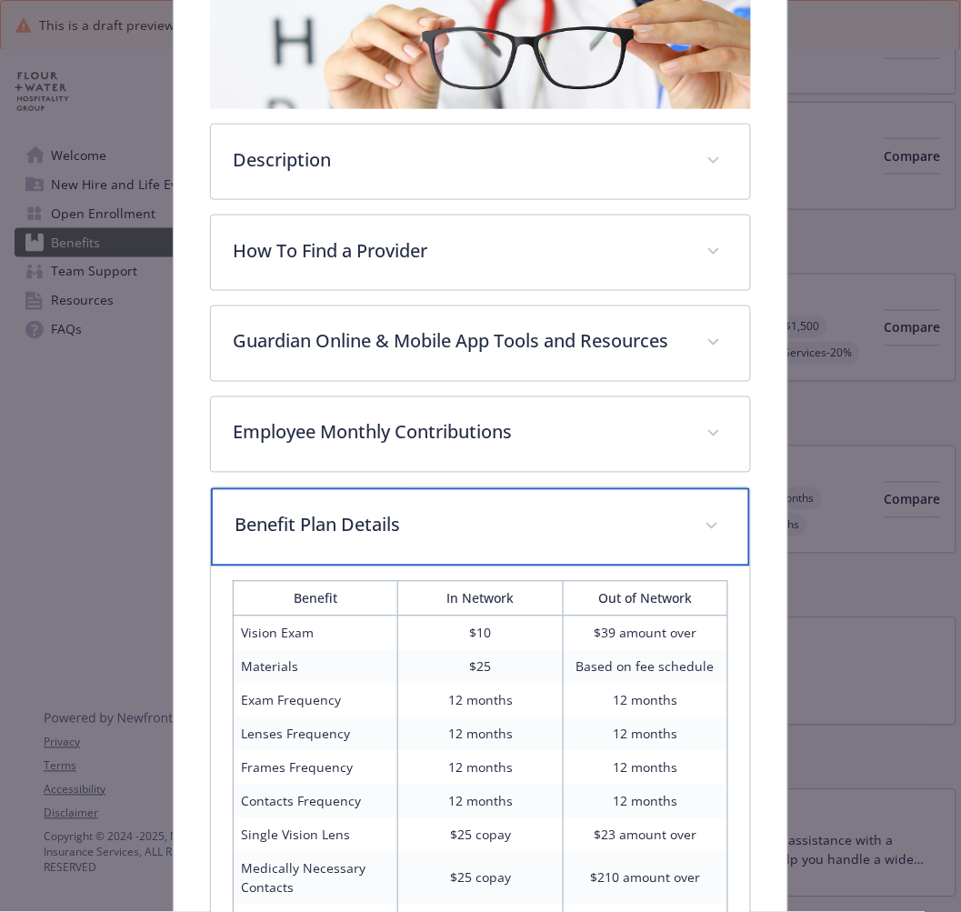
scroll to position [0, 0]
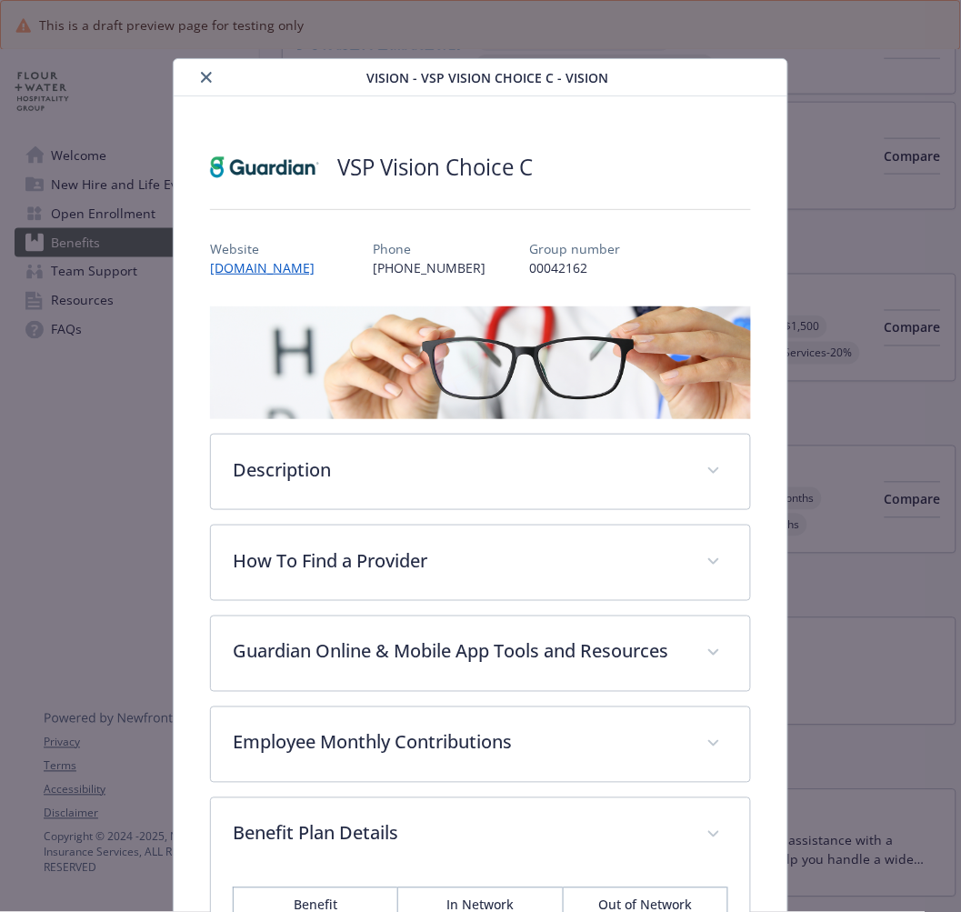
click at [212, 76] on button "close" at bounding box center [206, 77] width 22 height 22
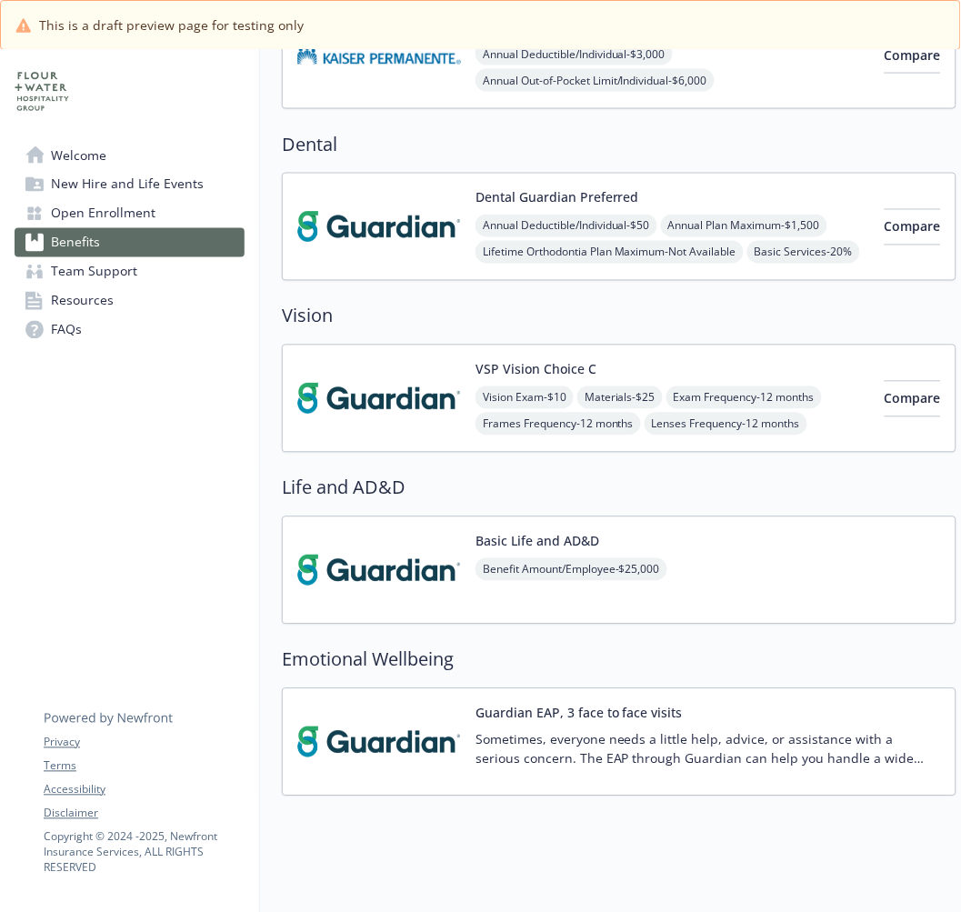
click at [365, 568] on img at bounding box center [379, 570] width 164 height 77
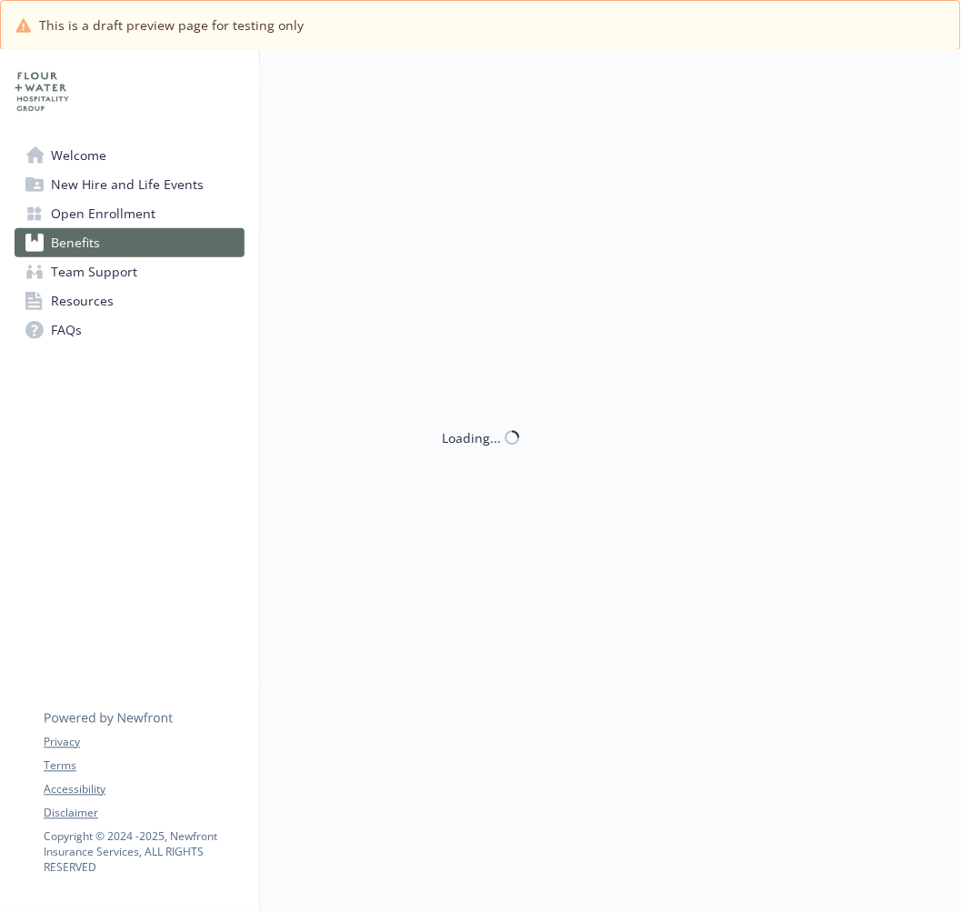
scroll to position [505, 0]
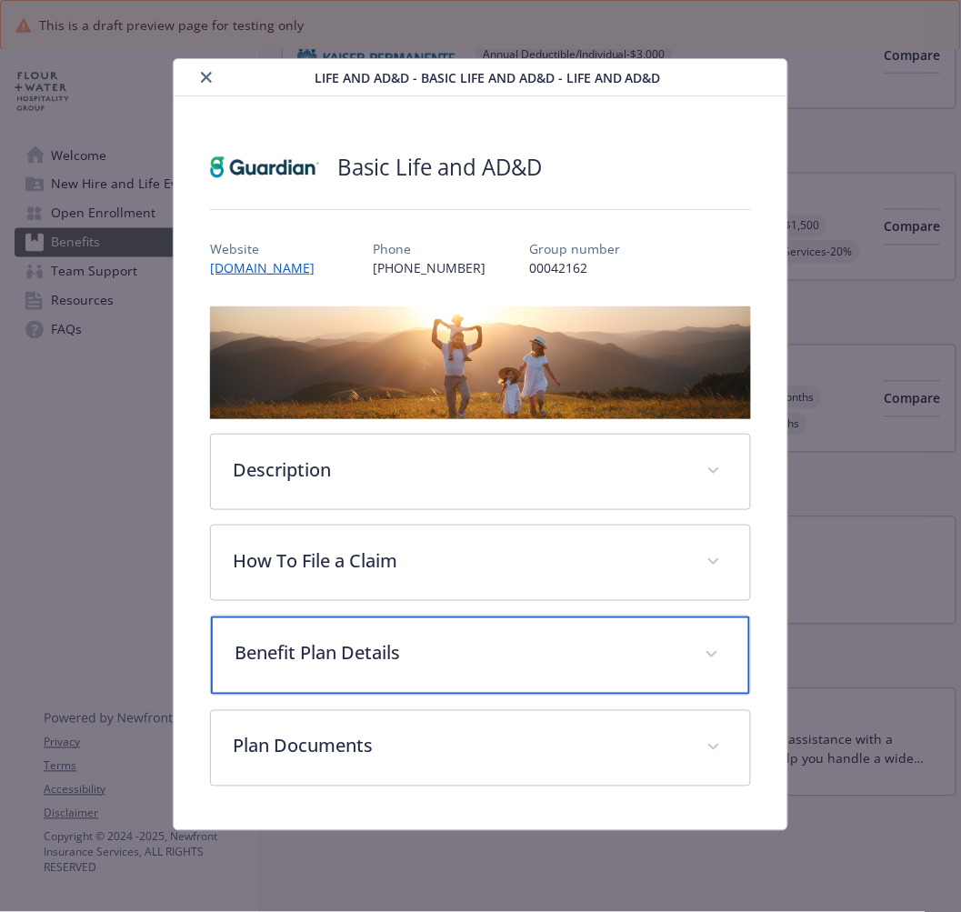
click at [291, 662] on p "Benefit Plan Details" at bounding box center [458, 653] width 447 height 27
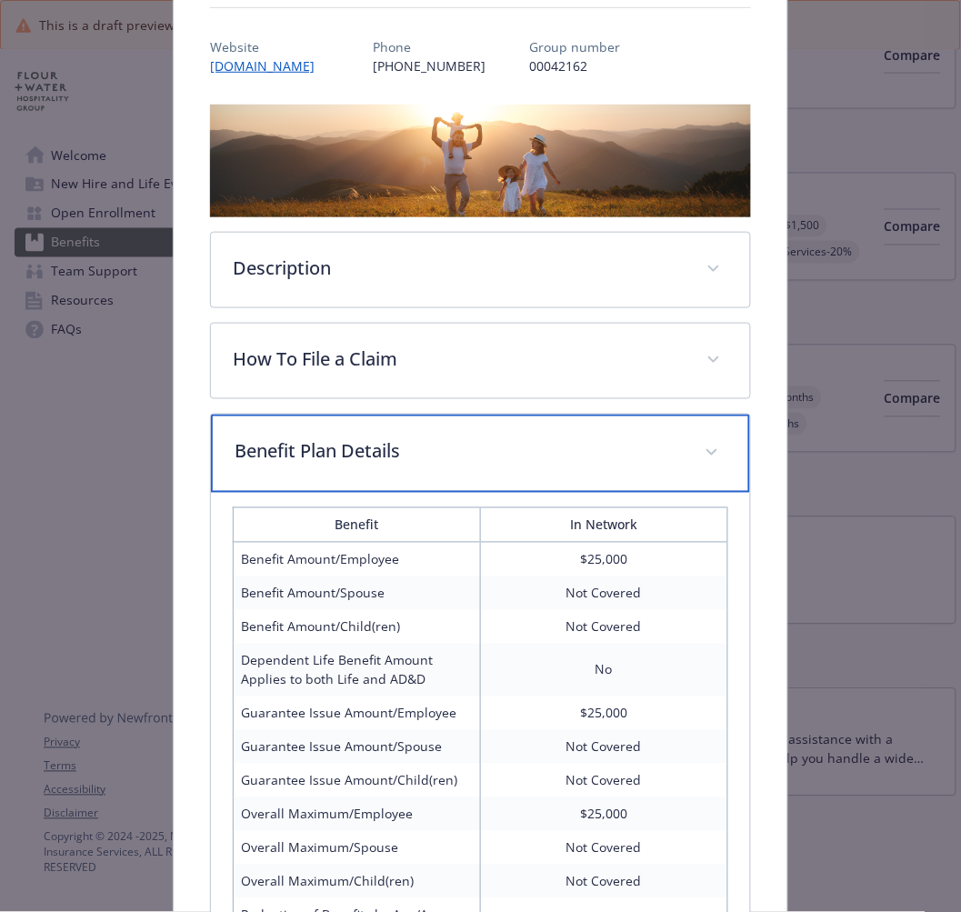
scroll to position [0, 0]
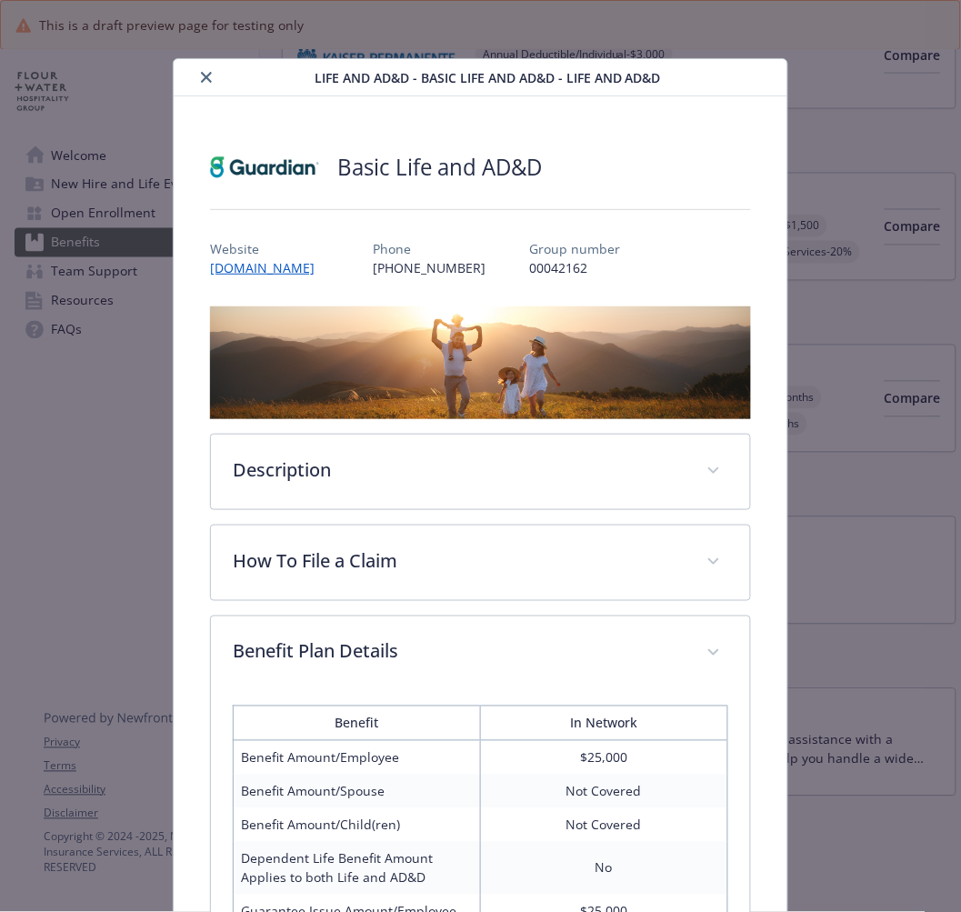
click at [201, 77] on icon "close" at bounding box center [206, 77] width 11 height 11
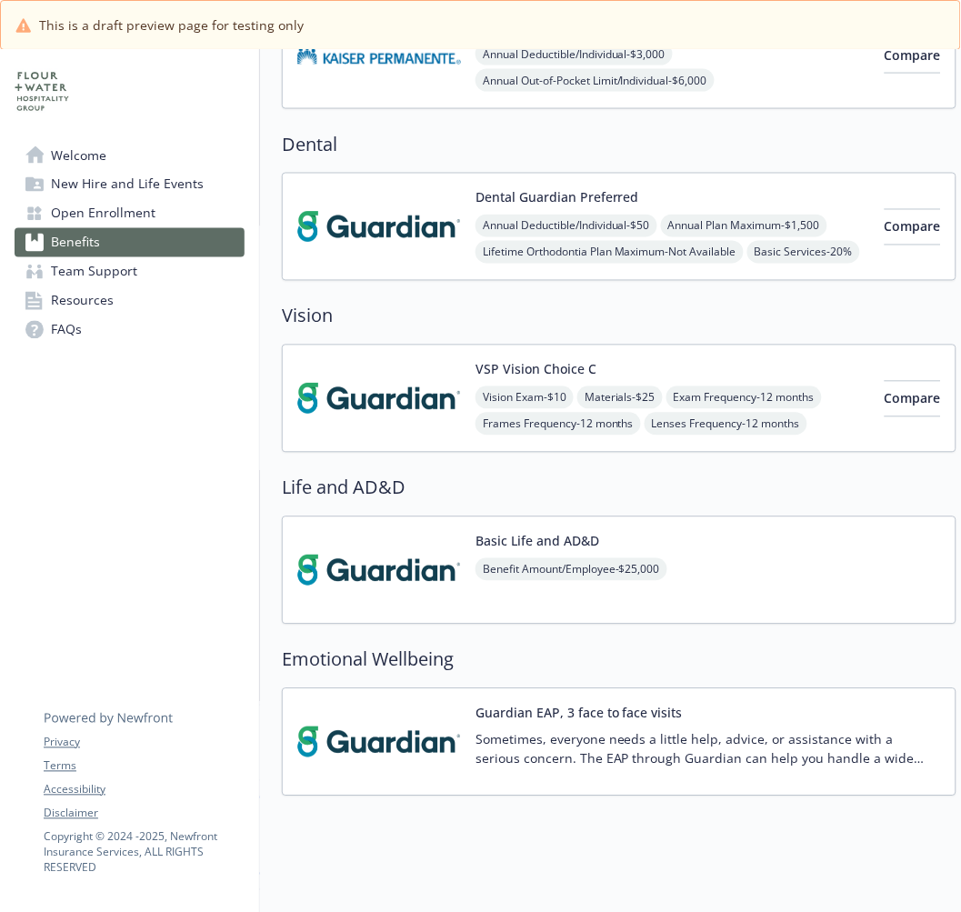
click at [431, 729] on img at bounding box center [379, 742] width 164 height 77
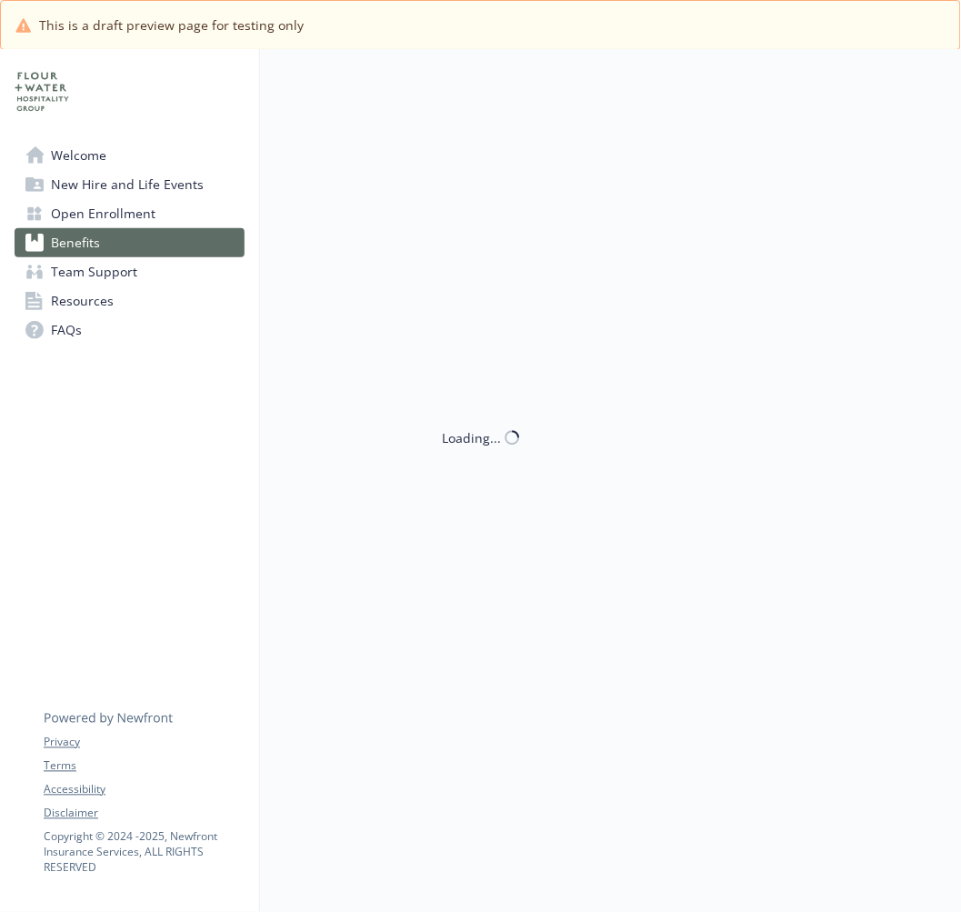
scroll to position [505, 0]
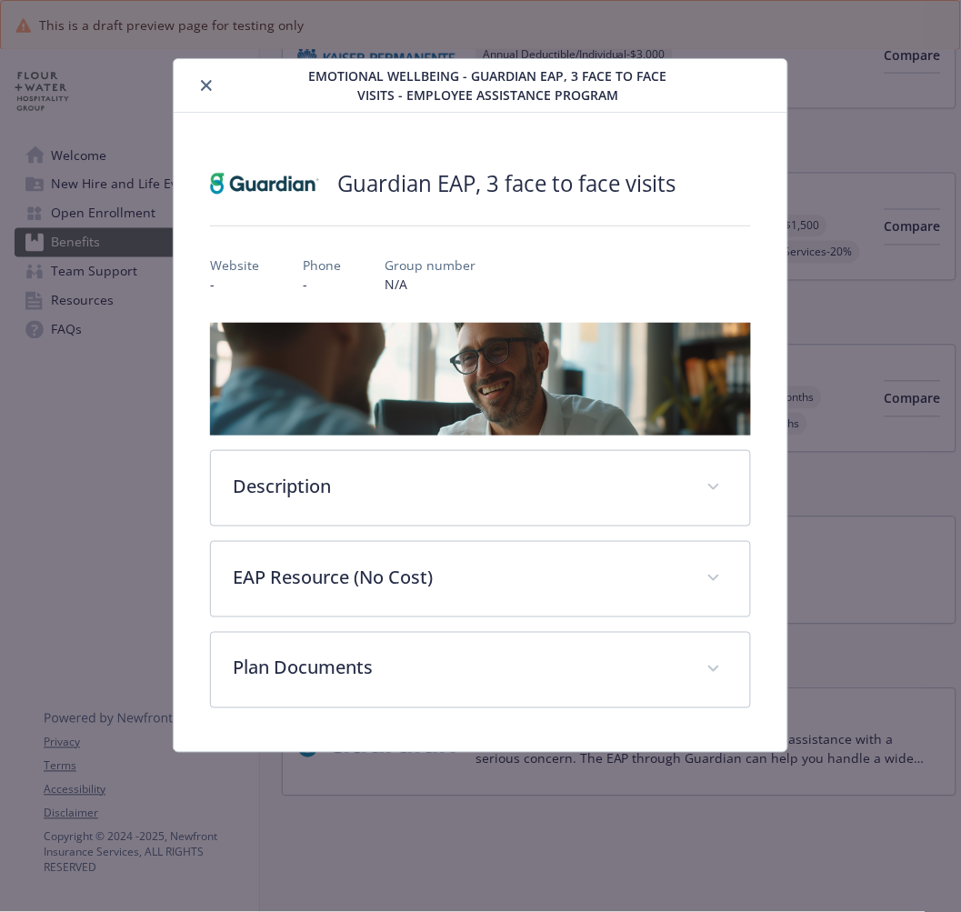
click at [197, 89] on button "close" at bounding box center [206, 86] width 22 height 22
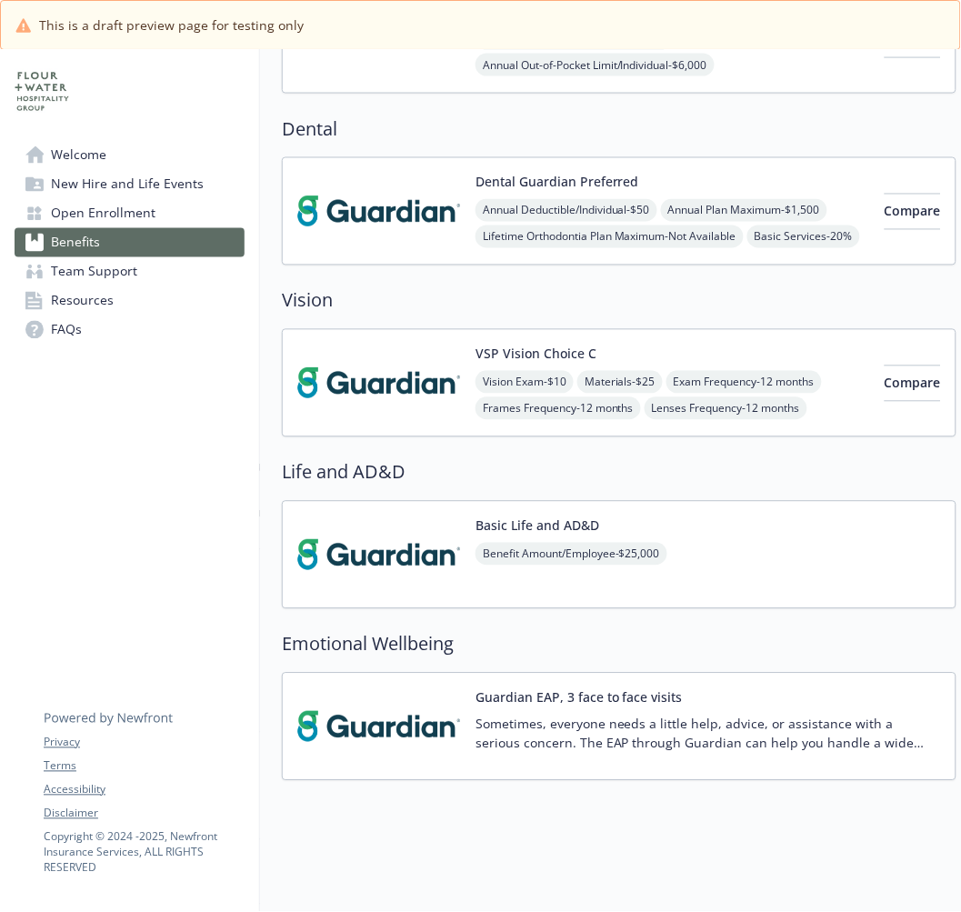
scroll to position [536, 0]
click at [377, 555] on img at bounding box center [379, 554] width 164 height 77
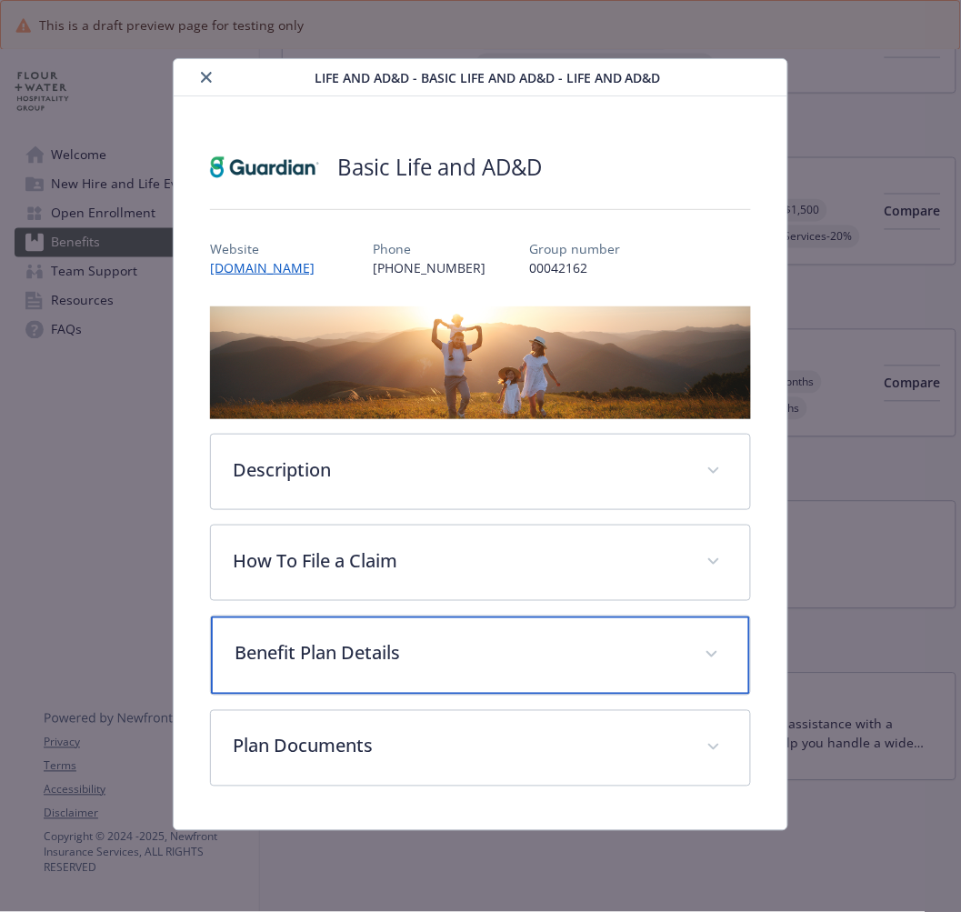
click at [295, 669] on div "Benefit Plan Details" at bounding box center [480, 655] width 538 height 78
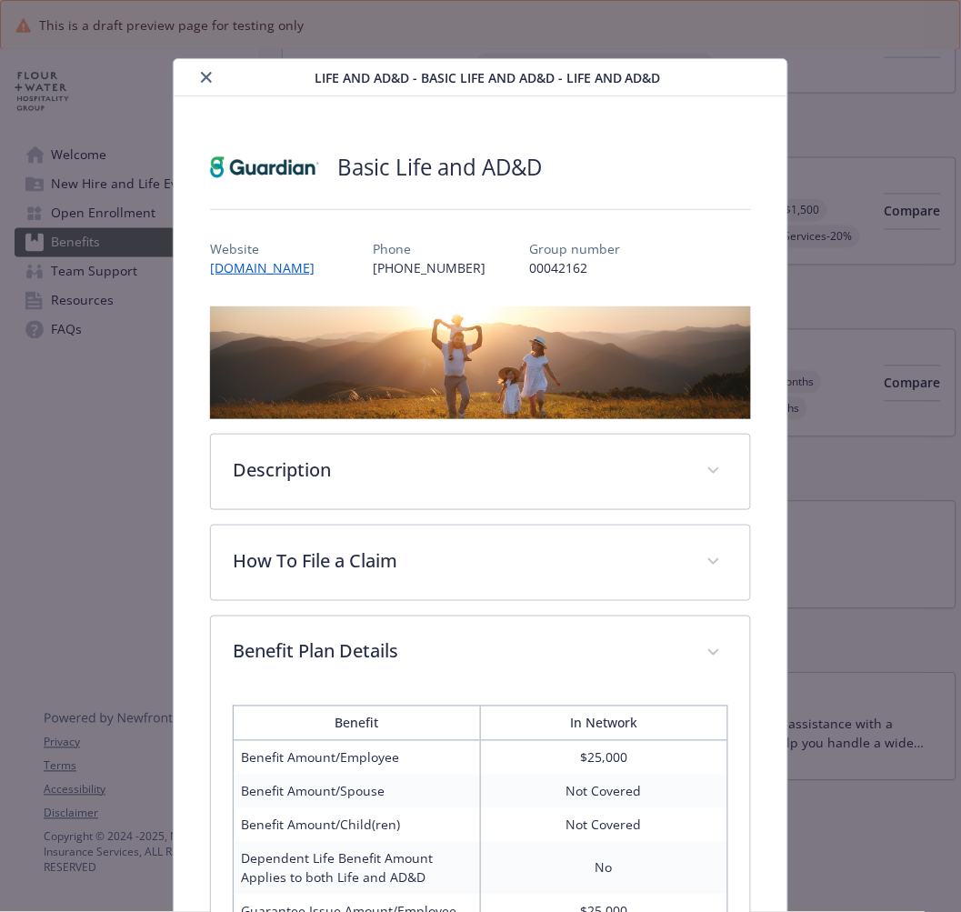
click at [204, 79] on icon "close" at bounding box center [206, 77] width 11 height 11
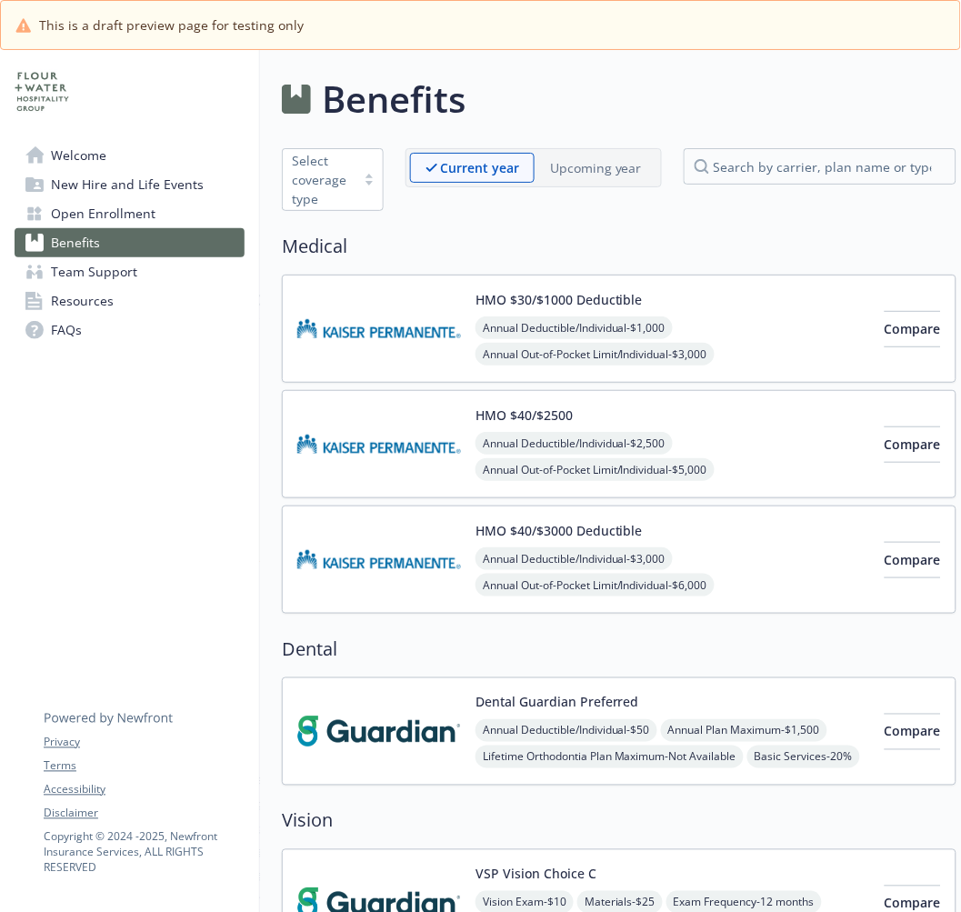
click at [587, 168] on p "Upcoming year" at bounding box center [596, 167] width 92 height 19
click at [379, 331] on img at bounding box center [379, 328] width 164 height 77
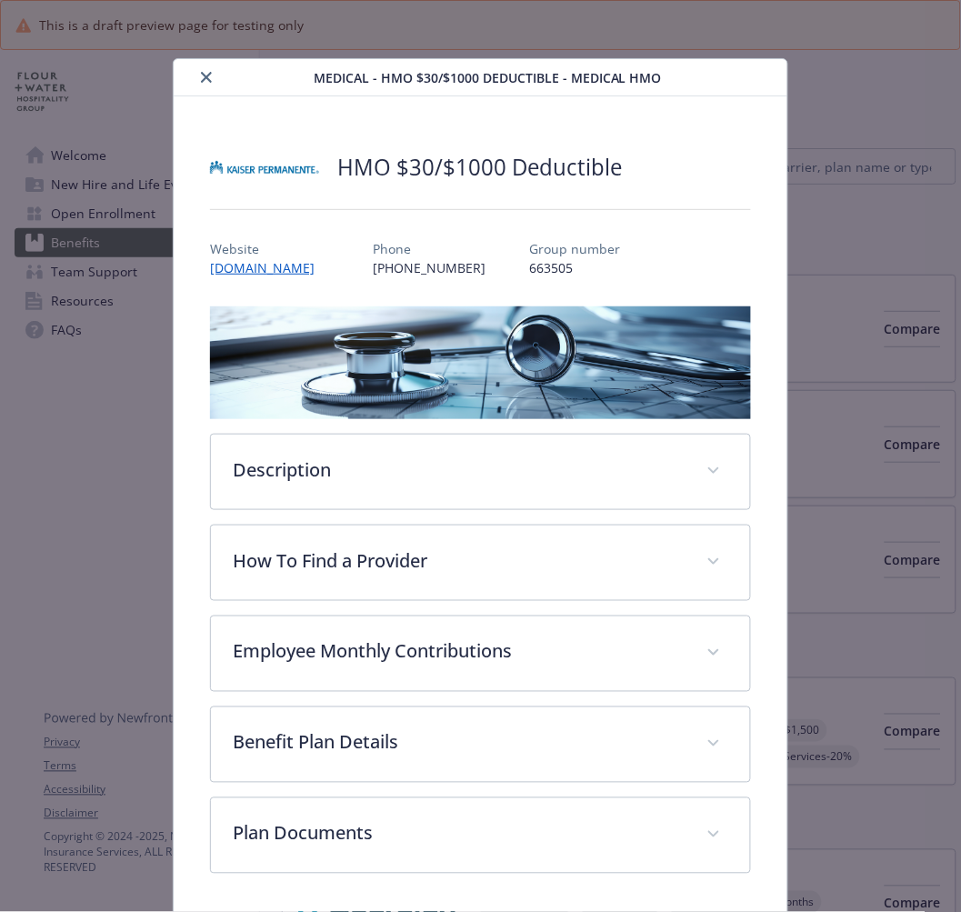
scroll to position [64, 0]
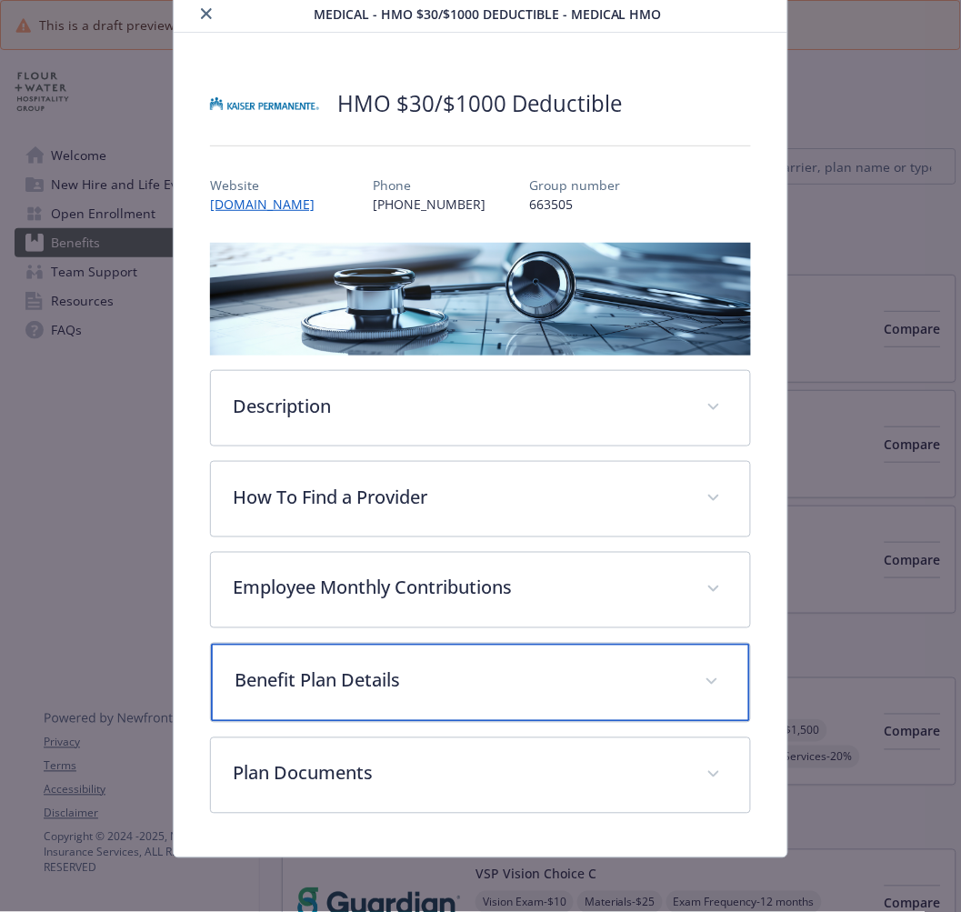
click at [303, 669] on p "Benefit Plan Details" at bounding box center [458, 680] width 447 height 27
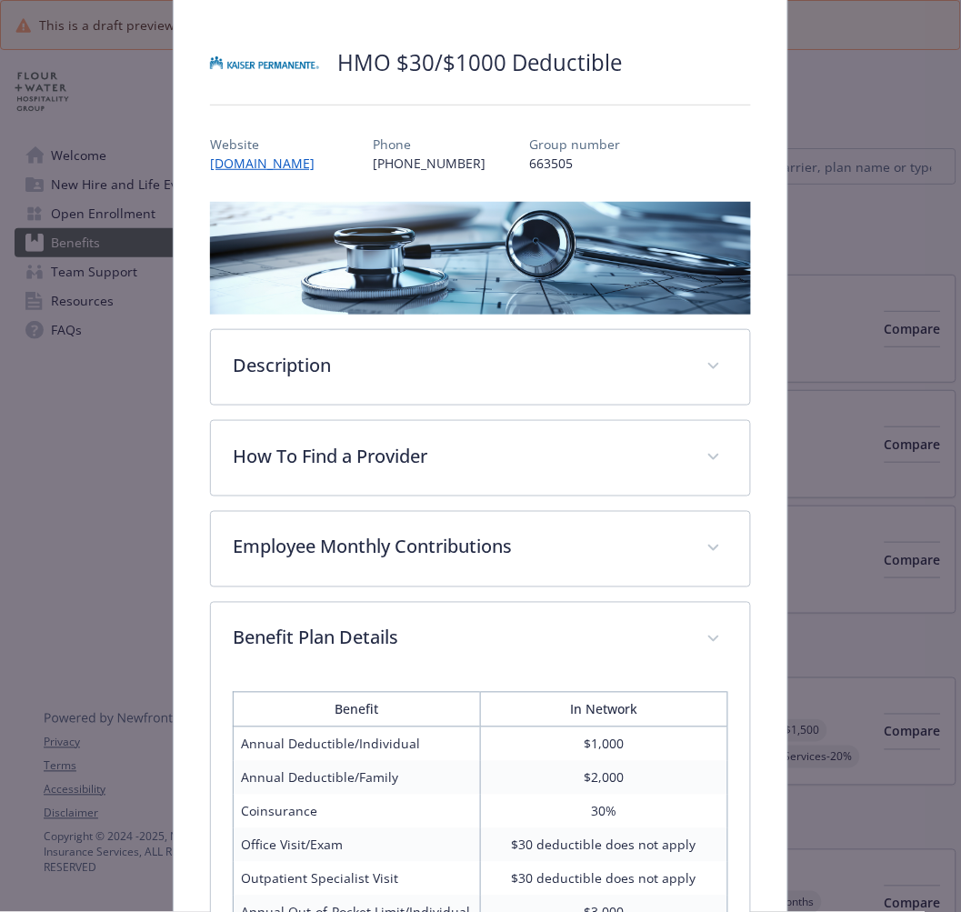
scroll to position [101, 0]
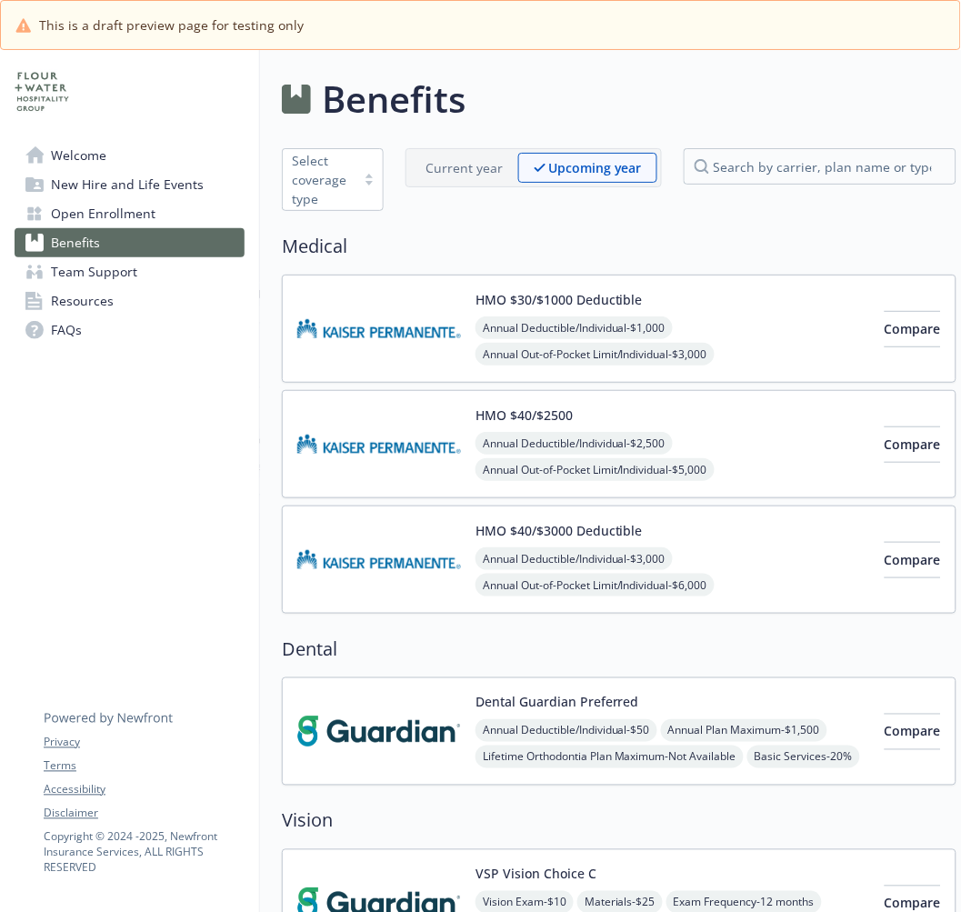
click at [229, 466] on div "Welcome New Hire and Life Events Open Enrollment Benefits Team Support Resource…" at bounding box center [130, 741] width 260 height 1382
click at [419, 460] on img at bounding box center [379, 443] width 164 height 77
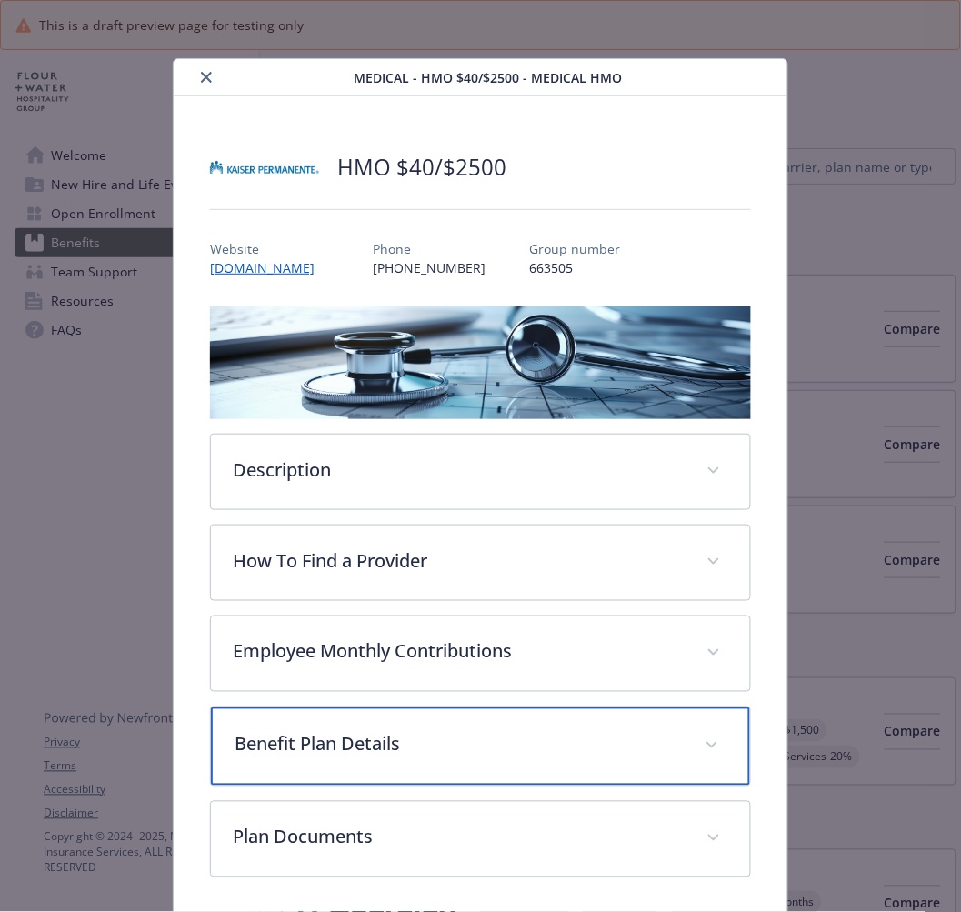
click at [286, 749] on p "Benefit Plan Details" at bounding box center [458, 744] width 447 height 27
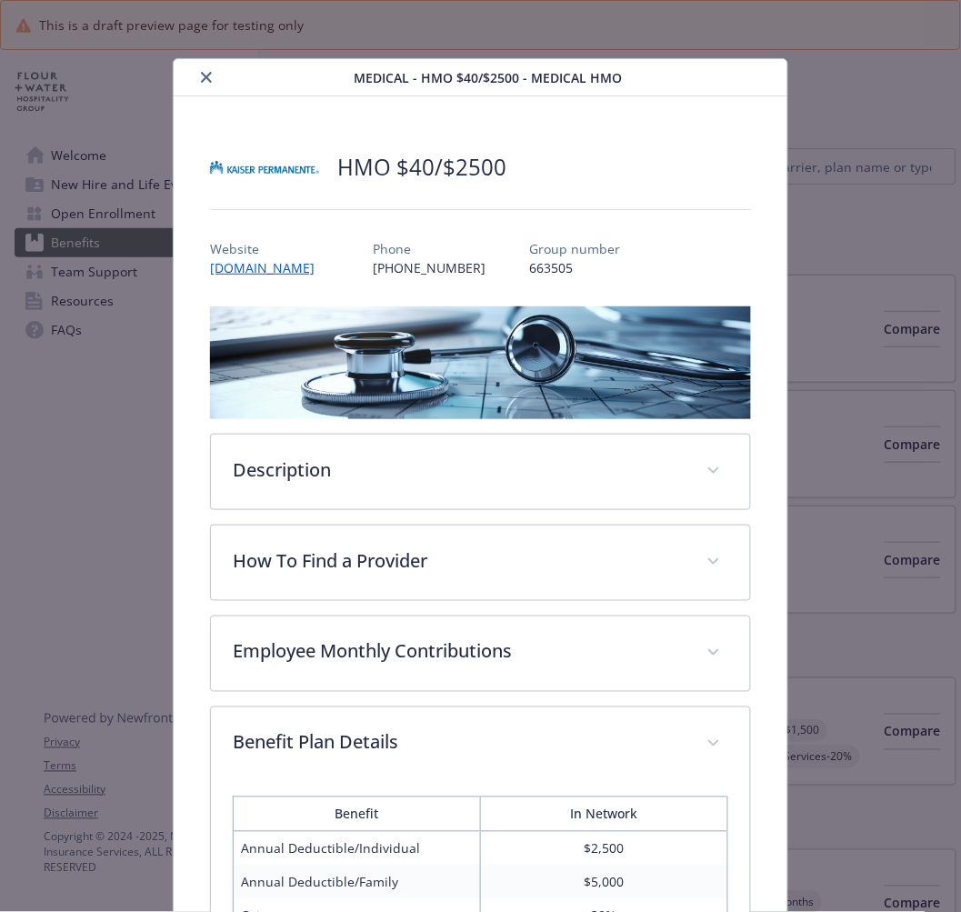
click at [202, 76] on icon "close" at bounding box center [206, 77] width 11 height 11
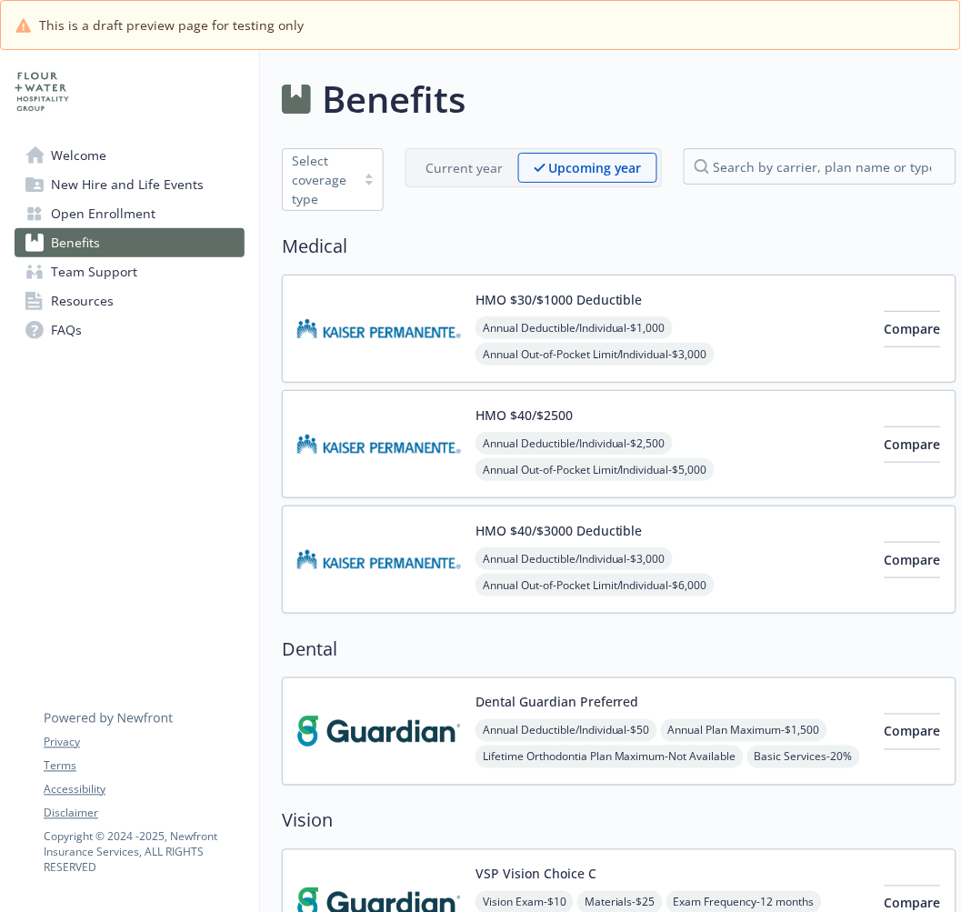
click at [398, 567] on img at bounding box center [379, 559] width 164 height 77
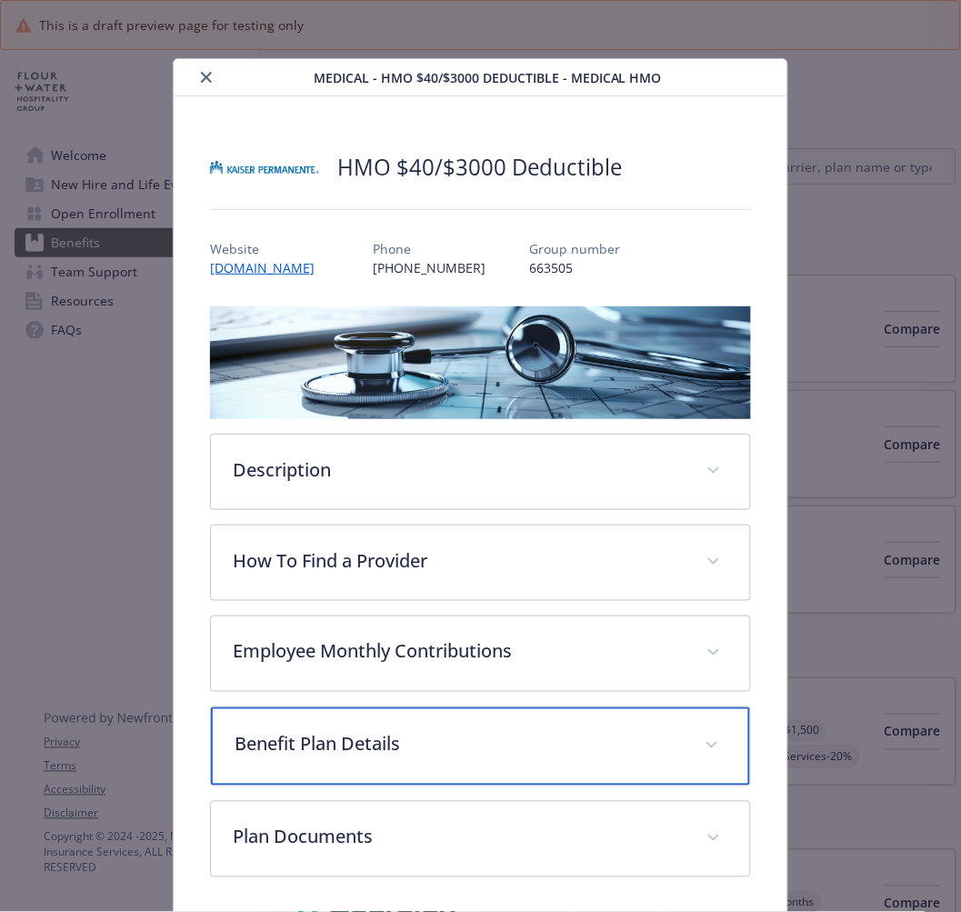
click at [470, 742] on p "Benefit Plan Details" at bounding box center [458, 744] width 447 height 27
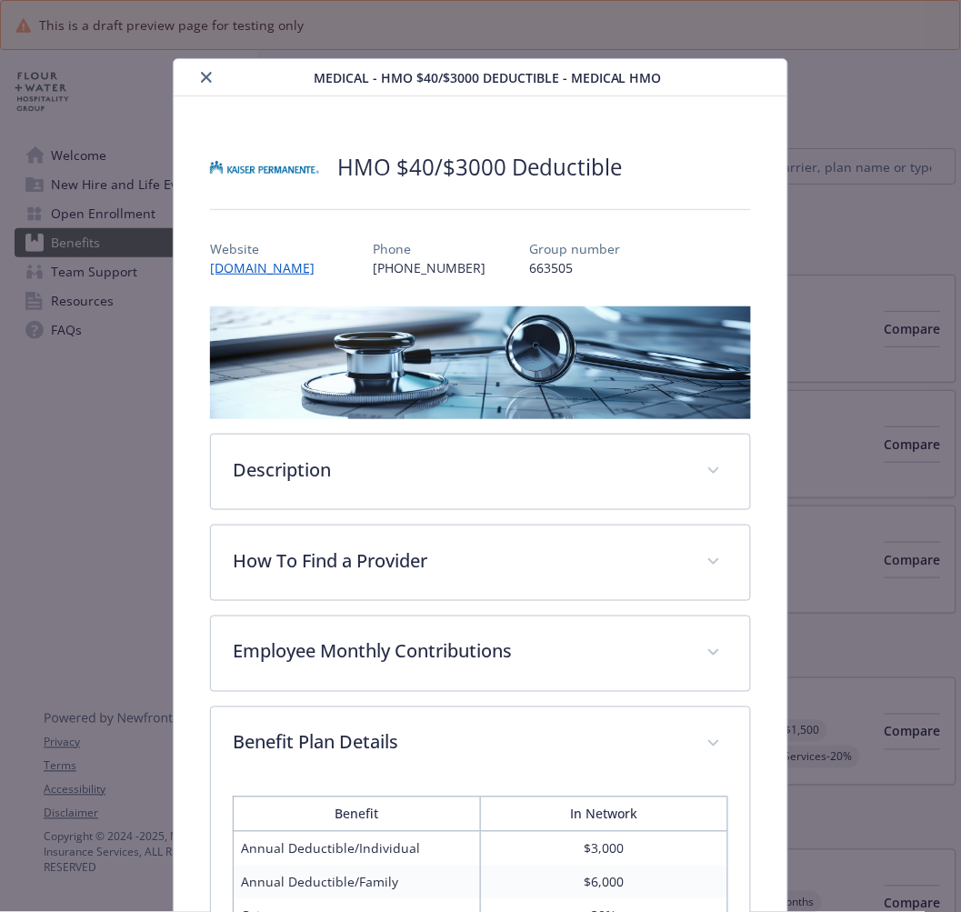
click at [204, 75] on icon "close" at bounding box center [206, 77] width 11 height 11
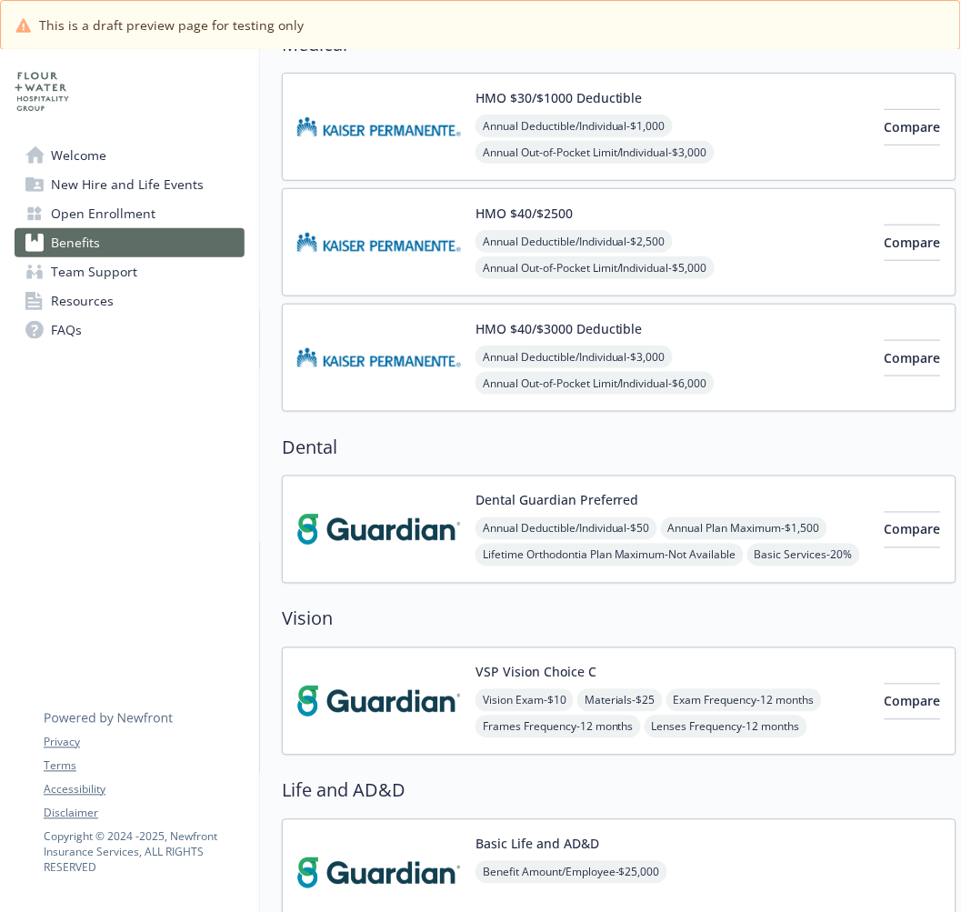
click at [353, 552] on img at bounding box center [379, 529] width 164 height 77
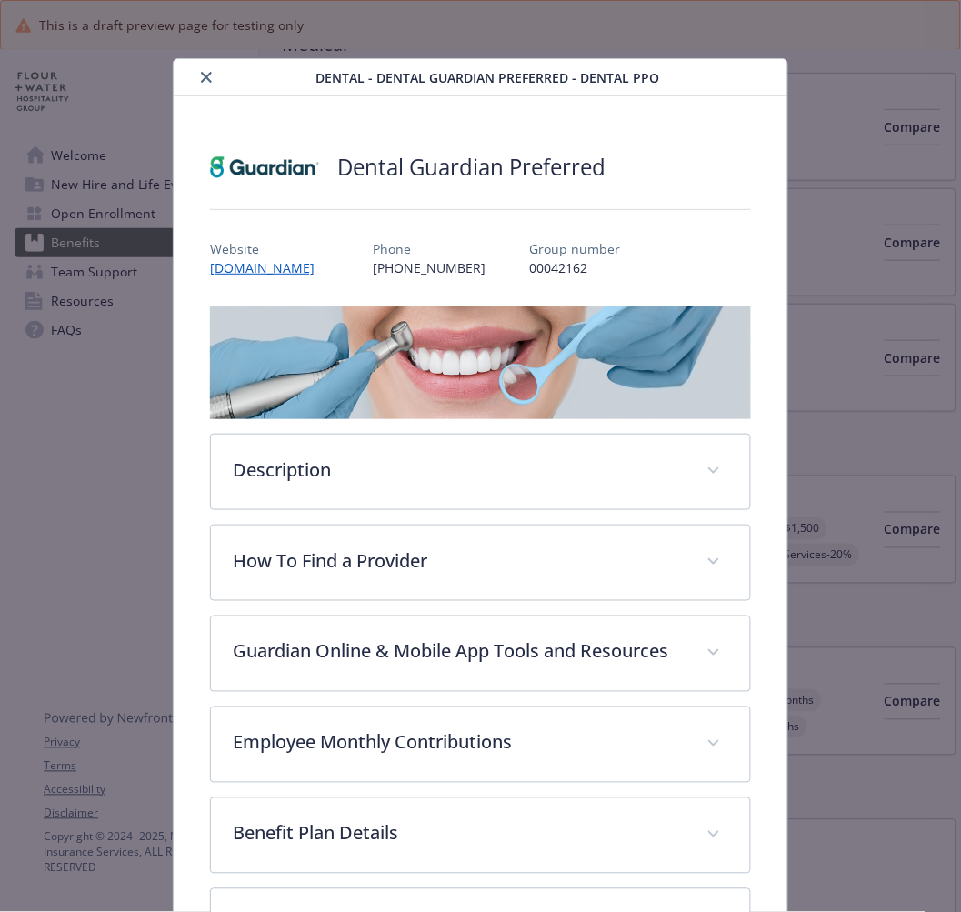
scroll to position [4, 0]
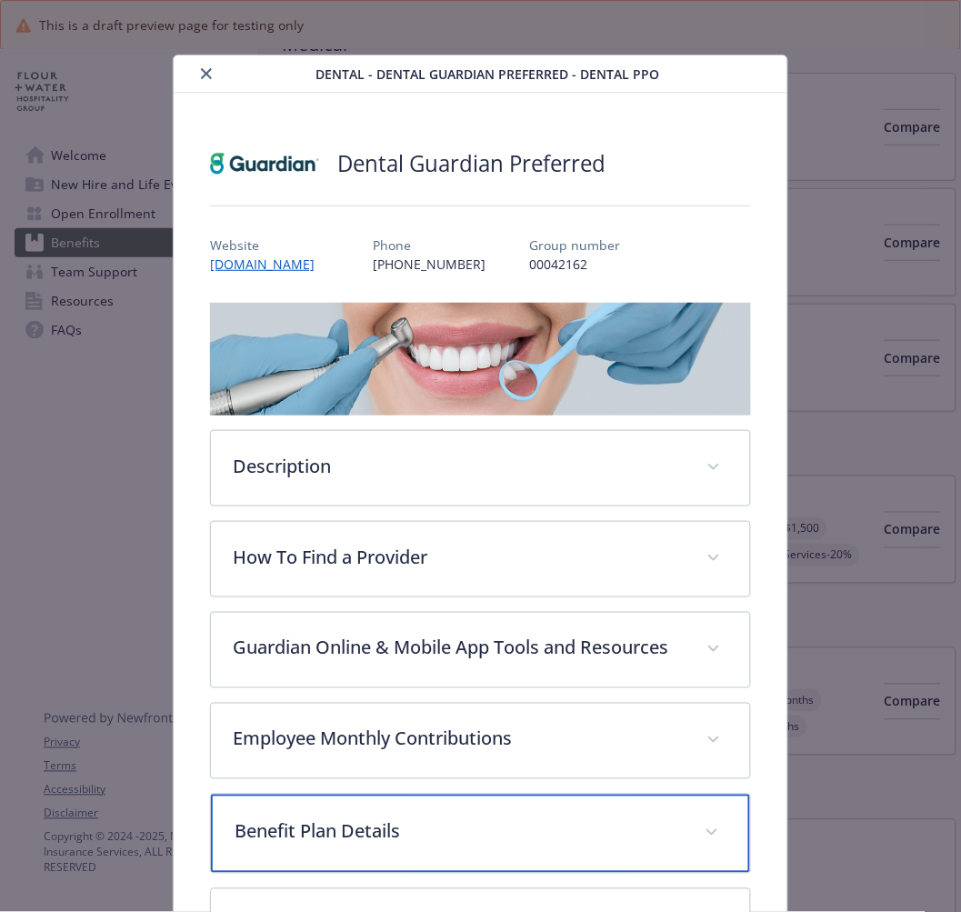
drag, startPoint x: 270, startPoint y: 853, endPoint x: 282, endPoint y: 801, distance: 53.2
click at [270, 846] on p "Benefit Plan Details" at bounding box center [458, 831] width 447 height 27
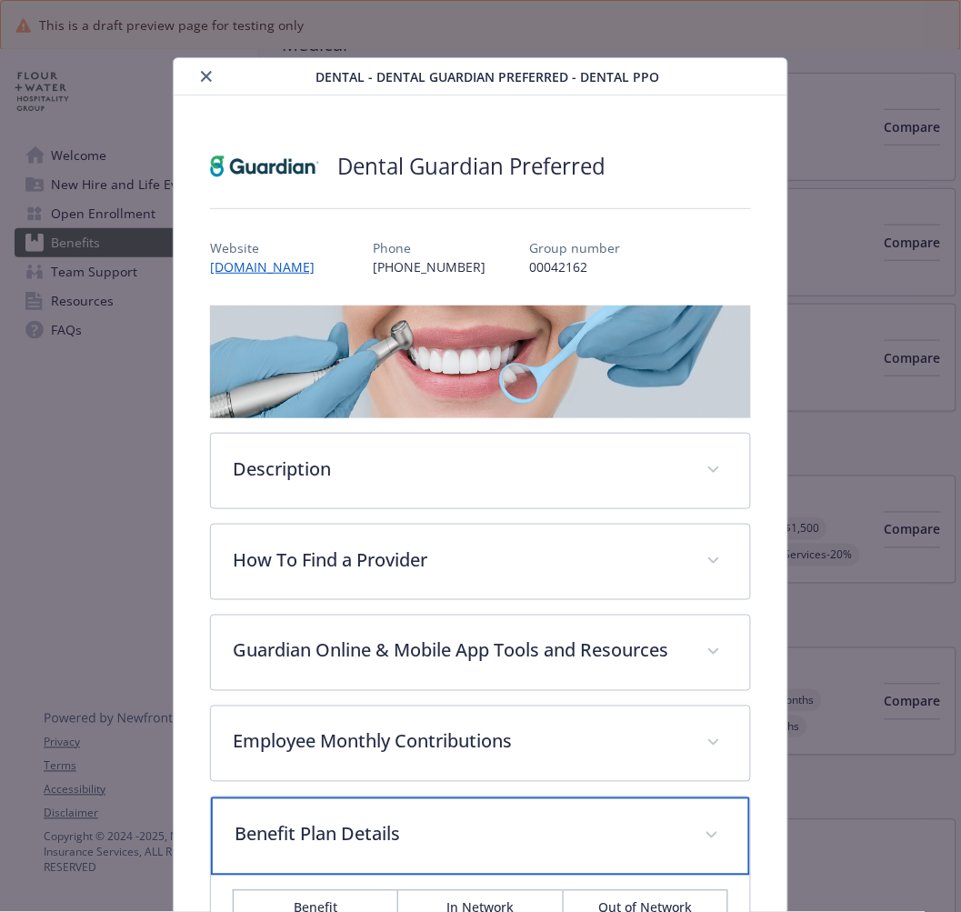
scroll to position [0, 0]
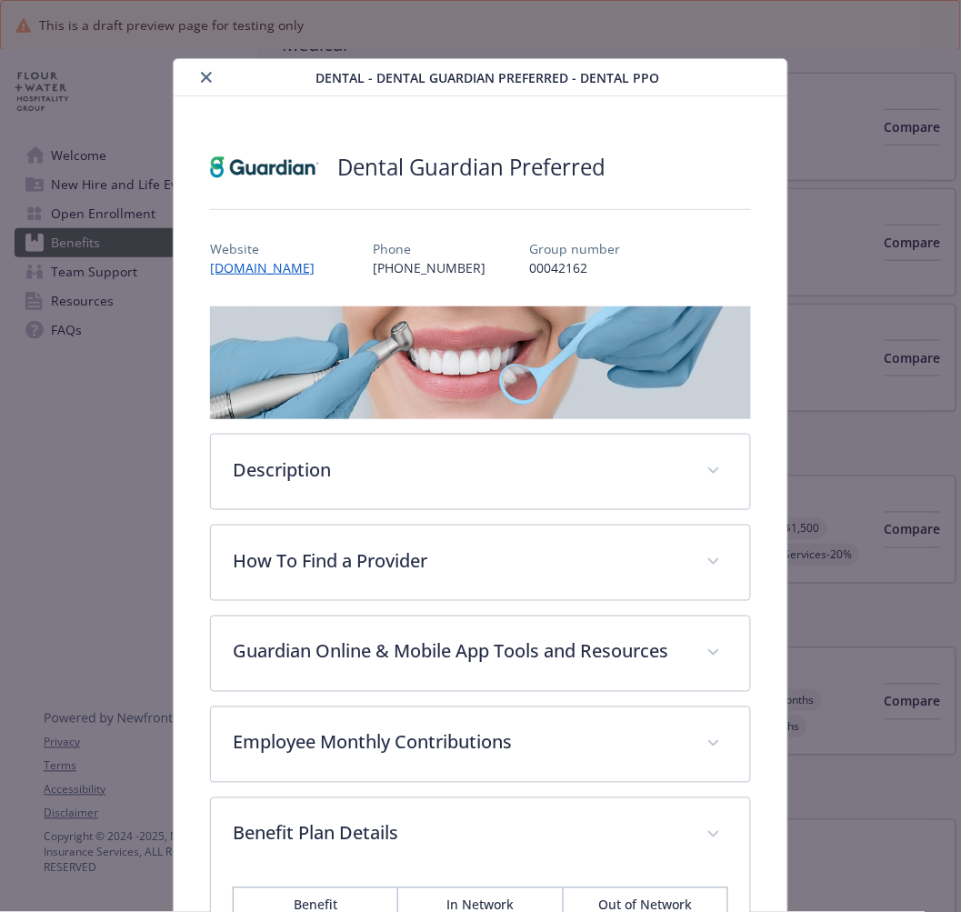
click at [204, 79] on icon "close" at bounding box center [206, 77] width 11 height 11
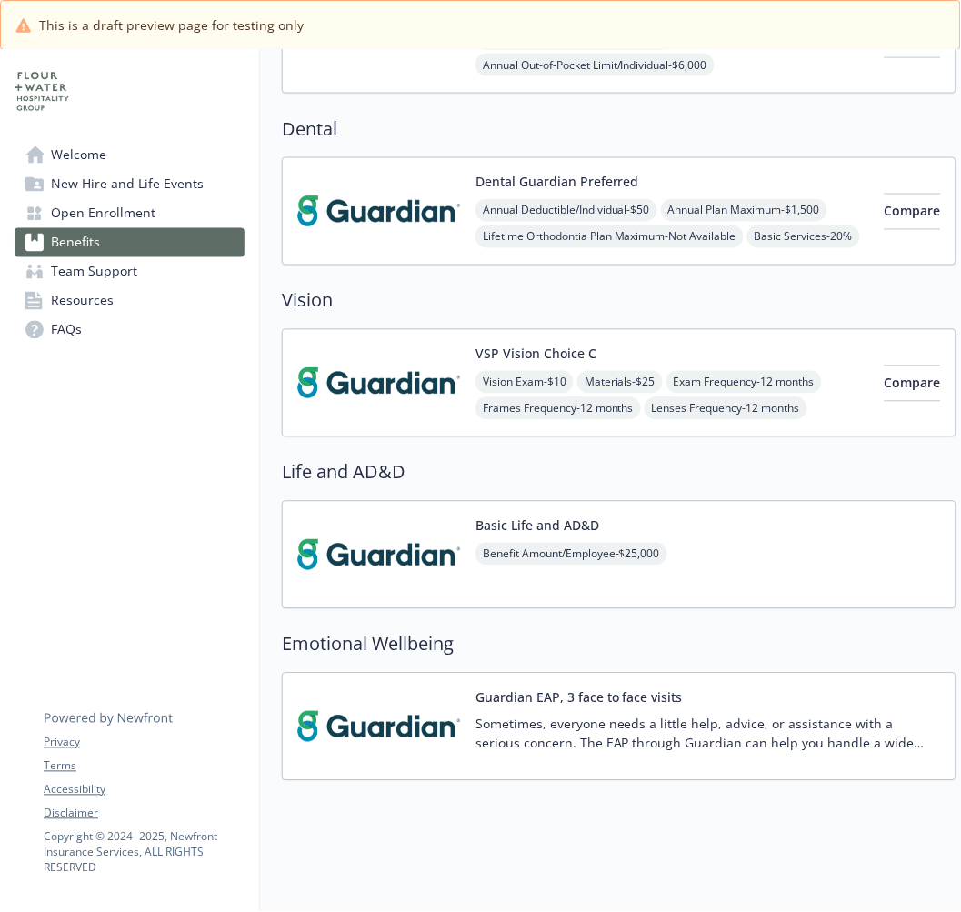
click at [375, 397] on img at bounding box center [379, 383] width 164 height 77
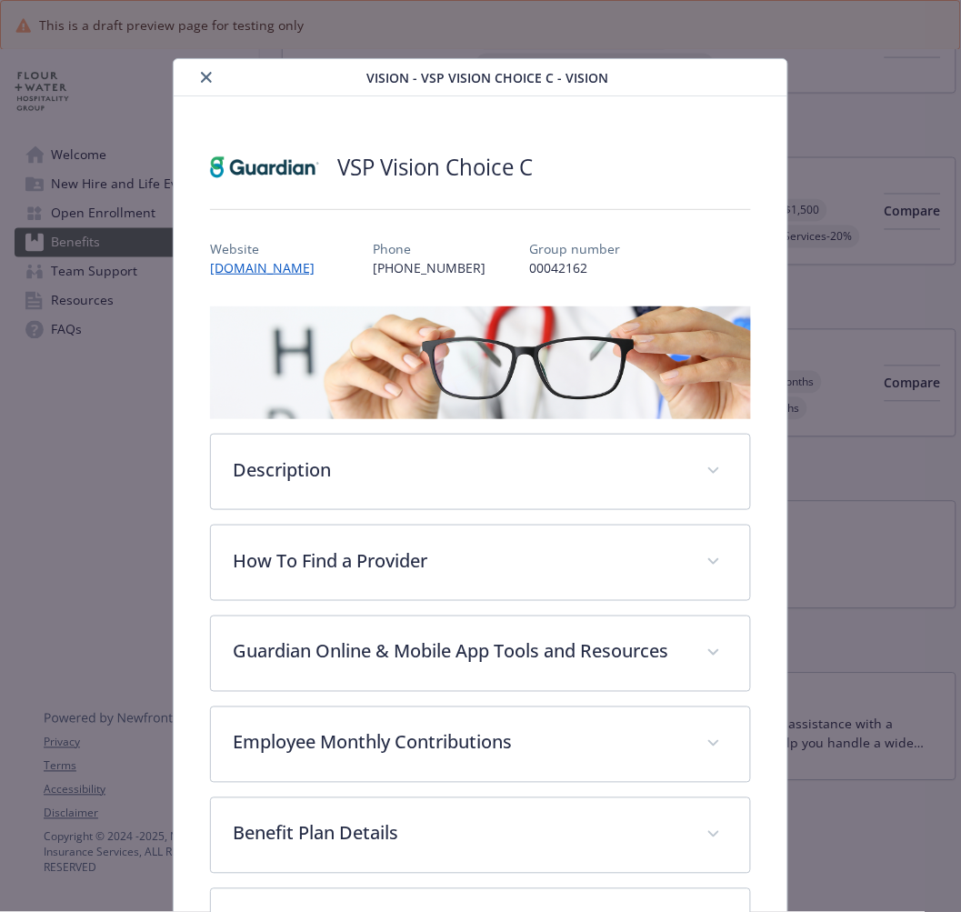
scroll to position [4, 0]
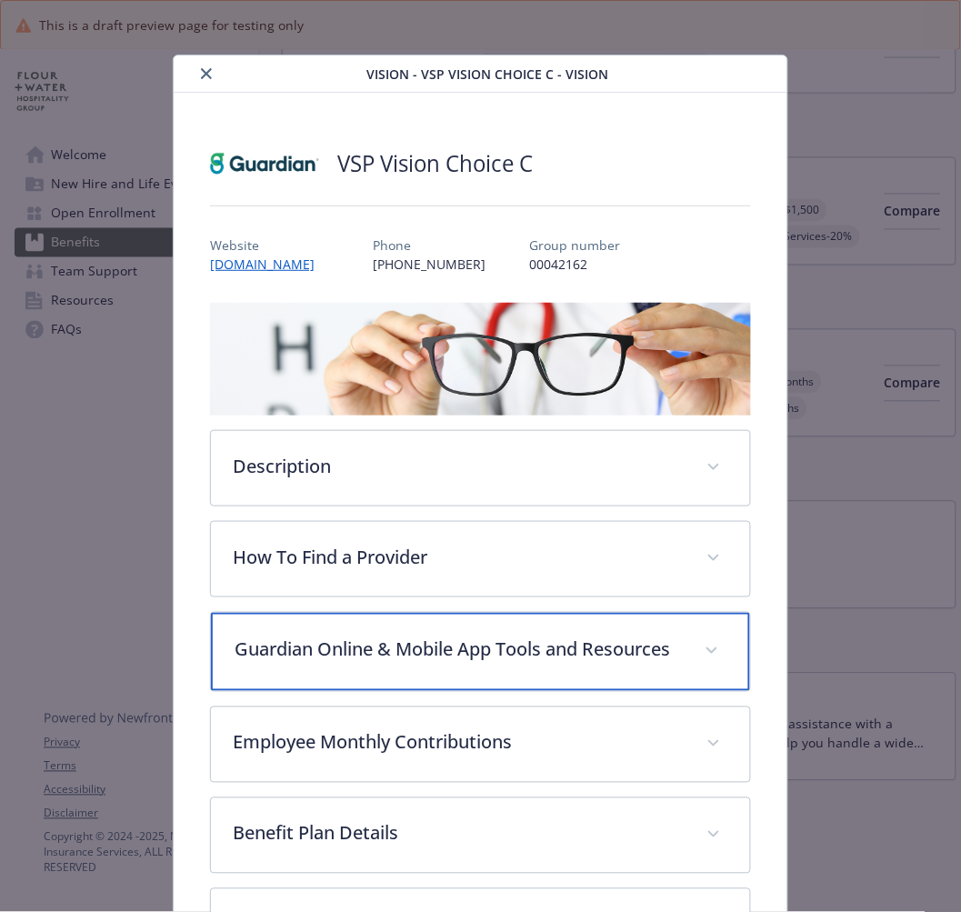
click at [277, 664] on p "Guardian Online & Mobile App Tools and Resources" at bounding box center [458, 649] width 447 height 27
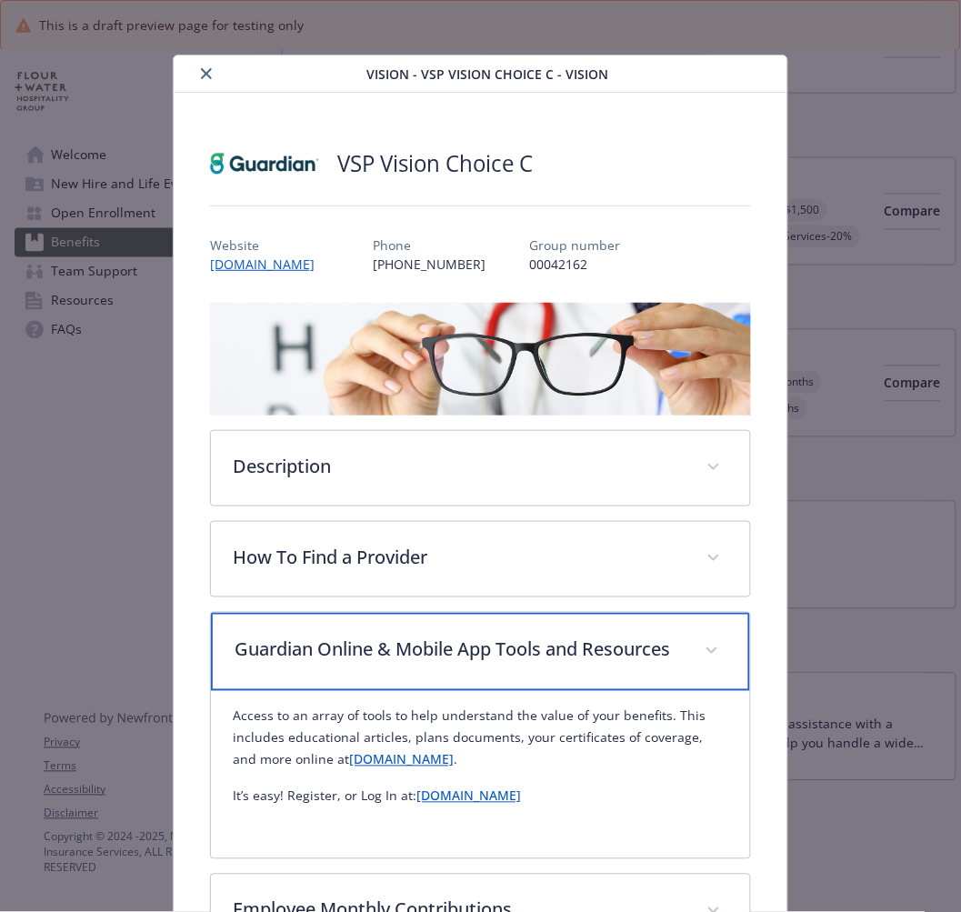
click at [277, 664] on p "Guardian Online & Mobile App Tools and Resources" at bounding box center [458, 649] width 447 height 27
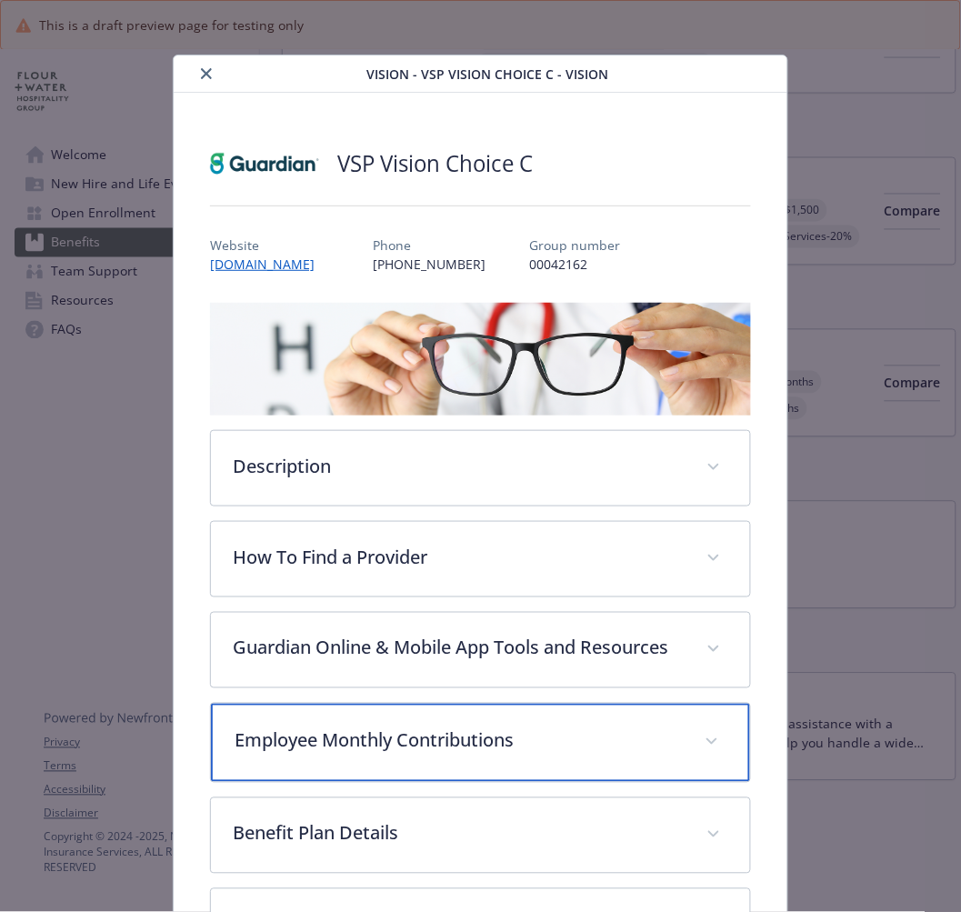
click at [246, 751] on p "Employee Monthly Contributions" at bounding box center [458, 740] width 447 height 27
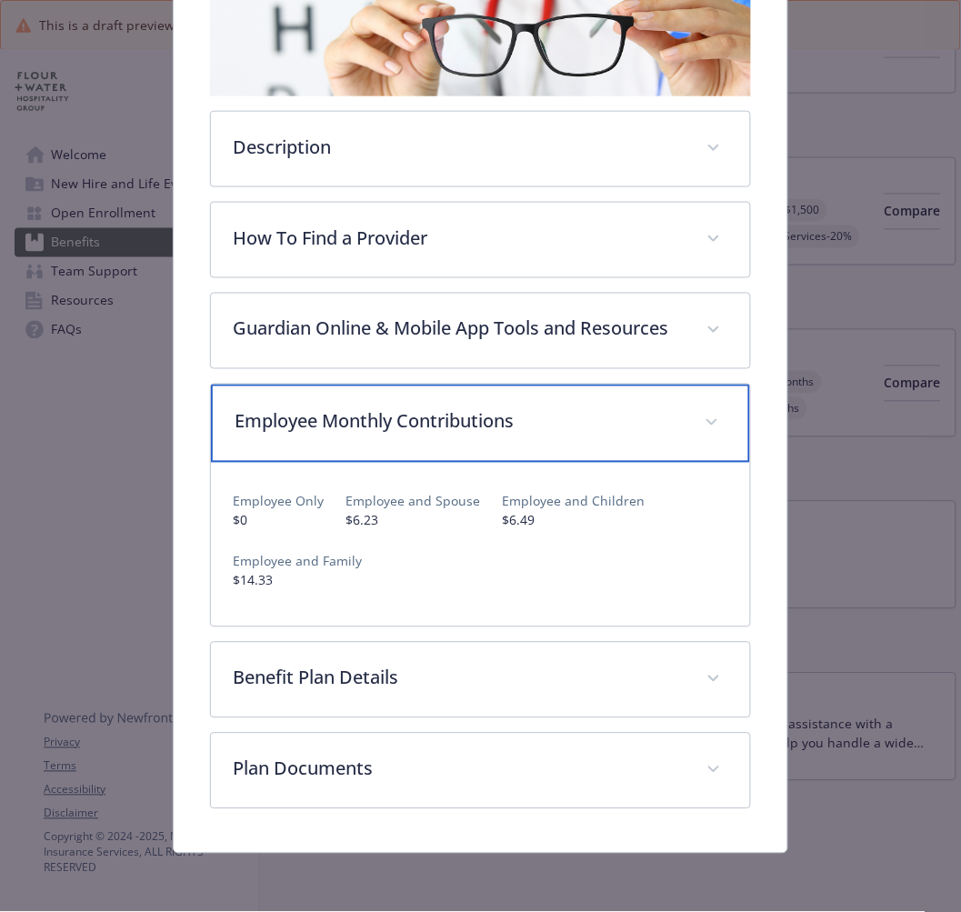
click at [303, 433] on p "Employee Monthly Contributions" at bounding box center [458, 421] width 447 height 27
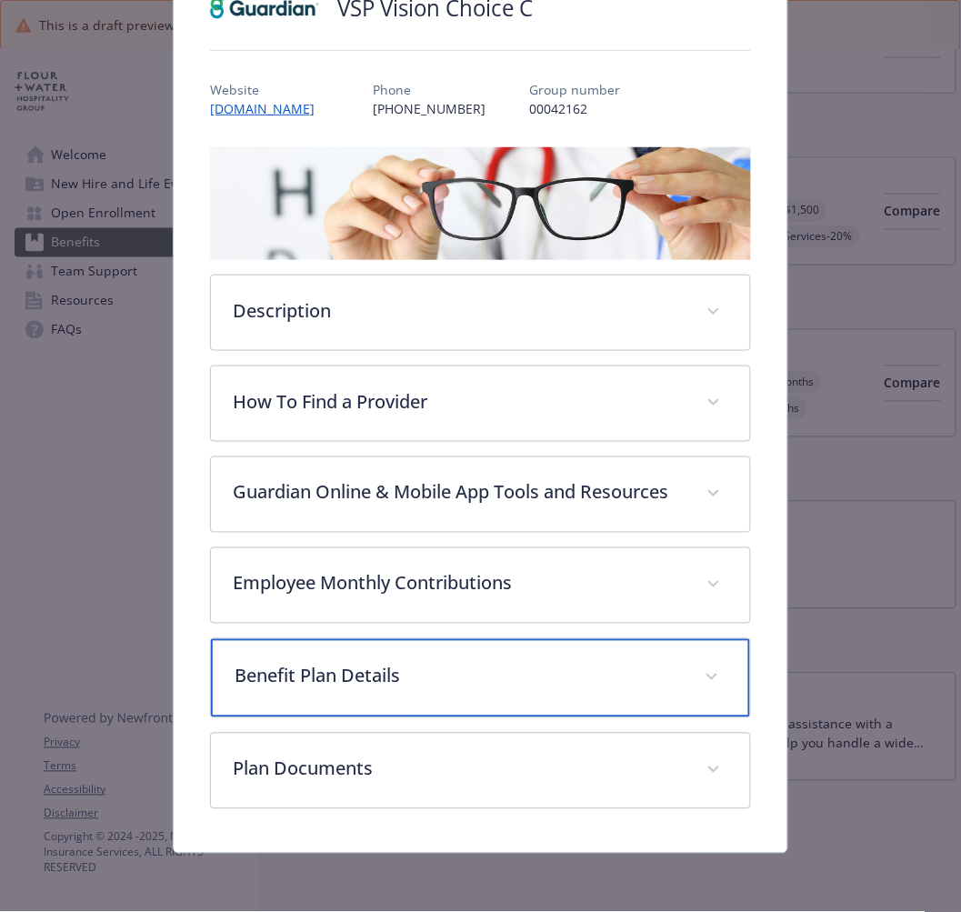
click at [251, 680] on p "Benefit Plan Details" at bounding box center [458, 676] width 447 height 27
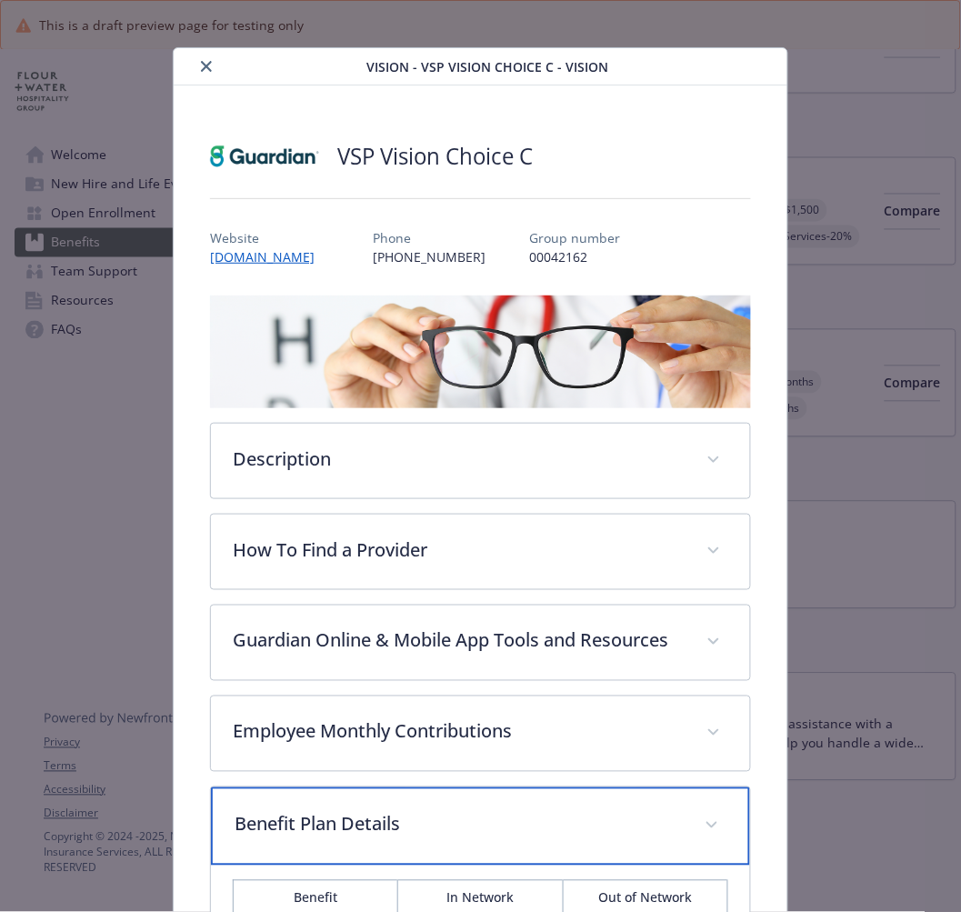
scroll to position [0, 0]
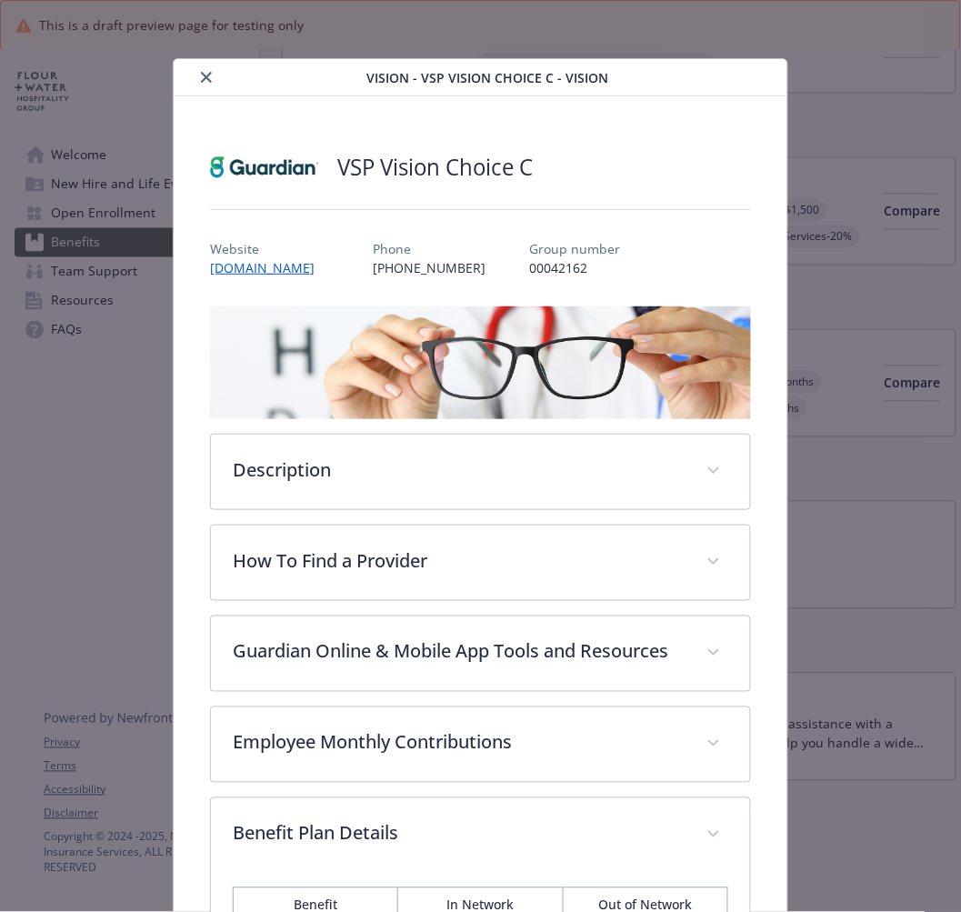
click at [203, 75] on icon "close" at bounding box center [206, 77] width 11 height 11
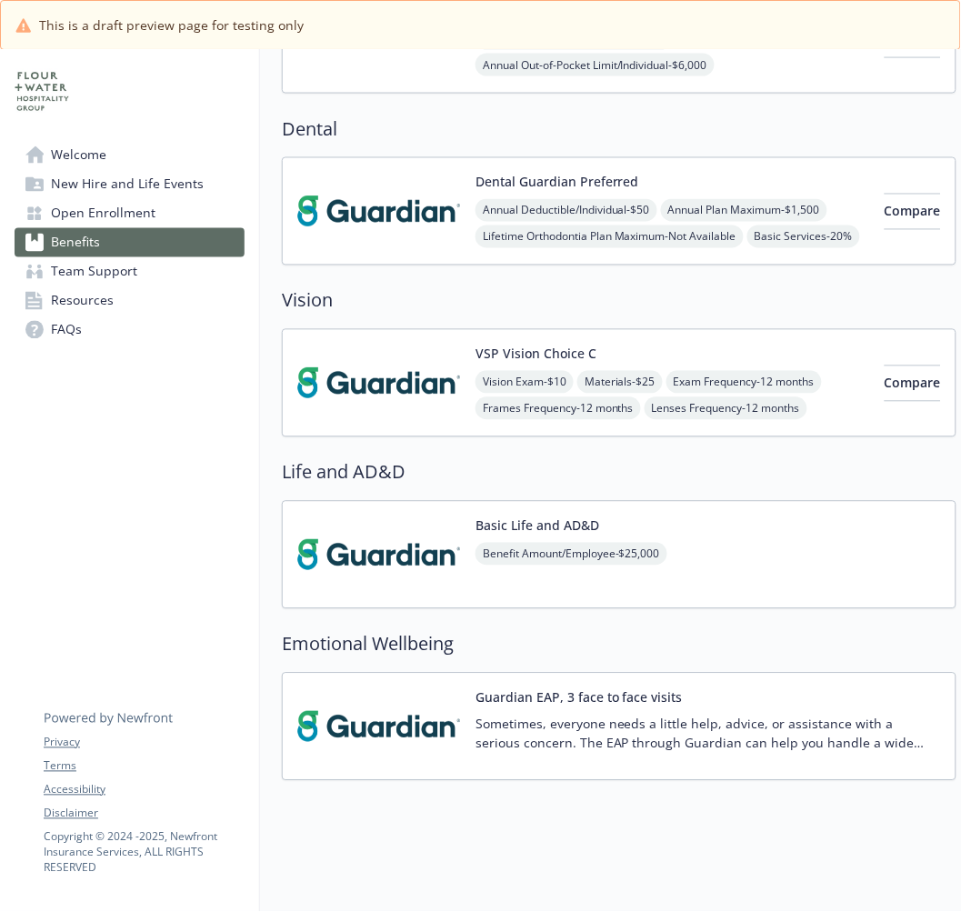
click at [373, 551] on img at bounding box center [379, 554] width 164 height 77
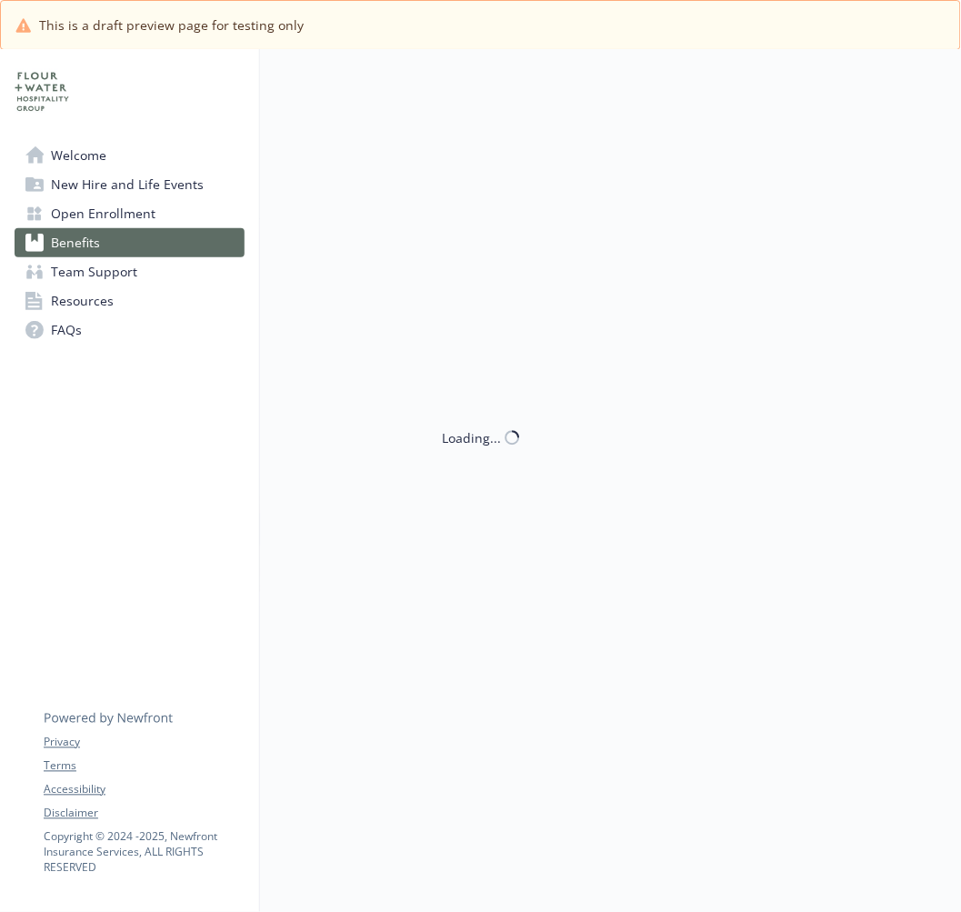
scroll to position [536, 0]
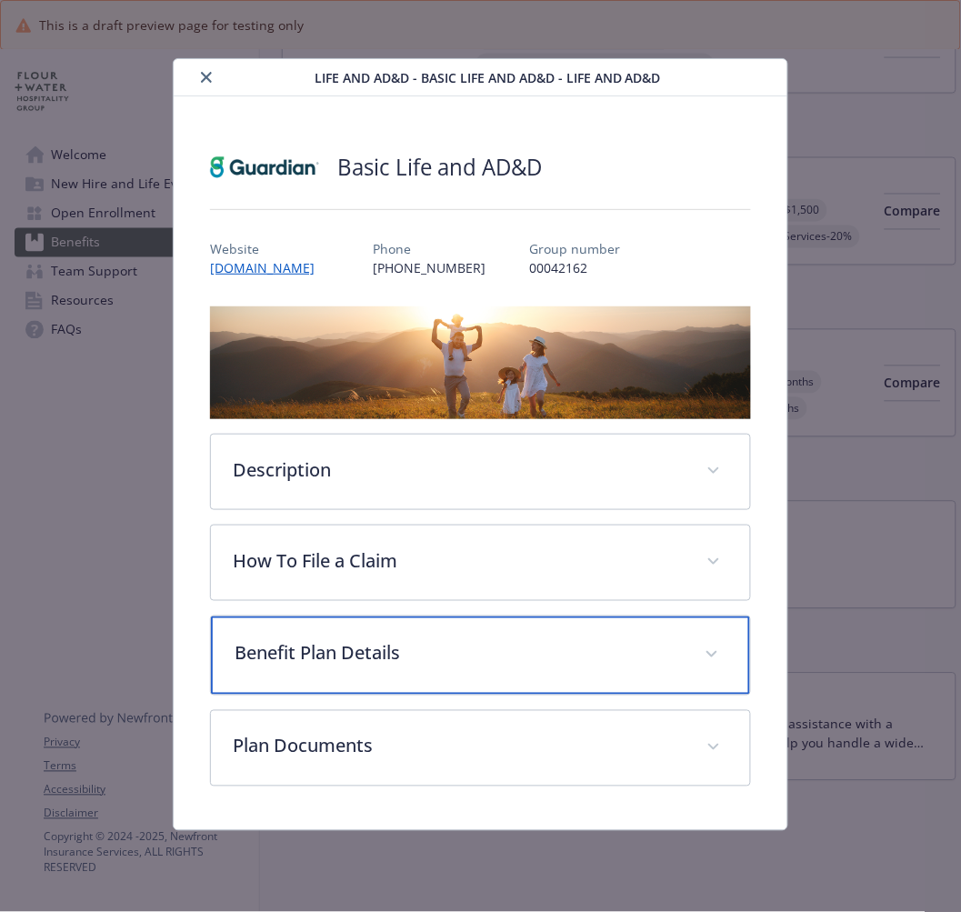
drag, startPoint x: 262, startPoint y: 658, endPoint x: 6, endPoint y: 634, distance: 256.6
click at [245, 658] on p "Benefit Plan Details" at bounding box center [458, 653] width 447 height 27
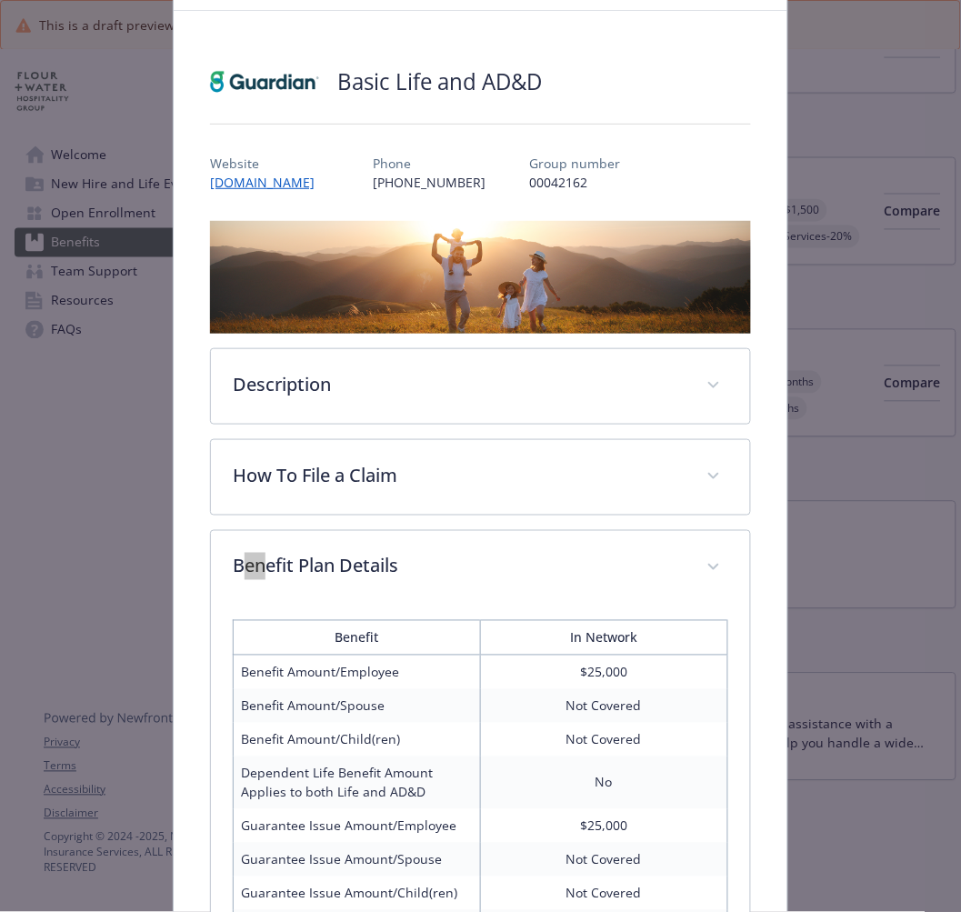
scroll to position [0, 0]
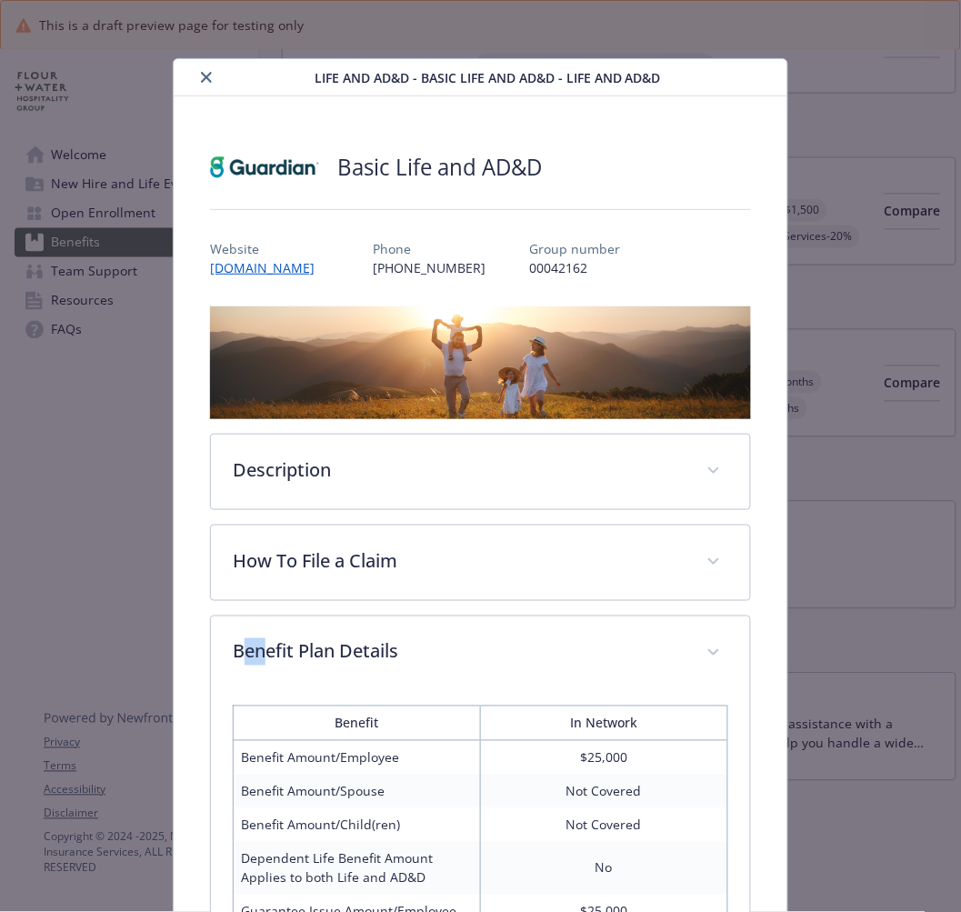
click at [200, 69] on button "close" at bounding box center [206, 77] width 22 height 22
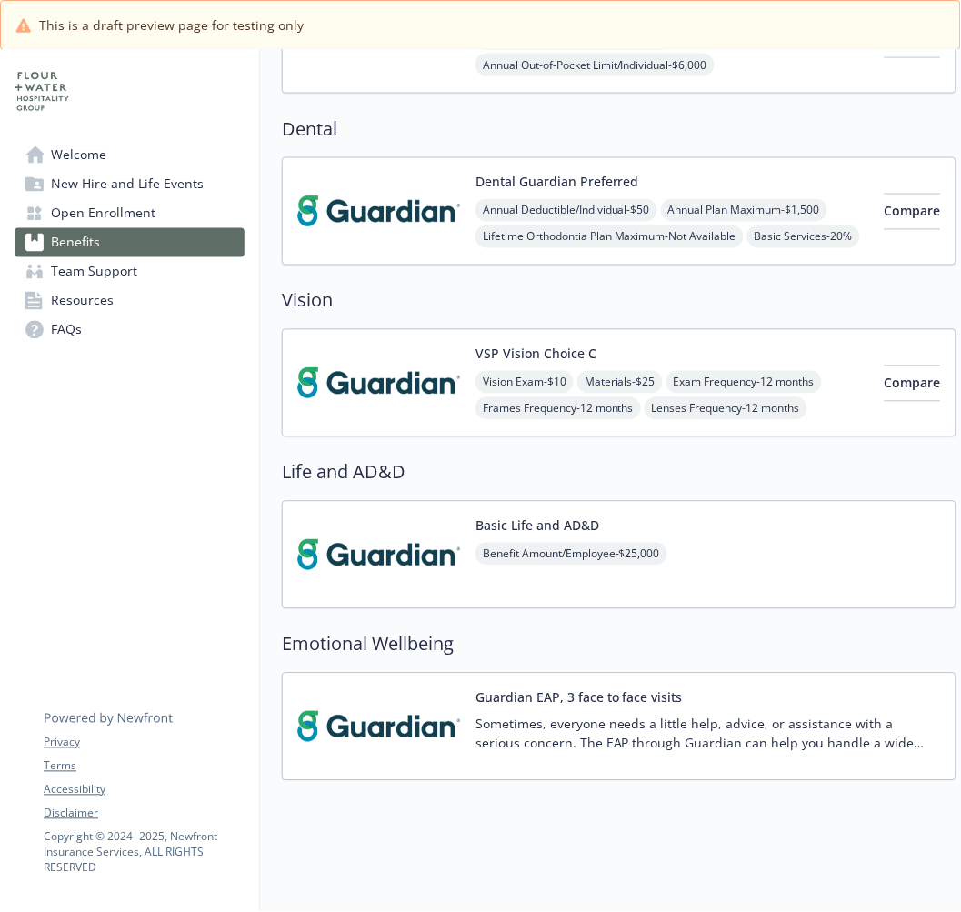
click at [369, 707] on img at bounding box center [379, 726] width 164 height 77
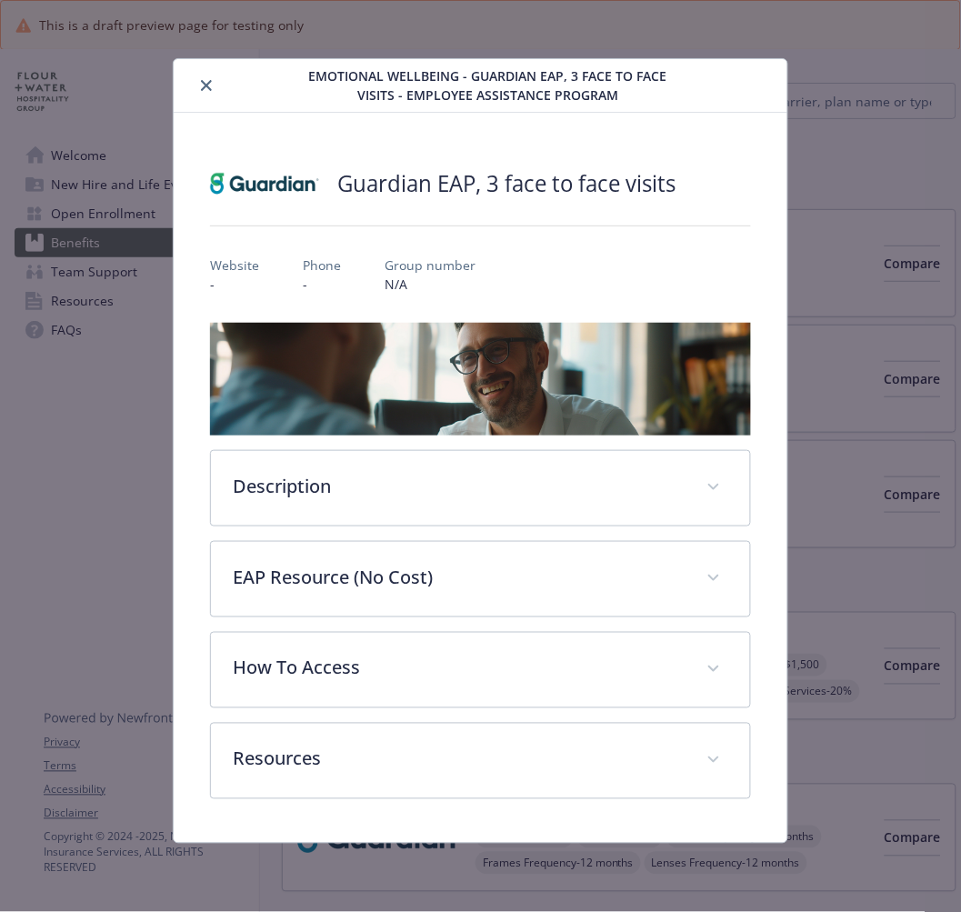
scroll to position [536, 0]
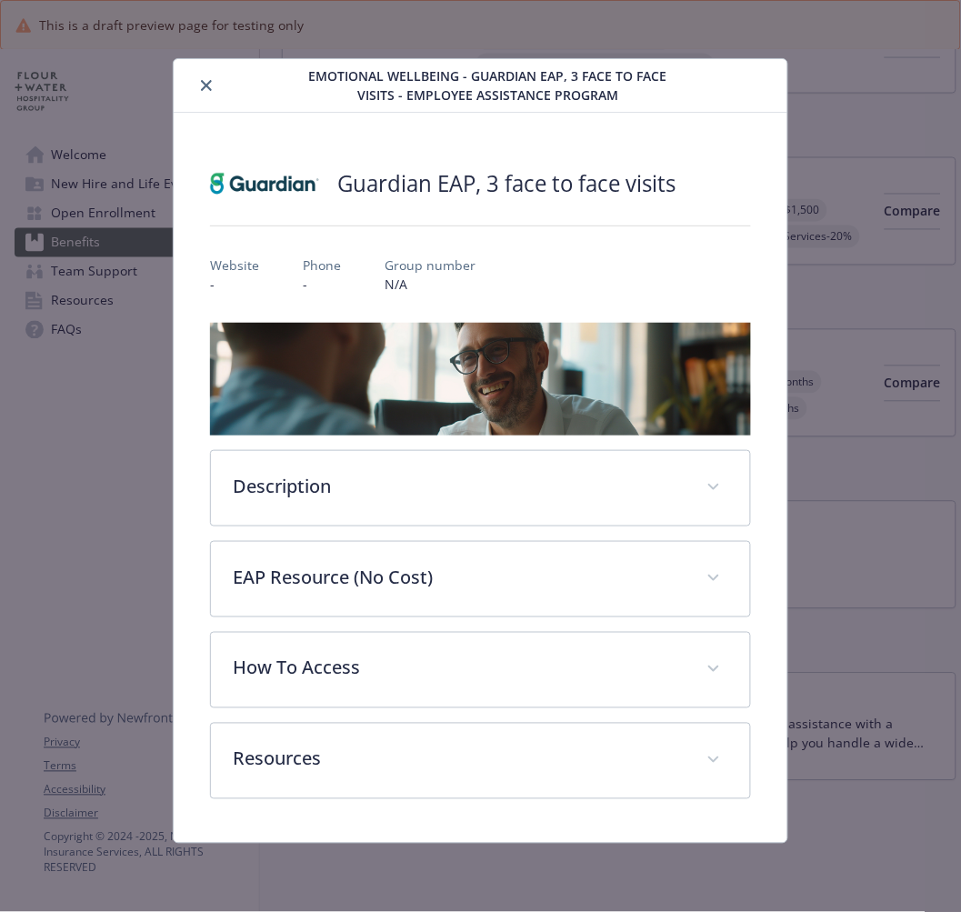
click at [209, 88] on icon "close" at bounding box center [206, 85] width 11 height 11
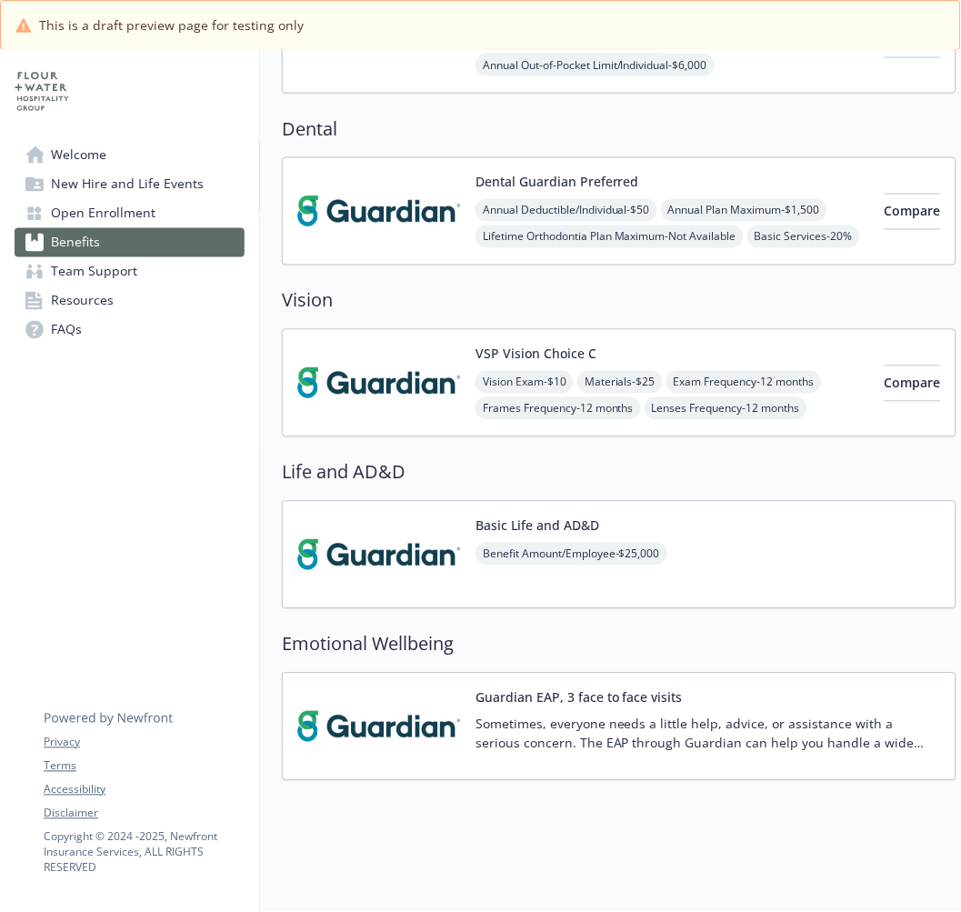
click at [401, 367] on img at bounding box center [379, 383] width 164 height 77
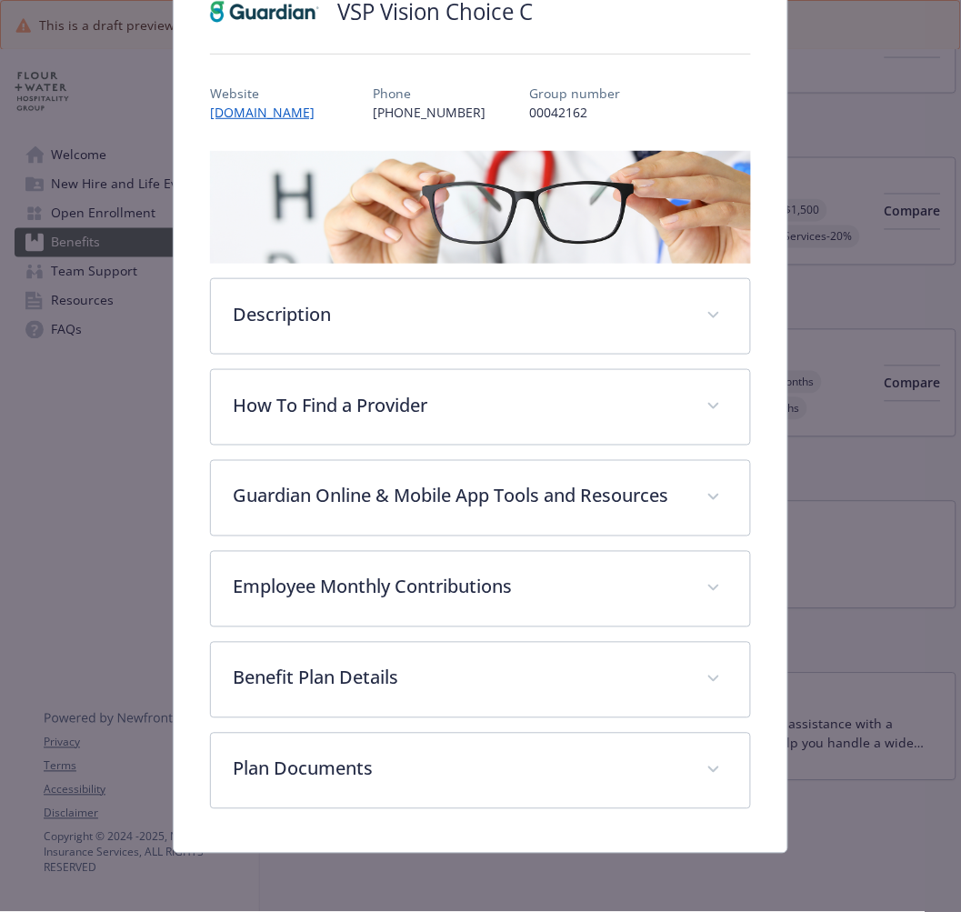
scroll to position [177, 0]
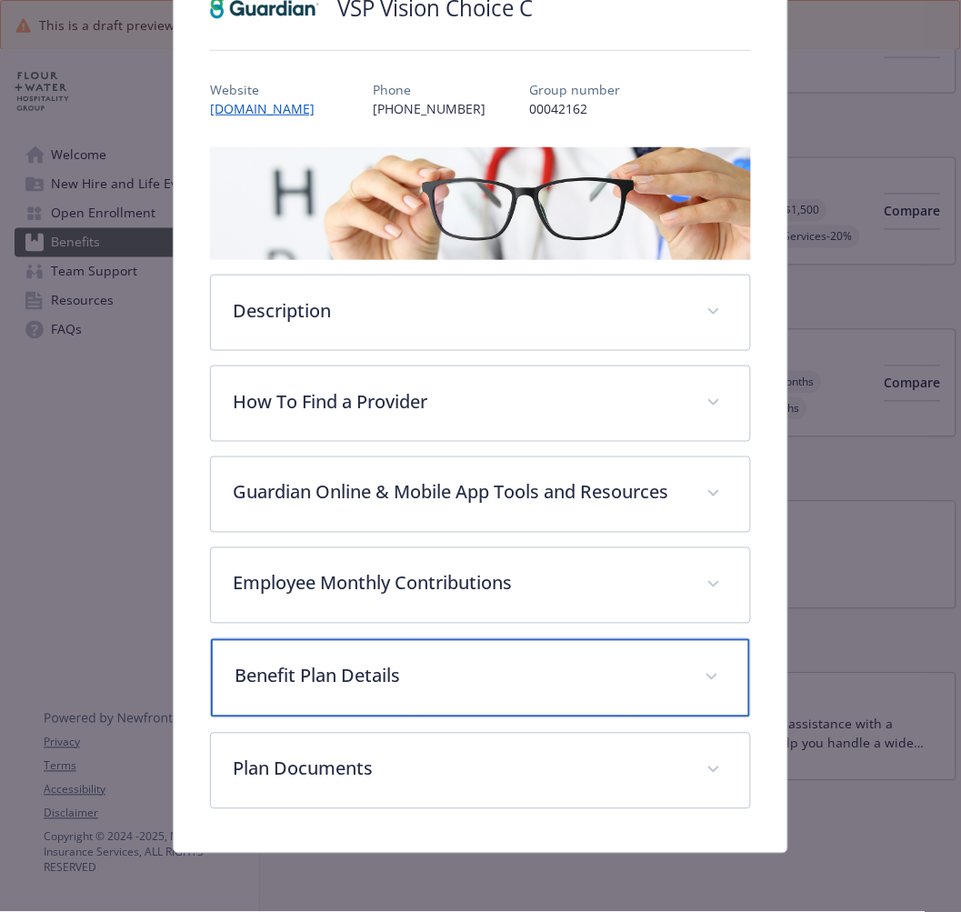
click at [322, 677] on p "Benefit Plan Details" at bounding box center [458, 676] width 447 height 27
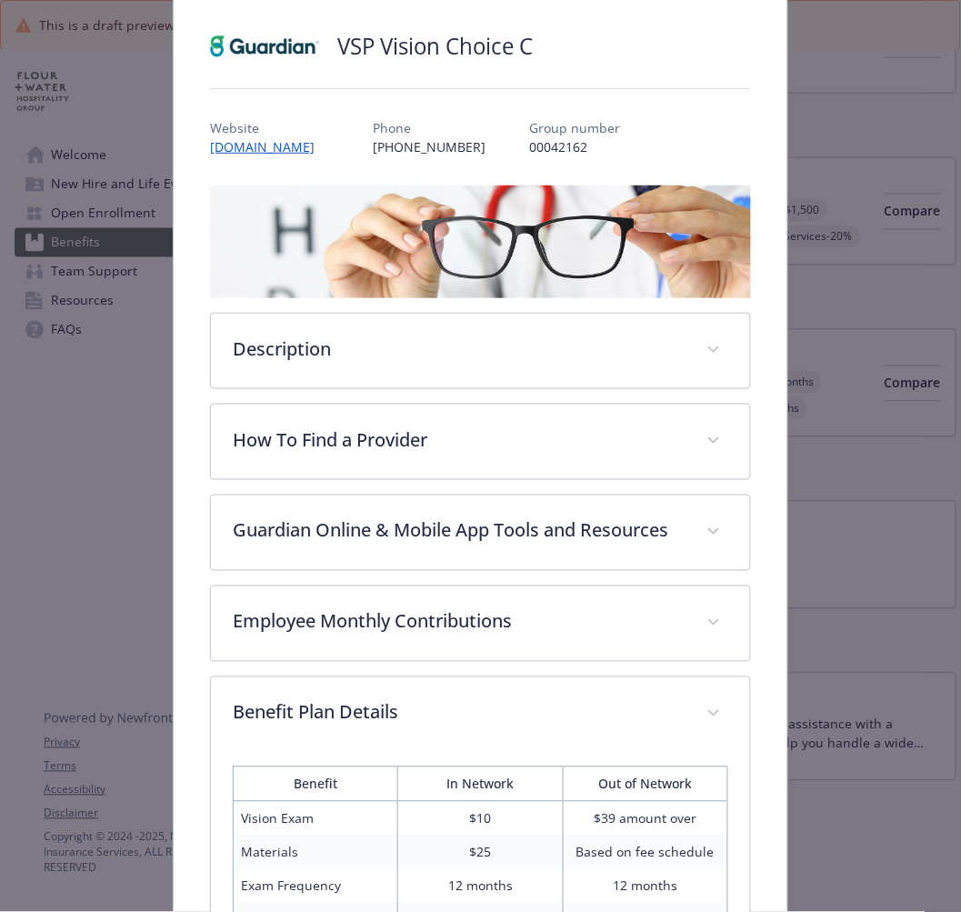
scroll to position [0, 0]
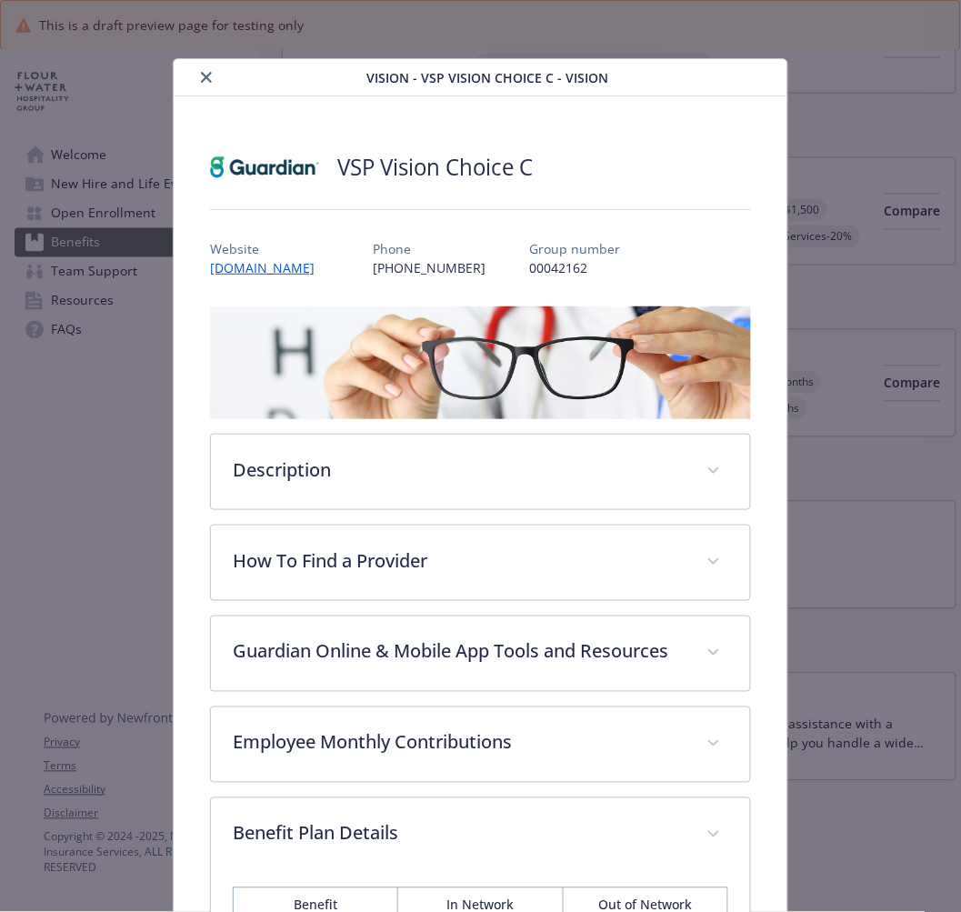
click at [205, 77] on icon "close" at bounding box center [206, 77] width 11 height 11
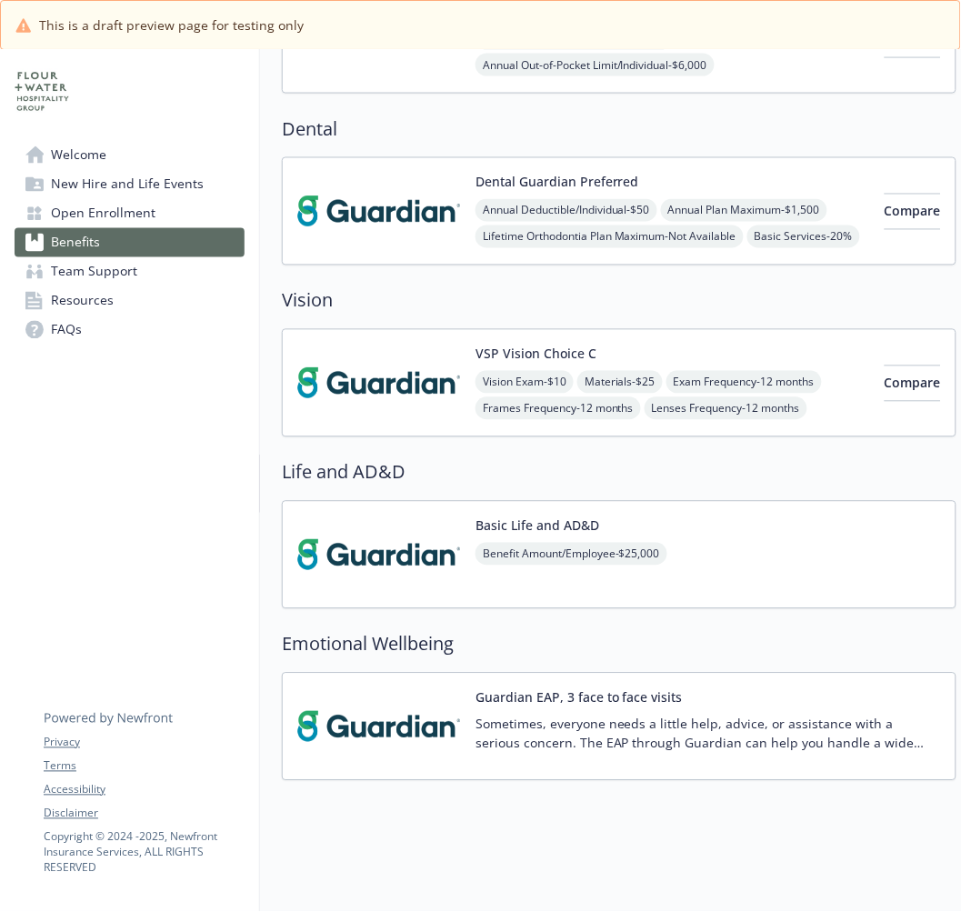
drag, startPoint x: 264, startPoint y: 456, endPoint x: 224, endPoint y: 461, distance: 40.3
click at [260, 456] on div "Benefits Select coverage type Current year Upcoming year Medical HMO $30/$1000 …" at bounding box center [619, 166] width 718 height 1273
click at [355, 701] on img at bounding box center [379, 726] width 164 height 77
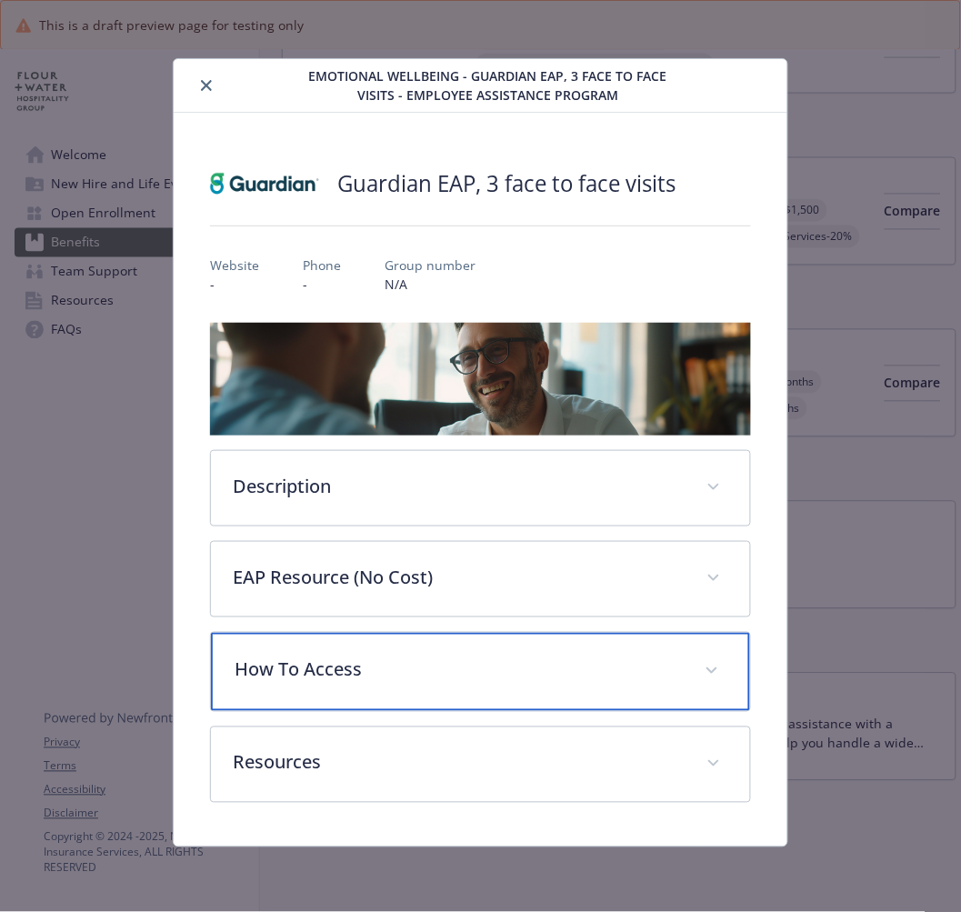
click at [292, 677] on p "How To Access" at bounding box center [458, 669] width 447 height 27
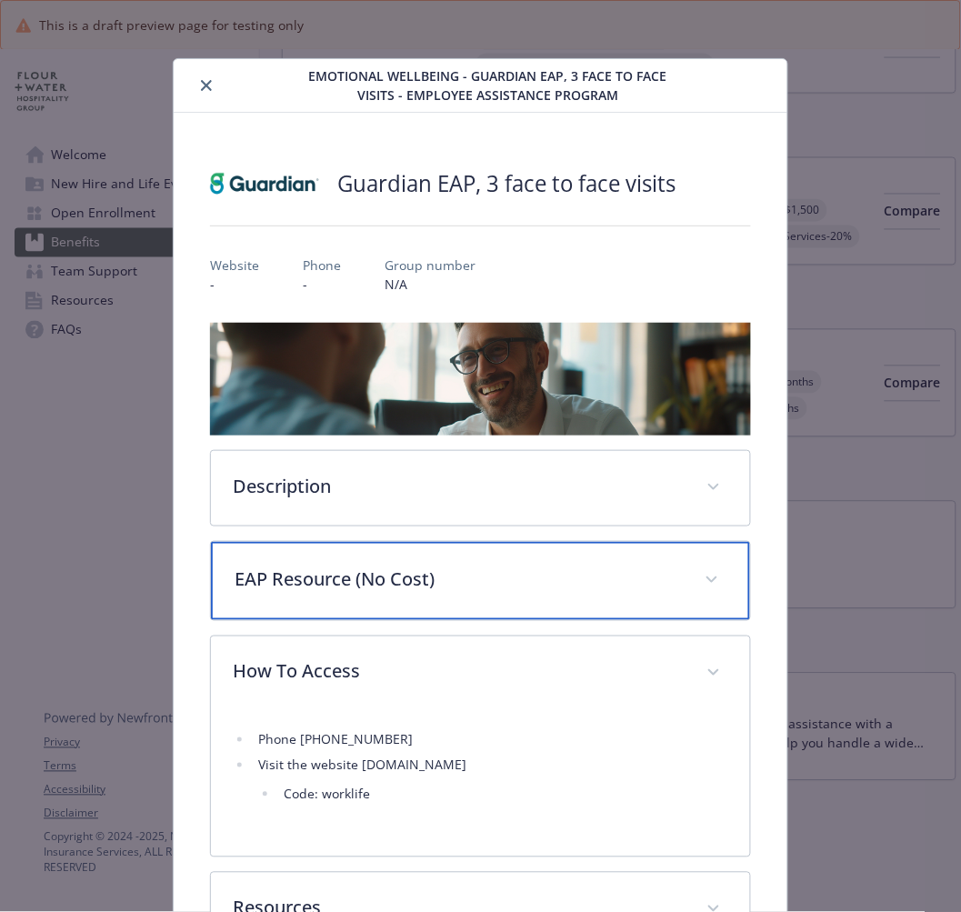
click at [331, 582] on p "EAP Resource (No Cost)" at bounding box center [458, 578] width 447 height 27
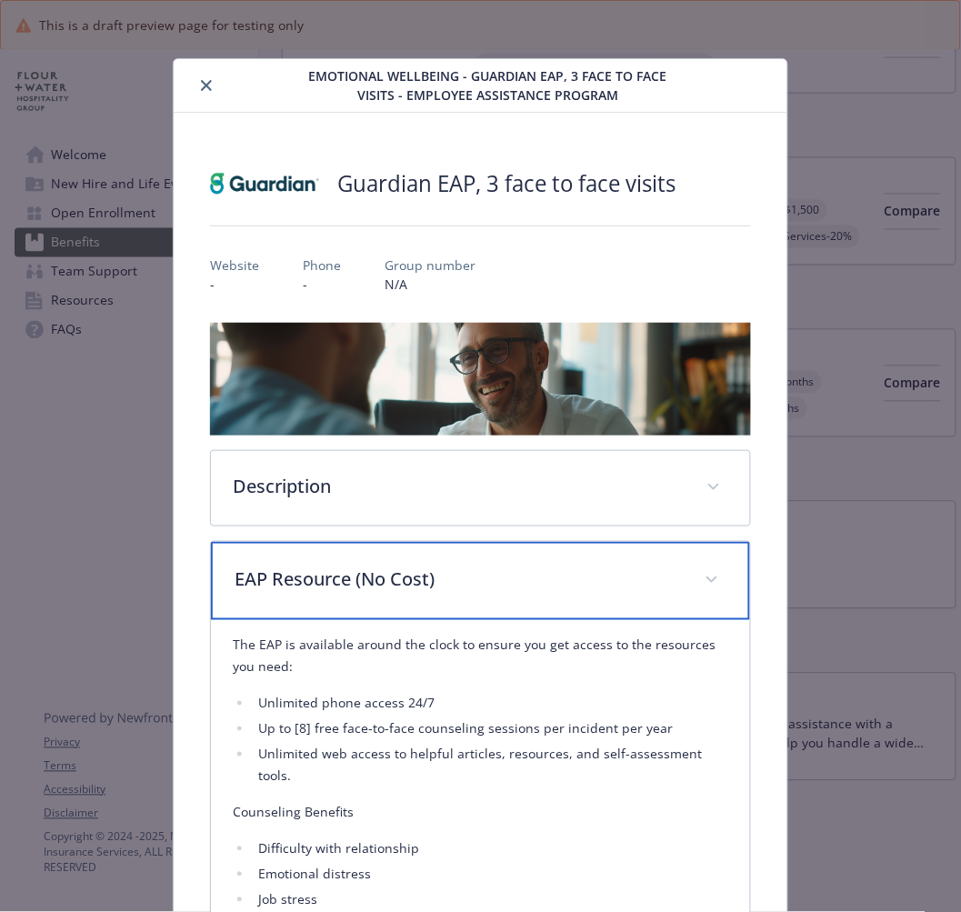
click at [331, 582] on p "EAP Resource (No Cost)" at bounding box center [458, 578] width 447 height 27
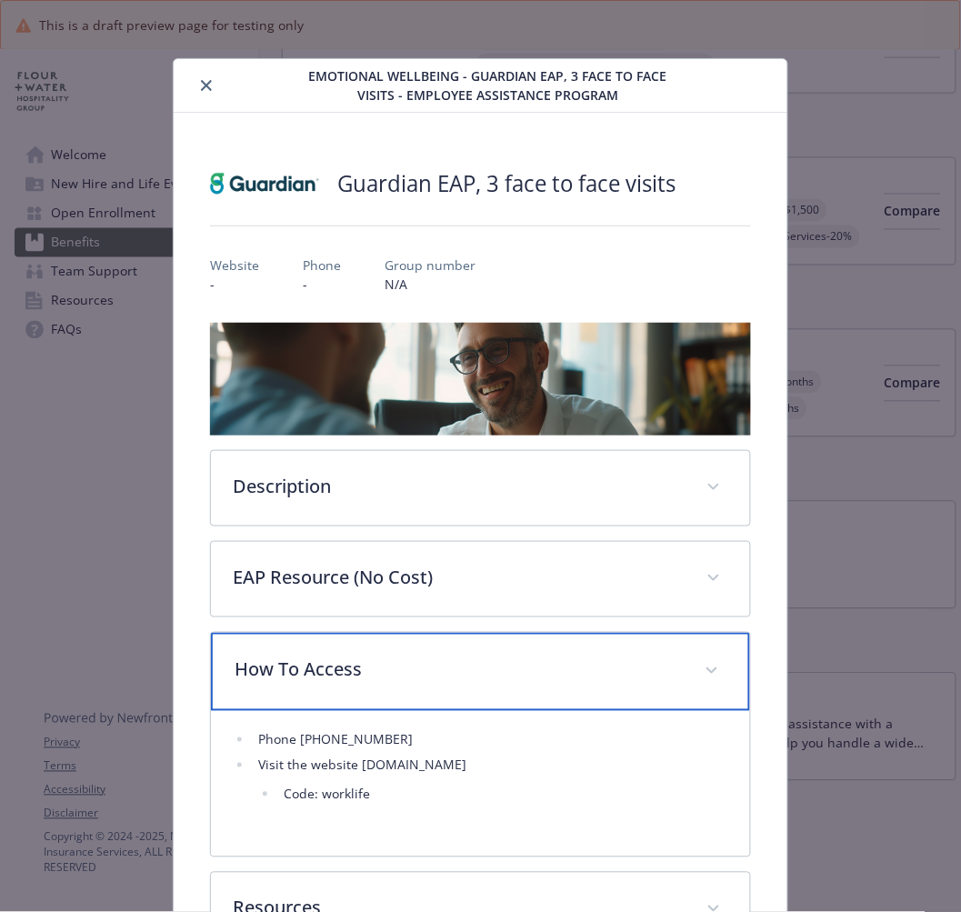
click at [309, 665] on p "How To Access" at bounding box center [458, 669] width 447 height 27
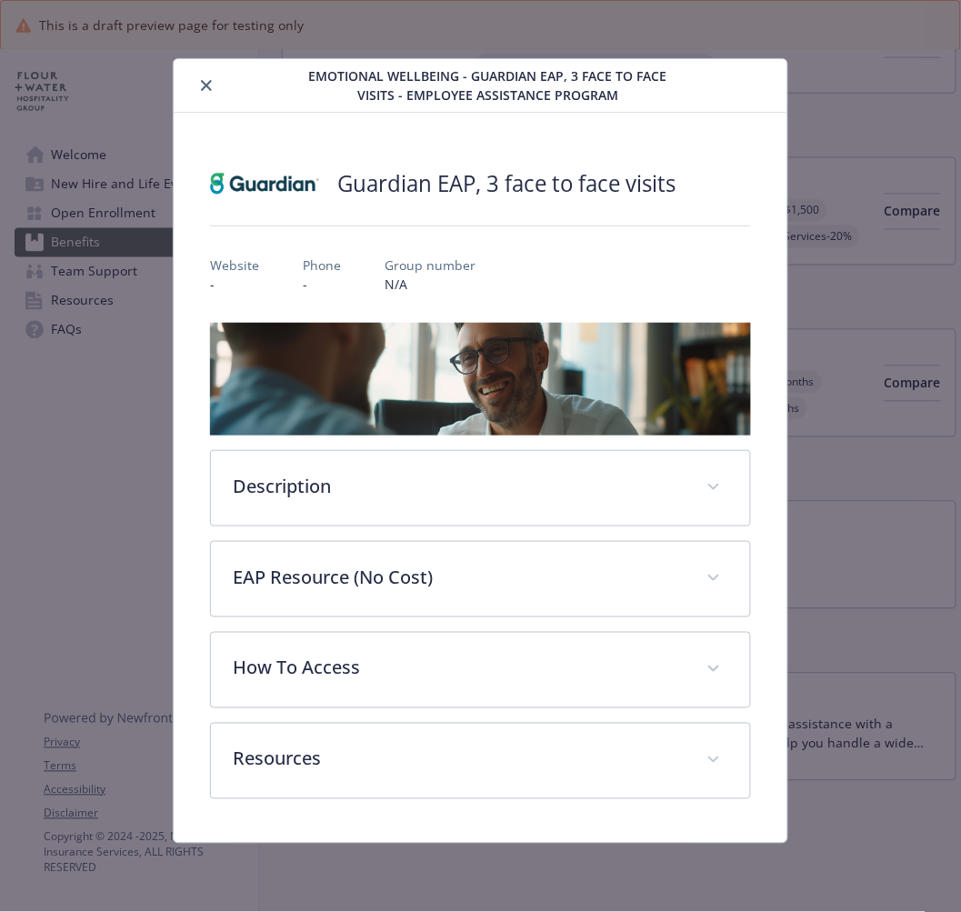
click at [205, 70] on div "Emotional Wellbeing - Guardian EAP, 3 face to face visits - Employee Assistance…" at bounding box center [480, 86] width 613 height 54
click at [211, 87] on icon "close" at bounding box center [206, 85] width 11 height 11
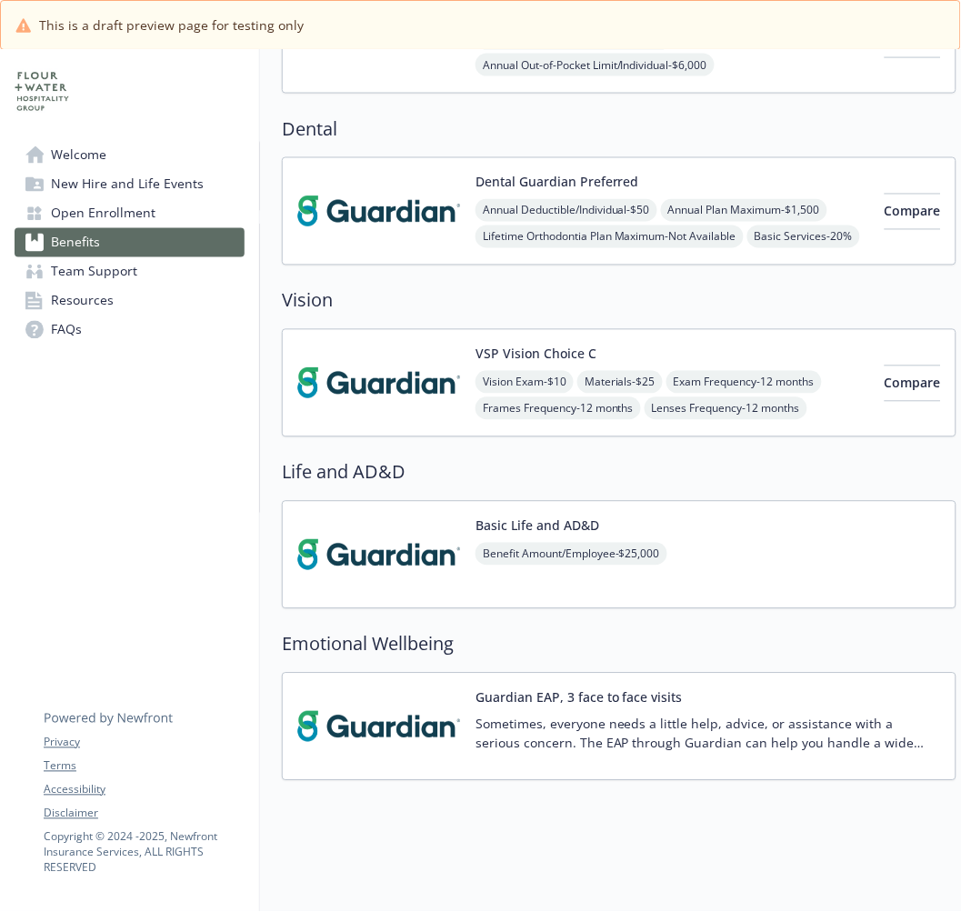
scroll to position [536, 0]
click at [420, 538] on img at bounding box center [379, 554] width 164 height 77
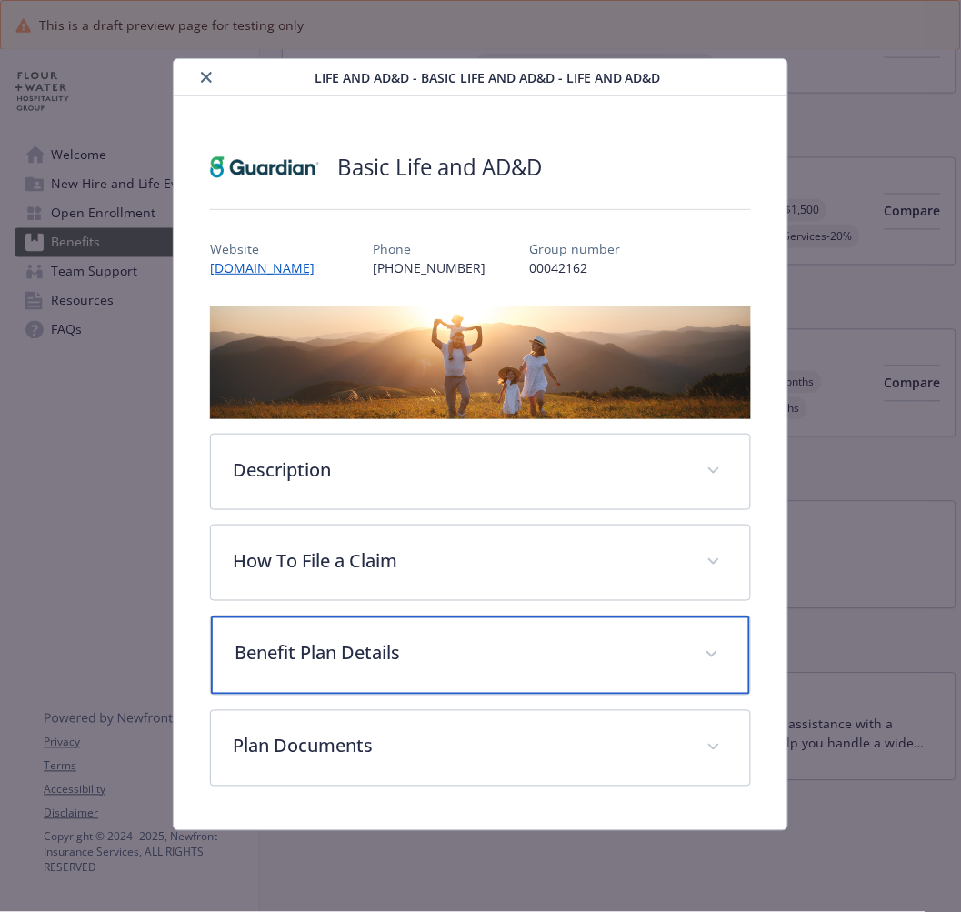
click at [342, 665] on p "Benefit Plan Details" at bounding box center [458, 653] width 447 height 27
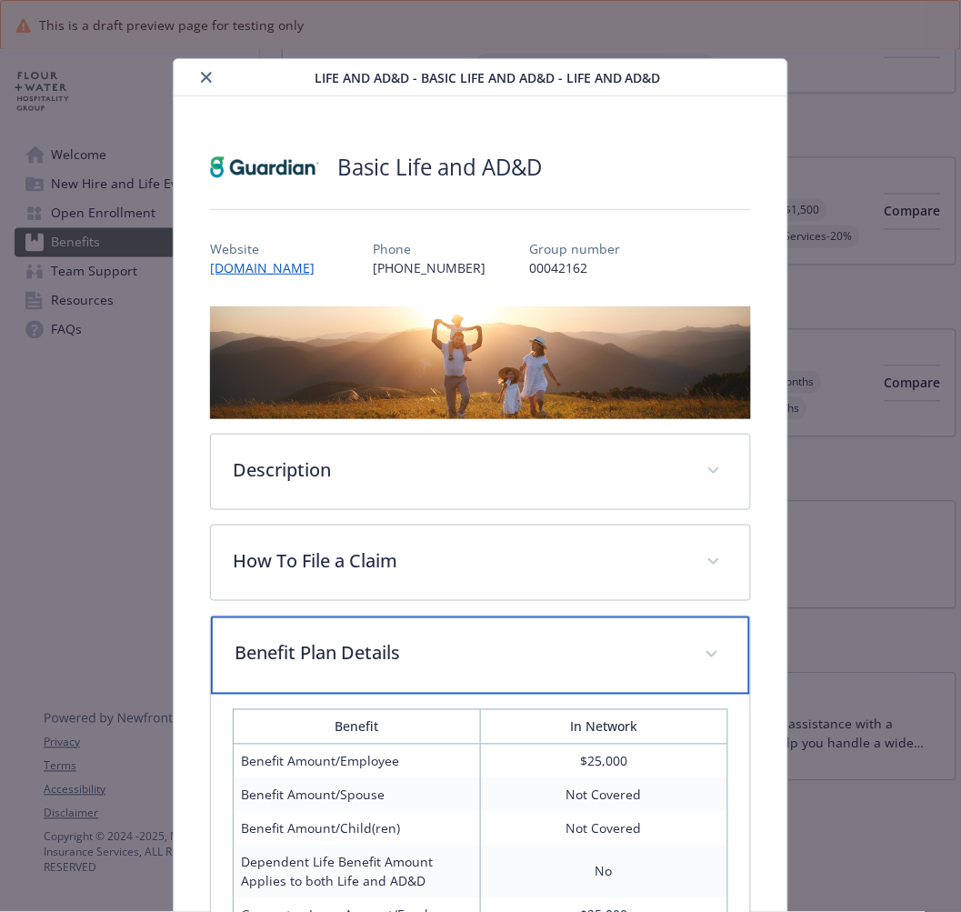
click at [342, 665] on div "Benefit Plan Details" at bounding box center [480, 655] width 538 height 78
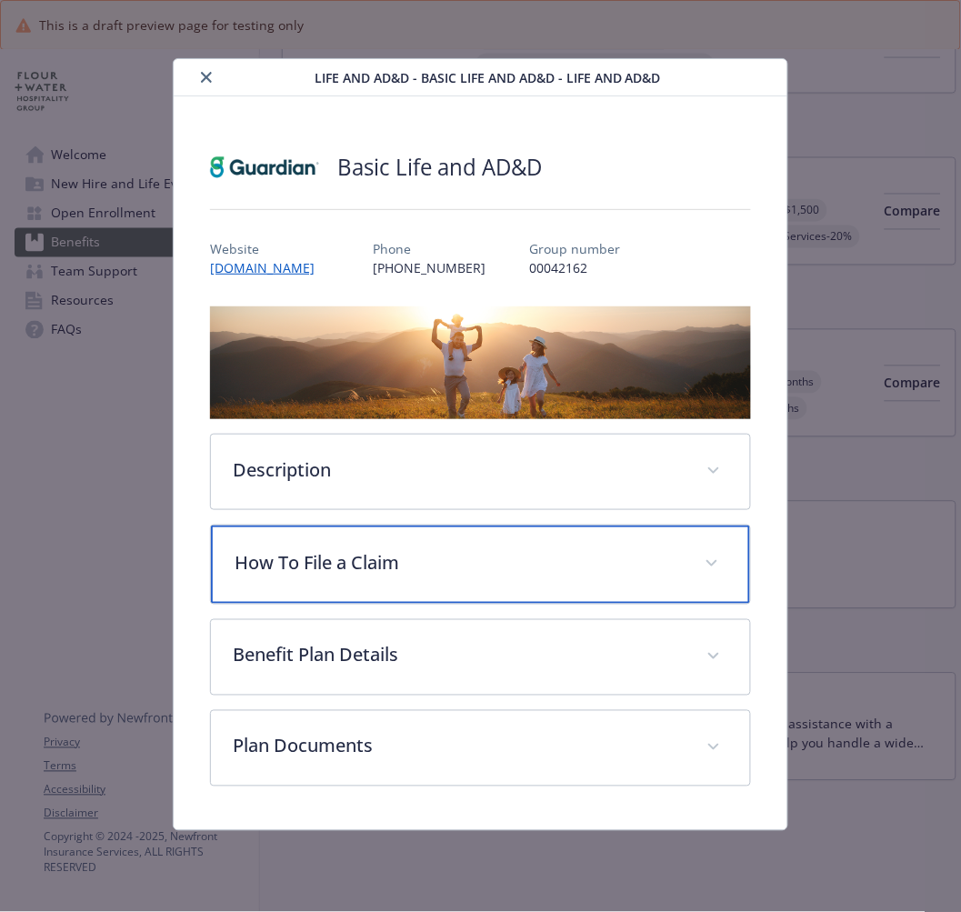
click at [339, 561] on p "How To File a Claim" at bounding box center [458, 562] width 447 height 27
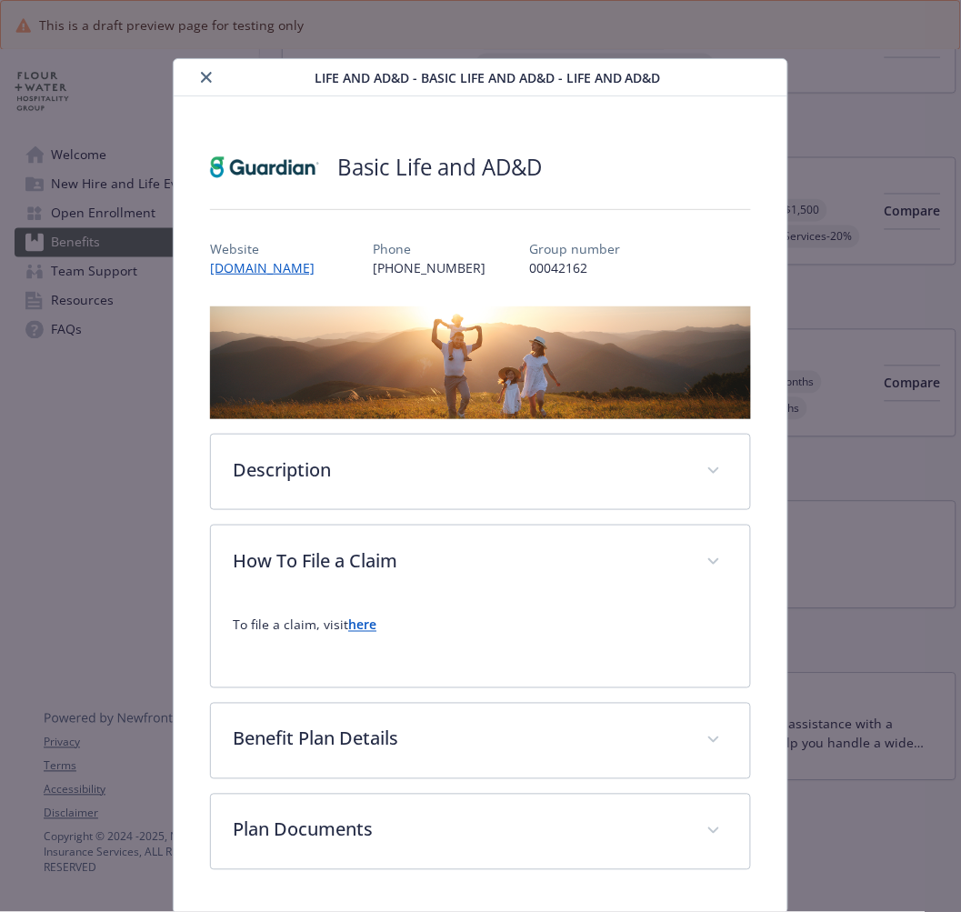
click at [206, 75] on icon "close" at bounding box center [206, 77] width 11 height 11
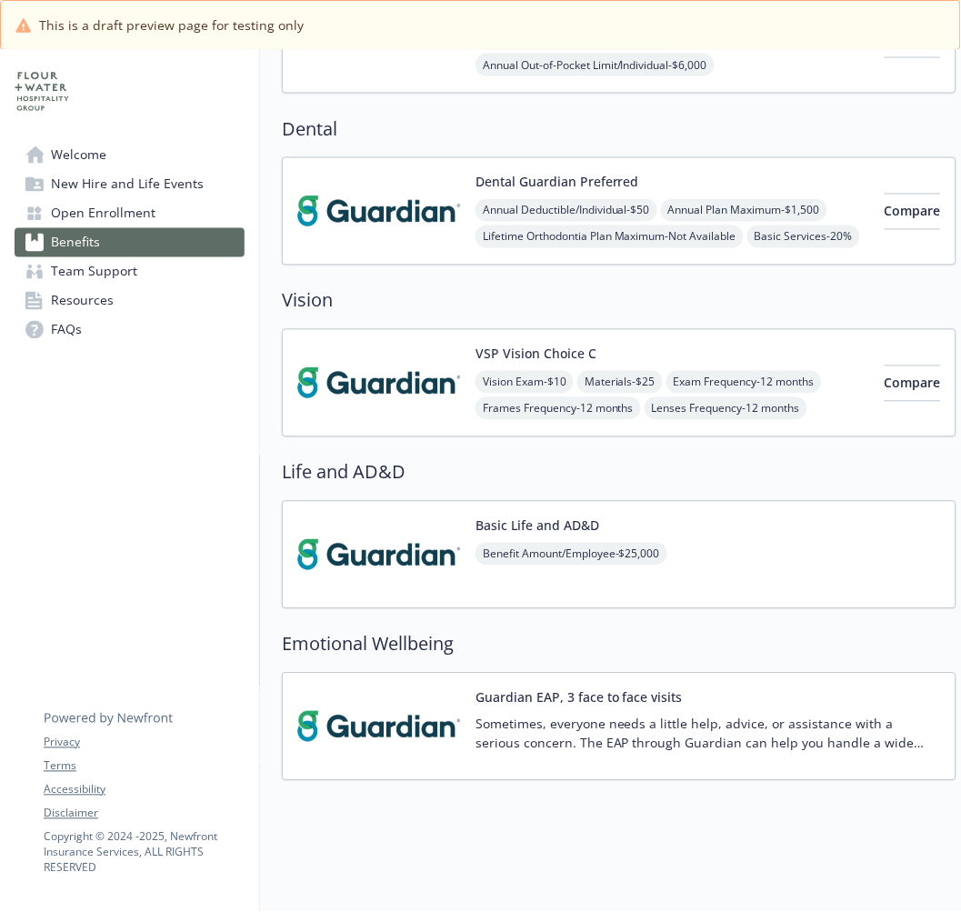
click at [368, 366] on img at bounding box center [379, 383] width 164 height 77
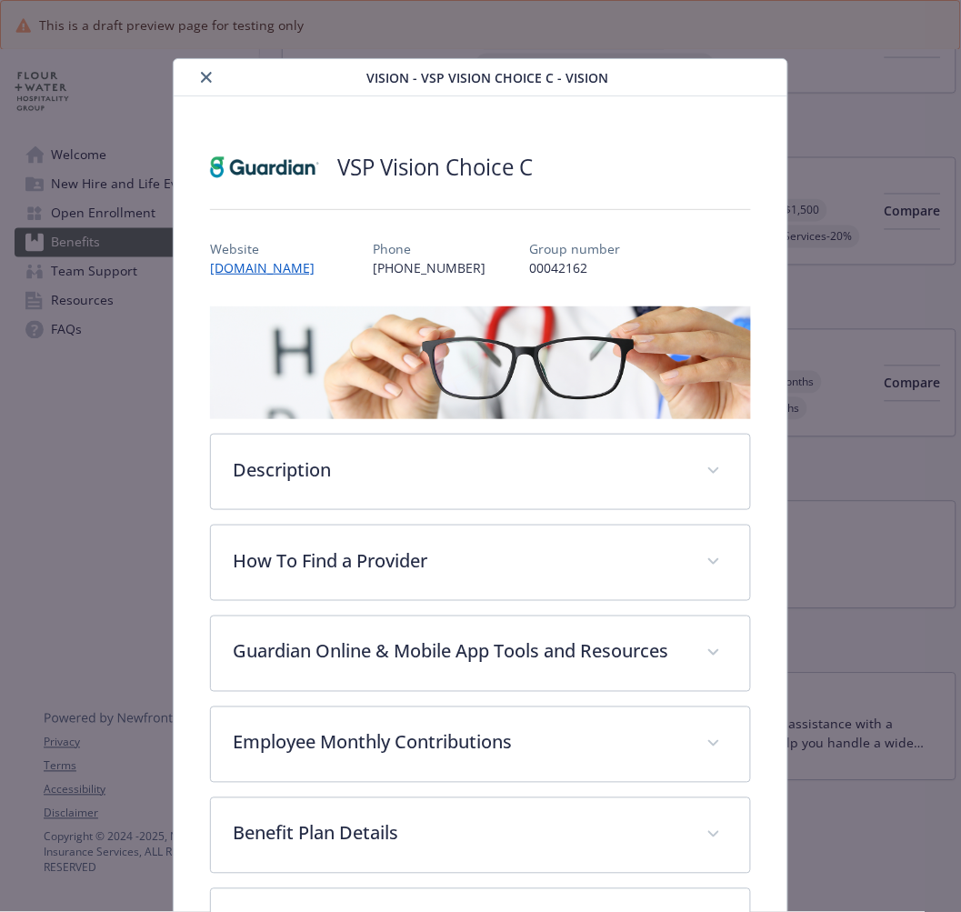
scroll to position [55, 0]
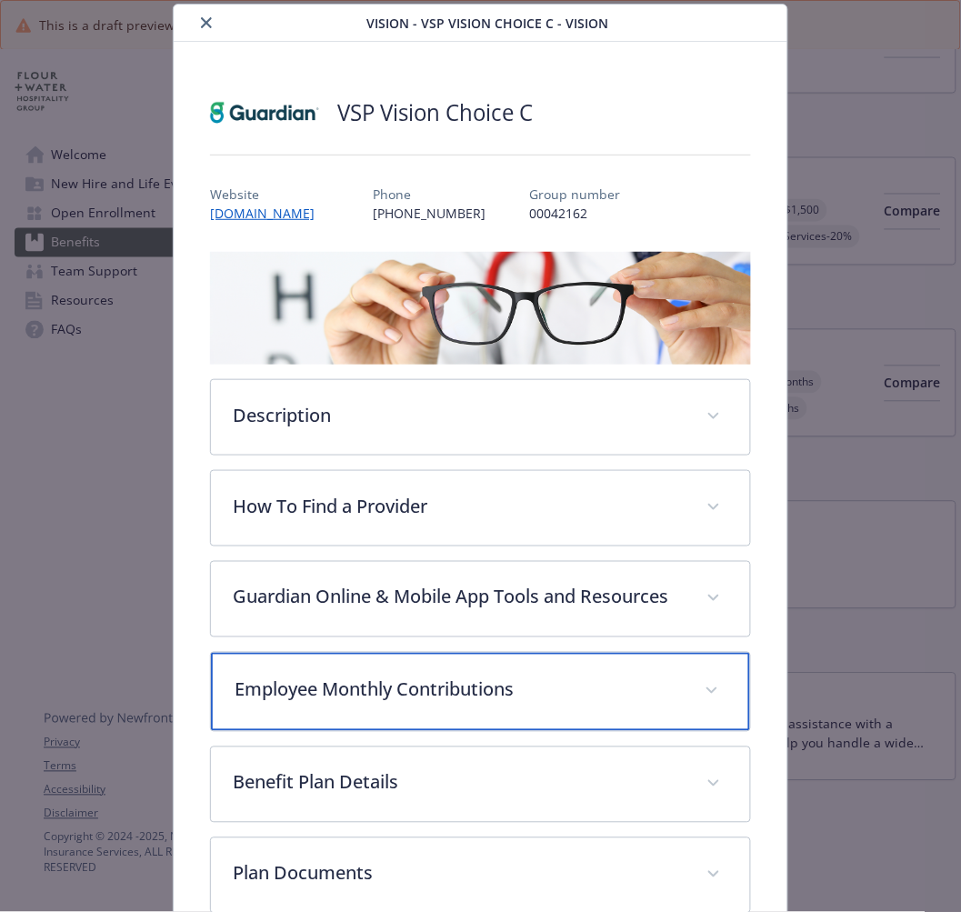
click at [320, 731] on div "Employee Monthly Contributions" at bounding box center [480, 692] width 538 height 78
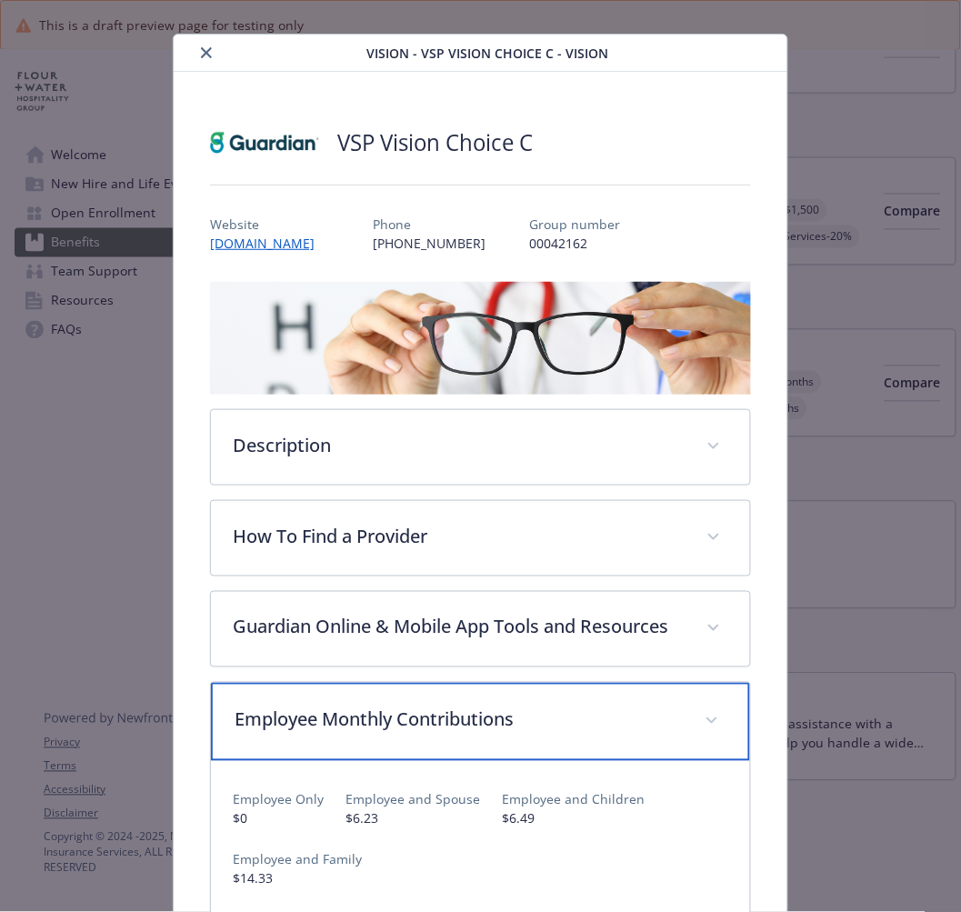
scroll to position [0, 0]
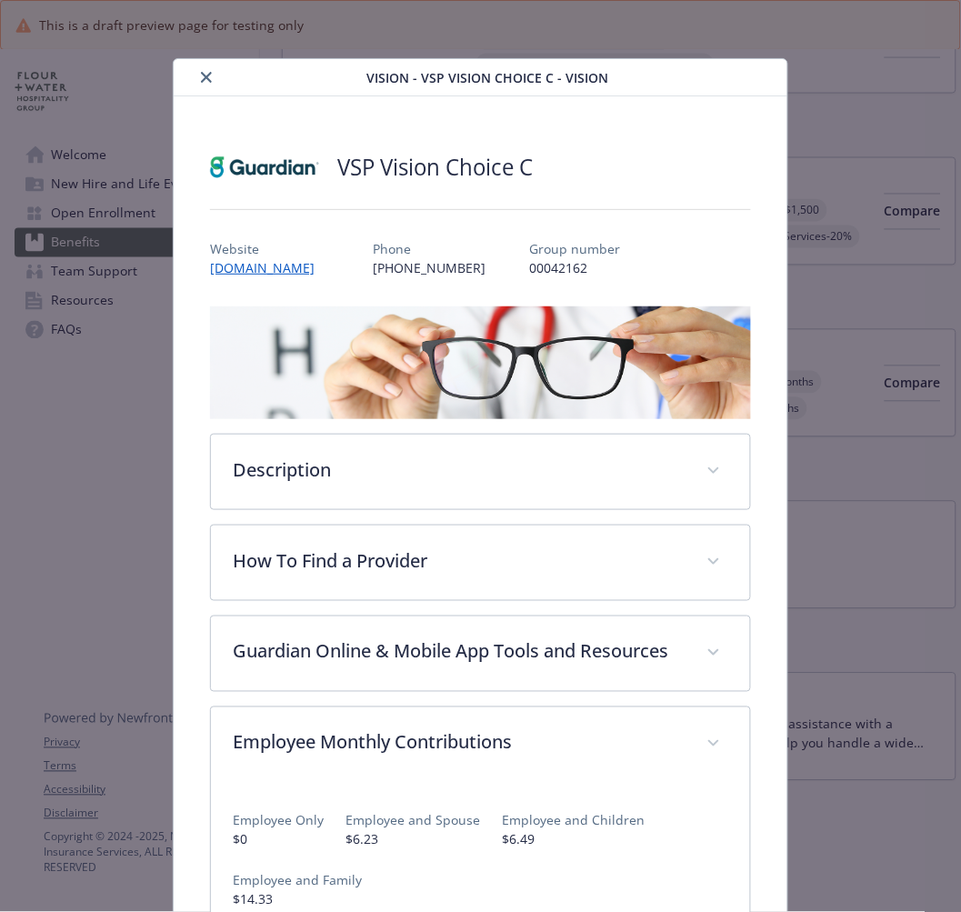
click at [204, 76] on icon "close" at bounding box center [206, 77] width 11 height 11
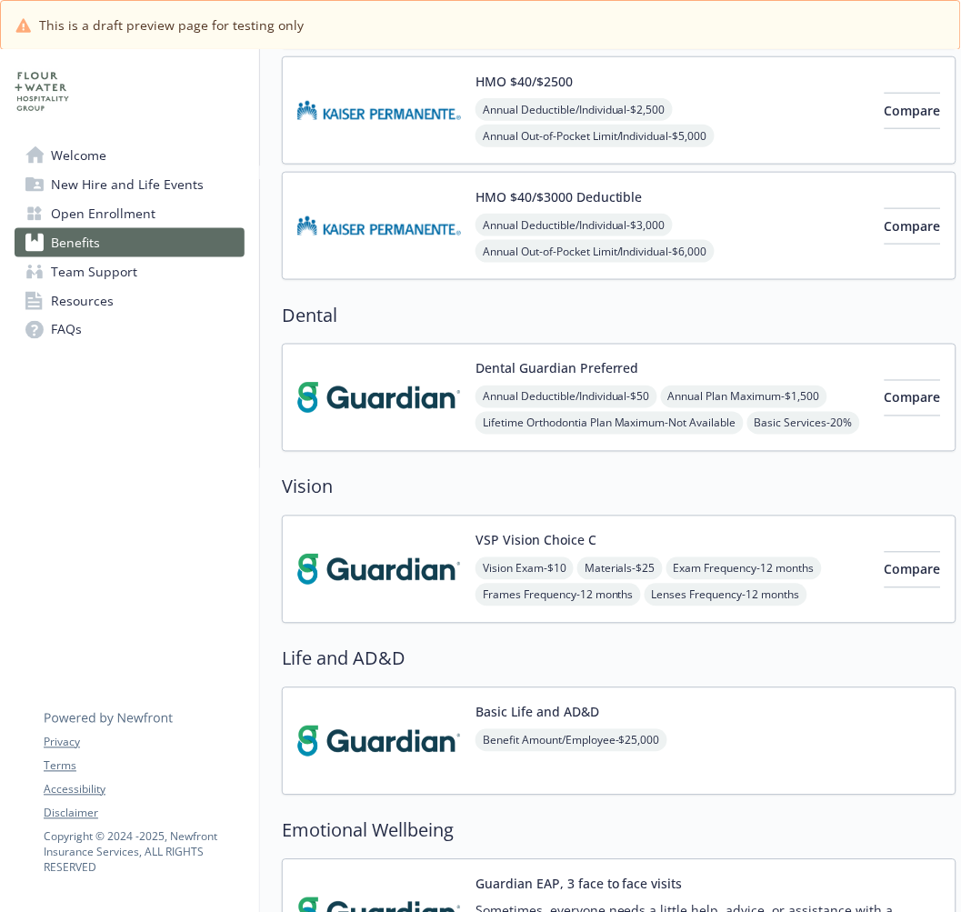
click at [414, 401] on img at bounding box center [379, 397] width 164 height 77
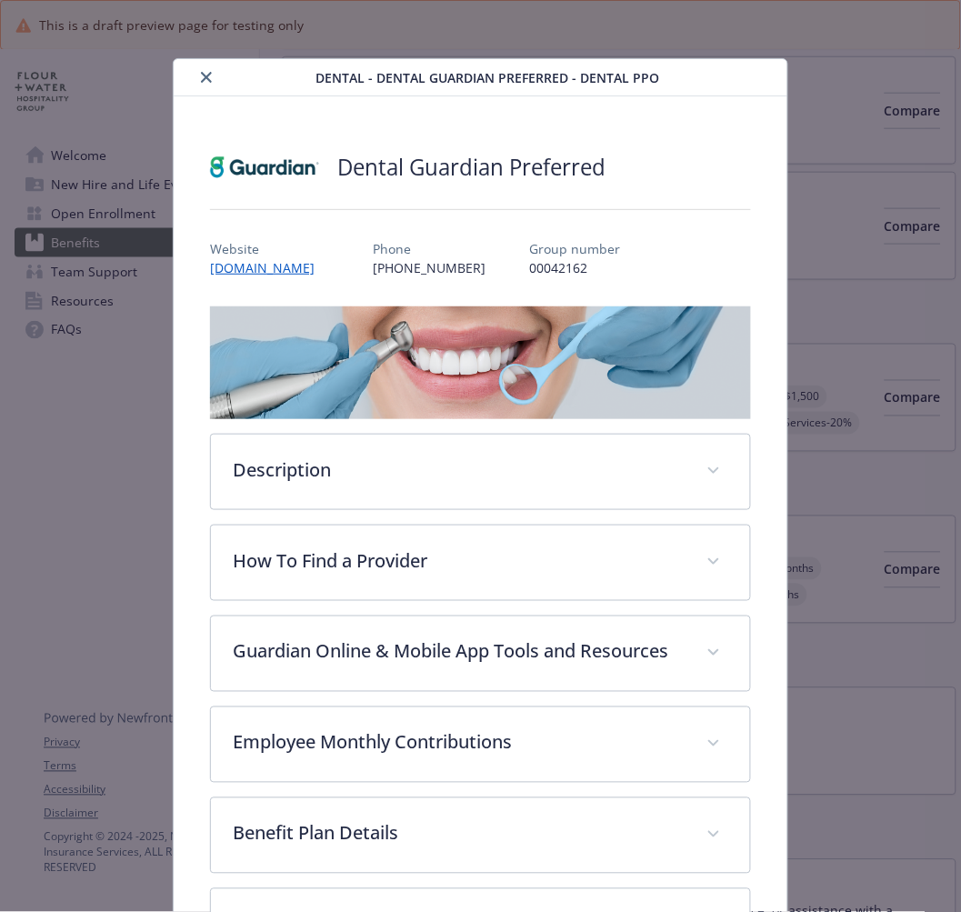
scroll to position [55, 0]
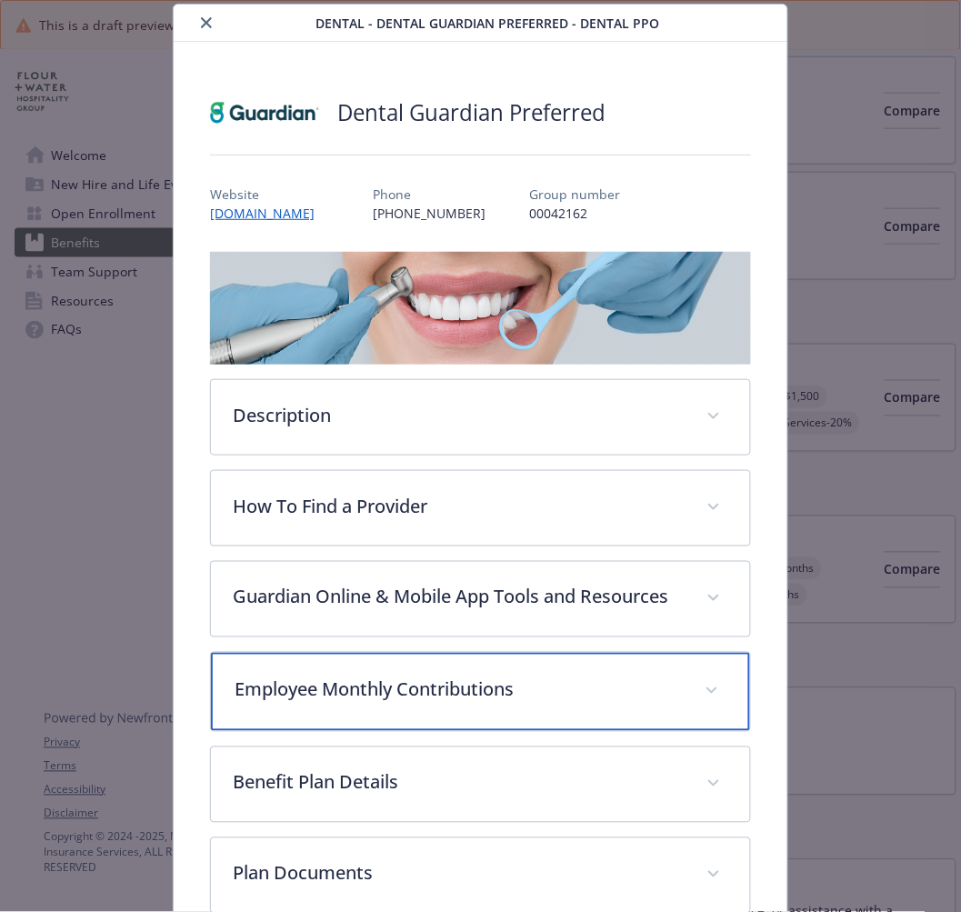
click at [316, 704] on p "Employee Monthly Contributions" at bounding box center [458, 689] width 447 height 27
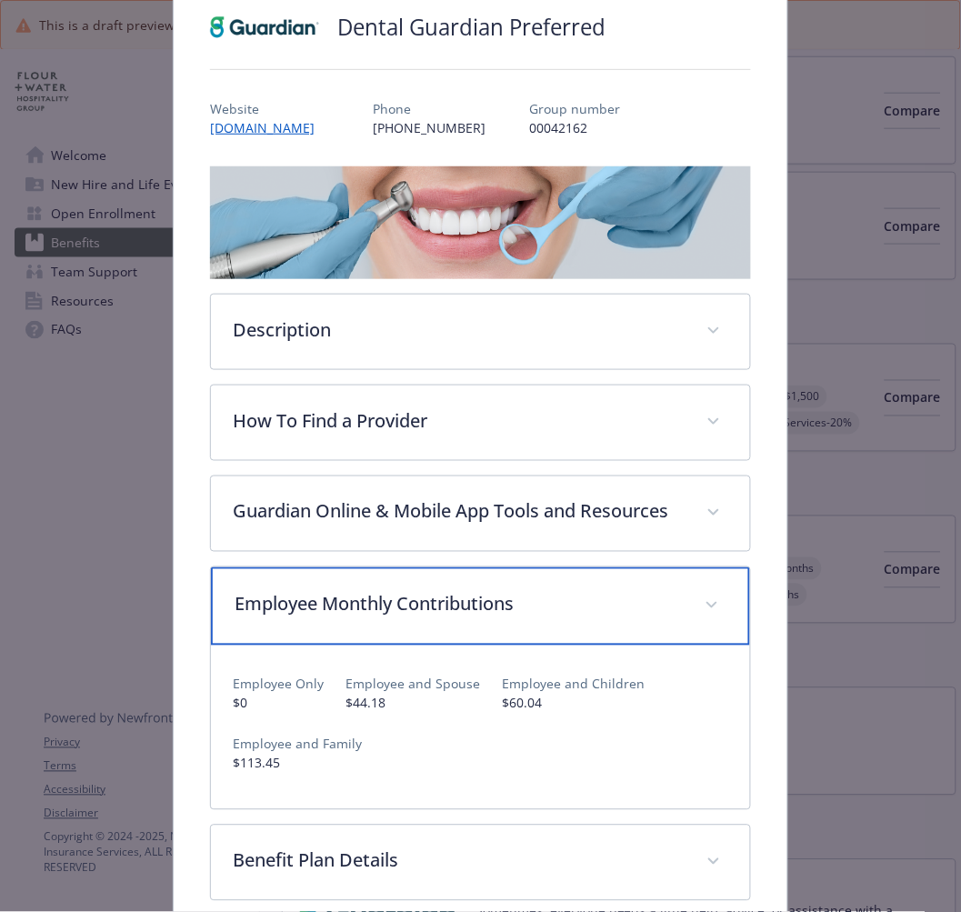
scroll to position [0, 0]
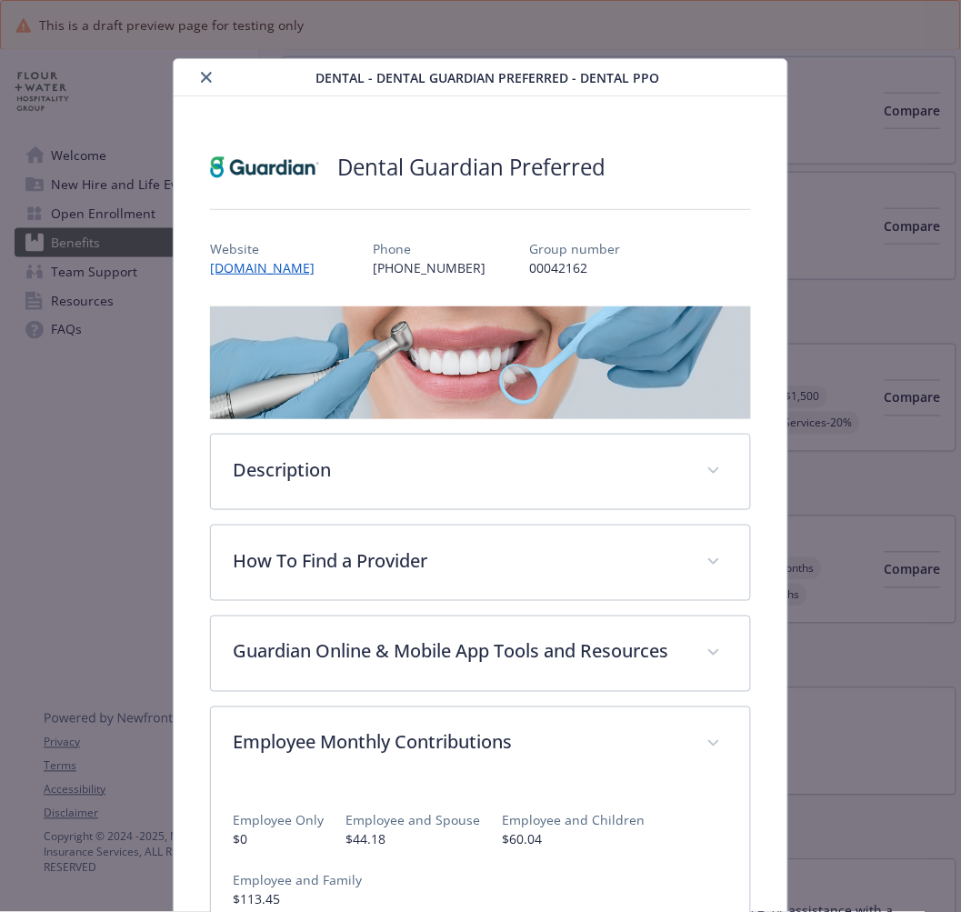
click at [195, 75] on button "close" at bounding box center [206, 77] width 22 height 22
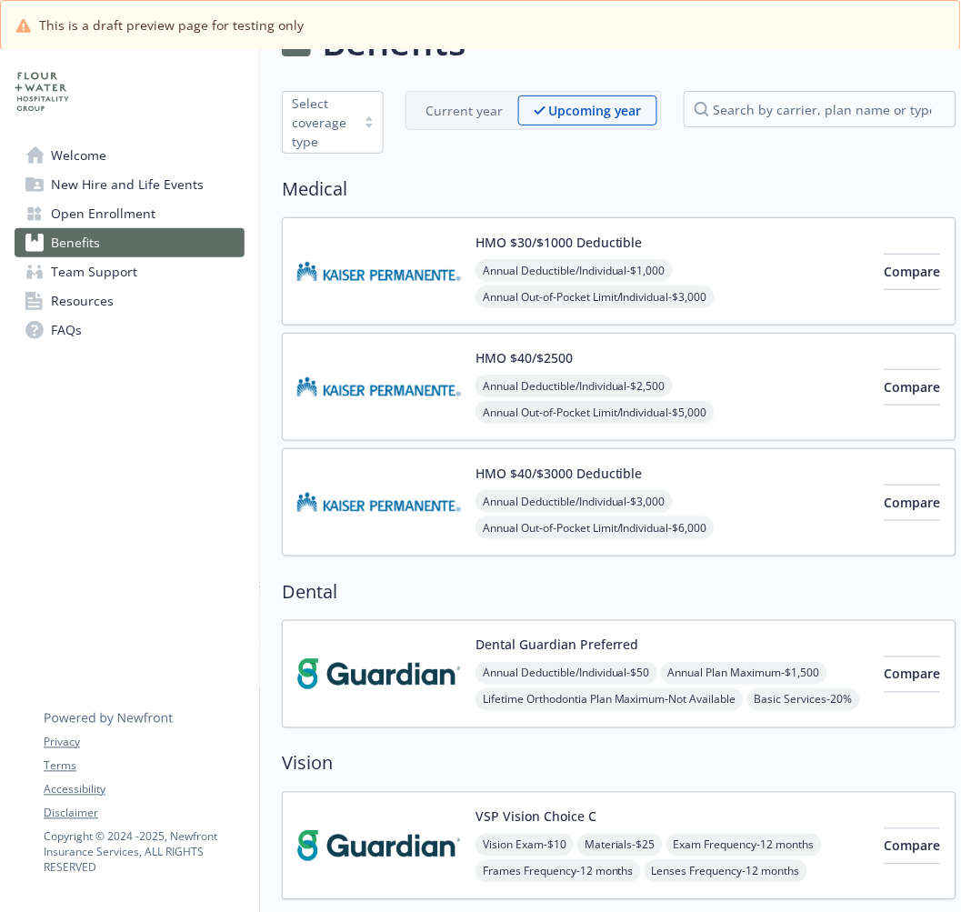
scroll to position [31, 0]
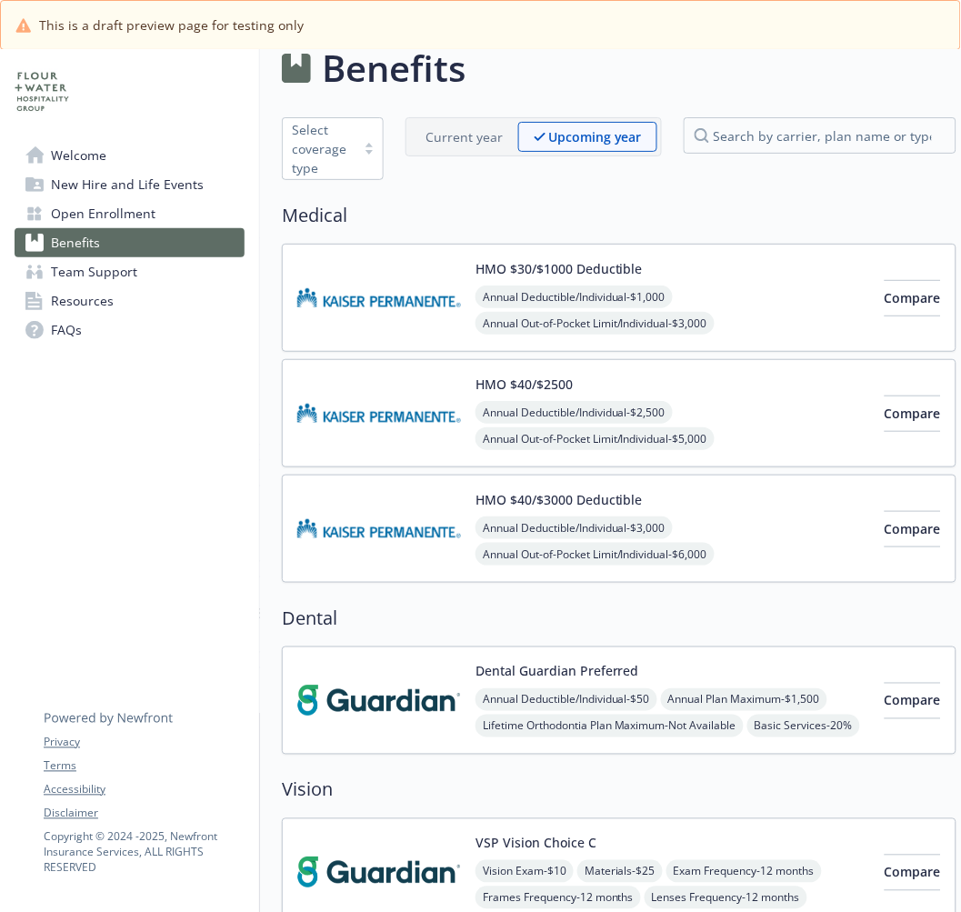
click at [393, 530] on img at bounding box center [379, 528] width 164 height 77
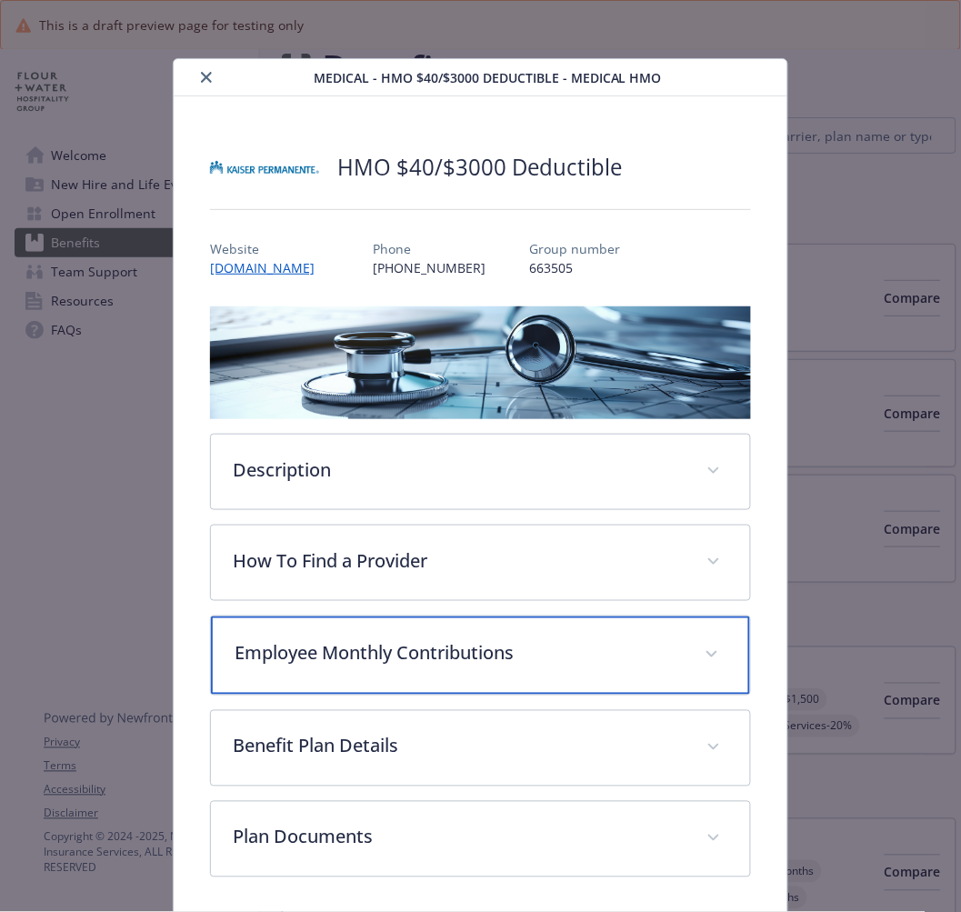
click at [321, 664] on p "Employee Monthly Contributions" at bounding box center [458, 653] width 447 height 27
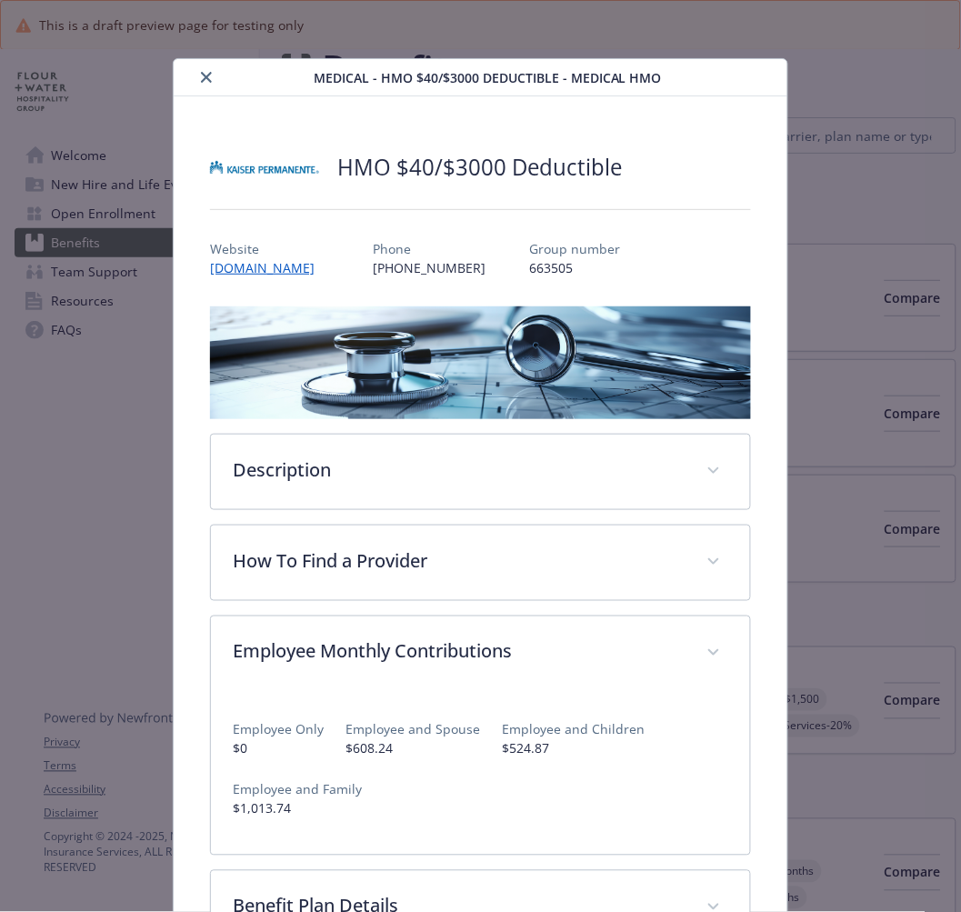
click at [212, 71] on button "close" at bounding box center [206, 77] width 22 height 22
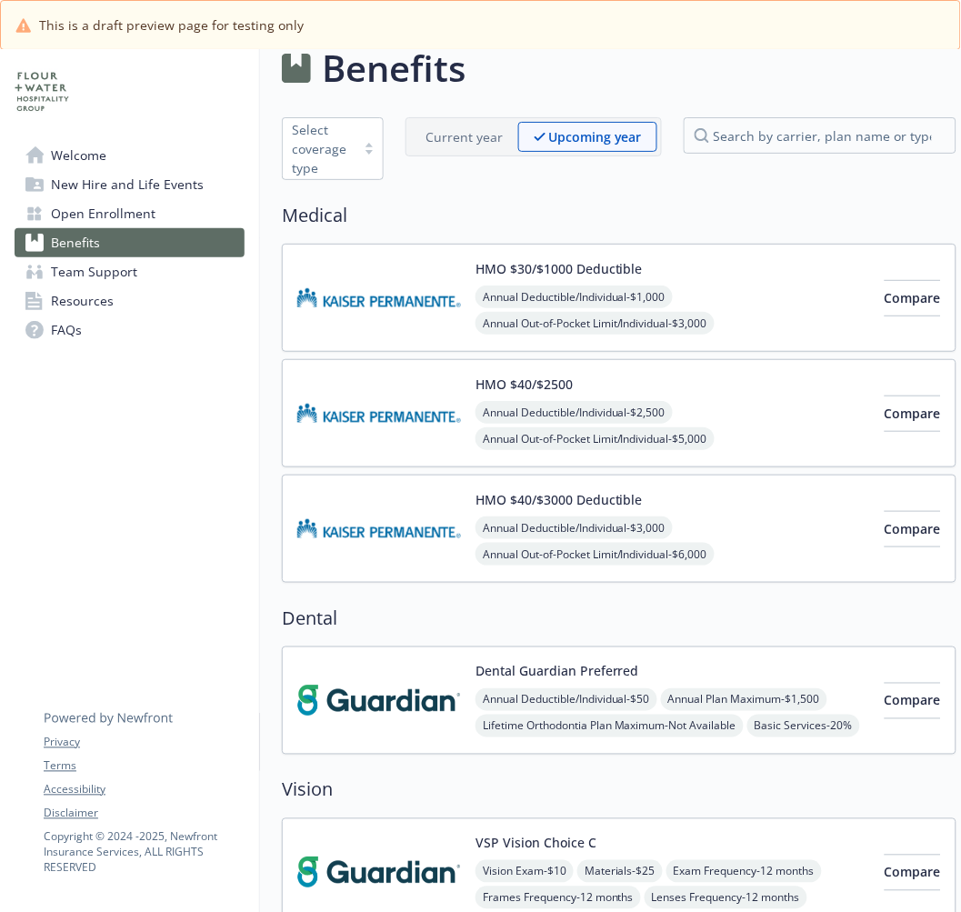
click at [400, 430] on img at bounding box center [379, 413] width 164 height 77
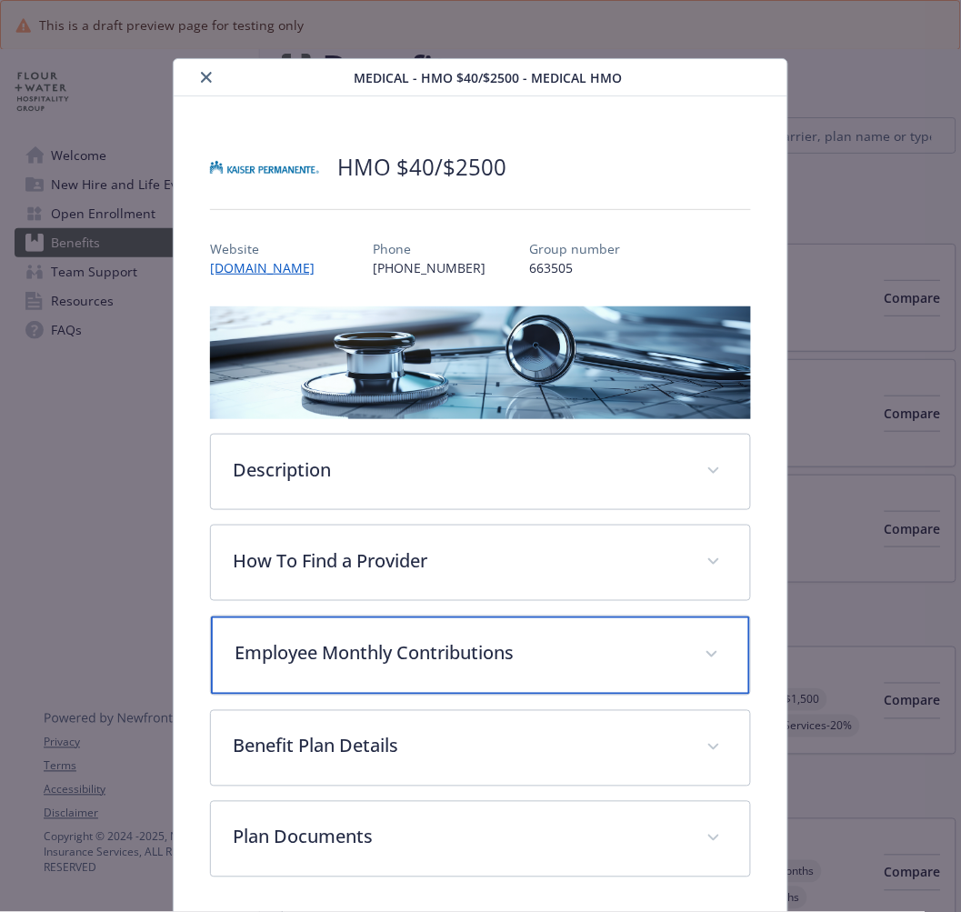
click at [318, 666] on div "Employee Monthly Contributions" at bounding box center [480, 655] width 538 height 78
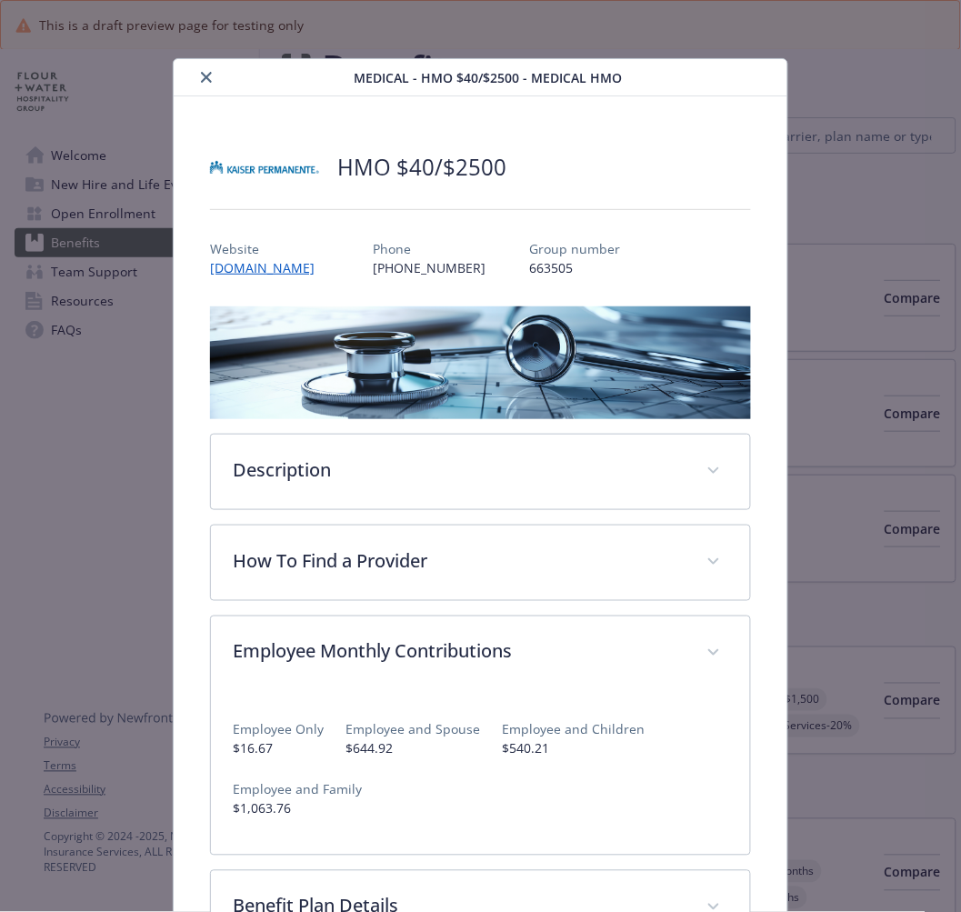
click at [211, 77] on button "close" at bounding box center [206, 77] width 22 height 22
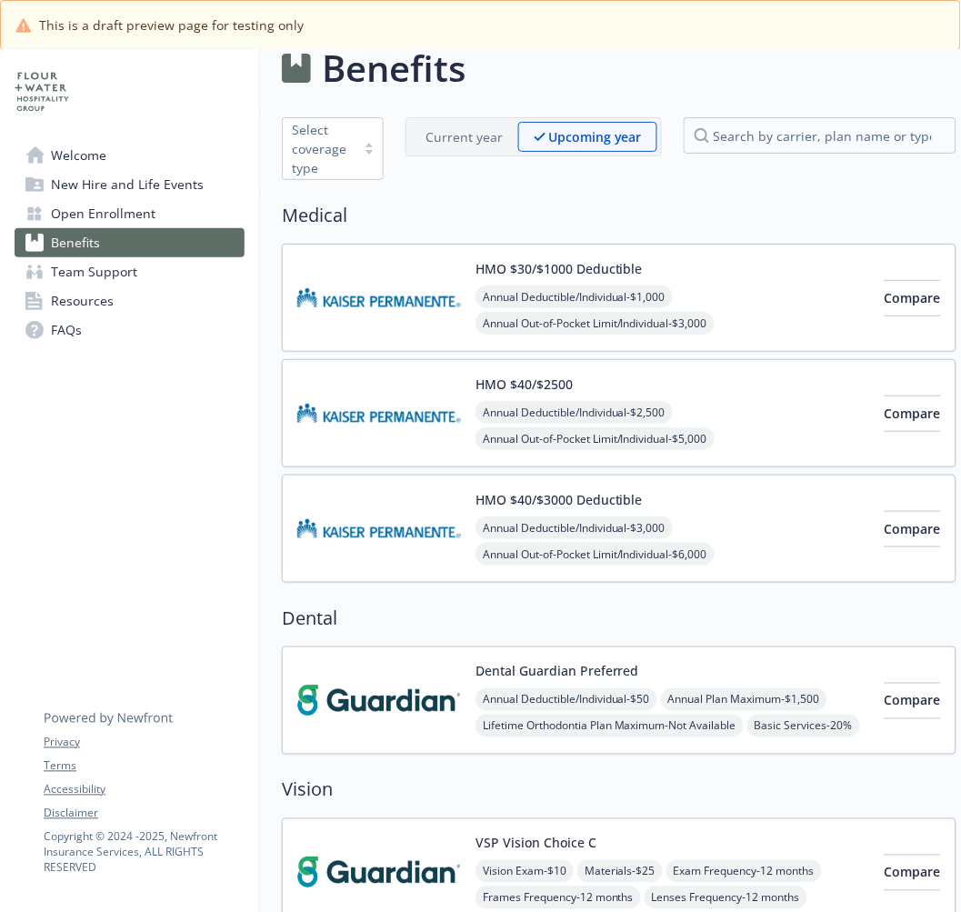
click at [388, 305] on img at bounding box center [379, 297] width 164 height 77
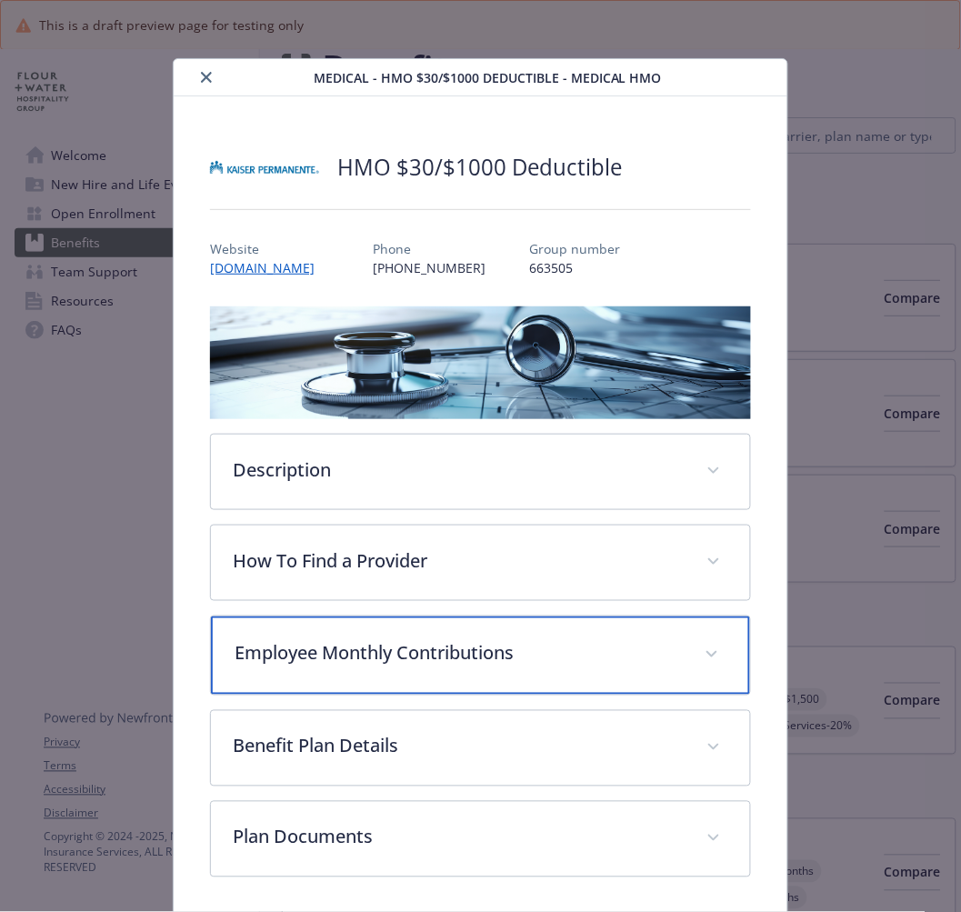
click at [298, 653] on p "Employee Monthly Contributions" at bounding box center [458, 653] width 447 height 27
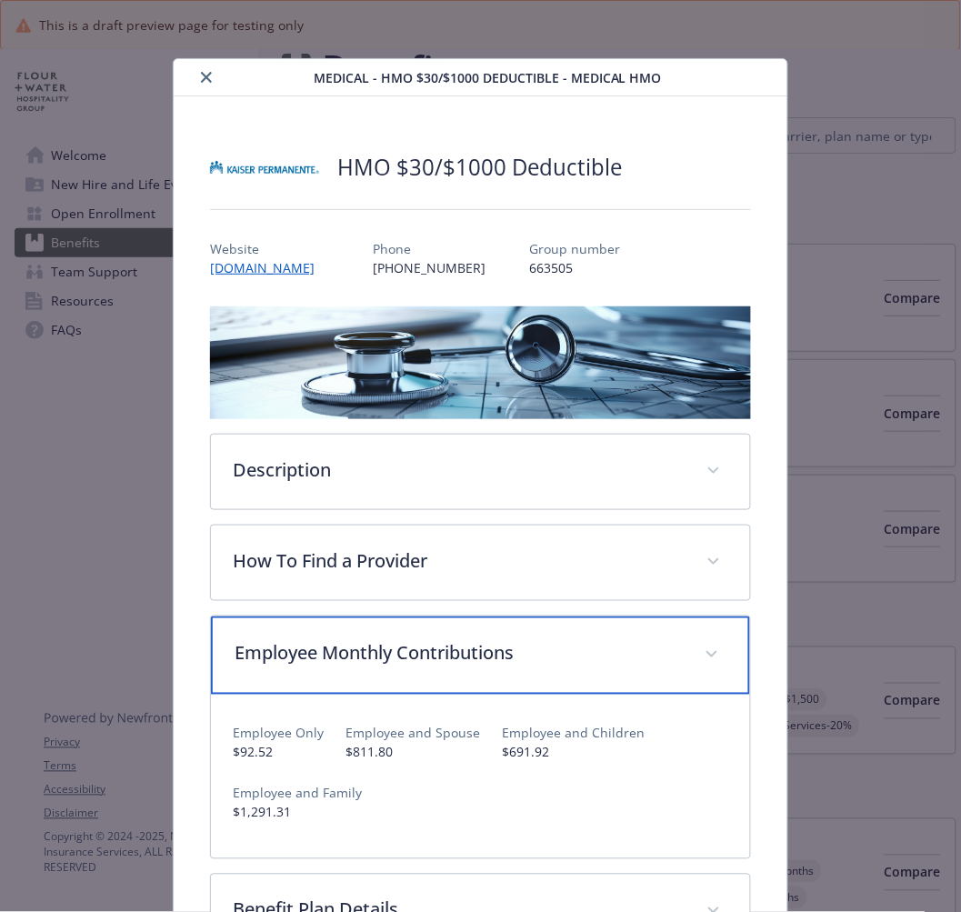
click at [298, 653] on p "Employee Monthly Contributions" at bounding box center [458, 653] width 447 height 27
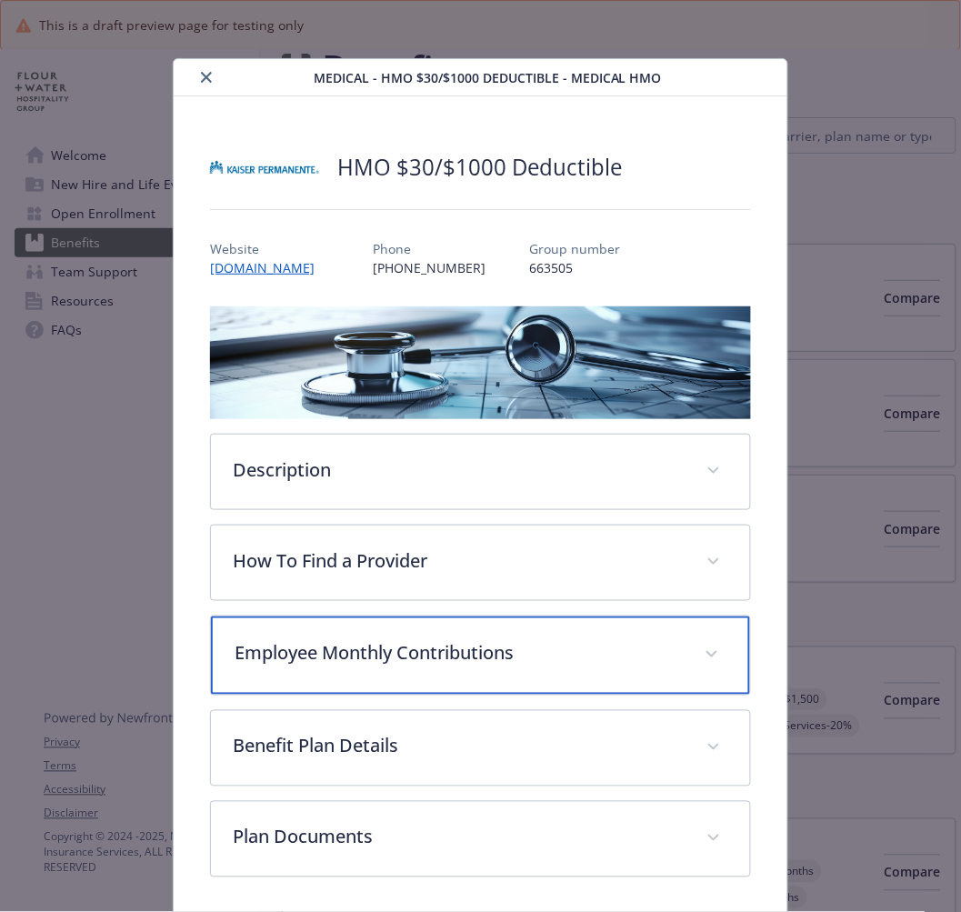
click at [293, 655] on p "Employee Monthly Contributions" at bounding box center [458, 653] width 447 height 27
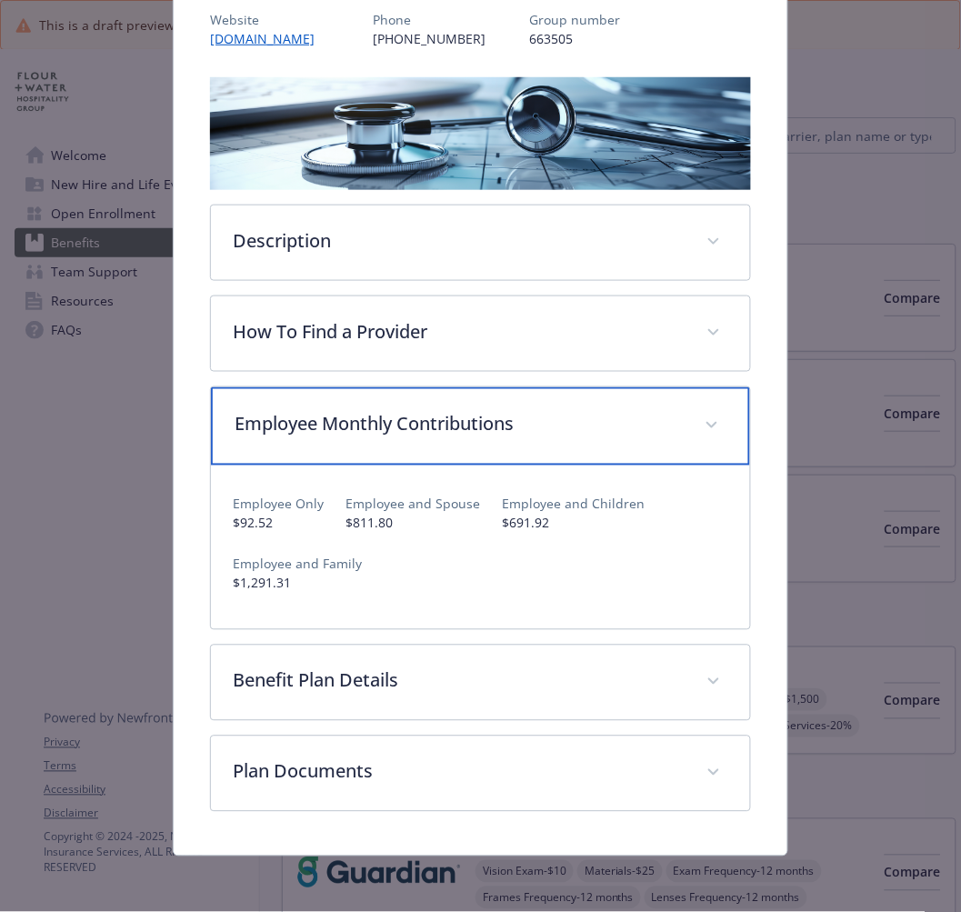
click at [321, 420] on p "Employee Monthly Contributions" at bounding box center [458, 424] width 447 height 27
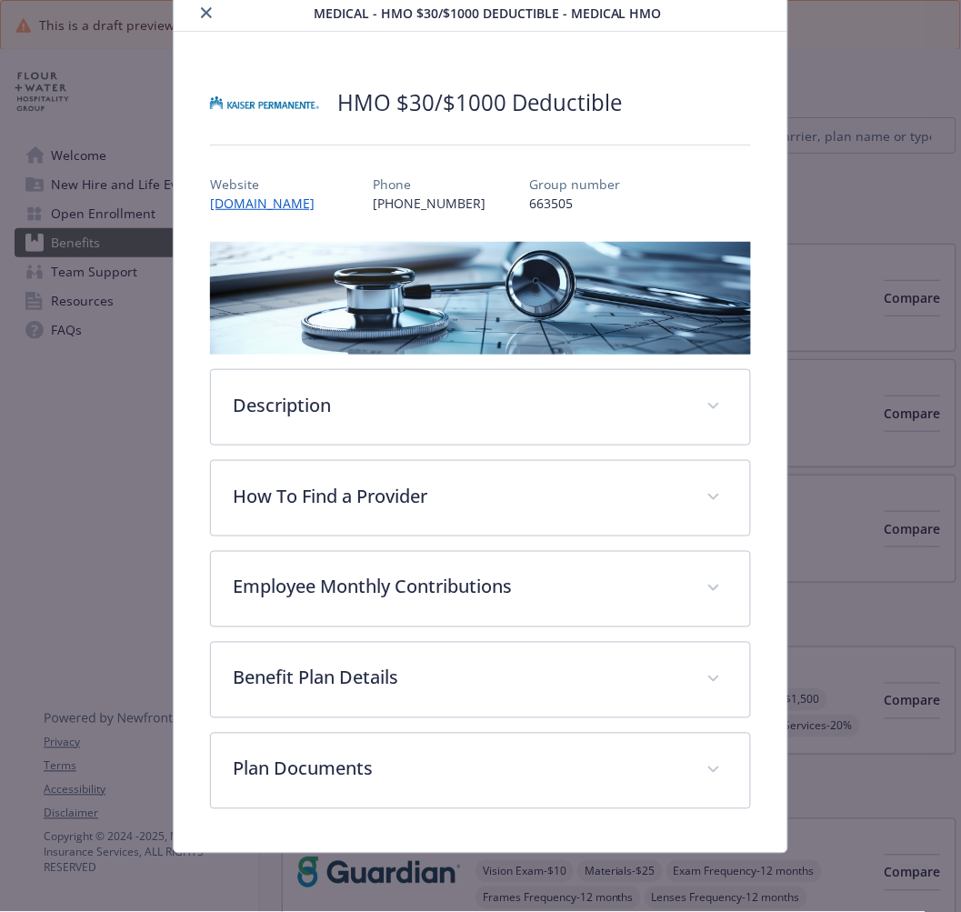
scroll to position [64, 0]
click at [204, 14] on icon "close" at bounding box center [206, 13] width 11 height 11
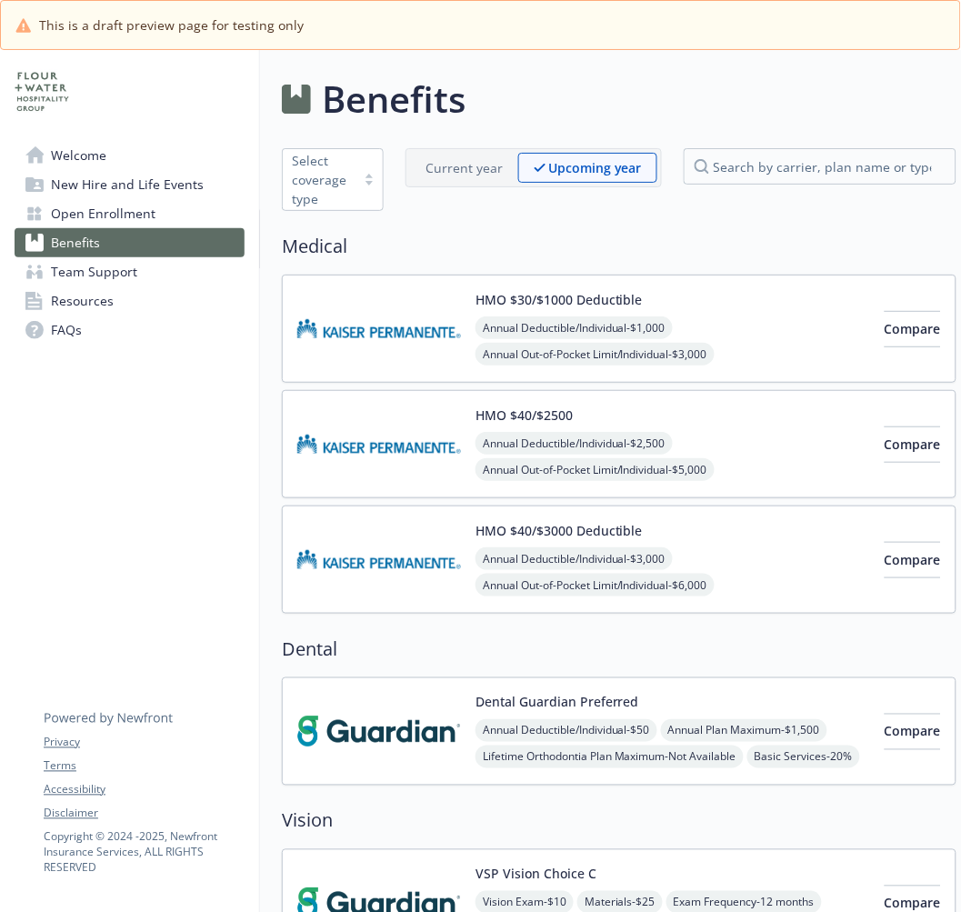
click at [362, 565] on img at bounding box center [379, 559] width 164 height 77
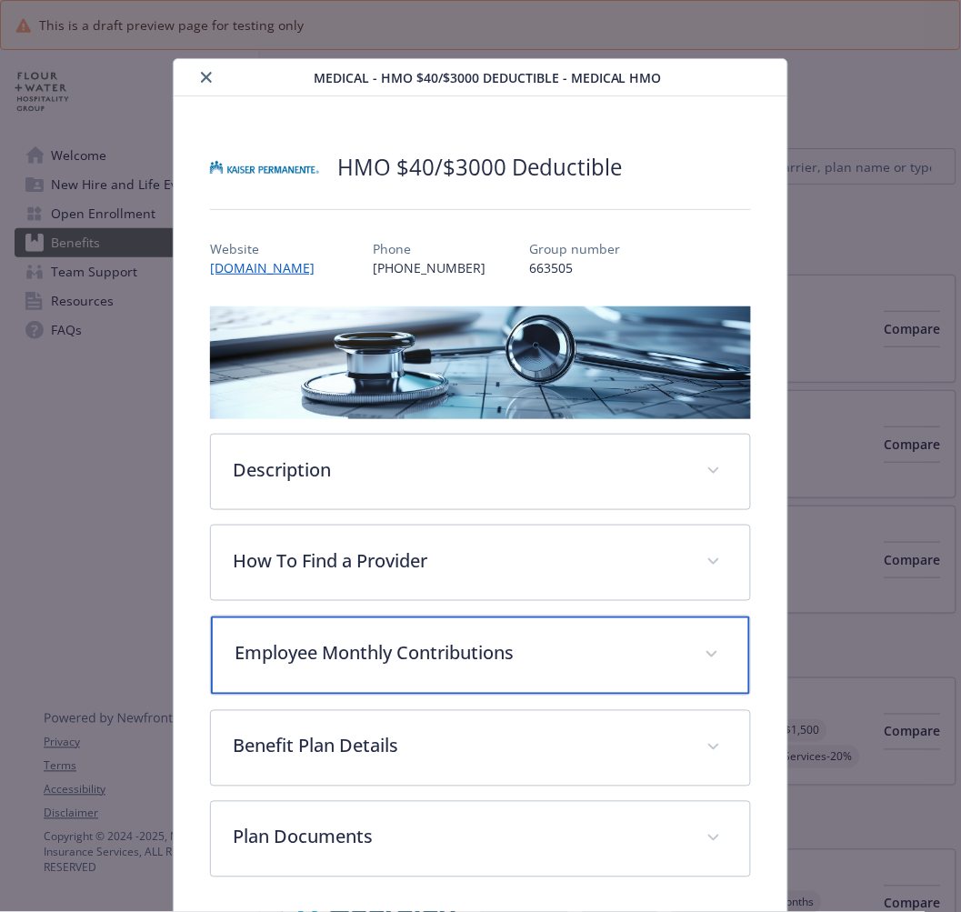
click at [278, 673] on div "Employee Monthly Contributions" at bounding box center [480, 655] width 538 height 78
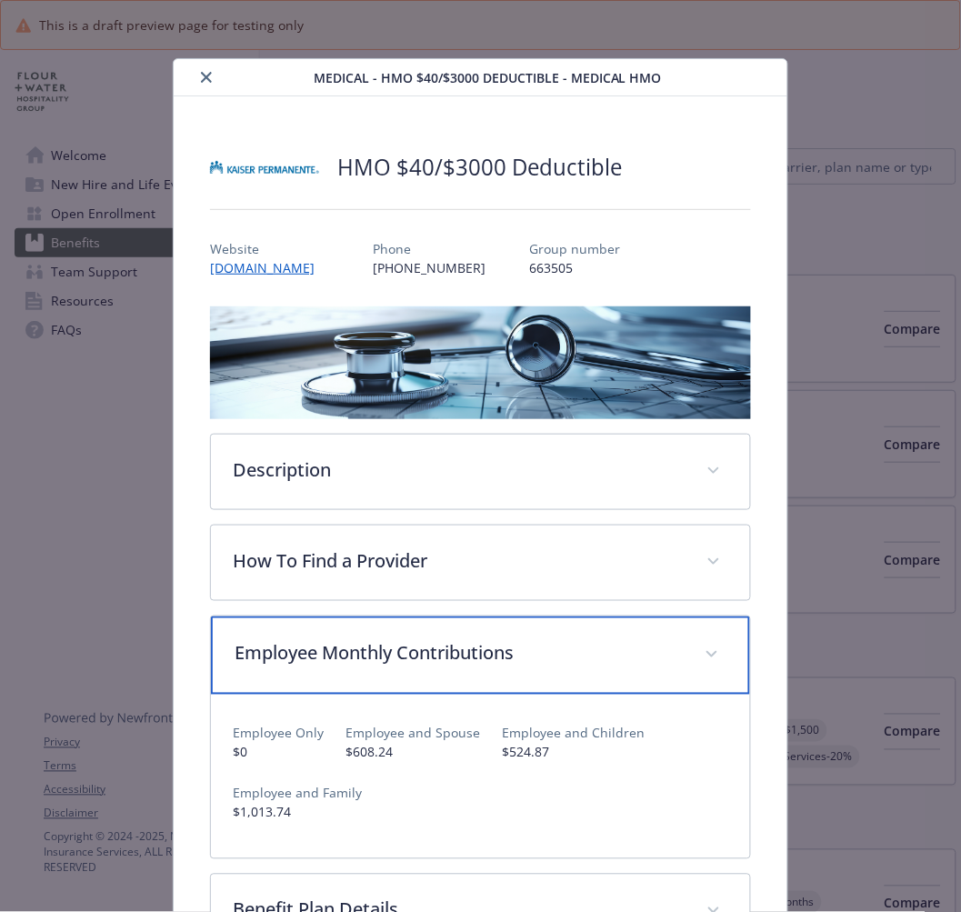
click at [278, 673] on div "Employee Monthly Contributions" at bounding box center [480, 655] width 538 height 78
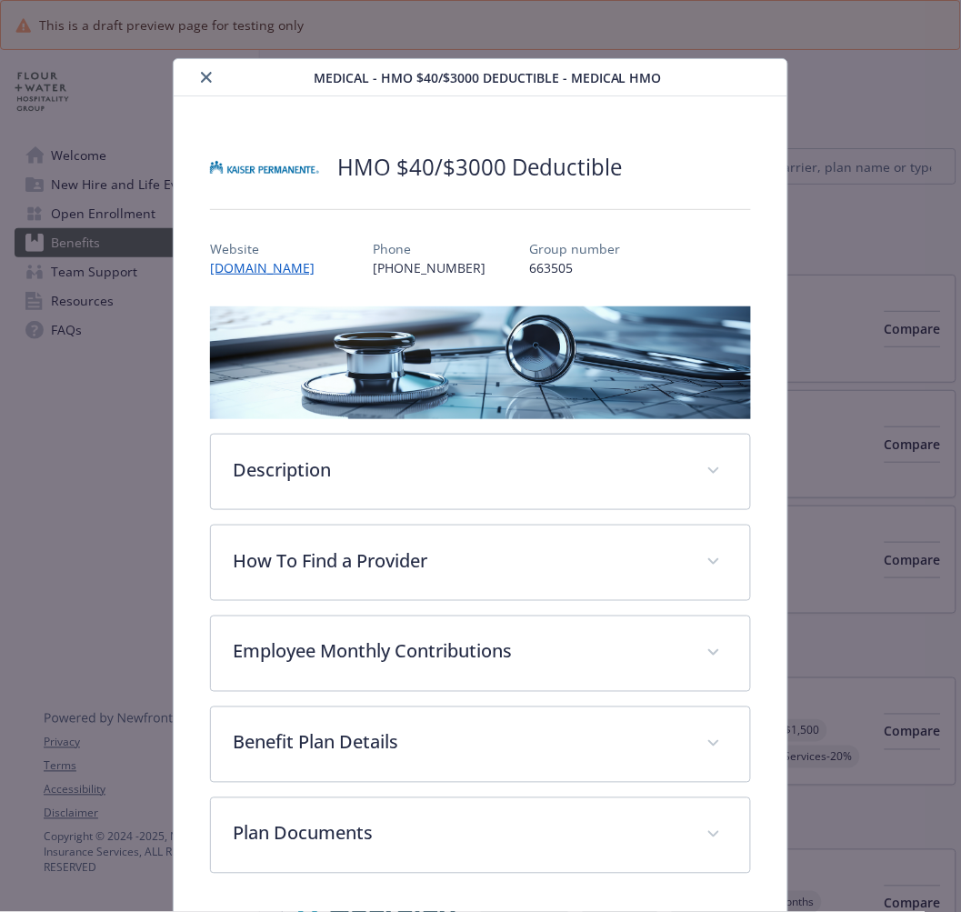
click at [203, 79] on icon "close" at bounding box center [206, 77] width 11 height 11
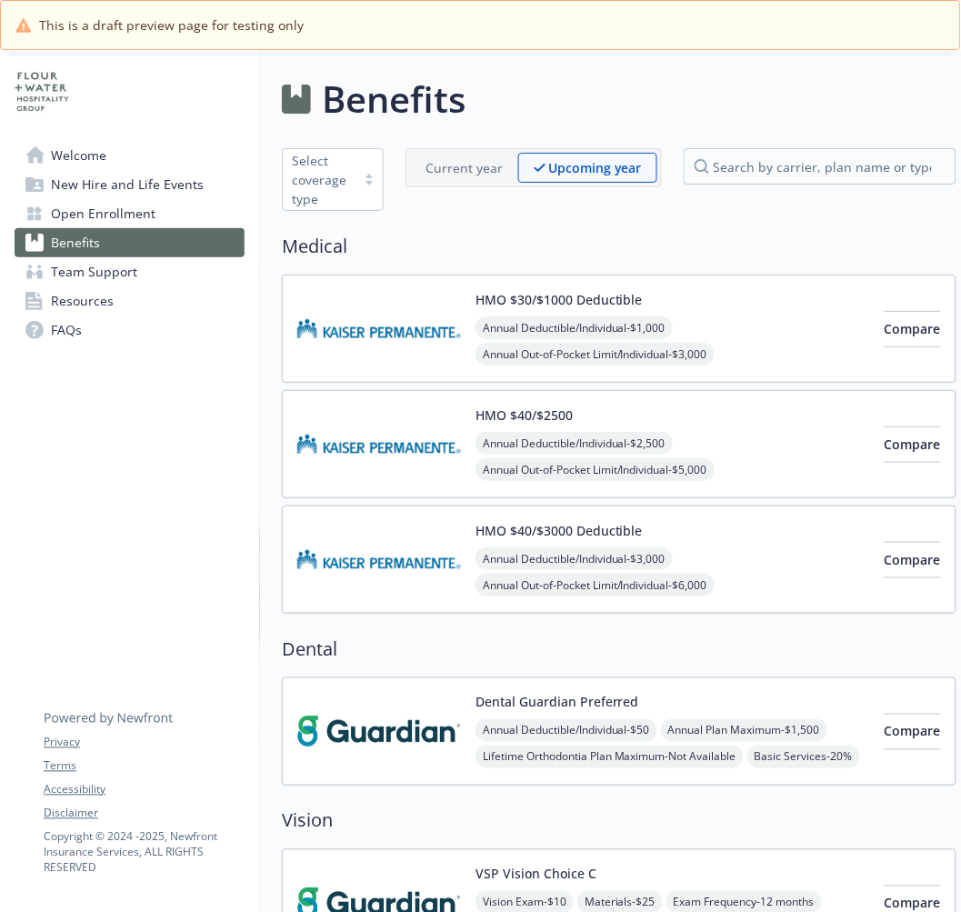
click at [427, 324] on img at bounding box center [379, 328] width 164 height 77
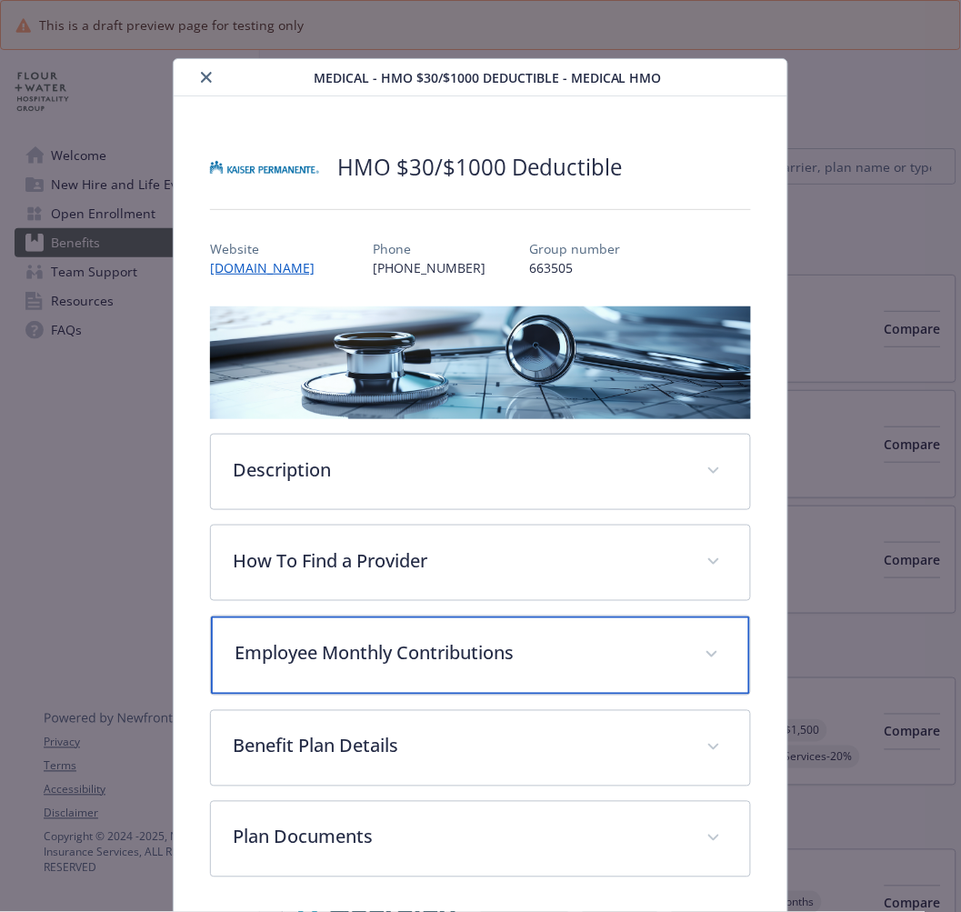
click at [332, 653] on p "Employee Monthly Contributions" at bounding box center [458, 653] width 447 height 27
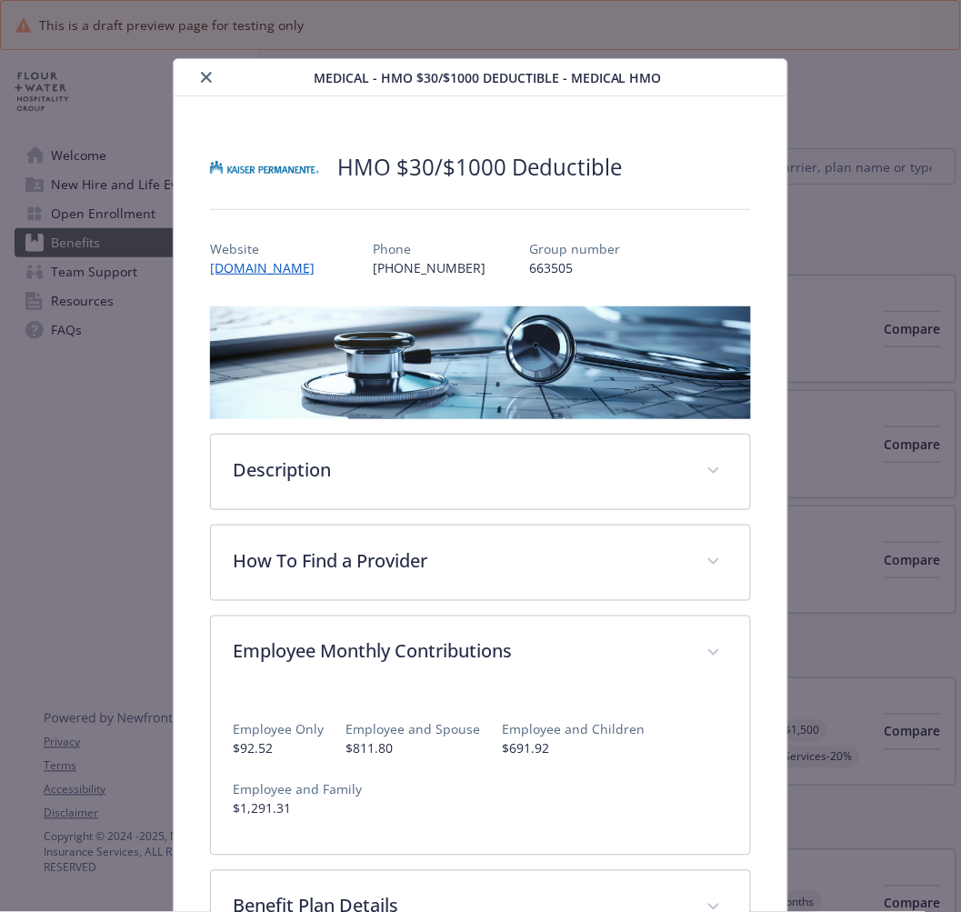
click at [204, 75] on icon "close" at bounding box center [206, 77] width 11 height 11
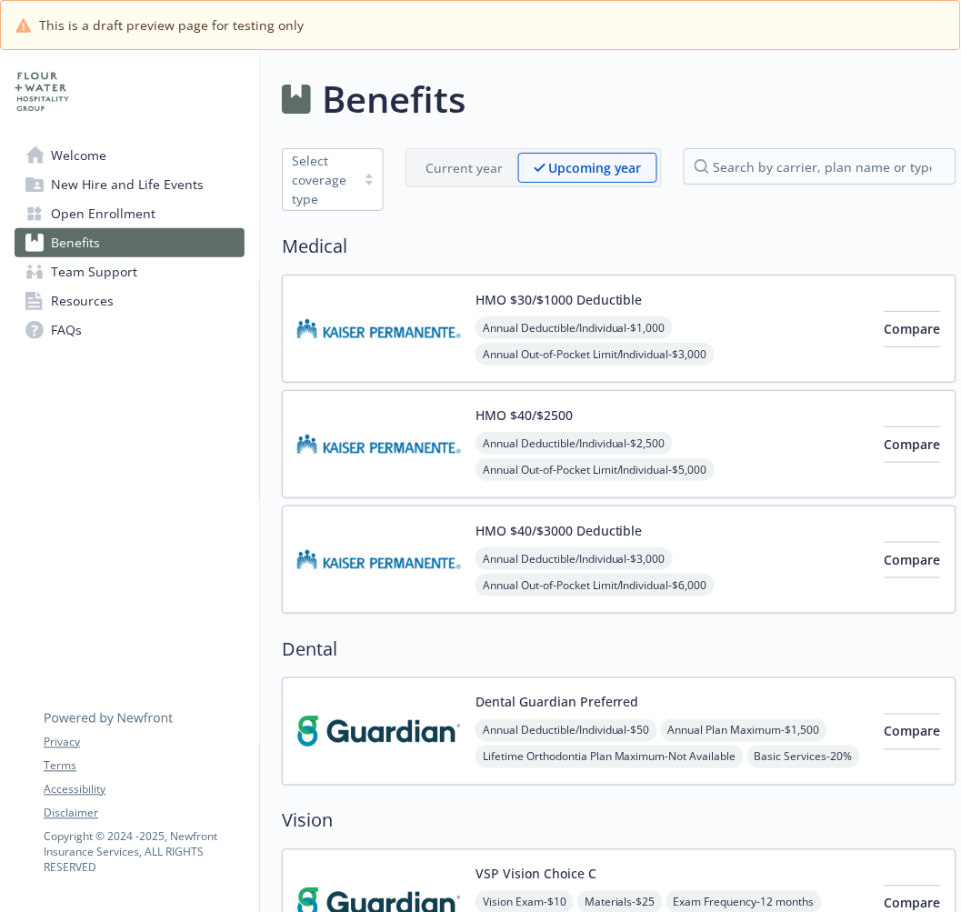
click at [365, 465] on img at bounding box center [379, 443] width 164 height 77
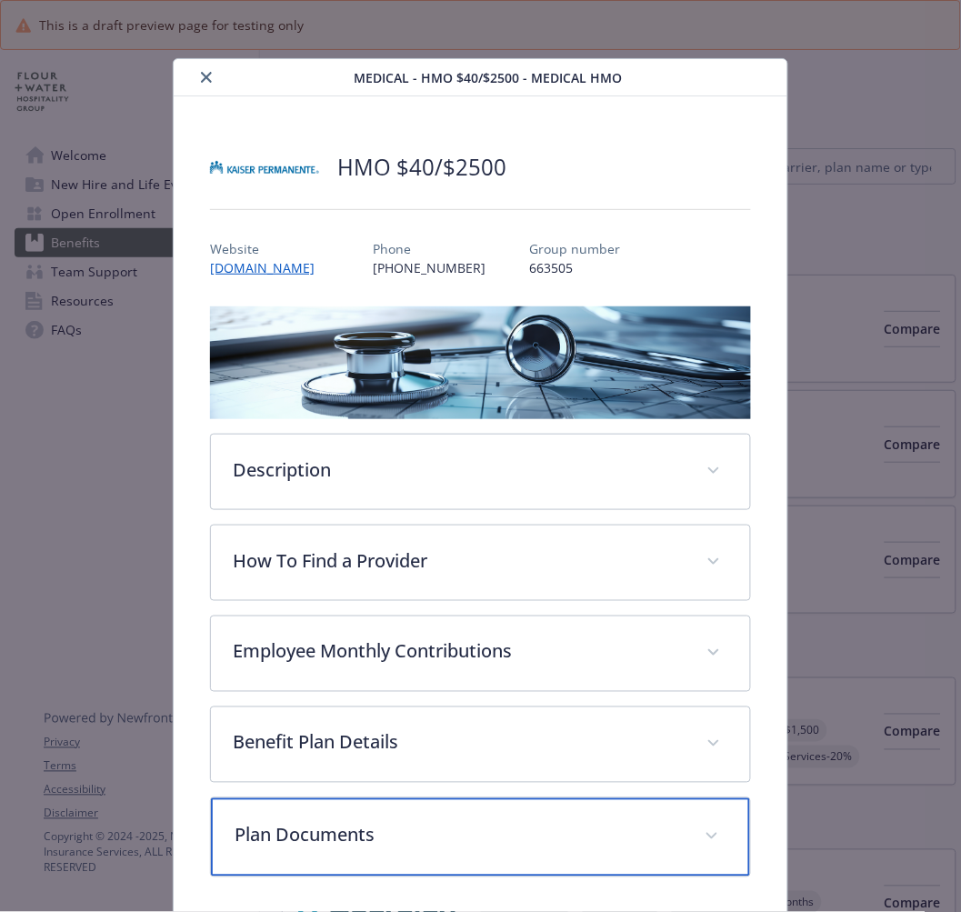
drag, startPoint x: 292, startPoint y: 810, endPoint x: 289, endPoint y: 791, distance: 19.3
click at [292, 810] on div "Plan Documents" at bounding box center [480, 837] width 538 height 78
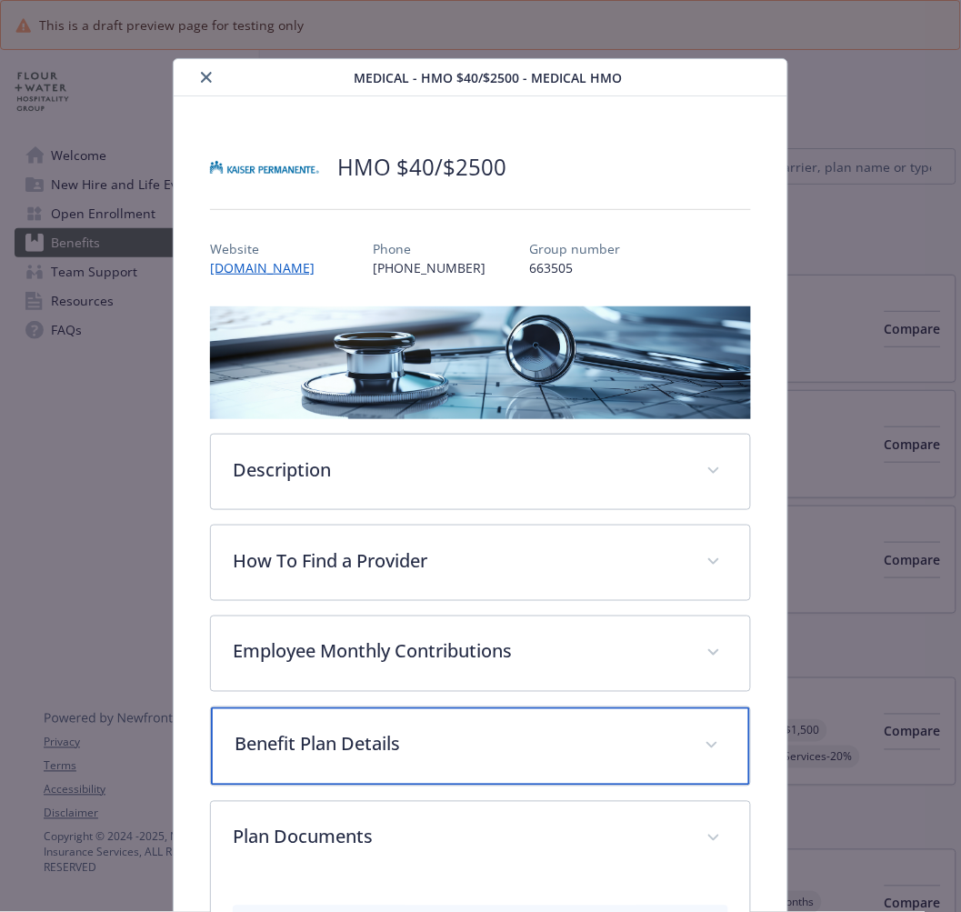
click at [286, 735] on p "Benefit Plan Details" at bounding box center [458, 744] width 447 height 27
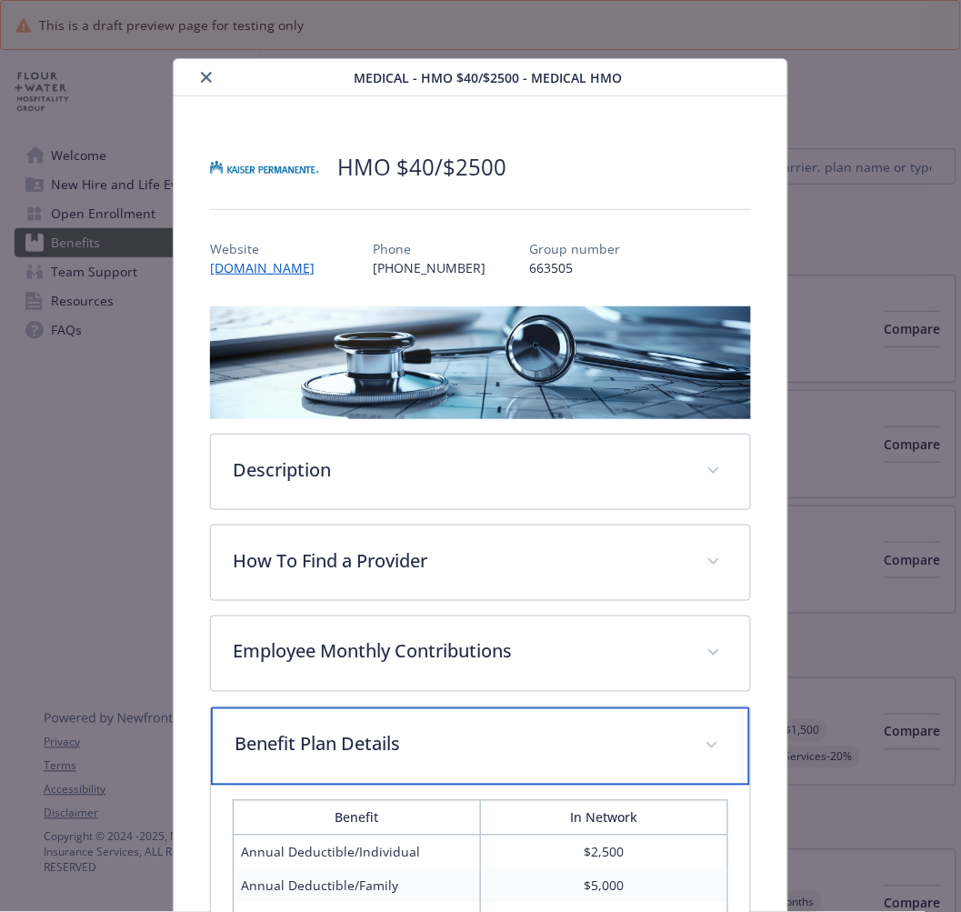
click at [286, 735] on p "Benefit Plan Details" at bounding box center [458, 744] width 447 height 27
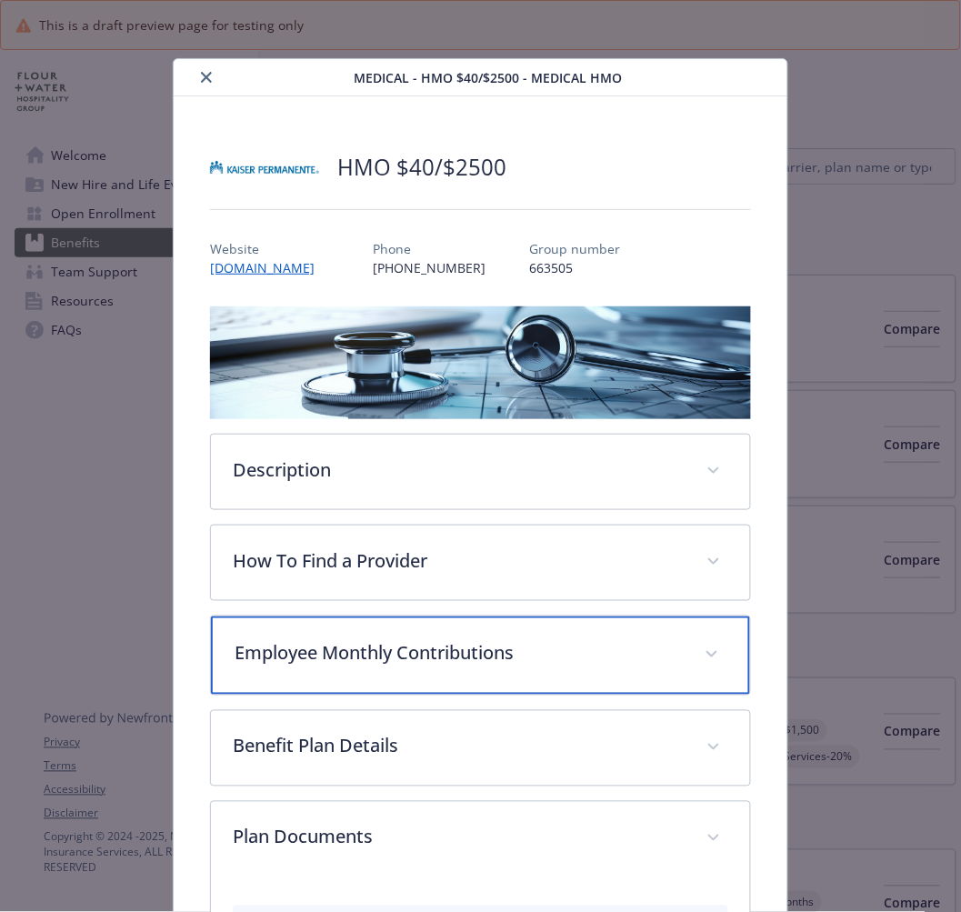
click at [311, 650] on p "Employee Monthly Contributions" at bounding box center [458, 653] width 447 height 27
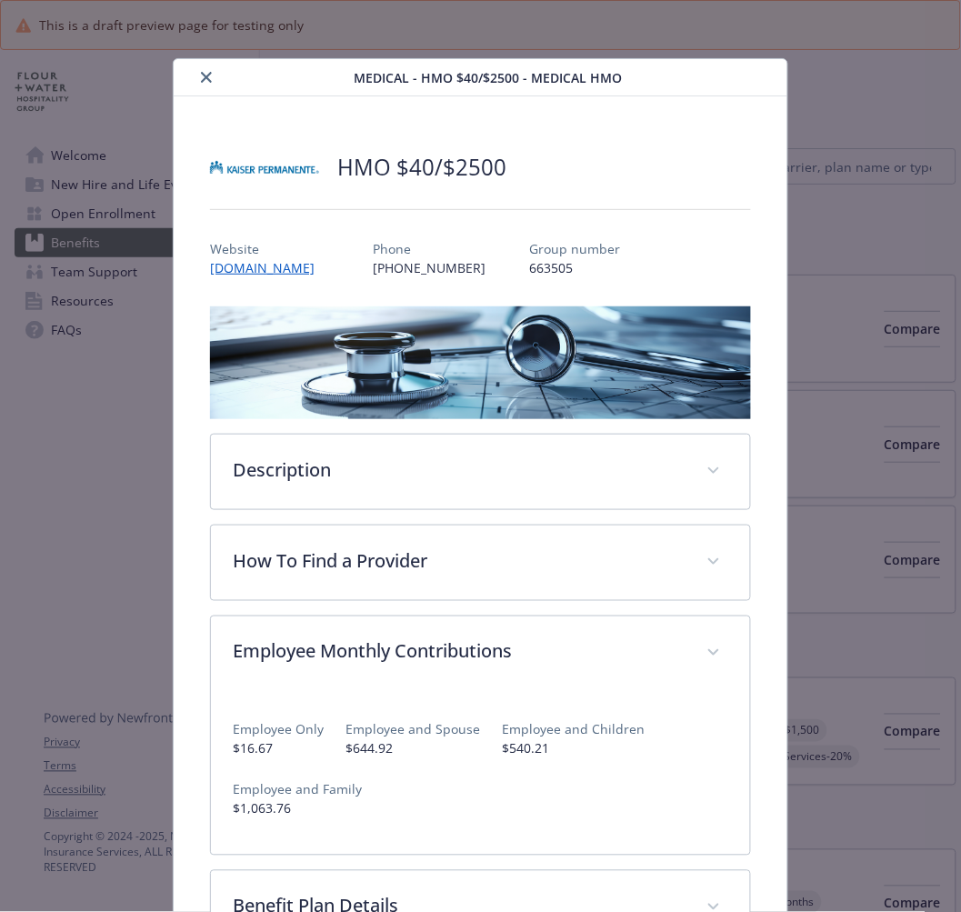
click at [203, 80] on icon "close" at bounding box center [206, 77] width 11 height 11
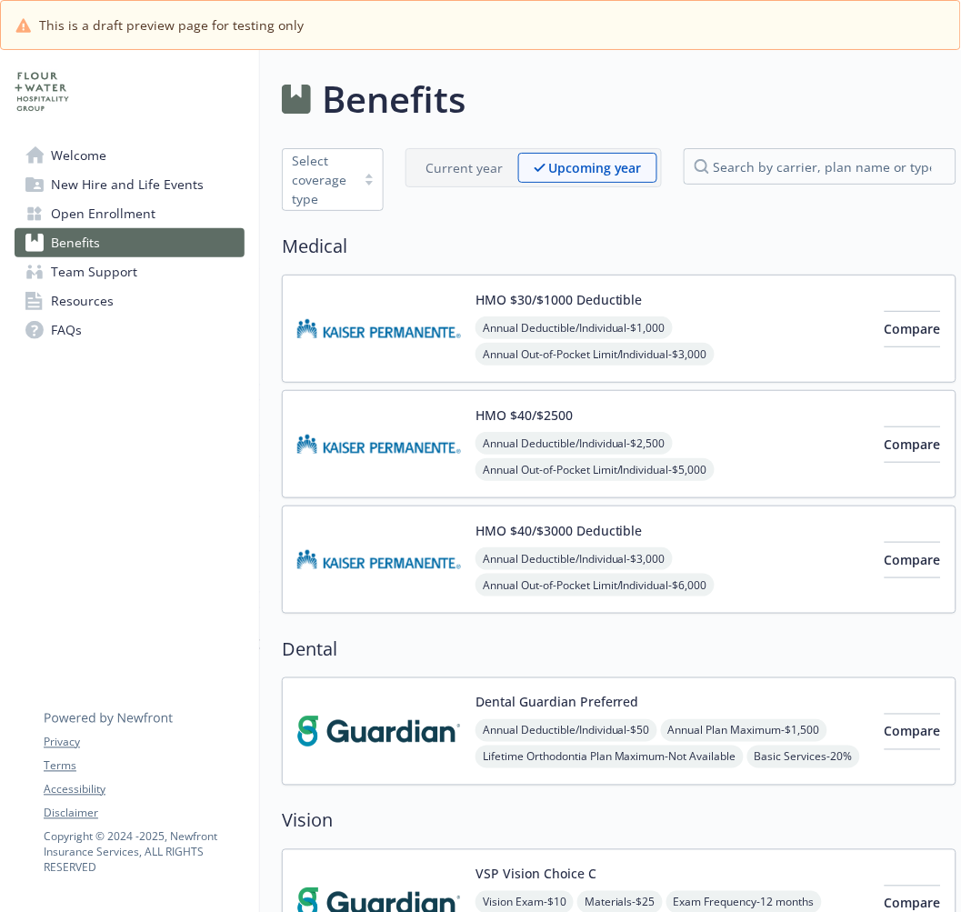
click at [418, 535] on img at bounding box center [379, 559] width 164 height 77
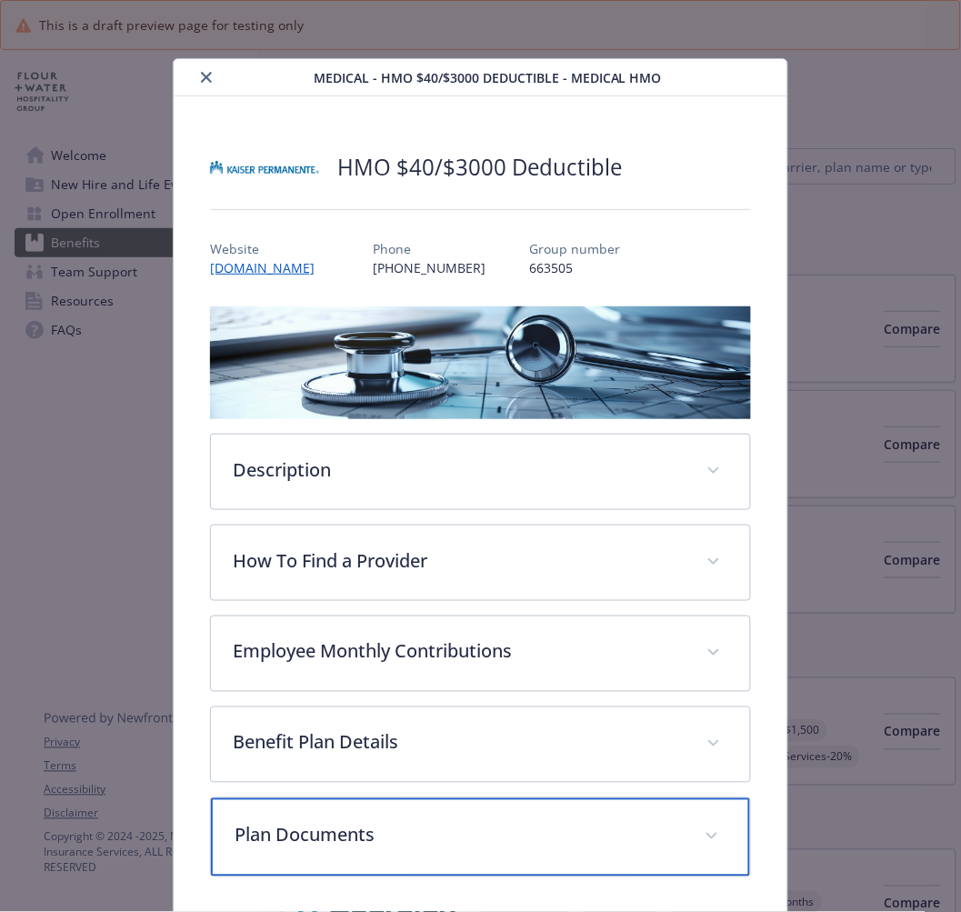
drag, startPoint x: 353, startPoint y: 826, endPoint x: 343, endPoint y: 814, distance: 15.5
click at [353, 826] on p "Plan Documents" at bounding box center [458, 835] width 447 height 27
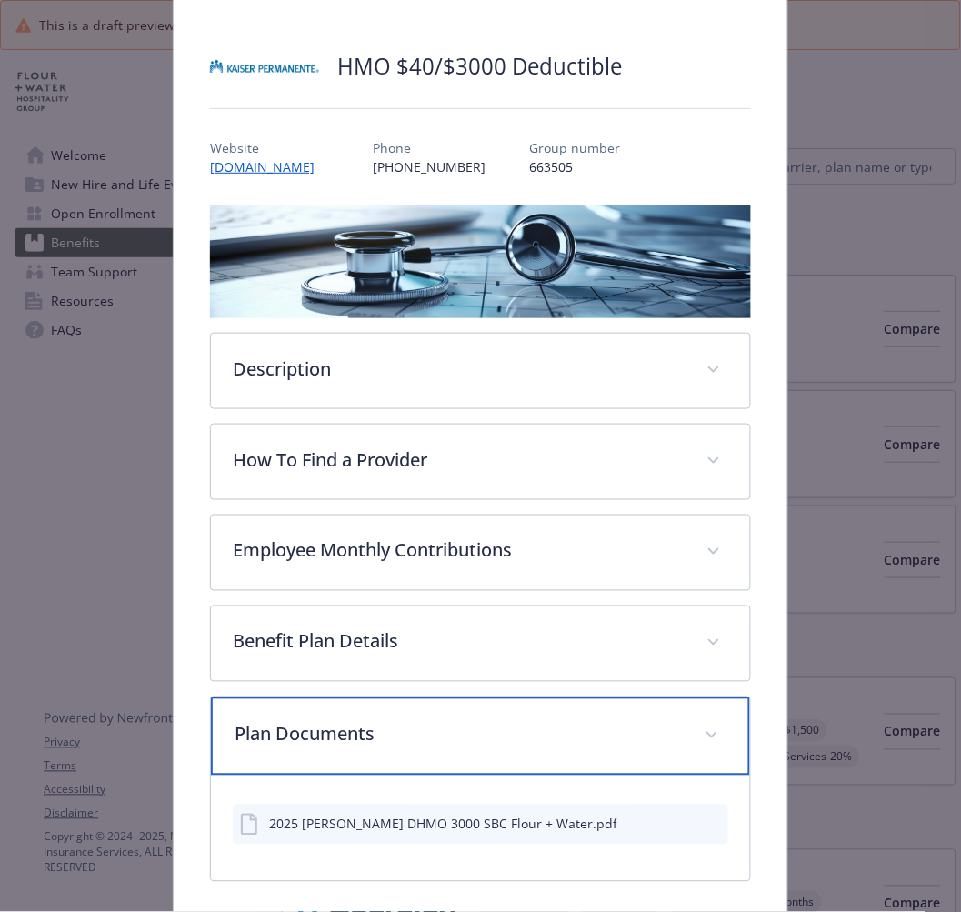
click at [324, 746] on div "Plan Documents" at bounding box center [480, 736] width 538 height 78
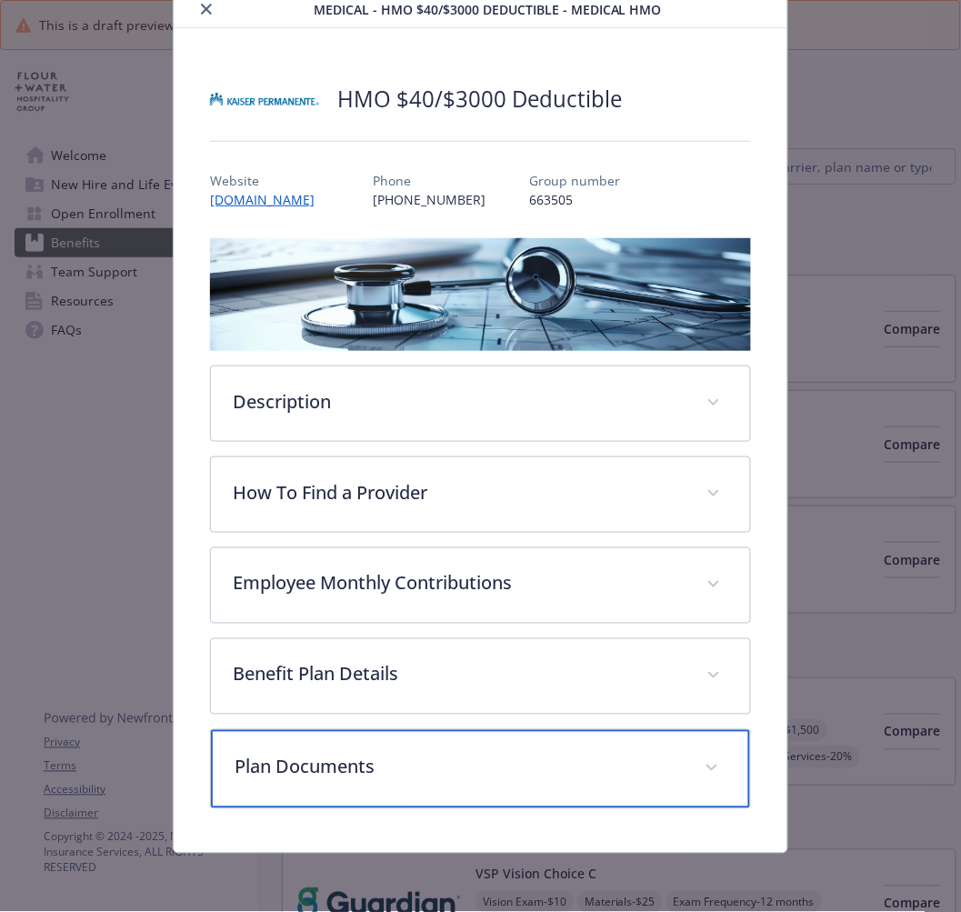
scroll to position [65, 0]
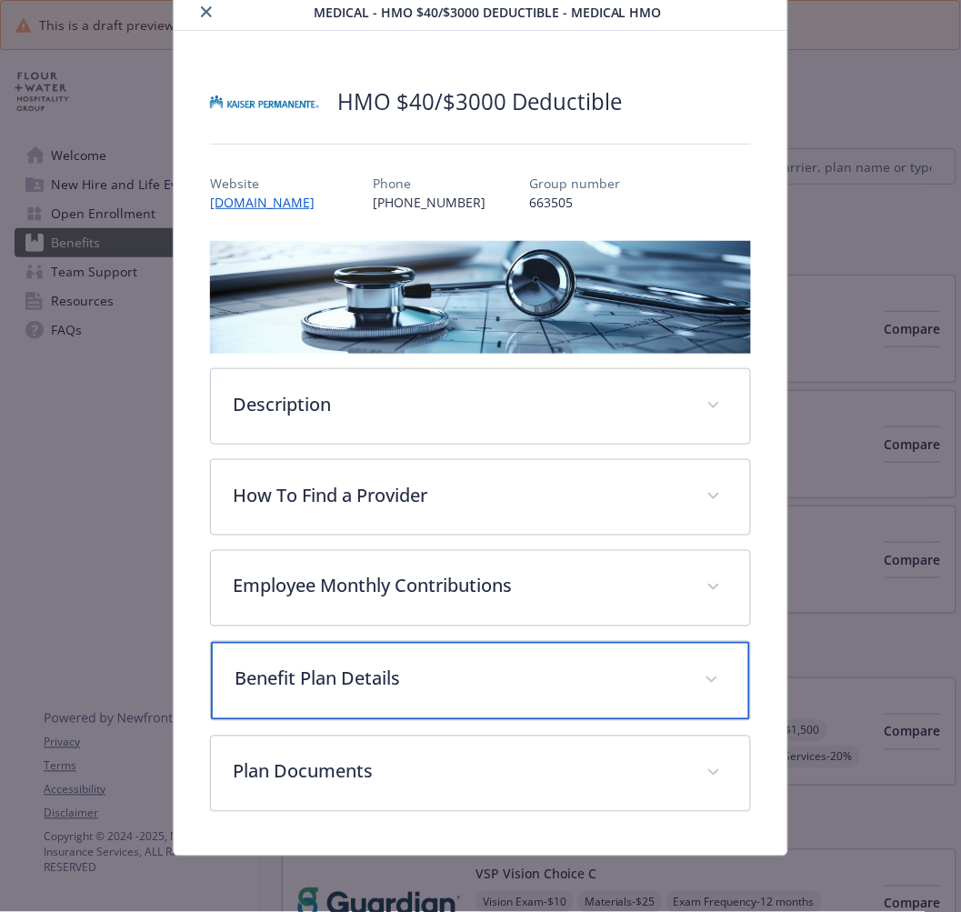
click at [301, 653] on div "Benefit Plan Details" at bounding box center [480, 681] width 538 height 78
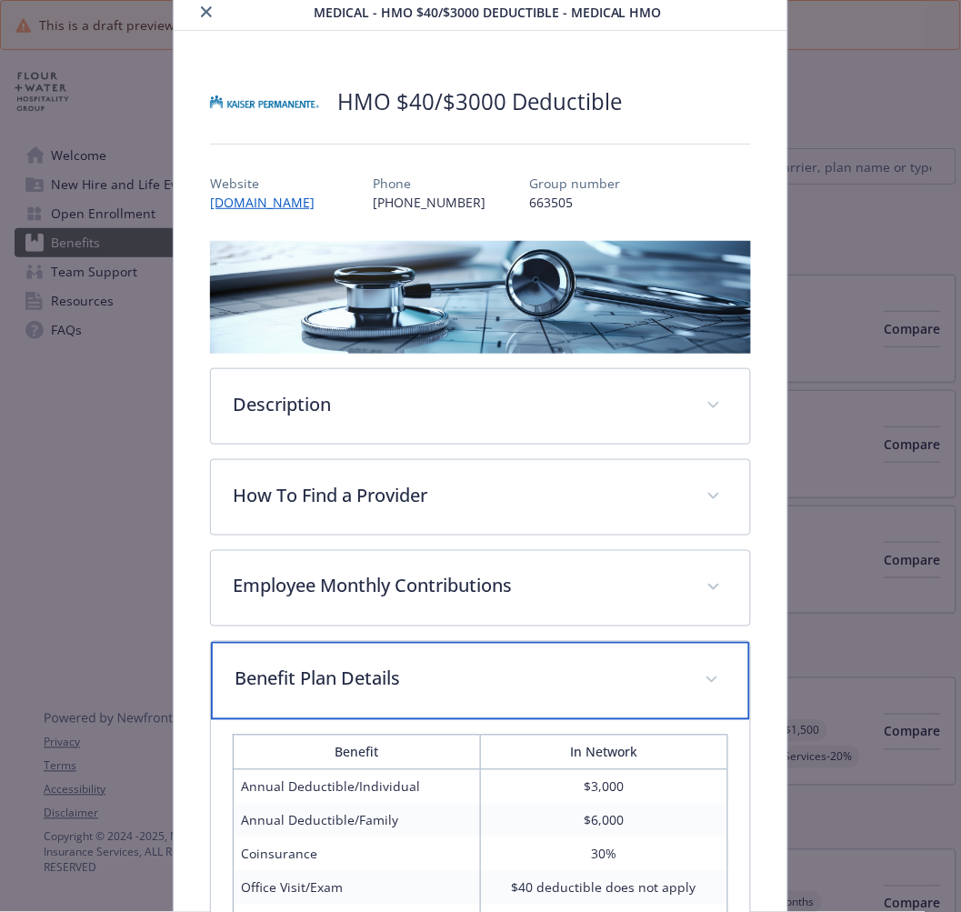
click at [302, 657] on div "Benefit Plan Details" at bounding box center [480, 681] width 538 height 78
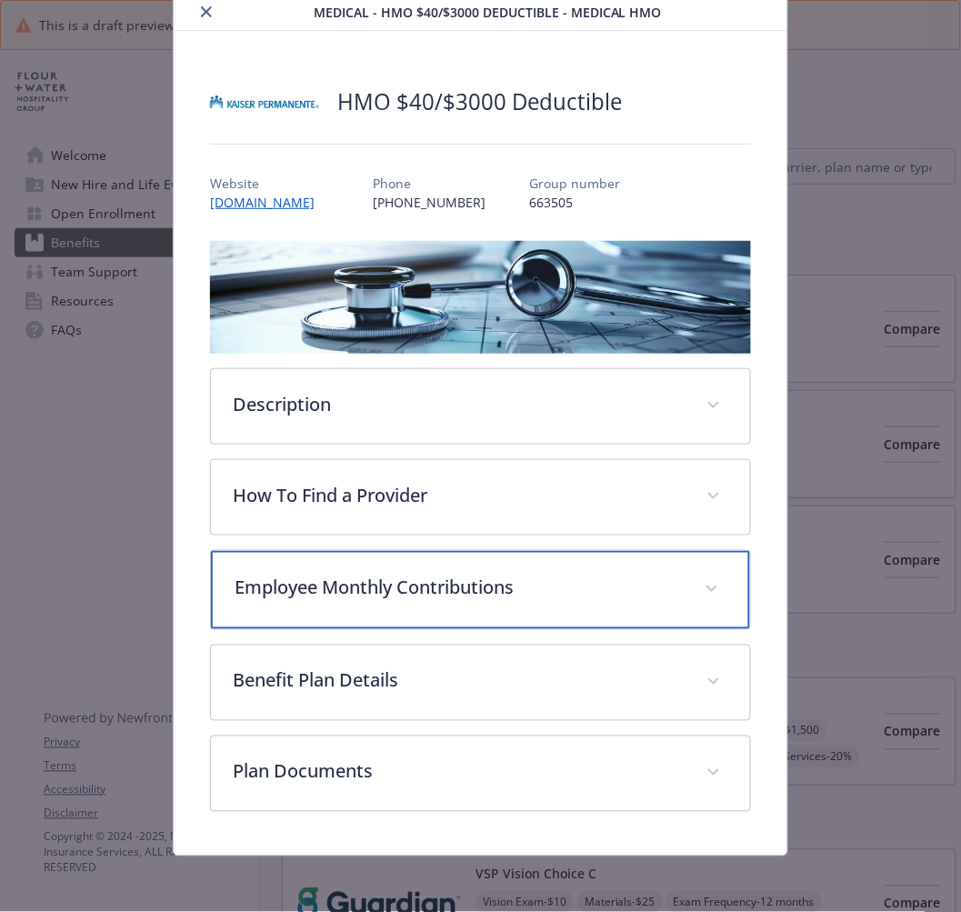
click at [300, 603] on div "Employee Monthly Contributions" at bounding box center [480, 590] width 538 height 78
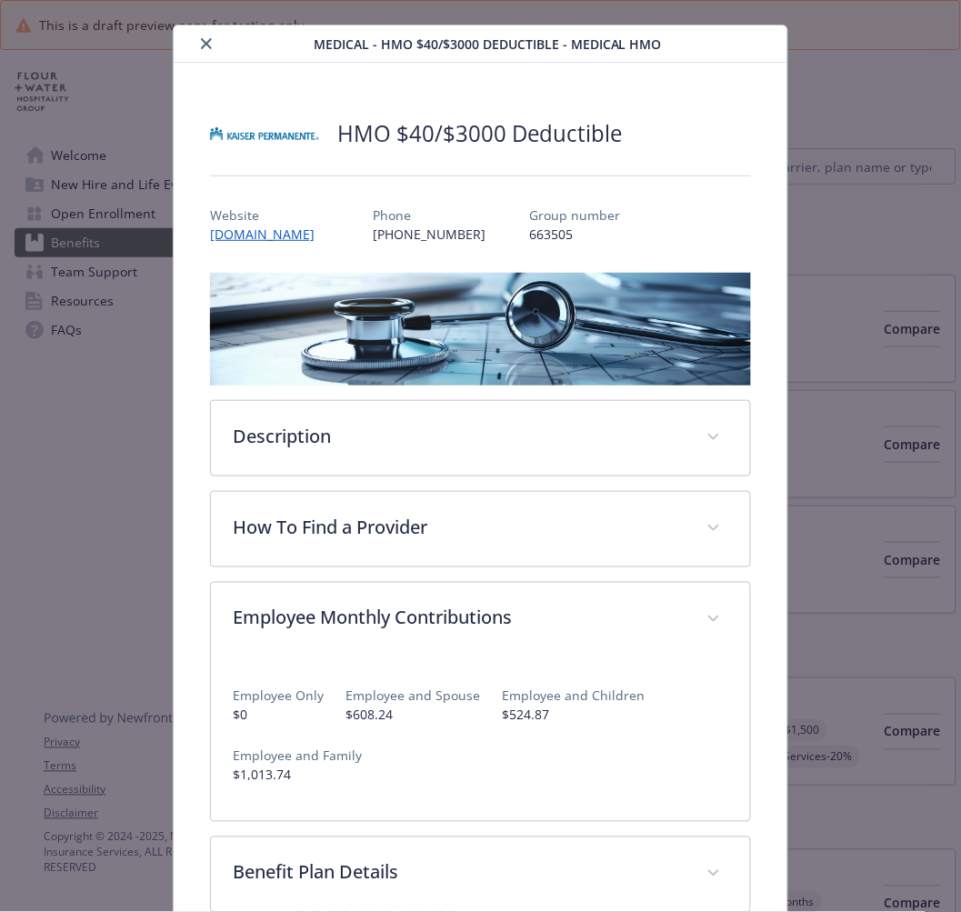
scroll to position [0, 0]
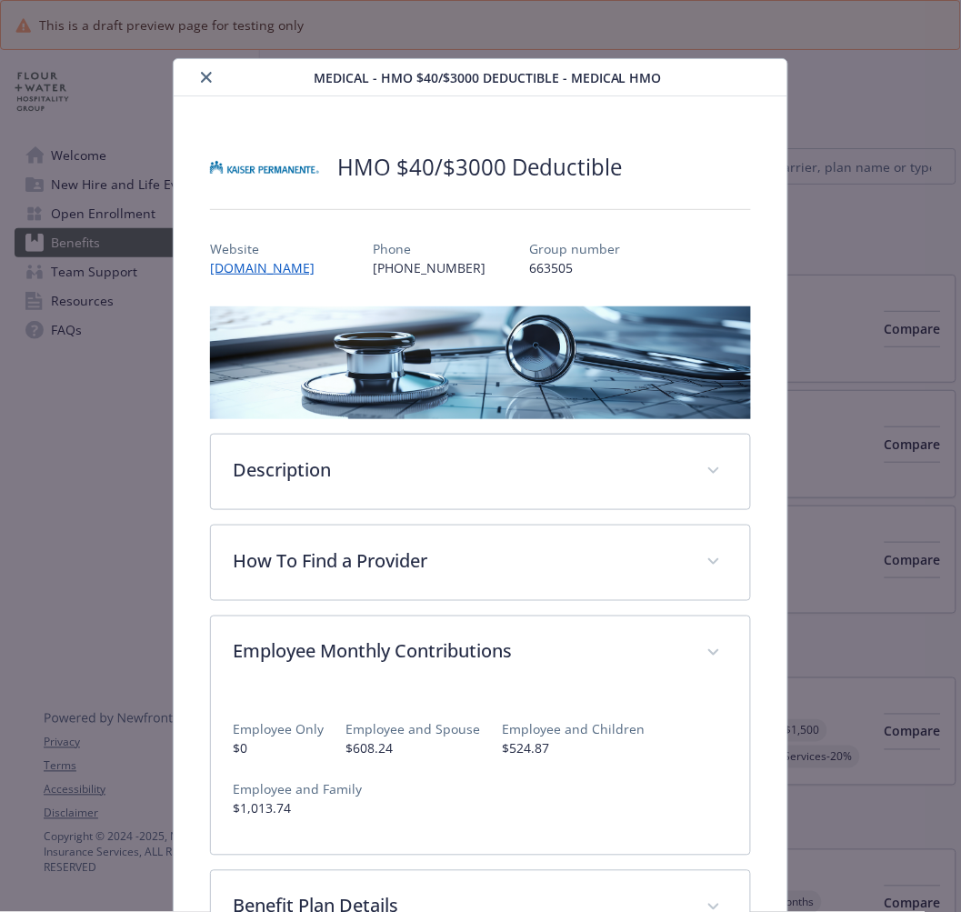
click at [210, 71] on button "close" at bounding box center [206, 77] width 22 height 22
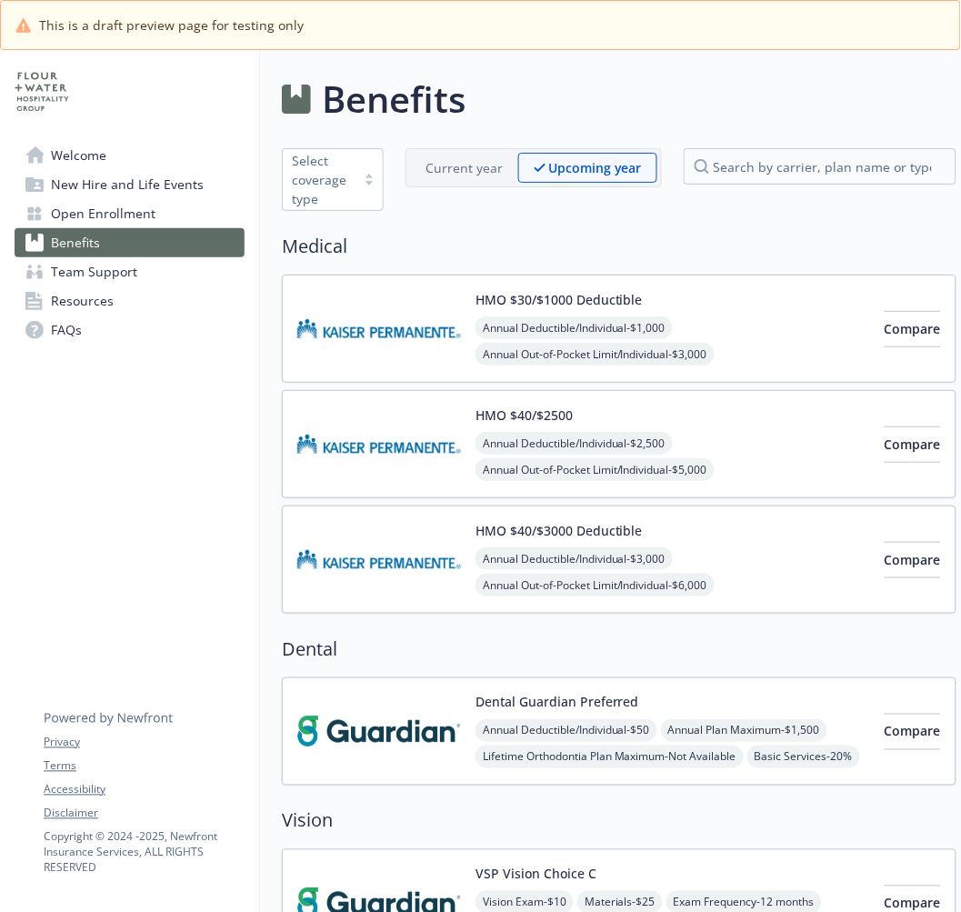
click at [116, 275] on span "Team Support" at bounding box center [94, 271] width 86 height 29
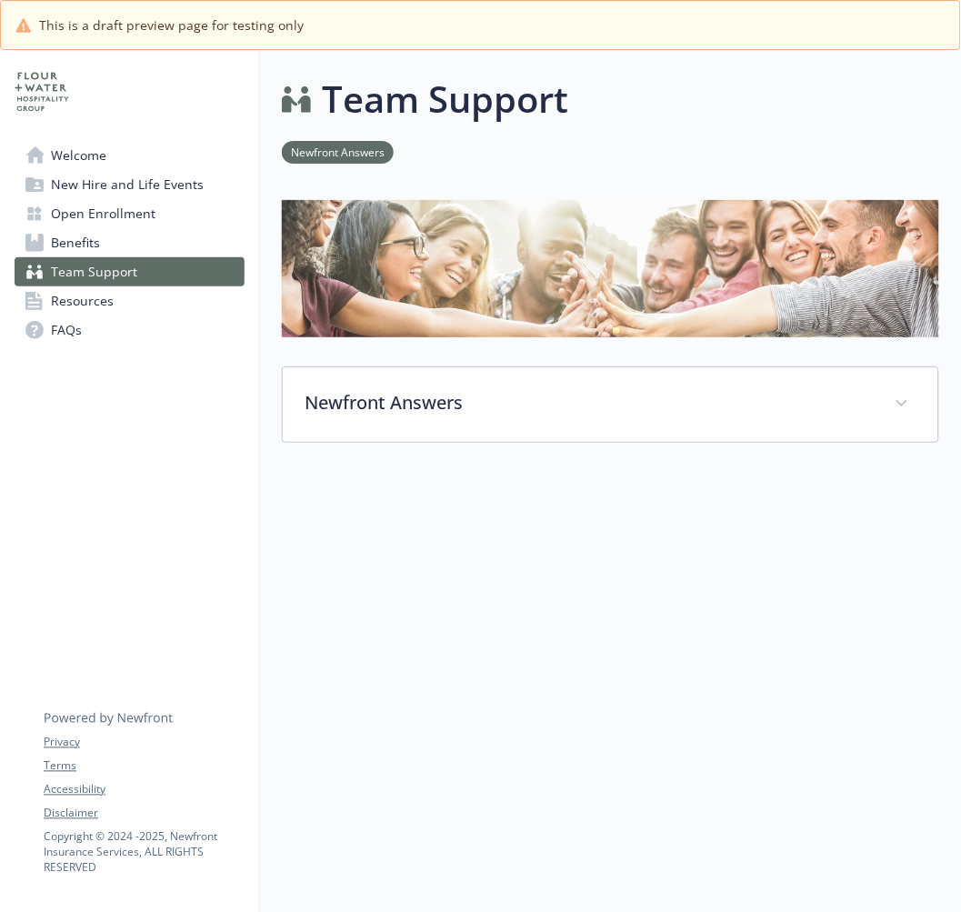
click at [124, 295] on link "Resources" at bounding box center [130, 300] width 230 height 29
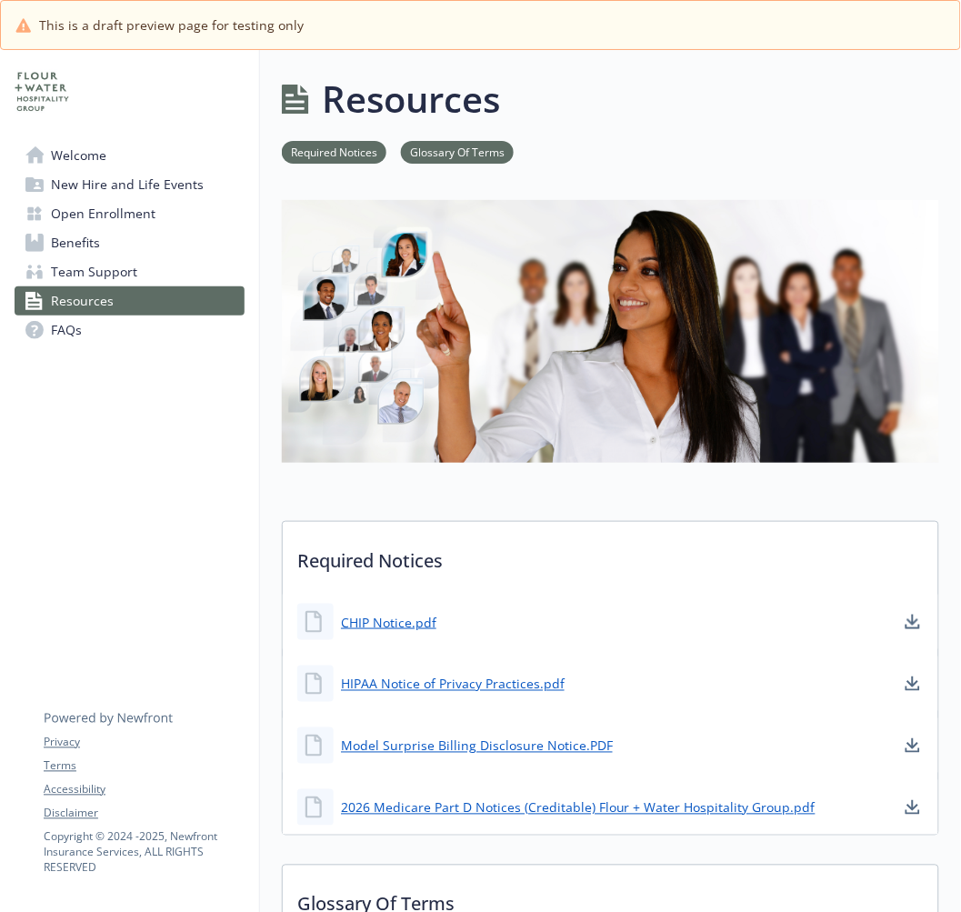
click at [112, 232] on link "Benefits" at bounding box center [130, 242] width 230 height 29
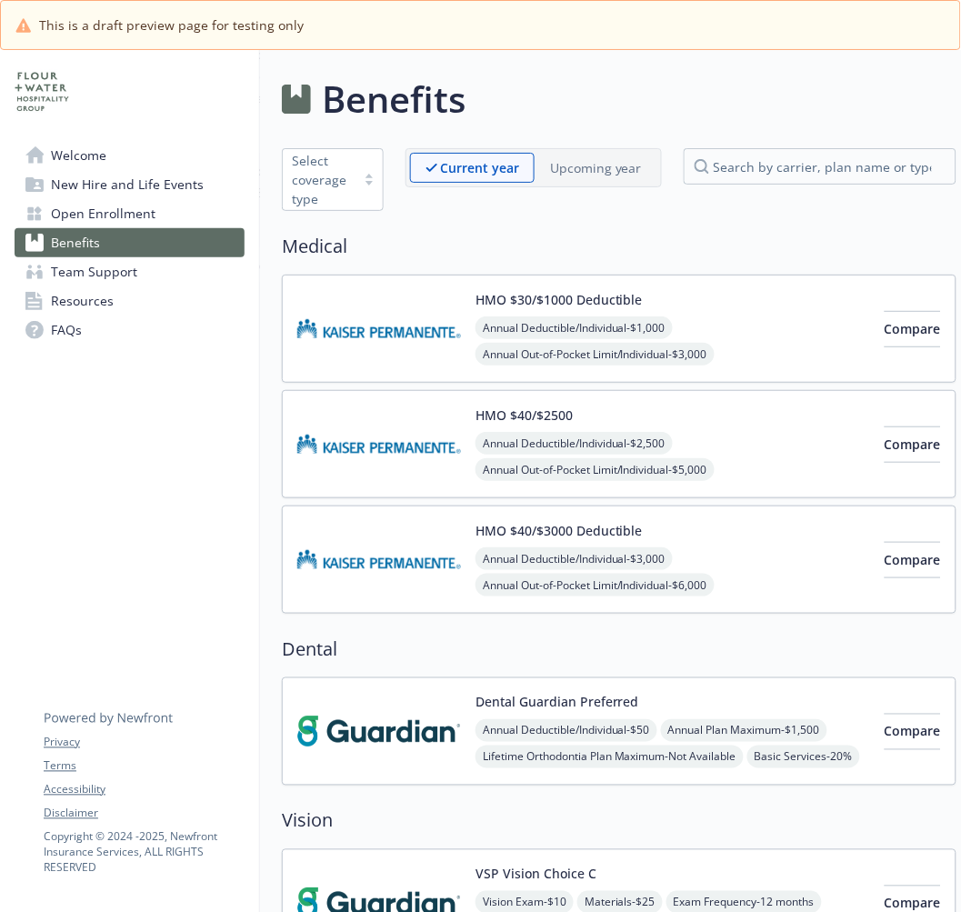
click at [551, 175] on p "Upcoming year" at bounding box center [596, 167] width 92 height 19
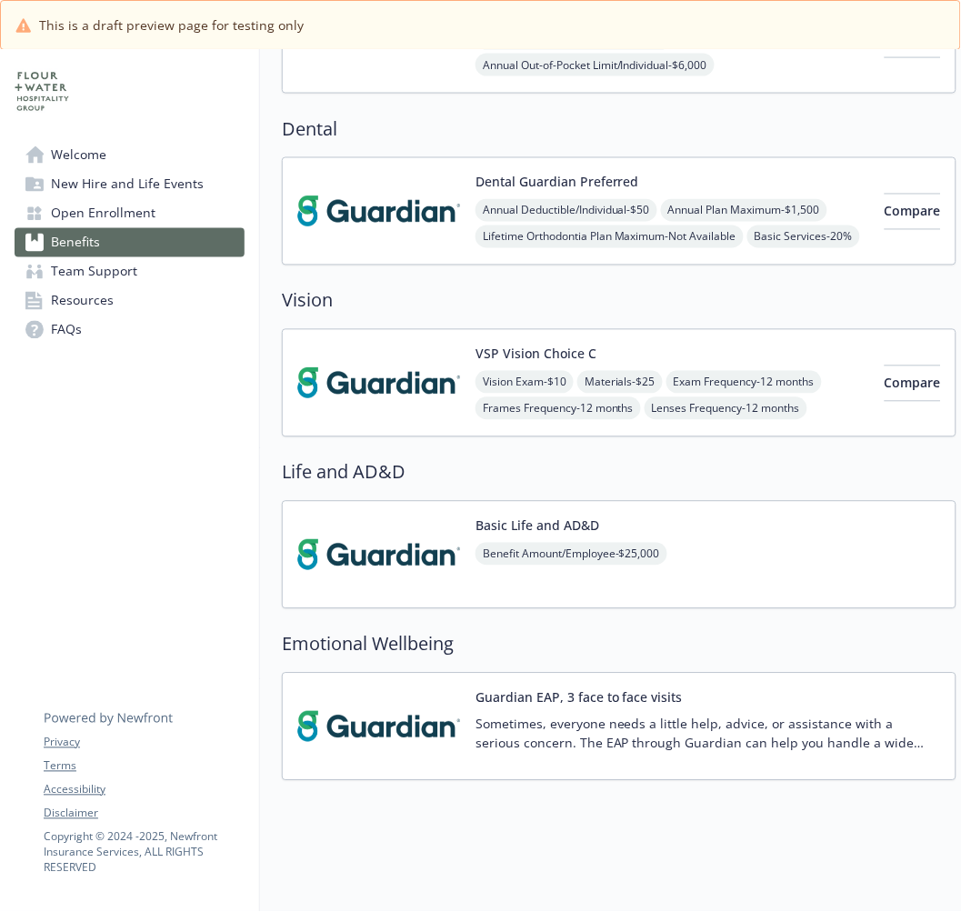
scroll to position [536, 0]
click at [394, 388] on img at bounding box center [379, 383] width 164 height 77
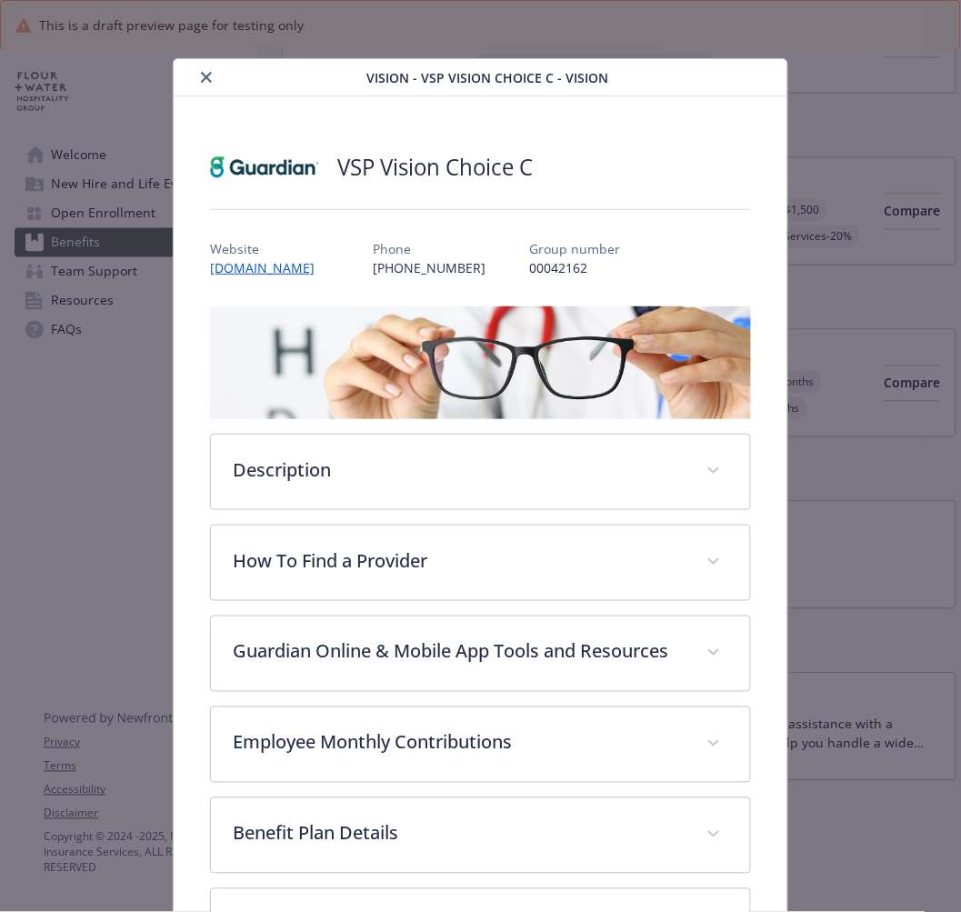
click at [205, 78] on icon "close" at bounding box center [206, 77] width 11 height 11
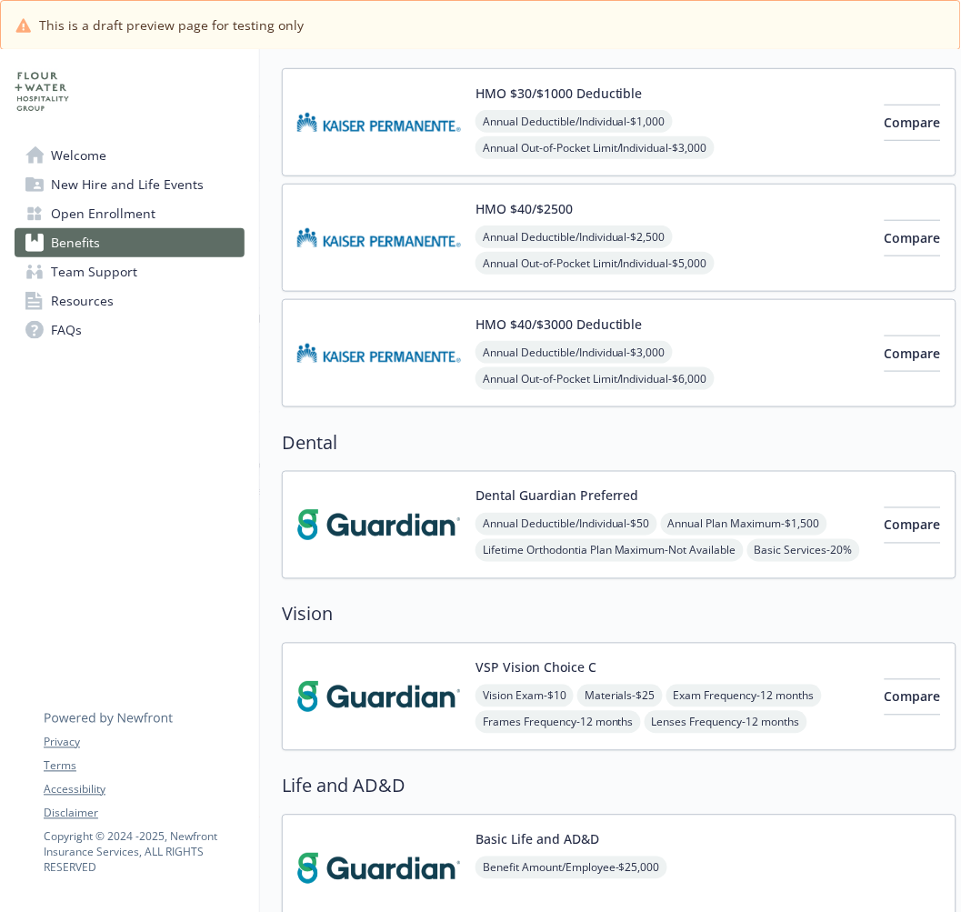
scroll to position [303, 0]
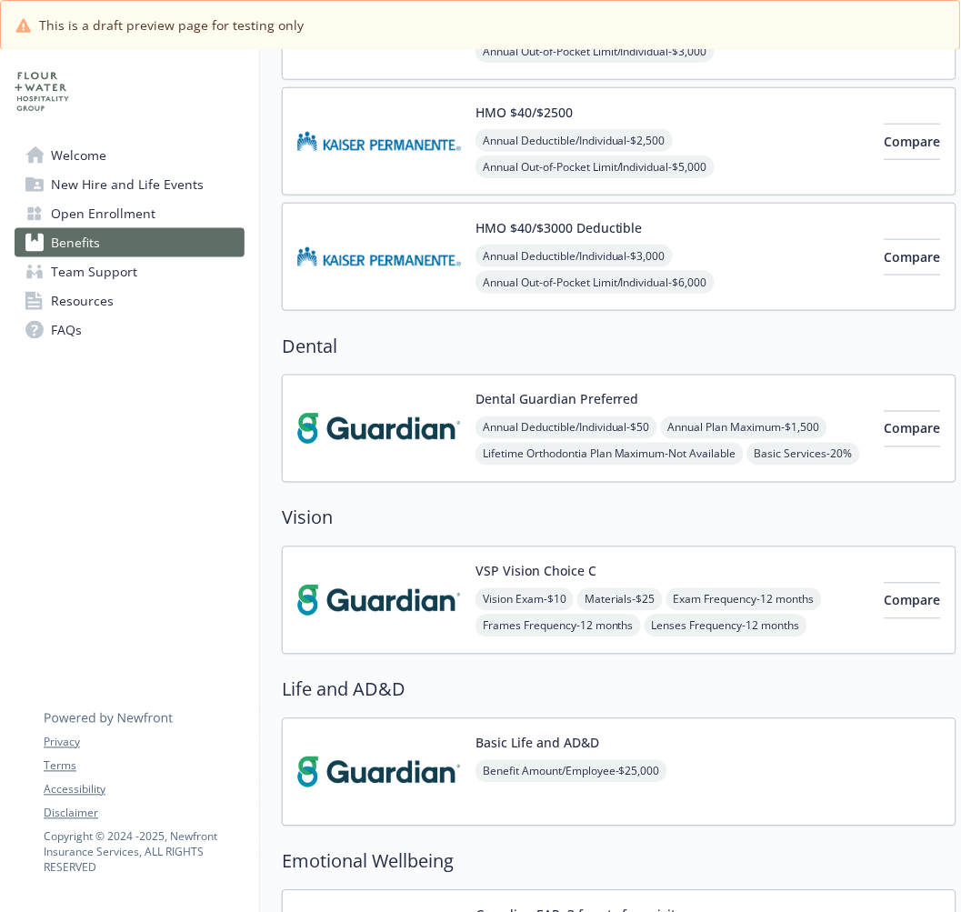
click at [415, 445] on img at bounding box center [379, 428] width 164 height 77
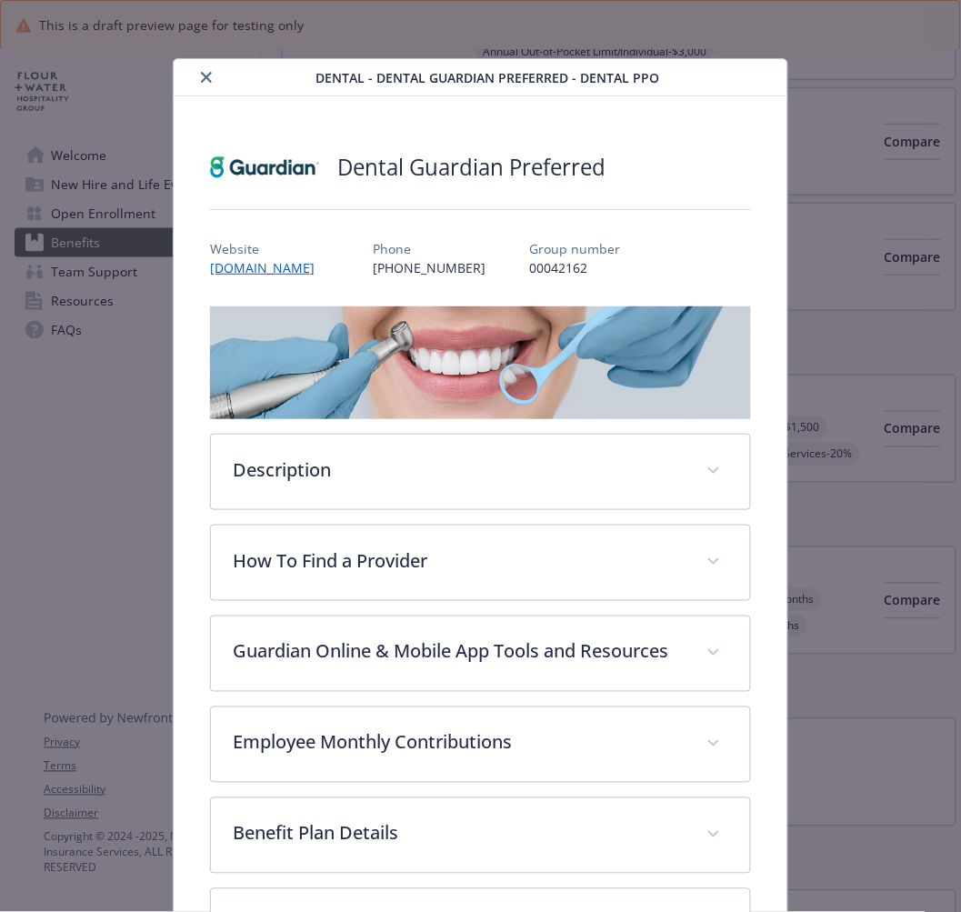
scroll to position [55, 0]
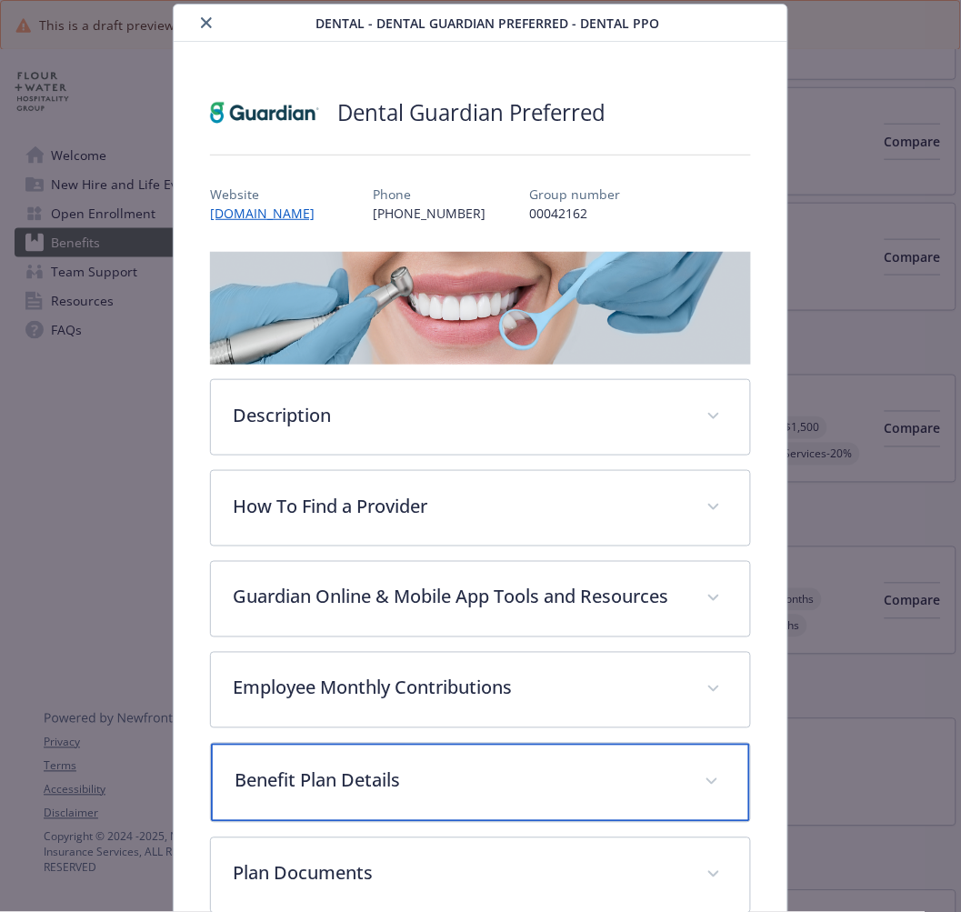
drag, startPoint x: 265, startPoint y: 792, endPoint x: 273, endPoint y: 773, distance: 20.8
click at [265, 792] on p "Benefit Plan Details" at bounding box center [458, 780] width 447 height 27
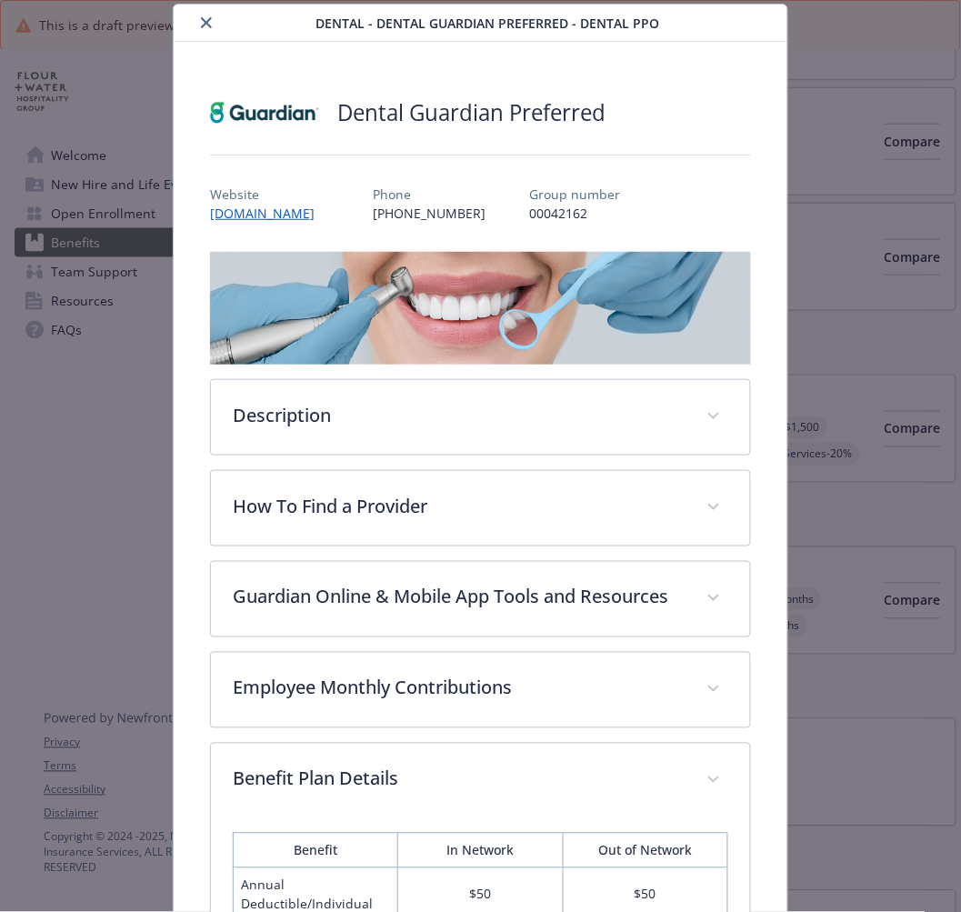
click at [209, 27] on icon "close" at bounding box center [206, 22] width 11 height 11
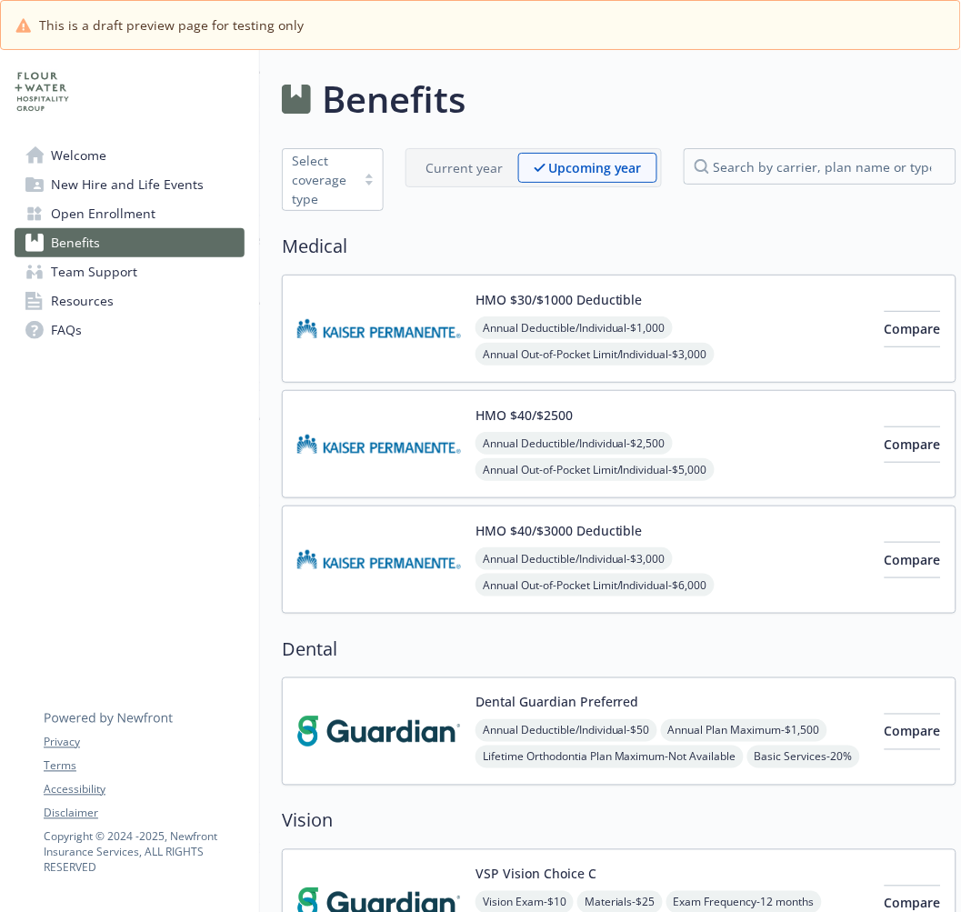
click at [365, 325] on img at bounding box center [379, 328] width 164 height 77
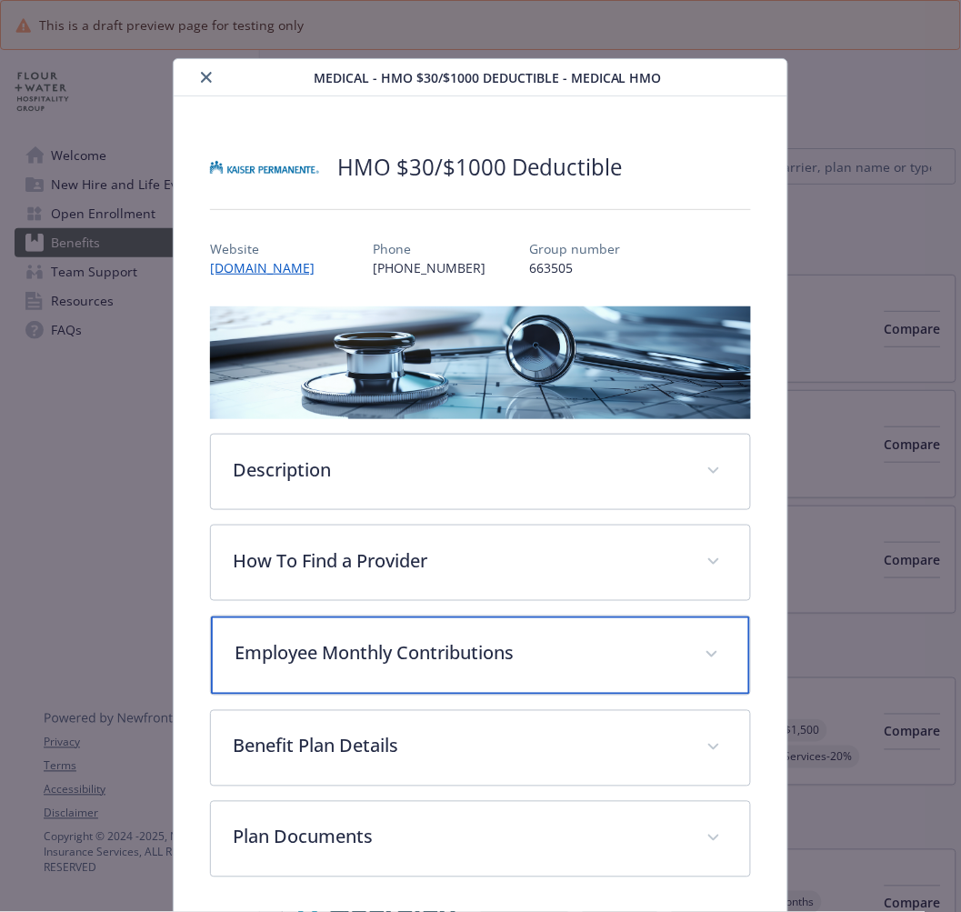
click at [265, 644] on p "Employee Monthly Contributions" at bounding box center [458, 653] width 447 height 27
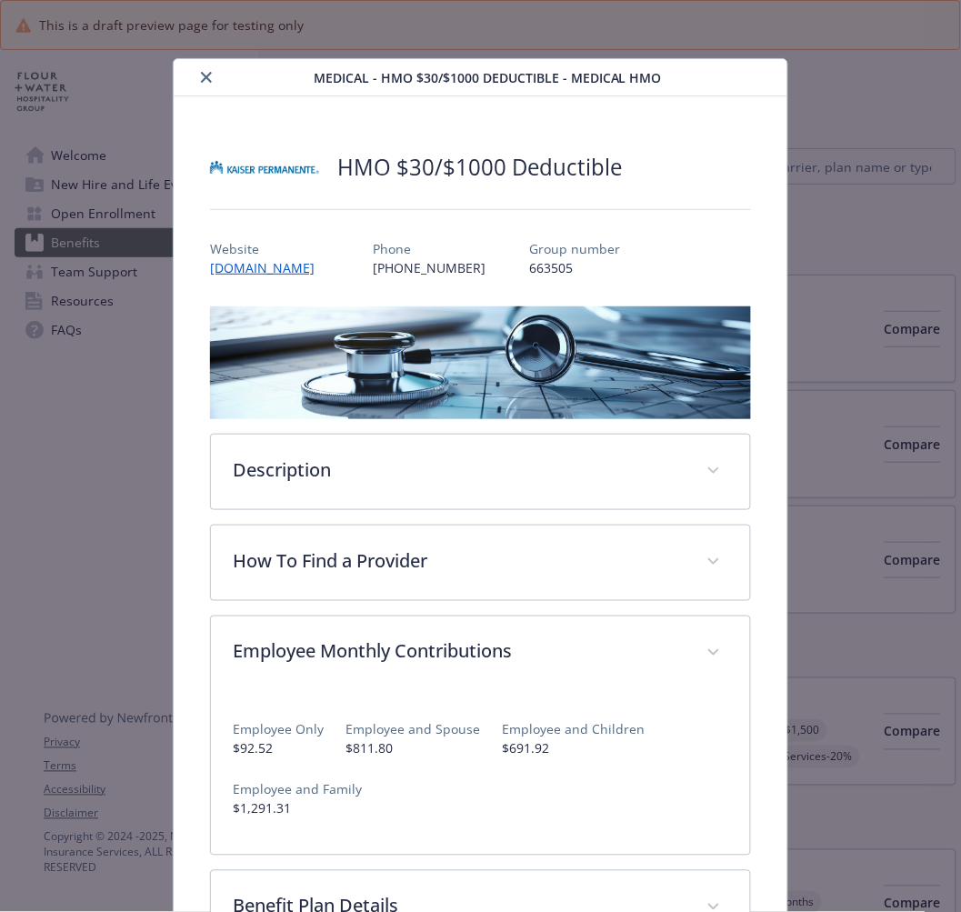
click at [209, 84] on button "close" at bounding box center [206, 77] width 22 height 22
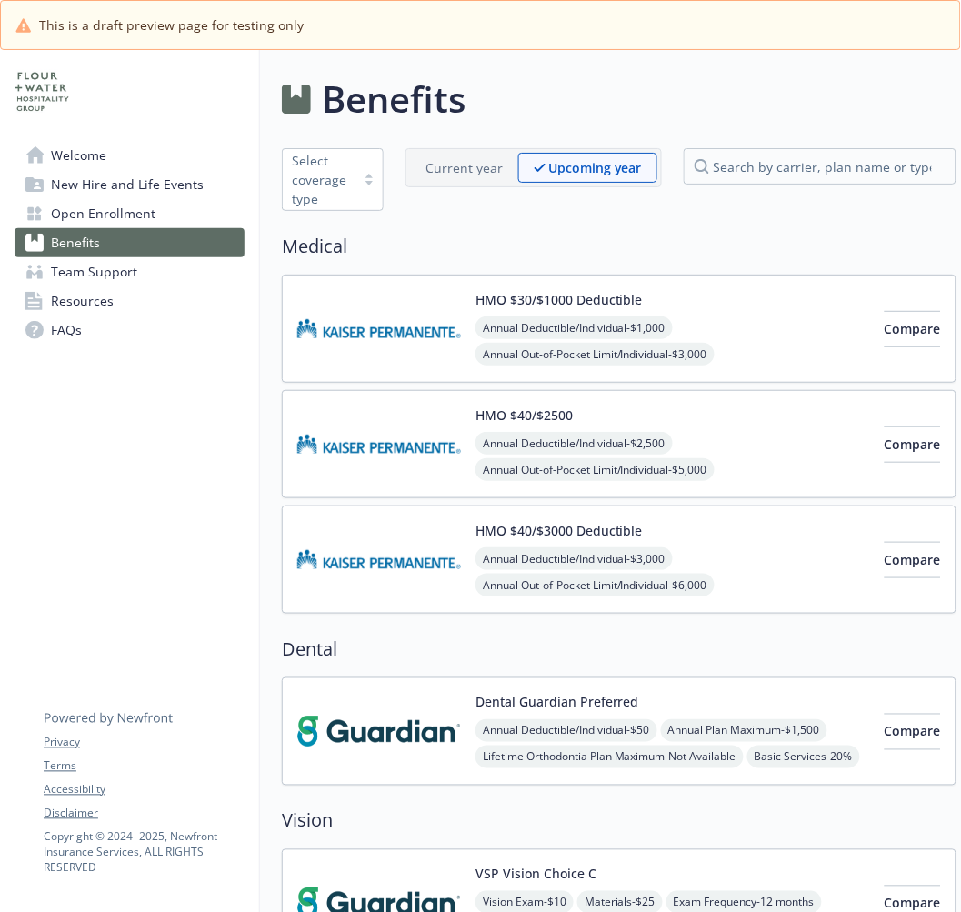
click at [440, 140] on div "Benefits Select coverage type Current year Upcoming year Medical HMO $30/$1000 …" at bounding box center [619, 686] width 675 height 1229
click at [442, 169] on p "Current year" at bounding box center [463, 167] width 77 height 19
click at [356, 338] on img at bounding box center [379, 328] width 164 height 77
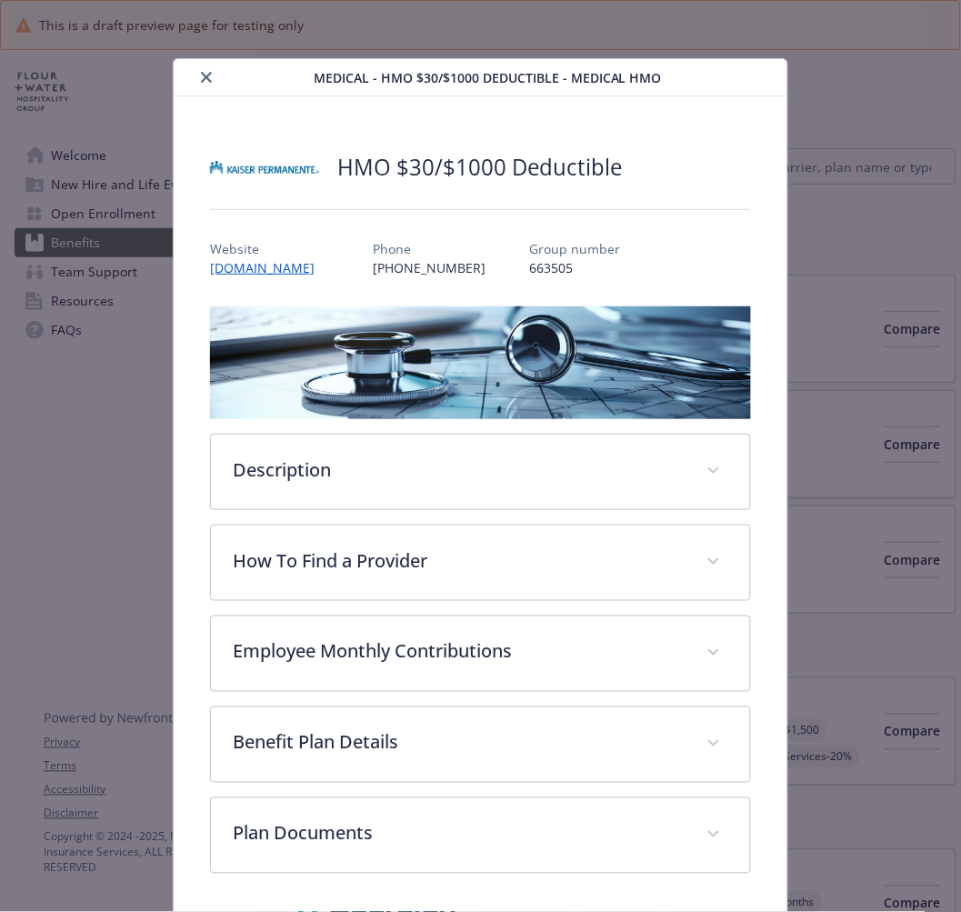
scroll to position [64, 0]
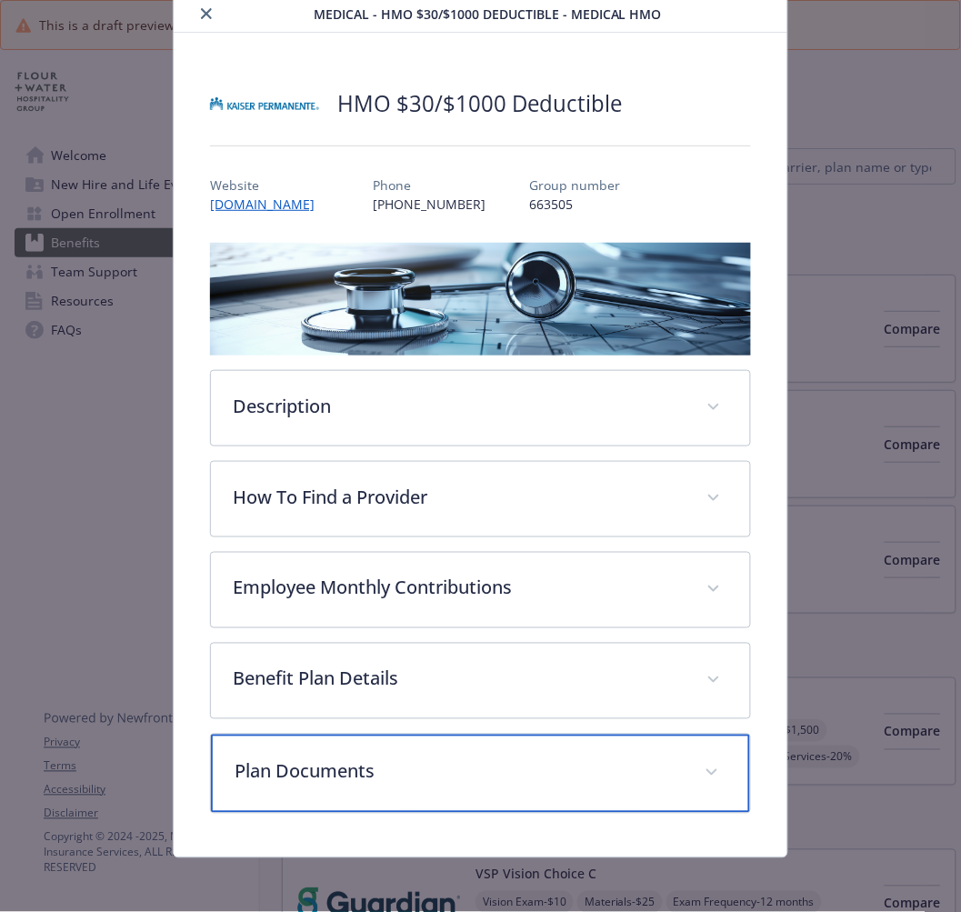
click at [251, 780] on p "Plan Documents" at bounding box center [458, 771] width 447 height 27
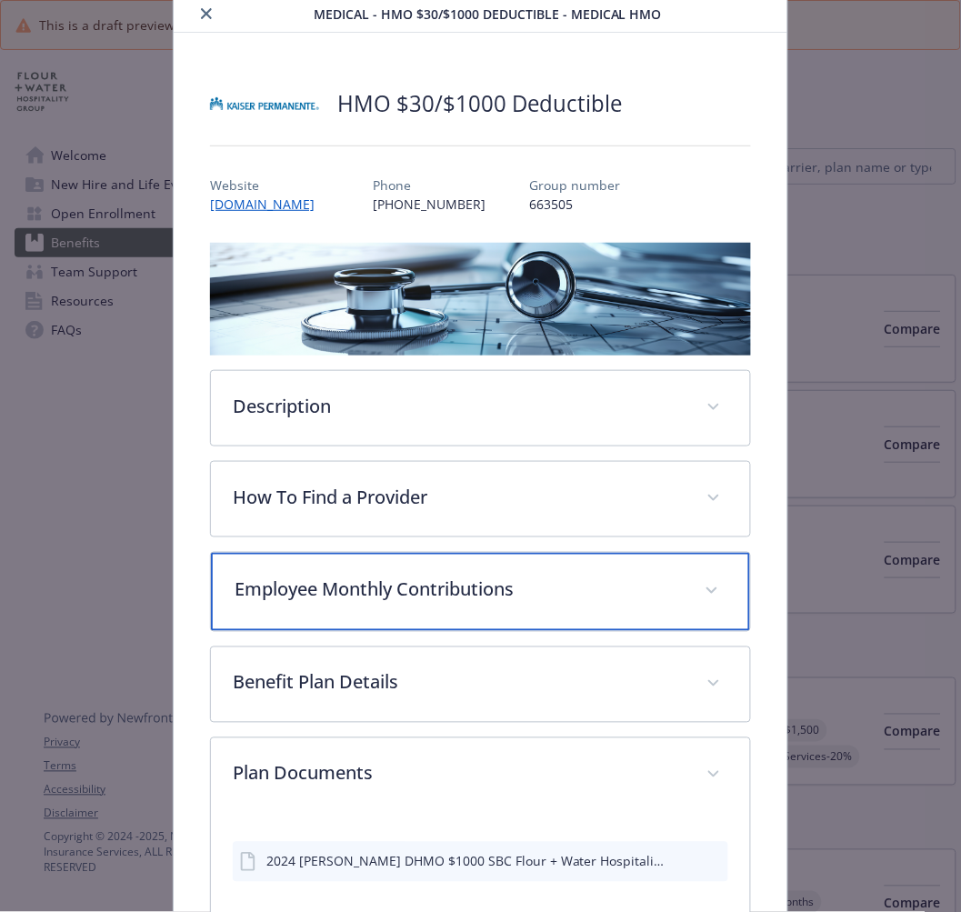
click at [283, 582] on p "Employee Monthly Contributions" at bounding box center [458, 589] width 447 height 27
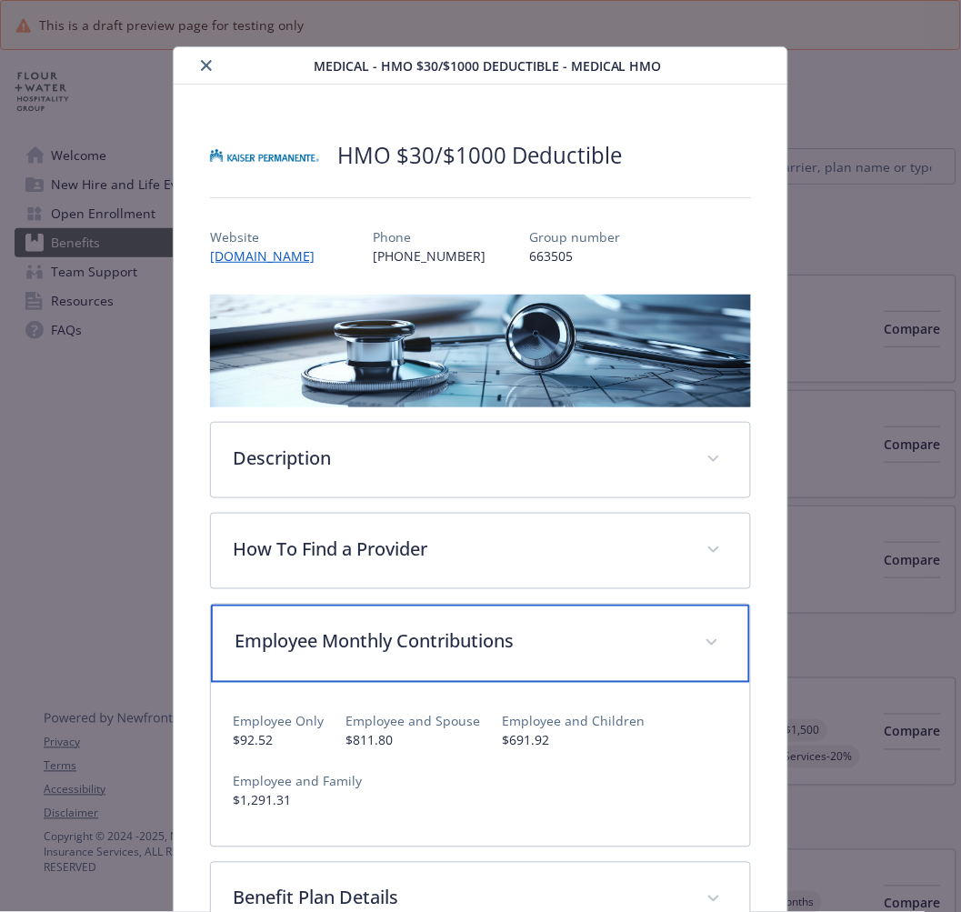
scroll to position [0, 0]
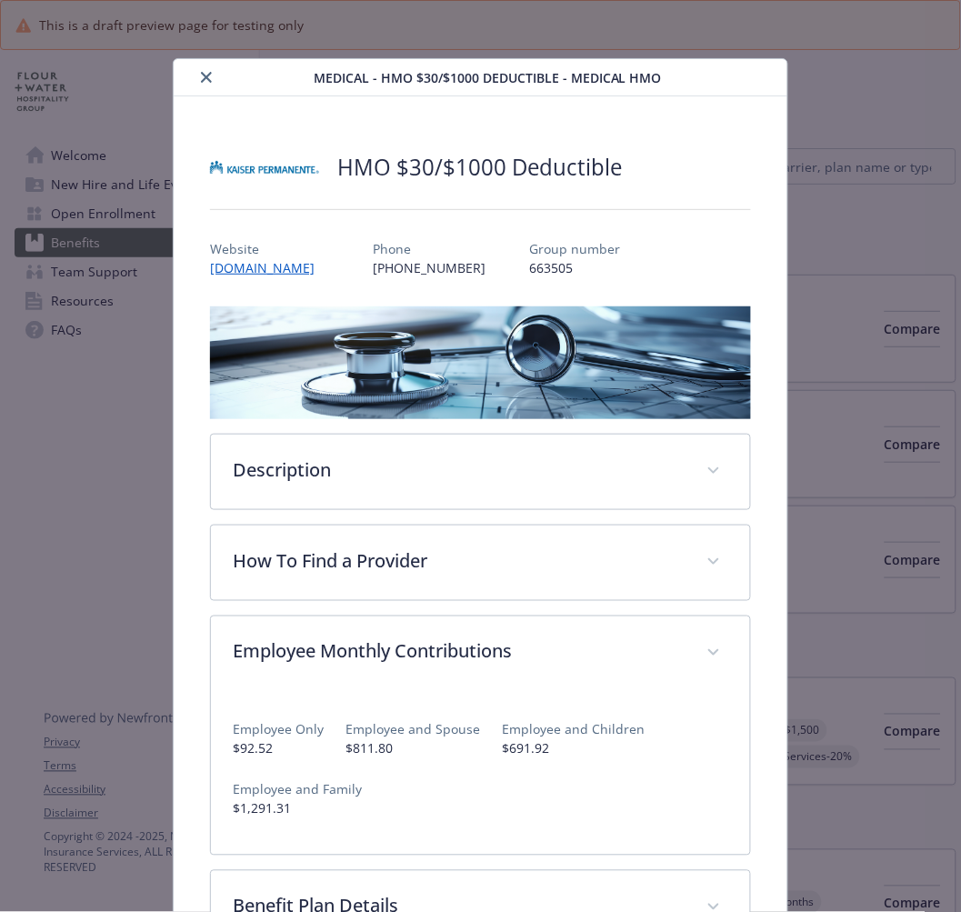
click at [203, 74] on icon "close" at bounding box center [206, 77] width 11 height 11
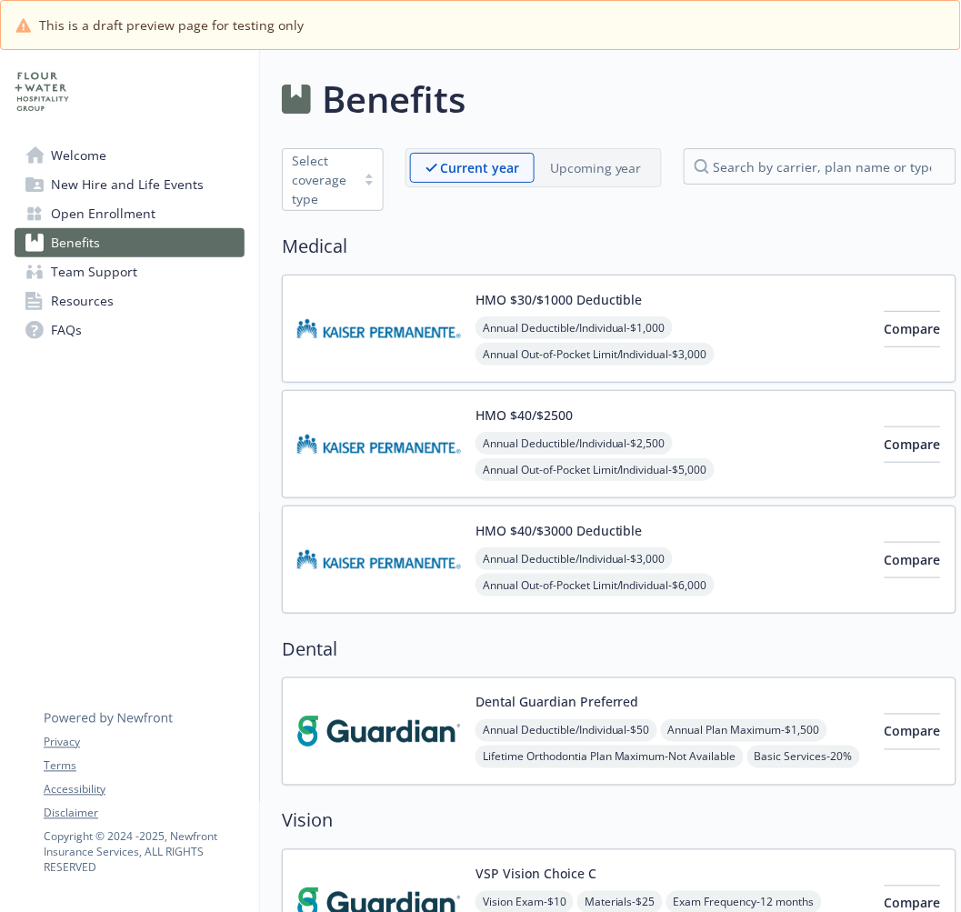
click at [340, 453] on img at bounding box center [379, 443] width 164 height 77
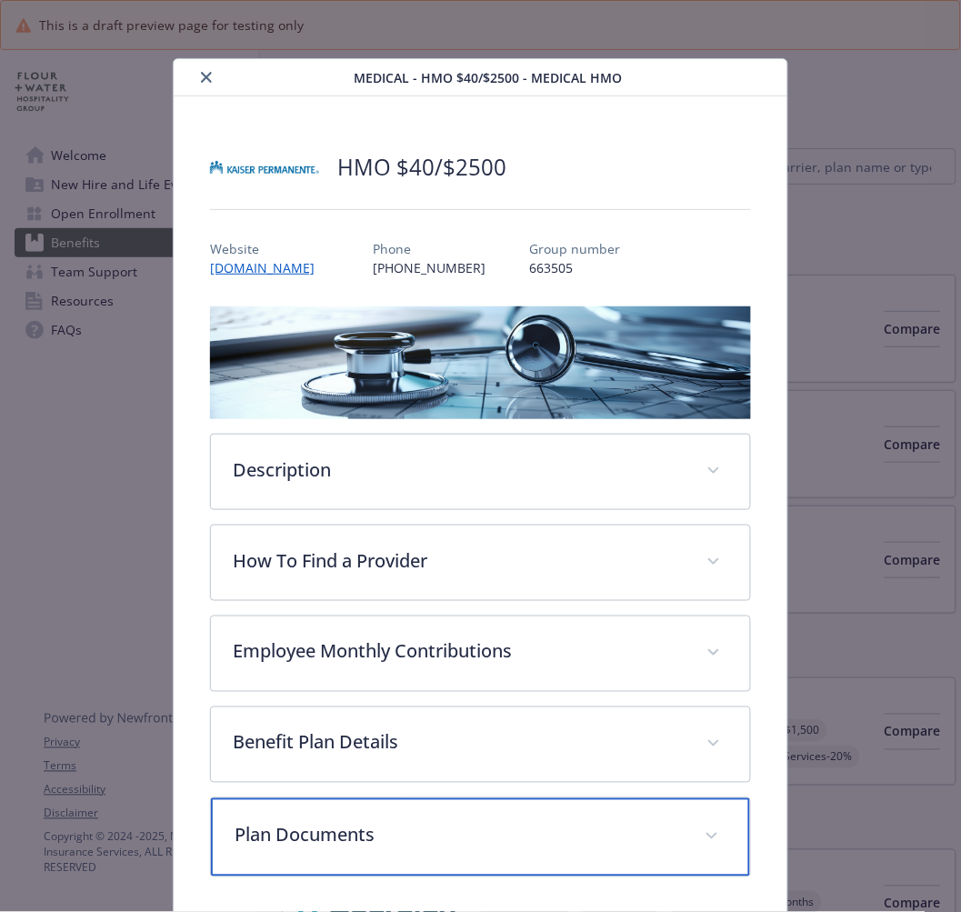
click at [312, 839] on p "Plan Documents" at bounding box center [458, 835] width 447 height 27
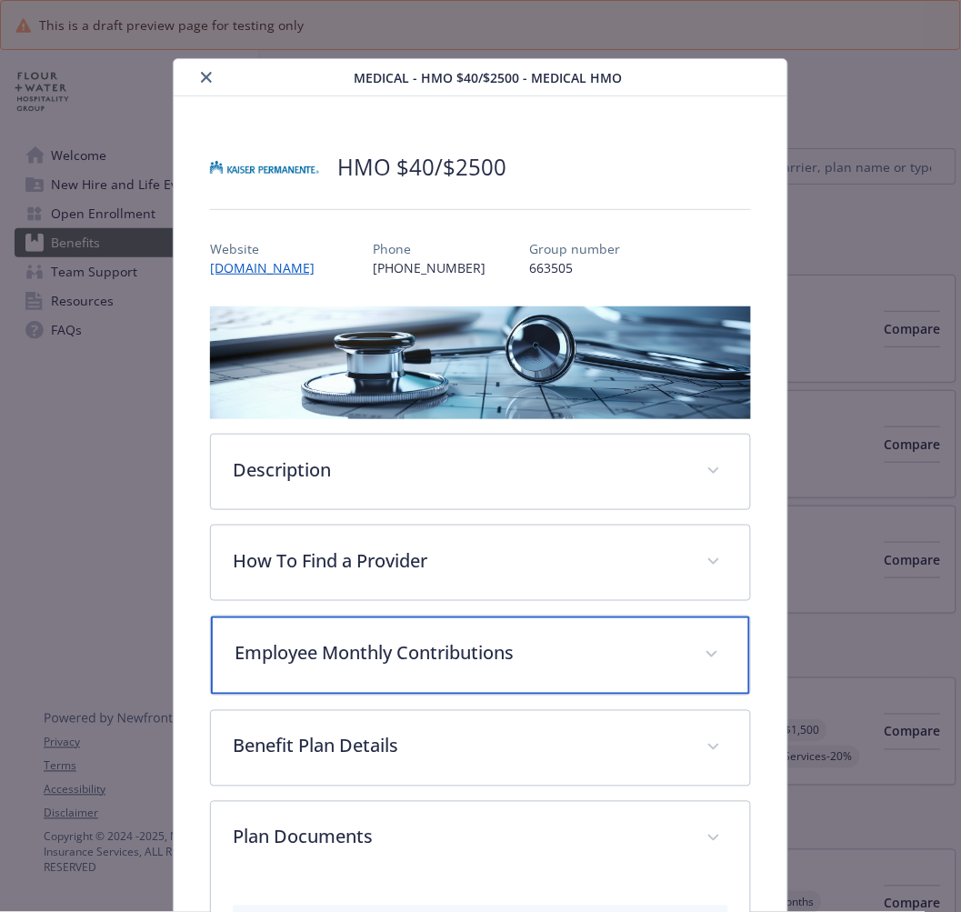
click at [318, 649] on p "Employee Monthly Contributions" at bounding box center [458, 653] width 447 height 27
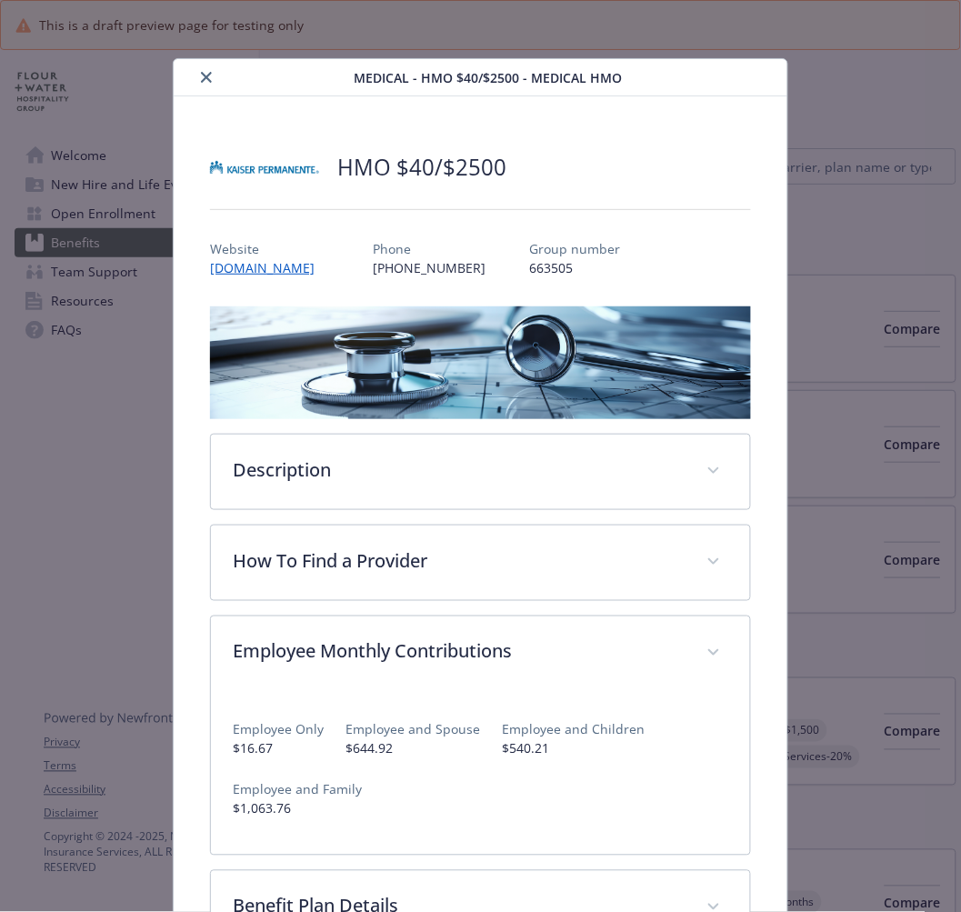
click at [206, 82] on icon "close" at bounding box center [206, 77] width 11 height 11
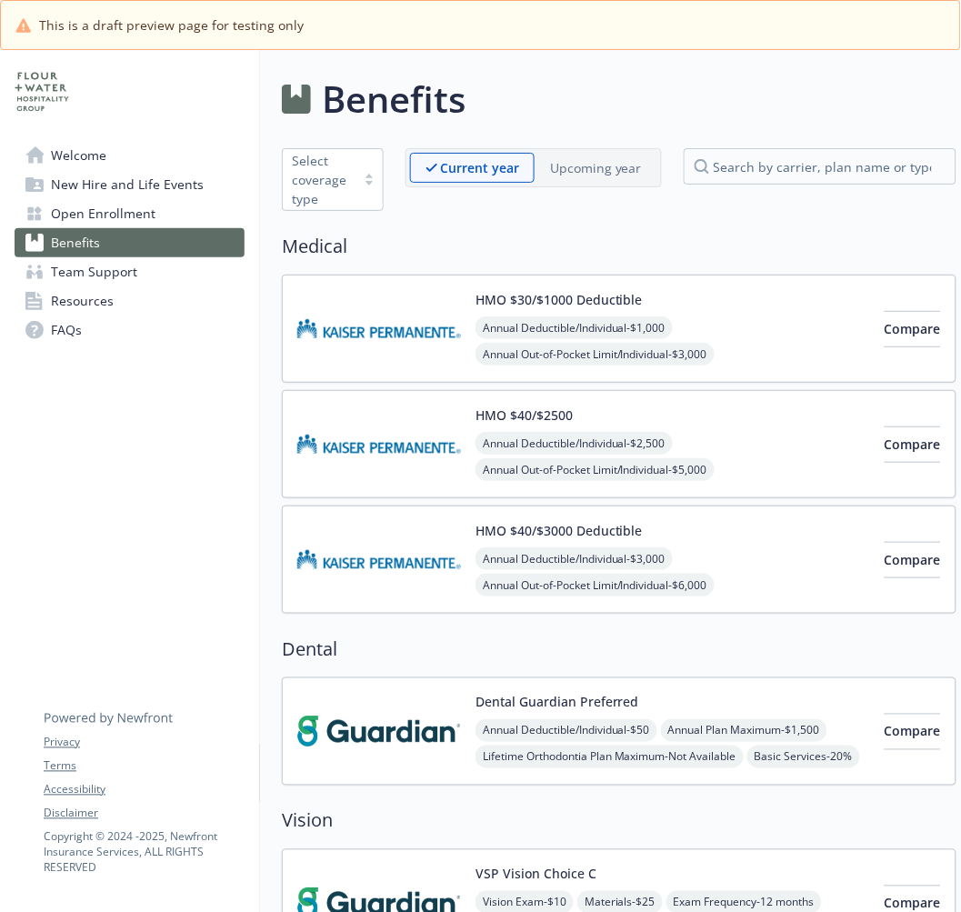
click at [380, 578] on img at bounding box center [379, 559] width 164 height 77
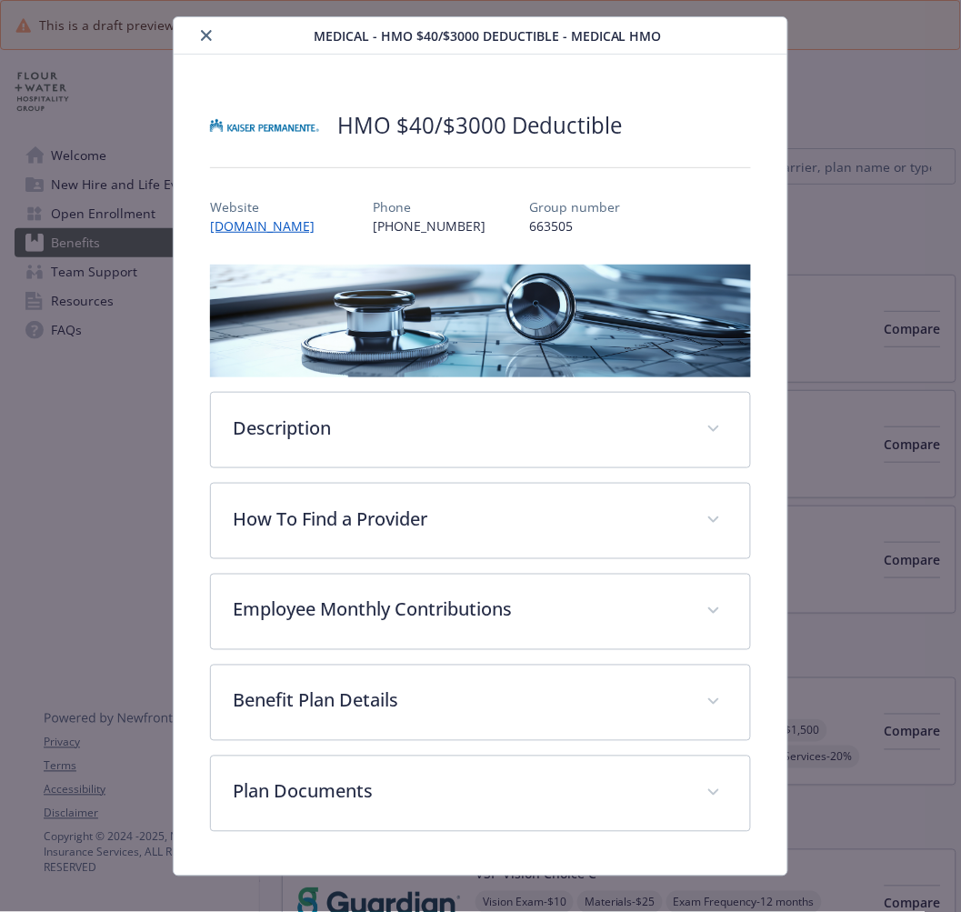
scroll to position [64, 0]
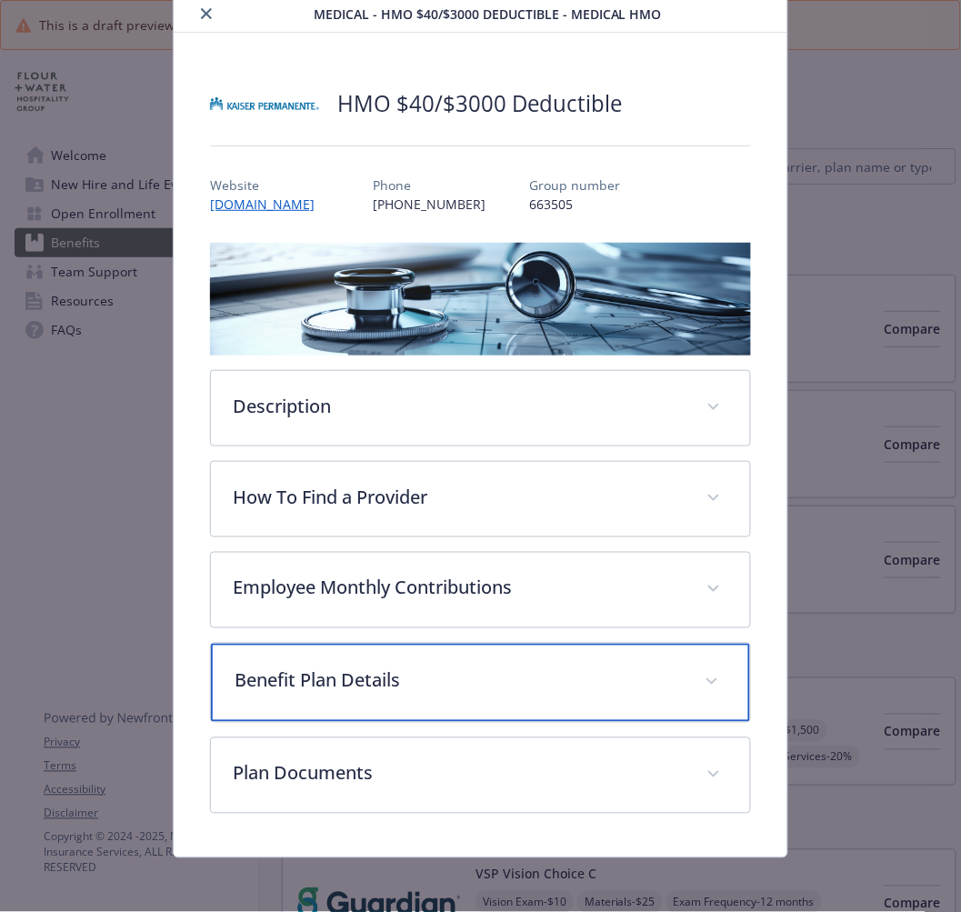
click at [356, 687] on p "Benefit Plan Details" at bounding box center [458, 680] width 447 height 27
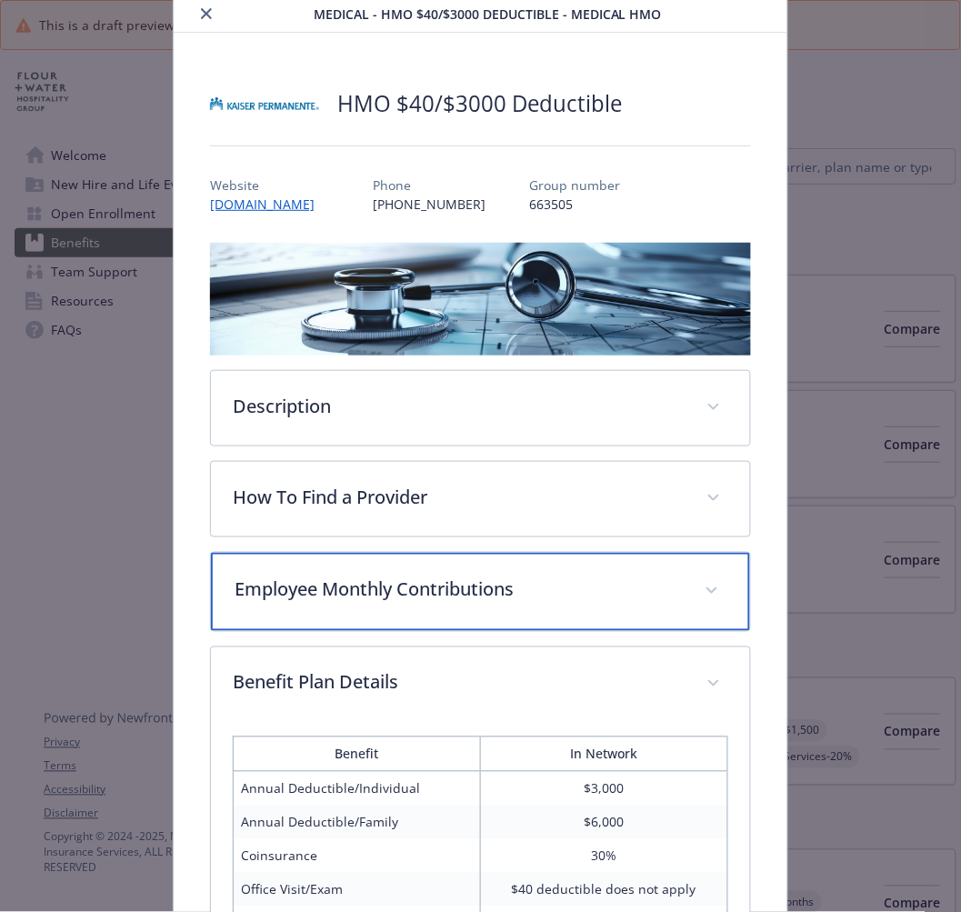
click at [365, 586] on p "Employee Monthly Contributions" at bounding box center [458, 589] width 447 height 27
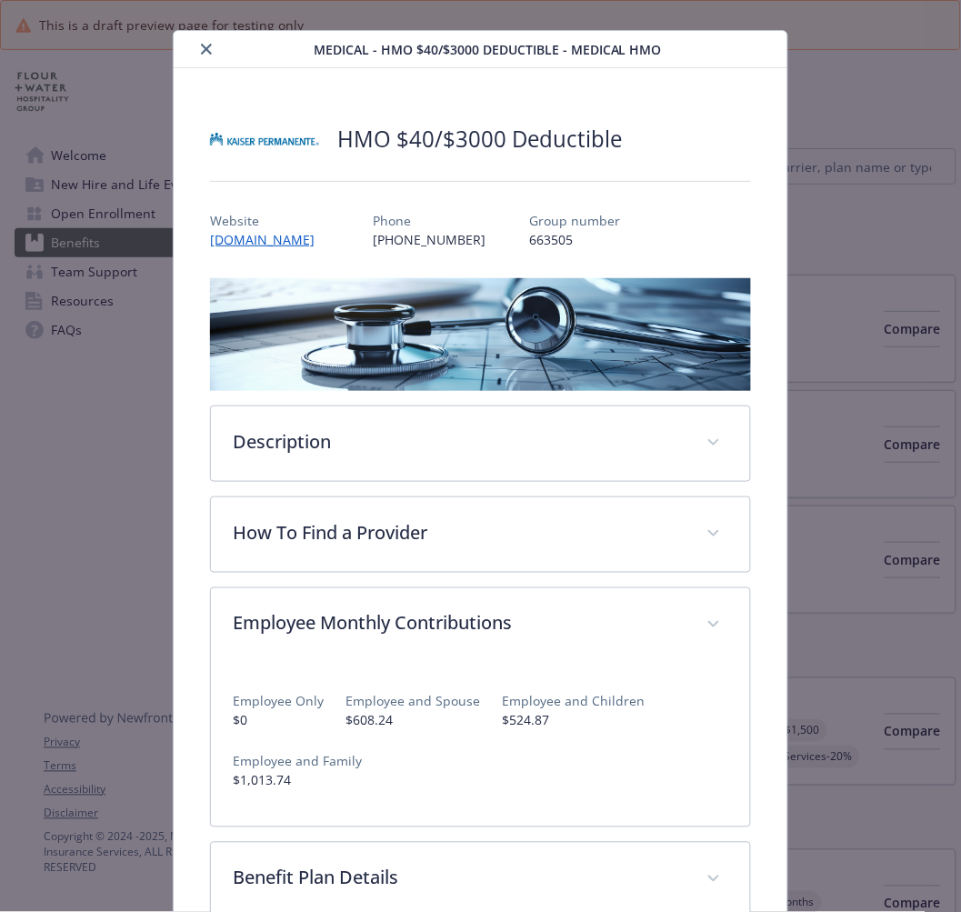
scroll to position [0, 0]
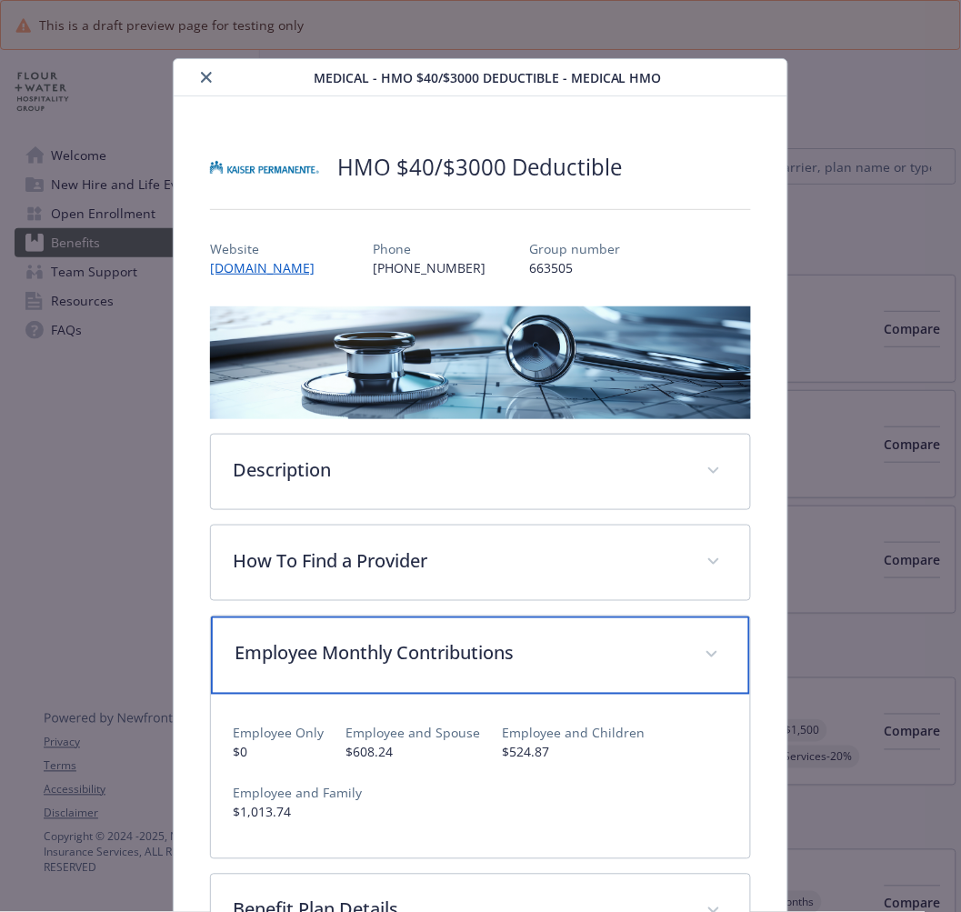
click at [321, 668] on div "Employee Monthly Contributions" at bounding box center [480, 655] width 538 height 78
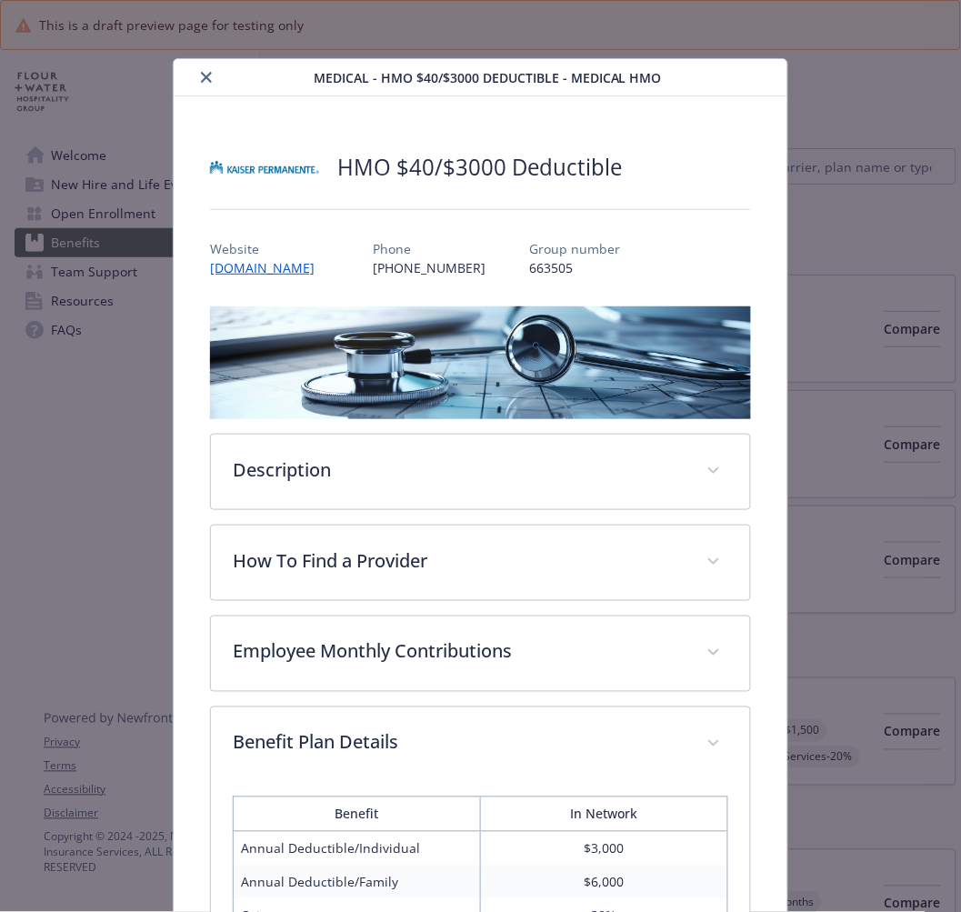
click at [201, 75] on icon "close" at bounding box center [206, 77] width 11 height 11
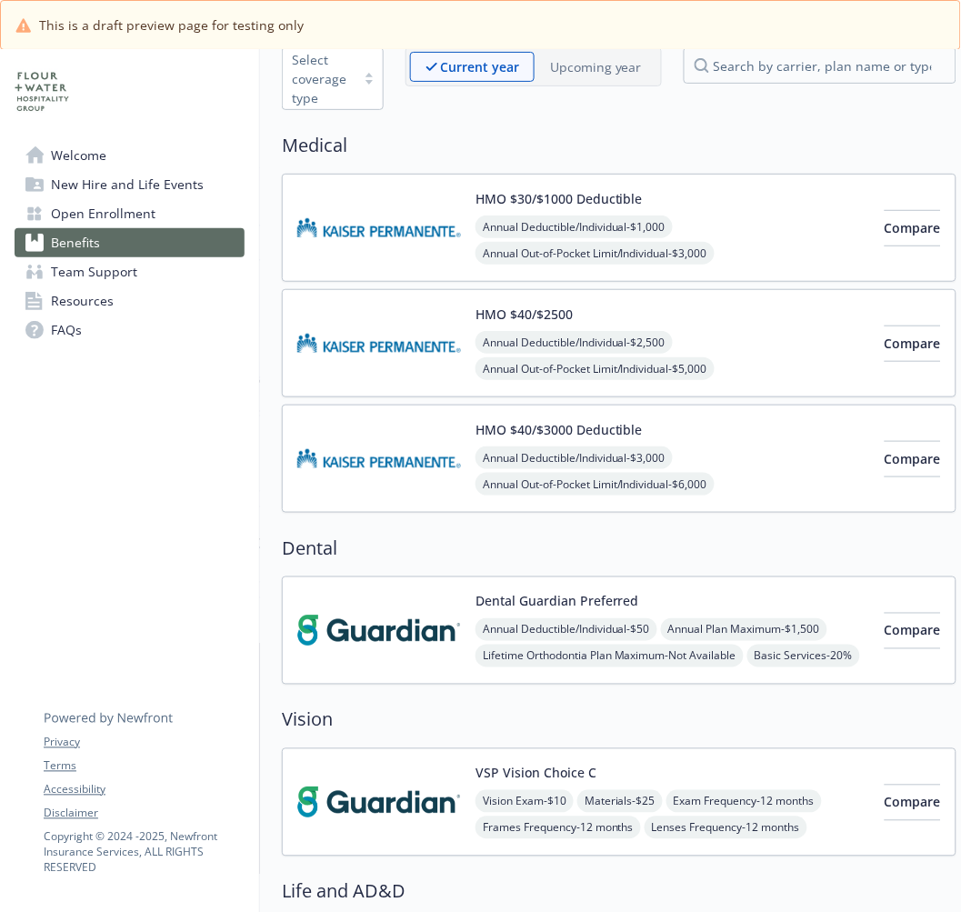
click at [373, 646] on img at bounding box center [379, 630] width 164 height 77
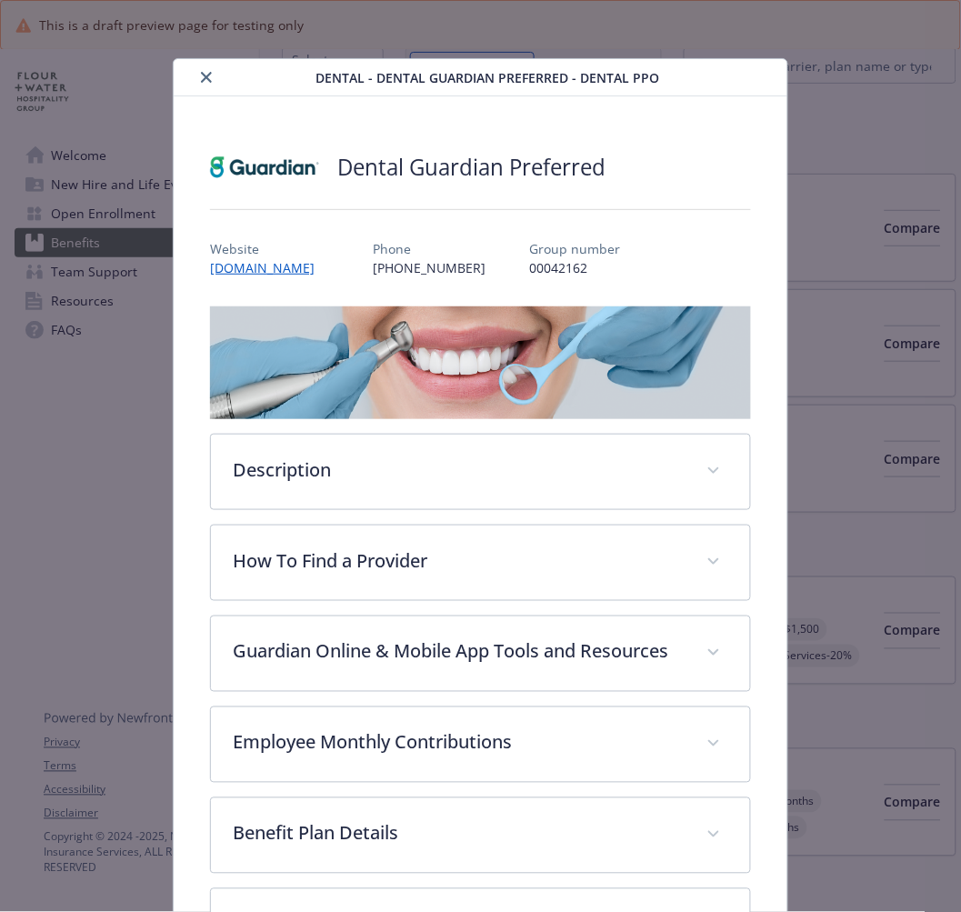
scroll to position [55, 0]
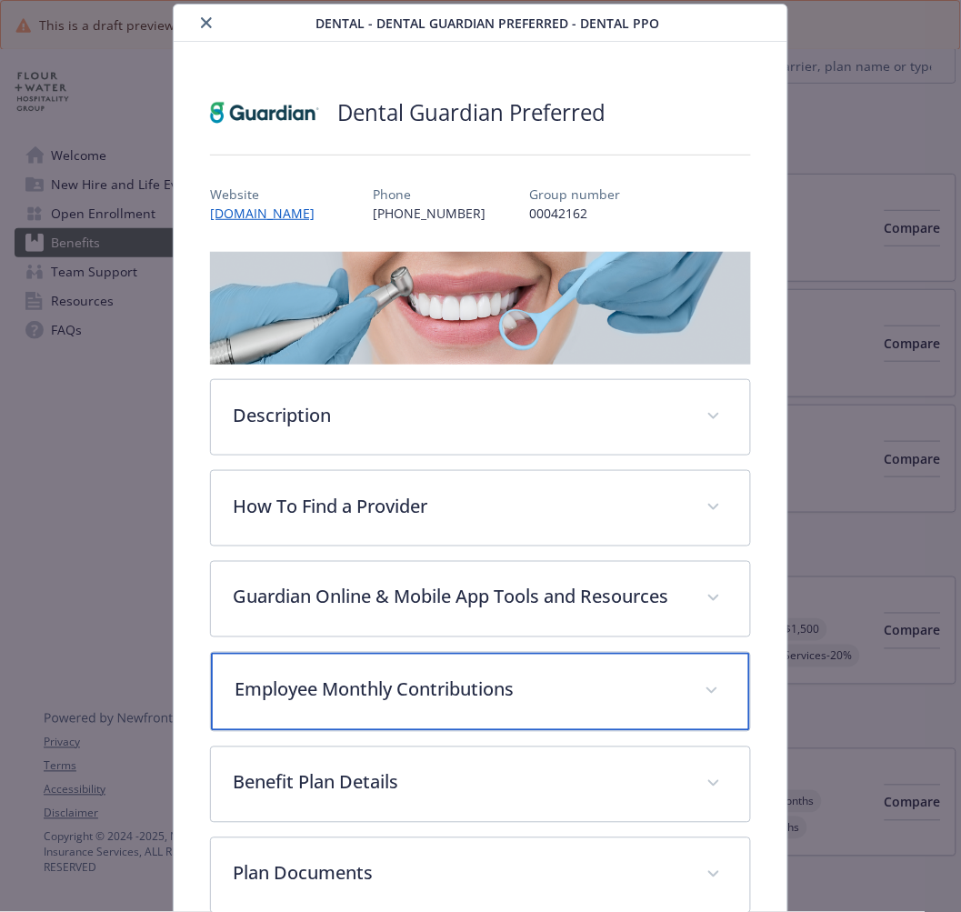
drag, startPoint x: 244, startPoint y: 705, endPoint x: 1, endPoint y: 679, distance: 244.1
click at [242, 704] on p "Employee Monthly Contributions" at bounding box center [458, 689] width 447 height 27
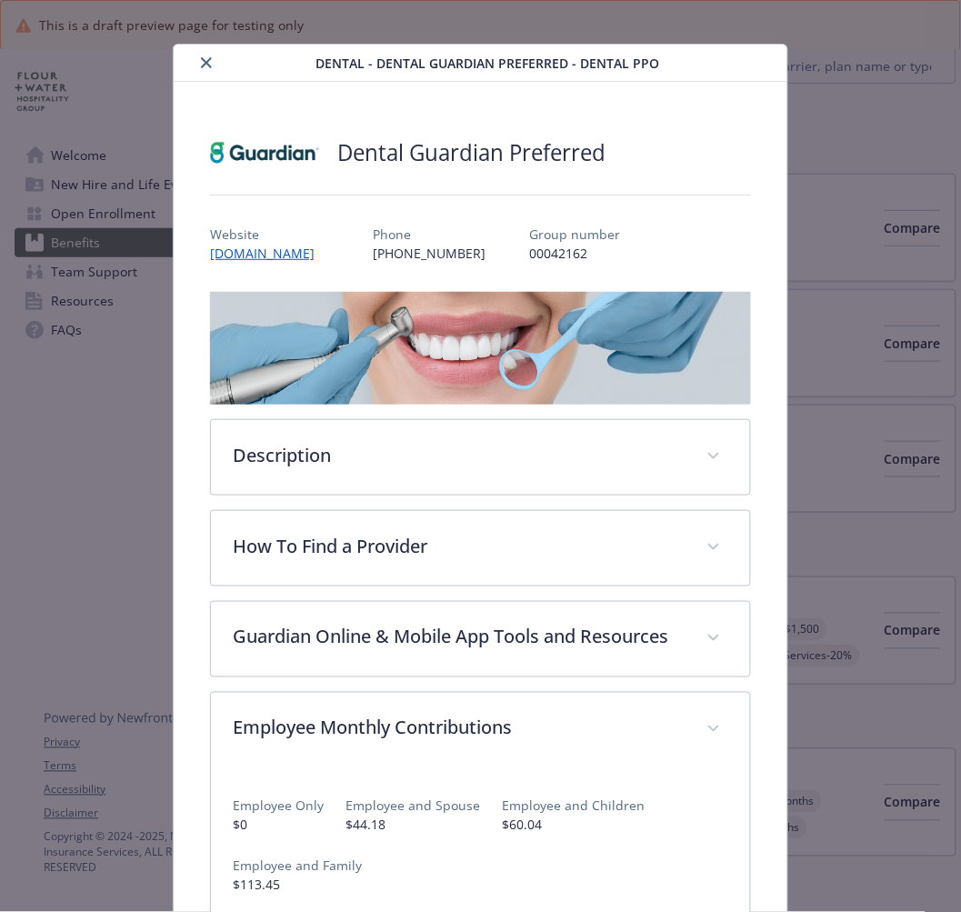
scroll to position [0, 0]
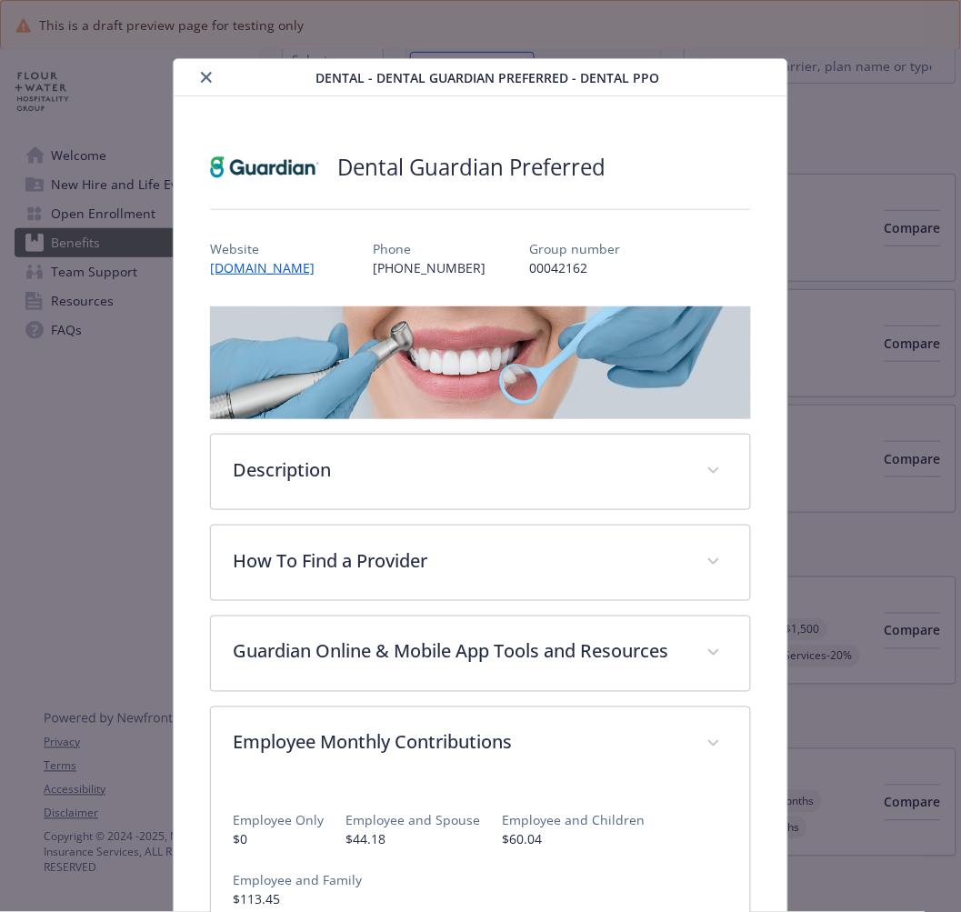
click at [201, 75] on icon "close" at bounding box center [206, 77] width 11 height 11
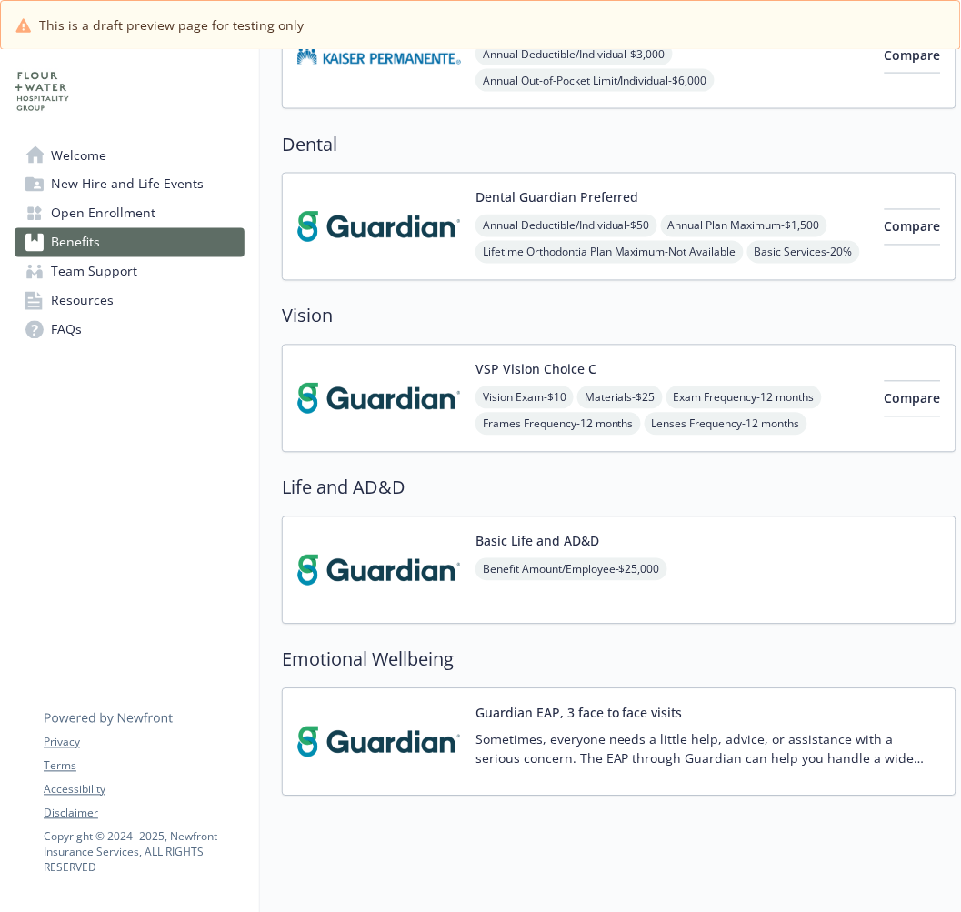
click at [380, 403] on img at bounding box center [379, 398] width 164 height 77
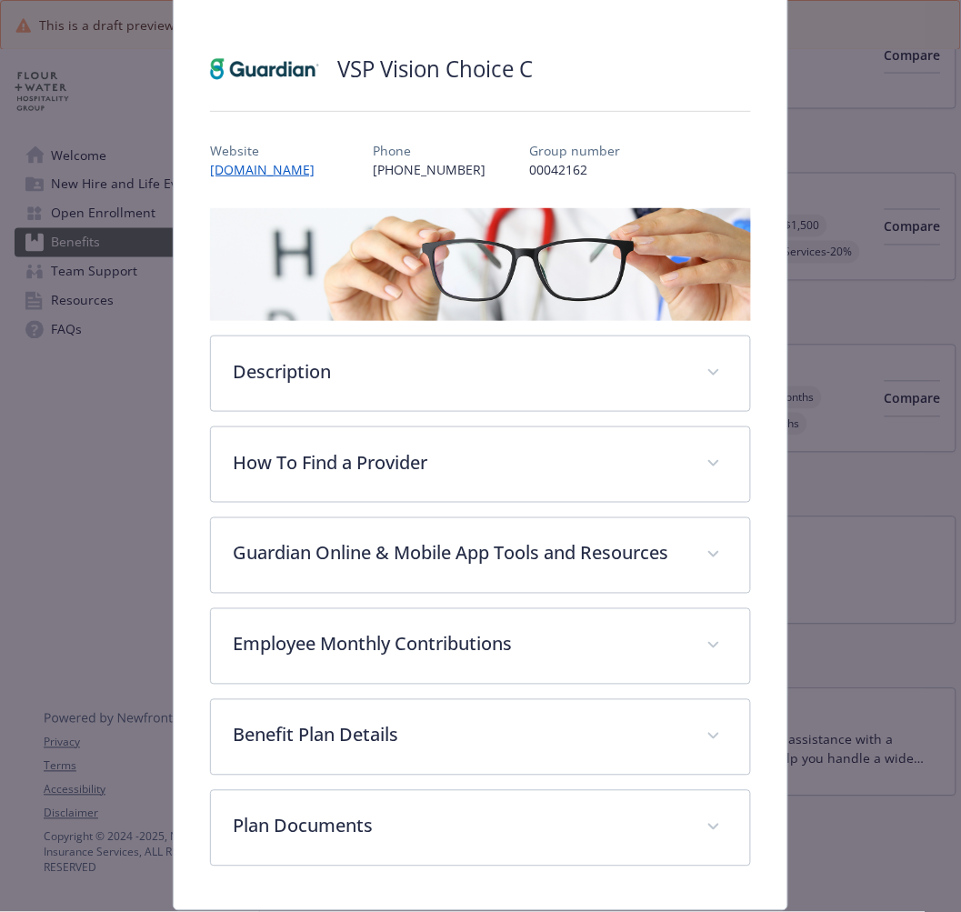
scroll to position [177, 0]
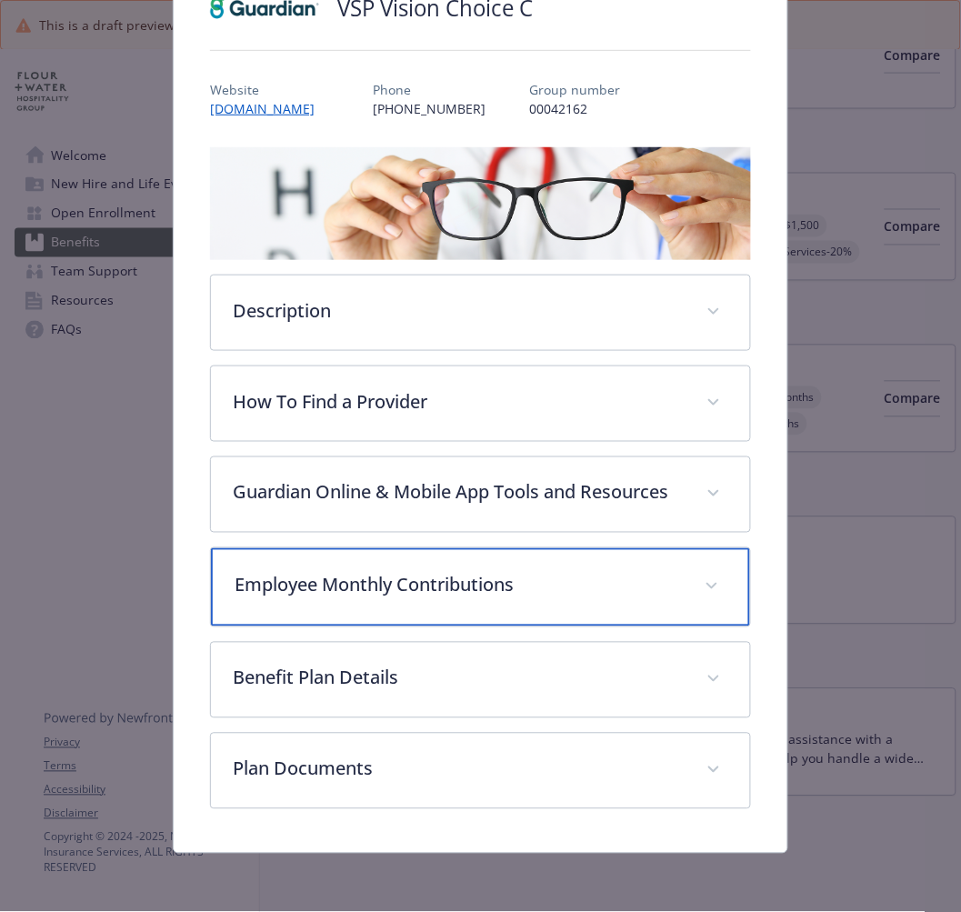
click at [264, 604] on div "Employee Monthly Contributions" at bounding box center [480, 587] width 538 height 78
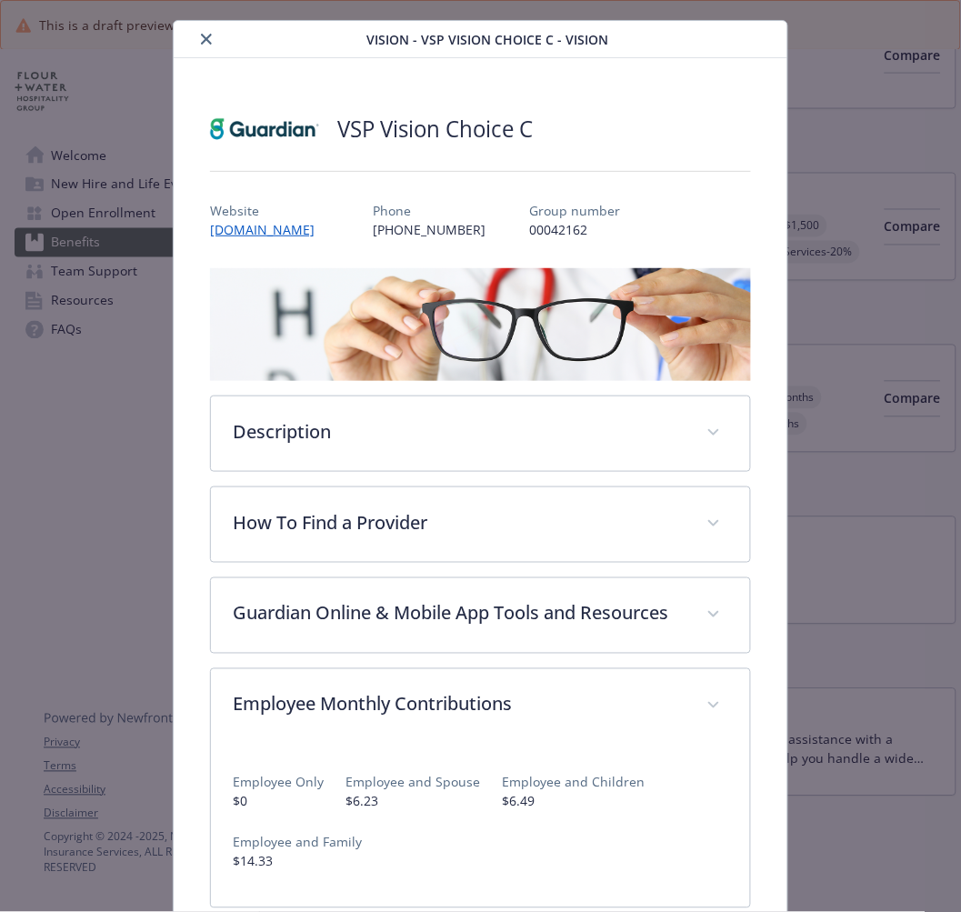
scroll to position [0, 0]
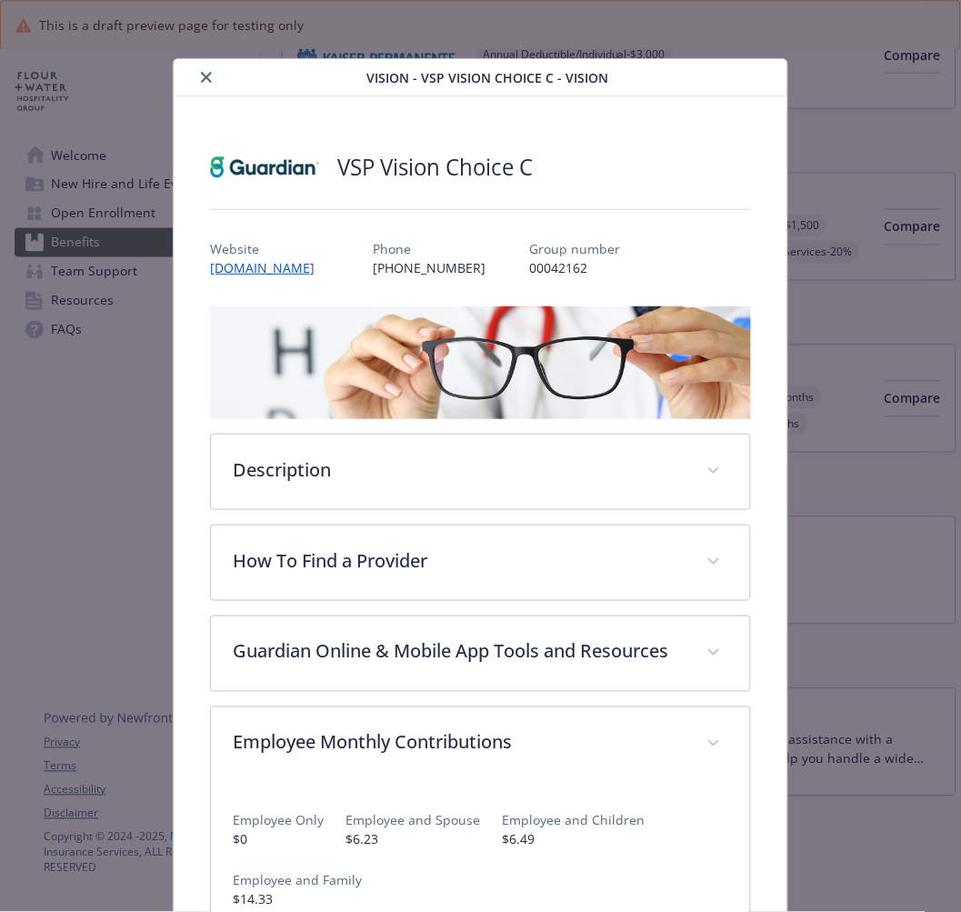
click at [207, 66] on button "close" at bounding box center [206, 77] width 22 height 22
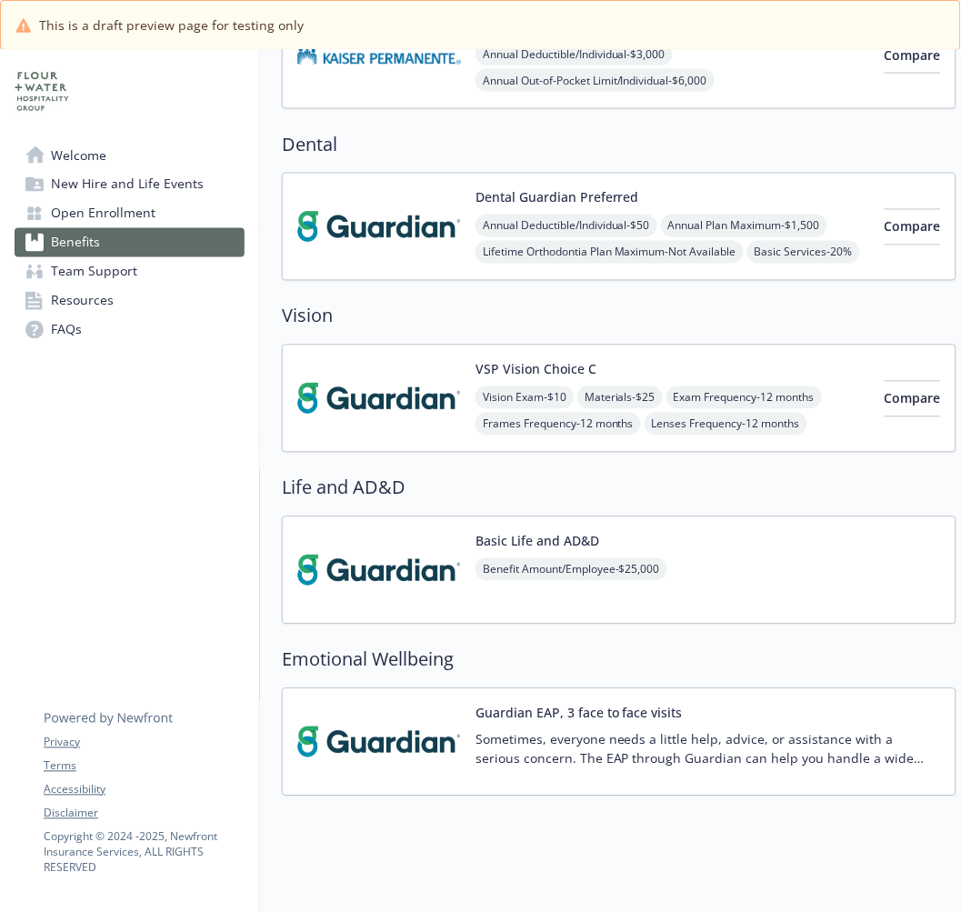
click at [383, 594] on img at bounding box center [379, 570] width 164 height 77
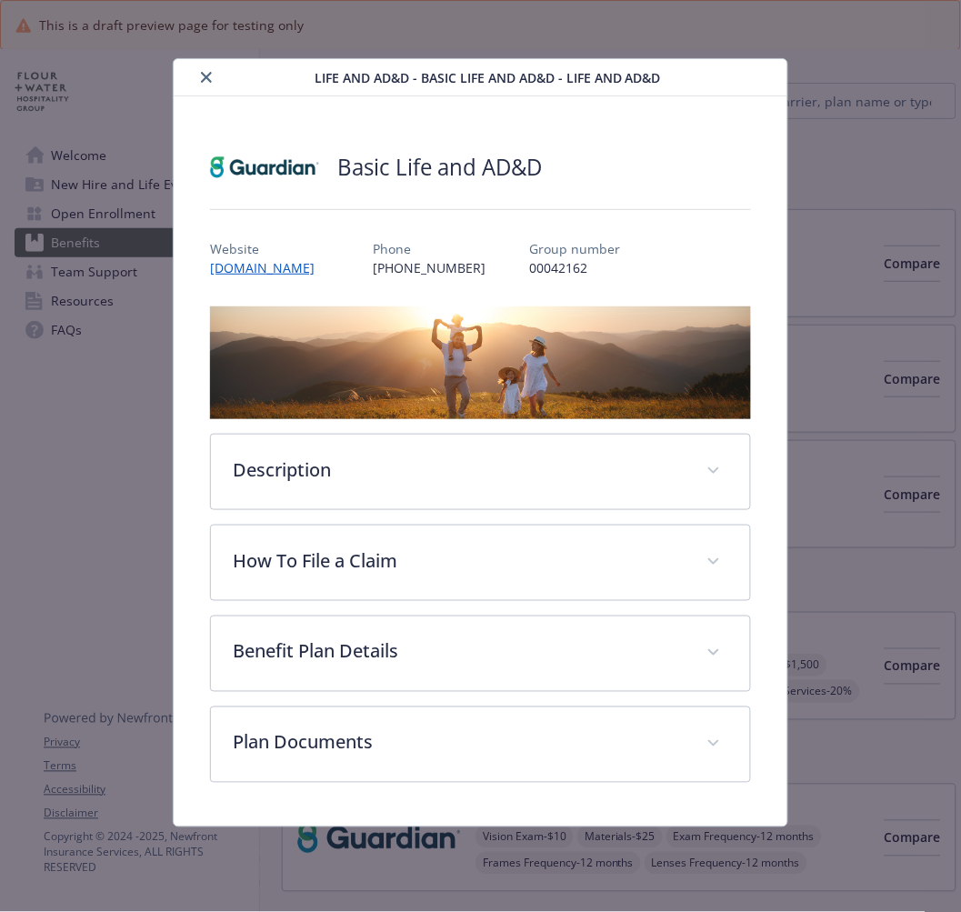
scroll to position [505, 0]
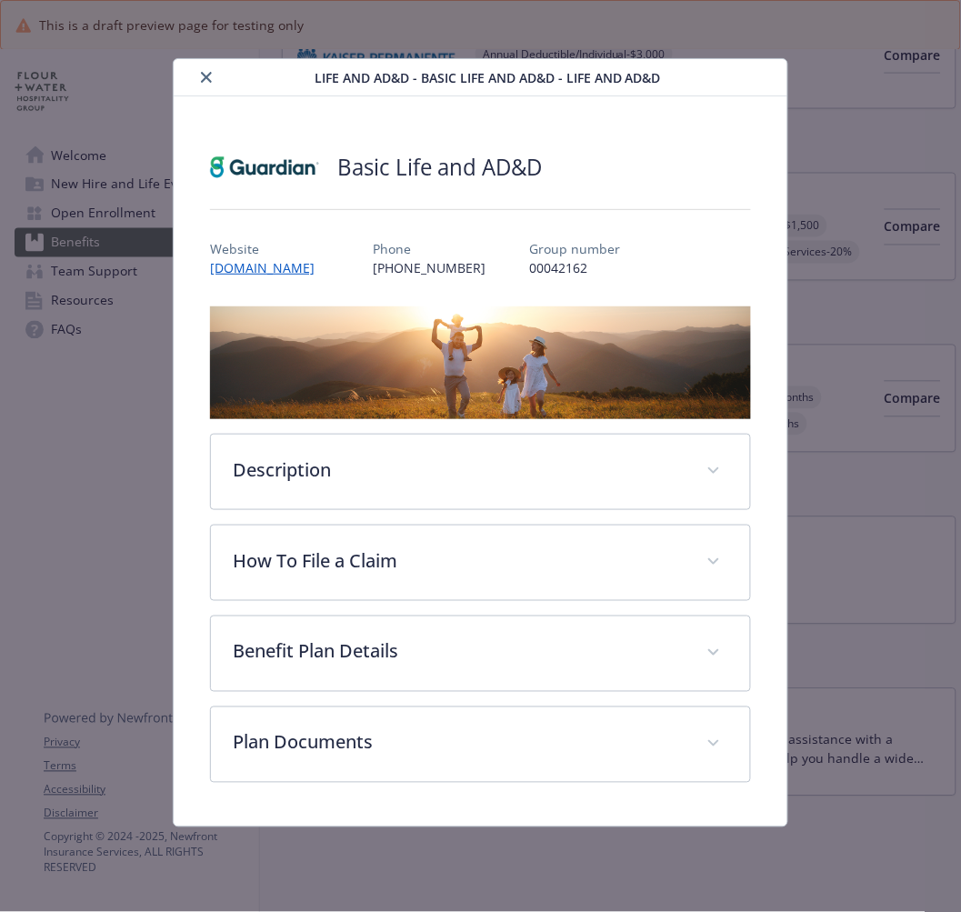
click at [195, 74] on button "close" at bounding box center [206, 77] width 22 height 22
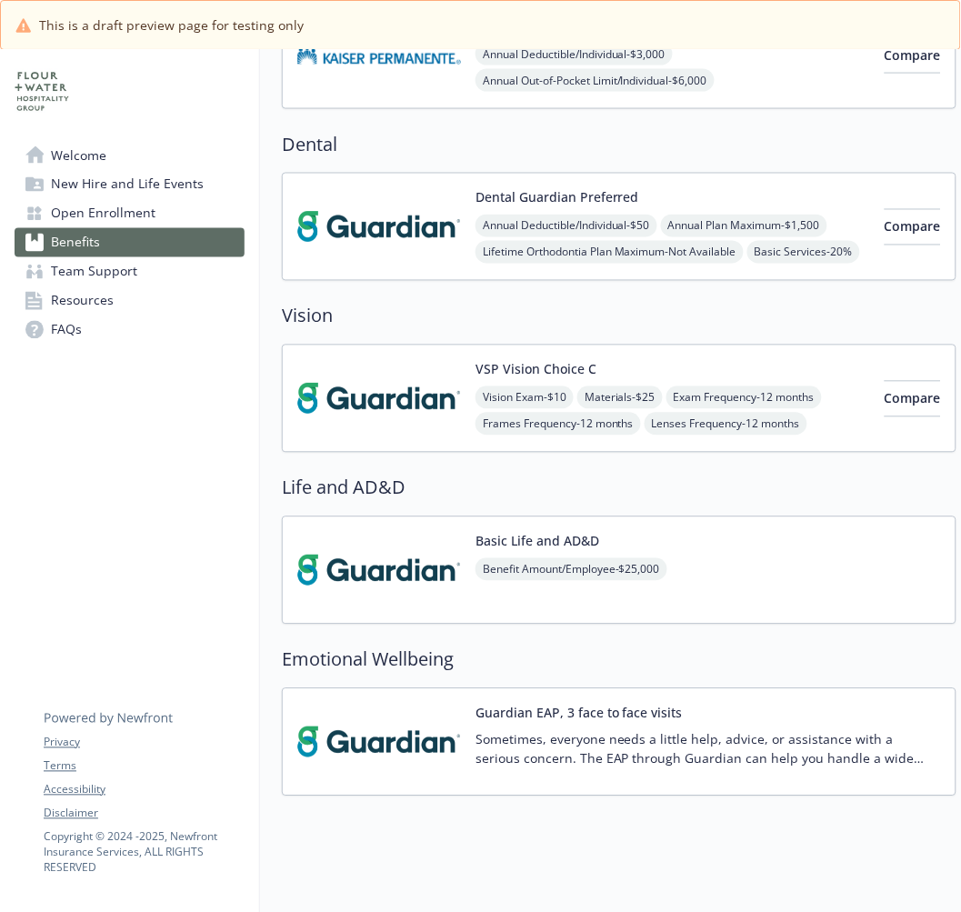
click at [337, 703] on div "Guardian EAP, 3 face to face visits Sometimes, everyone needs a little help, ad…" at bounding box center [619, 742] width 675 height 108
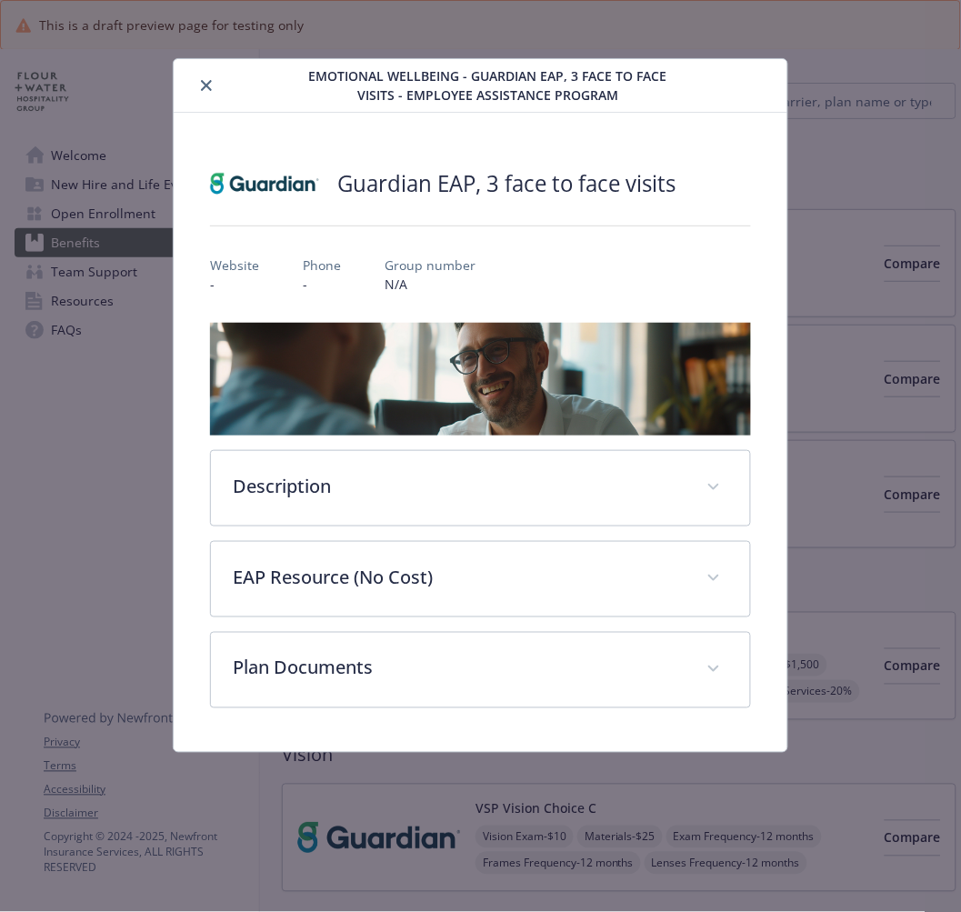
scroll to position [505, 0]
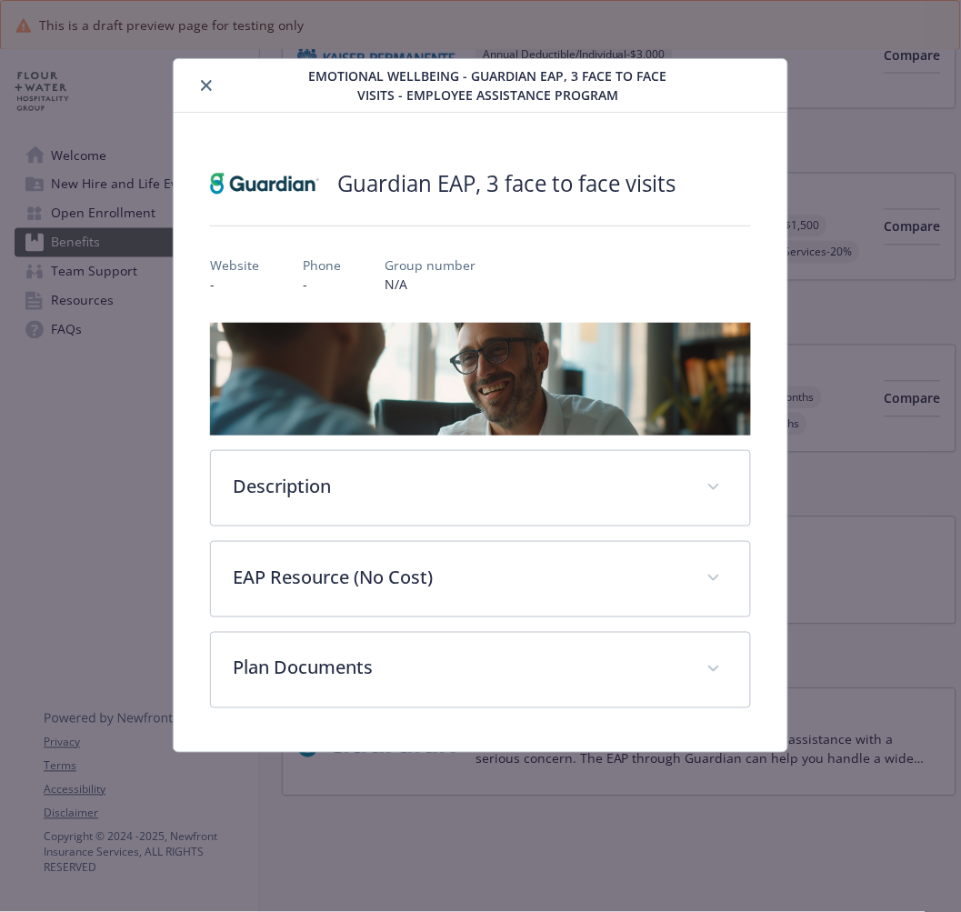
click at [210, 91] on button "close" at bounding box center [206, 86] width 22 height 22
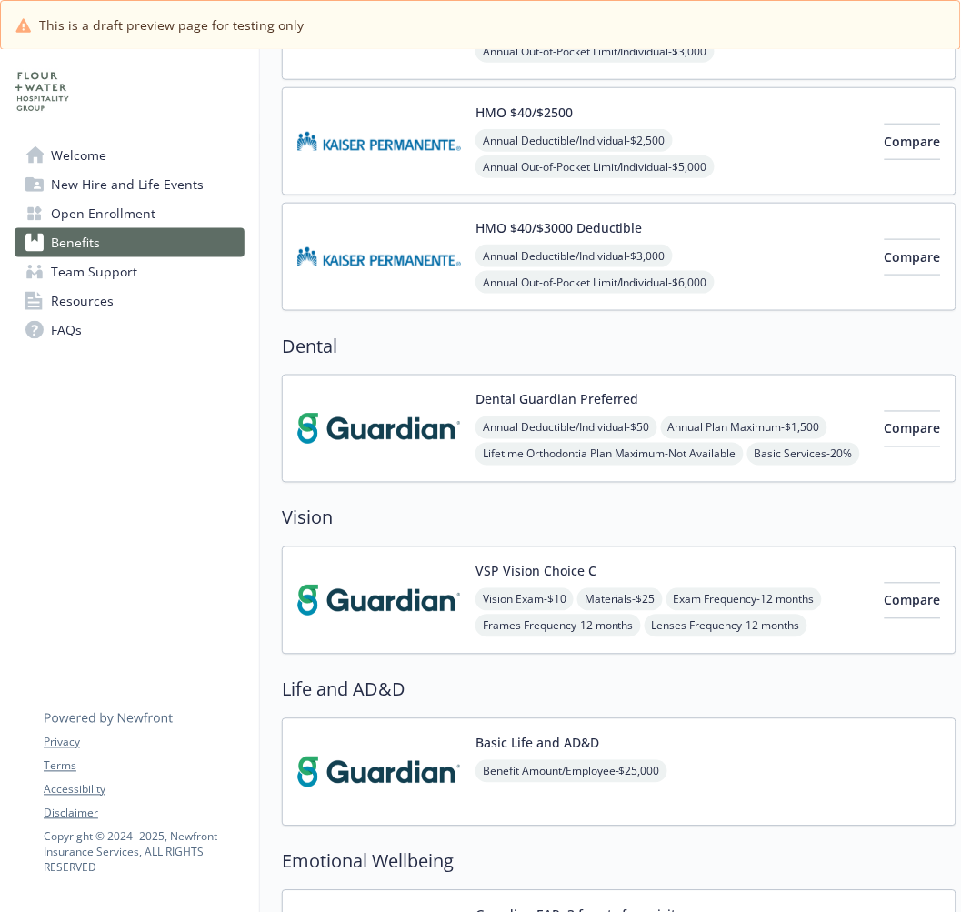
click at [84, 147] on span "Welcome" at bounding box center [78, 155] width 55 height 29
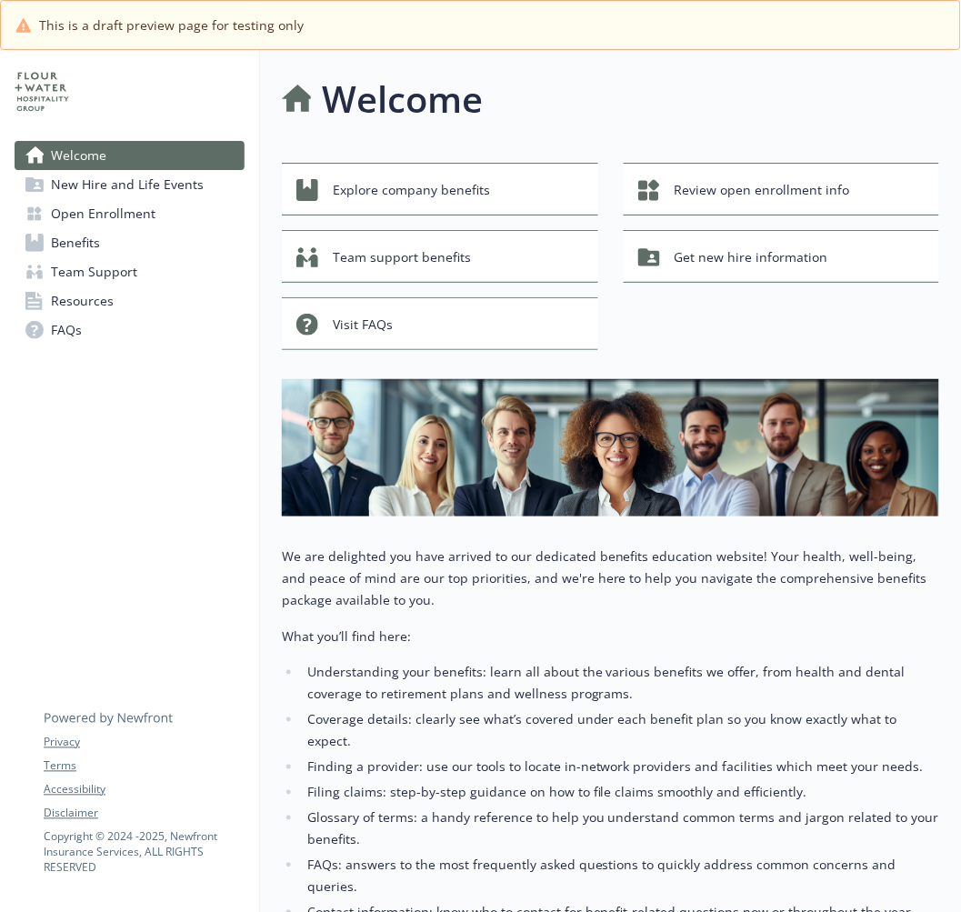
click at [222, 435] on div "Welcome New Hire and Life Events Open Enrollment Benefits Team Support Resource…" at bounding box center [130, 648] width 260 height 1197
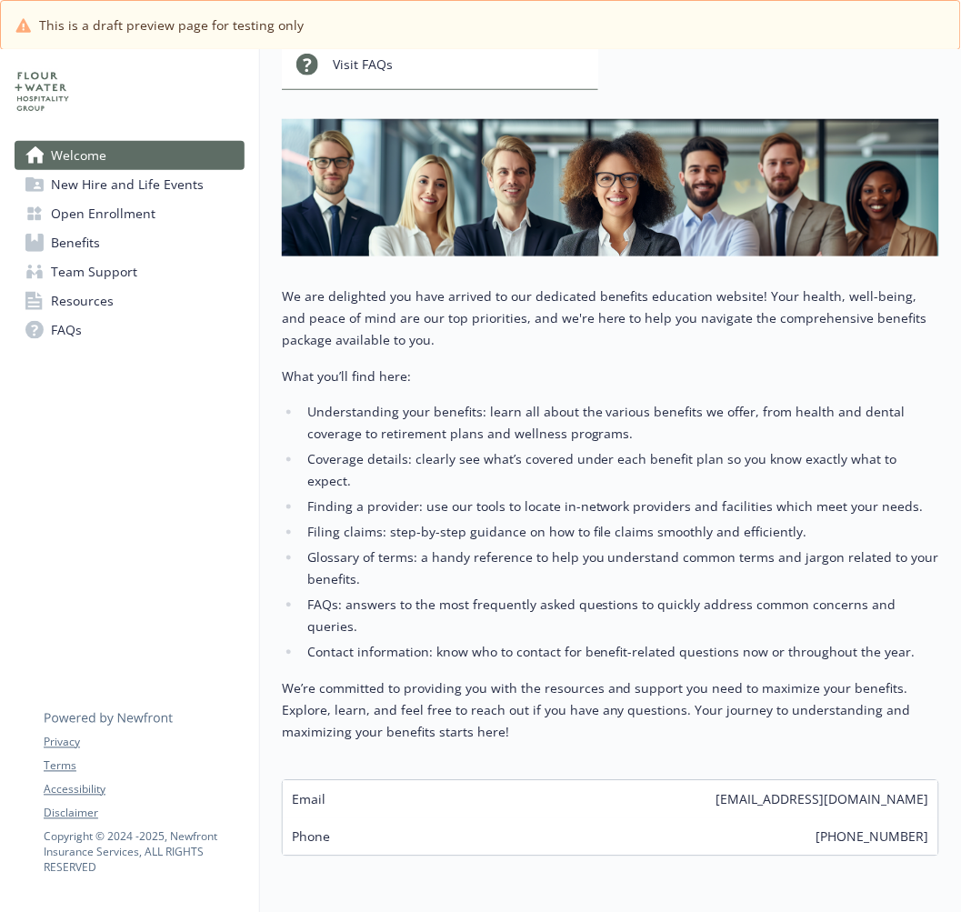
scroll to position [305, 0]
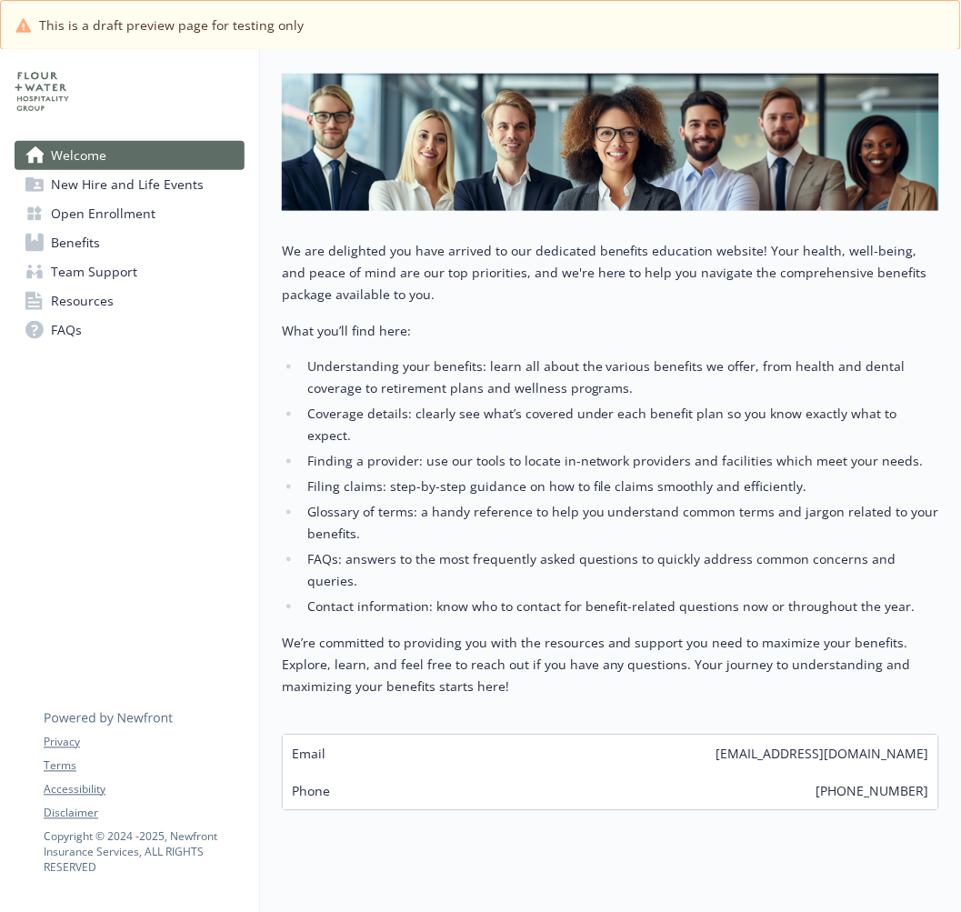
click at [120, 185] on span "New Hire and Life Events" at bounding box center [127, 184] width 153 height 29
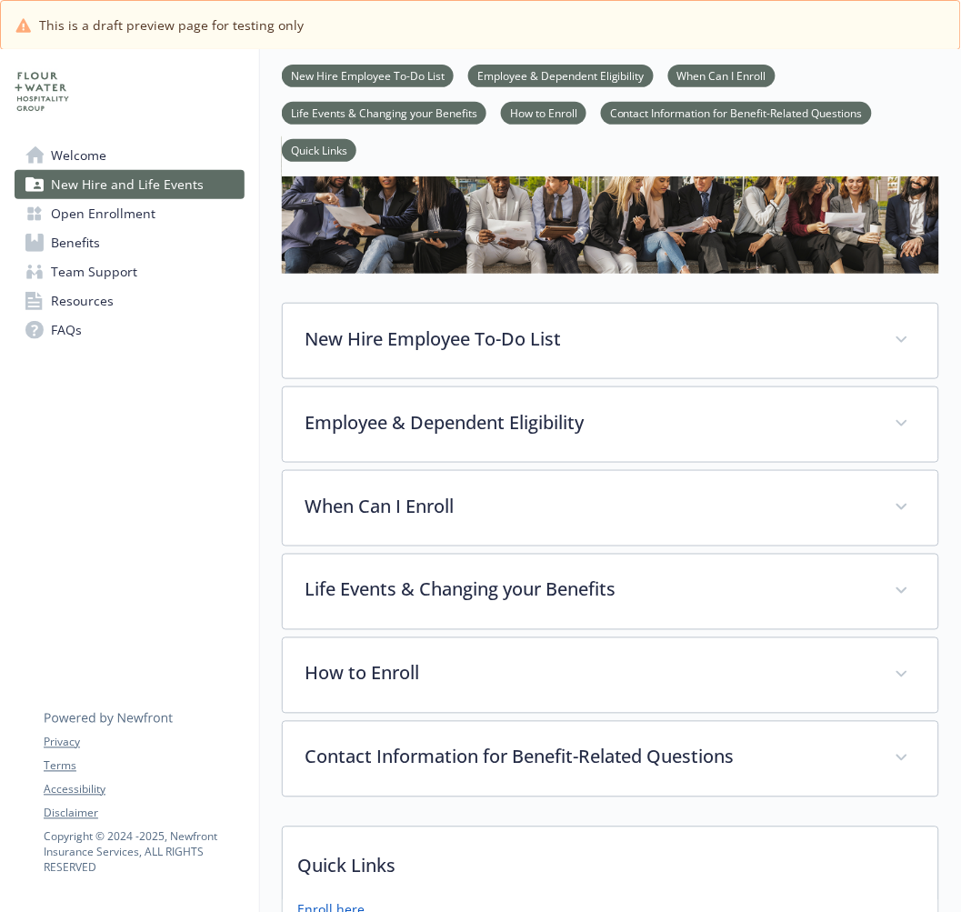
scroll to position [101, 0]
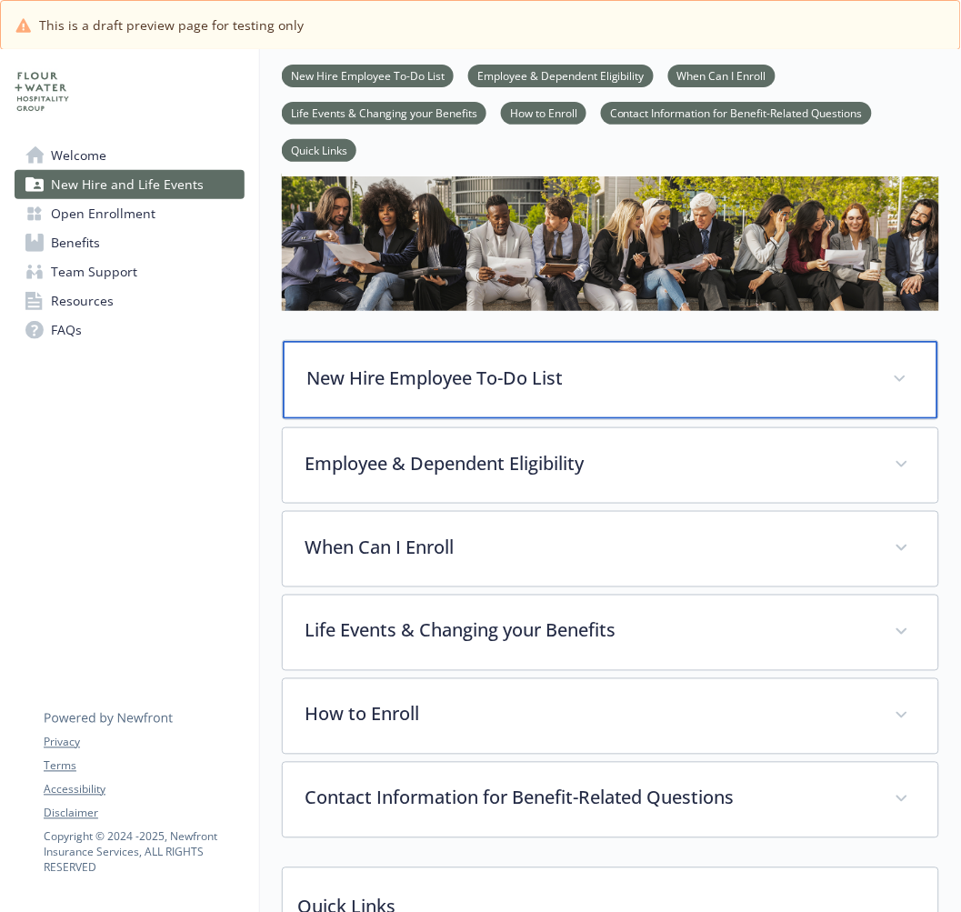
click at [422, 362] on div "New Hire Employee To-Do List" at bounding box center [610, 380] width 655 height 78
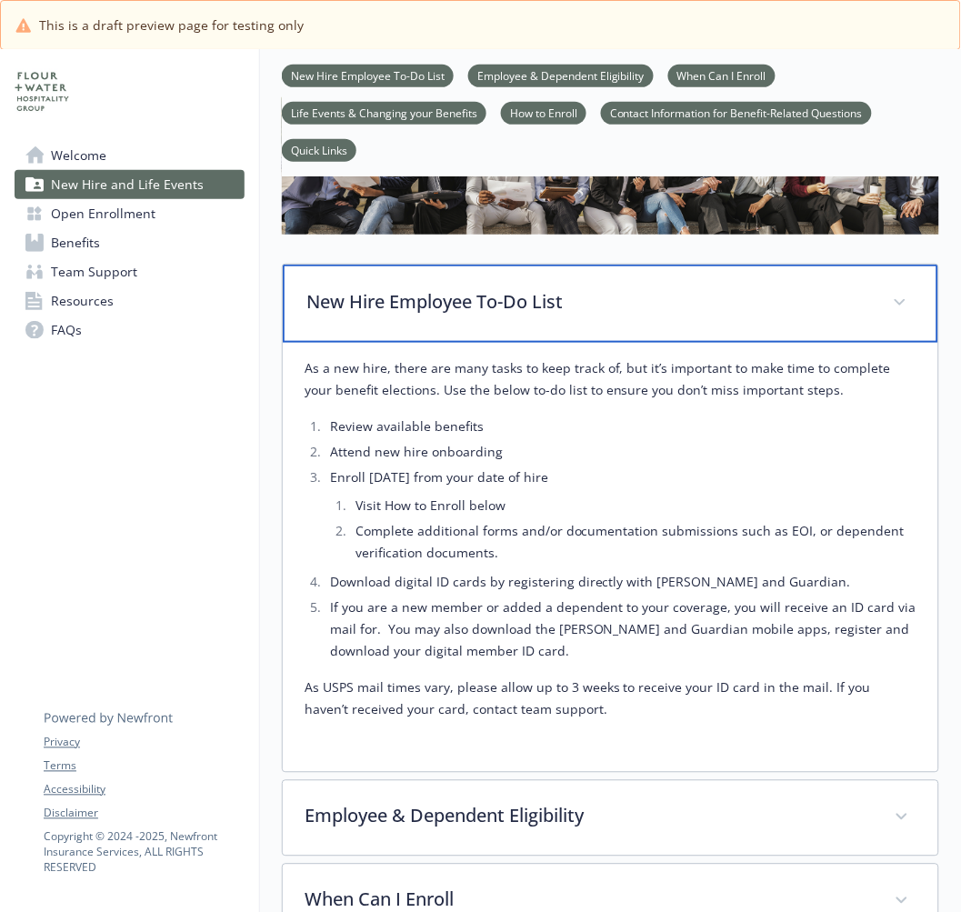
scroll to position [303, 0]
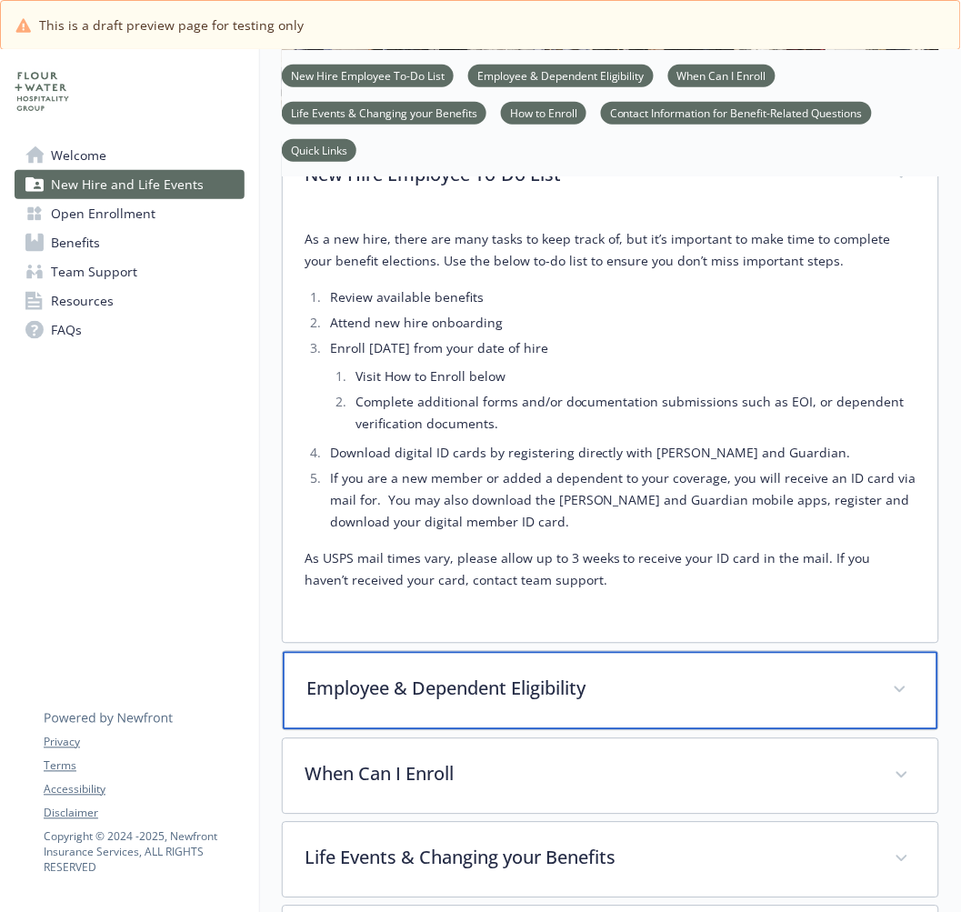
click at [414, 675] on p "Employee & Dependent Eligibility" at bounding box center [588, 688] width 565 height 27
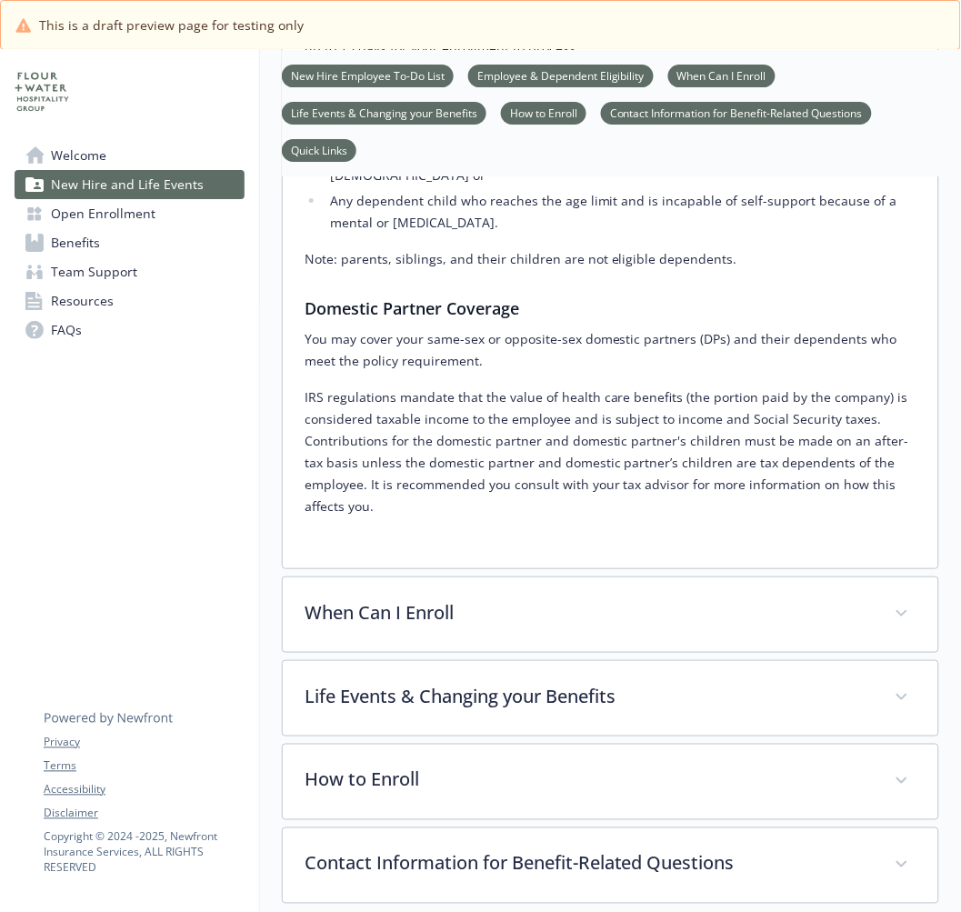
scroll to position [1212, 0]
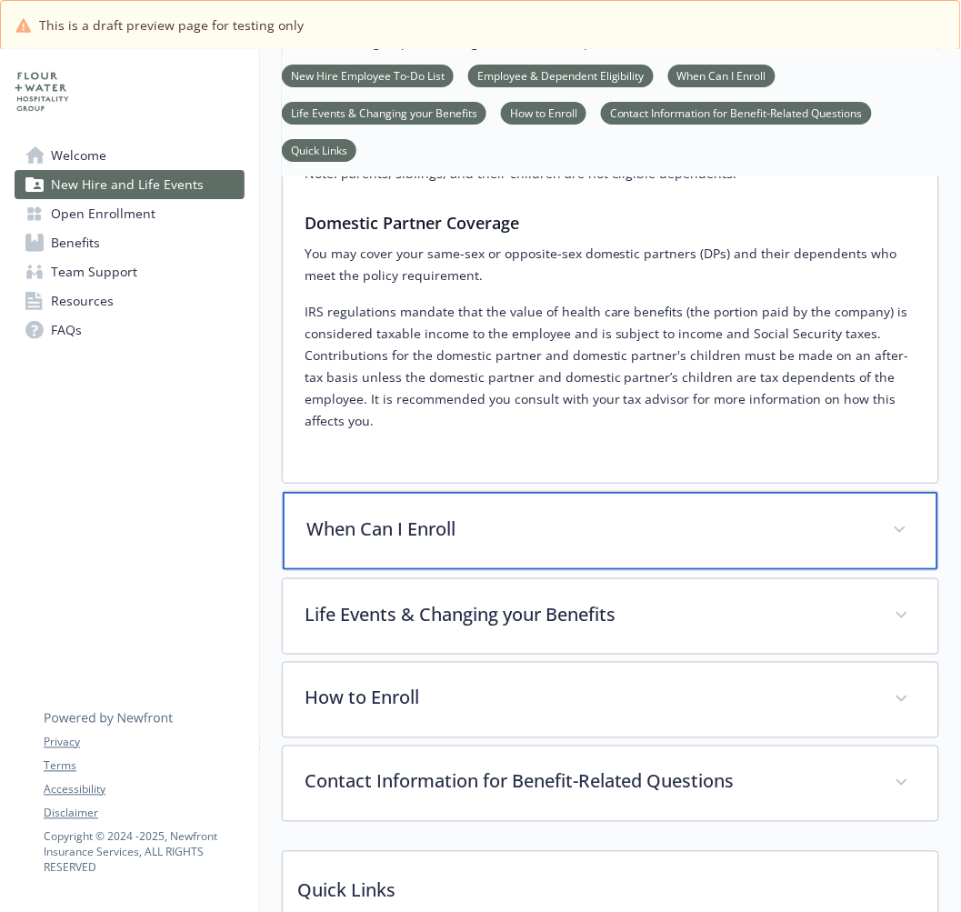
click at [527, 528] on div "When Can I Enroll" at bounding box center [610, 531] width 655 height 78
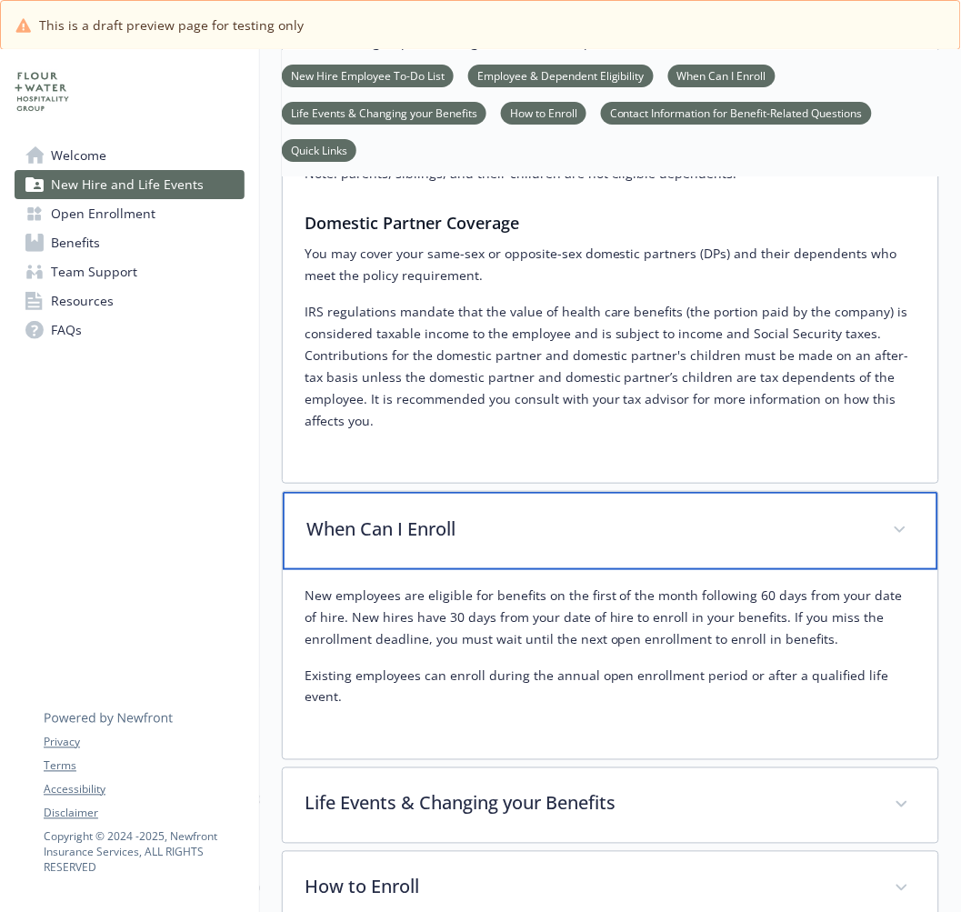
click at [527, 528] on div "When Can I Enroll" at bounding box center [610, 531] width 655 height 78
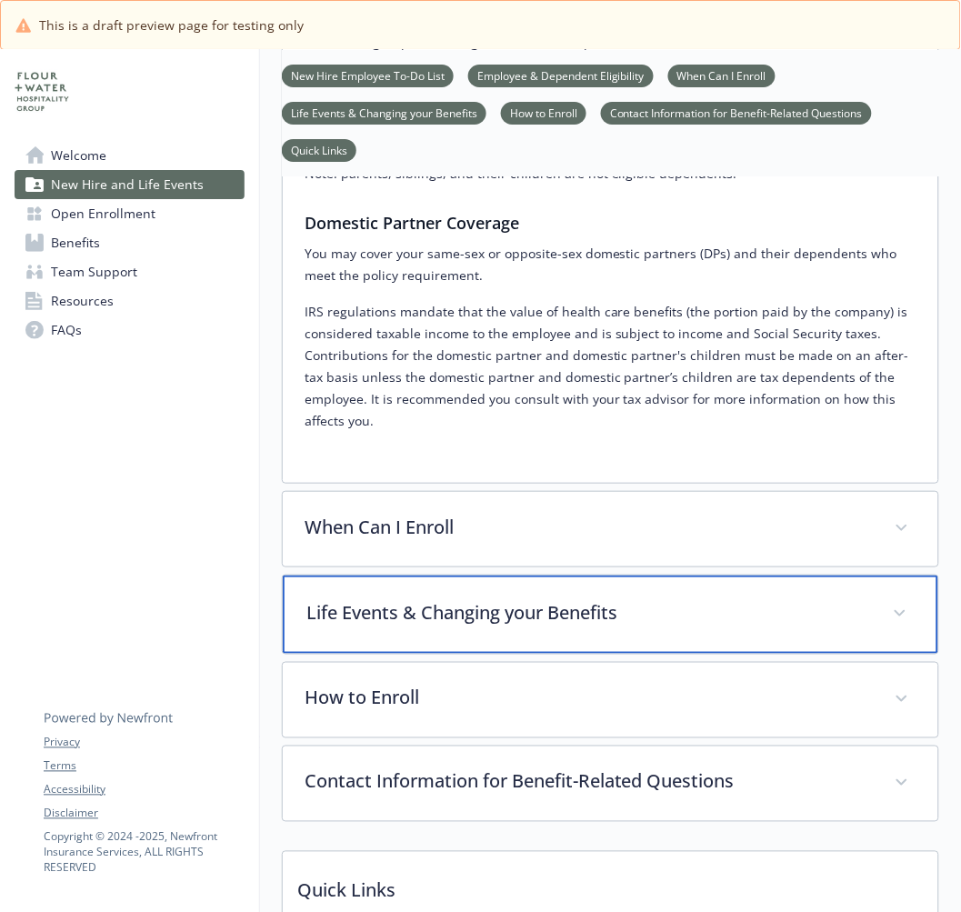
click at [505, 599] on p "Life Events & Changing your Benefits" at bounding box center [588, 612] width 565 height 27
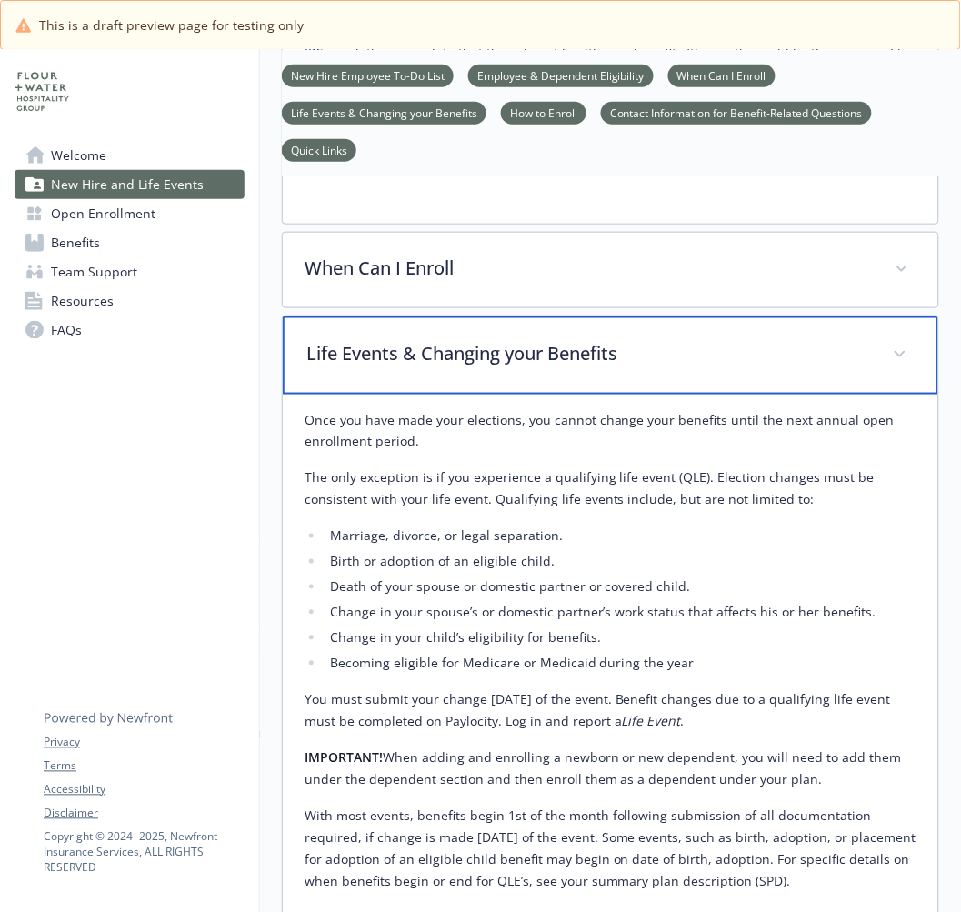
scroll to position [1616, 0]
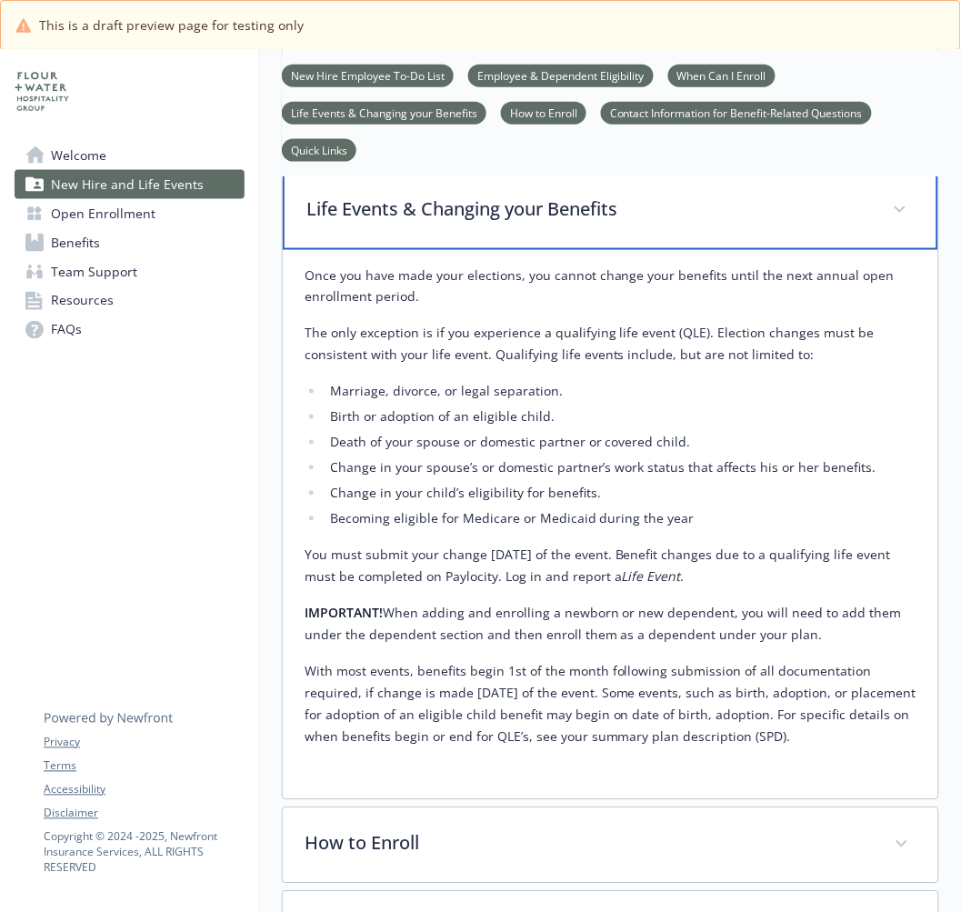
click at [611, 211] on div "Life Events & Changing your Benefits" at bounding box center [610, 211] width 655 height 78
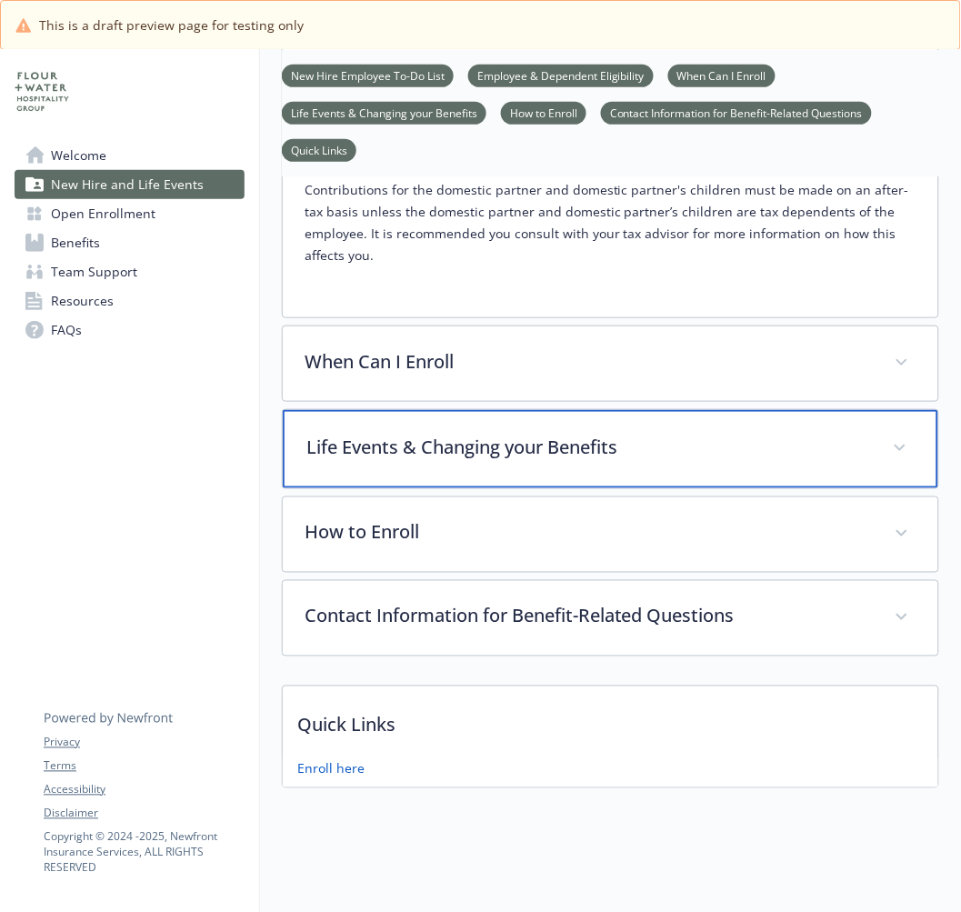
scroll to position [1376, 0]
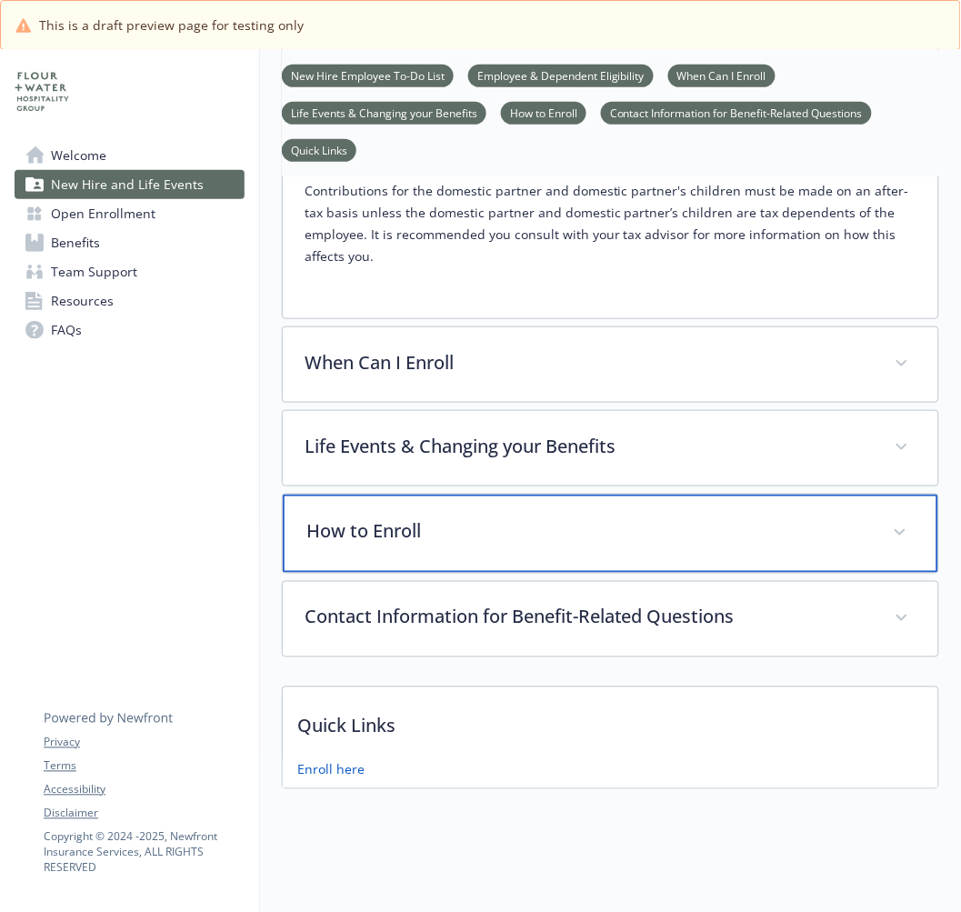
click at [451, 495] on div "How to Enroll" at bounding box center [610, 534] width 655 height 78
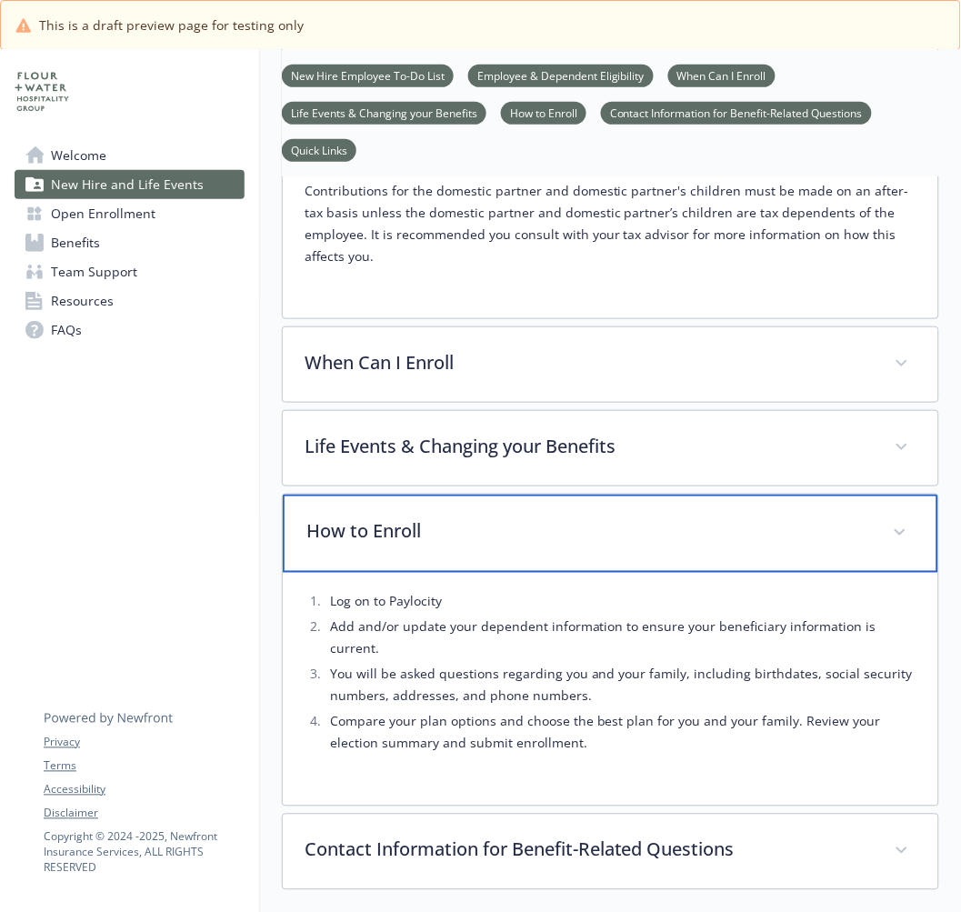
click at [451, 495] on div "How to Enroll" at bounding box center [610, 534] width 655 height 78
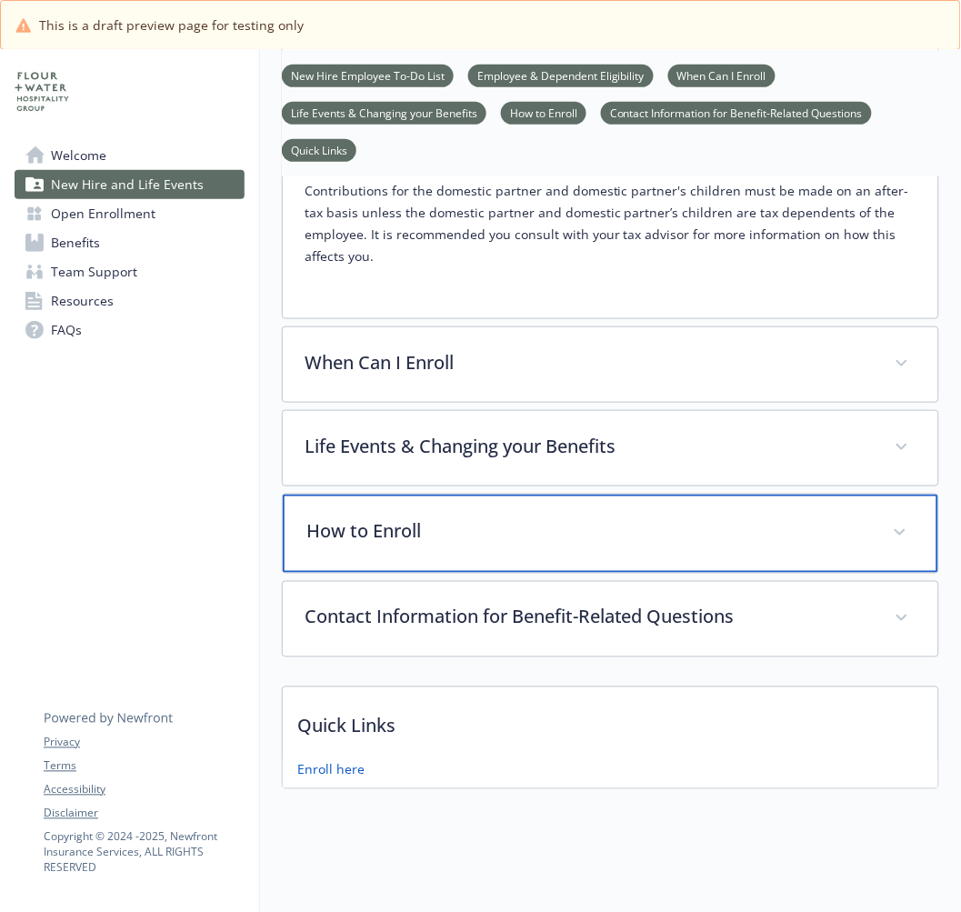
click at [450, 518] on p "How to Enroll" at bounding box center [588, 531] width 565 height 27
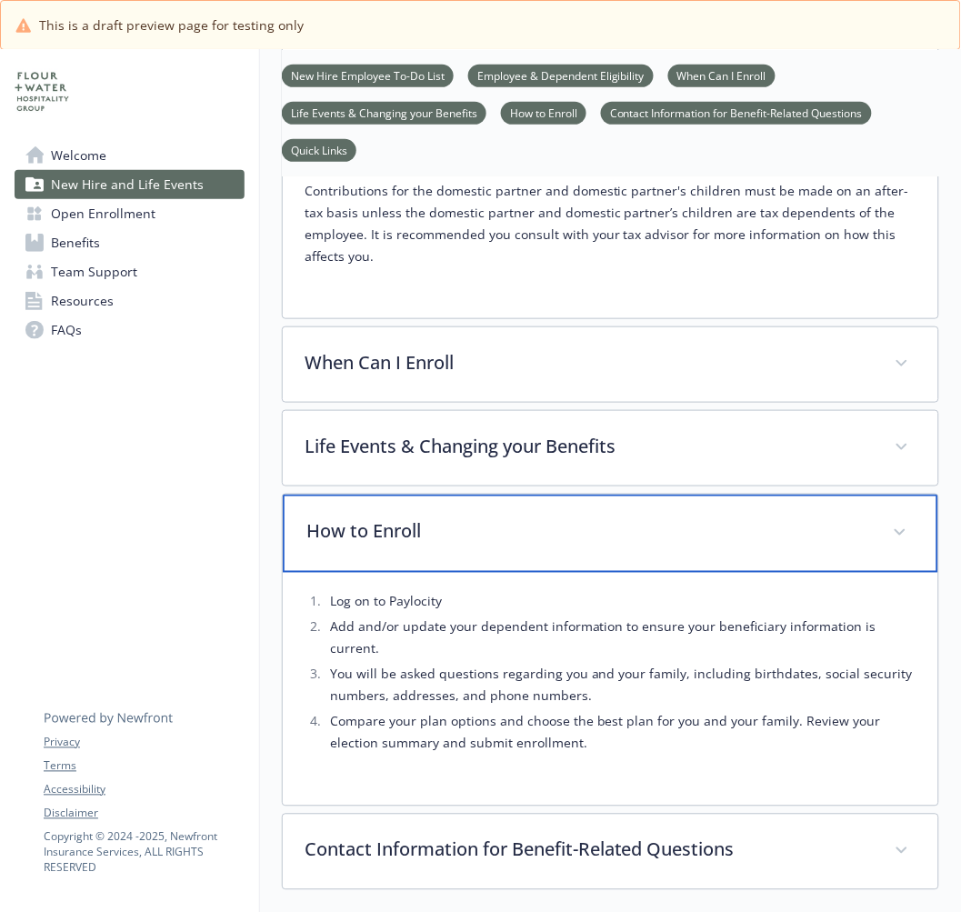
click at [447, 532] on div "How to Enroll" at bounding box center [610, 534] width 655 height 78
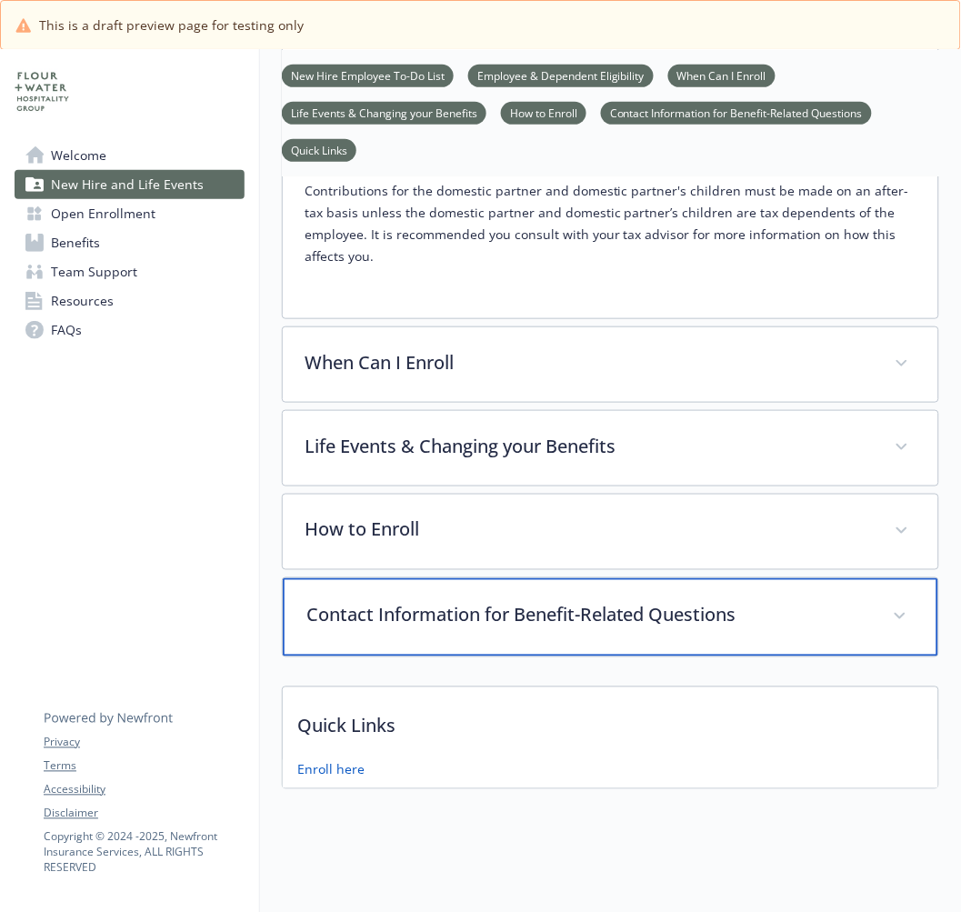
click at [436, 616] on div "Contact Information for Benefit-Related Questions" at bounding box center [610, 617] width 655 height 78
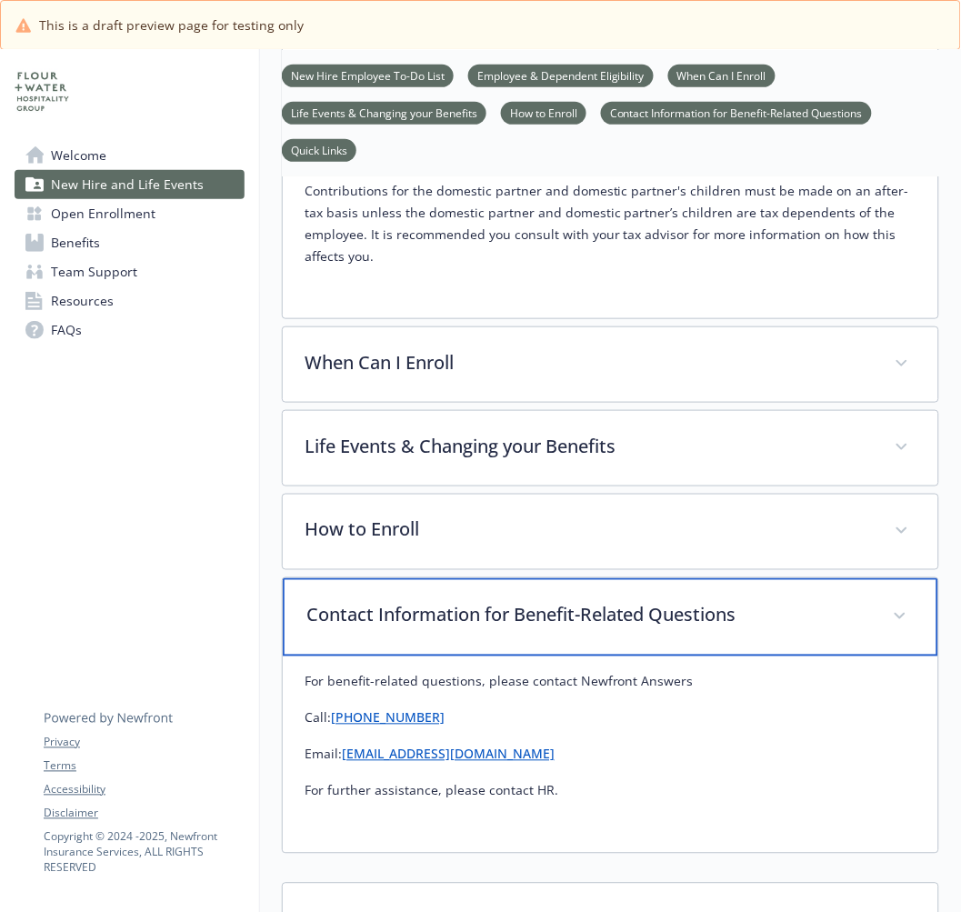
click at [436, 616] on div "Contact Information for Benefit-Related Questions" at bounding box center [610, 617] width 655 height 78
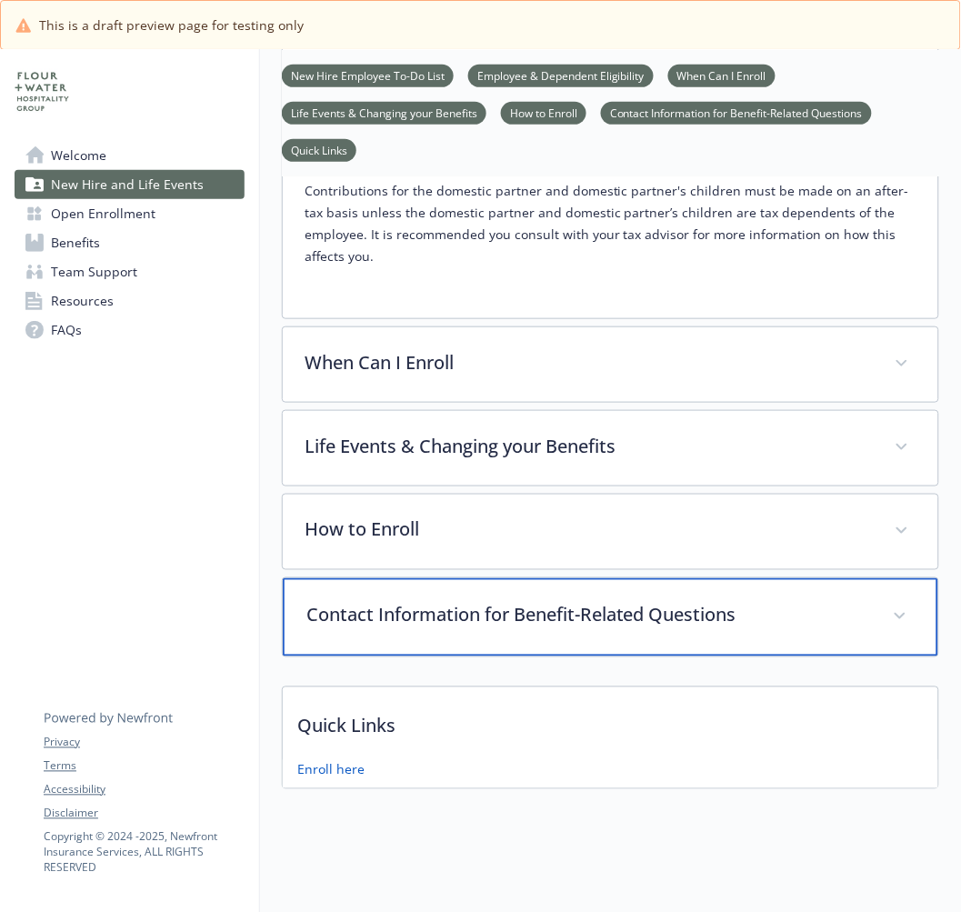
click at [359, 602] on p "Contact Information for Benefit-Related Questions" at bounding box center [588, 615] width 565 height 27
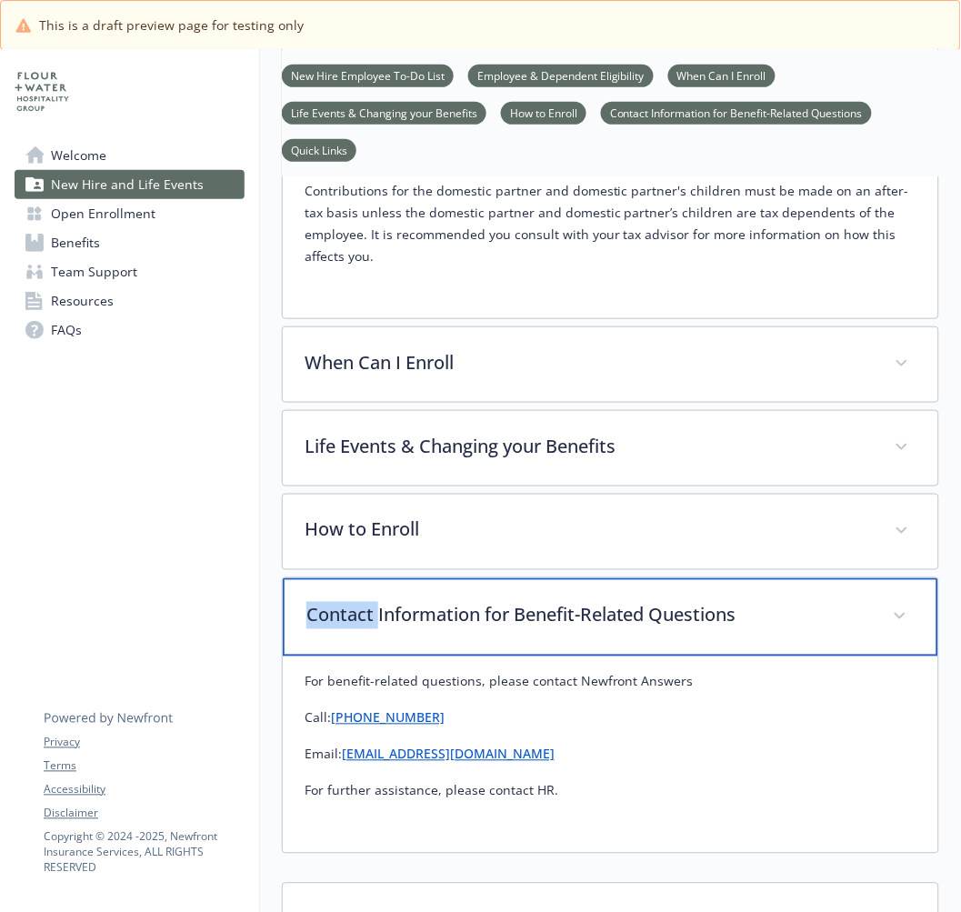
click at [359, 602] on p "Contact Information for Benefit-Related Questions" at bounding box center [588, 615] width 565 height 27
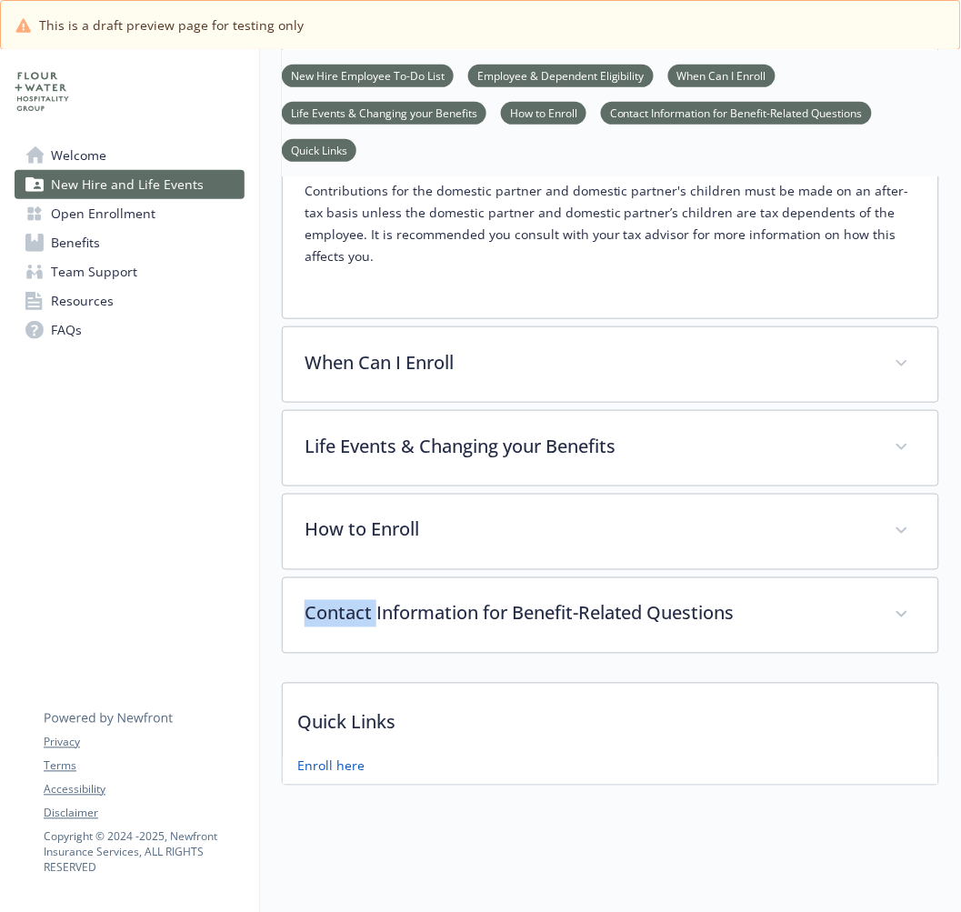
click at [135, 282] on link "Team Support" at bounding box center [130, 271] width 230 height 29
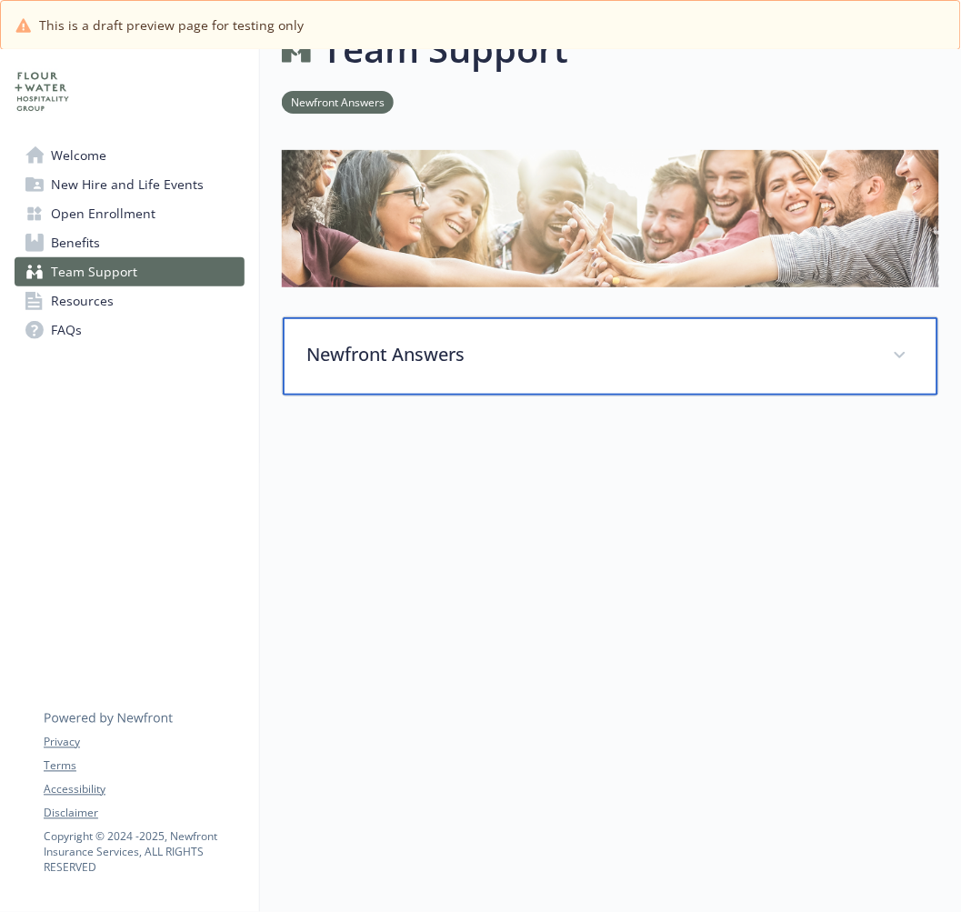
click at [410, 362] on div "Newfront Answers" at bounding box center [610, 356] width 655 height 78
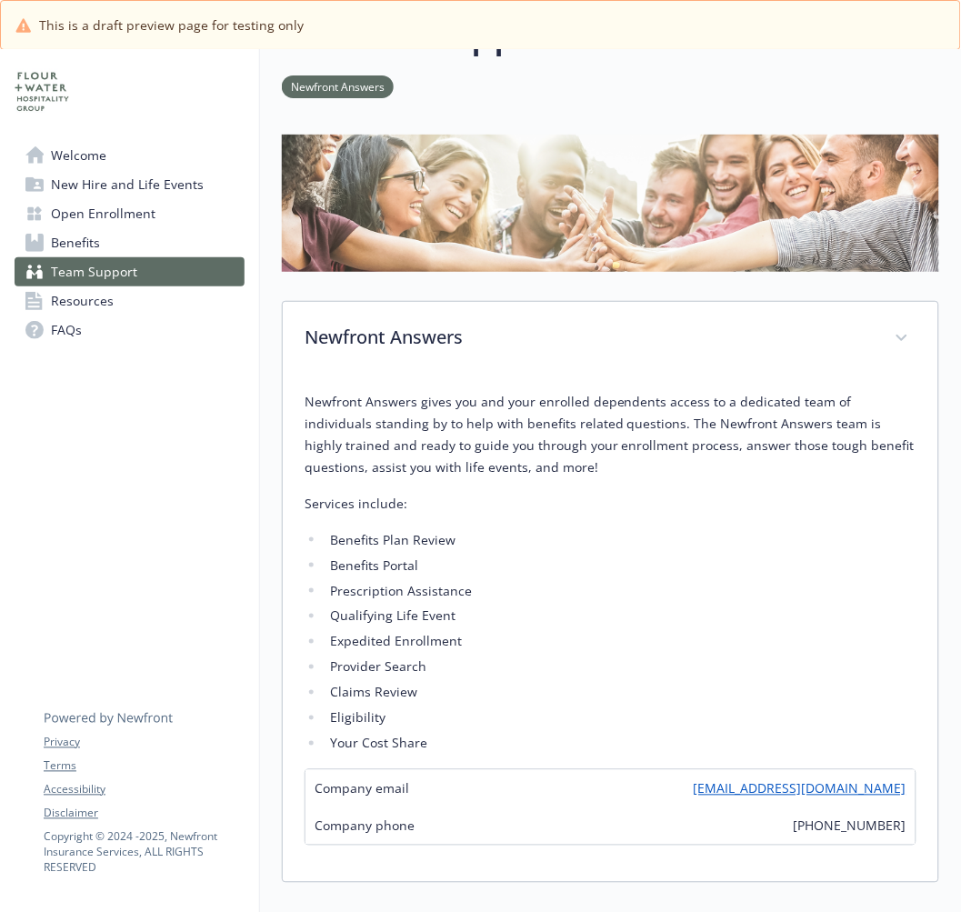
click at [128, 309] on link "Resources" at bounding box center [130, 300] width 230 height 29
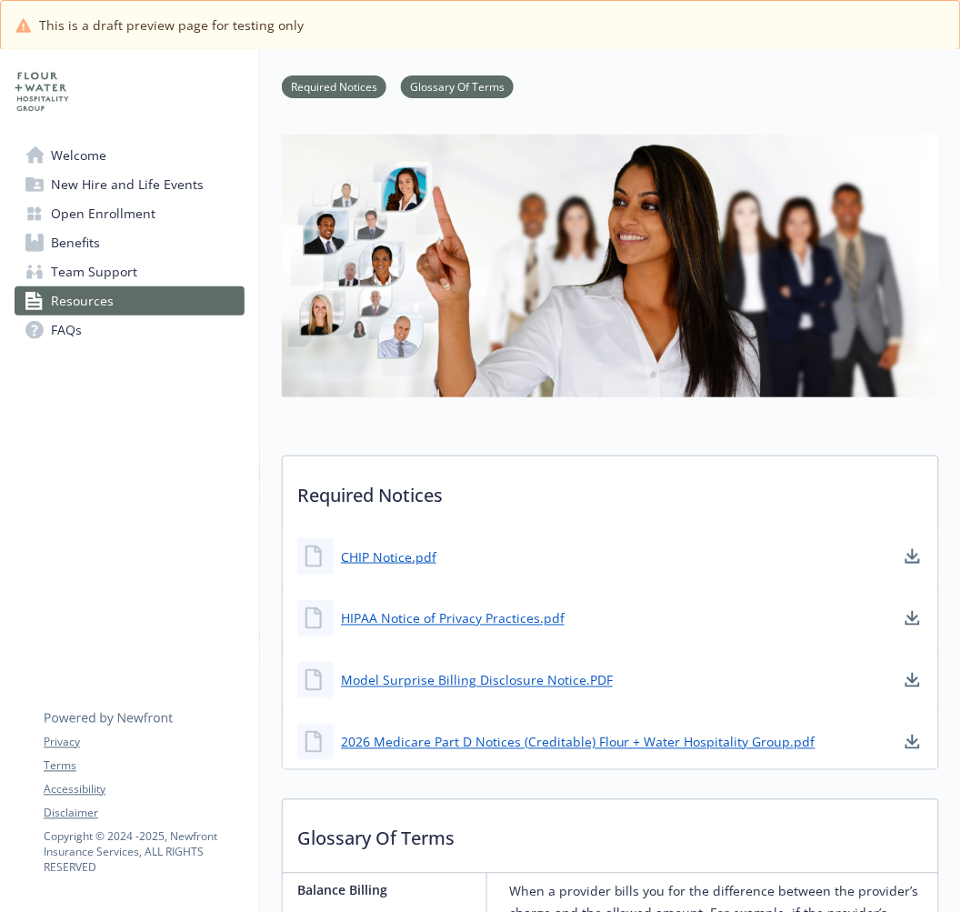
click at [115, 335] on link "FAQs" at bounding box center [130, 329] width 230 height 29
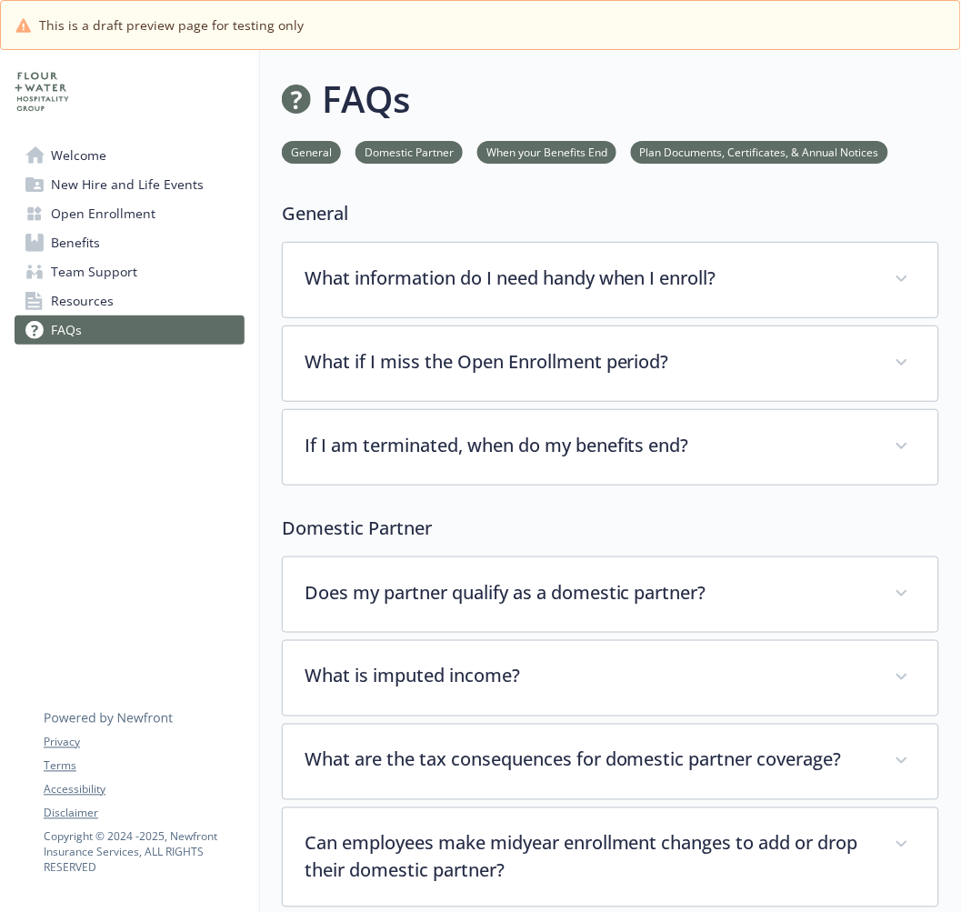
click at [85, 159] on span "Welcome" at bounding box center [78, 155] width 55 height 29
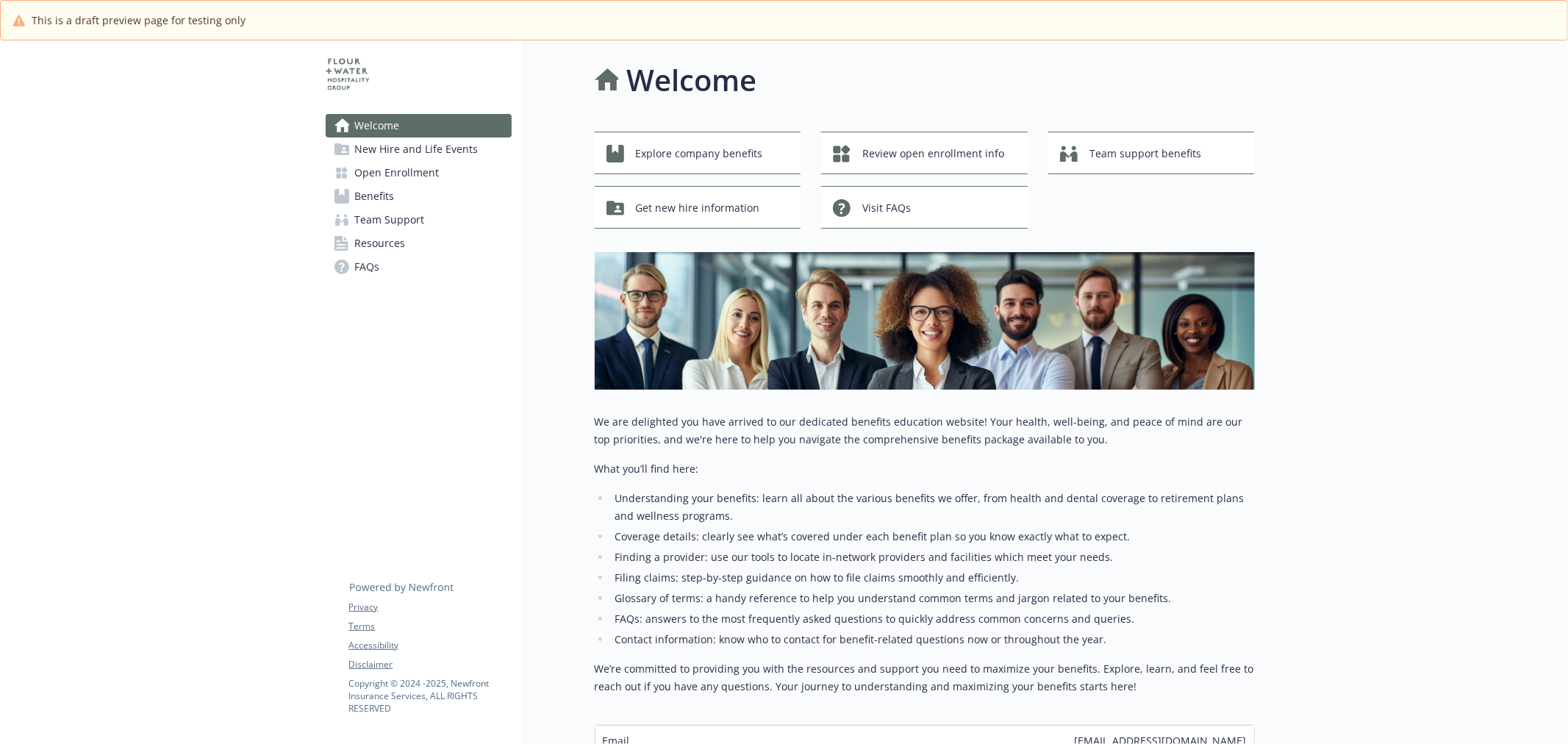
click at [404, 192] on link "Benefits" at bounding box center [419, 196] width 186 height 23
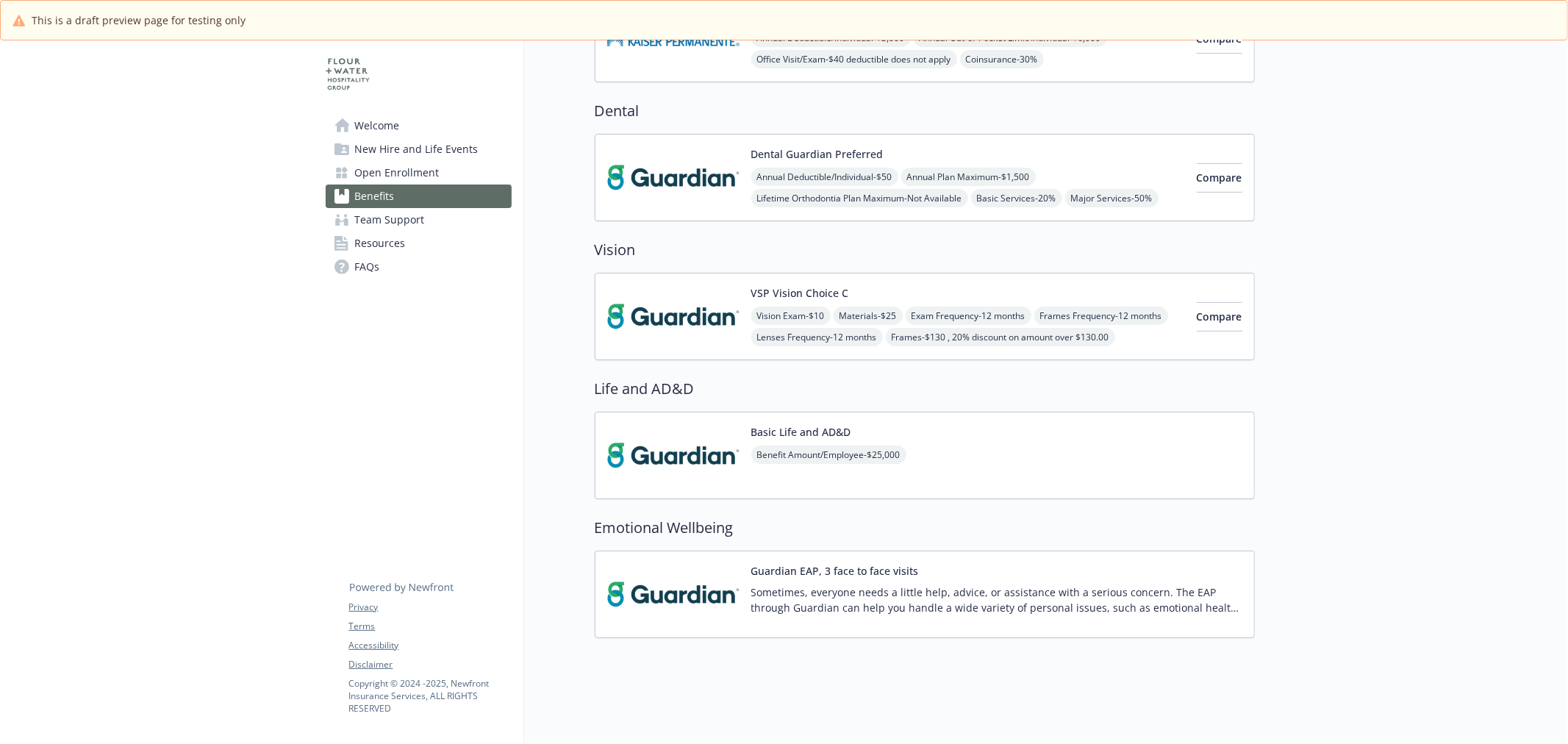
click at [695, 428] on img at bounding box center [674, 455] width 133 height 62
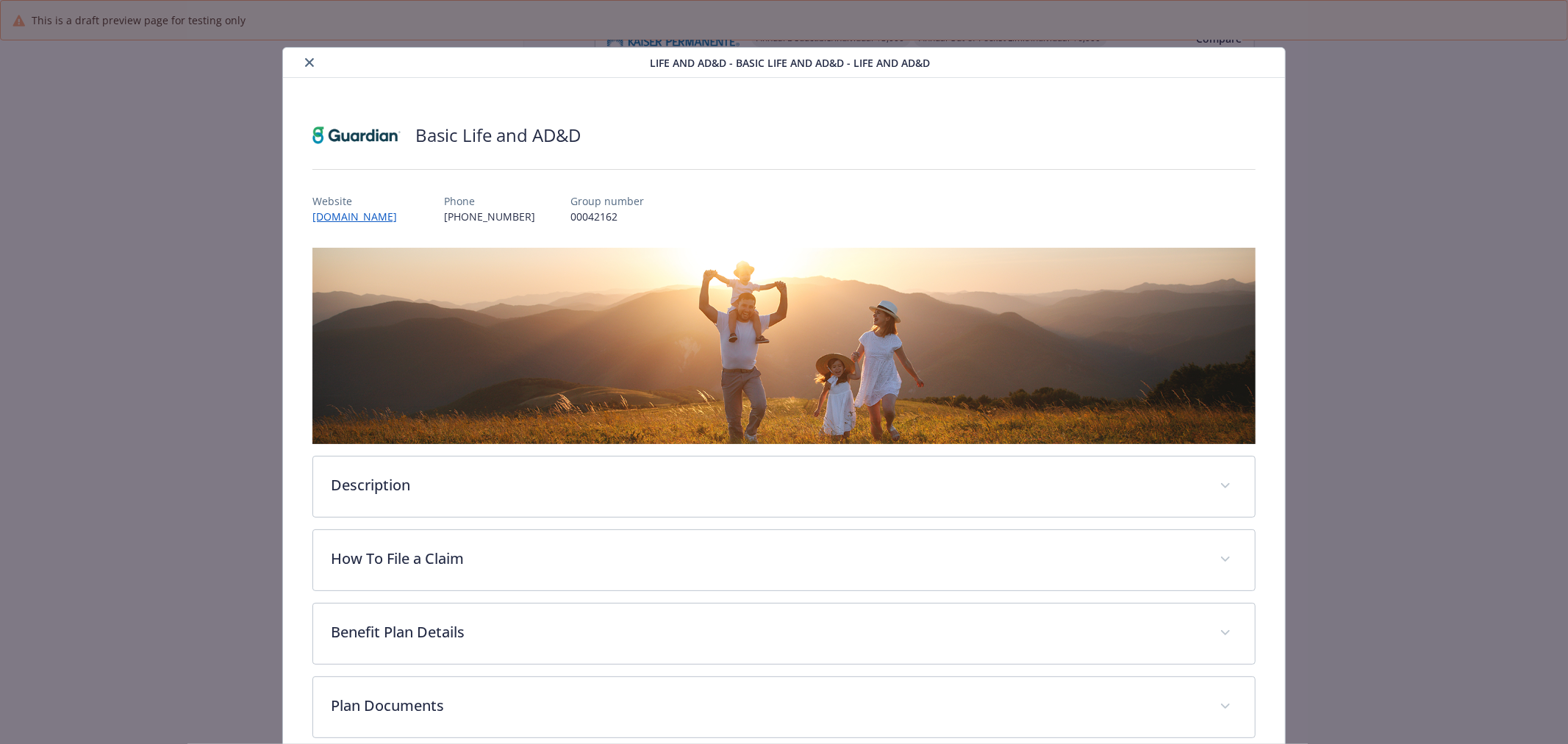
scroll to position [77, 0]
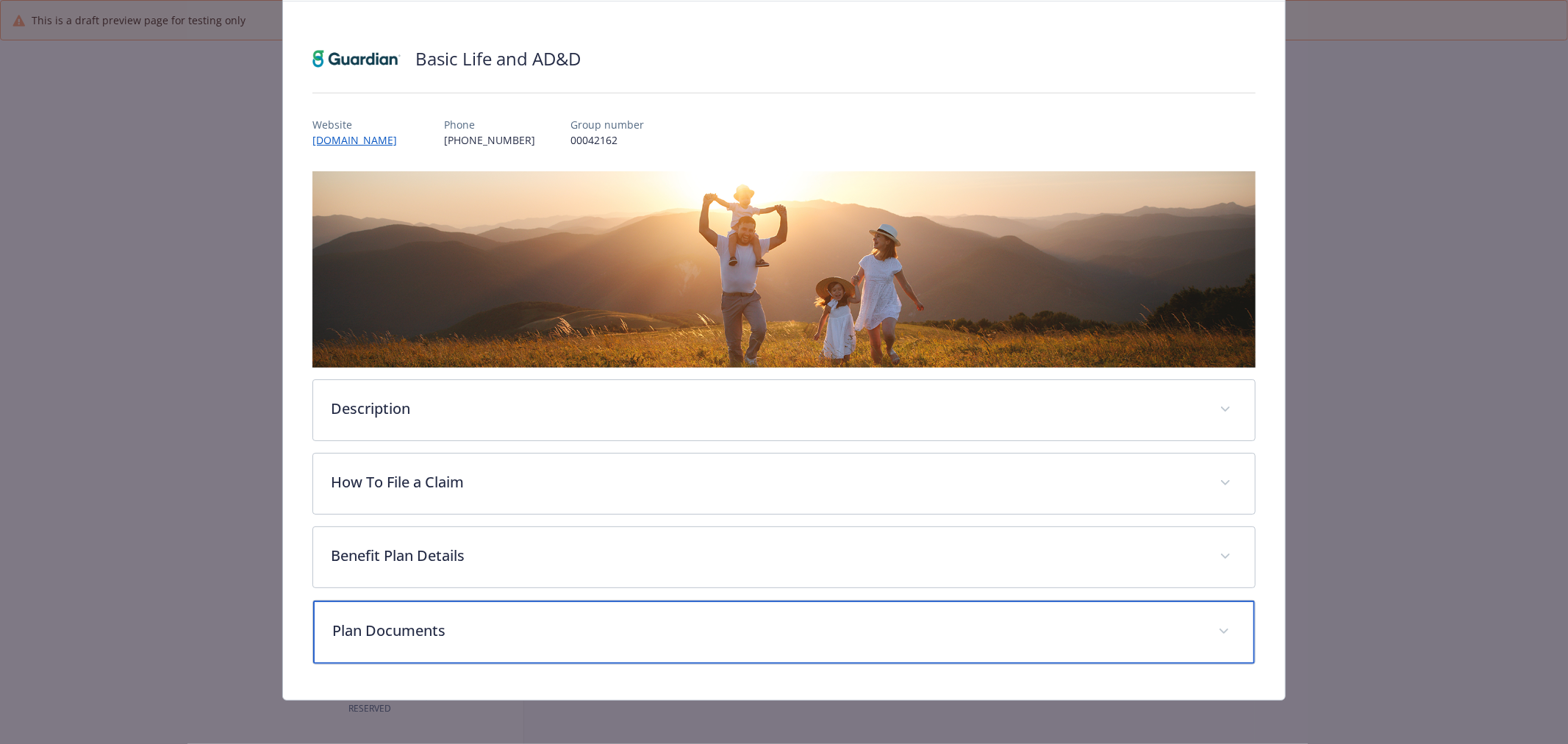
click at [461, 636] on p "Plan Documents" at bounding box center [767, 630] width 869 height 22
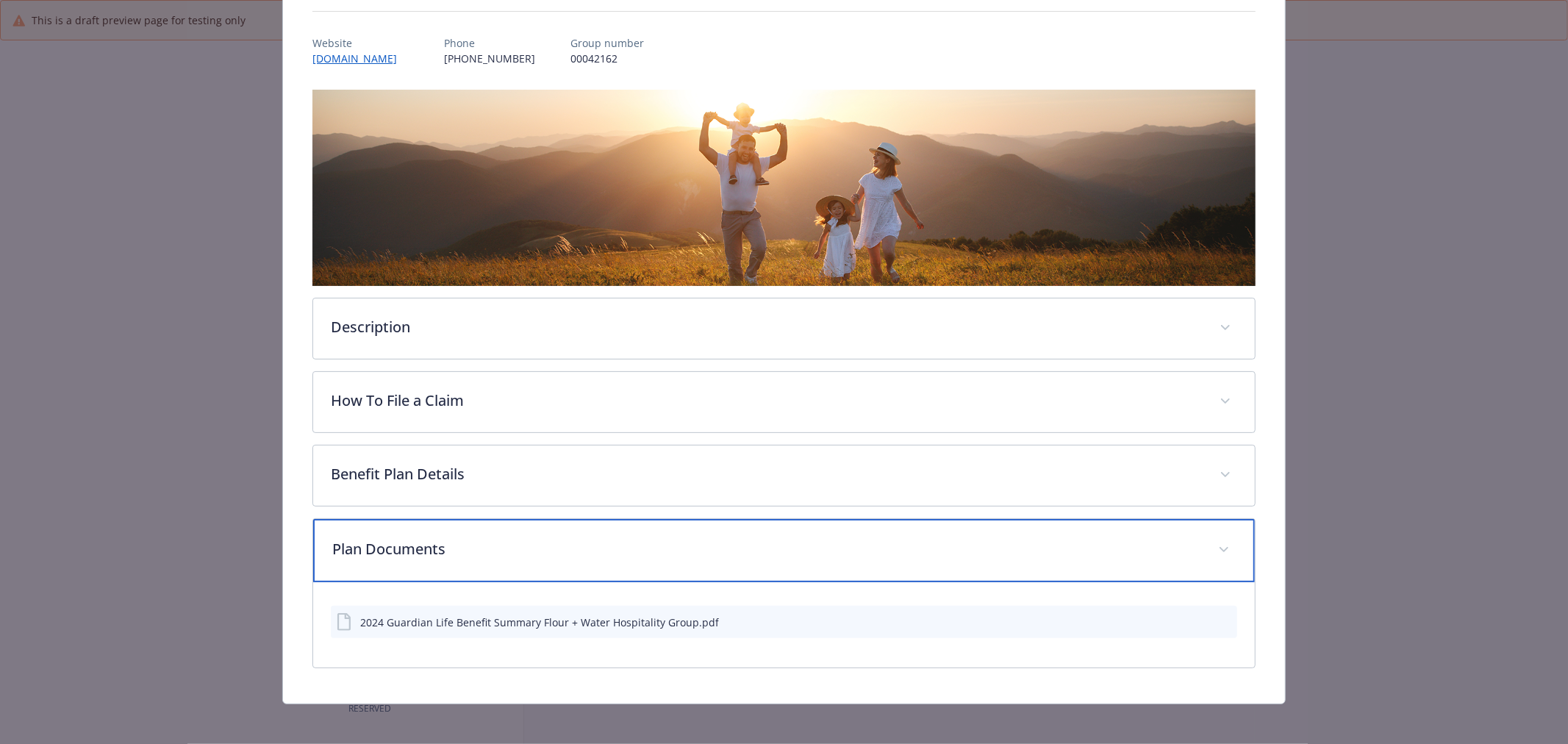
click at [473, 552] on p "Plan Documents" at bounding box center [767, 548] width 869 height 22
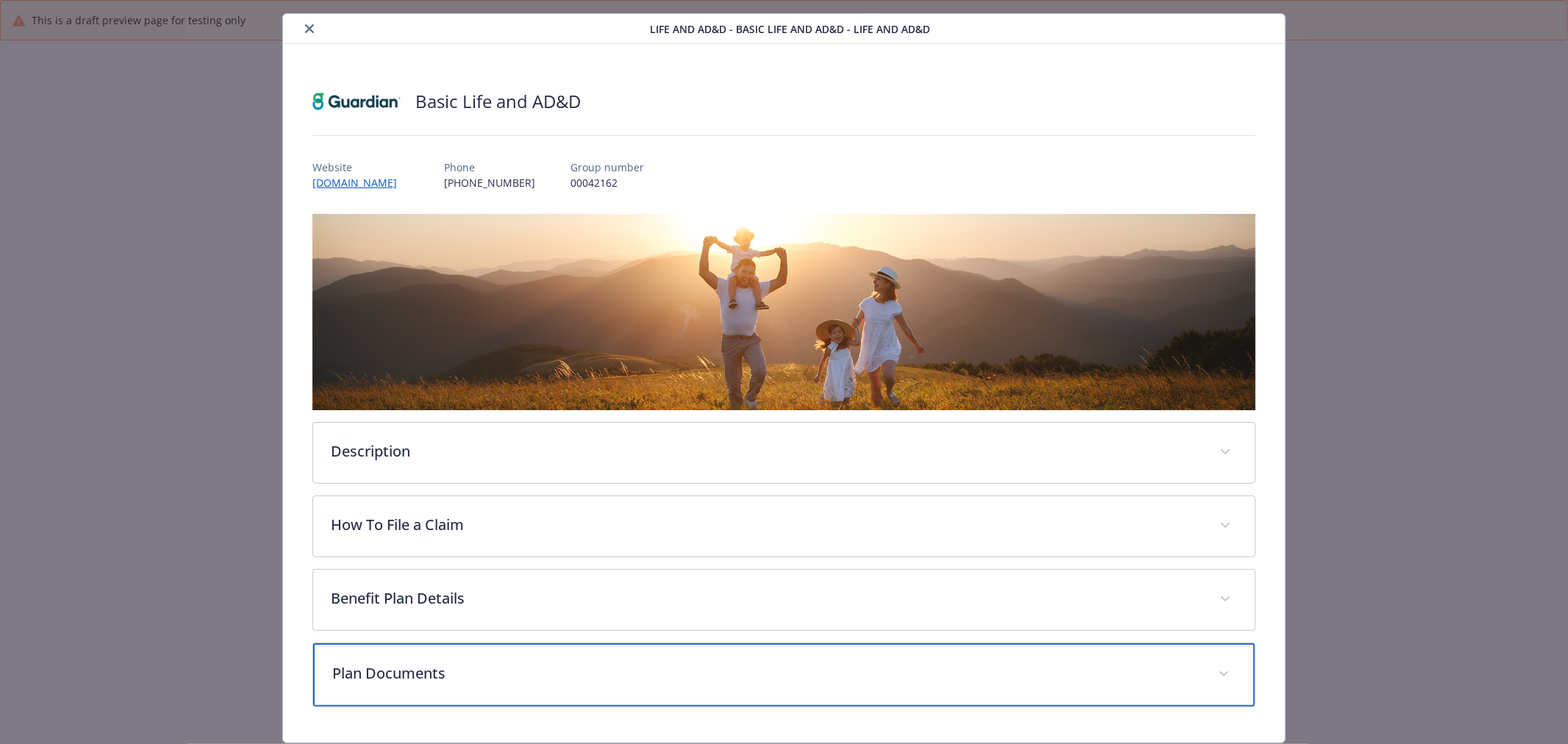
scroll to position [0, 0]
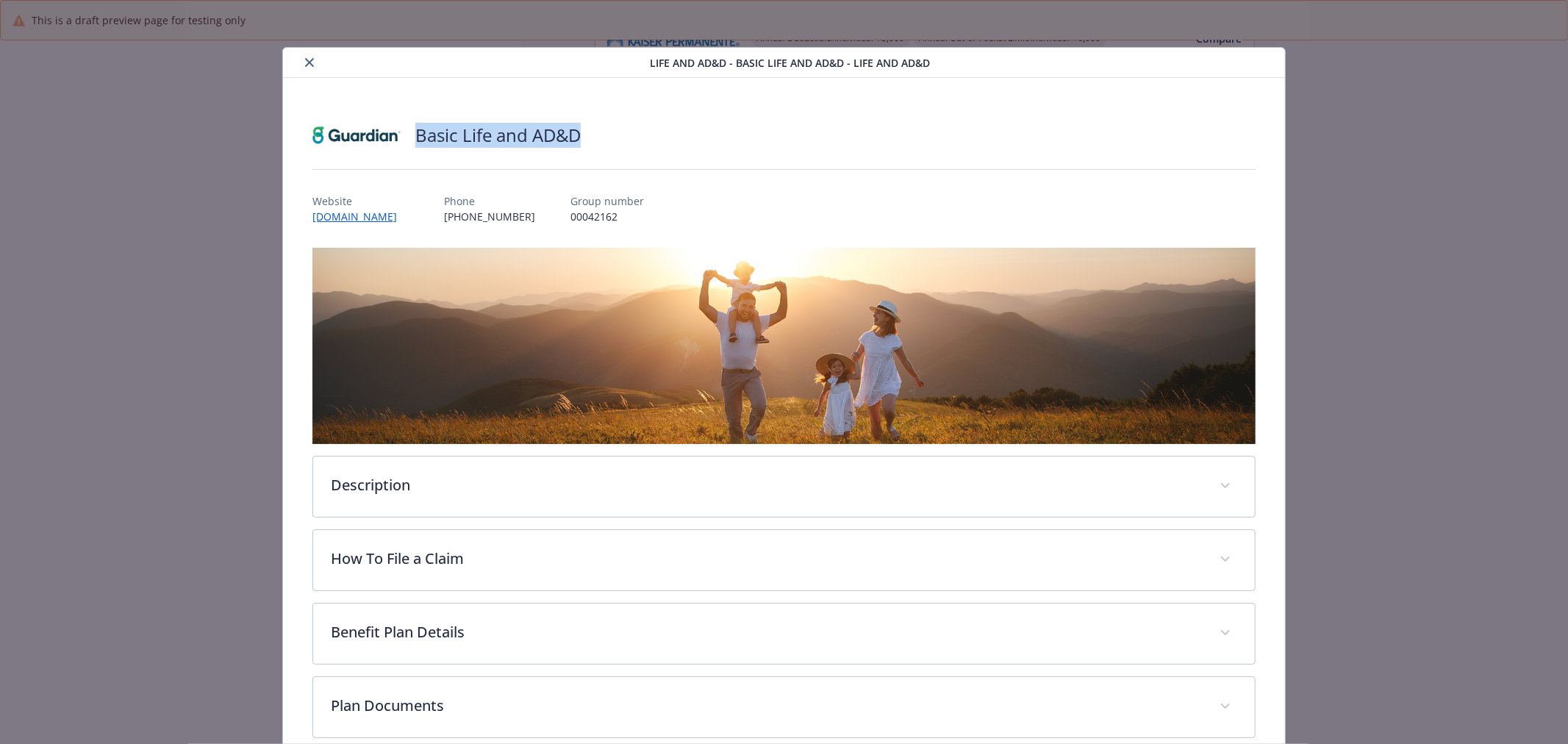
drag, startPoint x: 497, startPoint y: 136, endPoint x: 414, endPoint y: 143, distance: 83.3
click at [414, 143] on div "Basic Life and AD&D" at bounding box center [784, 135] width 943 height 44
copy h2 "Basic Life and AD&D"
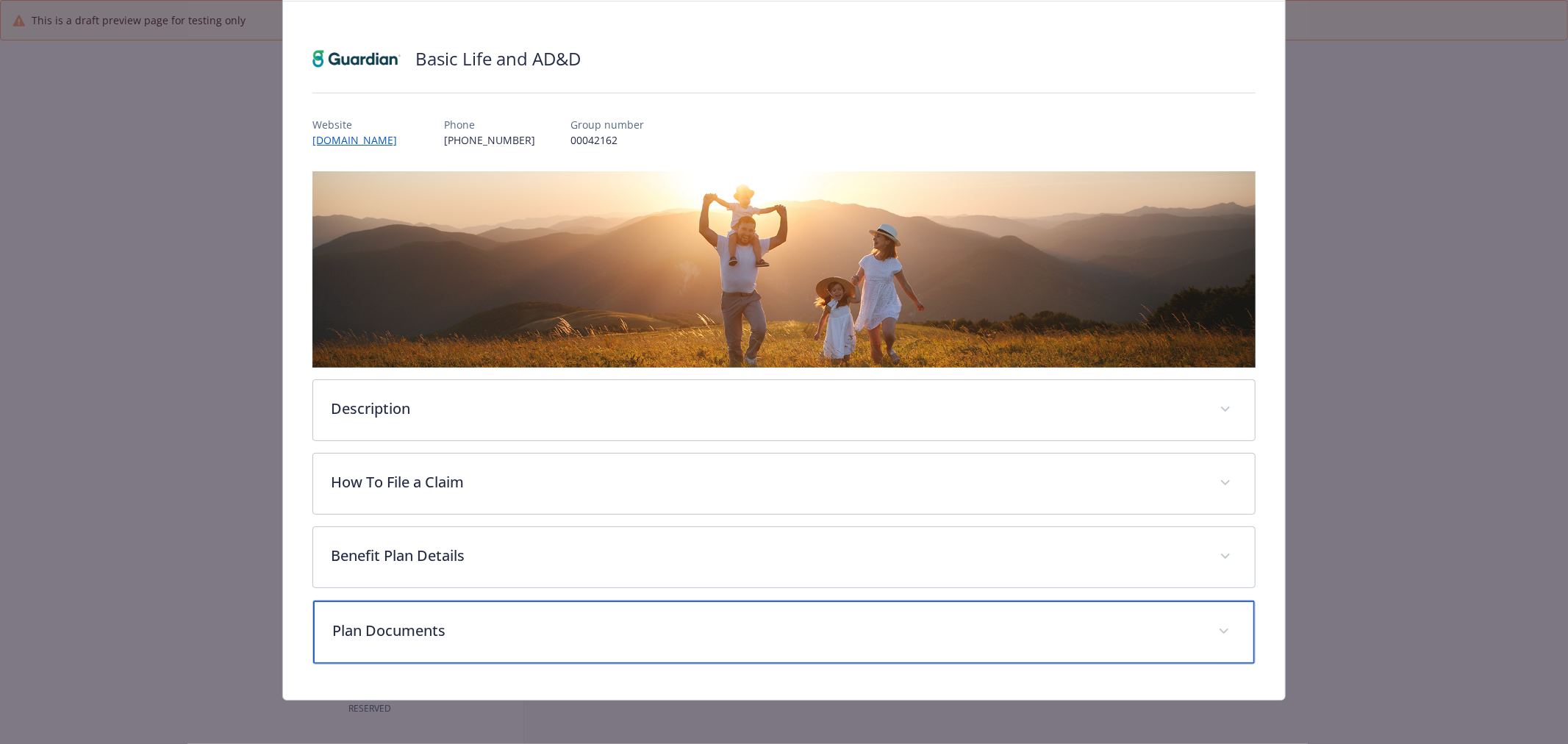
click at [459, 621] on p "Plan Documents" at bounding box center [767, 630] width 869 height 22
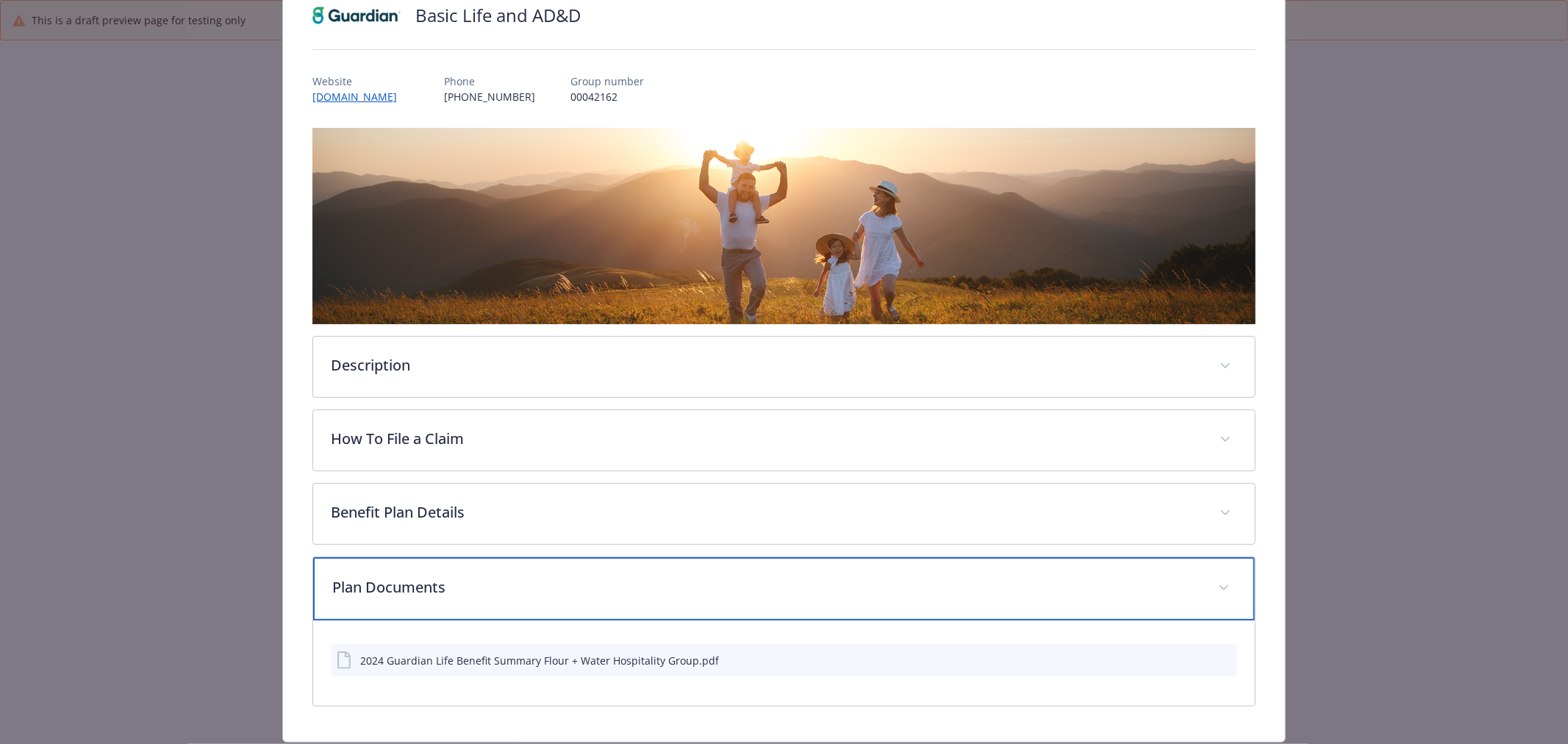
scroll to position [163, 0]
